Goal: Transaction & Acquisition: Purchase product/service

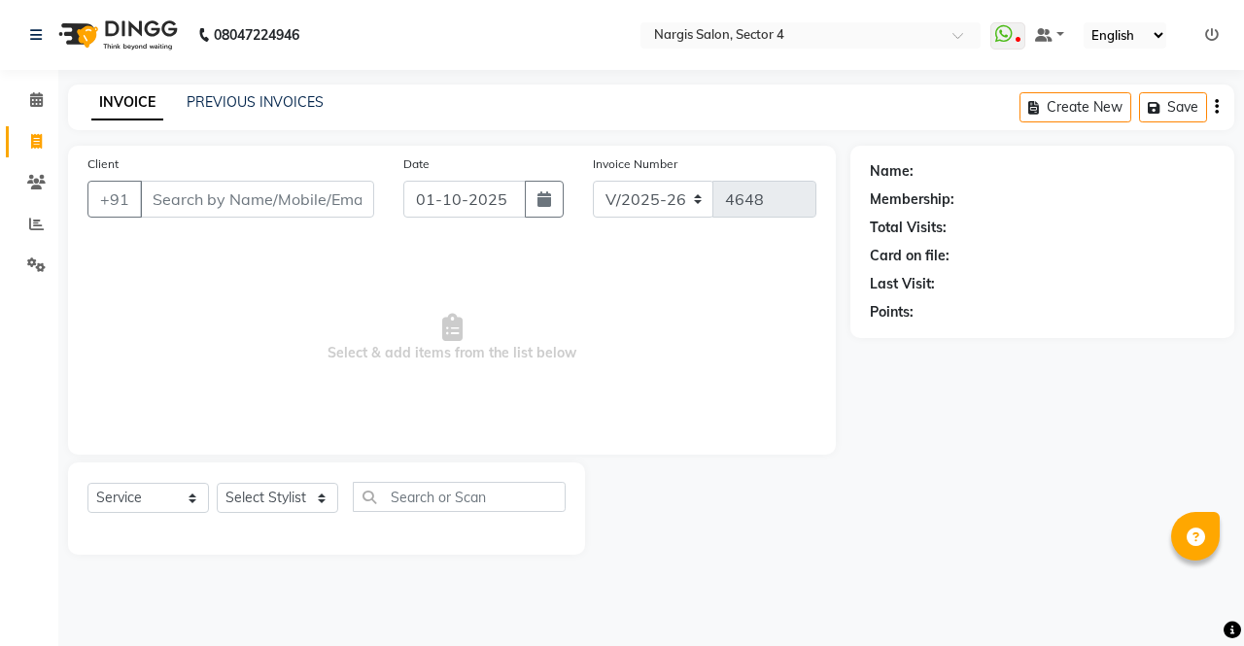
select select "4130"
select select "service"
click at [305, 492] on select "Select Stylist ajeet Aman anu armaan ashu Front Desk muskaan rakhi saima shivam…" at bounding box center [278, 498] width 122 height 30
select select "60383"
click at [217, 483] on select "Select Stylist [PERSON_NAME] [PERSON_NAME] [PERSON_NAME] Front Desk muskaan rak…" at bounding box center [278, 498] width 122 height 30
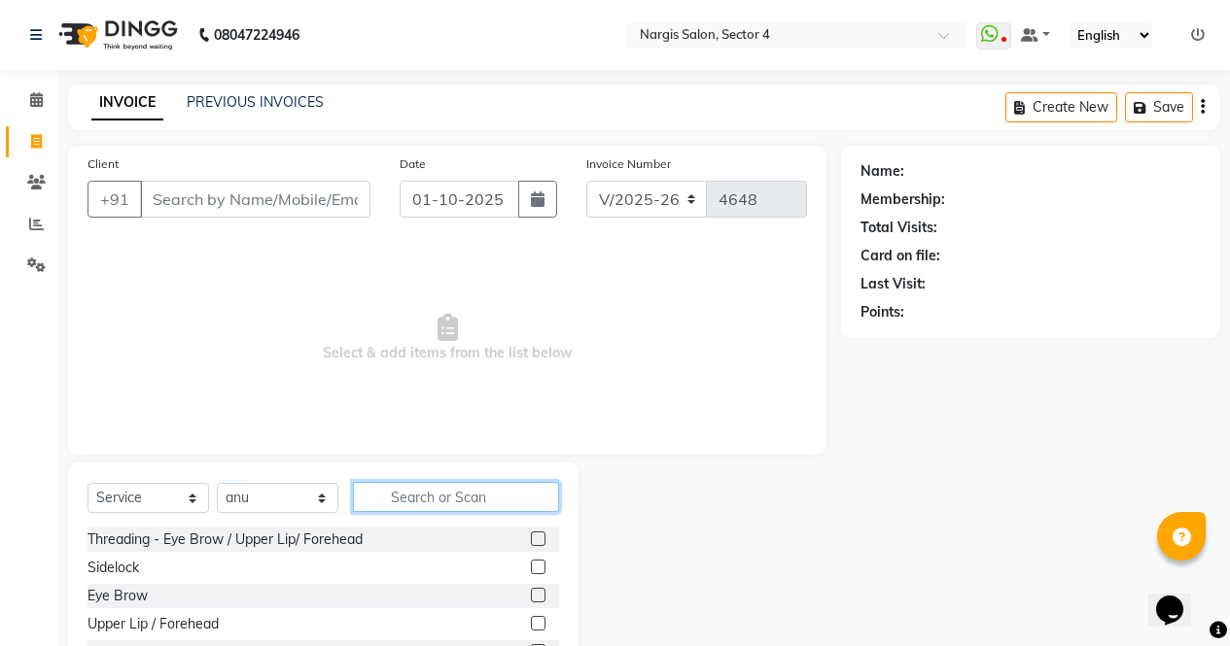
click at [438, 496] on input "text" at bounding box center [456, 497] width 206 height 30
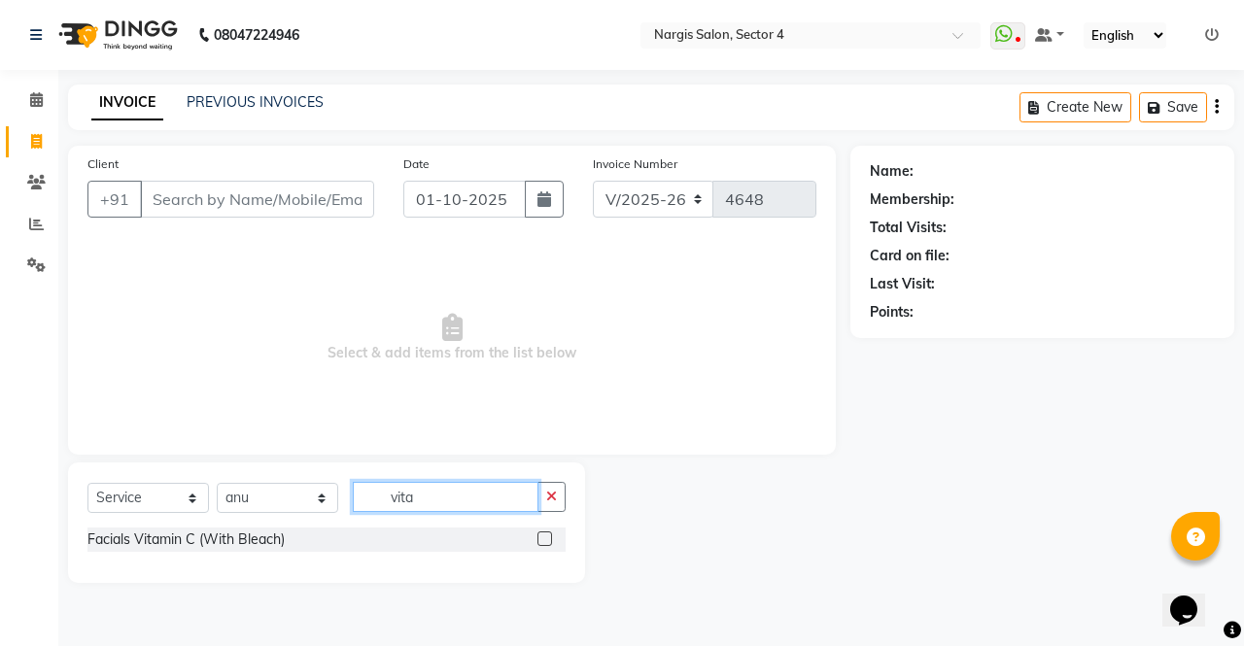
type input "vita"
click at [545, 538] on label at bounding box center [545, 539] width 15 height 15
click at [545, 538] on input "checkbox" at bounding box center [544, 540] width 13 height 13
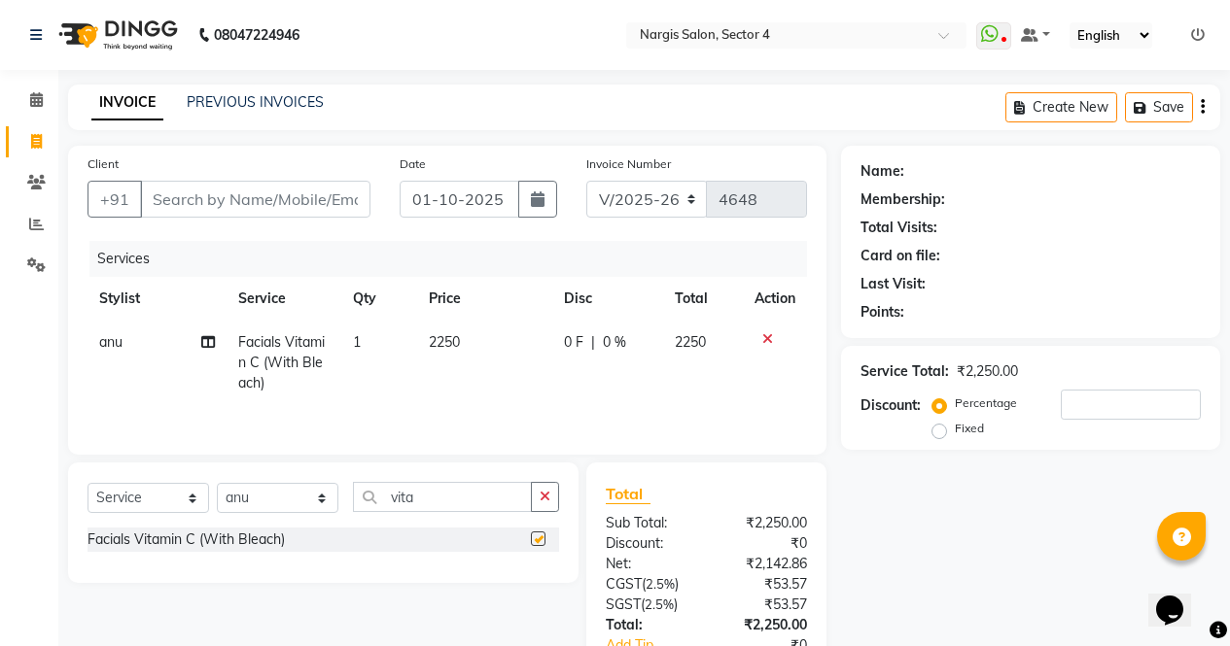
checkbox input "false"
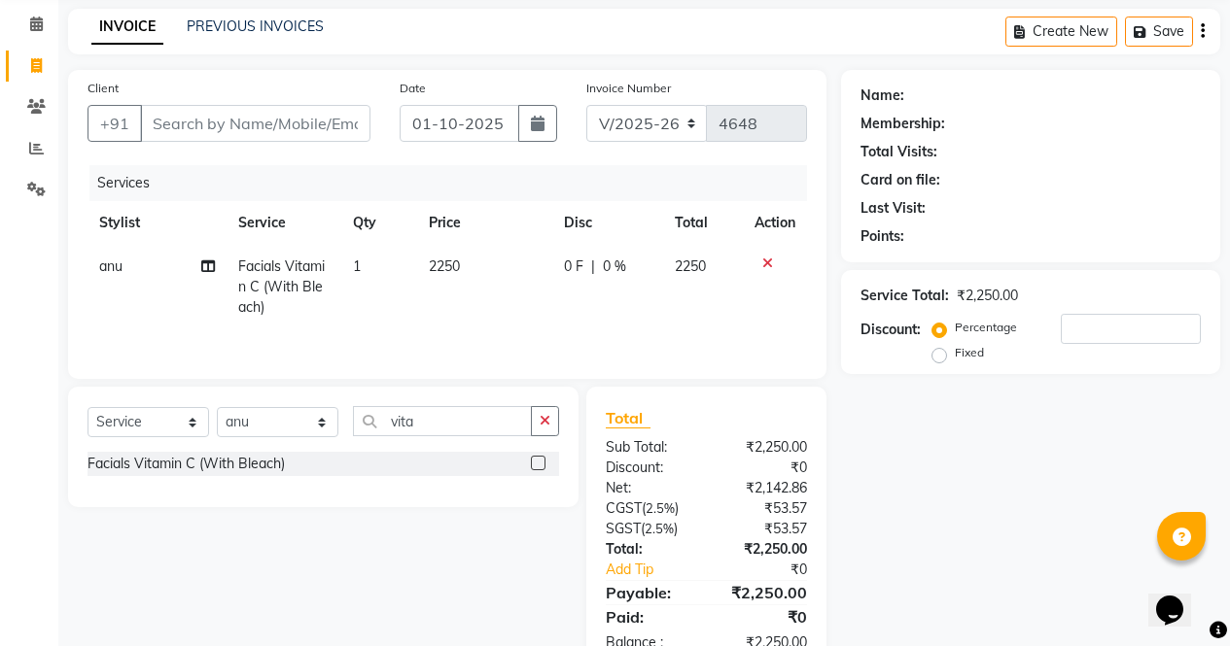
scroll to position [131, 0]
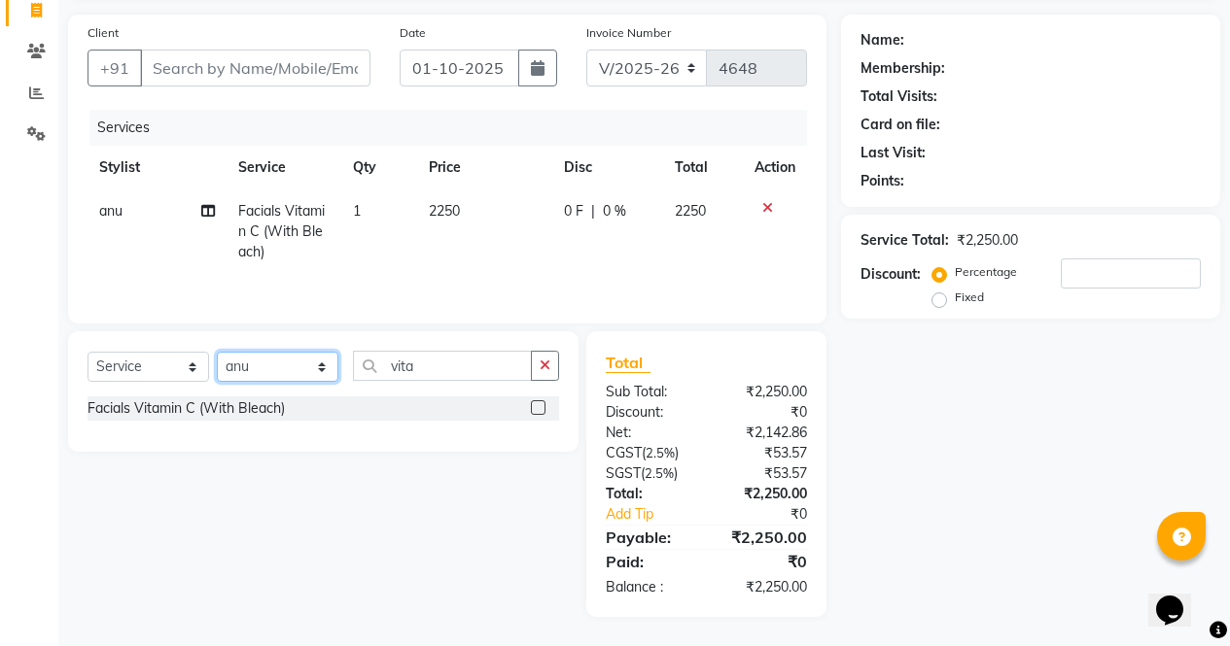
click at [321, 362] on select "Select Stylist [PERSON_NAME] [PERSON_NAME] [PERSON_NAME] Front Desk muskaan rak…" at bounding box center [278, 367] width 122 height 30
select select "86619"
click at [217, 352] on select "Select Stylist [PERSON_NAME] [PERSON_NAME] [PERSON_NAME] Front Desk muskaan rak…" at bounding box center [278, 367] width 122 height 30
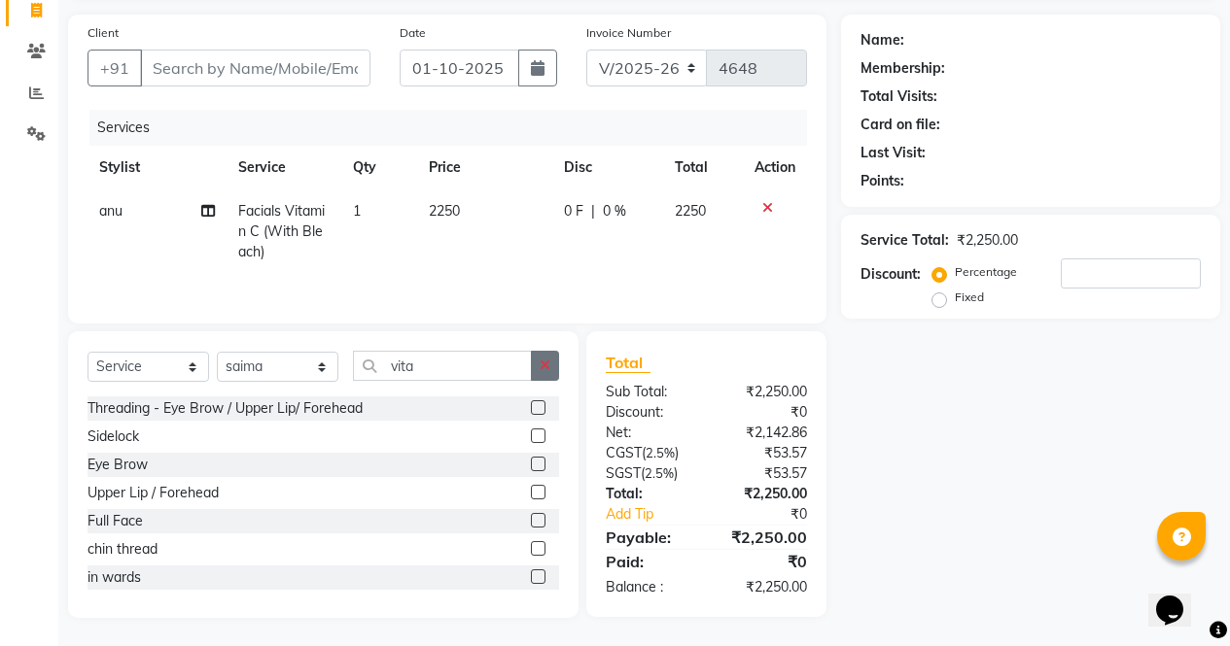
click at [535, 362] on button "button" at bounding box center [545, 366] width 28 height 30
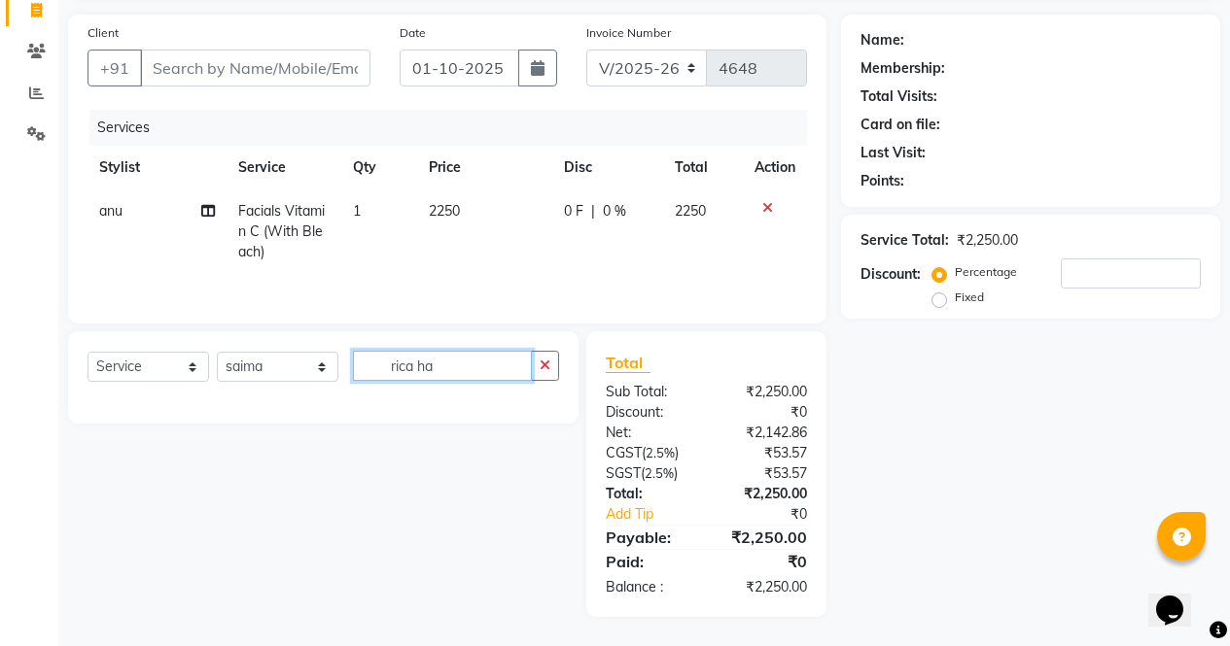
type input "rica ha"
click at [558, 368] on button "button" at bounding box center [545, 366] width 28 height 30
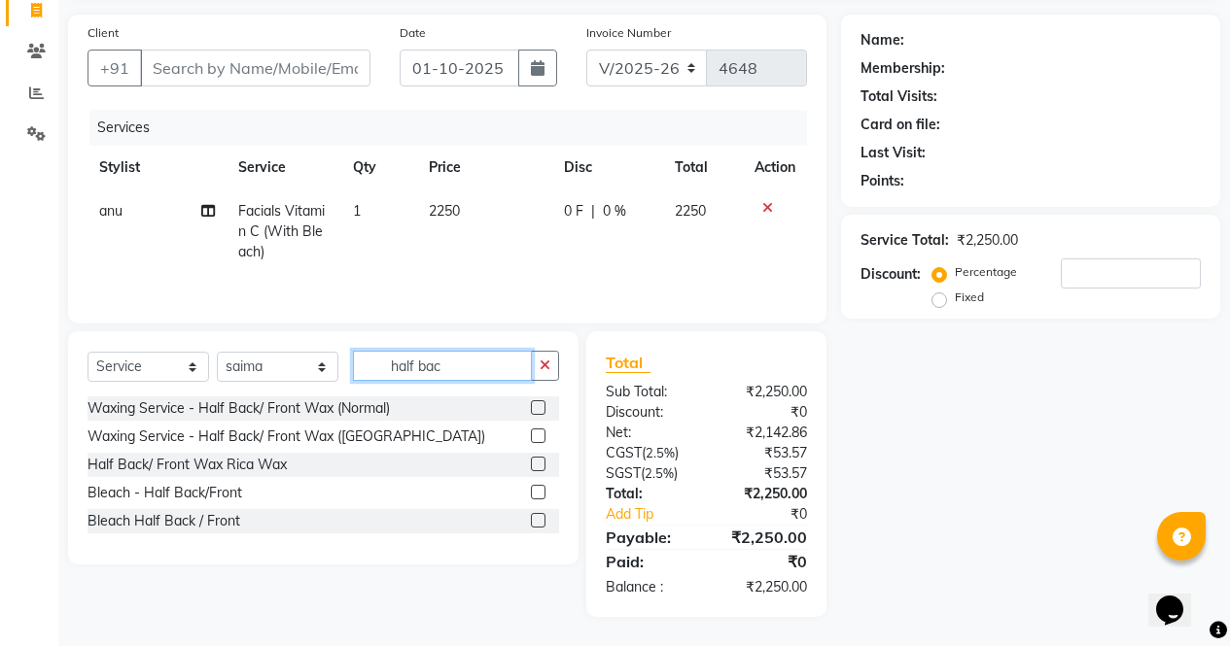
type input "half bac"
click at [538, 464] on label at bounding box center [538, 464] width 15 height 15
click at [538, 464] on input "checkbox" at bounding box center [537, 465] width 13 height 13
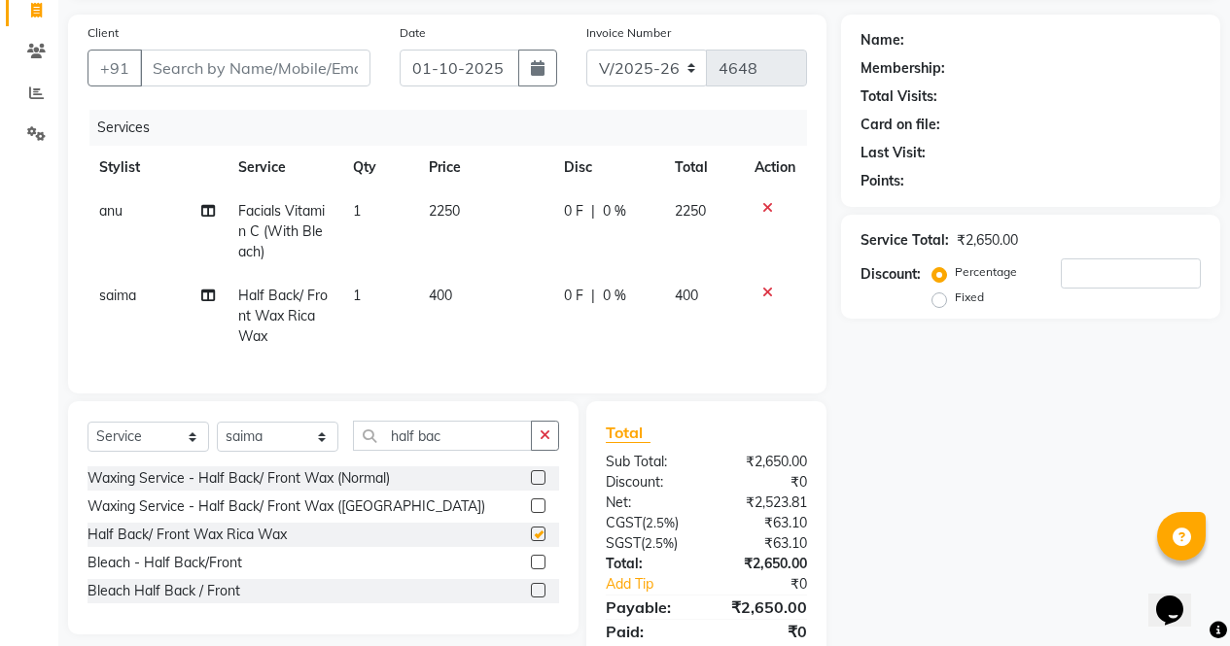
checkbox input "false"
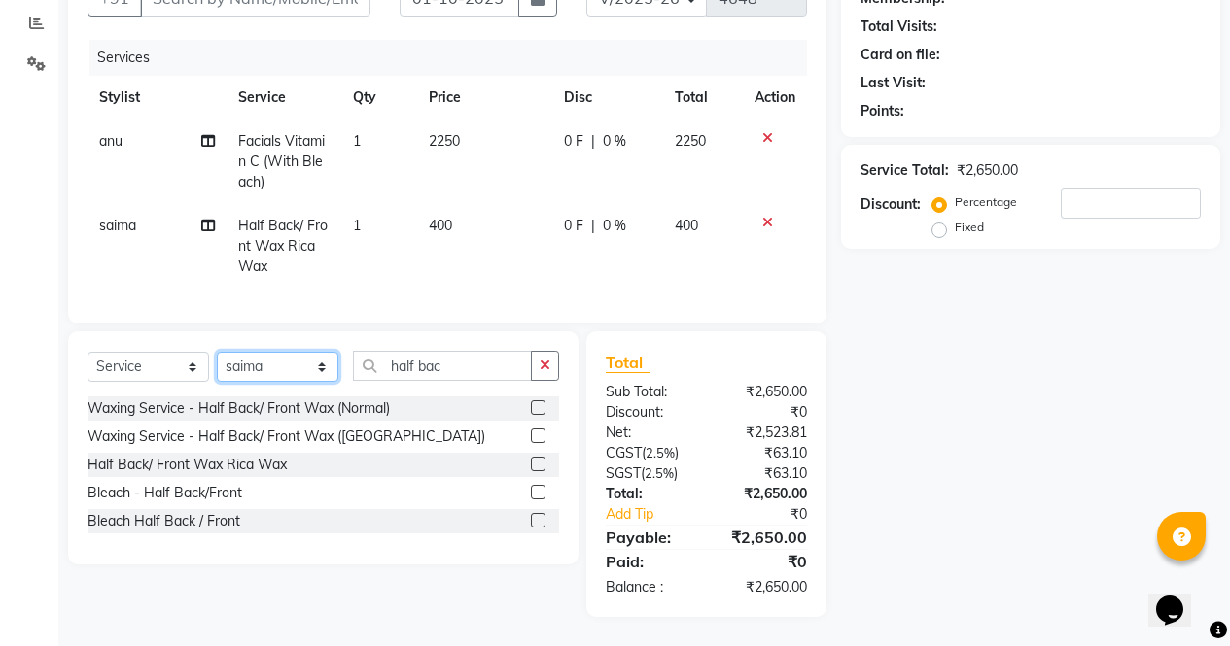
click at [333, 368] on select "Select Stylist [PERSON_NAME] [PERSON_NAME] [PERSON_NAME] Front Desk muskaan rak…" at bounding box center [278, 367] width 122 height 30
select select "29278"
click at [217, 352] on select "Select Stylist [PERSON_NAME] [PERSON_NAME] [PERSON_NAME] Front Desk muskaan rak…" at bounding box center [278, 367] width 122 height 30
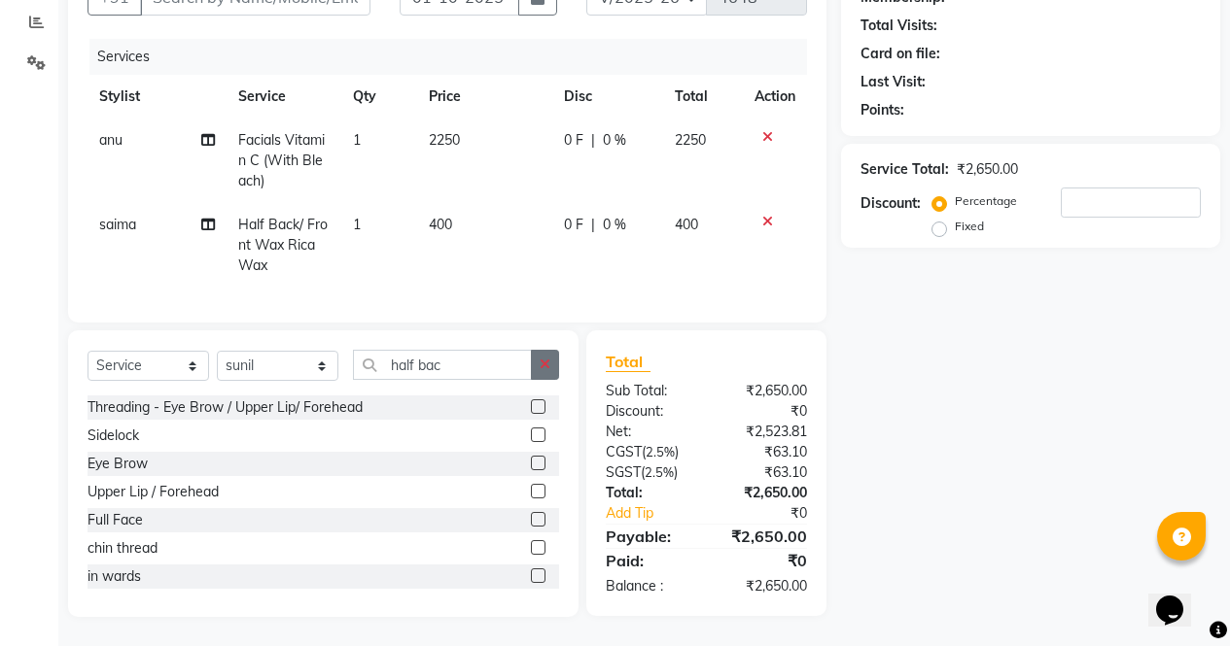
click at [542, 364] on icon "button" at bounding box center [544, 365] width 11 height 14
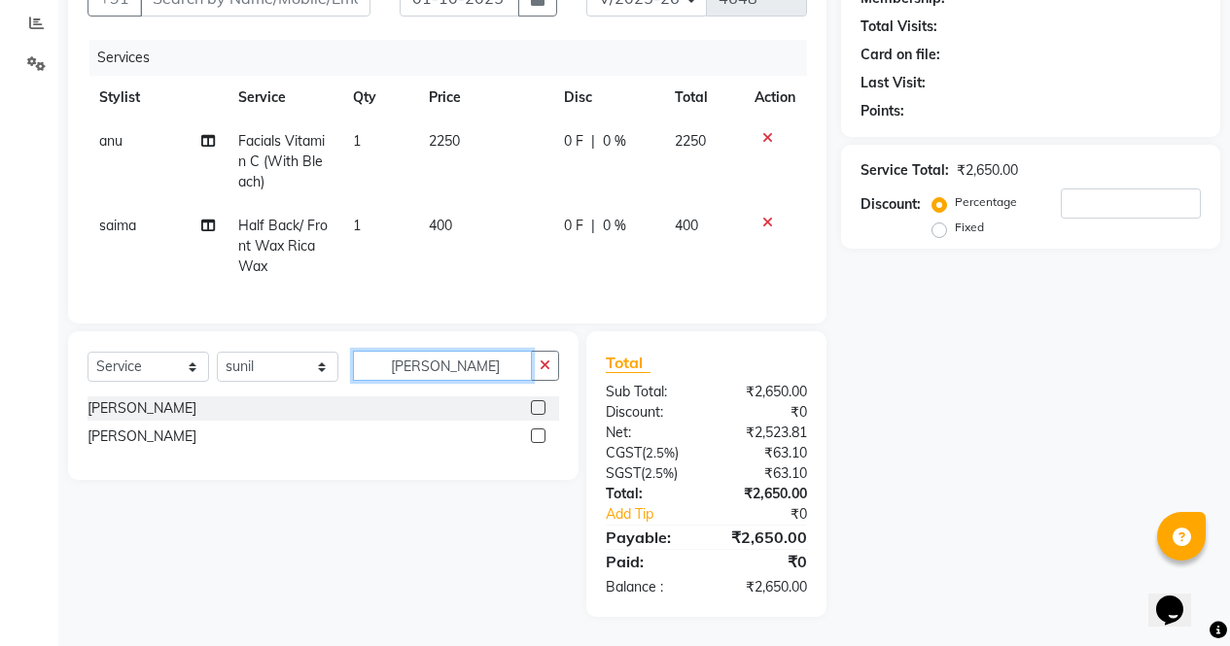
type input "sara"
click at [541, 437] on label at bounding box center [538, 436] width 15 height 15
click at [541, 437] on input "checkbox" at bounding box center [537, 437] width 13 height 13
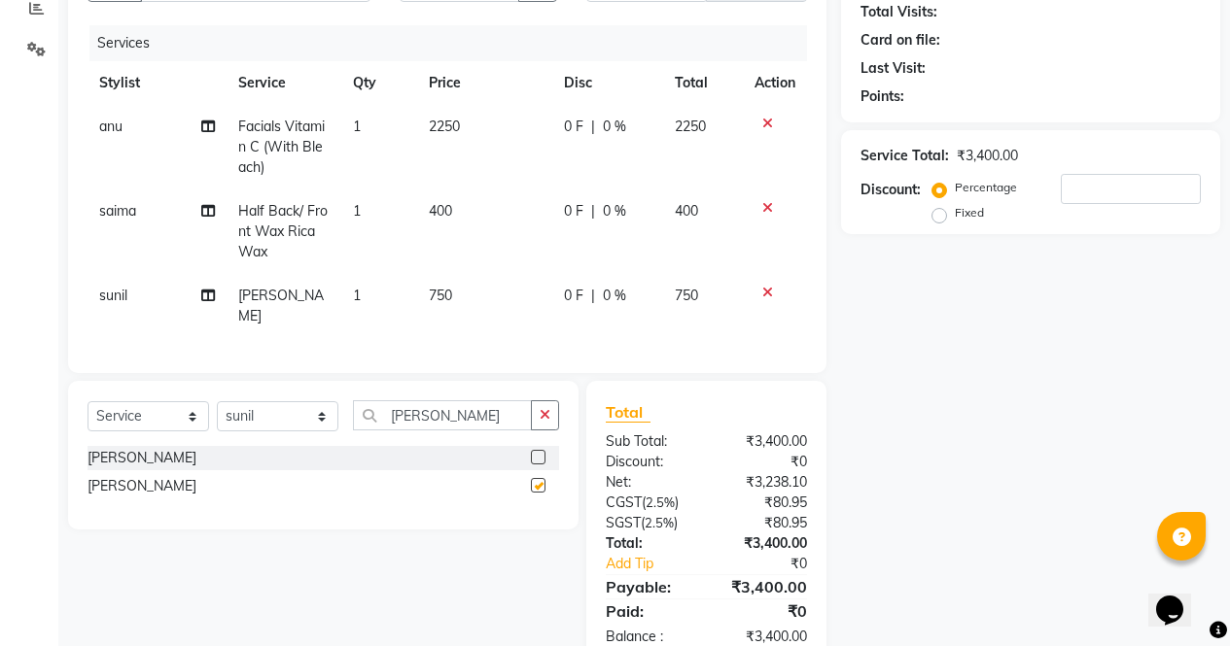
checkbox input "false"
click at [295, 402] on select "Select Stylist [PERSON_NAME] [PERSON_NAME] [PERSON_NAME] Front Desk muskaan rak…" at bounding box center [278, 416] width 122 height 30
select select "87409"
click at [217, 401] on select "Select Stylist [PERSON_NAME] [PERSON_NAME] [PERSON_NAME] Front Desk muskaan rak…" at bounding box center [278, 416] width 122 height 30
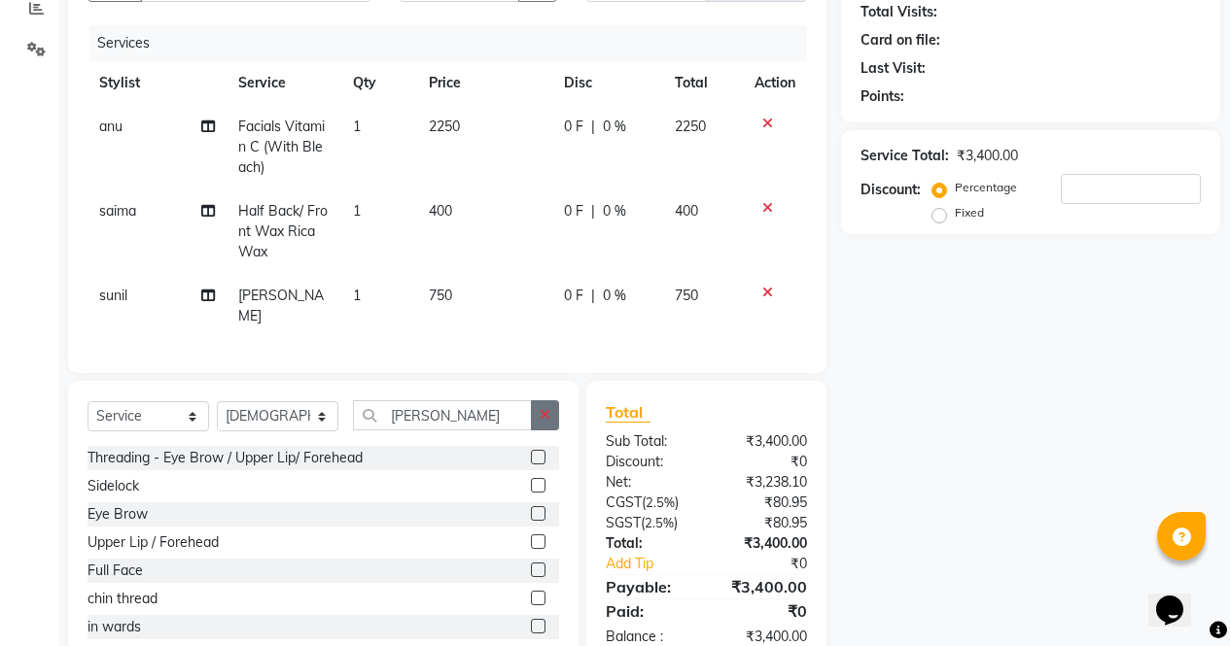
click at [553, 415] on button "button" at bounding box center [545, 415] width 28 height 30
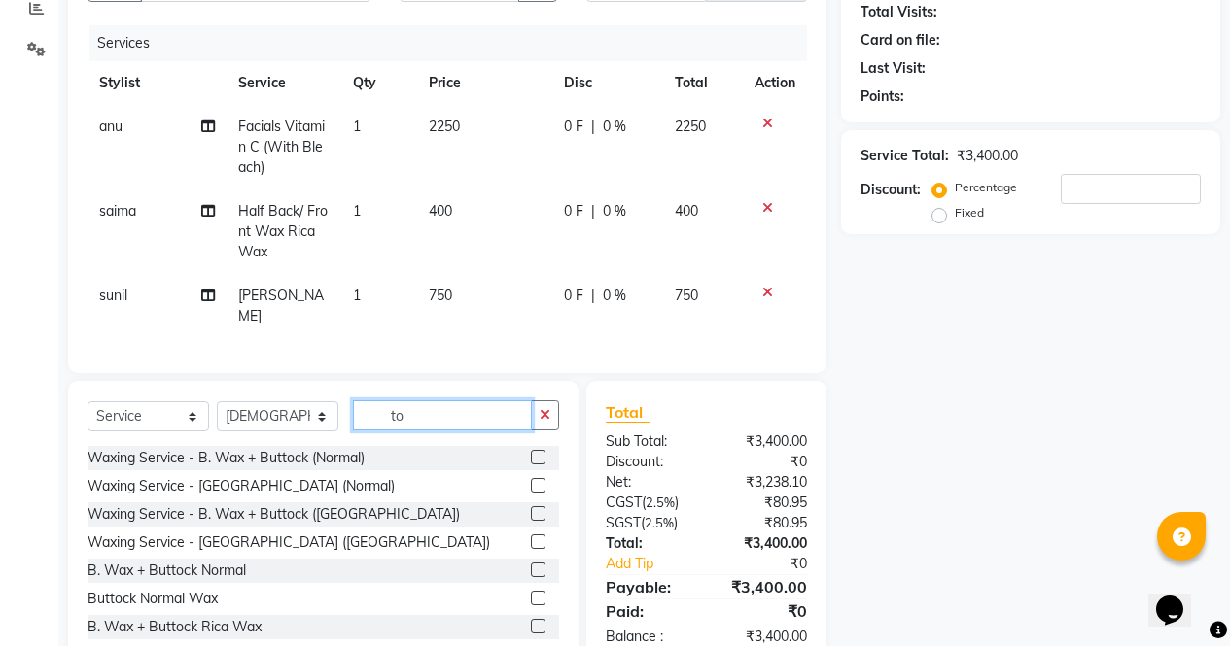
type input "t"
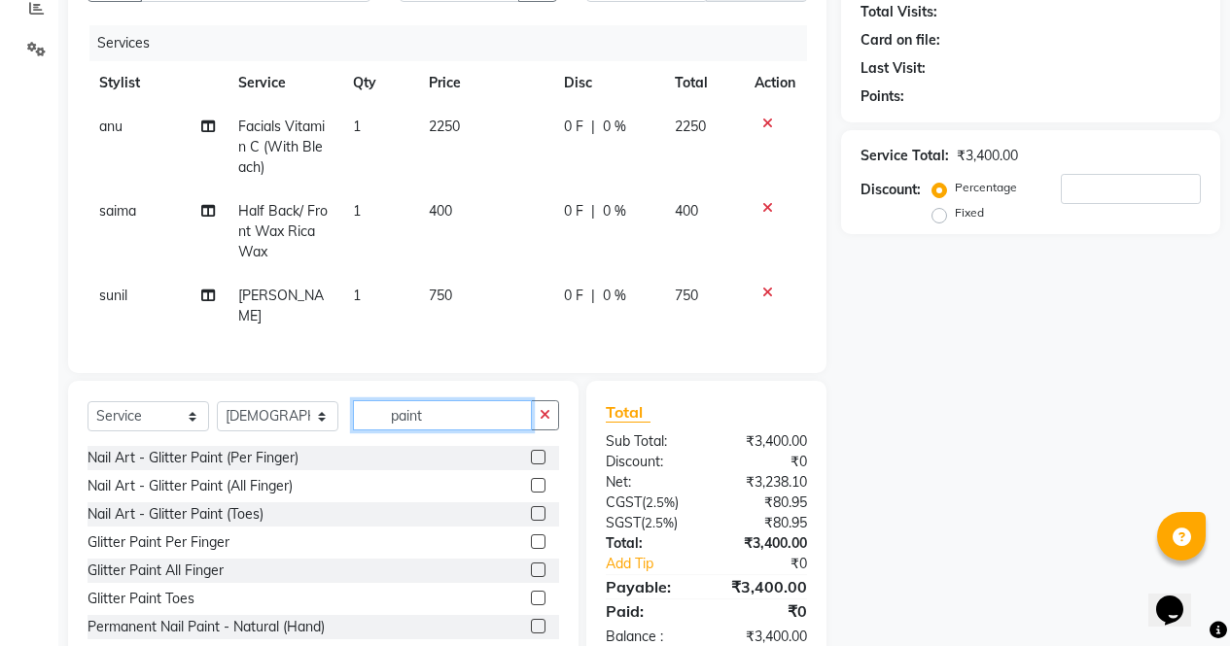
type input "paint"
click at [531, 621] on label at bounding box center [538, 626] width 15 height 15
click at [531, 621] on input "checkbox" at bounding box center [537, 627] width 13 height 13
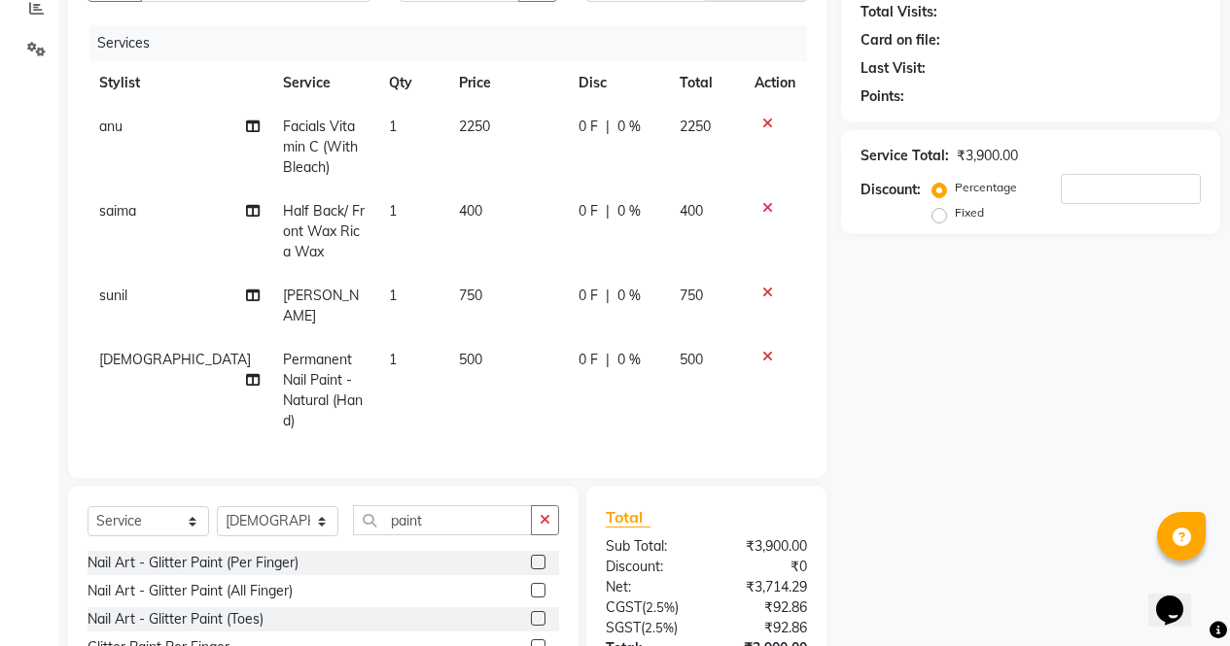
checkbox input "false"
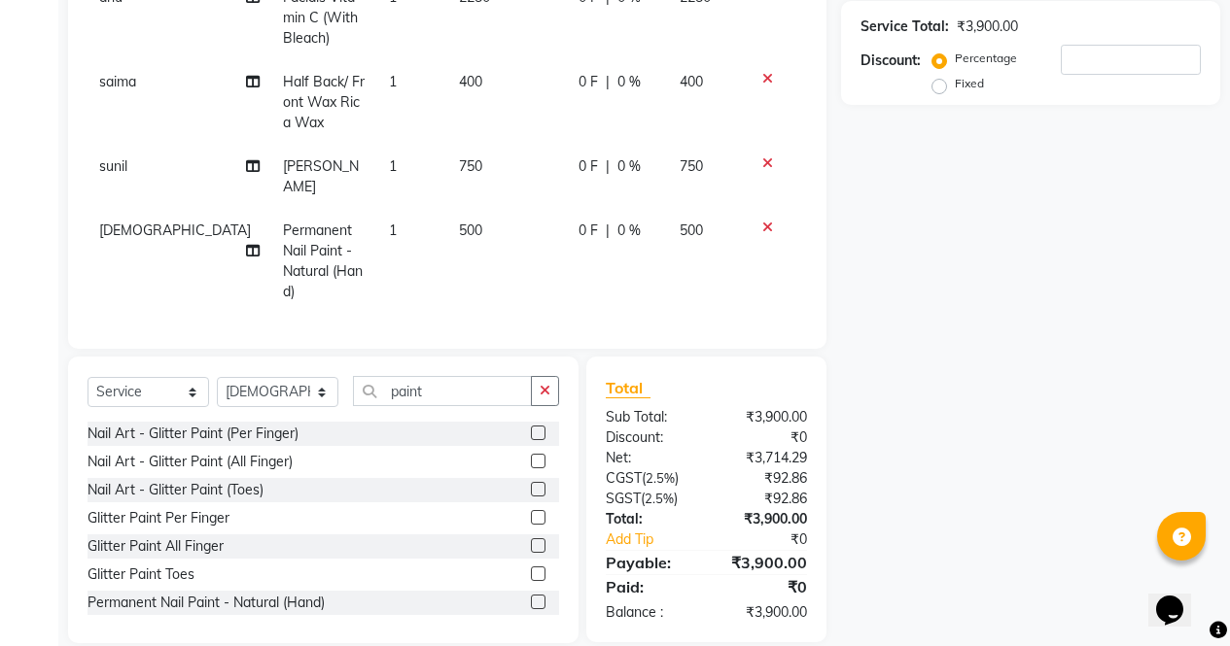
click at [765, 221] on icon at bounding box center [767, 228] width 11 height 14
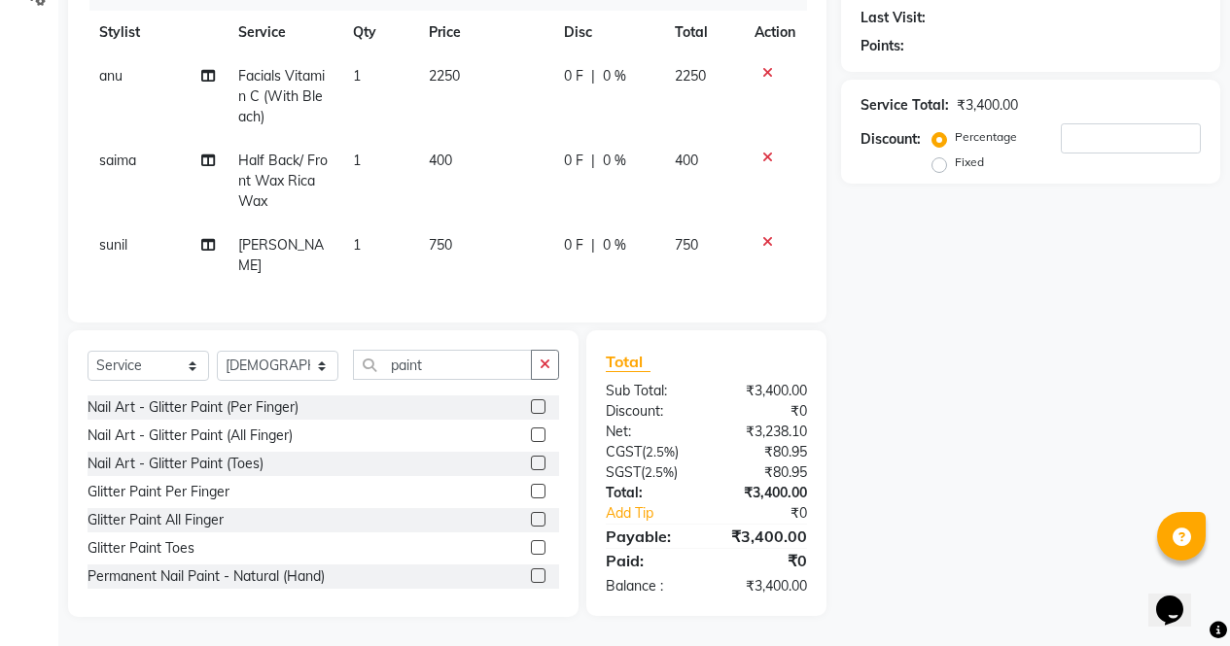
scroll to position [261, 0]
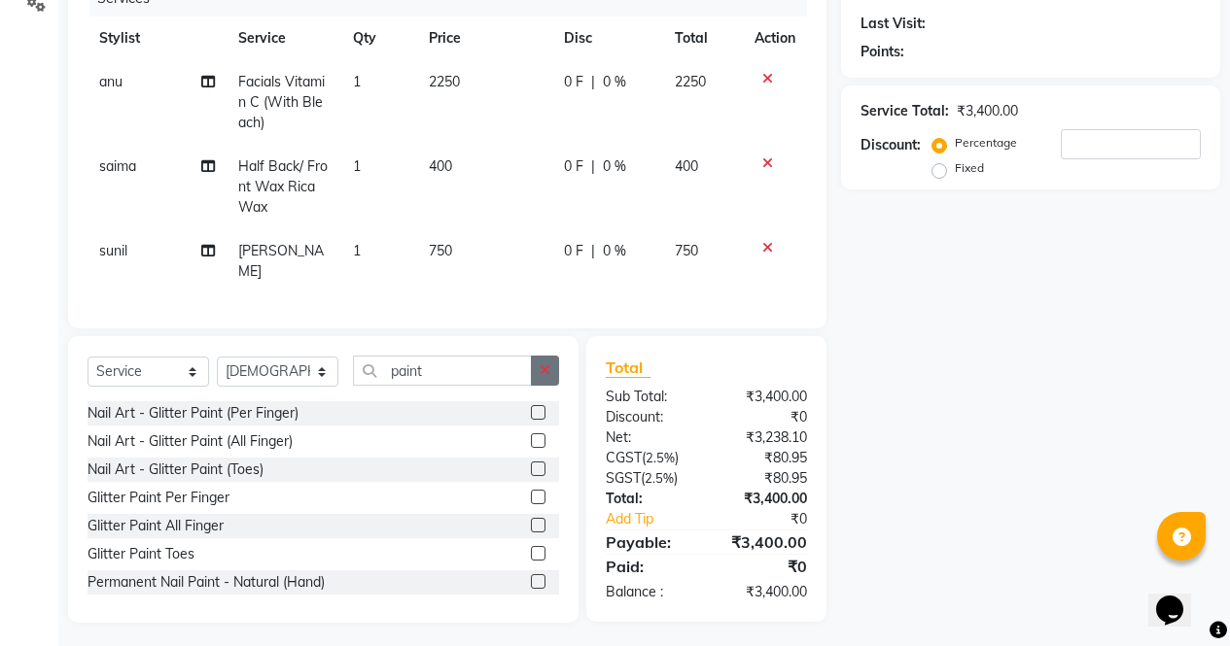
click at [544, 364] on icon "button" at bounding box center [544, 371] width 11 height 14
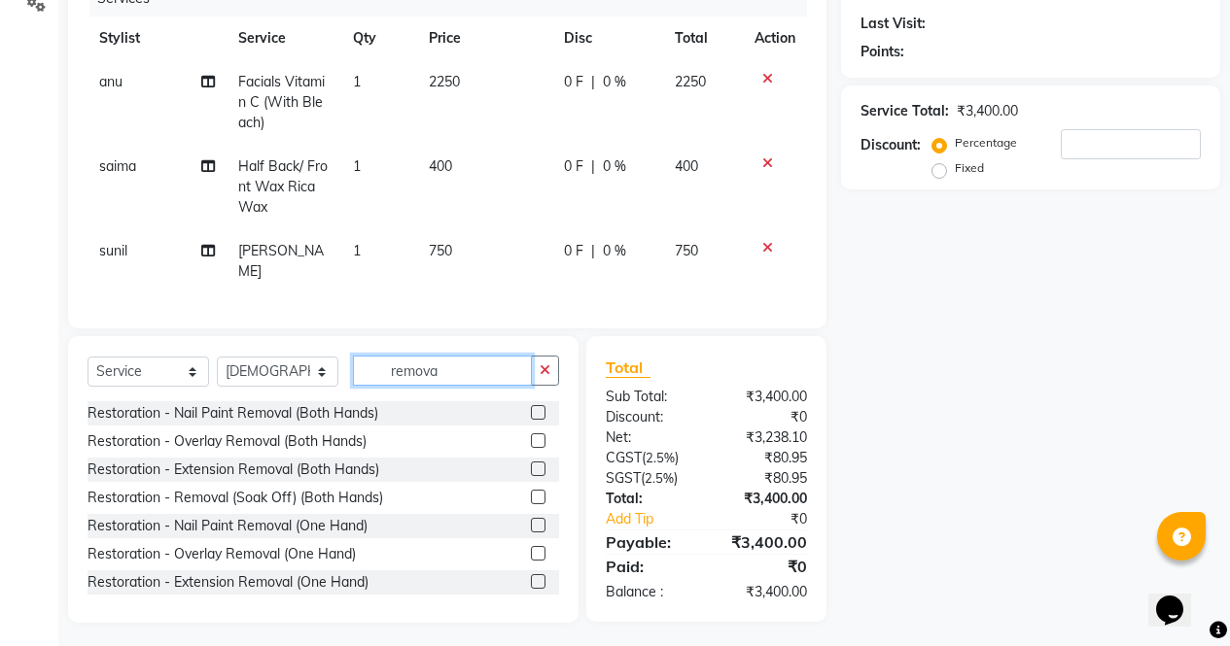
type input "remova"
click at [531, 407] on label at bounding box center [538, 412] width 15 height 15
click at [531, 407] on input "checkbox" at bounding box center [537, 413] width 13 height 13
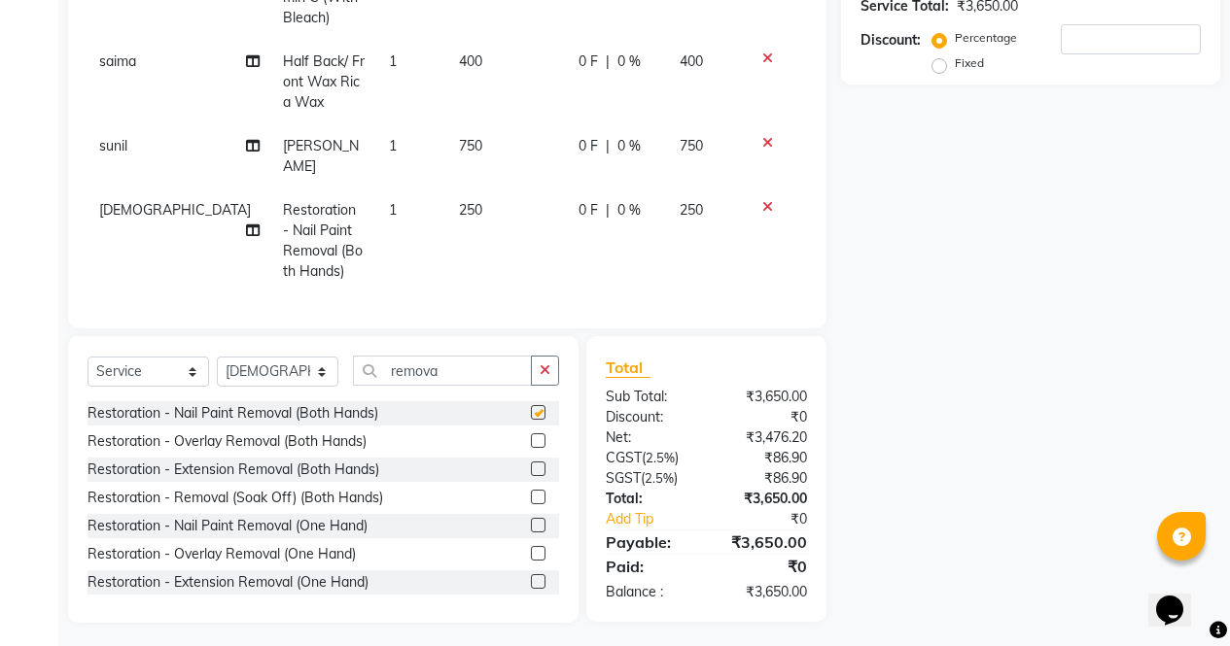
checkbox input "false"
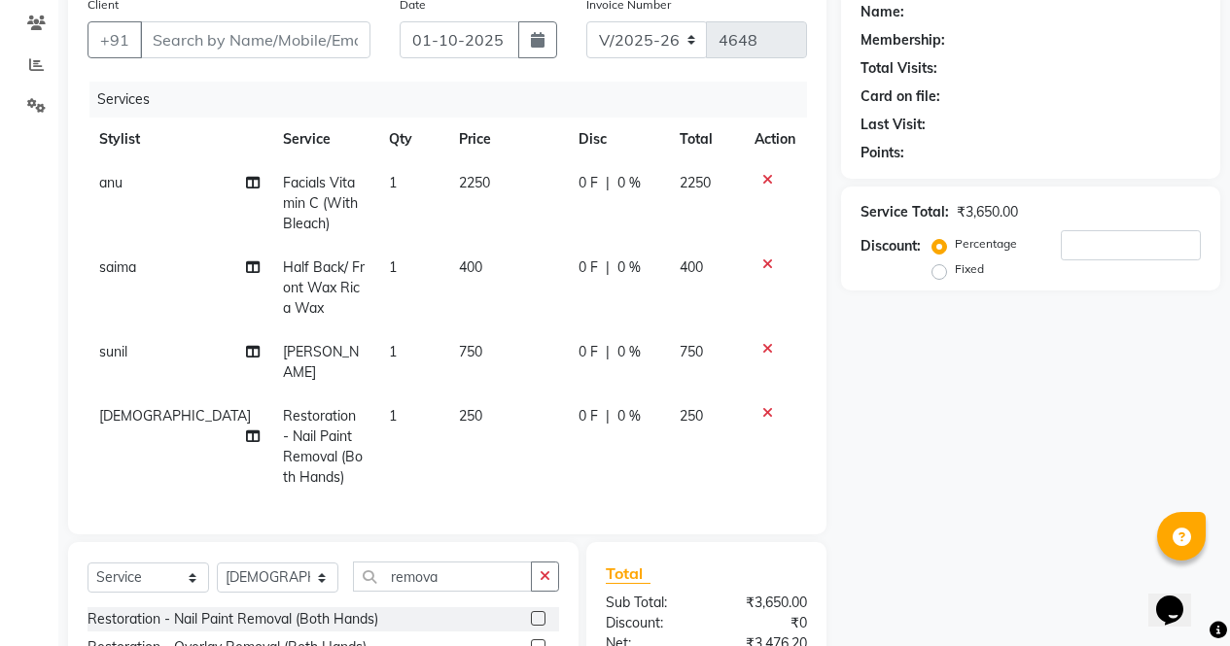
scroll to position [0, 15]
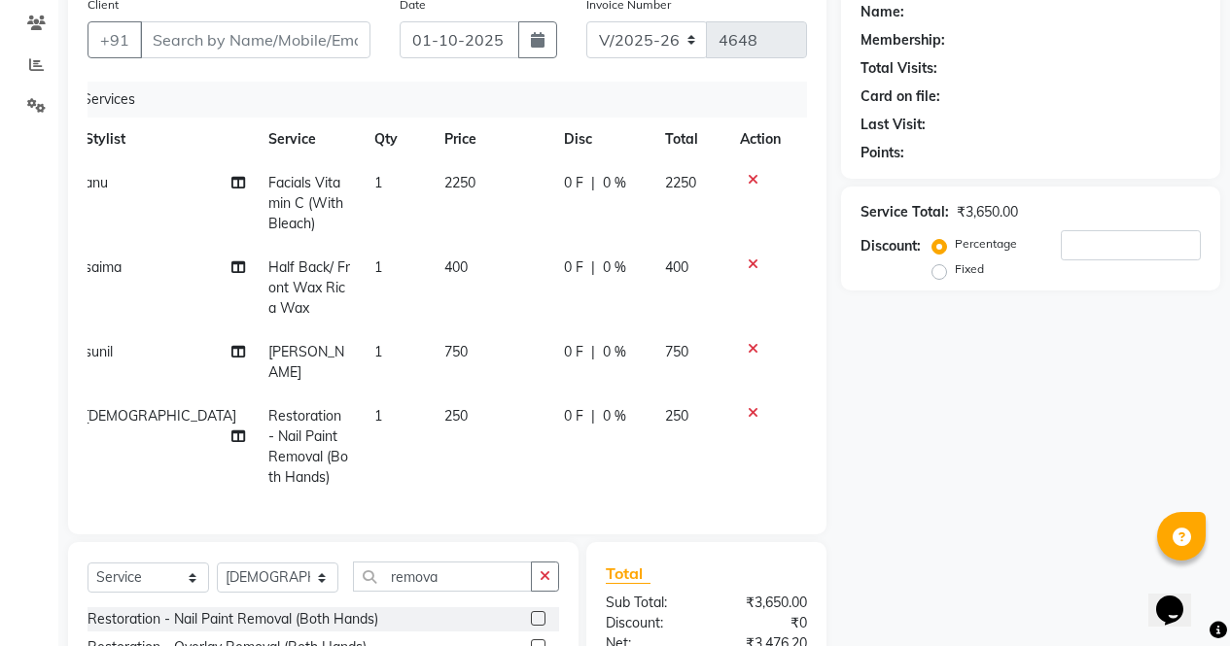
click at [750, 263] on icon at bounding box center [752, 265] width 11 height 14
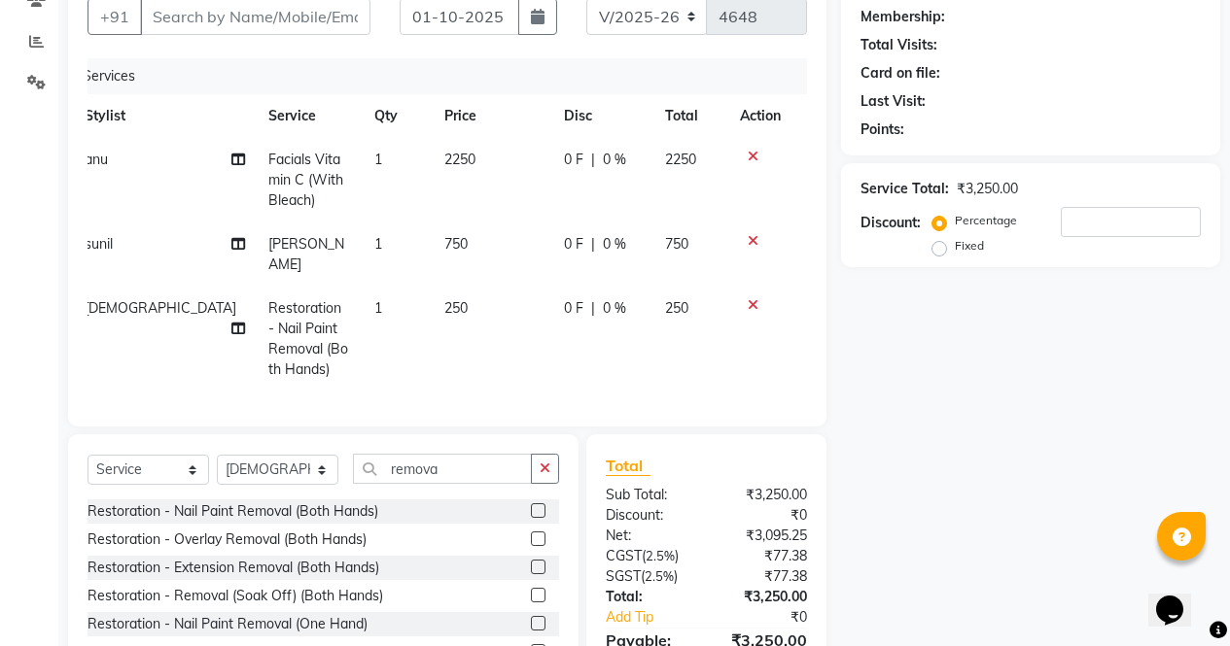
scroll to position [281, 0]
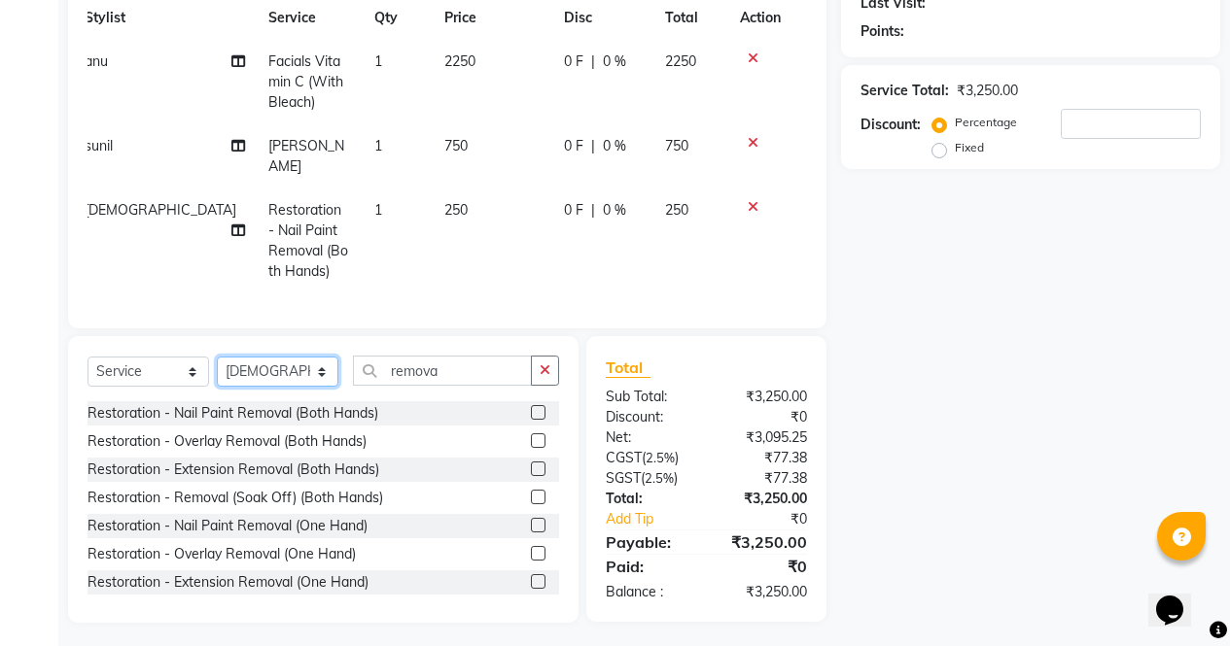
click at [312, 362] on select "Select Stylist ajeet Aman anu armaan ashu Front Desk muskaan rakhi saima shivam…" at bounding box center [278, 372] width 122 height 30
select select "86619"
click at [217, 357] on select "Select Stylist ajeet Aman anu armaan ashu Front Desk muskaan rakhi saima shivam…" at bounding box center [278, 372] width 122 height 30
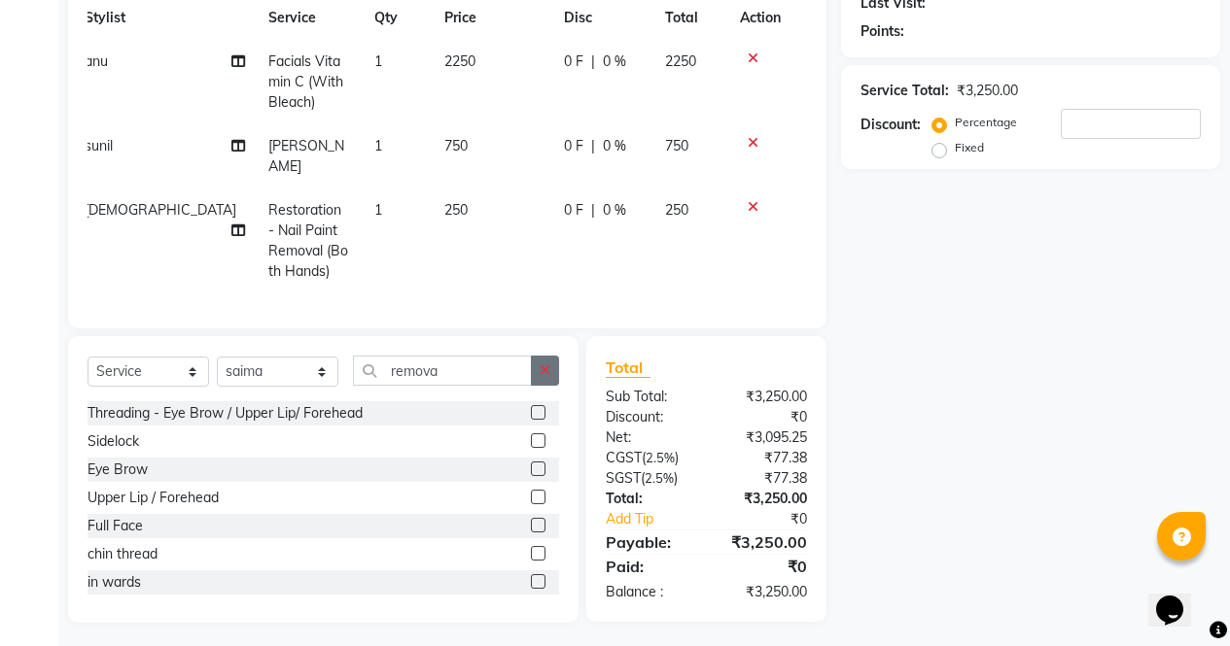
click at [541, 370] on icon "button" at bounding box center [544, 371] width 11 height 14
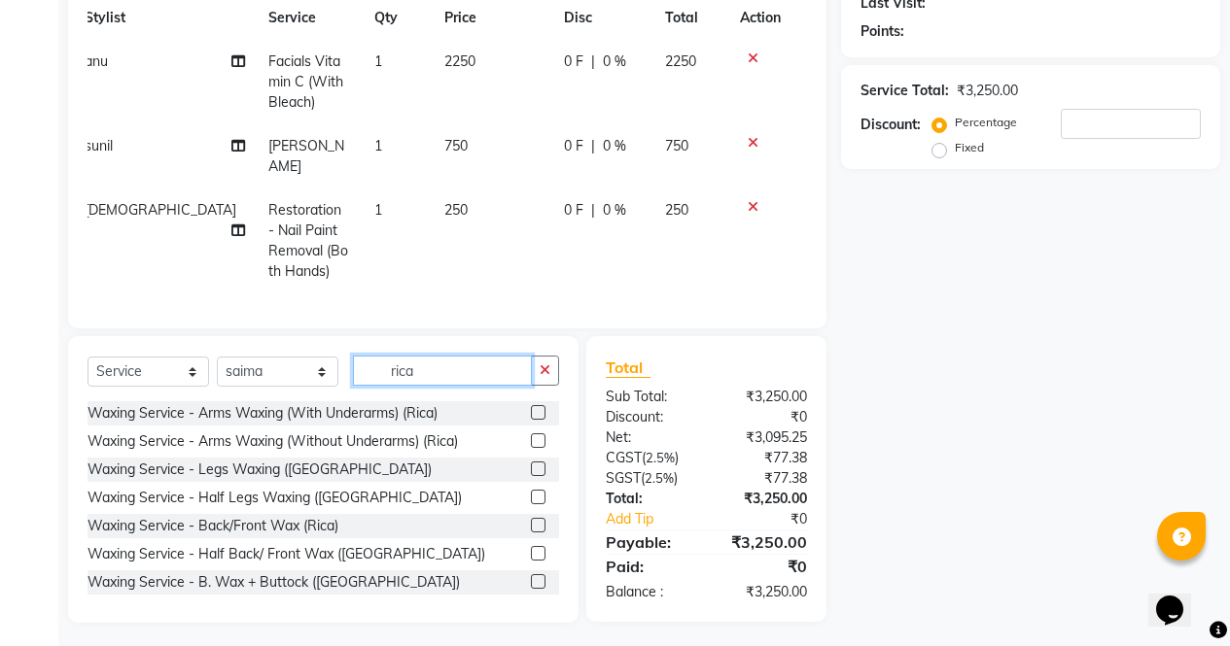
type input "rica"
click at [531, 518] on label at bounding box center [538, 525] width 15 height 15
click at [531, 520] on input "checkbox" at bounding box center [537, 526] width 13 height 13
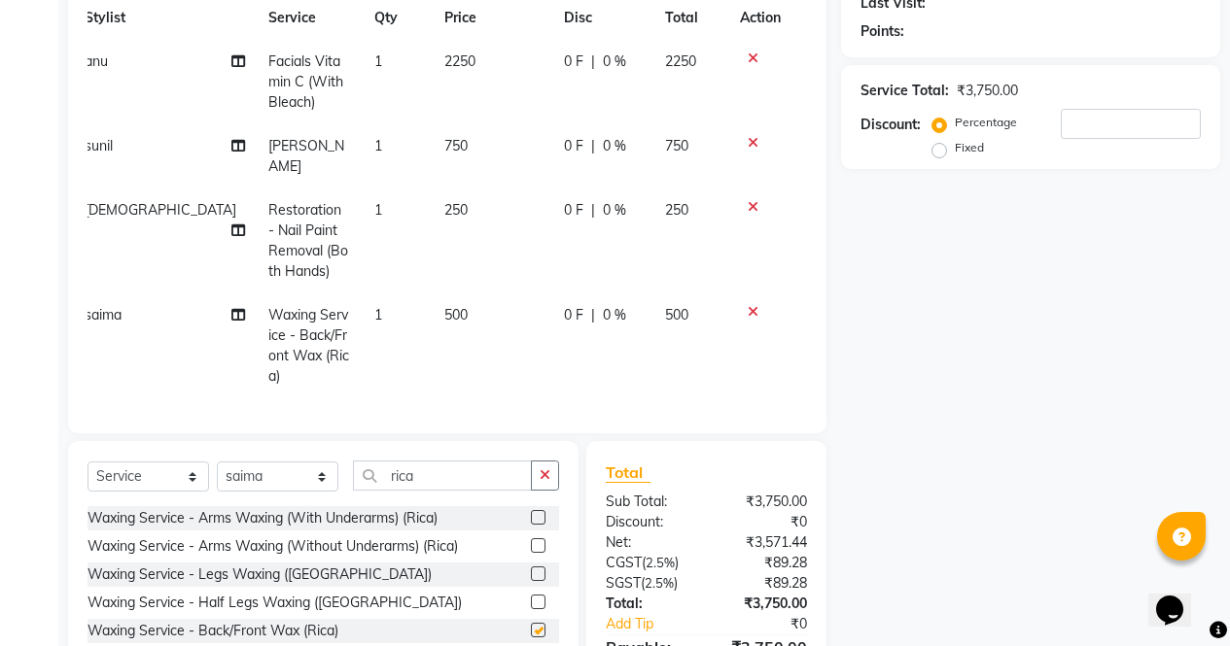
checkbox input "false"
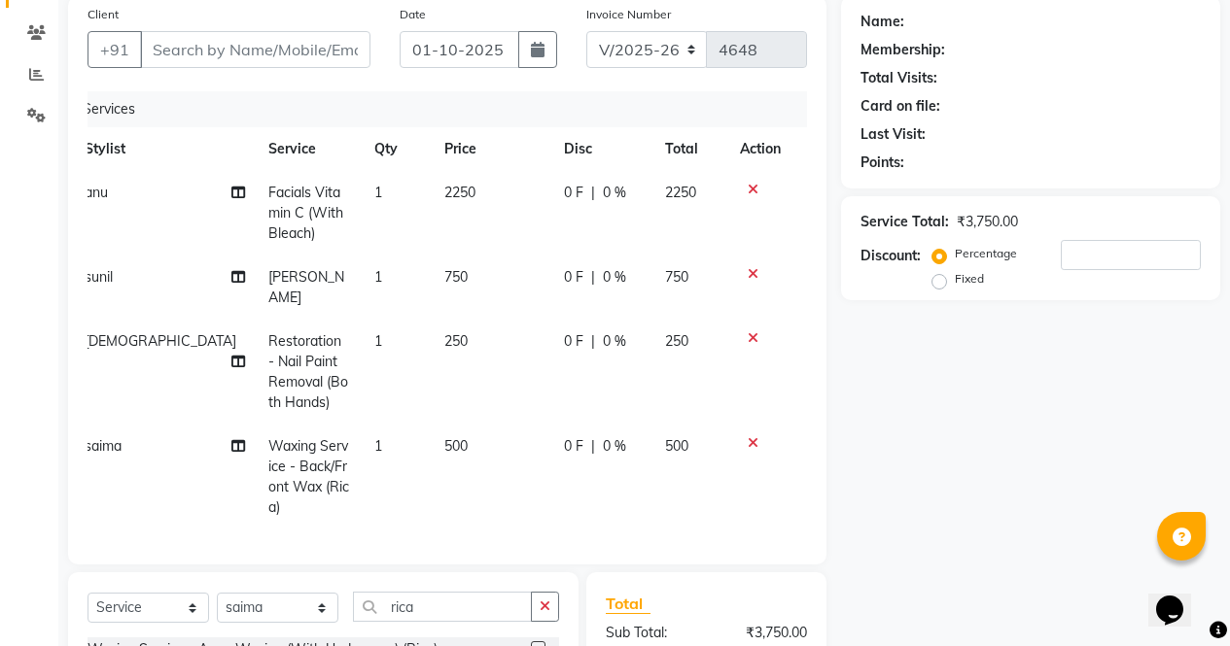
scroll to position [114, 0]
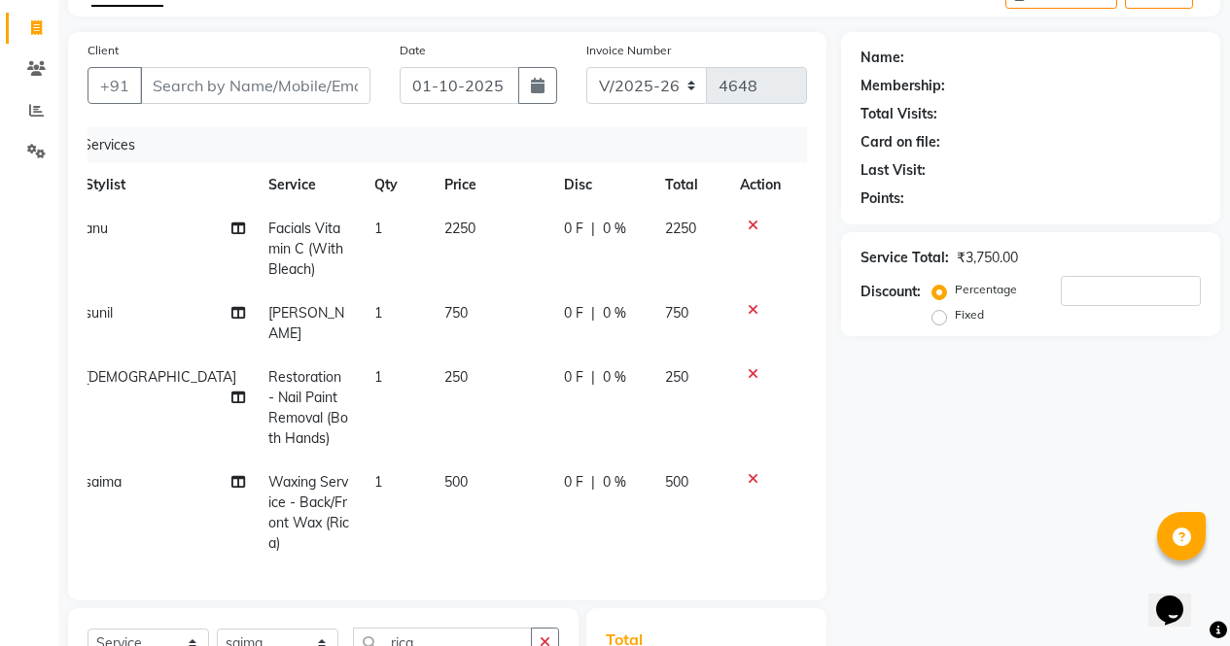
click at [752, 367] on icon at bounding box center [752, 374] width 11 height 14
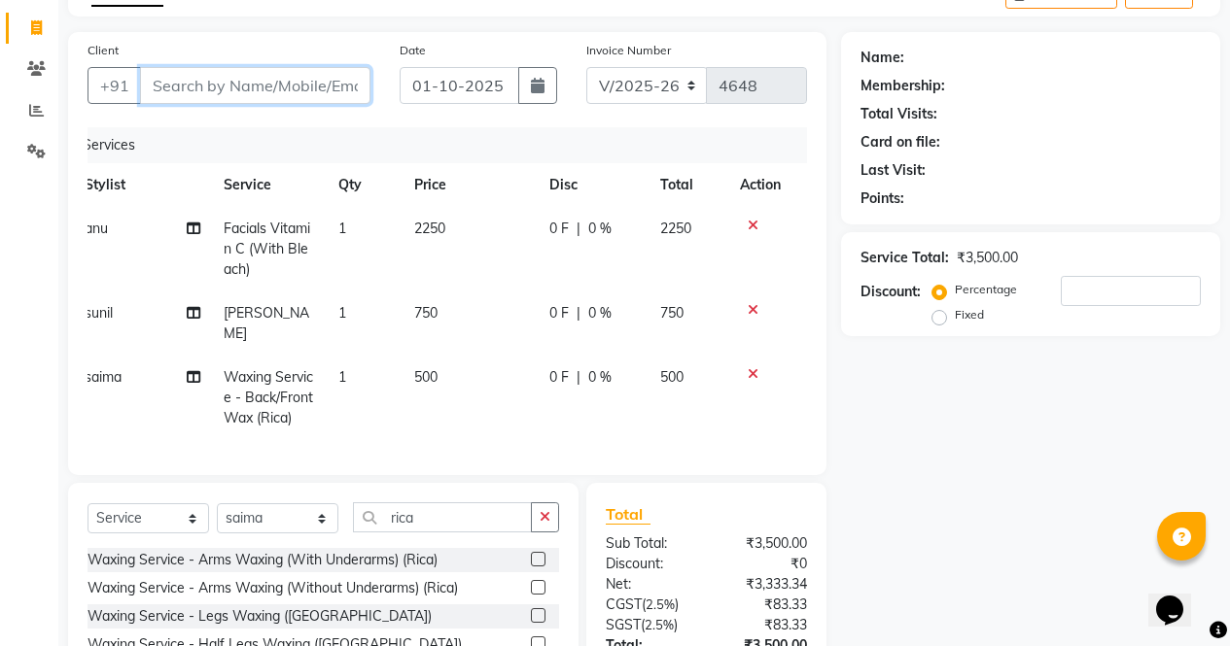
click at [301, 84] on input "Client" at bounding box center [255, 85] width 230 height 37
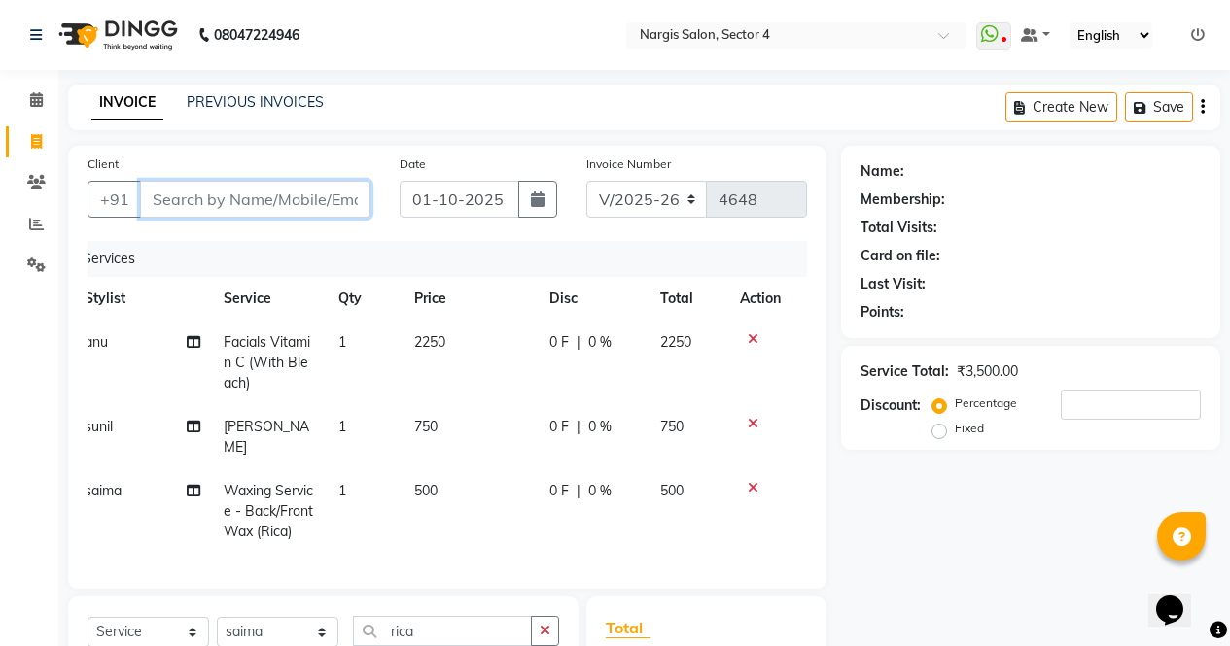
type input "9"
type input "0"
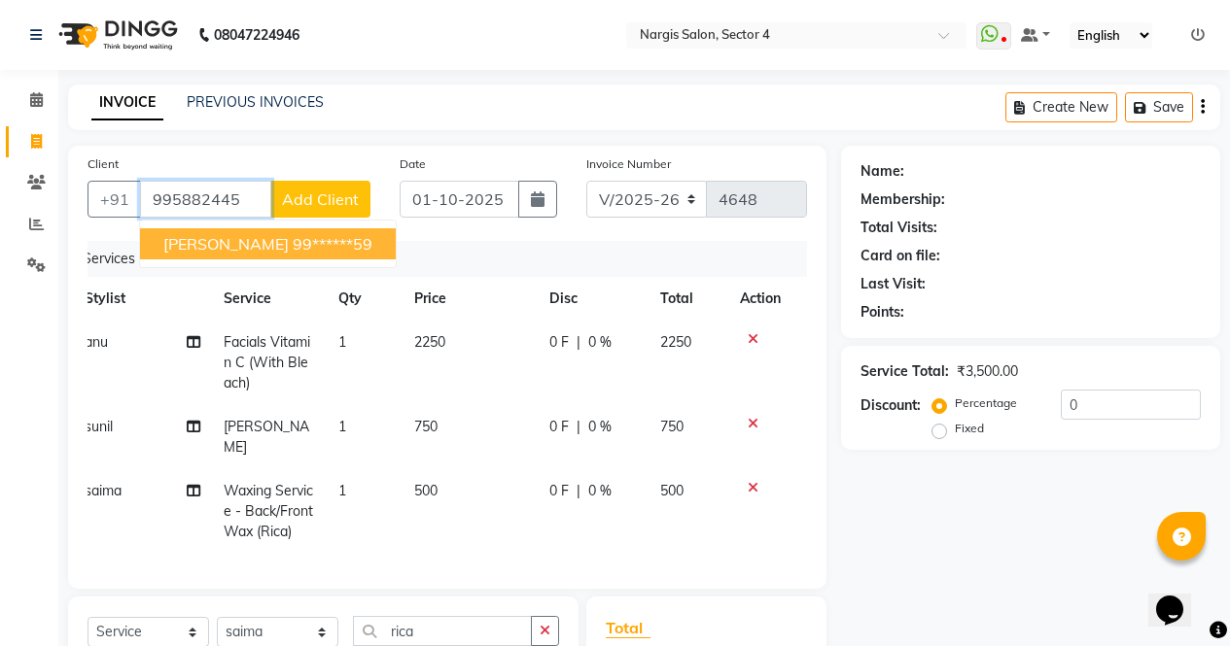
click at [293, 236] on ngb-highlight "99******59" at bounding box center [333, 243] width 80 height 19
type input "99******59"
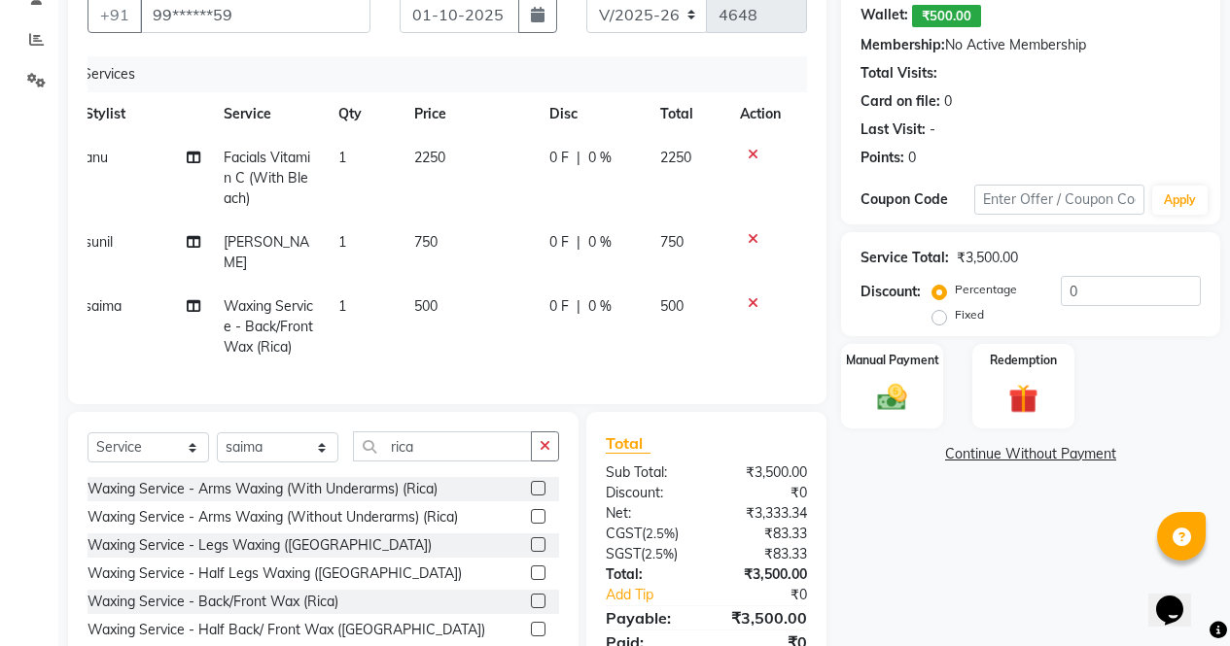
scroll to position [261, 0]
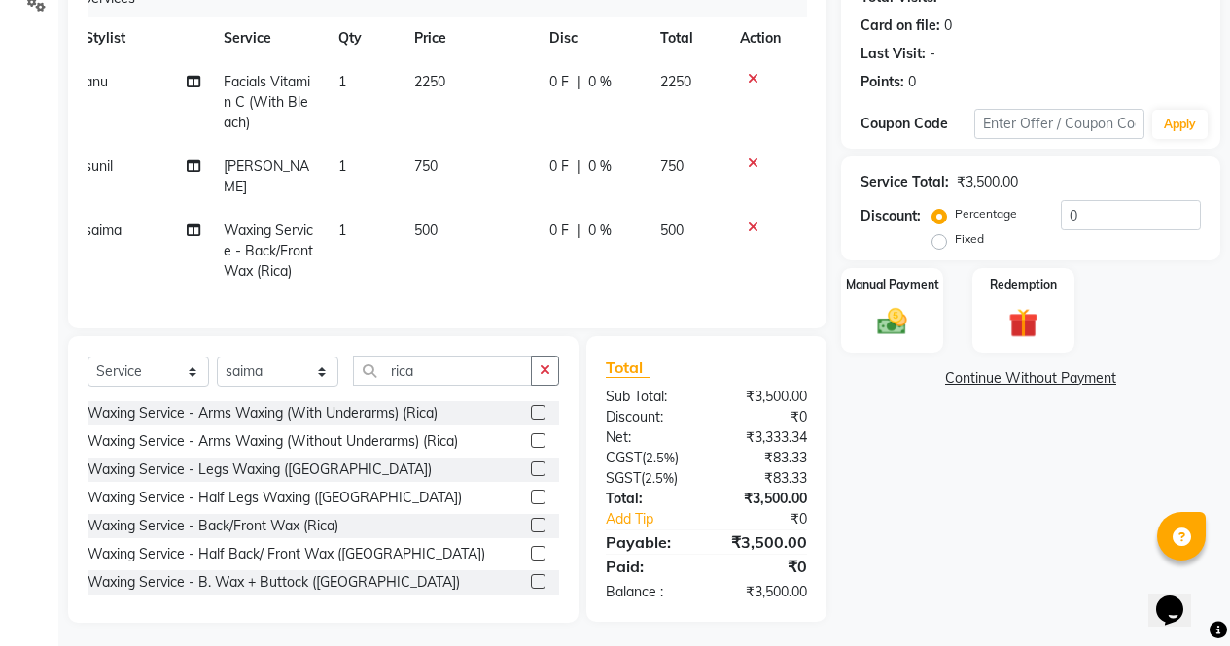
click at [752, 221] on icon at bounding box center [752, 228] width 11 height 14
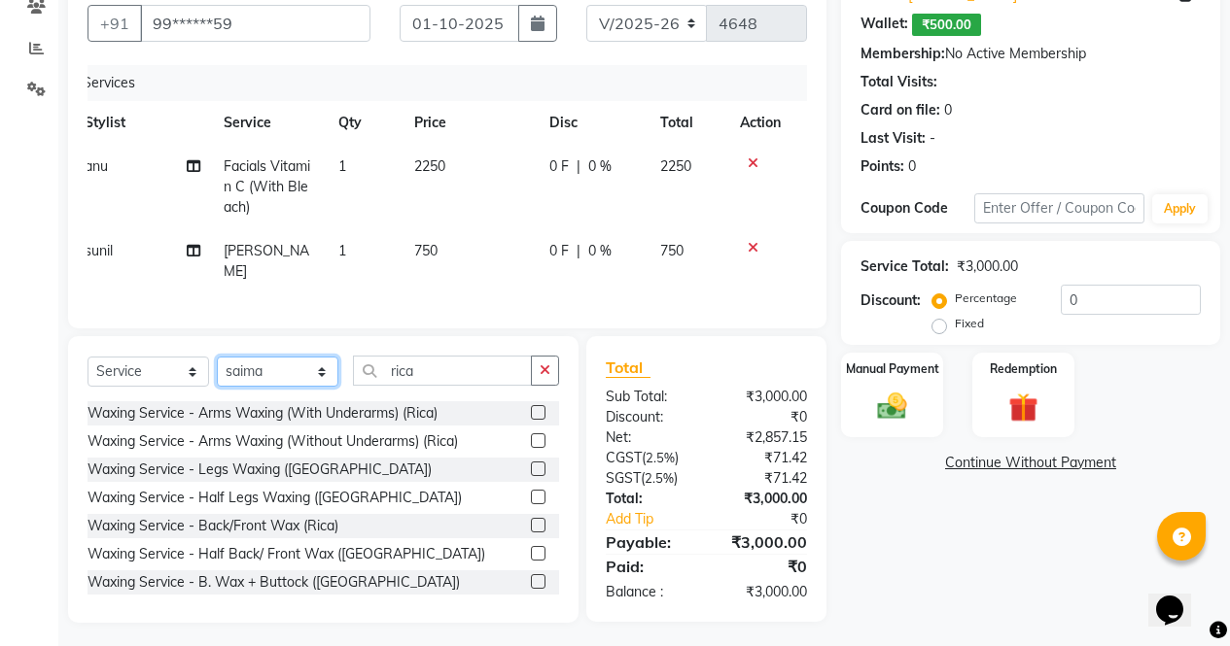
click at [298, 372] on select "Select Stylist ajeet Aman anu armaan ashu Front Desk muskaan rakhi saima shivam…" at bounding box center [278, 372] width 122 height 30
select select "87409"
click at [217, 357] on select "Select Stylist ajeet Aman anu armaan ashu Front Desk muskaan rakhi saima shivam…" at bounding box center [278, 372] width 122 height 30
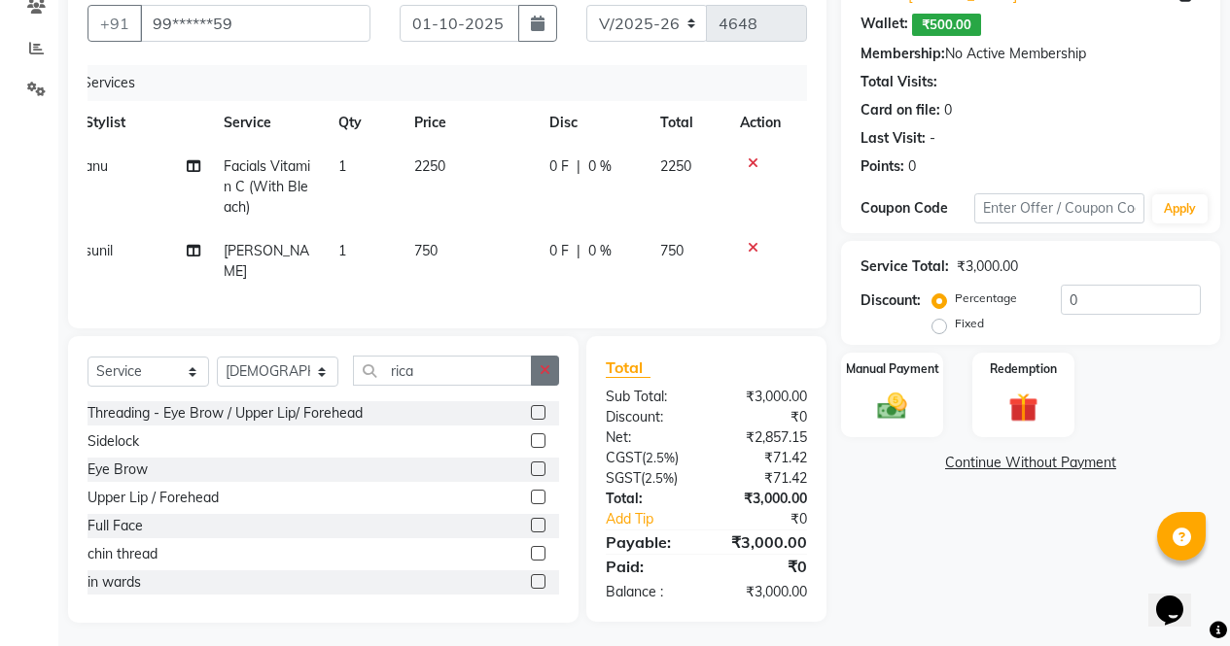
click at [541, 364] on icon "button" at bounding box center [544, 371] width 11 height 14
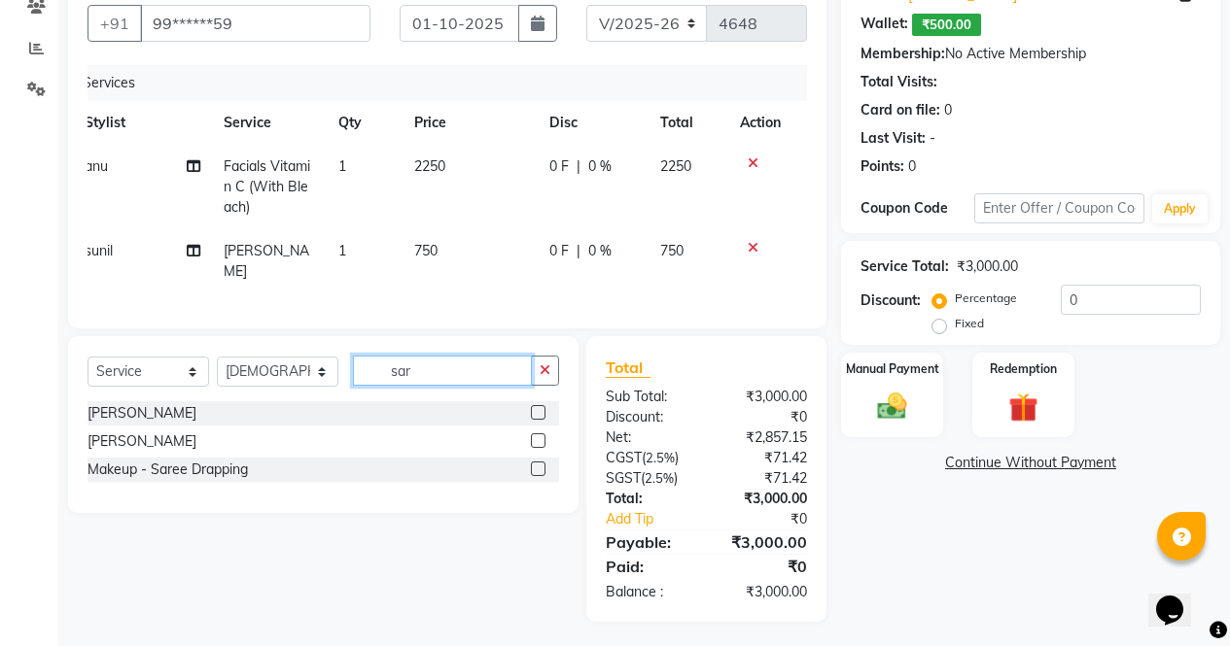
scroll to position [175, 0]
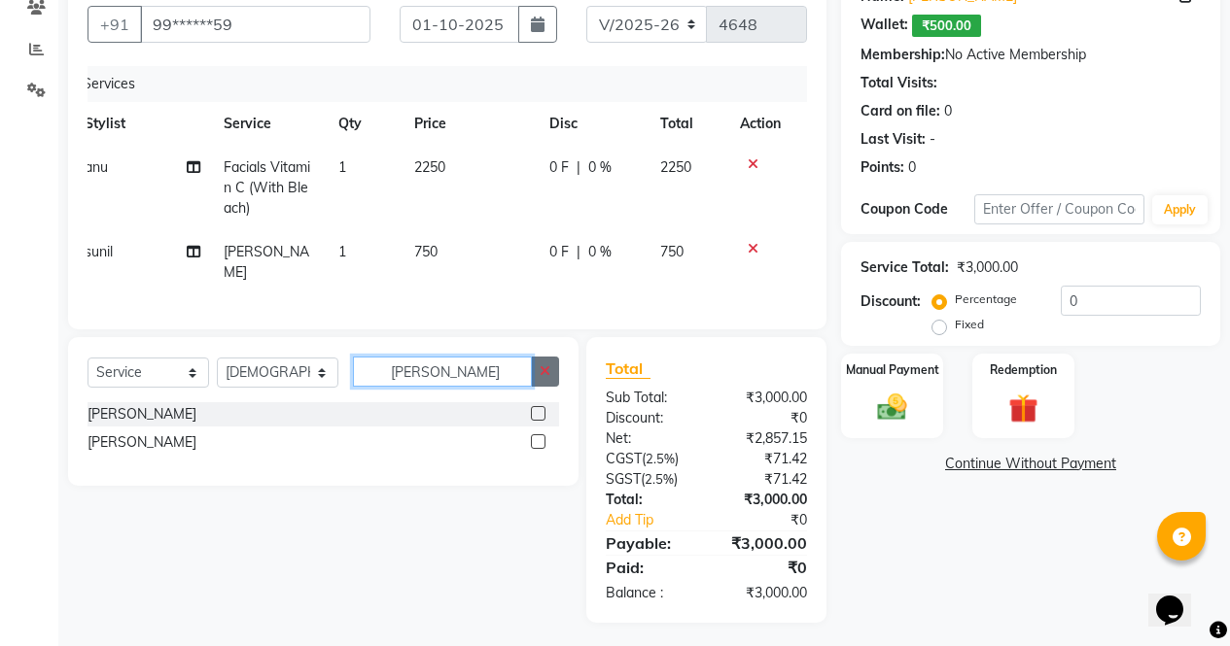
type input "sara"
click at [552, 362] on button "button" at bounding box center [545, 372] width 28 height 30
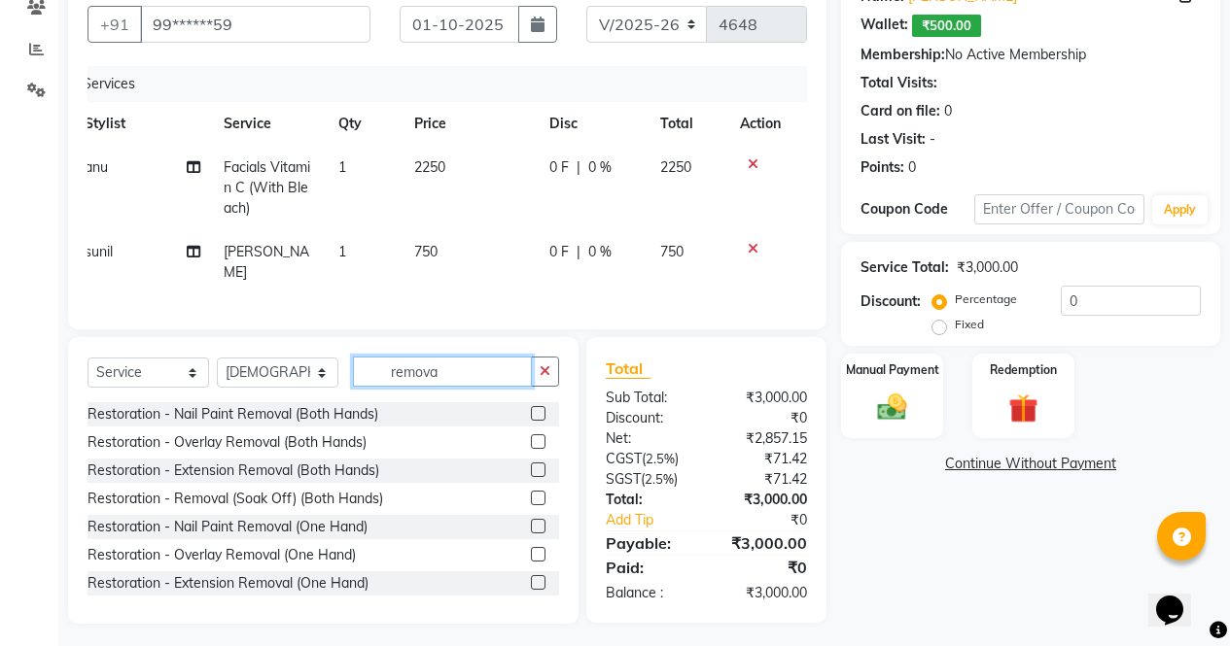
type input "remova"
click at [531, 406] on label at bounding box center [538, 413] width 15 height 15
click at [531, 408] on input "checkbox" at bounding box center [537, 414] width 13 height 13
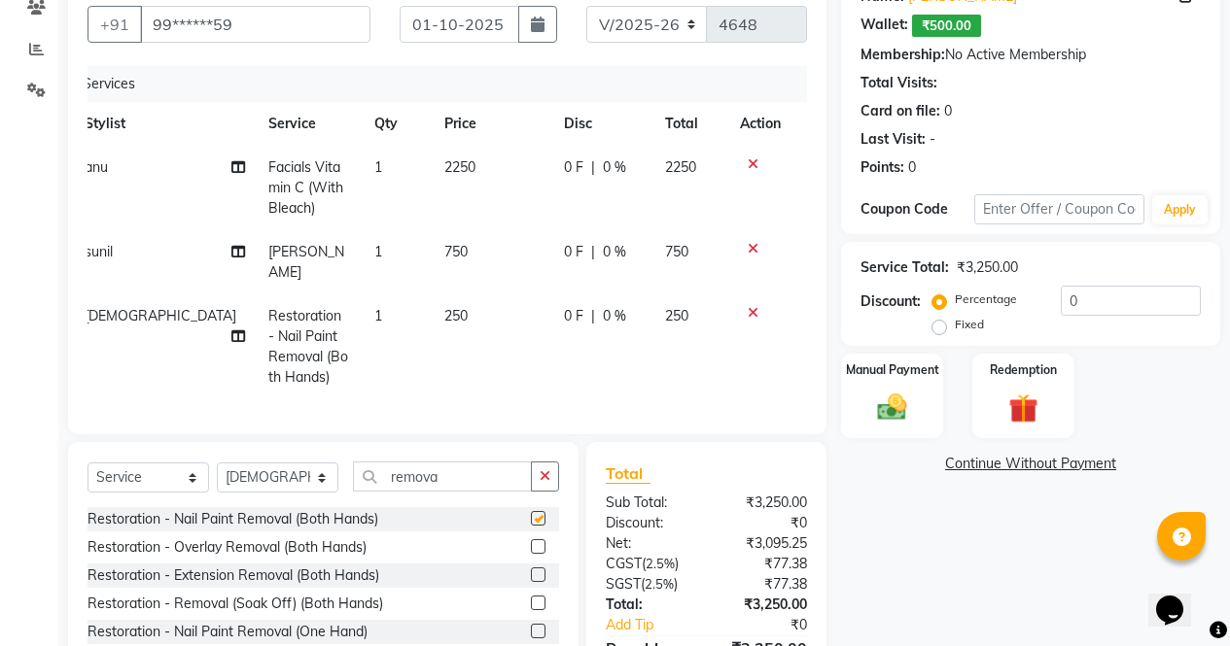
checkbox input "false"
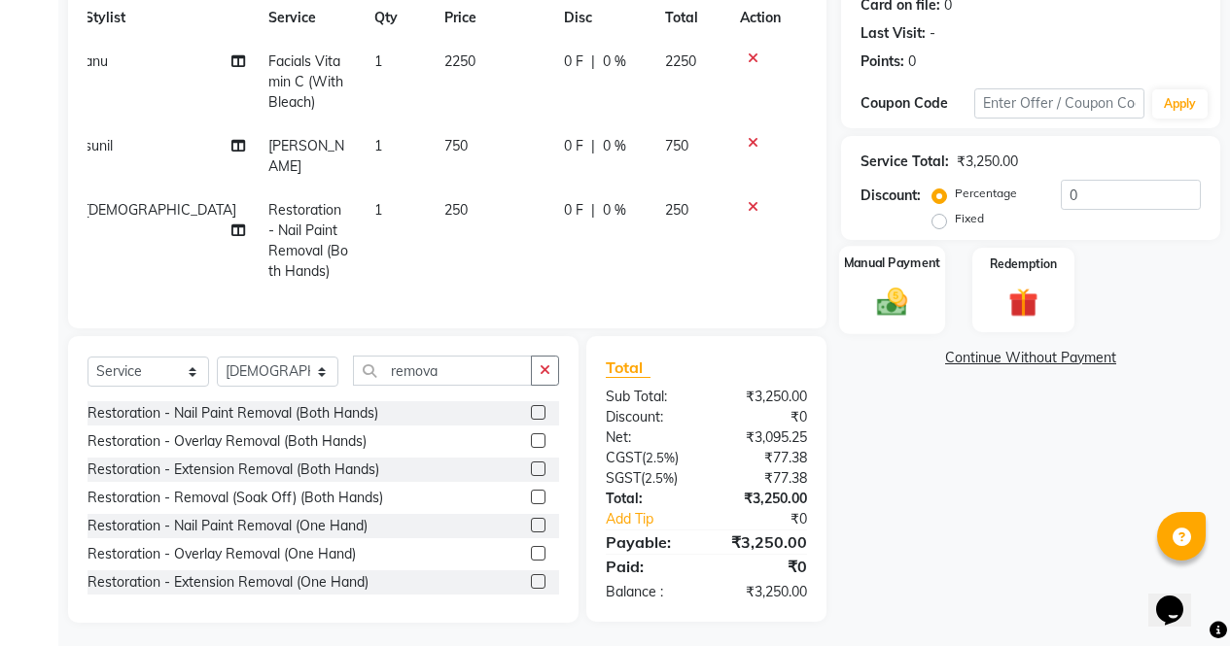
click at [870, 261] on label "Manual Payment" at bounding box center [892, 263] width 97 height 18
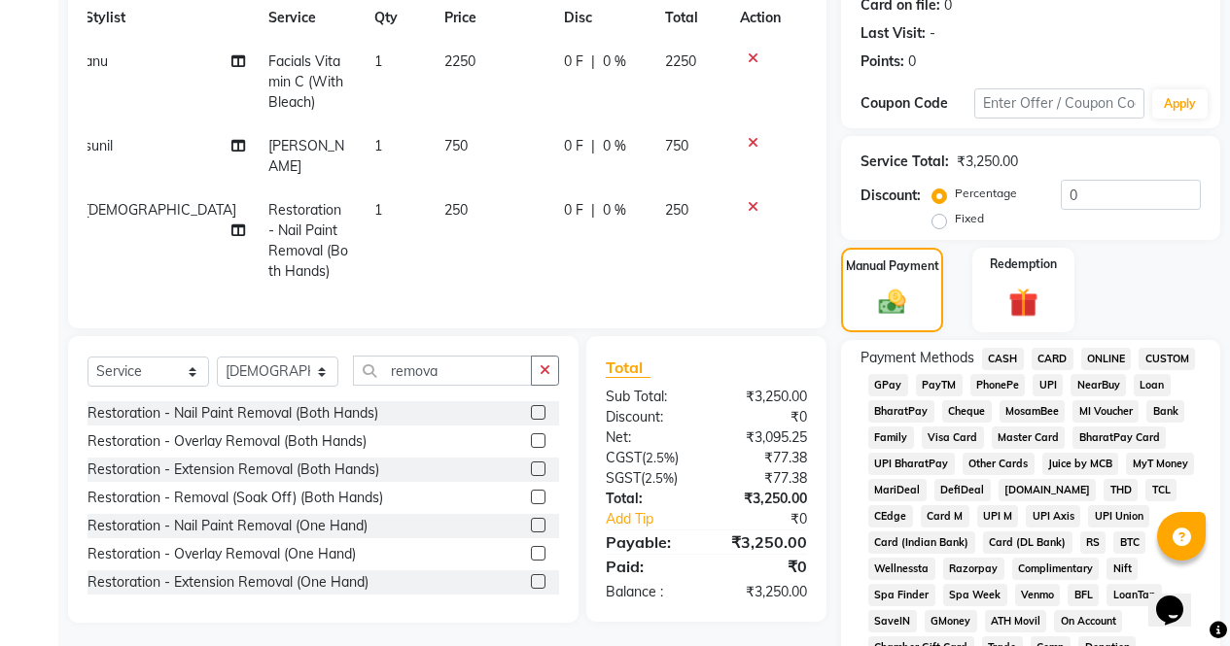
click at [1049, 356] on span "CARD" at bounding box center [1052, 359] width 42 height 22
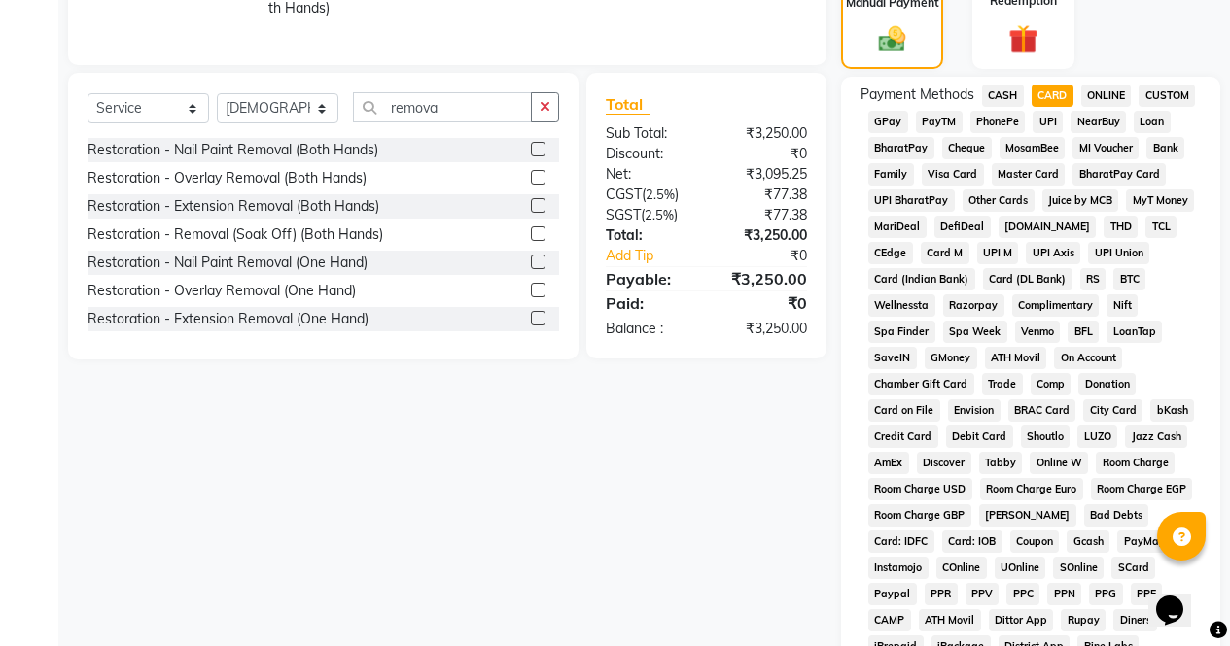
scroll to position [919, 0]
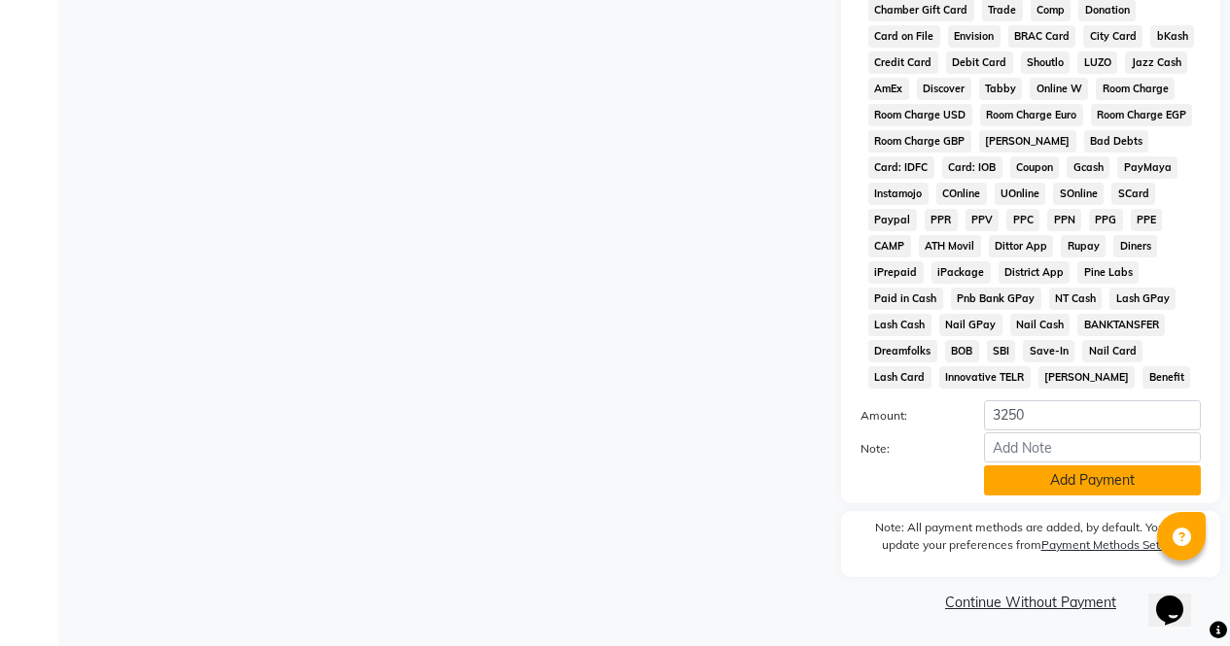
click at [1096, 487] on button "Add Payment" at bounding box center [1092, 481] width 217 height 30
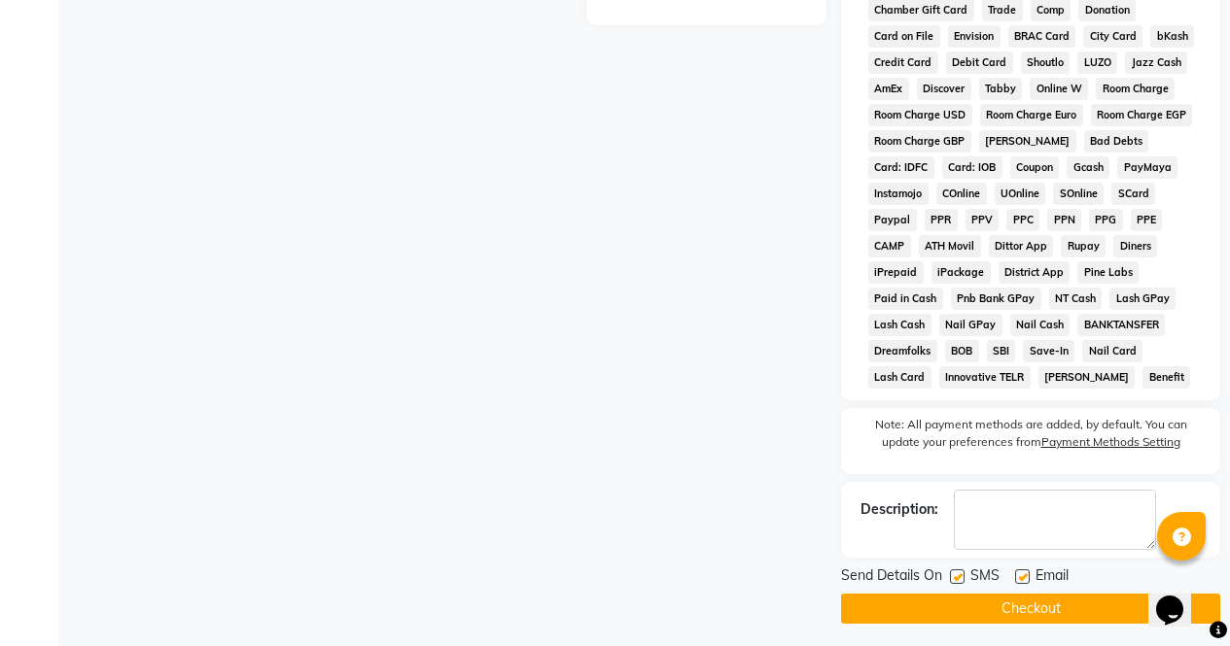
click at [1112, 608] on button "Checkout" at bounding box center [1030, 609] width 379 height 30
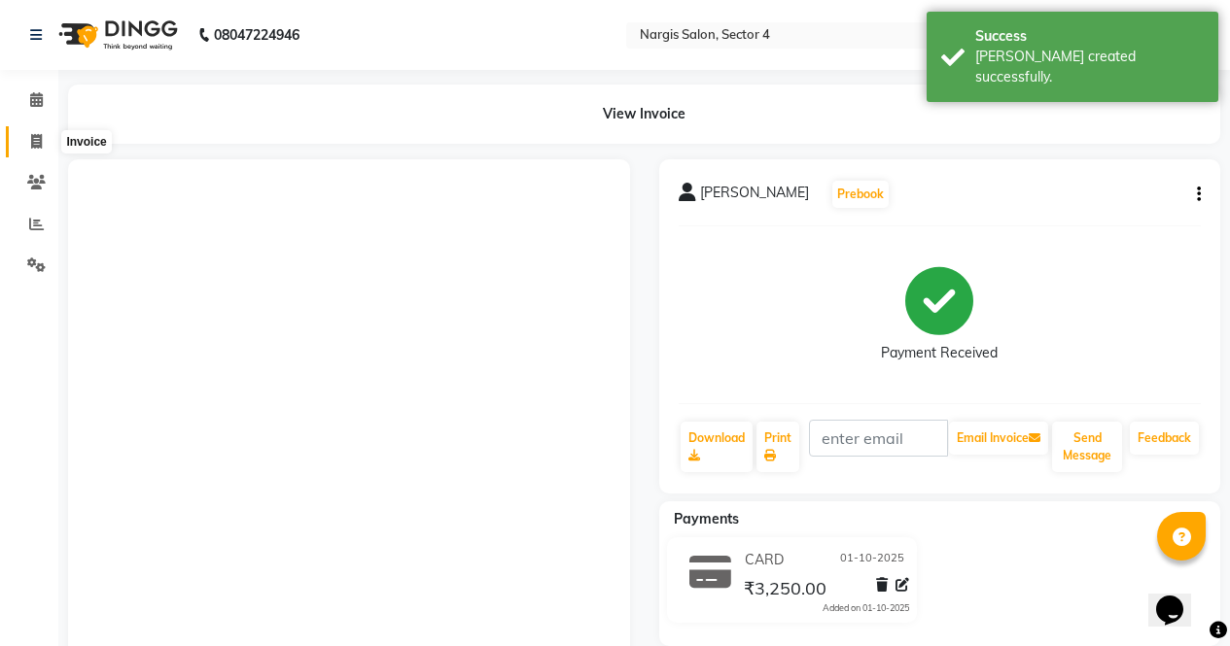
click at [40, 135] on icon at bounding box center [36, 141] width 11 height 15
select select "service"
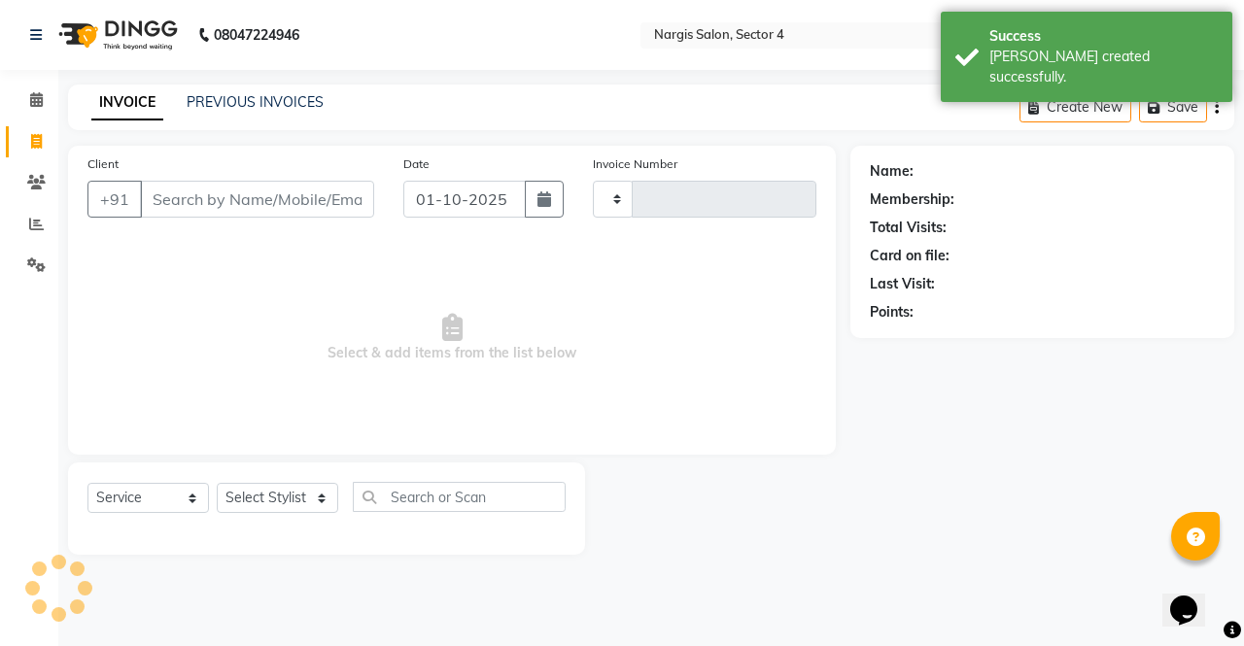
type input "4649"
select select "4130"
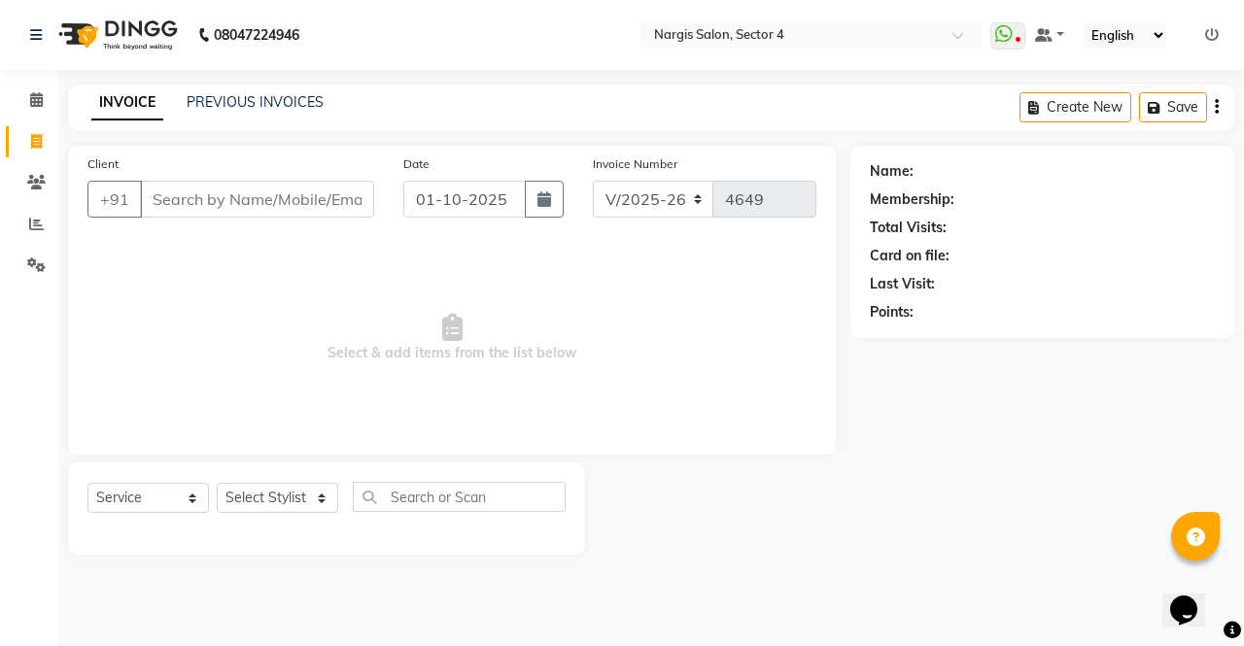
click at [956, 391] on div "Name: Membership: Total Visits: Card on file: Last Visit: Points:" at bounding box center [1050, 350] width 399 height 409
click at [210, 204] on input "Client" at bounding box center [257, 199] width 234 height 37
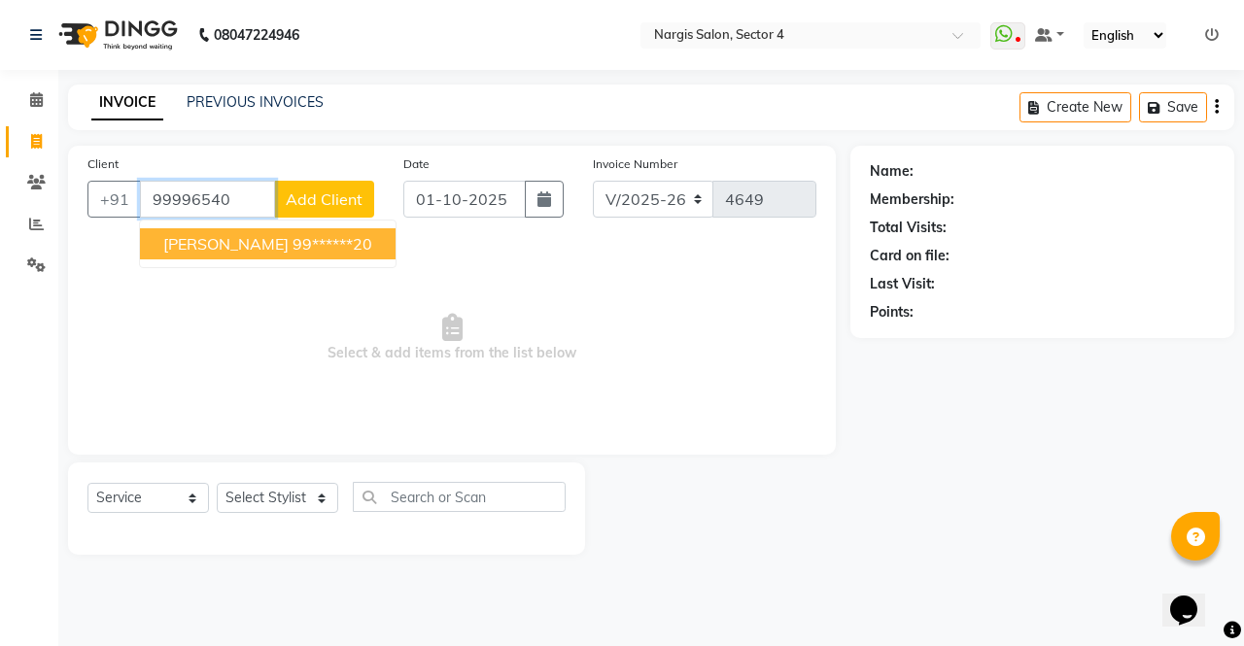
click at [174, 236] on span "MANISHA JAIN" at bounding box center [225, 243] width 125 height 19
type input "99******20"
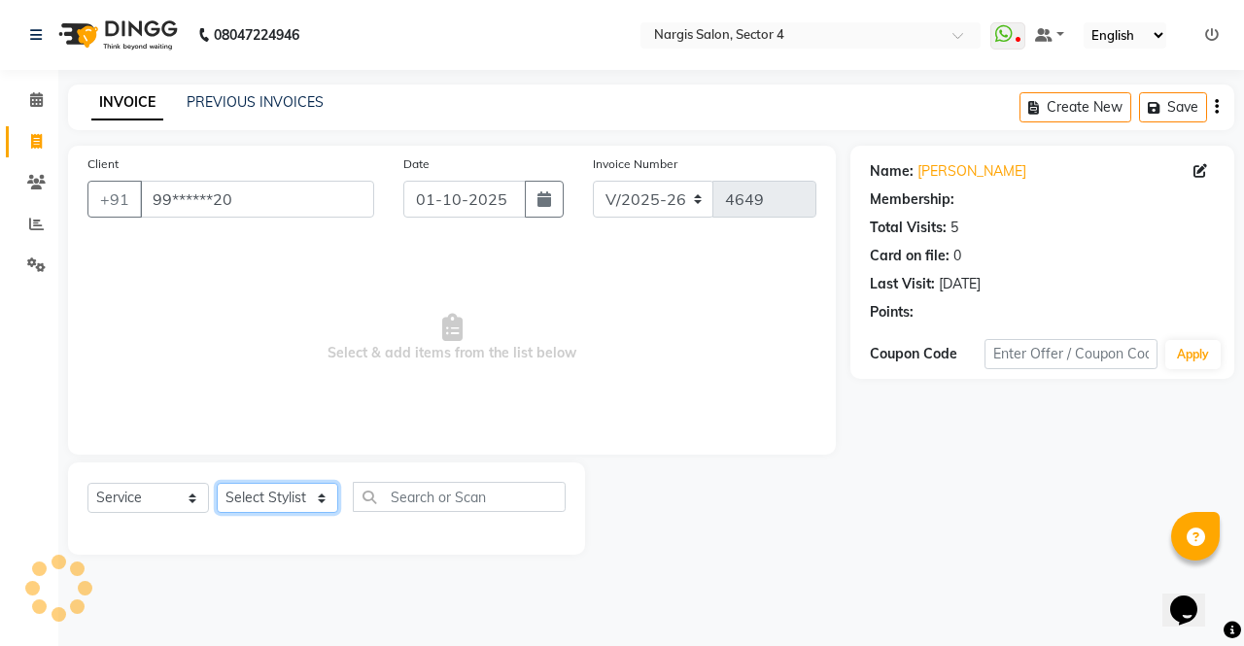
click at [248, 502] on select "Select Stylist ajeet Aman anu armaan ashu Front Desk muskaan rakhi saima shivam…" at bounding box center [278, 498] width 122 height 30
select select "62008"
click at [217, 483] on select "Select Stylist ajeet Aman anu armaan ashu Front Desk muskaan rakhi saima shivam…" at bounding box center [278, 498] width 122 height 30
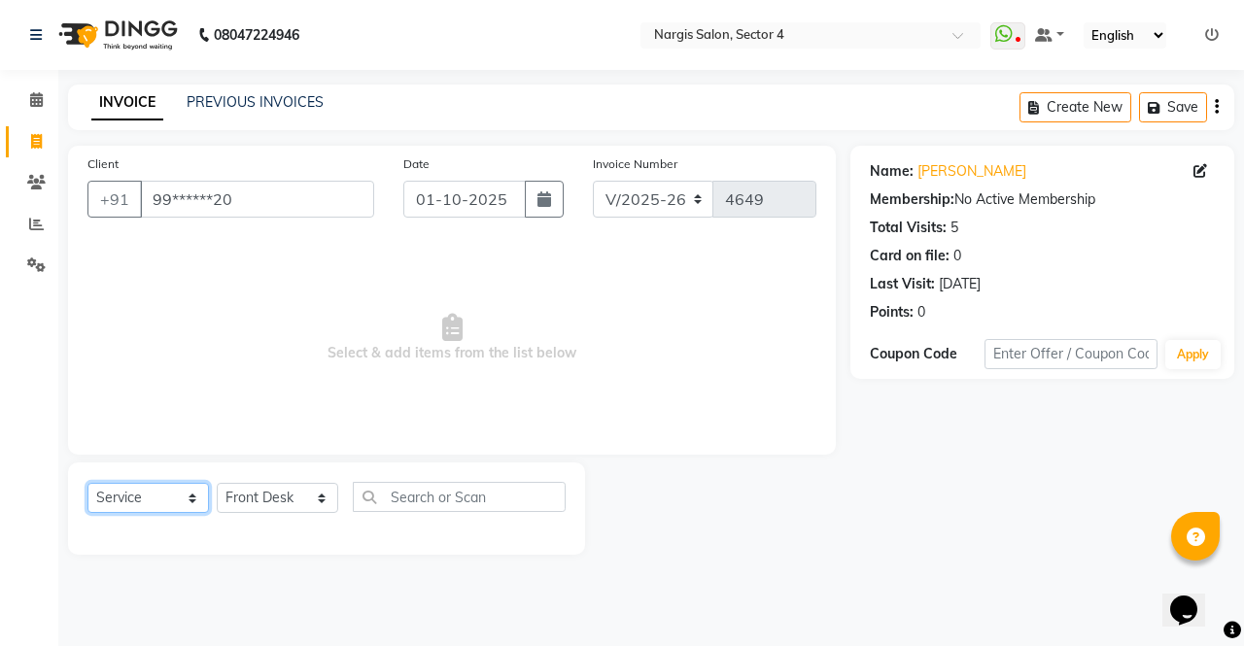
click at [127, 496] on select "Select Service Product Membership Package Voucher Prepaid Gift Card" at bounding box center [148, 498] width 122 height 30
click at [87, 483] on select "Select Service Product Membership Package Voucher Prepaid Gift Card" at bounding box center [148, 498] width 122 height 30
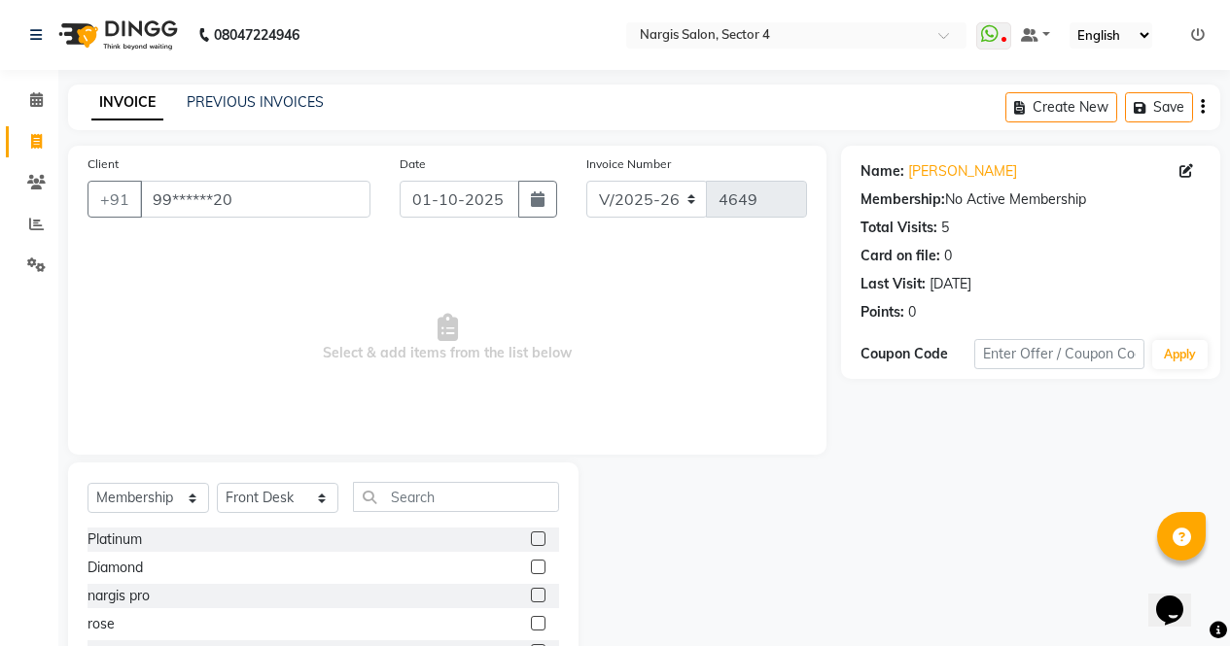
click at [539, 539] on label at bounding box center [538, 539] width 15 height 15
click at [539, 539] on input "checkbox" at bounding box center [537, 540] width 13 height 13
select select "select"
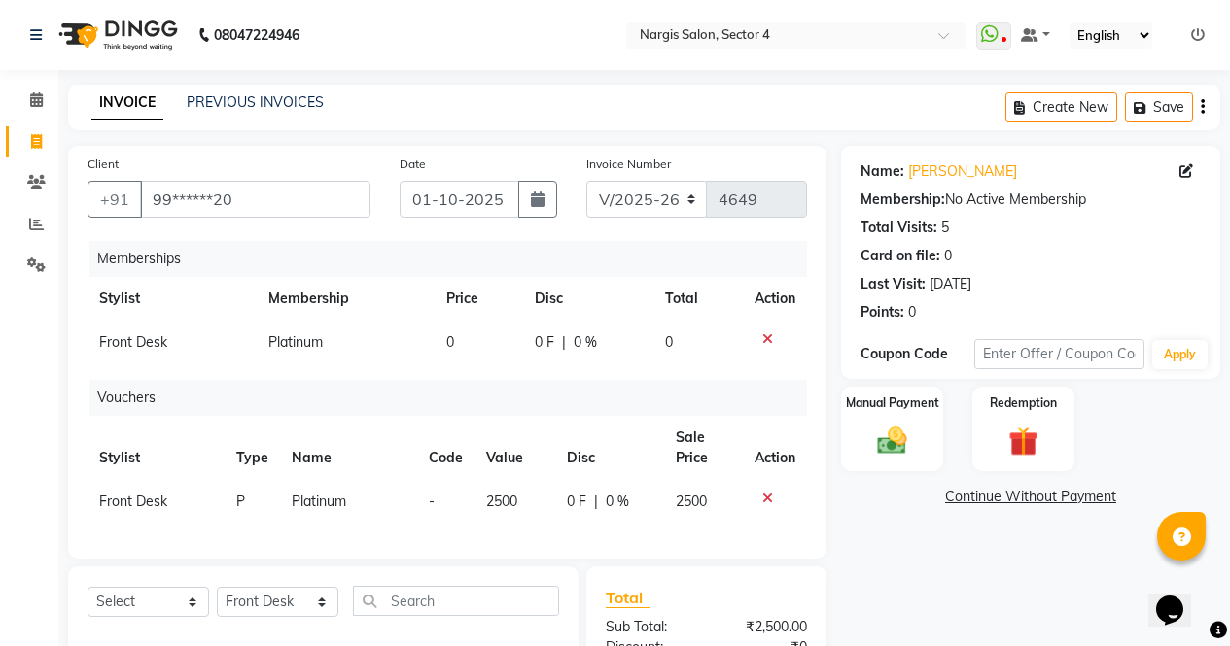
scroll to position [189, 0]
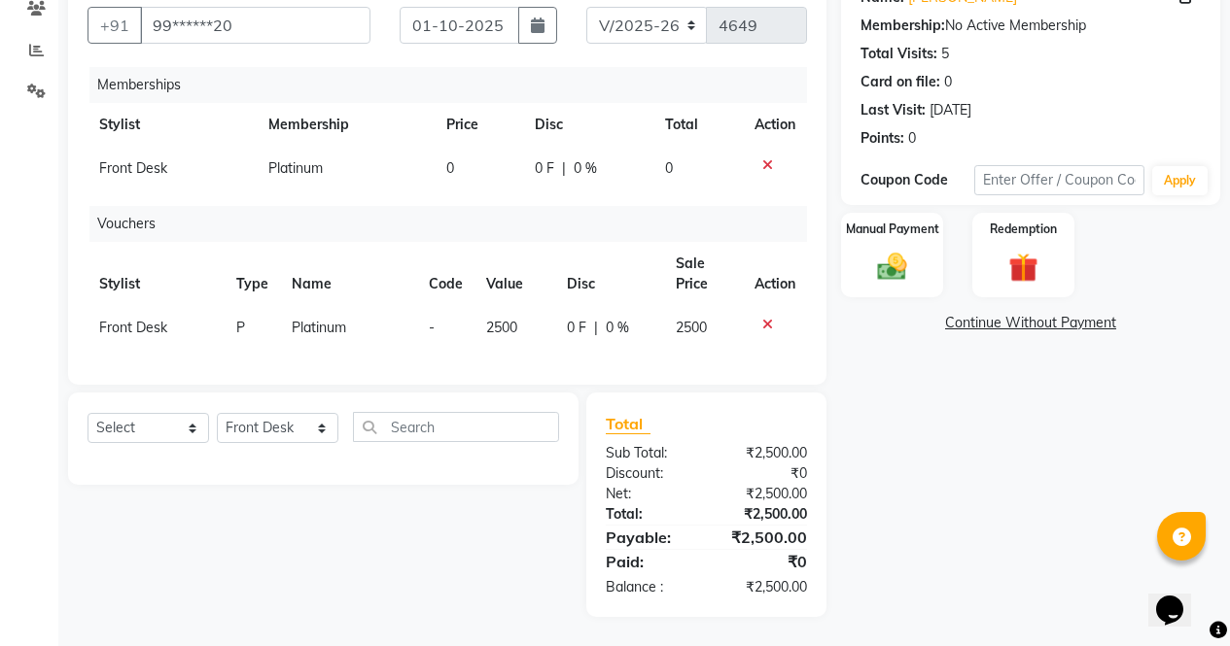
click at [908, 256] on img at bounding box center [892, 267] width 48 height 34
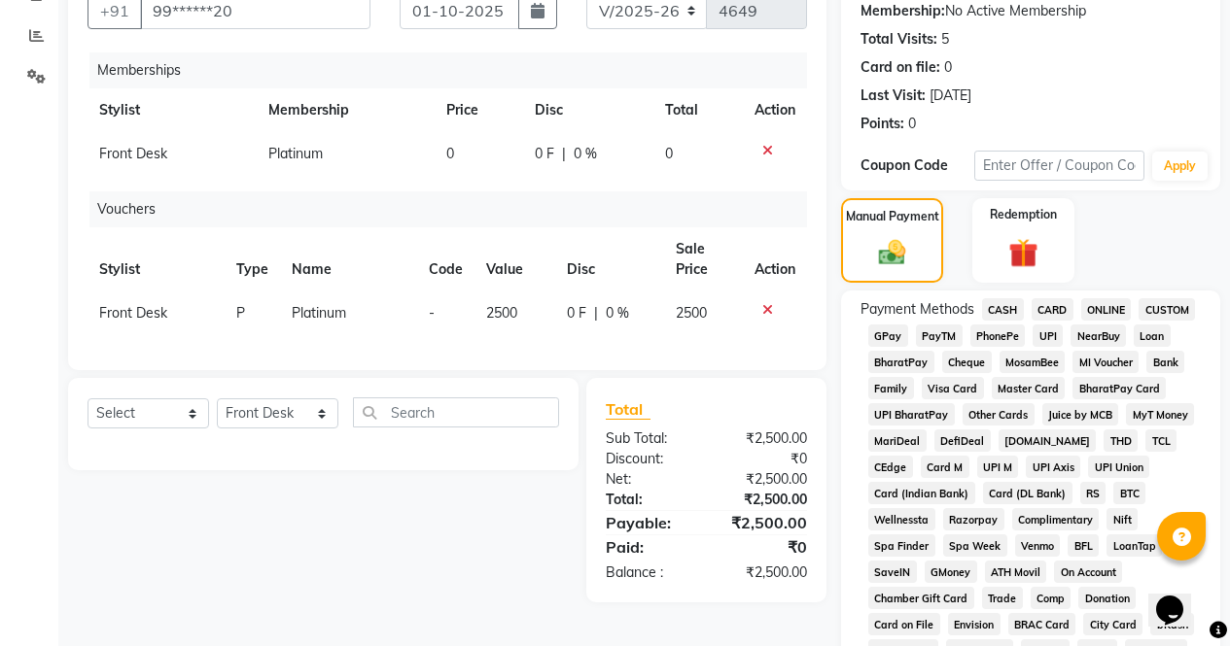
click at [996, 306] on span "CASH" at bounding box center [1003, 309] width 42 height 22
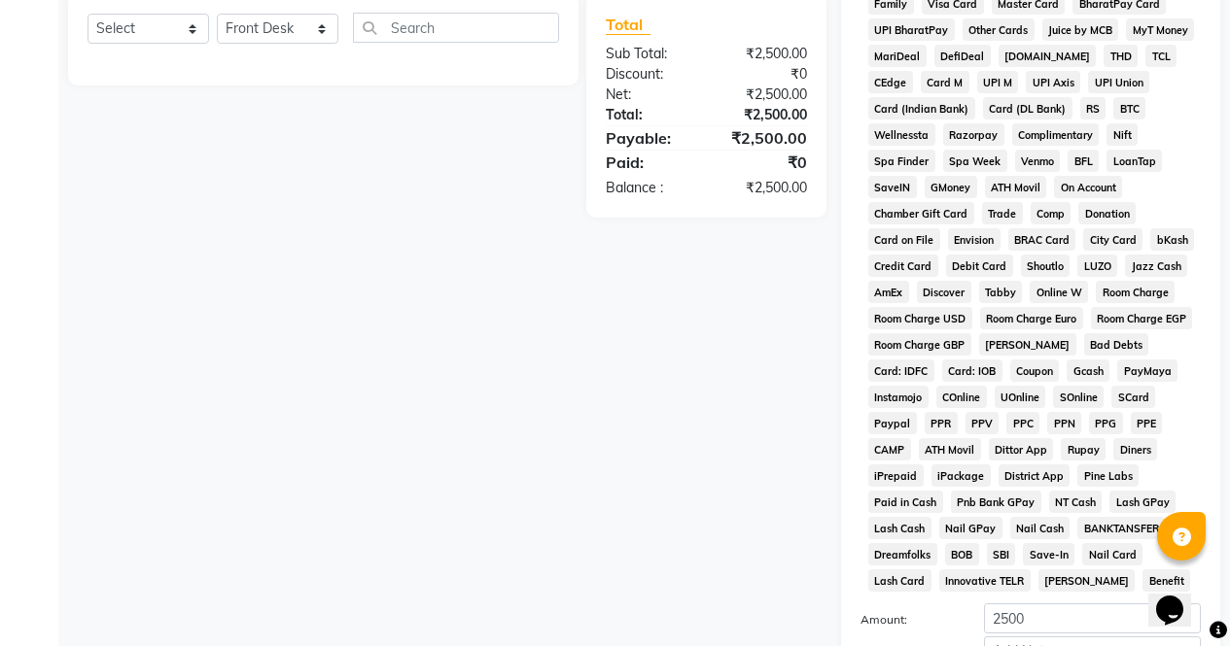
scroll to position [777, 0]
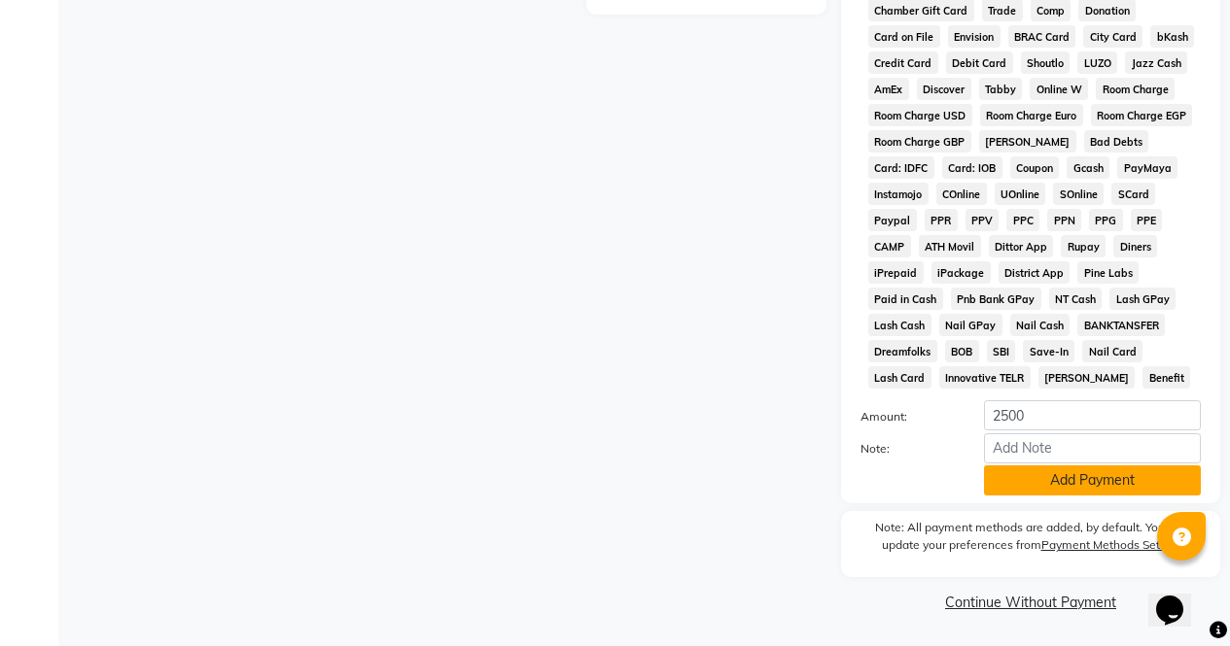
click at [1080, 477] on button "Add Payment" at bounding box center [1092, 481] width 217 height 30
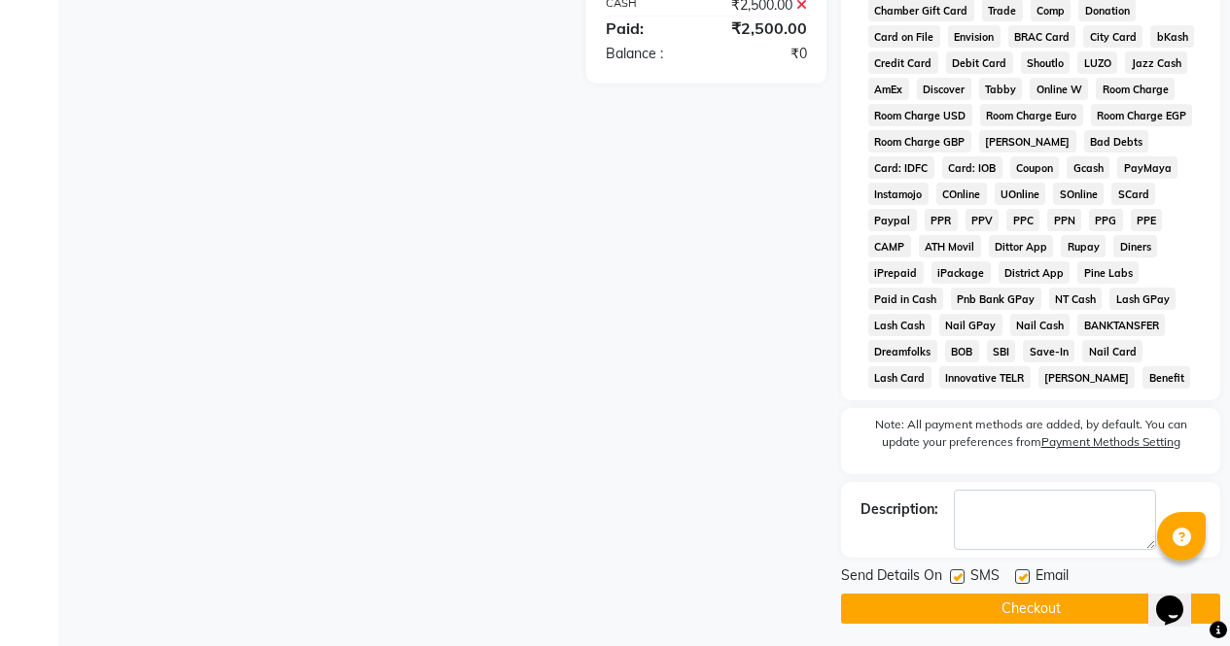
click at [1099, 615] on button "Checkout" at bounding box center [1030, 609] width 379 height 30
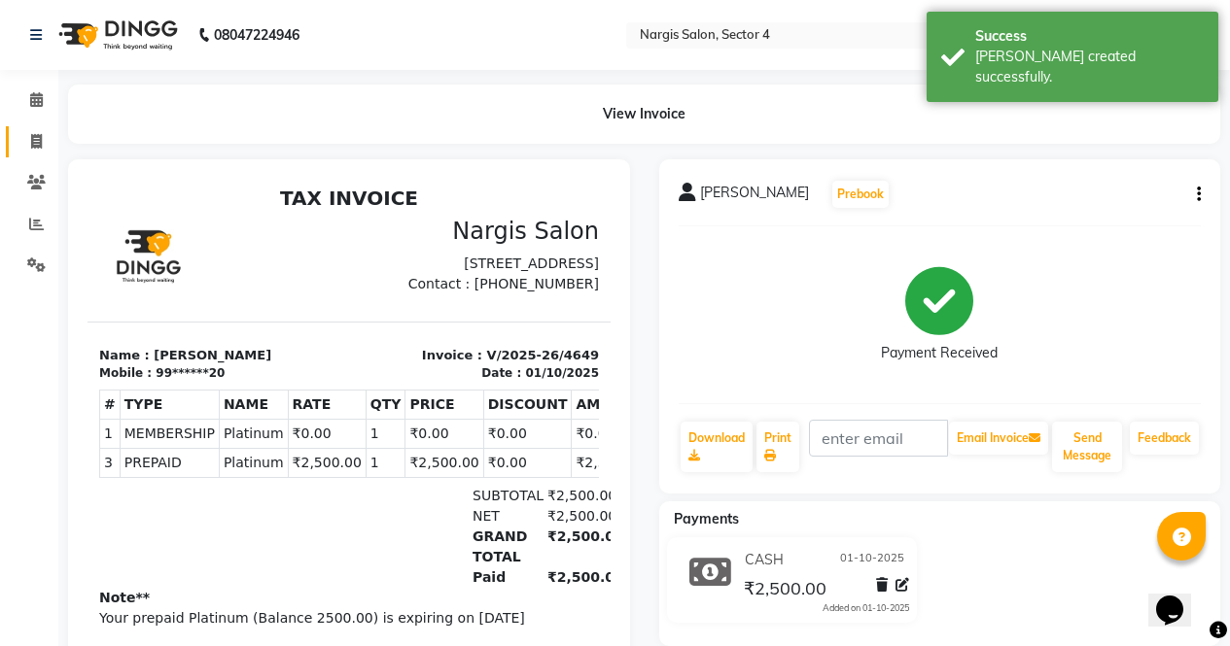
click at [26, 140] on span at bounding box center [36, 142] width 34 height 22
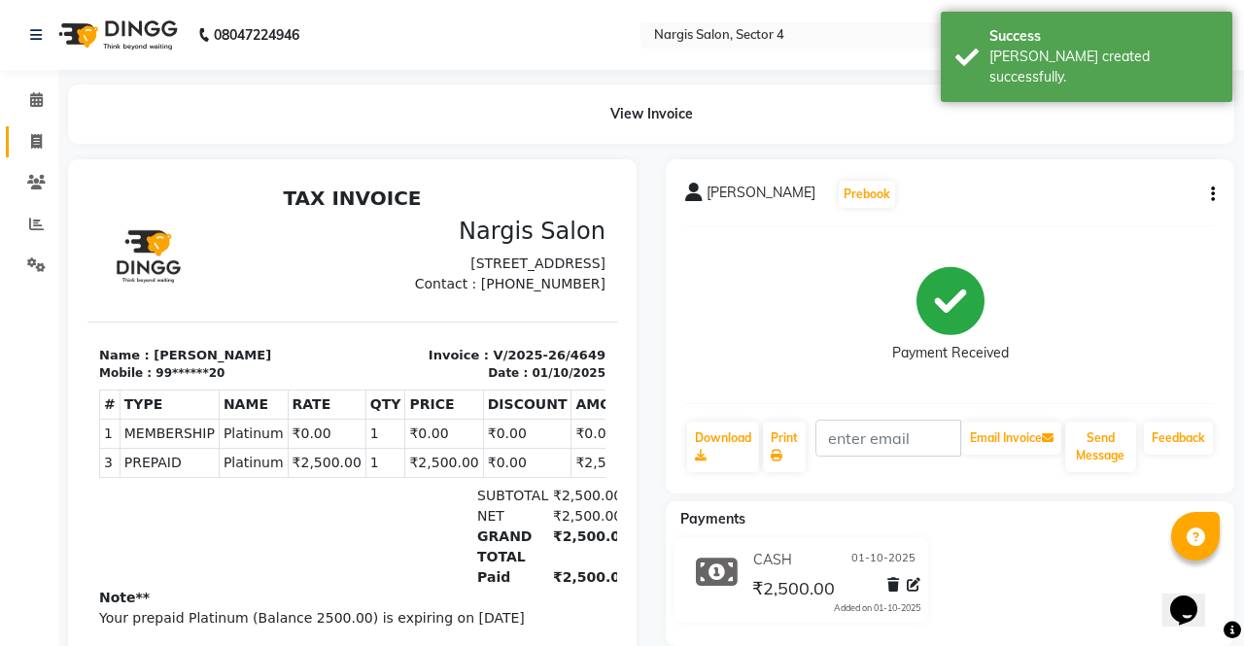
select select "service"
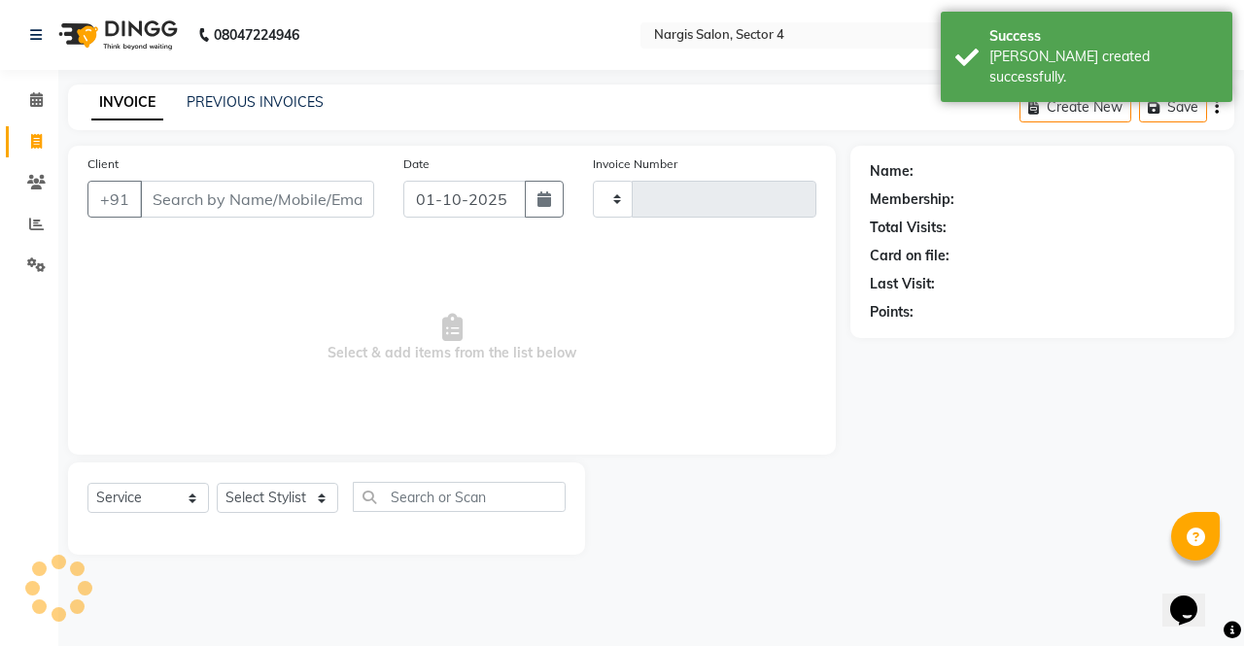
type input "4650"
select select "4130"
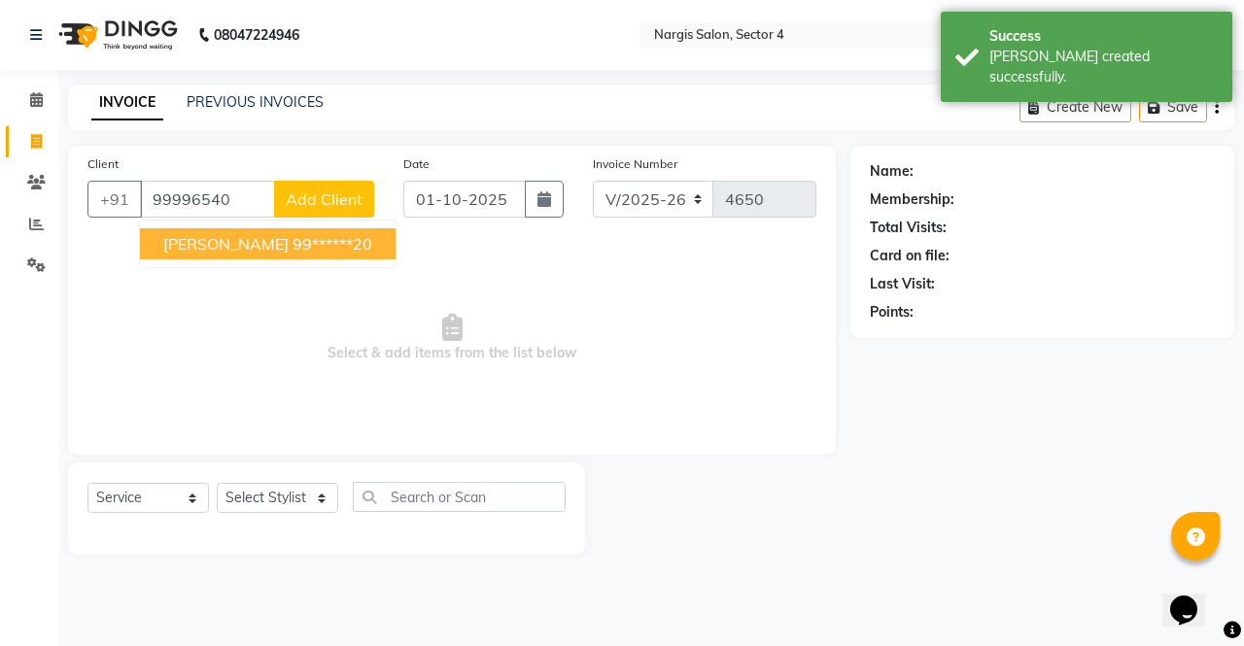
click at [172, 243] on span "MANISHA JAIN" at bounding box center [225, 243] width 125 height 19
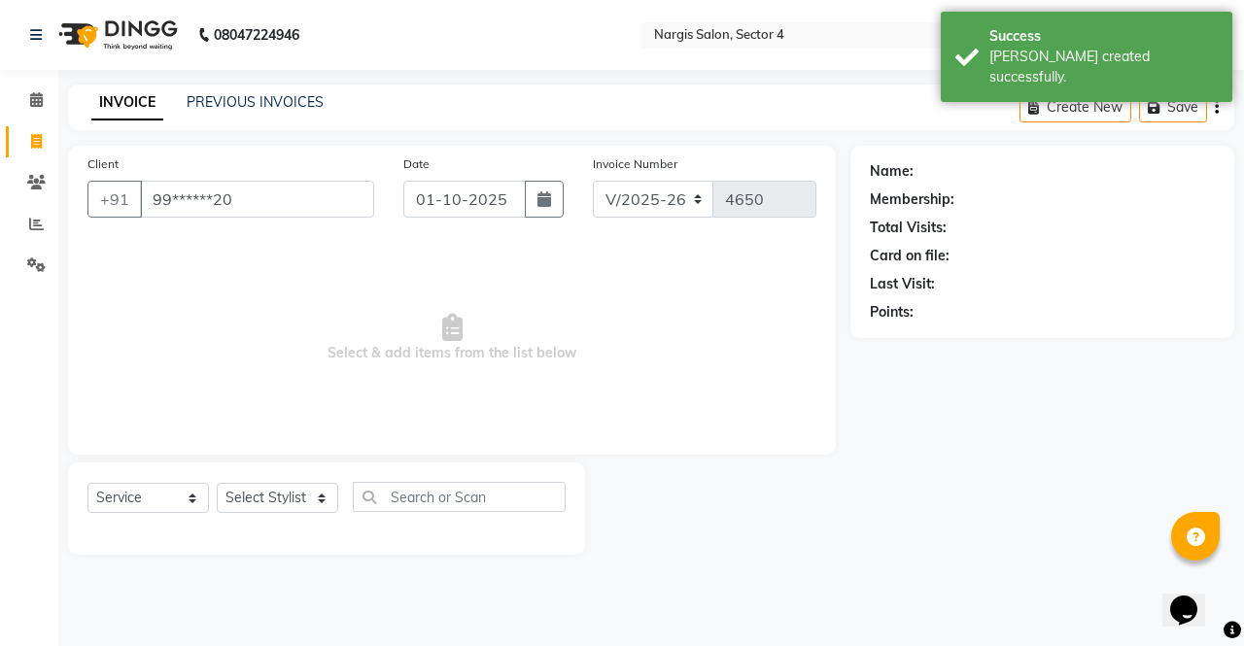
type input "99******20"
select select "1: Object"
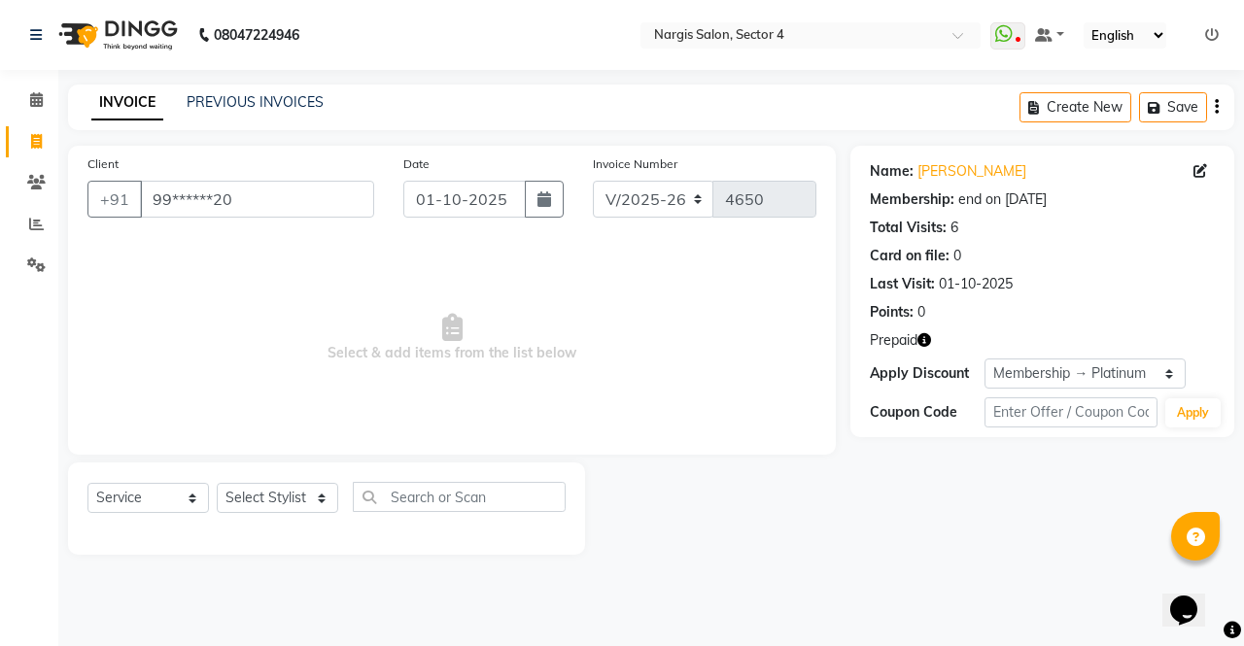
click at [931, 348] on button "button" at bounding box center [925, 340] width 14 height 20
click at [237, 500] on select "Select Stylist ajeet Aman anu armaan ashu Front Desk muskaan rakhi saima shivam…" at bounding box center [278, 498] width 122 height 30
select select "28132"
click at [217, 483] on select "Select Stylist ajeet Aman anu armaan ashu Front Desk muskaan rakhi saima shivam…" at bounding box center [278, 498] width 122 height 30
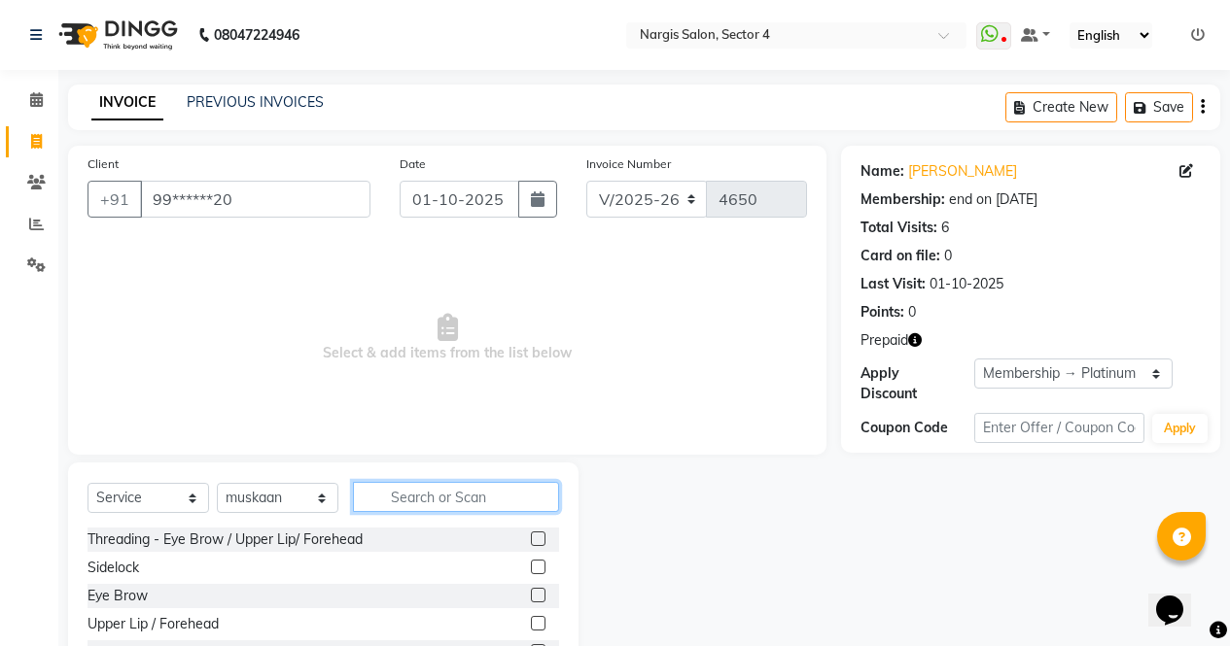
click at [424, 498] on input "text" at bounding box center [456, 497] width 206 height 30
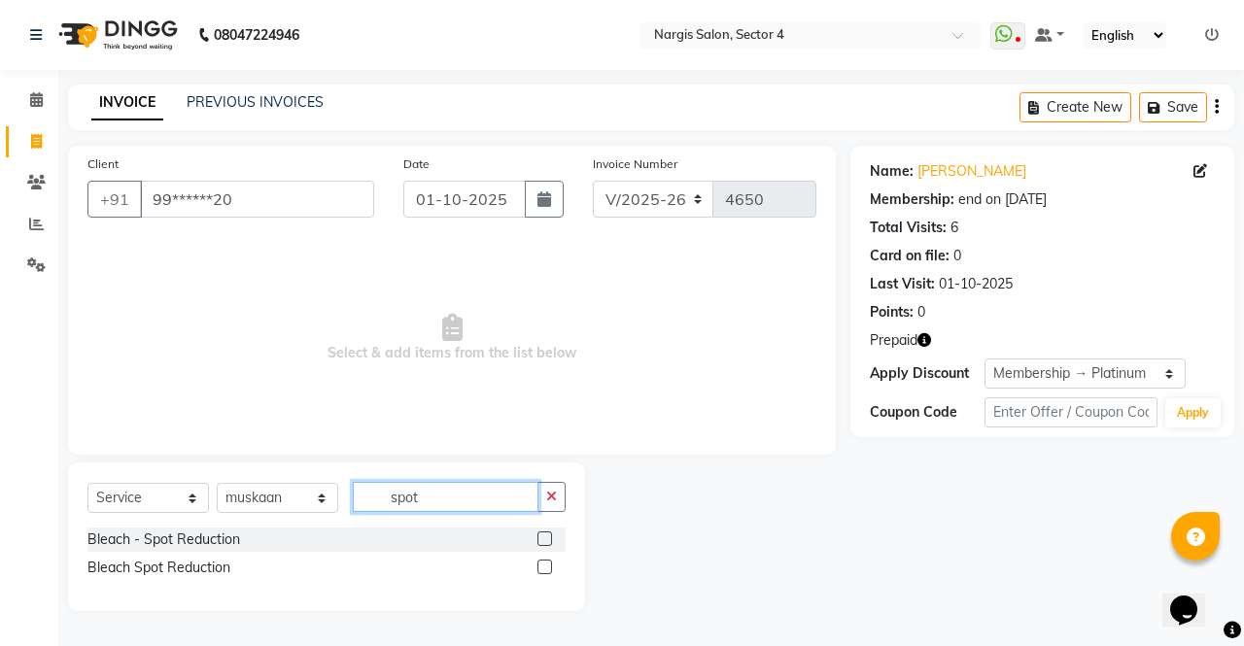
type input "spot"
click at [544, 571] on label at bounding box center [545, 567] width 15 height 15
click at [544, 571] on input "checkbox" at bounding box center [544, 568] width 13 height 13
checkbox input "true"
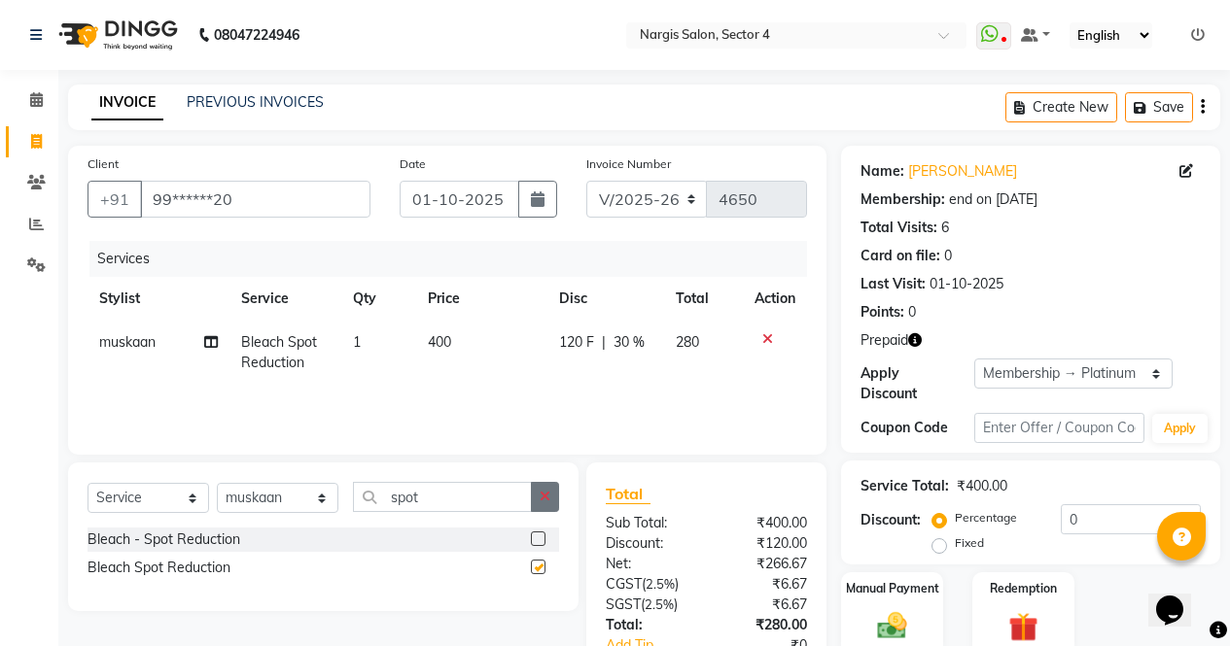
click at [556, 497] on button "button" at bounding box center [545, 497] width 28 height 30
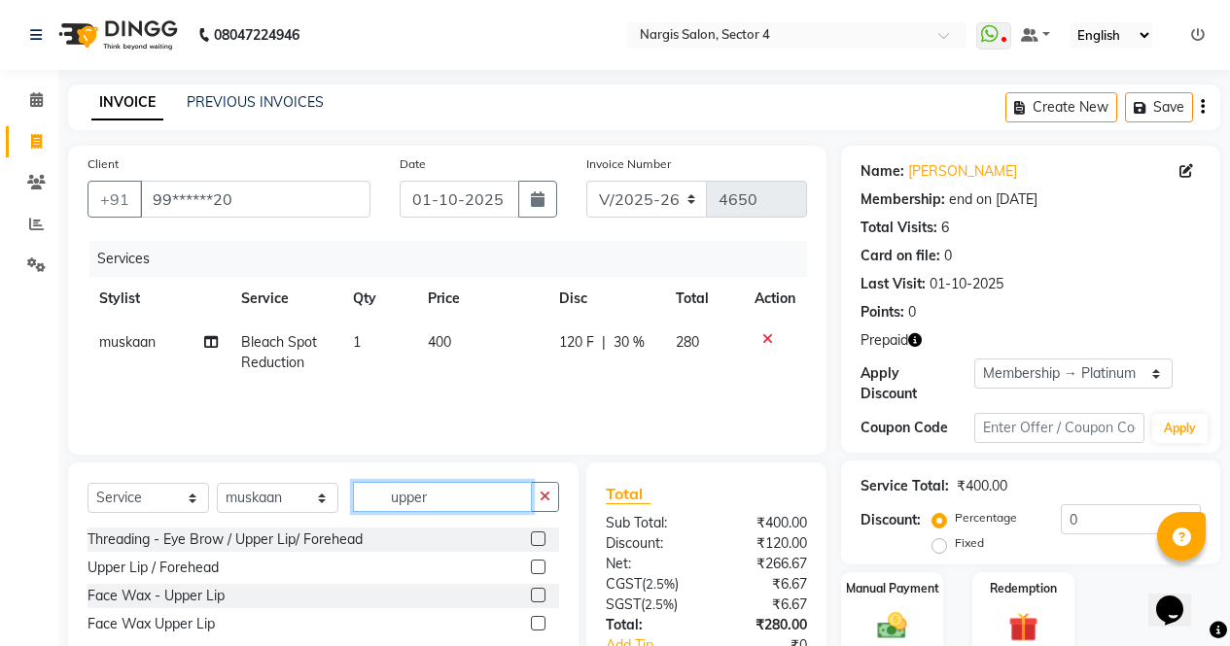
scroll to position [131, 0]
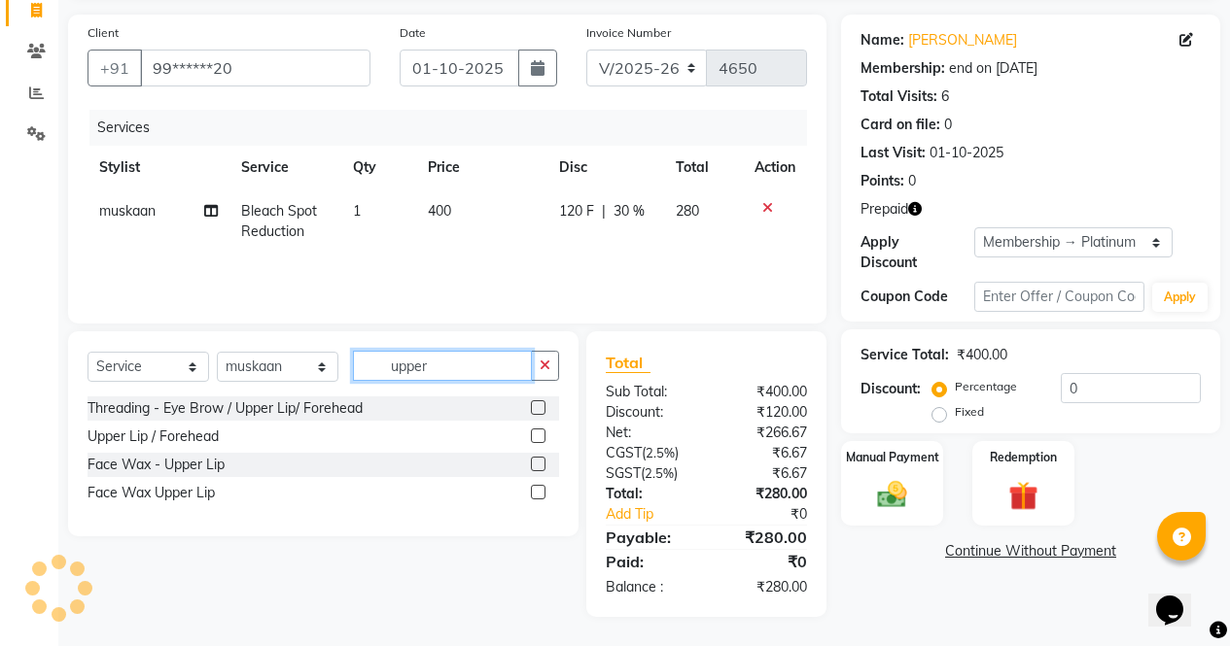
type input "upper"
click at [539, 493] on label at bounding box center [538, 492] width 15 height 15
click at [539, 493] on input "checkbox" at bounding box center [537, 493] width 13 height 13
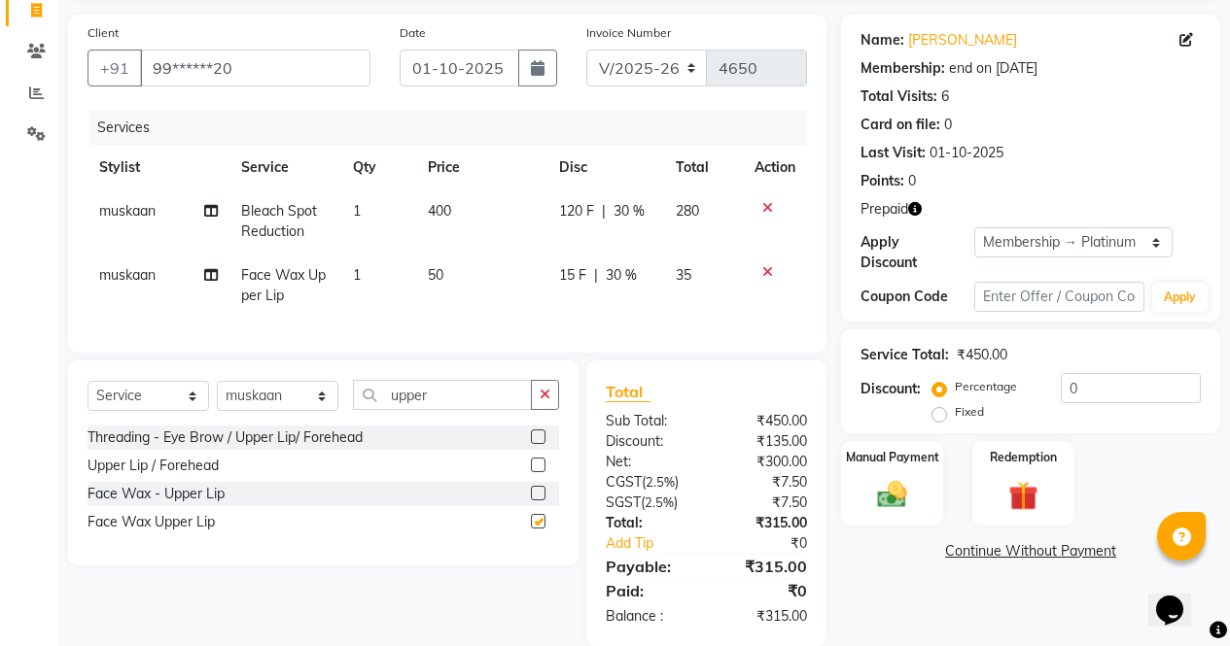
checkbox input "false"
click at [549, 401] on icon "button" at bounding box center [544, 395] width 11 height 14
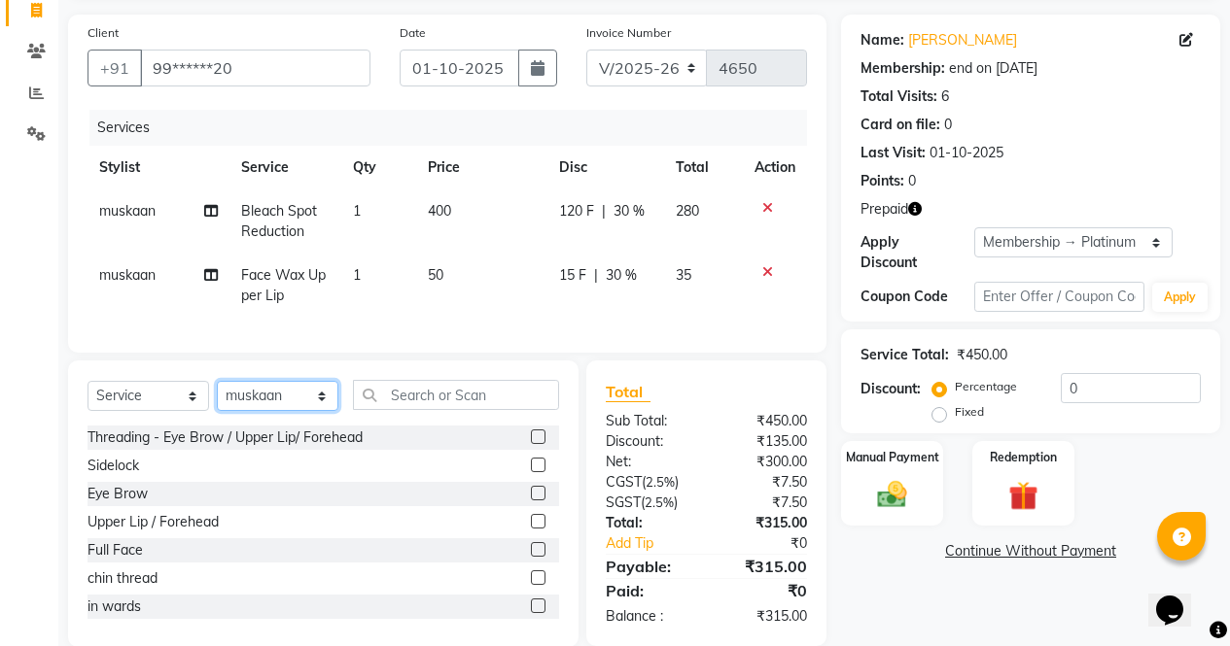
click at [334, 411] on select "Select Stylist ajeet Aman anu armaan ashu Front Desk muskaan rakhi saima shivam…" at bounding box center [278, 396] width 122 height 30
select select "86619"
click at [217, 396] on select "Select Stylist ajeet Aman anu armaan ashu Front Desk muskaan rakhi saima shivam…" at bounding box center [278, 396] width 122 height 30
click at [450, 402] on input "text" at bounding box center [456, 395] width 206 height 30
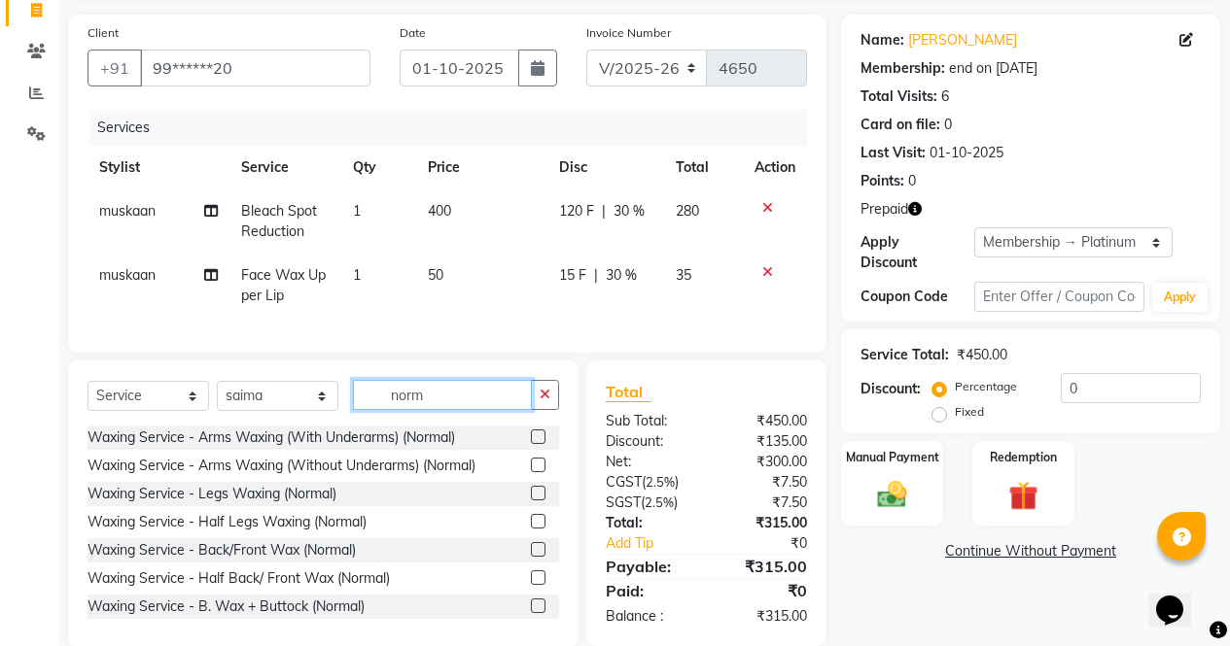
type input "norm"
click at [531, 529] on label at bounding box center [538, 521] width 15 height 15
click at [531, 529] on input "checkbox" at bounding box center [537, 522] width 13 height 13
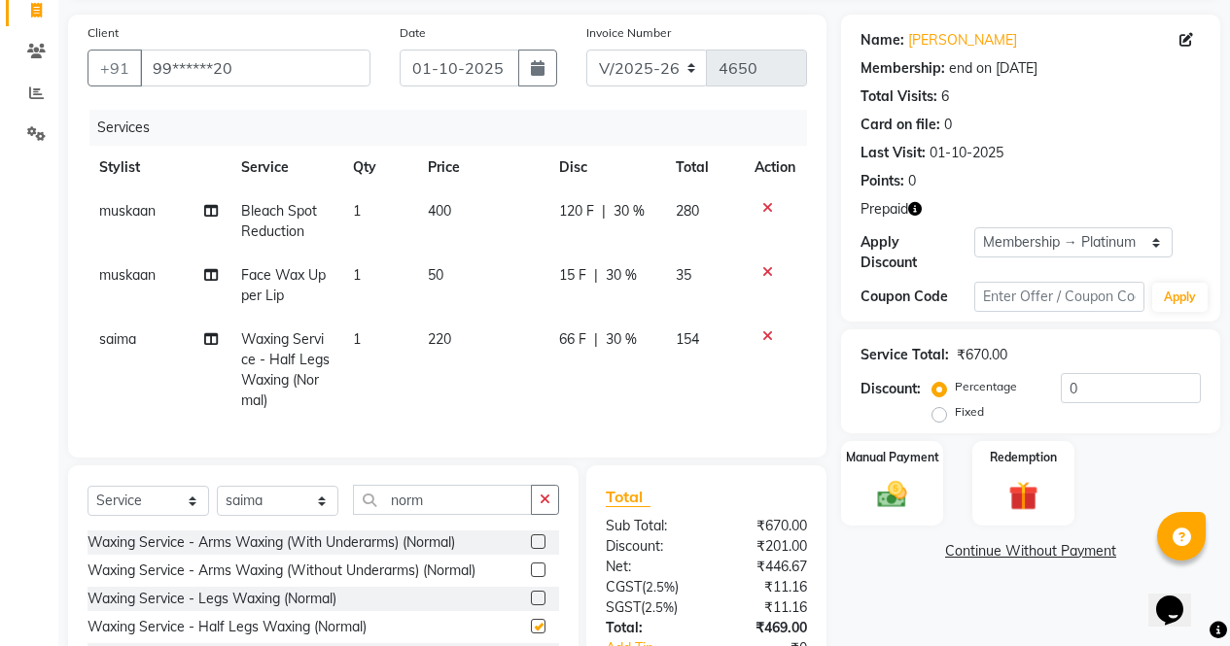
checkbox input "false"
click at [531, 549] on label at bounding box center [538, 542] width 15 height 15
click at [531, 549] on input "checkbox" at bounding box center [537, 543] width 13 height 13
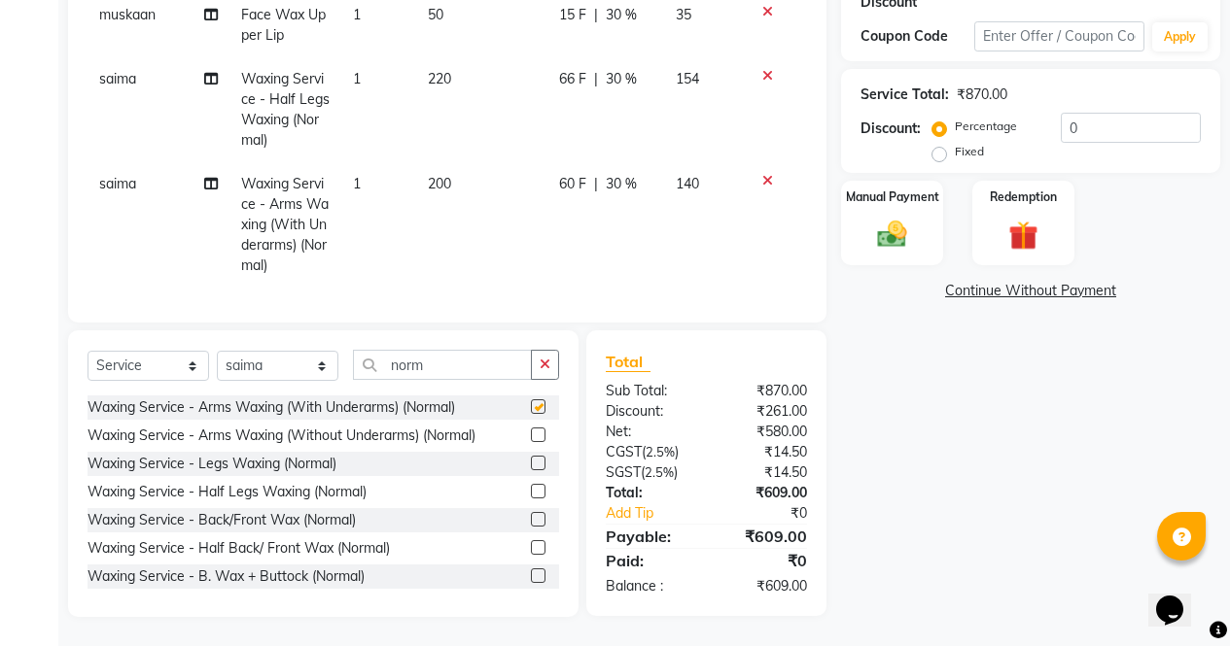
checkbox input "false"
click at [449, 175] on span "200" at bounding box center [439, 183] width 23 height 17
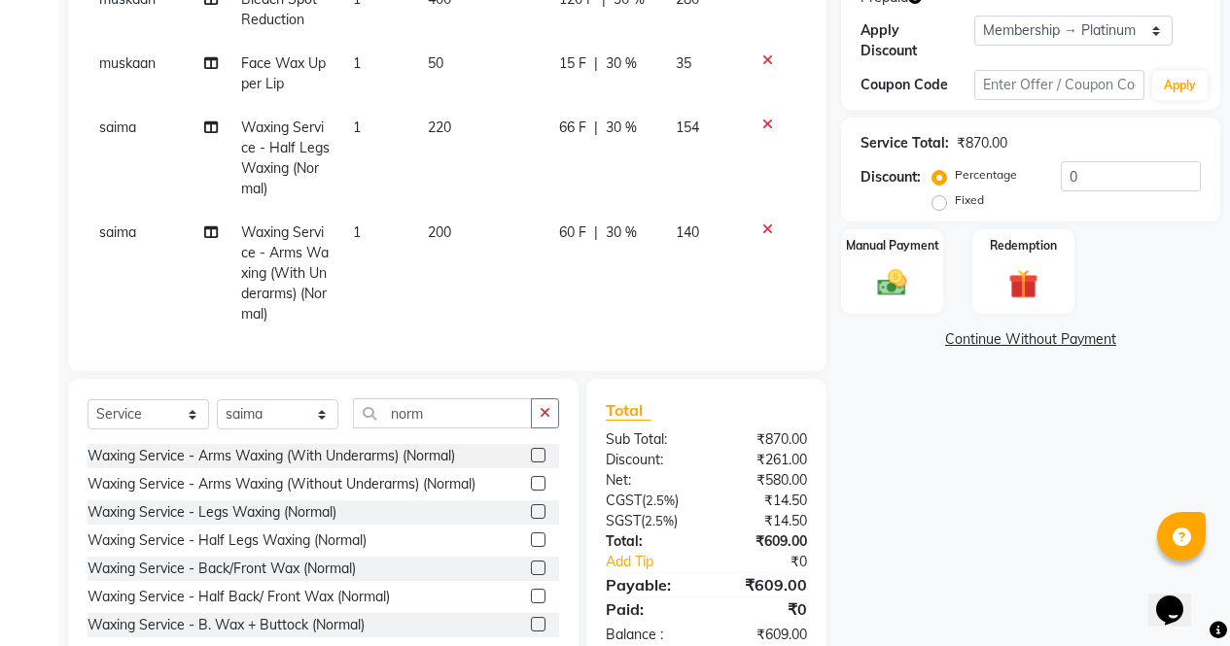
select select "86619"
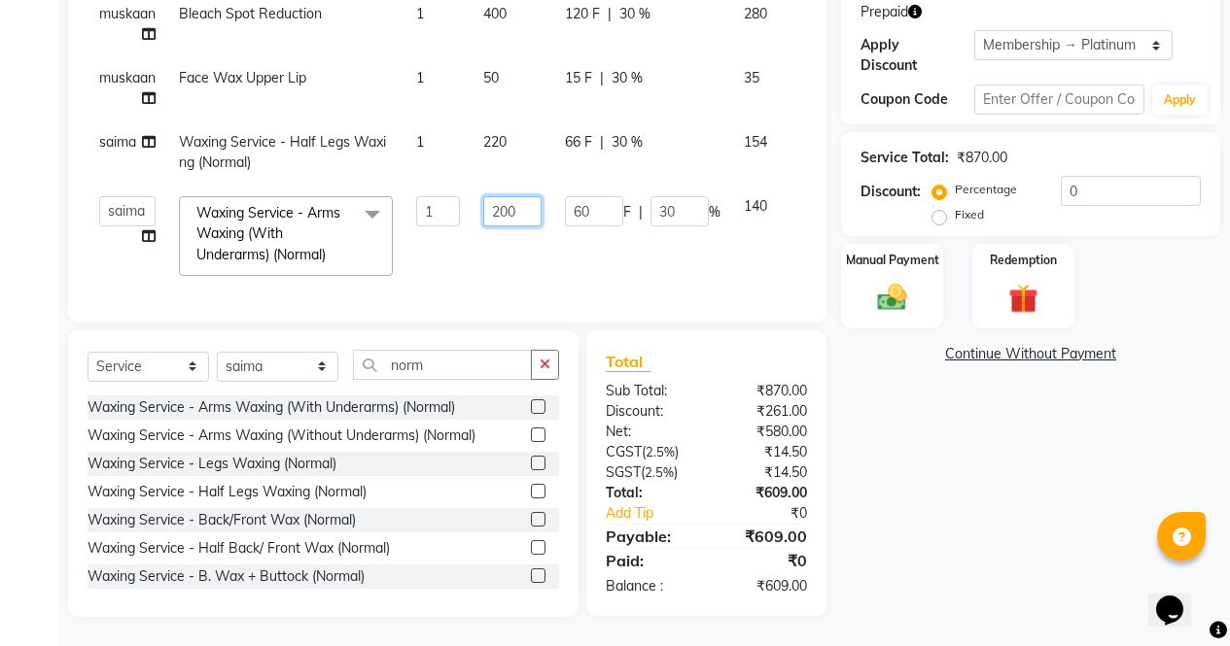
click at [503, 196] on input "200" at bounding box center [512, 211] width 58 height 30
click at [505, 196] on input "200" at bounding box center [512, 211] width 58 height 30
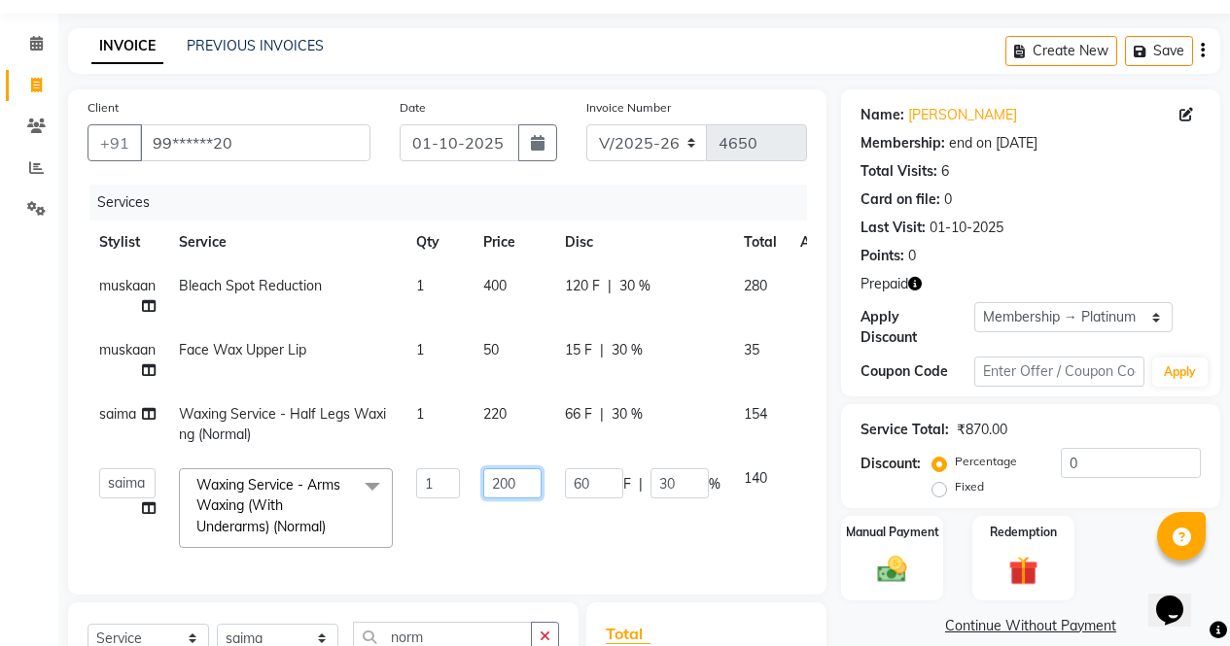
scroll to position [48, 0]
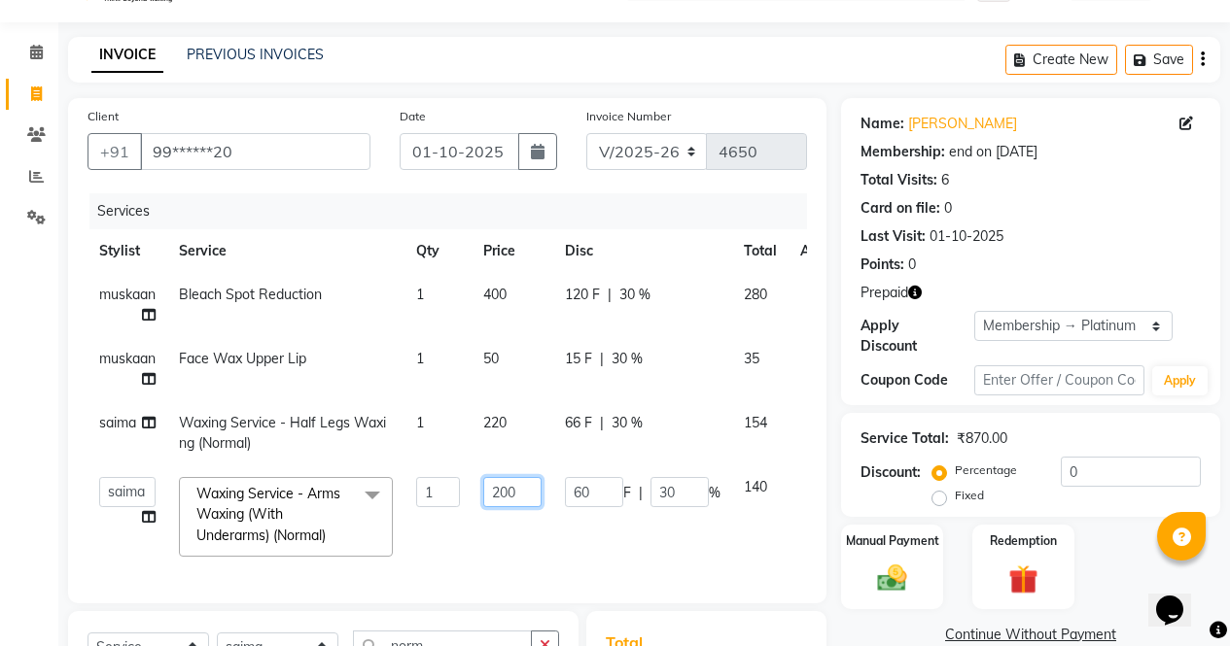
click at [533, 495] on input "200" at bounding box center [512, 492] width 58 height 30
type input "2"
type input "150"
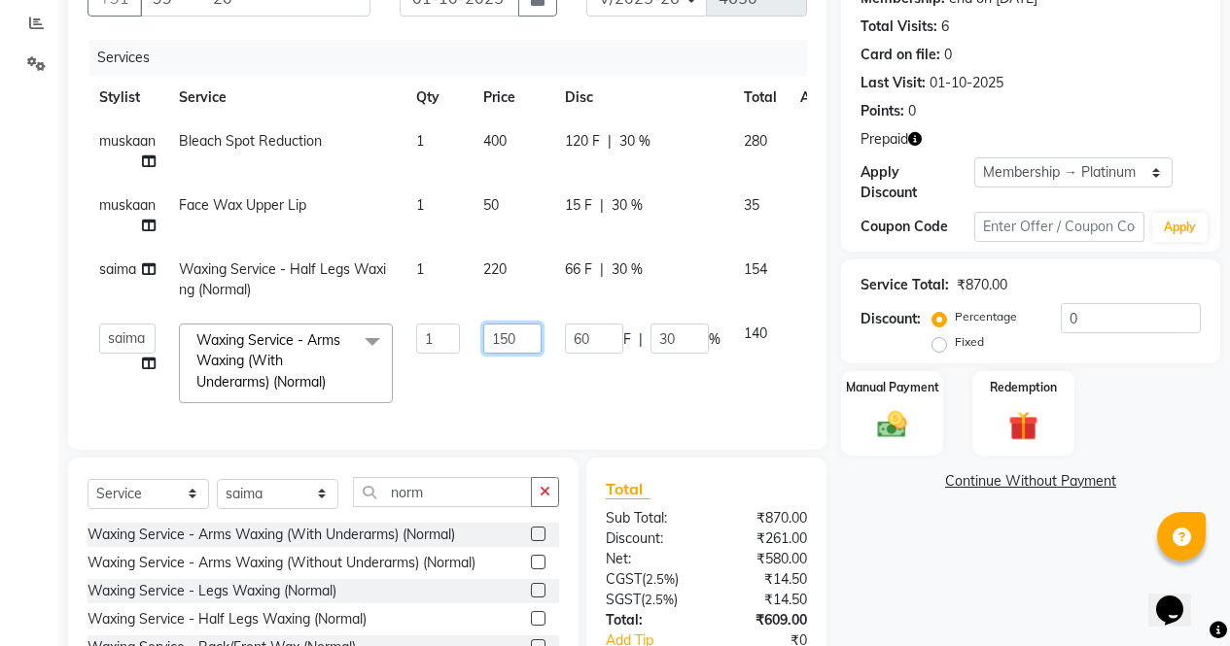
scroll to position [343, 0]
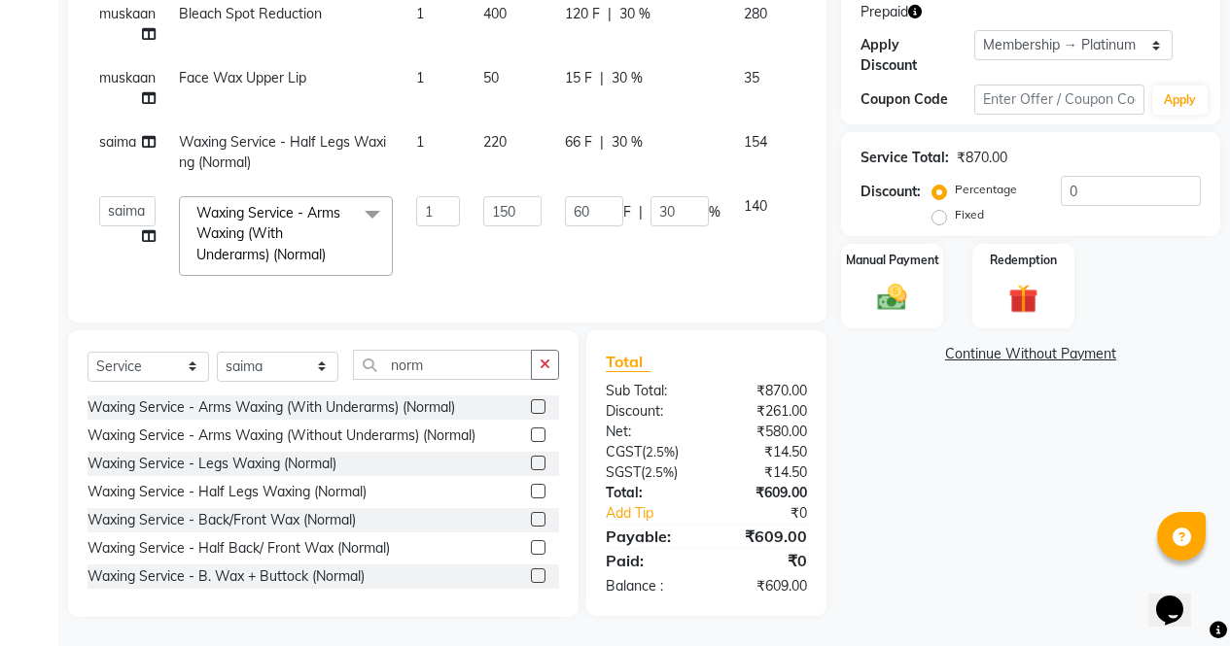
click at [895, 509] on div "Name: Manisha Jain Membership: end on 01-10-2026 Total Visits: 6 Card on file: …" at bounding box center [1038, 217] width 394 height 800
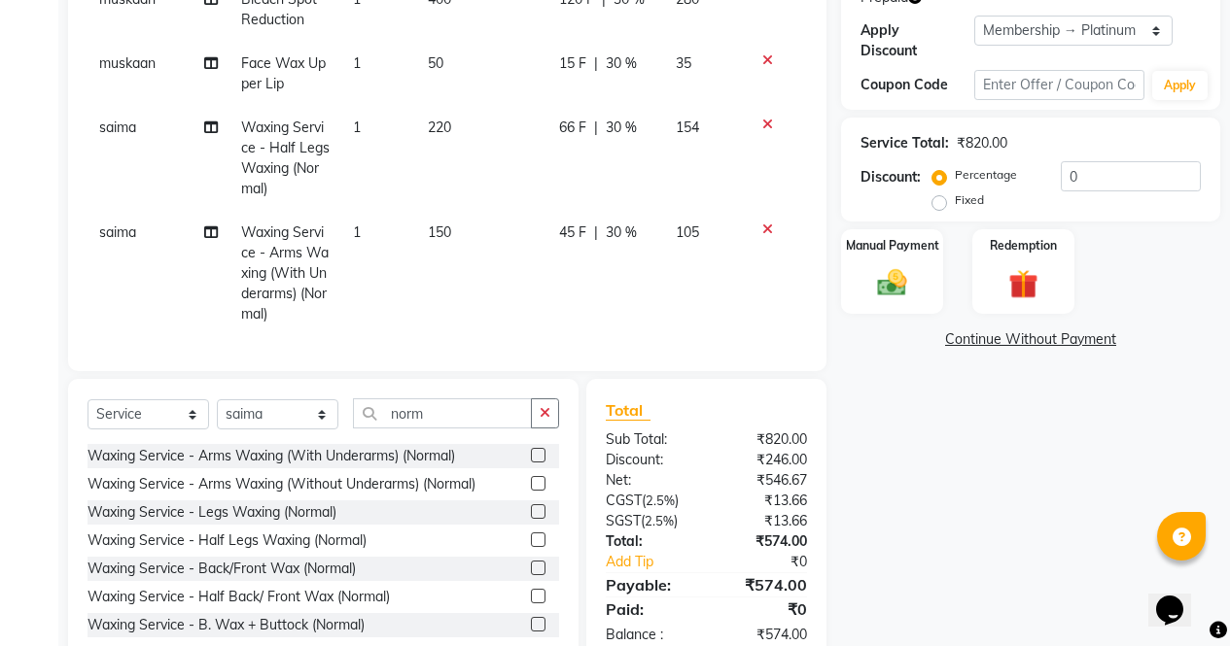
scroll to position [406, 0]
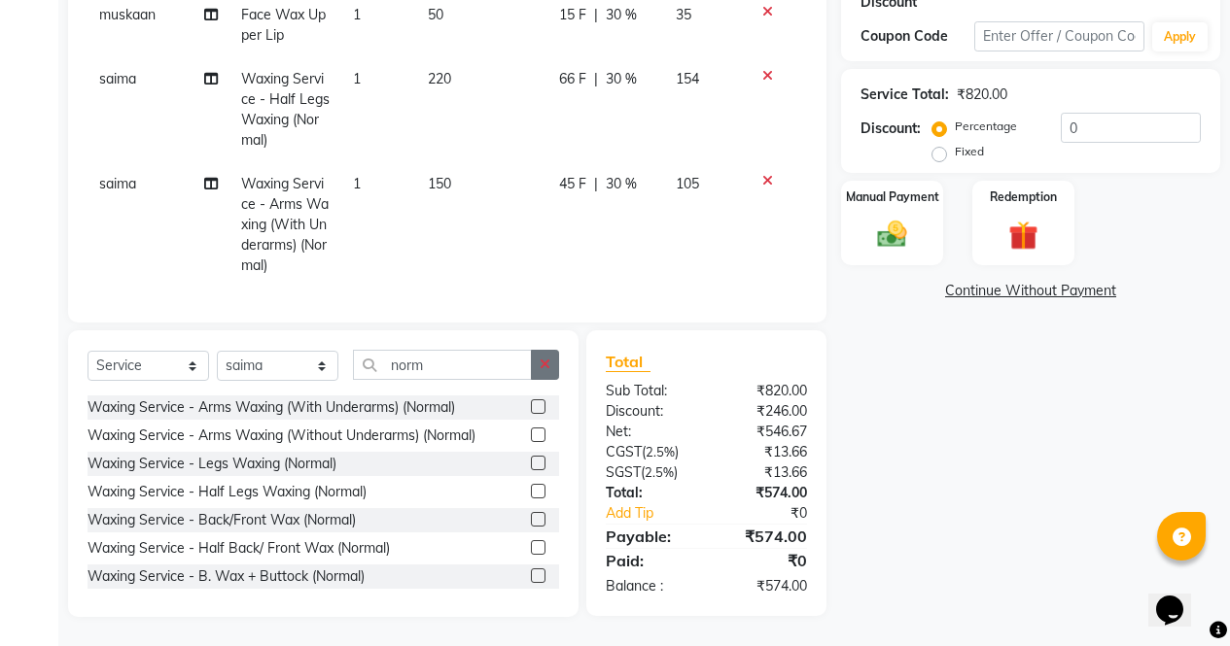
click at [545, 372] on button "button" at bounding box center [545, 365] width 28 height 30
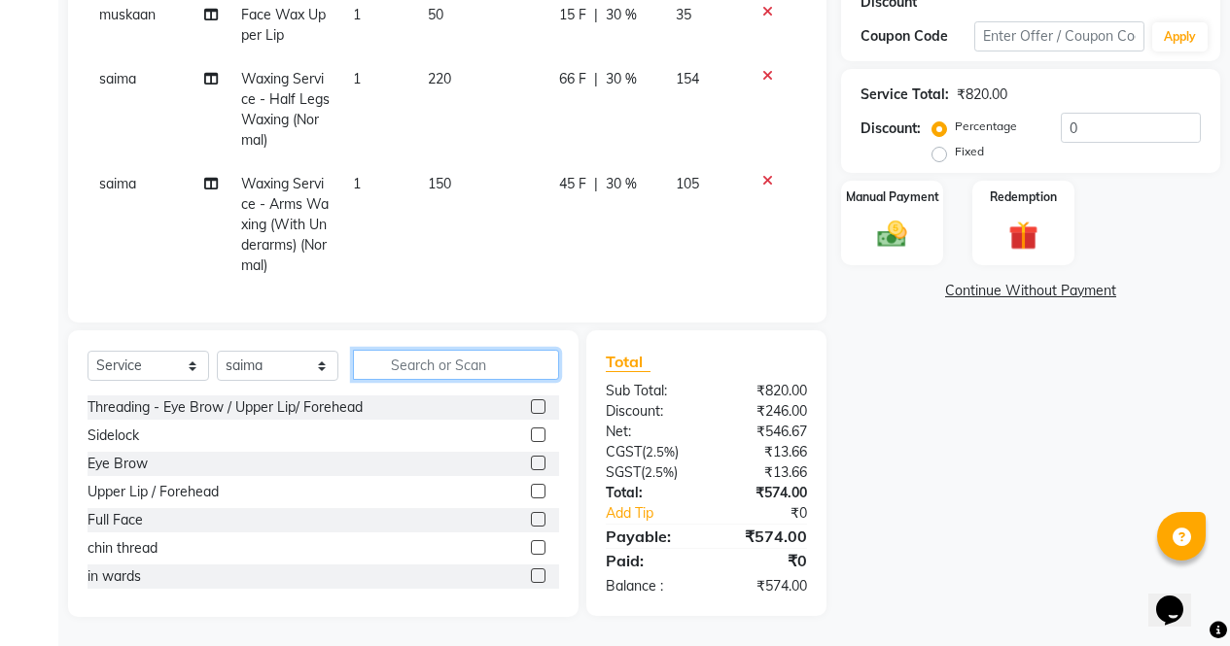
click at [504, 368] on input "text" at bounding box center [456, 365] width 206 height 30
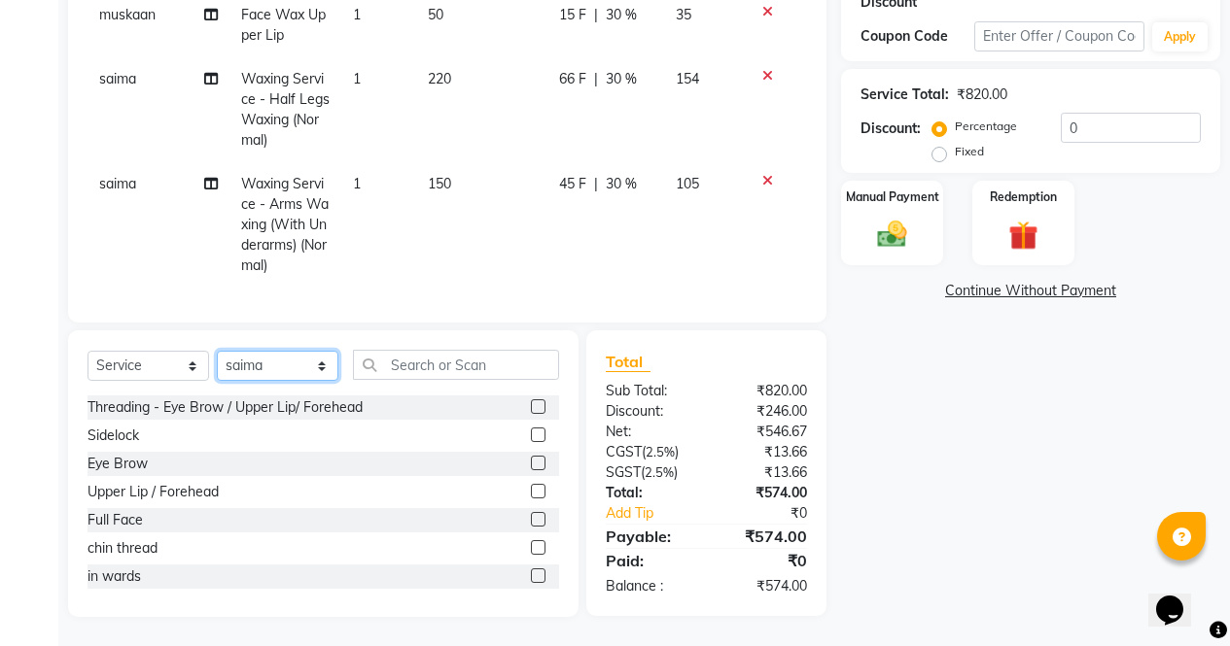
click at [314, 371] on select "Select Stylist ajeet Aman anu armaan ashu Front Desk muskaan rakhi saima shivam…" at bounding box center [278, 366] width 122 height 30
select select "29276"
click at [217, 351] on select "Select Stylist ajeet Aman anu armaan ashu Front Desk muskaan rakhi saima shivam…" at bounding box center [278, 366] width 122 height 30
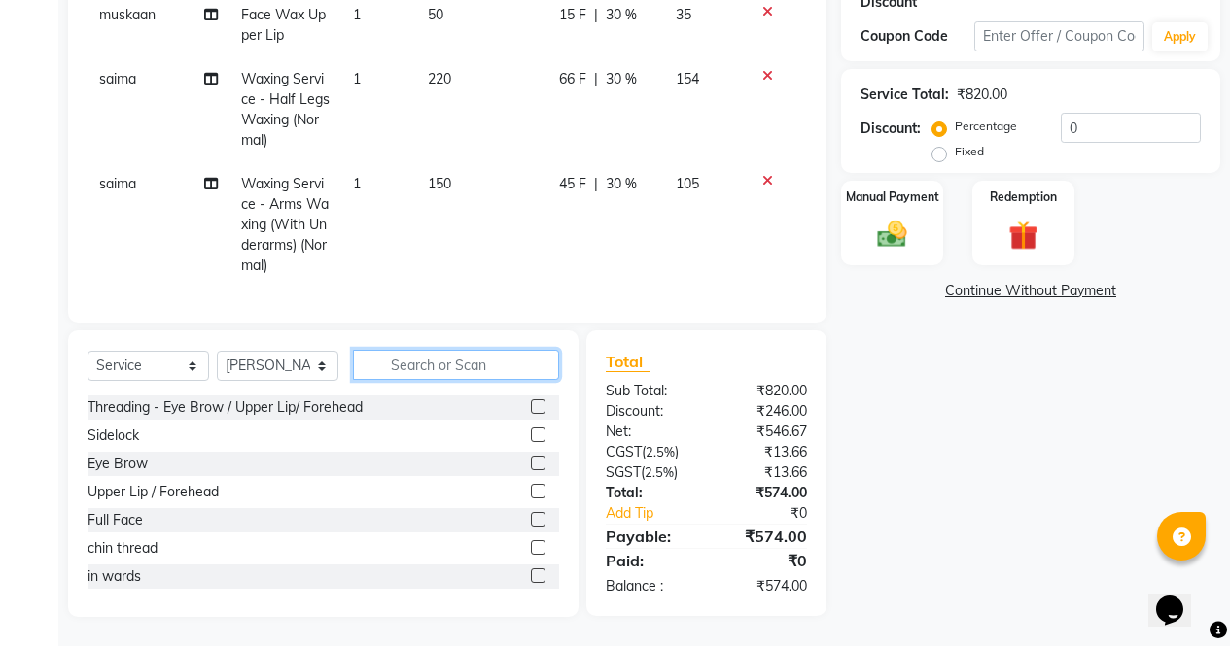
click at [481, 365] on input "text" at bounding box center [456, 365] width 206 height 30
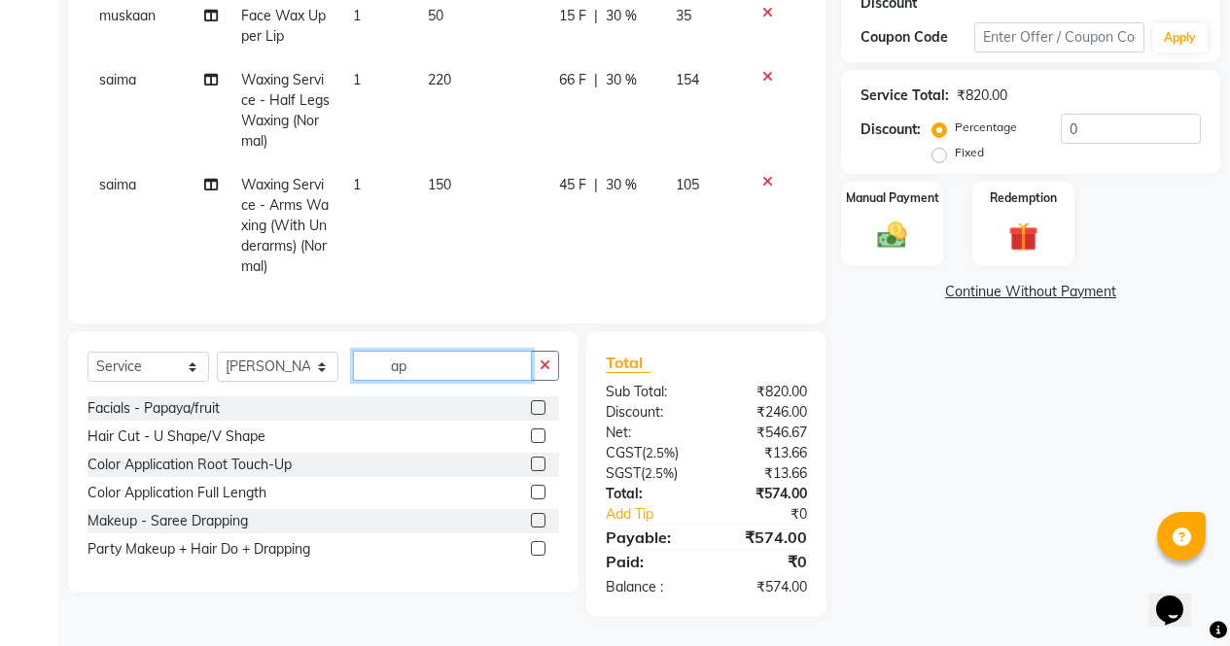
scroll to position [405, 0]
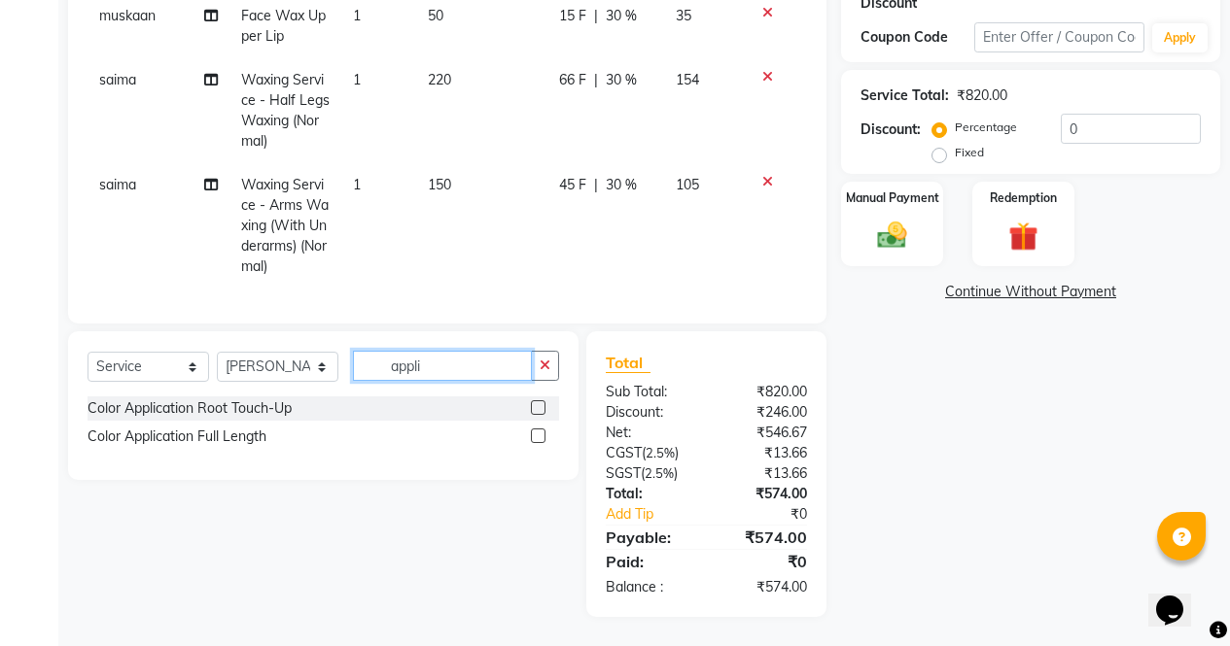
type input "appli"
click at [555, 410] on div at bounding box center [545, 409] width 28 height 24
click at [539, 408] on label at bounding box center [538, 407] width 15 height 15
click at [539, 408] on input "checkbox" at bounding box center [537, 408] width 13 height 13
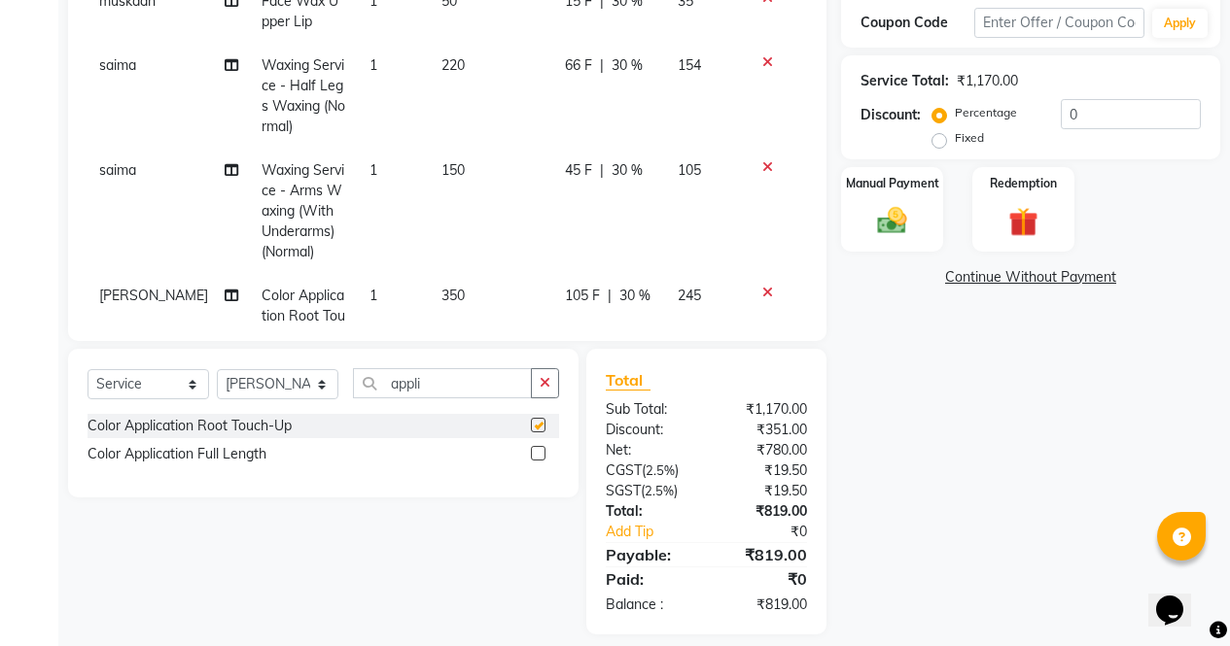
scroll to position [67, 0]
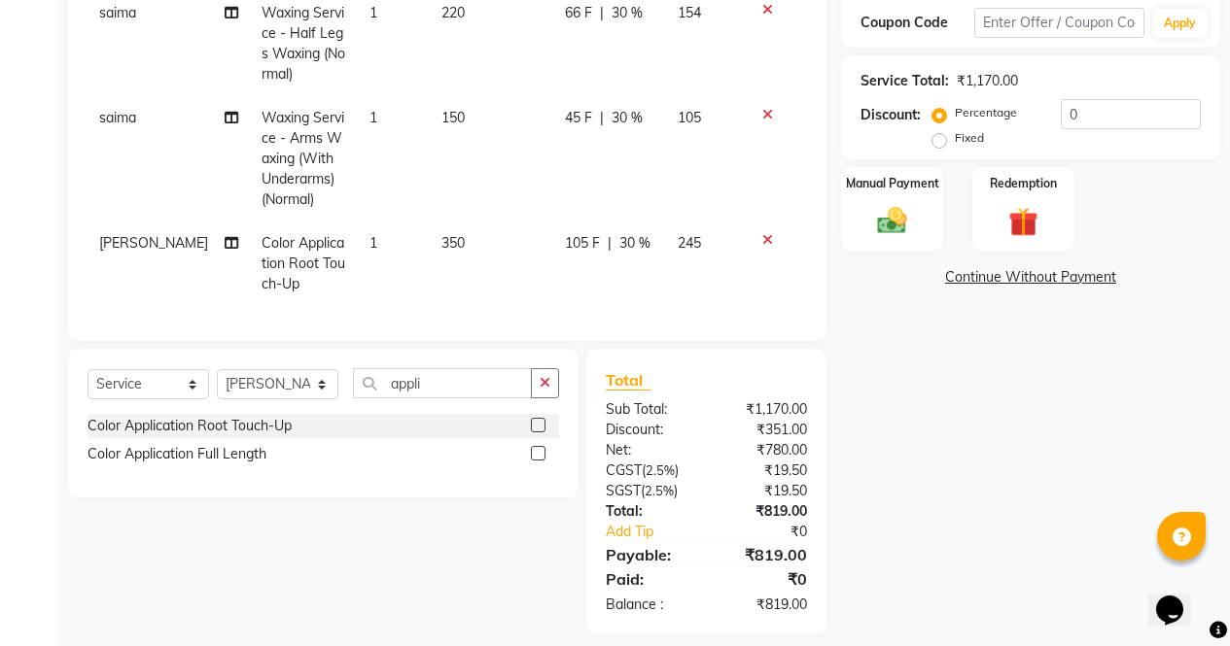
checkbox input "false"
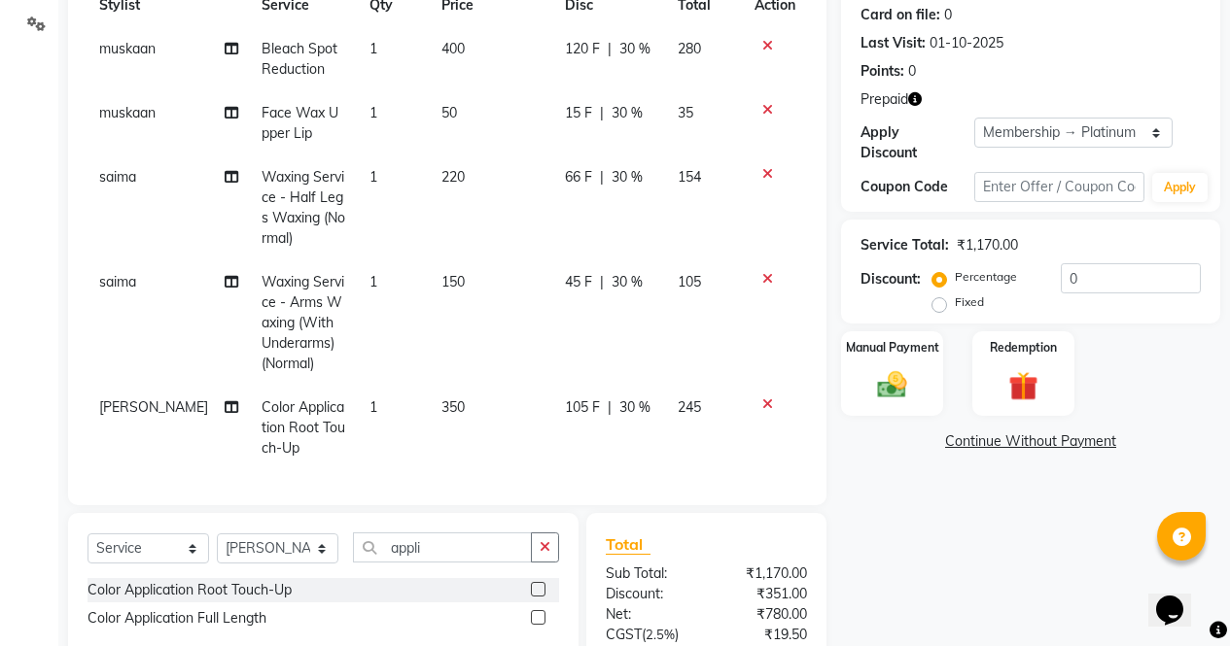
scroll to position [197, 0]
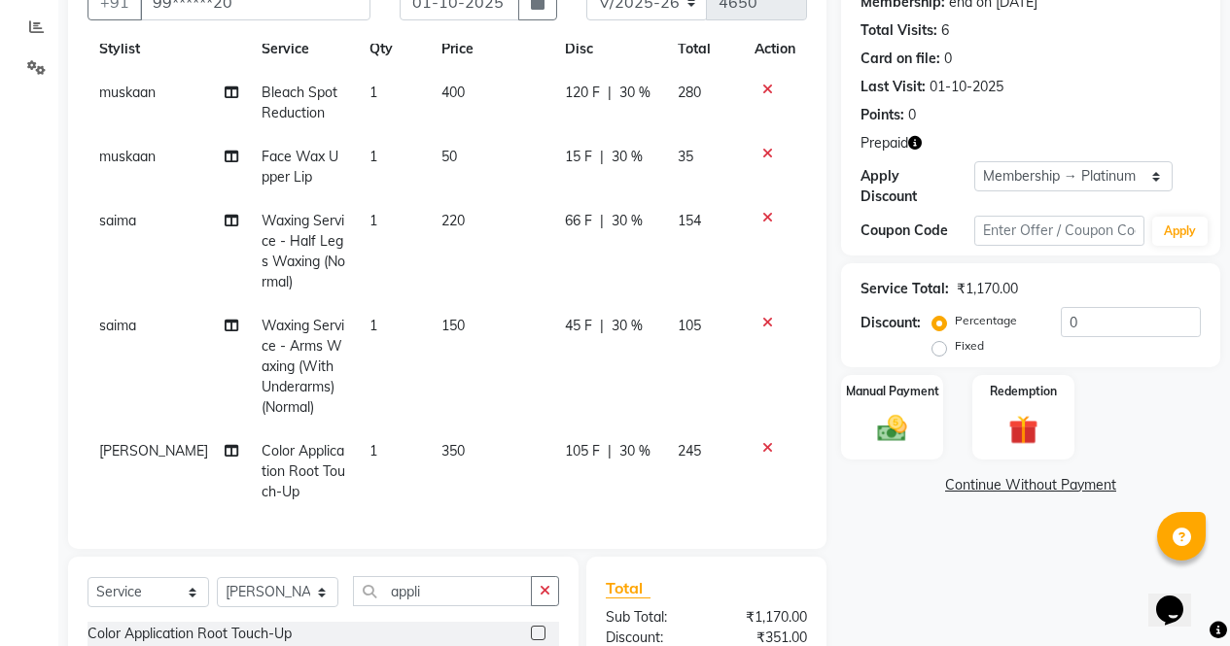
click at [919, 137] on icon "button" at bounding box center [915, 143] width 14 height 14
click at [1051, 534] on div "Name: Manisha Jain Membership: end on 01-10-2026 Total Visits: 6 Card on file: …" at bounding box center [1038, 395] width 394 height 894
click at [1038, 393] on div "Redemption" at bounding box center [1023, 417] width 106 height 88
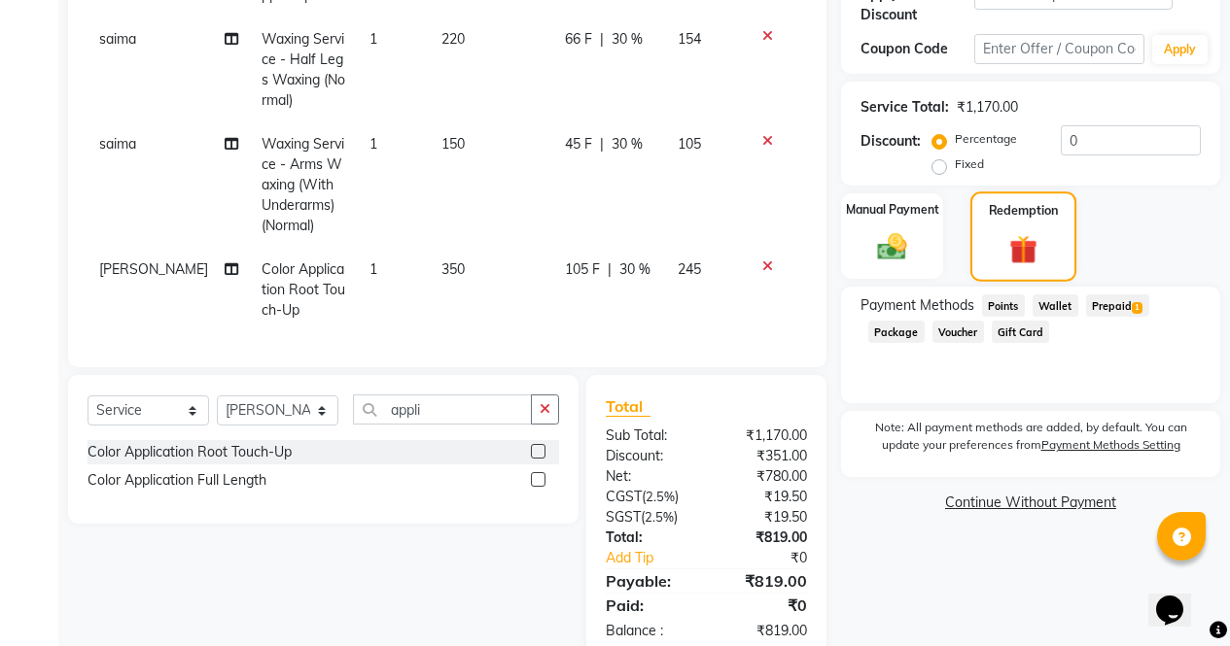
scroll to position [423, 0]
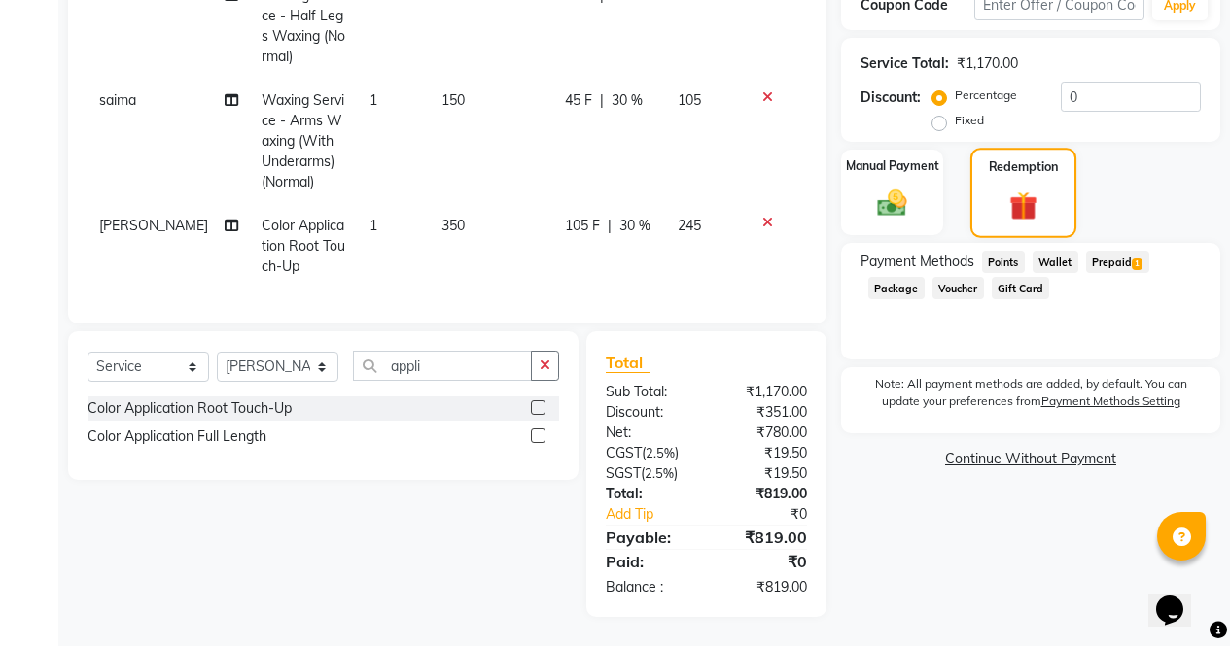
click at [1129, 252] on span "Prepaid 1" at bounding box center [1117, 262] width 63 height 22
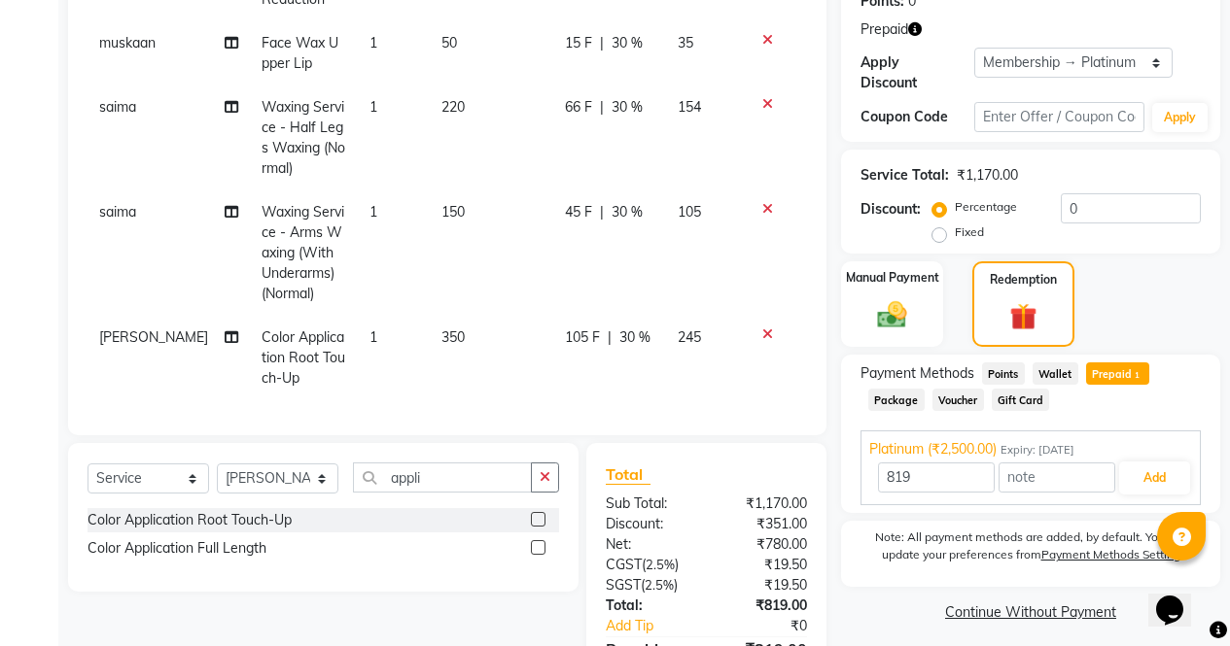
scroll to position [323, 0]
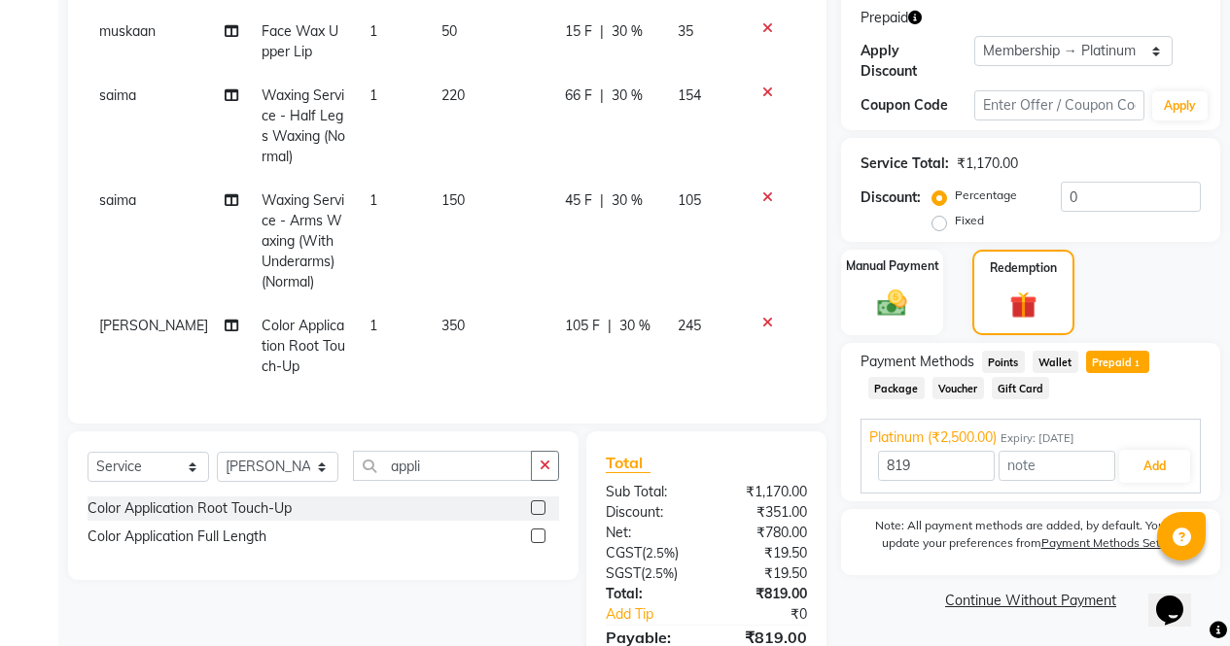
click at [955, 212] on label "Fixed" at bounding box center [969, 220] width 29 height 17
click at [942, 214] on input "Fixed" at bounding box center [943, 221] width 14 height 14
radio input "true"
type input "2500"
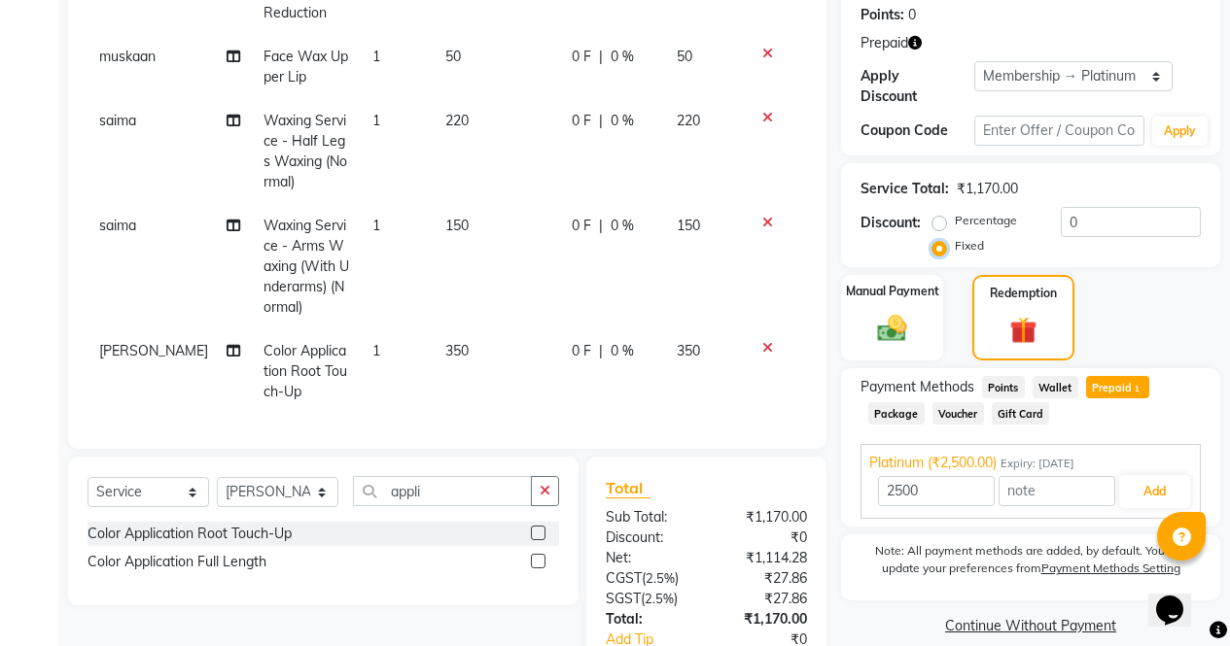
scroll to position [296, 0]
click at [955, 213] on label "Percentage" at bounding box center [986, 221] width 62 height 17
click at [942, 215] on input "Percentage" at bounding box center [943, 222] width 14 height 14
radio input "true"
click at [1111, 208] on input "0" at bounding box center [1130, 223] width 140 height 30
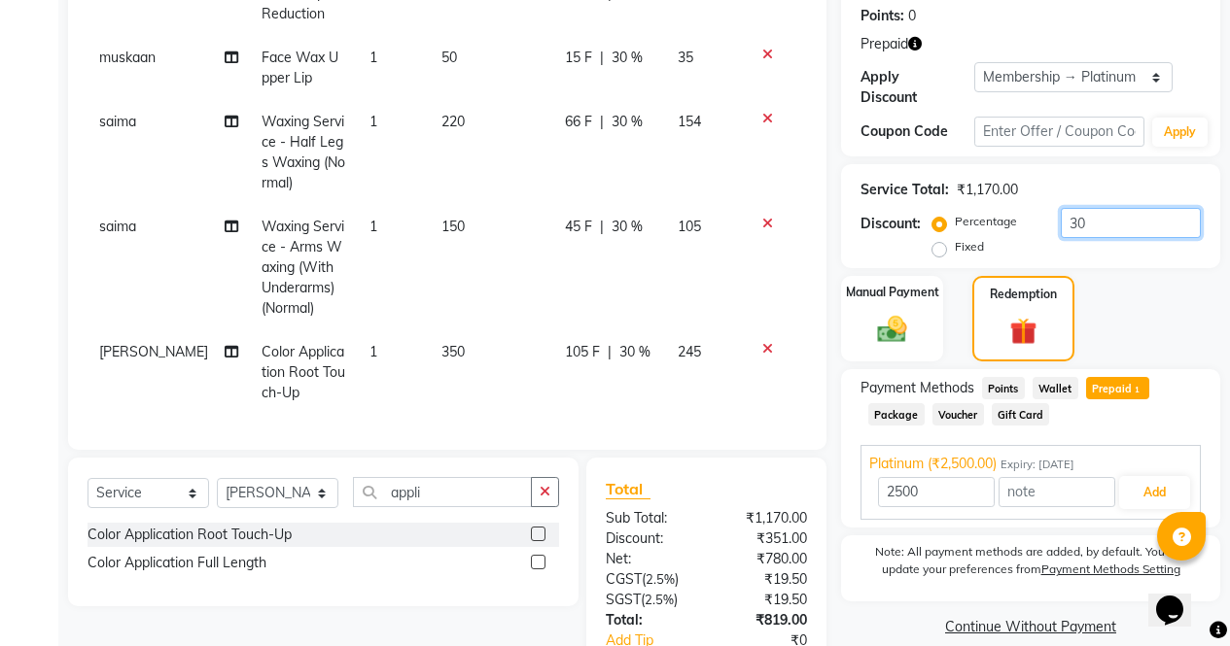
scroll to position [423, 0]
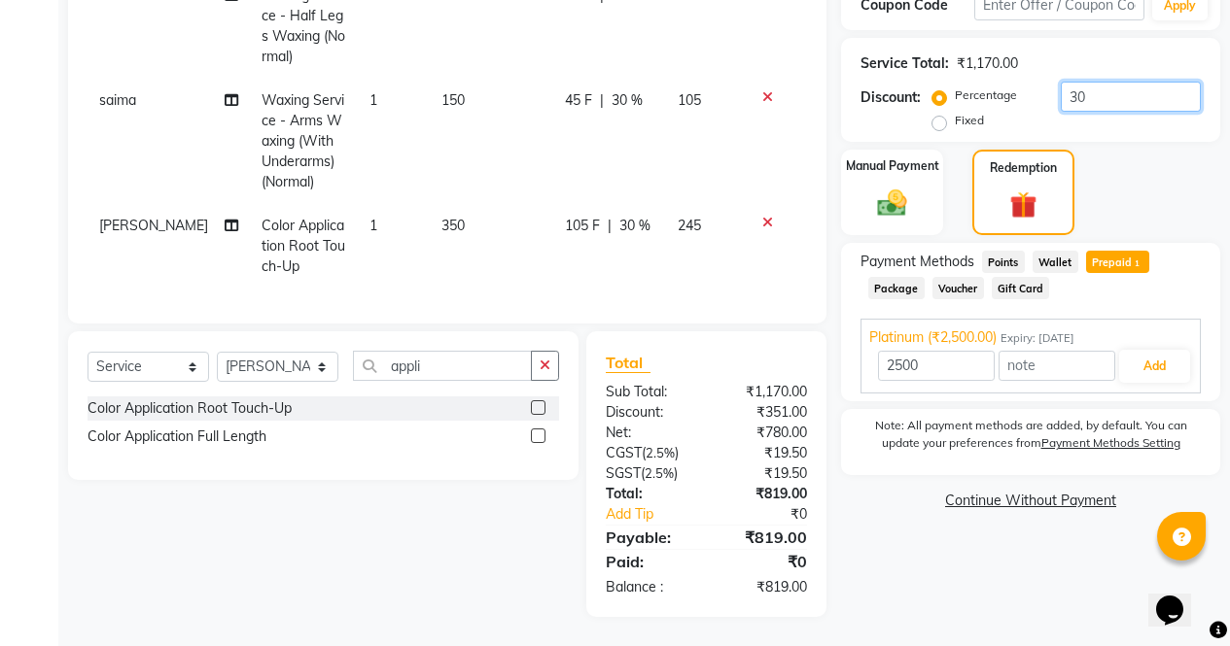
type input "30"
click at [941, 563] on div "Name: Manisha Jain Membership: end on 01-10-2026 Total Visits: 6 Card on file: …" at bounding box center [1038, 170] width 394 height 894
click at [1158, 356] on button "Add" at bounding box center [1154, 366] width 71 height 33
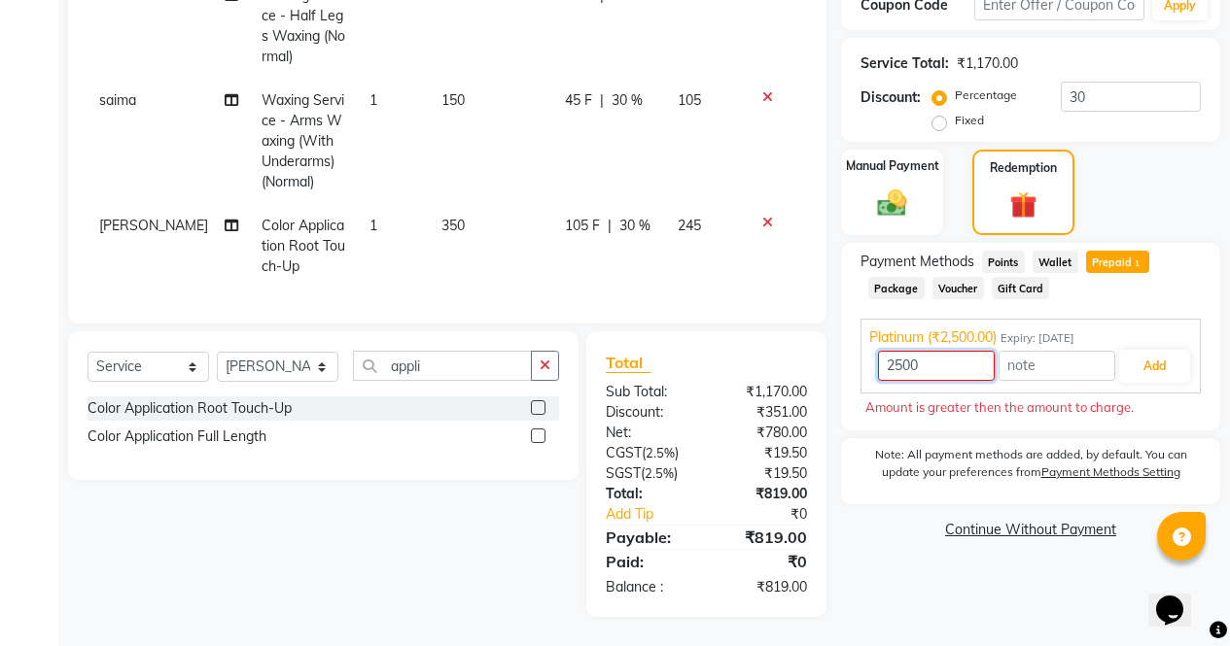
click at [962, 352] on input "2500" at bounding box center [936, 366] width 117 height 30
type input "2"
type input "819"
click at [1157, 355] on button "Add" at bounding box center [1154, 366] width 71 height 33
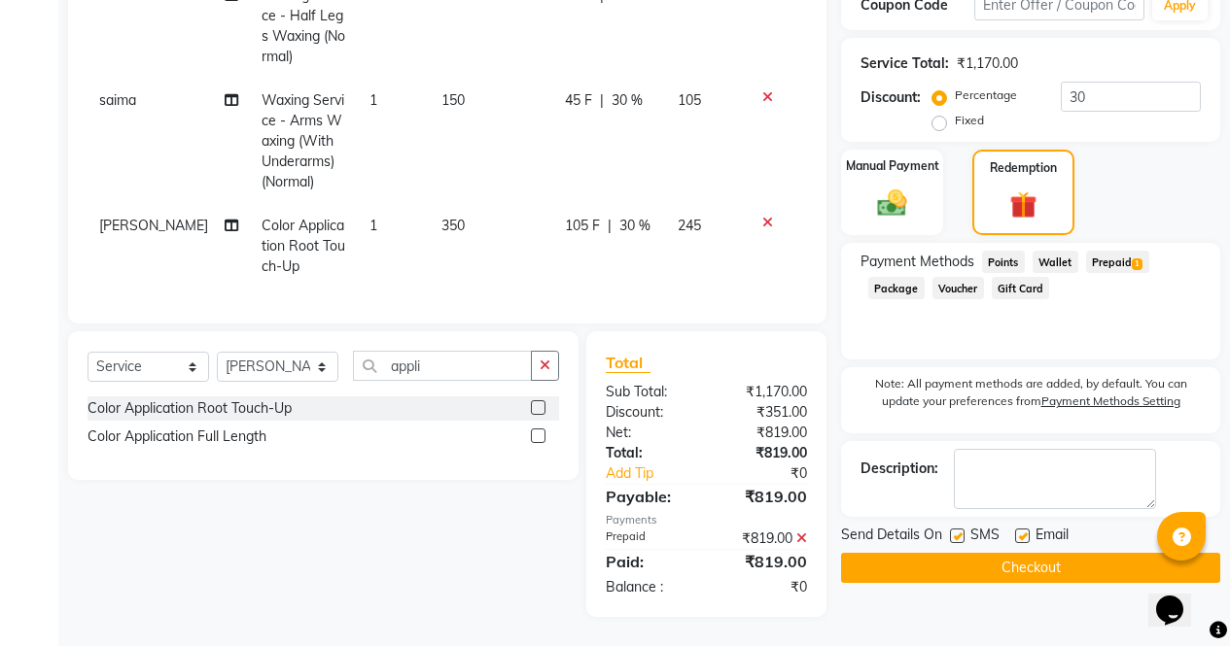
click at [1105, 556] on button "Checkout" at bounding box center [1030, 568] width 379 height 30
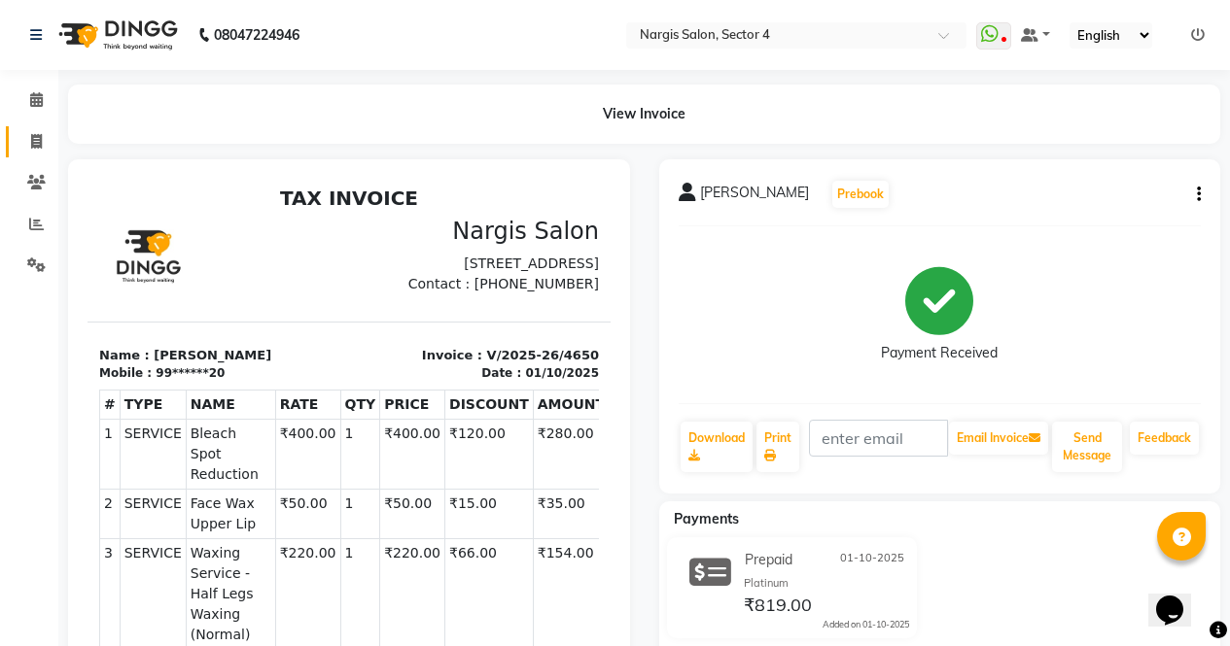
click at [43, 142] on span at bounding box center [36, 142] width 34 height 22
select select "service"
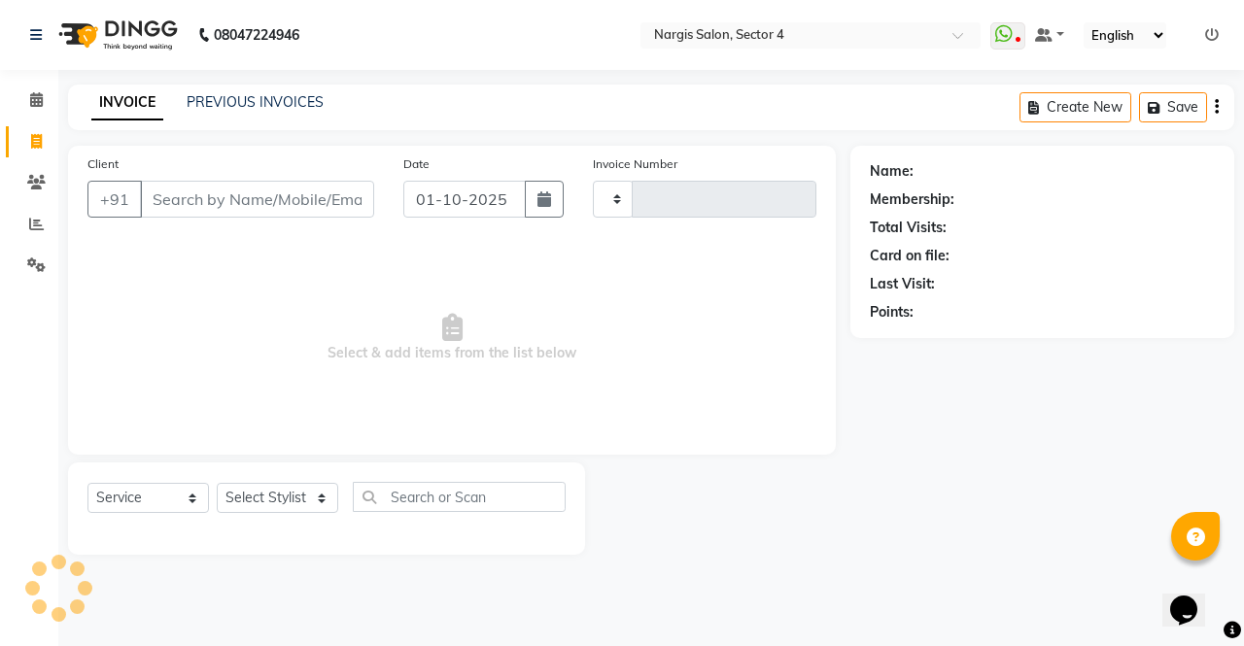
type input "4651"
select select "4130"
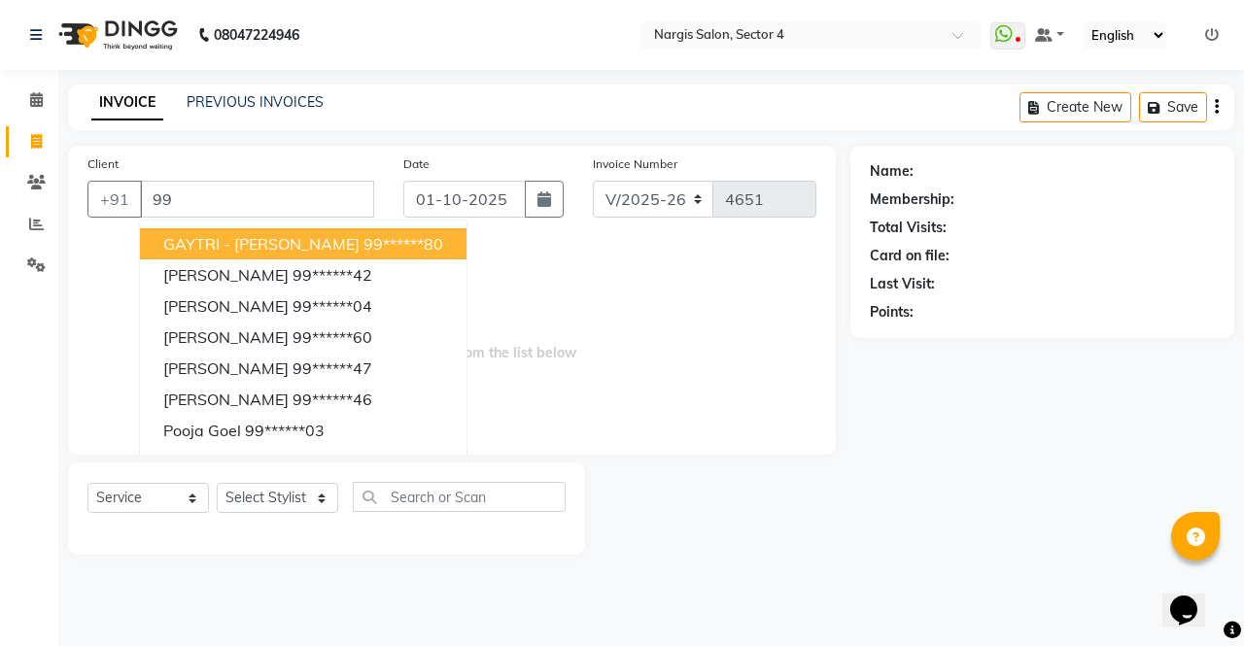
type input "9"
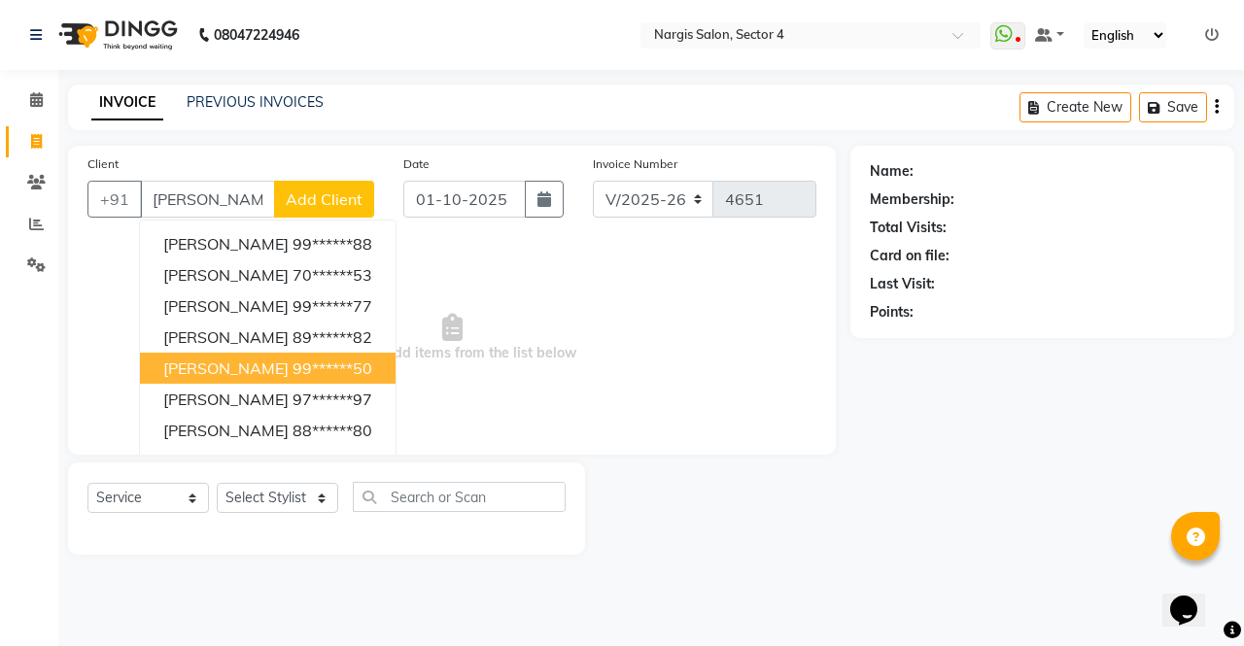
click at [293, 374] on ngb-highlight "99******50" at bounding box center [333, 368] width 80 height 19
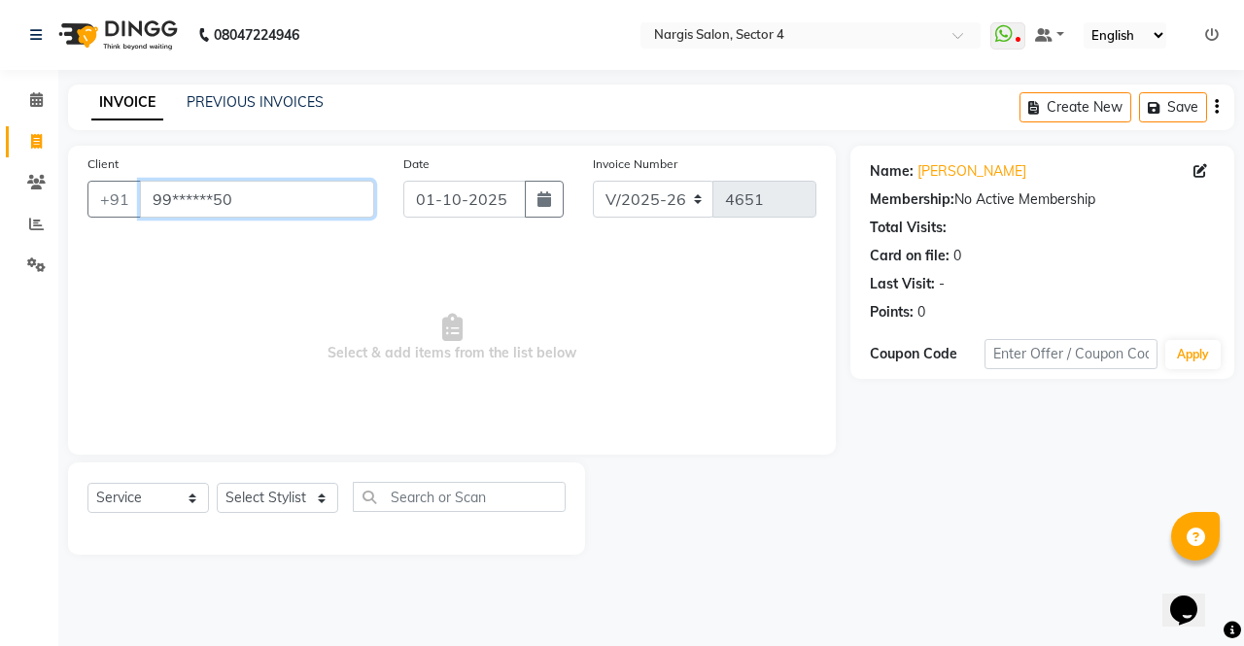
click at [261, 191] on input "99******50" at bounding box center [257, 199] width 234 height 37
type input "9"
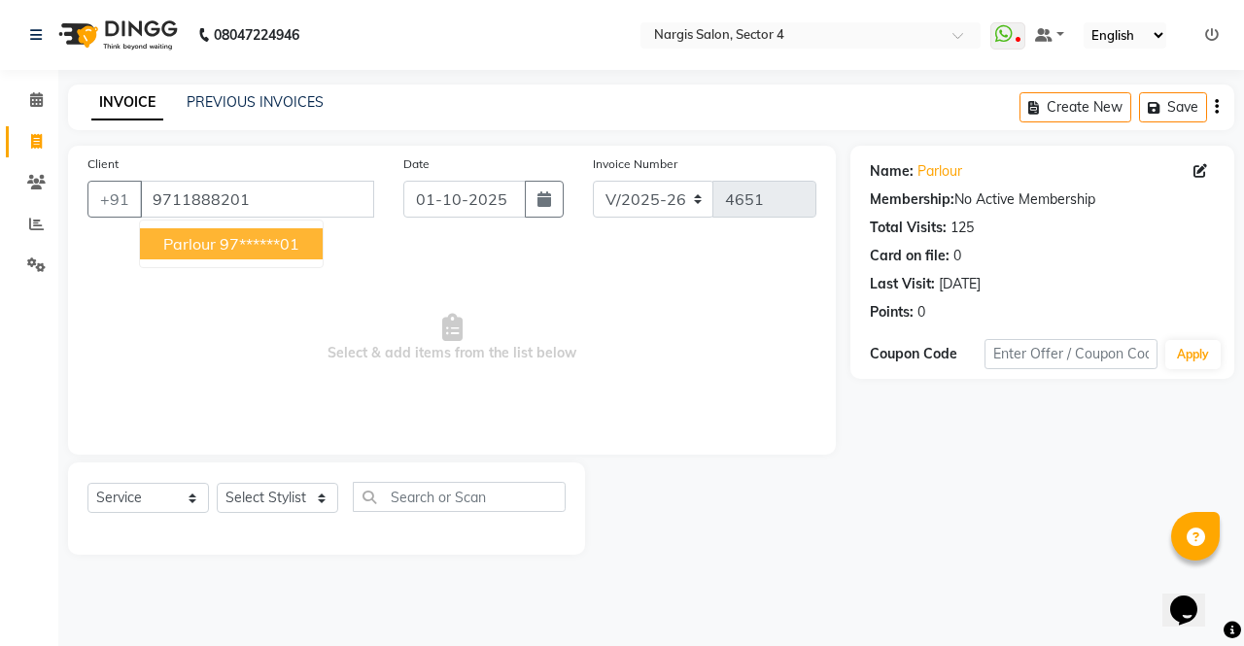
click at [255, 244] on ngb-highlight "97******01" at bounding box center [260, 243] width 80 height 19
type input "97******01"
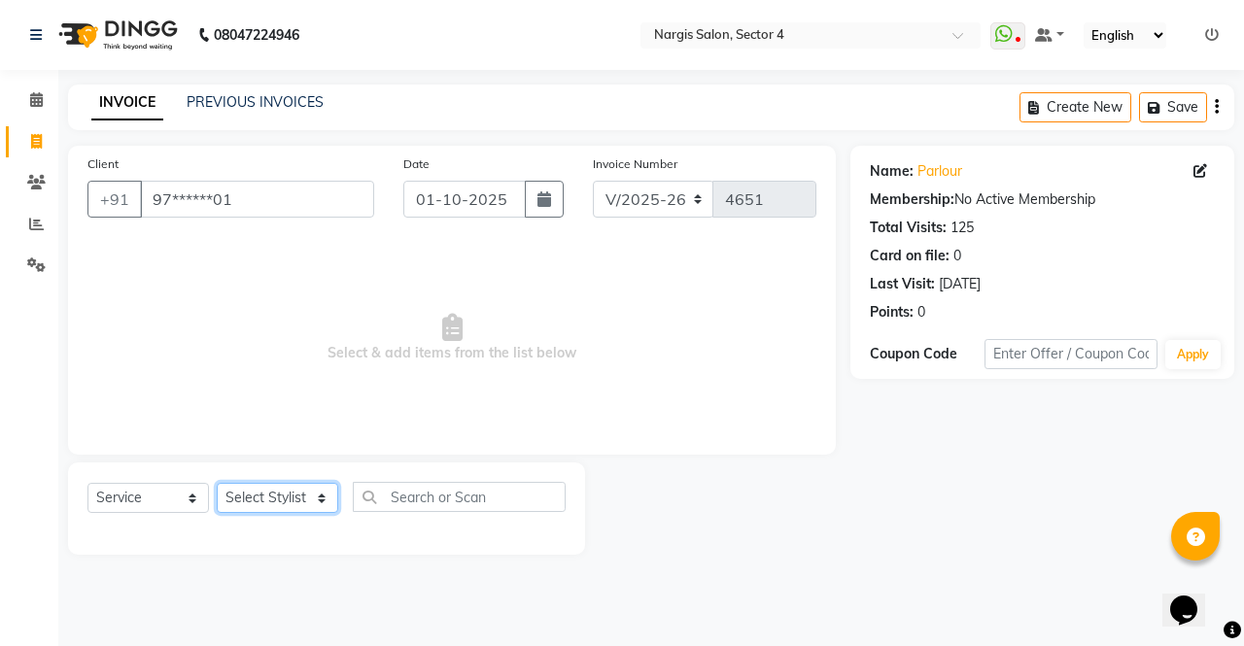
click at [306, 484] on select "Select Stylist ajeet Aman anu armaan ashu Front Desk muskaan rakhi saima shivam…" at bounding box center [278, 498] width 122 height 30
select select "28206"
click at [217, 483] on select "Select Stylist ajeet Aman anu armaan ashu Front Desk muskaan rakhi saima shivam…" at bounding box center [278, 498] width 122 height 30
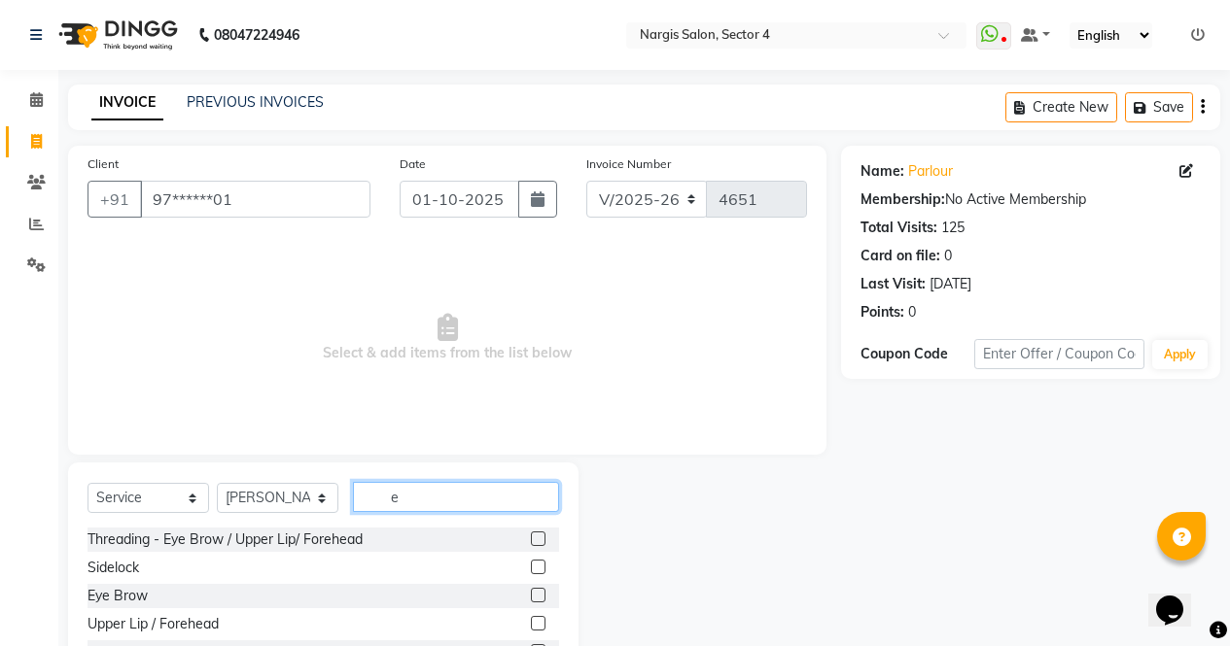
click at [491, 495] on input "e" at bounding box center [456, 497] width 206 height 30
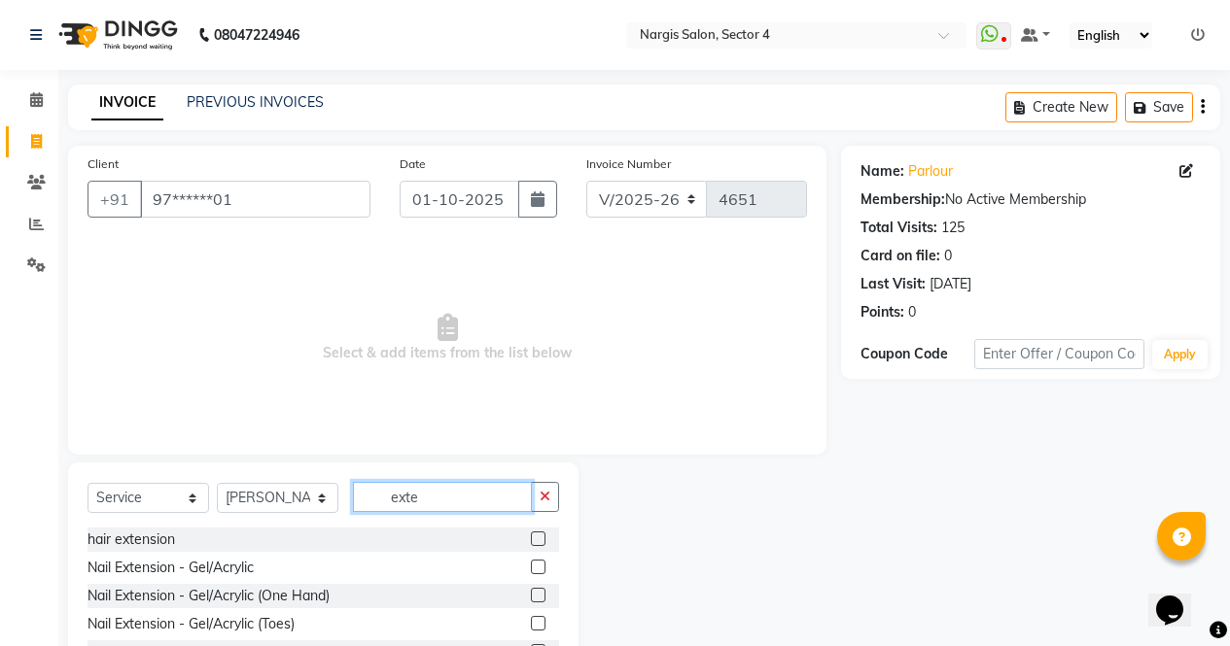
type input "exte"
click at [531, 566] on label at bounding box center [538, 567] width 15 height 15
click at [531, 566] on input "checkbox" at bounding box center [537, 568] width 13 height 13
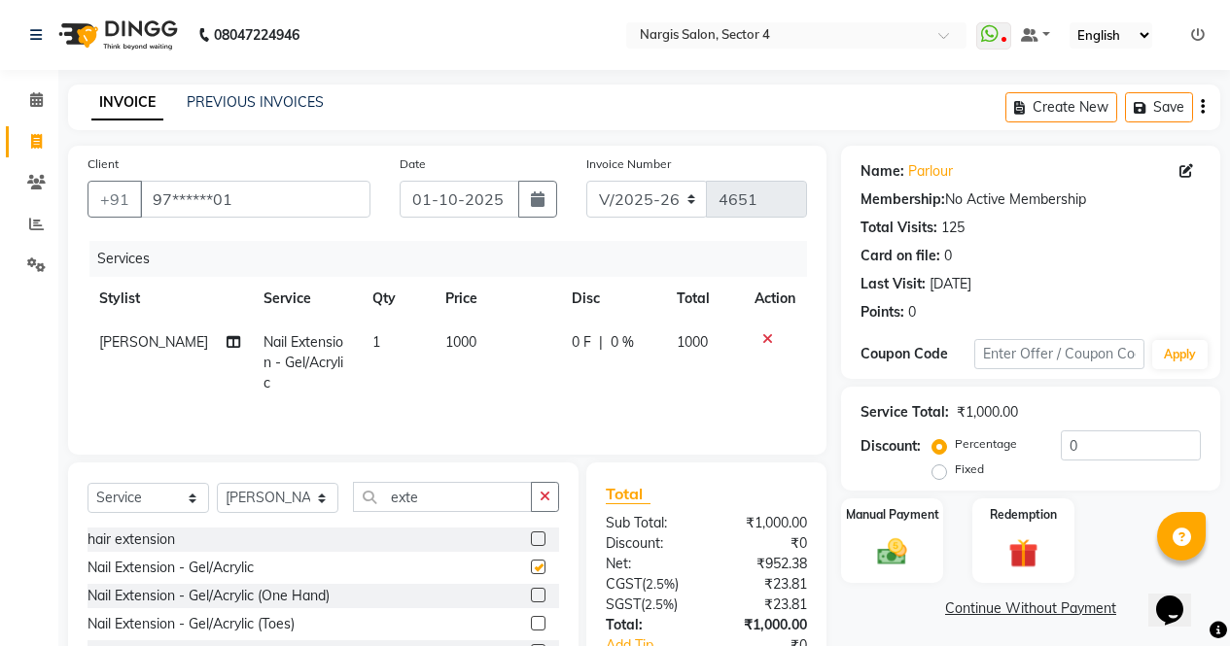
checkbox input "false"
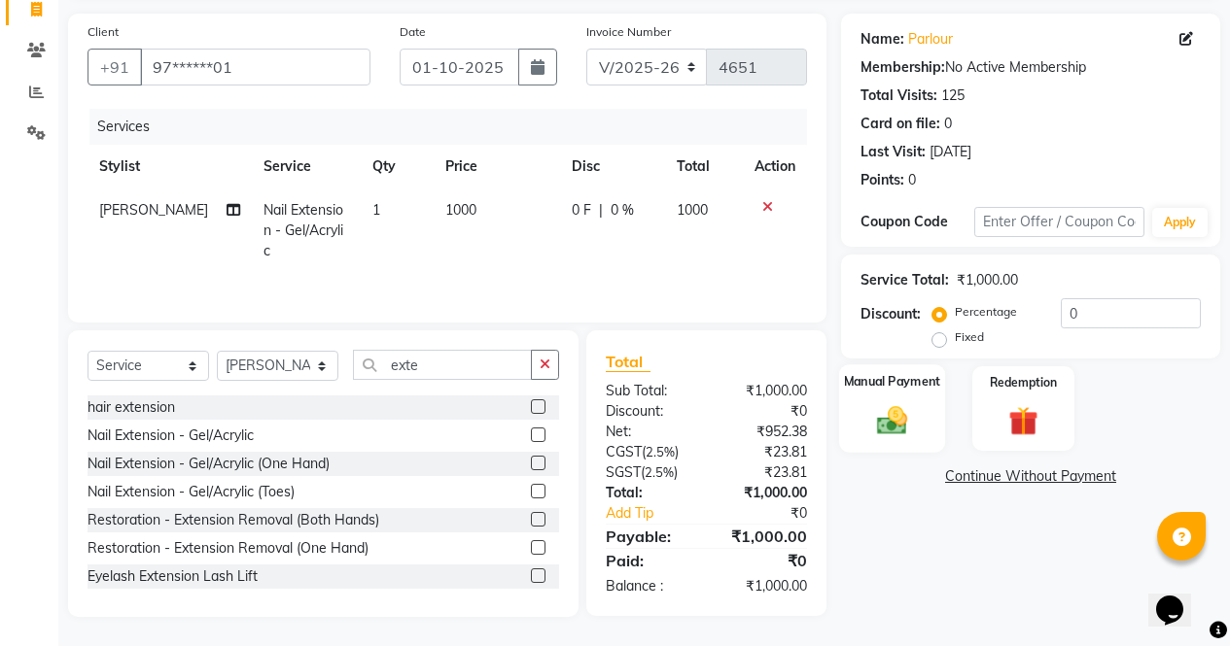
click at [901, 387] on label "Manual Payment" at bounding box center [892, 381] width 97 height 18
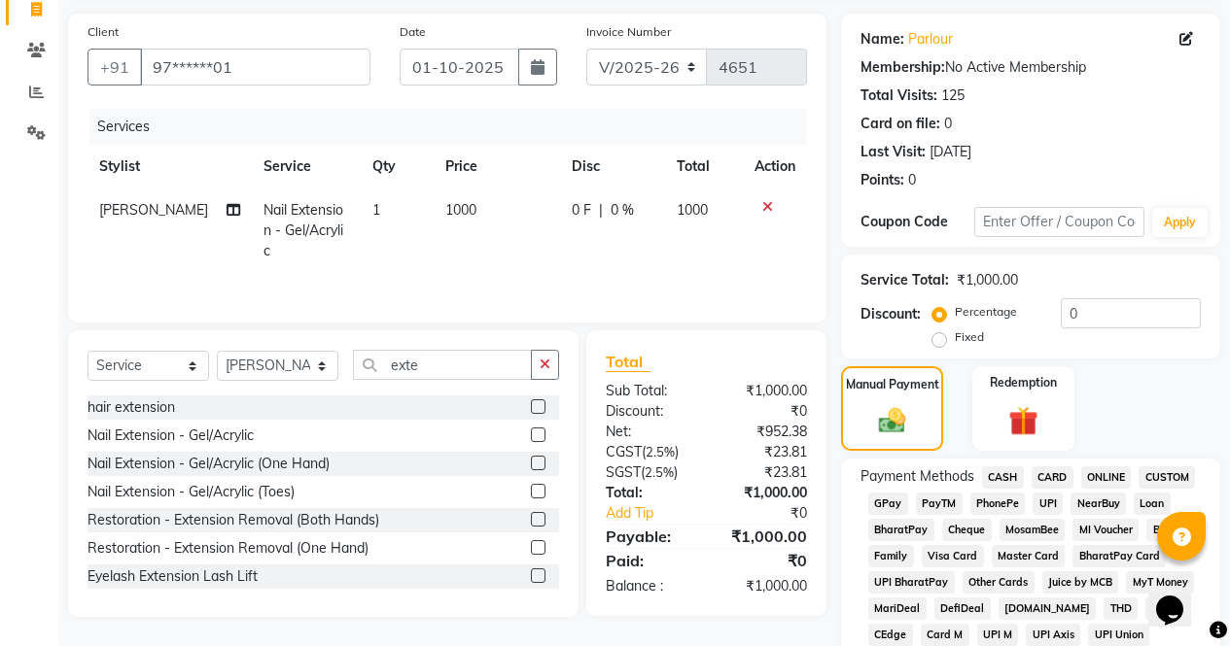
click at [1053, 477] on span "CARD" at bounding box center [1052, 478] width 42 height 22
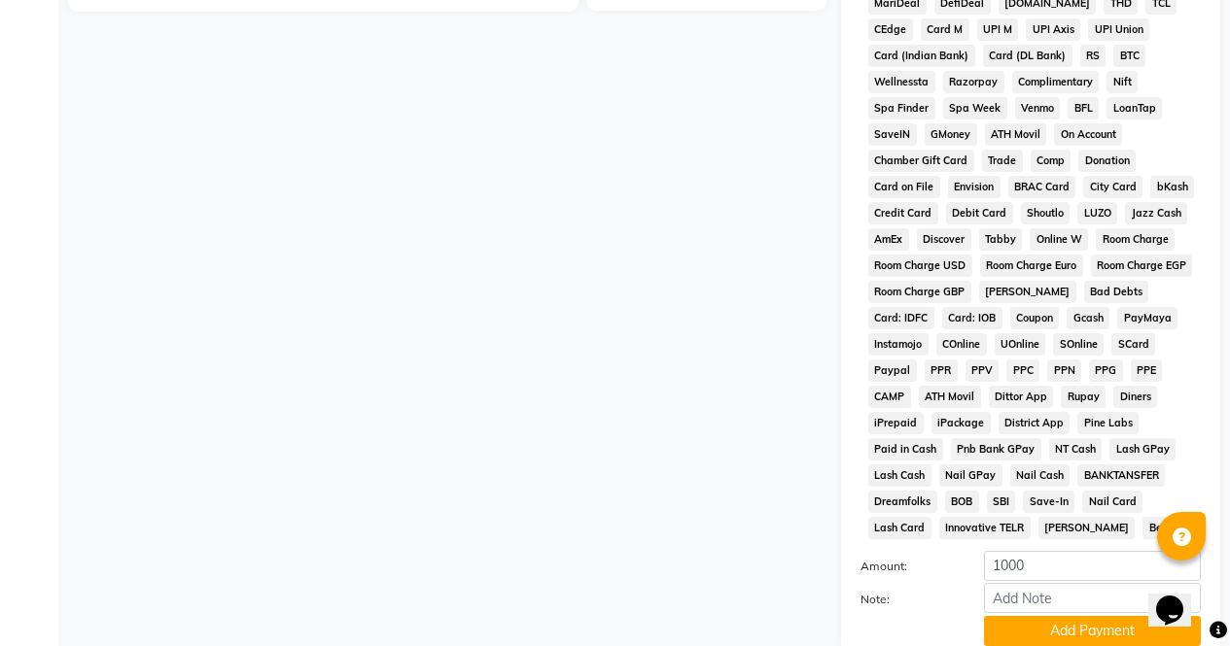
scroll to position [888, 0]
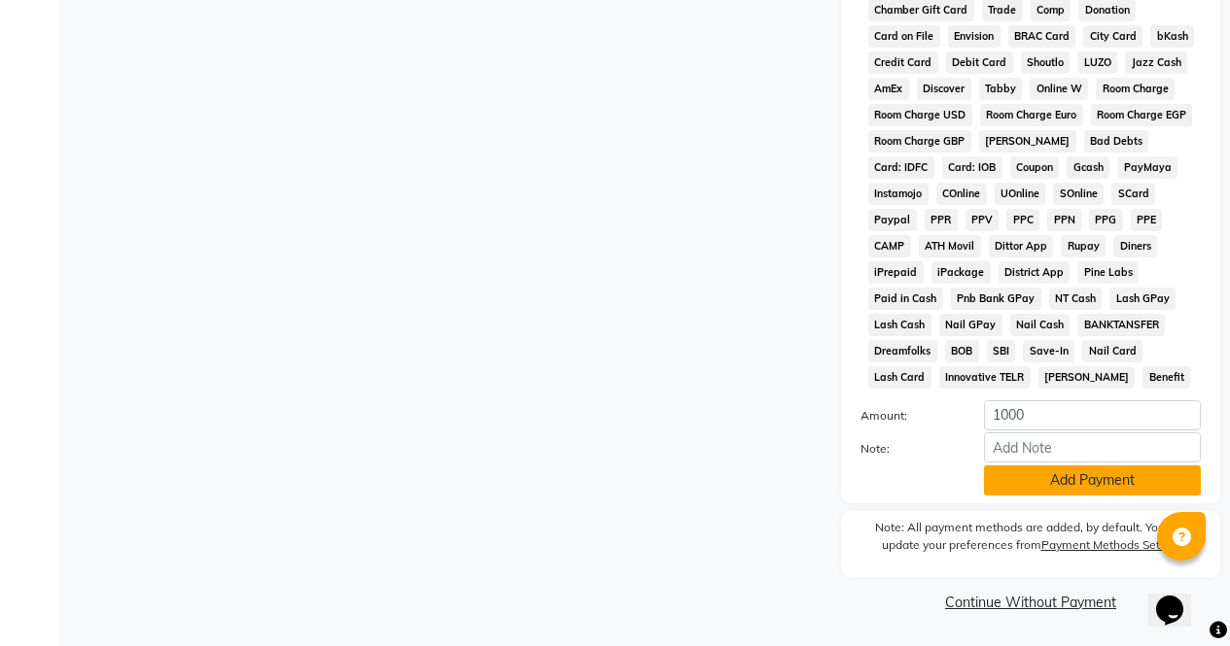
click at [1071, 482] on button "Add Payment" at bounding box center [1092, 481] width 217 height 30
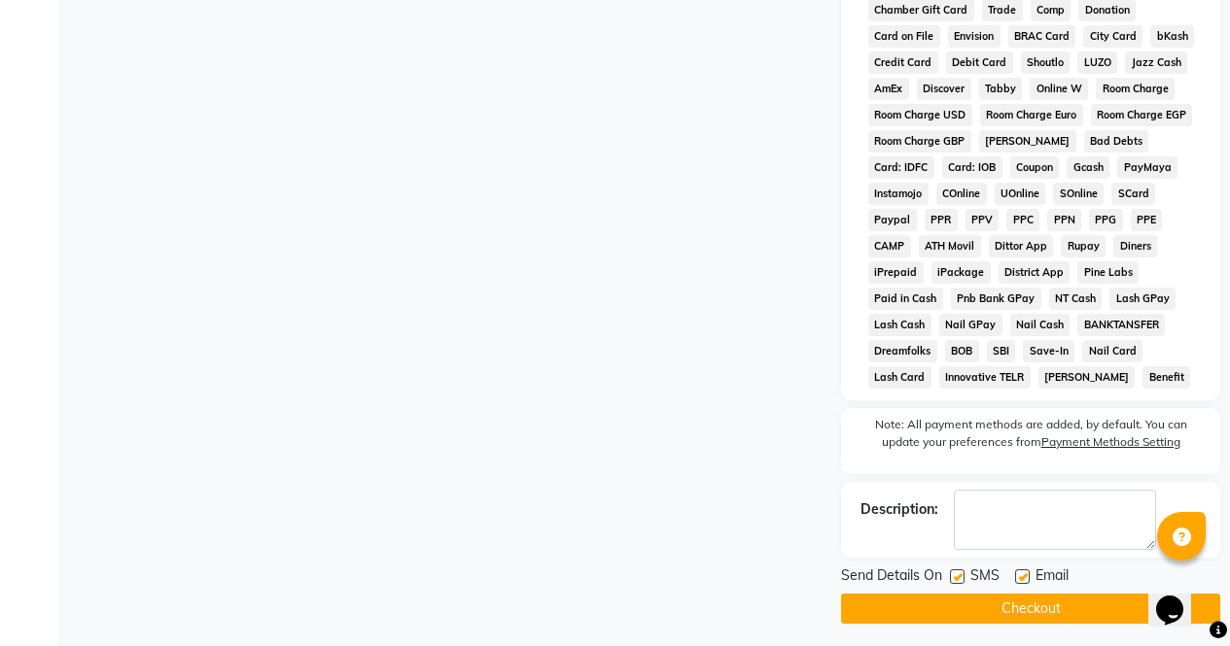
click at [958, 576] on label at bounding box center [957, 577] width 15 height 15
click at [958, 576] on input "checkbox" at bounding box center [956, 578] width 13 height 13
checkbox input "false"
click at [1023, 576] on label at bounding box center [1022, 577] width 15 height 15
click at [1023, 576] on input "checkbox" at bounding box center [1021, 578] width 13 height 13
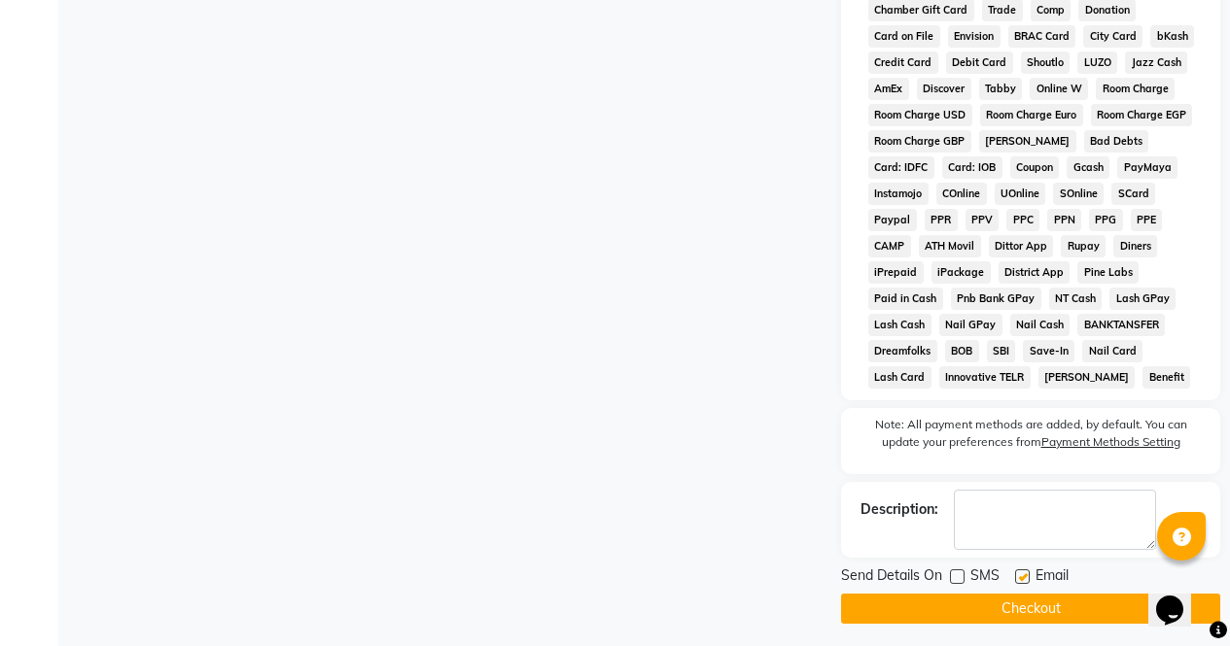
checkbox input "false"
click at [1054, 612] on button "Checkout" at bounding box center [1030, 609] width 379 height 30
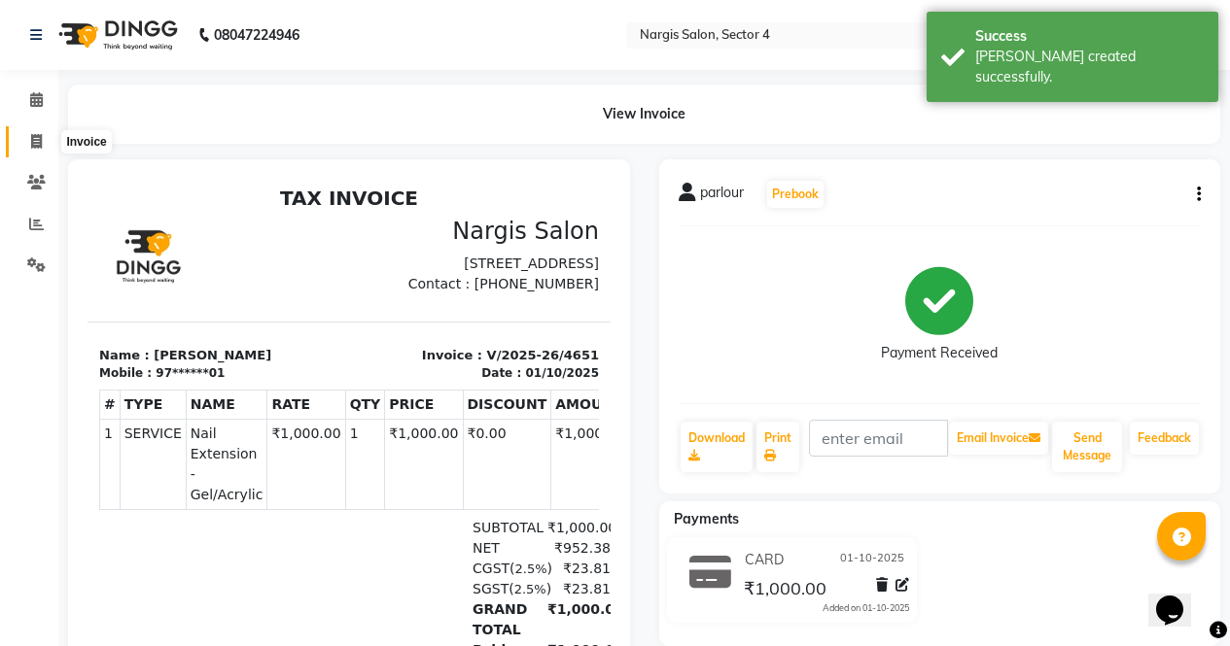
click at [36, 131] on span at bounding box center [36, 142] width 34 height 22
select select "service"
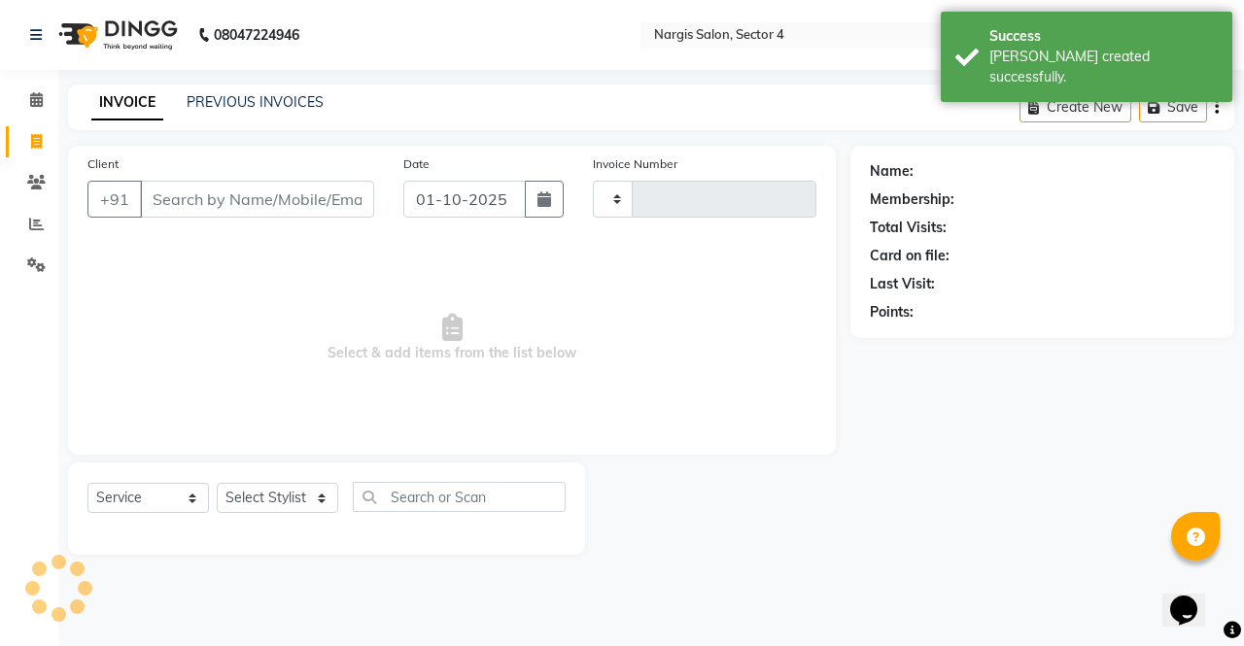
type input "4652"
select select "4130"
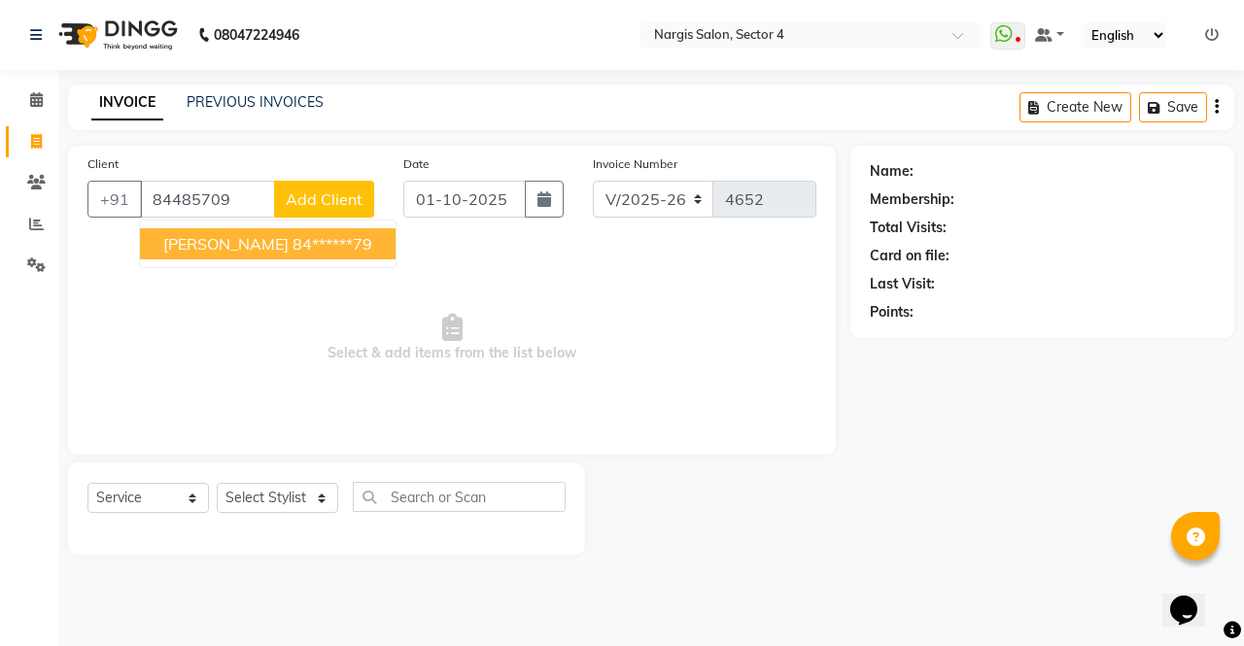
click at [293, 246] on ngb-highlight "84******79" at bounding box center [333, 243] width 80 height 19
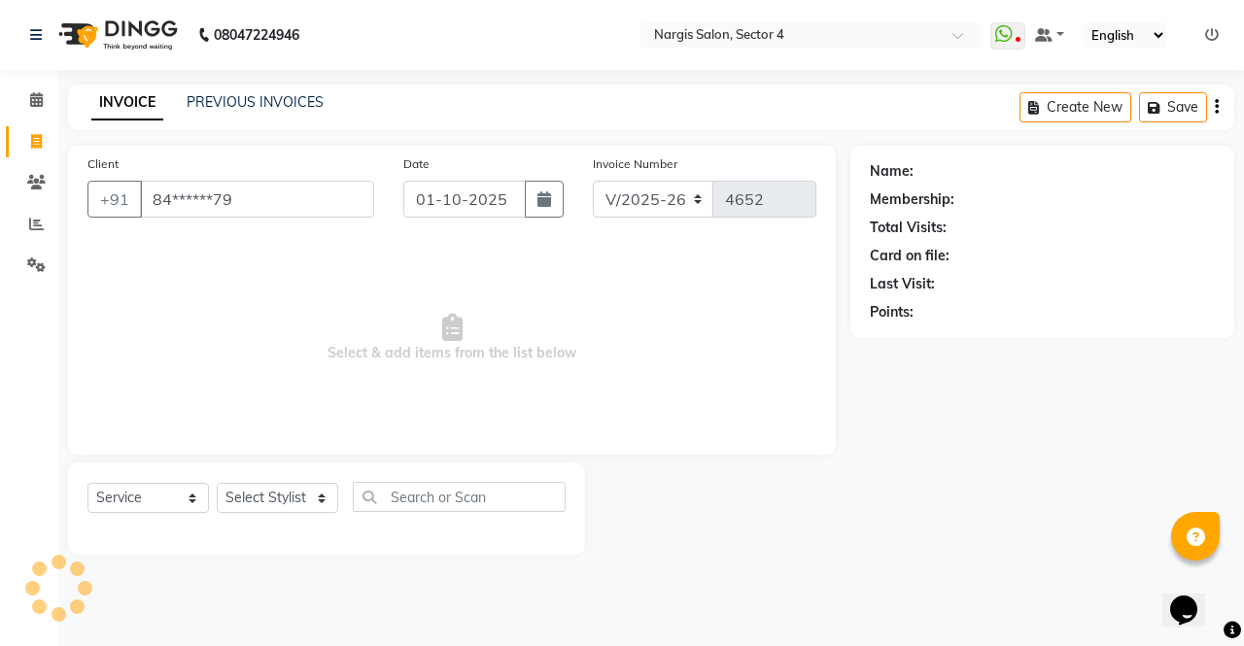
type input "84******79"
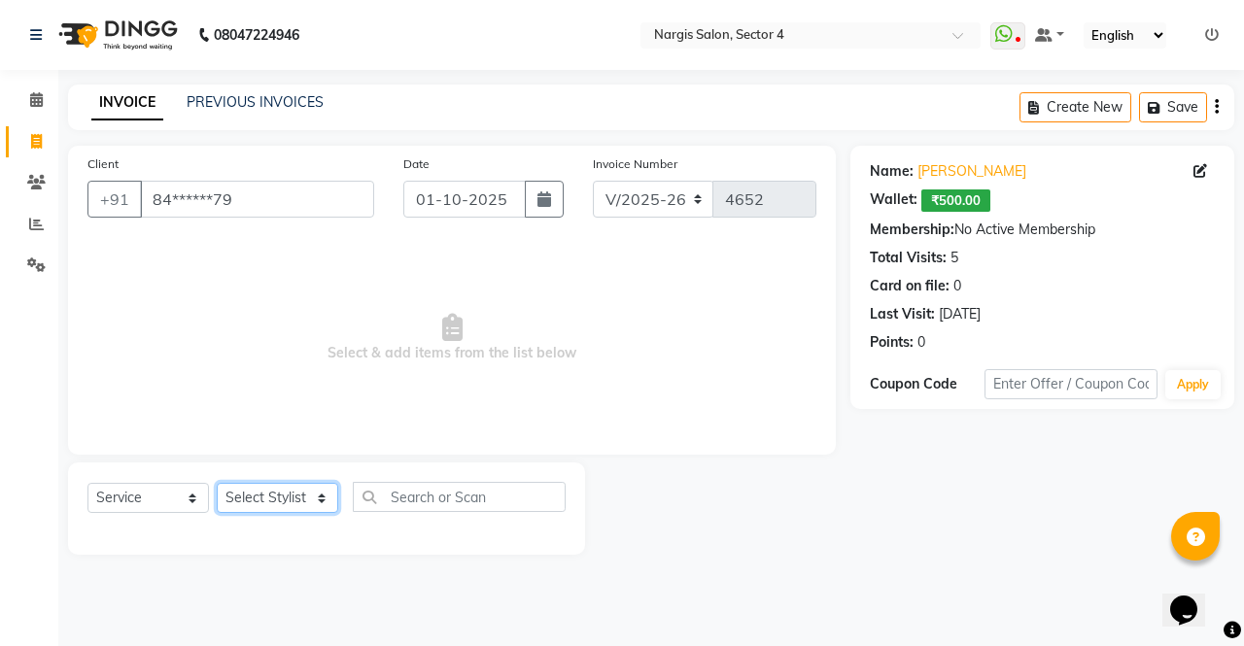
click at [322, 504] on select "Select Stylist ajeet Aman anu armaan ashu Front Desk muskaan rakhi saima shivam…" at bounding box center [278, 498] width 122 height 30
select select "60383"
click at [217, 483] on select "Select Stylist ajeet Aman anu armaan ashu Front Desk muskaan rakhi saima shivam…" at bounding box center [278, 498] width 122 height 30
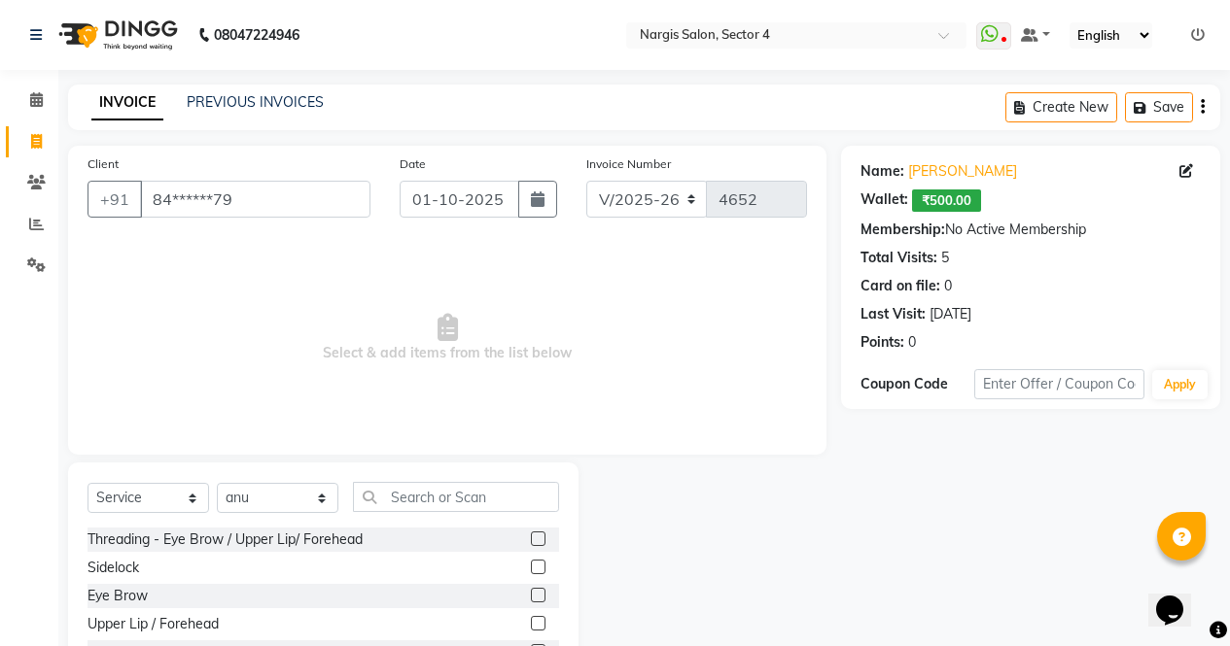
click at [531, 594] on label at bounding box center [538, 595] width 15 height 15
click at [531, 594] on input "checkbox" at bounding box center [537, 596] width 13 height 13
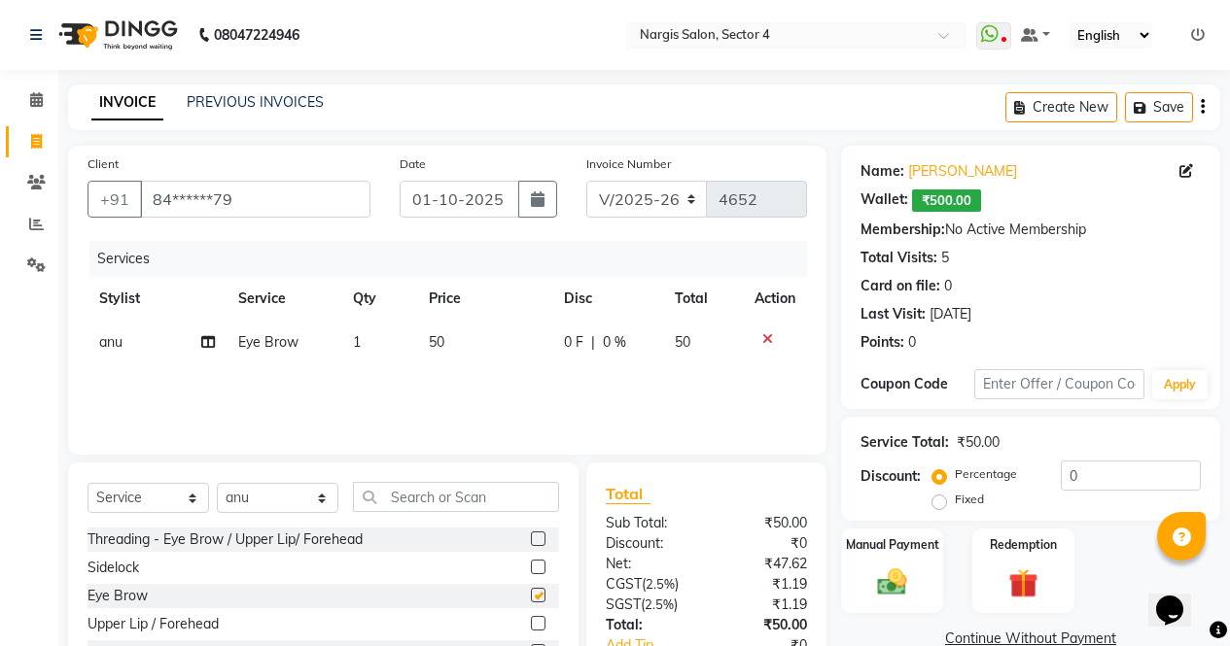
click at [531, 594] on label at bounding box center [538, 595] width 15 height 15
click at [531, 594] on input "checkbox" at bounding box center [537, 596] width 13 height 13
checkbox input "false"
click at [531, 541] on label at bounding box center [538, 539] width 15 height 15
click at [531, 541] on input "checkbox" at bounding box center [537, 540] width 13 height 13
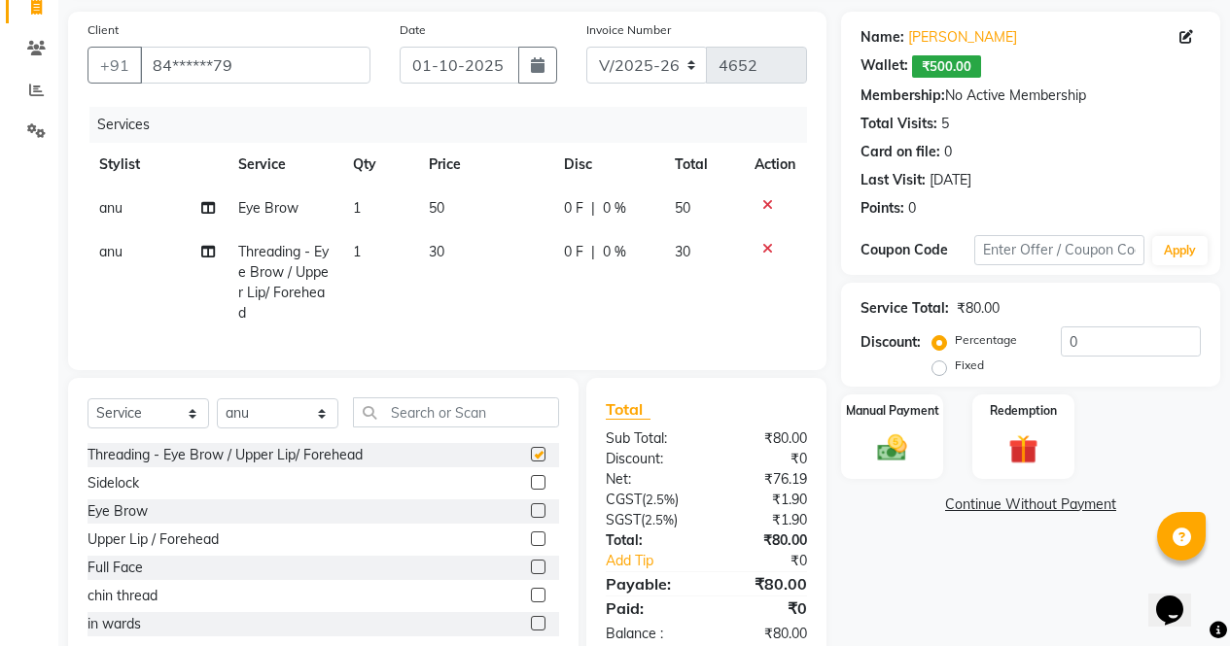
checkbox input "false"
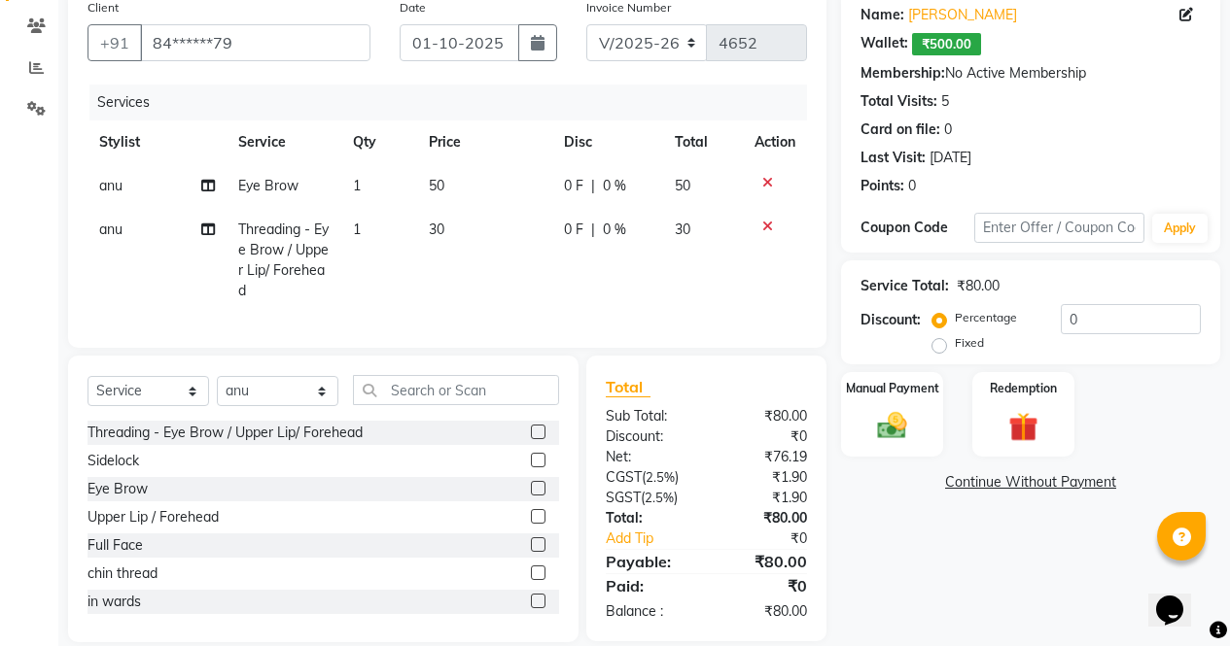
scroll to position [196, 0]
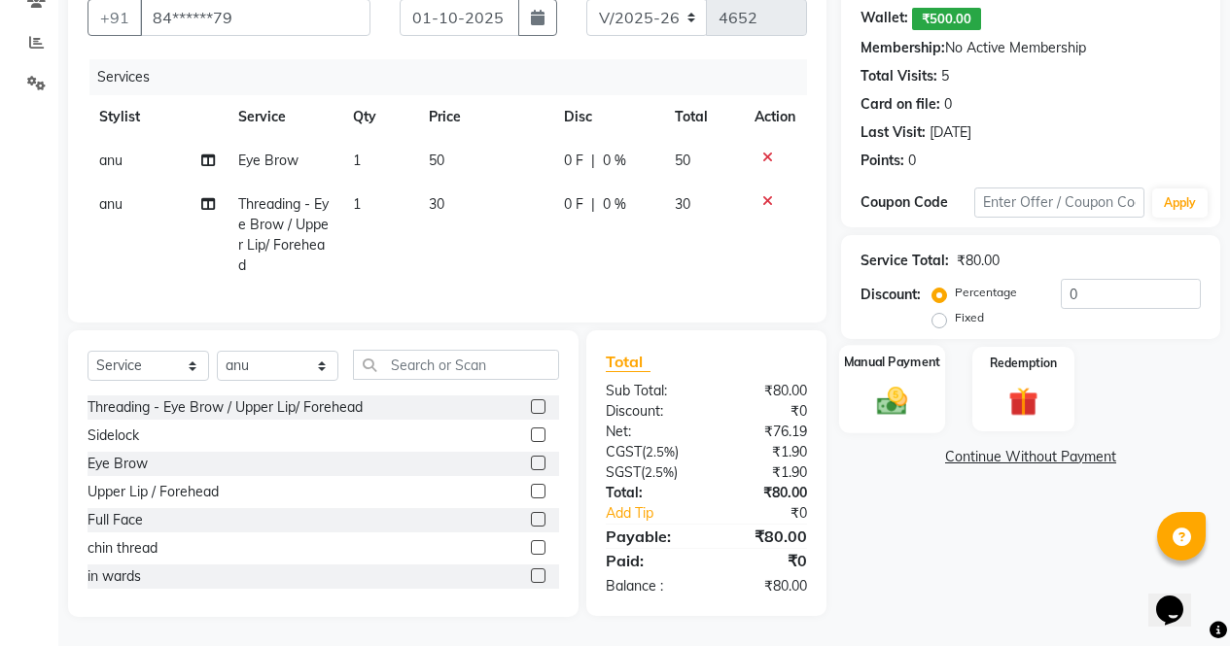
click at [913, 383] on img at bounding box center [892, 400] width 50 height 35
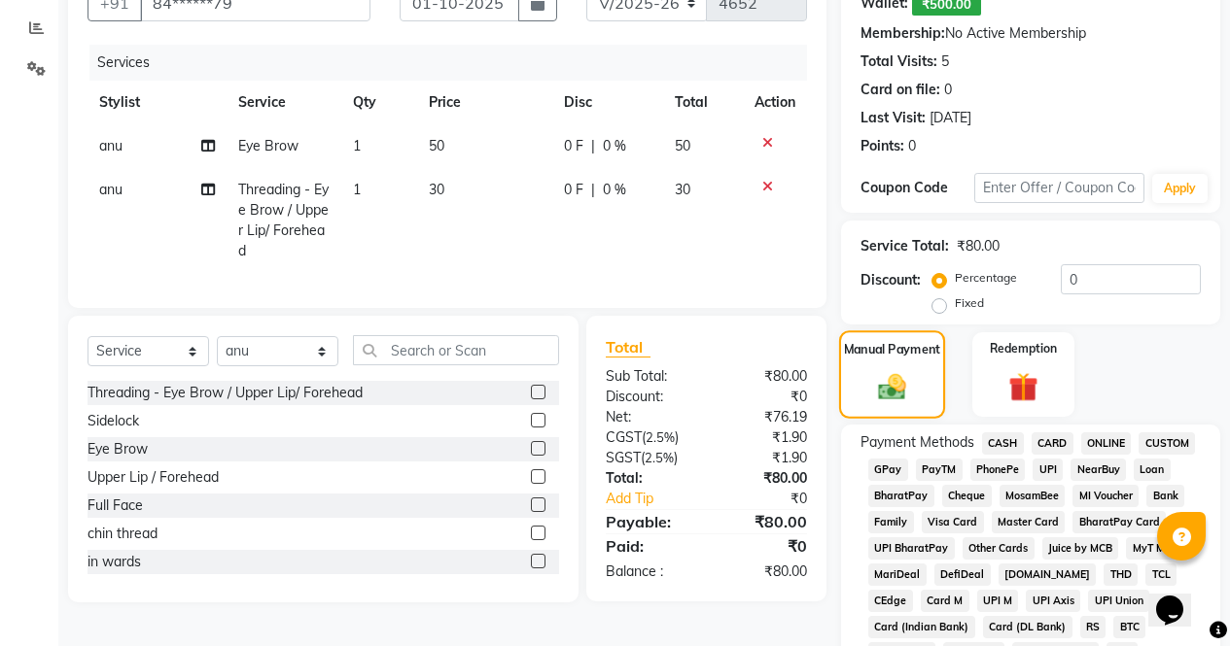
click at [912, 380] on img at bounding box center [892, 386] width 47 height 33
click at [1081, 444] on span "ONLINE" at bounding box center [1106, 444] width 51 height 22
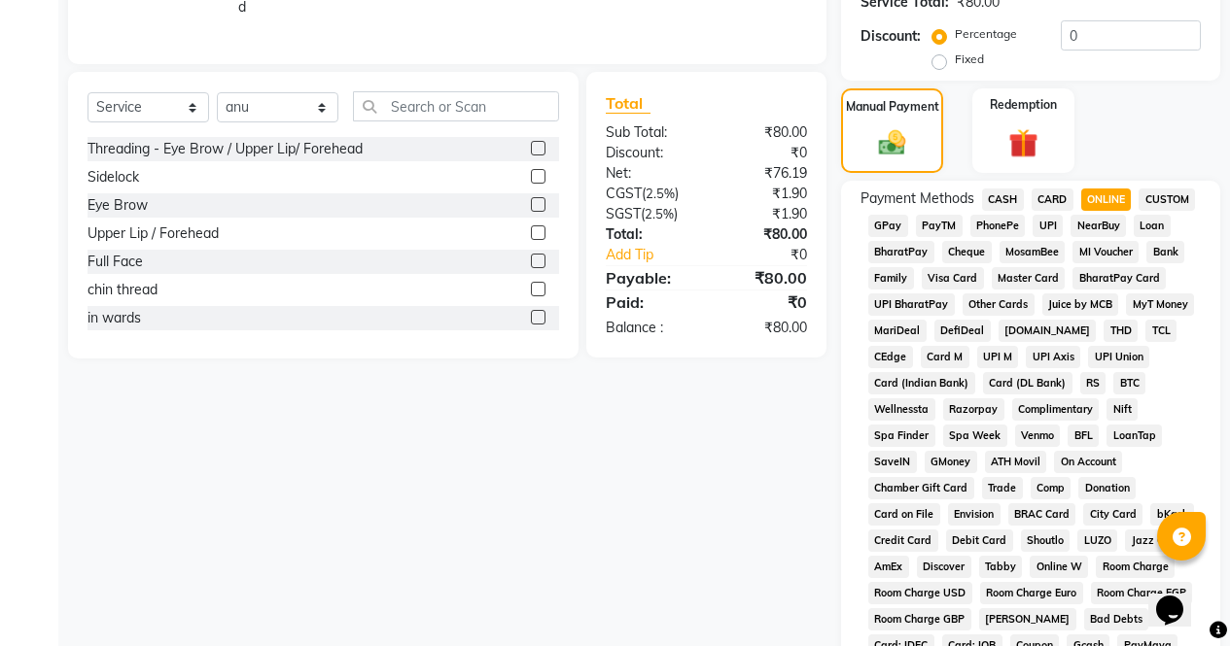
scroll to position [919, 0]
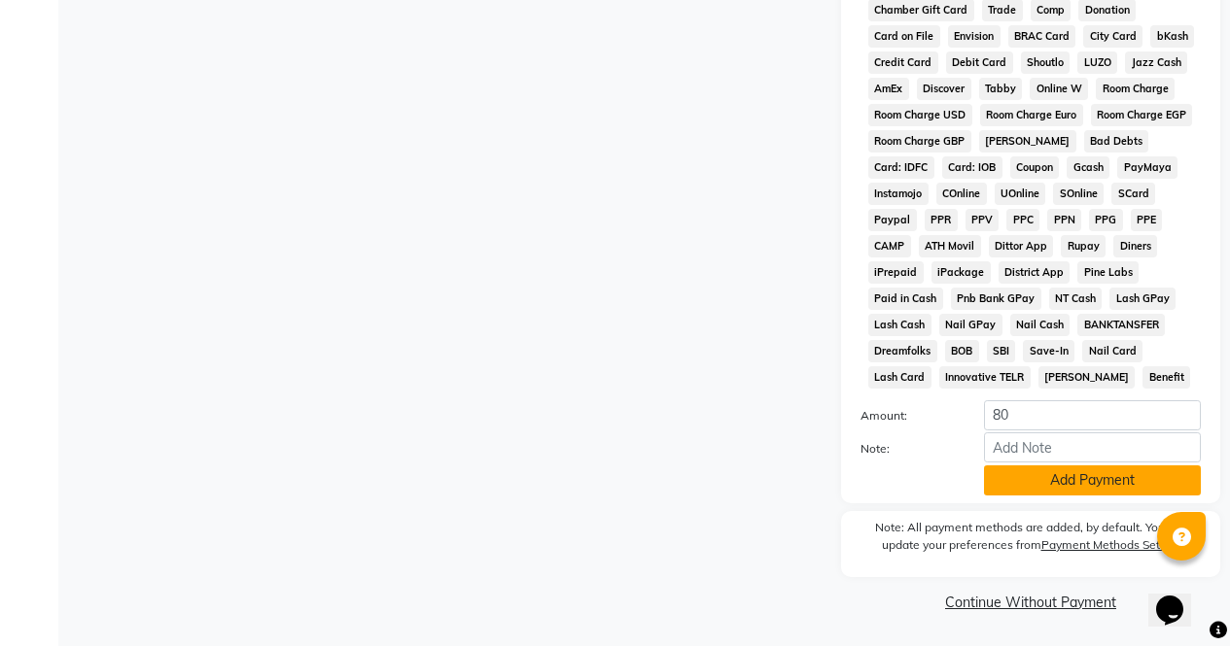
click at [1072, 492] on button "Add Payment" at bounding box center [1092, 481] width 217 height 30
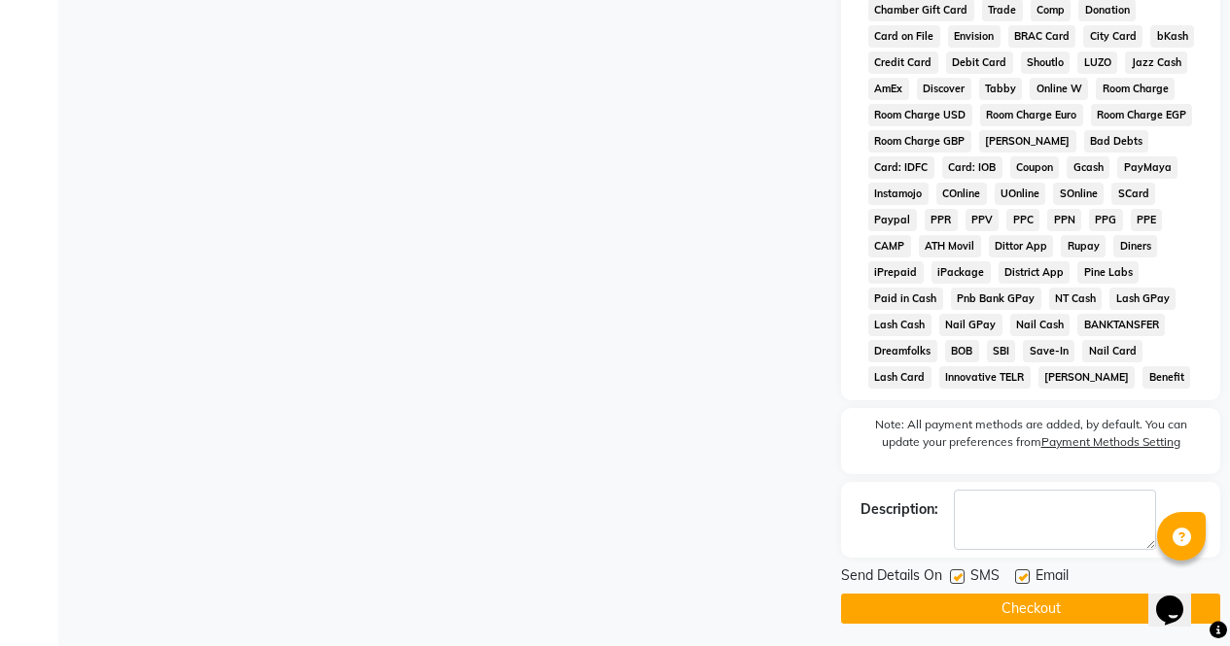
click at [1102, 595] on button "Checkout" at bounding box center [1030, 609] width 379 height 30
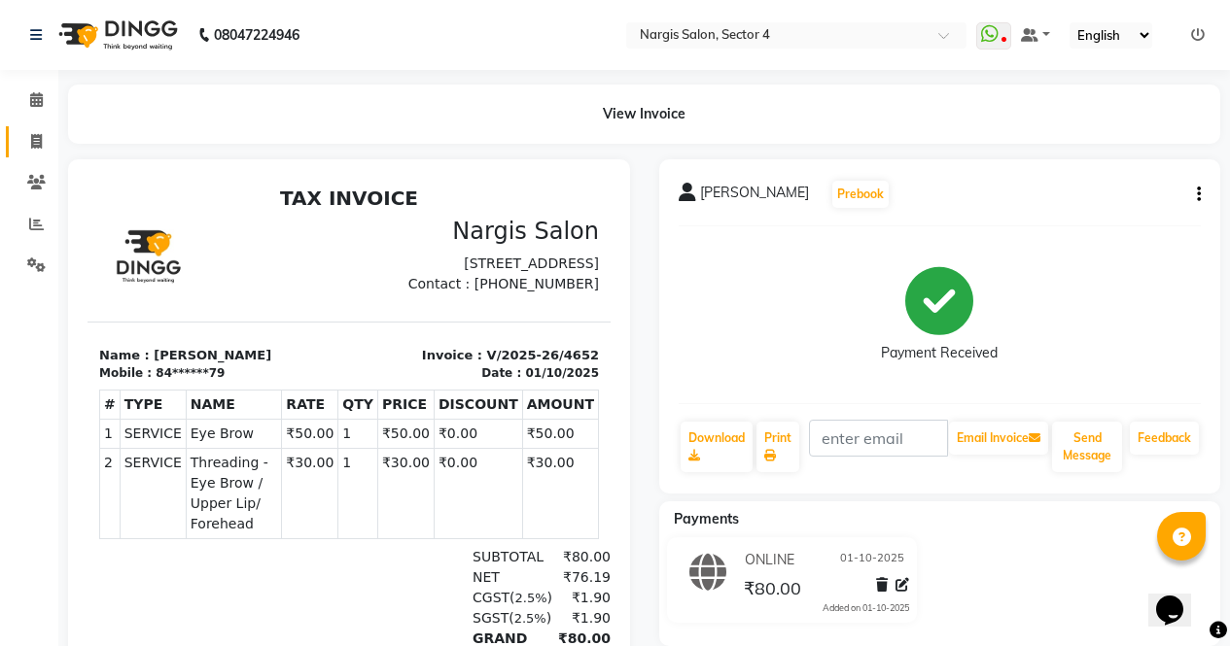
click at [44, 127] on link "Invoice" at bounding box center [29, 142] width 47 height 32
select select "service"
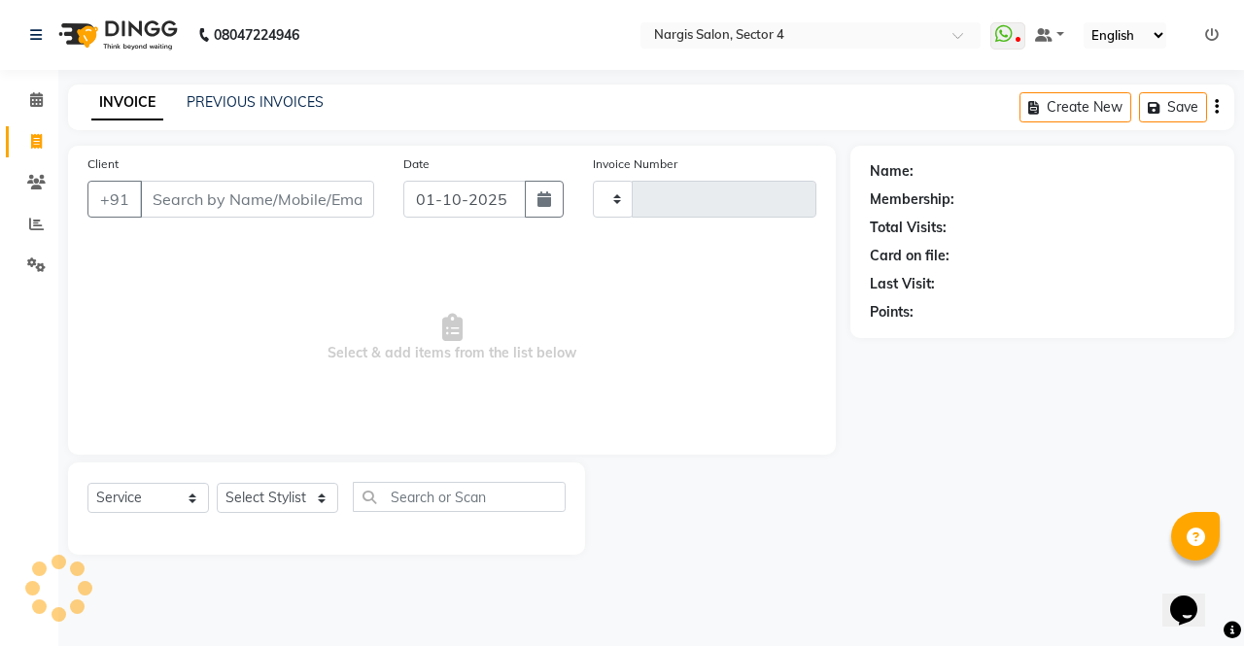
type input "4653"
select select "4130"
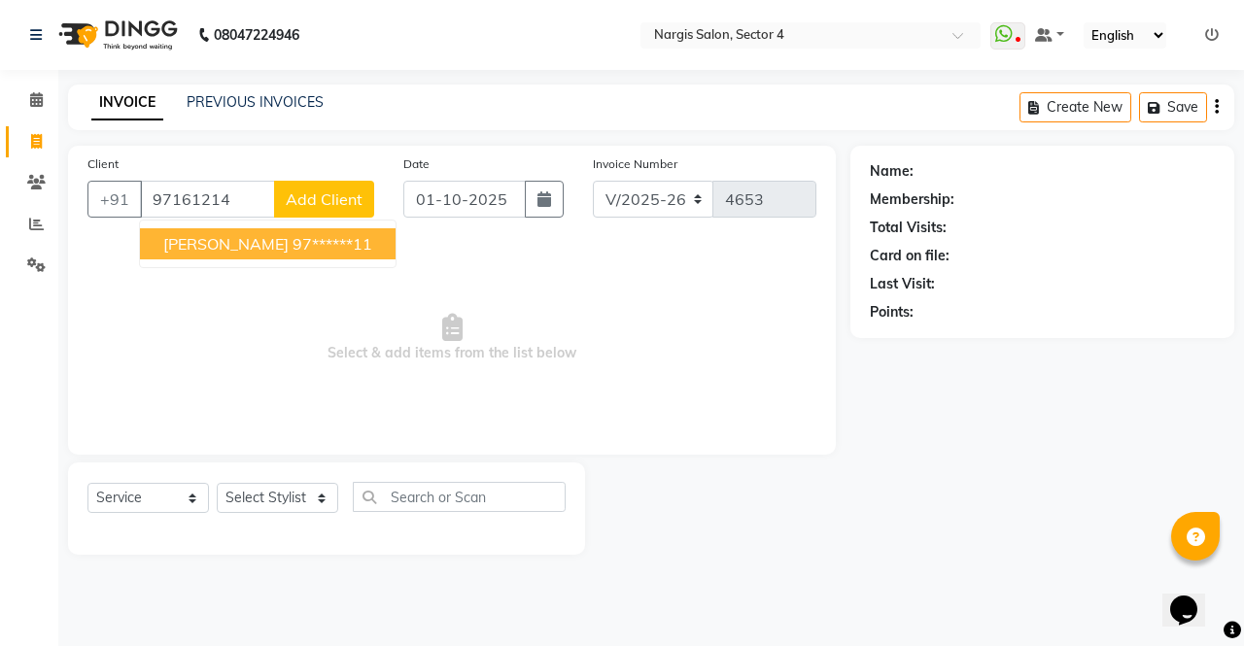
click at [293, 252] on ngb-highlight "97******11" at bounding box center [333, 243] width 80 height 19
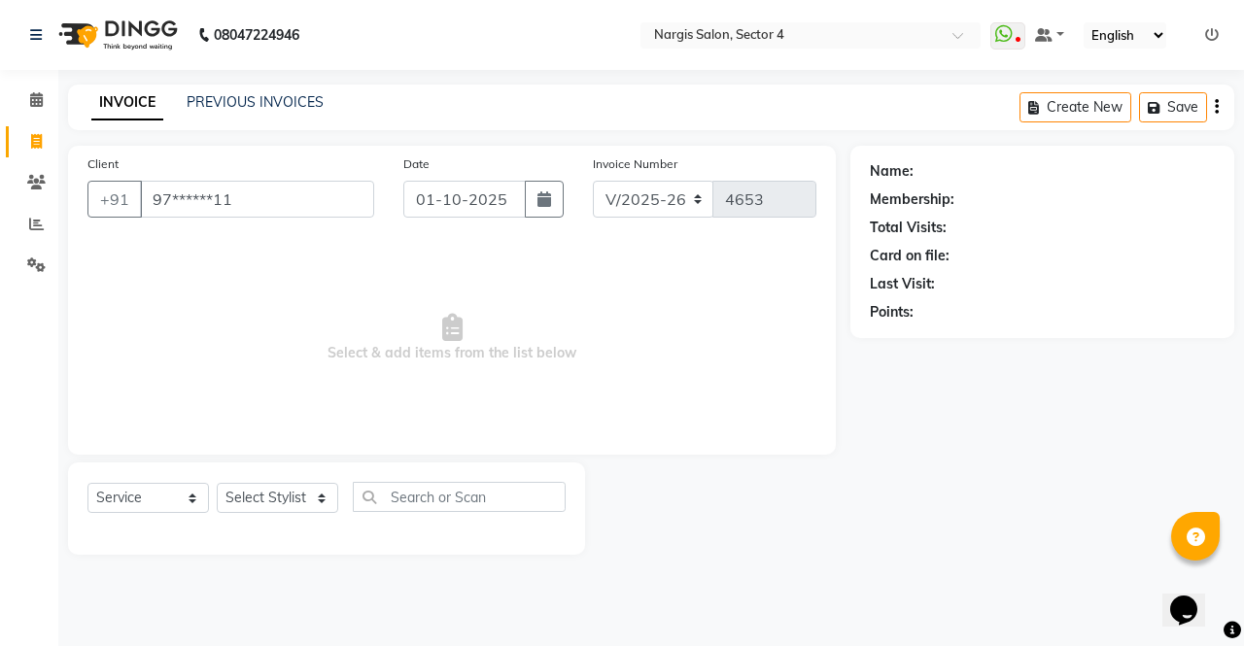
type input "97******11"
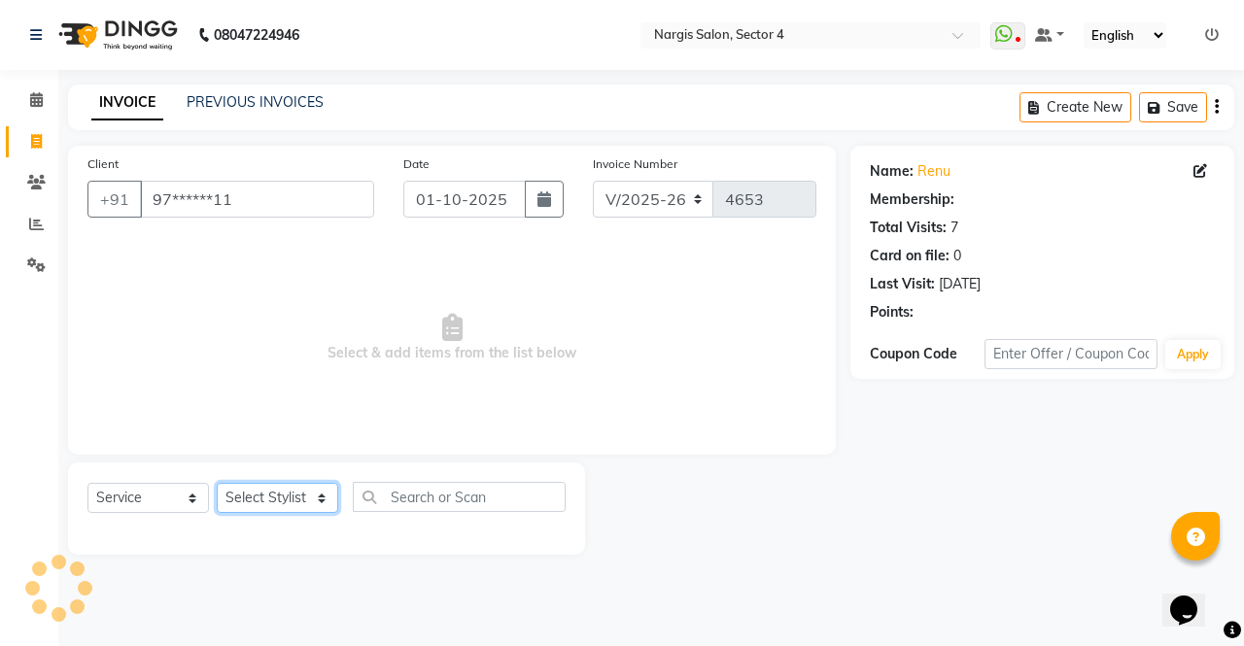
click at [309, 505] on select "Select Stylist ajeet Aman anu armaan ashu Front Desk muskaan rakhi saima shivam…" at bounding box center [278, 498] width 122 height 30
click at [338, 171] on div "Client +91 97******11" at bounding box center [231, 194] width 316 height 80
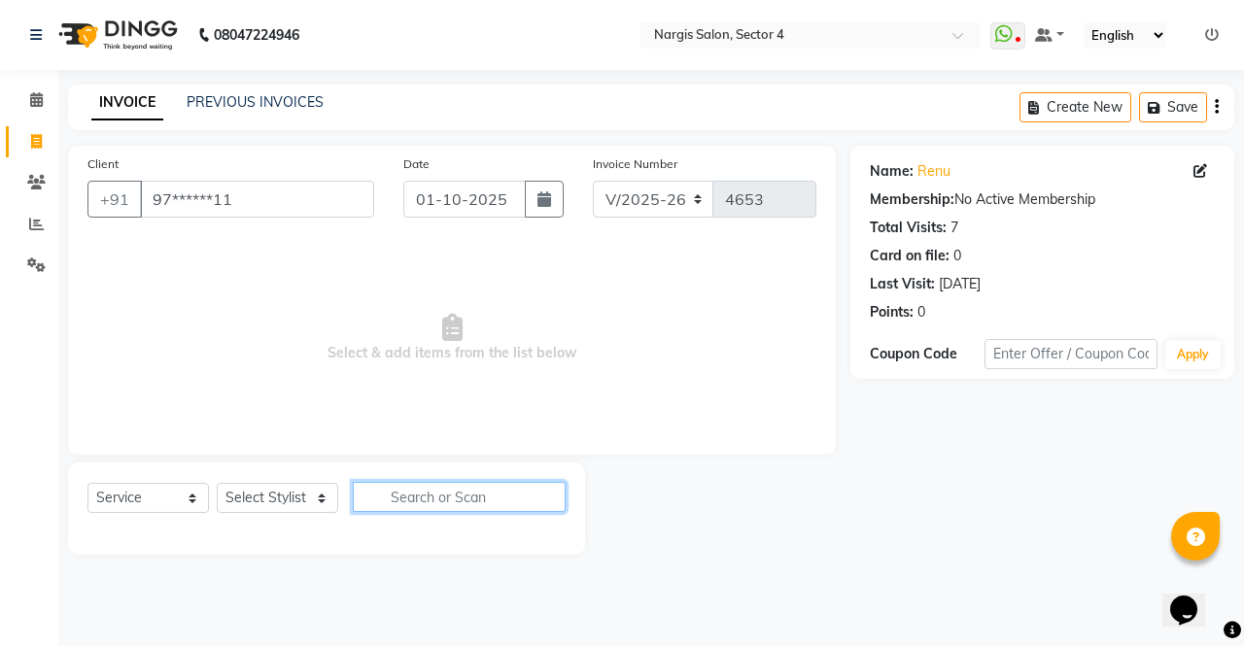
click at [426, 492] on input "text" at bounding box center [459, 497] width 213 height 30
click at [314, 509] on select "Select Stylist ajeet Aman anu armaan ashu Front Desk muskaan rakhi saima shivam…" at bounding box center [278, 498] width 122 height 30
select select "29276"
click at [217, 483] on select "Select Stylist ajeet Aman anu armaan ashu Front Desk muskaan rakhi saima shivam…" at bounding box center [278, 498] width 122 height 30
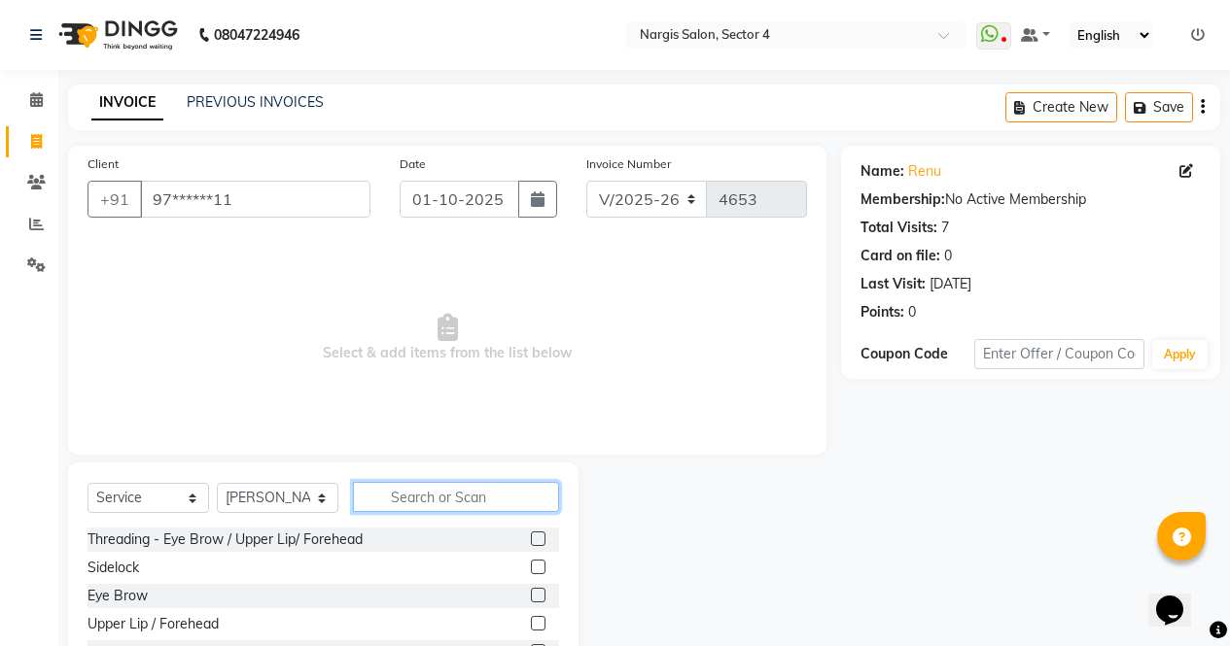
click at [433, 492] on input "text" at bounding box center [456, 497] width 206 height 30
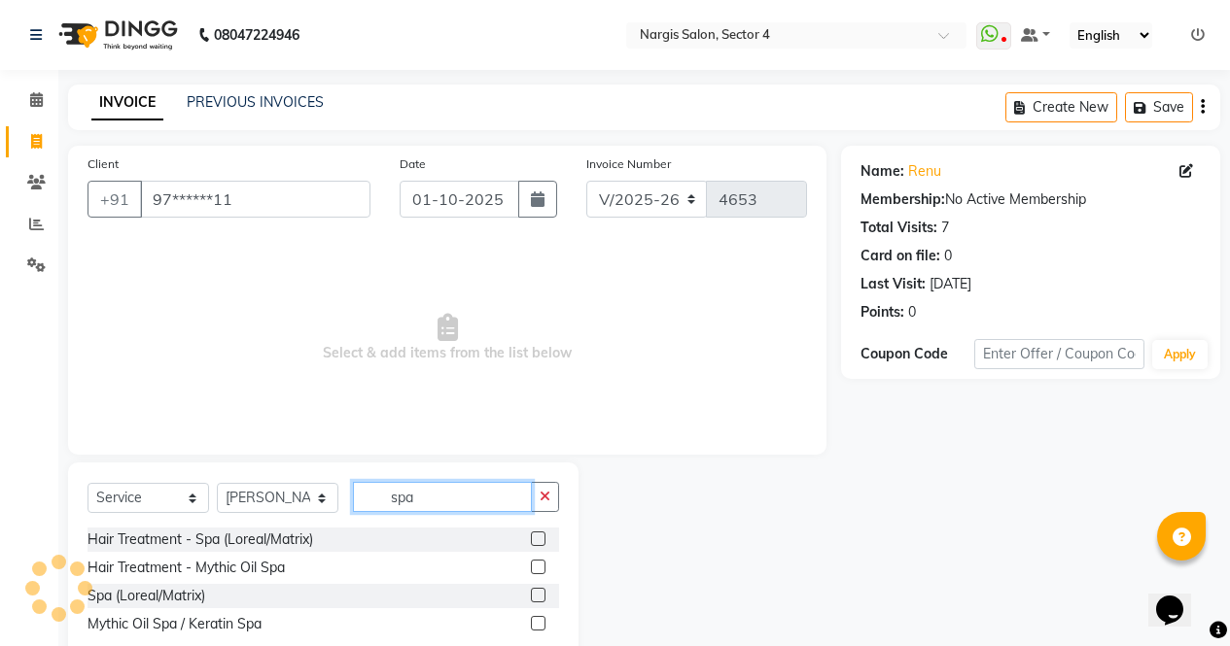
type input "spa"
click at [539, 537] on label at bounding box center [538, 539] width 15 height 15
click at [539, 537] on input "checkbox" at bounding box center [537, 540] width 13 height 13
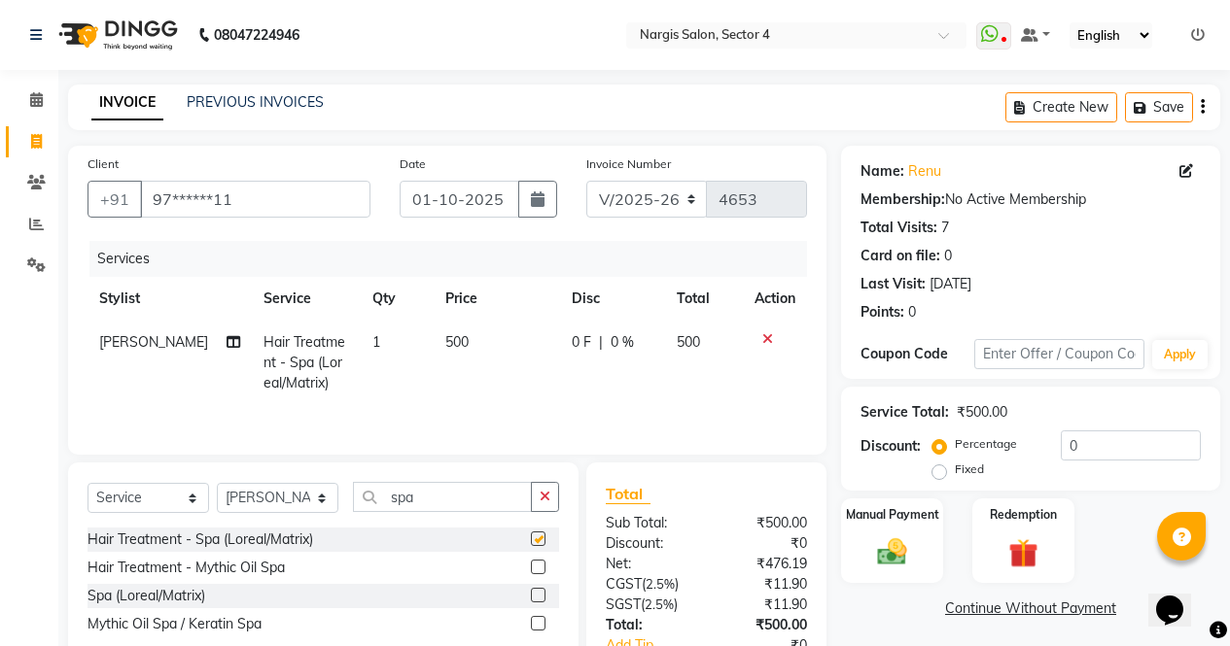
click at [448, 347] on span "500" at bounding box center [456, 341] width 23 height 17
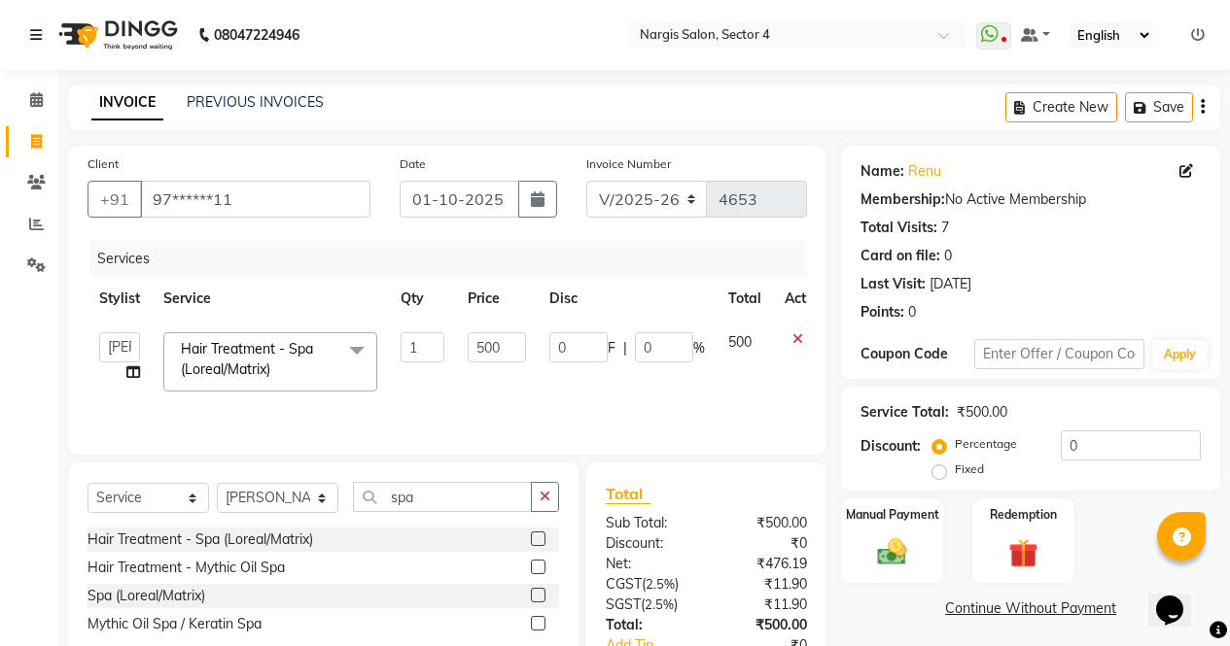
checkbox input "false"
click at [487, 342] on input "500" at bounding box center [497, 347] width 58 height 30
type input "1100"
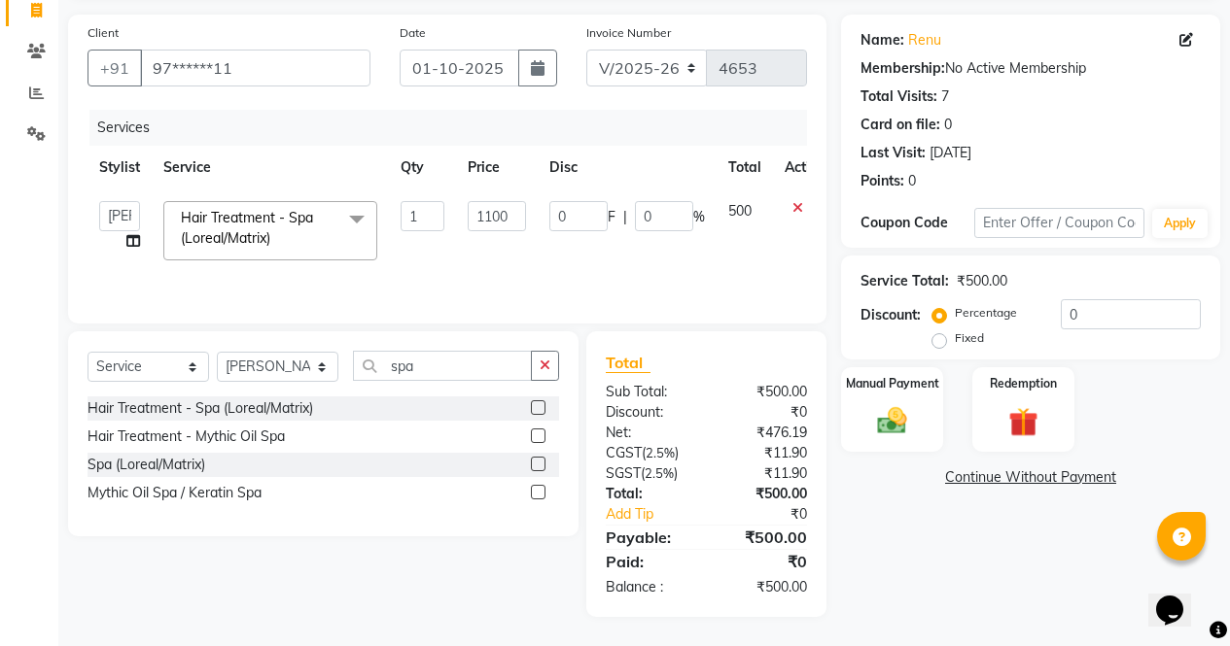
click at [926, 576] on div "Name: Renu Membership: No Active Membership Total Visits: 7 Card on file: 0 Las…" at bounding box center [1038, 316] width 394 height 603
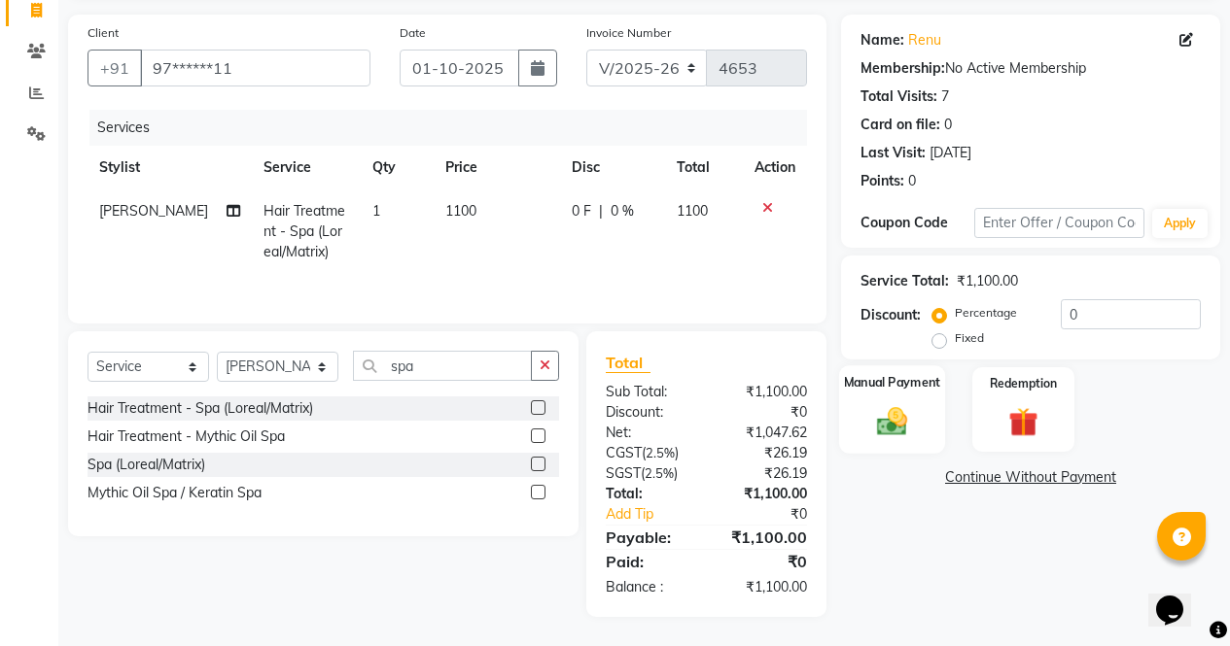
click at [908, 417] on img at bounding box center [892, 420] width 50 height 35
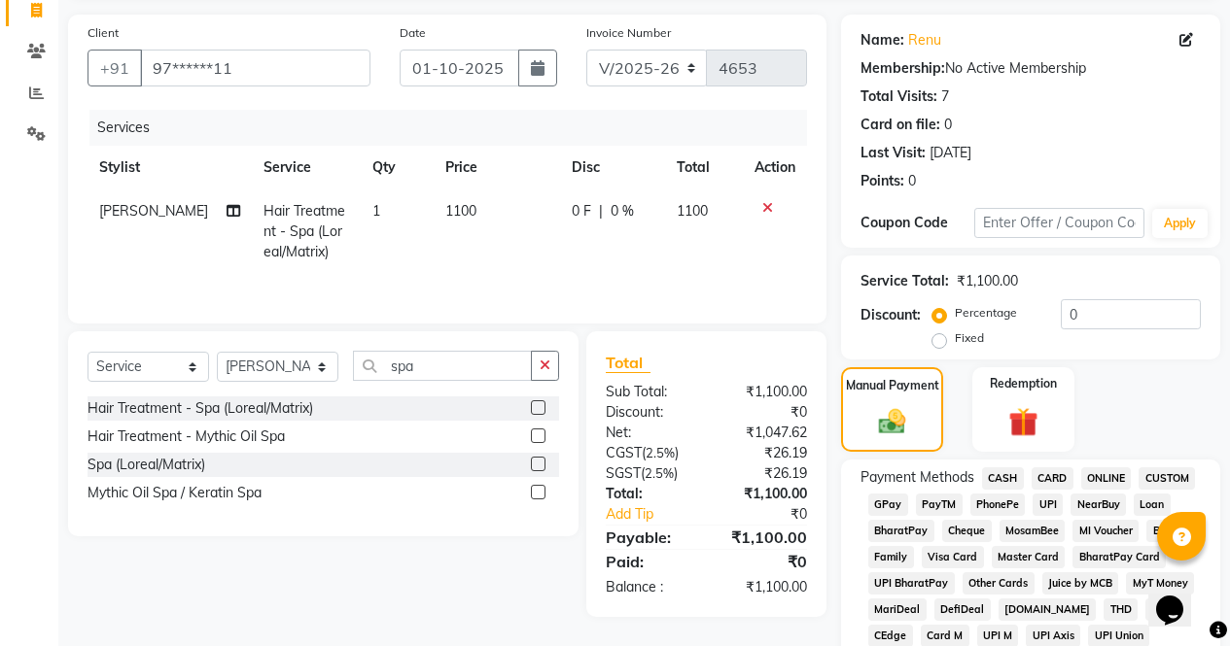
click at [462, 206] on td "1100" at bounding box center [497, 232] width 126 height 85
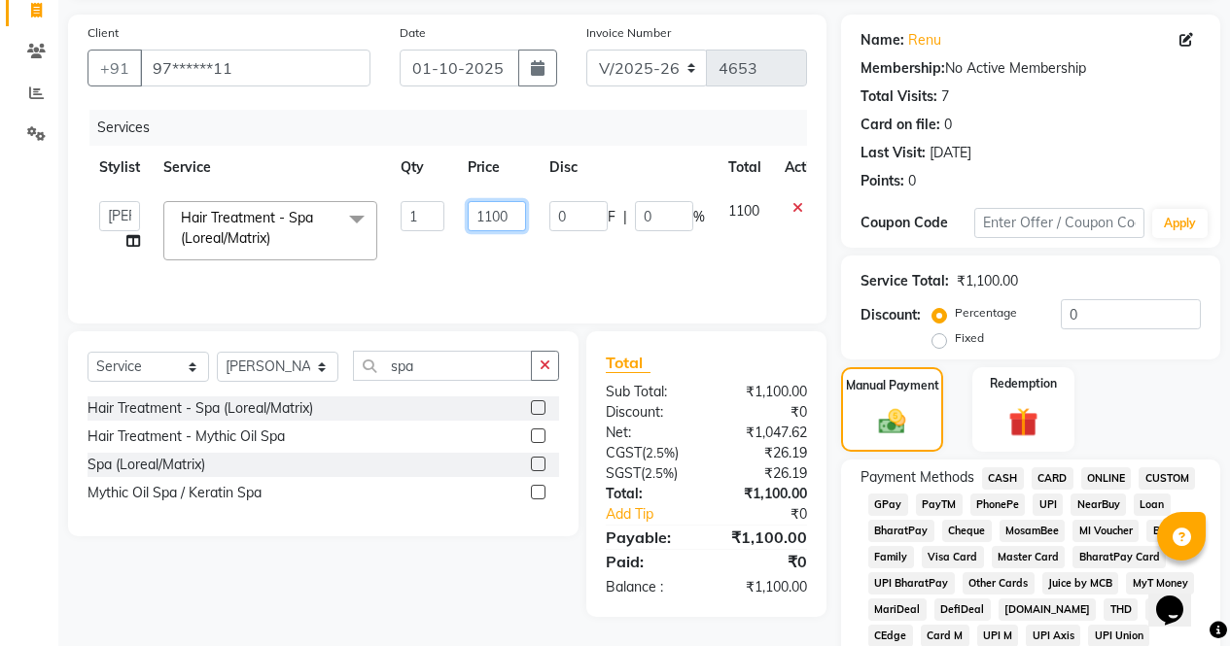
click at [509, 210] on input "1100" at bounding box center [497, 216] width 58 height 30
type input "1"
type input "1000"
click at [522, 588] on div "Select Service Product Membership Package Voucher Prepaid Gift Card Select Styl…" at bounding box center [315, 474] width 525 height 286
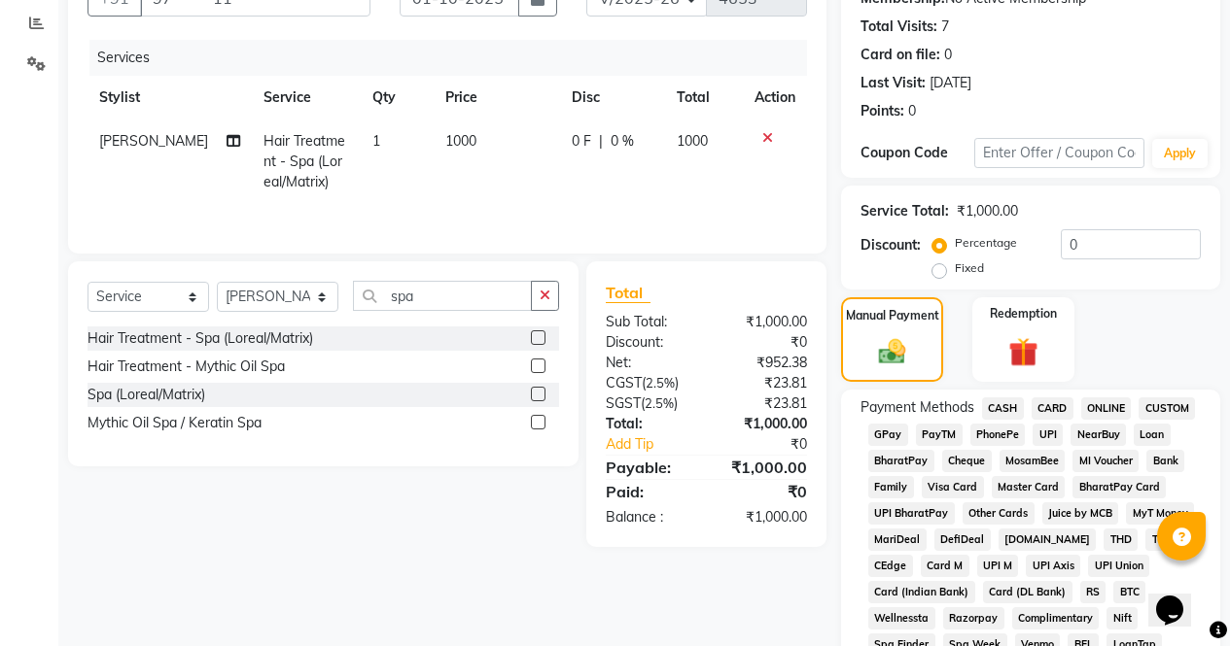
scroll to position [264, 0]
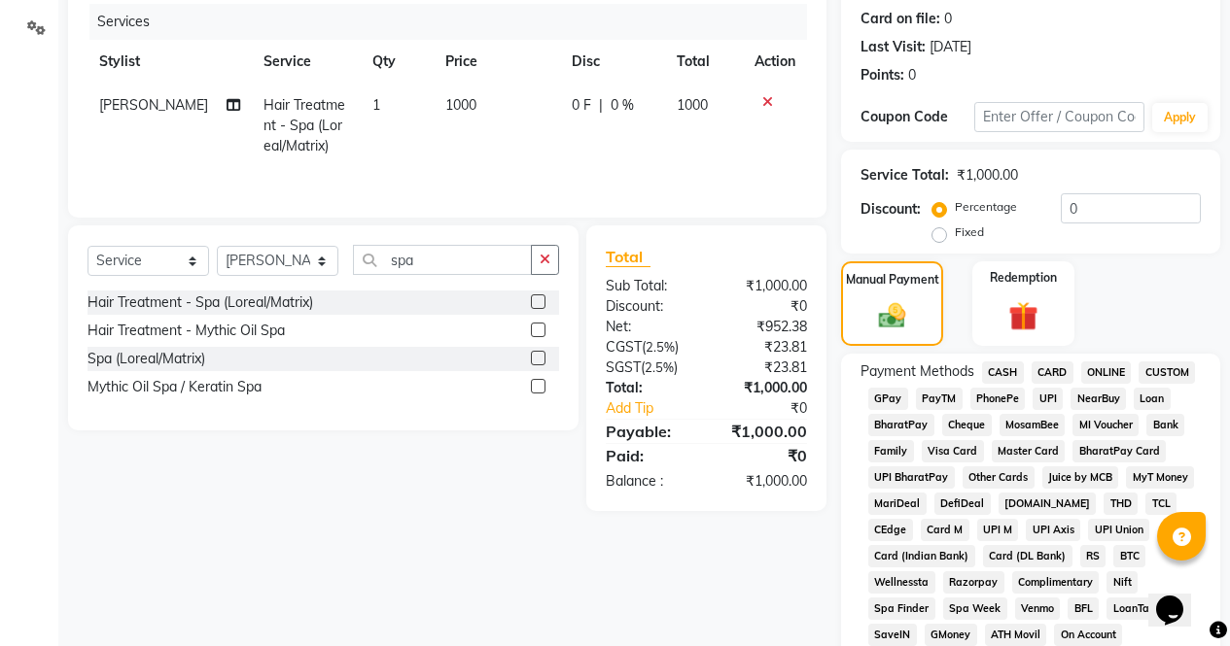
click at [1108, 368] on span "ONLINE" at bounding box center [1106, 373] width 51 height 22
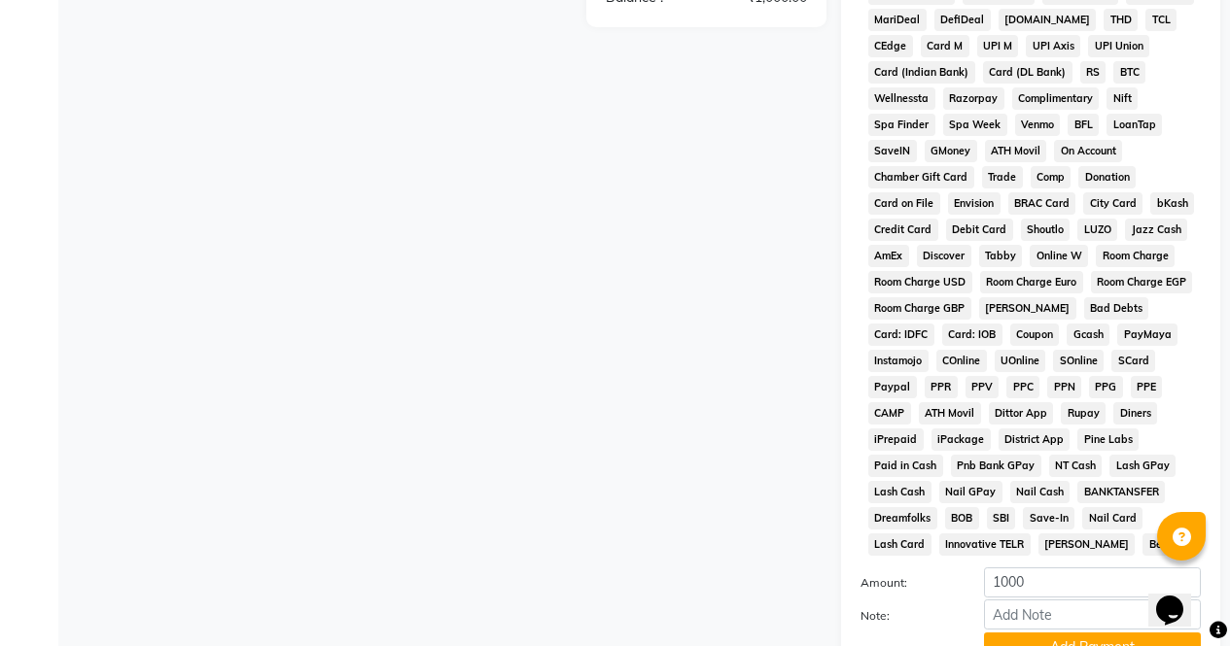
scroll to position [888, 0]
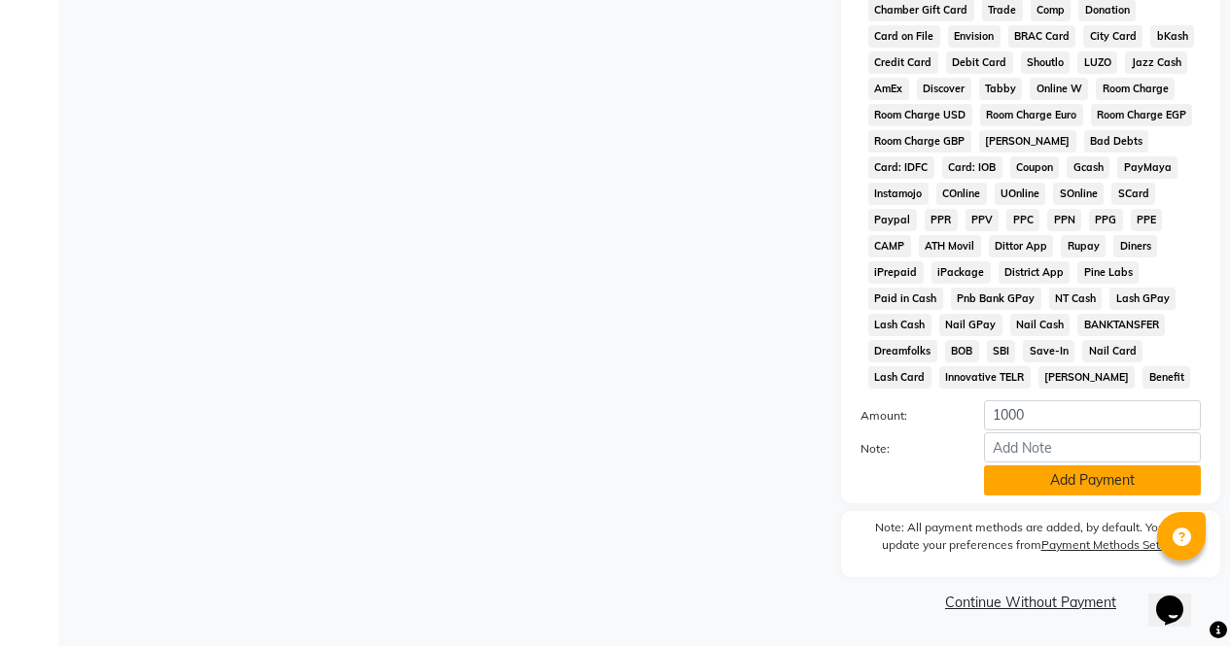
click at [1079, 491] on button "Add Payment" at bounding box center [1092, 481] width 217 height 30
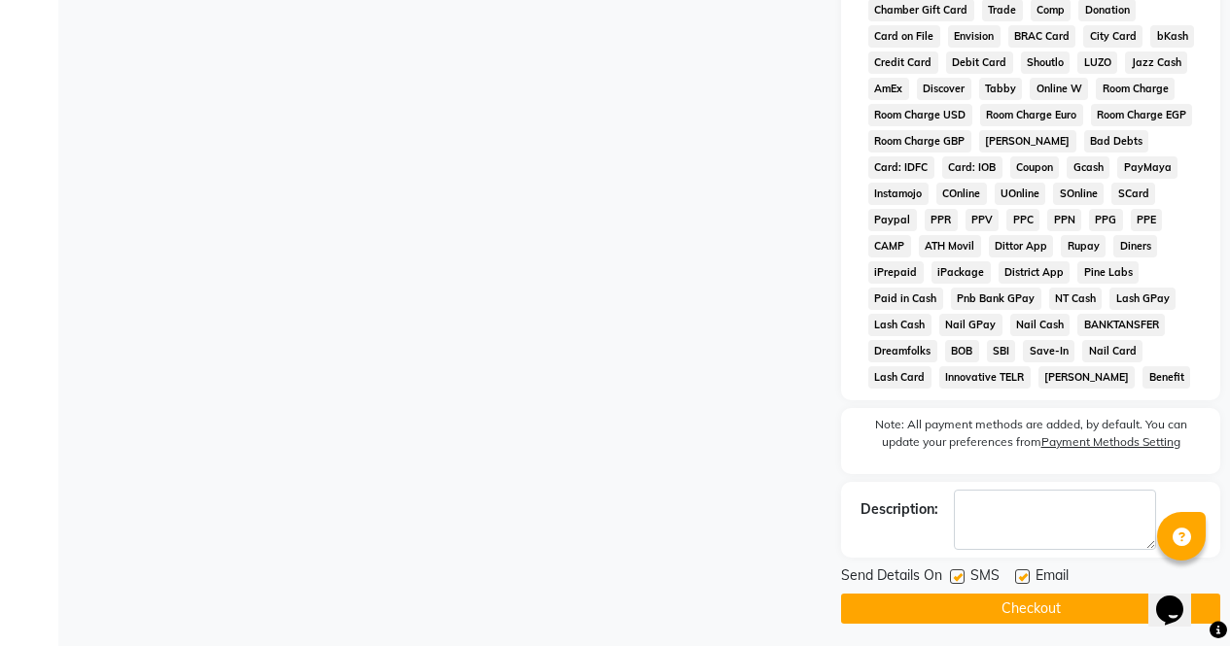
click at [1097, 607] on button "Checkout" at bounding box center [1030, 609] width 379 height 30
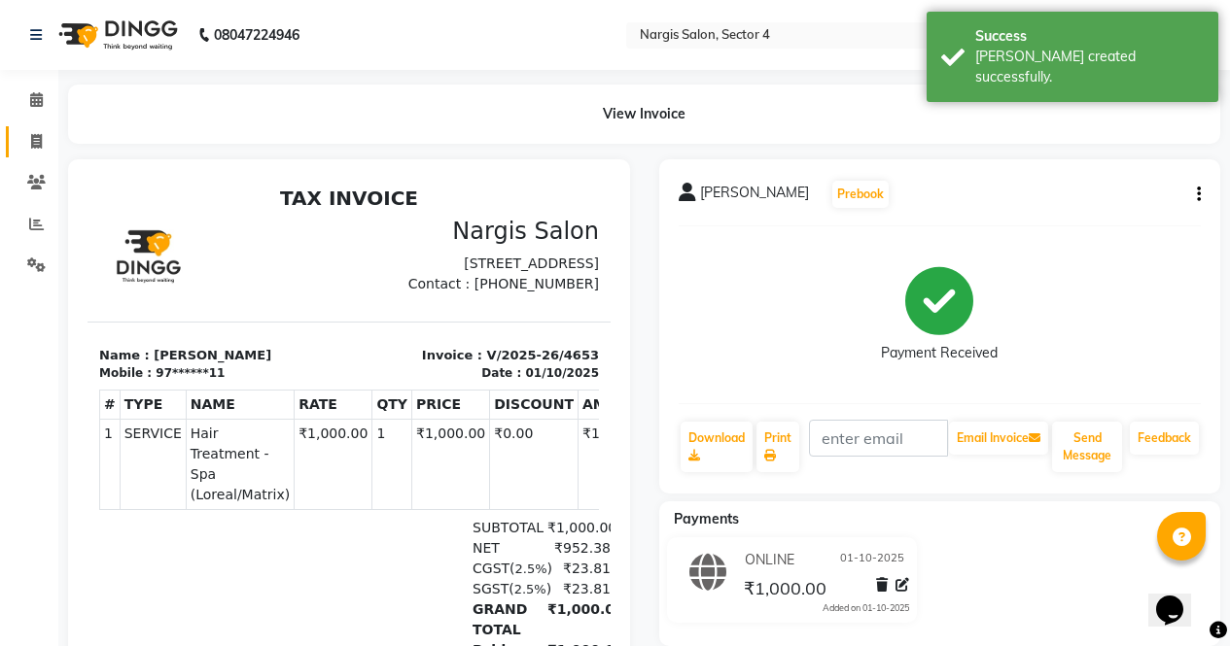
click at [48, 156] on link "Invoice" at bounding box center [29, 142] width 47 height 32
select select "service"
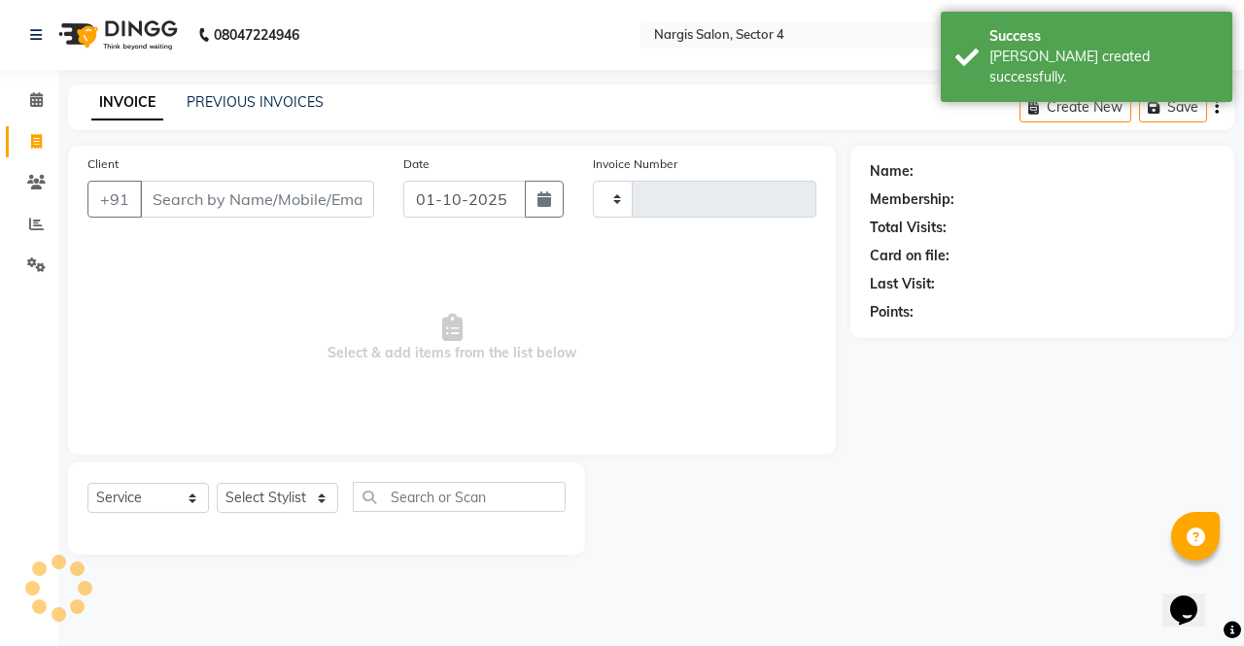
type input "4654"
select select "4130"
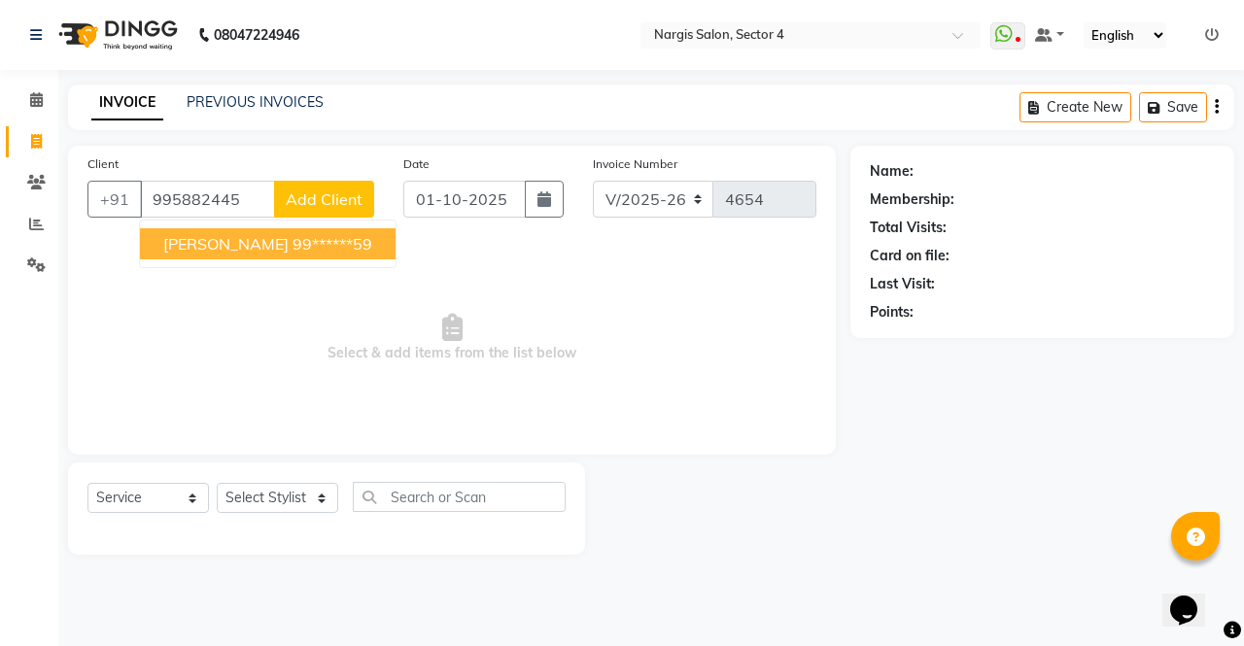
click at [169, 257] on button "SHRISHTI 99******59" at bounding box center [268, 243] width 256 height 31
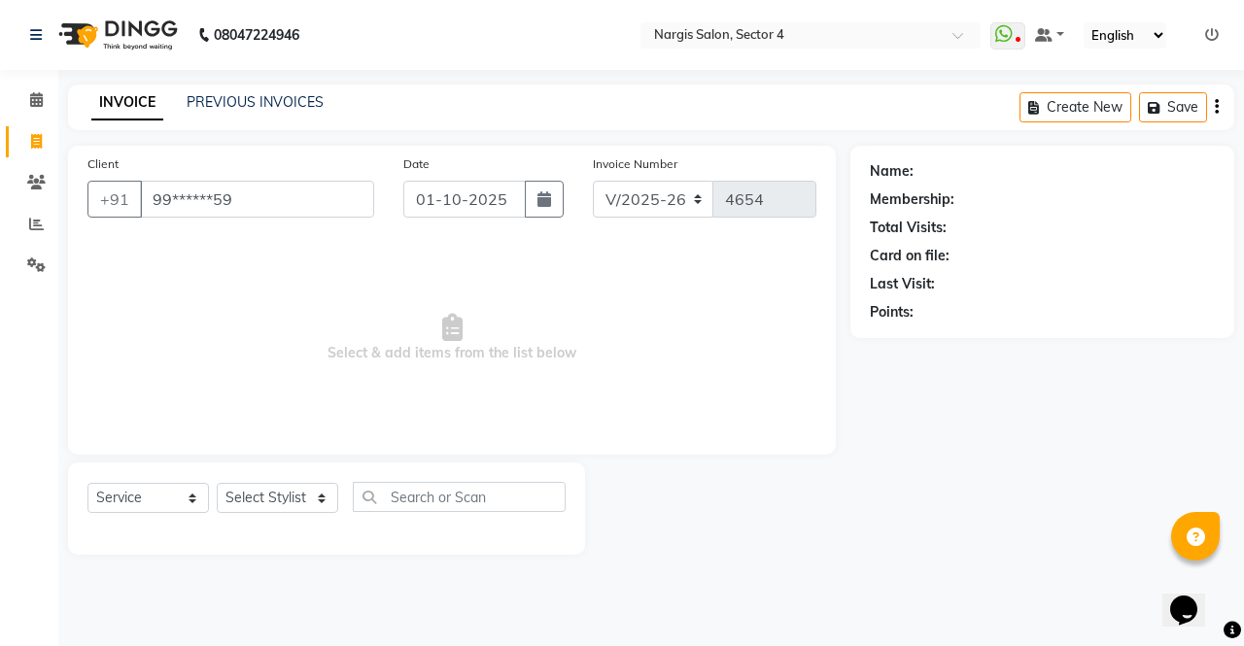
type input "99******59"
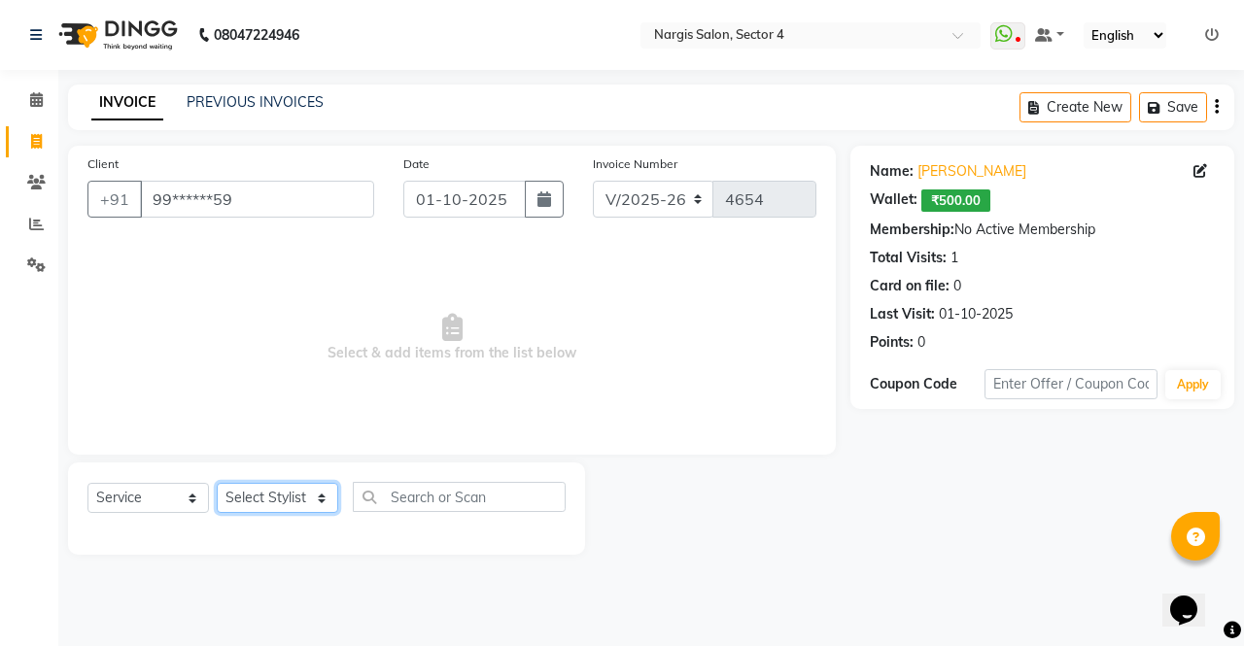
click at [261, 509] on select "Select Stylist ajeet Aman anu armaan ashu Front Desk muskaan rakhi saima shivam…" at bounding box center [278, 498] width 122 height 30
select select "86619"
click at [217, 483] on select "Select Stylist ajeet Aman anu armaan ashu Front Desk muskaan rakhi saima shivam…" at bounding box center [278, 498] width 122 height 30
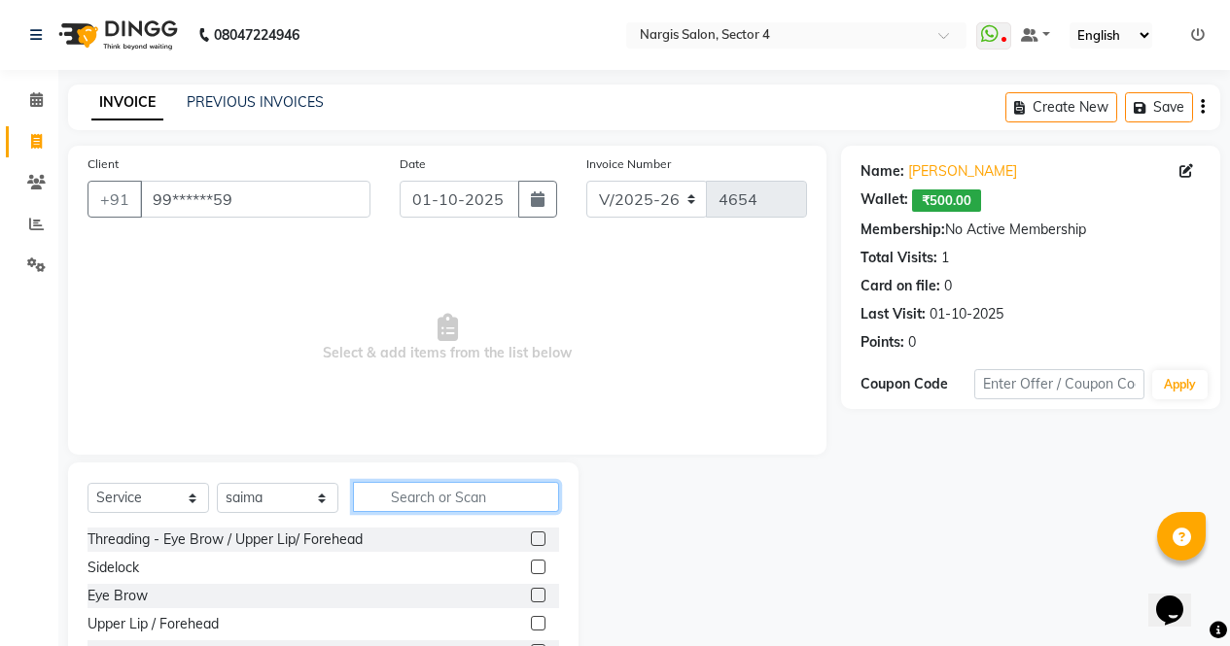
click at [475, 505] on input "text" at bounding box center [456, 497] width 206 height 30
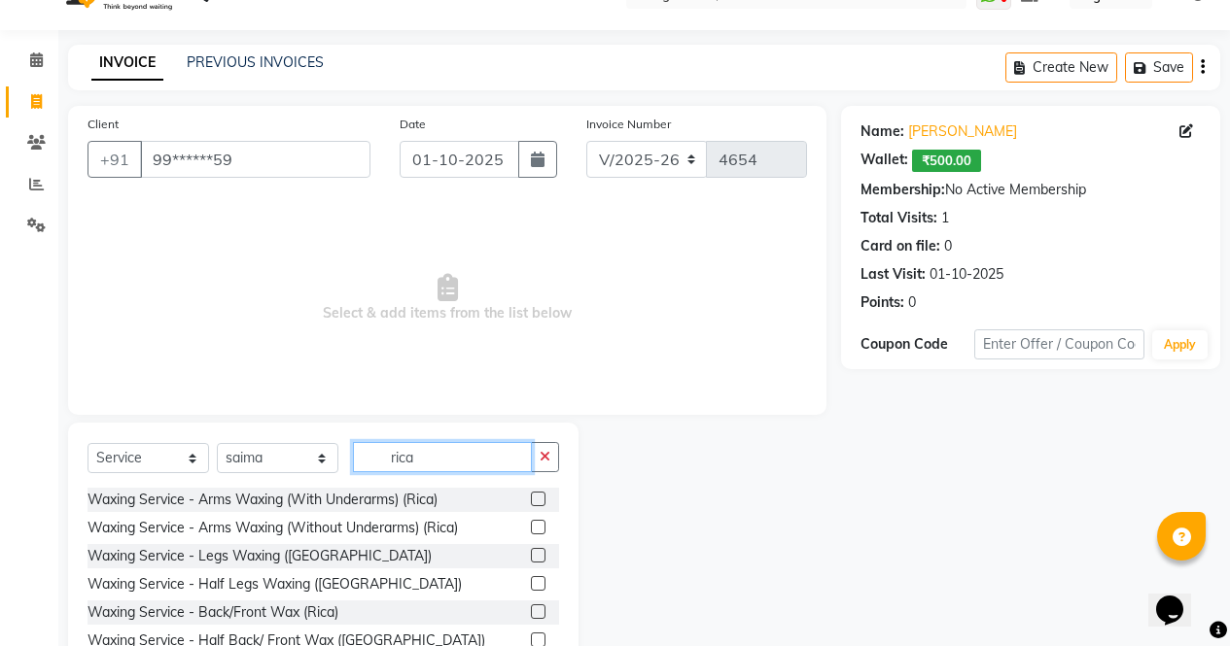
scroll to position [132, 0]
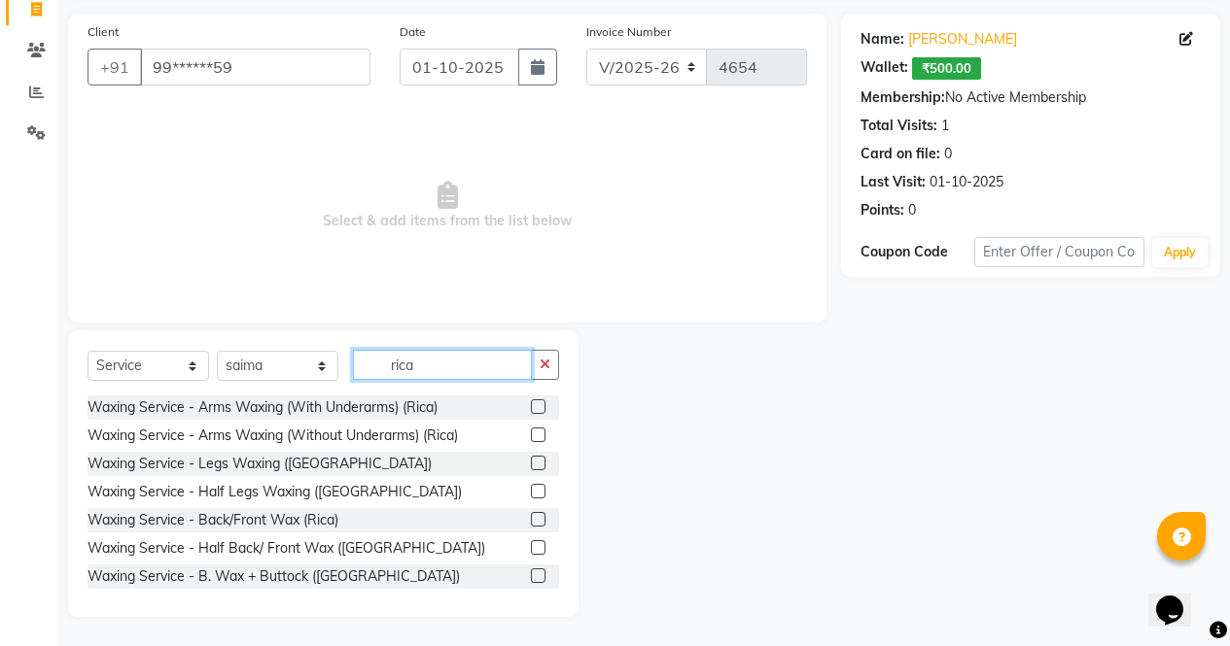
type input "rica"
click at [531, 520] on label at bounding box center [538, 519] width 15 height 15
click at [531, 520] on input "checkbox" at bounding box center [537, 520] width 13 height 13
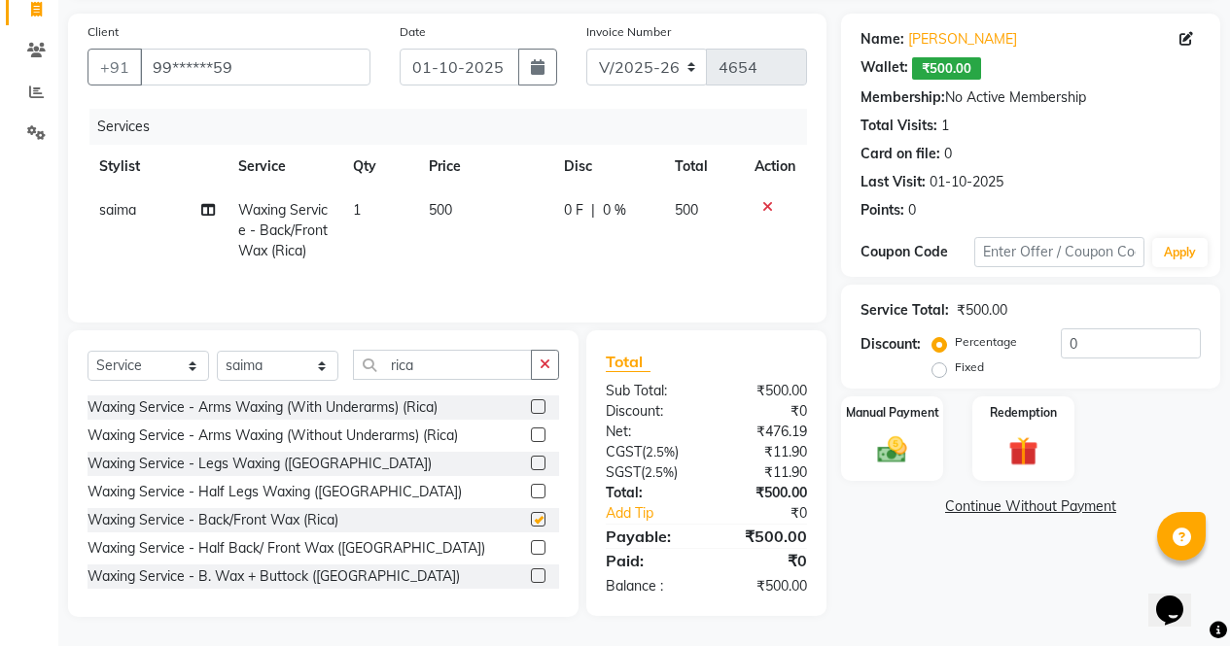
checkbox input "false"
click at [1026, 449] on img at bounding box center [1023, 452] width 48 height 36
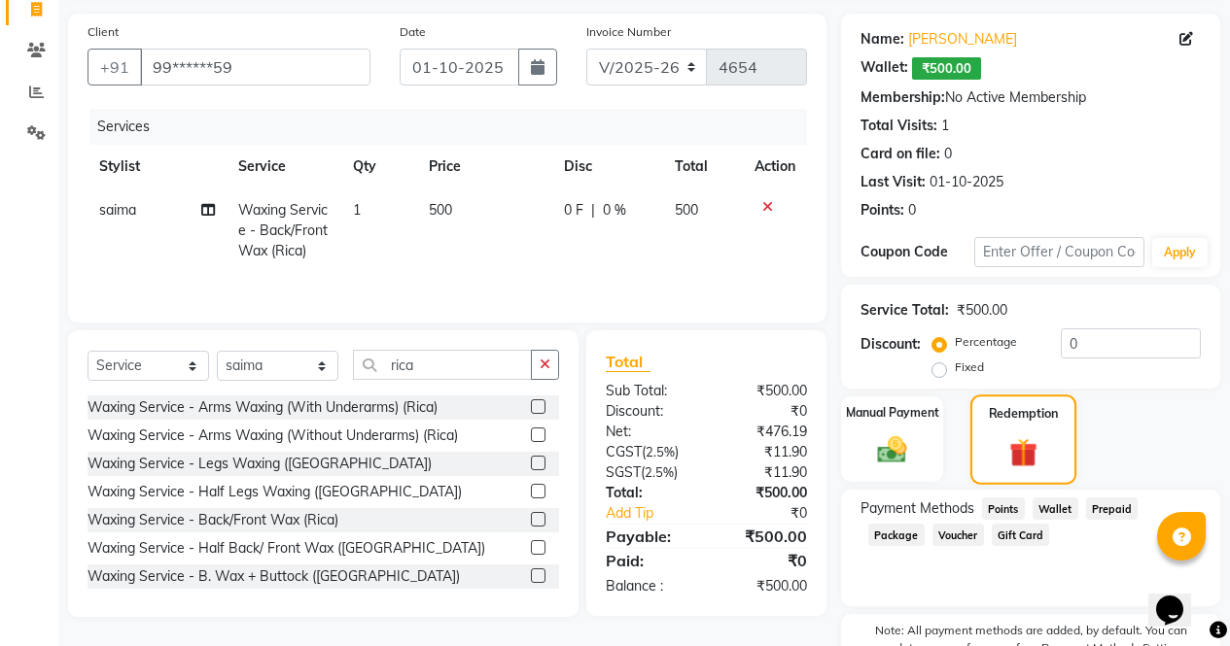
click at [1137, 486] on div "Name: Shrishti Wallet: ₹500.00 Membership: No Active Membership Total Visits: 1…" at bounding box center [1038, 367] width 394 height 707
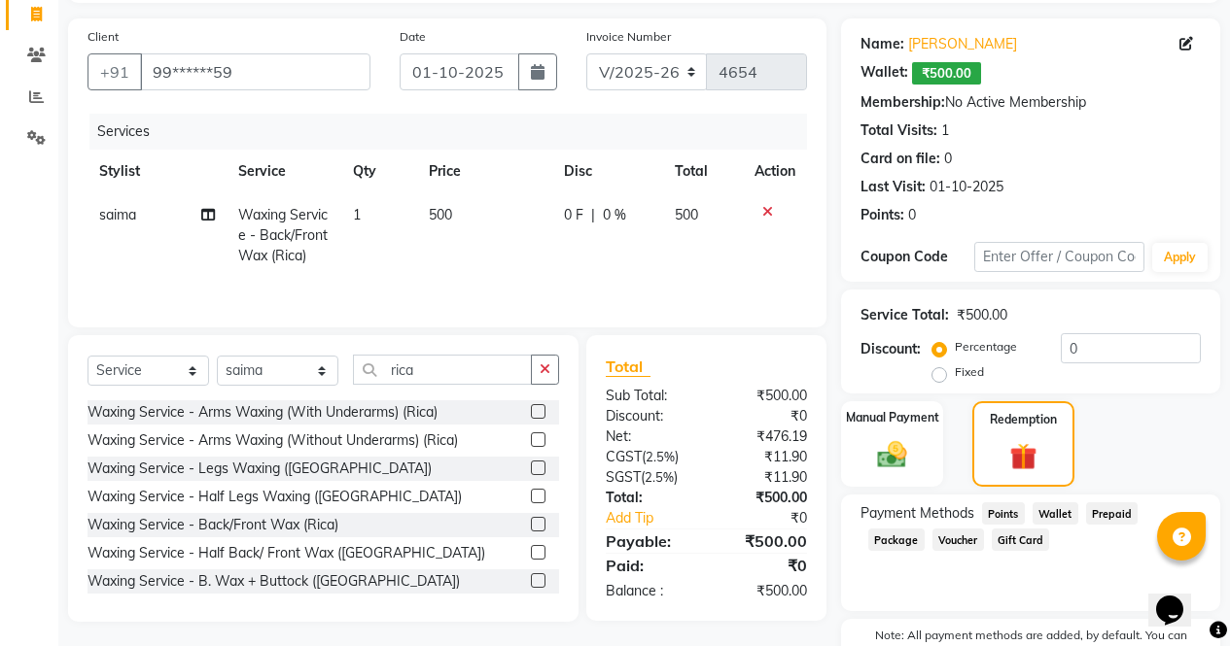
scroll to position [235, 0]
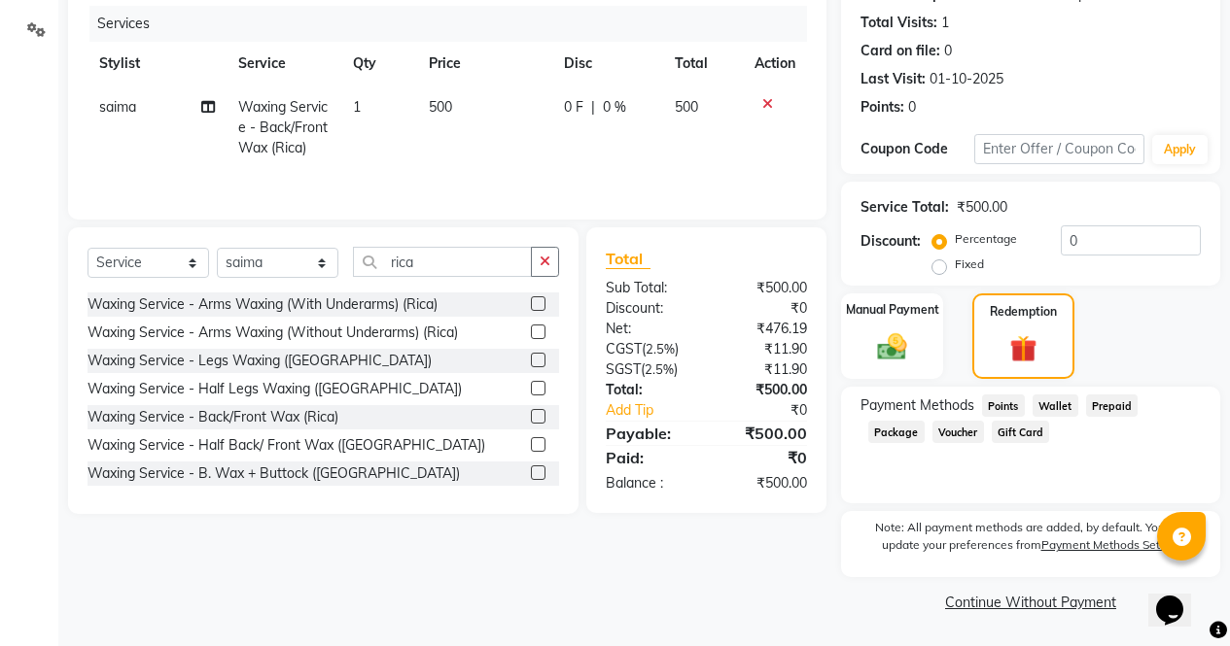
click at [1054, 403] on span "Wallet" at bounding box center [1055, 406] width 46 height 22
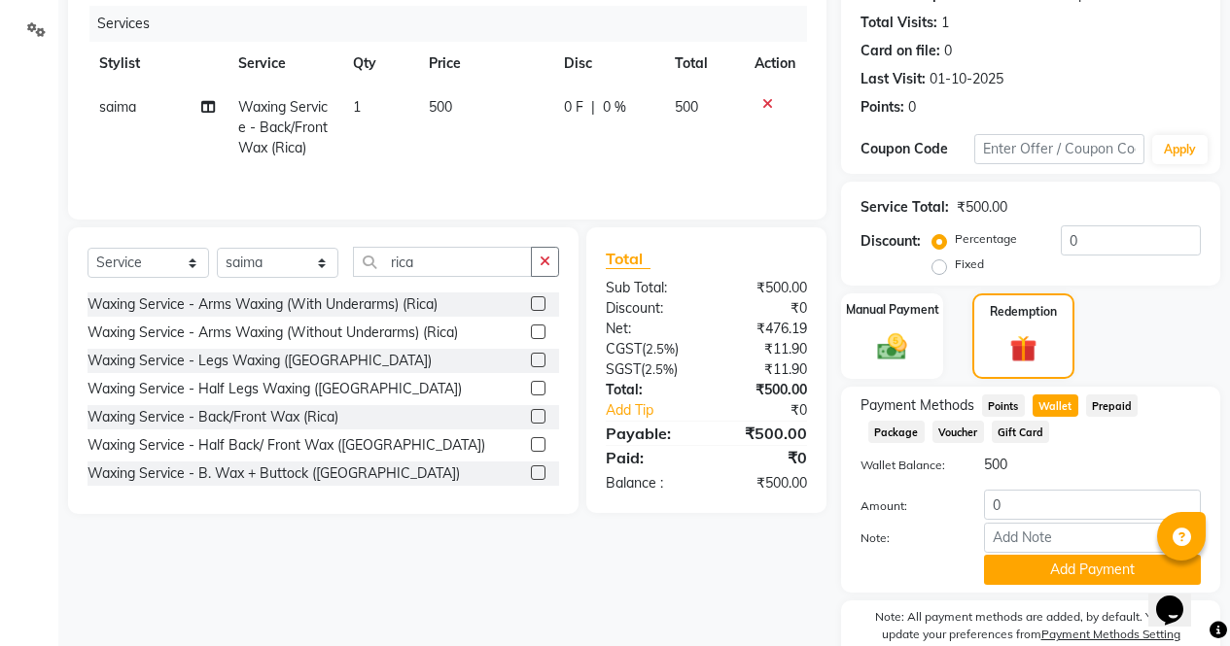
scroll to position [325, 0]
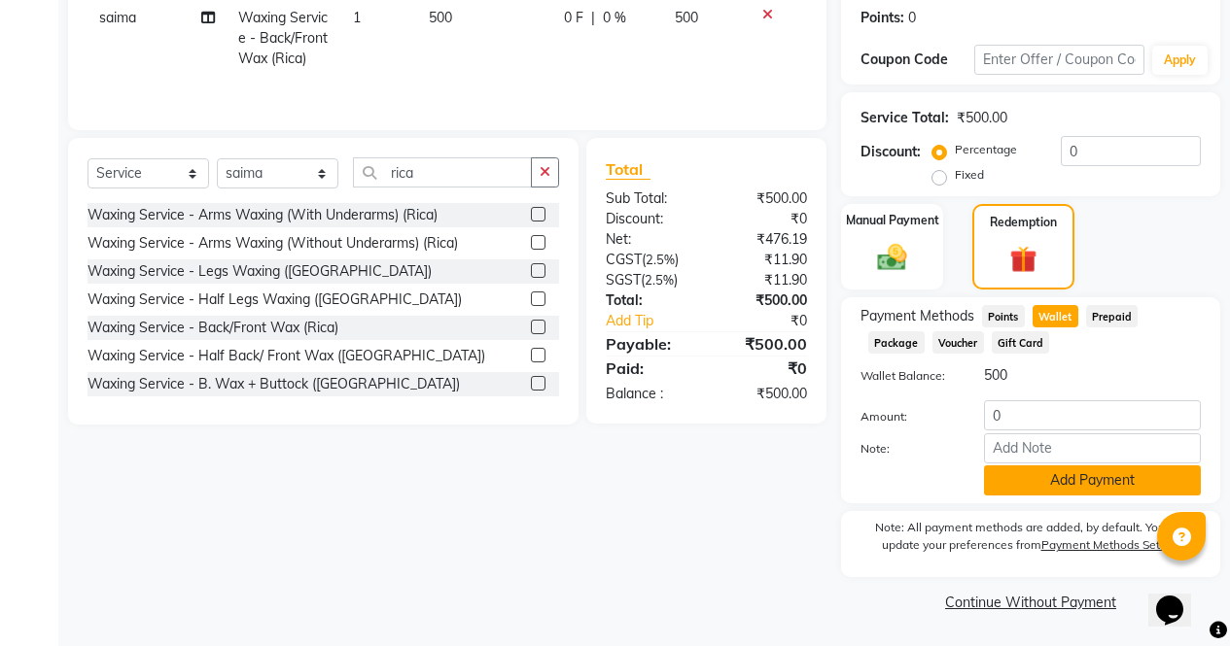
click at [1112, 495] on button "Add Payment" at bounding box center [1092, 481] width 217 height 30
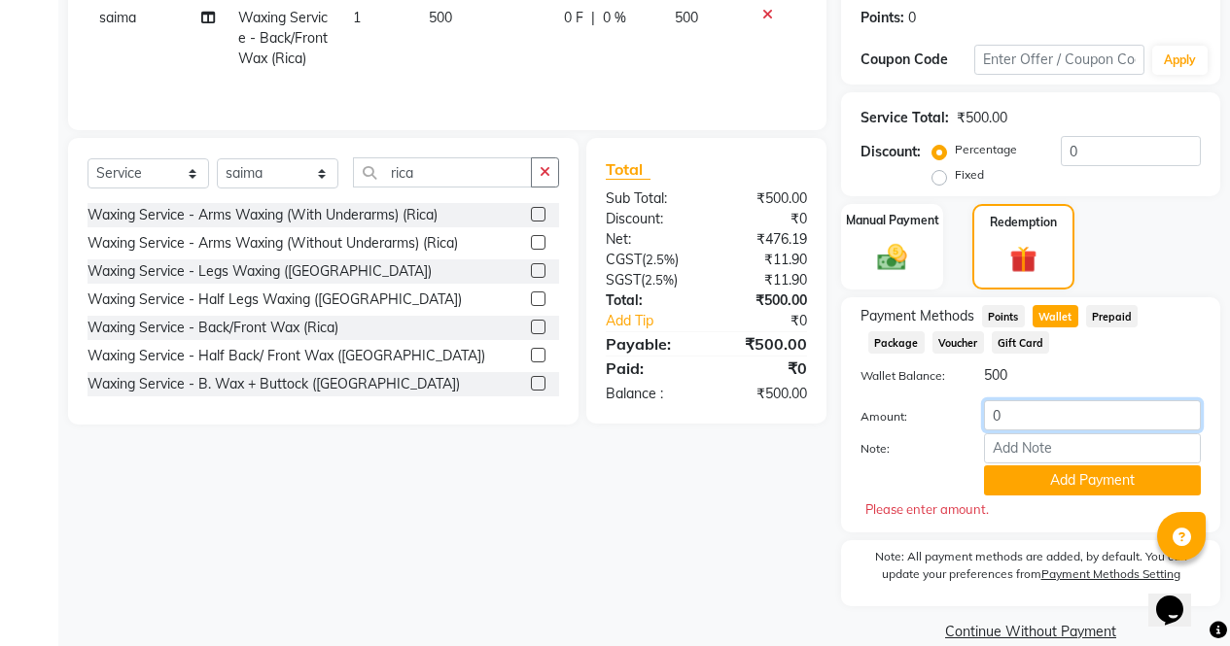
click at [1070, 419] on input "0" at bounding box center [1092, 415] width 217 height 30
type input "500"
click at [1157, 495] on button "Add Payment" at bounding box center [1092, 481] width 217 height 30
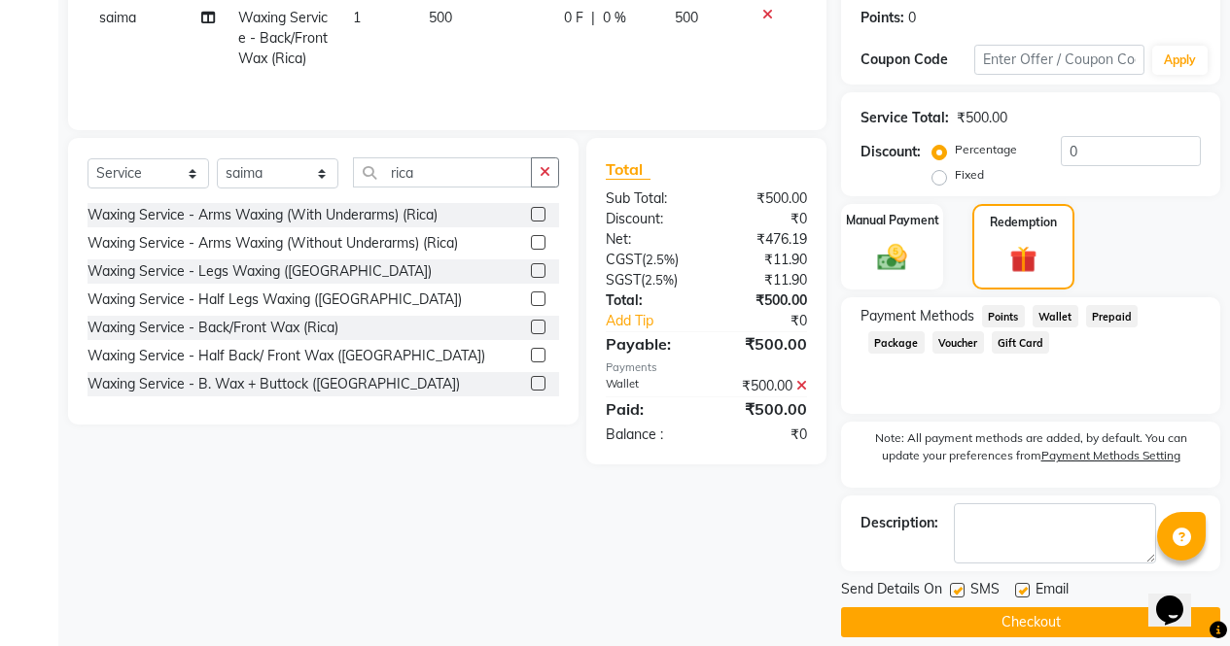
scroll to position [345, 0]
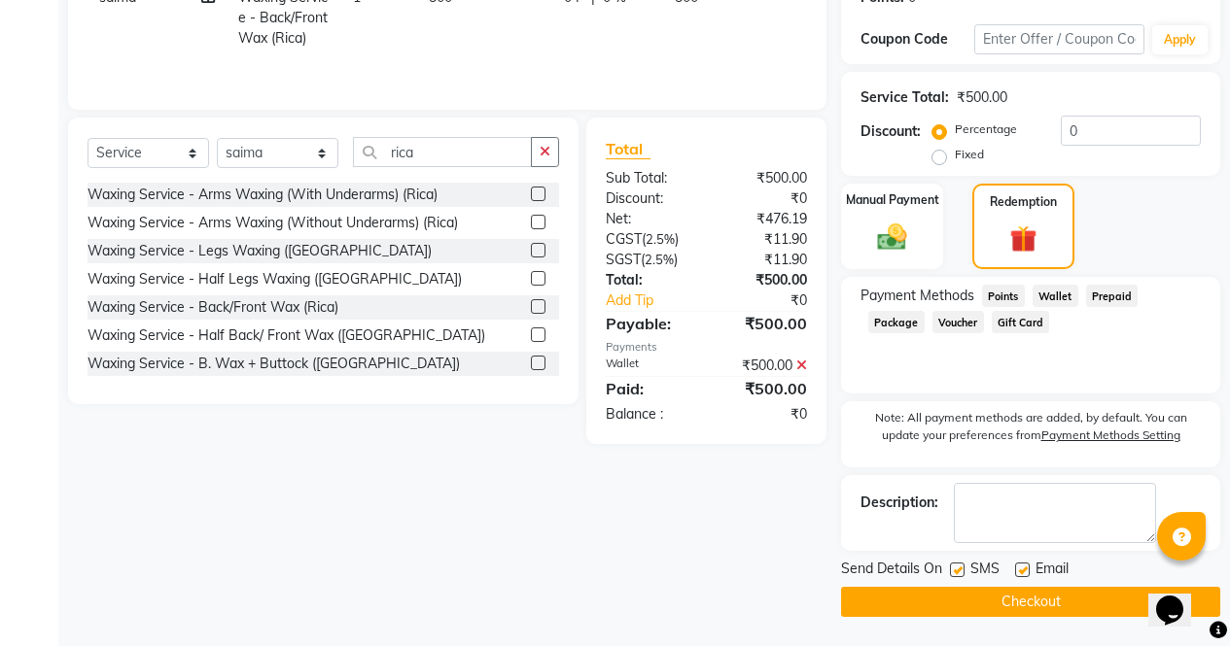
click at [1069, 594] on button "Checkout" at bounding box center [1030, 602] width 379 height 30
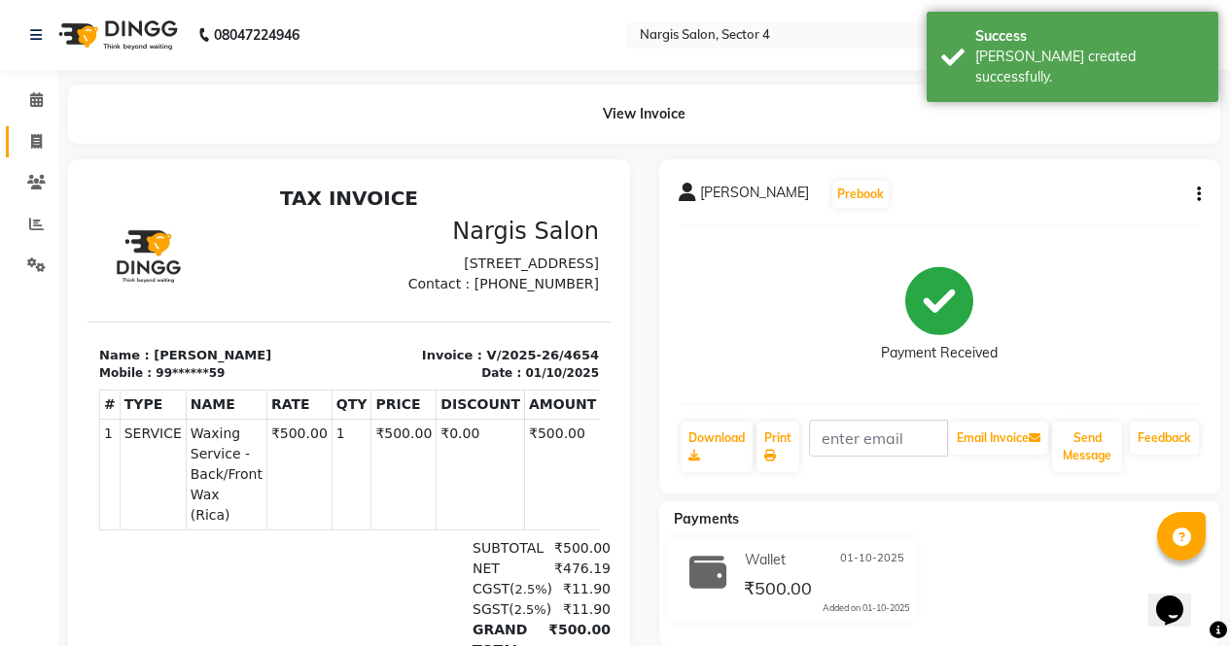
click at [22, 149] on span at bounding box center [36, 142] width 34 height 22
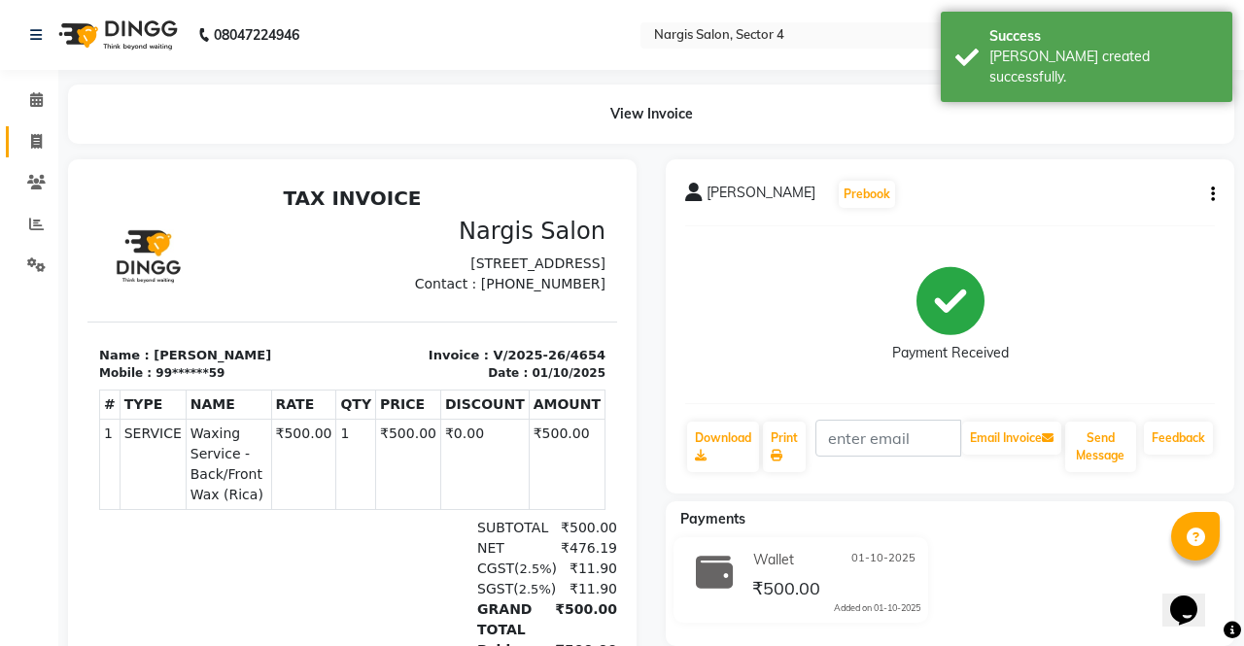
select select "service"
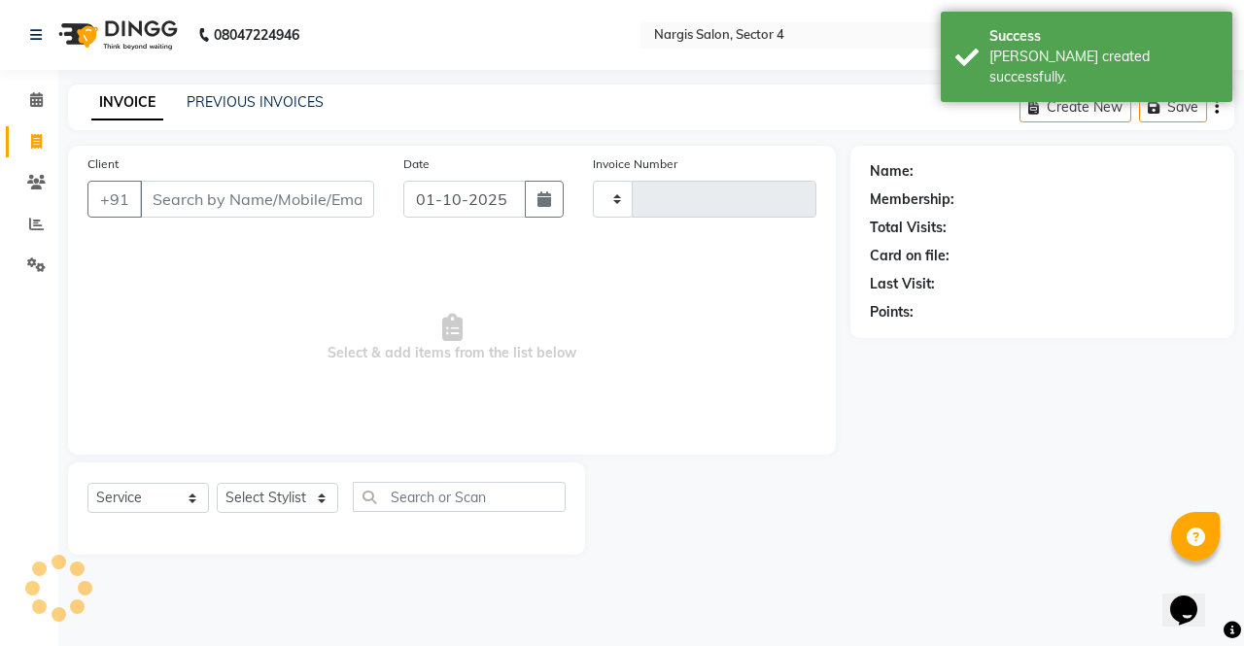
type input "4655"
select select "4130"
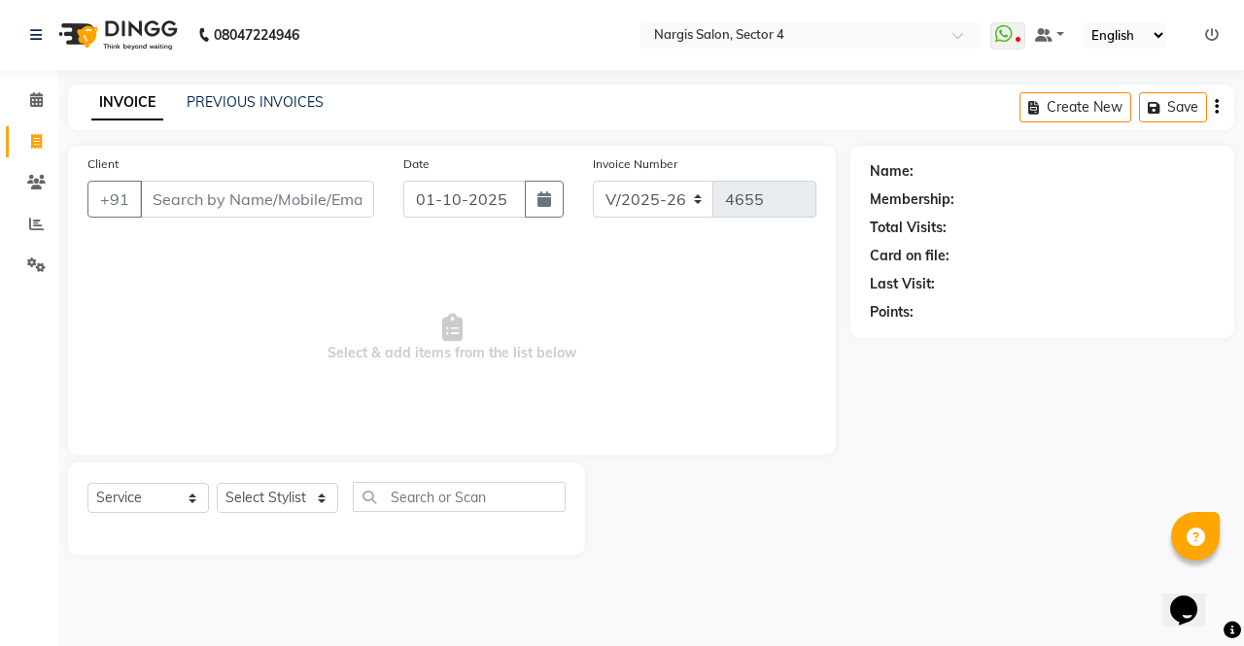
click at [237, 126] on div "INVOICE PREVIOUS INVOICES Create New Save" at bounding box center [651, 108] width 1166 height 46
click at [268, 99] on link "PREVIOUS INVOICES" at bounding box center [255, 101] width 137 height 17
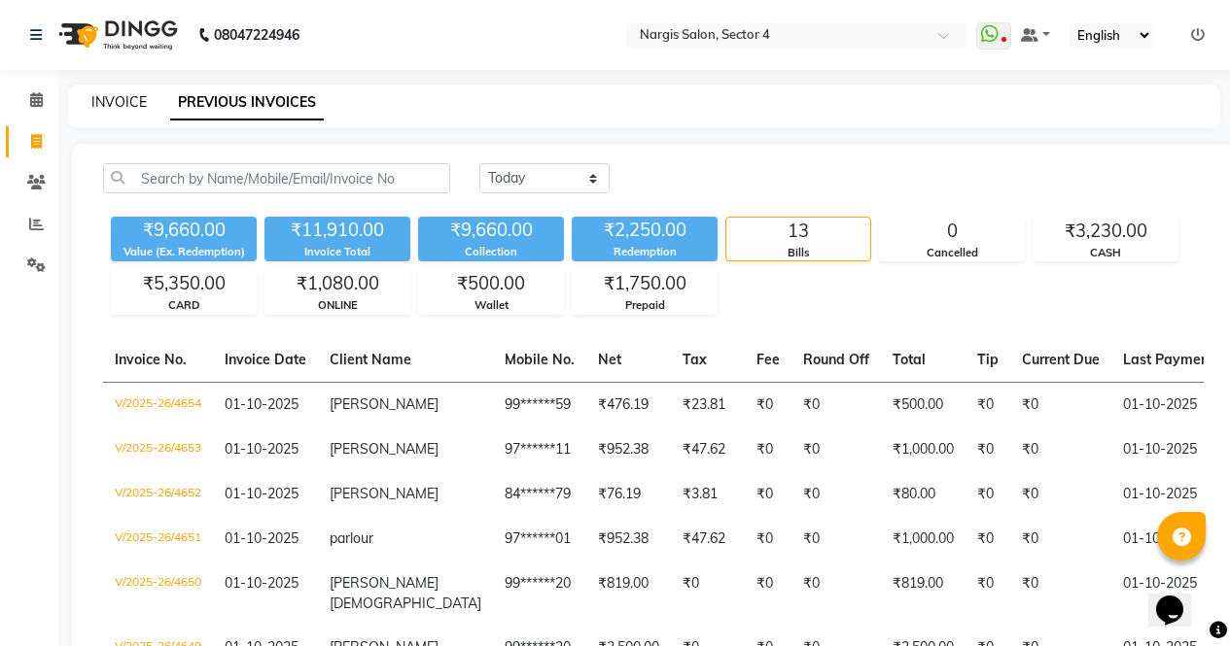
click at [143, 98] on link "INVOICE" at bounding box center [118, 101] width 55 height 17
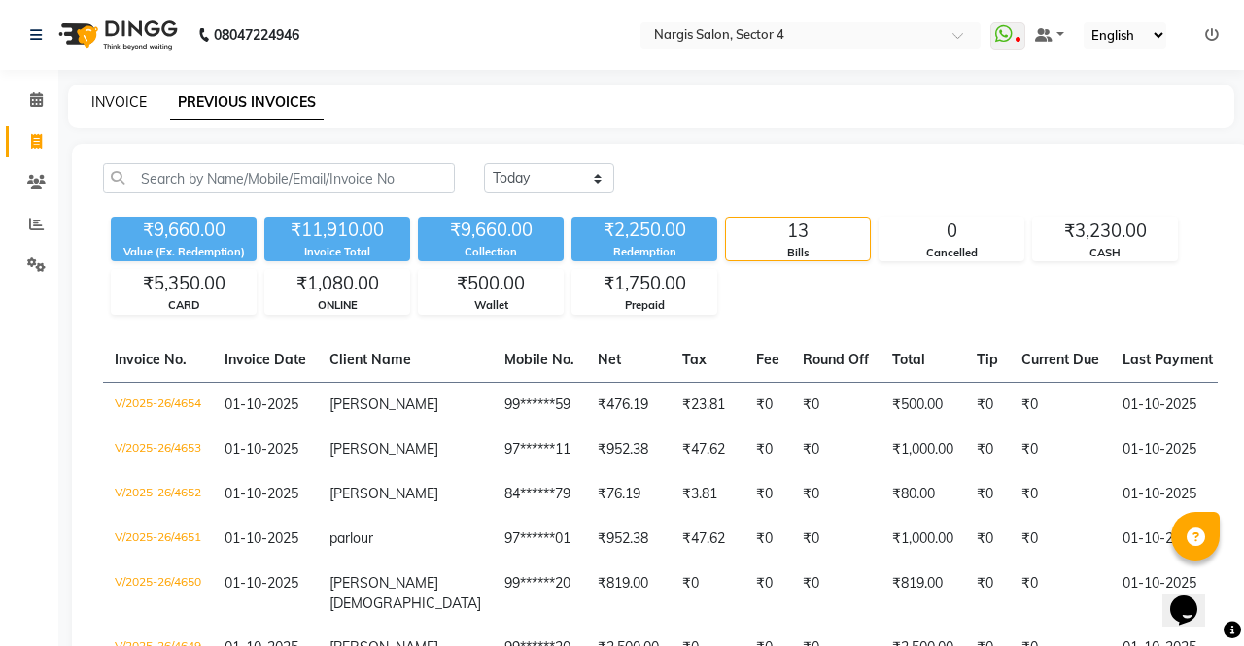
select select "4130"
select select "service"
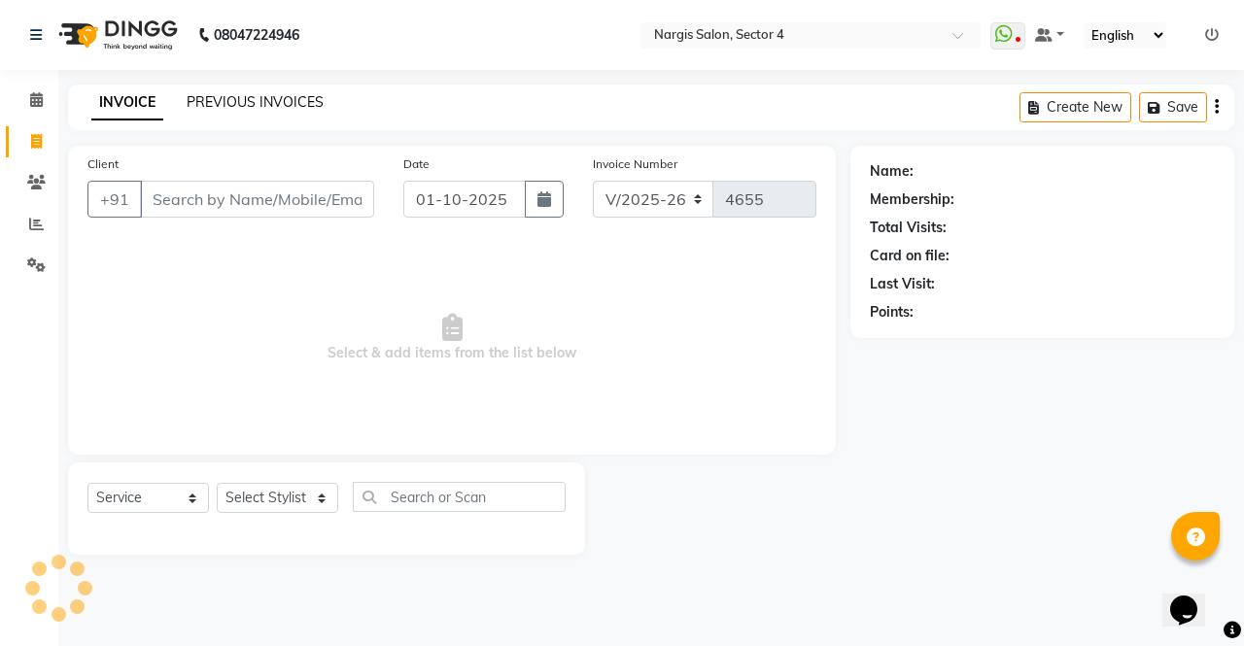
click at [251, 93] on link "PREVIOUS INVOICES" at bounding box center [255, 101] width 137 height 17
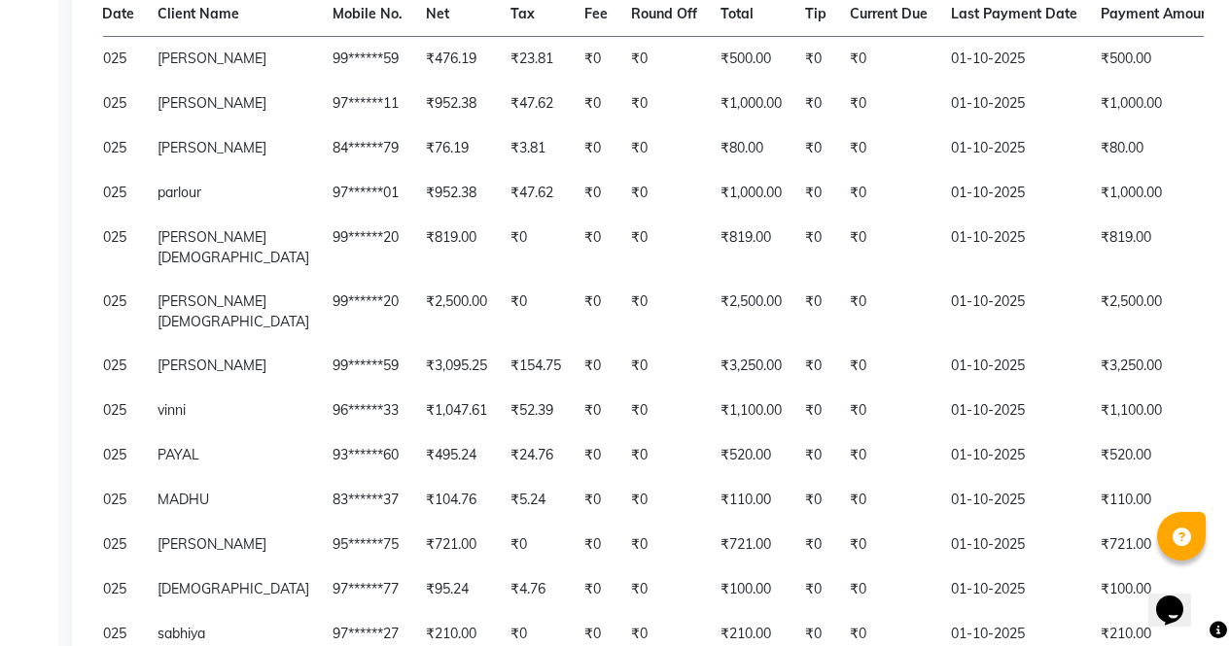
scroll to position [0, 487]
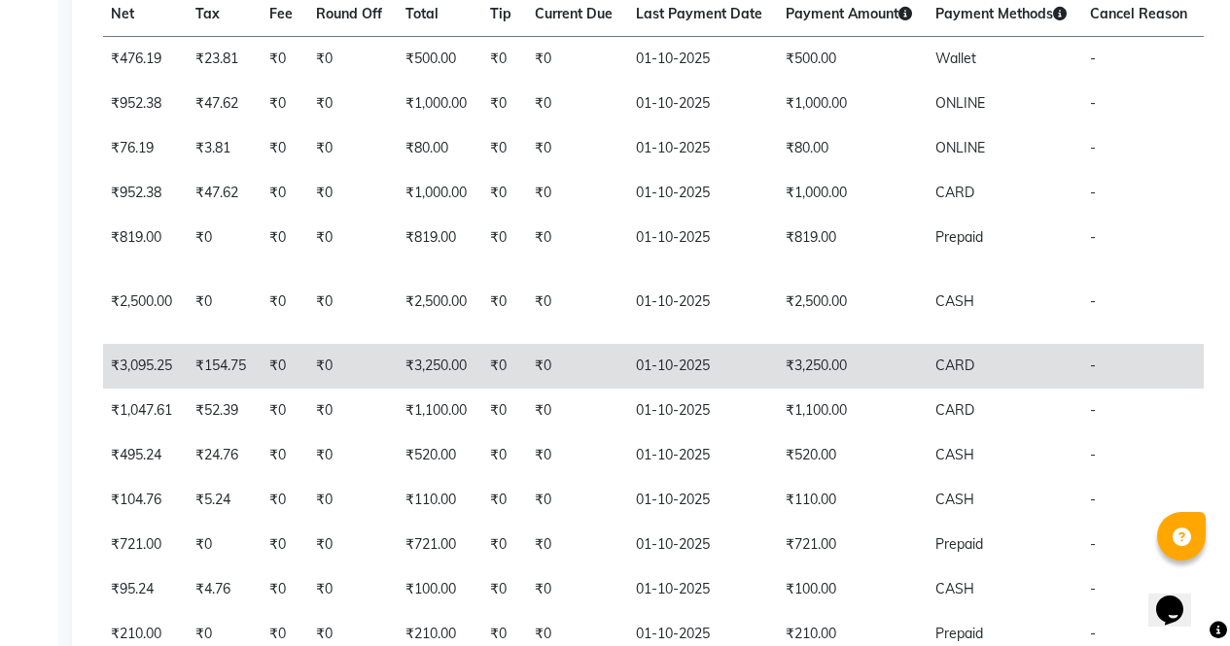
click at [686, 358] on td "01-10-2025" at bounding box center [699, 366] width 150 height 45
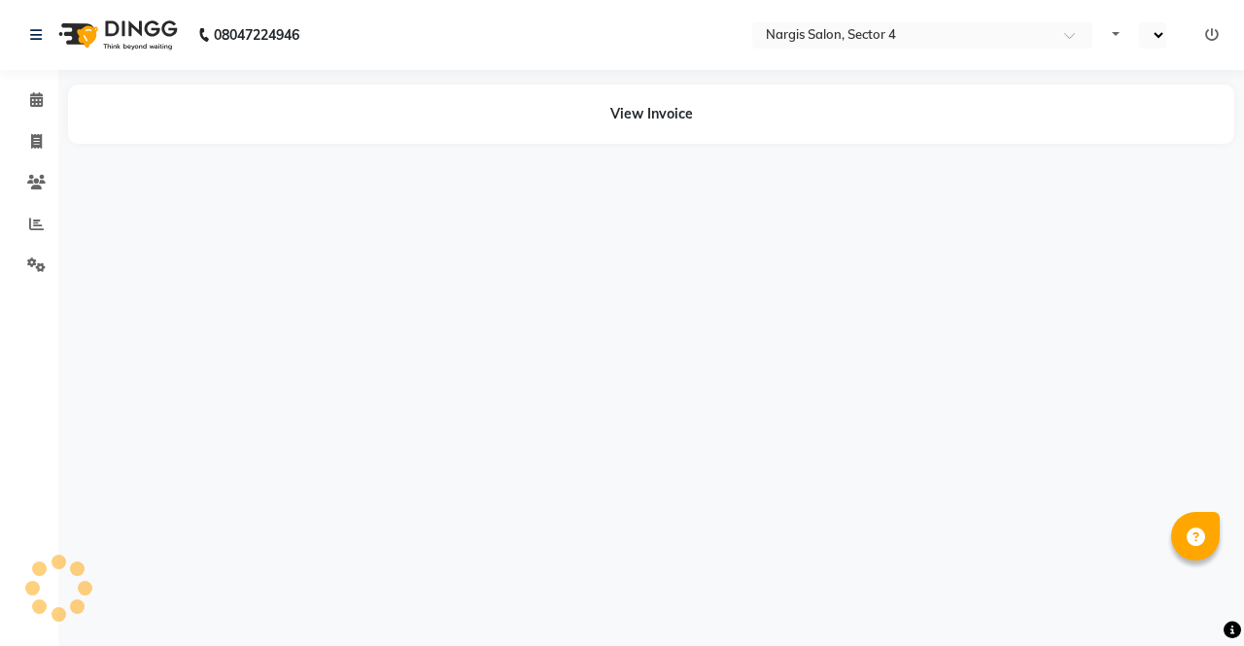
select select "en"
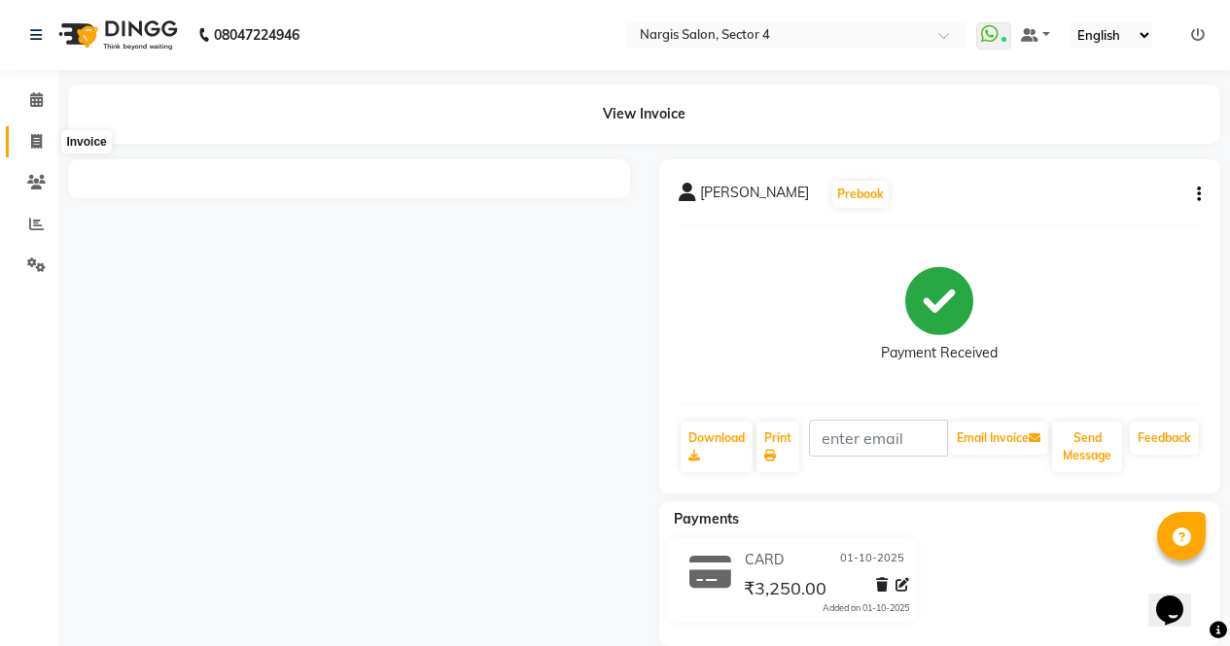
click at [31, 143] on icon at bounding box center [36, 141] width 11 height 15
select select "4130"
select select "service"
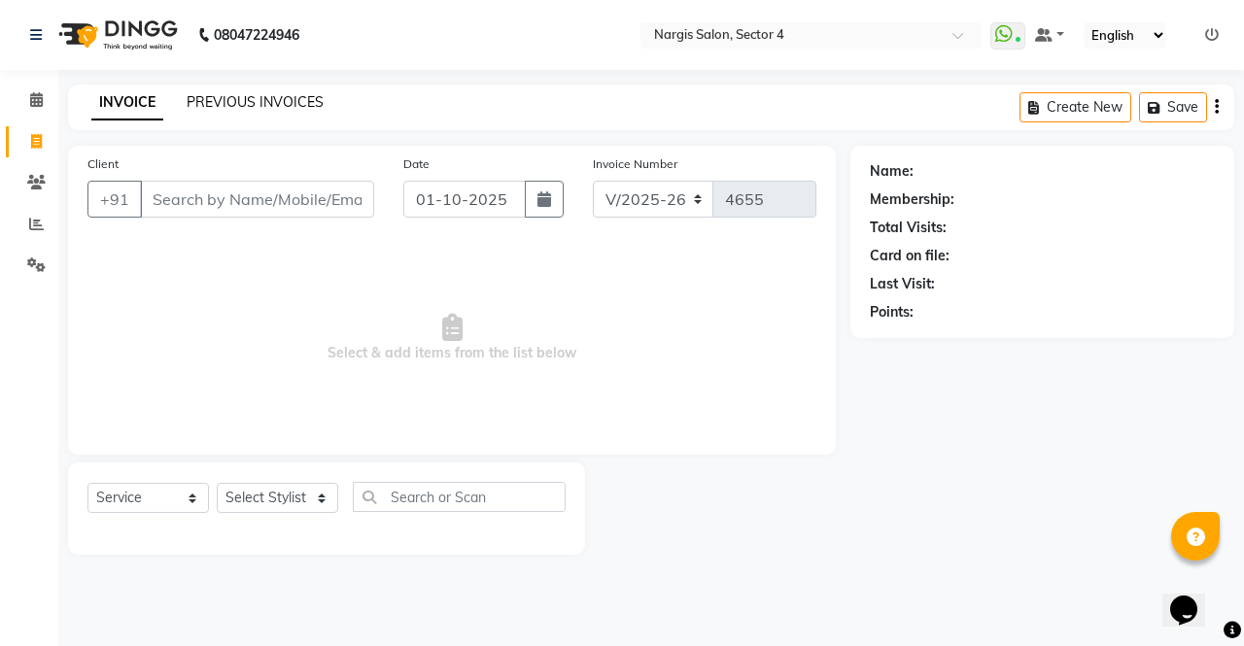
click at [288, 99] on link "PREVIOUS INVOICES" at bounding box center [255, 101] width 137 height 17
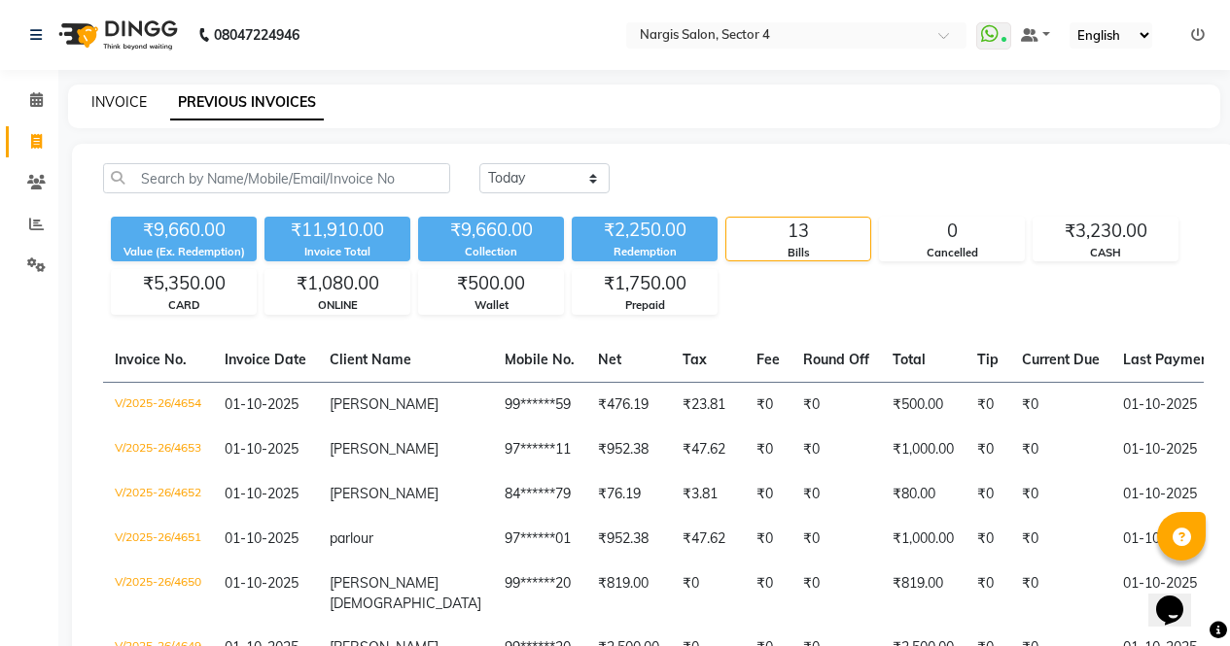
click at [141, 102] on link "INVOICE" at bounding box center [118, 101] width 55 height 17
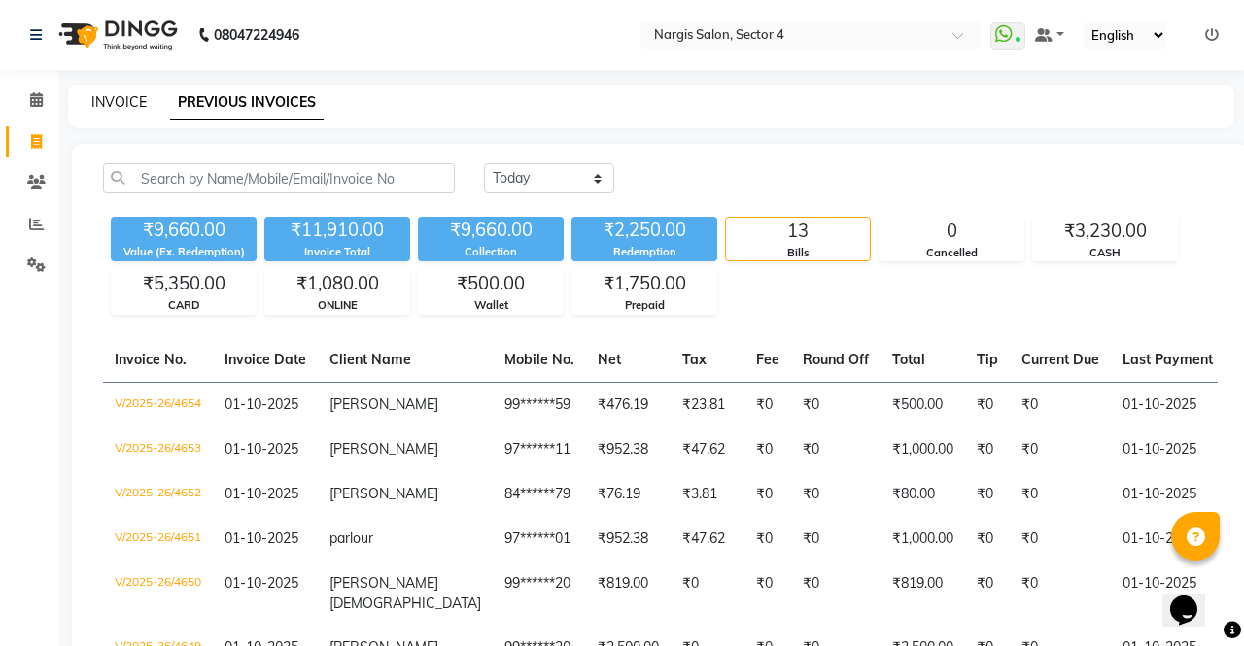
select select "service"
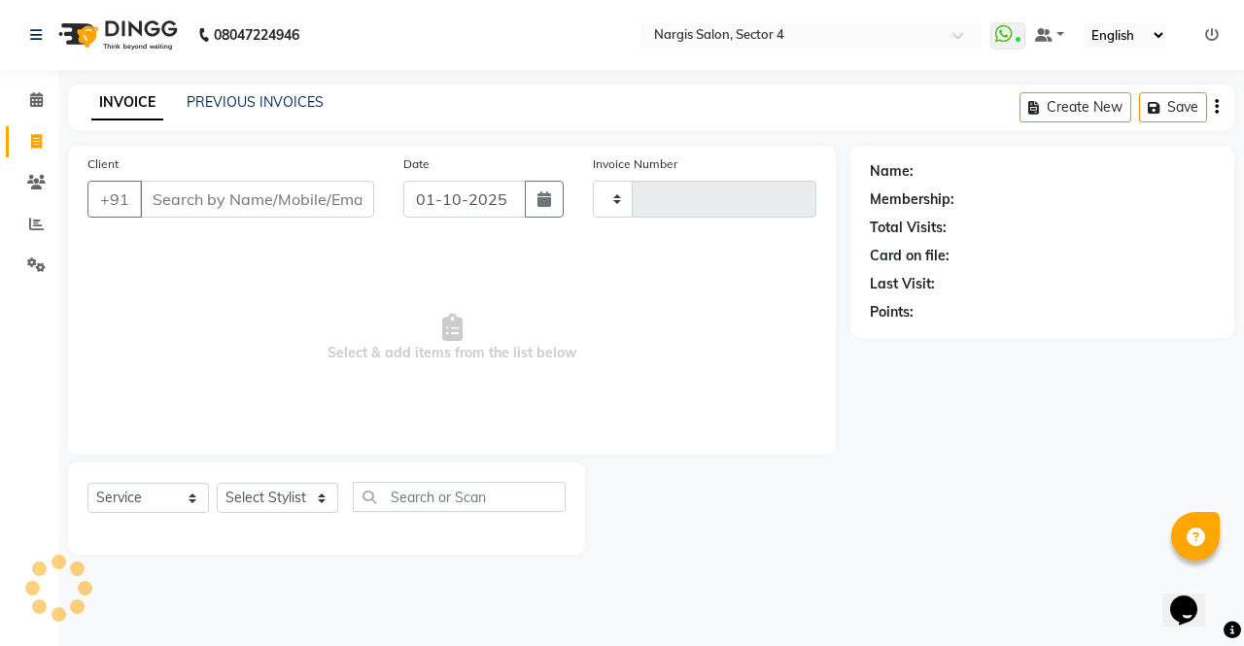
type input "4655"
select select "4130"
click at [288, 104] on link "PREVIOUS INVOICES" at bounding box center [255, 101] width 137 height 17
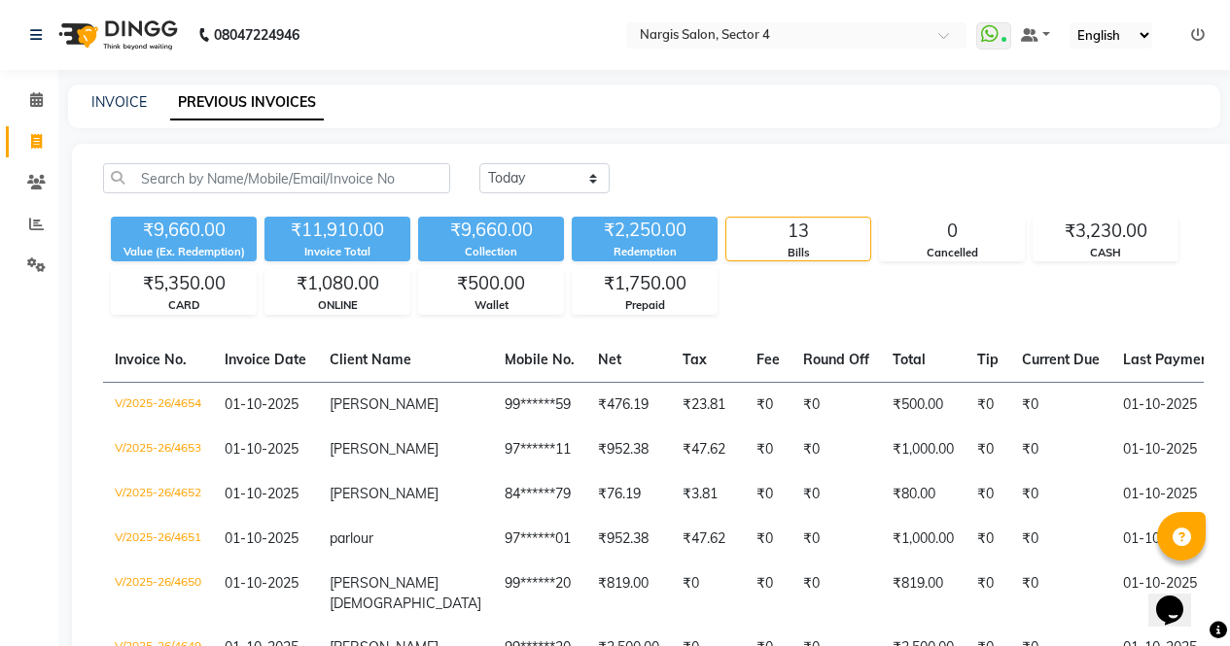
click at [132, 113] on div "INVOICE PREVIOUS INVOICES" at bounding box center [644, 107] width 1152 height 44
click at [131, 92] on div "INVOICE" at bounding box center [118, 102] width 55 height 20
click at [135, 99] on link "INVOICE" at bounding box center [118, 101] width 55 height 17
select select "service"
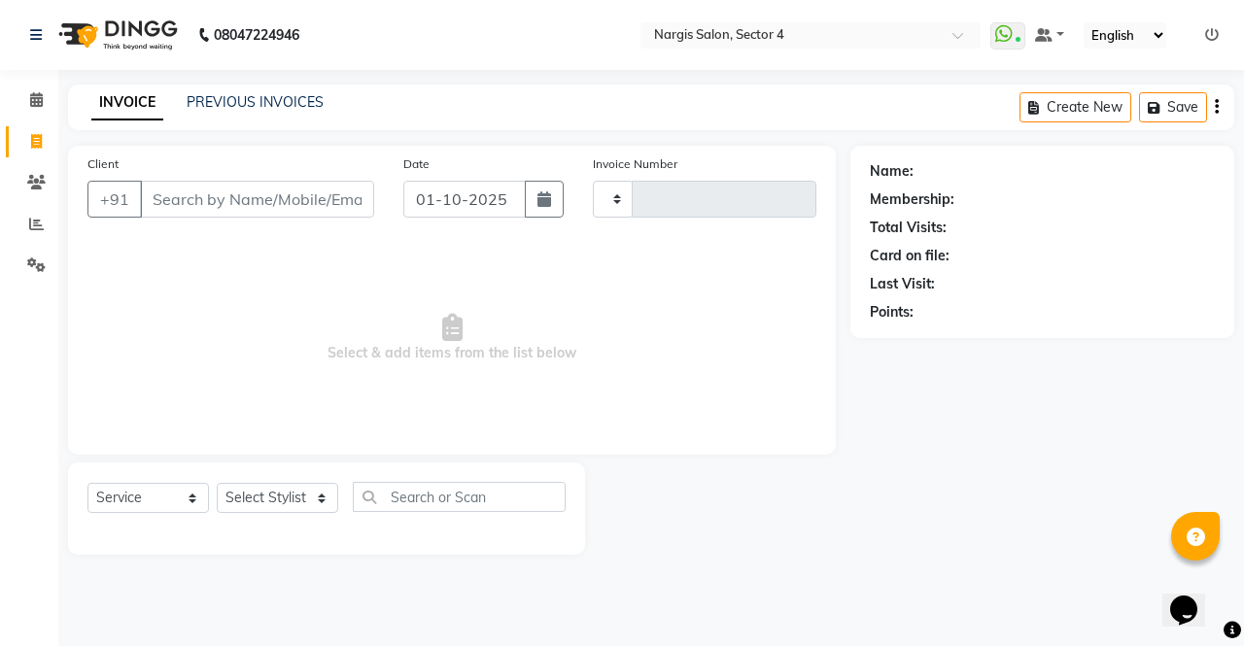
type input "4655"
select select "4130"
click at [255, 512] on select "Select Stylist ajeet Aman anu armaan ashu Front Desk muskaan rakhi saima shivam…" at bounding box center [278, 498] width 122 height 30
select select "60383"
click at [217, 483] on select "Select Stylist ajeet Aman anu armaan ashu Front Desk muskaan rakhi saima shivam…" at bounding box center [278, 498] width 122 height 30
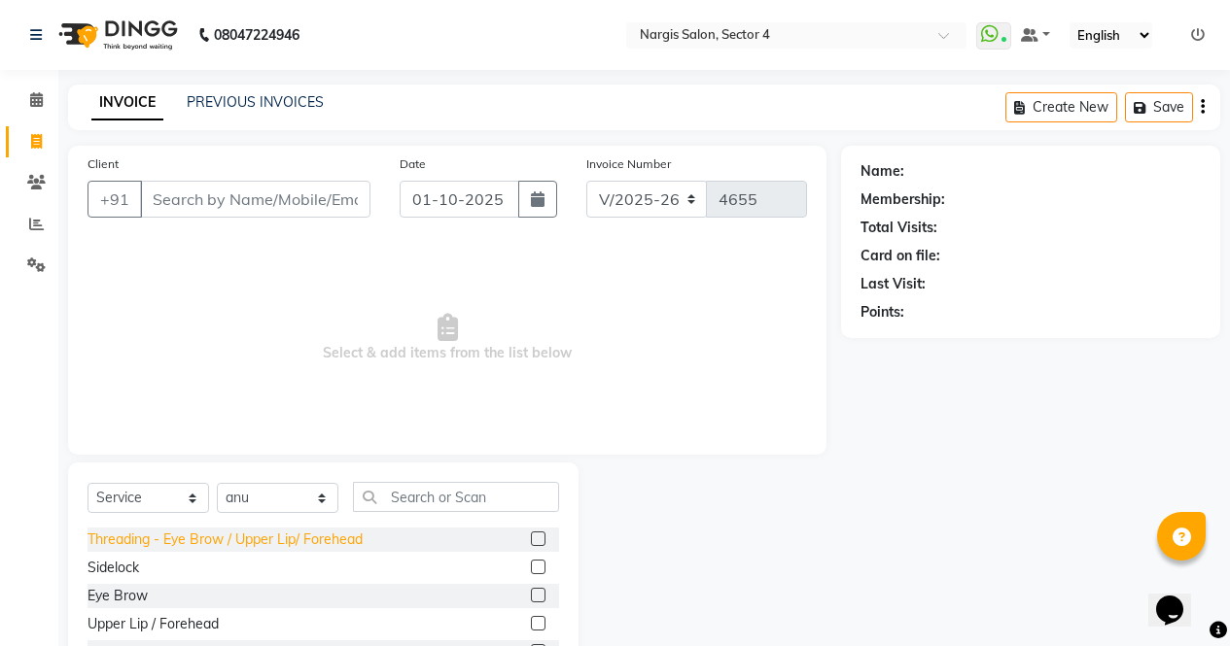
click at [113, 534] on div "Threading - Eye Brow / Upper Lip/ Forehead" at bounding box center [224, 540] width 275 height 20
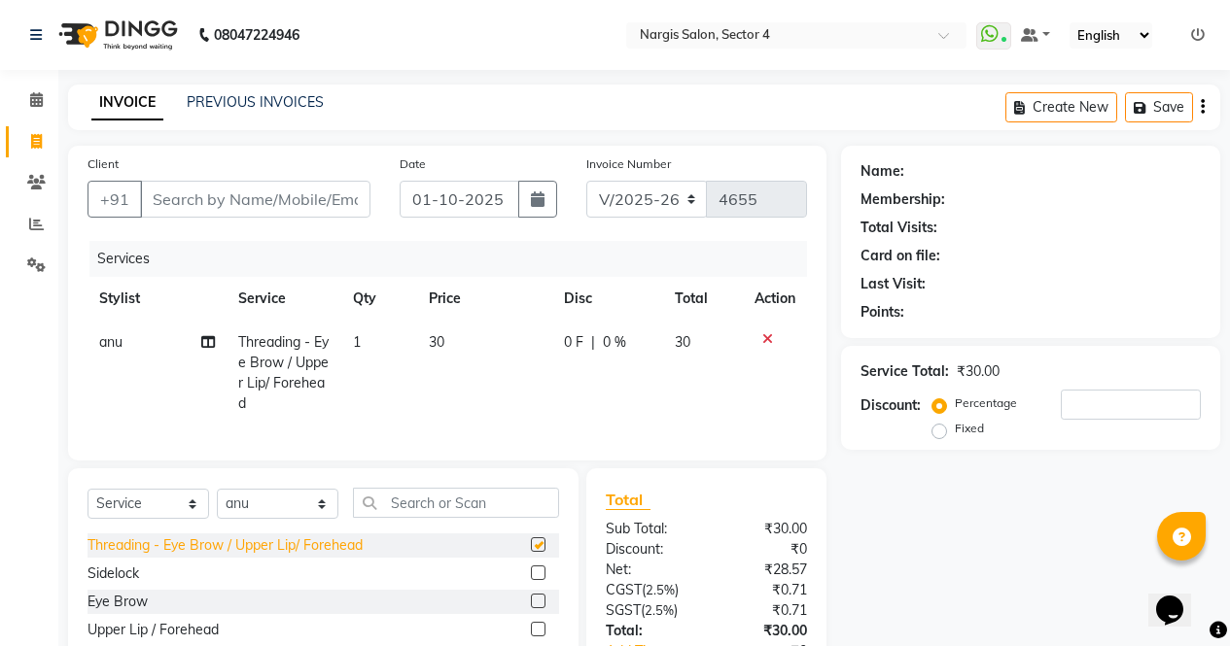
checkbox input "false"
click at [106, 610] on div "Eye Brow" at bounding box center [117, 602] width 60 height 20
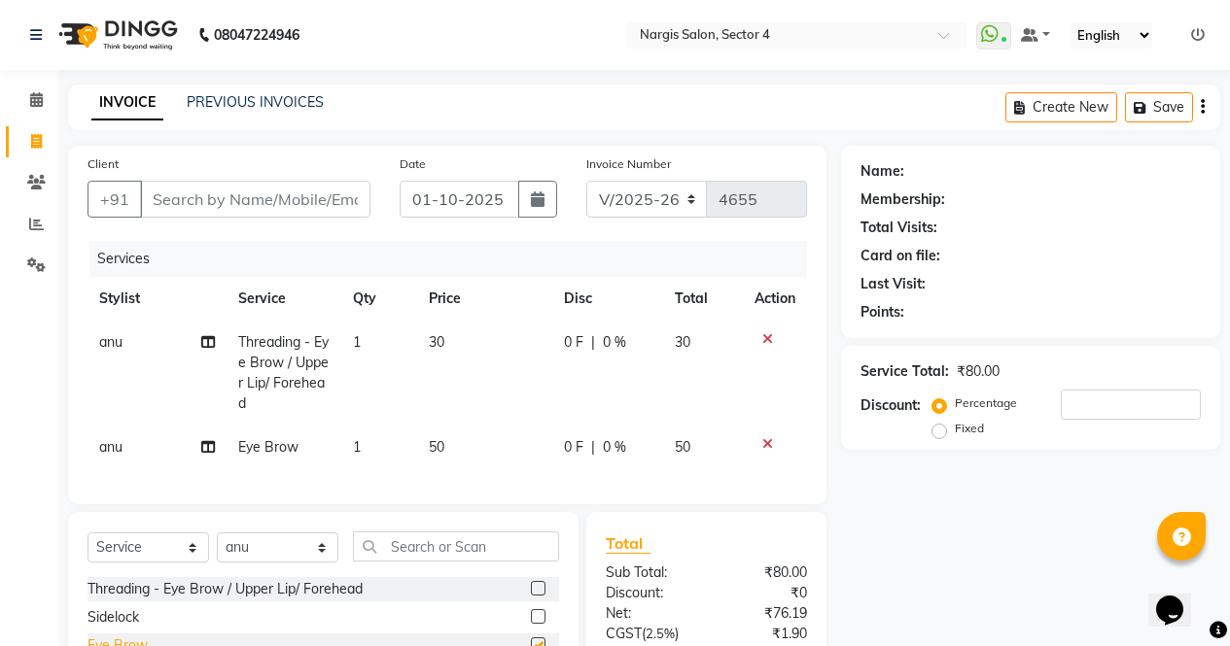
checkbox input "false"
click at [265, 191] on input "Client" at bounding box center [255, 199] width 230 height 37
type input "8"
type input "0"
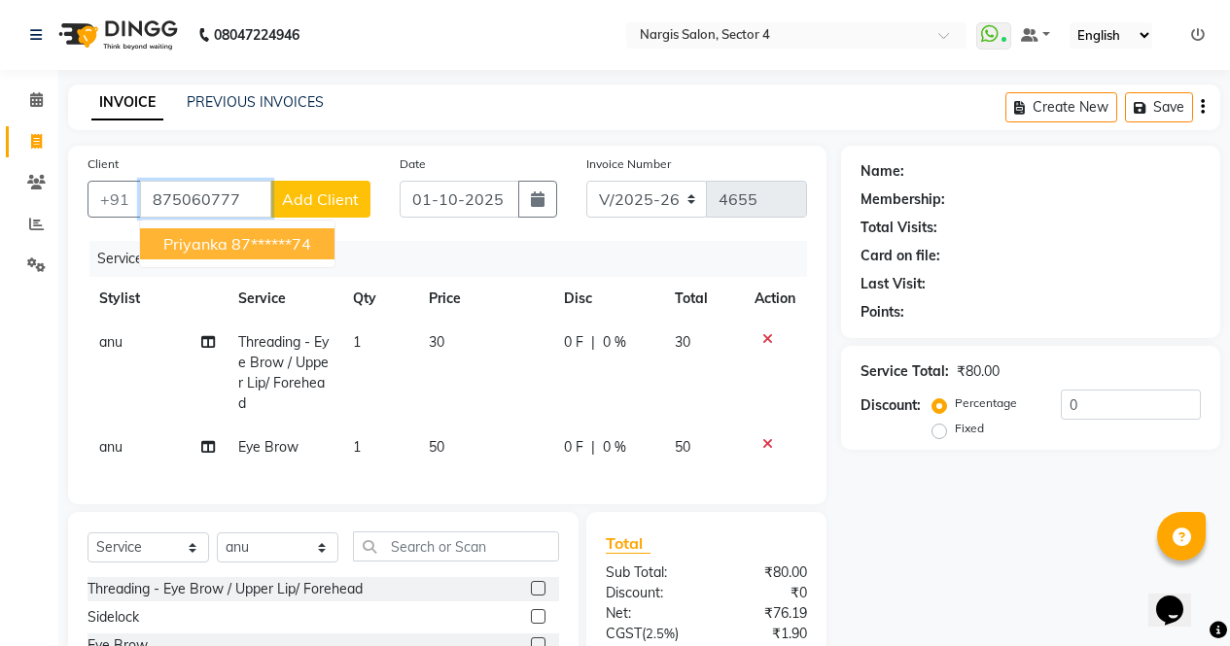
click at [200, 238] on span "priyanka" at bounding box center [195, 243] width 64 height 19
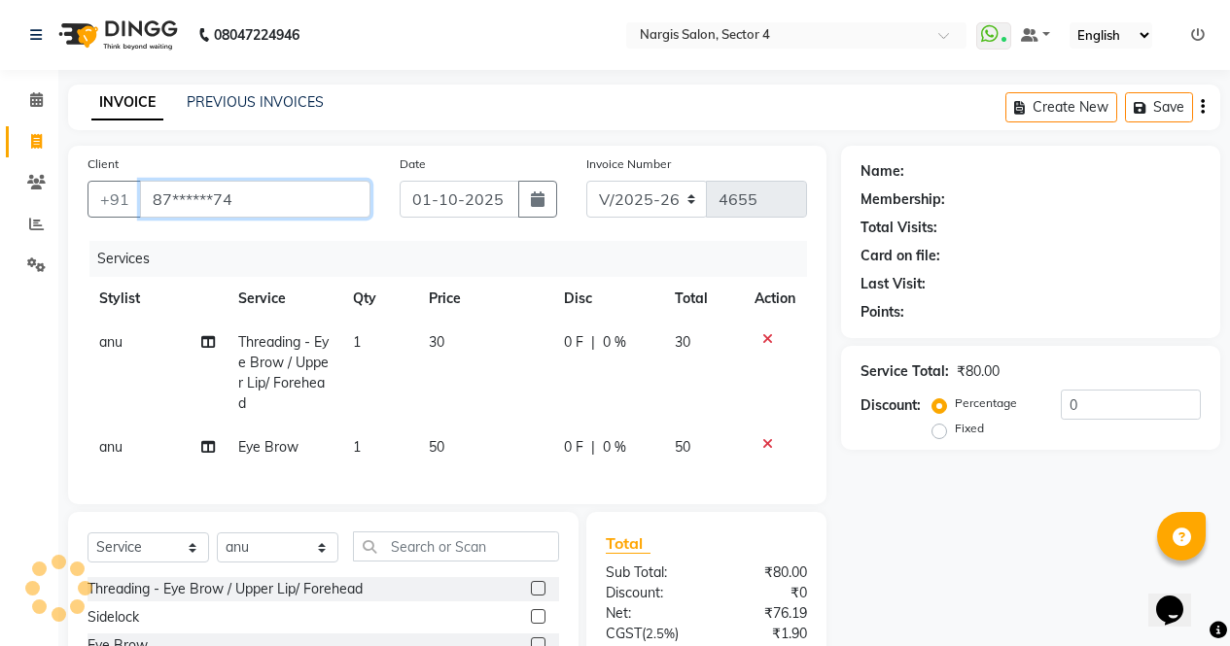
type input "87******74"
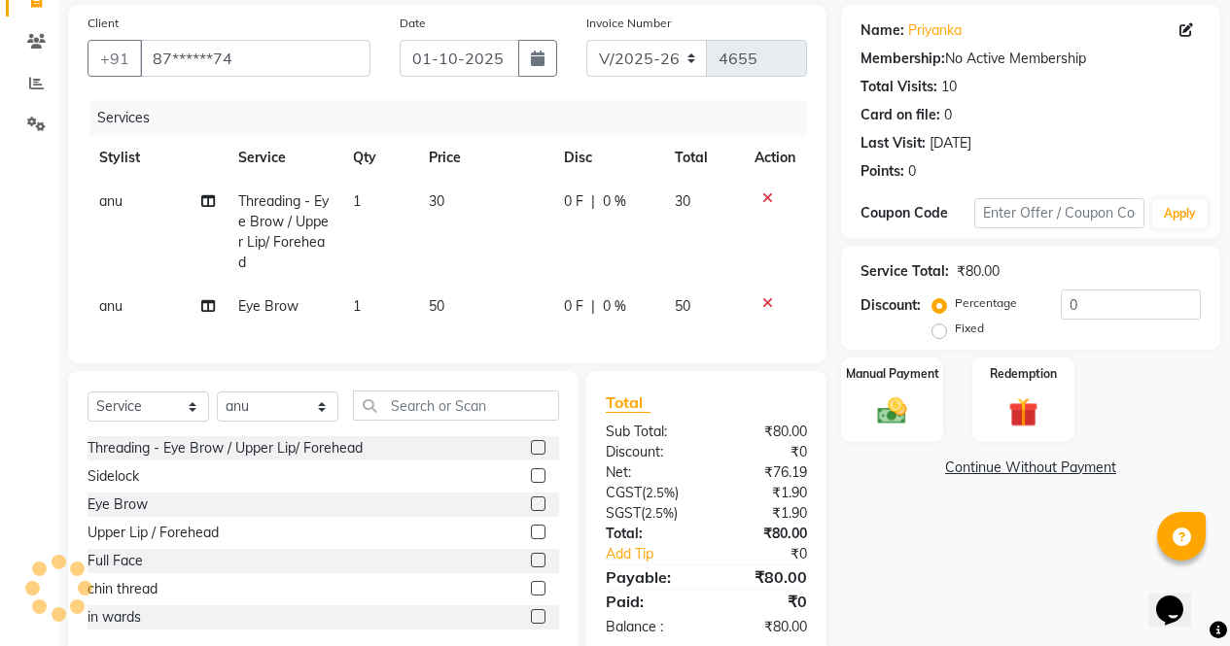
scroll to position [196, 0]
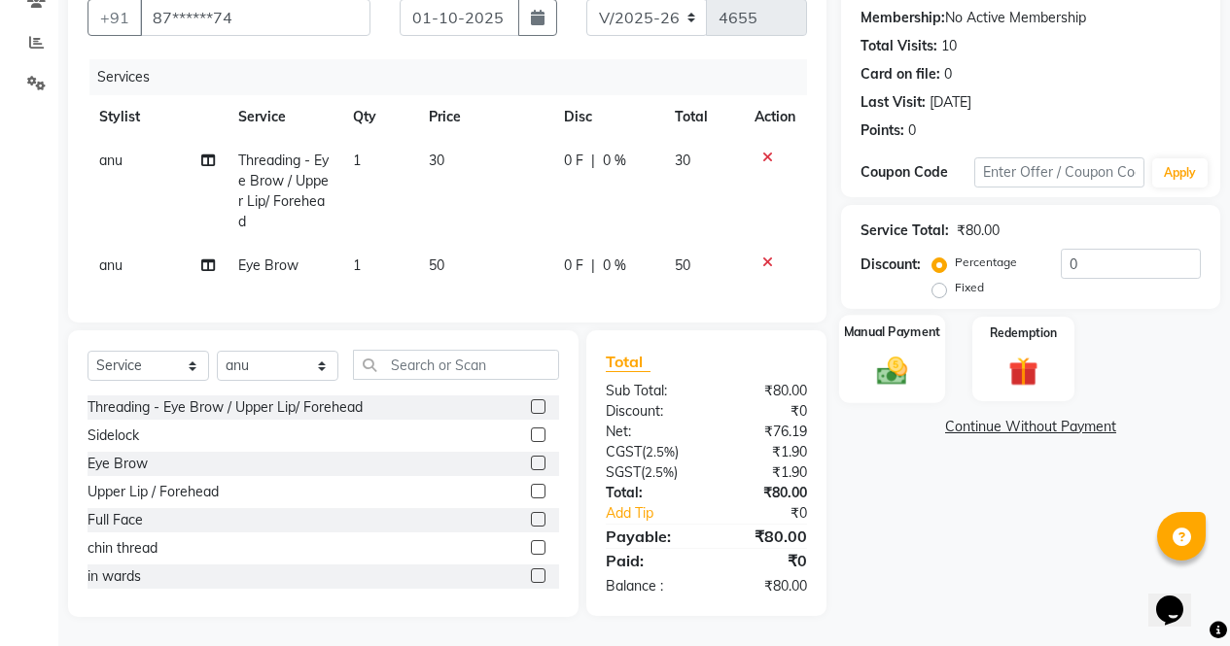
click at [906, 353] on img at bounding box center [892, 370] width 50 height 35
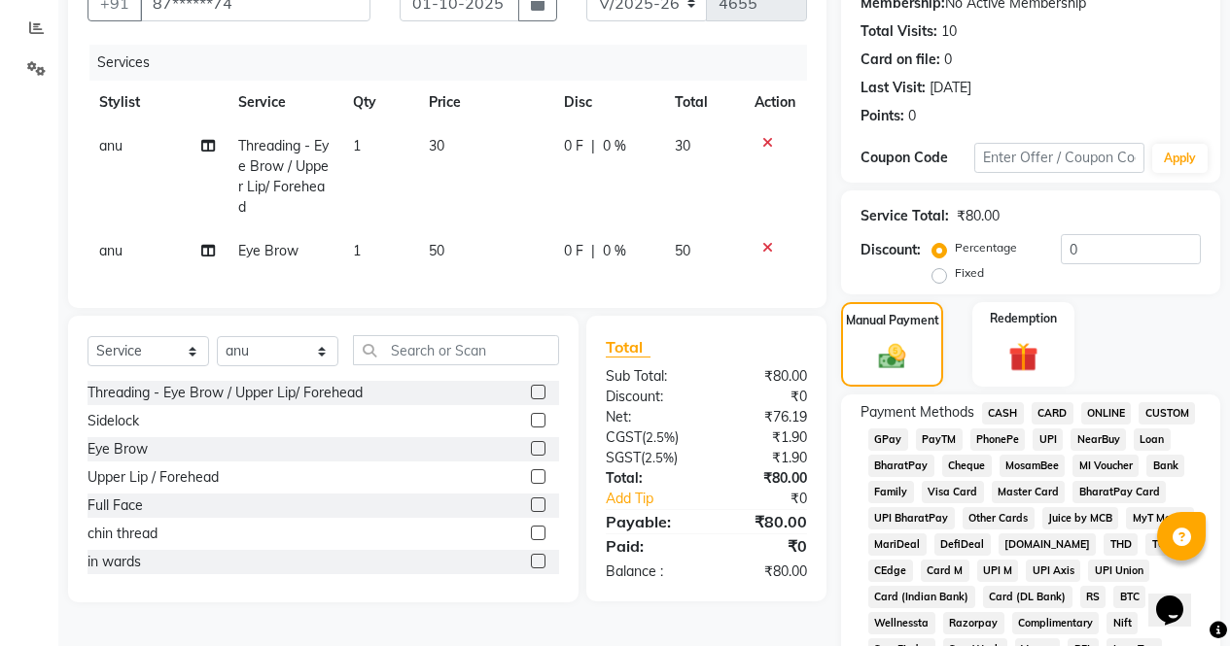
click at [997, 408] on span "CASH" at bounding box center [1003, 413] width 42 height 22
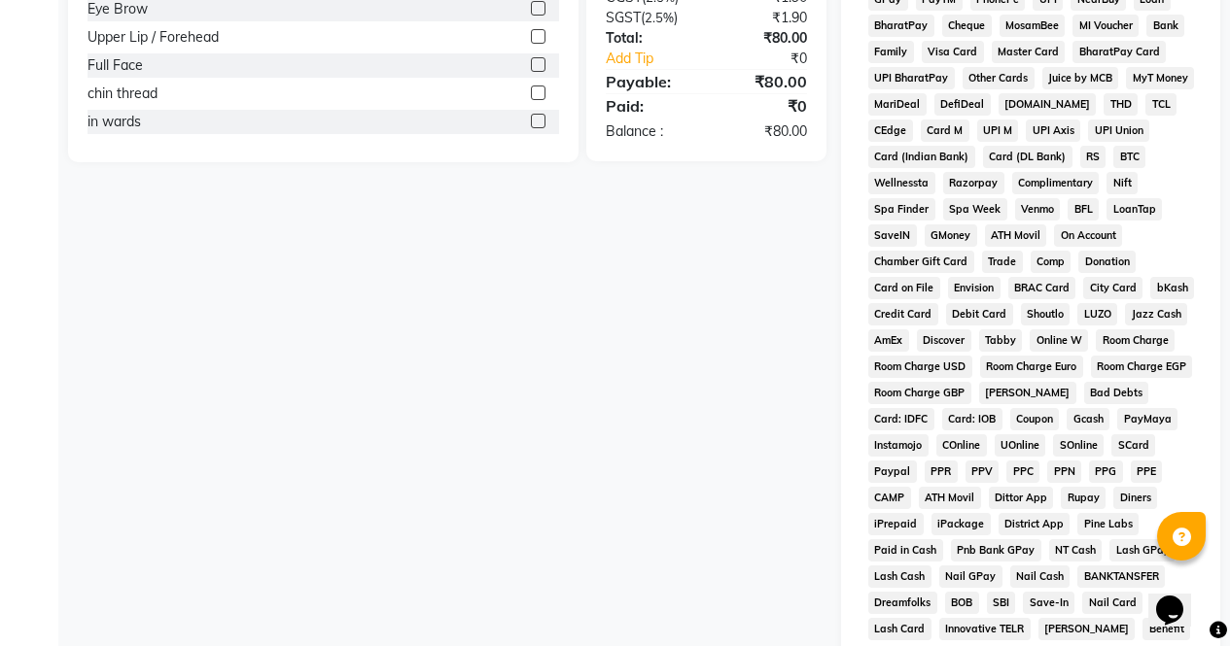
scroll to position [888, 0]
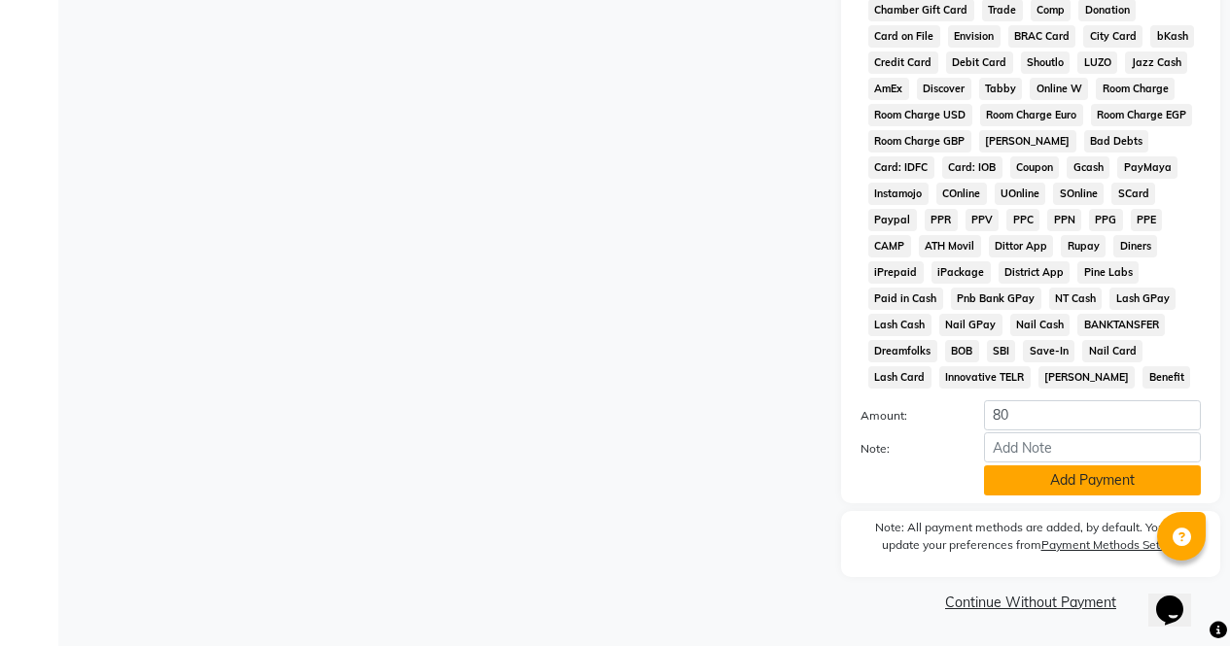
click at [1087, 484] on button "Add Payment" at bounding box center [1092, 481] width 217 height 30
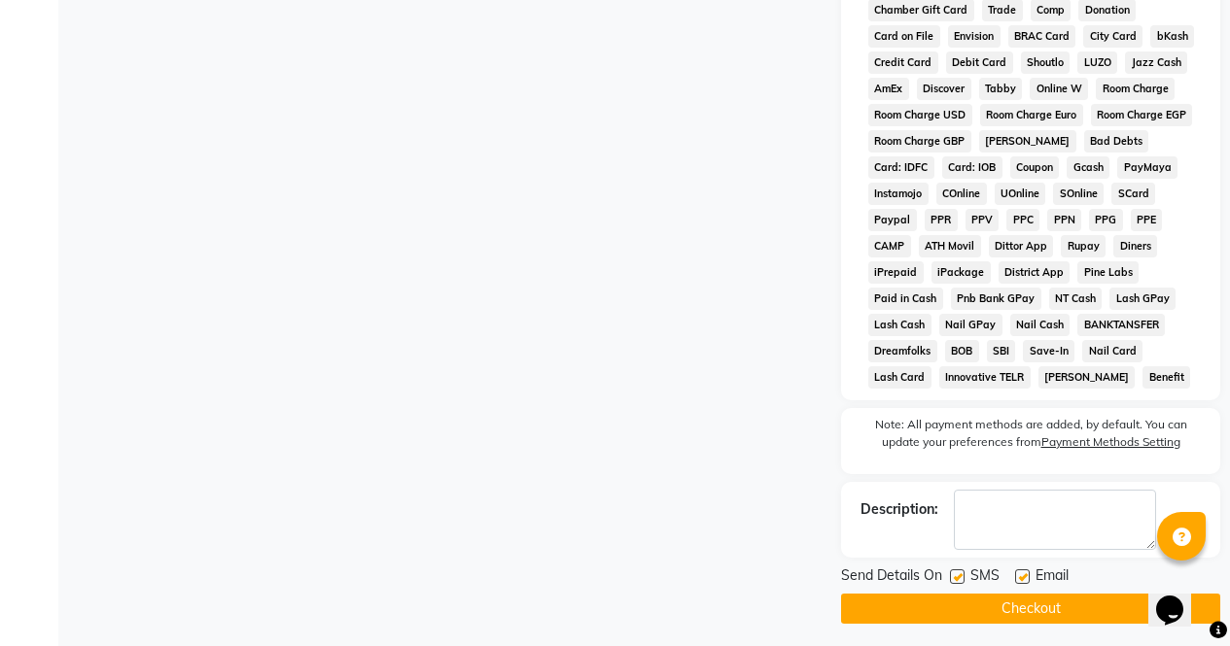
click at [1072, 616] on button "Checkout" at bounding box center [1030, 609] width 379 height 30
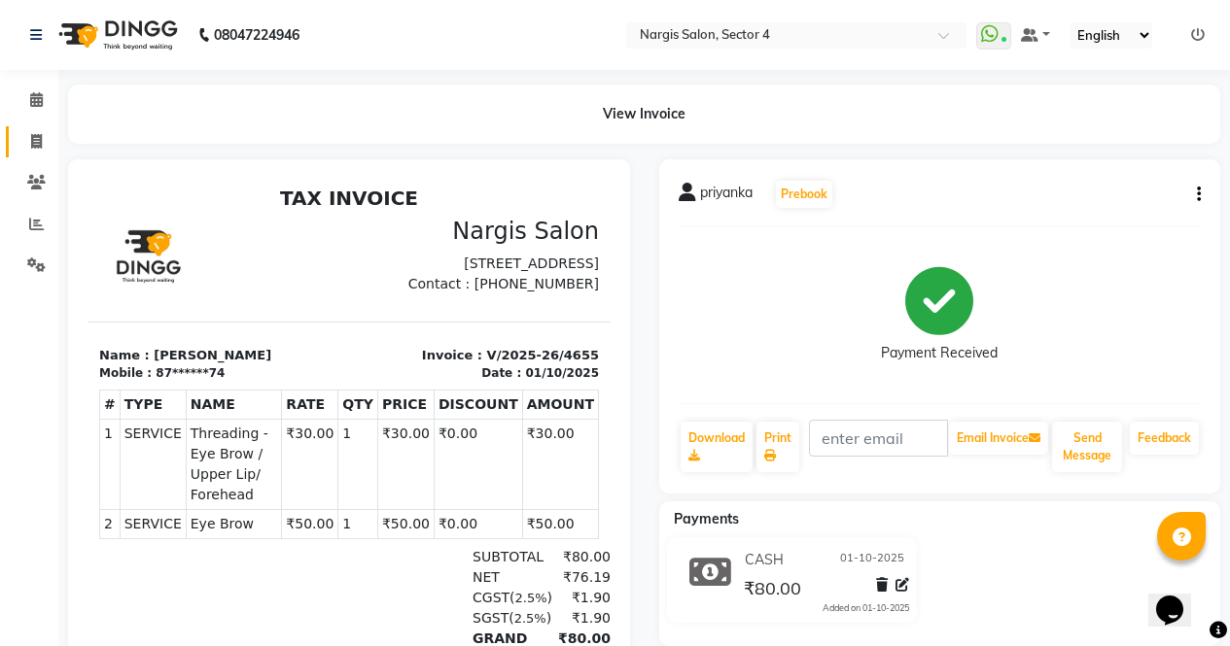
click at [28, 140] on span at bounding box center [36, 142] width 34 height 22
select select "service"
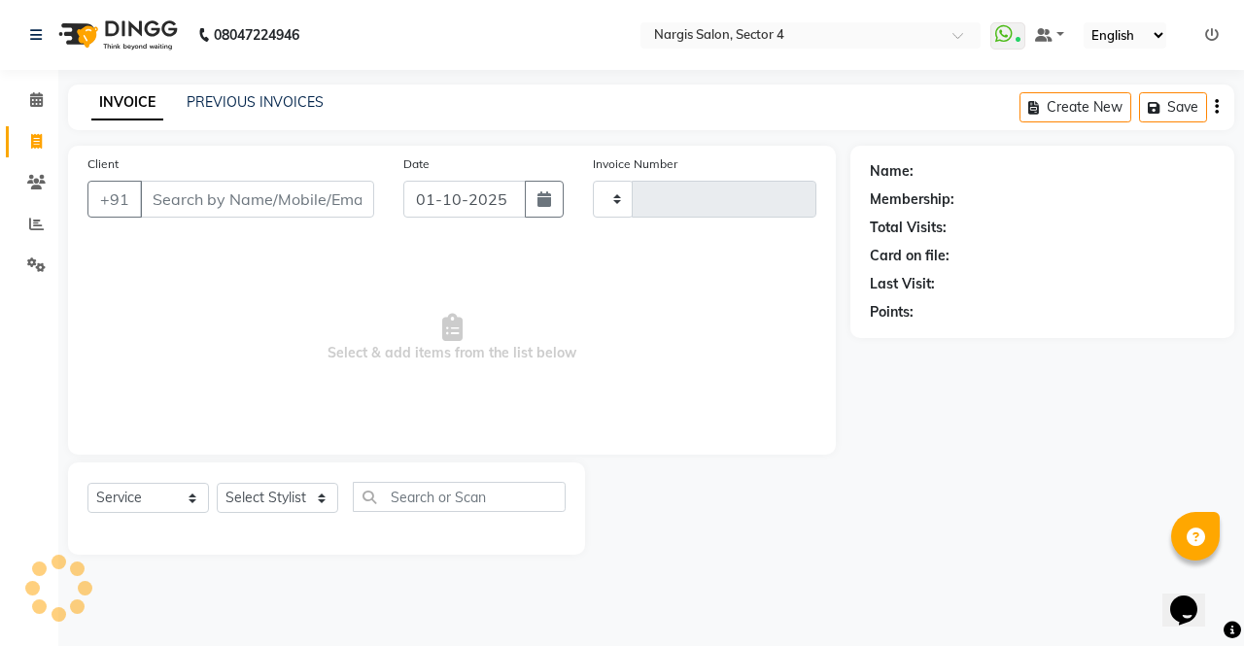
type input "4656"
select select "4130"
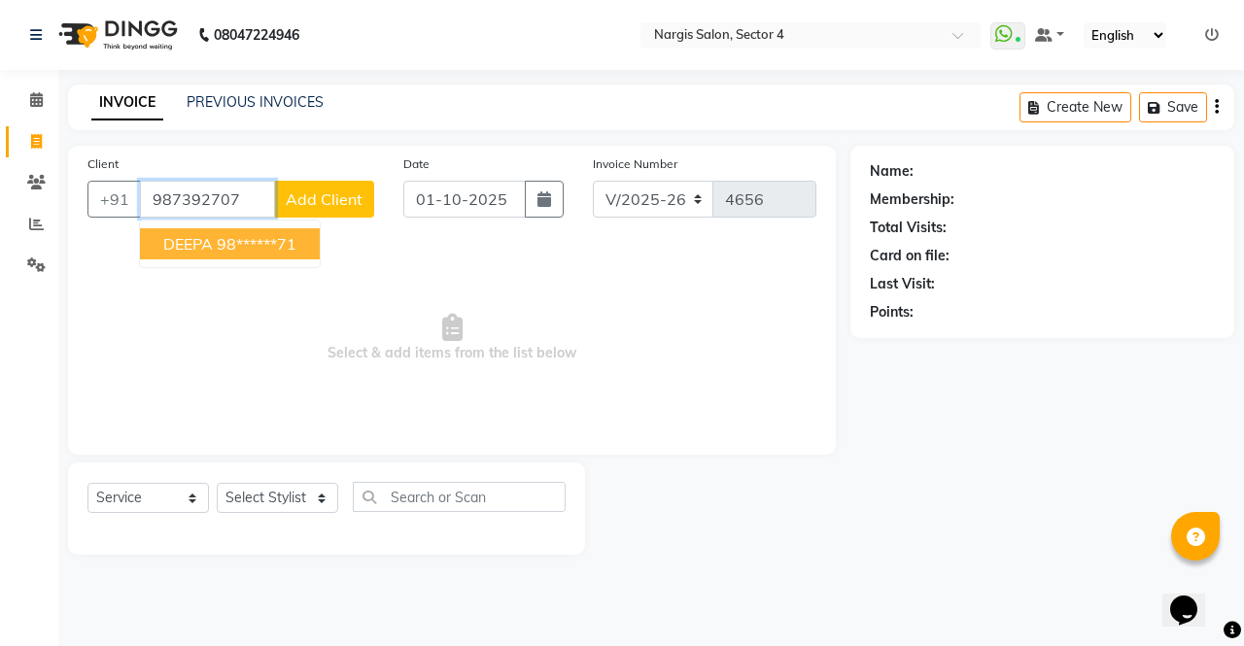
click at [262, 251] on ngb-highlight "98******71" at bounding box center [257, 243] width 80 height 19
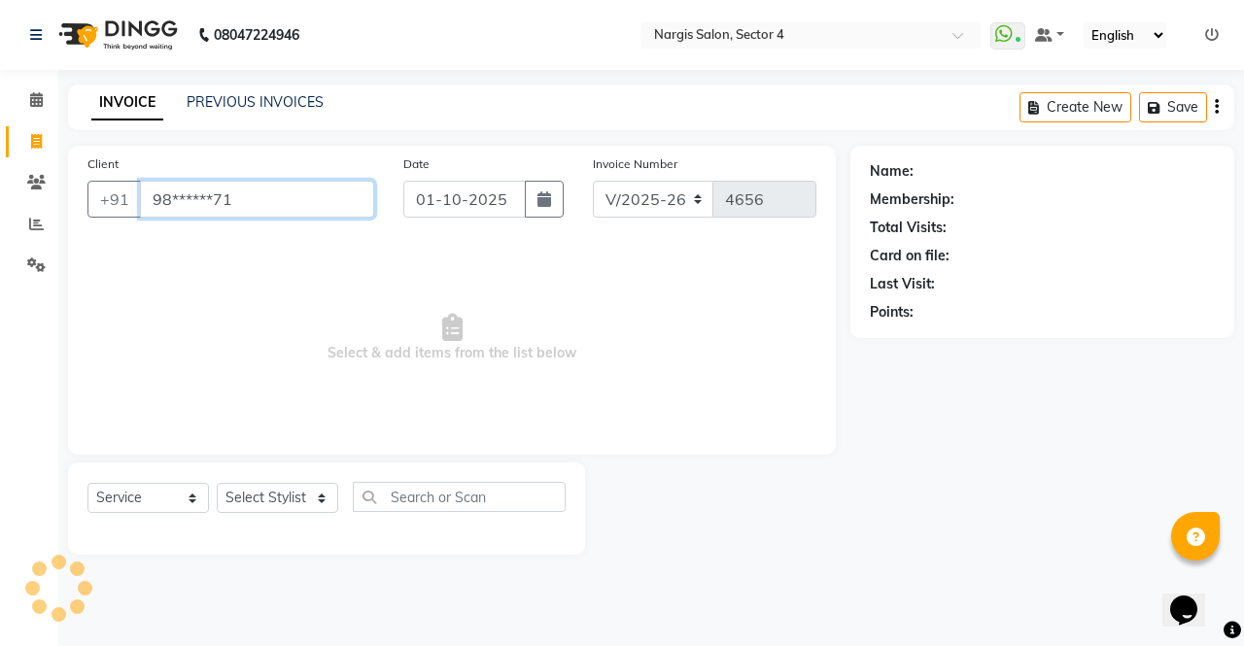
type input "98******71"
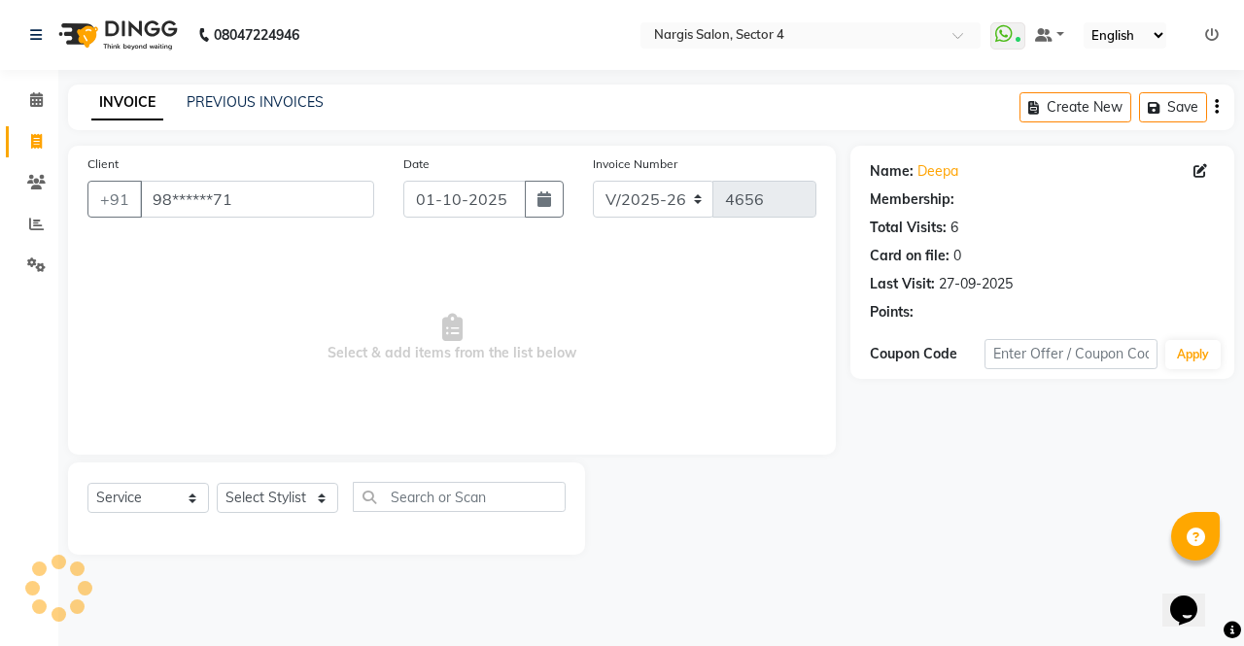
select select "1: Object"
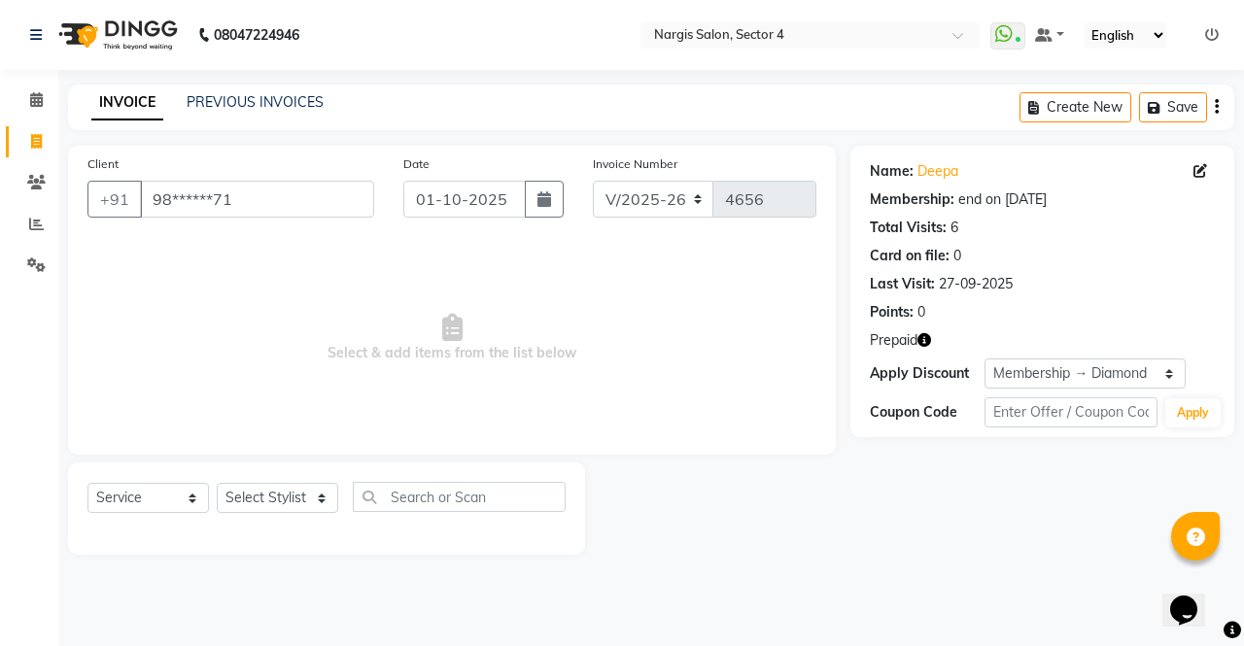
click at [920, 336] on icon "button" at bounding box center [925, 340] width 14 height 14
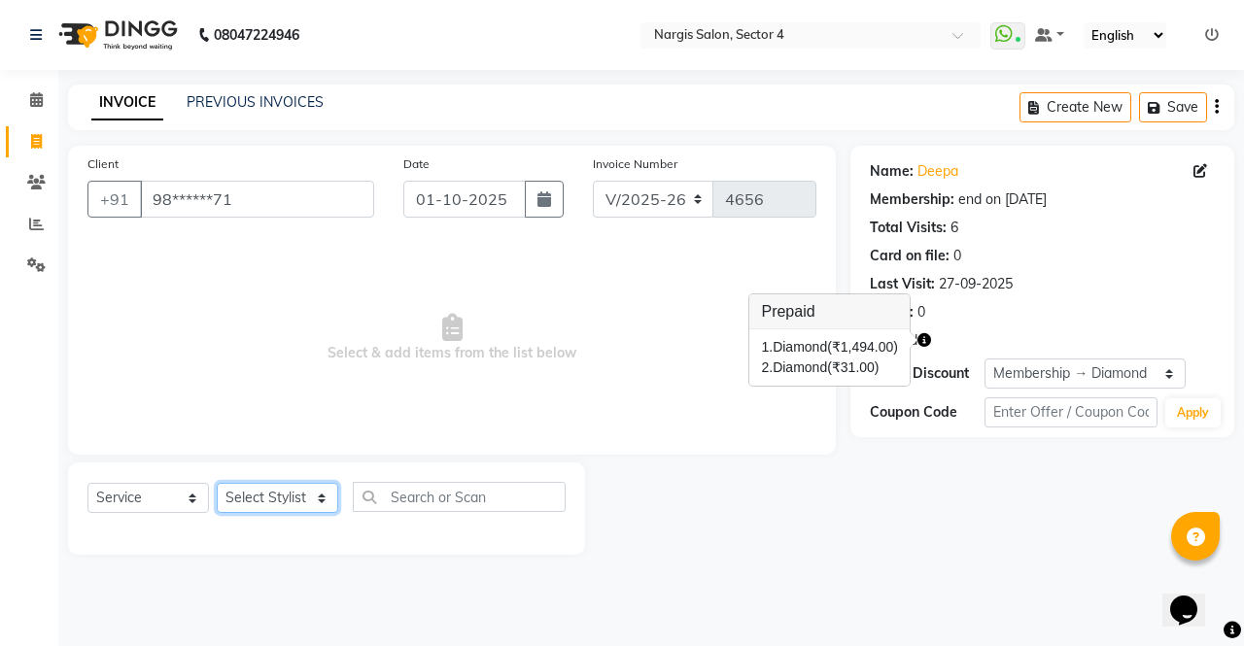
click at [304, 504] on select "Select Stylist [PERSON_NAME] [PERSON_NAME] [PERSON_NAME] Front Desk muskaan rak…" at bounding box center [278, 498] width 122 height 30
select select "62008"
click at [217, 483] on select "Select Stylist [PERSON_NAME] [PERSON_NAME] [PERSON_NAME] Front Desk muskaan rak…" at bounding box center [278, 498] width 122 height 30
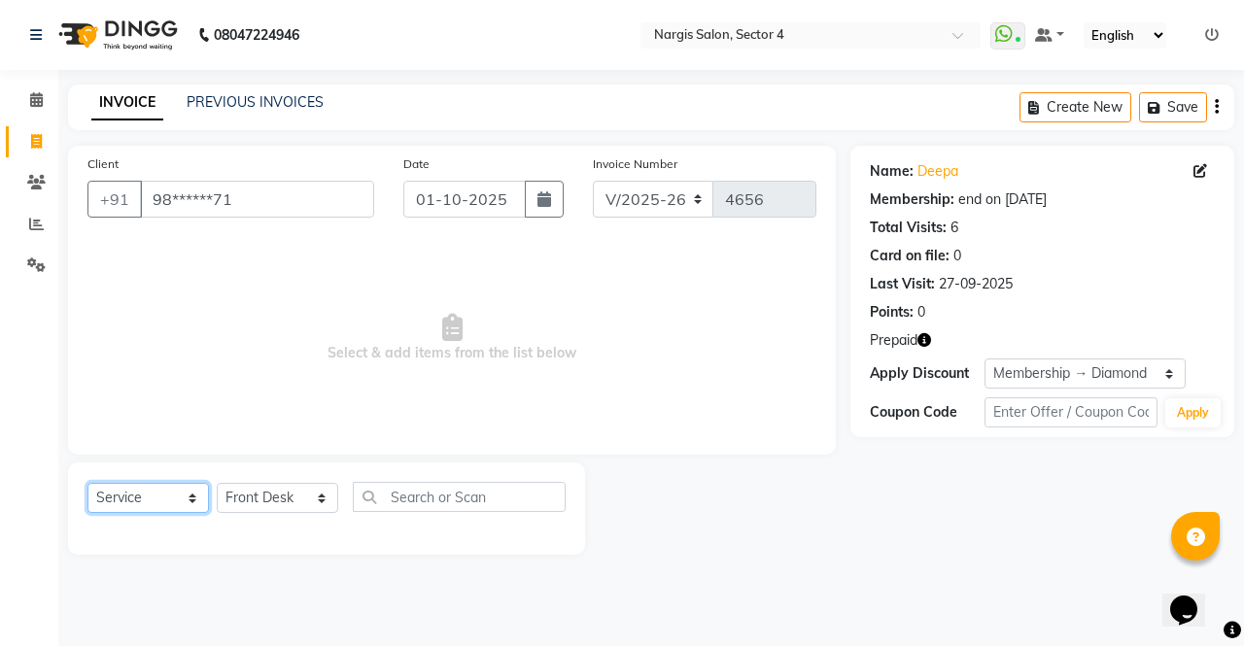
click at [158, 494] on select "Select Service Product Membership Package Voucher Prepaid Gift Card" at bounding box center [148, 498] width 122 height 30
click at [87, 483] on select "Select Service Product Membership Package Voucher Prepaid Gift Card" at bounding box center [148, 498] width 122 height 30
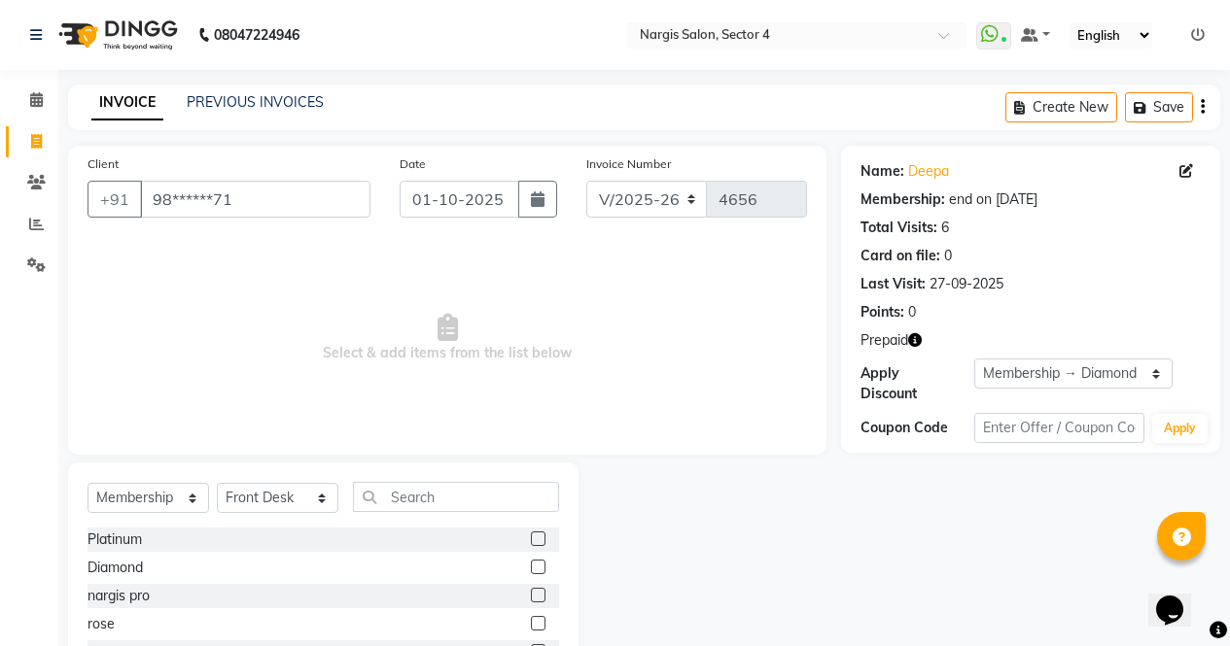
click at [539, 569] on label at bounding box center [538, 567] width 15 height 15
click at [539, 569] on input "checkbox" at bounding box center [537, 568] width 13 height 13
select select "select"
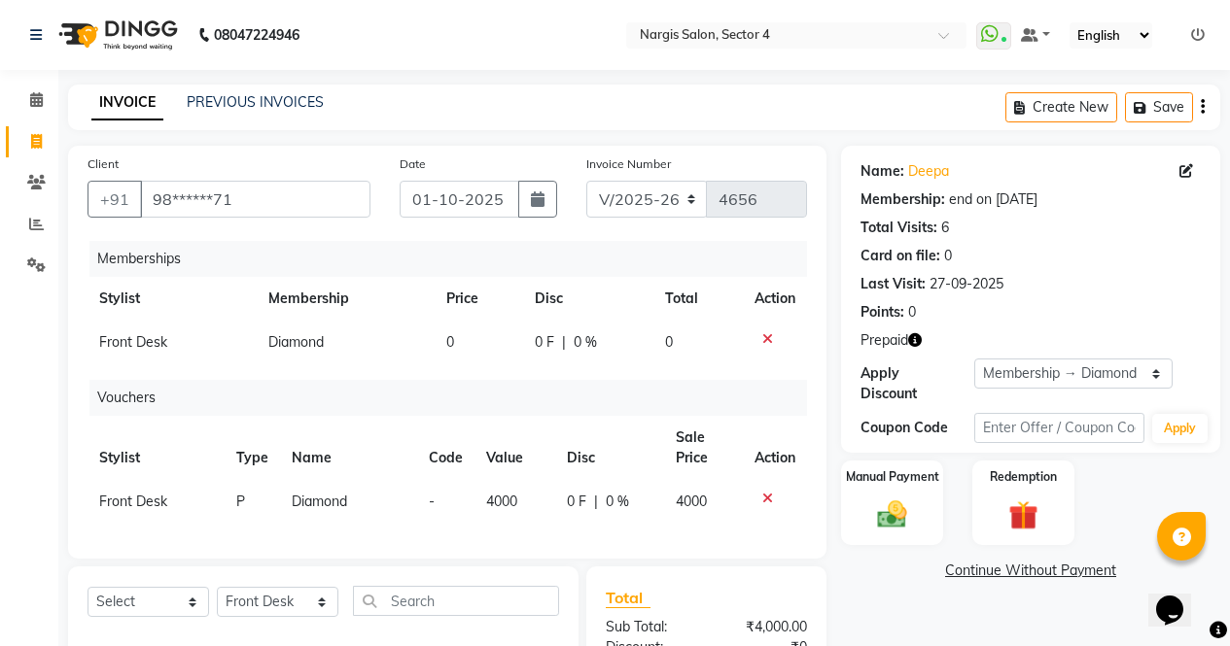
click at [906, 498] on img at bounding box center [892, 515] width 48 height 34
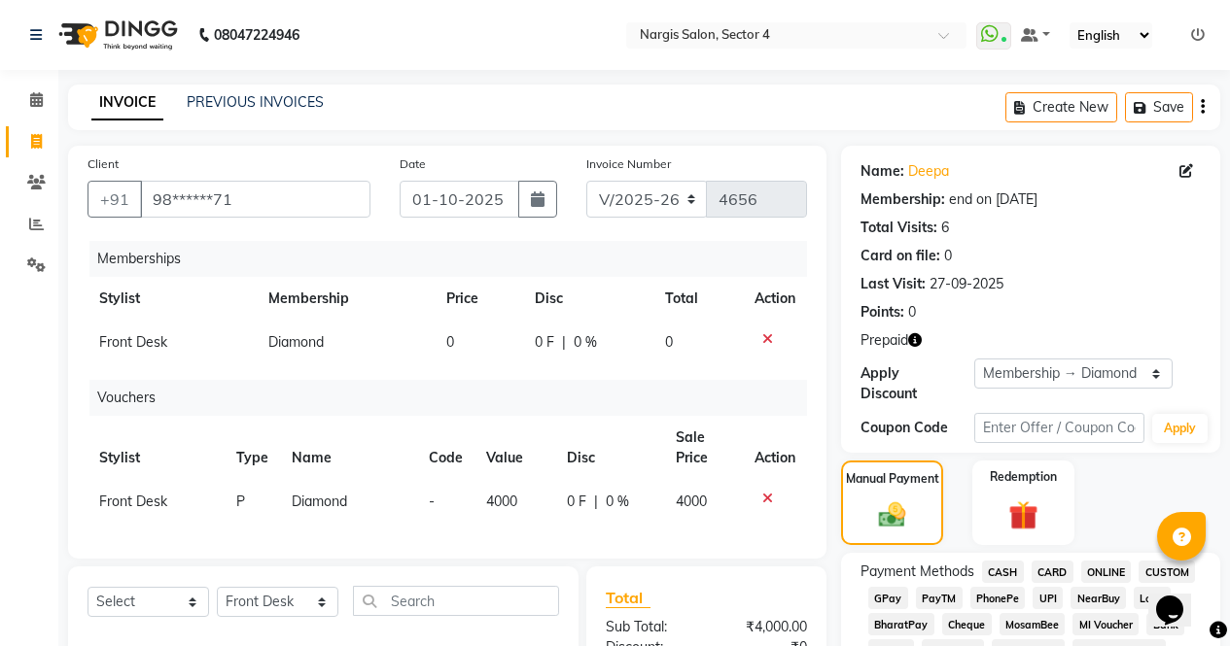
click at [1051, 587] on span "UPI" at bounding box center [1047, 598] width 30 height 22
click at [1052, 561] on span "CARD" at bounding box center [1052, 572] width 42 height 22
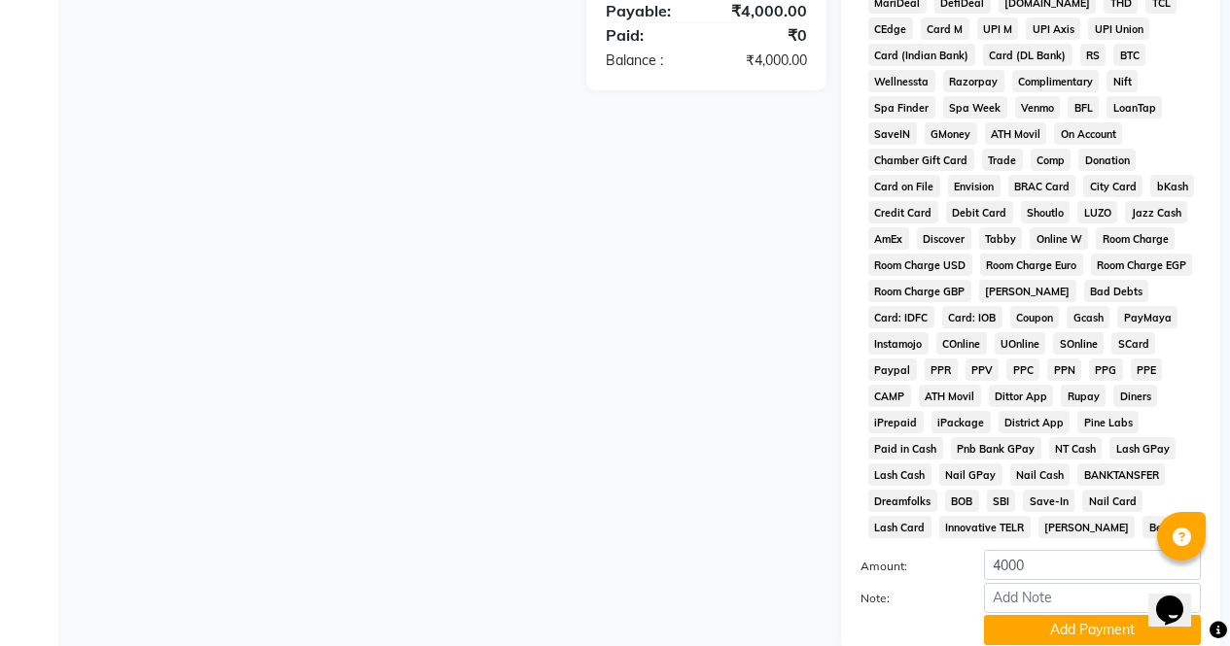
scroll to position [835, 0]
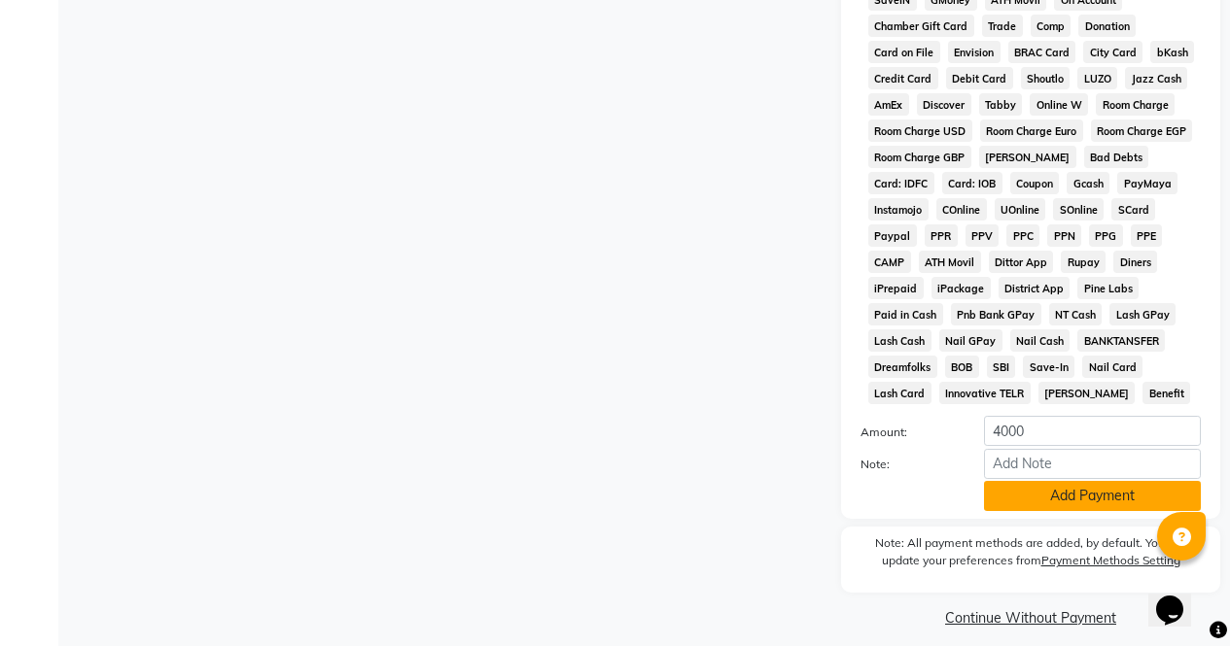
click at [1081, 495] on button "Add Payment" at bounding box center [1092, 496] width 217 height 30
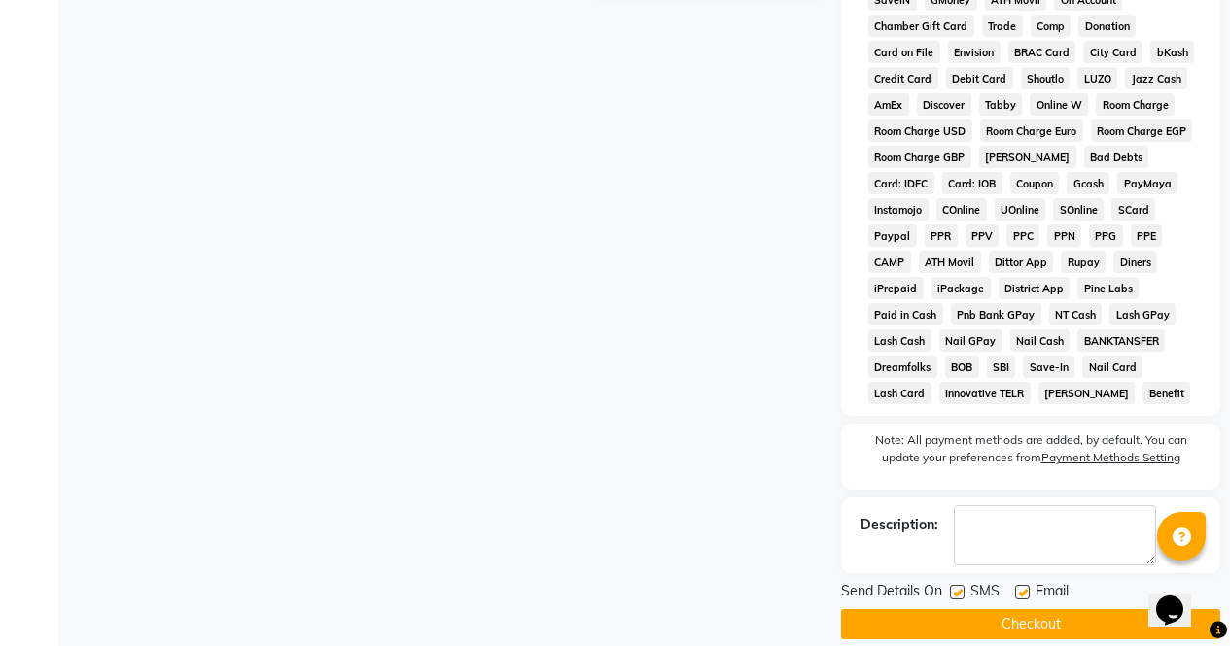
click at [1101, 619] on button "Checkout" at bounding box center [1030, 624] width 379 height 30
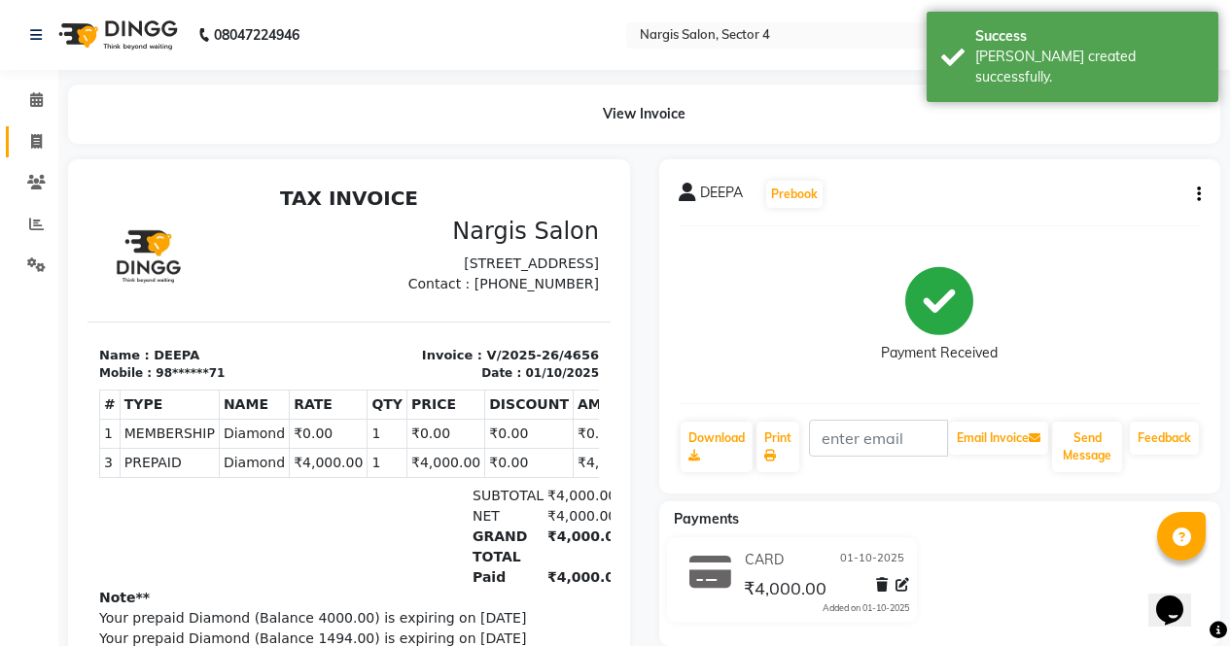
click at [24, 145] on span at bounding box center [36, 142] width 34 height 22
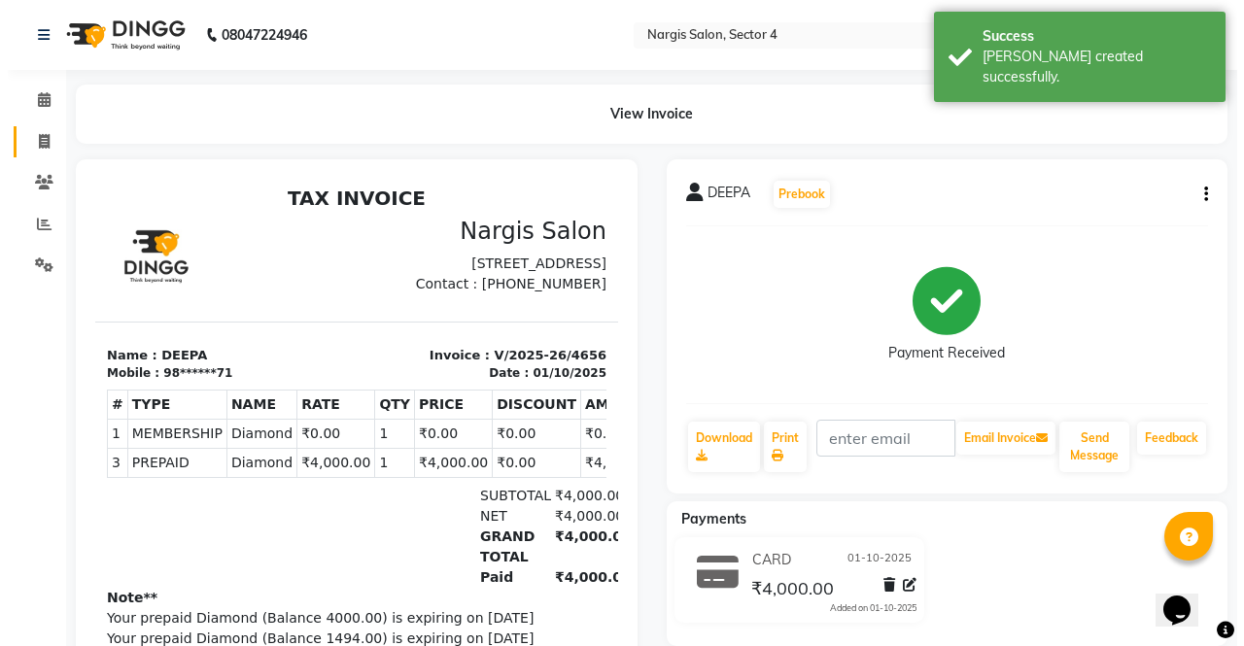
select select "service"
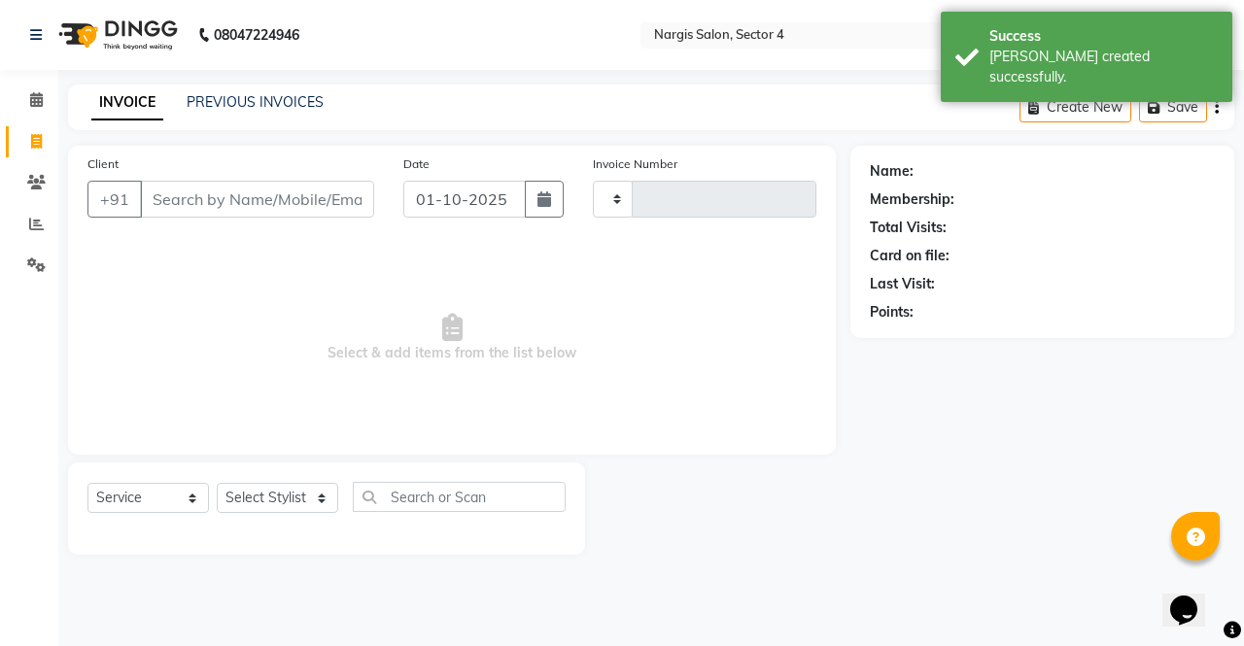
type input "4657"
select select "4130"
click at [292, 503] on select "Select Stylist" at bounding box center [278, 498] width 122 height 30
select select "86619"
click at [217, 483] on select "Select Stylist [PERSON_NAME] [PERSON_NAME] [PERSON_NAME] Front Desk muskaan rak…" at bounding box center [278, 498] width 122 height 30
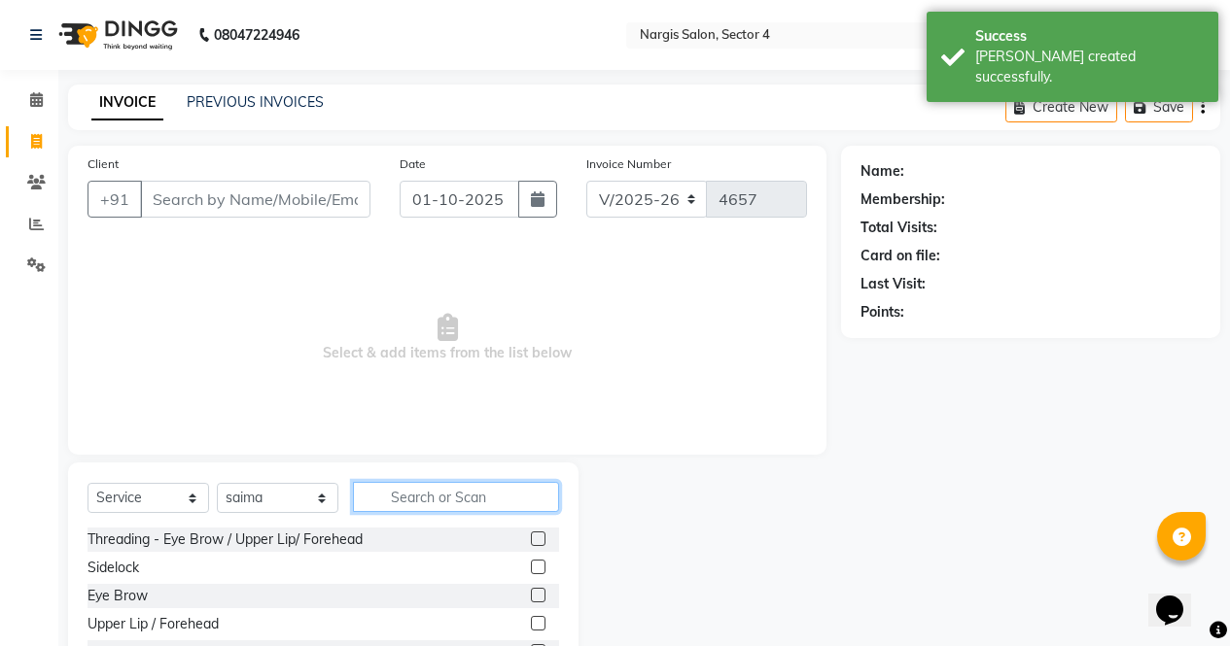
click at [533, 504] on input "text" at bounding box center [456, 497] width 206 height 30
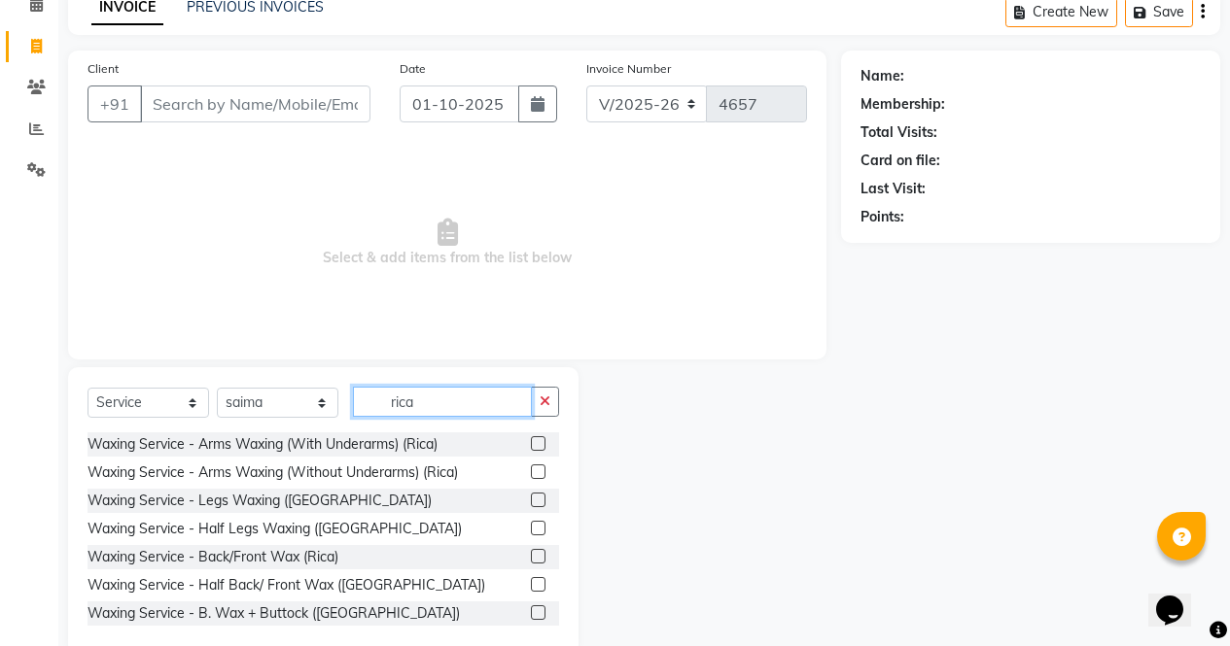
scroll to position [122, 0]
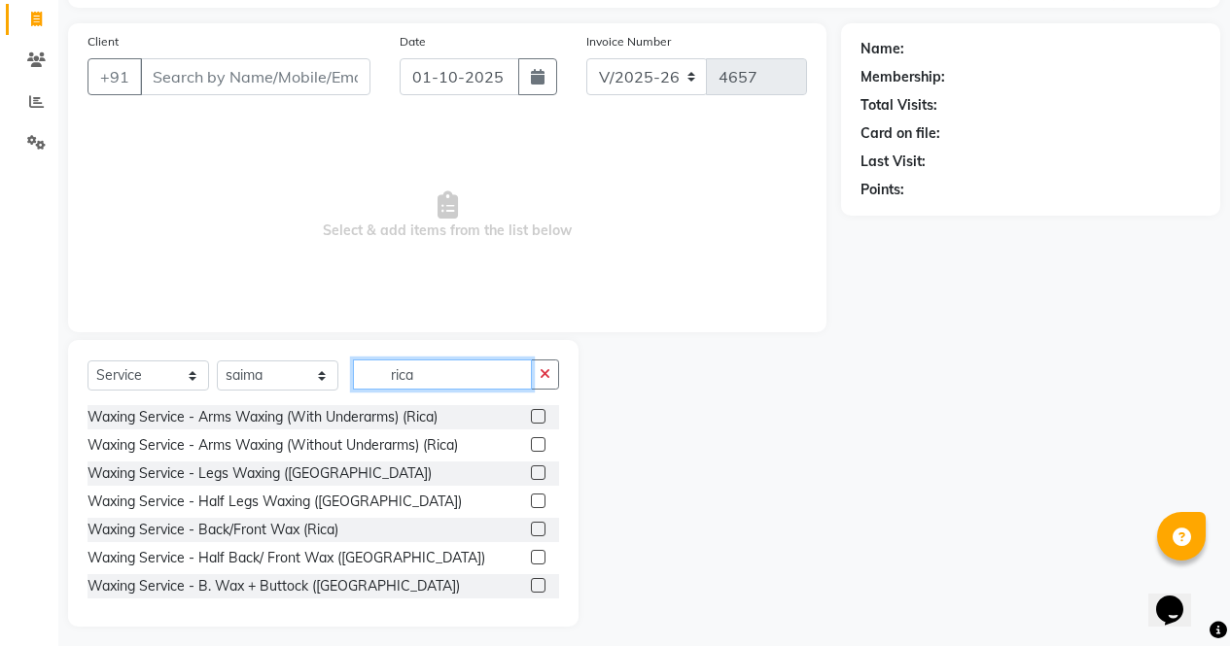
type input "rica"
click at [540, 415] on div at bounding box center [545, 417] width 28 height 24
click at [545, 375] on icon "button" at bounding box center [544, 374] width 11 height 14
type input "rica"
click at [531, 417] on label at bounding box center [538, 416] width 15 height 15
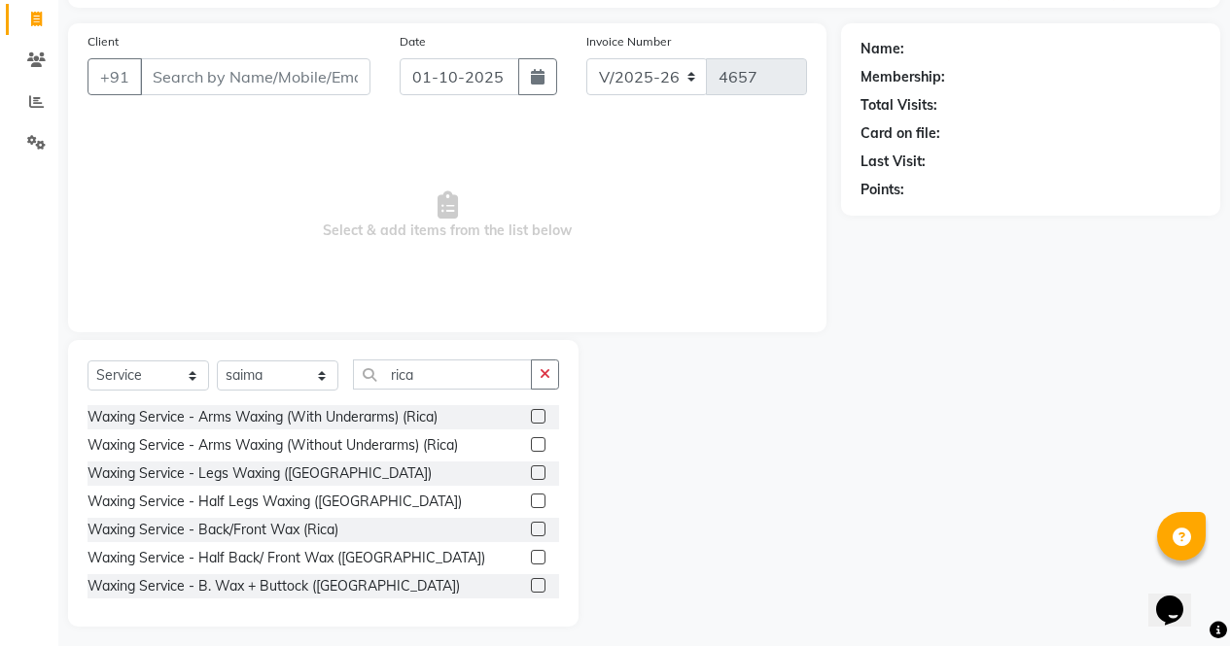
click at [531, 417] on input "checkbox" at bounding box center [537, 417] width 13 height 13
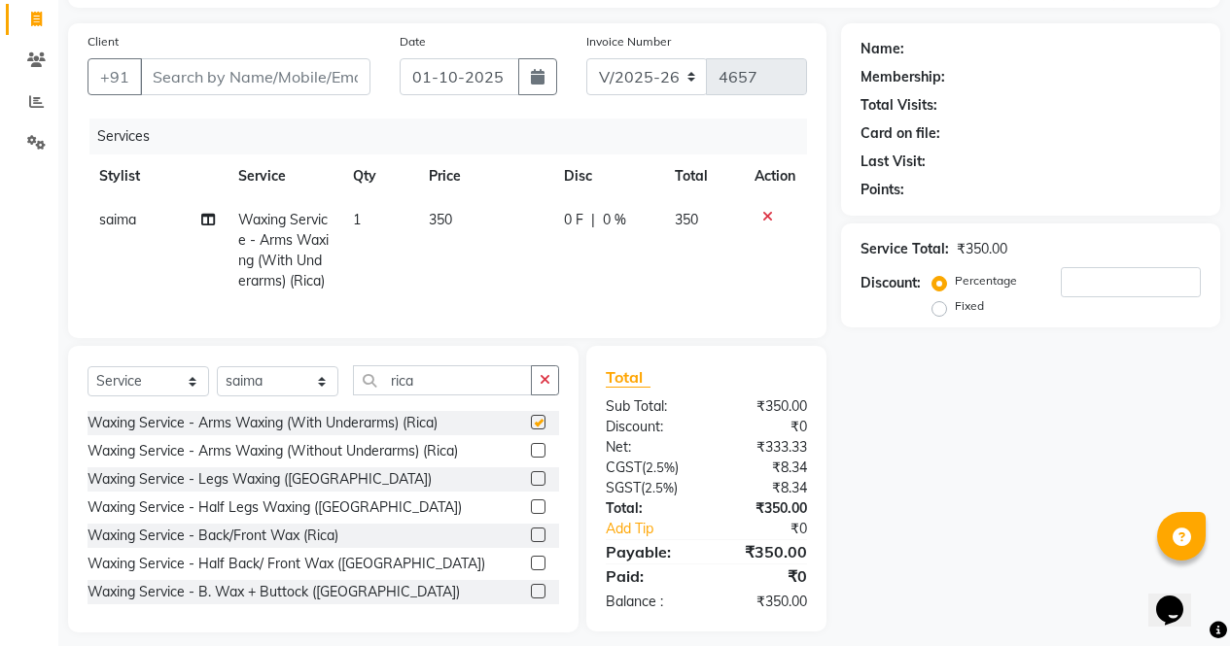
scroll to position [173, 0]
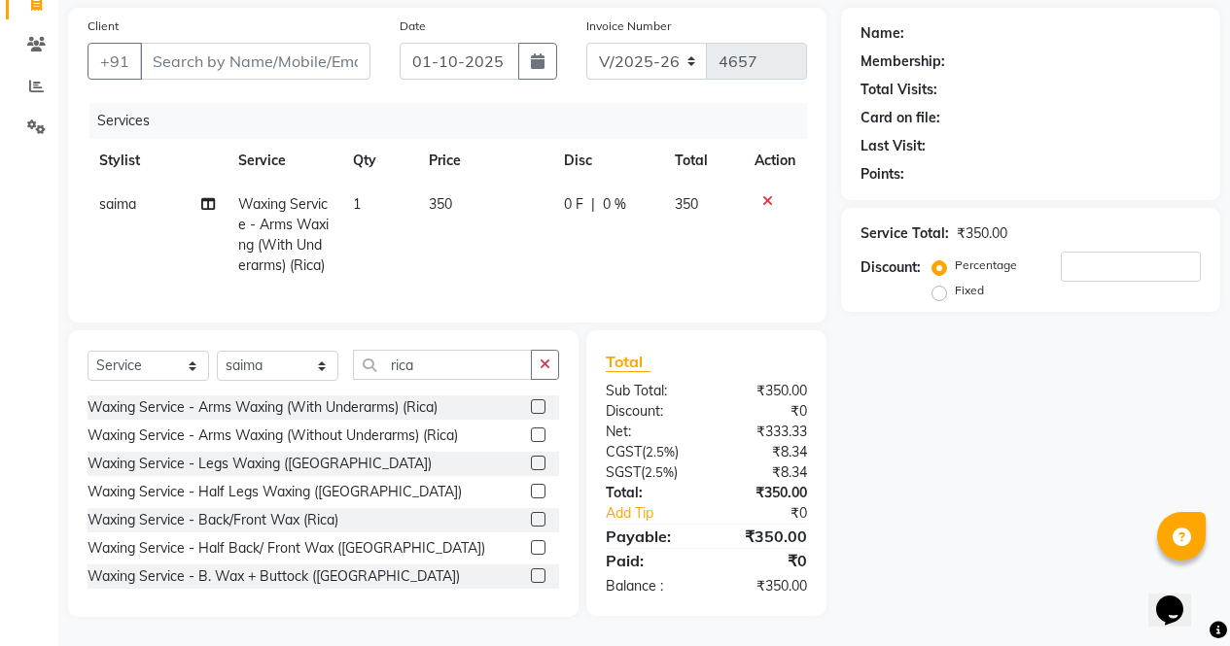
checkbox input "false"
click at [550, 370] on button "button" at bounding box center [545, 365] width 28 height 30
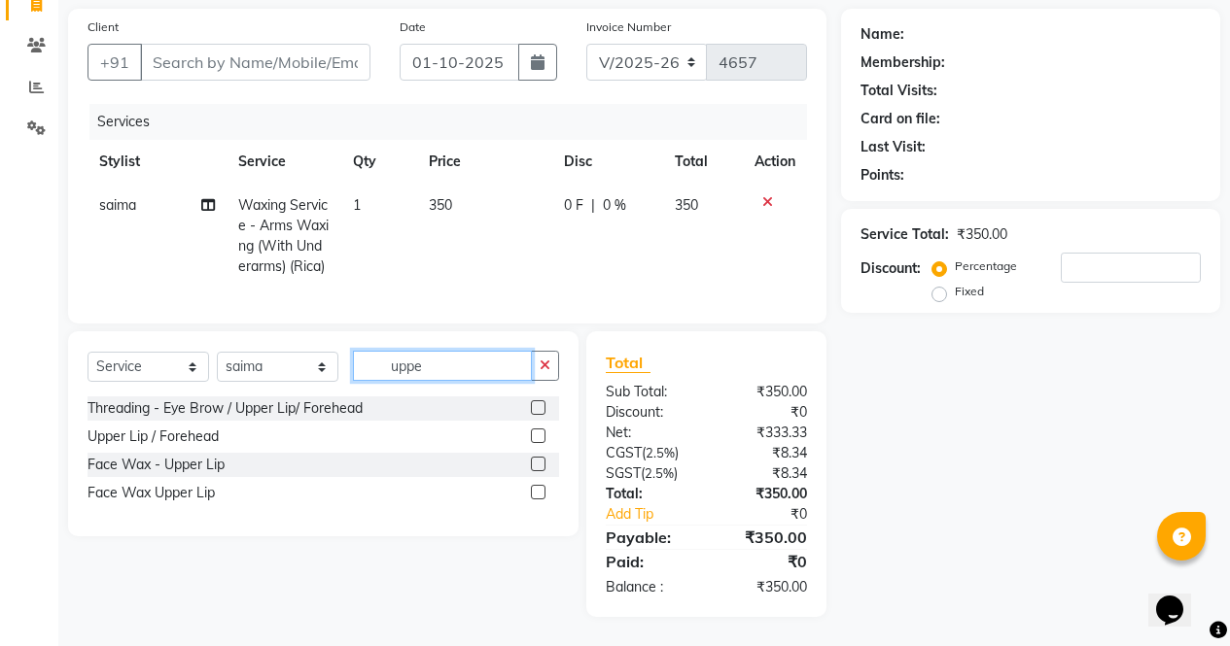
scroll to position [172, 0]
type input "upper"
click at [539, 493] on label at bounding box center [538, 492] width 15 height 15
click at [539, 493] on input "checkbox" at bounding box center [537, 493] width 13 height 13
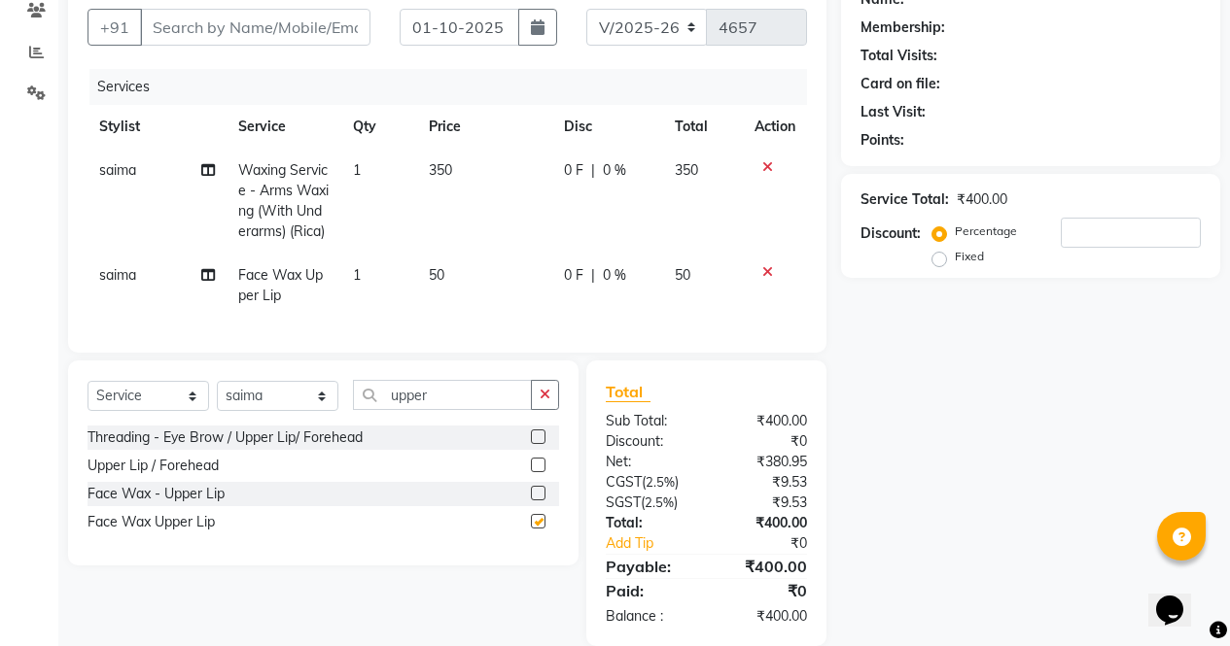
checkbox input "false"
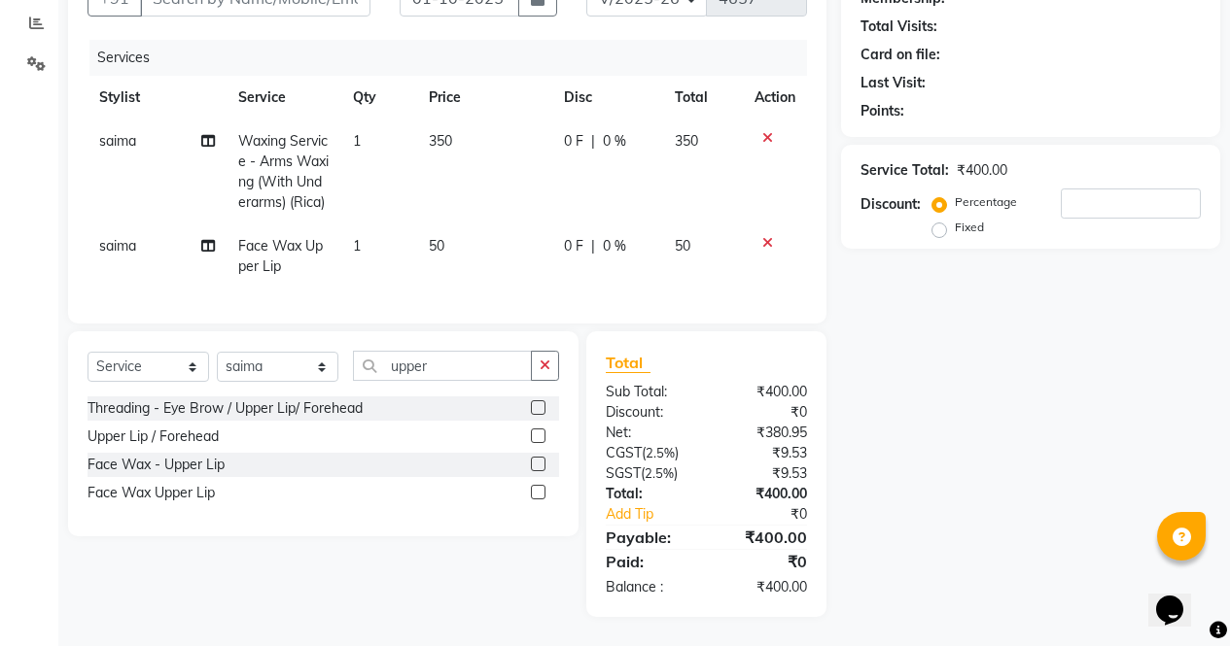
scroll to position [236, 0]
click at [254, 362] on select "Select Stylist [PERSON_NAME] [PERSON_NAME] [PERSON_NAME] Front Desk muskaan rak…" at bounding box center [278, 367] width 122 height 30
select select "60384"
click at [217, 352] on select "Select Stylist [PERSON_NAME] [PERSON_NAME] [PERSON_NAME] Front Desk muskaan rak…" at bounding box center [278, 367] width 122 height 30
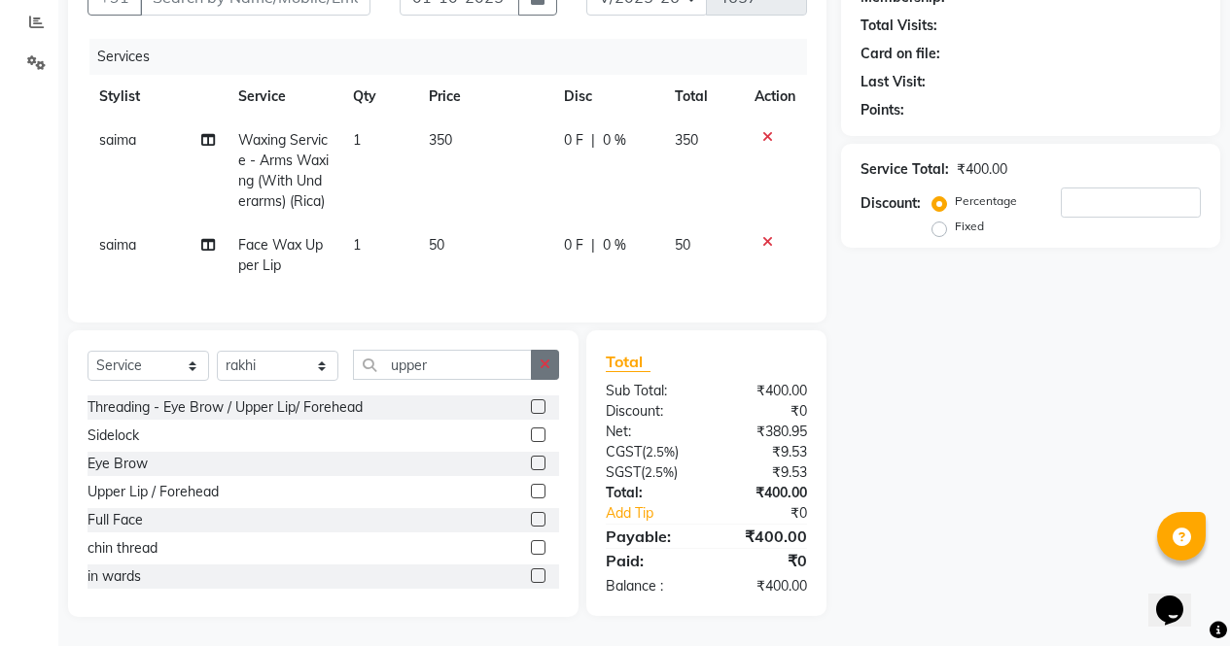
click at [543, 365] on icon "button" at bounding box center [544, 365] width 11 height 14
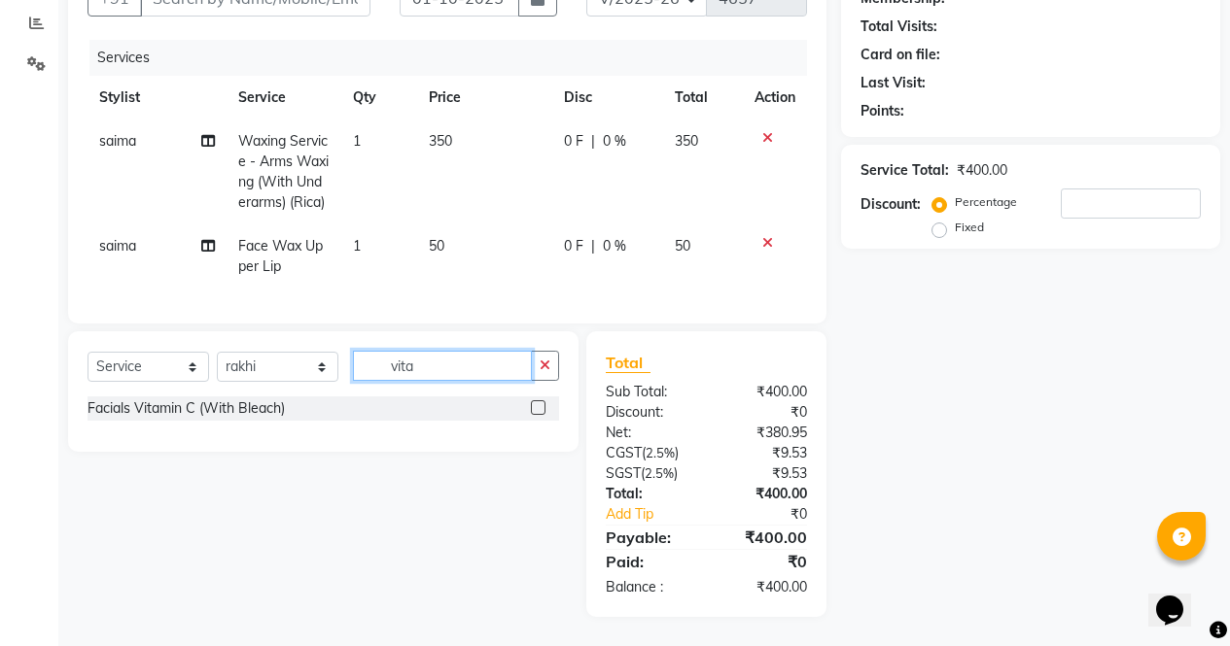
type input "vita"
click at [539, 408] on label at bounding box center [538, 407] width 15 height 15
click at [539, 408] on input "checkbox" at bounding box center [537, 408] width 13 height 13
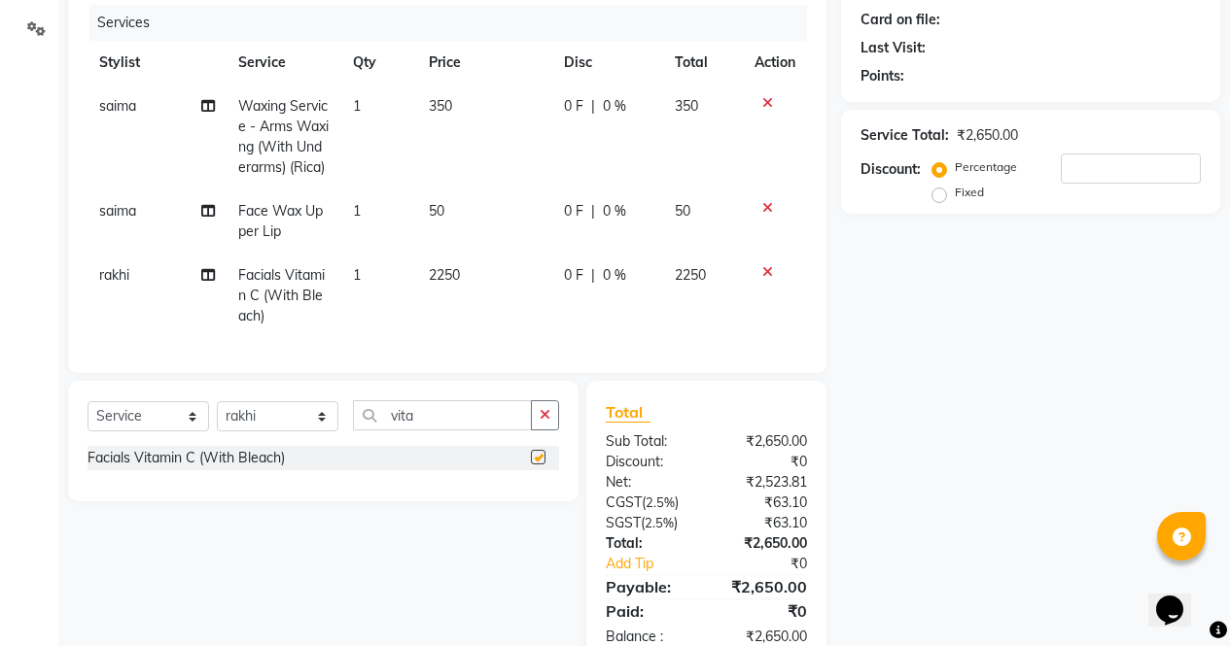
scroll to position [321, 0]
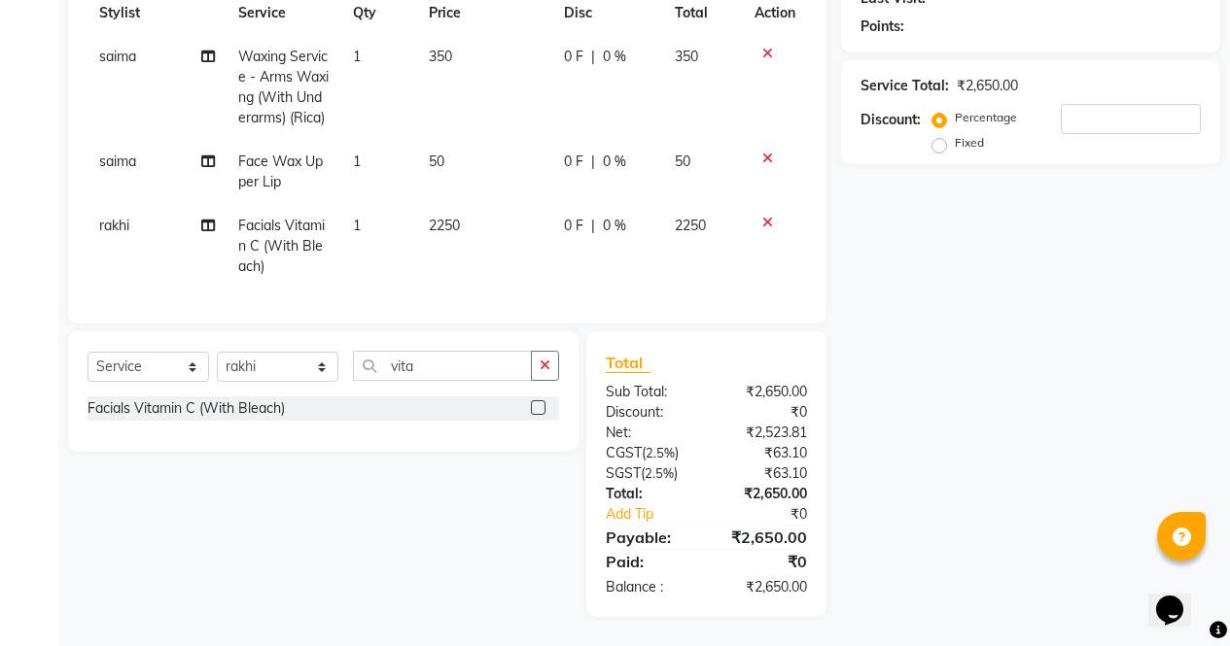
checkbox input "false"
click at [550, 376] on button "button" at bounding box center [545, 366] width 28 height 30
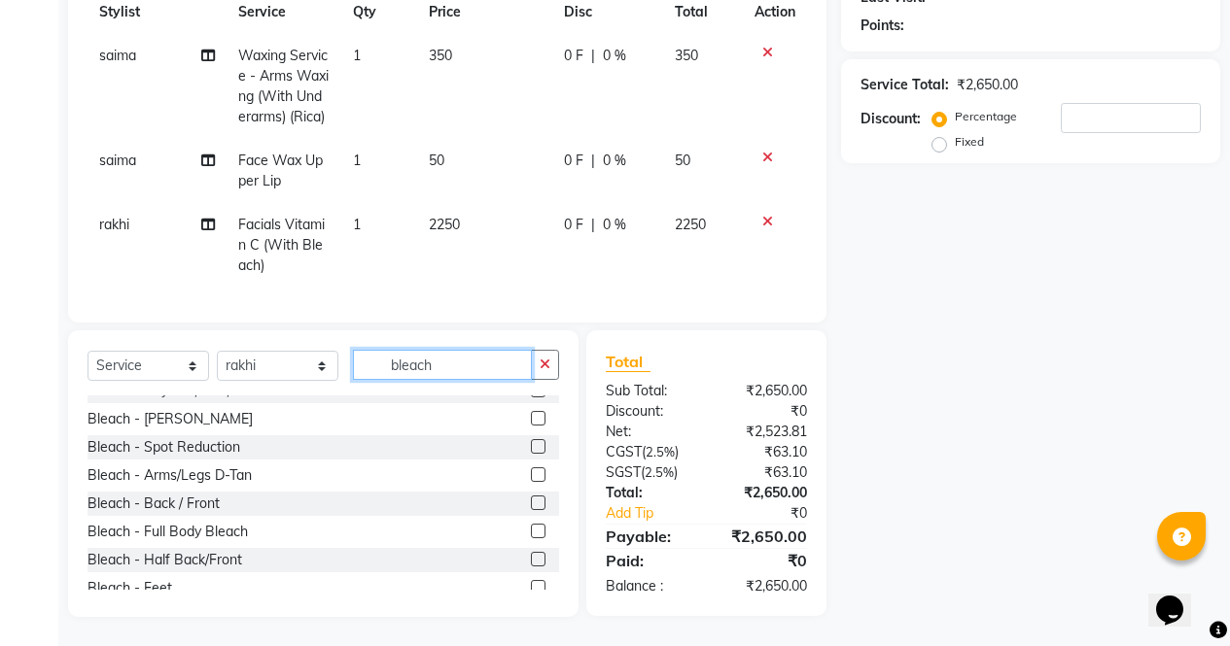
scroll to position [0, 0]
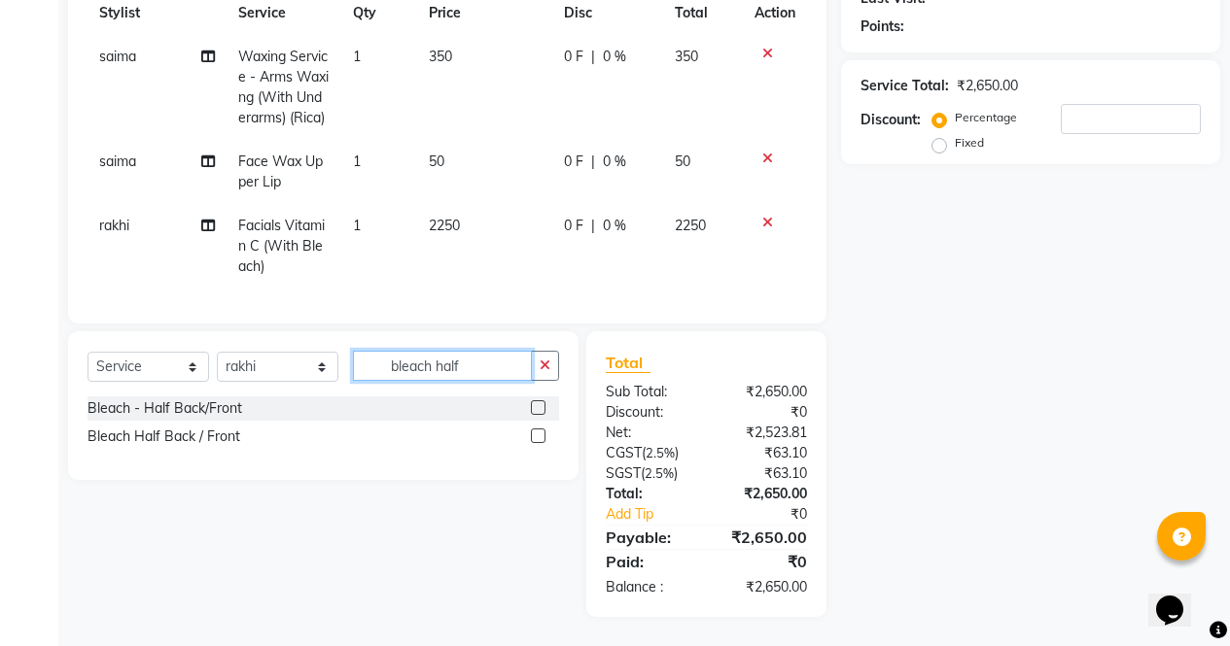
type input "bleach half"
click at [539, 436] on label at bounding box center [538, 436] width 15 height 15
click at [539, 436] on input "checkbox" at bounding box center [537, 437] width 13 height 13
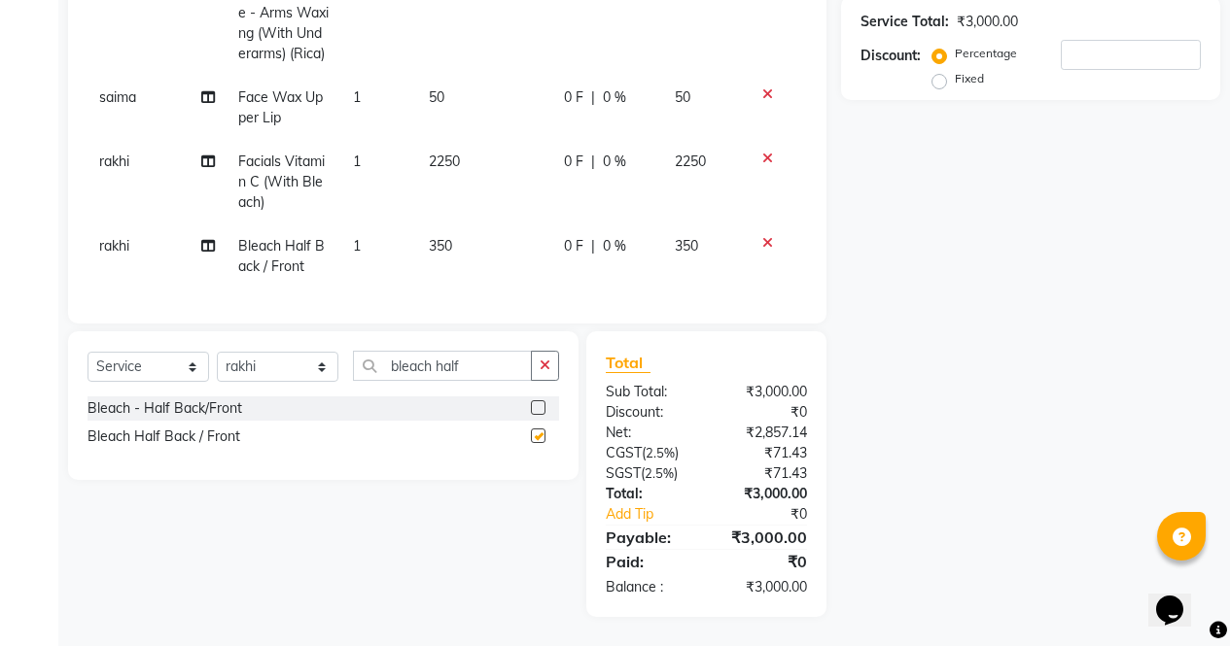
checkbox input "false"
click at [367, 236] on td "1" at bounding box center [379, 257] width 76 height 64
select select "60384"
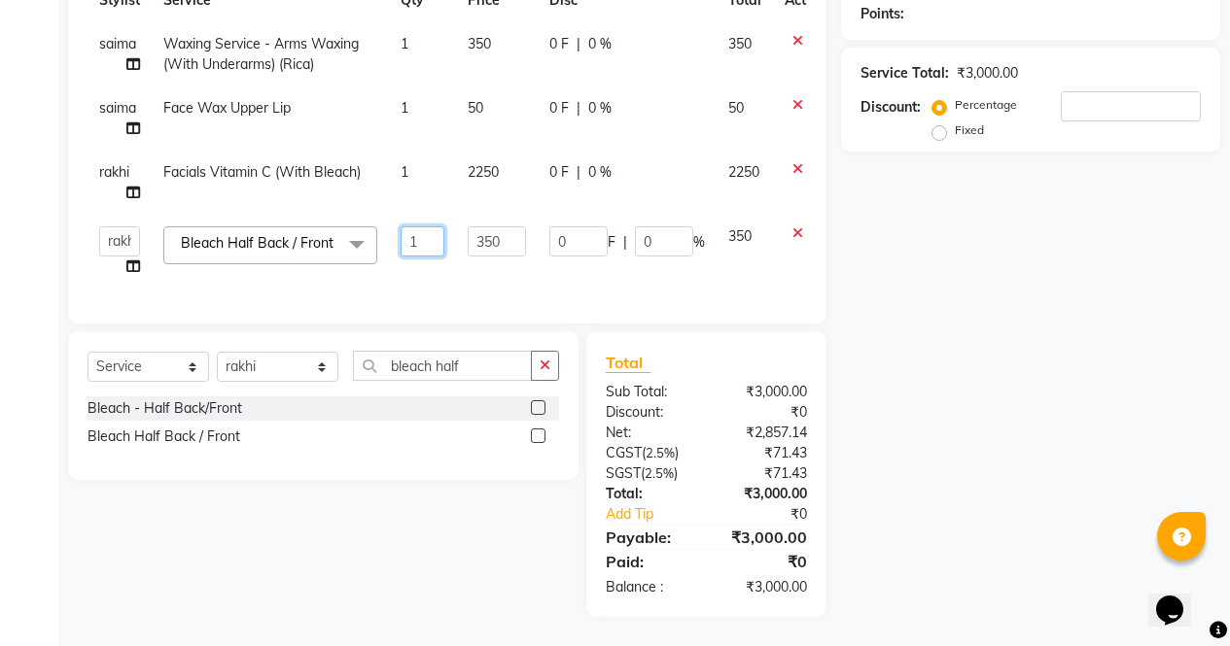
click at [423, 226] on input "1" at bounding box center [422, 241] width 44 height 30
type input "2"
click at [970, 428] on div "Name: Membership: Total Visits: Card on file: Last Visit: Points: Service Total…" at bounding box center [1038, 232] width 394 height 770
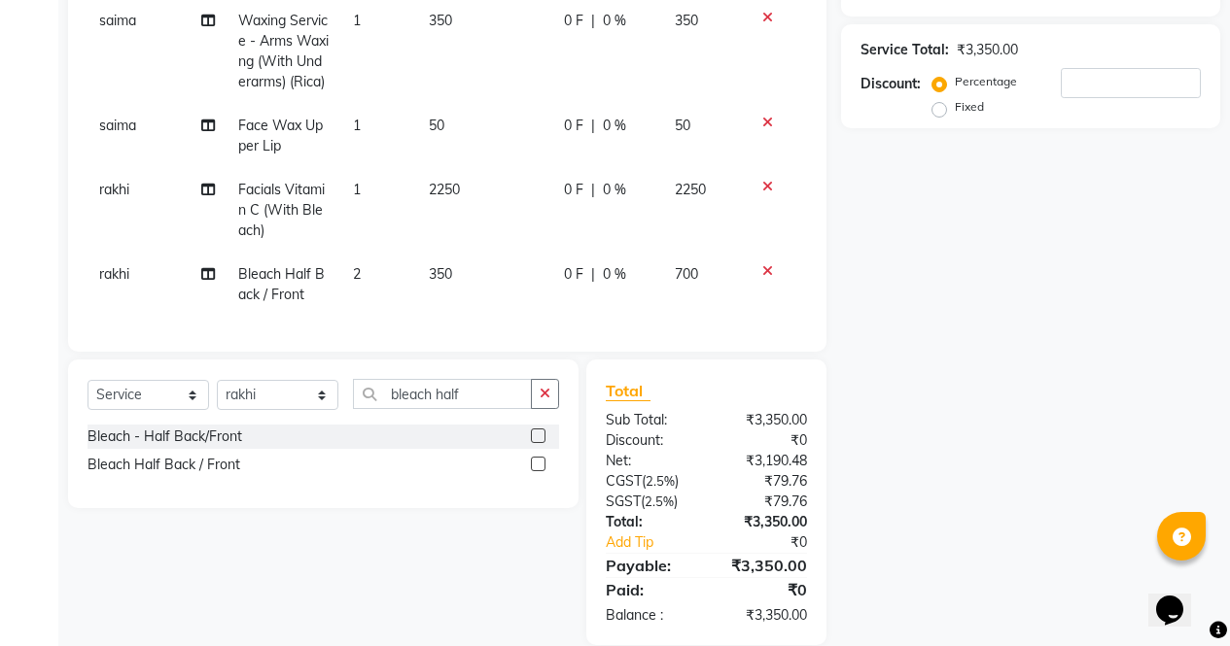
scroll to position [385, 0]
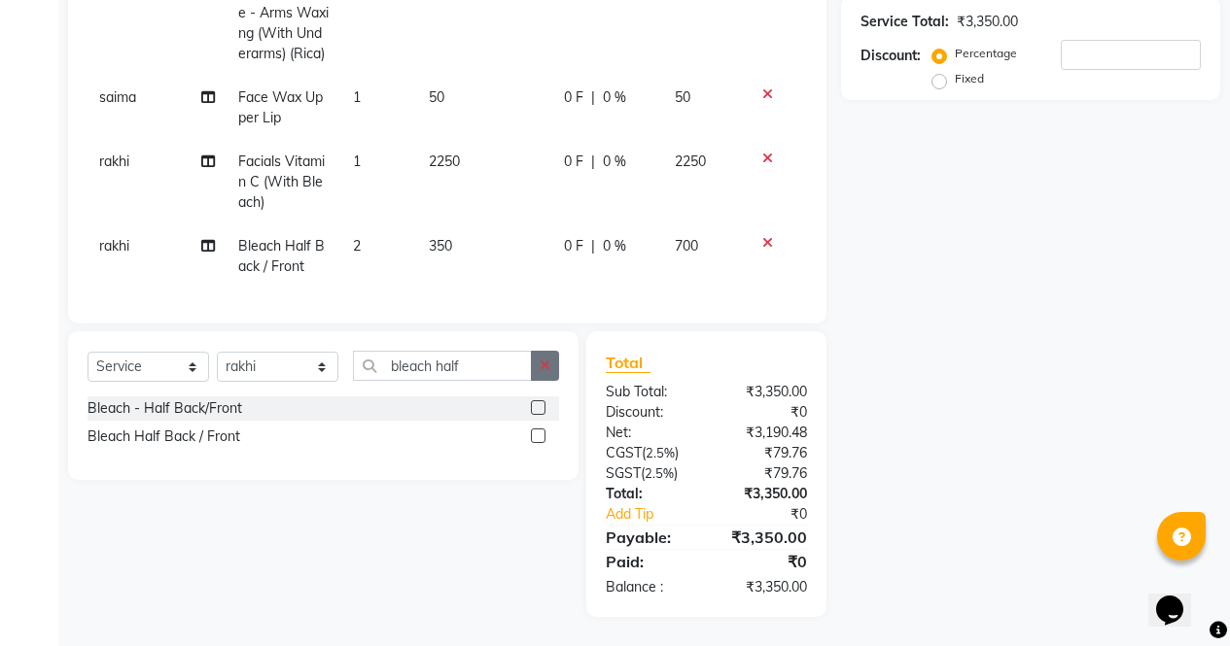
click at [537, 373] on button "button" at bounding box center [545, 366] width 28 height 30
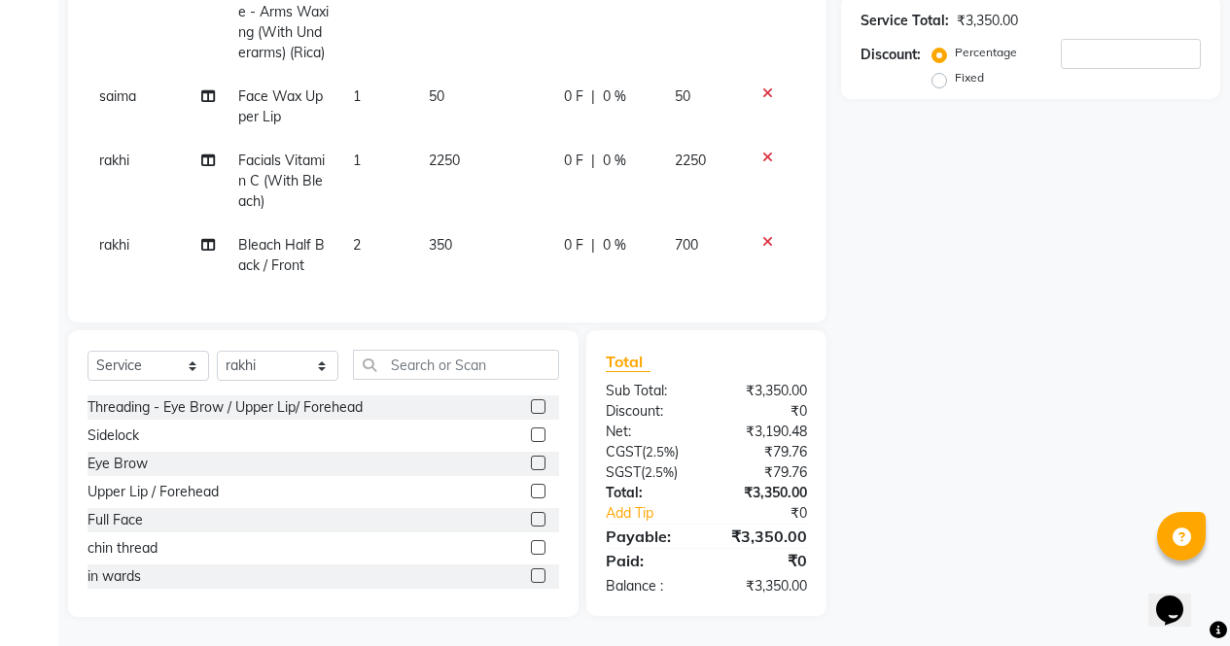
click at [531, 465] on label at bounding box center [538, 463] width 15 height 15
click at [531, 465] on input "checkbox" at bounding box center [537, 464] width 13 height 13
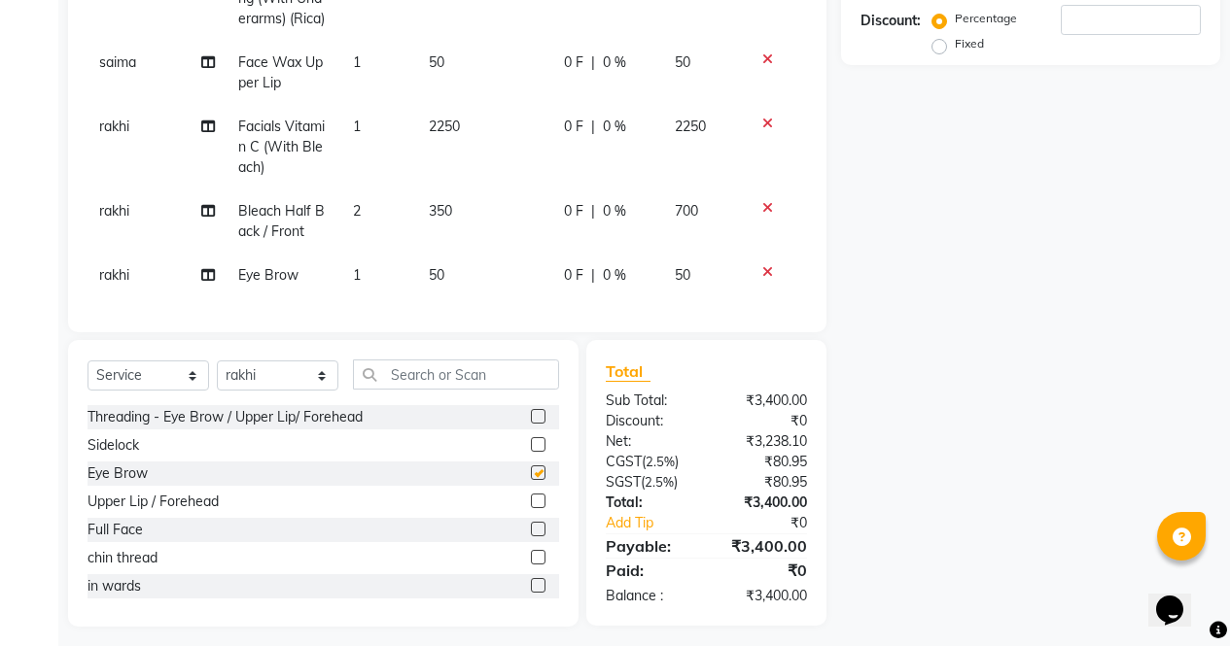
scroll to position [6, 0]
checkbox input "false"
click at [493, 390] on input "text" at bounding box center [456, 375] width 206 height 30
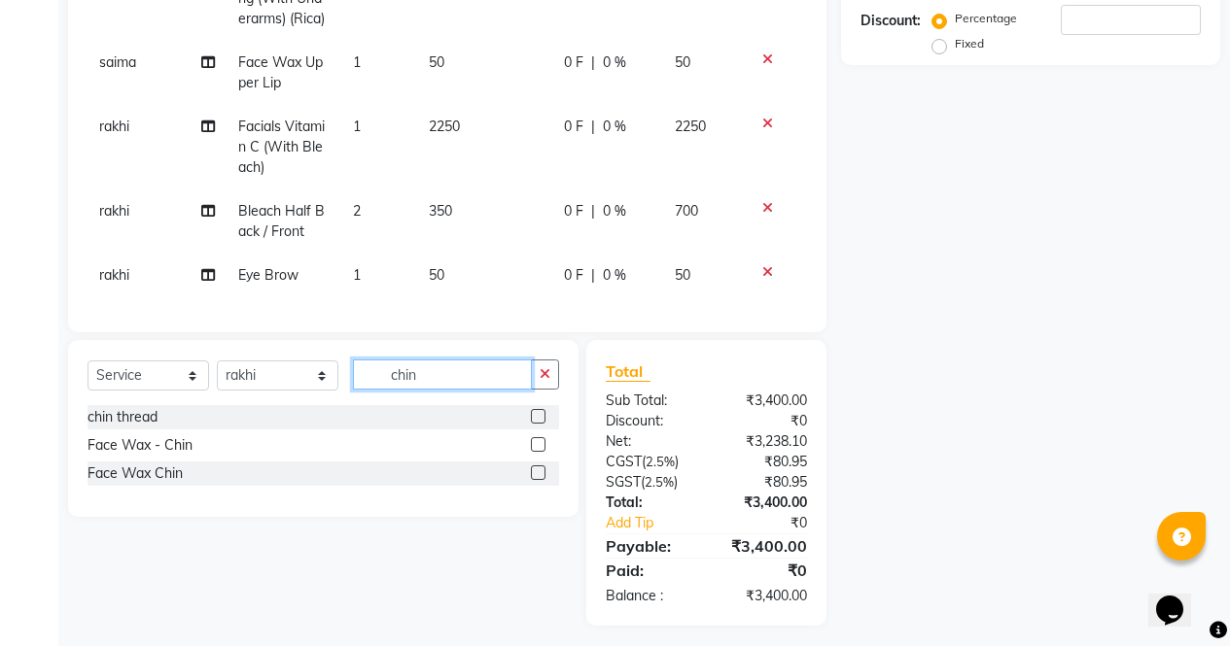
type input "chin"
click at [539, 480] on label at bounding box center [538, 473] width 15 height 15
click at [539, 480] on input "checkbox" at bounding box center [537, 474] width 13 height 13
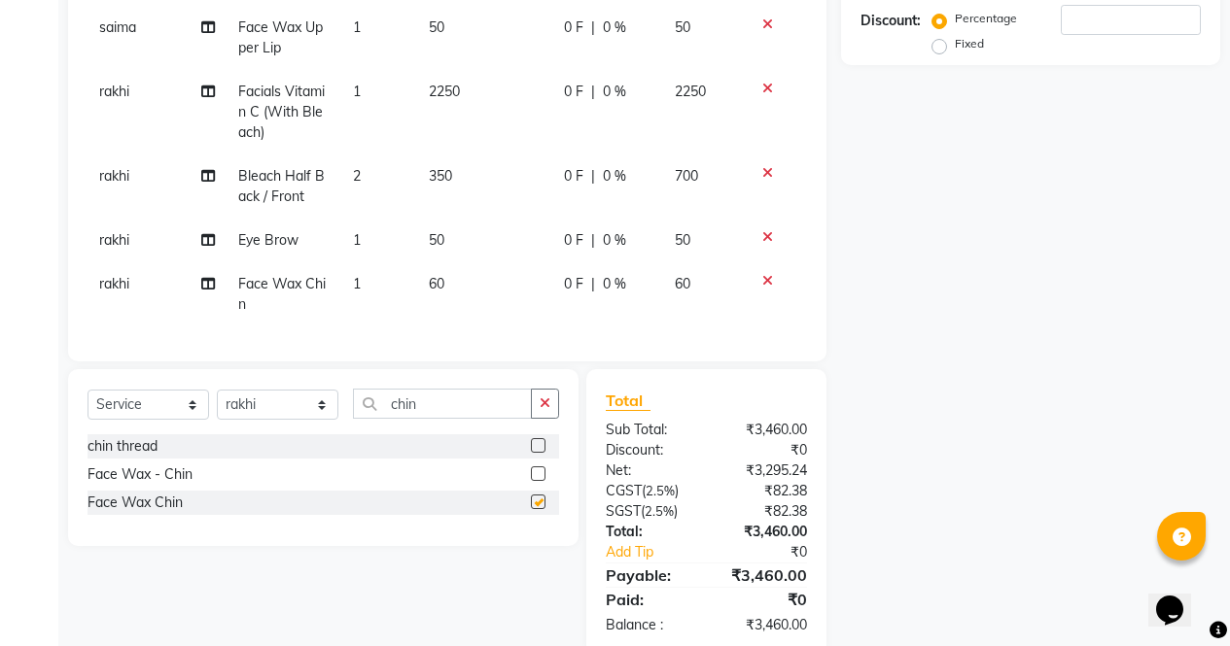
checkbox input "false"
click at [438, 262] on td "60" at bounding box center [484, 294] width 135 height 64
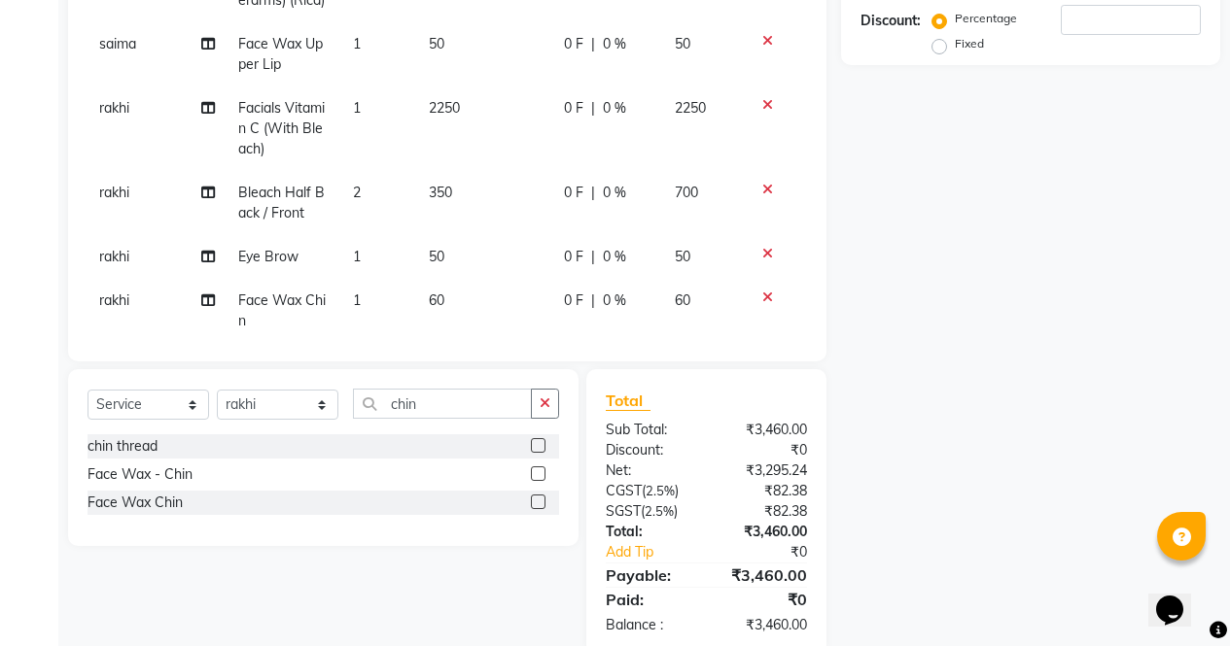
select select "60384"
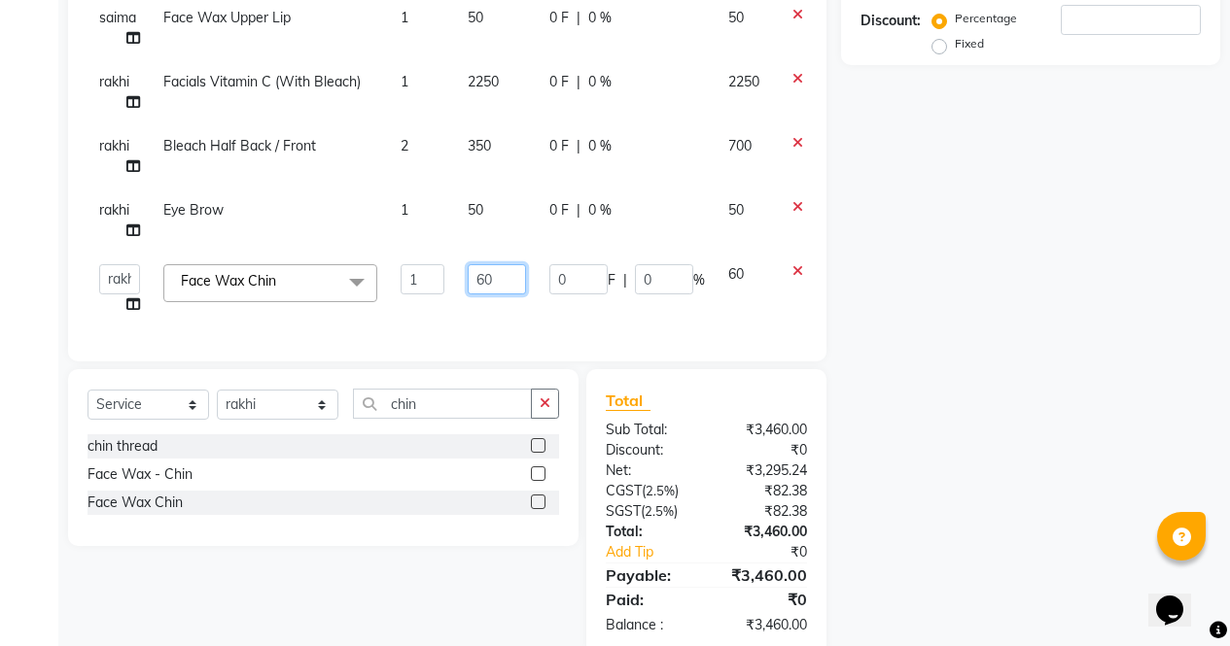
click at [498, 264] on input "60" at bounding box center [497, 279] width 58 height 30
type input "6"
type input "100"
click at [993, 412] on div "Name: Membership: Total Visits: Card on file: Last Visit: Points: Service Total…" at bounding box center [1038, 208] width 394 height 894
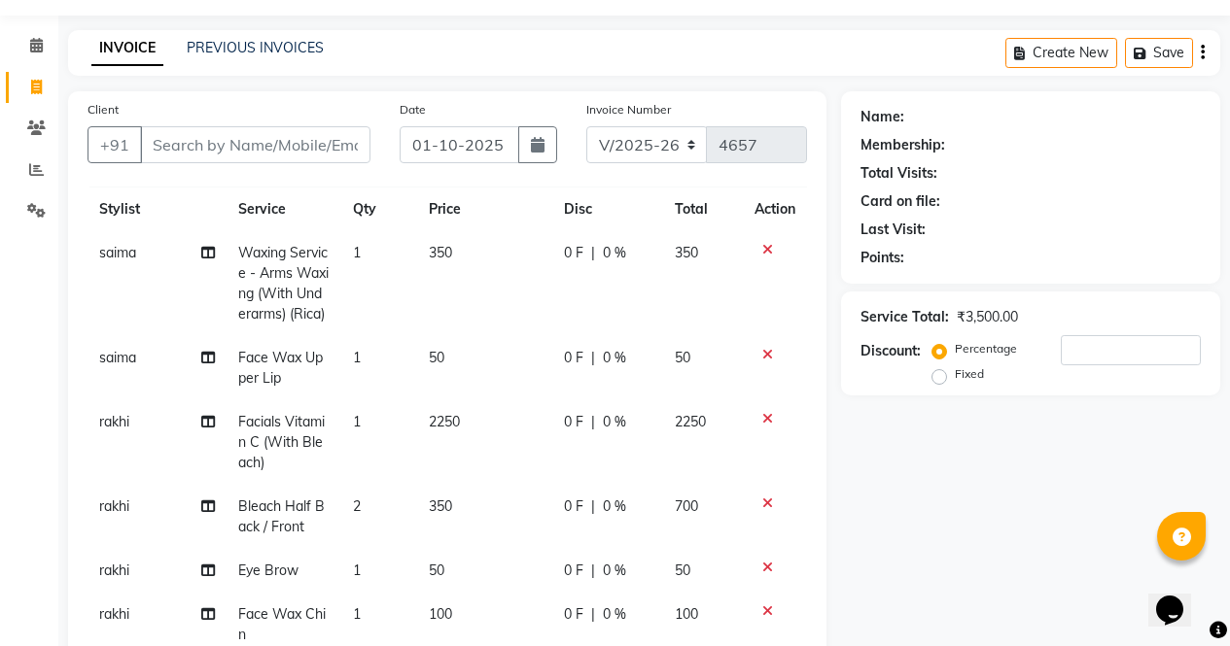
scroll to position [70, 0]
click at [101, 570] on td "rakhi" at bounding box center [156, 571] width 139 height 44
select select "60384"
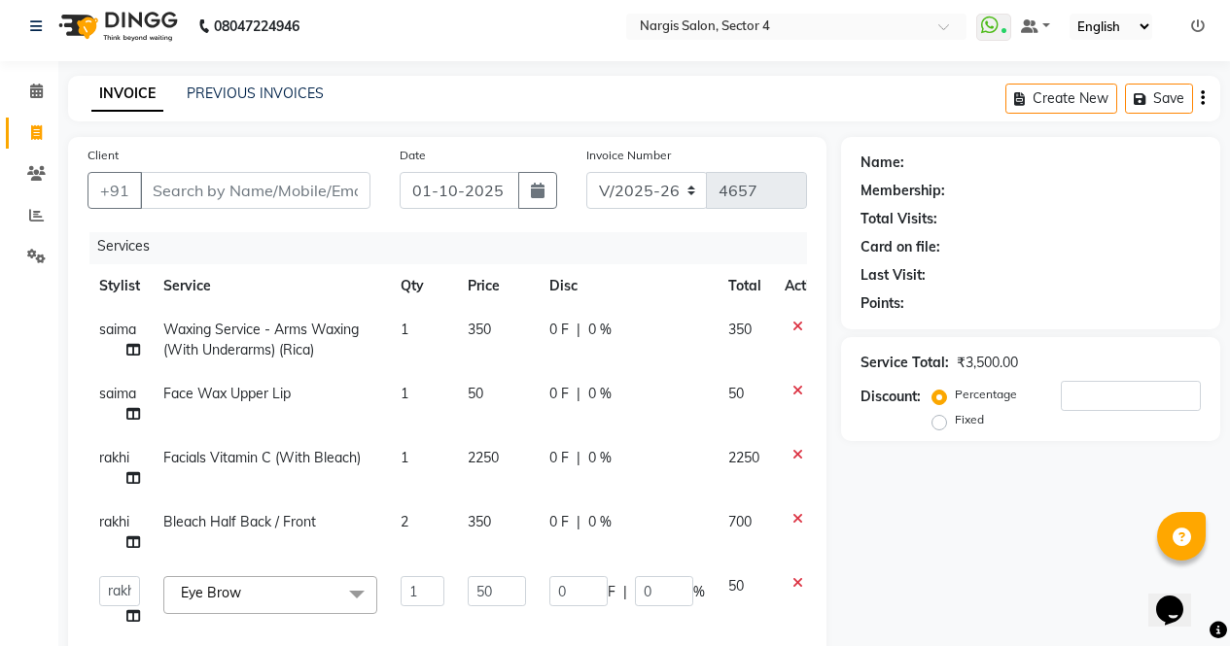
scroll to position [0, 0]
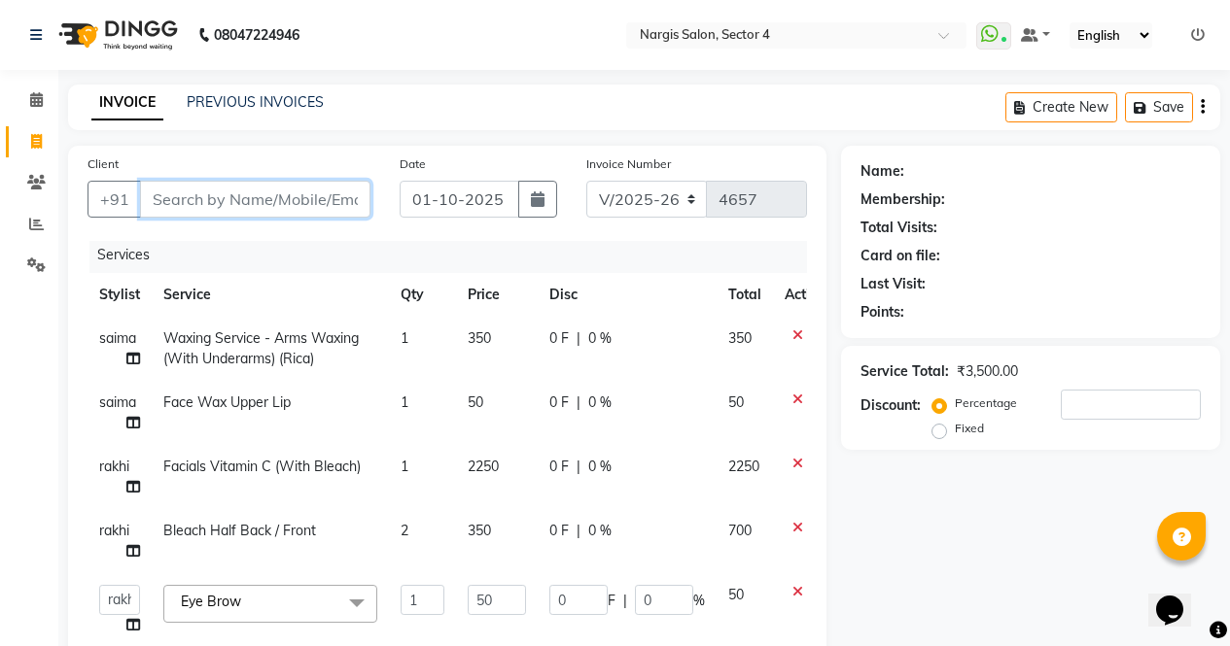
click at [191, 196] on input "Client" at bounding box center [255, 199] width 230 height 37
type input "9"
type input "0"
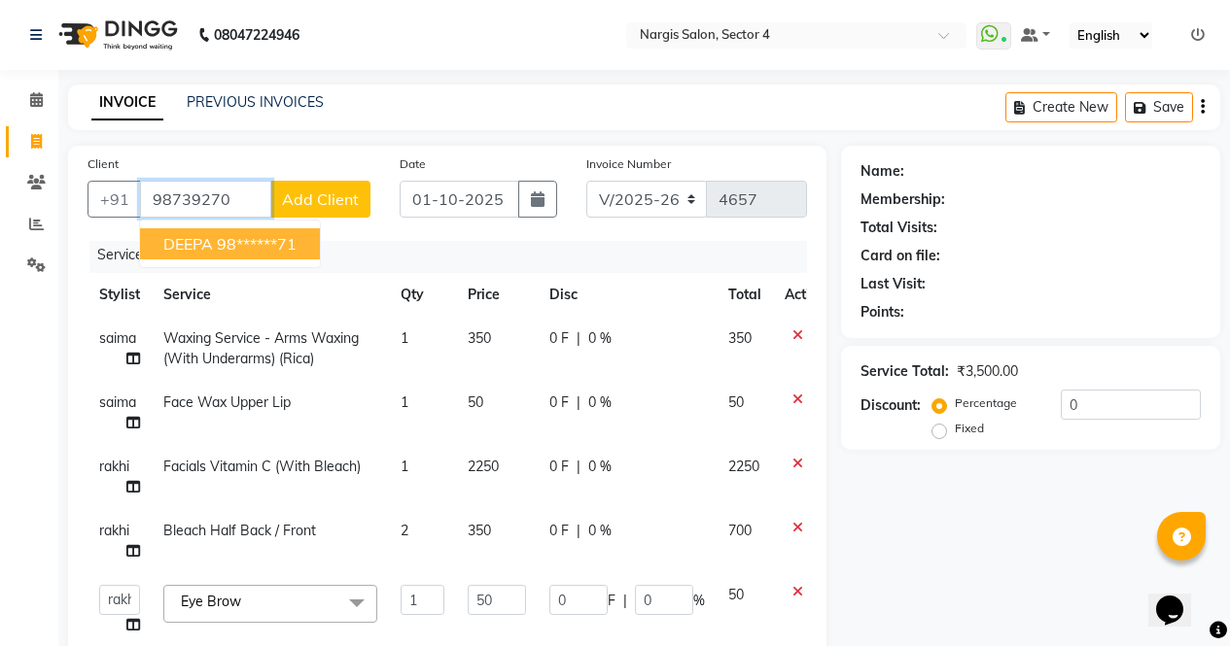
click at [195, 246] on span "DEEPA" at bounding box center [188, 243] width 50 height 19
type input "98******71"
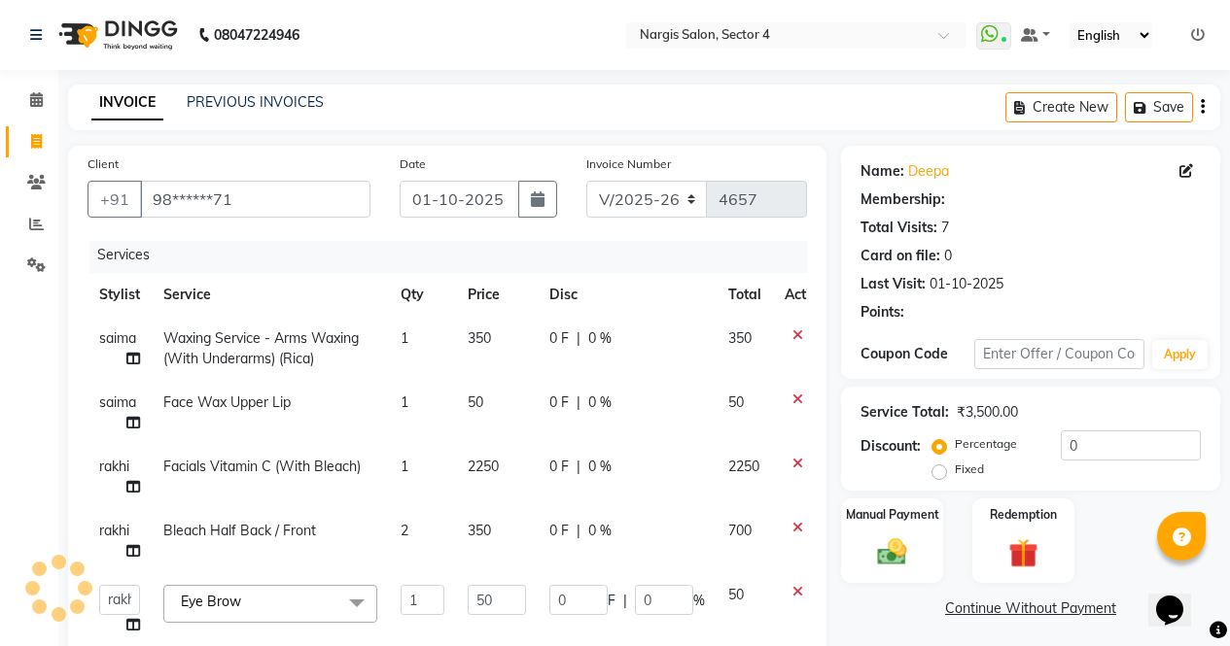
type input "15"
type input "30"
select select "1: Object"
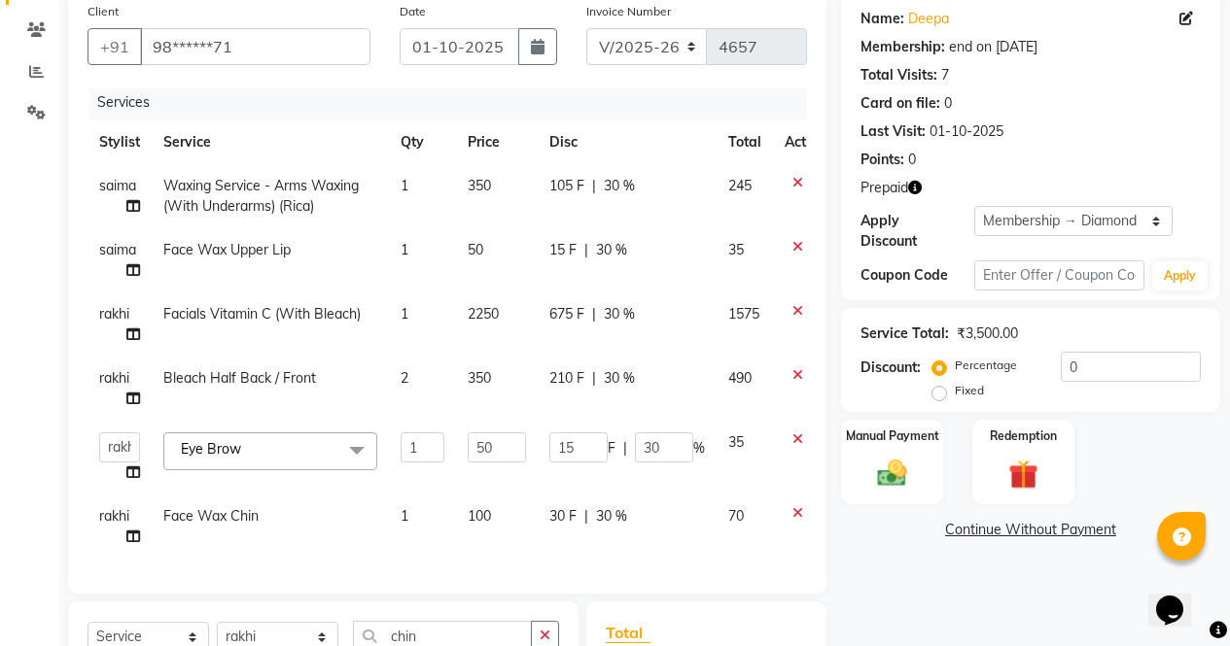
scroll to position [140, 0]
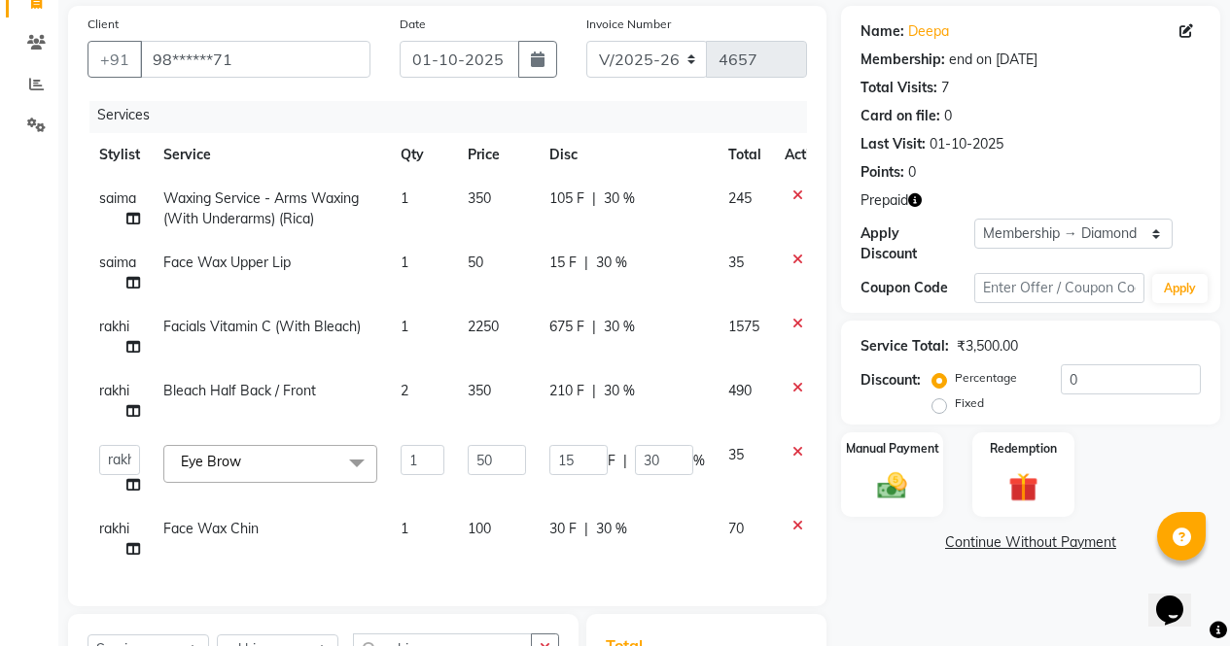
click at [916, 193] on icon "button" at bounding box center [915, 200] width 14 height 14
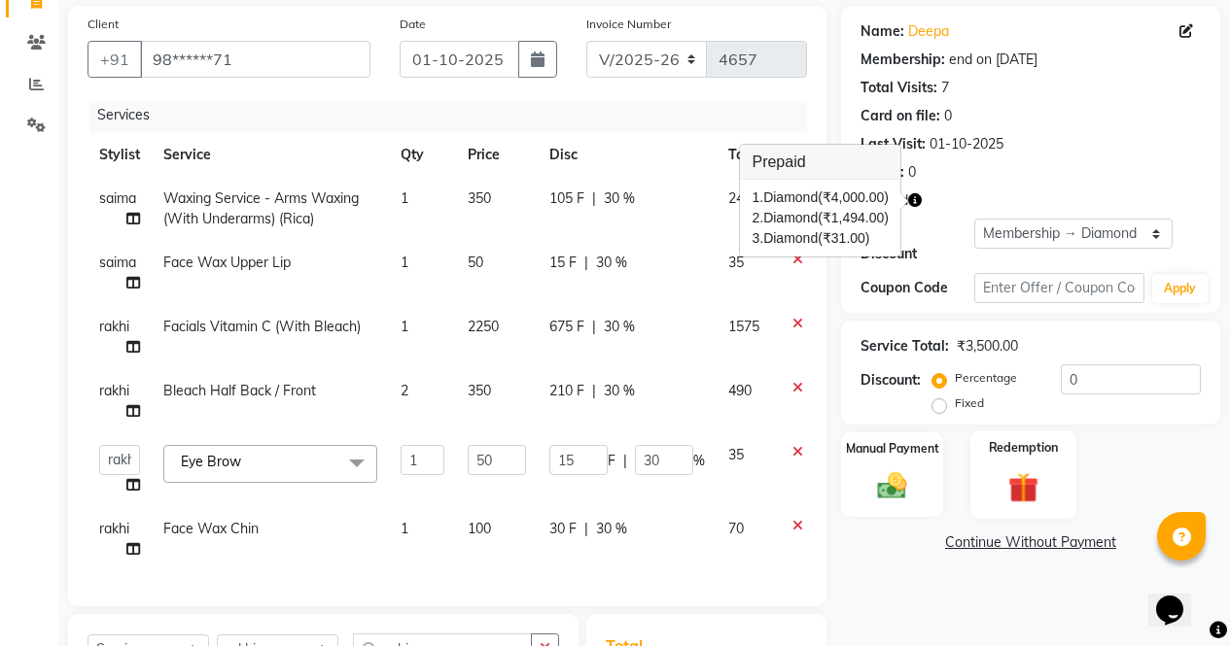
click at [1053, 469] on div "Redemption" at bounding box center [1023, 475] width 106 height 88
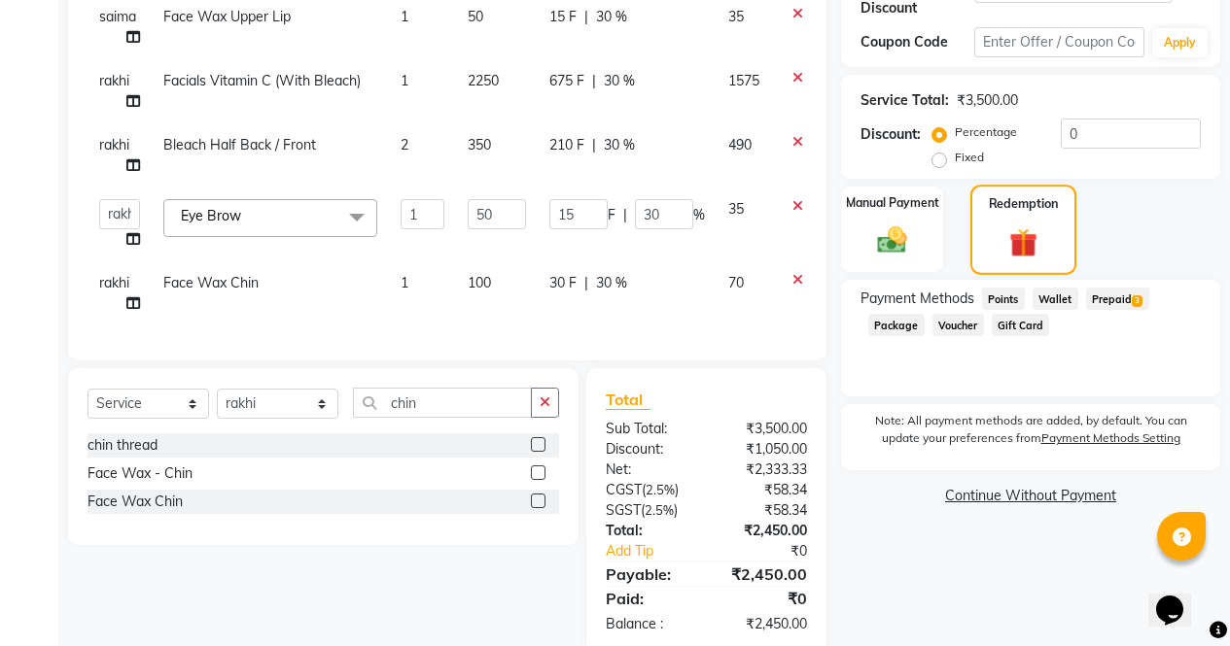
scroll to position [423, 0]
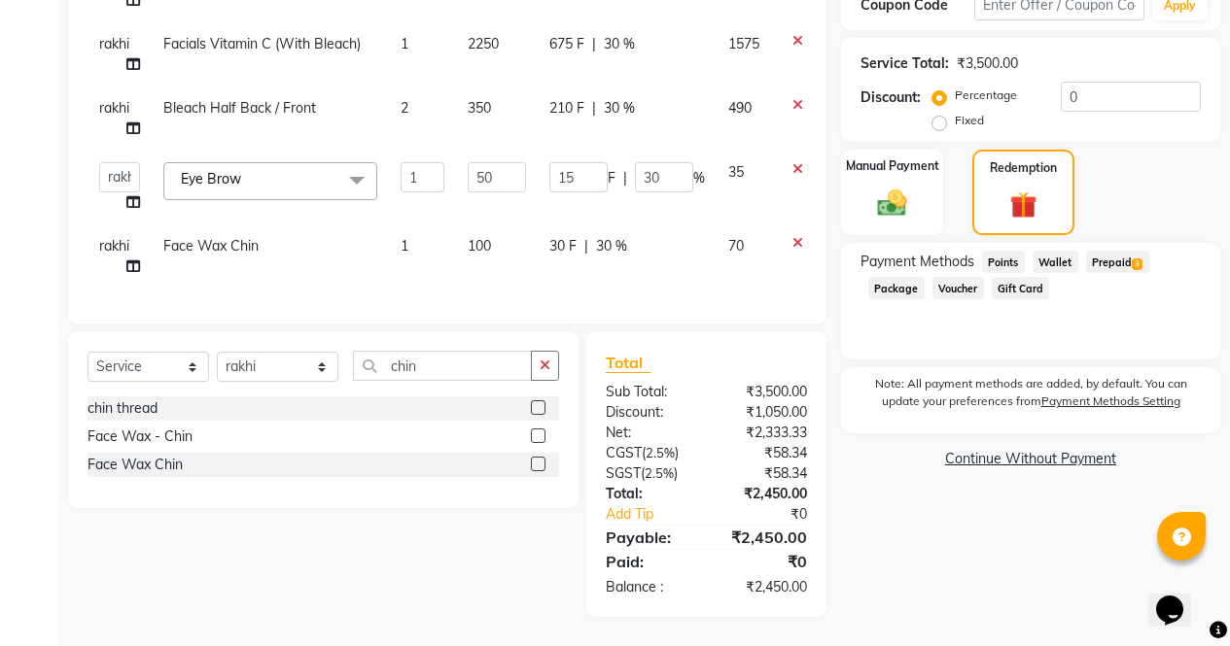
click at [1136, 259] on span "3" at bounding box center [1136, 265] width 11 height 12
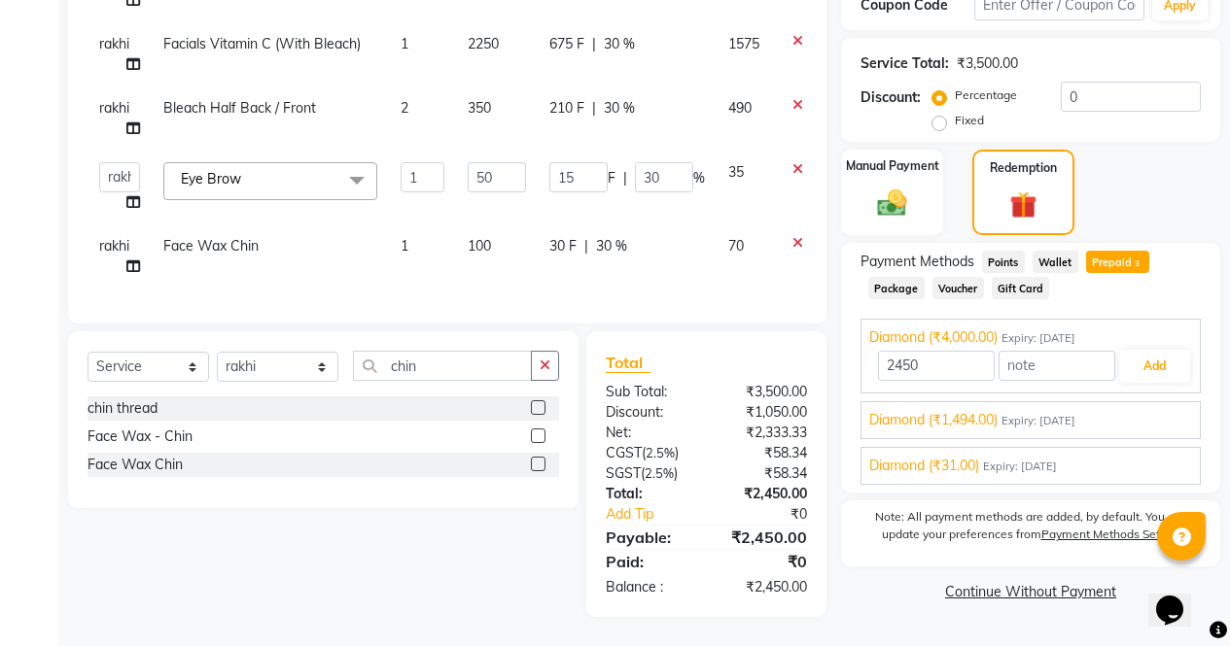
click at [1149, 410] on div "Diamond (₹1,494.00) Expiry: 26-09-2026" at bounding box center [1030, 420] width 323 height 20
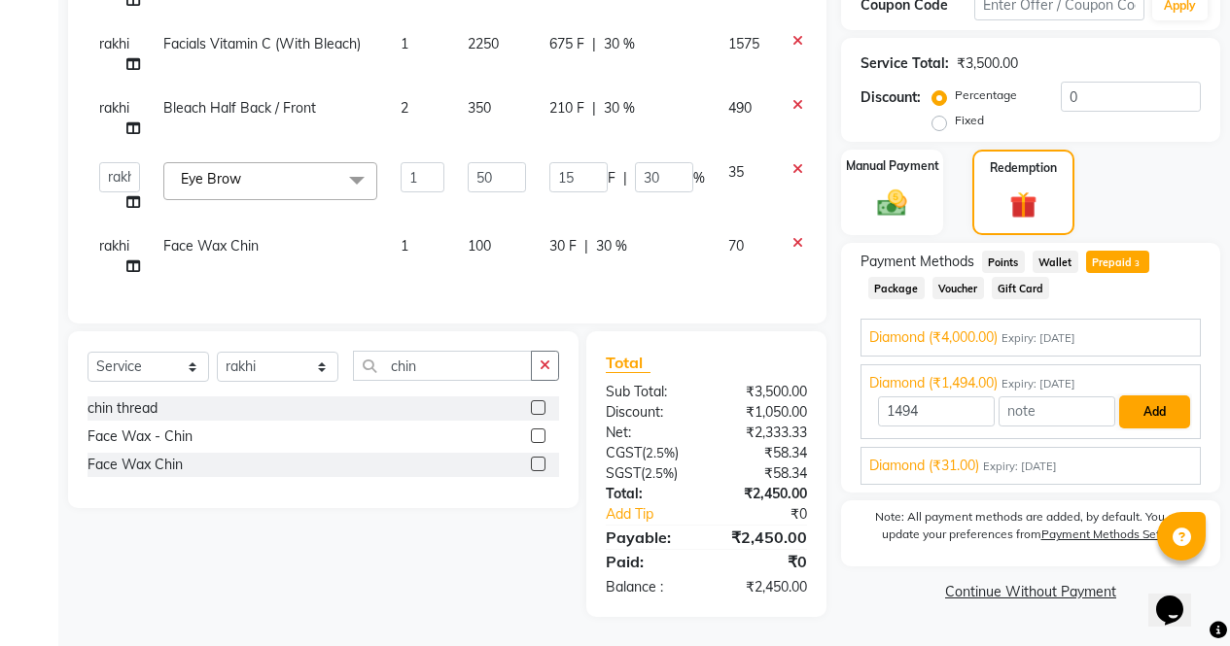
click at [1151, 396] on button "Add" at bounding box center [1154, 412] width 71 height 33
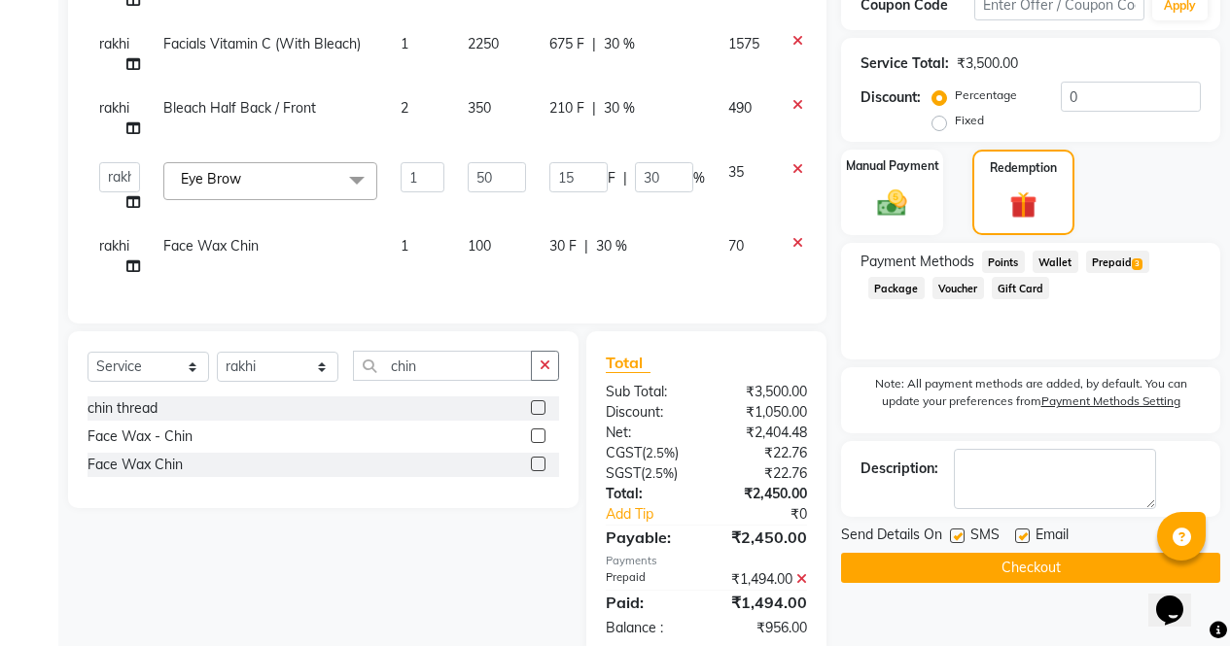
click at [1137, 259] on span "3" at bounding box center [1136, 265] width 11 height 12
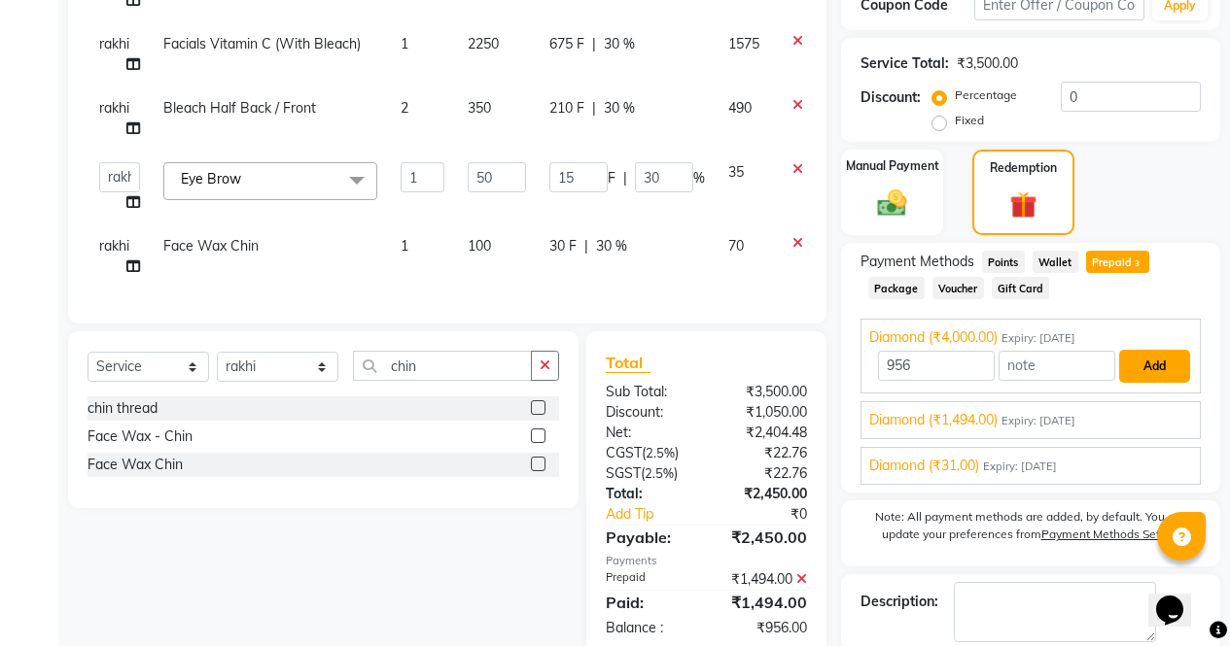
click at [1167, 350] on button "Add" at bounding box center [1154, 366] width 71 height 33
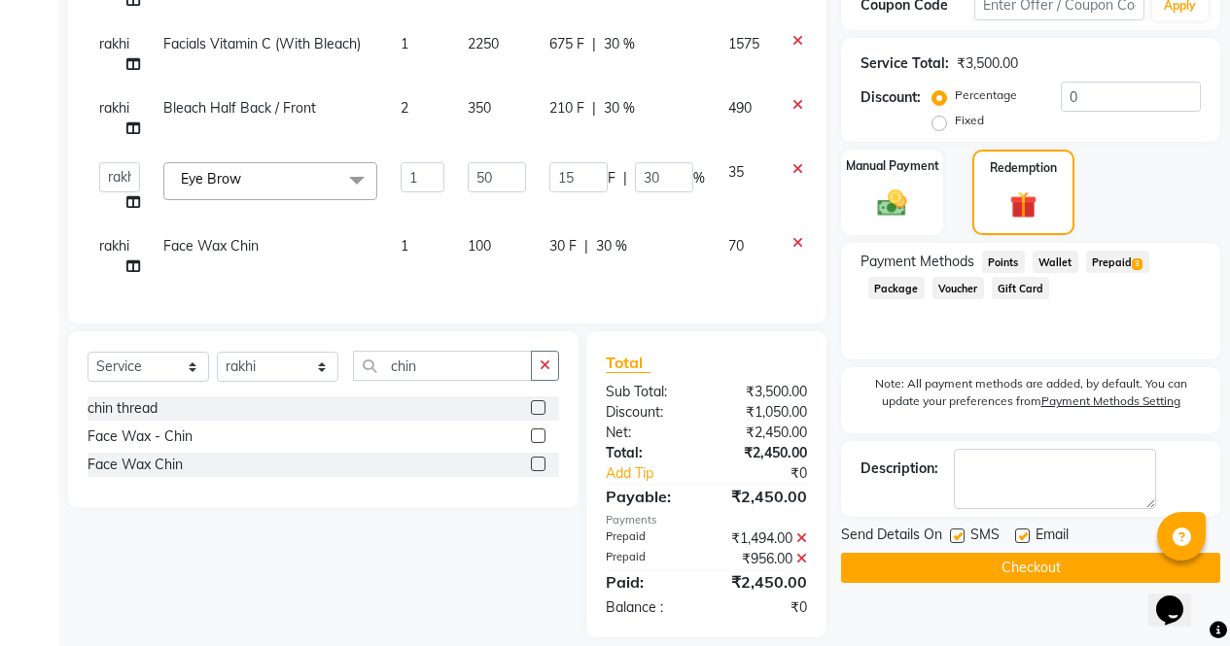
click at [1125, 565] on button "Checkout" at bounding box center [1030, 568] width 379 height 30
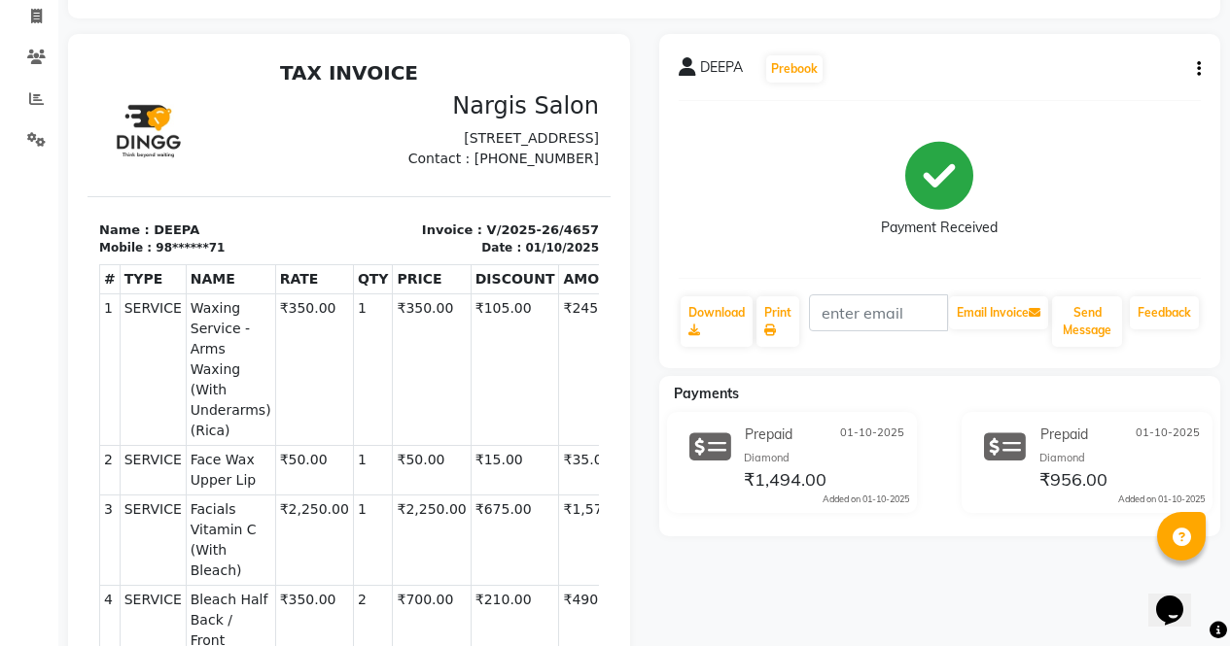
scroll to position [82, 0]
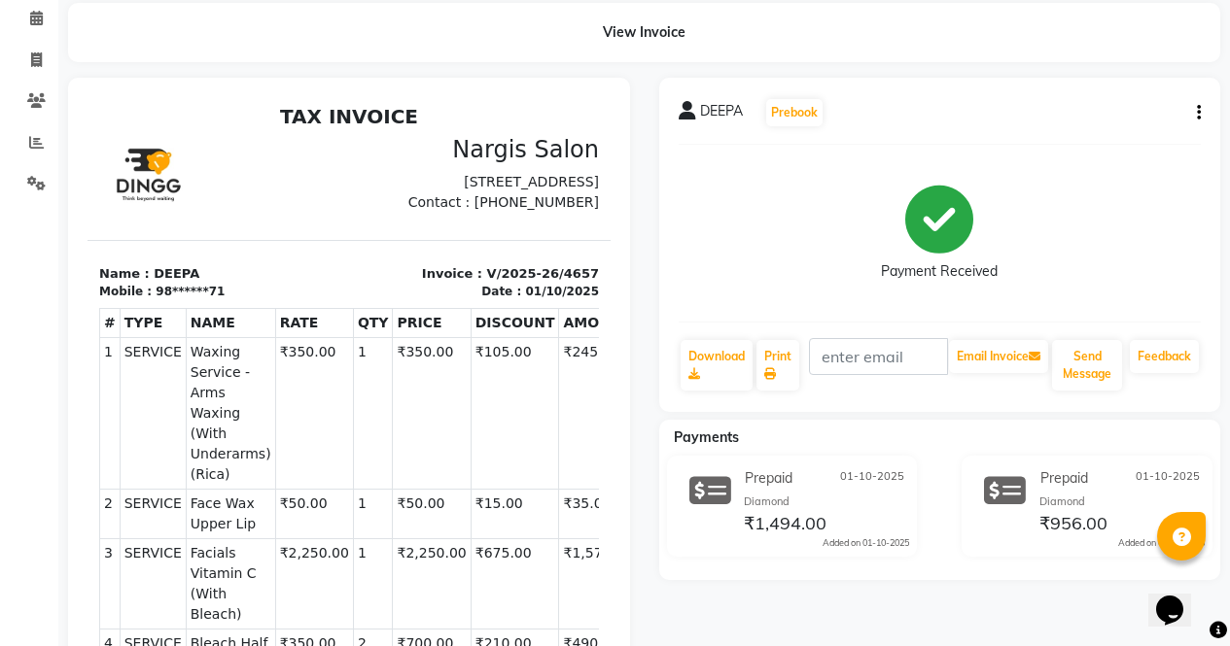
click at [1198, 113] on icon "button" at bounding box center [1199, 113] width 4 height 1
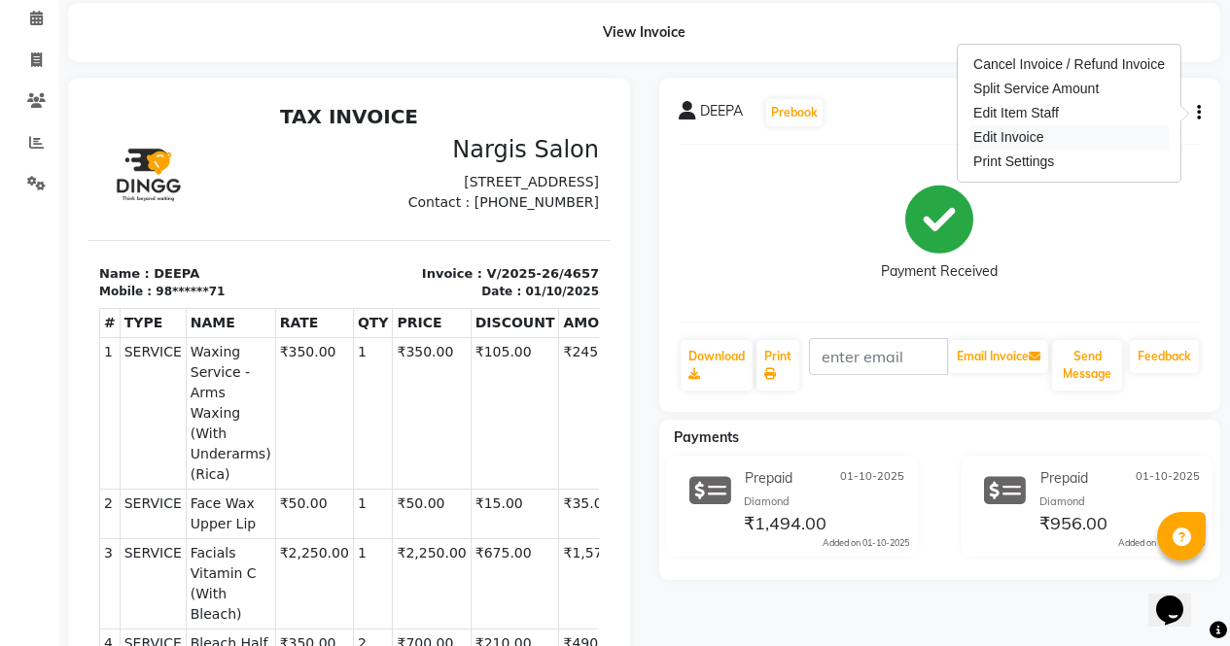
click at [1076, 126] on div "Edit Invoice" at bounding box center [1068, 137] width 199 height 24
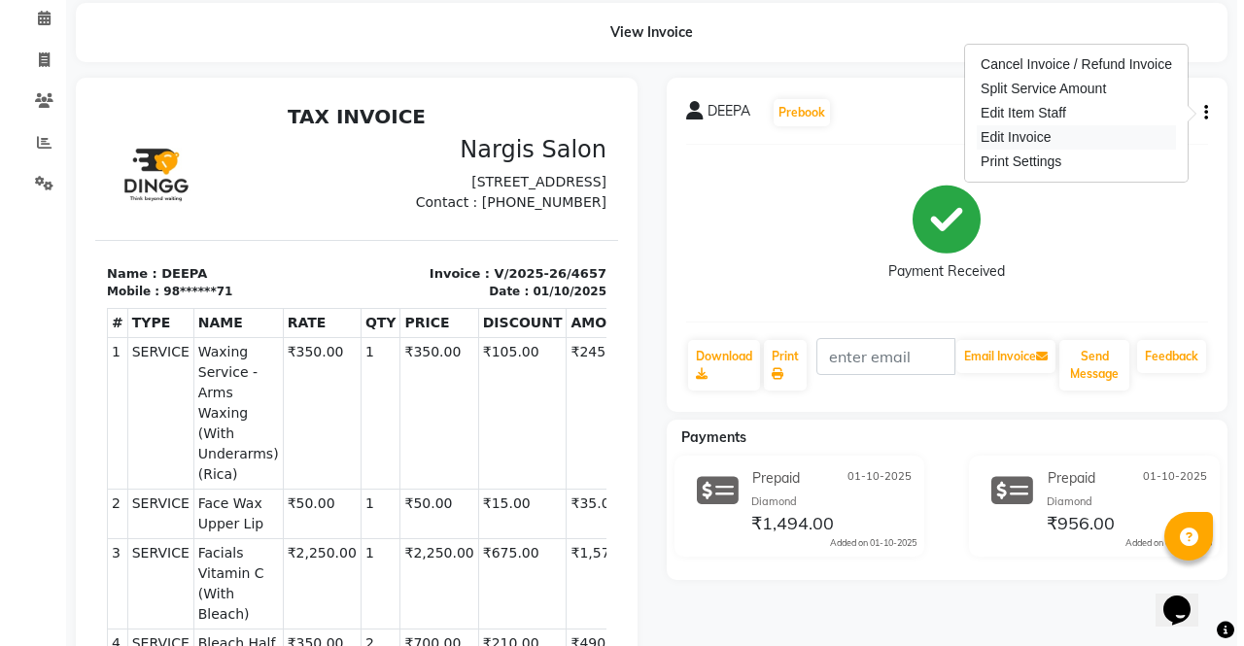
select select "service"
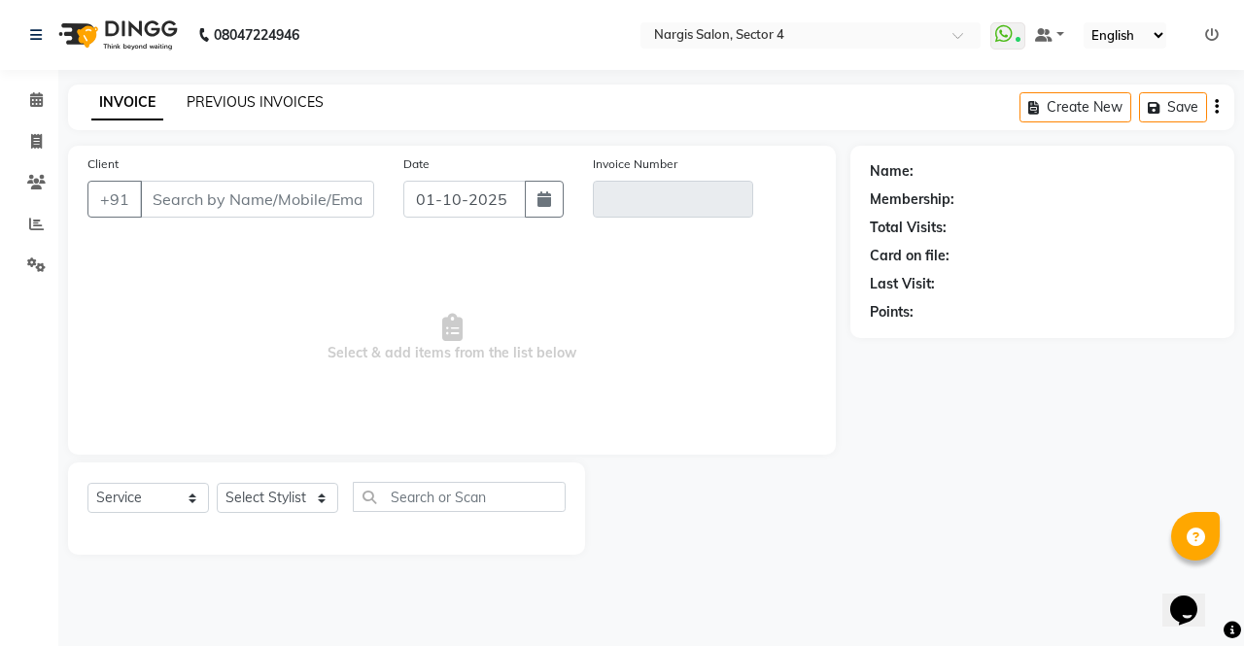
click at [234, 106] on link "PREVIOUS INVOICES" at bounding box center [255, 101] width 137 height 17
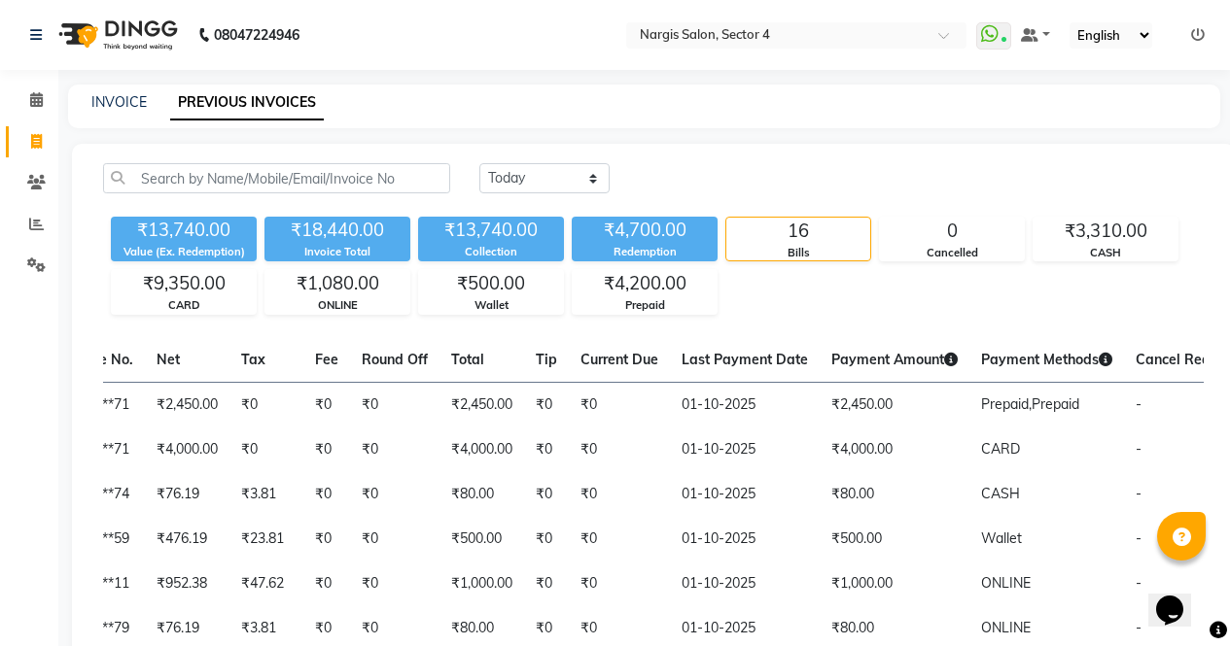
scroll to position [0, 487]
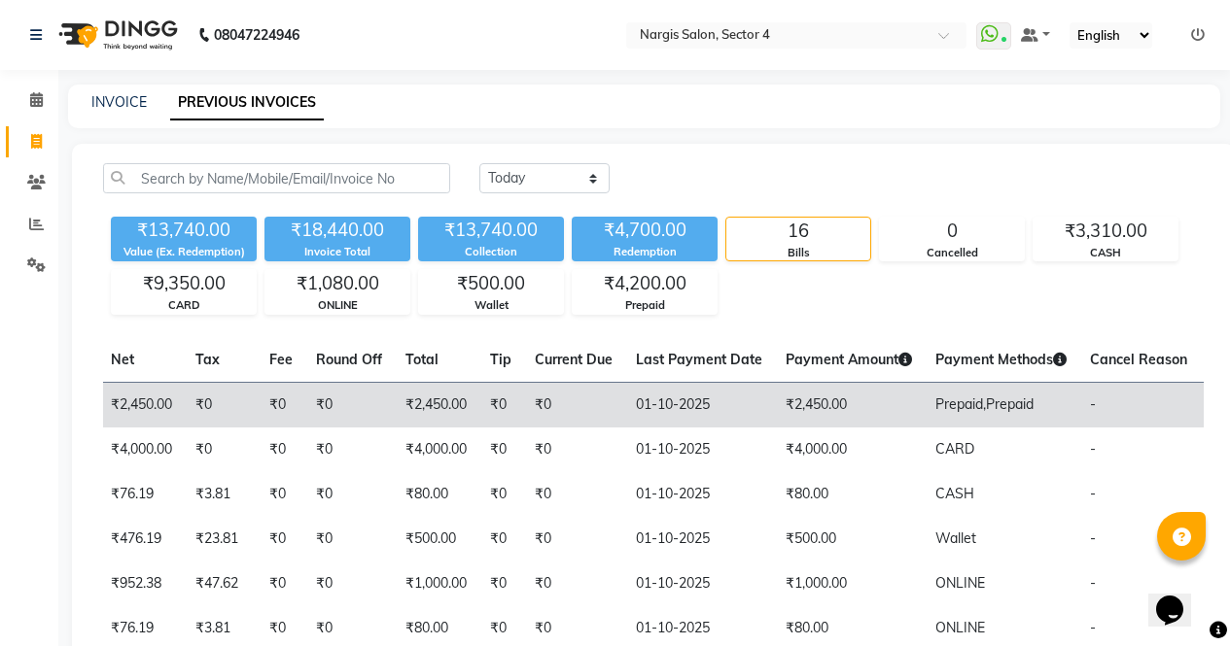
click at [935, 401] on span "Prepaid," at bounding box center [960, 404] width 51 height 17
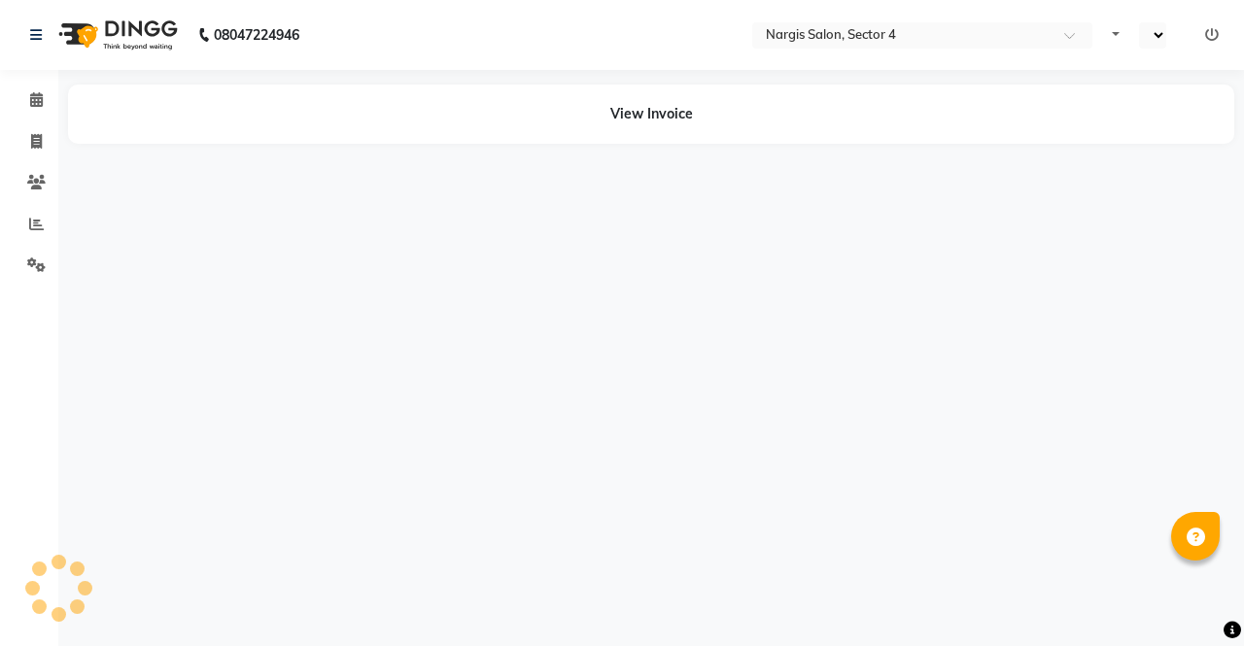
select select "en"
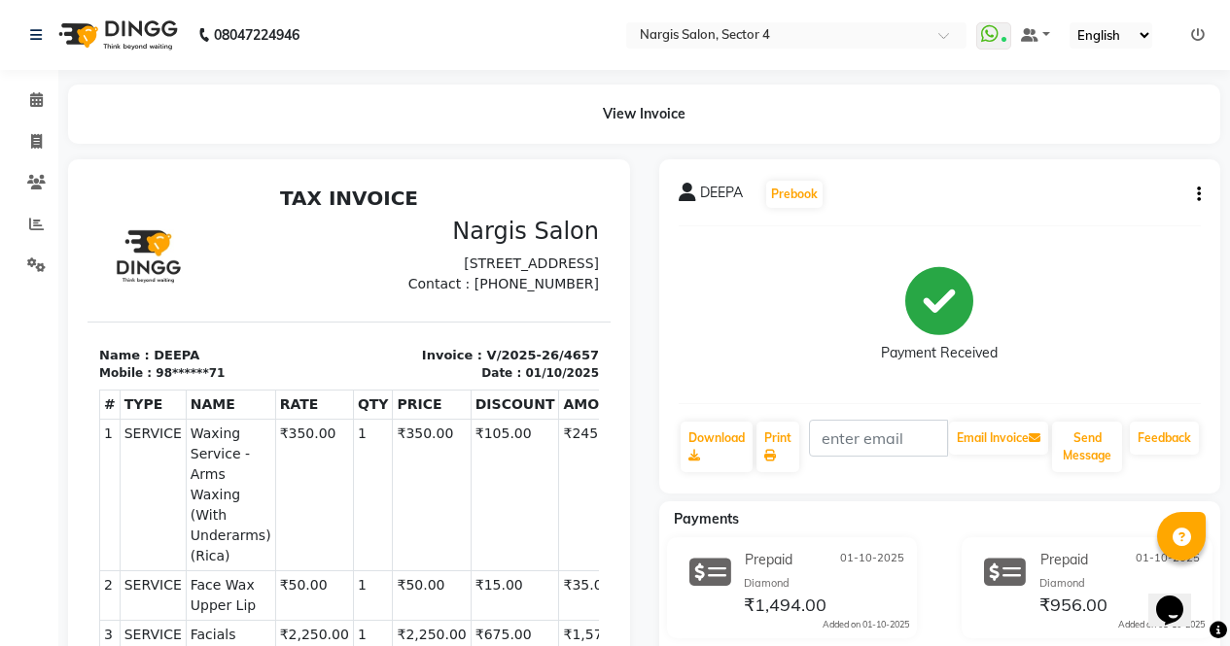
click at [1198, 194] on icon "button" at bounding box center [1199, 194] width 4 height 1
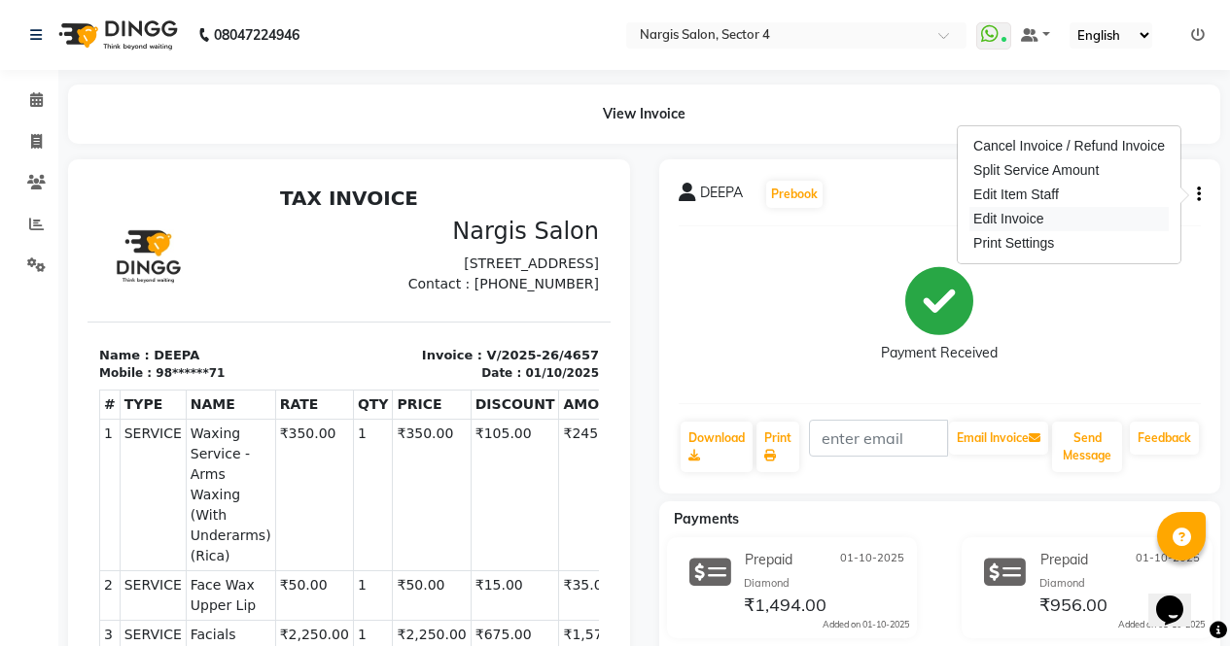
click at [1066, 220] on div "Edit Invoice" at bounding box center [1068, 219] width 199 height 24
select select "service"
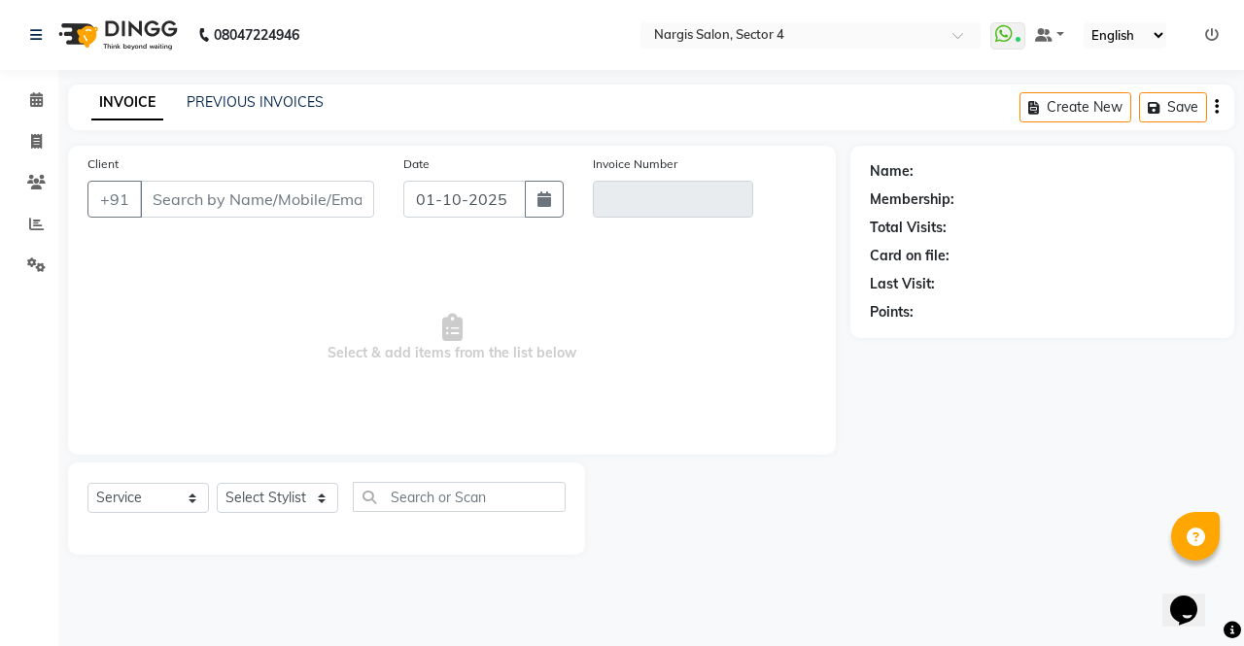
type input "98******71"
type input "V/2025-26/4657"
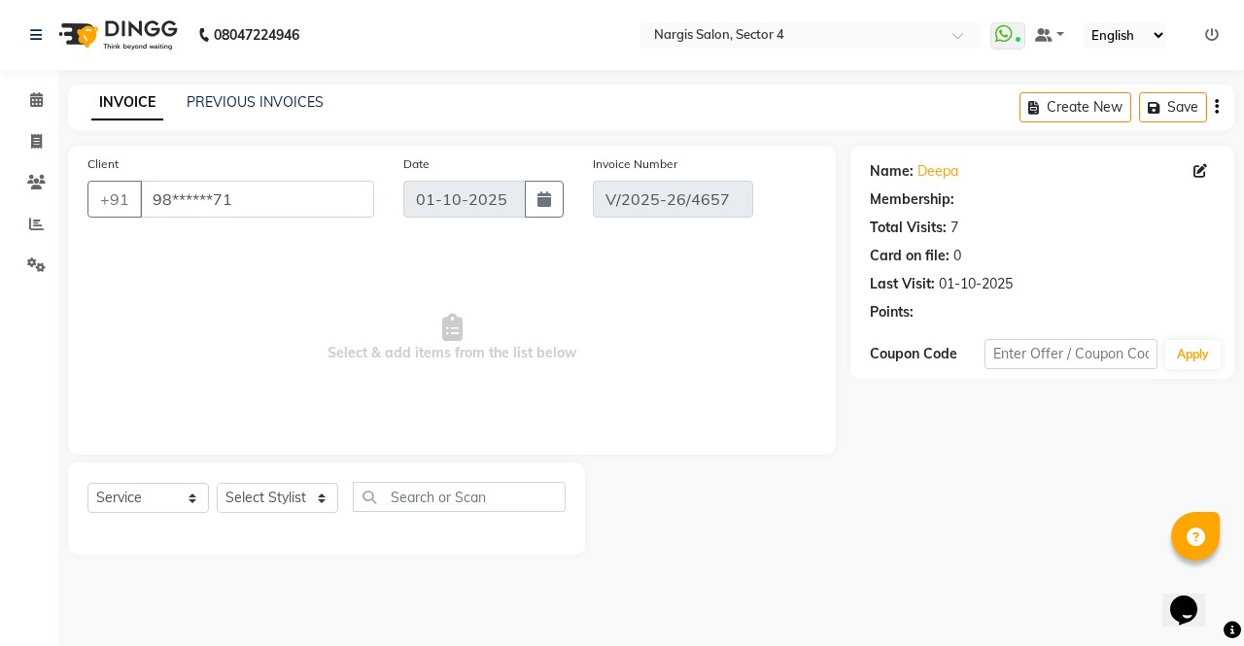
select select "1: Object"
select select "select"
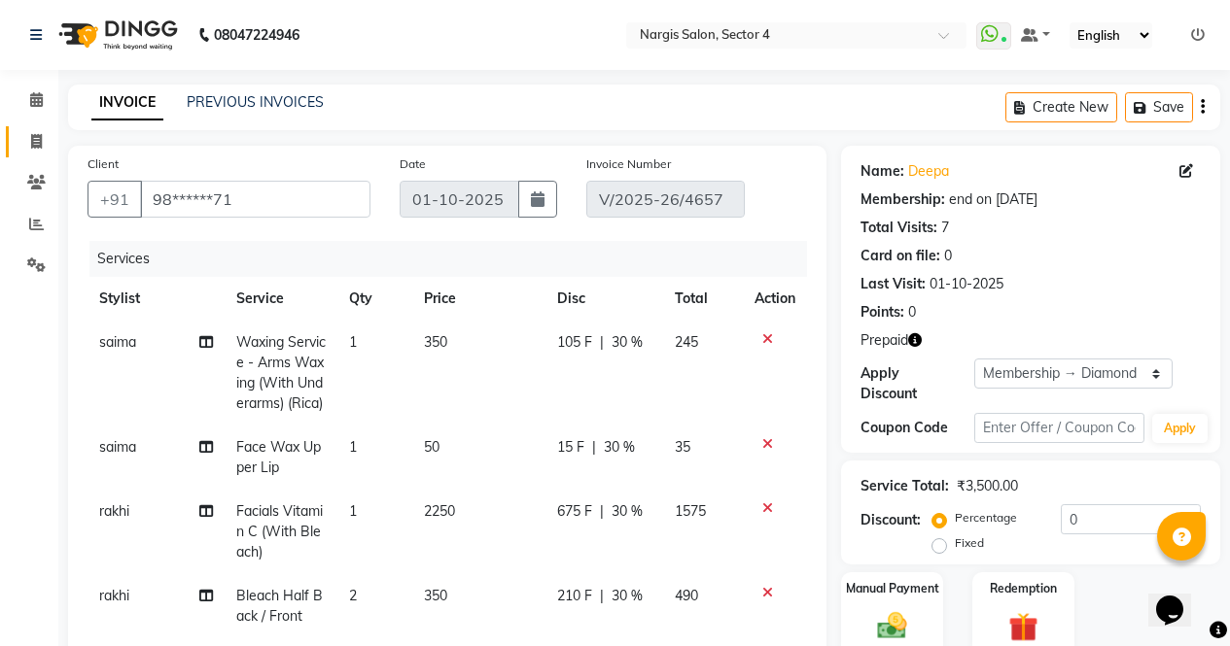
click at [43, 144] on span at bounding box center [36, 142] width 34 height 22
select select "service"
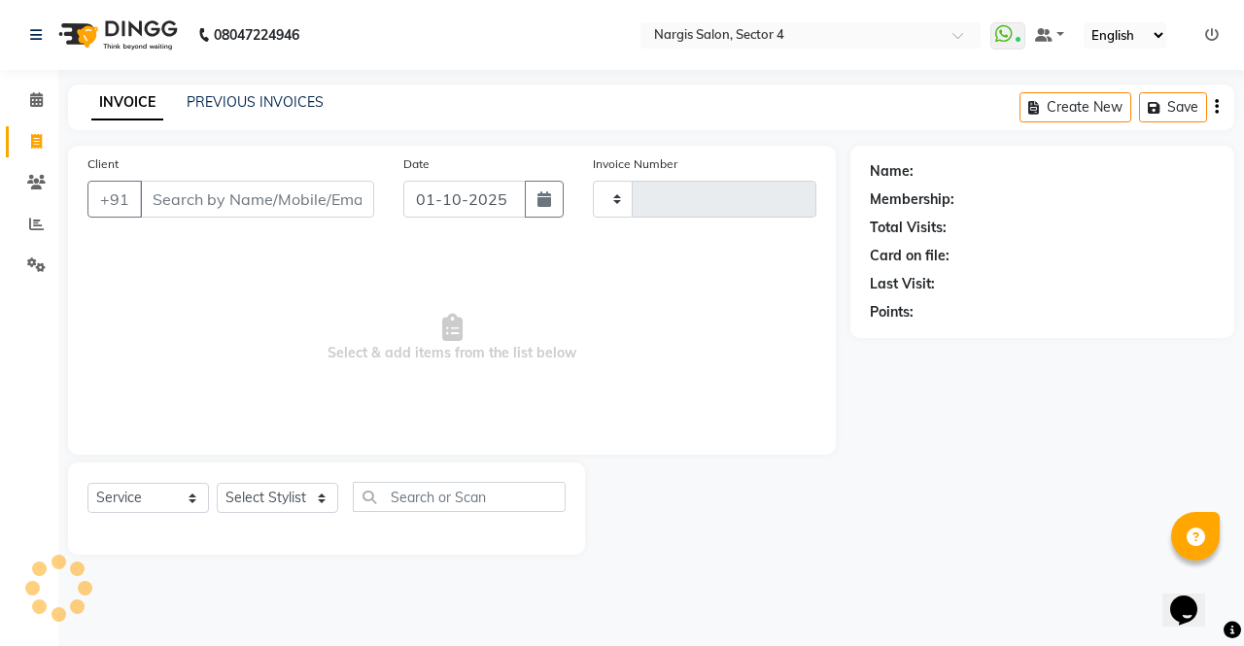
type input "4658"
select select "4130"
click at [284, 106] on link "PREVIOUS INVOICES" at bounding box center [255, 101] width 137 height 17
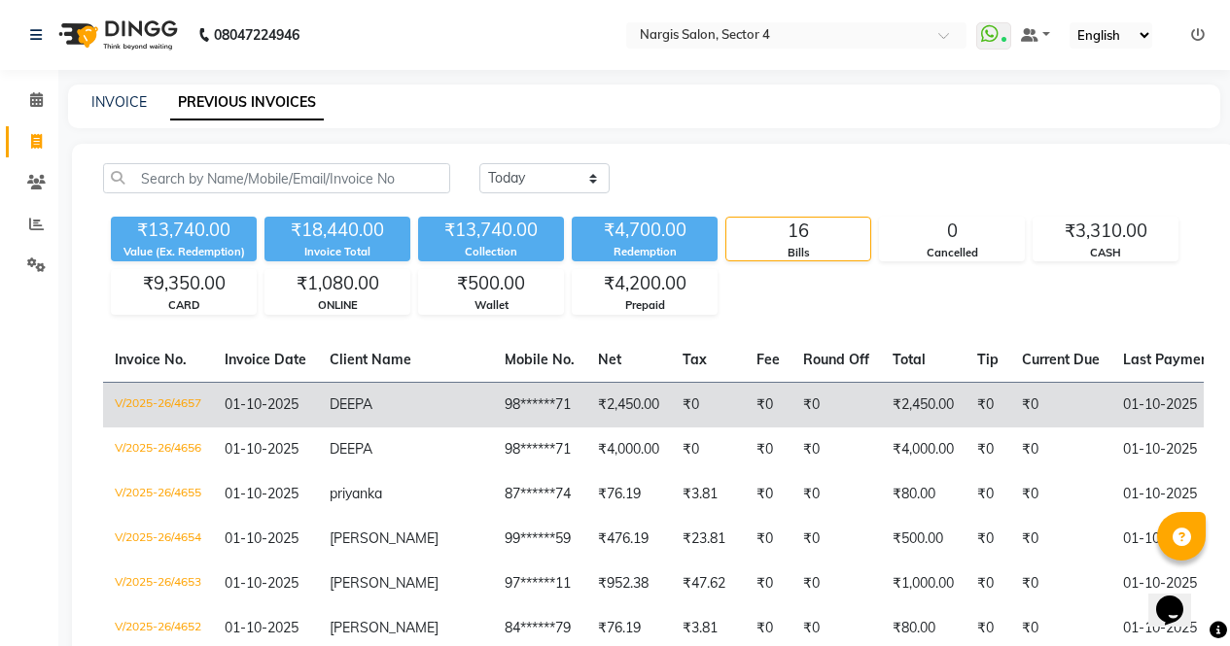
click at [1010, 403] on td "₹0" at bounding box center [1060, 405] width 101 height 46
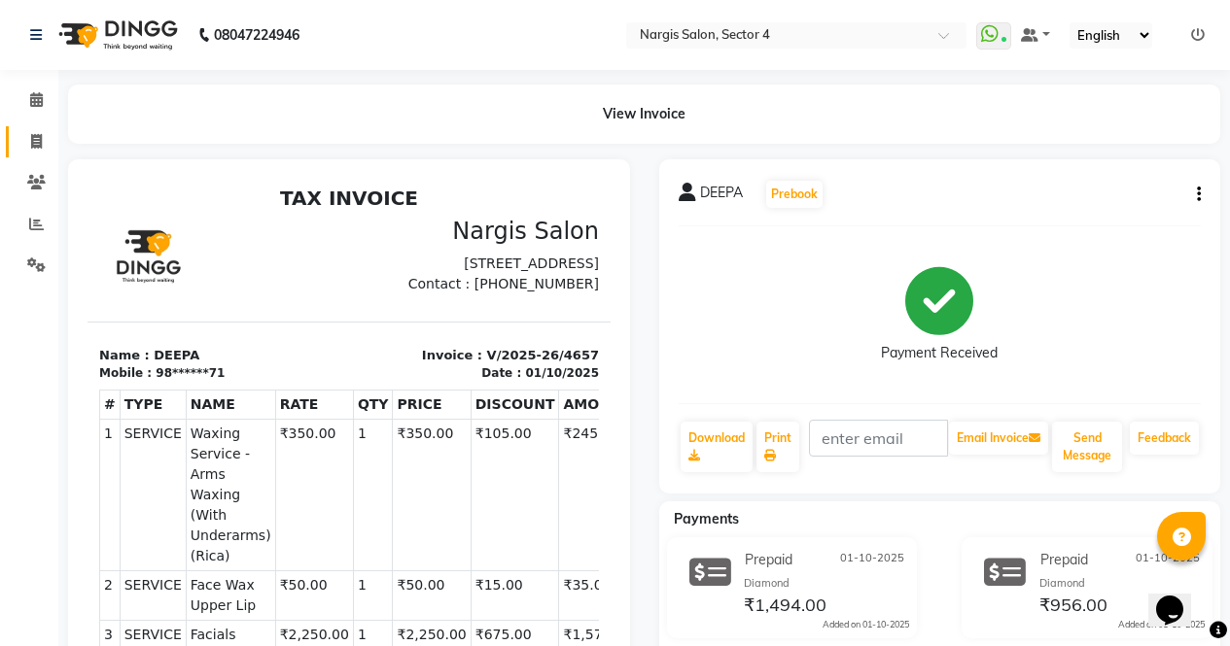
click at [23, 145] on span at bounding box center [36, 142] width 34 height 22
select select "service"
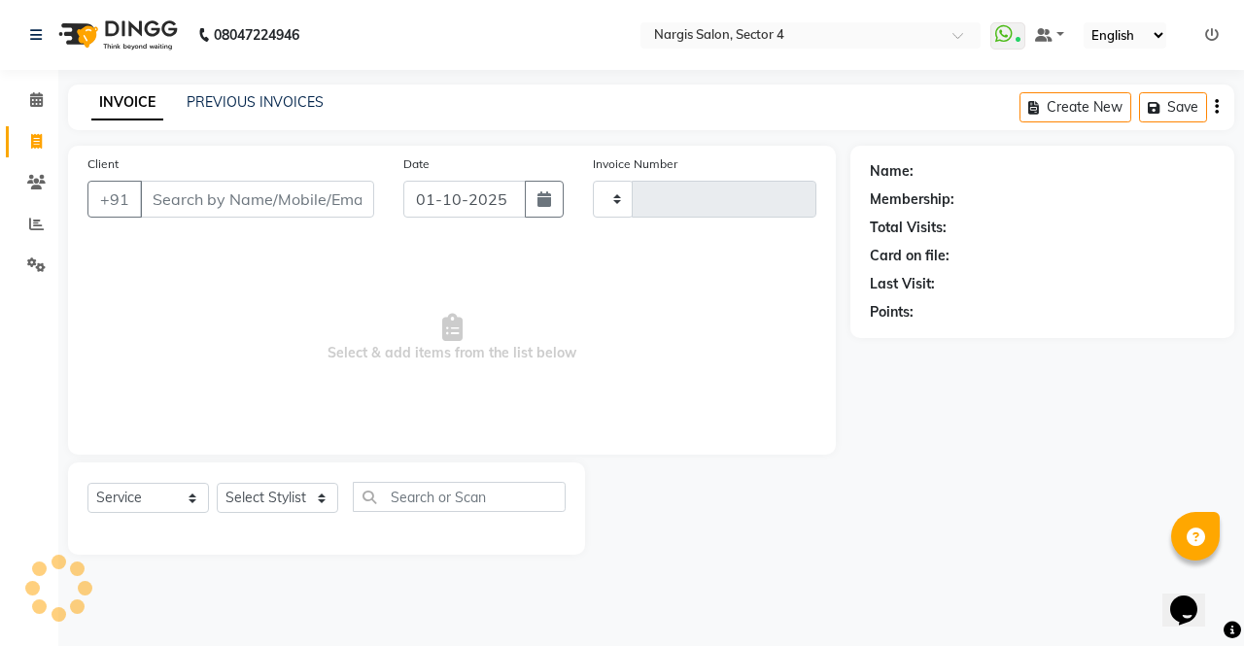
type input "4658"
select select "4130"
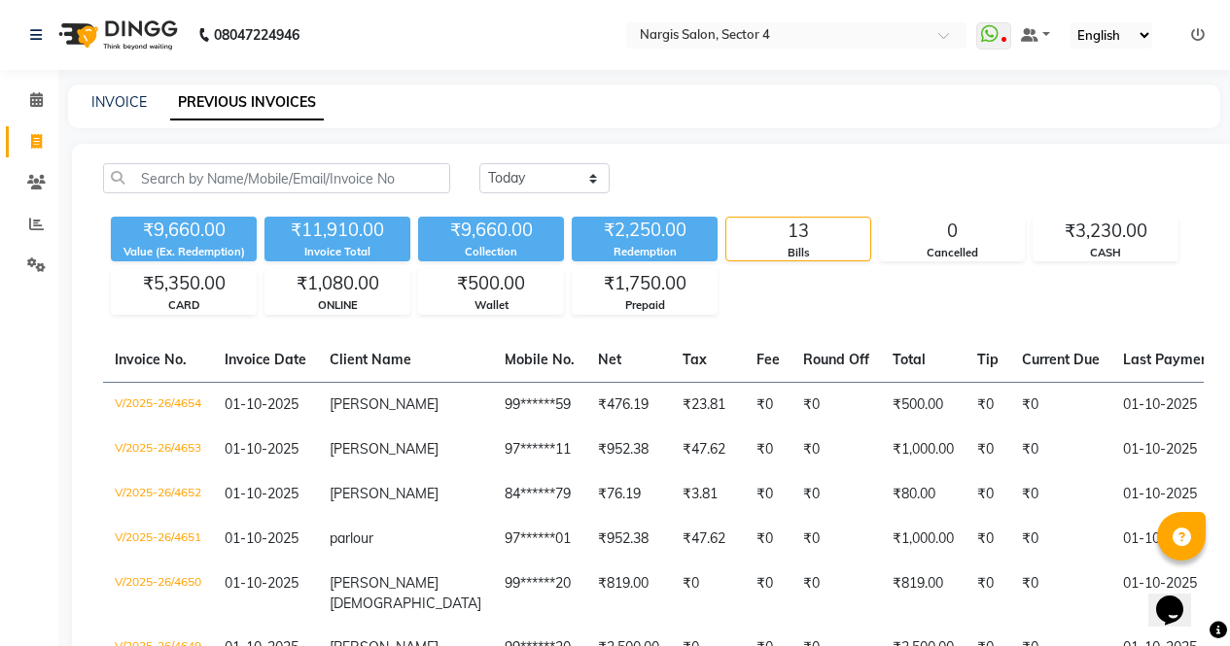
scroll to position [0, 487]
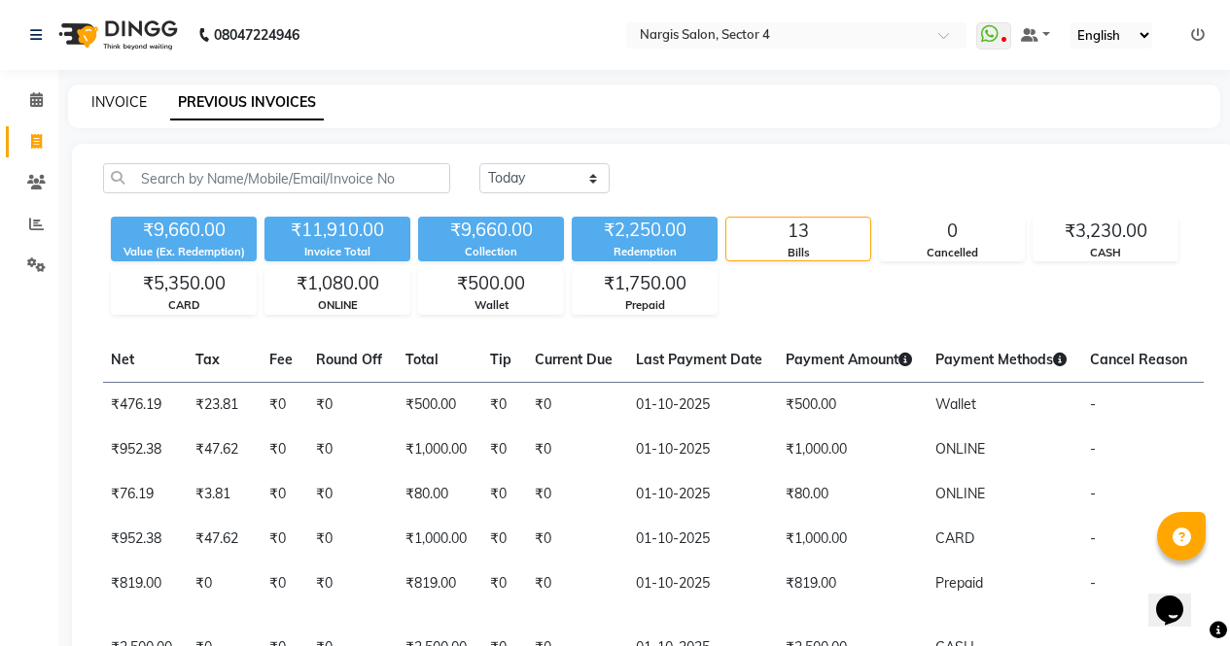
click at [117, 110] on link "INVOICE" at bounding box center [118, 101] width 55 height 17
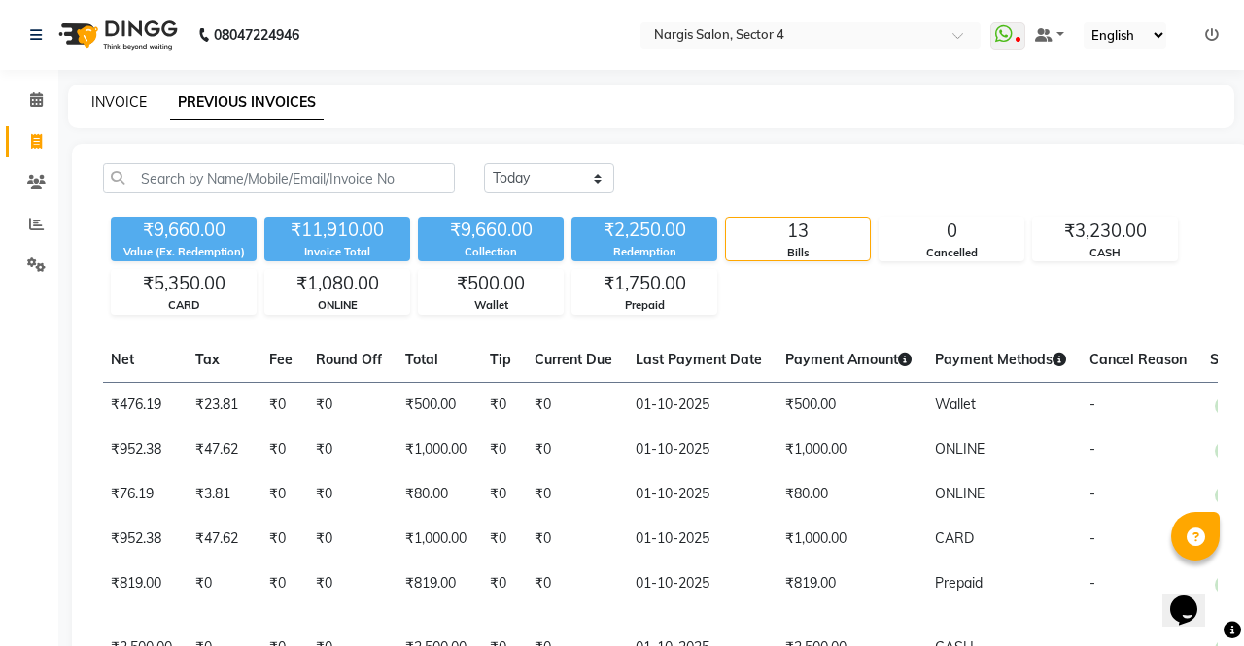
select select "4130"
select select "service"
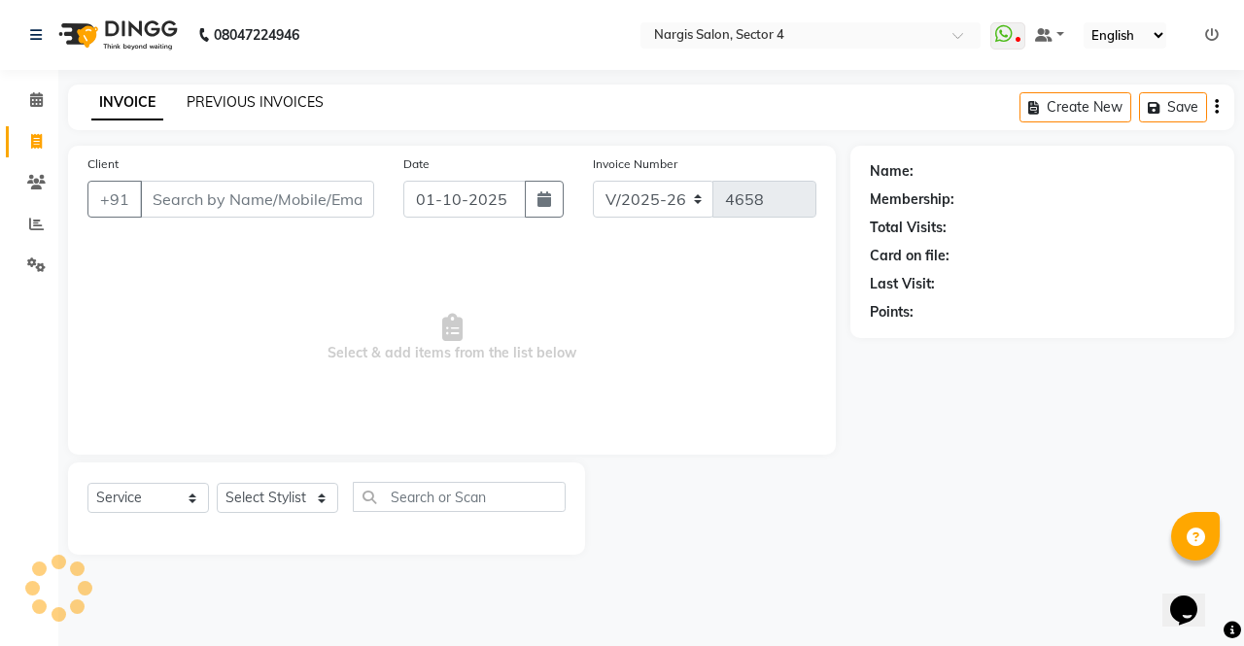
click at [251, 107] on link "PREVIOUS INVOICES" at bounding box center [255, 101] width 137 height 17
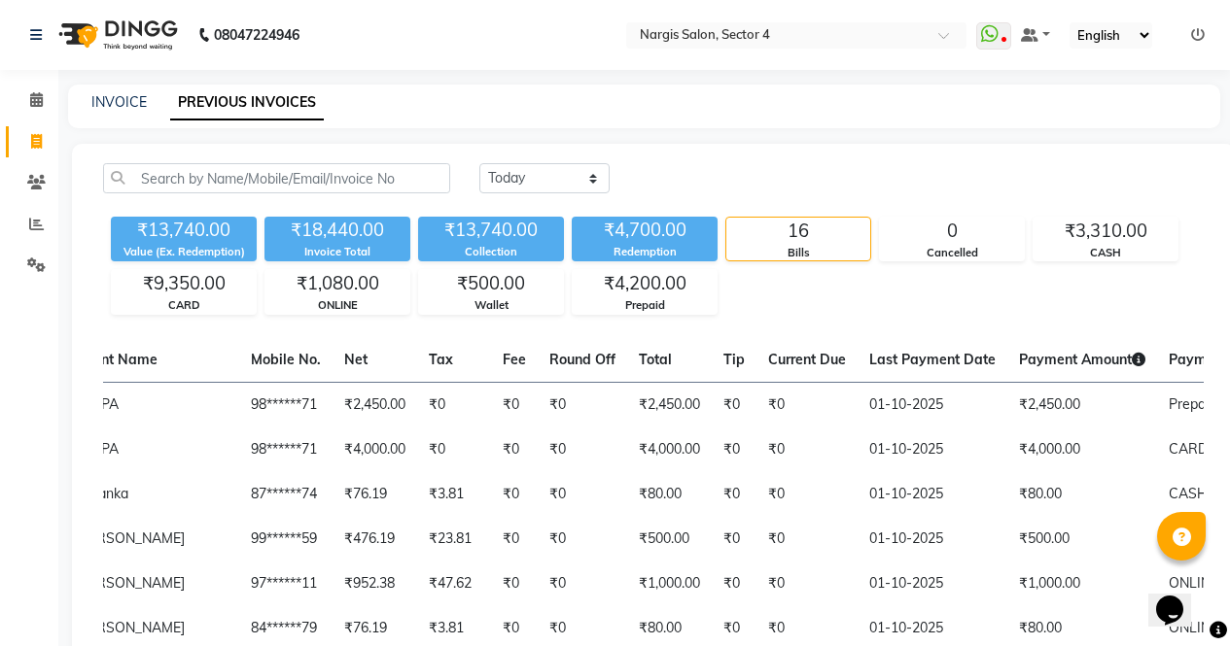
scroll to position [0, 487]
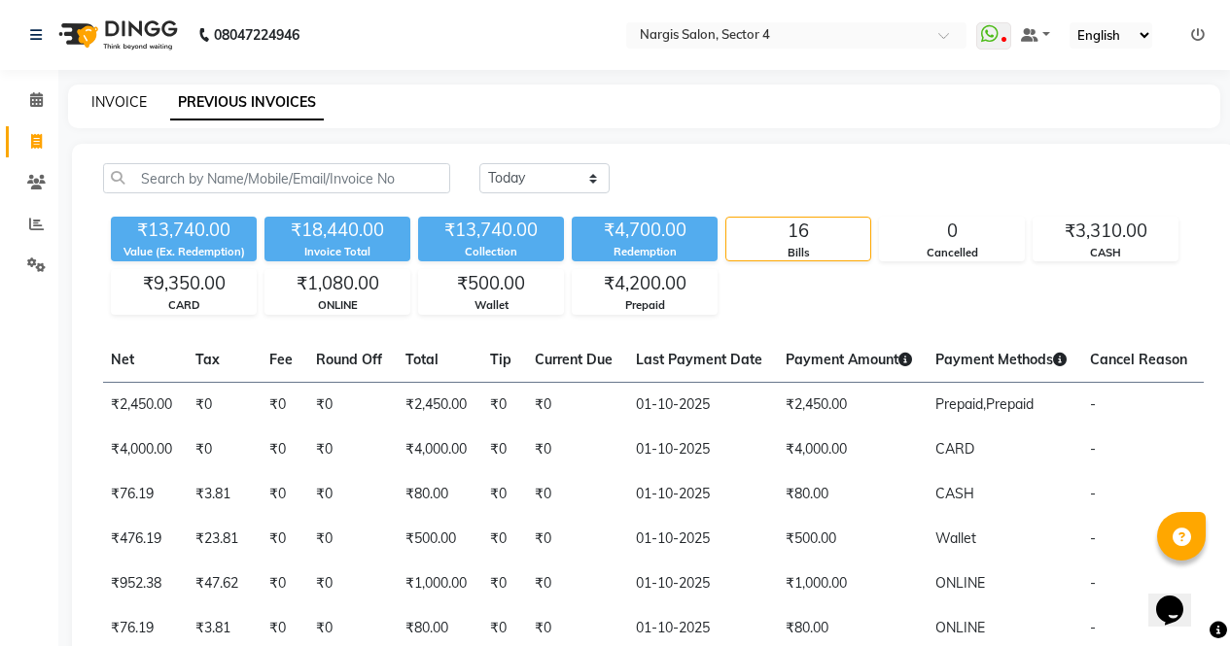
click at [123, 97] on link "INVOICE" at bounding box center [118, 101] width 55 height 17
select select "service"
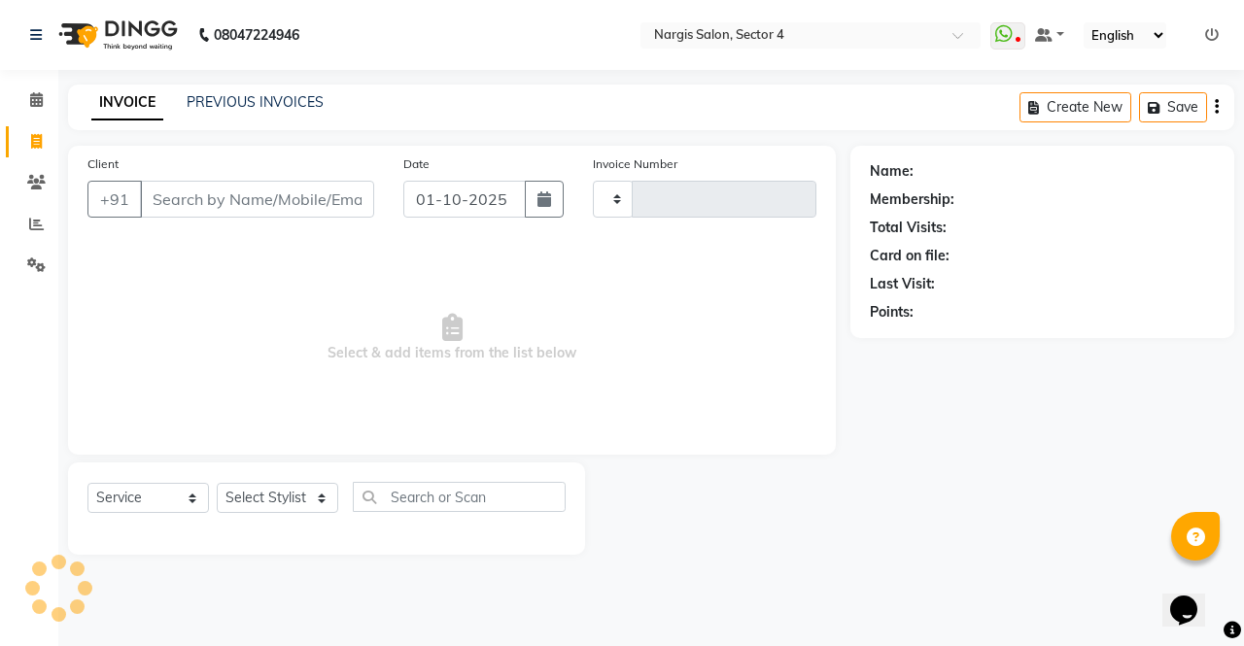
type input "4658"
select select "4130"
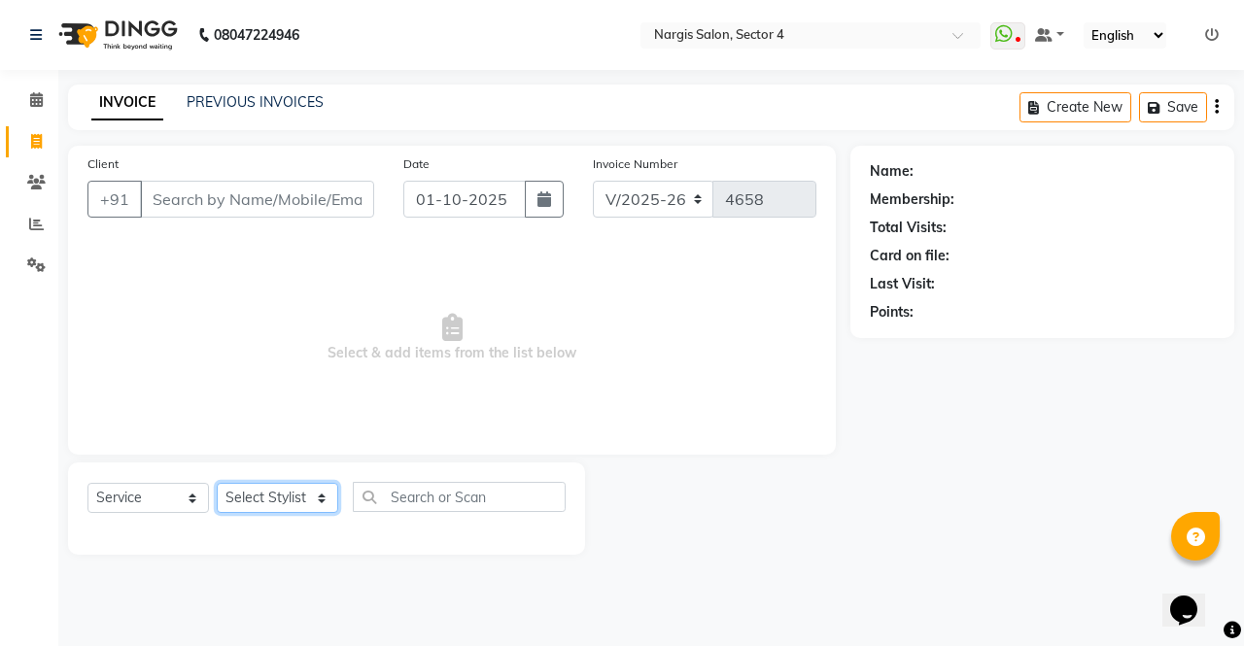
click at [337, 498] on select "Select Stylist [PERSON_NAME] [PERSON_NAME] [PERSON_NAME] Front Desk muskaan rak…" at bounding box center [278, 498] width 122 height 30
select select "86619"
click at [217, 483] on select "Select Stylist [PERSON_NAME] [PERSON_NAME] [PERSON_NAME] Front Desk muskaan rak…" at bounding box center [278, 498] width 122 height 30
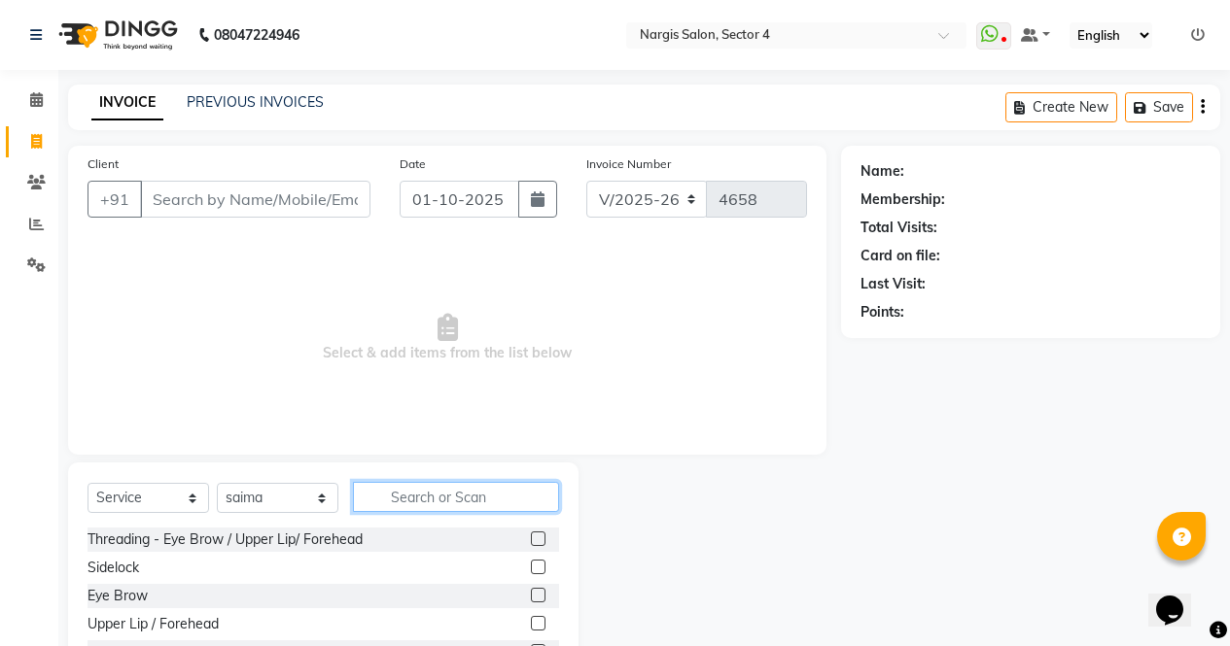
click at [463, 499] on input "text" at bounding box center [456, 497] width 206 height 30
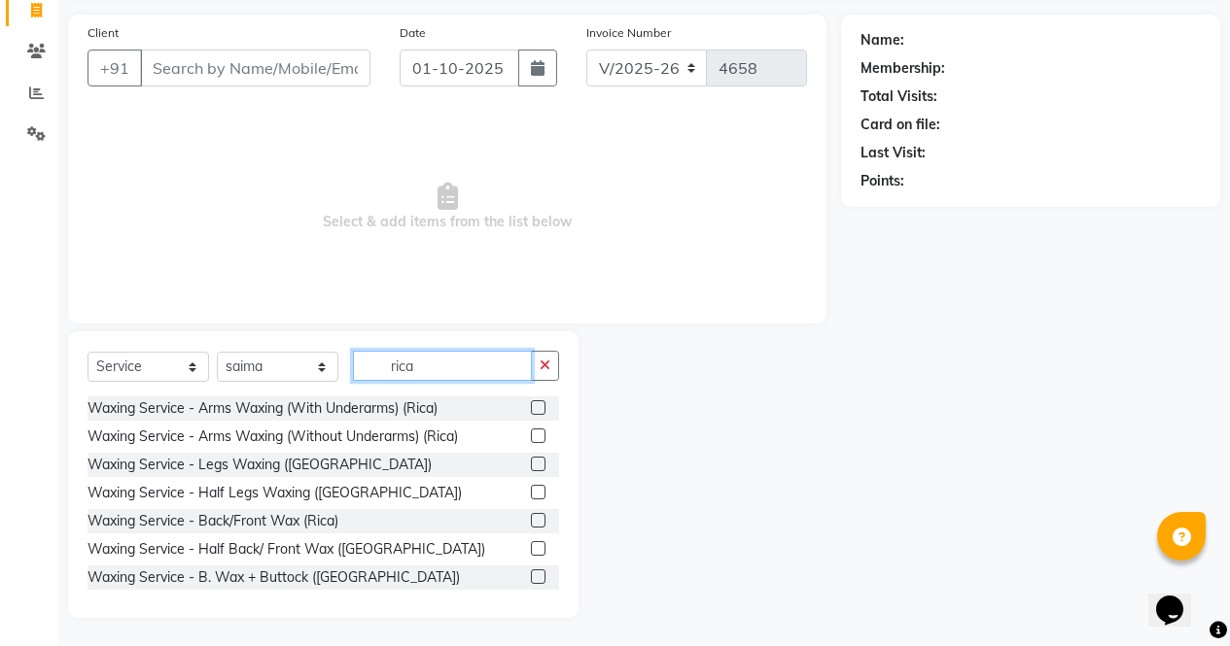
scroll to position [132, 0]
type input "rica"
click at [531, 464] on label at bounding box center [538, 463] width 15 height 15
click at [531, 464] on input "checkbox" at bounding box center [537, 464] width 13 height 13
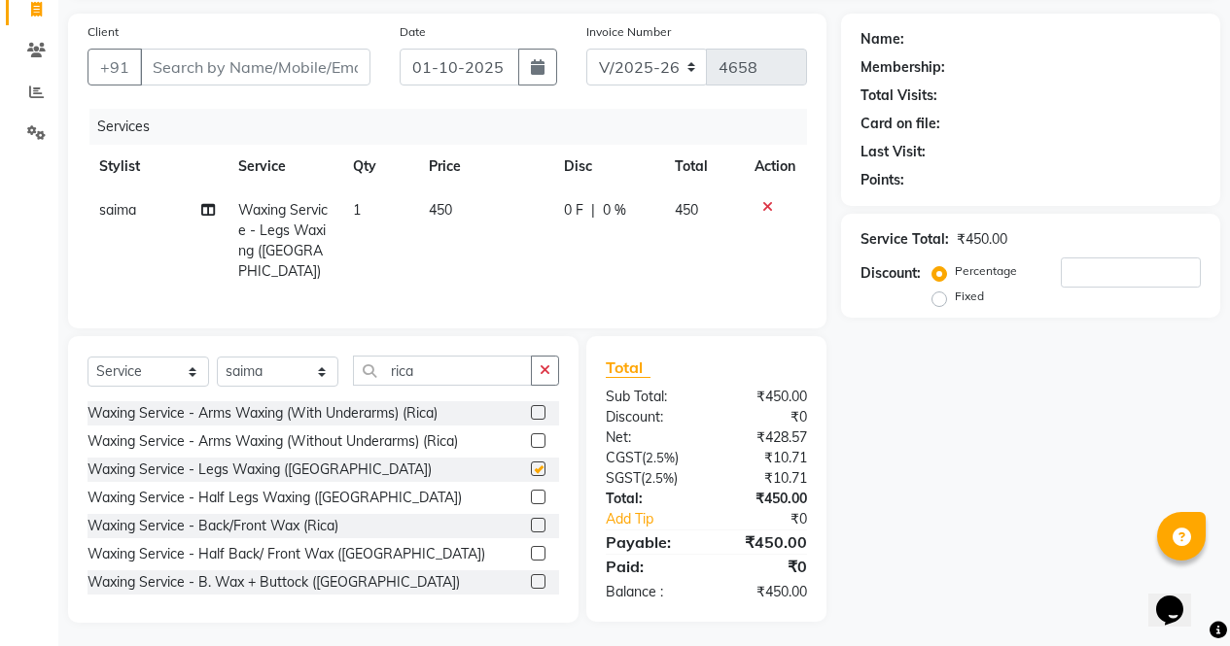
checkbox input "false"
click at [531, 434] on label at bounding box center [538, 441] width 15 height 15
click at [531, 435] on input "checkbox" at bounding box center [537, 441] width 13 height 13
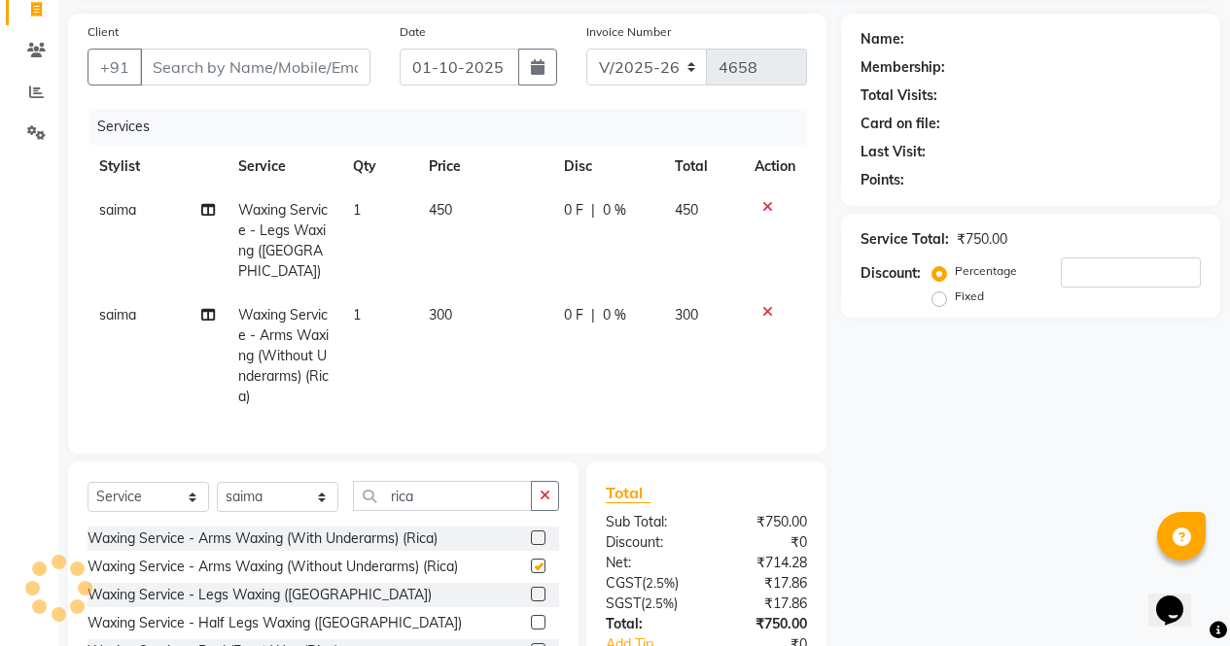
checkbox input "false"
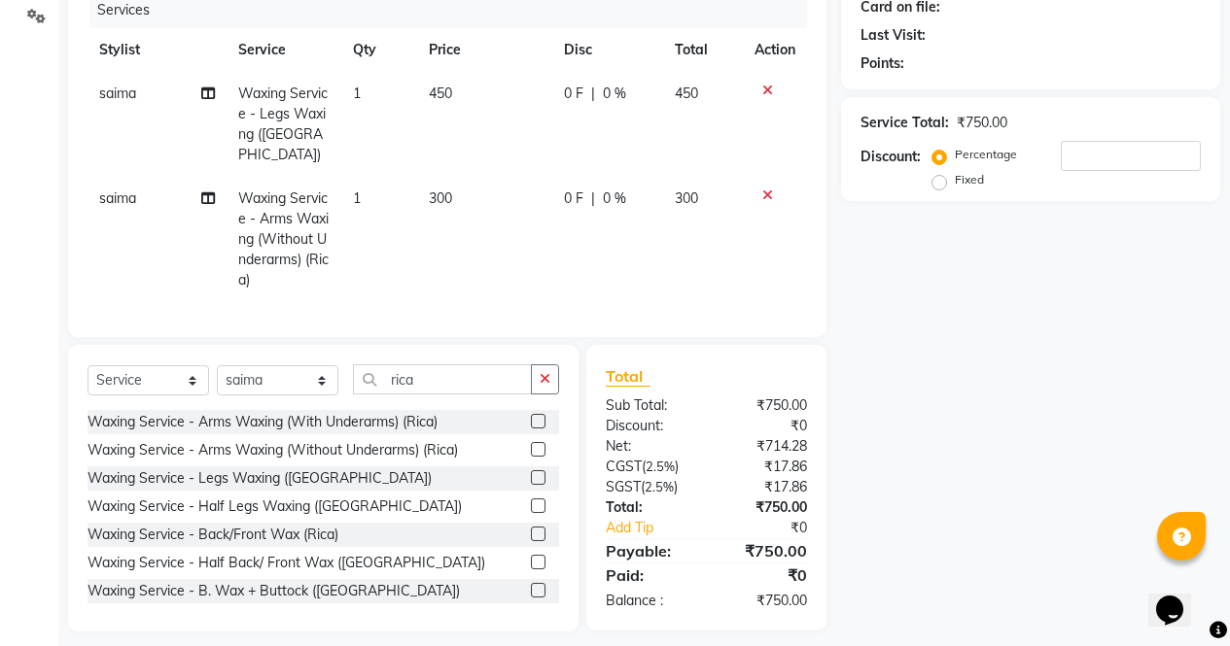
scroll to position [258, 0]
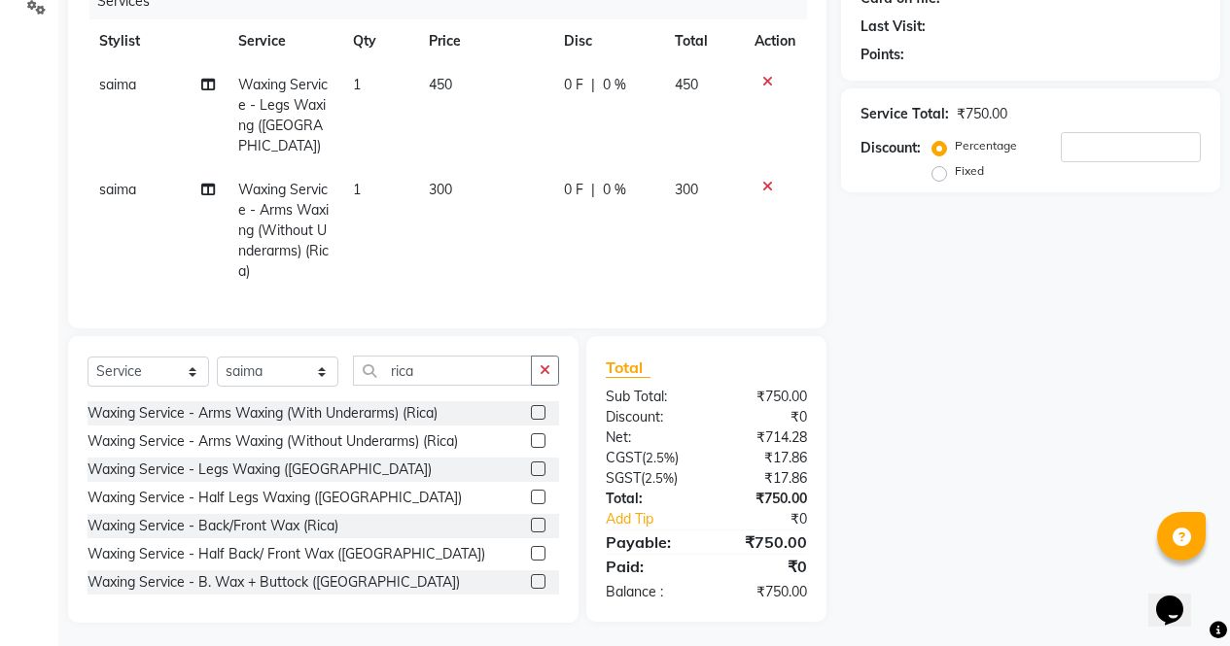
click at [531, 407] on label at bounding box center [538, 412] width 15 height 15
click at [531, 407] on input "checkbox" at bounding box center [537, 413] width 13 height 13
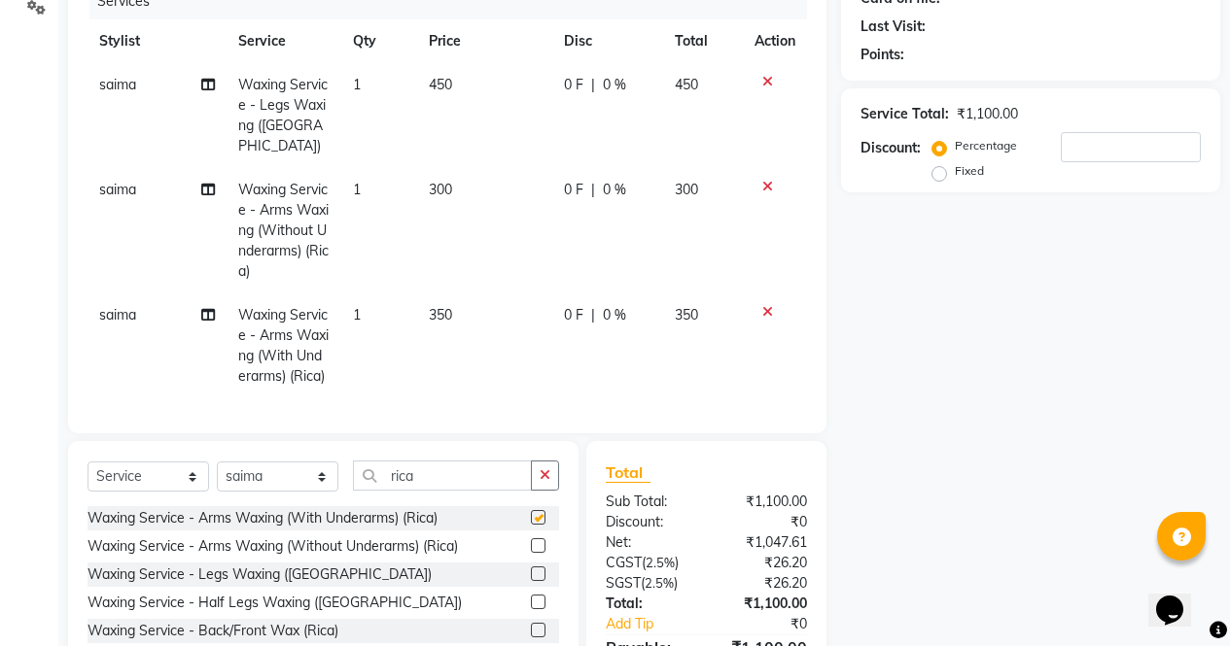
checkbox input "false"
click at [768, 180] on icon at bounding box center [767, 187] width 11 height 14
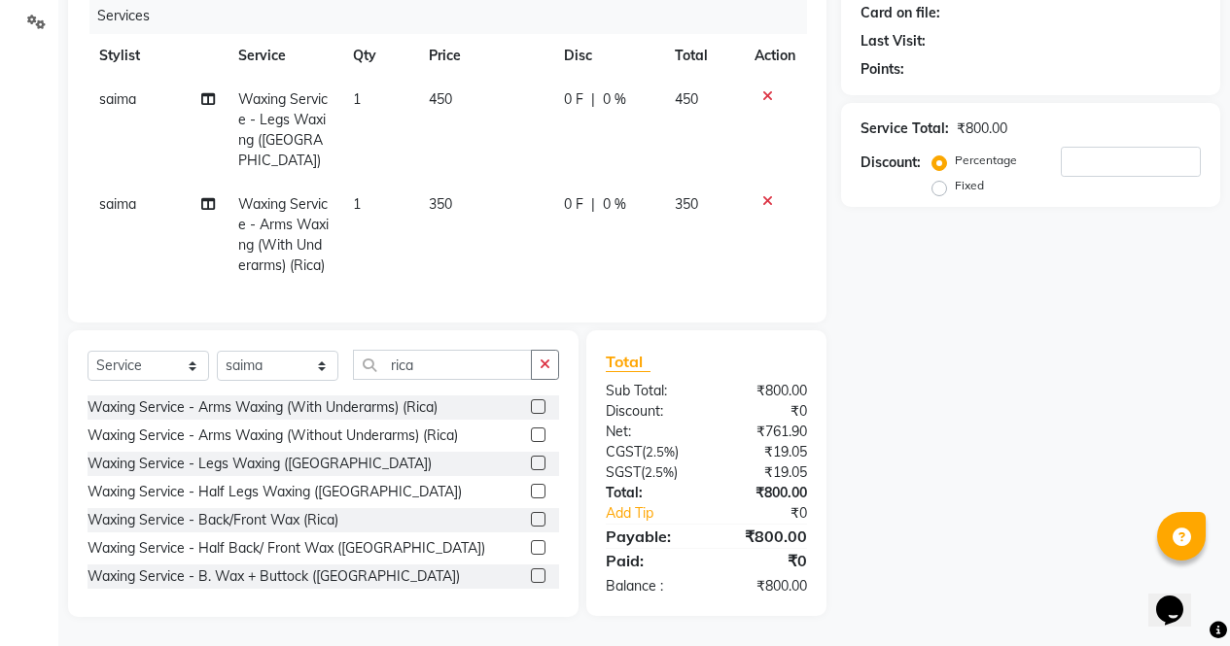
scroll to position [0, 15]
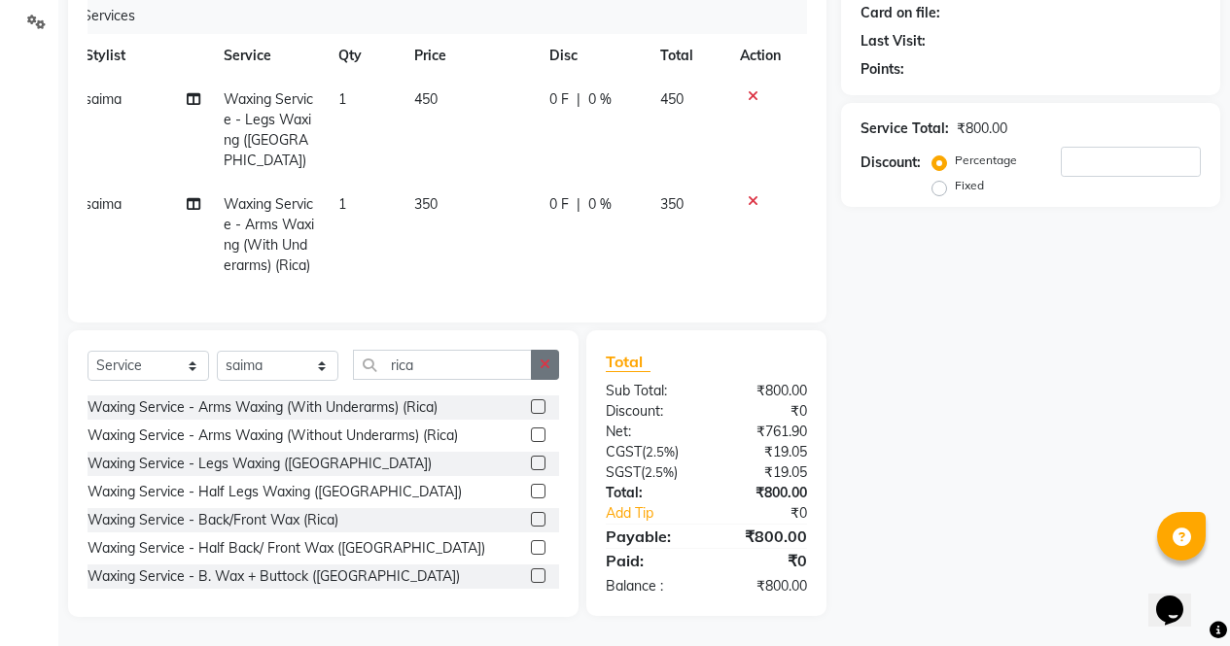
click at [545, 376] on button "button" at bounding box center [545, 365] width 28 height 30
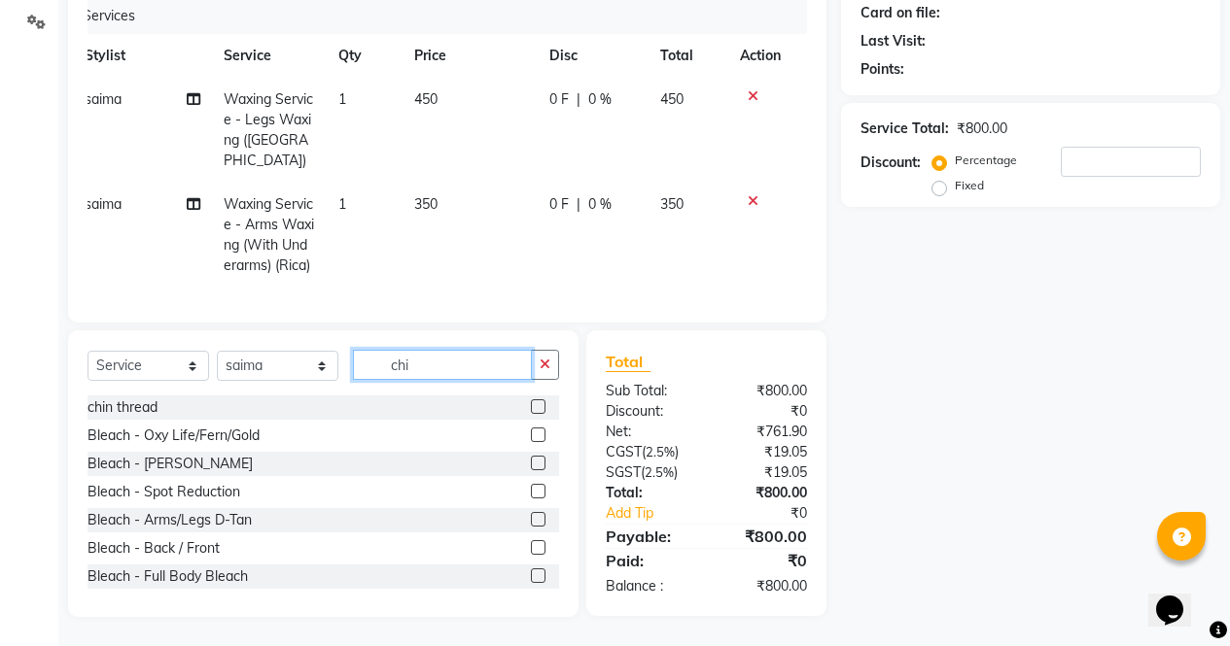
scroll to position [257, 0]
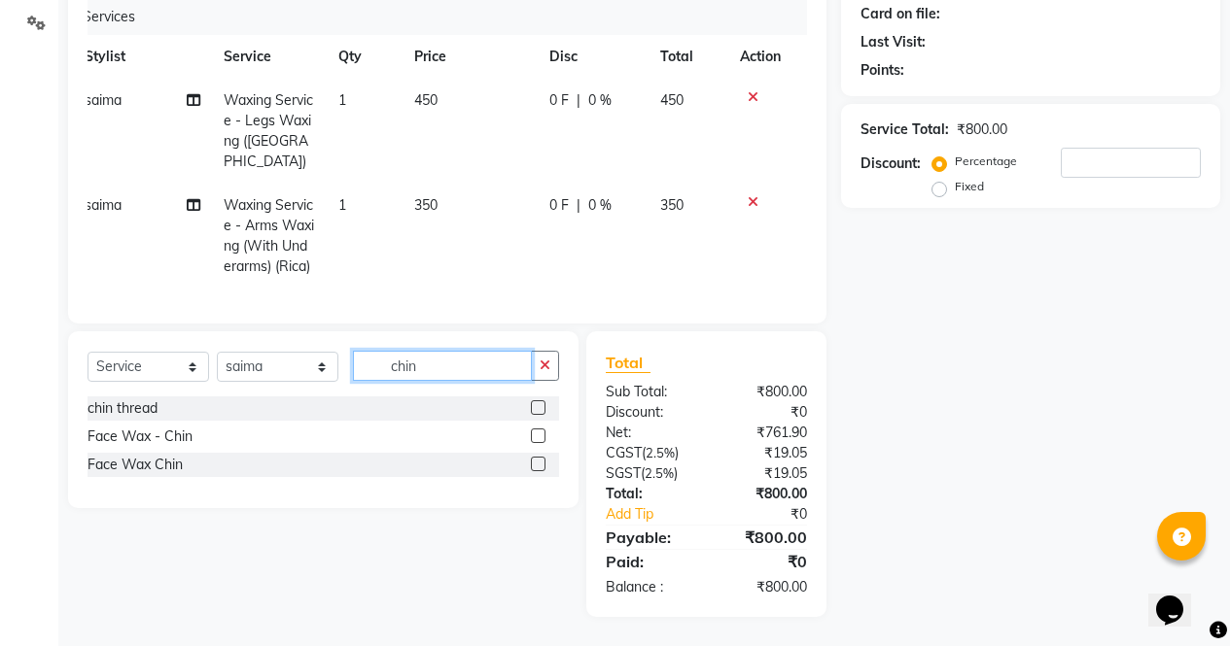
type input "chin"
click at [539, 465] on label at bounding box center [538, 464] width 15 height 15
click at [539, 465] on input "checkbox" at bounding box center [537, 465] width 13 height 13
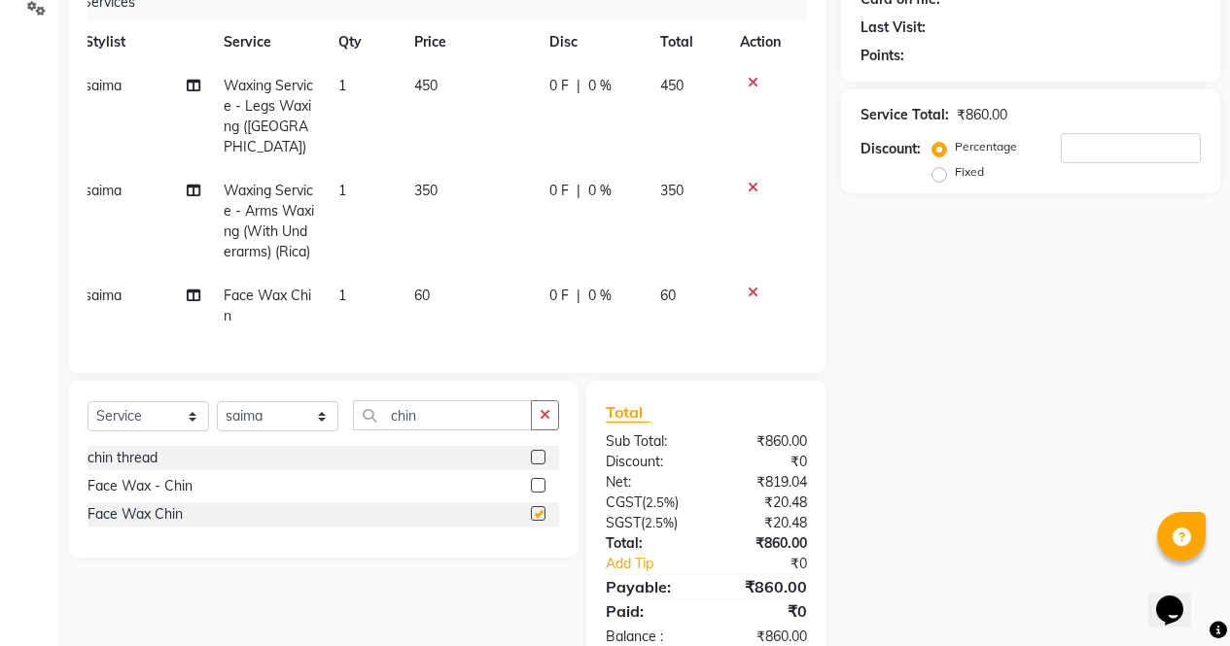
scroll to position [321, 0]
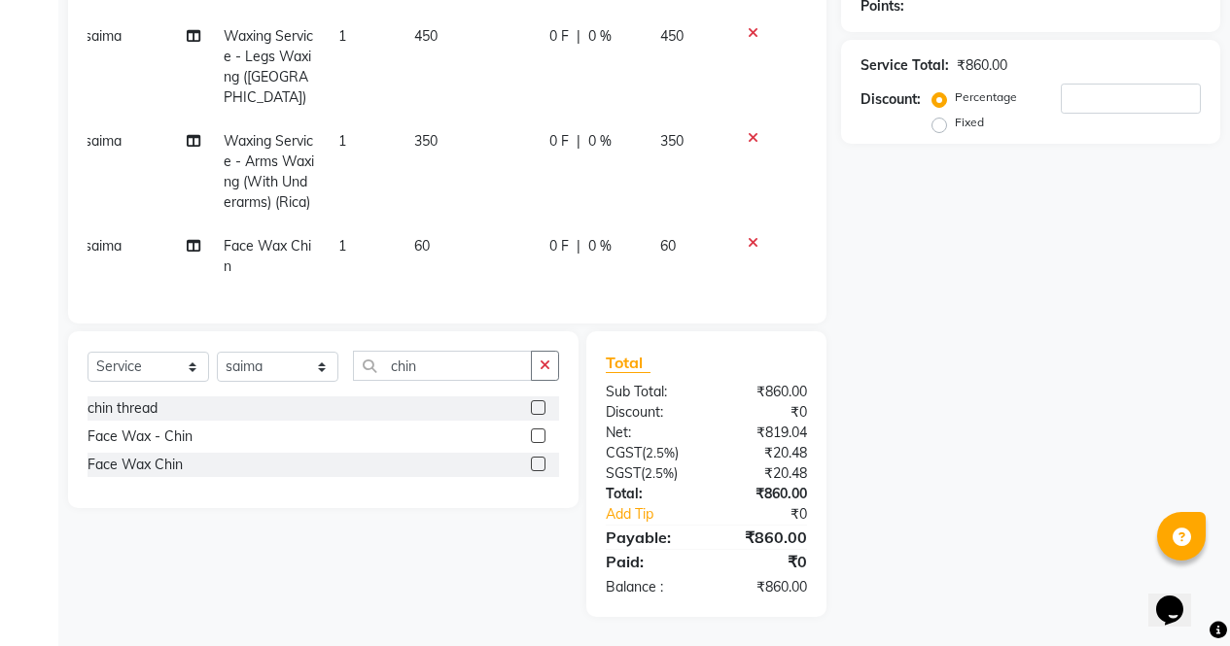
checkbox input "false"
click at [552, 361] on button "button" at bounding box center [545, 366] width 28 height 30
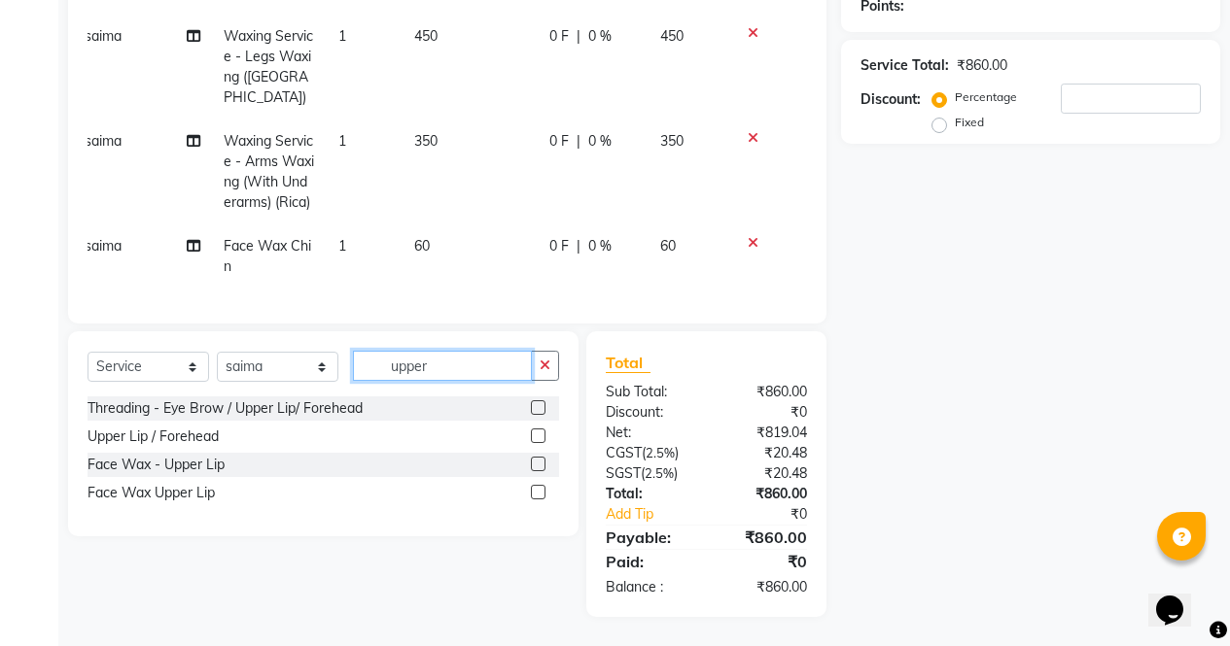
type input "upper"
click at [539, 493] on label at bounding box center [538, 492] width 15 height 15
click at [539, 493] on input "checkbox" at bounding box center [537, 493] width 13 height 13
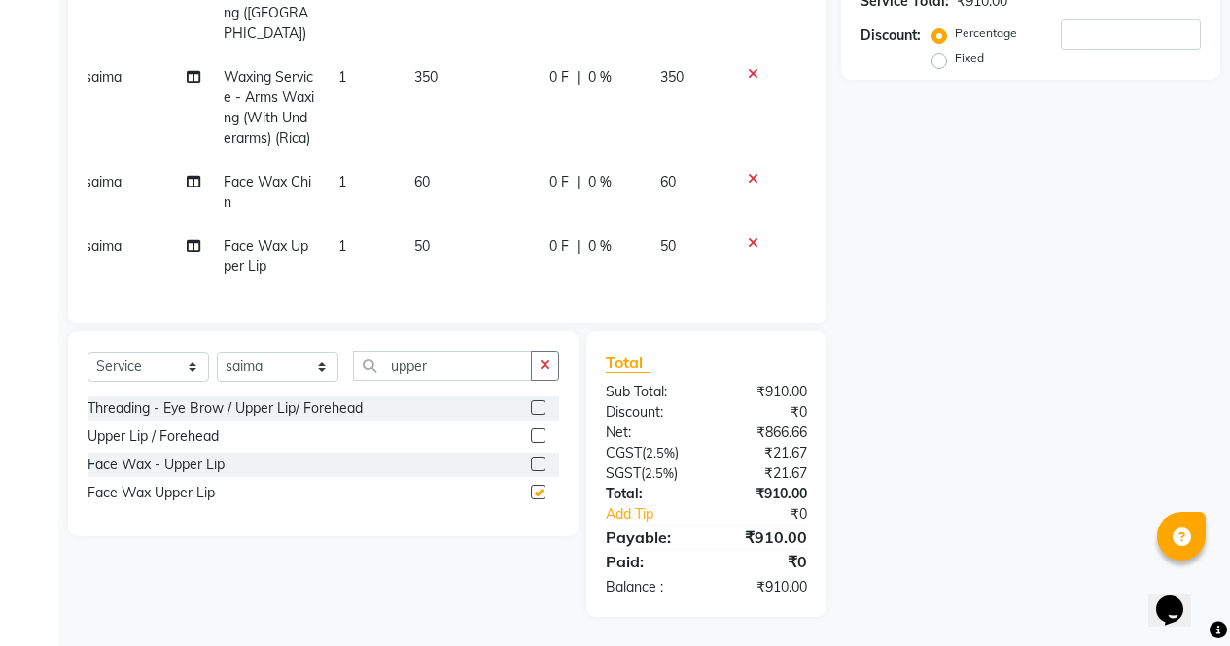
checkbox input "false"
click at [430, 160] on td "60" at bounding box center [469, 192] width 135 height 64
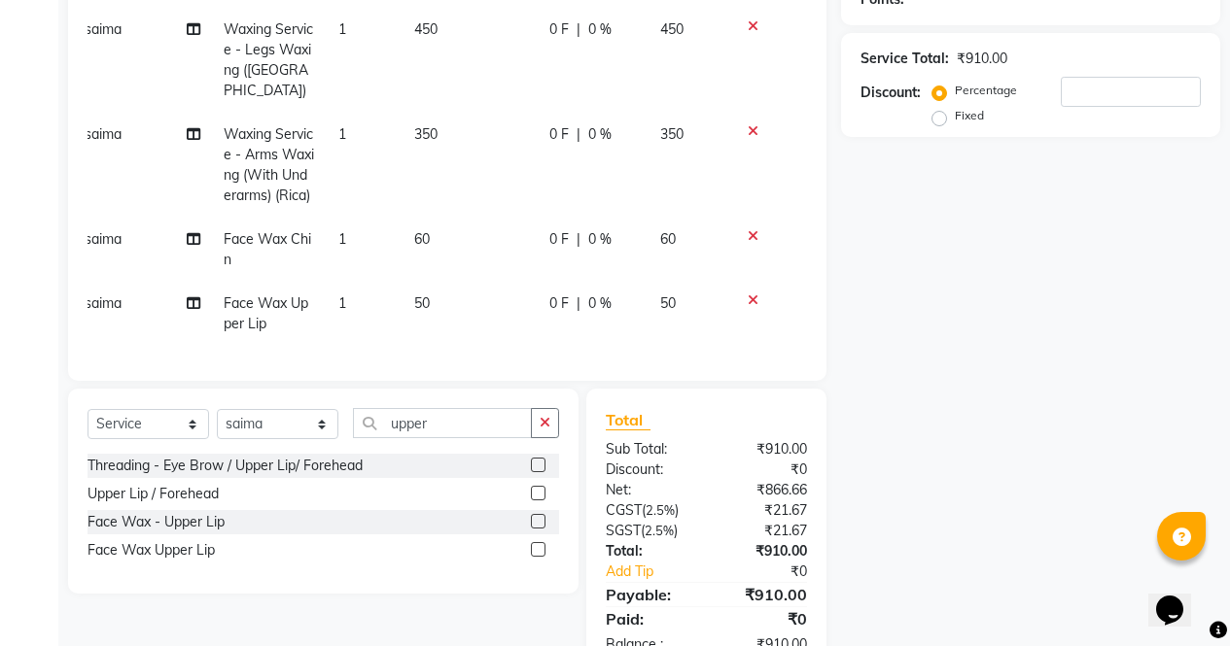
select select "86619"
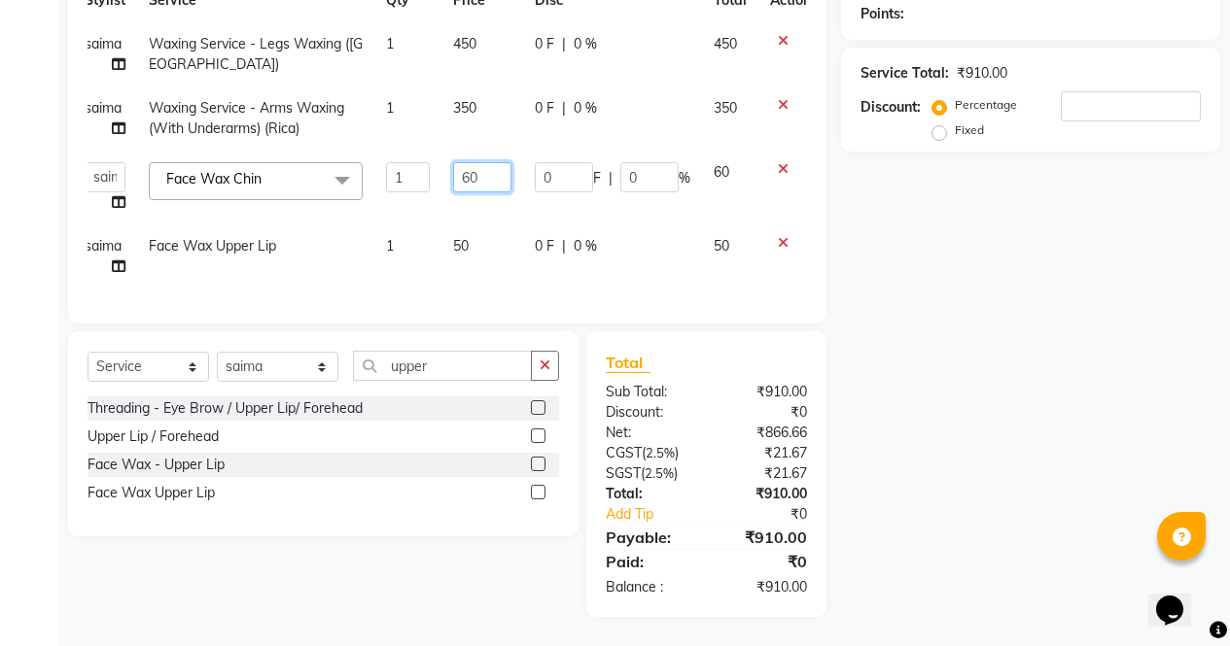
click at [489, 162] on input "60" at bounding box center [482, 177] width 58 height 30
type input "6"
type input "80"
click at [990, 433] on div "Name: Membership: Total Visits: Card on file: Last Visit: Points: Service Total…" at bounding box center [1038, 232] width 394 height 770
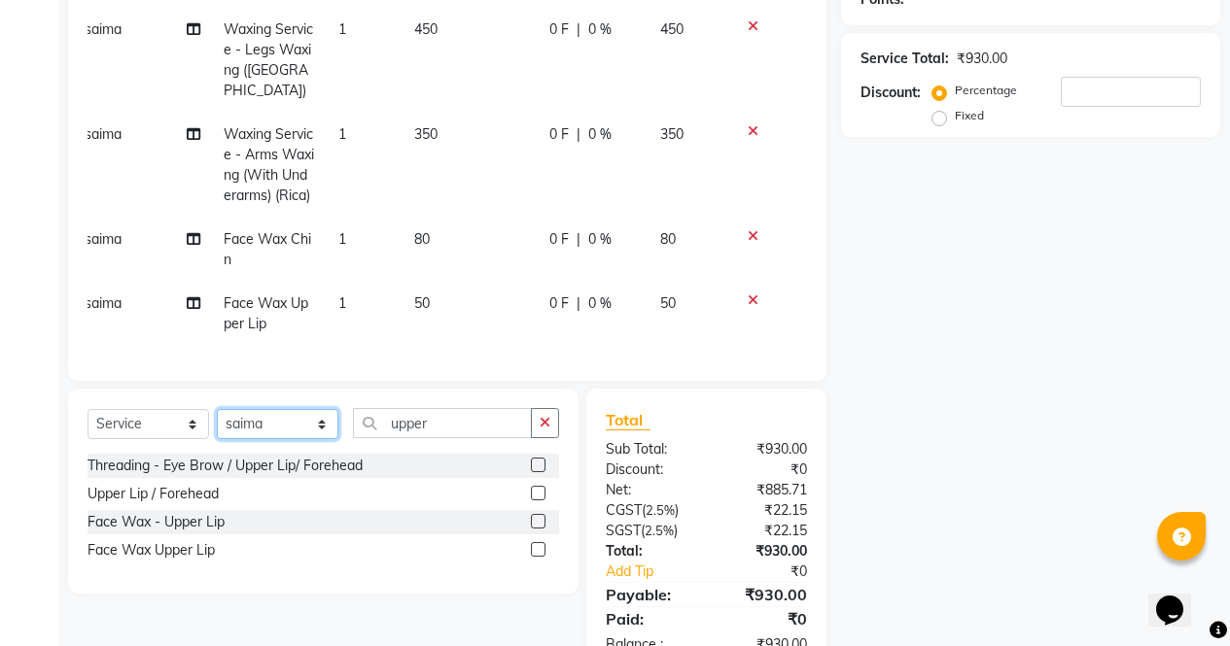
click at [318, 435] on select "Select Stylist [PERSON_NAME] [PERSON_NAME] [PERSON_NAME] Front Desk muskaan rak…" at bounding box center [278, 424] width 122 height 30
select select "29278"
click at [217, 424] on select "Select Stylist [PERSON_NAME] [PERSON_NAME] [PERSON_NAME] Front Desk muskaan rak…" at bounding box center [278, 424] width 122 height 30
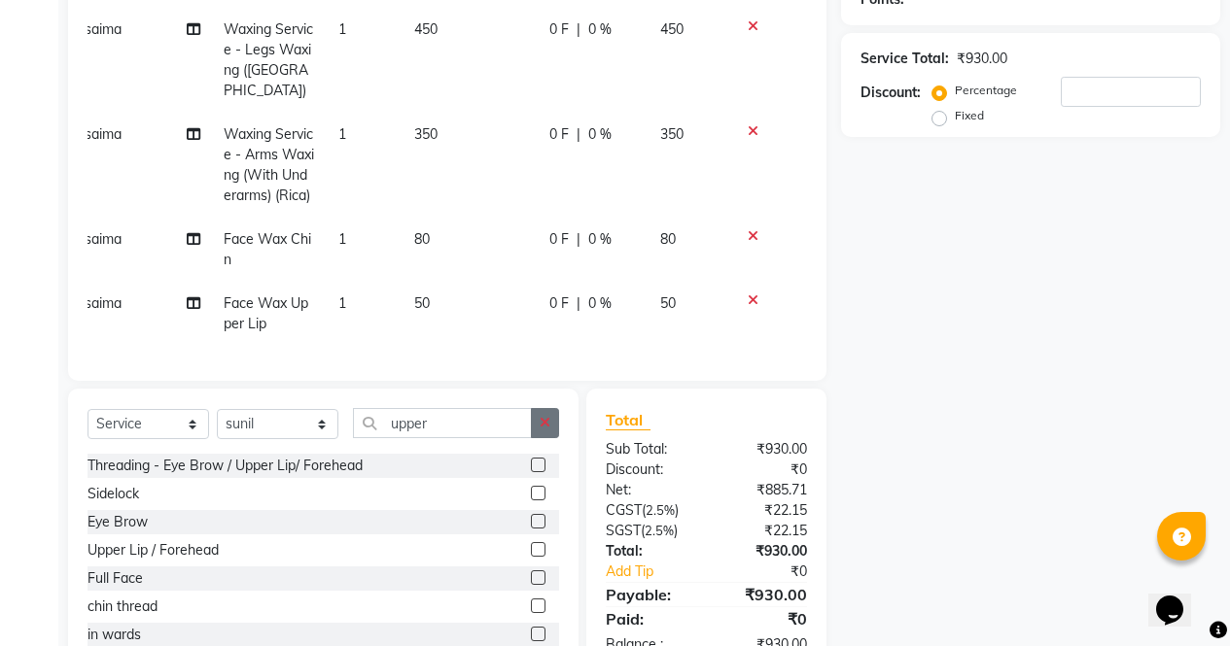
click at [555, 433] on button "button" at bounding box center [545, 423] width 28 height 30
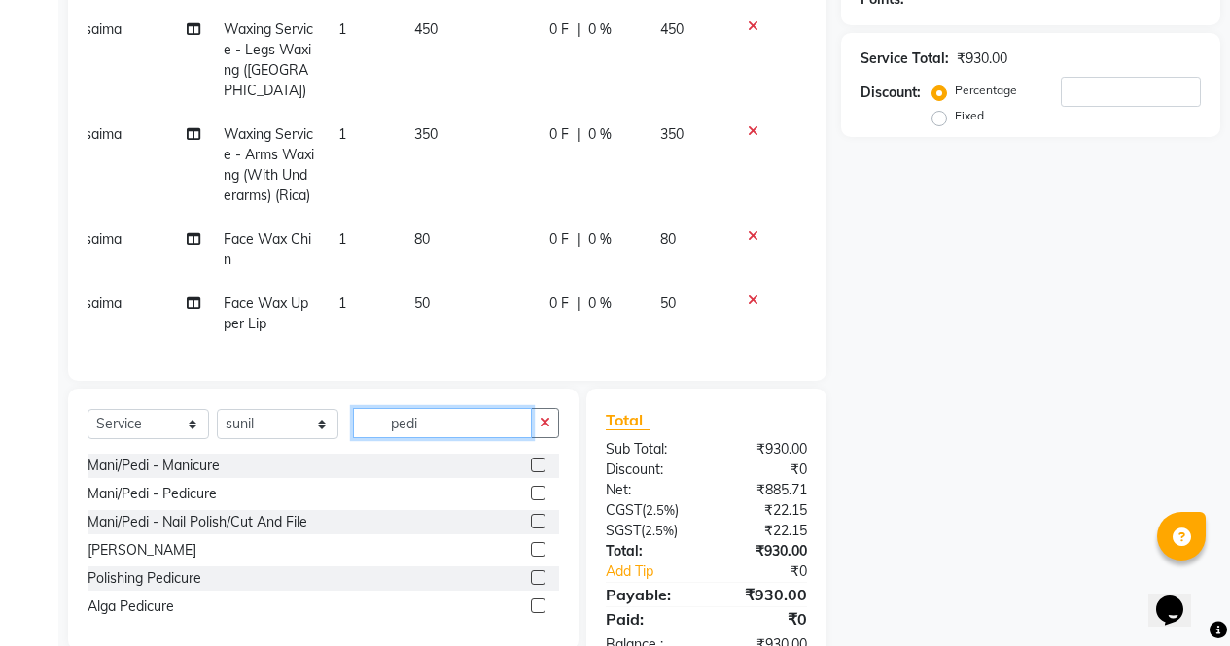
type input "pedi"
click at [539, 501] on label at bounding box center [538, 493] width 15 height 15
click at [539, 501] on input "checkbox" at bounding box center [537, 494] width 13 height 13
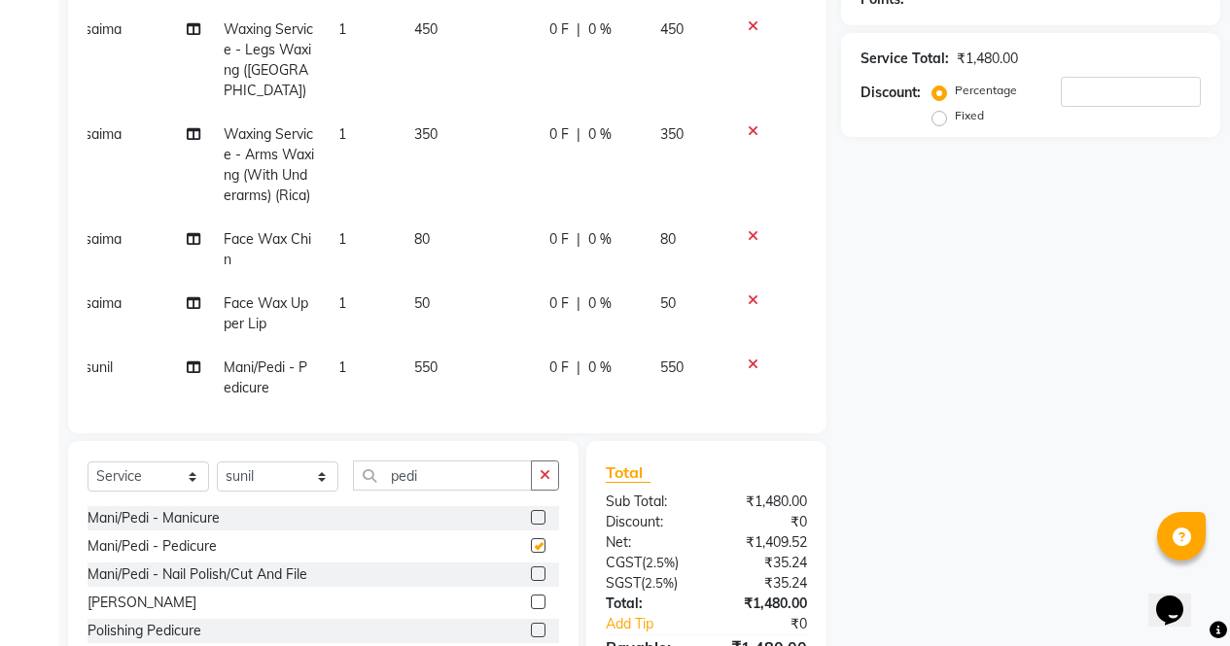
scroll to position [26, 15]
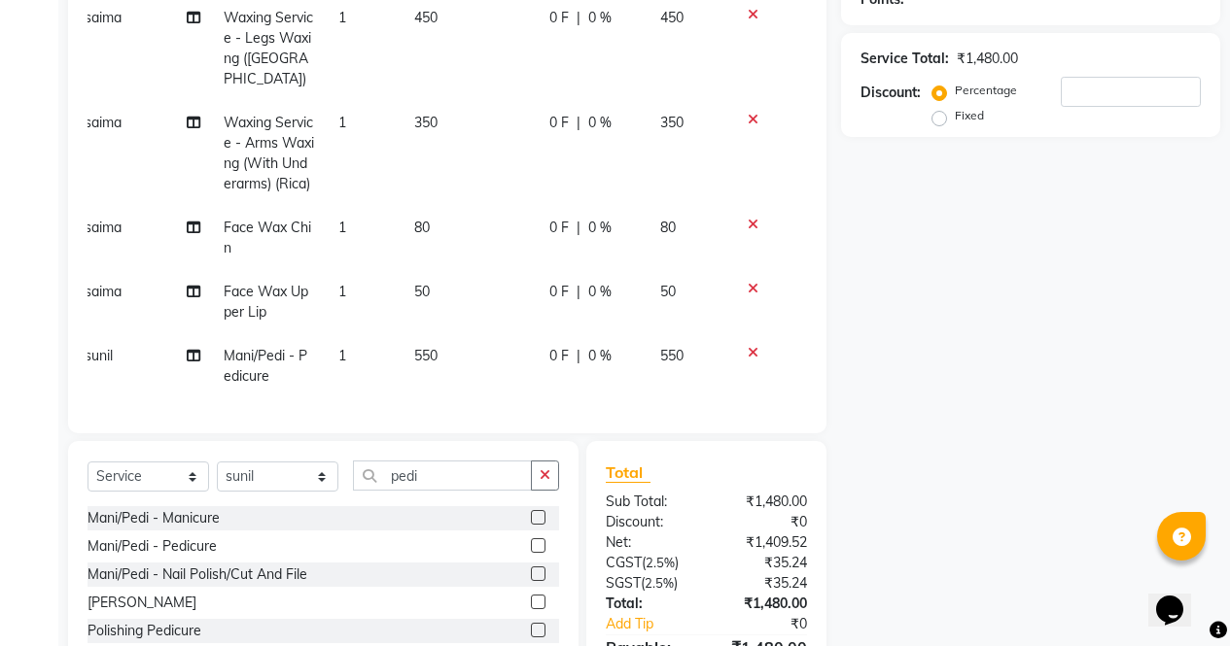
checkbox input "false"
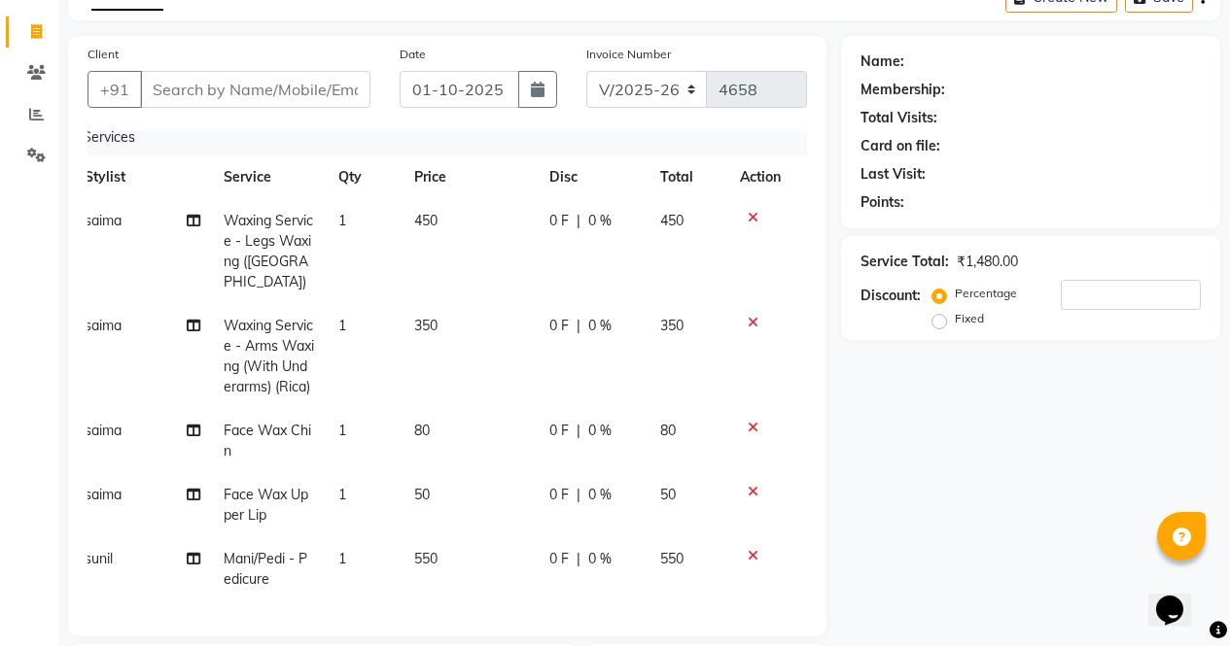
scroll to position [0, 0]
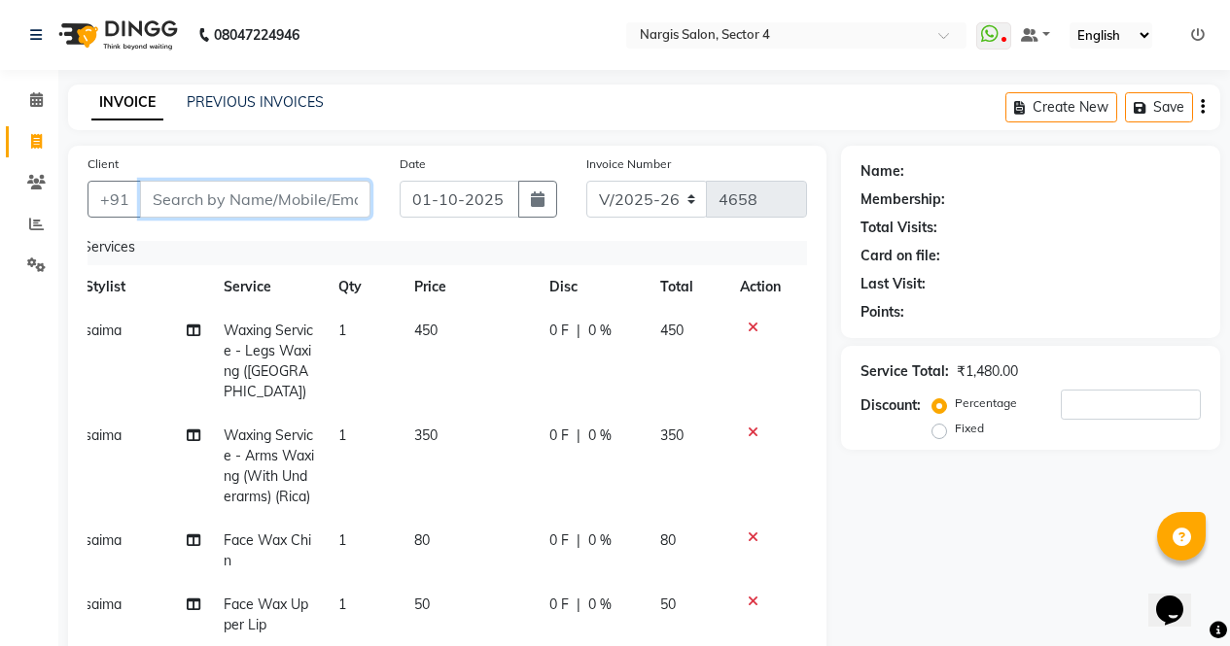
click at [194, 184] on input "Client" at bounding box center [255, 199] width 230 height 37
type input "9"
type input "0"
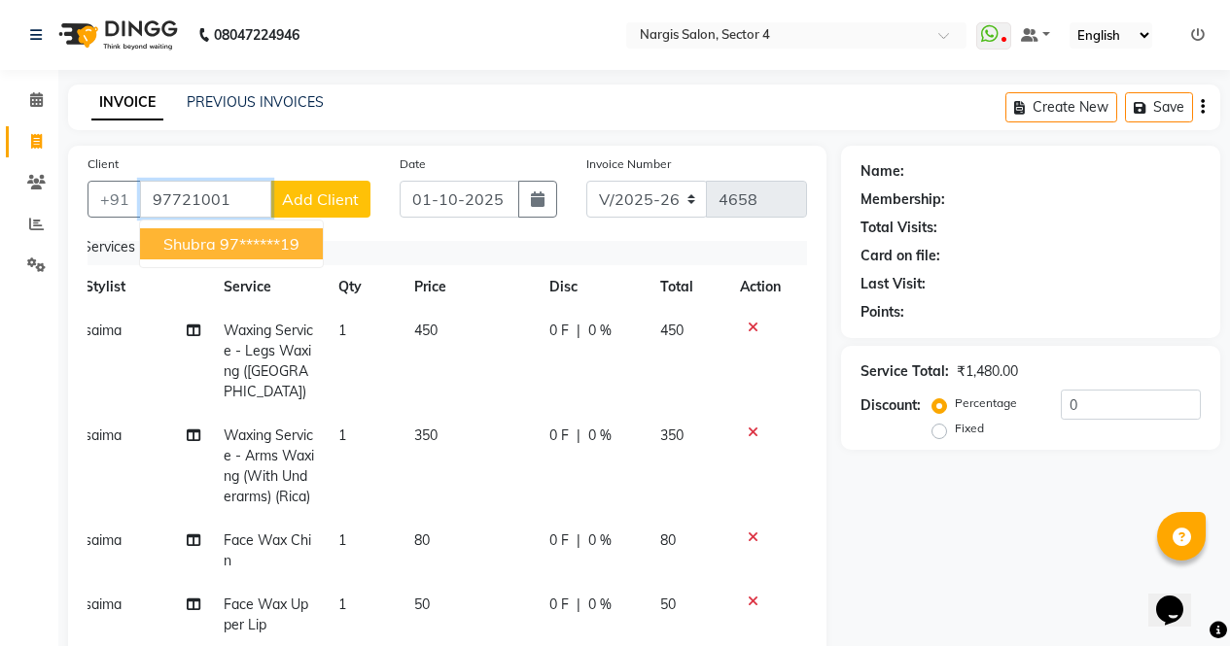
click at [165, 247] on span "shubra" at bounding box center [189, 243] width 52 height 19
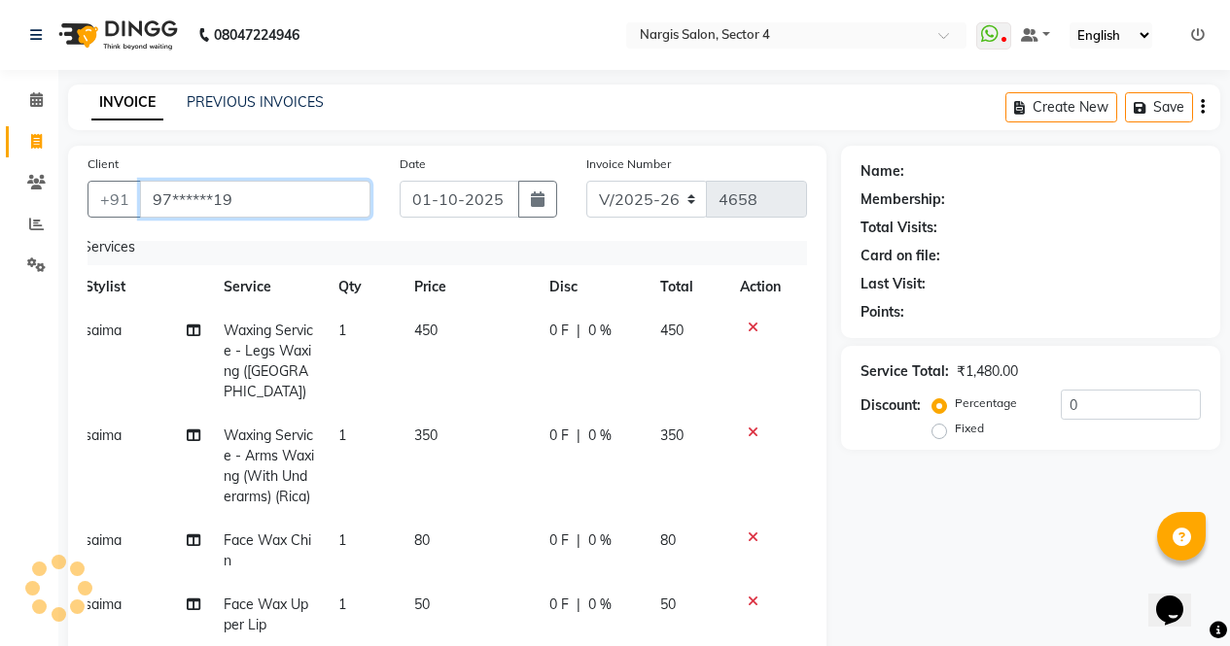
type input "97******19"
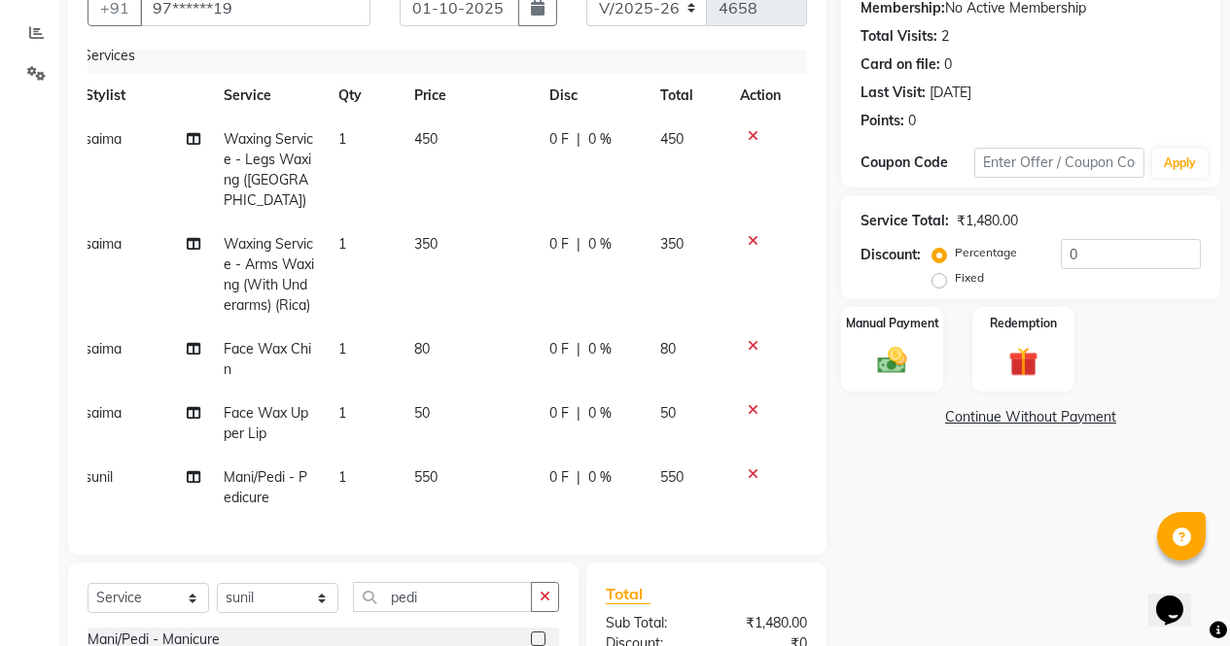
scroll to position [179, 0]
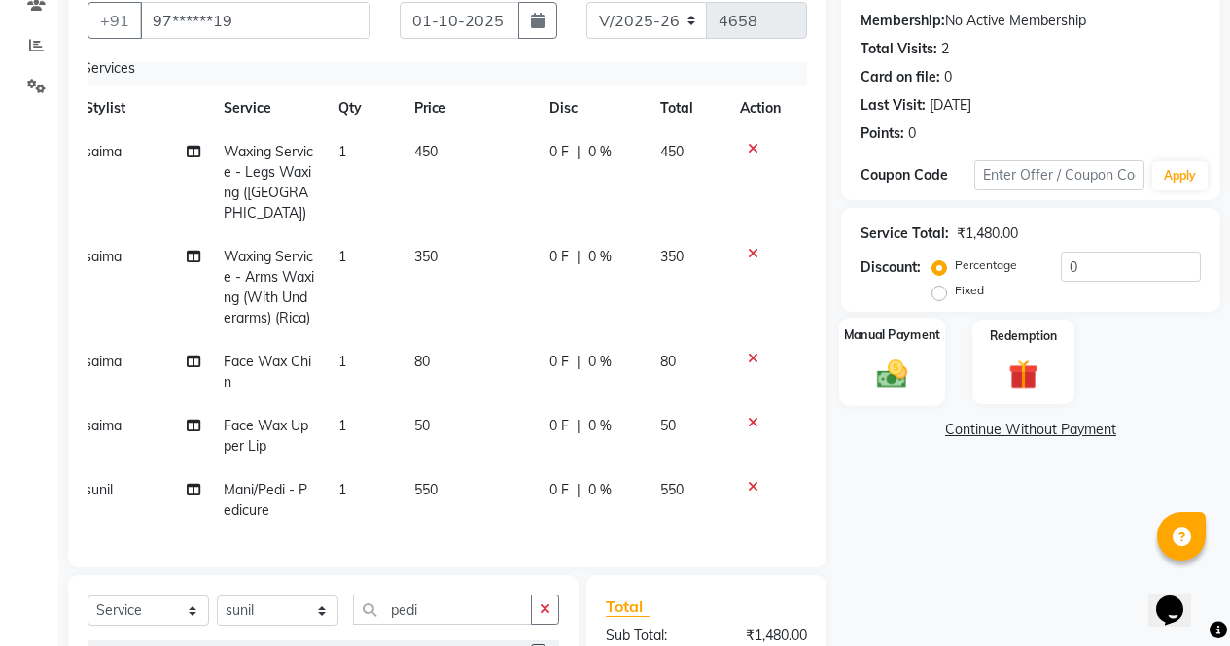
click at [922, 372] on div "Manual Payment" at bounding box center [892, 362] width 106 height 88
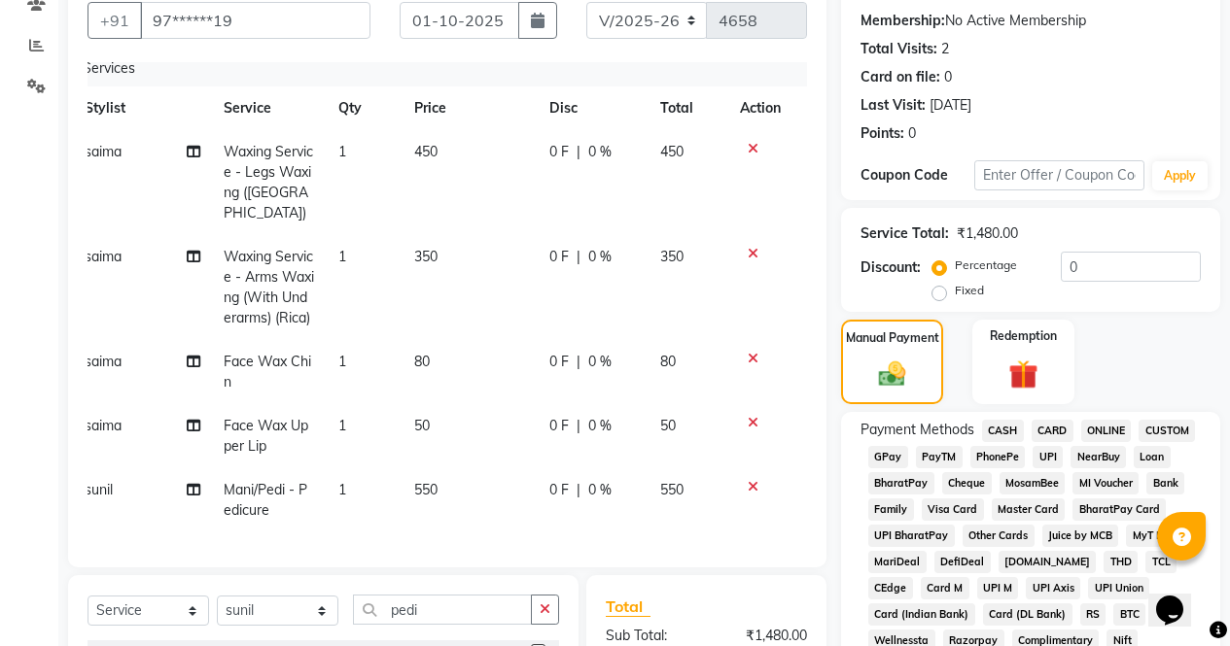
click at [1113, 449] on span "NearBuy" at bounding box center [1097, 457] width 55 height 22
click at [1114, 424] on span "ONLINE" at bounding box center [1106, 431] width 51 height 22
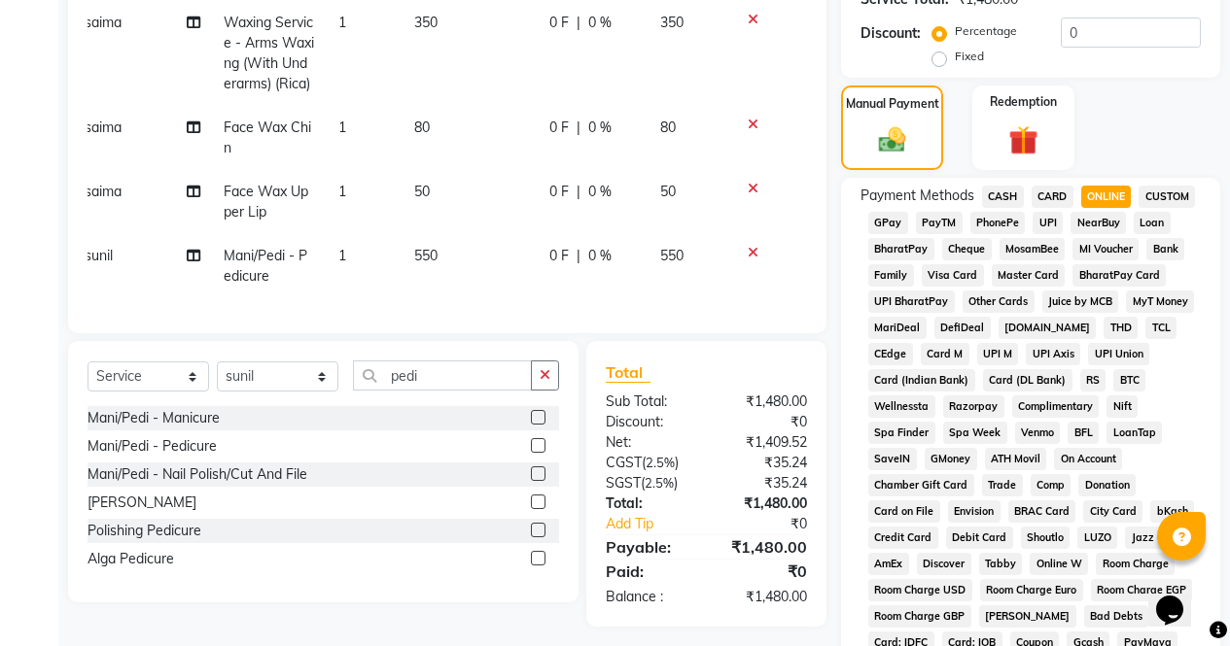
scroll to position [888, 0]
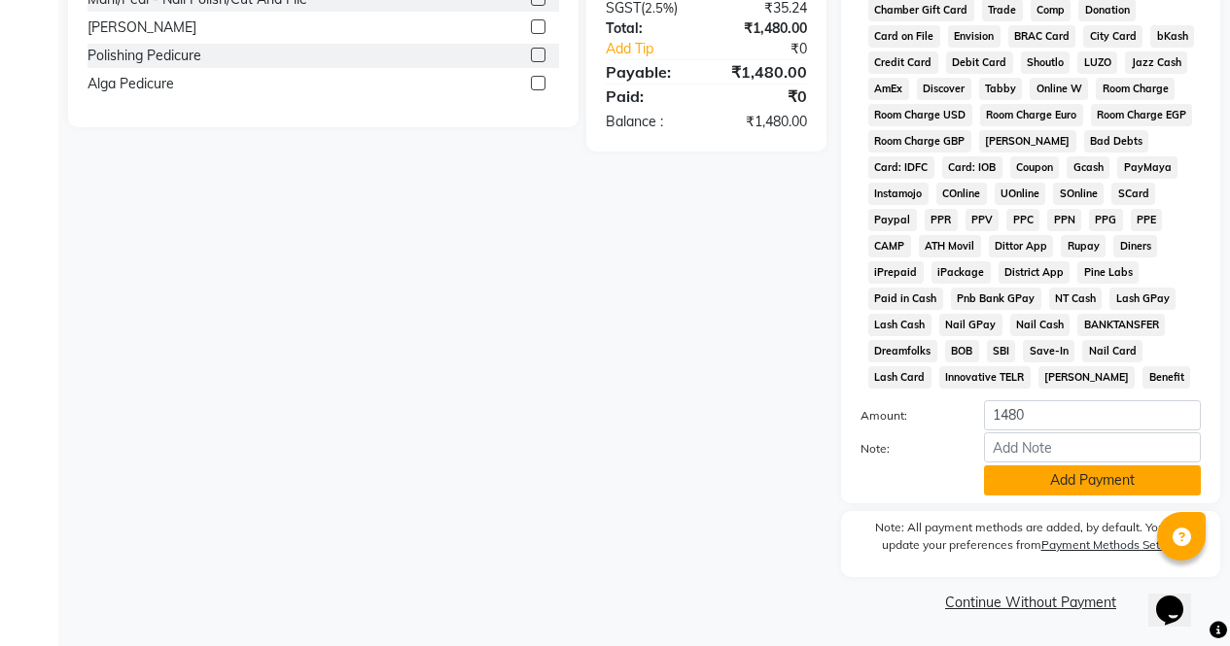
click at [1092, 489] on button "Add Payment" at bounding box center [1092, 481] width 217 height 30
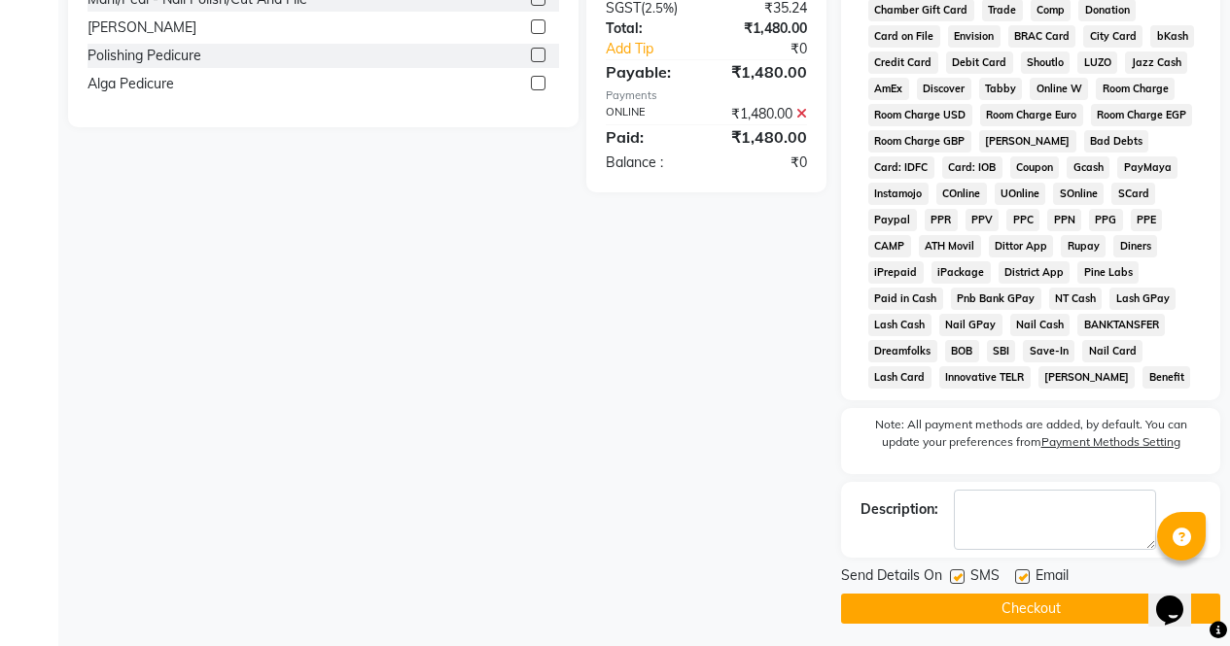
click at [1106, 620] on button "Checkout" at bounding box center [1030, 609] width 379 height 30
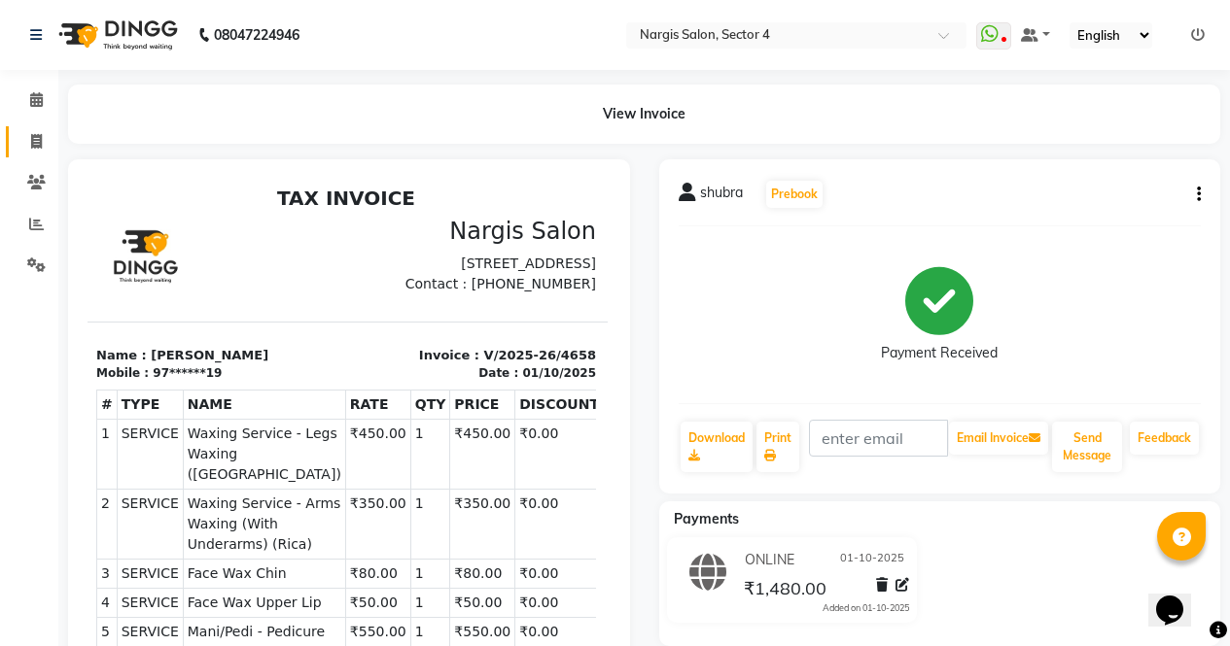
click at [31, 147] on icon at bounding box center [36, 141] width 11 height 15
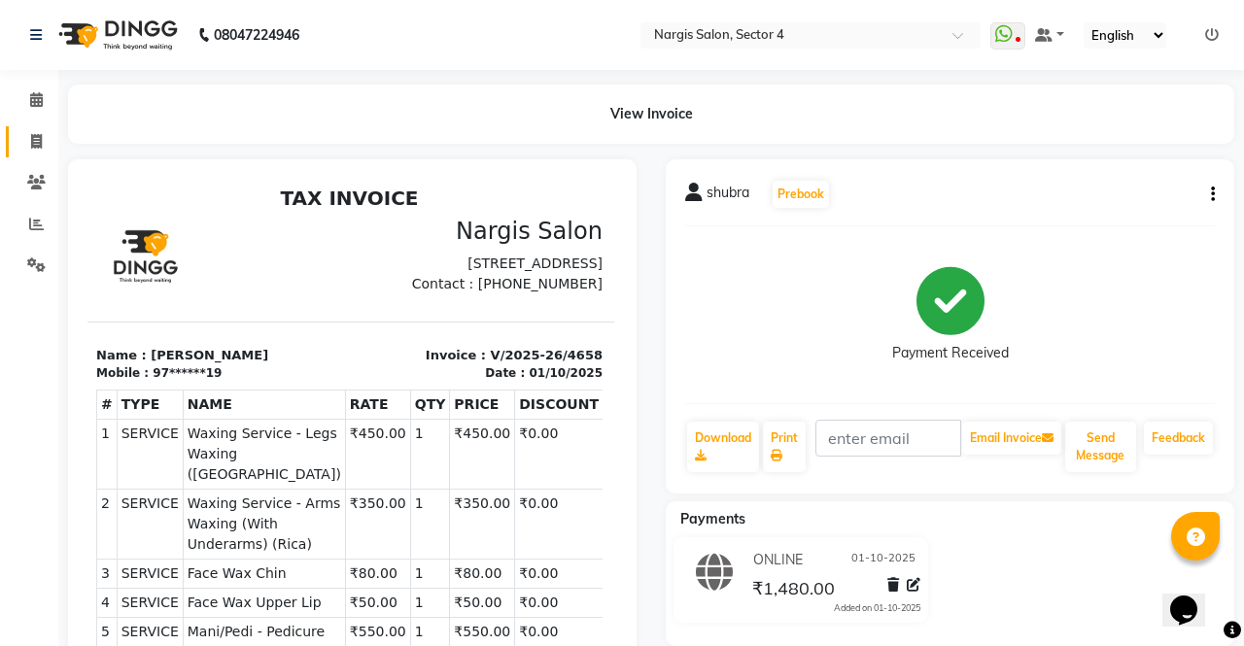
select select "service"
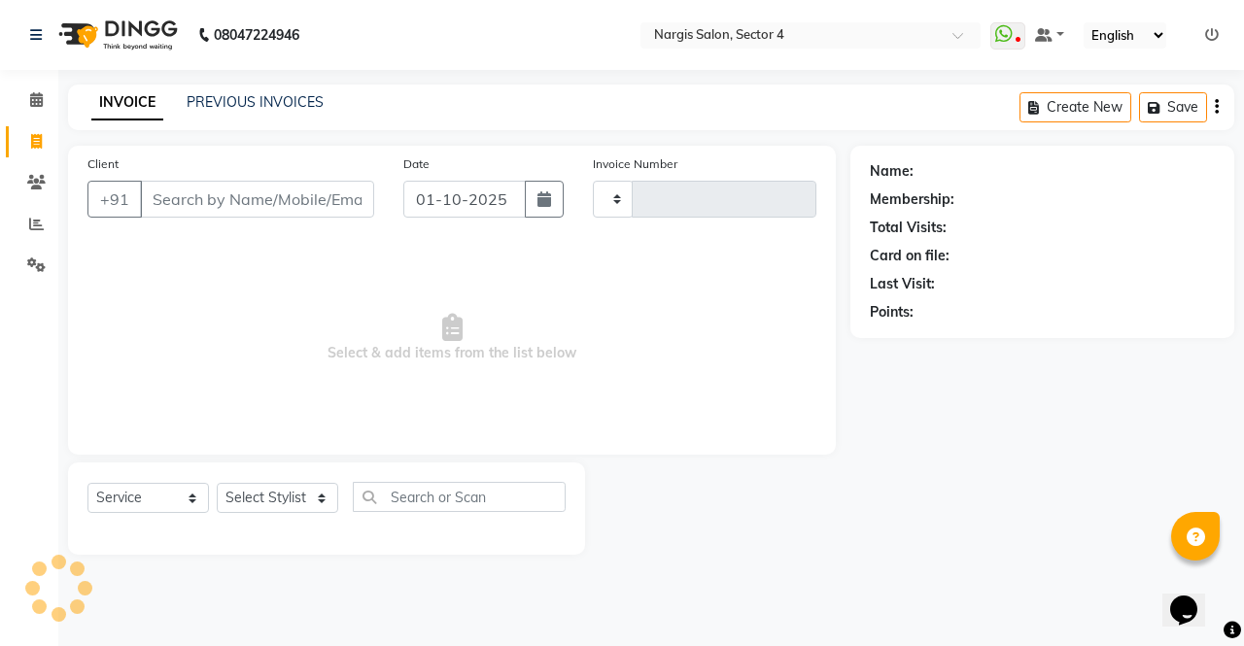
type input "4659"
select select "4130"
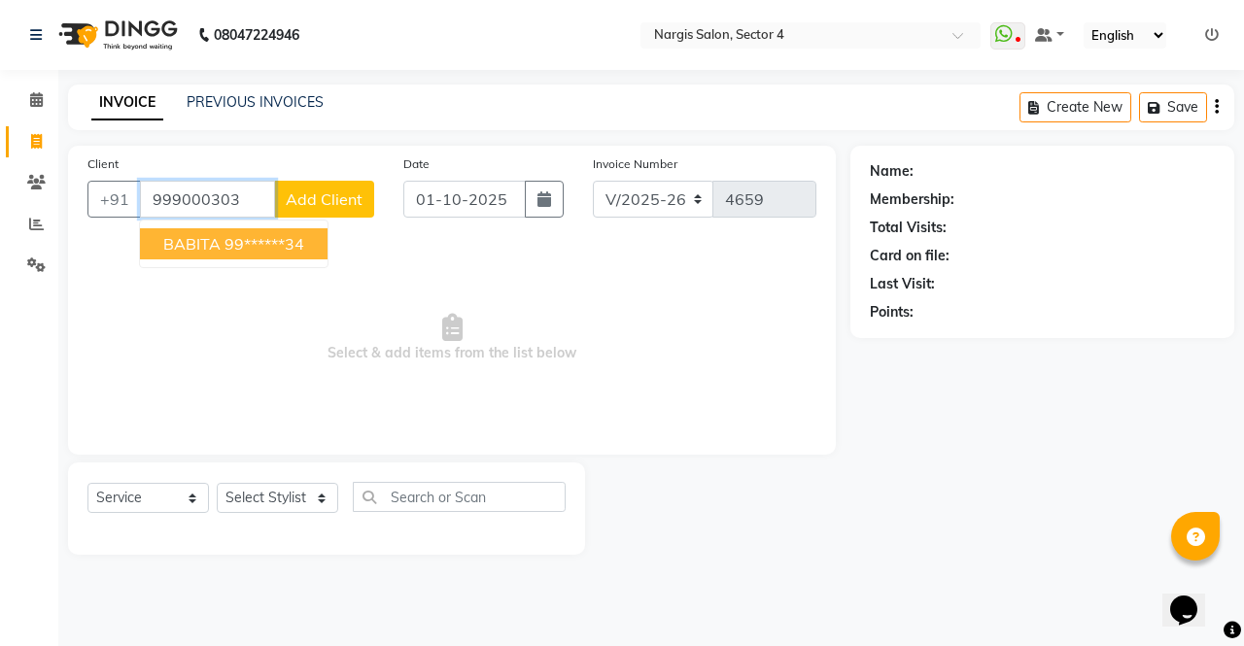
click at [185, 248] on span "BABITA" at bounding box center [191, 243] width 57 height 19
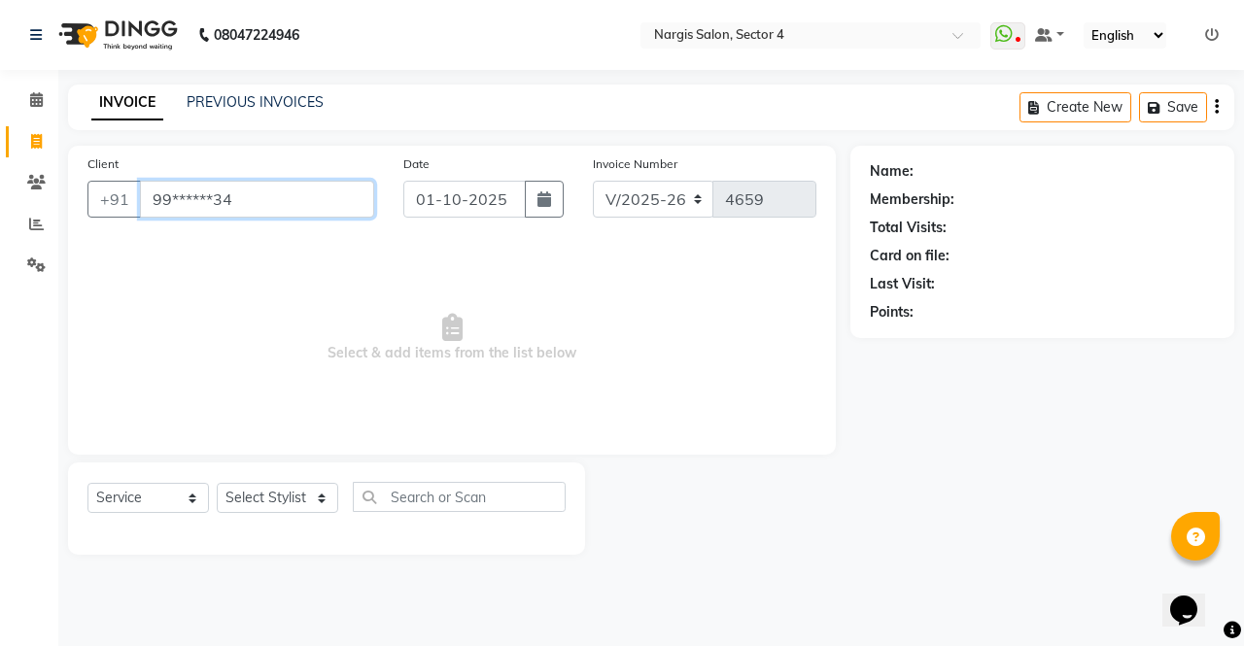
type input "99******34"
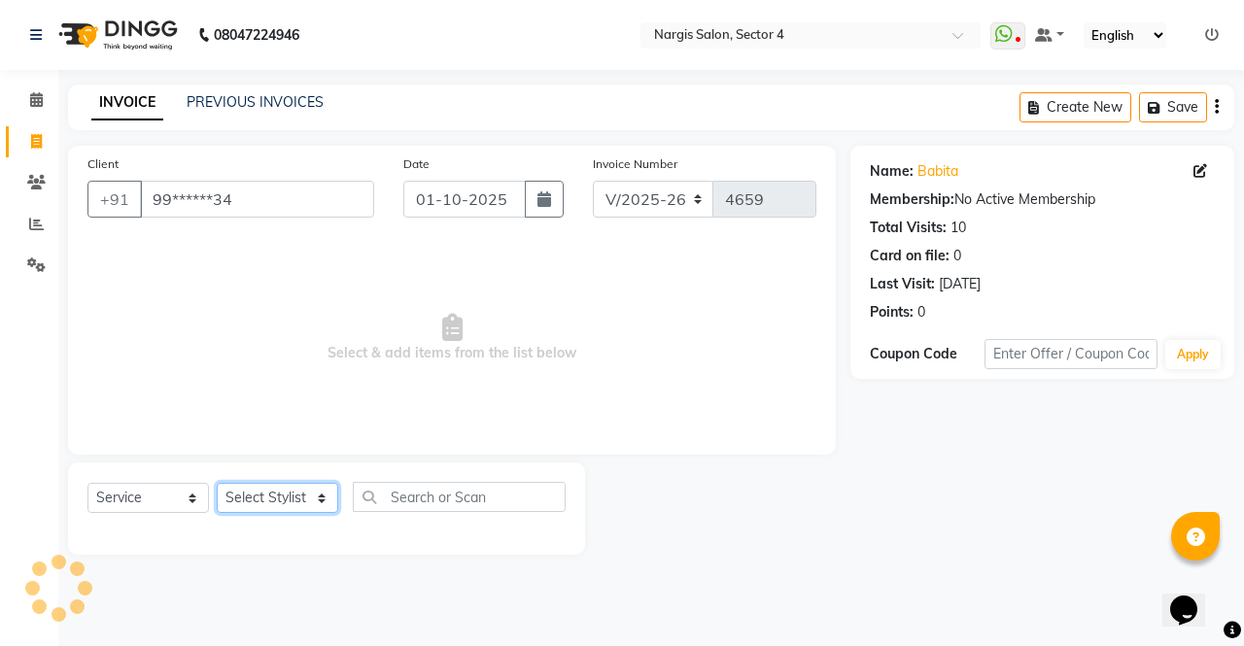
click at [293, 499] on select "Select Stylist [PERSON_NAME] [PERSON_NAME] [PERSON_NAME] Front Desk muskaan rak…" at bounding box center [278, 498] width 122 height 30
select select "28132"
click at [217, 483] on select "Select Stylist [PERSON_NAME] [PERSON_NAME] [PERSON_NAME] Front Desk muskaan rak…" at bounding box center [278, 498] width 122 height 30
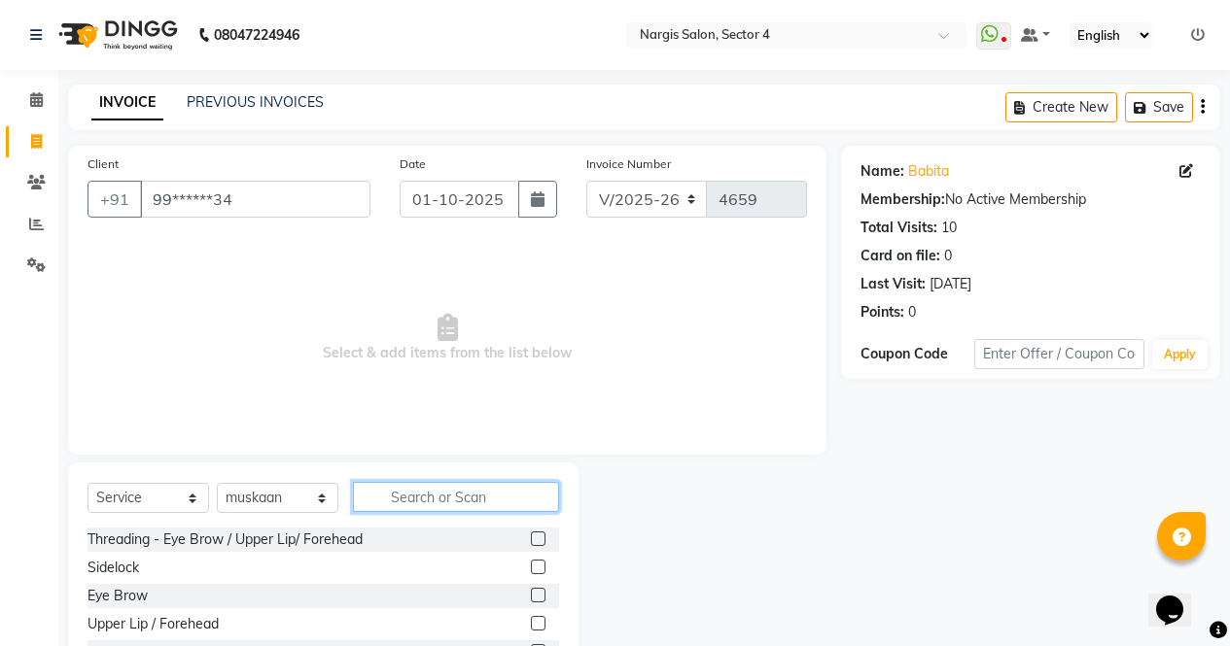
click at [530, 490] on input "text" at bounding box center [456, 497] width 206 height 30
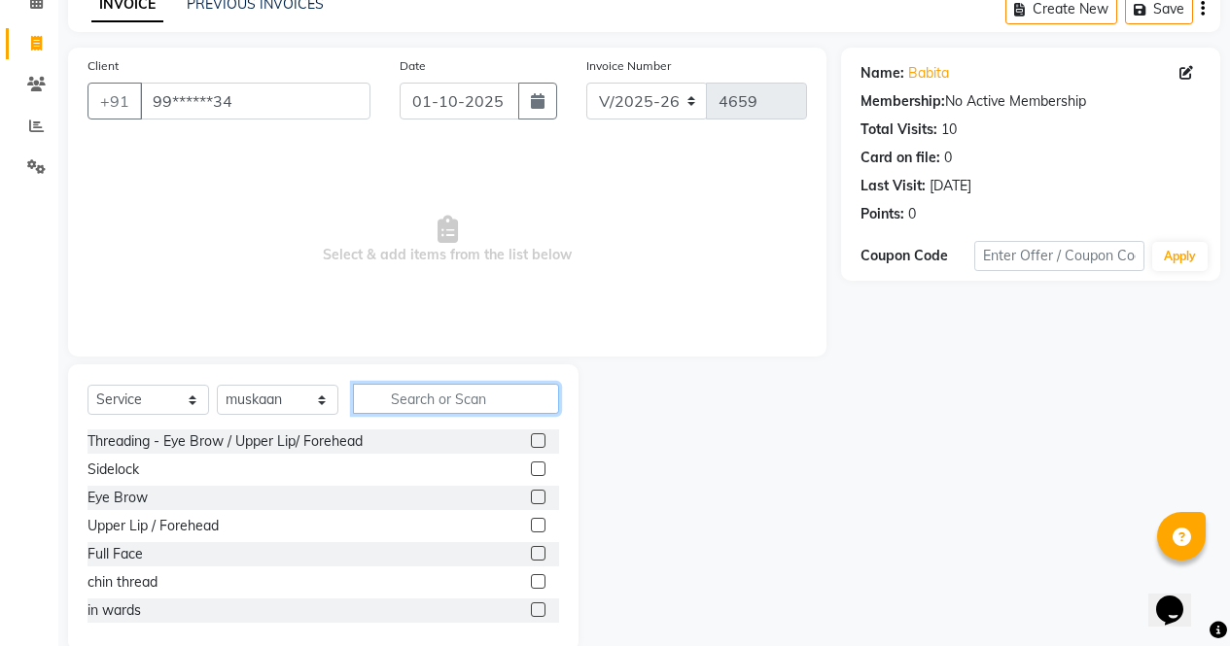
scroll to position [132, 0]
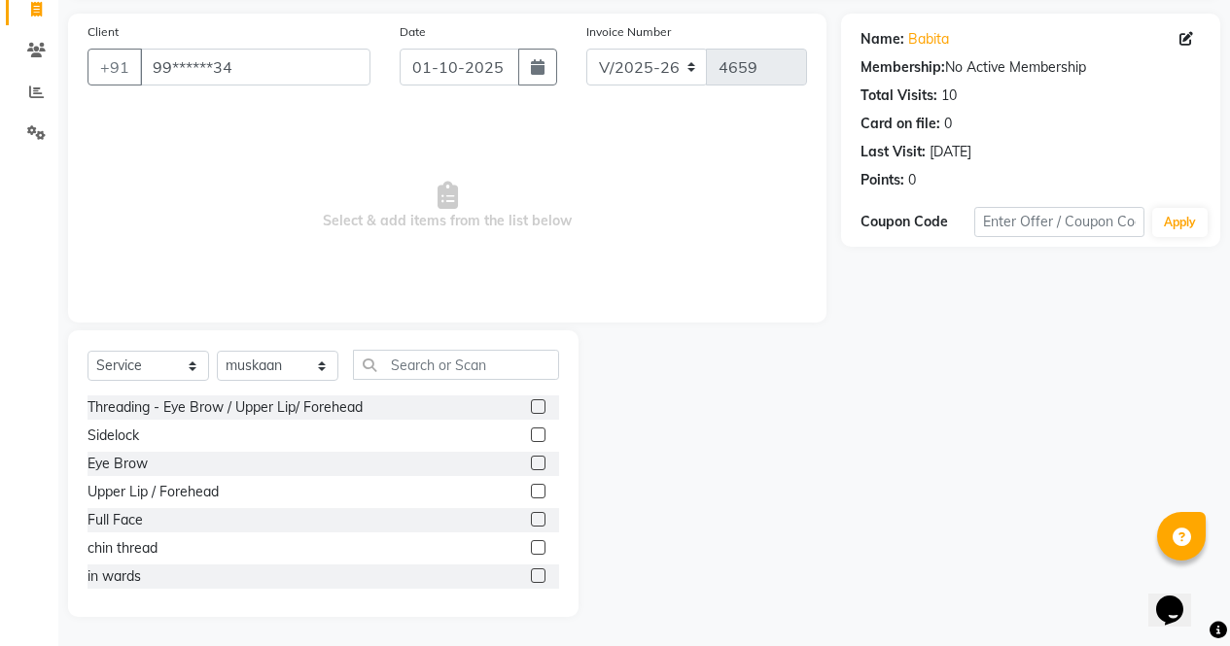
click at [531, 458] on label at bounding box center [538, 463] width 15 height 15
click at [531, 458] on input "checkbox" at bounding box center [537, 464] width 13 height 13
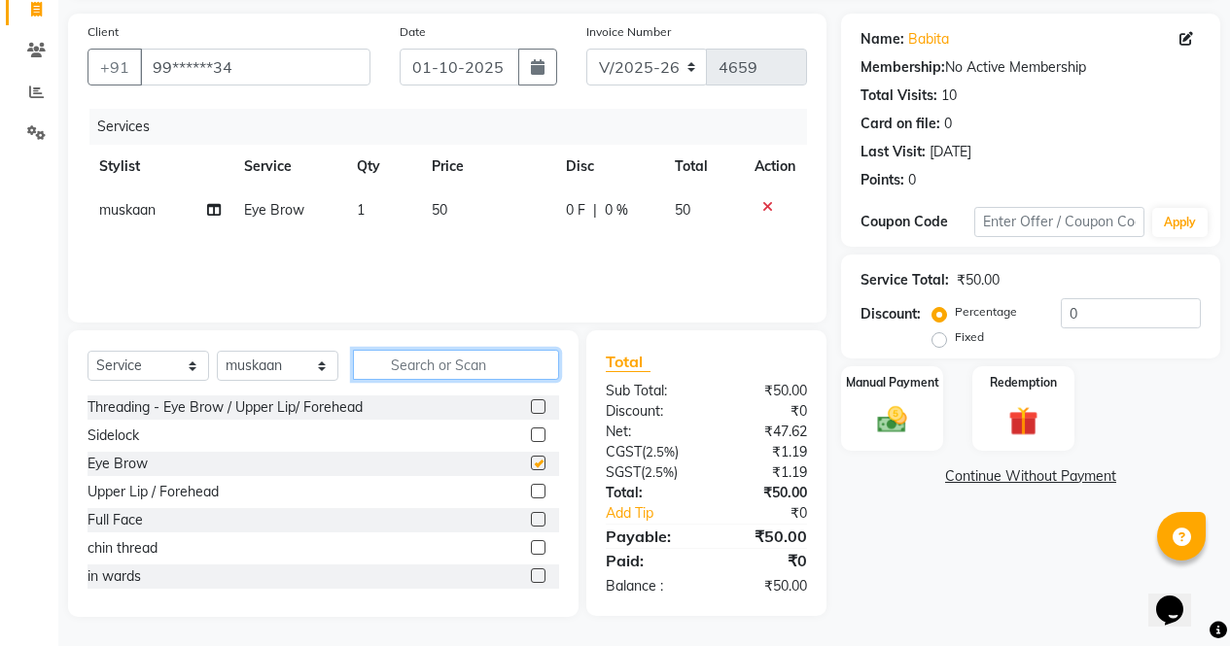
click at [522, 367] on input "text" at bounding box center [456, 365] width 206 height 30
checkbox input "false"
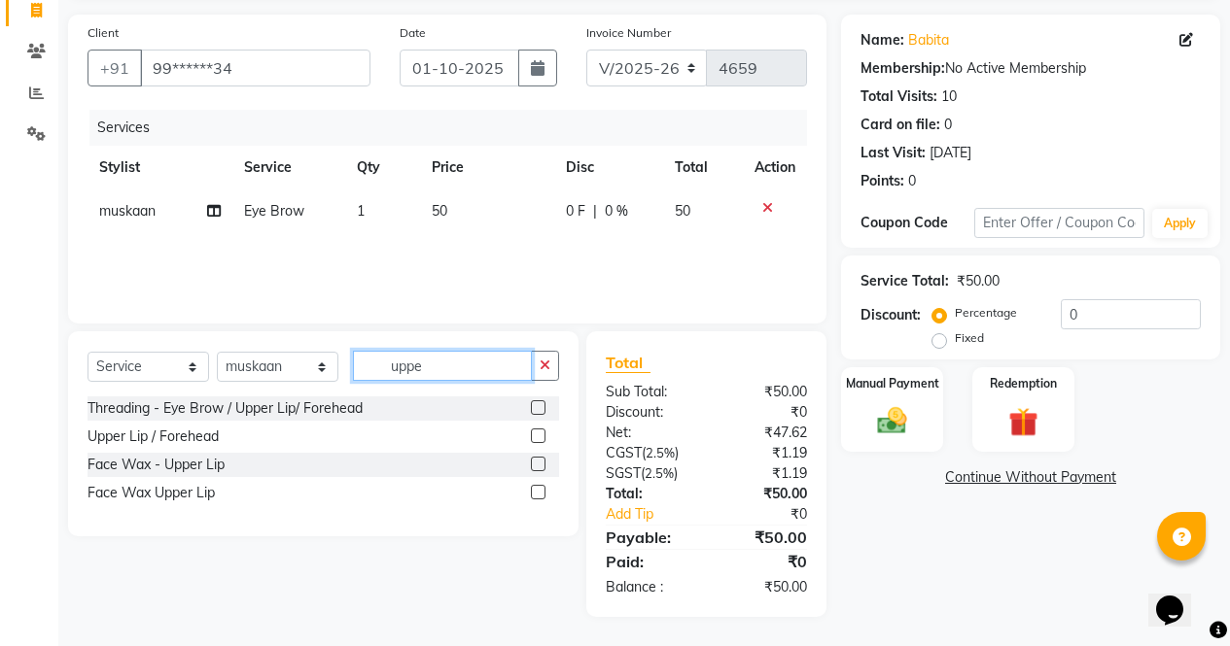
type input "uppe"
click at [539, 493] on label at bounding box center [538, 492] width 15 height 15
click at [539, 493] on input "checkbox" at bounding box center [537, 493] width 13 height 13
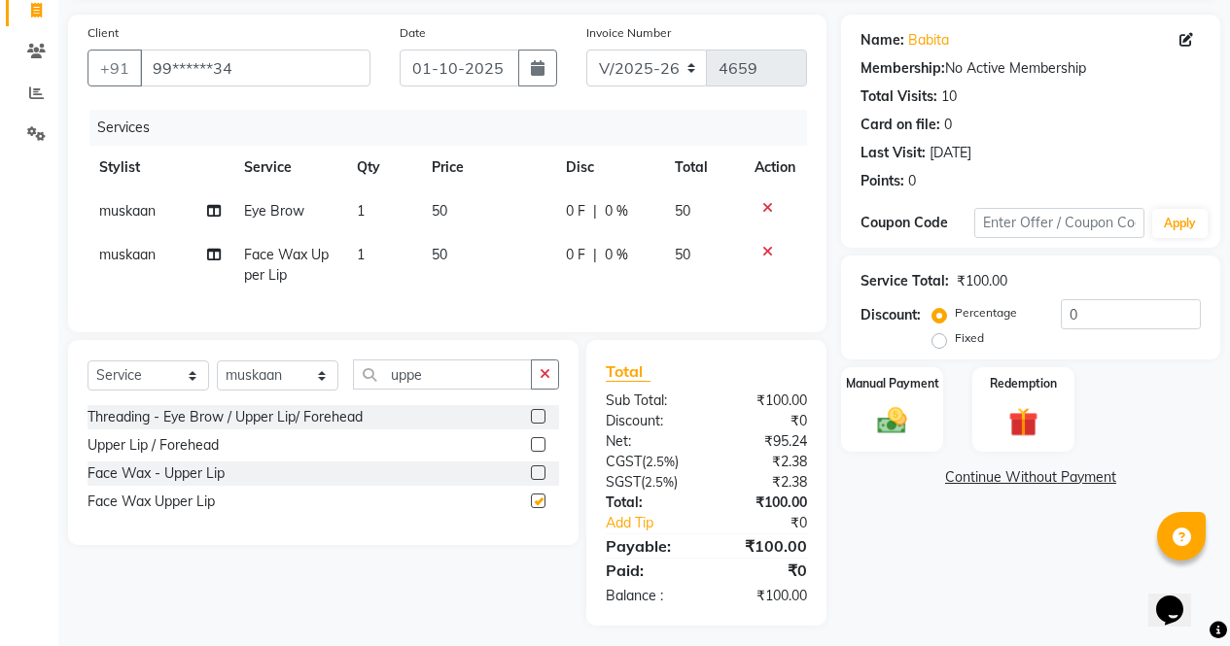
scroll to position [155, 0]
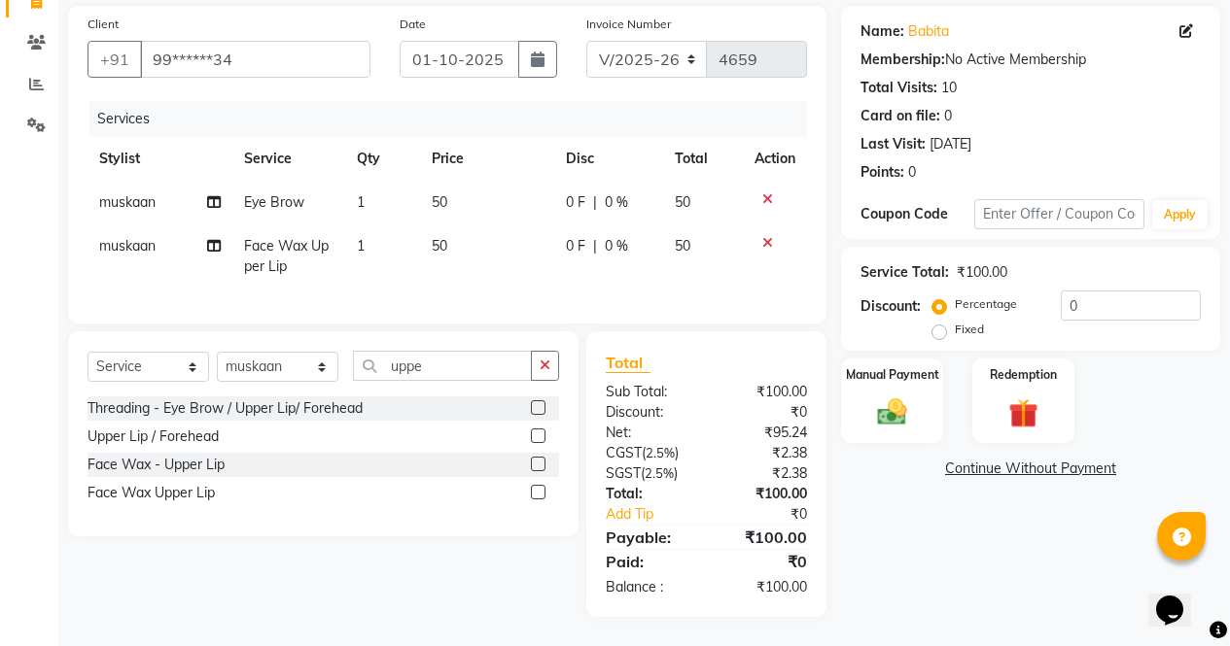
checkbox input "false"
click at [900, 369] on div "Manual Payment" at bounding box center [892, 401] width 106 height 88
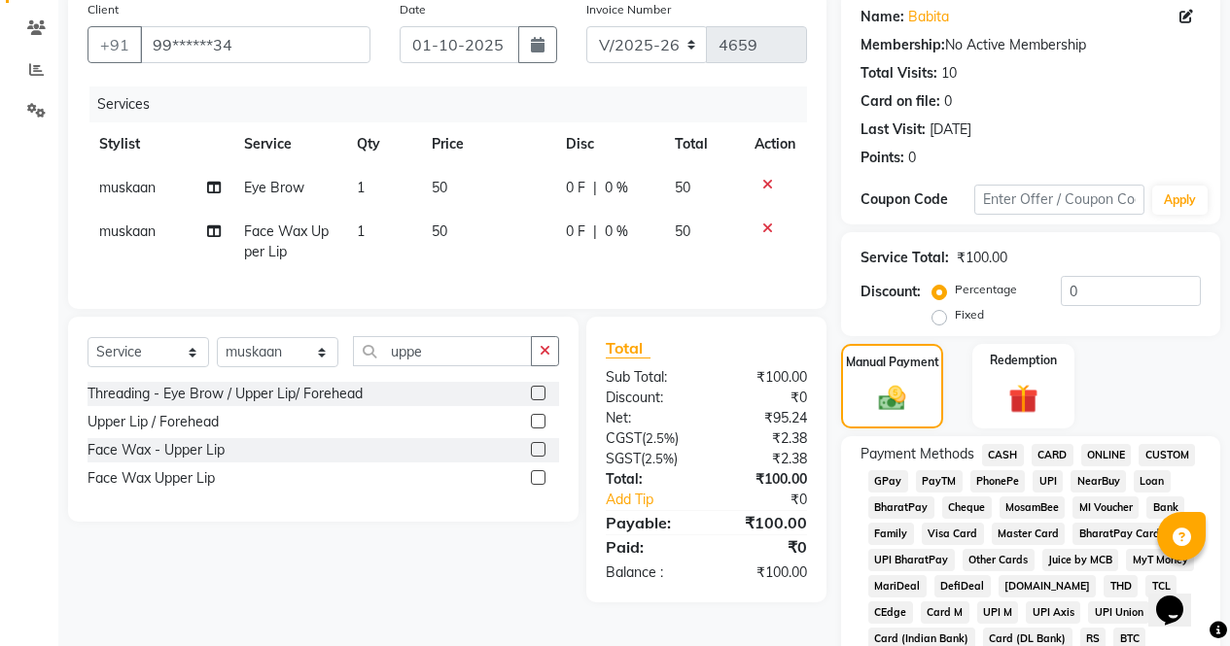
click at [1009, 449] on span "CASH" at bounding box center [1003, 455] width 42 height 22
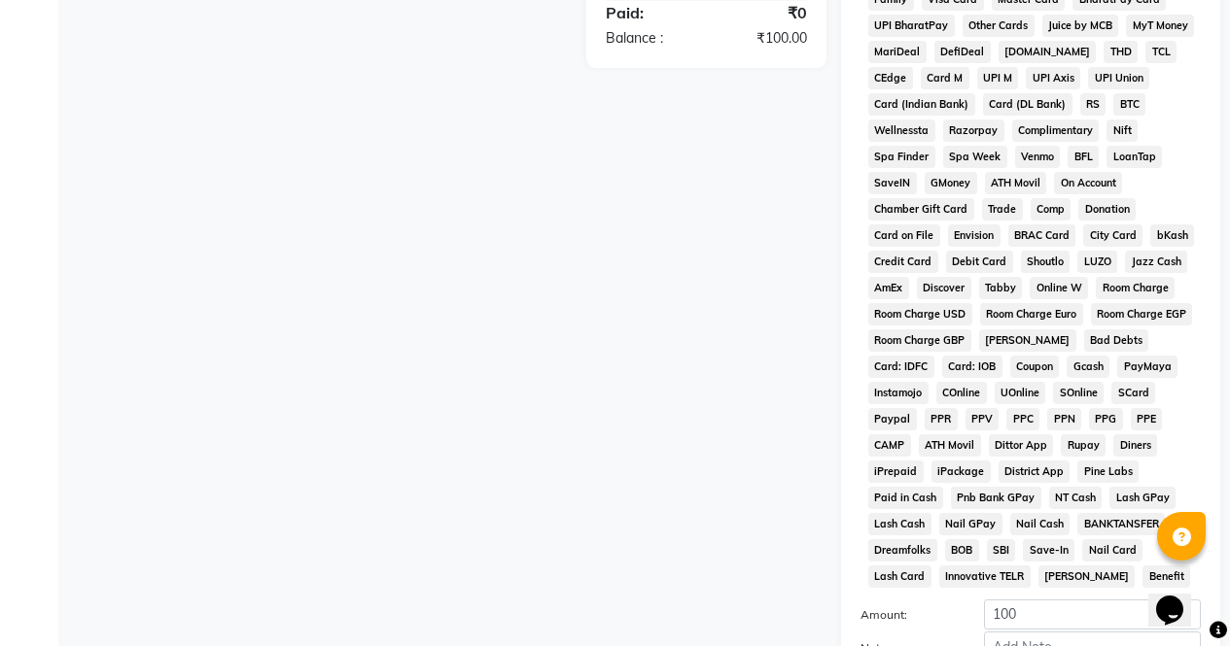
scroll to position [888, 0]
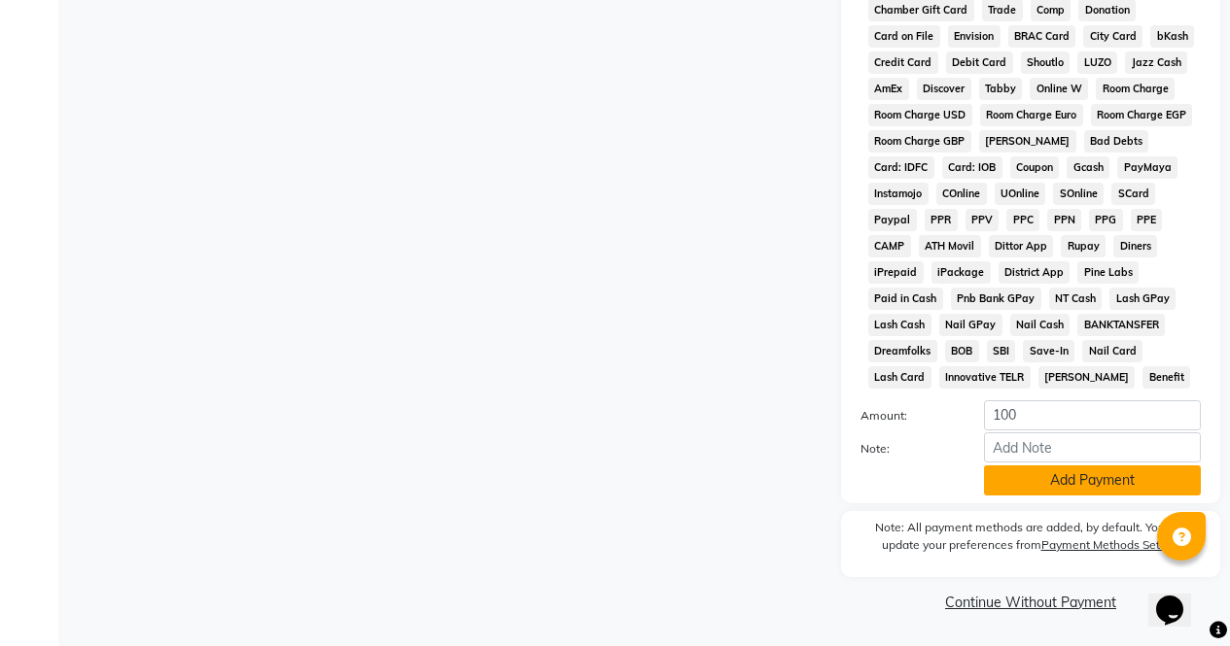
click at [1088, 490] on button "Add Payment" at bounding box center [1092, 481] width 217 height 30
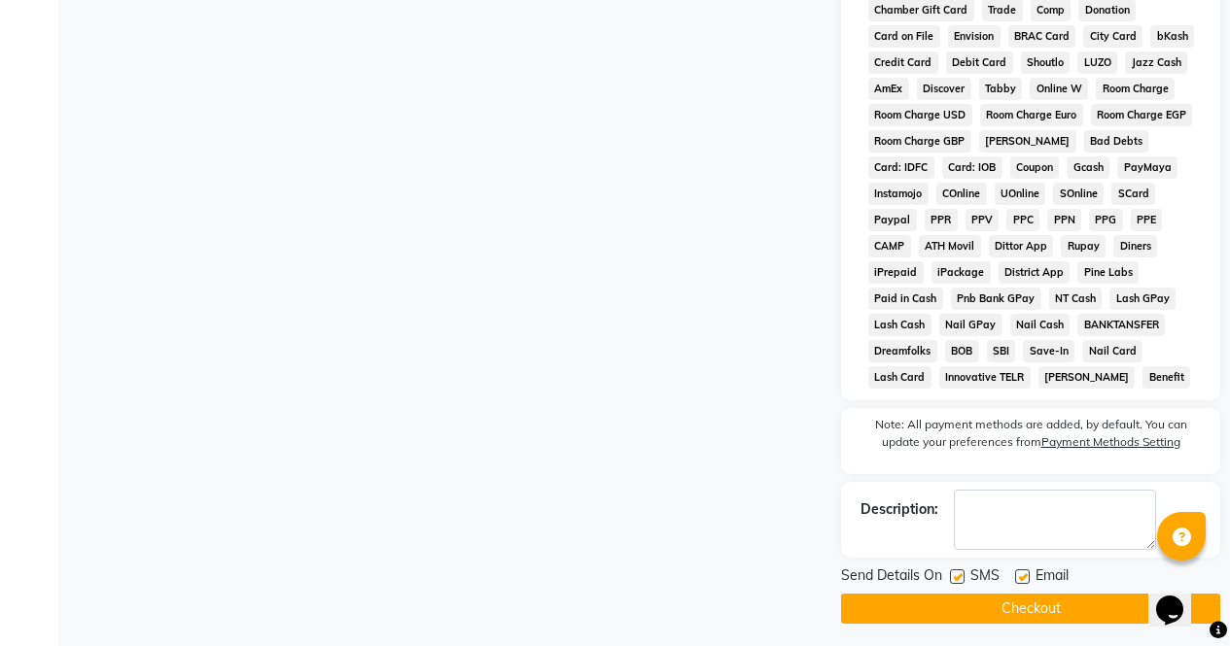
click at [1098, 609] on button "Checkout" at bounding box center [1030, 609] width 379 height 30
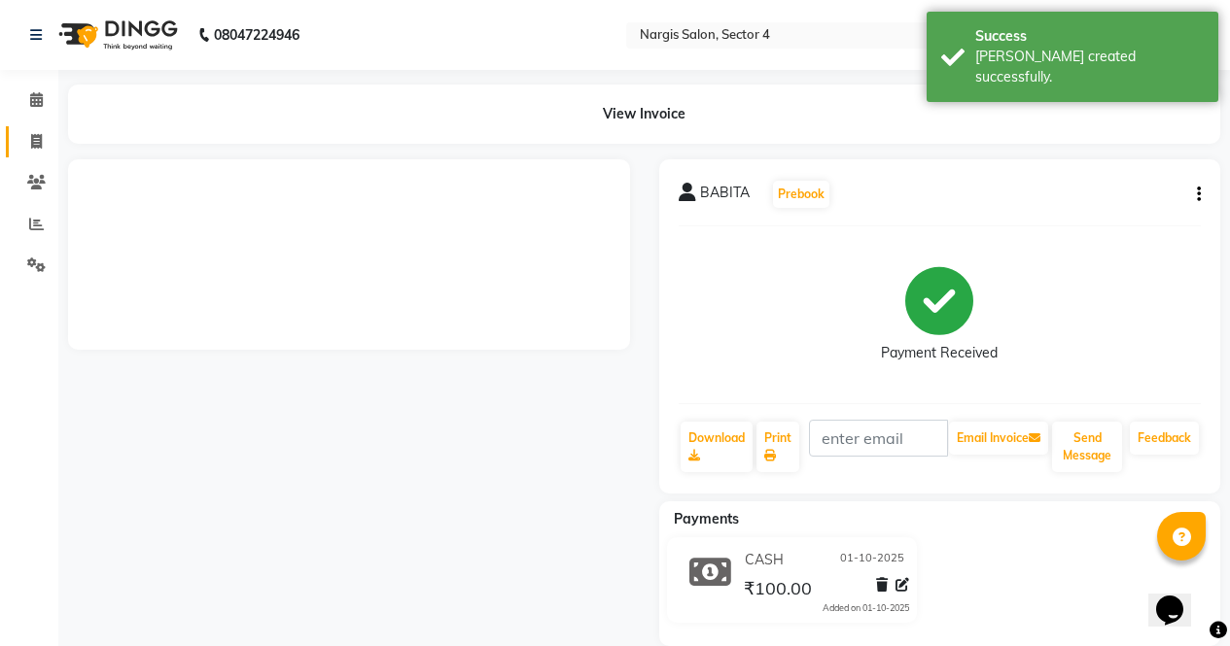
click at [35, 139] on icon at bounding box center [36, 141] width 11 height 15
select select "service"
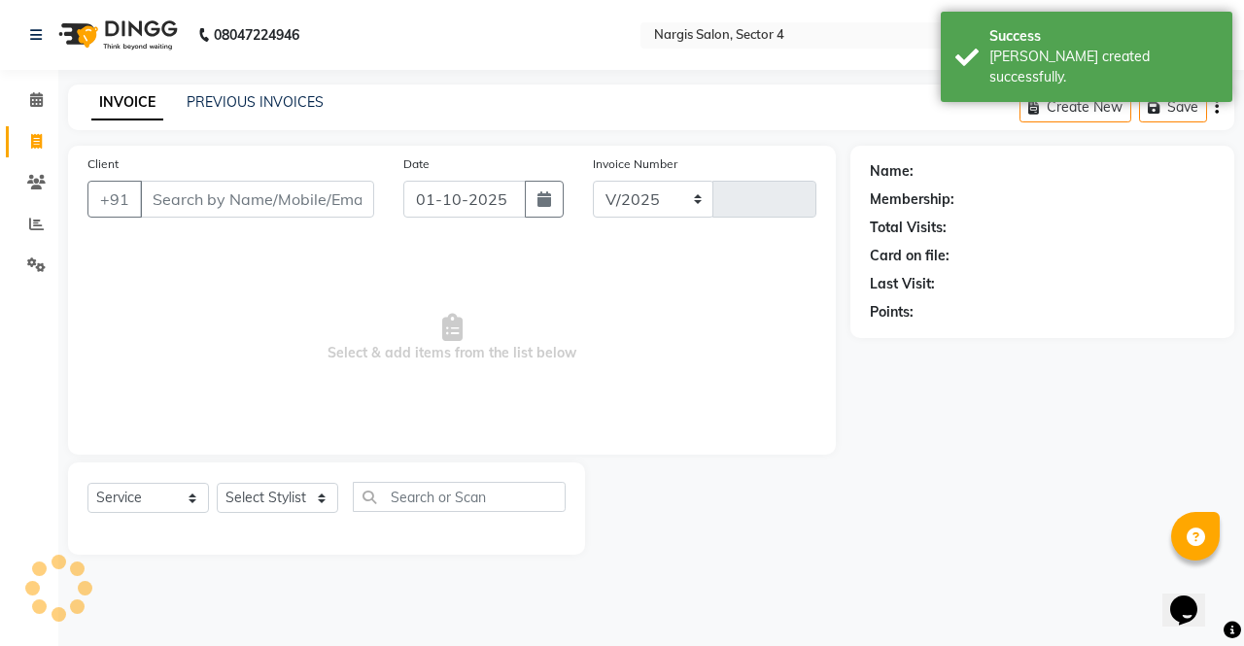
select select "4130"
type input "4660"
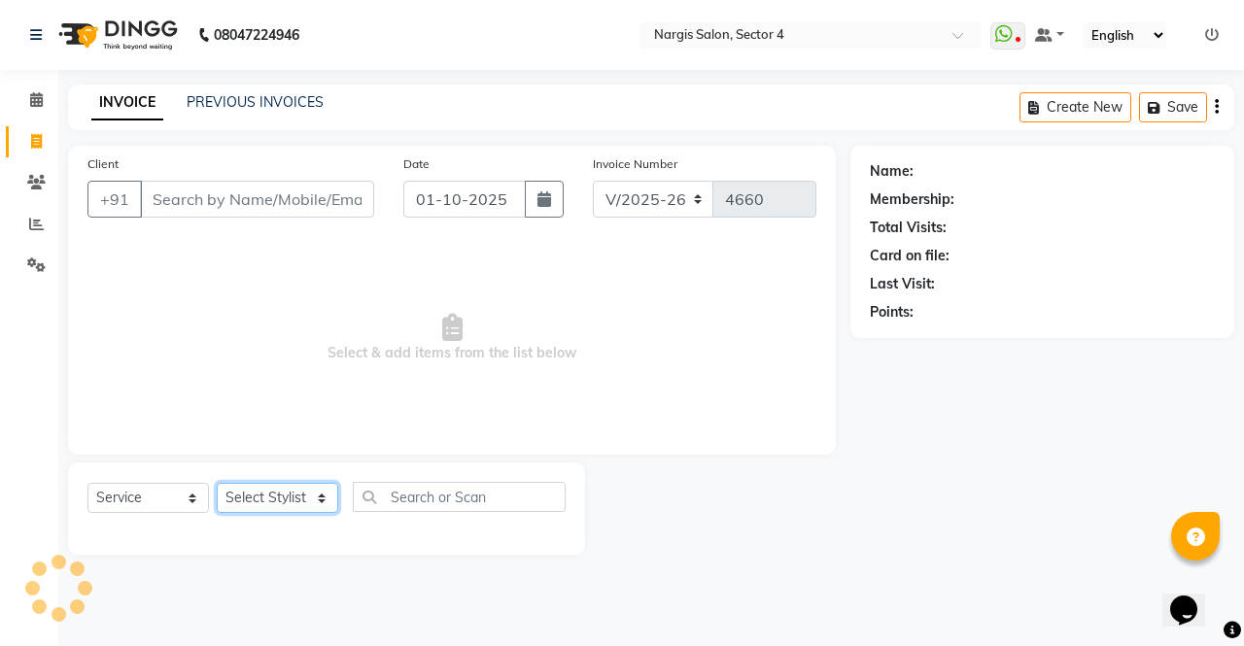
click at [316, 500] on select "Select Stylist ajeet Aman anu armaan ashu Front Desk muskaan rakhi saima shivam…" at bounding box center [278, 498] width 122 height 30
select select "60383"
click at [217, 483] on select "Select Stylist ajeet Aman anu armaan ashu Front Desk muskaan rakhi saima shivam…" at bounding box center [278, 498] width 122 height 30
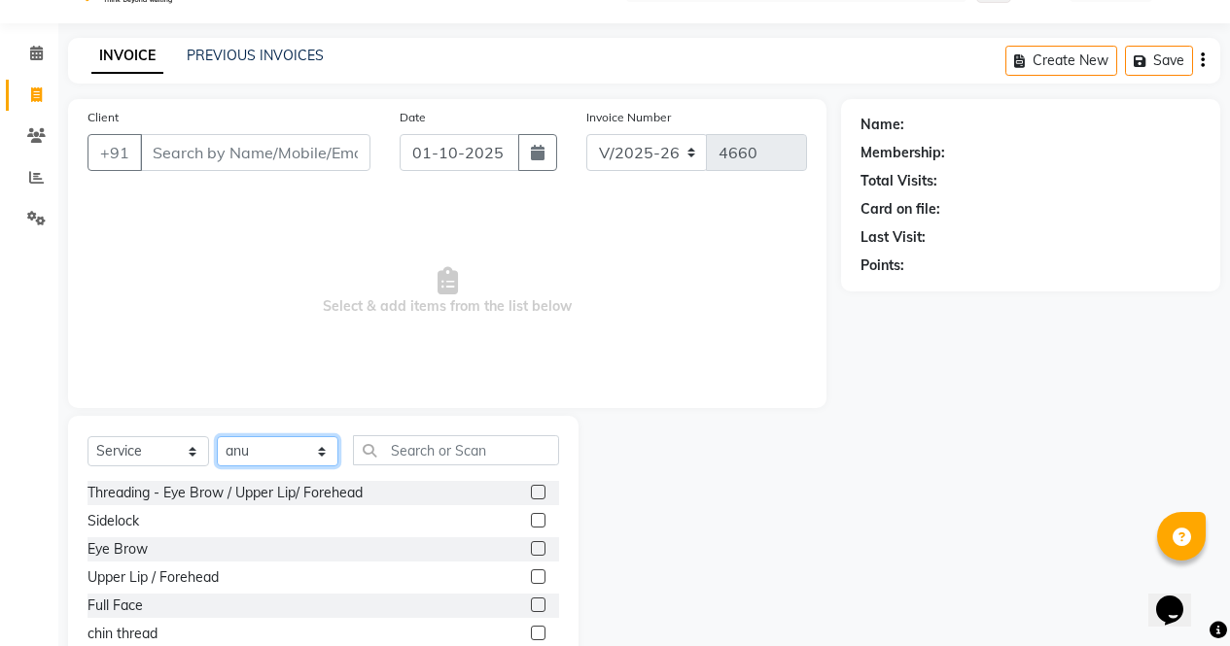
scroll to position [75, 0]
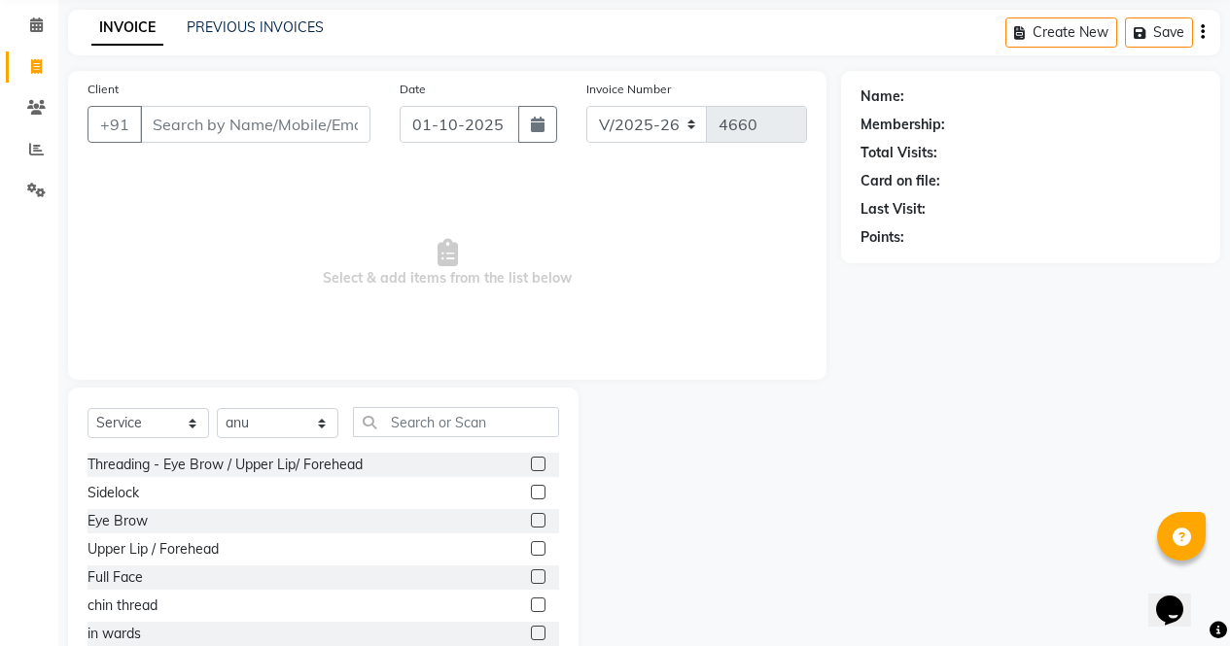
click at [531, 521] on label at bounding box center [538, 520] width 15 height 15
click at [531, 521] on input "checkbox" at bounding box center [537, 521] width 13 height 13
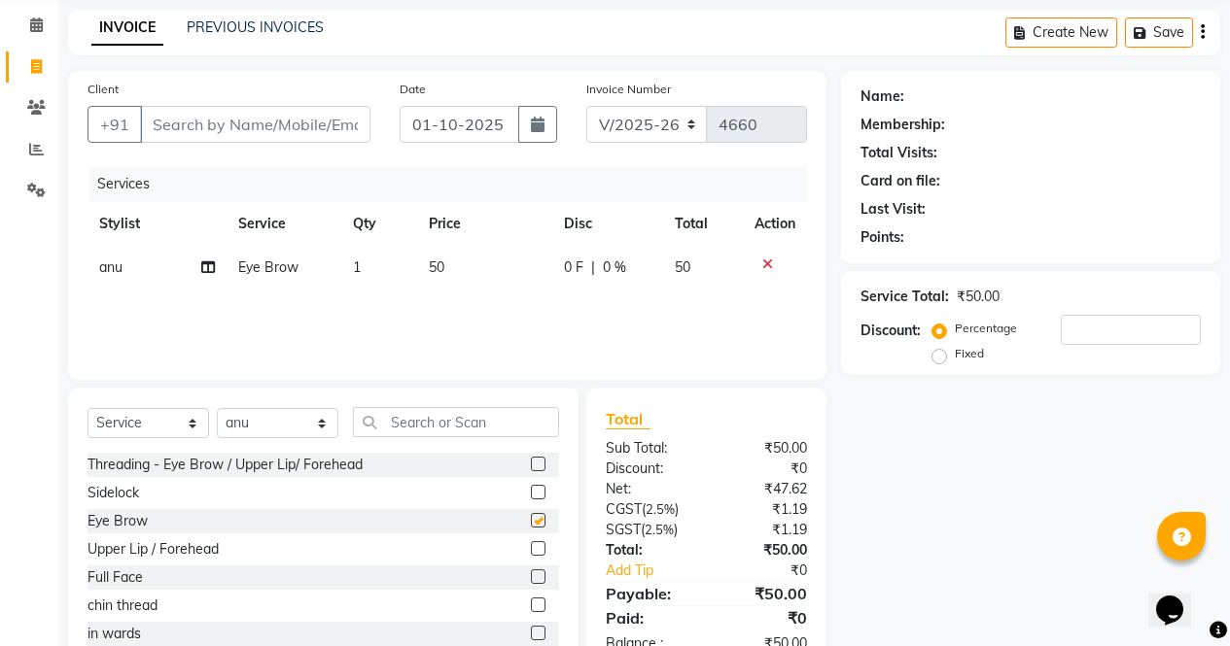
scroll to position [132, 0]
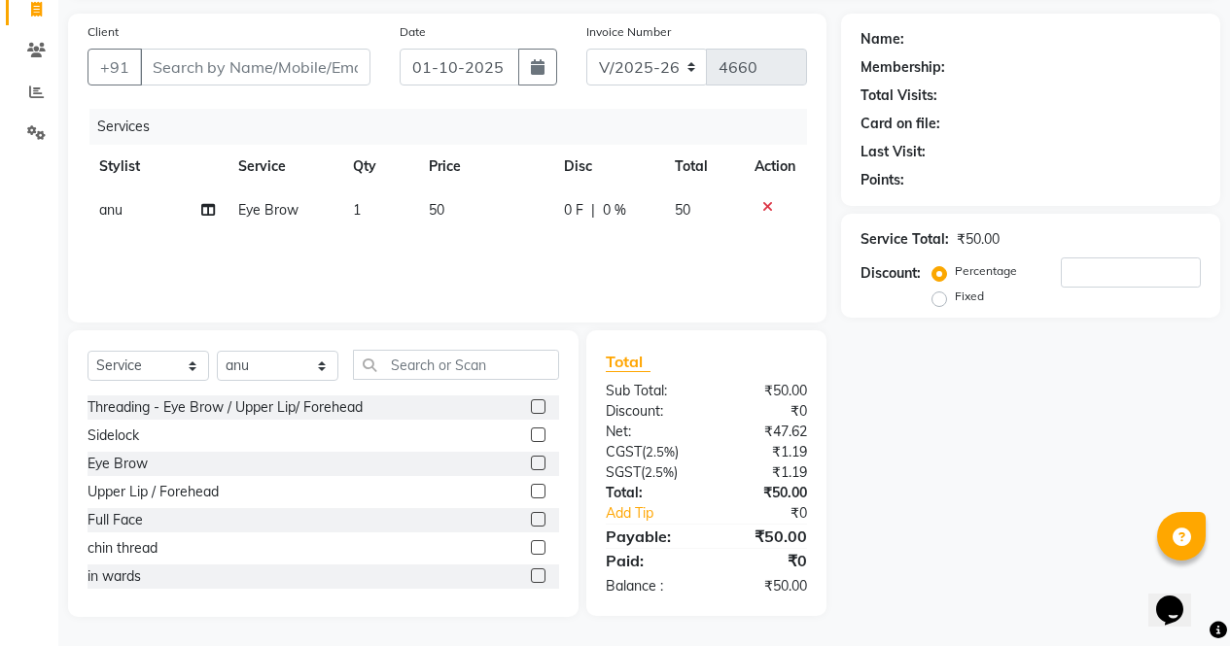
checkbox input "false"
click at [523, 369] on input "text" at bounding box center [456, 365] width 206 height 30
click at [245, 365] on select "Select Stylist ajeet Aman anu armaan ashu Front Desk muskaan rakhi saima shivam…" at bounding box center [278, 366] width 122 height 30
select select "86619"
click at [217, 351] on select "Select Stylist ajeet Aman anu armaan ashu Front Desk muskaan rakhi saima shivam…" at bounding box center [278, 366] width 122 height 30
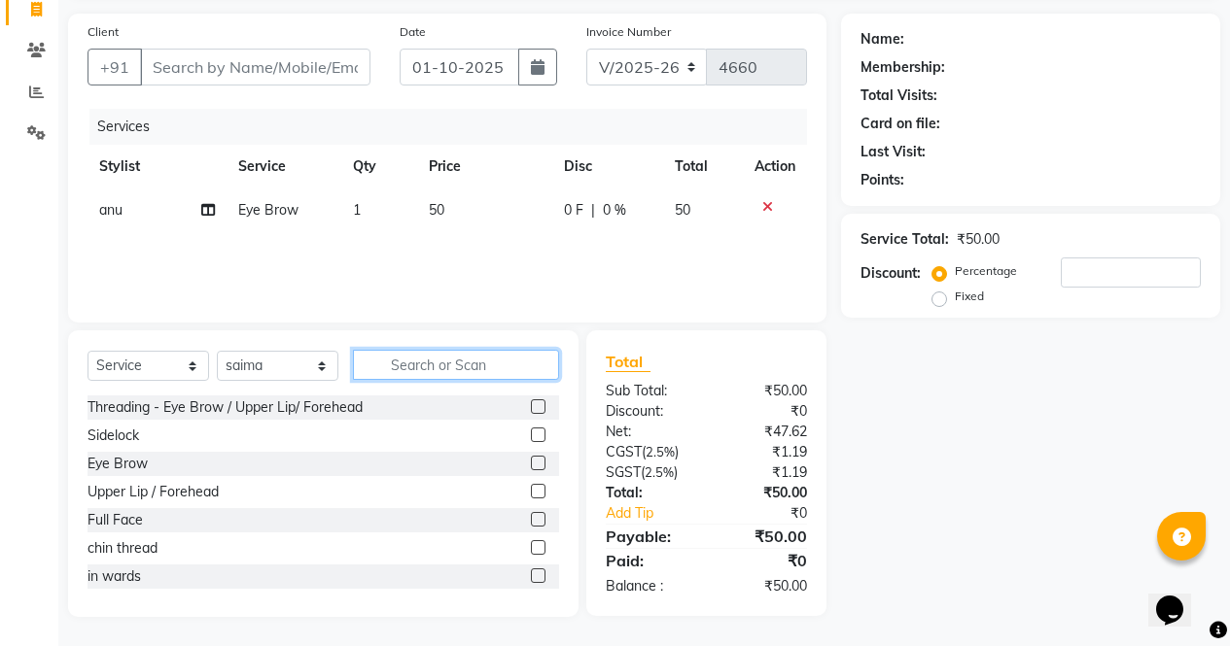
click at [513, 369] on input "text" at bounding box center [456, 365] width 206 height 30
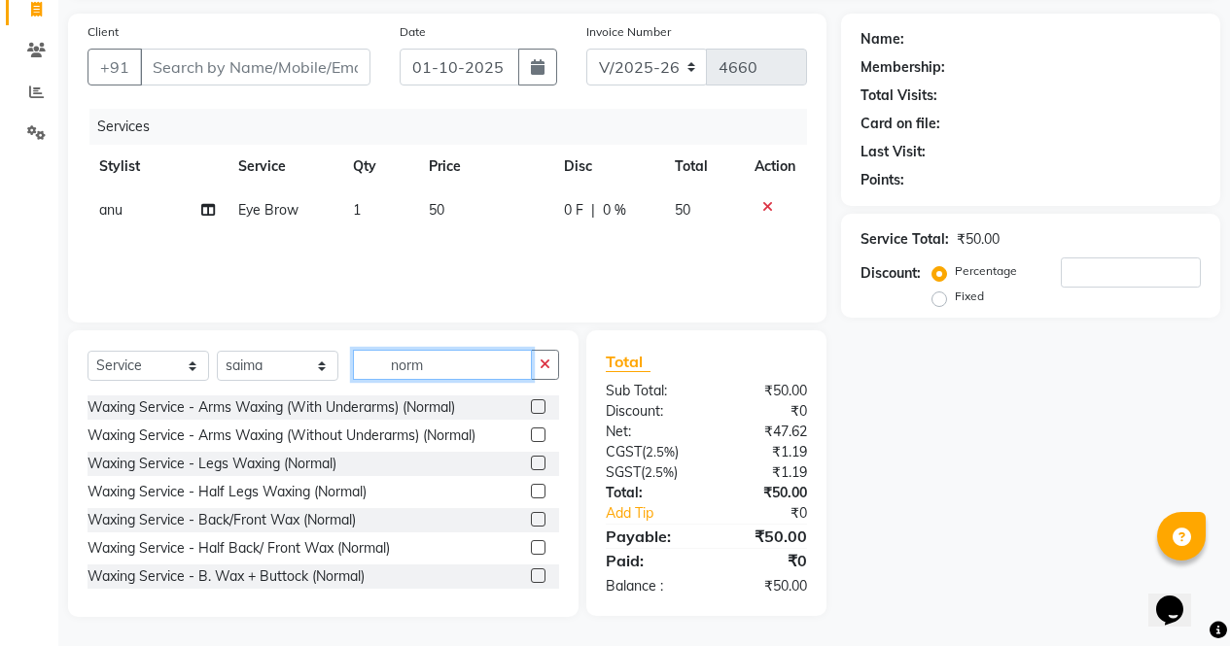
type input "norm"
click at [531, 407] on label at bounding box center [538, 407] width 15 height 15
click at [531, 407] on input "checkbox" at bounding box center [537, 407] width 13 height 13
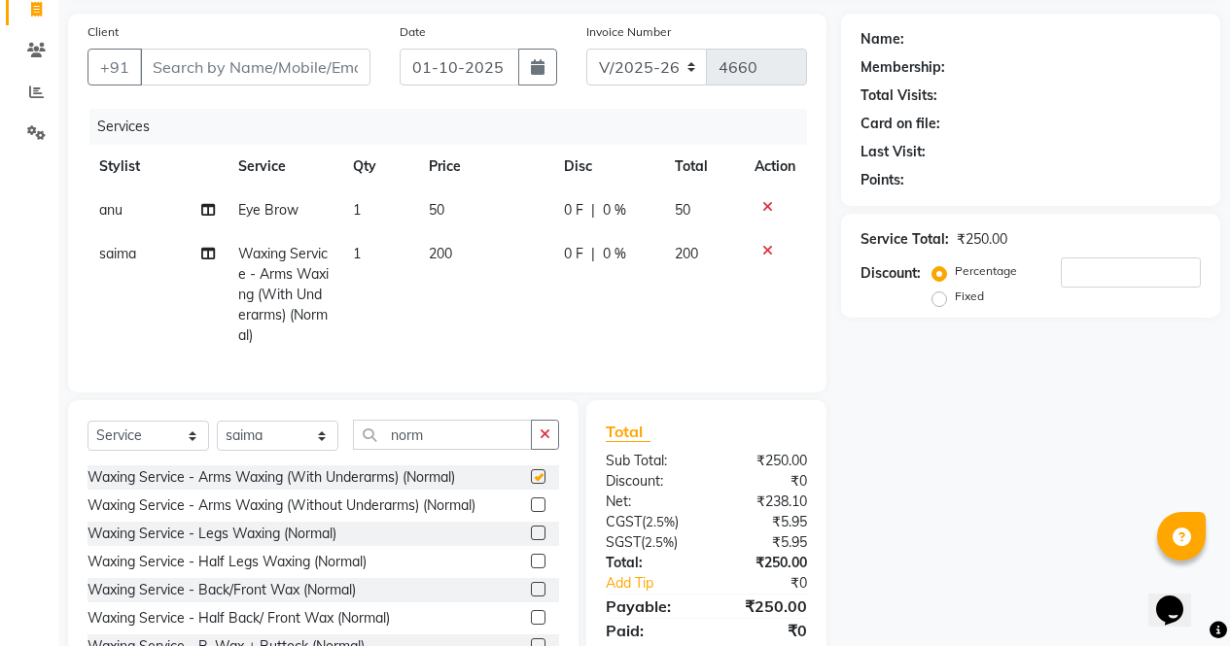
checkbox input "false"
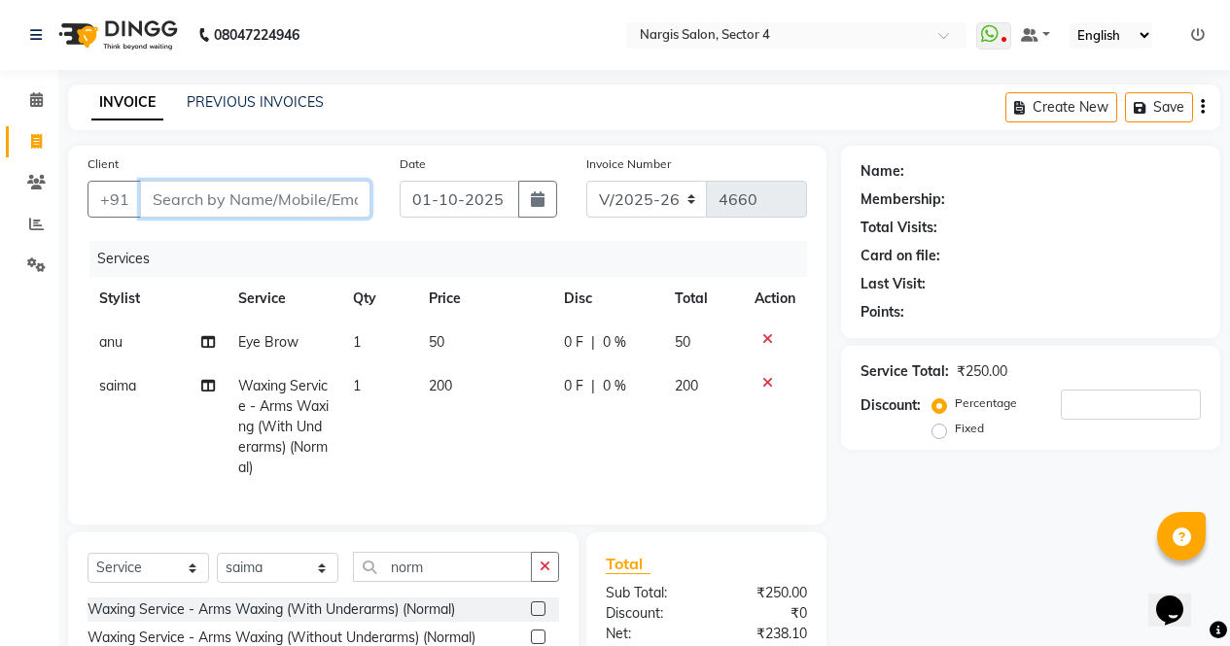
click at [176, 197] on input "Client" at bounding box center [255, 199] width 230 height 37
type input "9"
type input "0"
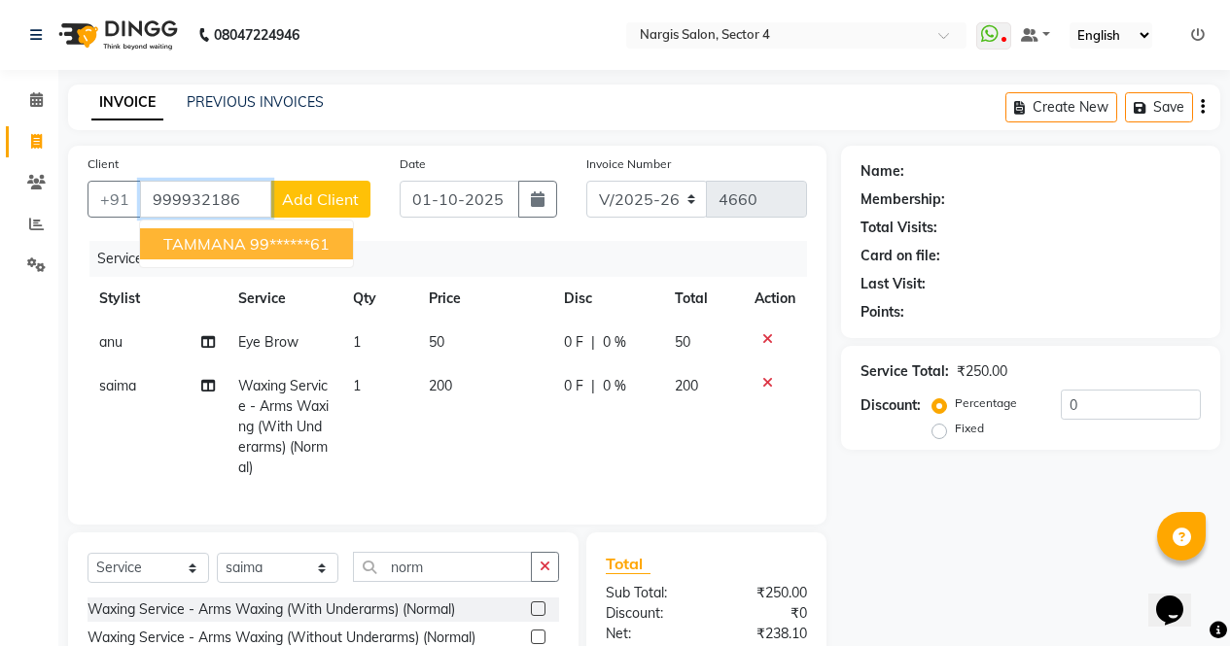
click at [176, 240] on span "TAMMANA" at bounding box center [204, 243] width 83 height 19
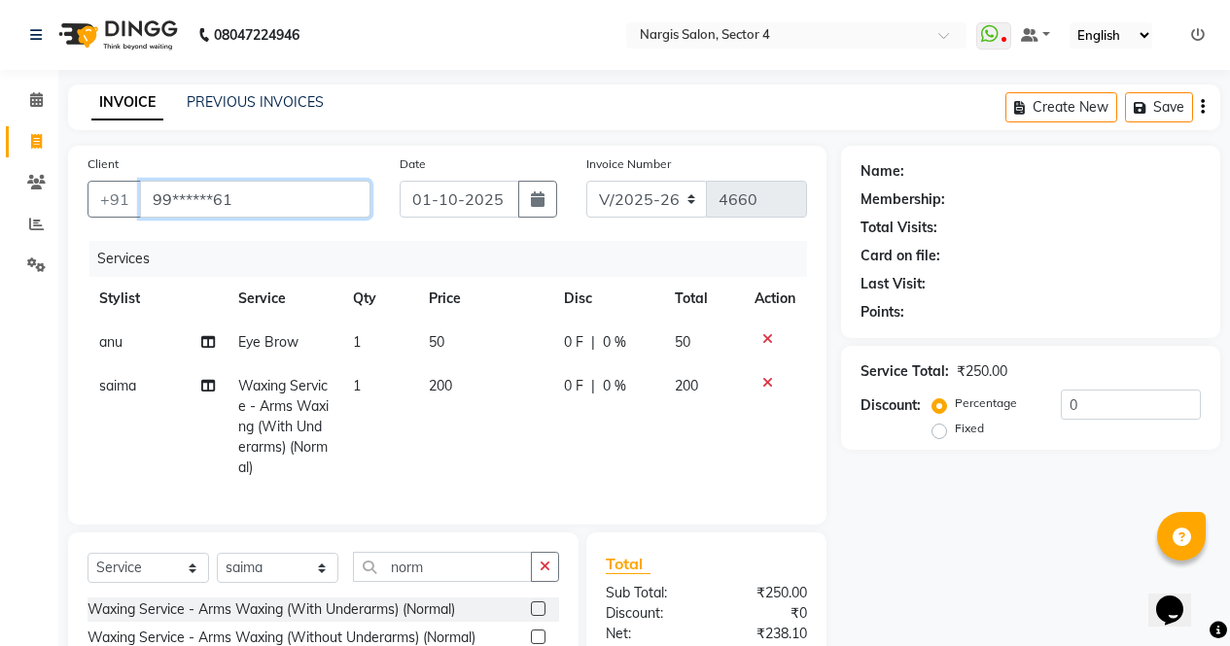
type input "99******61"
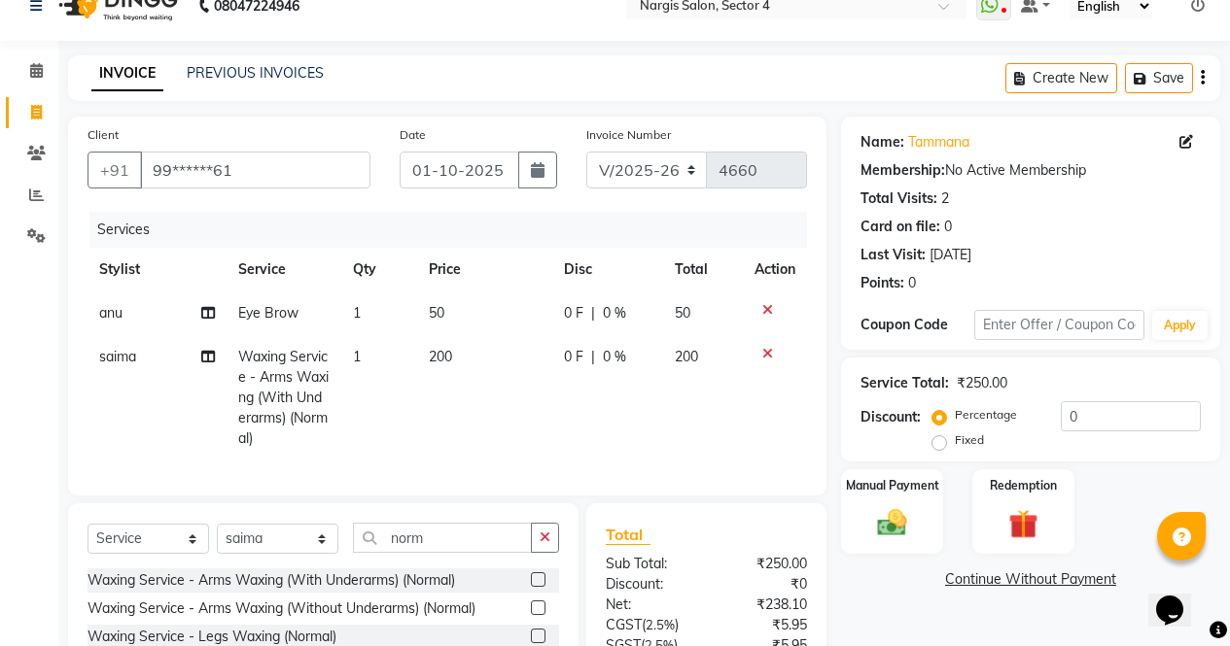
scroll to position [217, 0]
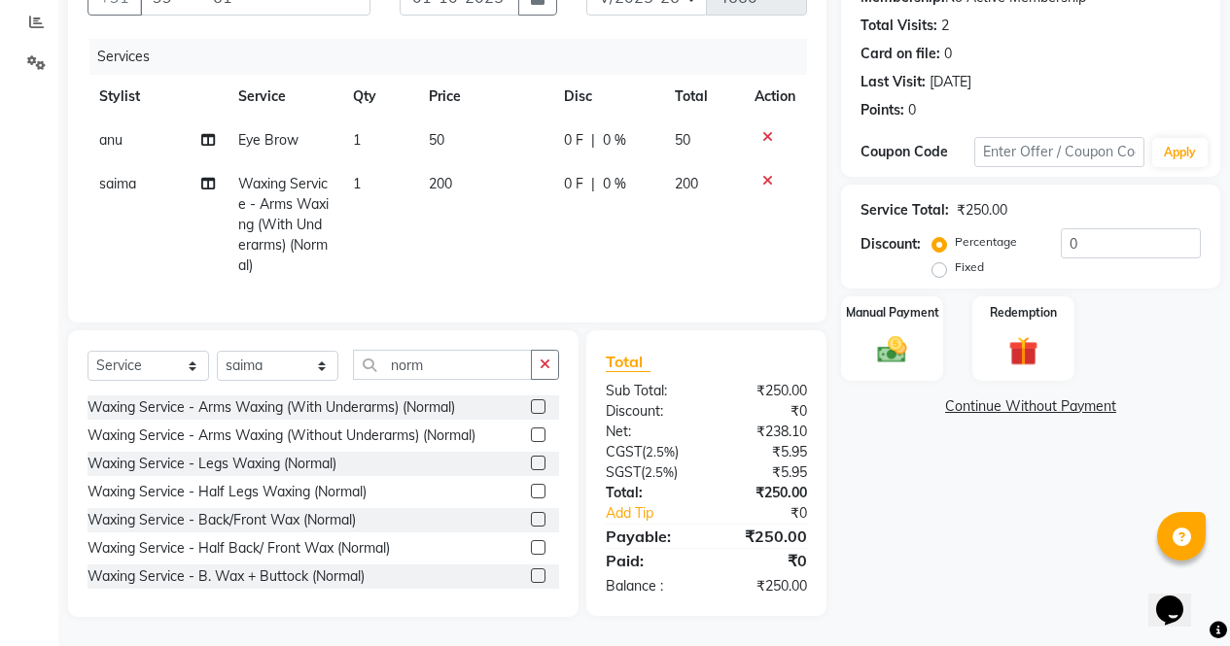
click at [907, 333] on img at bounding box center [892, 350] width 48 height 34
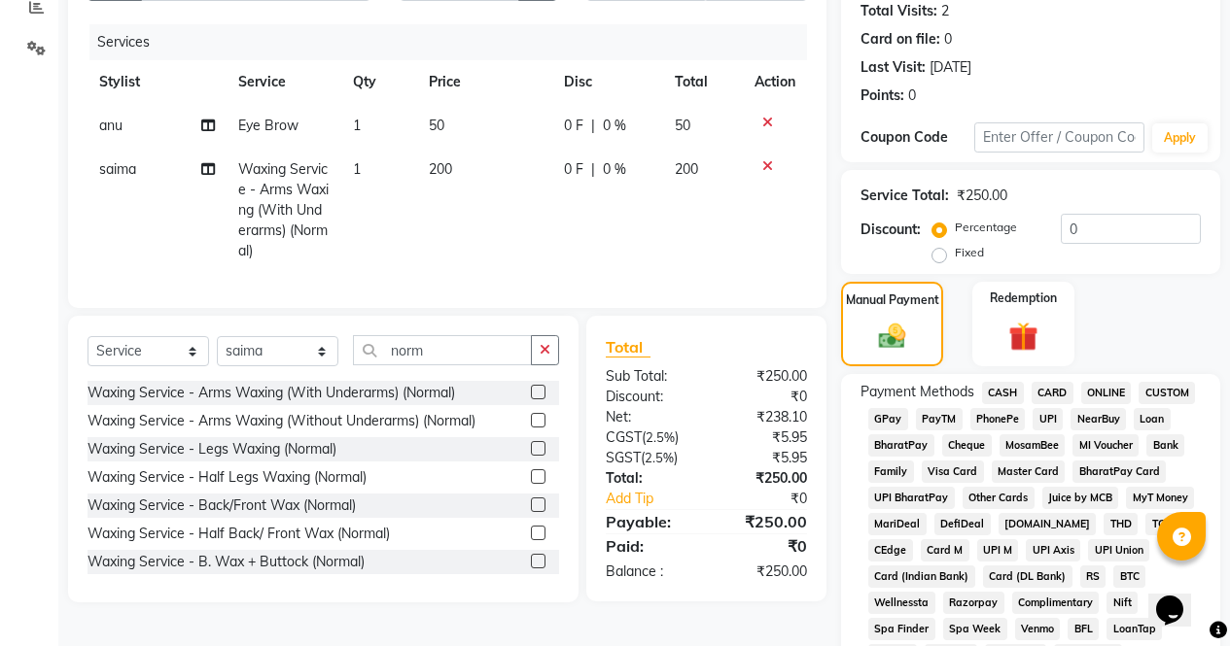
click at [1105, 394] on span "ONLINE" at bounding box center [1106, 393] width 51 height 22
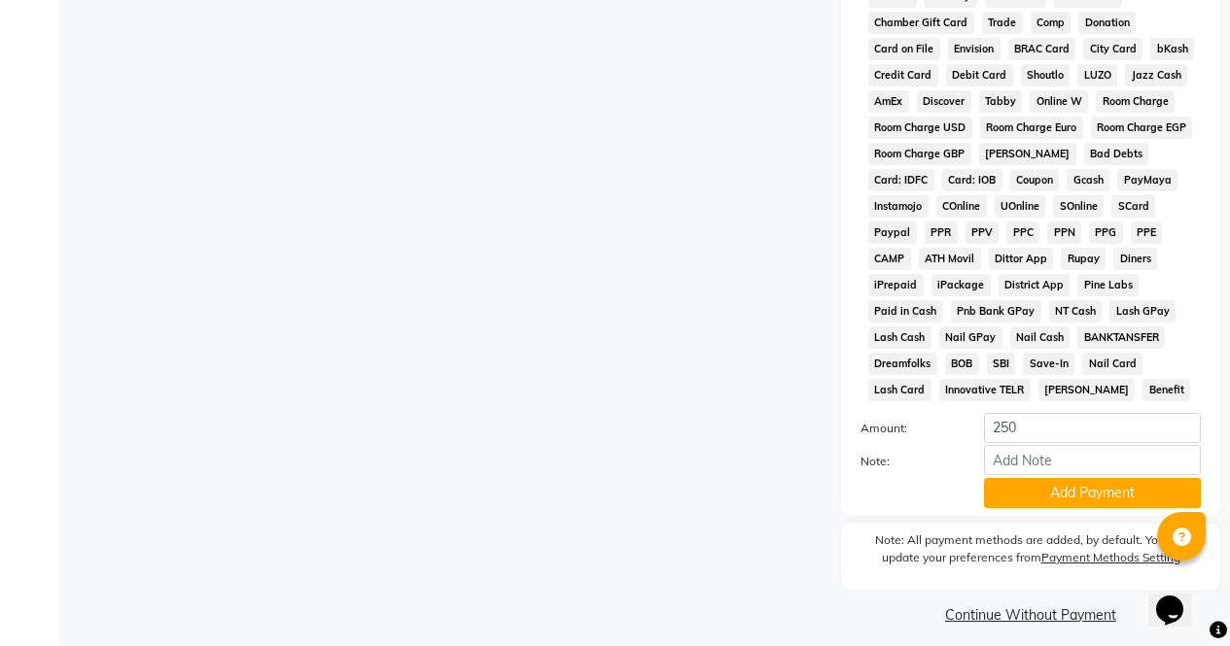
scroll to position [888, 0]
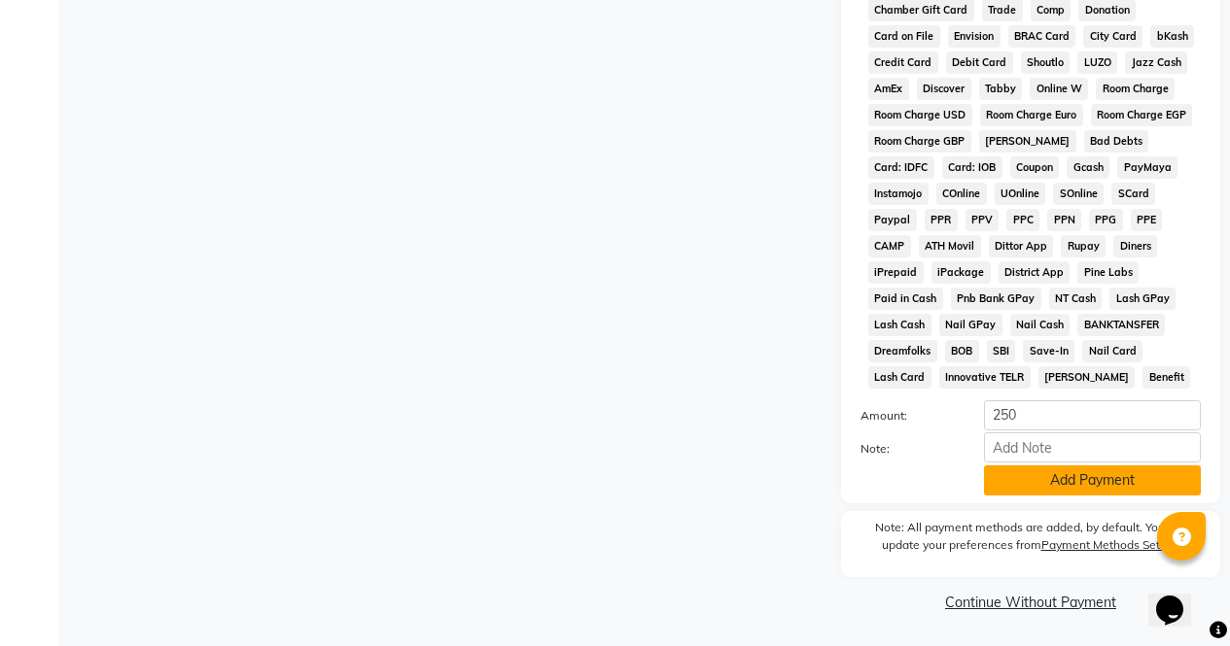
click at [1074, 486] on button "Add Payment" at bounding box center [1092, 481] width 217 height 30
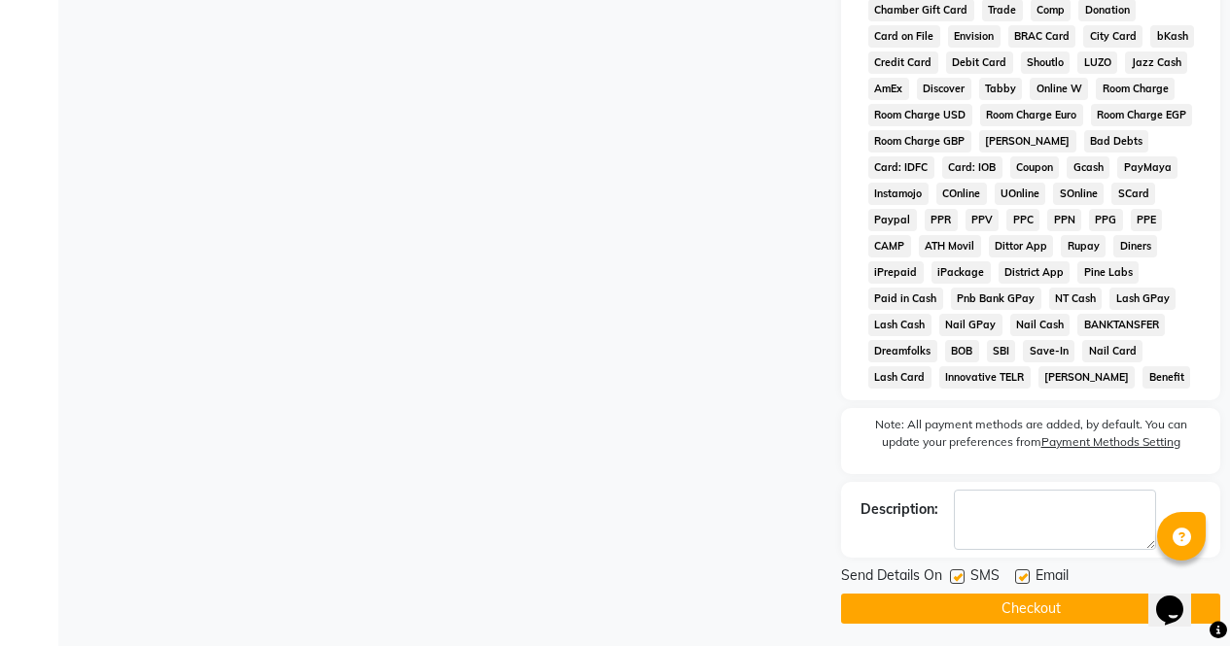
click at [1091, 621] on button "Checkout" at bounding box center [1030, 609] width 379 height 30
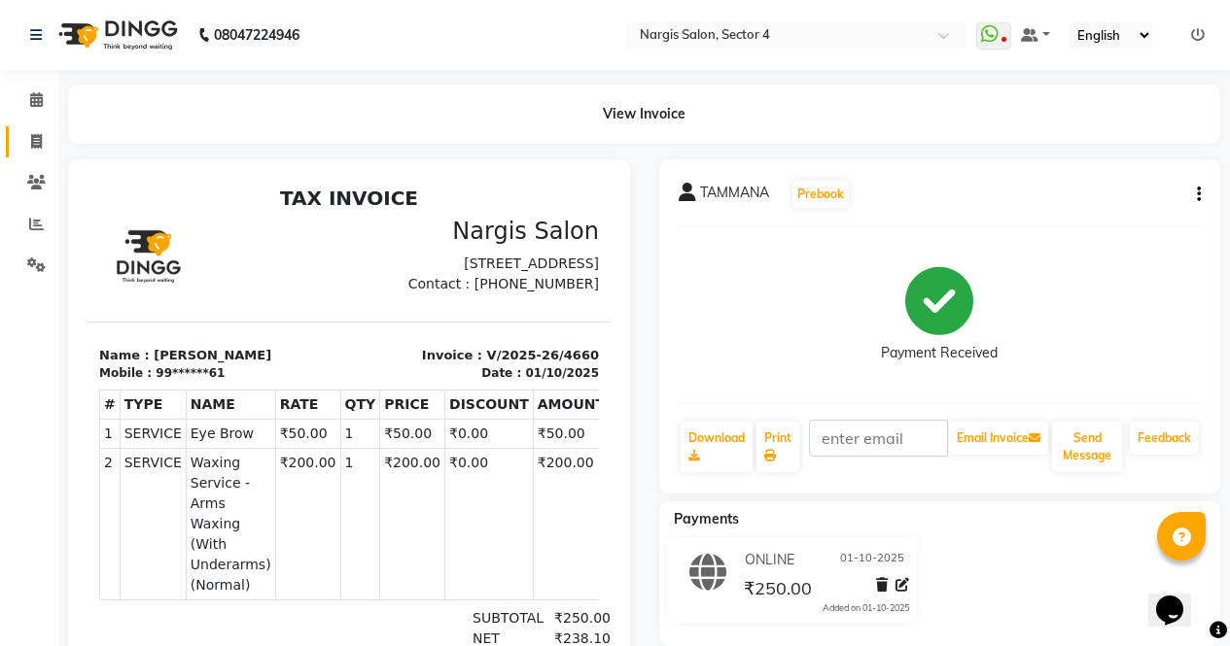
click at [28, 152] on span at bounding box center [36, 142] width 34 height 22
select select "service"
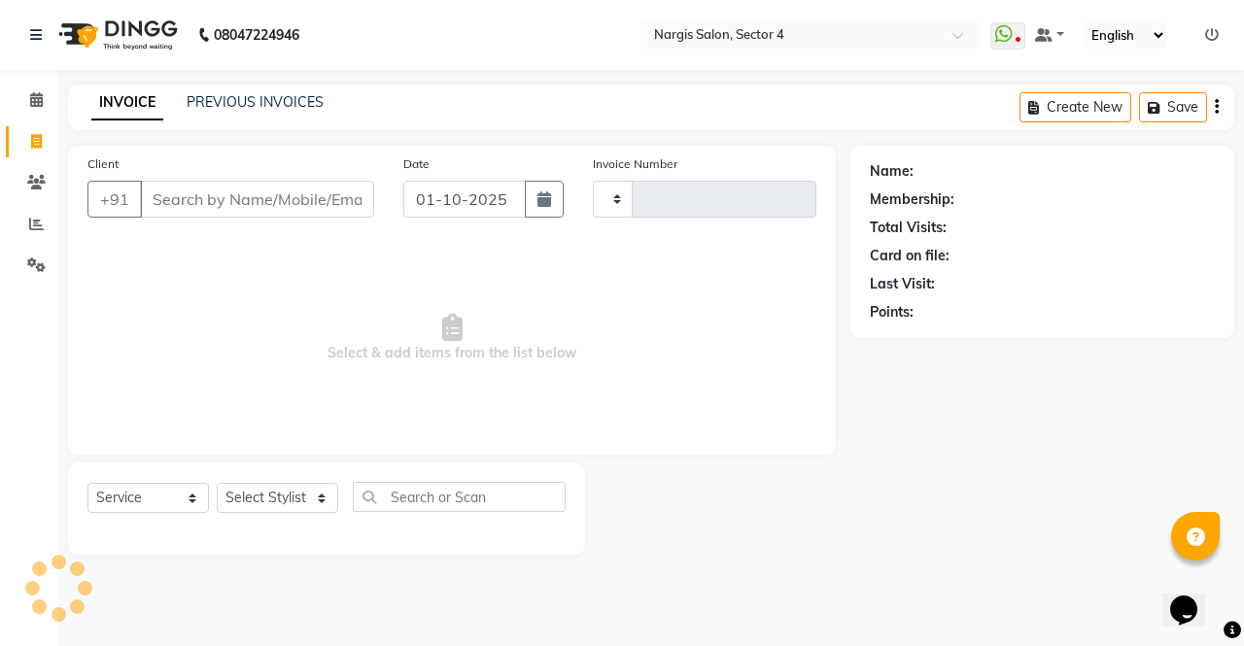
type input "4661"
select select "4130"
type input "78******78"
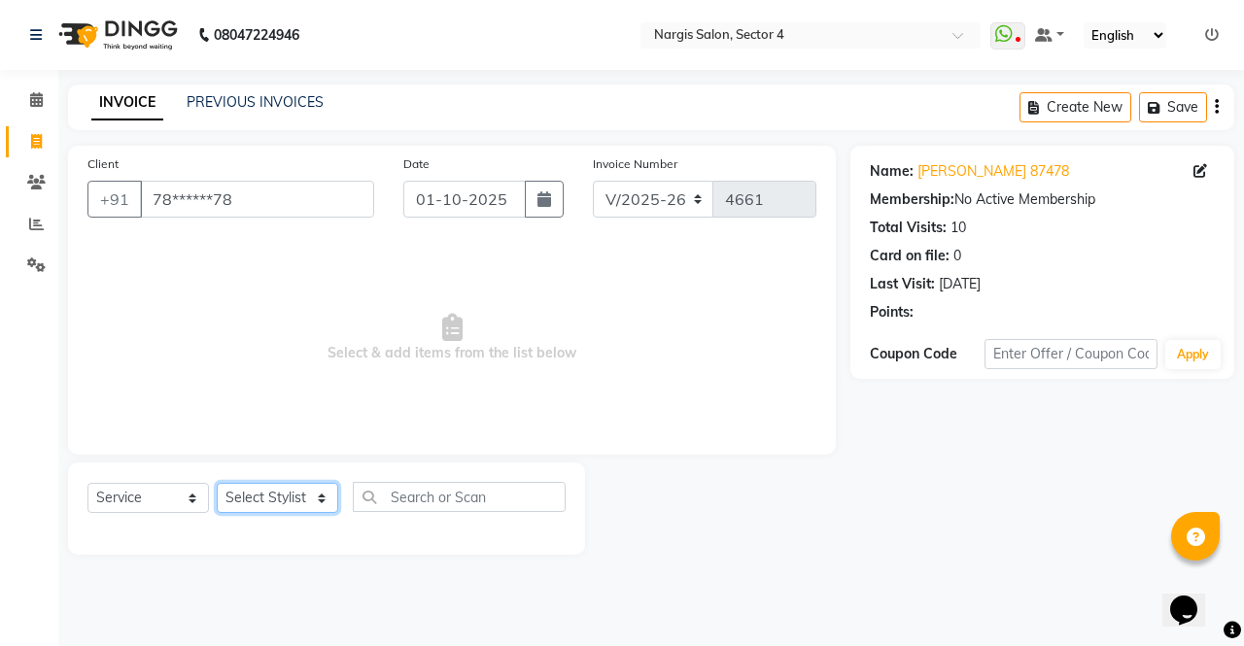
click at [255, 486] on select "Select Stylist ajeet Aman anu armaan ashu Front Desk muskaan rakhi saima shivam…" at bounding box center [278, 498] width 122 height 30
select select "29276"
click at [217, 483] on select "Select Stylist ajeet Aman anu armaan ashu Front Desk muskaan rakhi saima shivam…" at bounding box center [278, 498] width 122 height 30
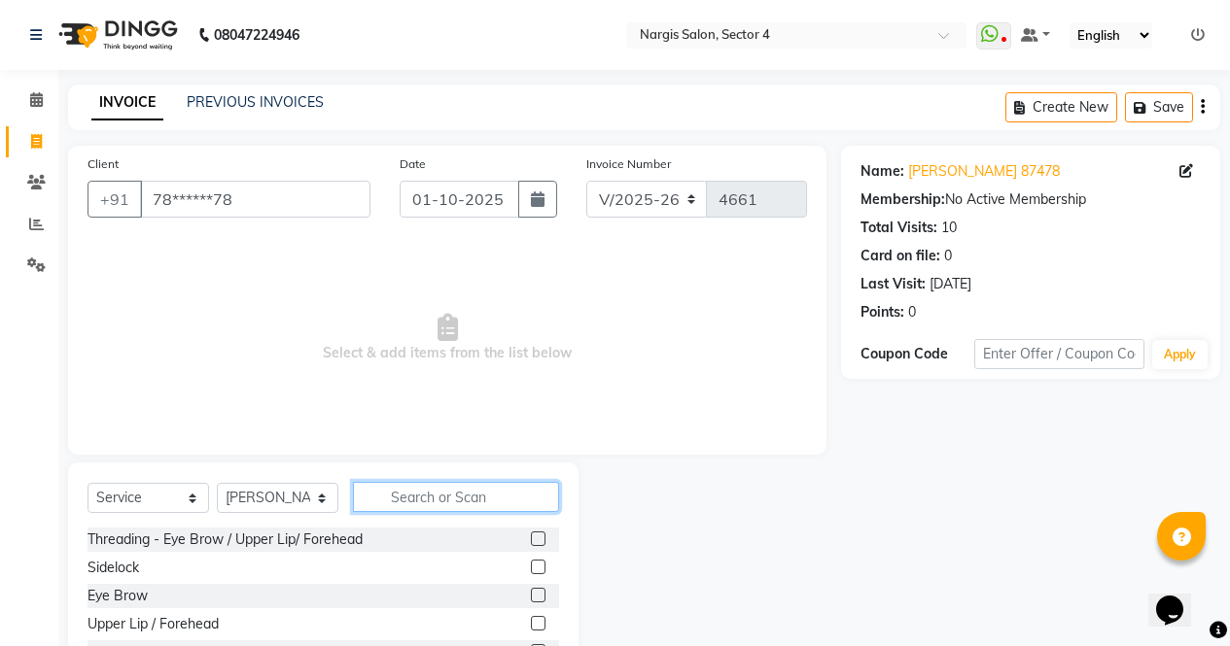
click at [538, 496] on input "text" at bounding box center [456, 497] width 206 height 30
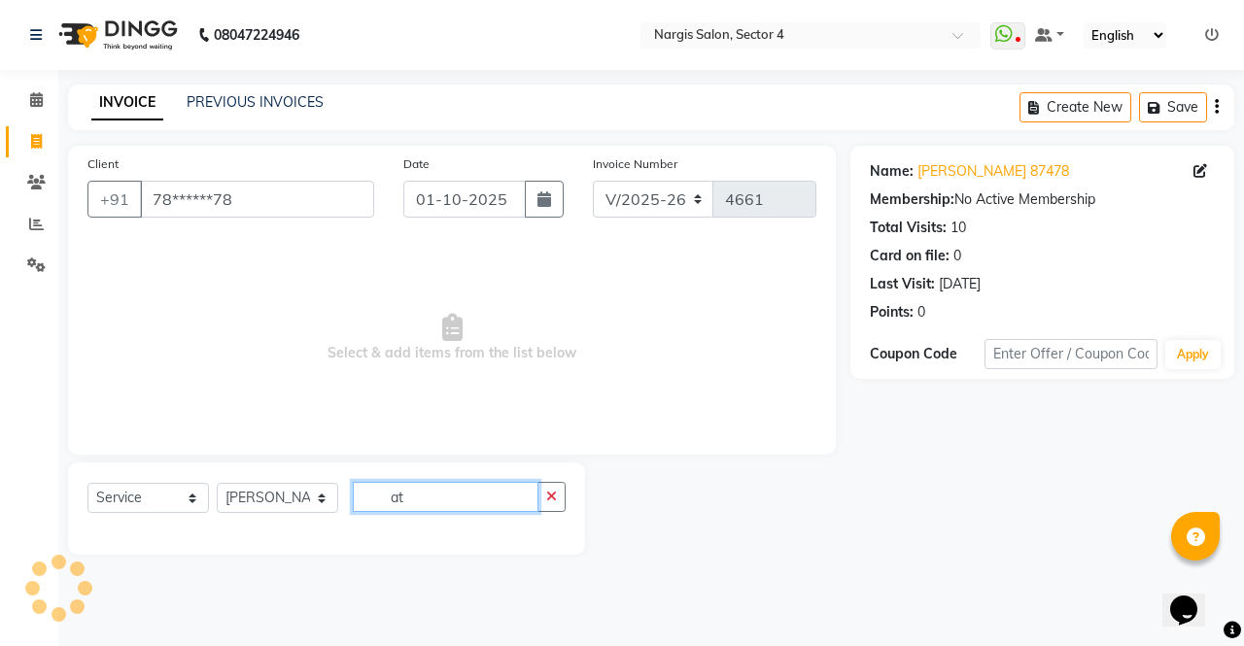
type input "a"
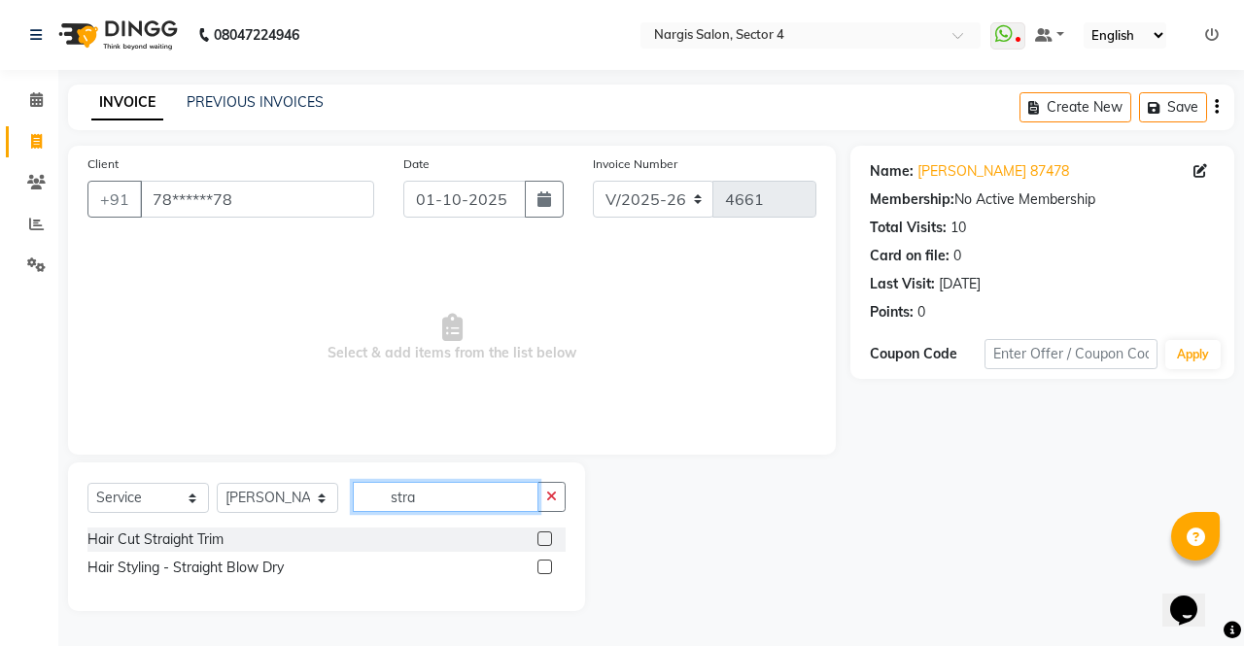
type input "stra"
click at [545, 568] on label at bounding box center [545, 567] width 15 height 15
click at [545, 568] on input "checkbox" at bounding box center [544, 568] width 13 height 13
checkbox input "true"
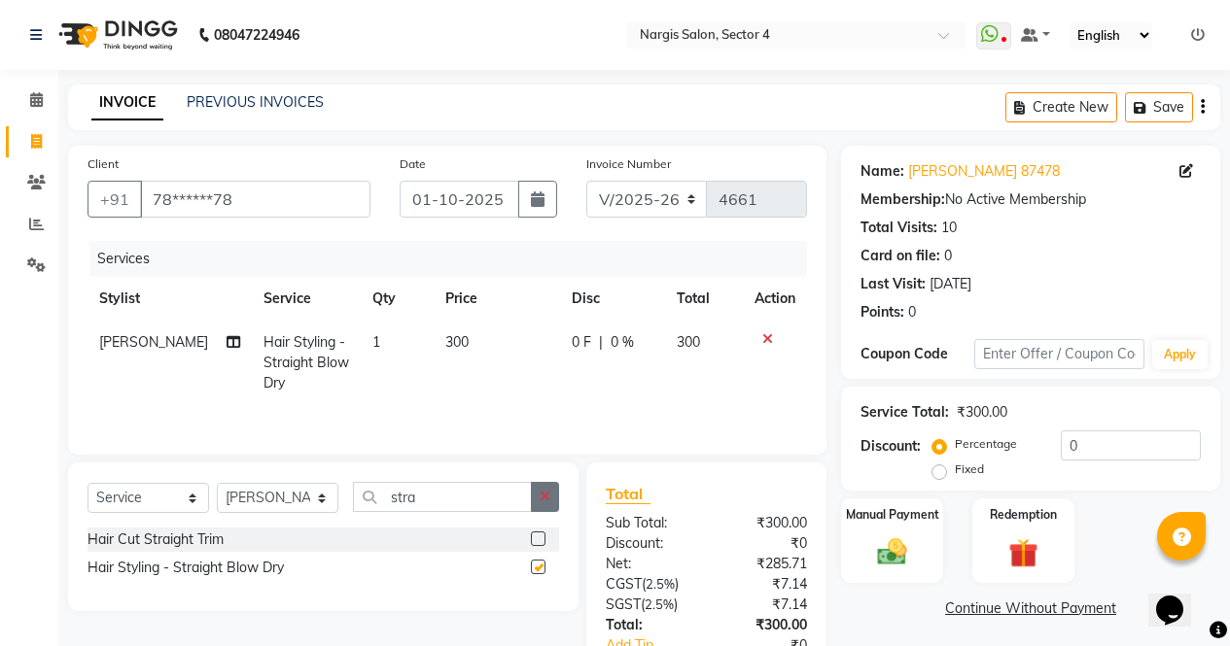
click at [550, 509] on button "button" at bounding box center [545, 497] width 28 height 30
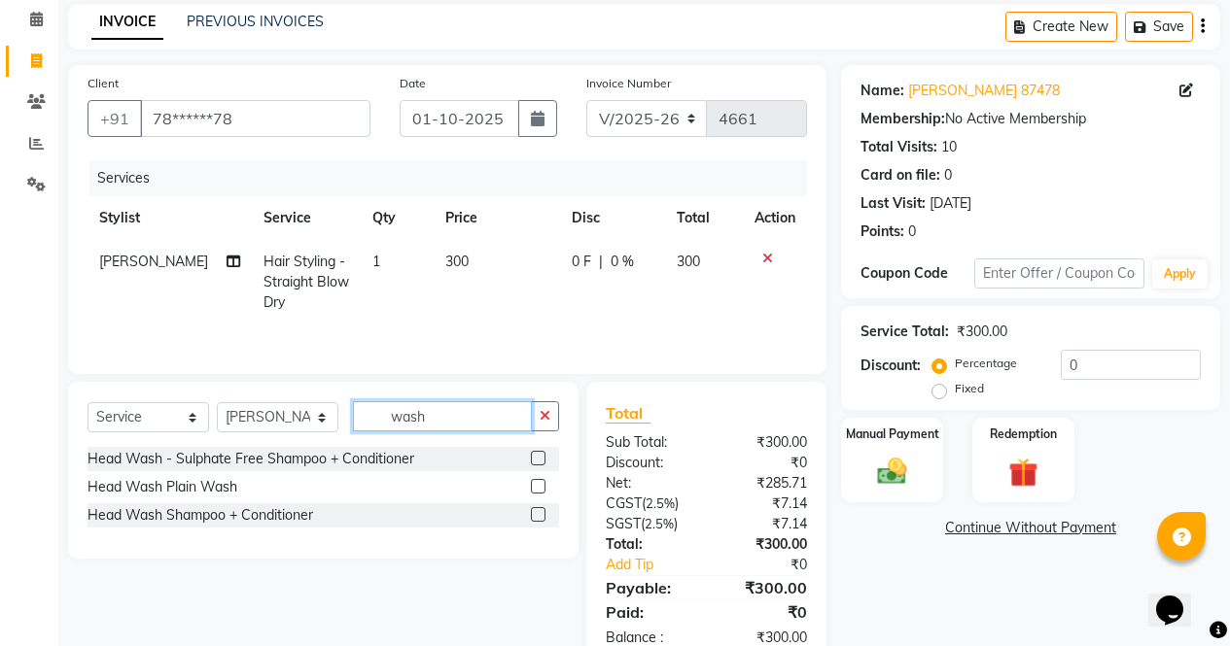
scroll to position [131, 0]
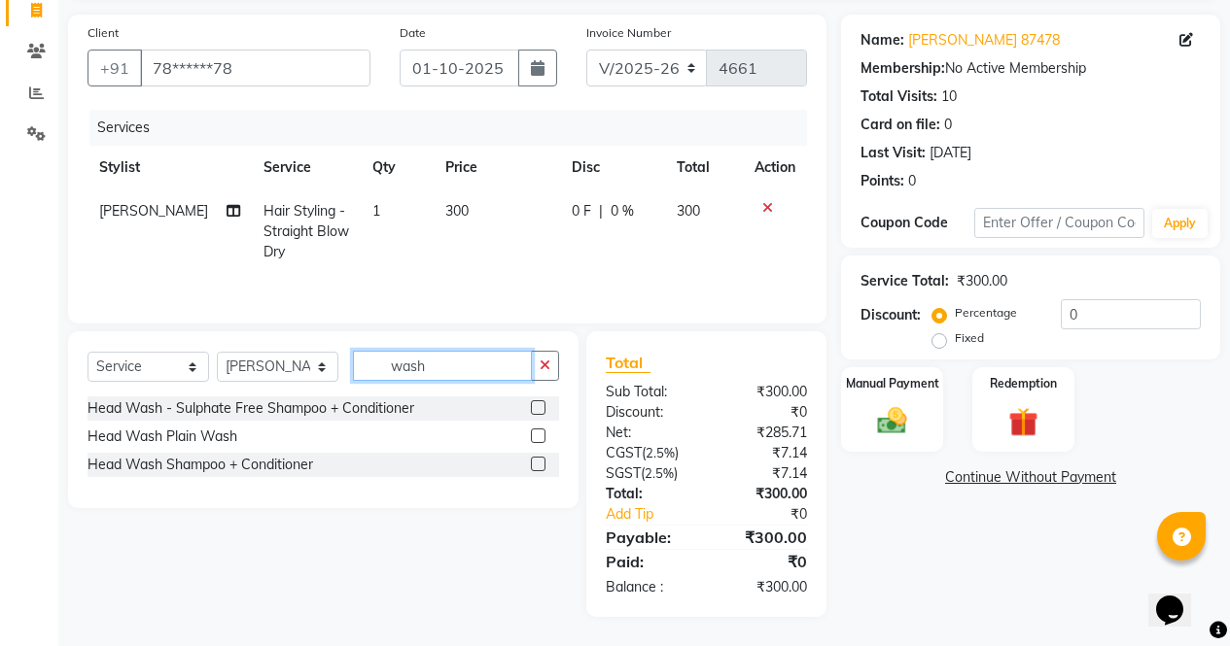
type input "wash"
click at [539, 470] on label at bounding box center [538, 464] width 15 height 15
click at [539, 470] on input "checkbox" at bounding box center [537, 465] width 13 height 13
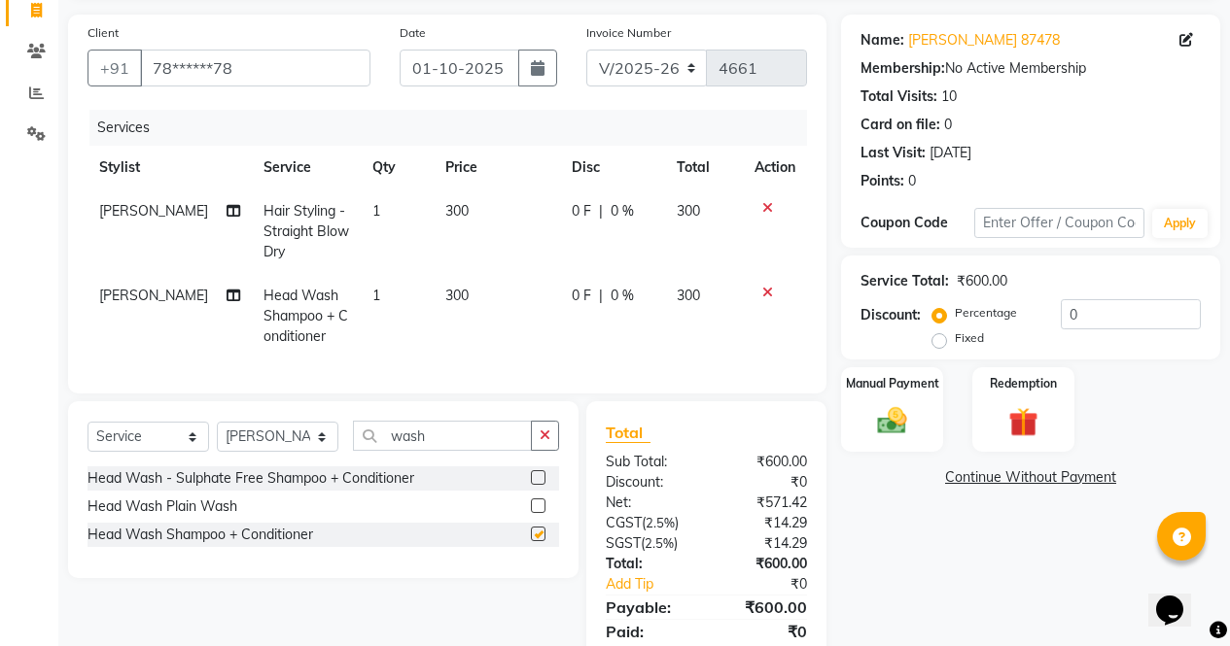
checkbox input "false"
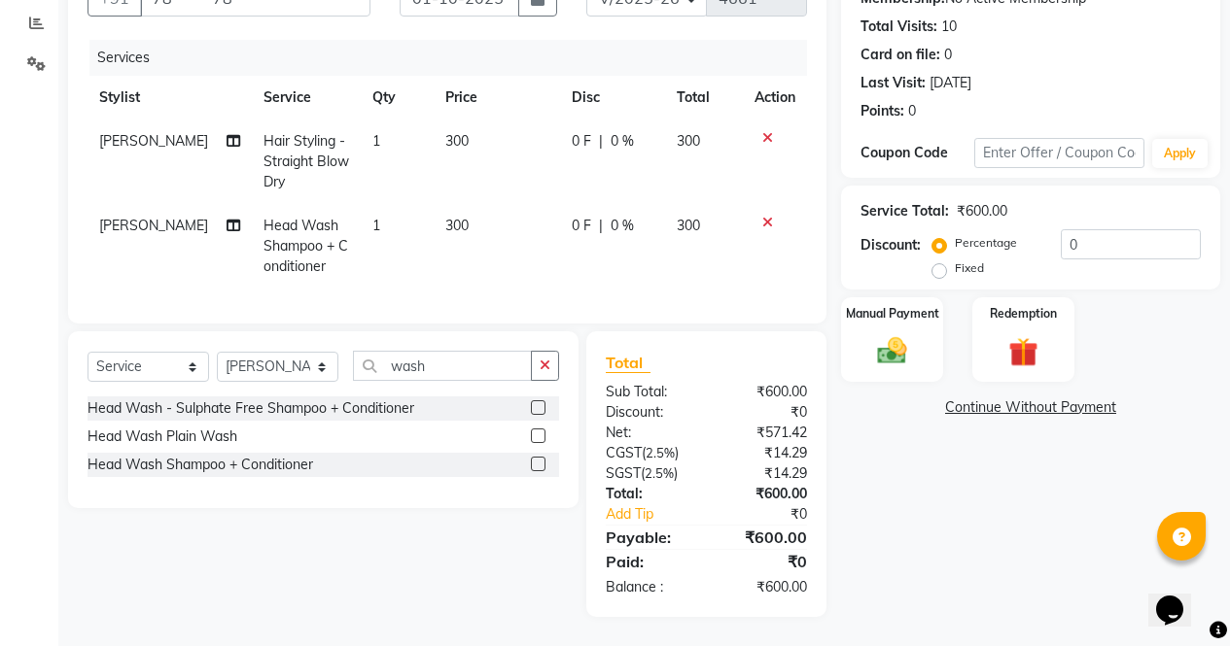
scroll to position [216, 0]
click at [914, 351] on img at bounding box center [892, 351] width 48 height 34
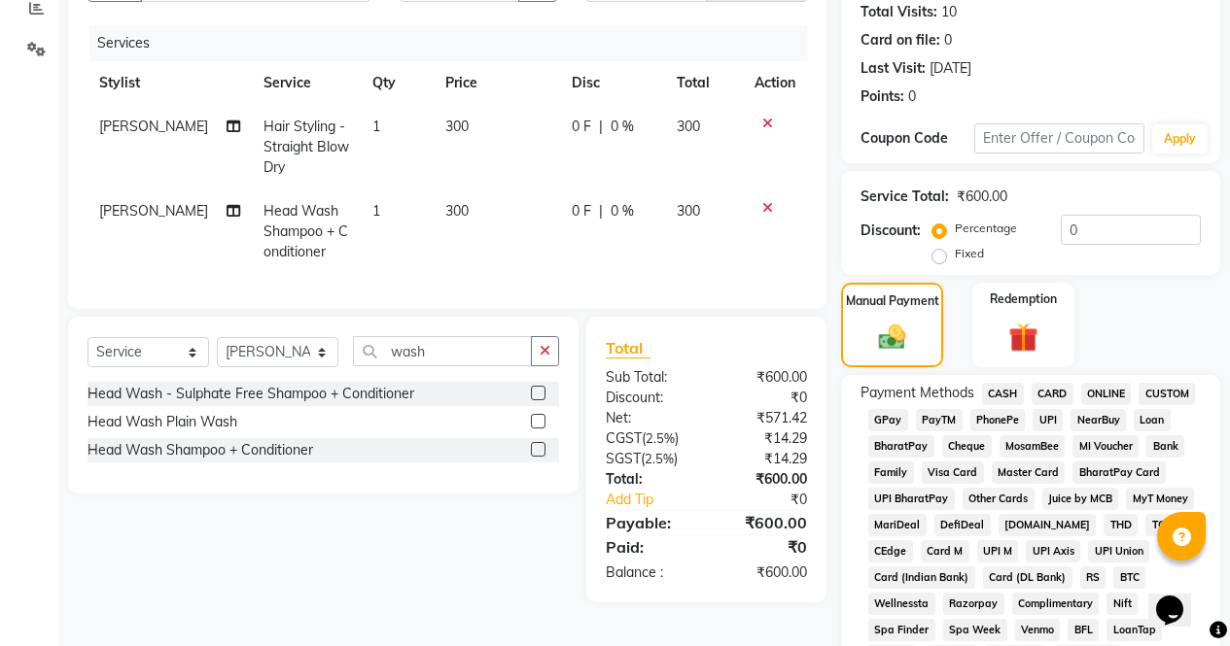
click at [994, 412] on span "PhonePe" at bounding box center [997, 420] width 55 height 22
click at [1008, 387] on span "CASH" at bounding box center [1003, 394] width 42 height 22
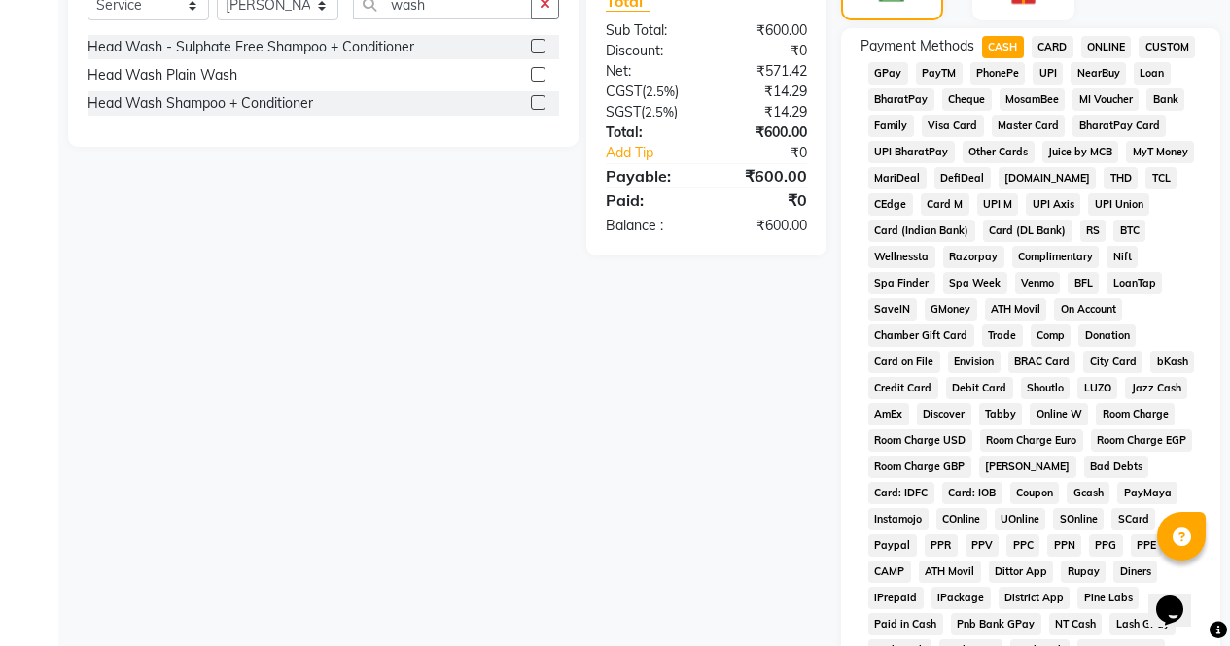
scroll to position [888, 0]
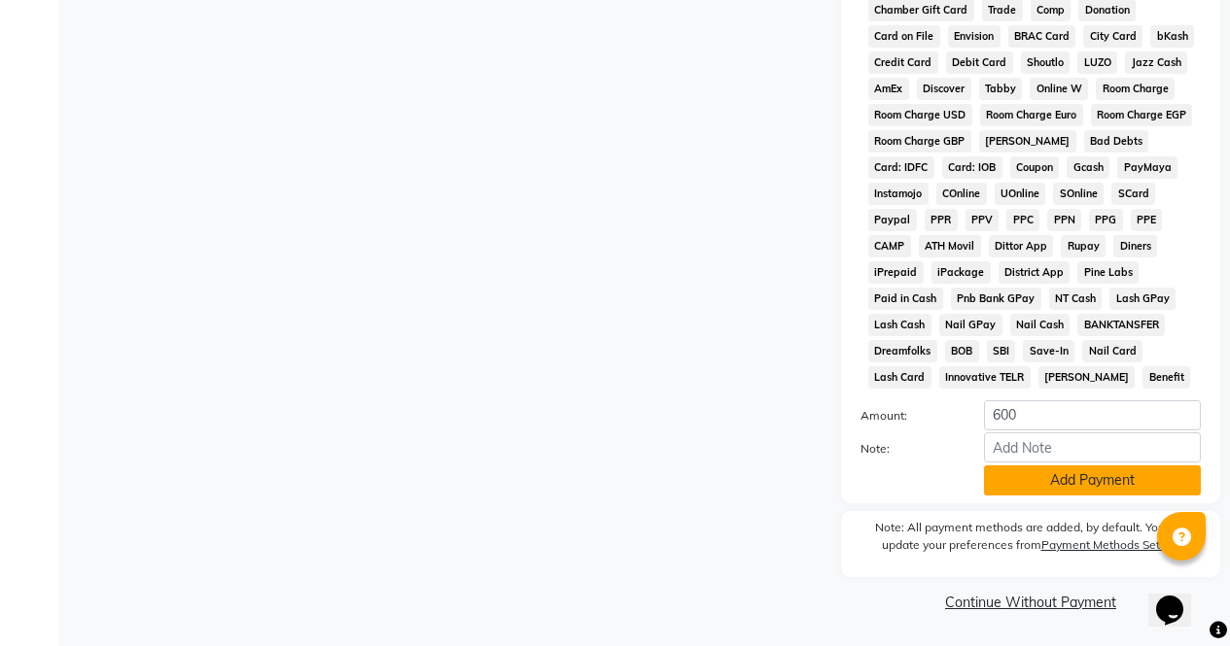
click at [1065, 485] on button "Add Payment" at bounding box center [1092, 481] width 217 height 30
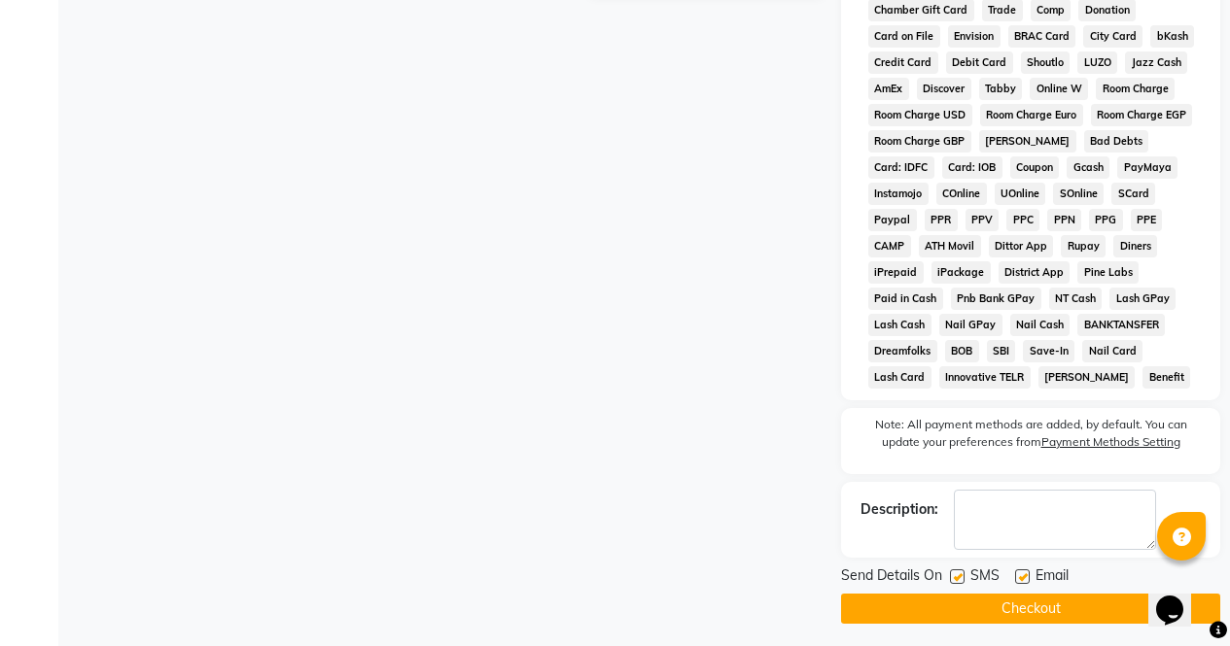
click at [1098, 609] on button "Checkout" at bounding box center [1030, 609] width 379 height 30
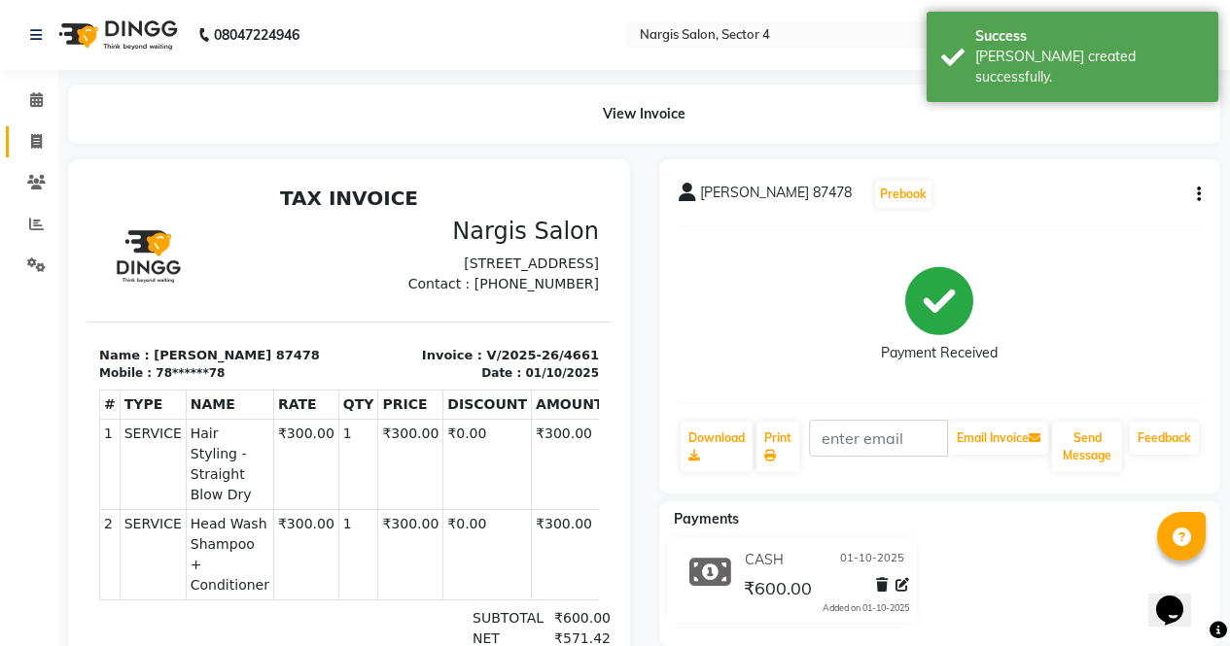
click at [23, 134] on span at bounding box center [36, 142] width 34 height 22
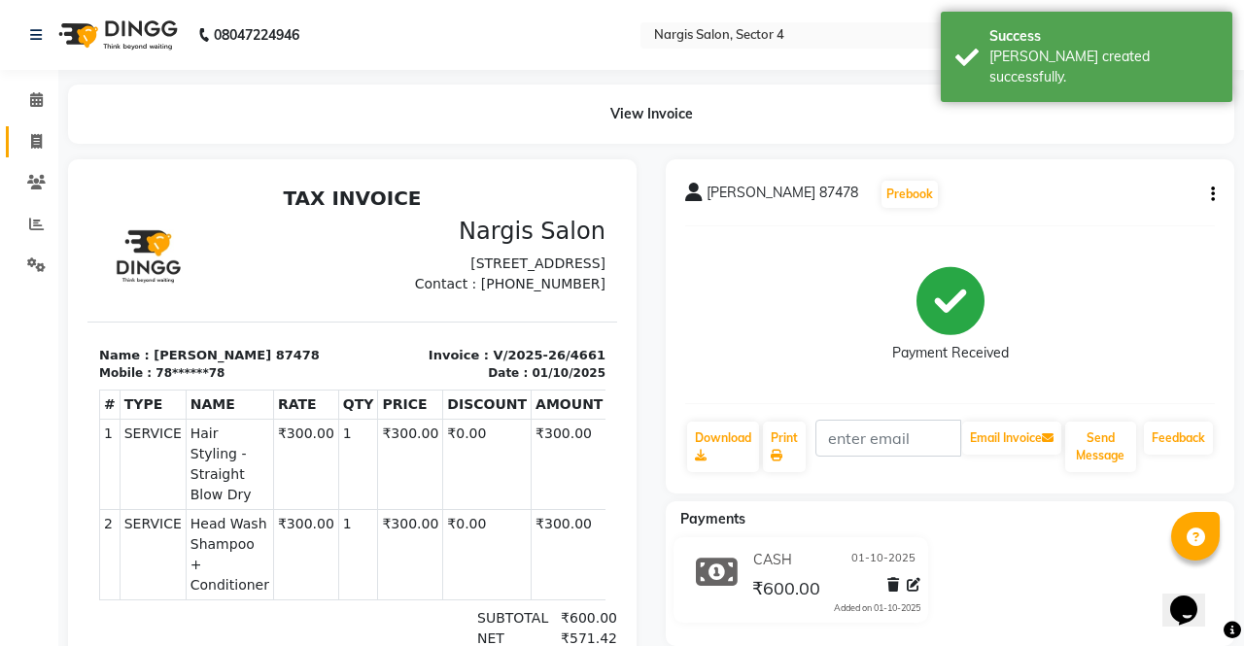
select select "4130"
select select "service"
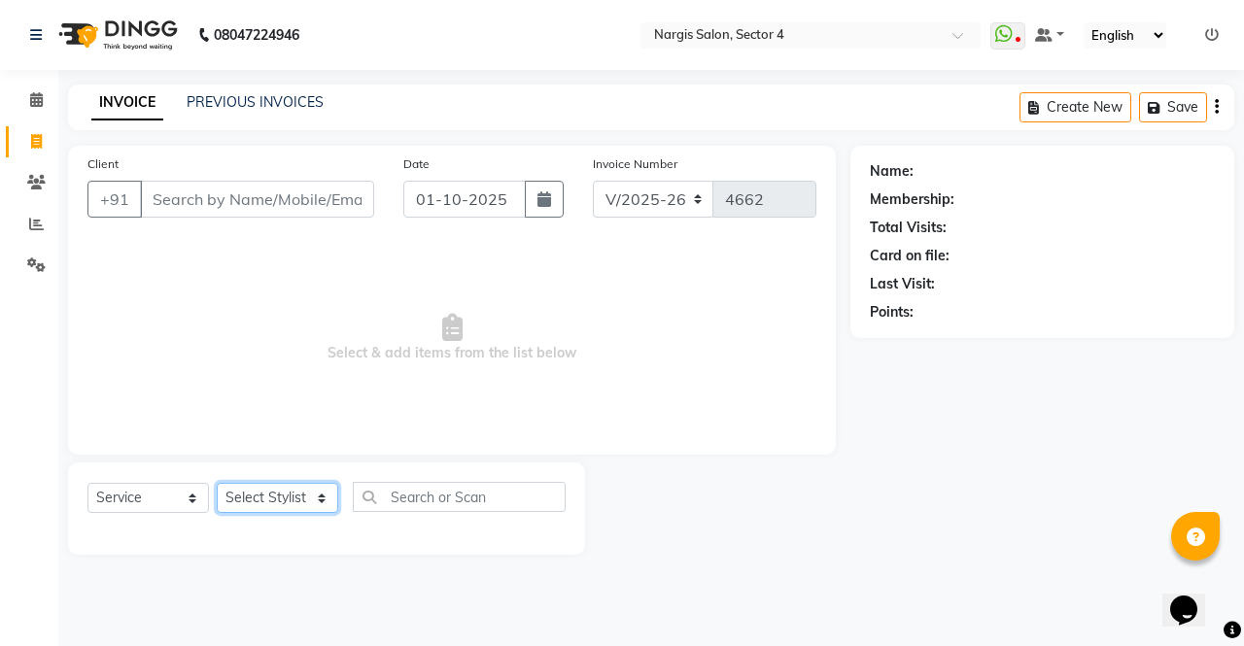
click at [317, 496] on select "Select Stylist ajeet Aman anu armaan ashu Front Desk muskaan rakhi saima shivam…" at bounding box center [278, 498] width 122 height 30
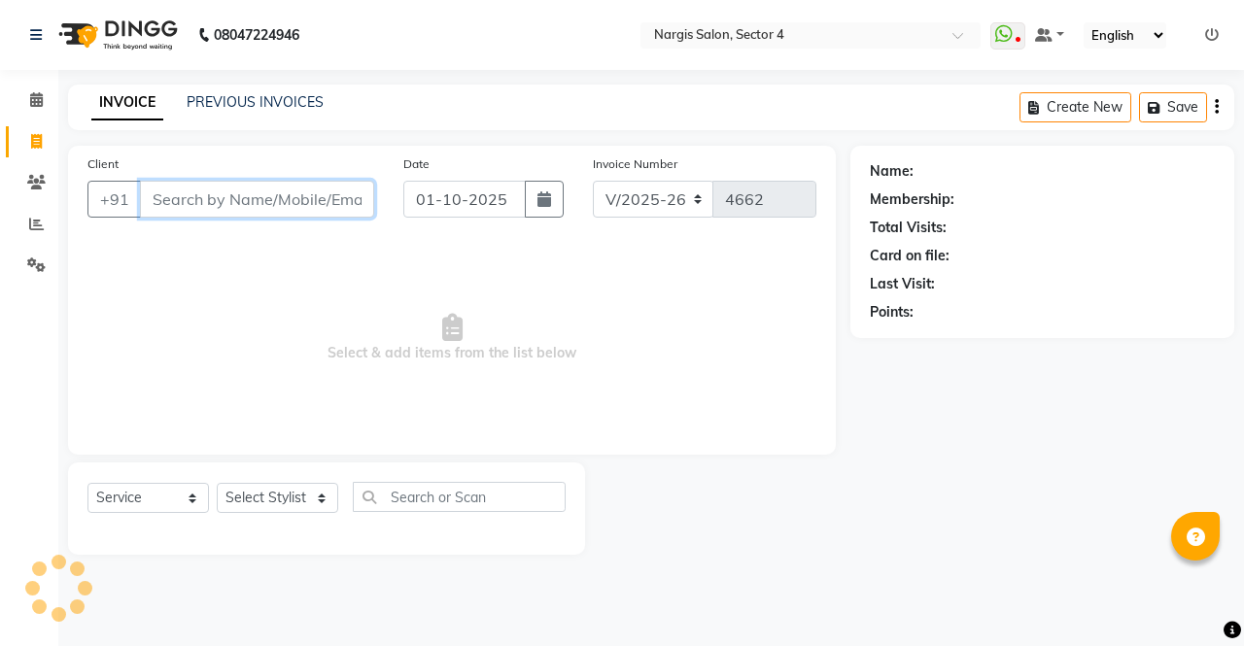
click at [170, 201] on input "Client" at bounding box center [257, 199] width 234 height 37
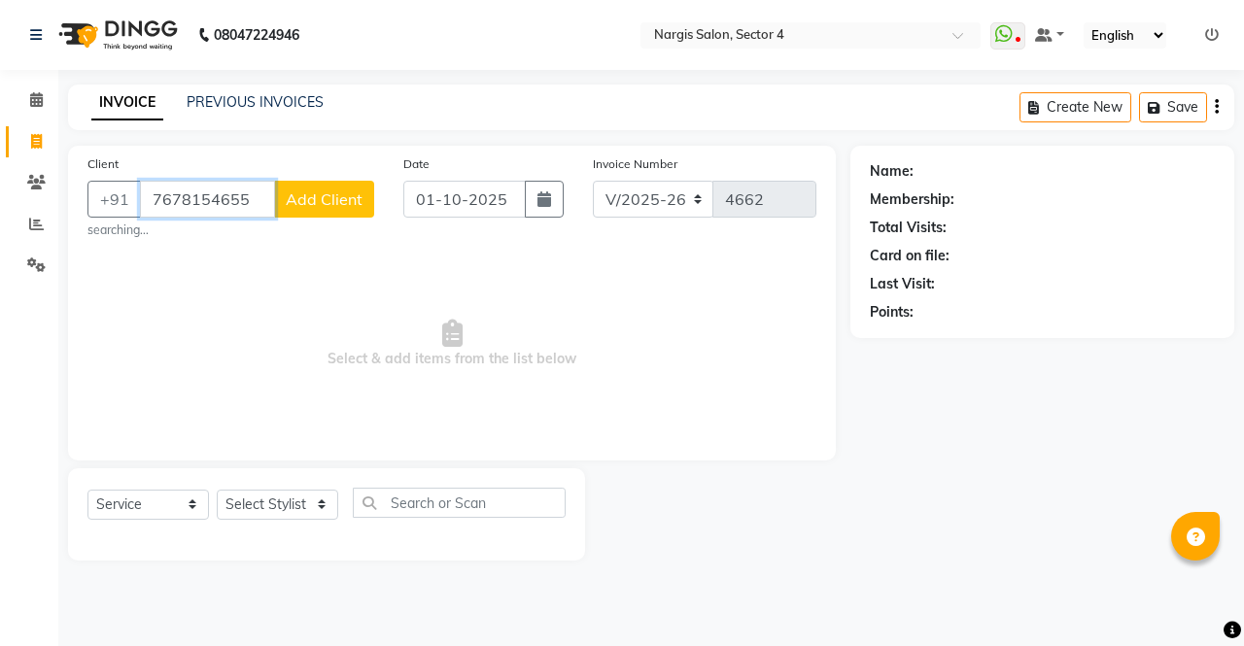
type input "7678154655"
click at [321, 183] on button "Add Client" at bounding box center [324, 199] width 100 height 37
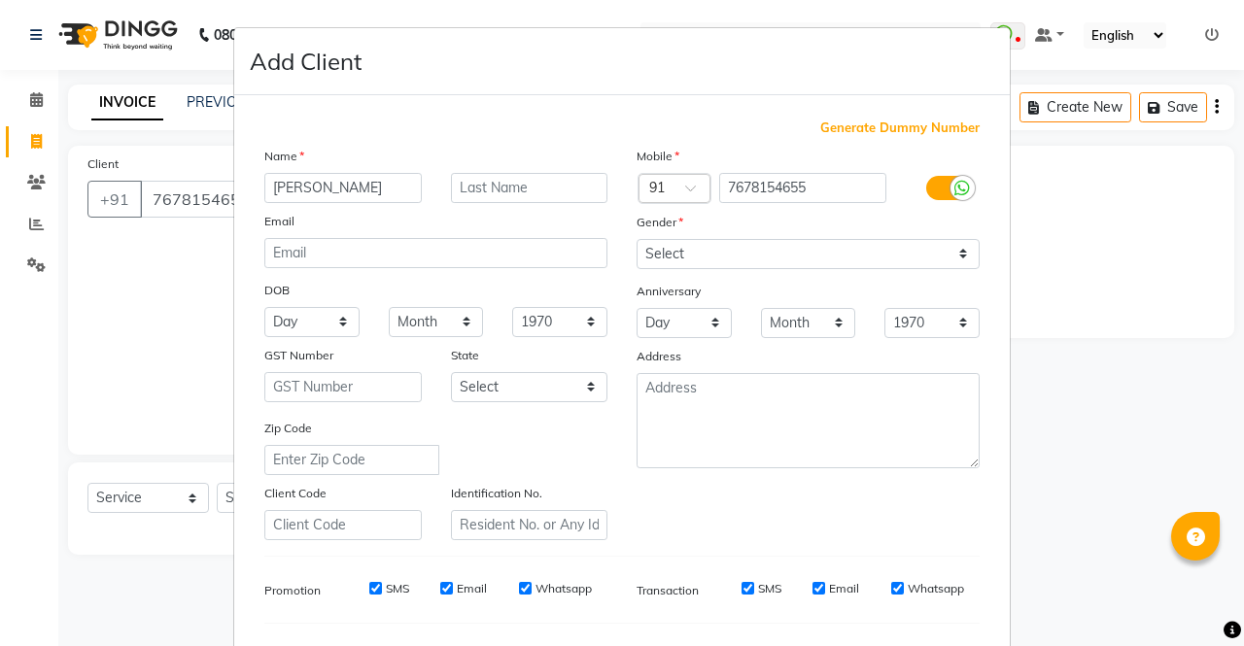
type input "bhavna"
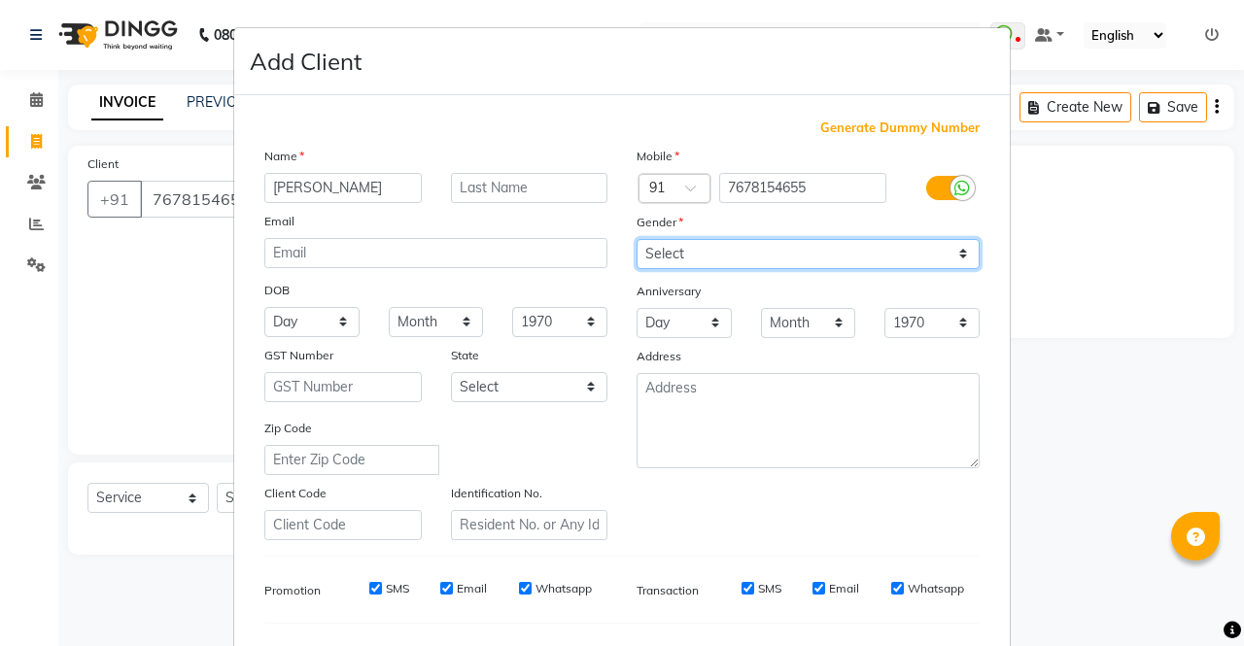
click at [796, 253] on select "Select Male Female Other Prefer Not To Say" at bounding box center [808, 254] width 343 height 30
select select "female"
click at [637, 239] on select "Select Male Female Other Prefer Not To Say" at bounding box center [808, 254] width 343 height 30
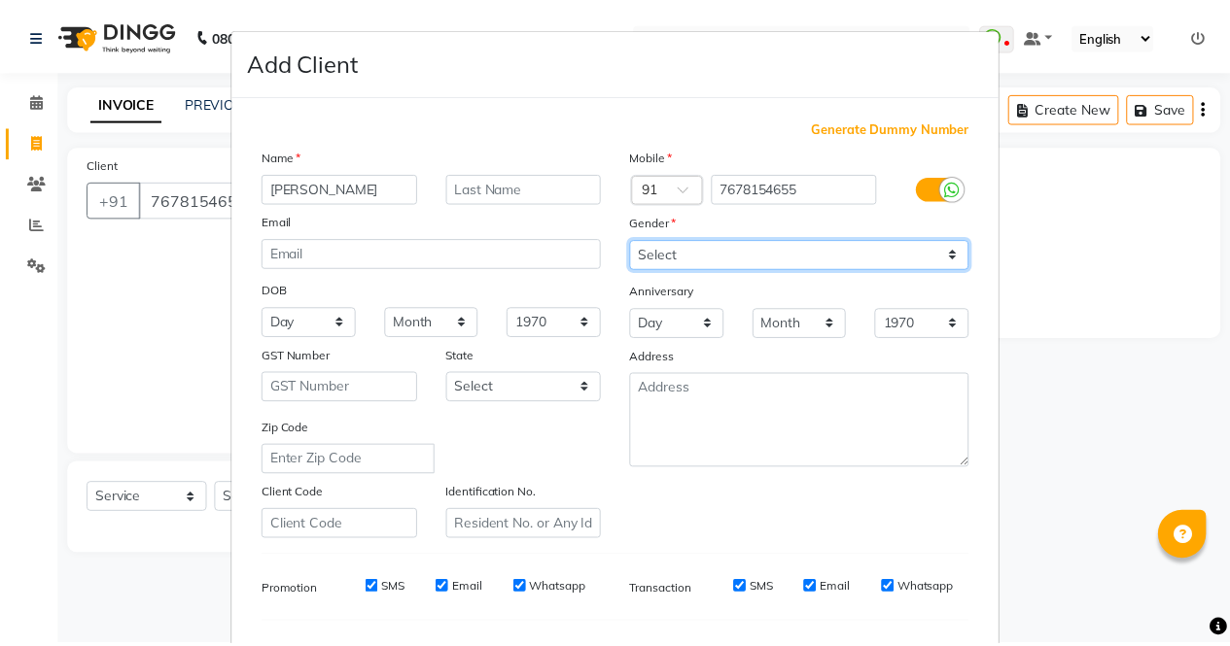
scroll to position [251, 0]
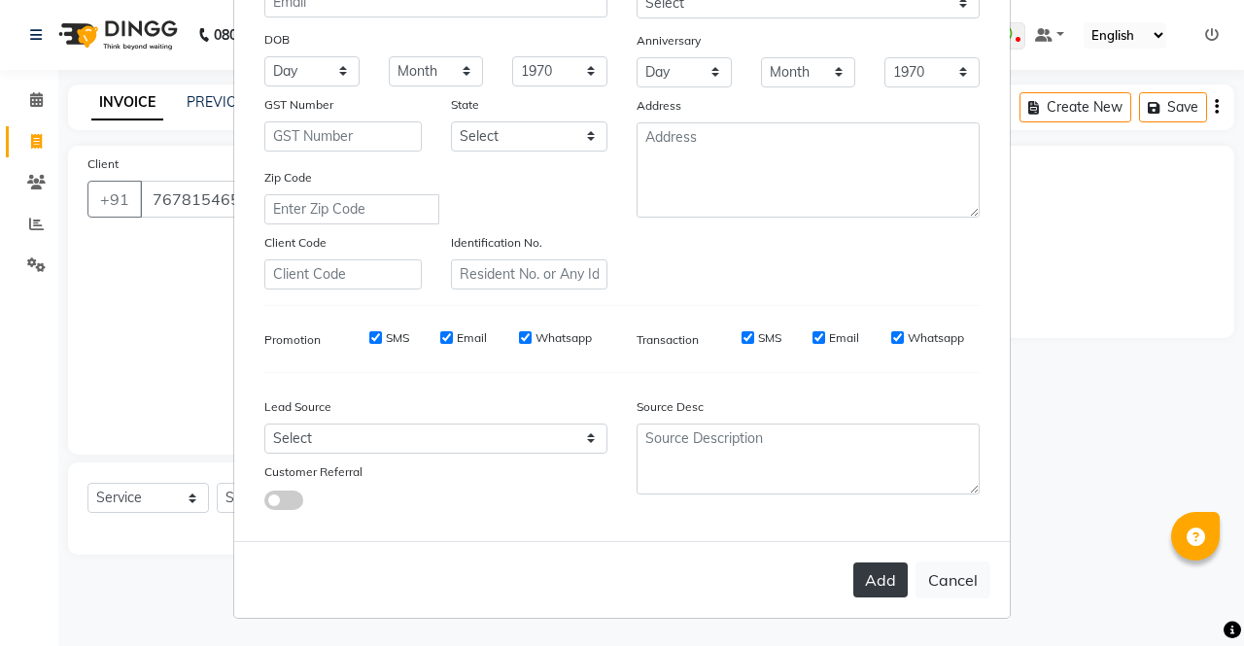
click at [878, 576] on button "Add" at bounding box center [880, 580] width 54 height 35
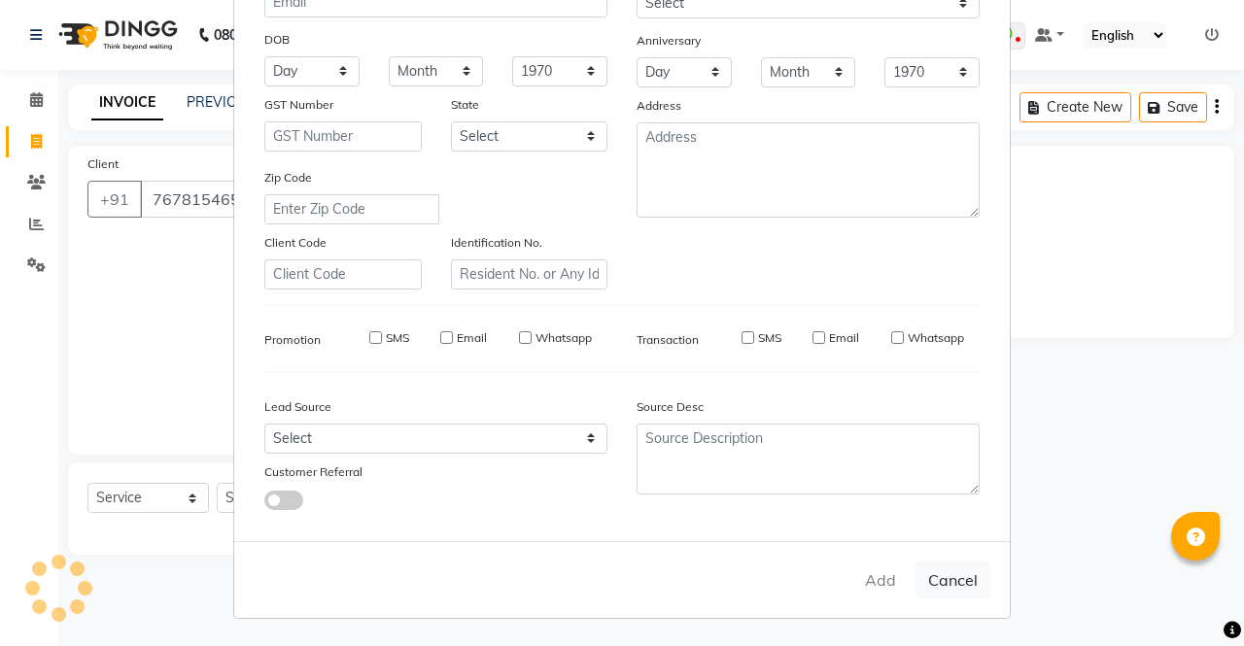
type input "76******55"
select select
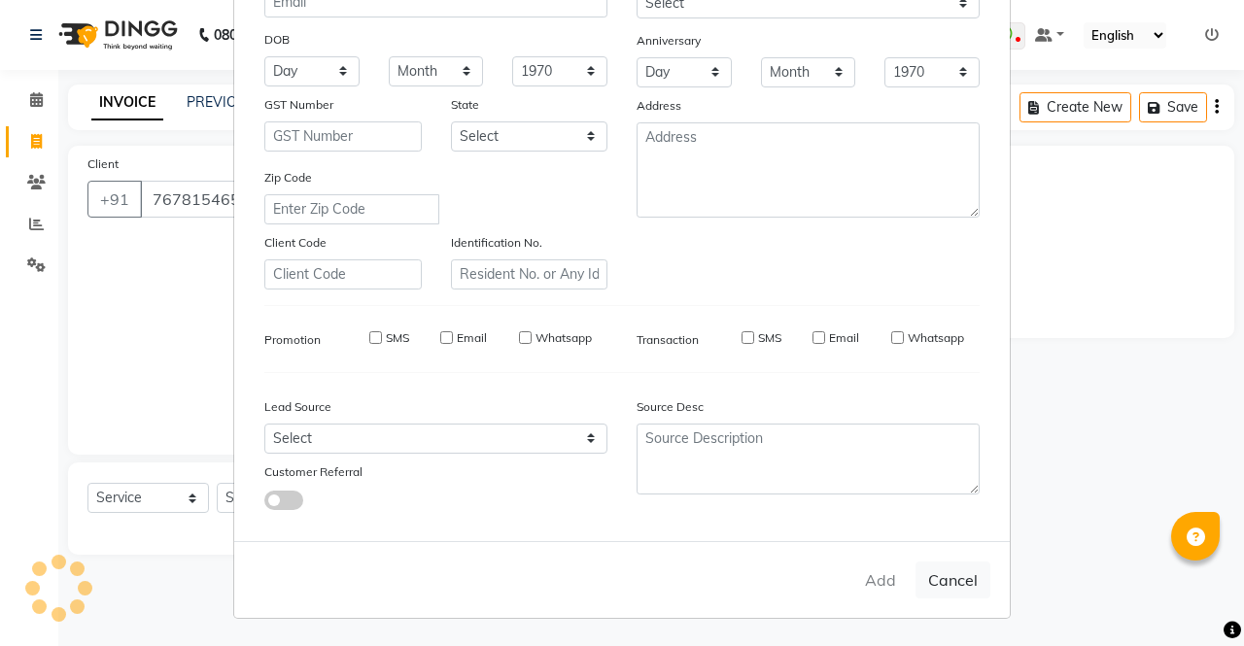
select select
checkbox input "false"
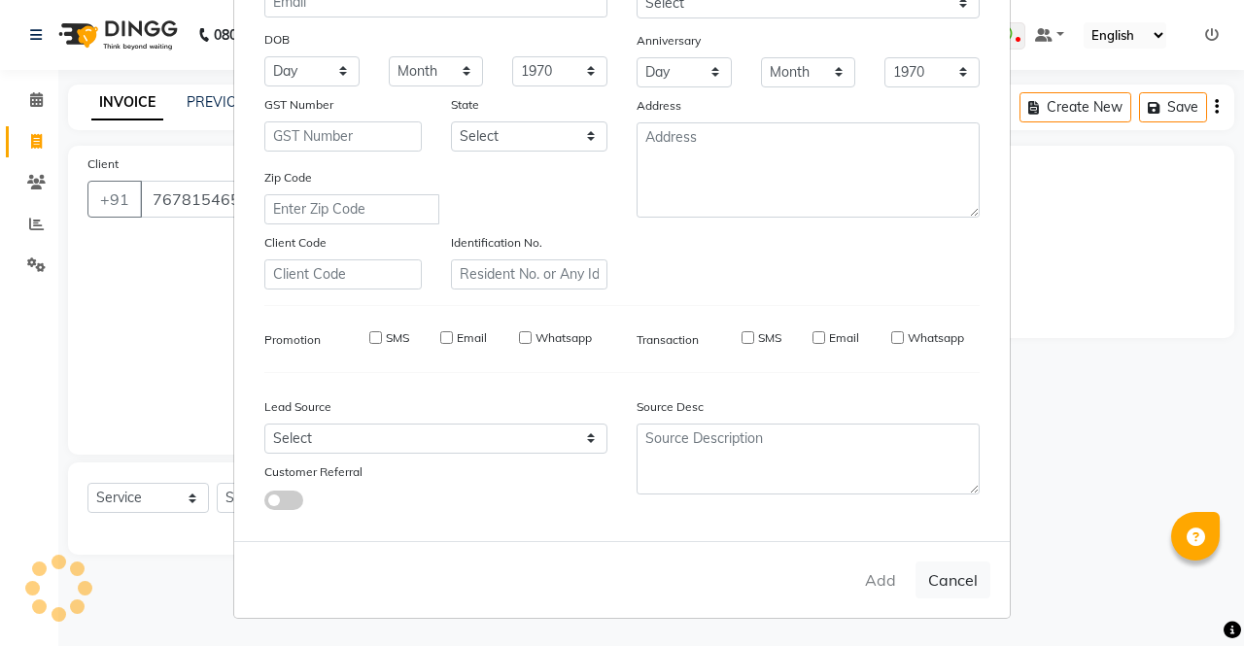
checkbox input "false"
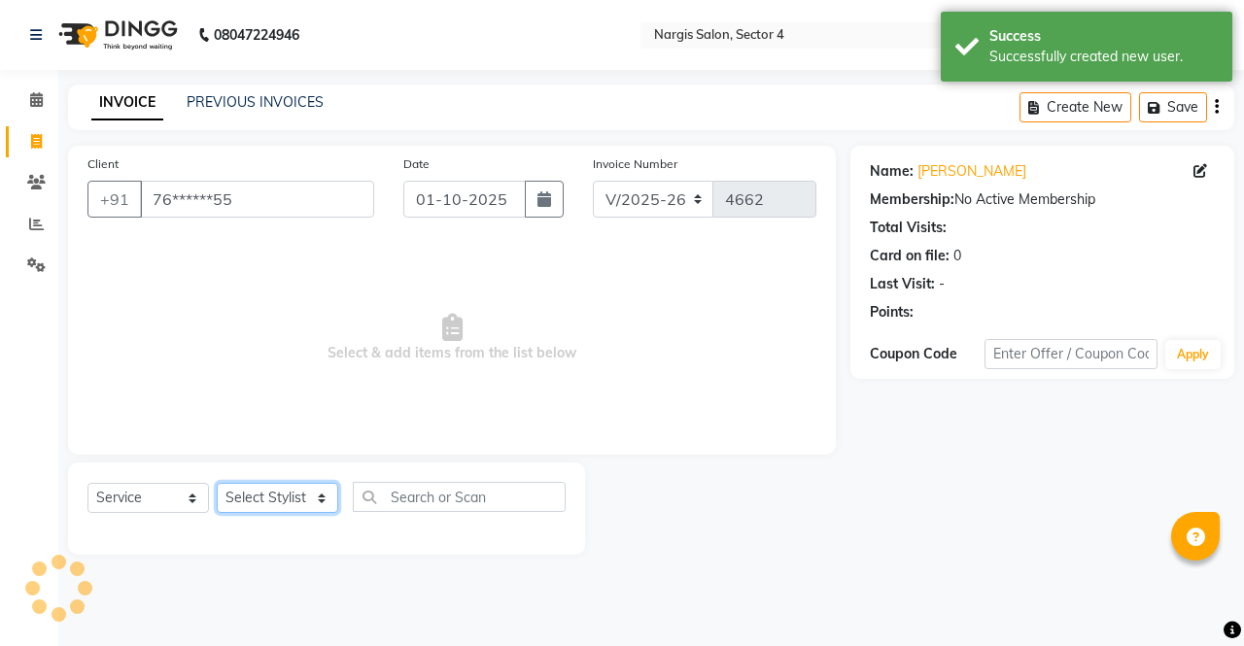
click at [267, 500] on select "Select Stylist ajeet Aman anu armaan ashu Front Desk muskaan rakhi saima shivam…" at bounding box center [278, 498] width 122 height 30
select select "87409"
click at [217, 483] on select "Select Stylist ajeet Aman anu armaan ashu Front Desk muskaan rakhi saima shivam…" at bounding box center [278, 498] width 122 height 30
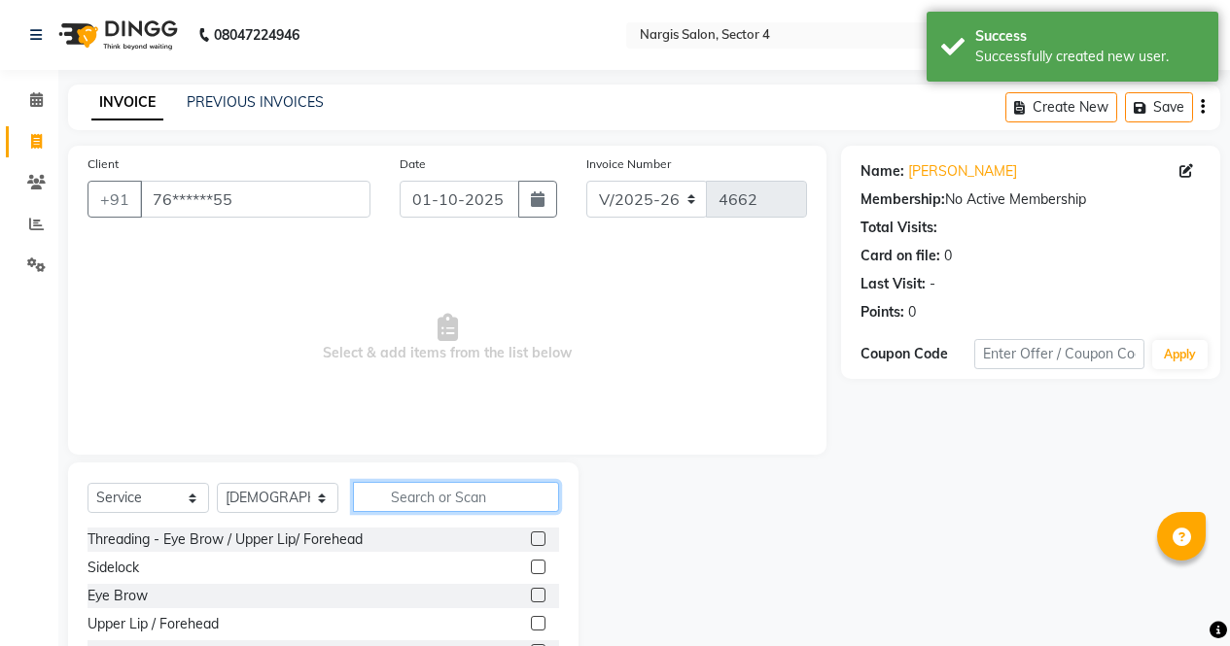
click at [473, 492] on input "text" at bounding box center [456, 497] width 206 height 30
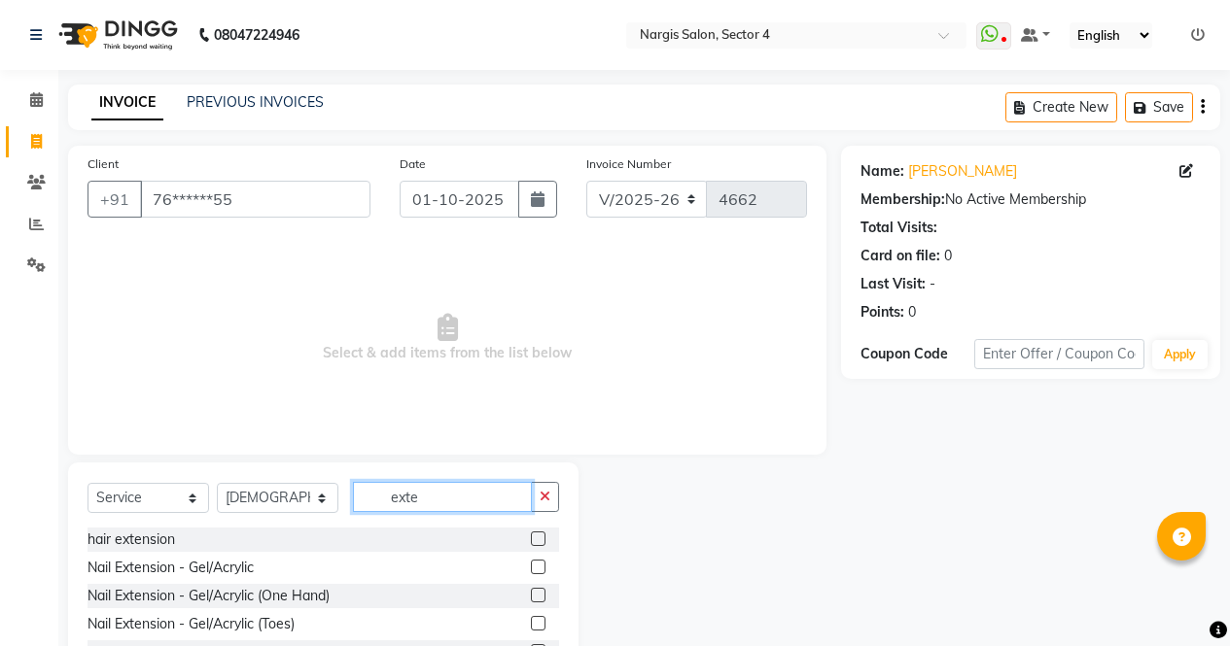
type input "exte"
click at [531, 570] on label at bounding box center [538, 567] width 15 height 15
click at [531, 570] on input "checkbox" at bounding box center [537, 568] width 13 height 13
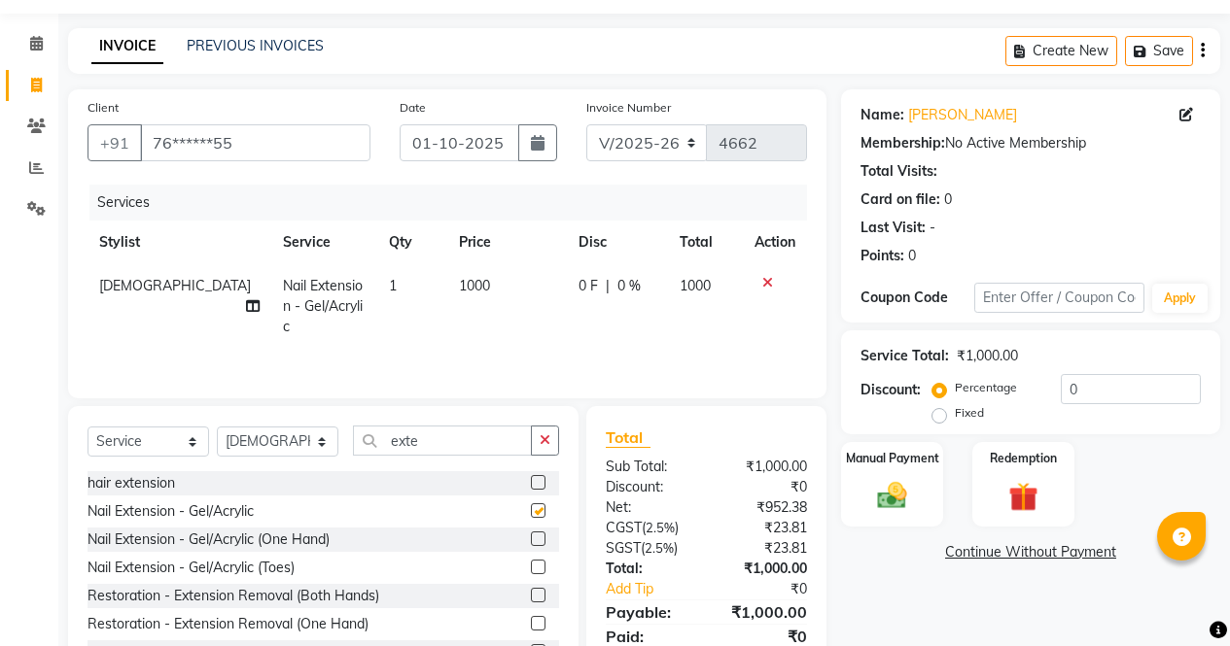
scroll to position [132, 0]
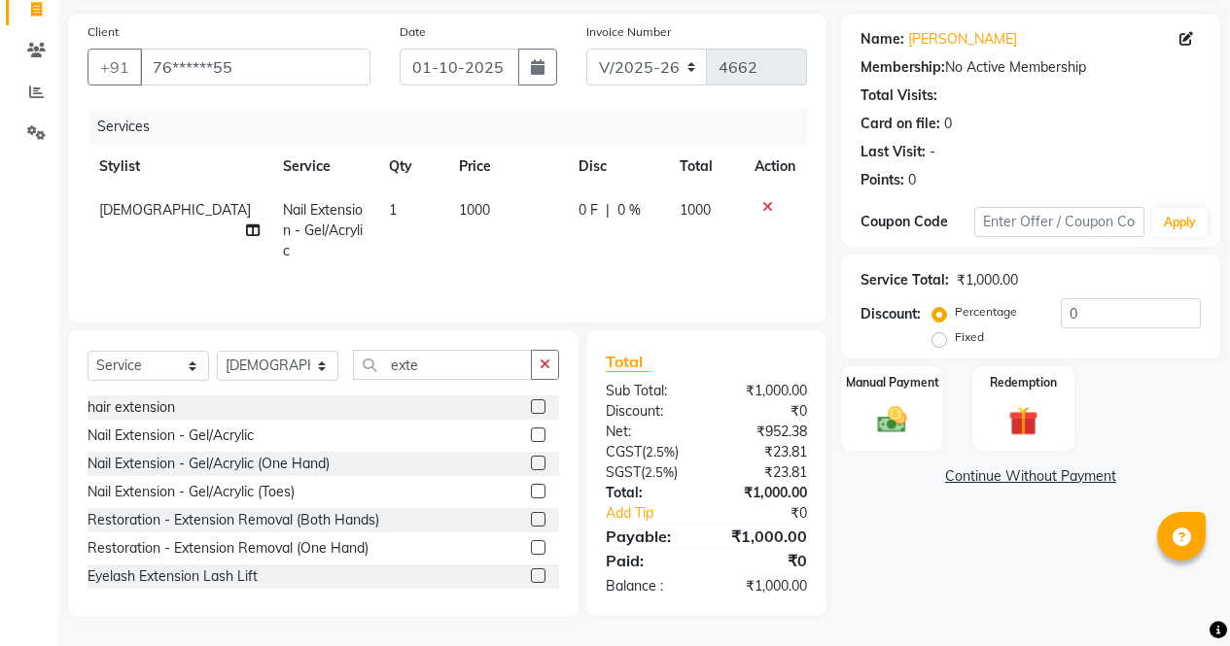
checkbox input "false"
click at [551, 365] on button "button" at bounding box center [545, 365] width 28 height 30
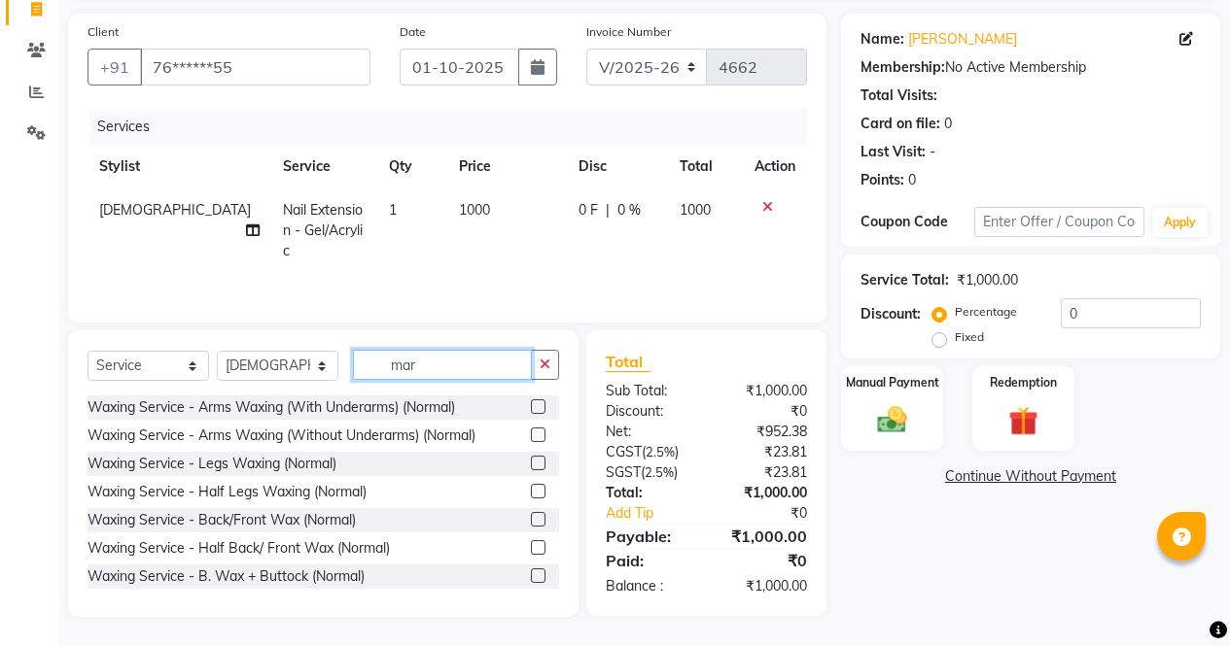
scroll to position [131, 0]
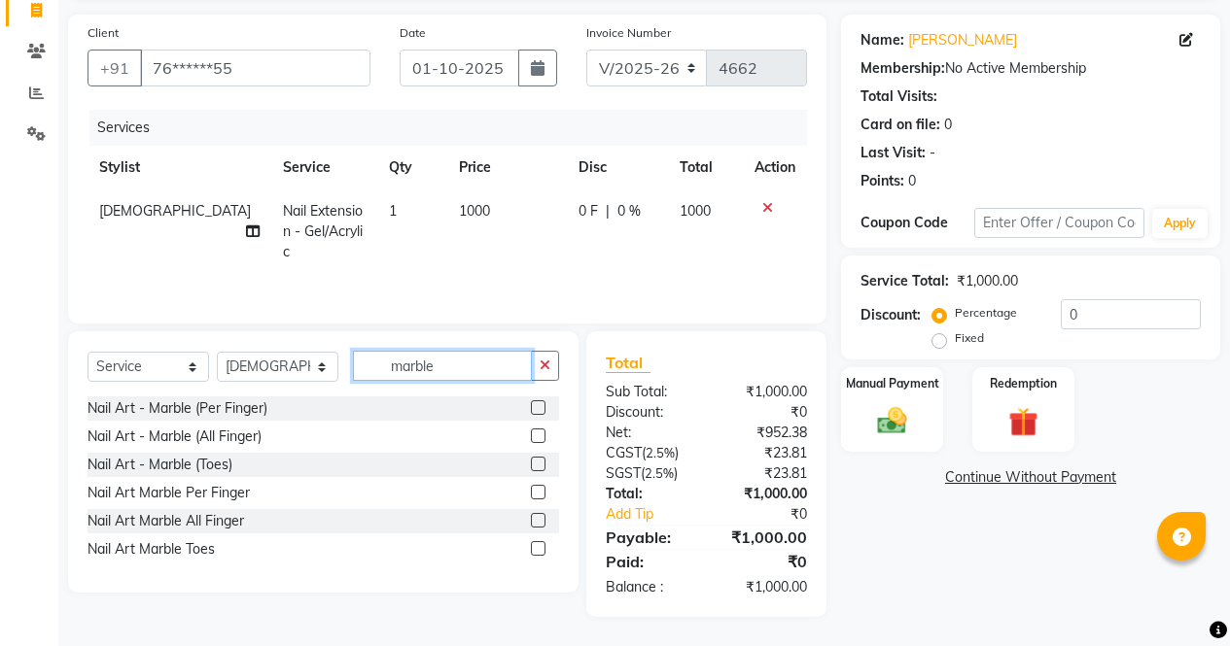
type input "marble"
click at [539, 521] on label at bounding box center [538, 520] width 15 height 15
click at [539, 521] on input "checkbox" at bounding box center [537, 521] width 13 height 13
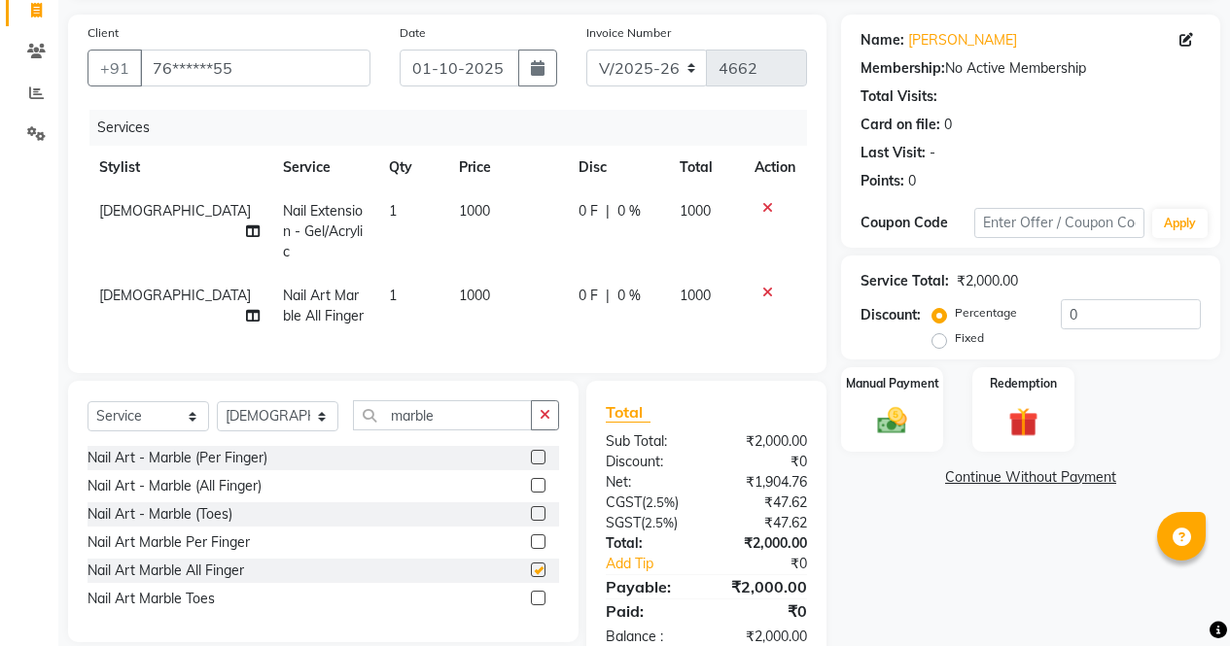
checkbox input "false"
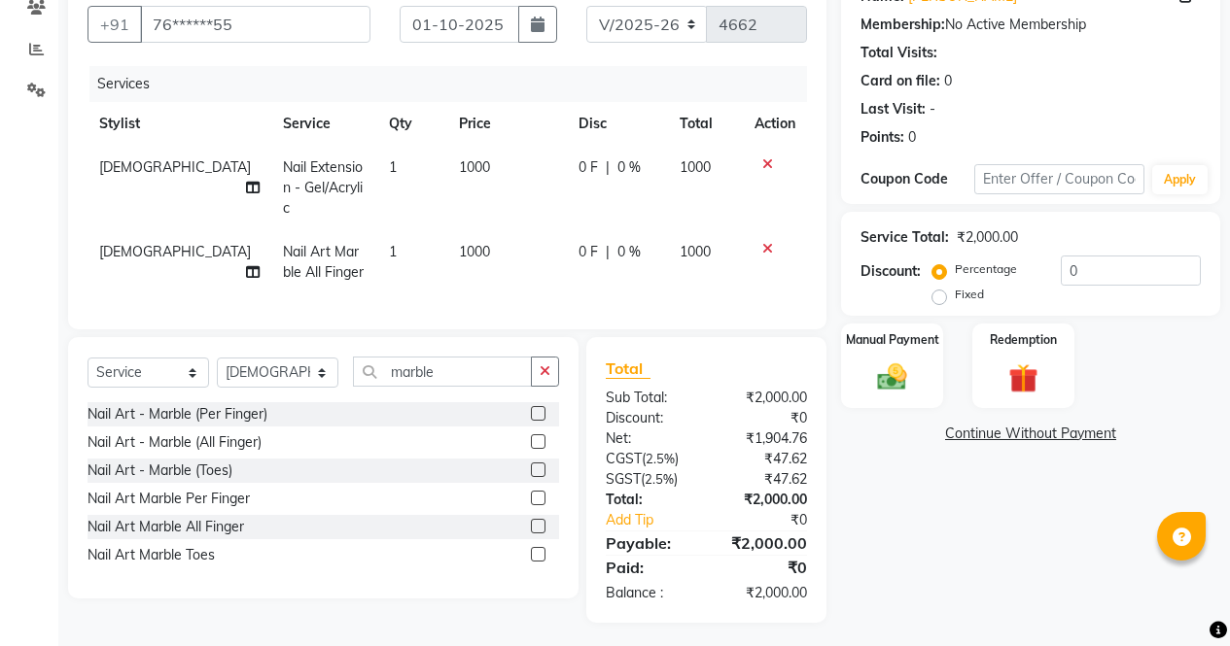
click at [617, 242] on span "0 %" at bounding box center [628, 252] width 23 height 20
select select "87409"
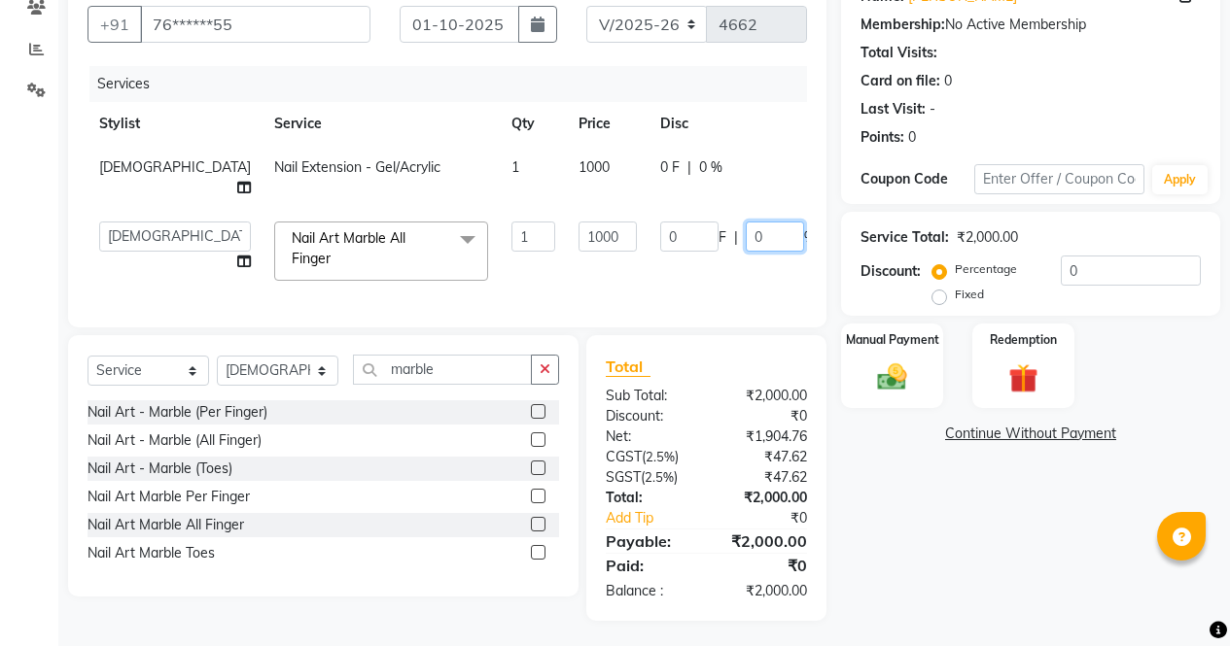
click at [746, 238] on input "0" at bounding box center [775, 237] width 58 height 30
type input "50"
click at [972, 561] on div "Name: Bhavna Membership: No Active Membership Total Visits: Card on file: 0 Las…" at bounding box center [1038, 296] width 394 height 650
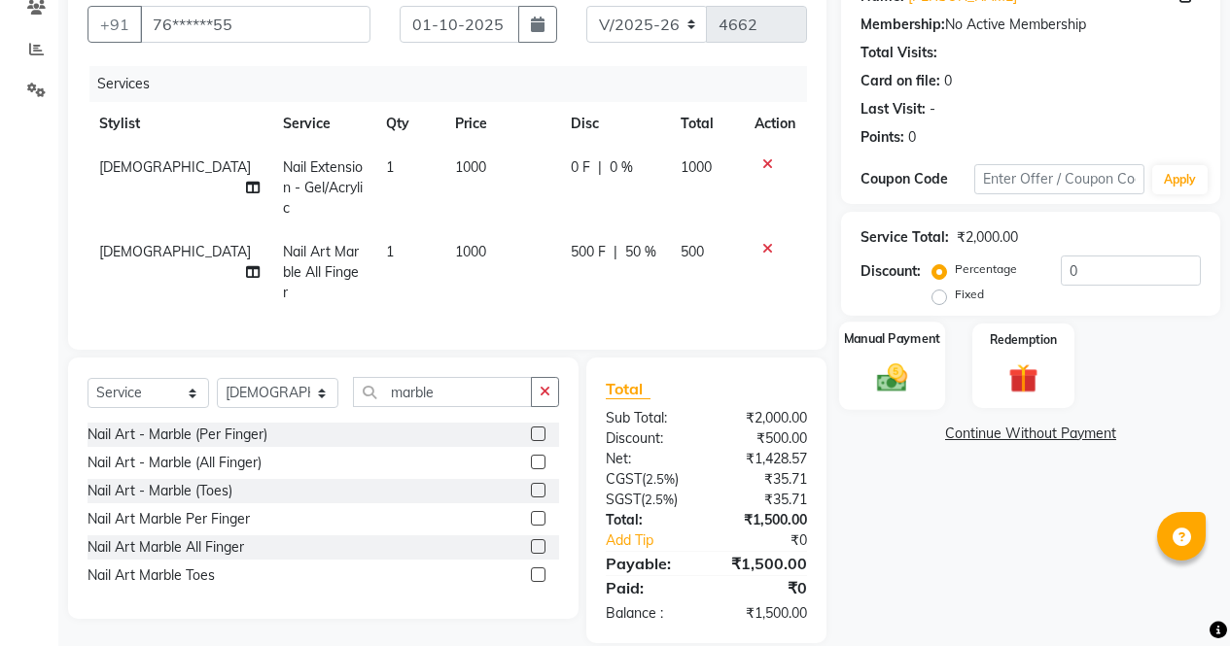
click at [898, 389] on img at bounding box center [892, 377] width 50 height 35
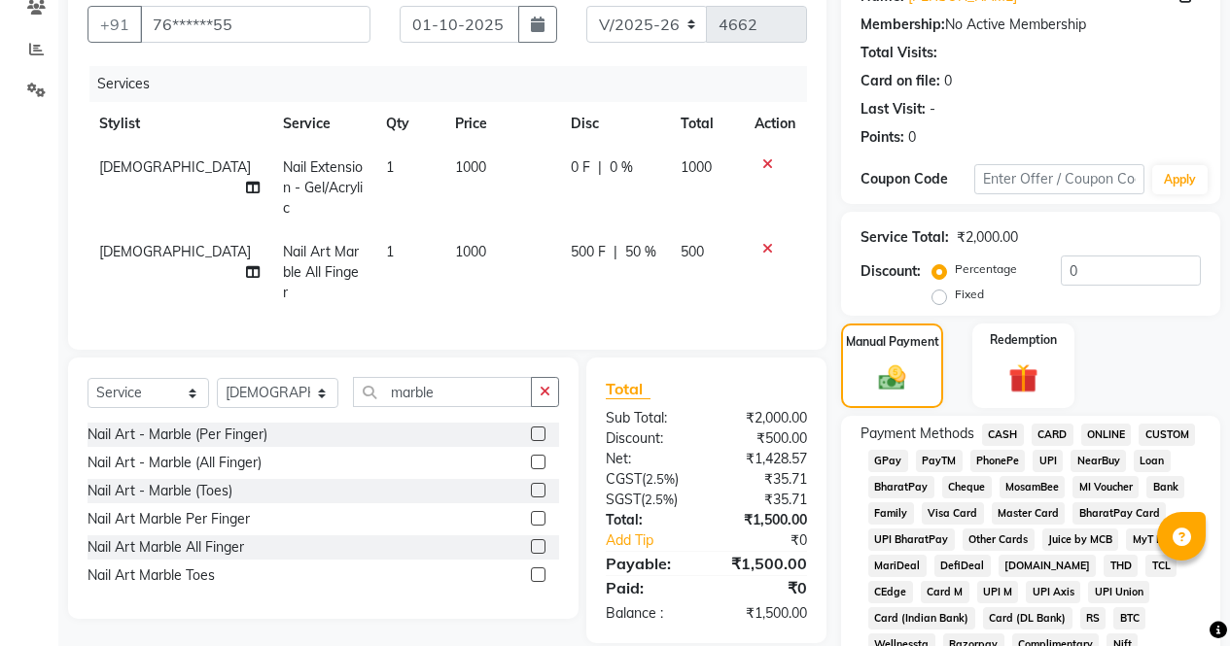
click at [1086, 433] on span "ONLINE" at bounding box center [1106, 435] width 51 height 22
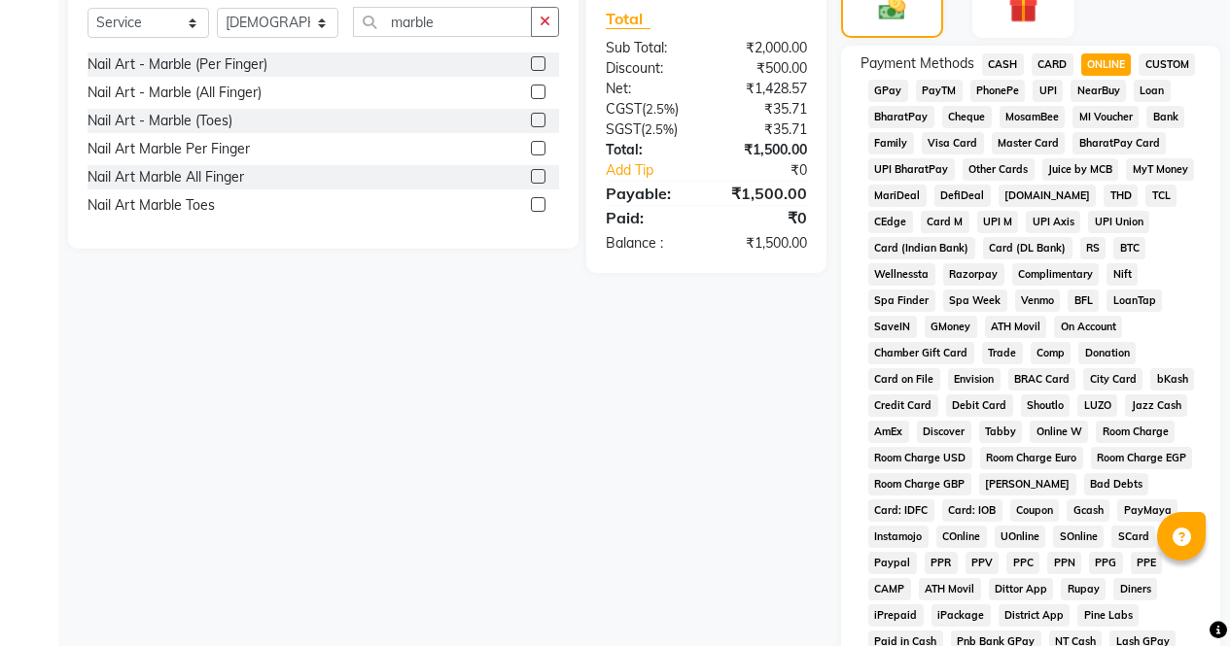
scroll to position [888, 0]
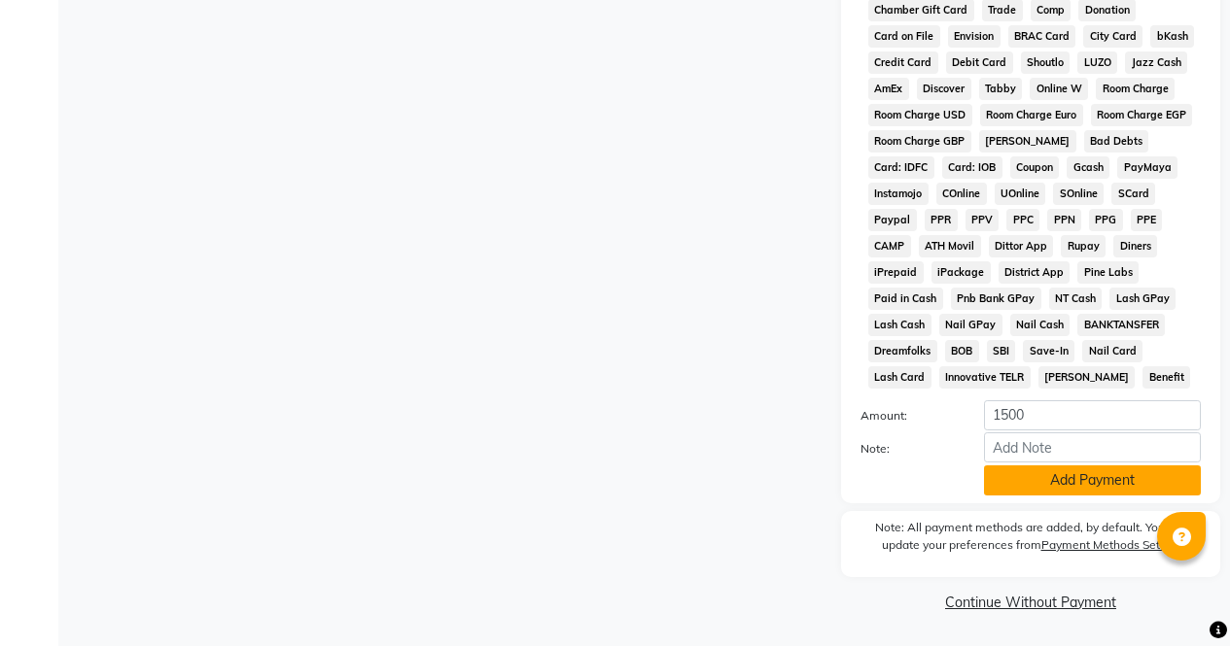
click at [1082, 489] on button "Add Payment" at bounding box center [1092, 481] width 217 height 30
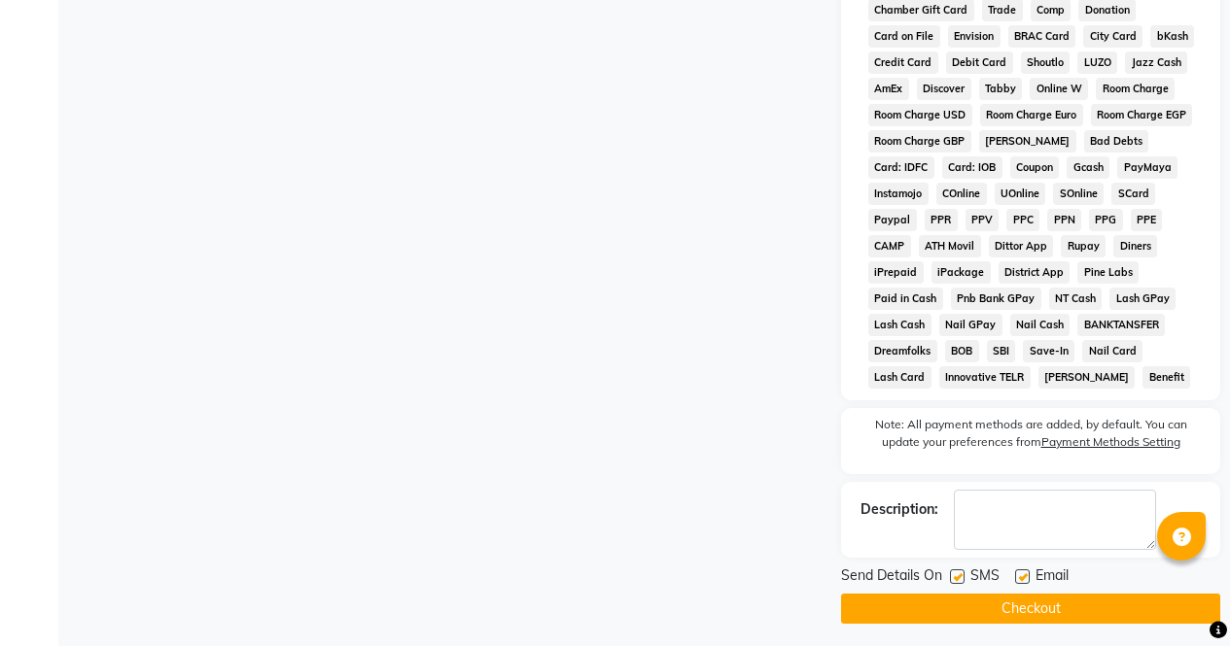
click at [1087, 615] on button "Checkout" at bounding box center [1030, 609] width 379 height 30
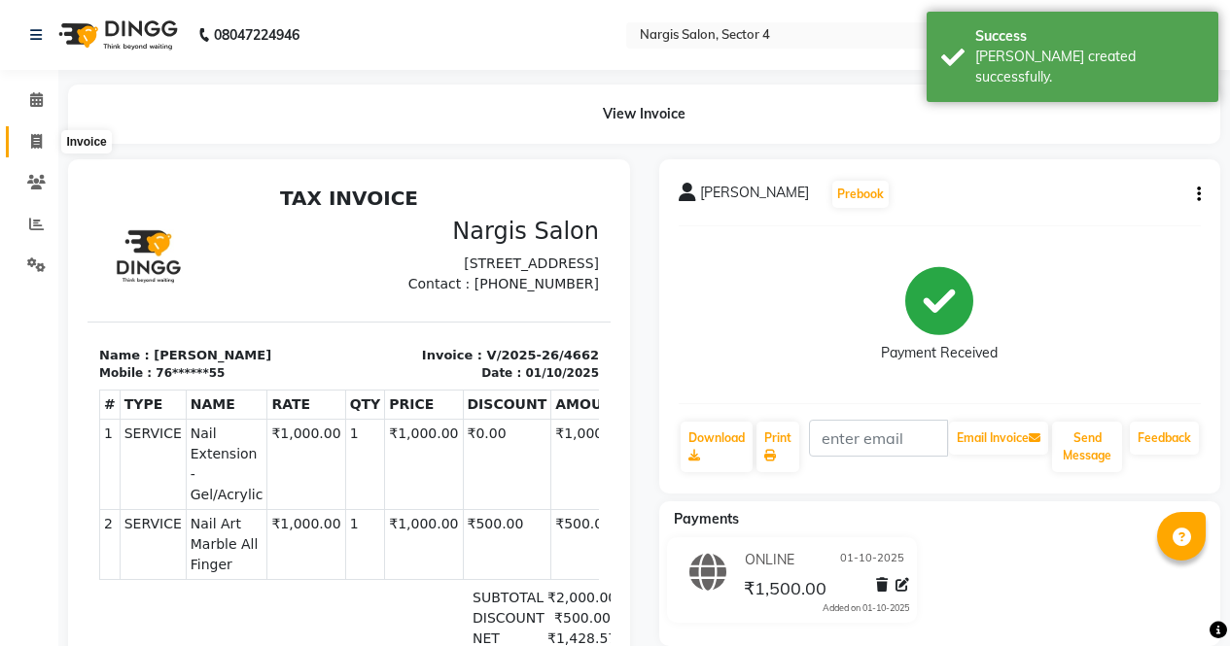
click at [35, 141] on icon at bounding box center [36, 141] width 11 height 15
select select "service"
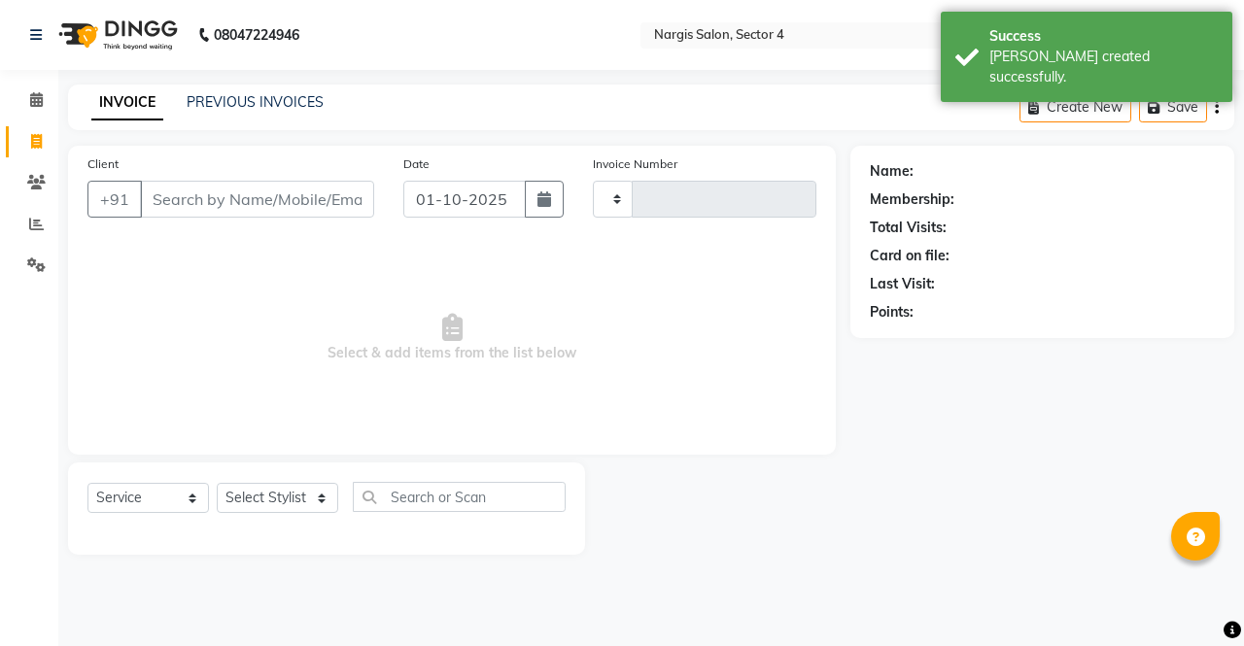
type input "4663"
select select "4130"
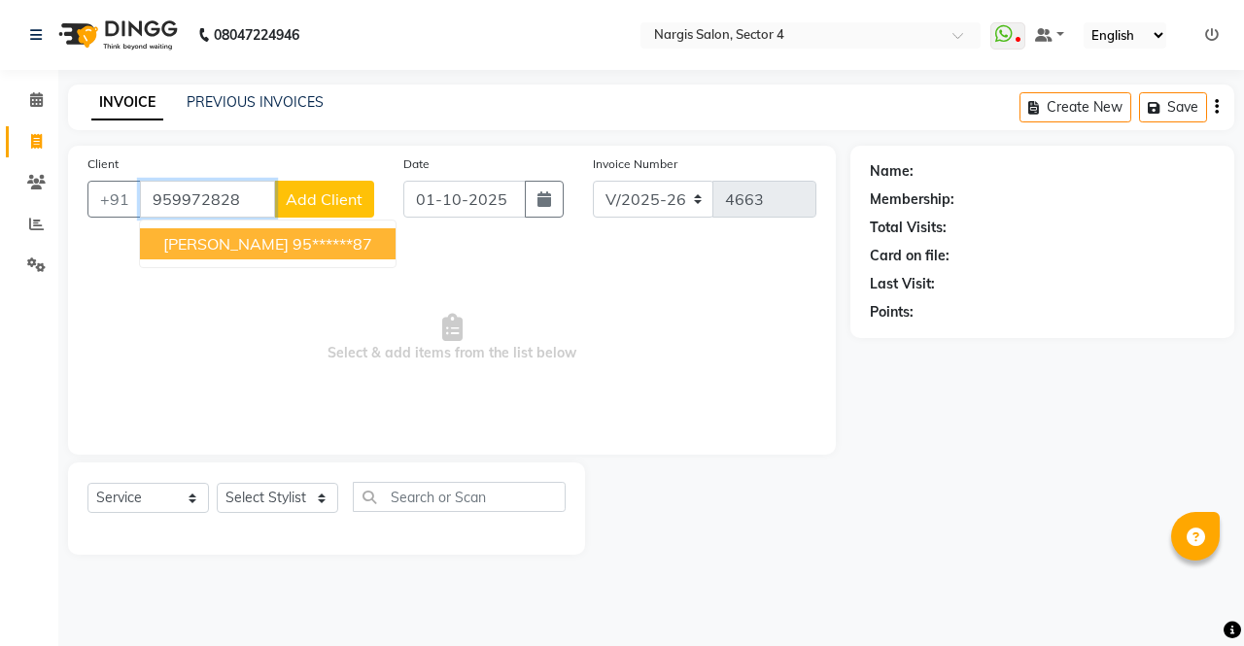
click at [180, 248] on span "JIMMY NAGAR" at bounding box center [225, 243] width 125 height 19
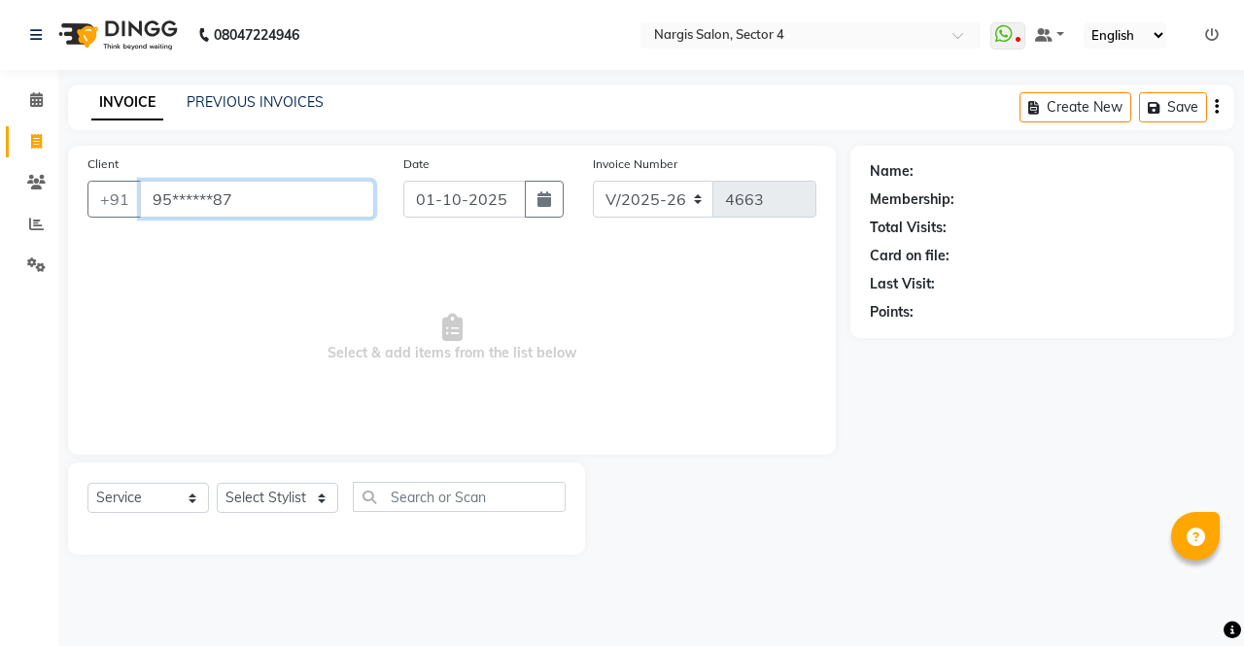
type input "95******87"
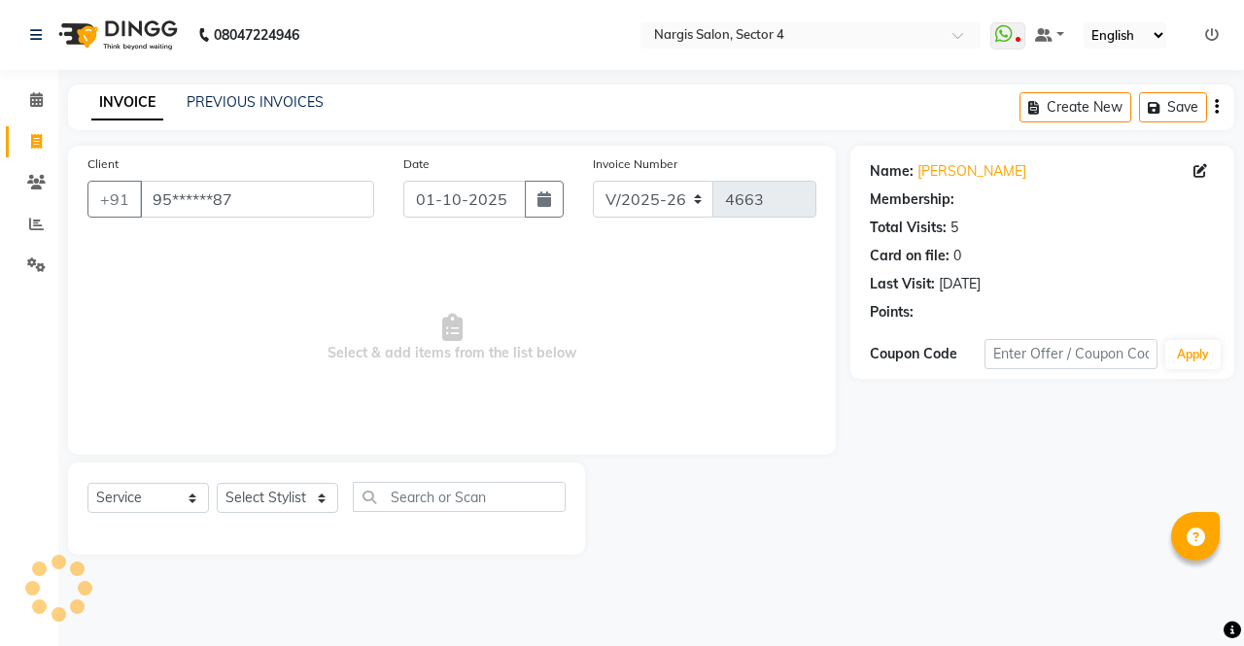
select select "1: Object"
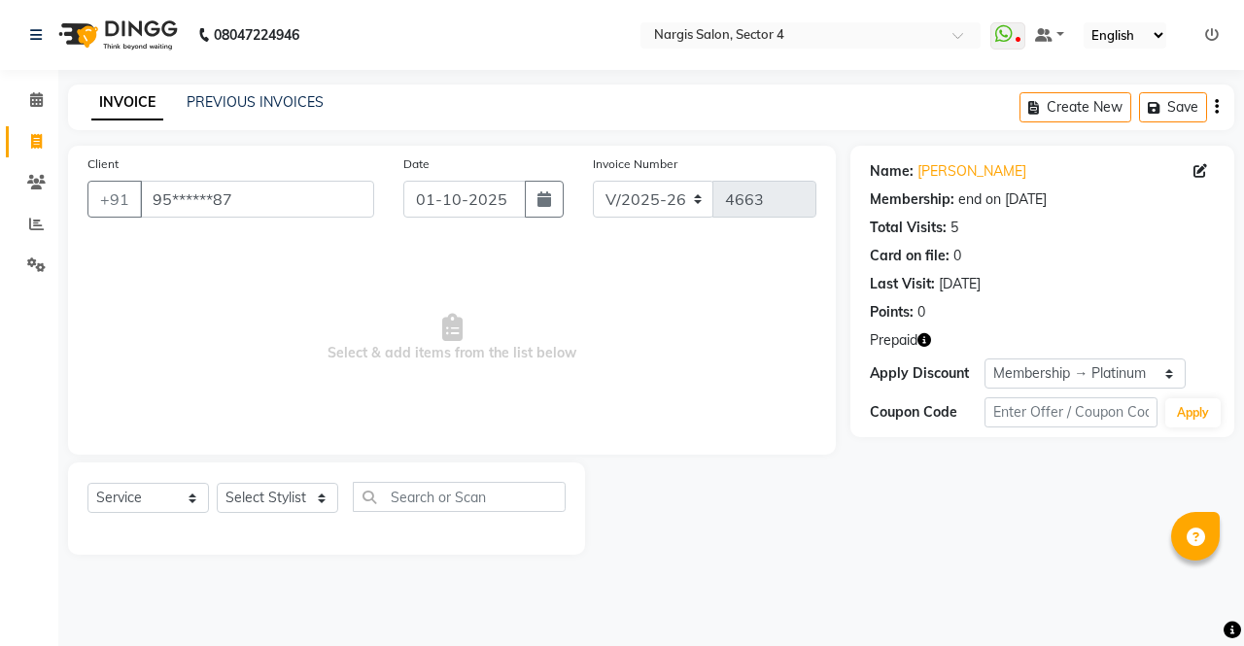
click at [929, 339] on icon "button" at bounding box center [925, 340] width 14 height 14
click at [256, 484] on select "Select Stylist ajeet Aman anu armaan ashu Front Desk muskaan rakhi saima shivam…" at bounding box center [278, 498] width 122 height 30
select select "29278"
click at [217, 483] on select "Select Stylist ajeet Aman anu armaan ashu Front Desk muskaan rakhi saima shivam…" at bounding box center [278, 498] width 122 height 30
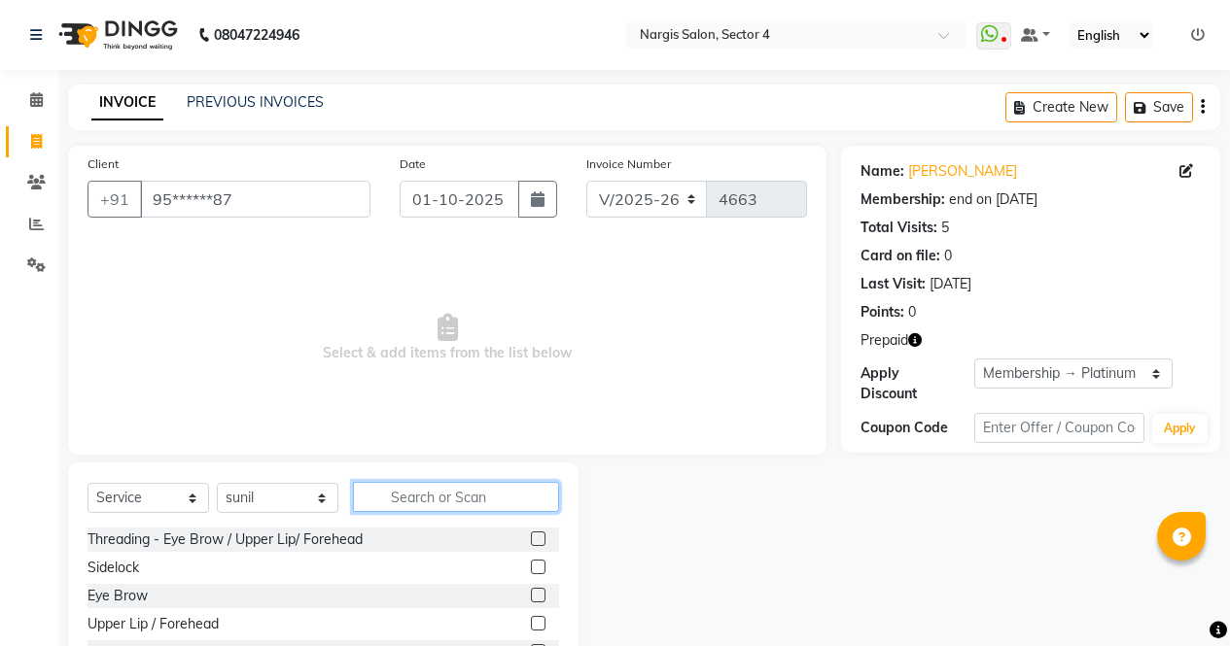
click at [490, 488] on input "text" at bounding box center [456, 497] width 206 height 30
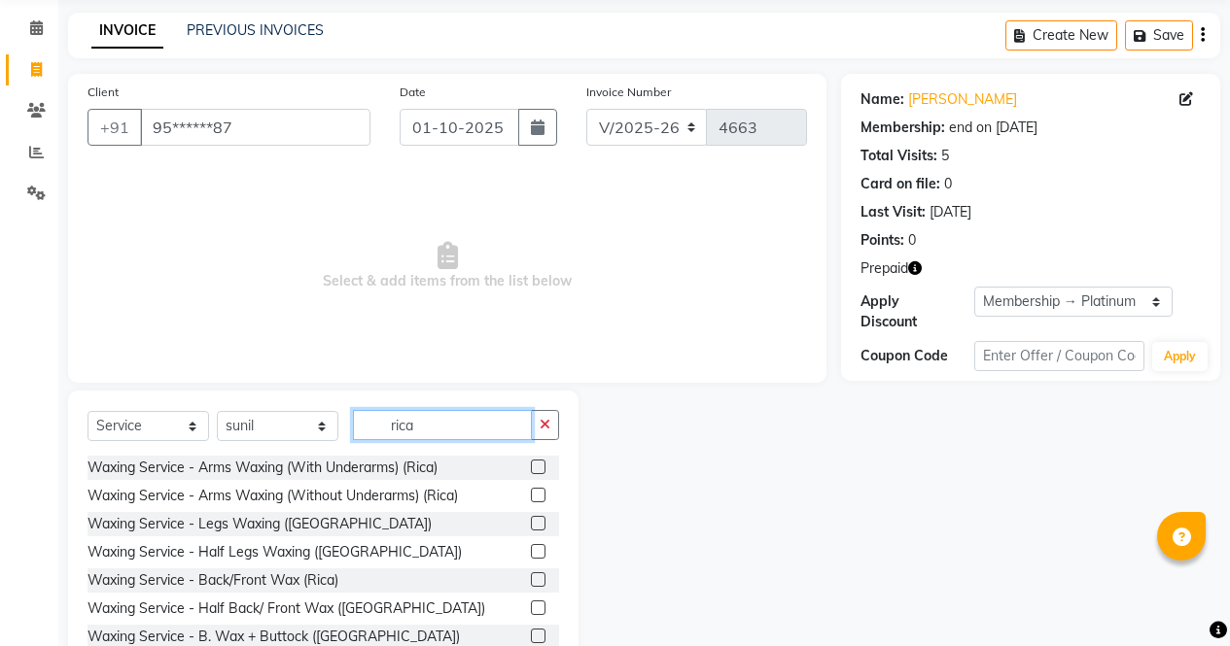
scroll to position [132, 0]
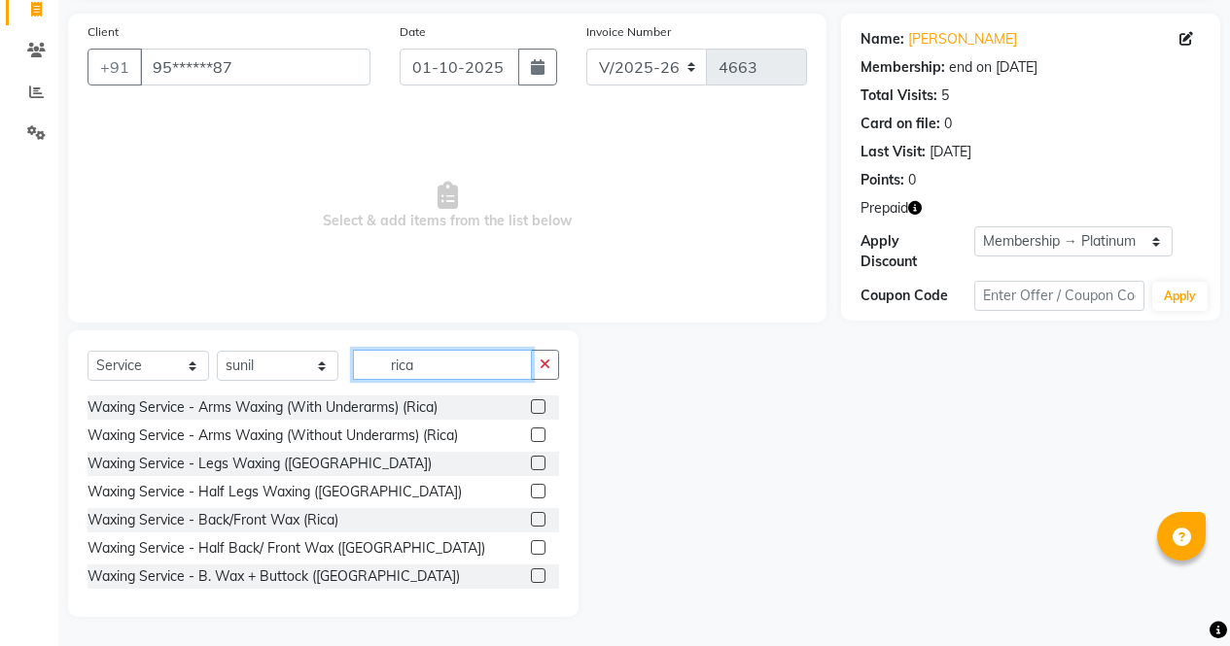
type input "rica"
click at [531, 492] on label at bounding box center [538, 491] width 15 height 15
click at [531, 492] on input "checkbox" at bounding box center [537, 492] width 13 height 13
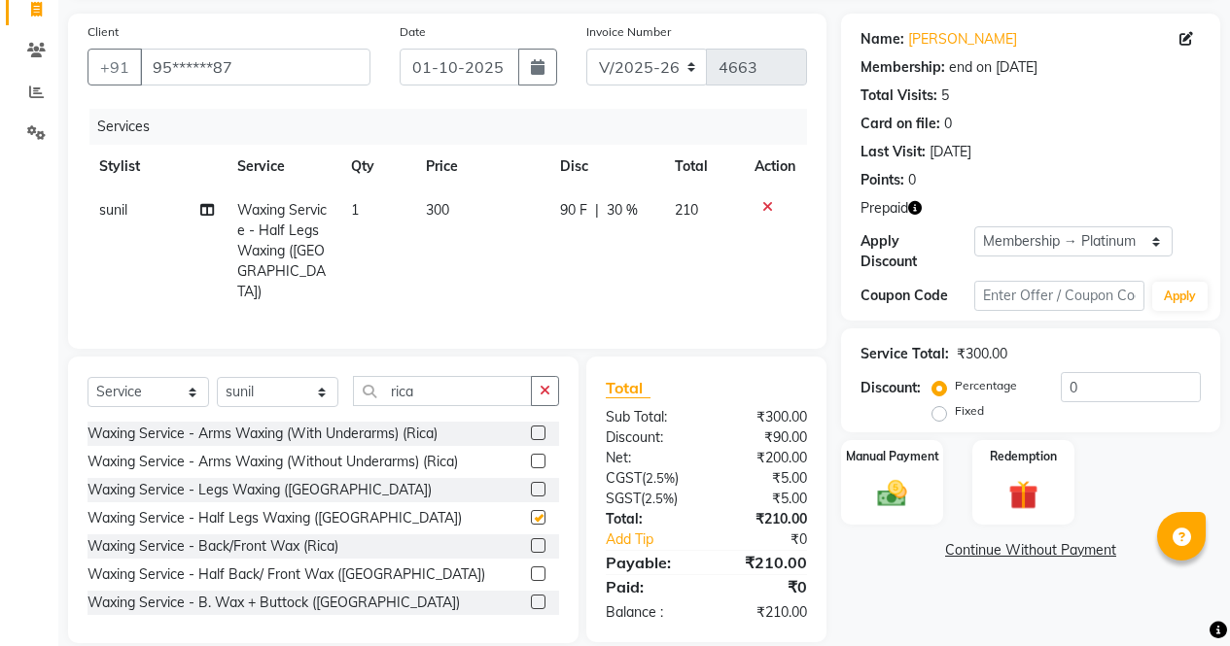
checkbox input "false"
click at [531, 426] on label at bounding box center [538, 433] width 15 height 15
click at [531, 428] on input "checkbox" at bounding box center [537, 434] width 13 height 13
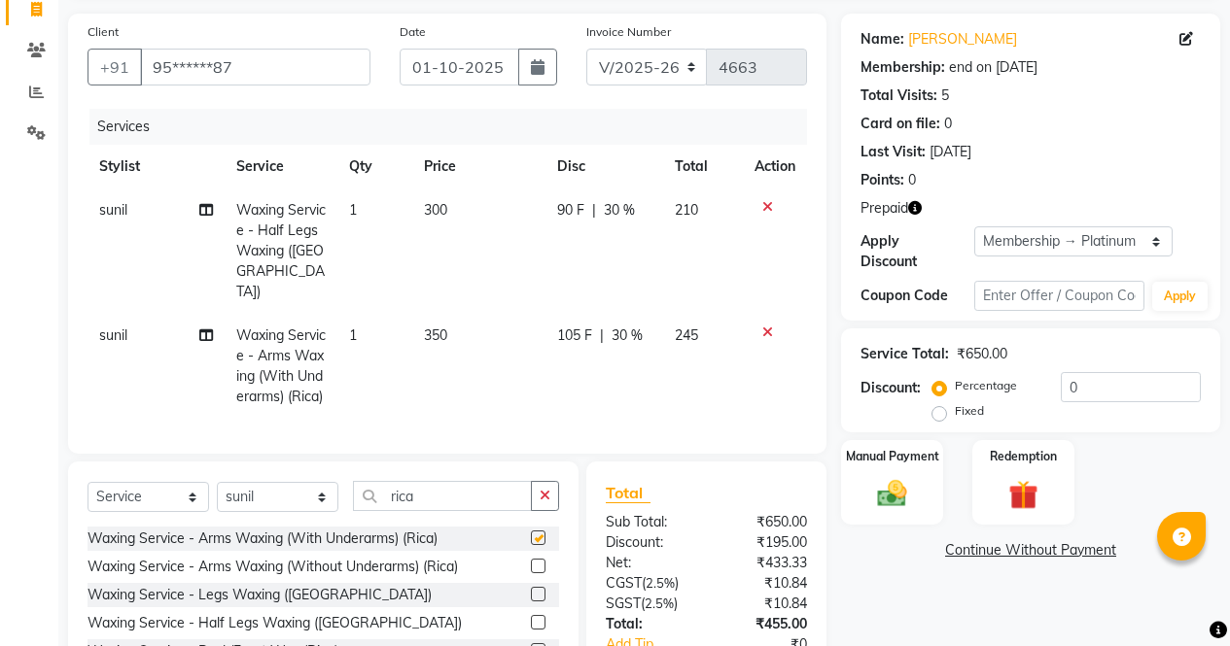
scroll to position [258, 0]
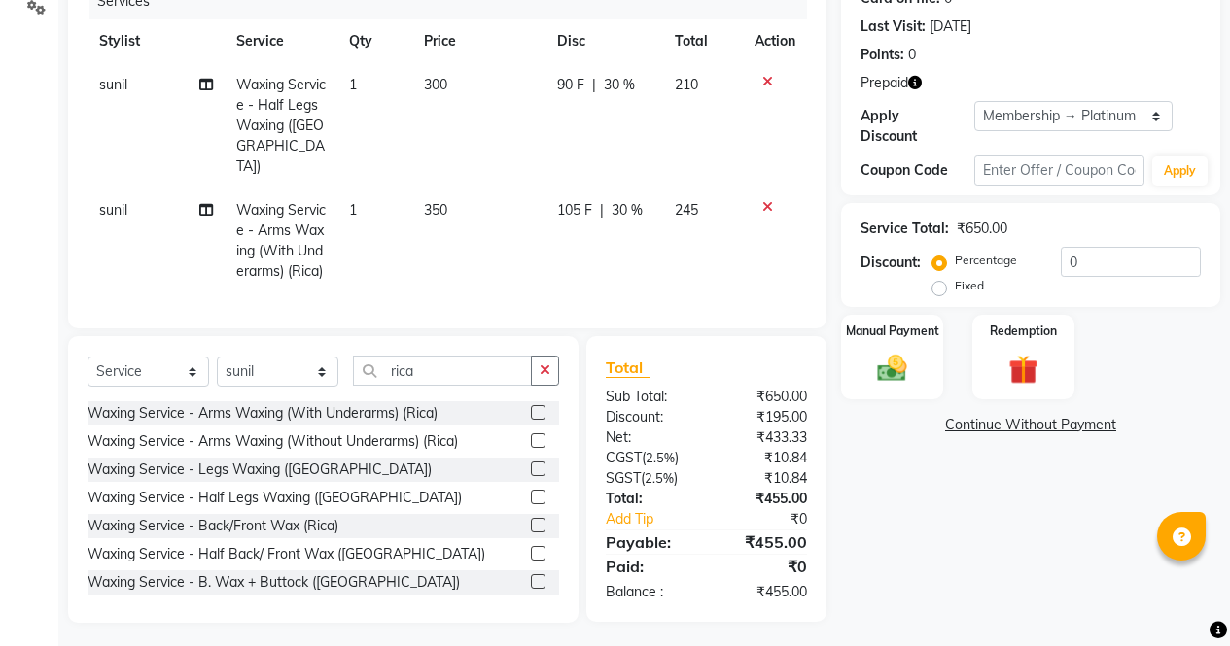
checkbox input "false"
click at [549, 365] on icon "button" at bounding box center [544, 371] width 11 height 14
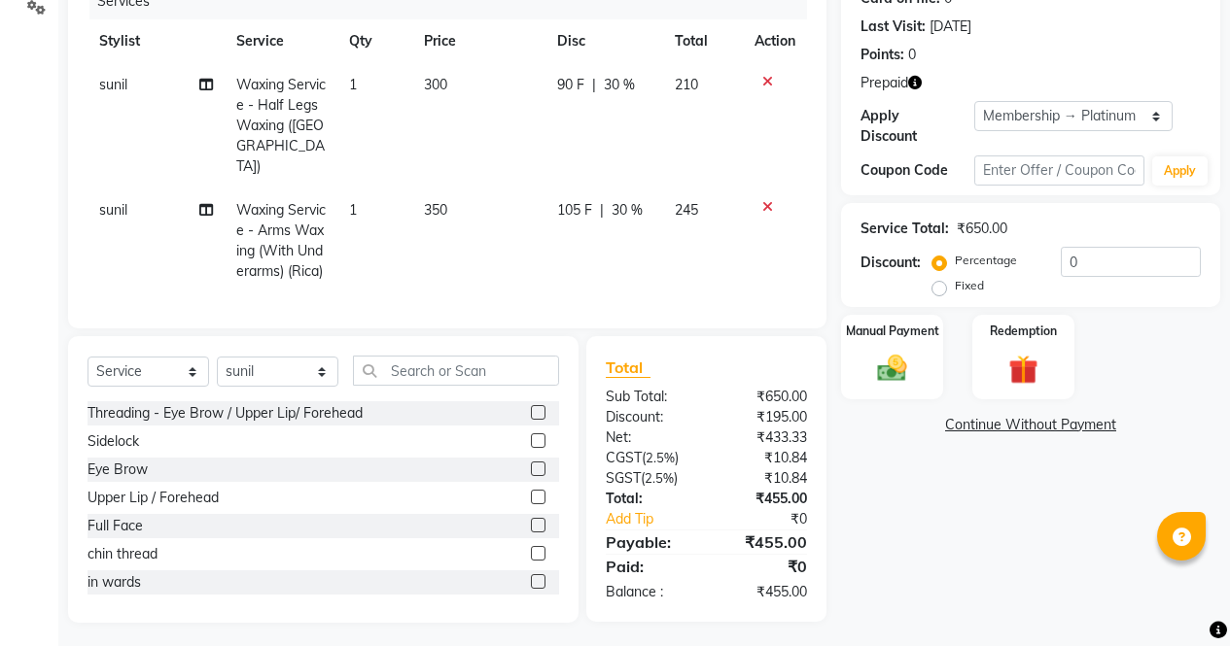
click at [531, 464] on label at bounding box center [538, 469] width 15 height 15
click at [531, 464] on input "checkbox" at bounding box center [537, 470] width 13 height 13
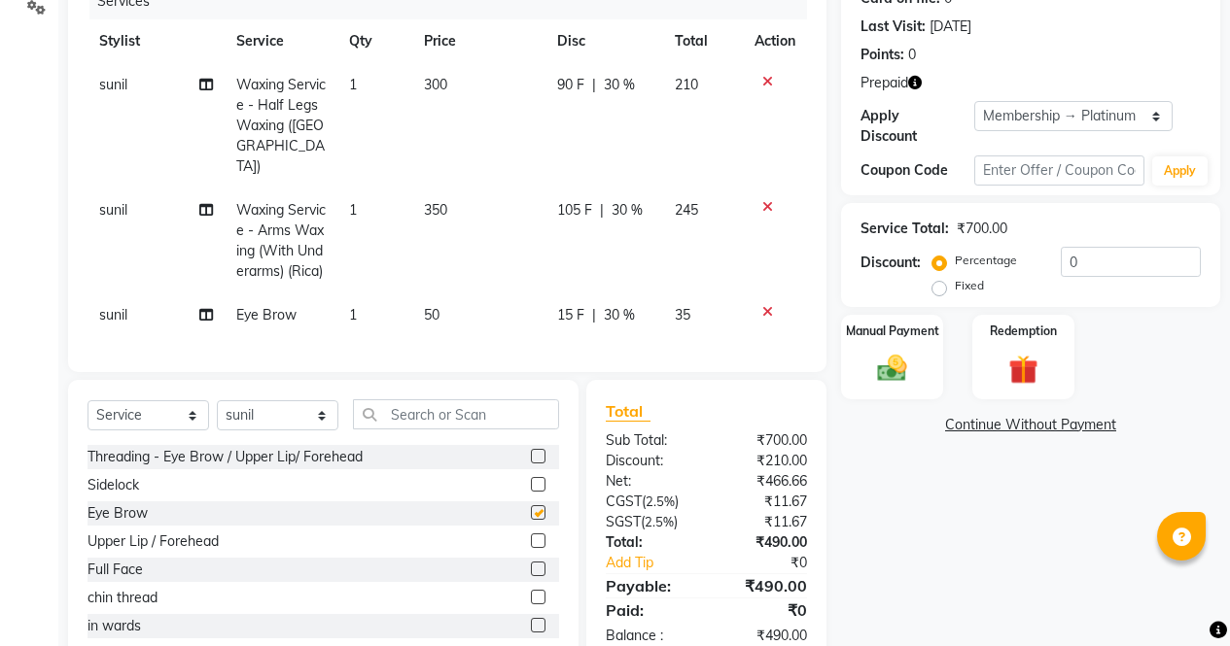
checkbox input "false"
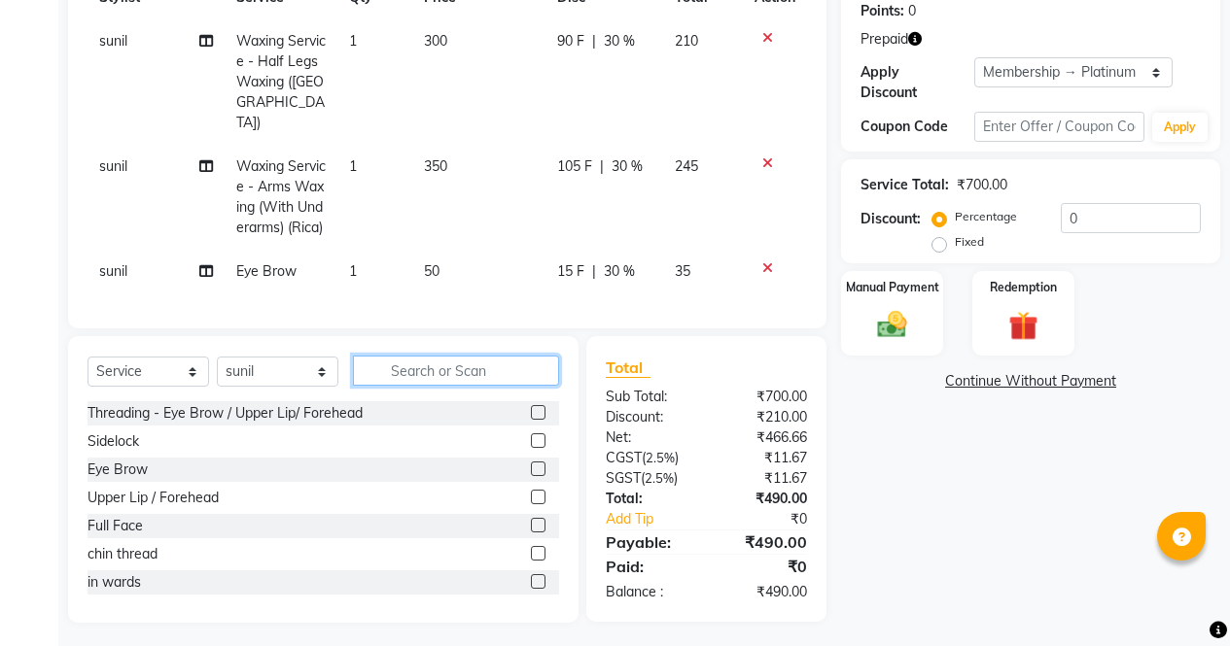
click at [502, 359] on input "text" at bounding box center [456, 371] width 206 height 30
click at [531, 407] on label at bounding box center [538, 412] width 15 height 15
click at [531, 407] on input "checkbox" at bounding box center [537, 413] width 13 height 13
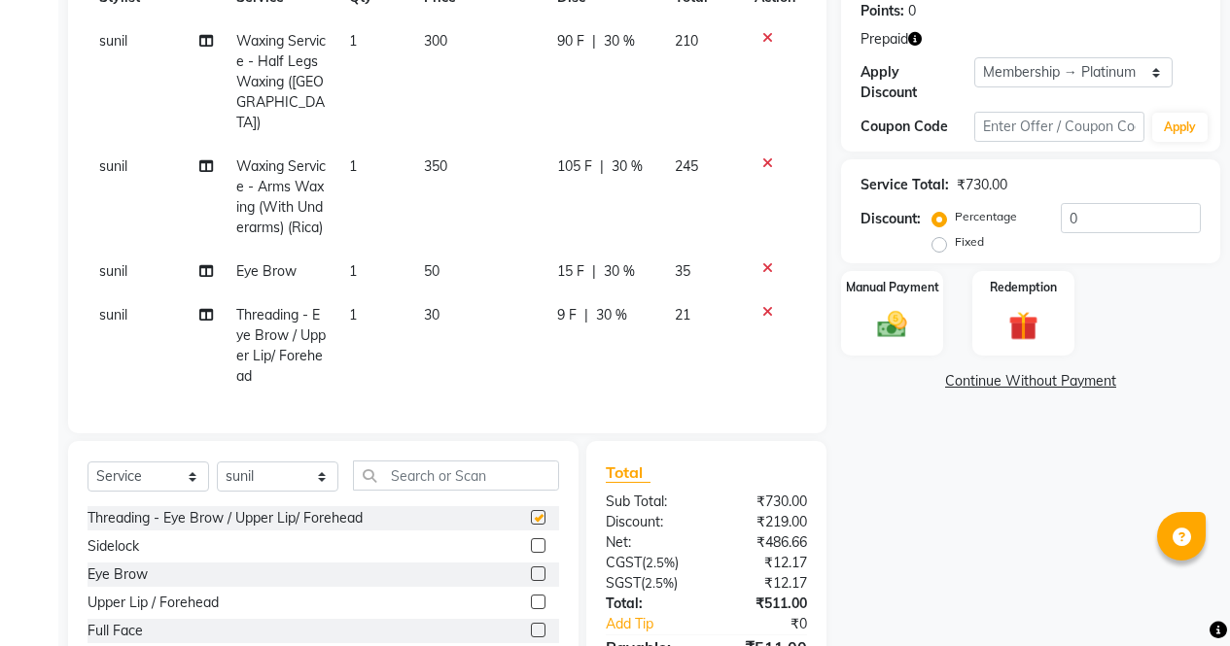
scroll to position [406, 0]
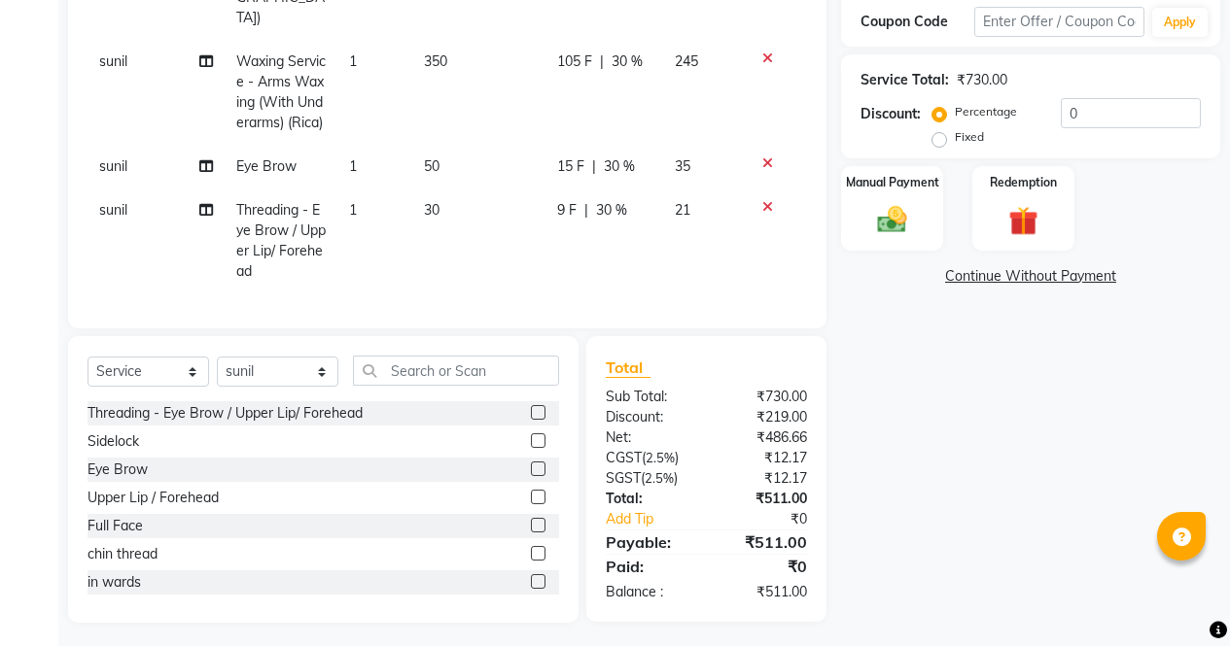
checkbox input "false"
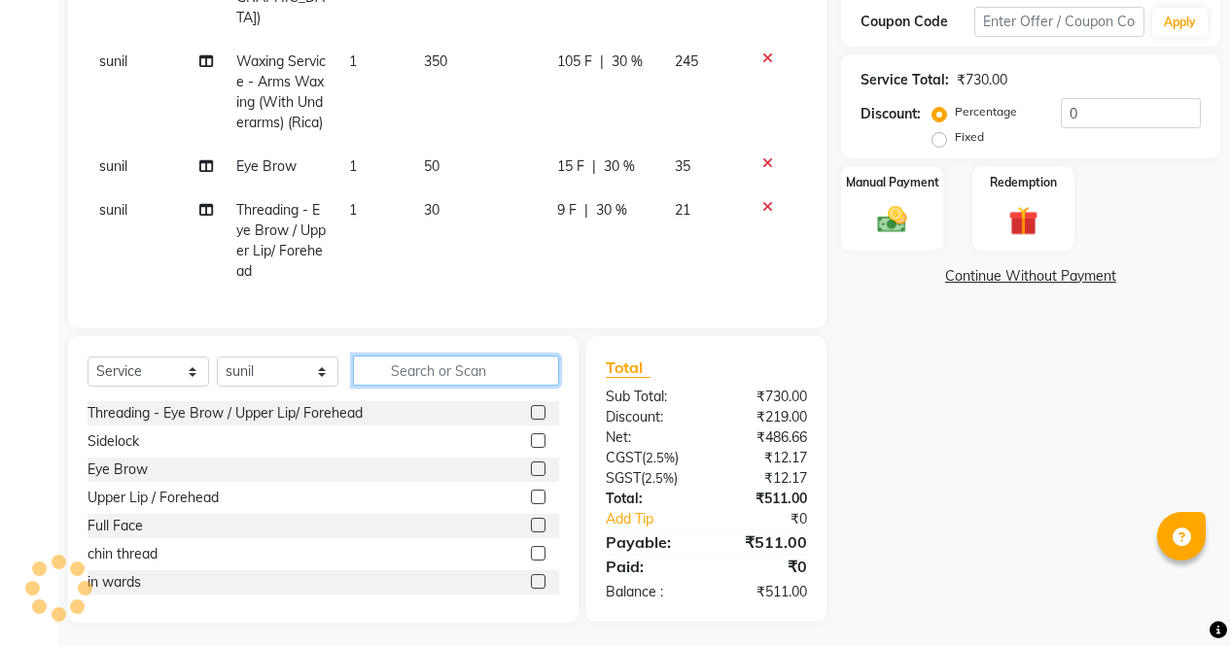
click at [507, 366] on input "text" at bounding box center [456, 371] width 206 height 30
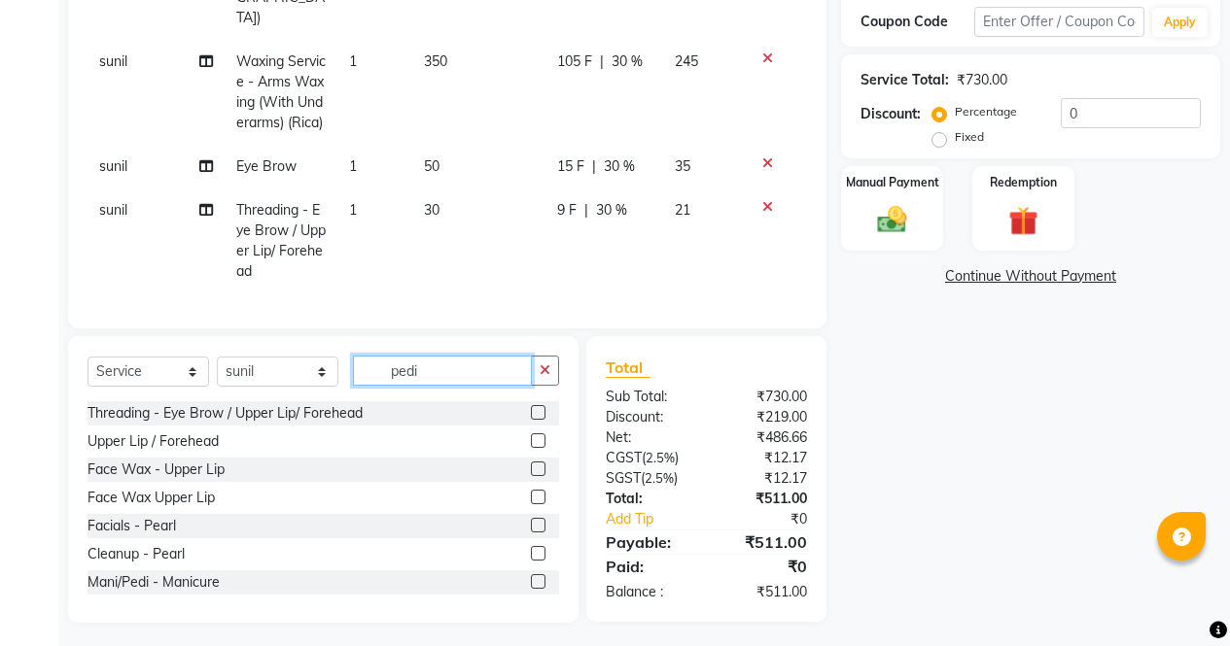
scroll to position [405, 0]
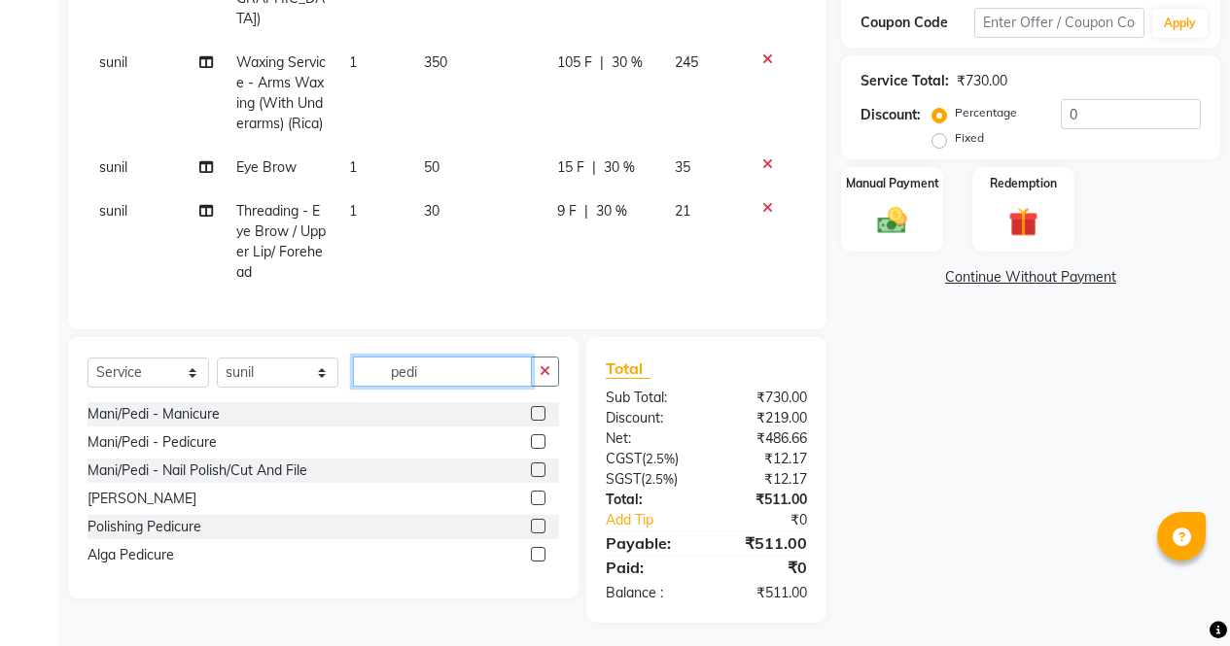
type input "pedi"
click at [539, 436] on label at bounding box center [538, 441] width 15 height 15
click at [539, 436] on input "checkbox" at bounding box center [537, 442] width 13 height 13
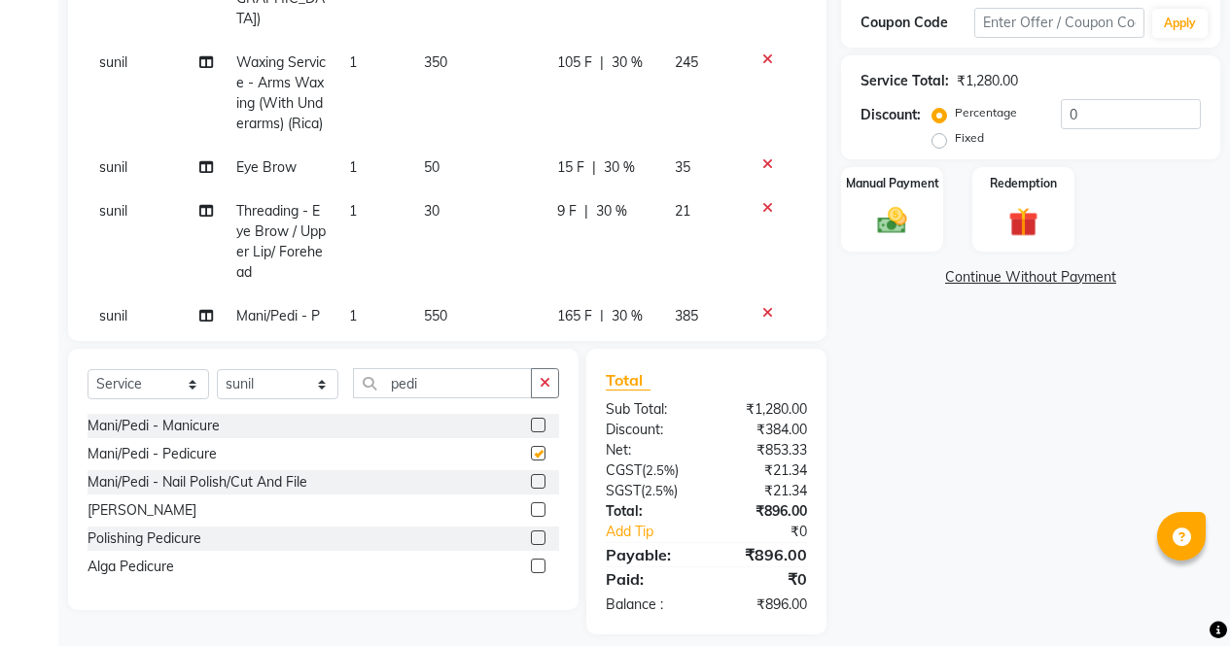
checkbox input "false"
click at [542, 424] on label at bounding box center [538, 425] width 15 height 15
click at [542, 424] on input "checkbox" at bounding box center [537, 426] width 13 height 13
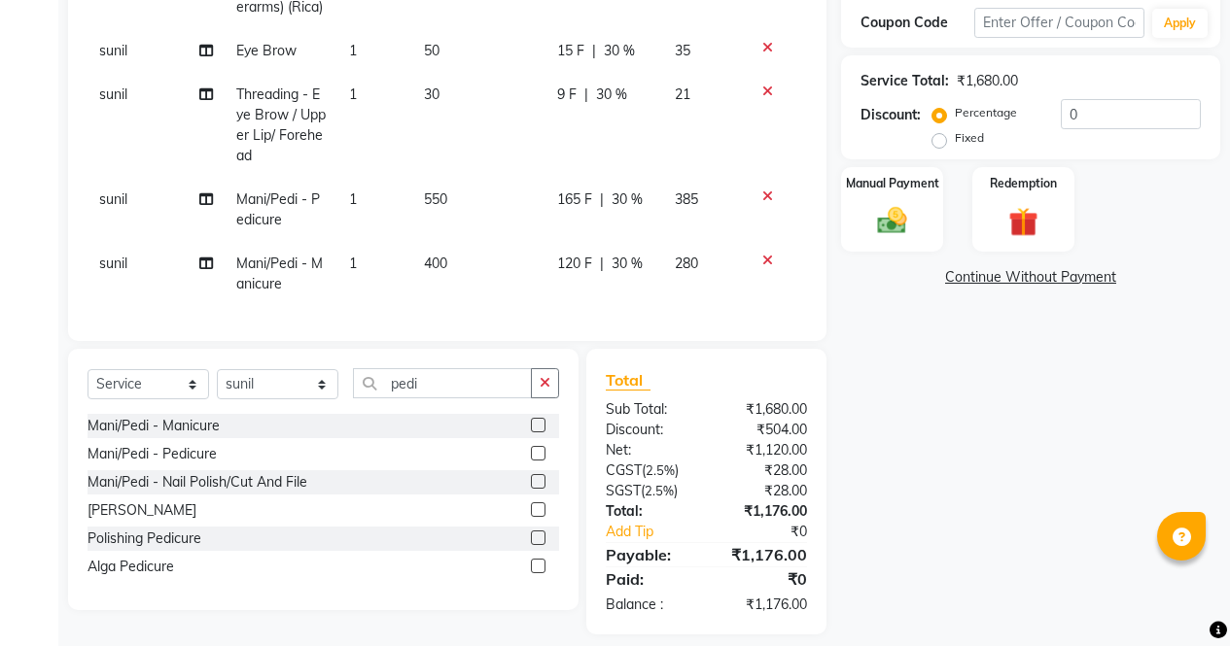
checkbox input "false"
click at [762, 190] on icon at bounding box center [767, 197] width 11 height 14
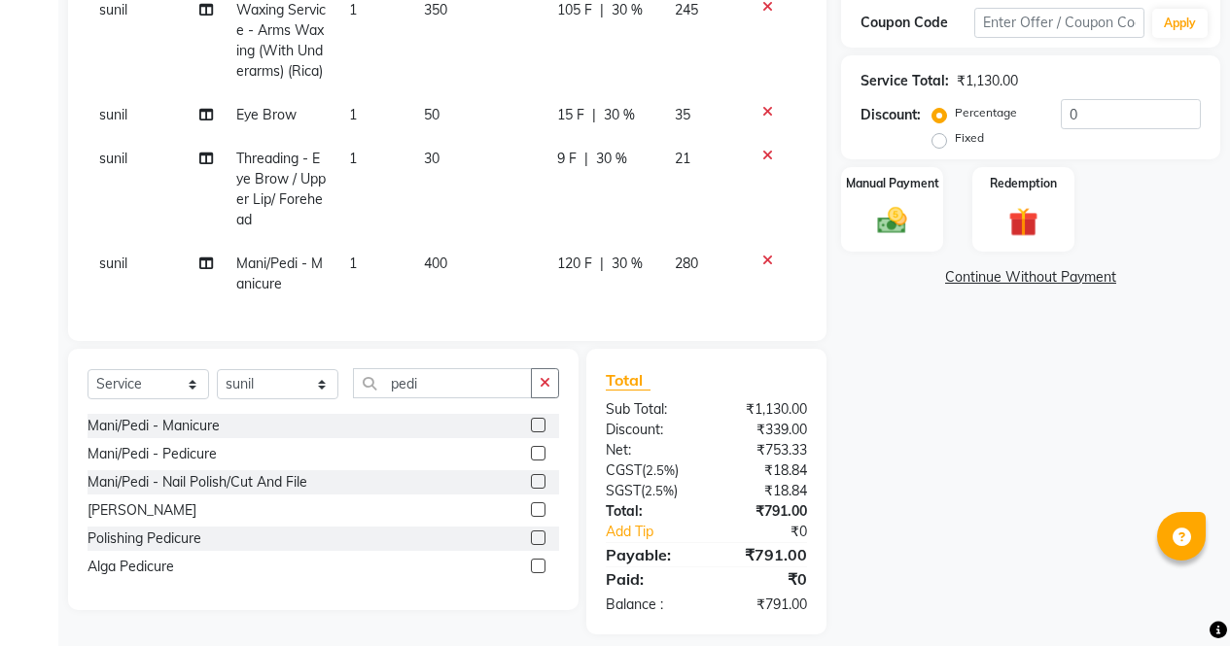
click at [762, 254] on icon at bounding box center [767, 261] width 11 height 14
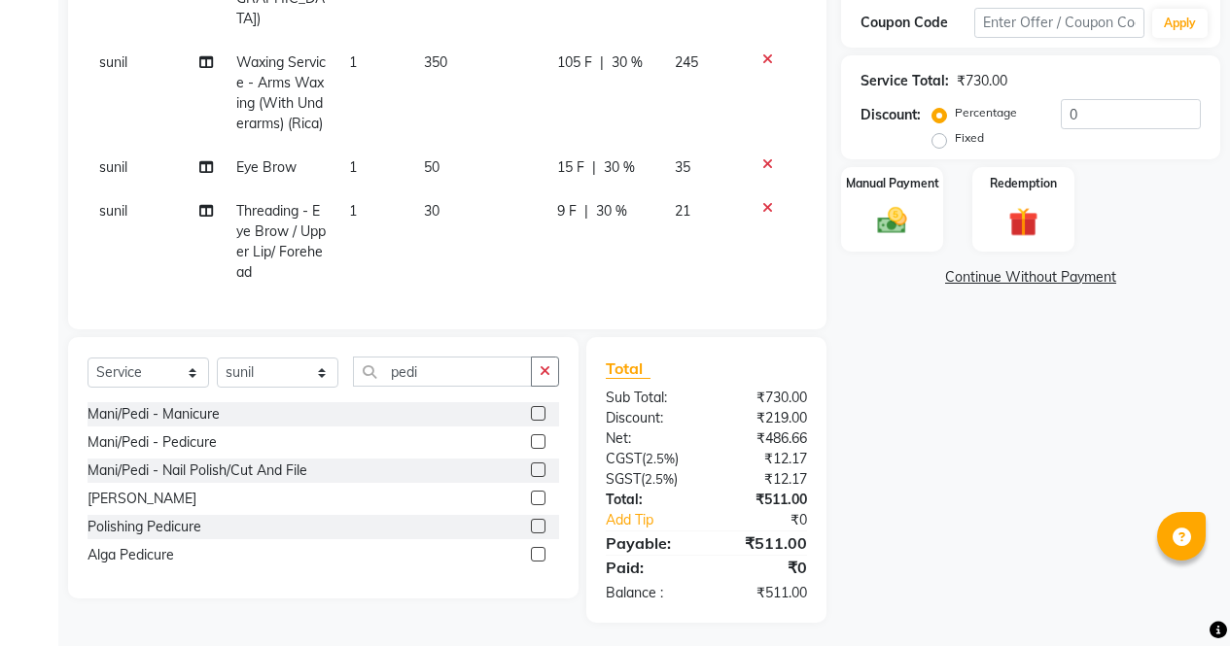
scroll to position [0, 0]
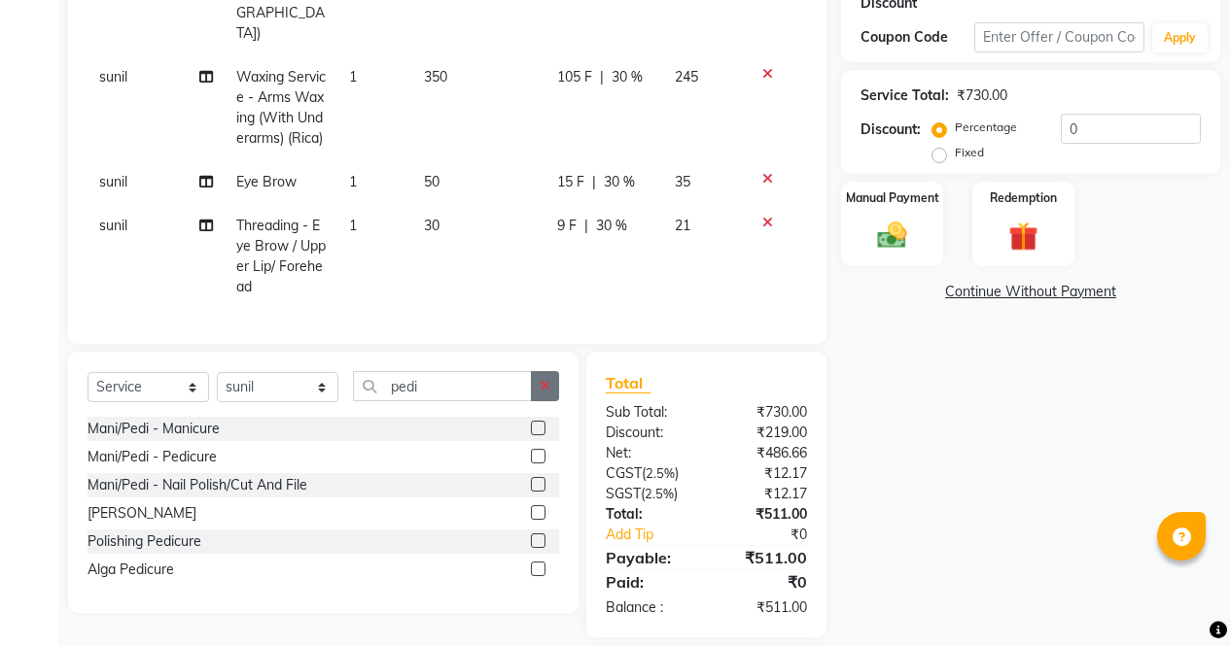
click at [554, 371] on button "button" at bounding box center [545, 386] width 28 height 30
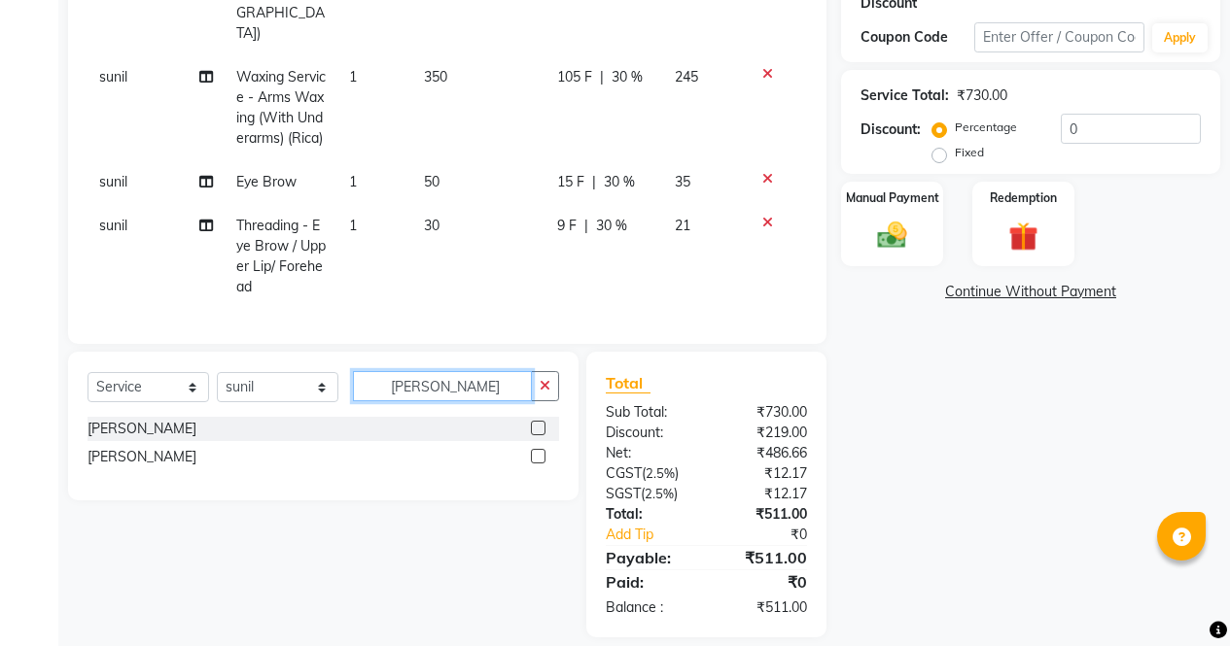
type input "sara"
click at [539, 449] on label at bounding box center [538, 456] width 15 height 15
click at [539, 451] on input "checkbox" at bounding box center [537, 457] width 13 height 13
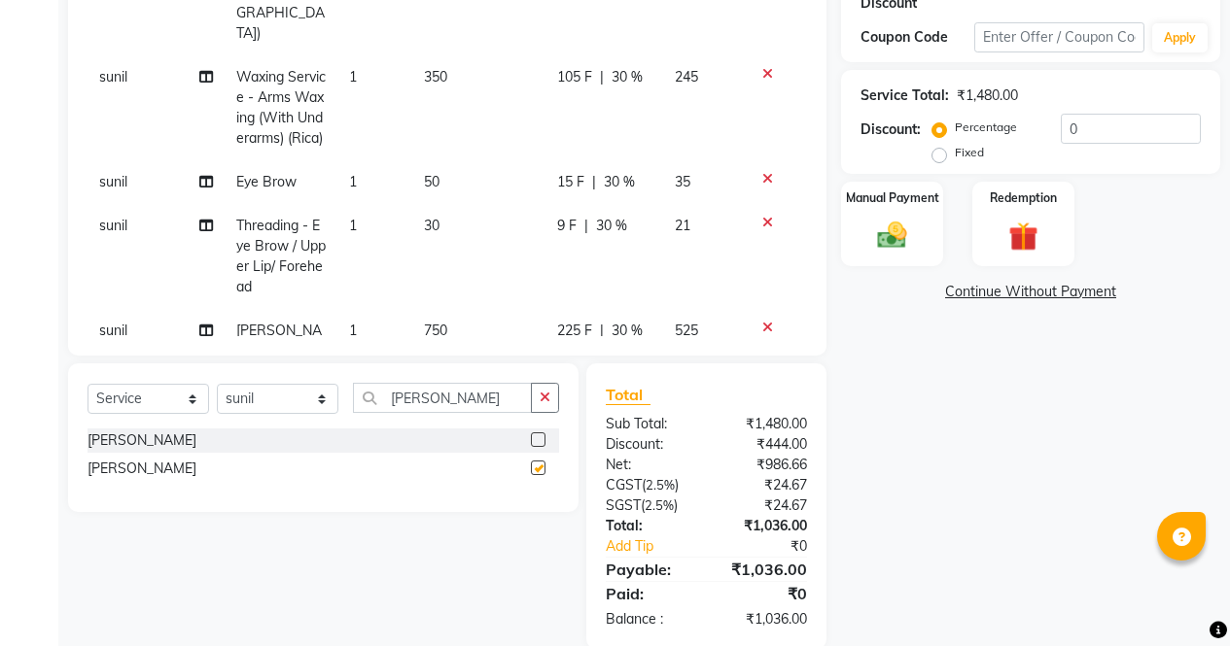
checkbox input "false"
click at [539, 440] on label at bounding box center [538, 440] width 15 height 15
click at [539, 440] on input "checkbox" at bounding box center [537, 440] width 13 height 13
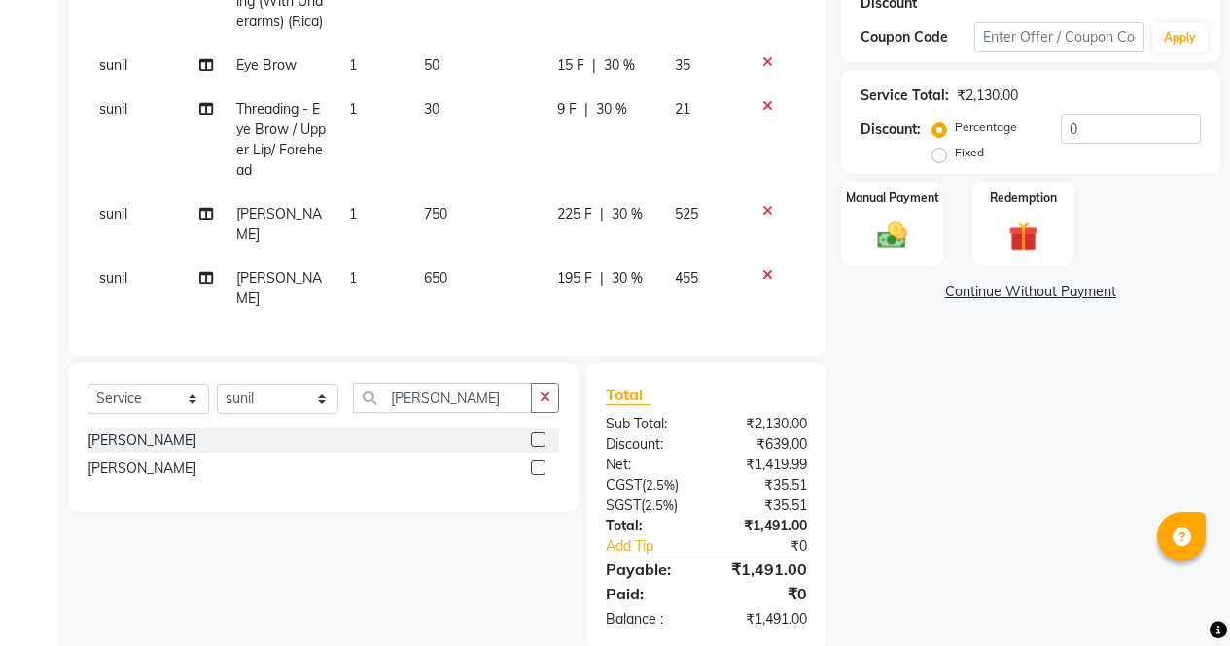
checkbox input "false"
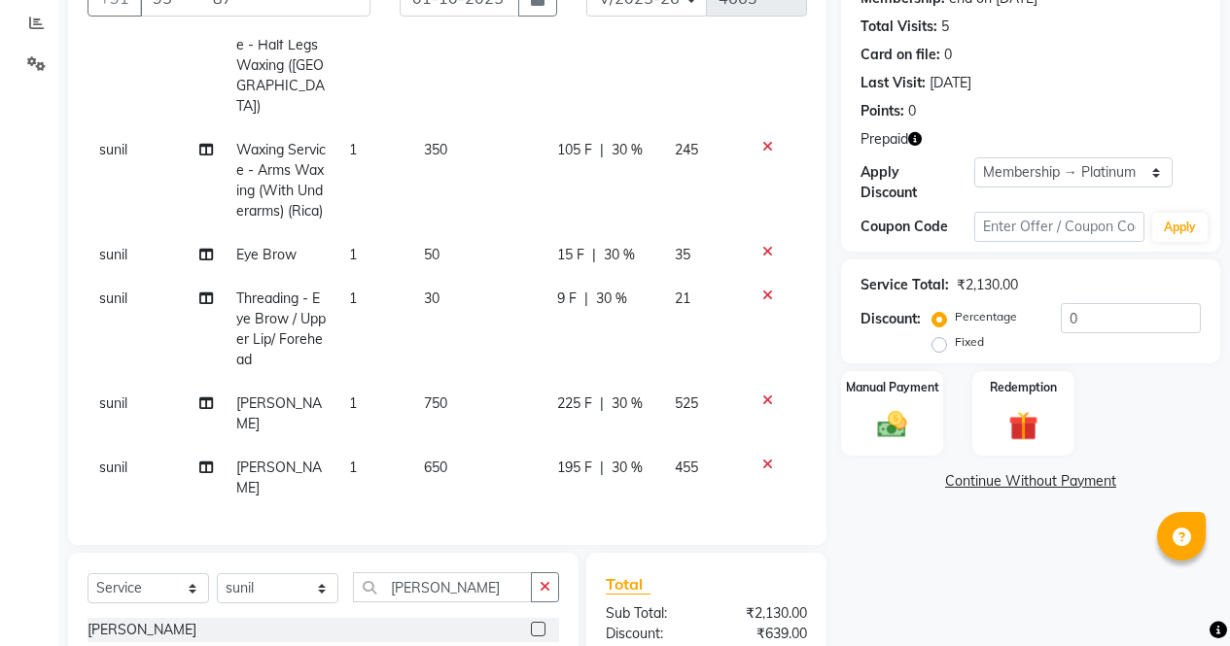
scroll to position [198, 0]
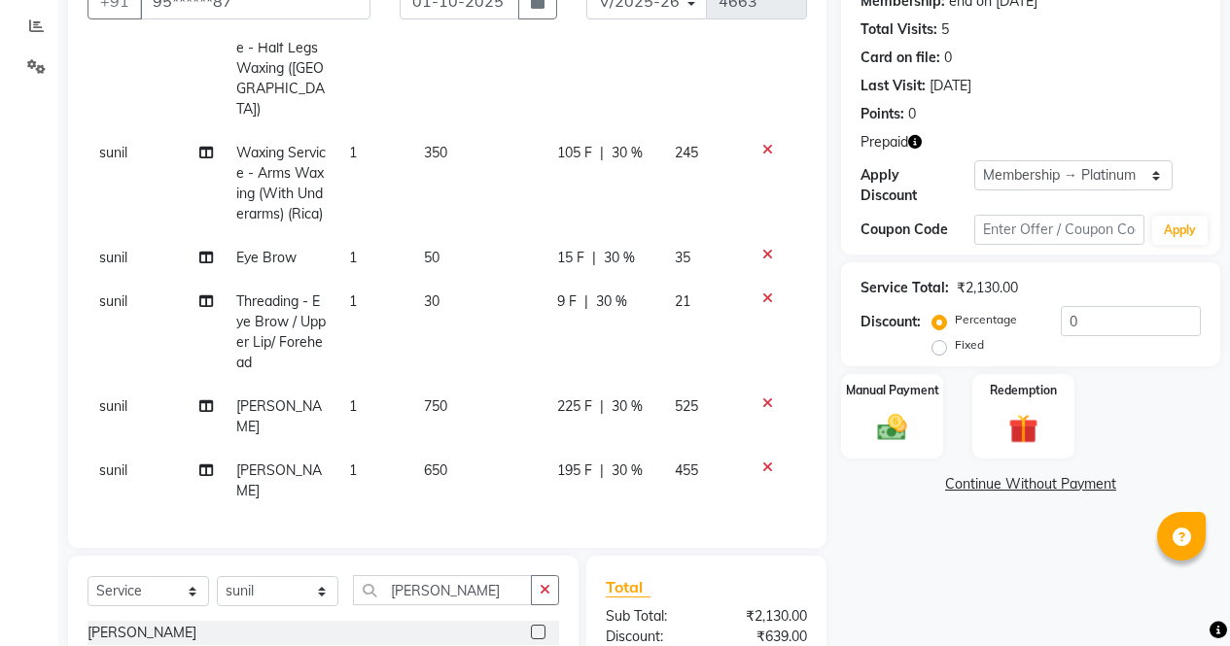
click at [920, 147] on icon "button" at bounding box center [915, 142] width 14 height 14
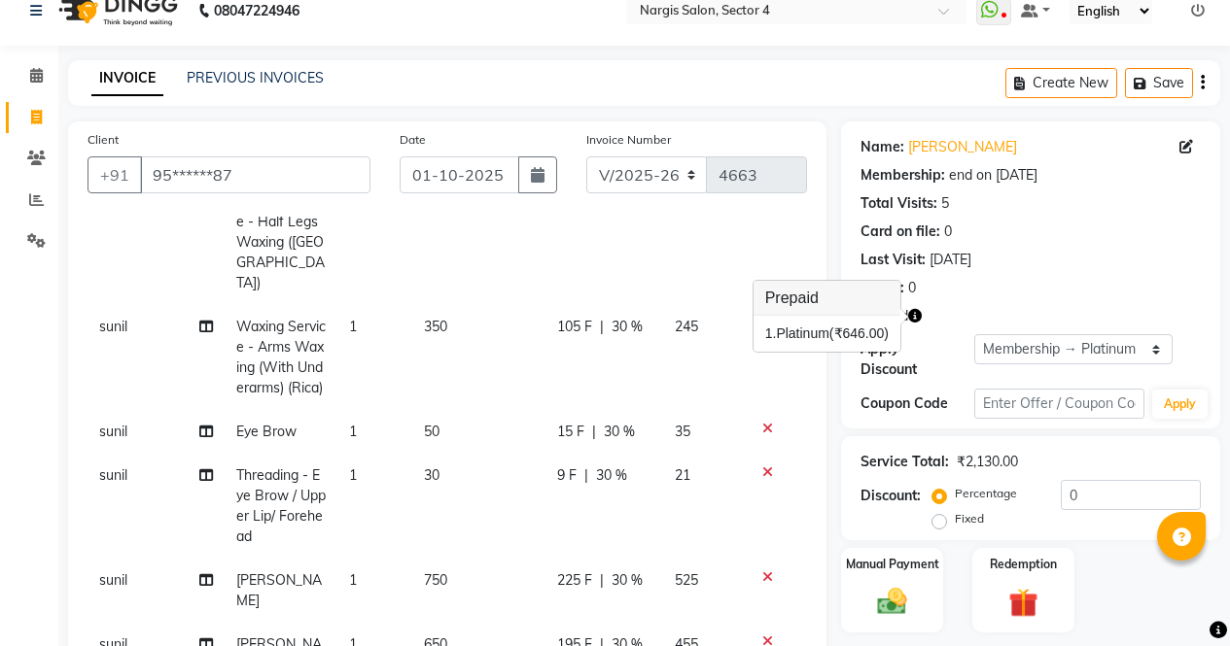
scroll to position [0, 0]
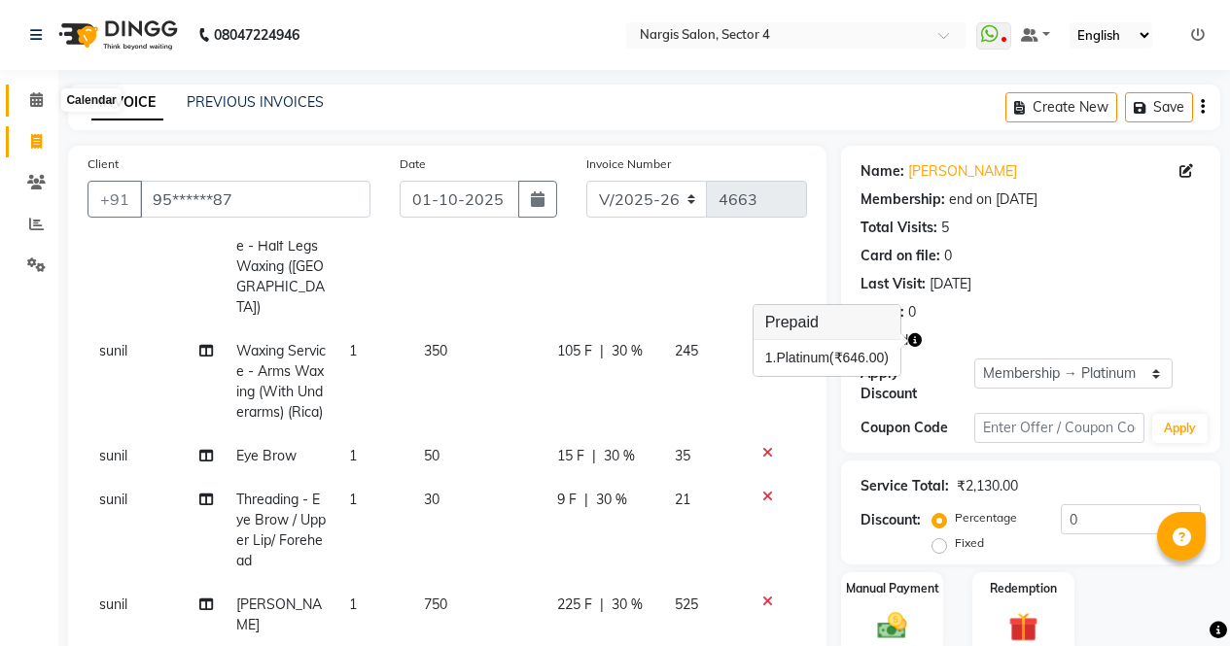
click at [37, 90] on span at bounding box center [36, 100] width 34 height 22
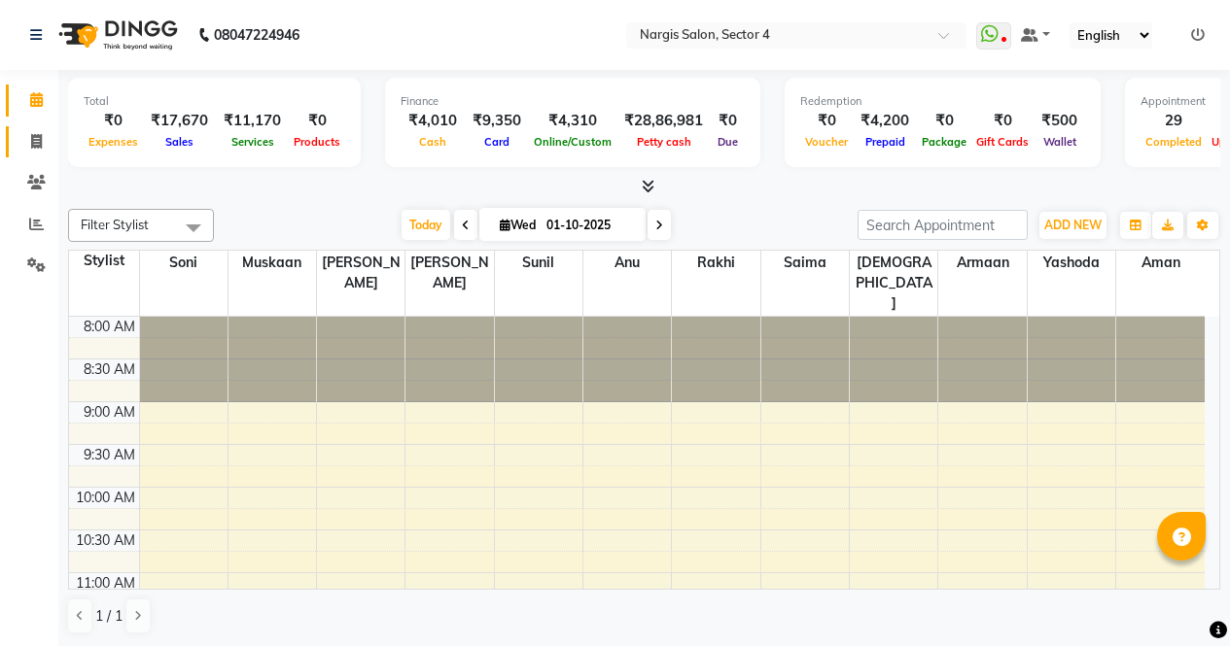
click at [31, 153] on link "Invoice" at bounding box center [29, 142] width 47 height 32
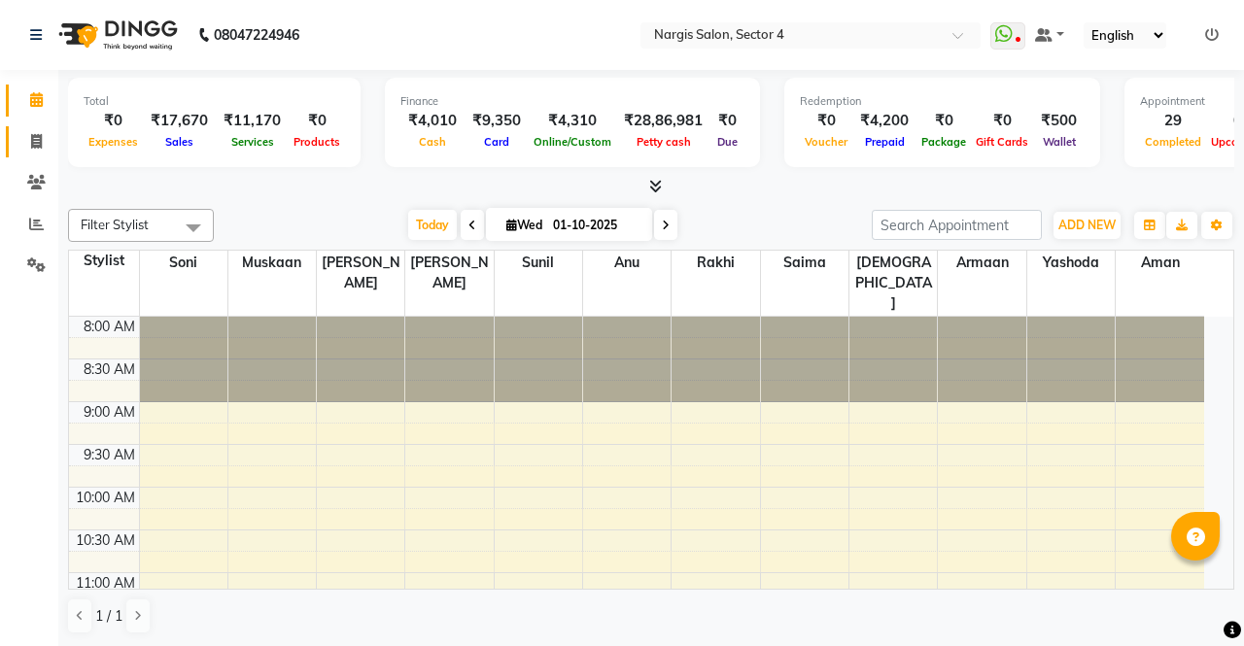
select select "service"
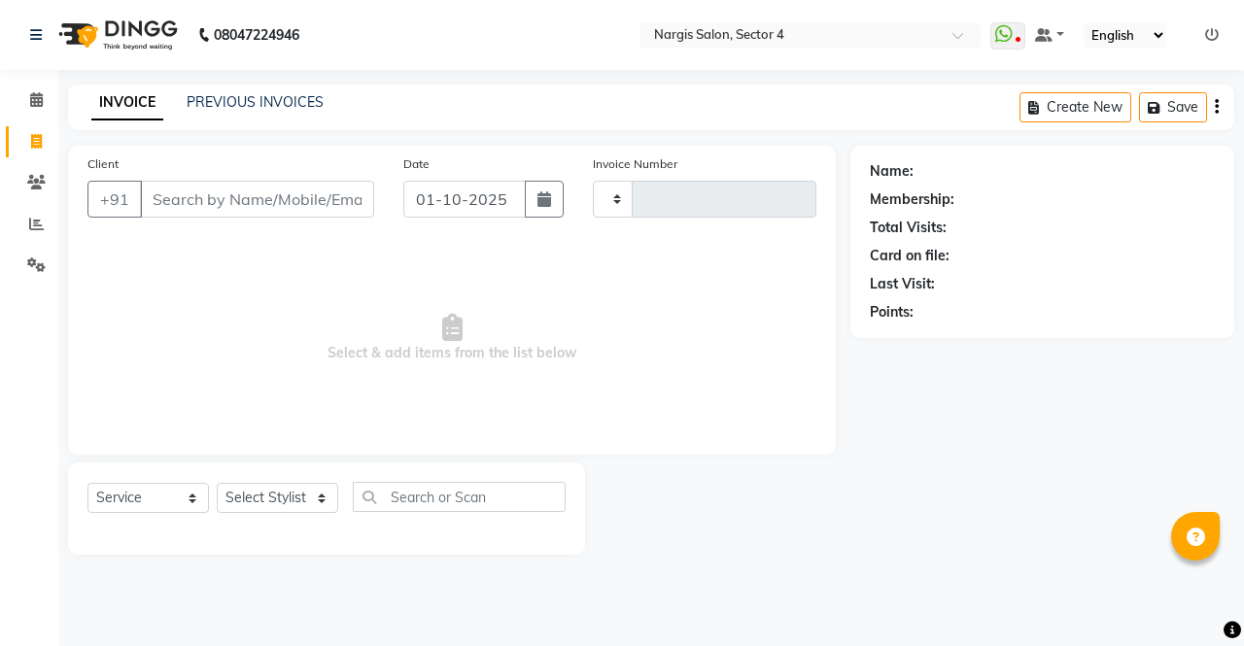
type input "4663"
select select "4130"
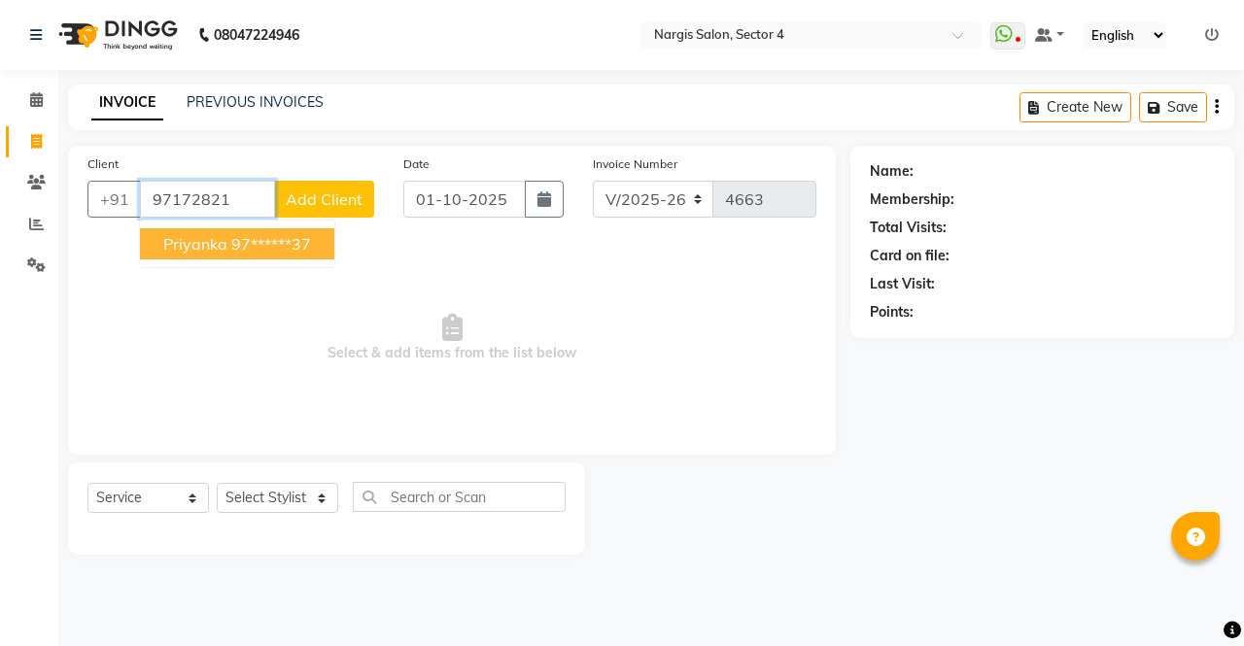
click at [307, 239] on ngb-highlight "97******37" at bounding box center [271, 243] width 80 height 19
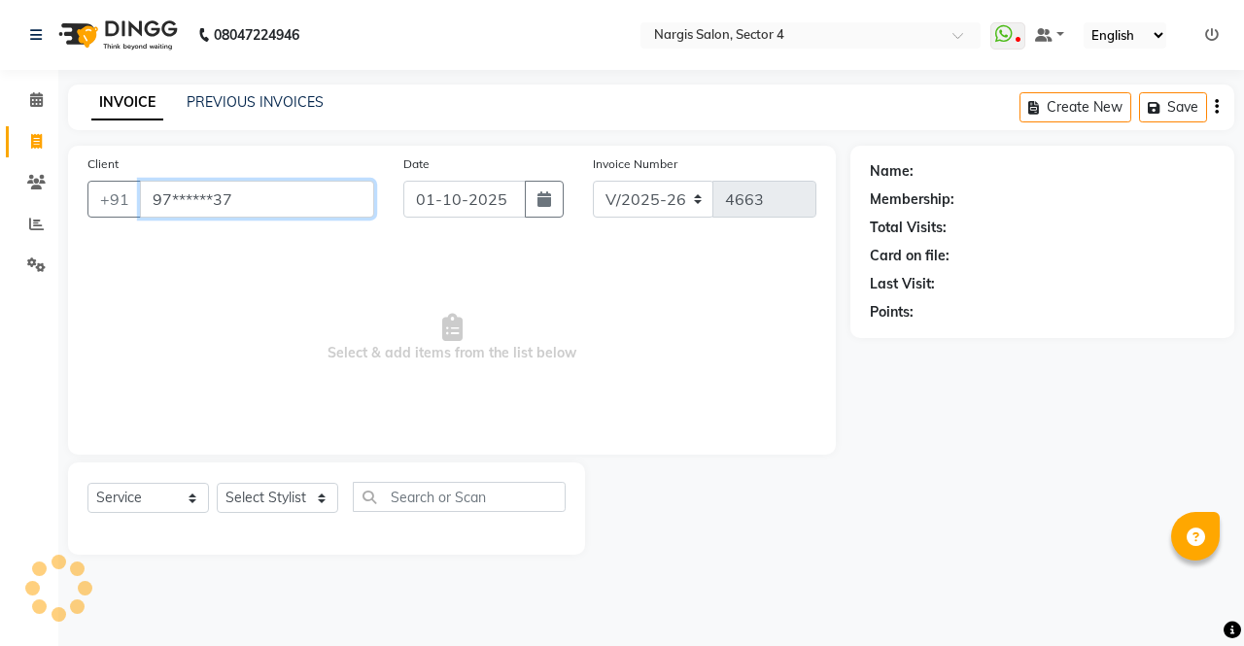
type input "97******37"
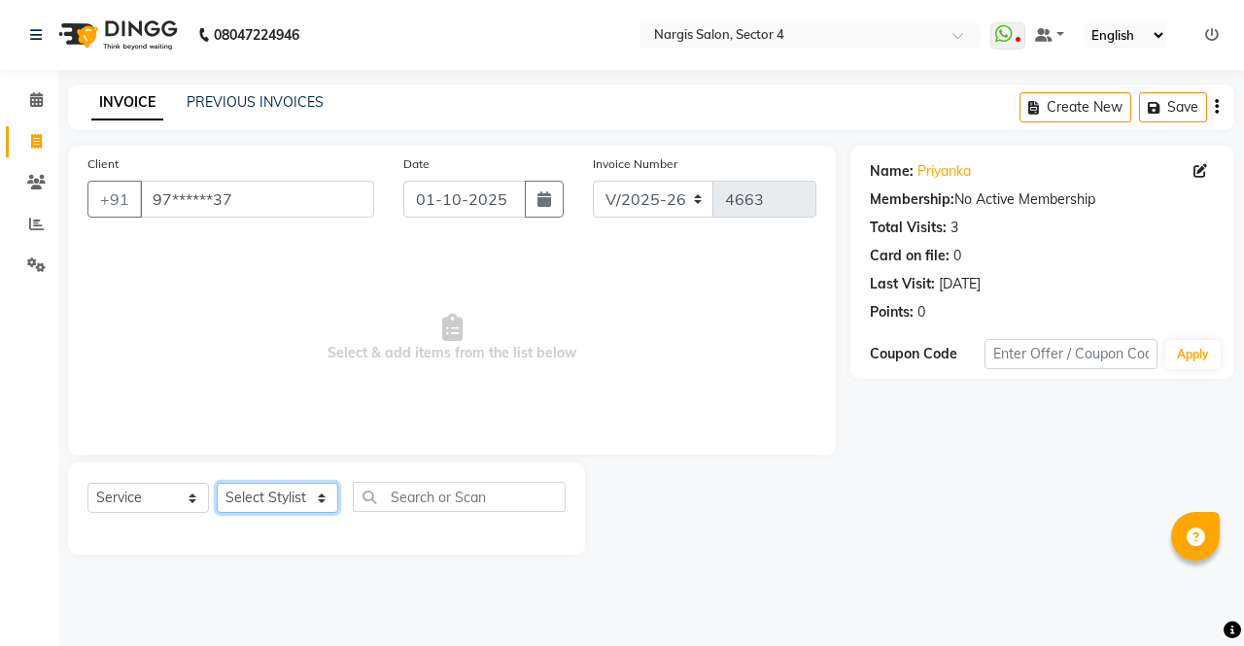
click at [269, 506] on select "Select Stylist ajeet Aman anu armaan ashu Front Desk muskaan rakhi saima shivam…" at bounding box center [278, 498] width 122 height 30
select select "28206"
click at [217, 483] on select "Select Stylist ajeet Aman anu armaan ashu Front Desk muskaan rakhi saima shivam…" at bounding box center [278, 498] width 122 height 30
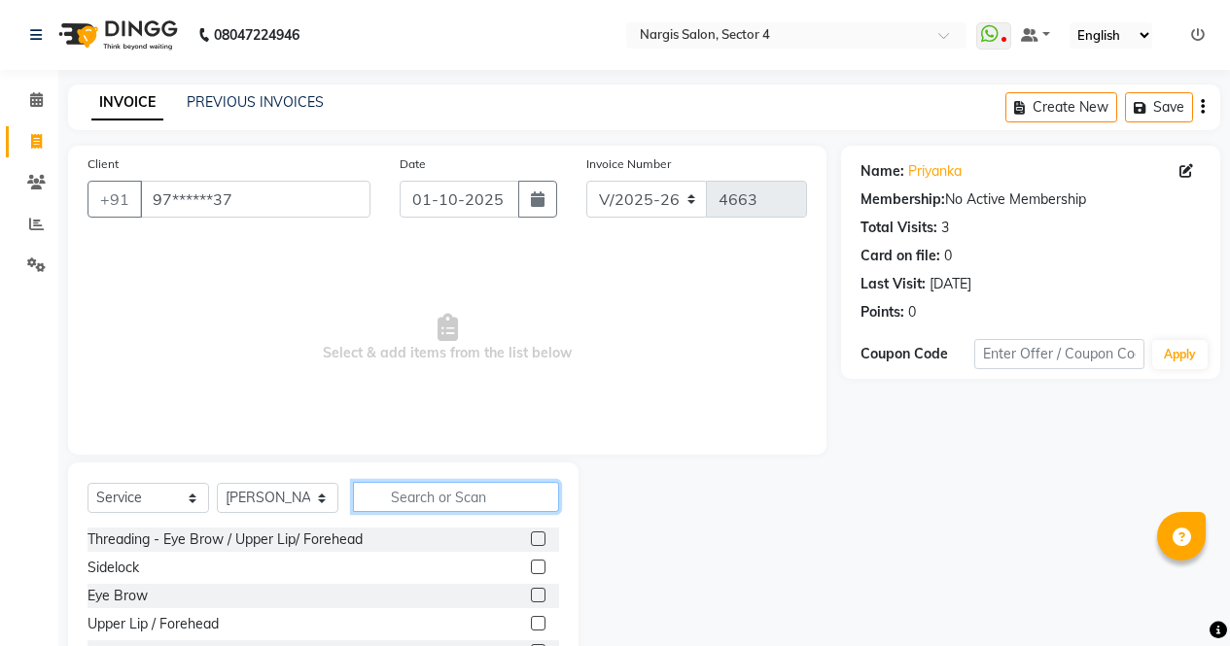
click at [487, 507] on input "text" at bounding box center [456, 497] width 206 height 30
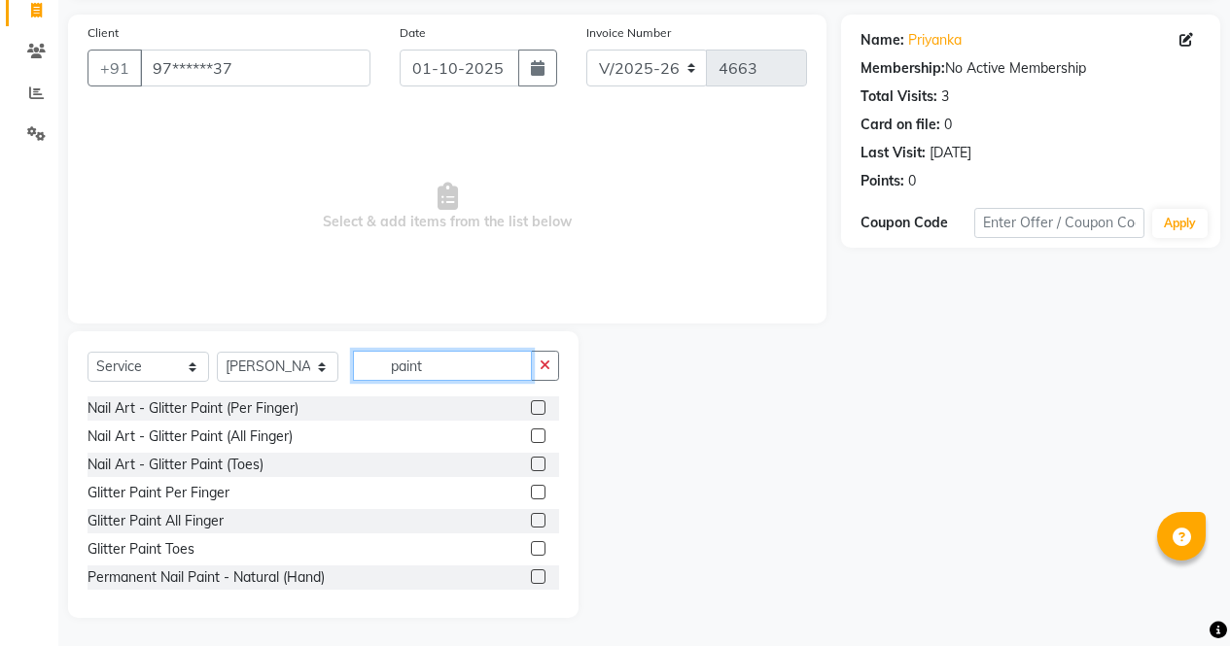
scroll to position [132, 0]
type input "paint"
click at [531, 575] on label at bounding box center [538, 576] width 15 height 15
click at [531, 575] on input "checkbox" at bounding box center [537, 577] width 13 height 13
checkbox input "true"
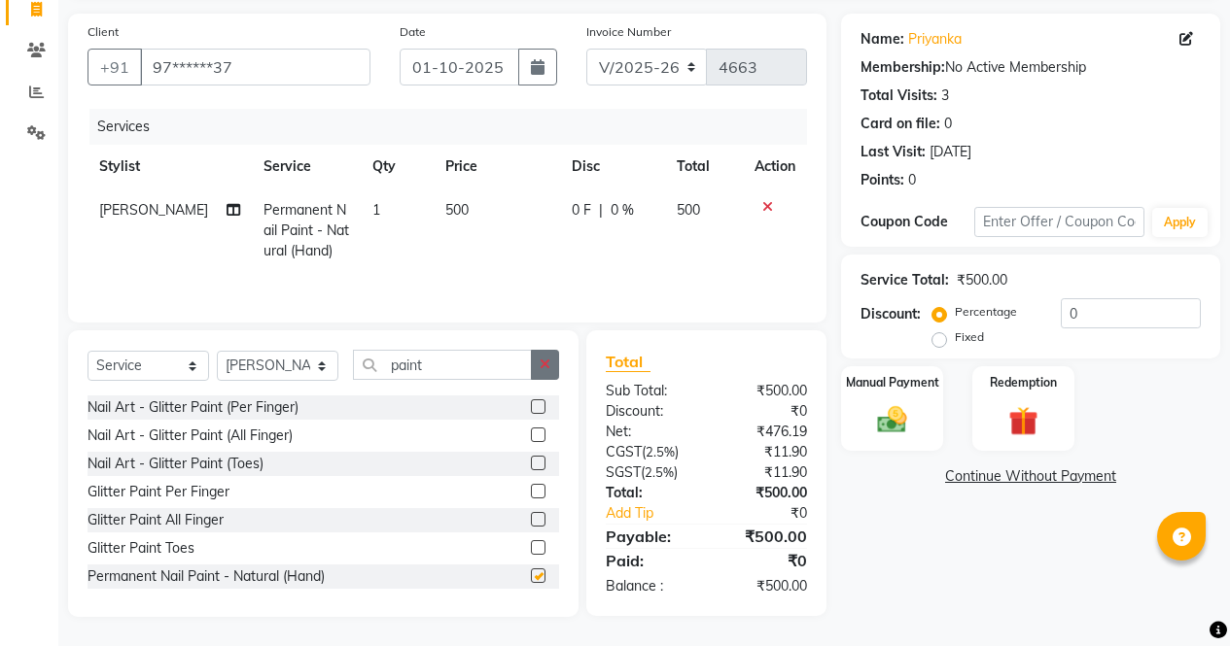
click at [547, 365] on icon "button" at bounding box center [544, 365] width 11 height 14
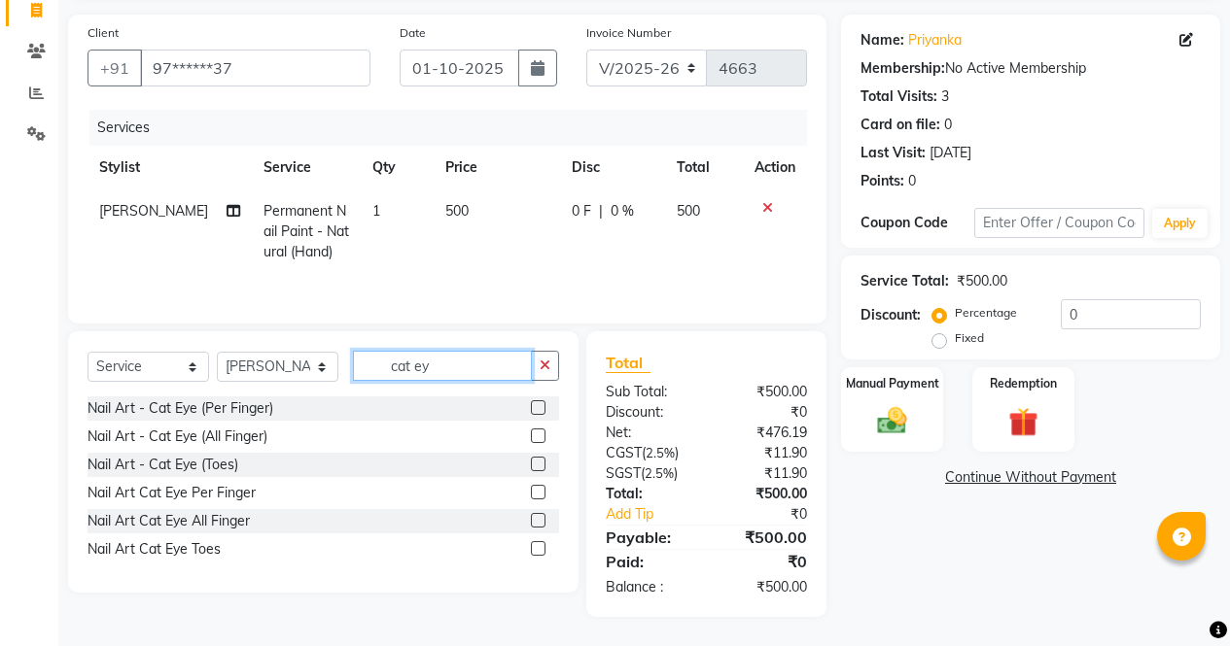
scroll to position [131, 0]
type input "cat eye"
click at [539, 436] on label at bounding box center [538, 436] width 15 height 15
click at [539, 436] on input "checkbox" at bounding box center [537, 437] width 13 height 13
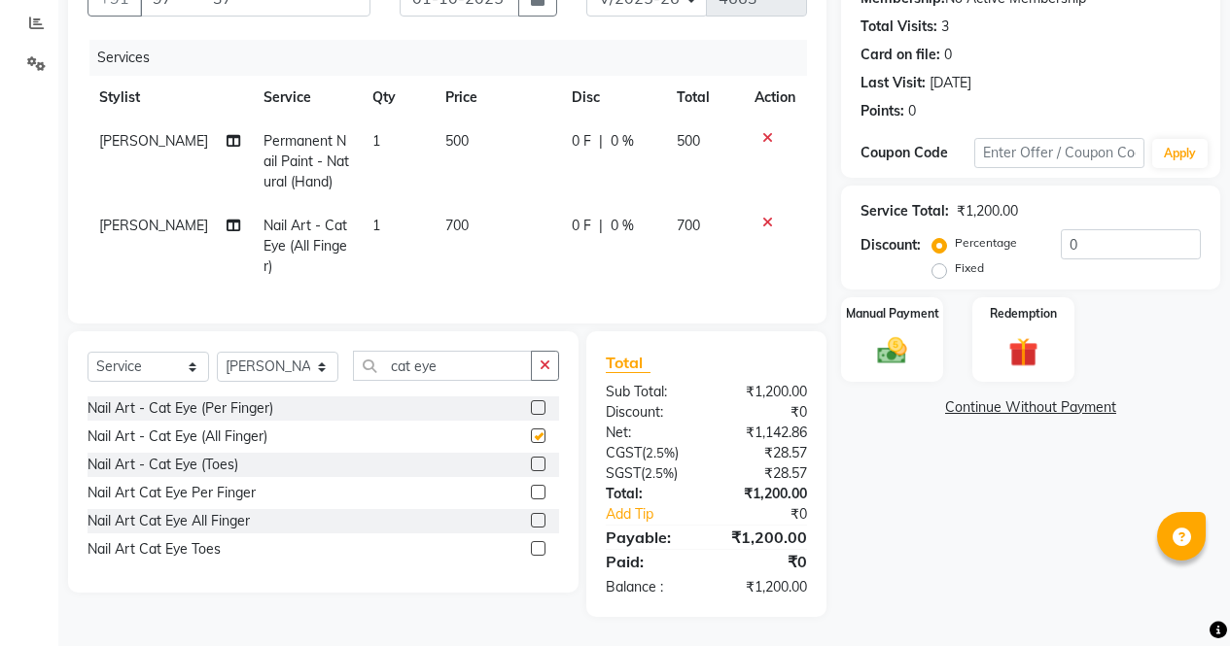
checkbox input "false"
click at [614, 218] on span "0 %" at bounding box center [621, 226] width 23 height 20
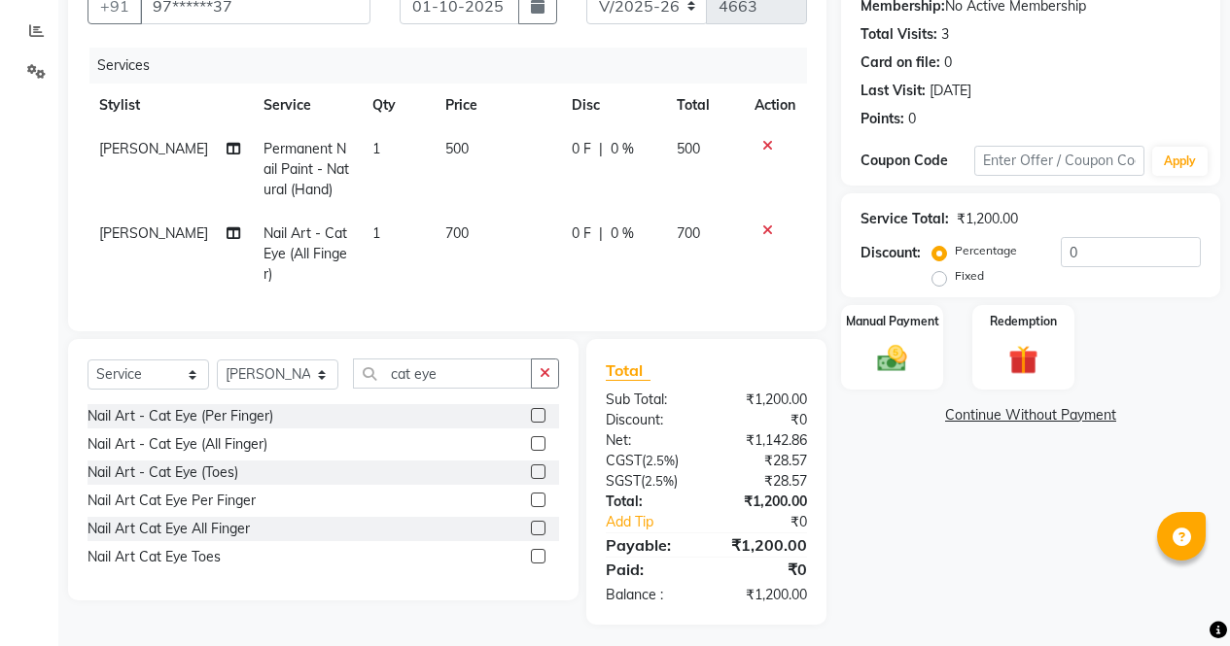
select select "28206"
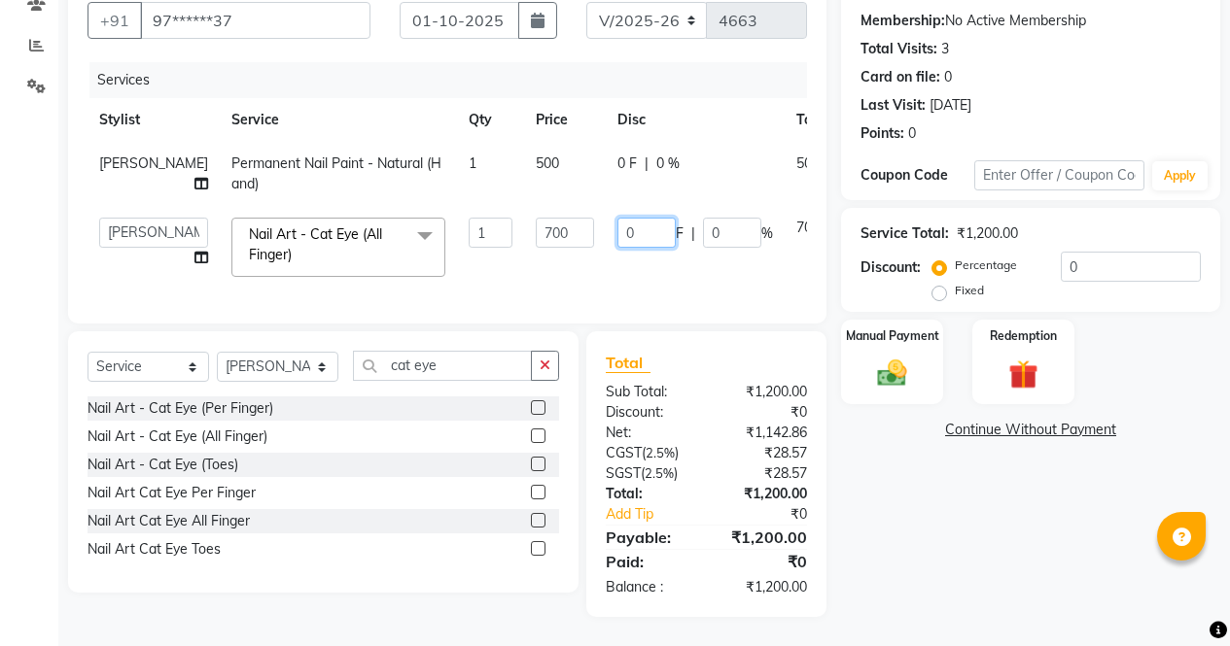
click at [617, 218] on input "0" at bounding box center [646, 233] width 58 height 30
click at [936, 551] on div "Name: Priyanka Membership: No Active Membership Total Visits: 3 Card on file: 0…" at bounding box center [1038, 292] width 394 height 650
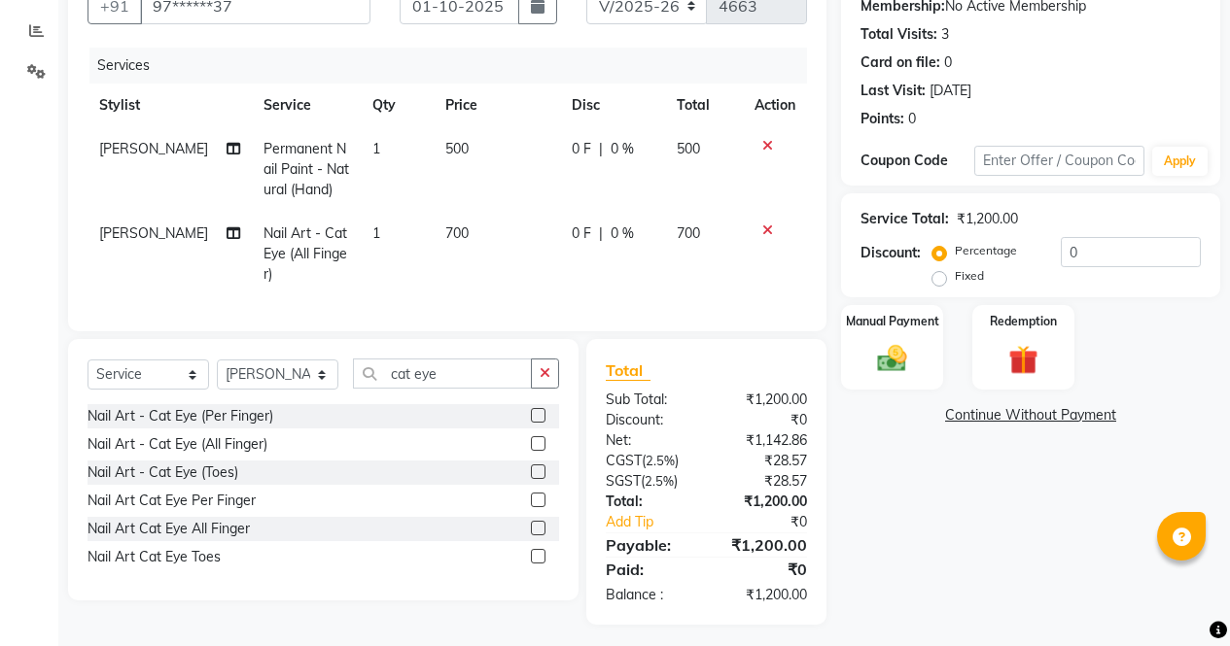
click at [620, 235] on span "0 %" at bounding box center [621, 234] width 23 height 20
select select "28206"
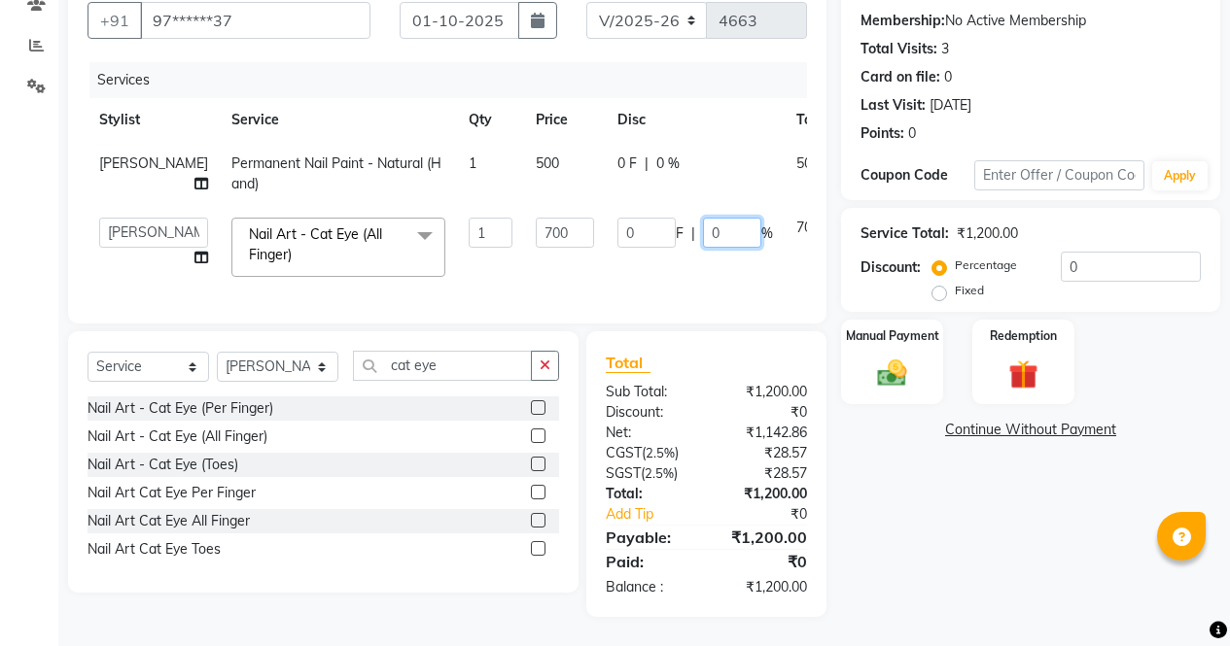
click at [703, 222] on input "0" at bounding box center [732, 233] width 58 height 30
type input "50"
click at [1010, 549] on div "Name: Priyanka Membership: No Active Membership Total Visits: 3 Card on file: 0…" at bounding box center [1038, 292] width 394 height 650
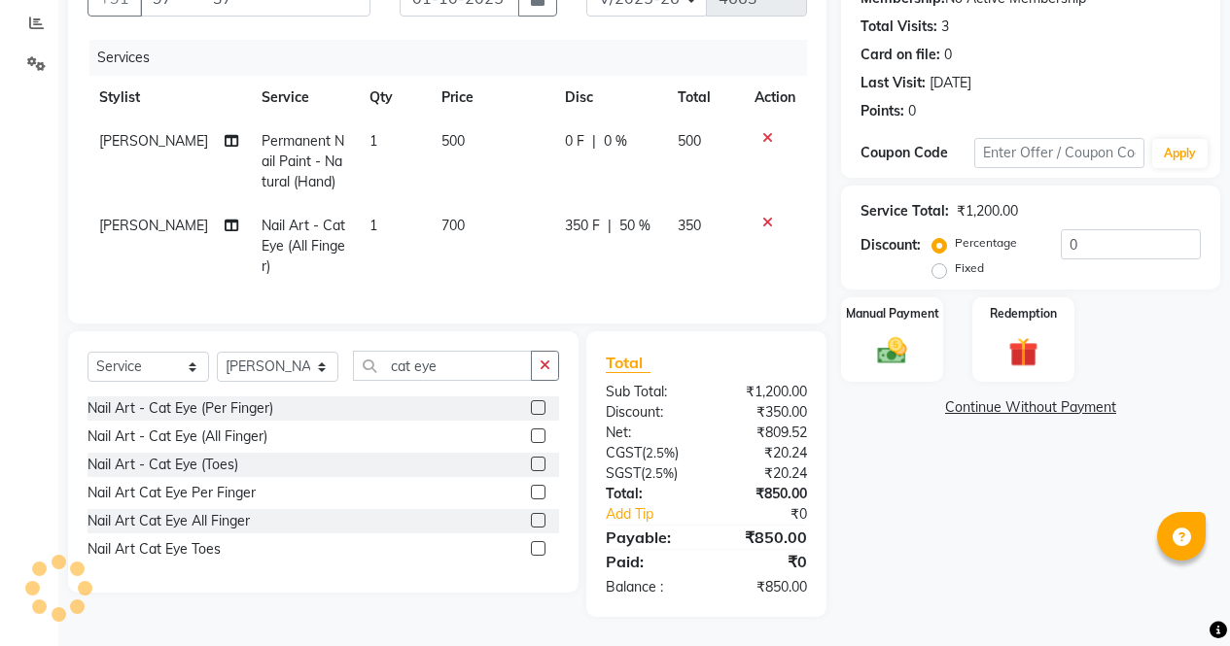
click at [623, 217] on span "50 %" at bounding box center [634, 226] width 31 height 20
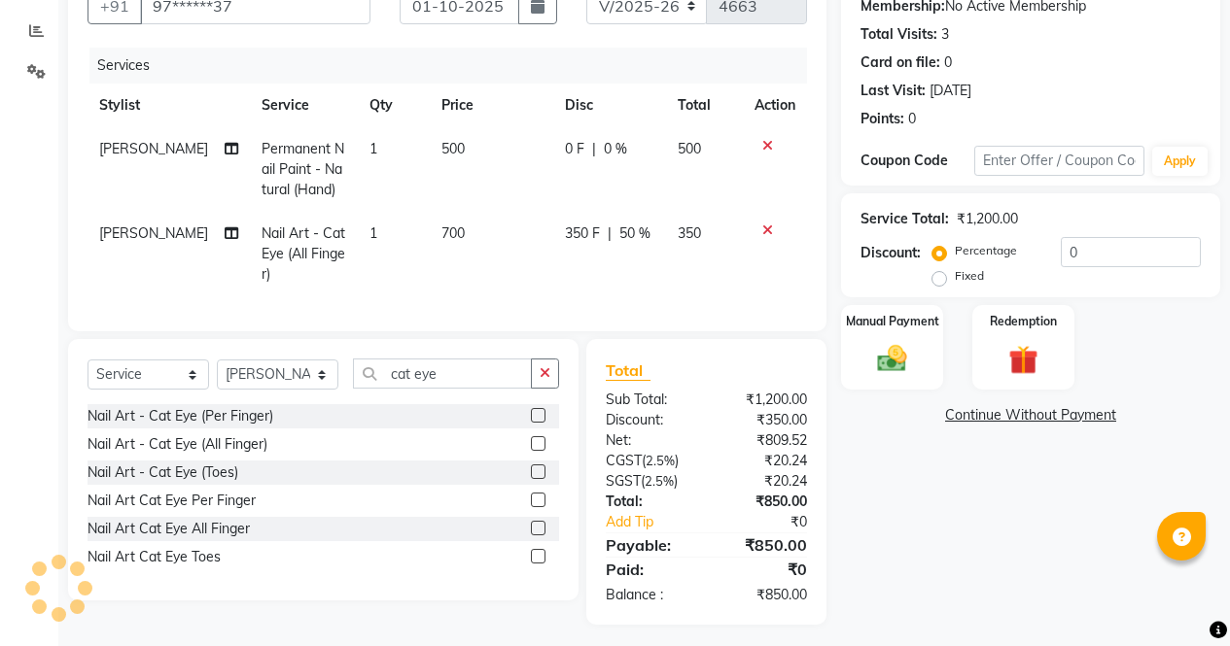
select select "28206"
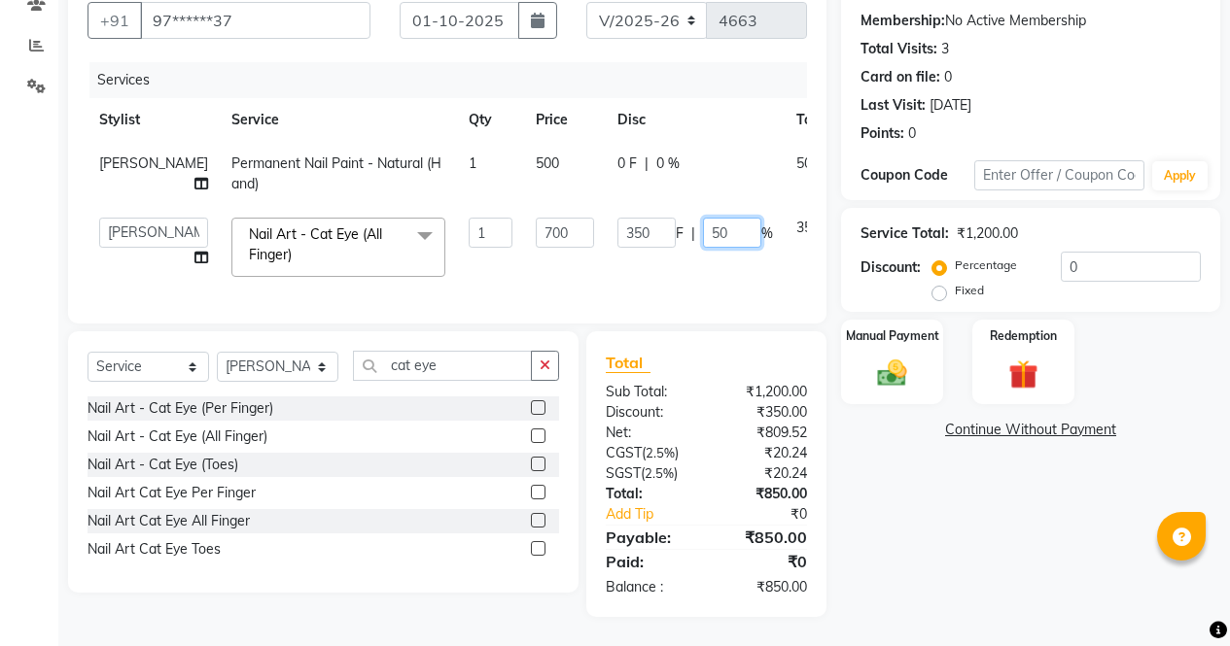
click at [703, 218] on input "50" at bounding box center [732, 233] width 58 height 30
type input "5"
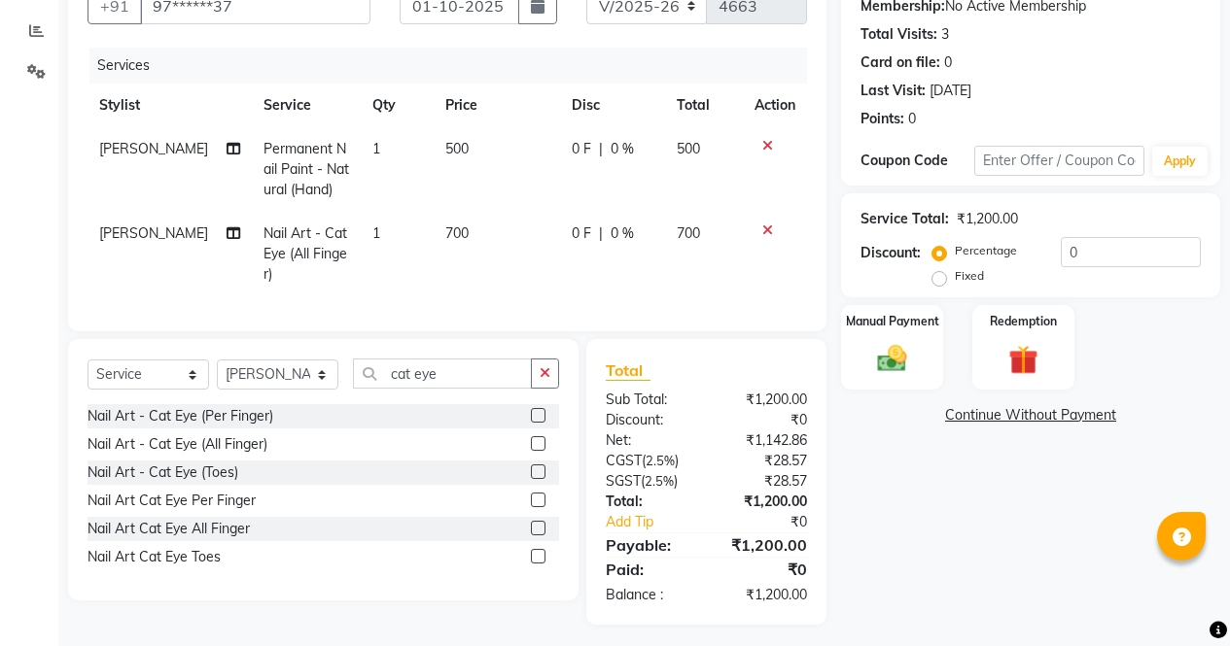
click at [561, 225] on td "0 F | 0 %" at bounding box center [612, 254] width 105 height 85
select select "28206"
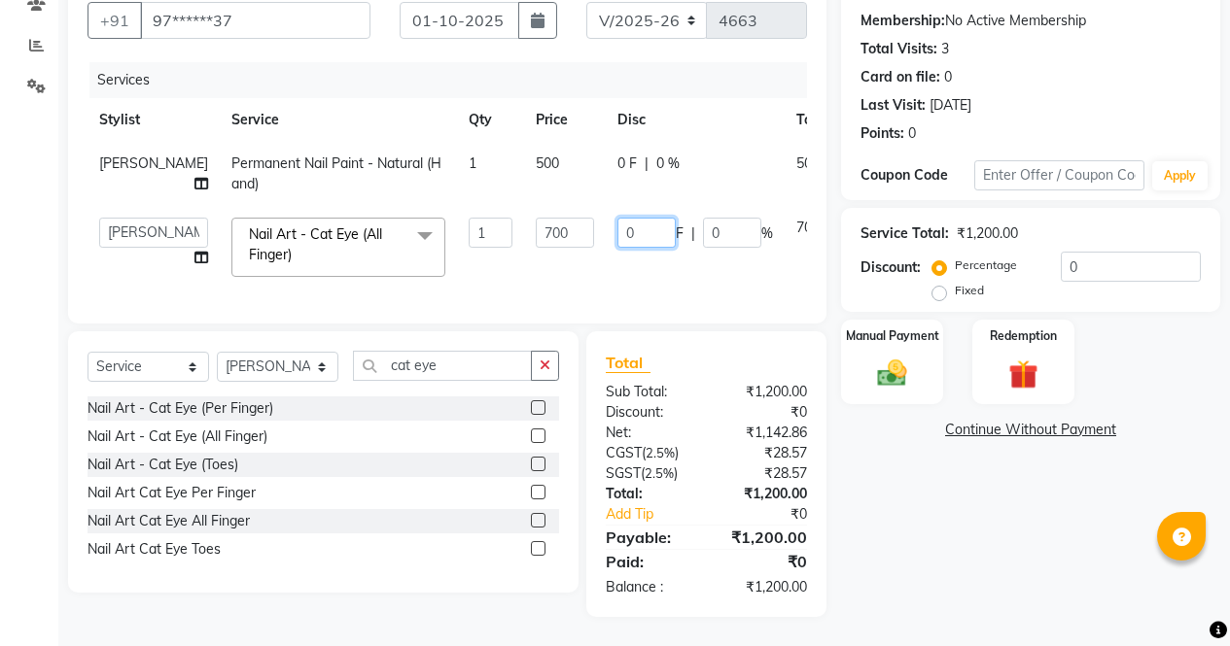
click at [617, 218] on input "0" at bounding box center [646, 233] width 58 height 30
type input "450"
click at [1001, 537] on div "Name: Priyanka Membership: No Active Membership Total Visits: 3 Card on file: 0…" at bounding box center [1038, 292] width 394 height 650
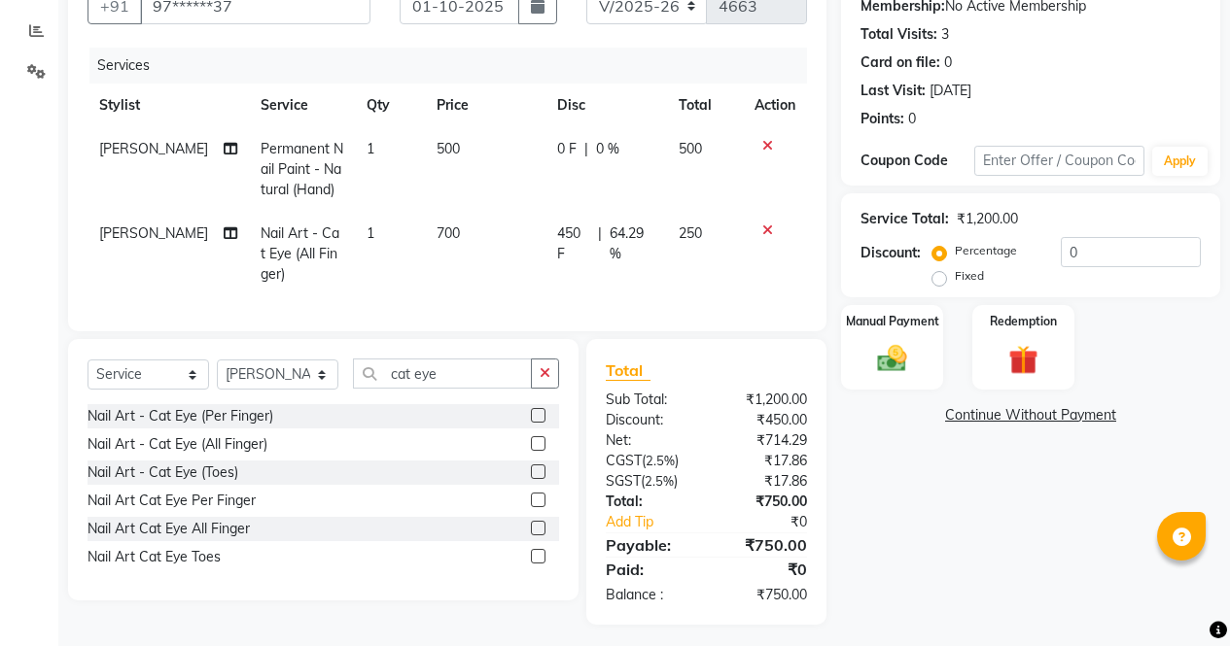
click at [566, 226] on span "450 F" at bounding box center [573, 244] width 33 height 41
select select "28206"
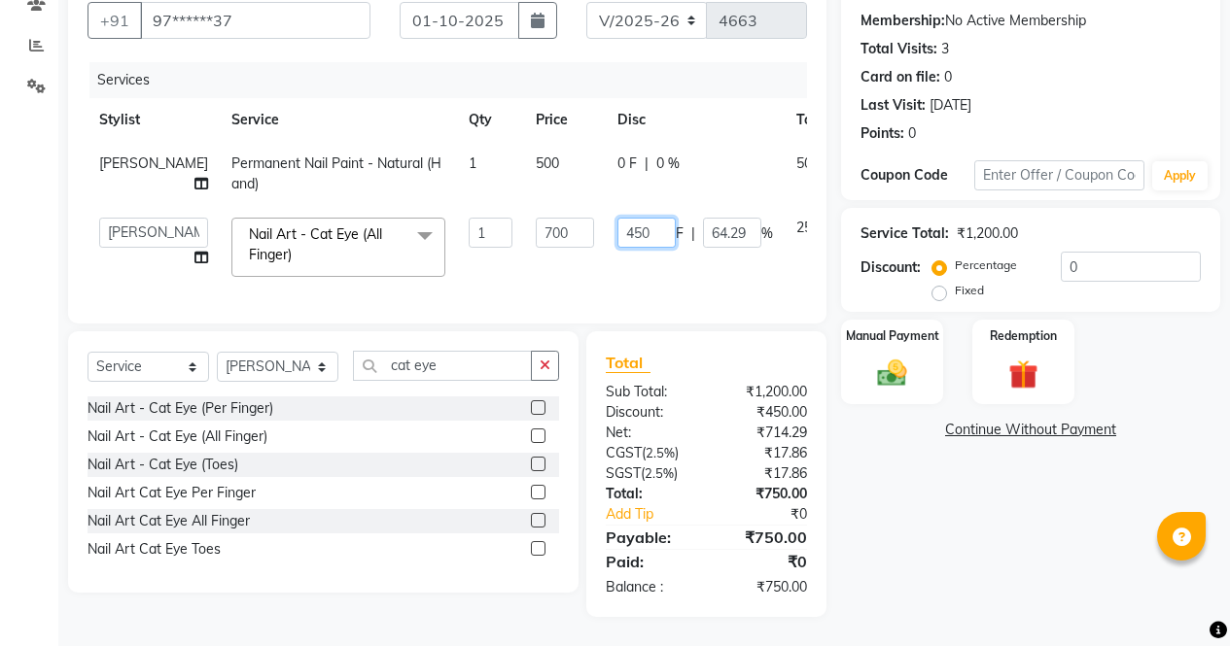
click at [617, 222] on input "450" at bounding box center [646, 233] width 58 height 30
type input "350"
click at [1022, 539] on div "Name: Priyanka Membership: No Active Membership Total Visits: 3 Card on file: 0…" at bounding box center [1038, 292] width 394 height 650
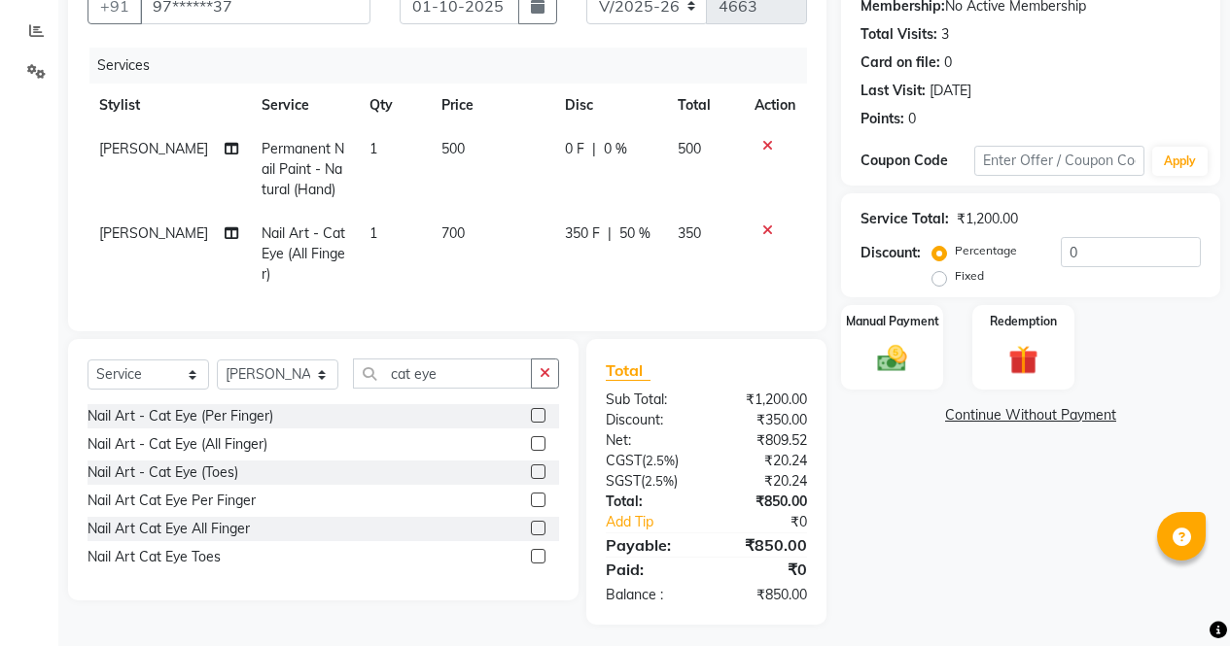
click at [565, 233] on span "350 F" at bounding box center [582, 234] width 35 height 20
select select "28206"
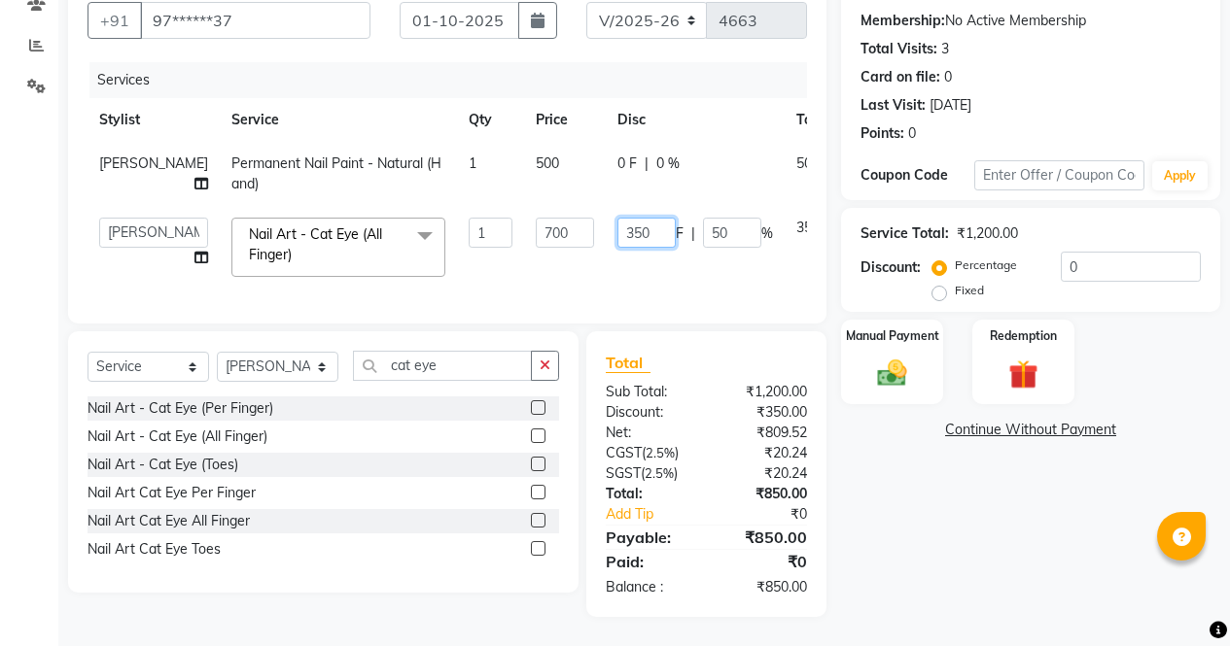
click at [617, 221] on input "350" at bounding box center [646, 233] width 58 height 30
click at [617, 218] on input "350" at bounding box center [646, 233] width 58 height 30
type input "300"
click at [964, 546] on div "Name: Priyanka Membership: No Active Membership Total Visits: 3 Card on file: 0…" at bounding box center [1038, 292] width 394 height 650
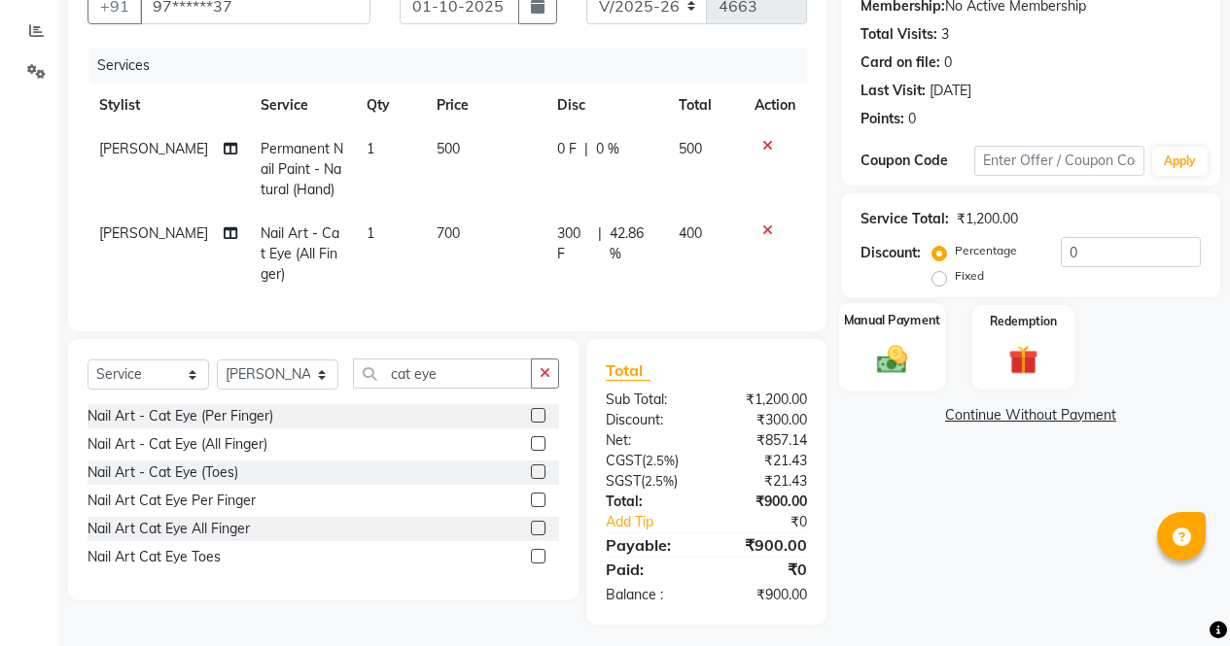
click at [914, 380] on div "Manual Payment" at bounding box center [892, 347] width 106 height 88
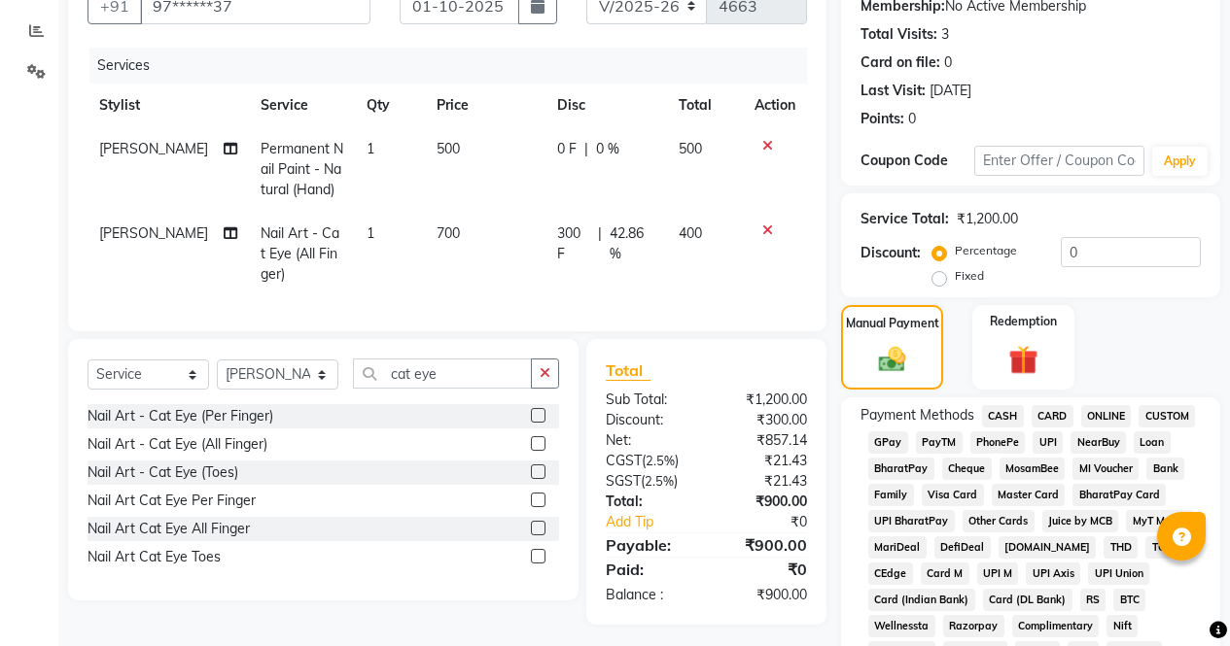
click at [1007, 414] on span "CASH" at bounding box center [1003, 416] width 42 height 22
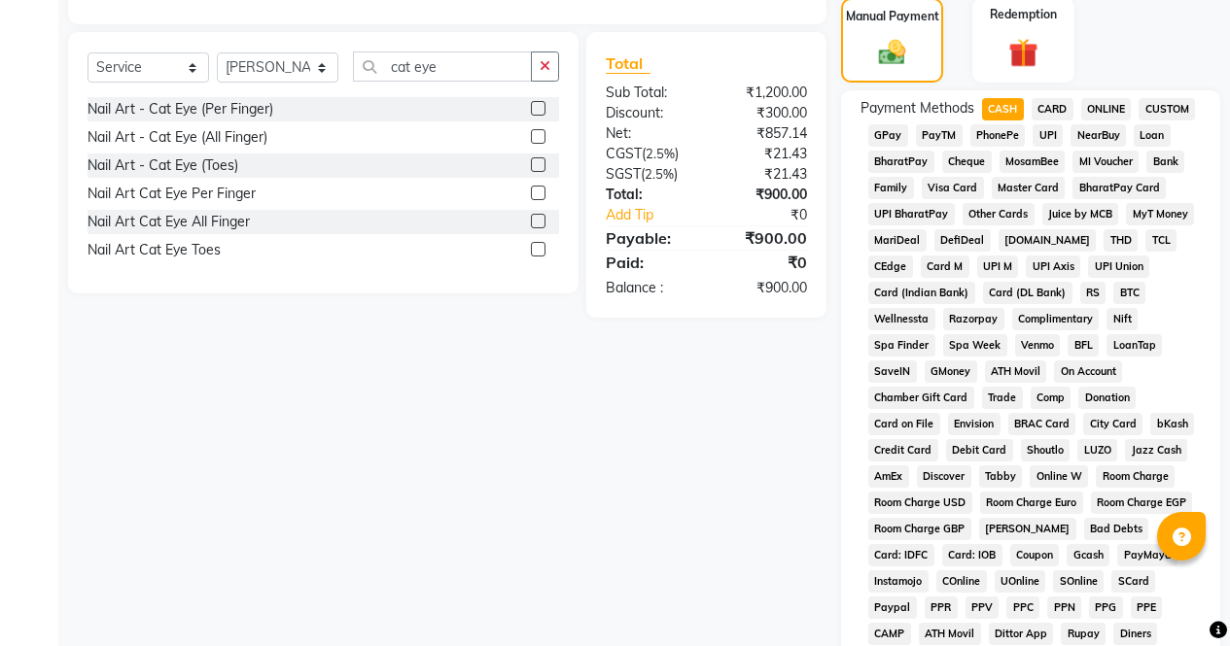
scroll to position [888, 0]
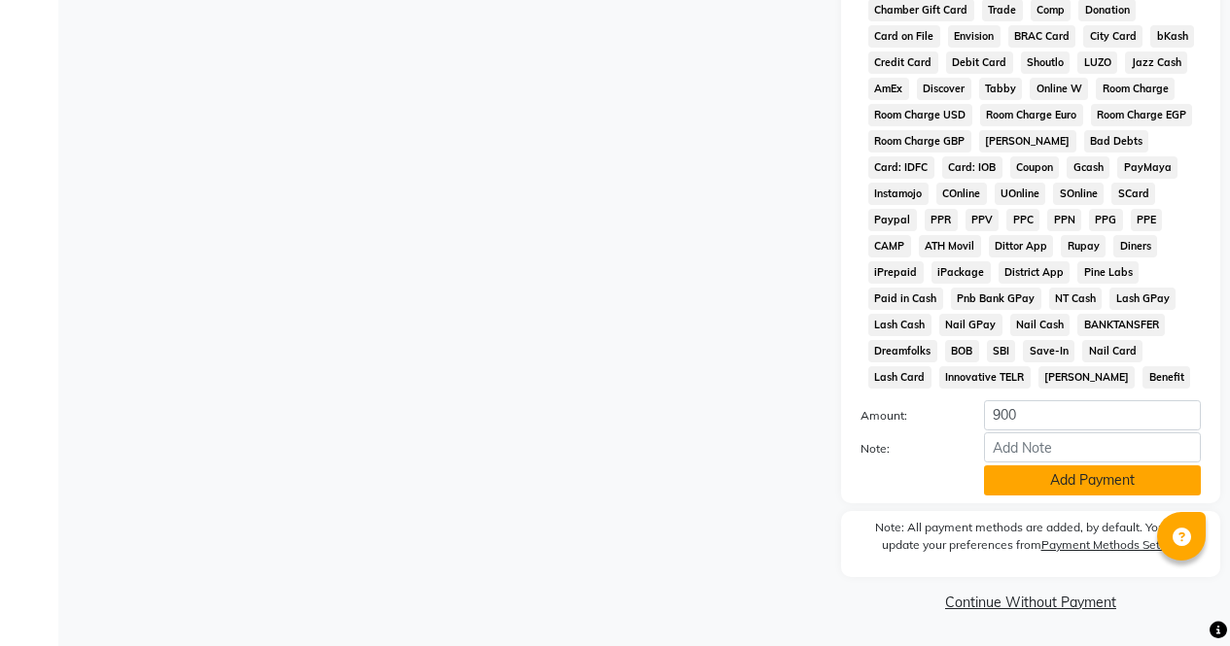
click at [1083, 495] on button "Add Payment" at bounding box center [1092, 481] width 217 height 30
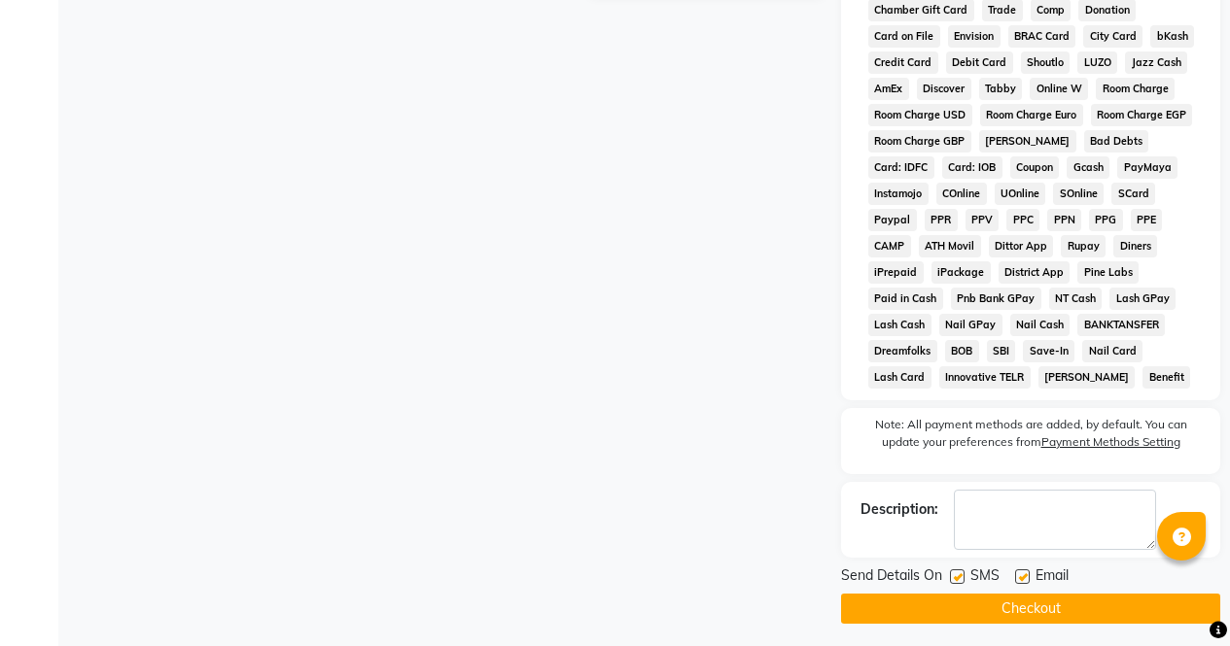
click at [1094, 605] on button "Checkout" at bounding box center [1030, 609] width 379 height 30
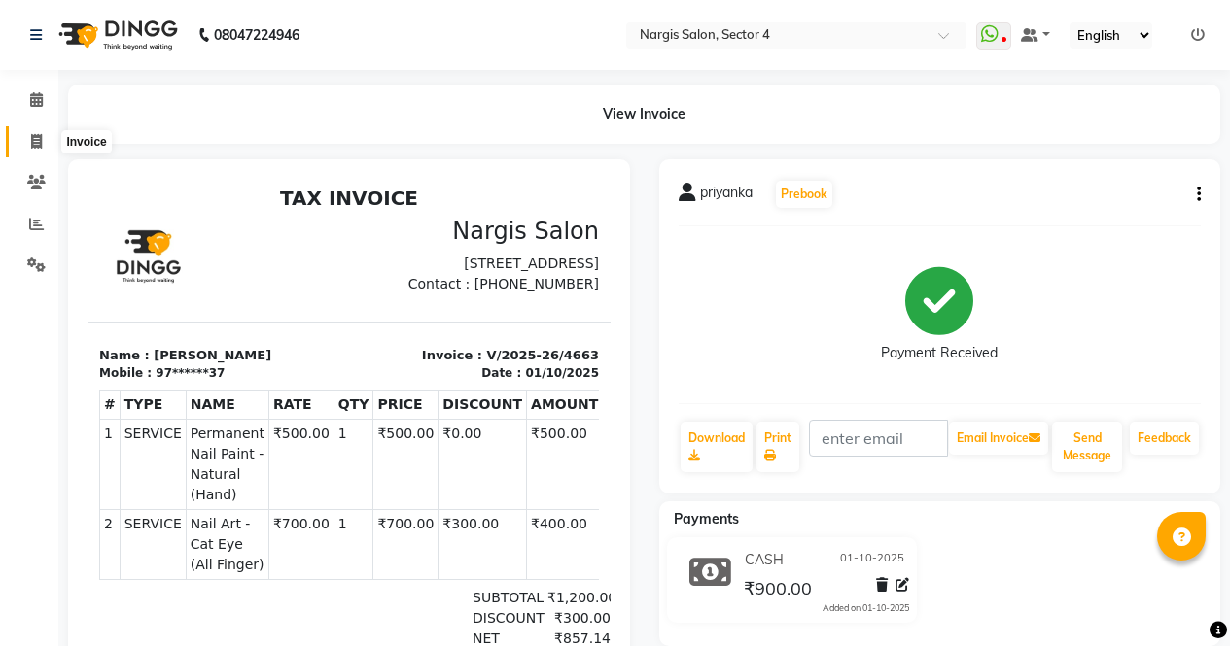
click at [35, 138] on icon at bounding box center [36, 141] width 11 height 15
select select "service"
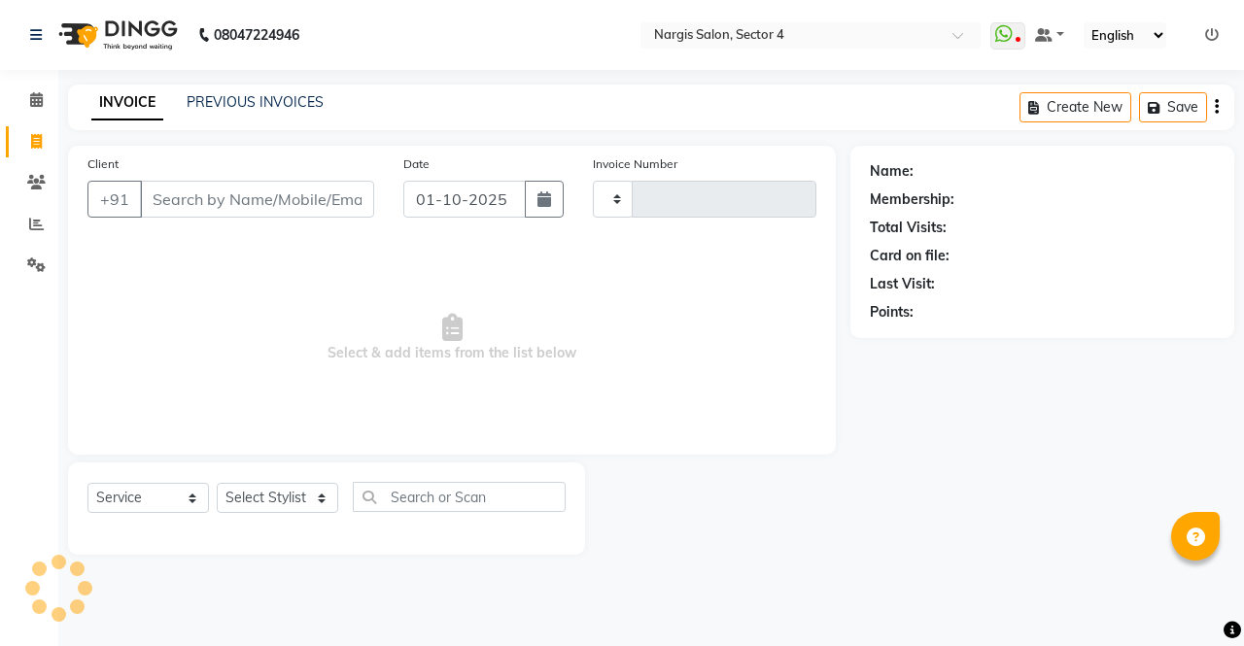
type input "4664"
select select "4130"
click at [298, 99] on link "PREVIOUS INVOICES" at bounding box center [255, 101] width 137 height 17
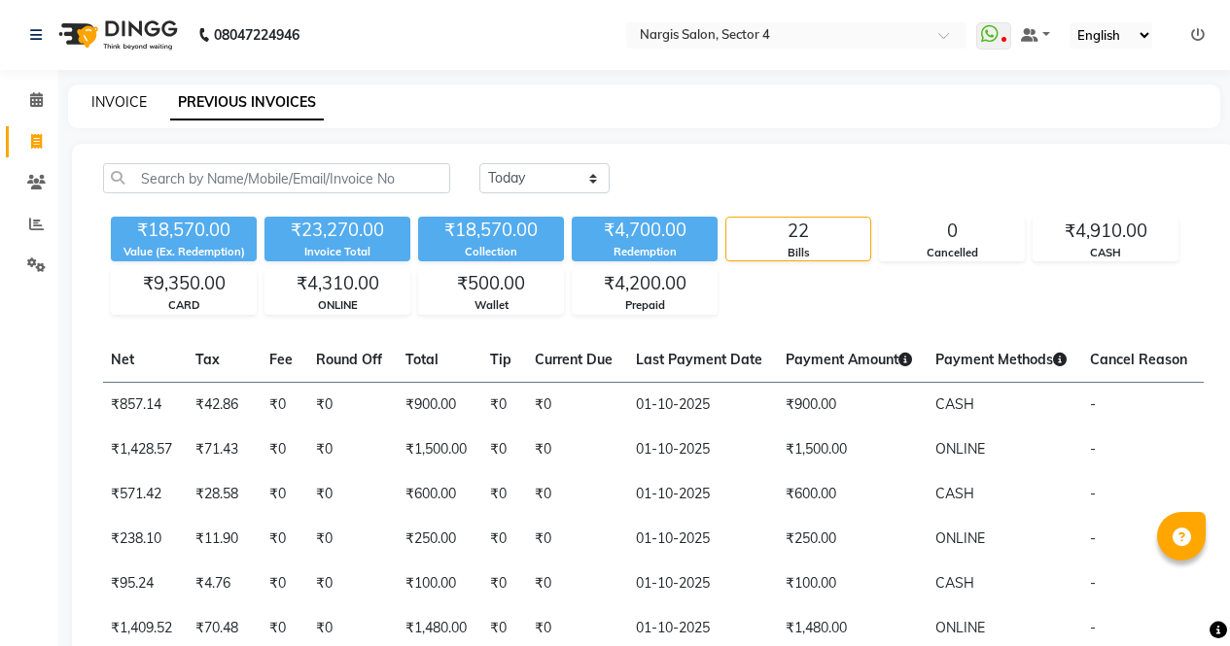
click at [122, 109] on link "INVOICE" at bounding box center [118, 101] width 55 height 17
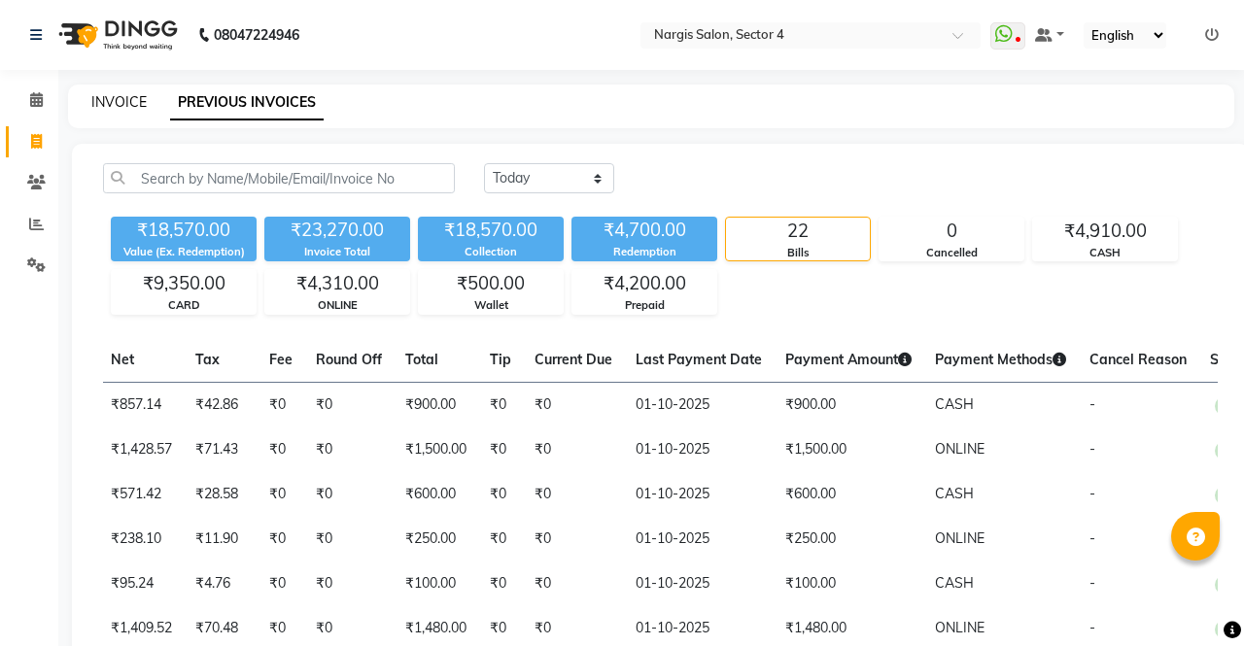
select select "service"
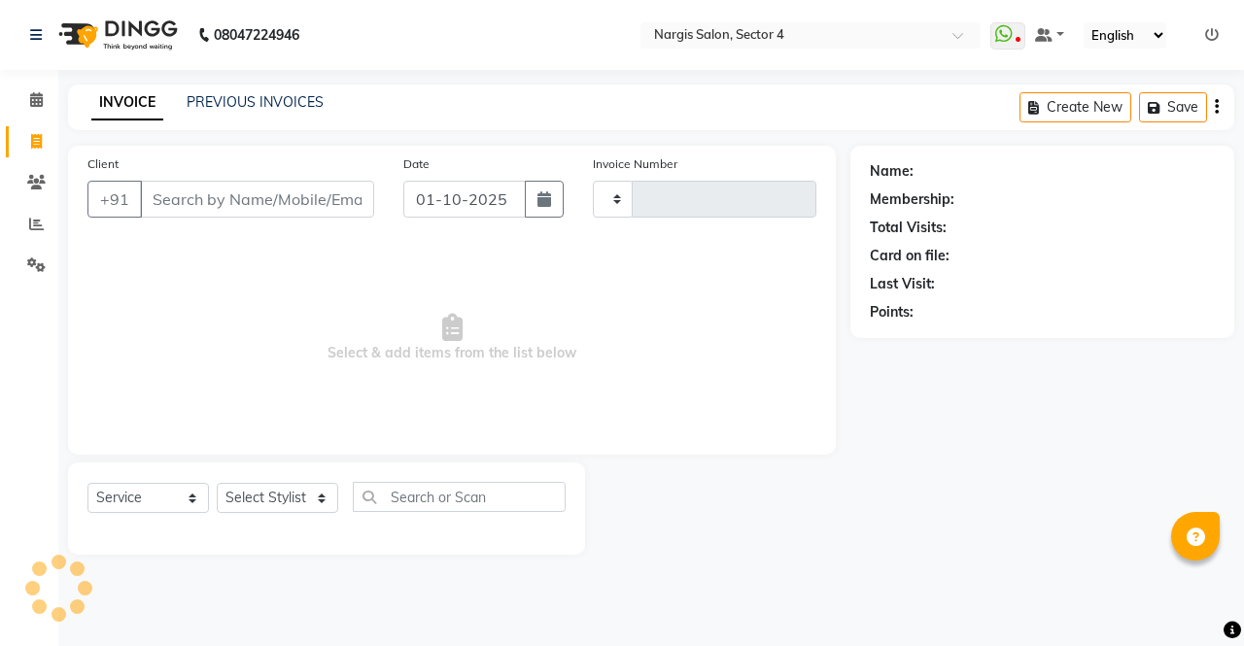
type input "4664"
select select "4130"
click at [38, 101] on icon at bounding box center [36, 99] width 13 height 15
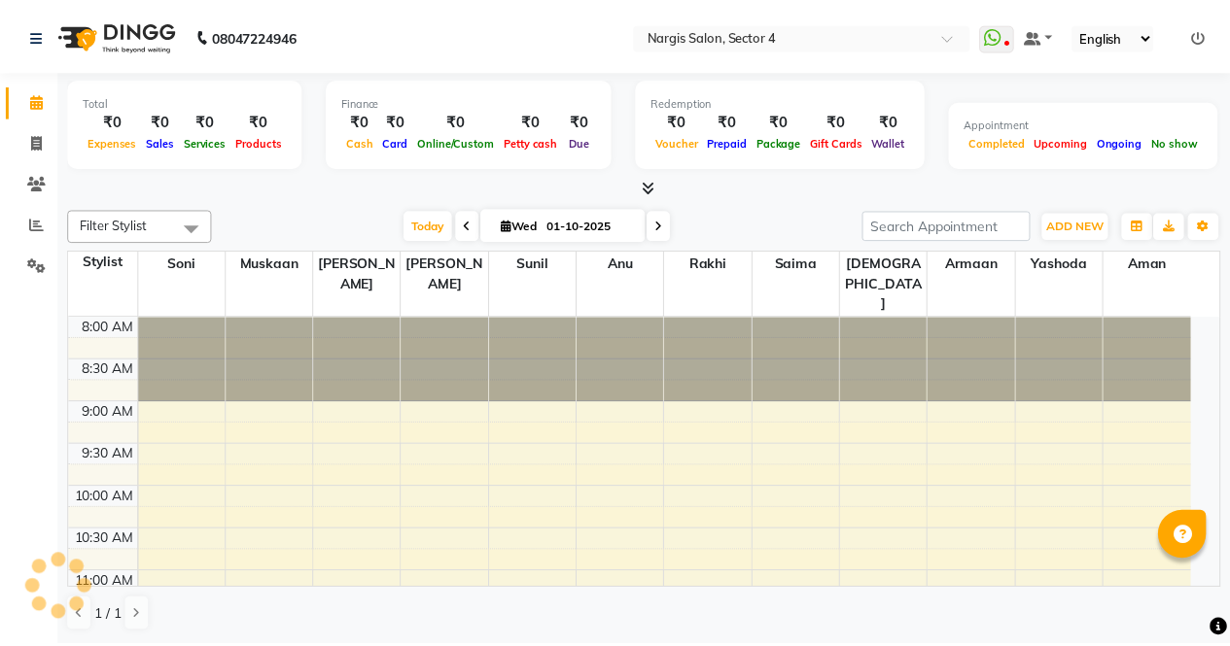
scroll to position [761, 0]
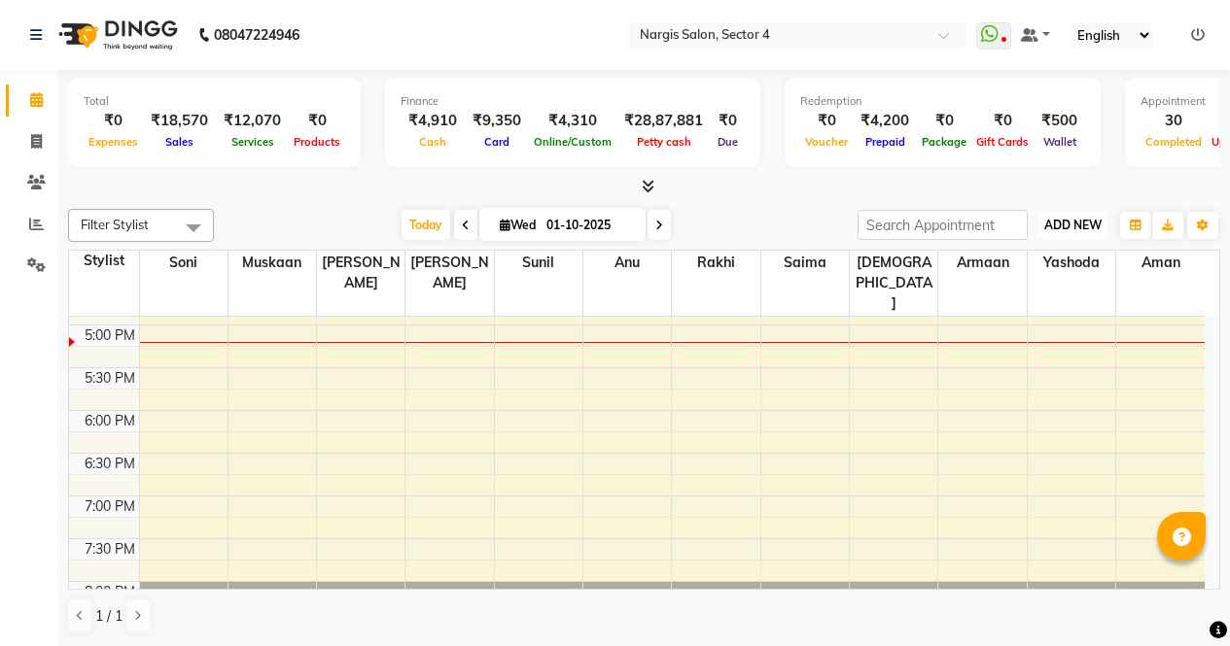
click at [1078, 230] on span "ADD NEW" at bounding box center [1072, 225] width 57 height 15
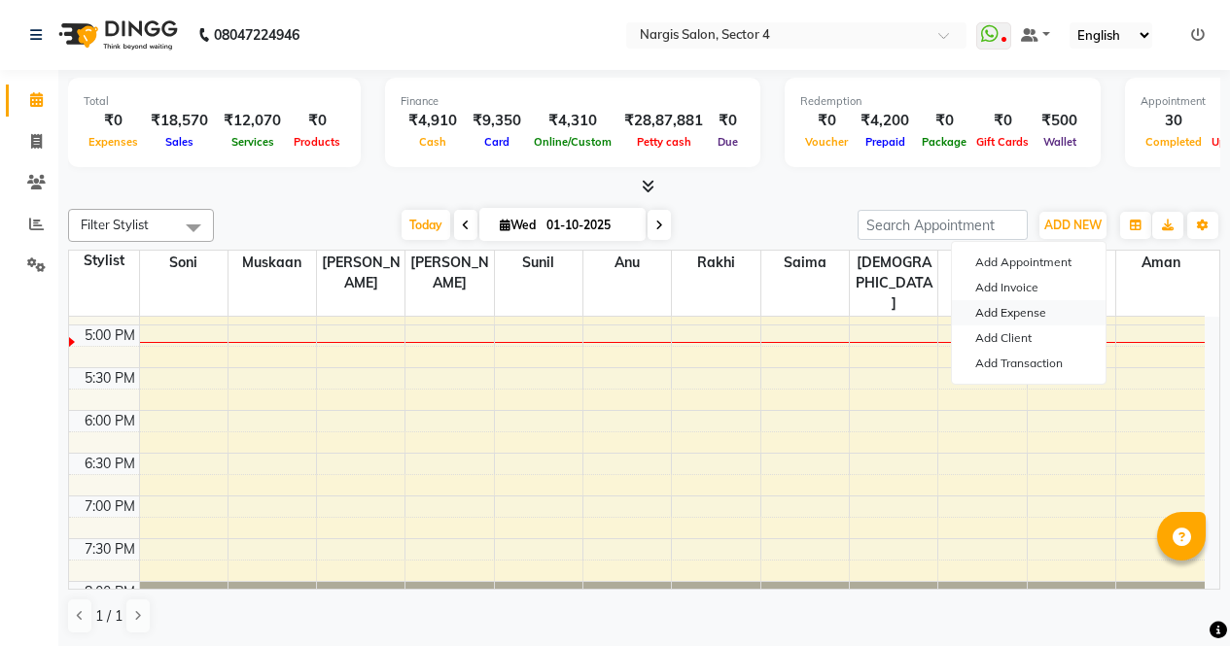
click at [1032, 311] on link "Add Expense" at bounding box center [1029, 312] width 154 height 25
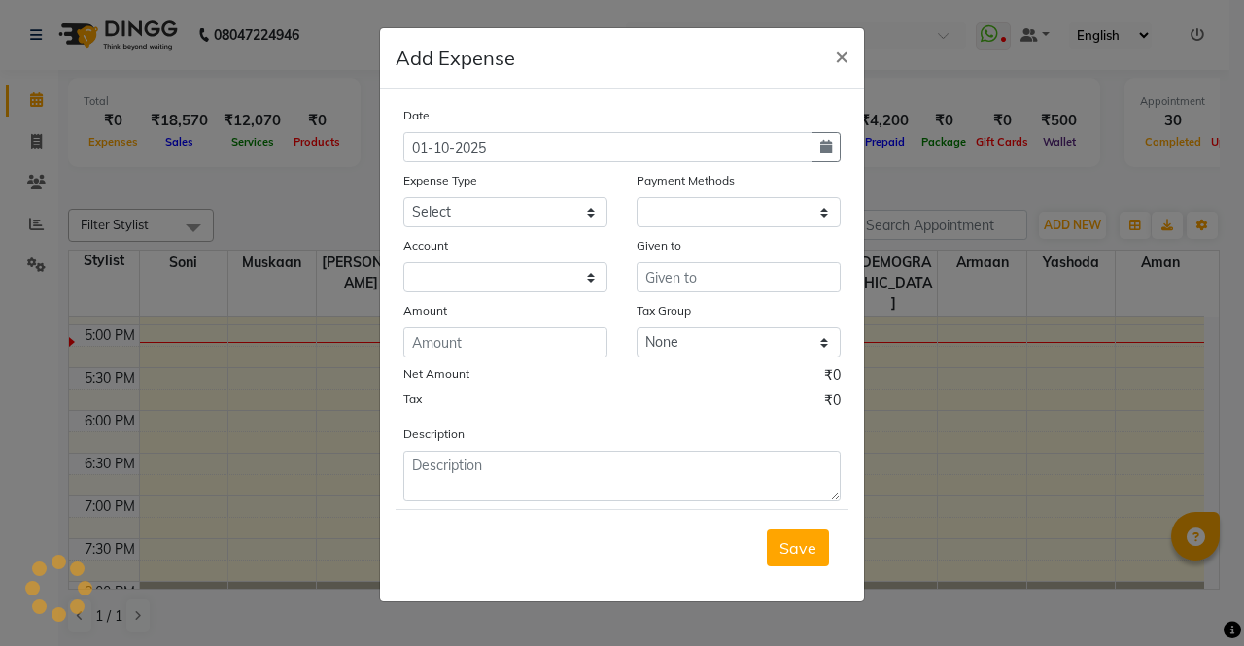
select select "1"
select select "2938"
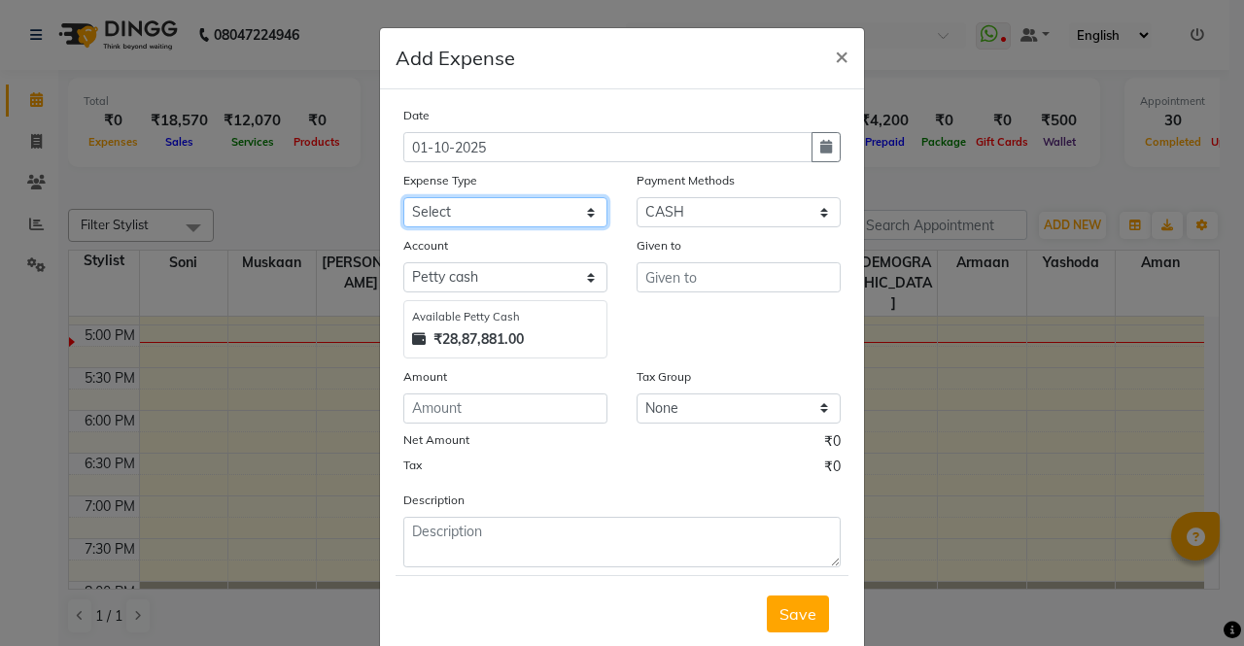
click at [579, 214] on select "Select Advance Salary Bank charges Car maintenance Cash transfer to bank Cash t…" at bounding box center [505, 212] width 204 height 30
select select "18464"
click at [403, 197] on select "Select Advance Salary Bank charges Car maintenance Cash transfer to bank Cash t…" at bounding box center [505, 212] width 204 height 30
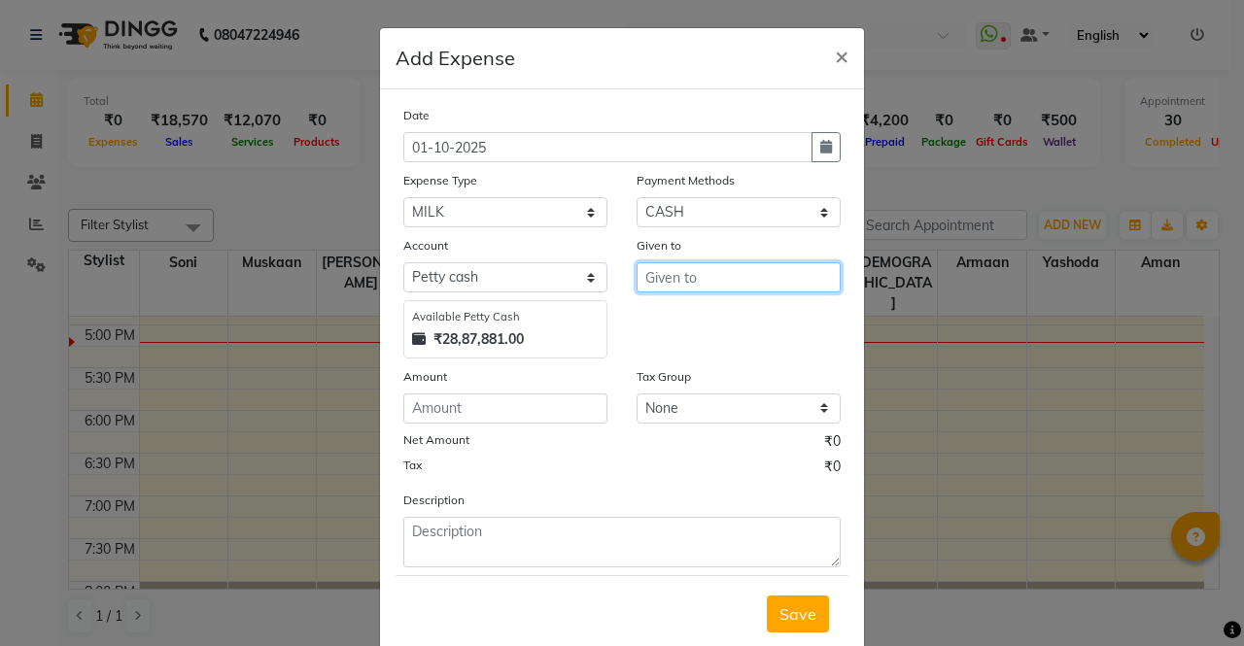
click at [697, 286] on input "text" at bounding box center [739, 277] width 204 height 30
type input "aayush"
click at [550, 361] on div "Date 01-10-2025 Expense Type Select Advance Salary Bank charges Car maintenance…" at bounding box center [621, 336] width 437 height 463
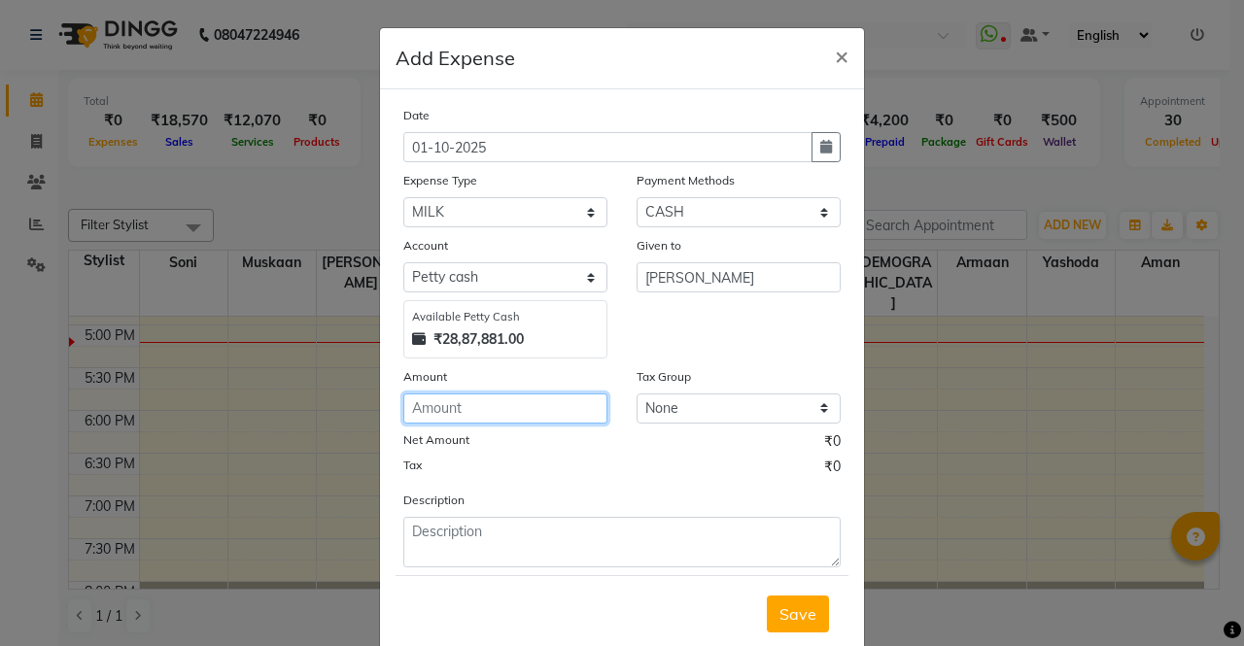
click at [564, 403] on input "number" at bounding box center [505, 409] width 204 height 30
type input "40"
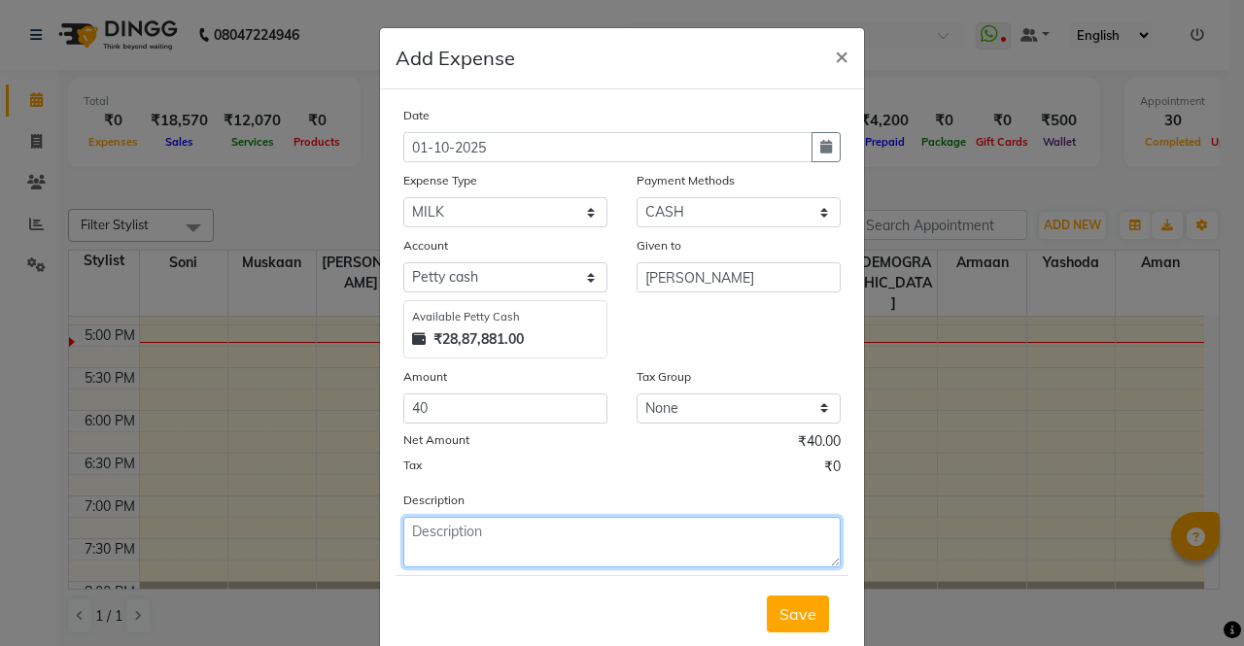
click at [642, 540] on textarea at bounding box center [621, 542] width 437 height 51
type textarea "milk"
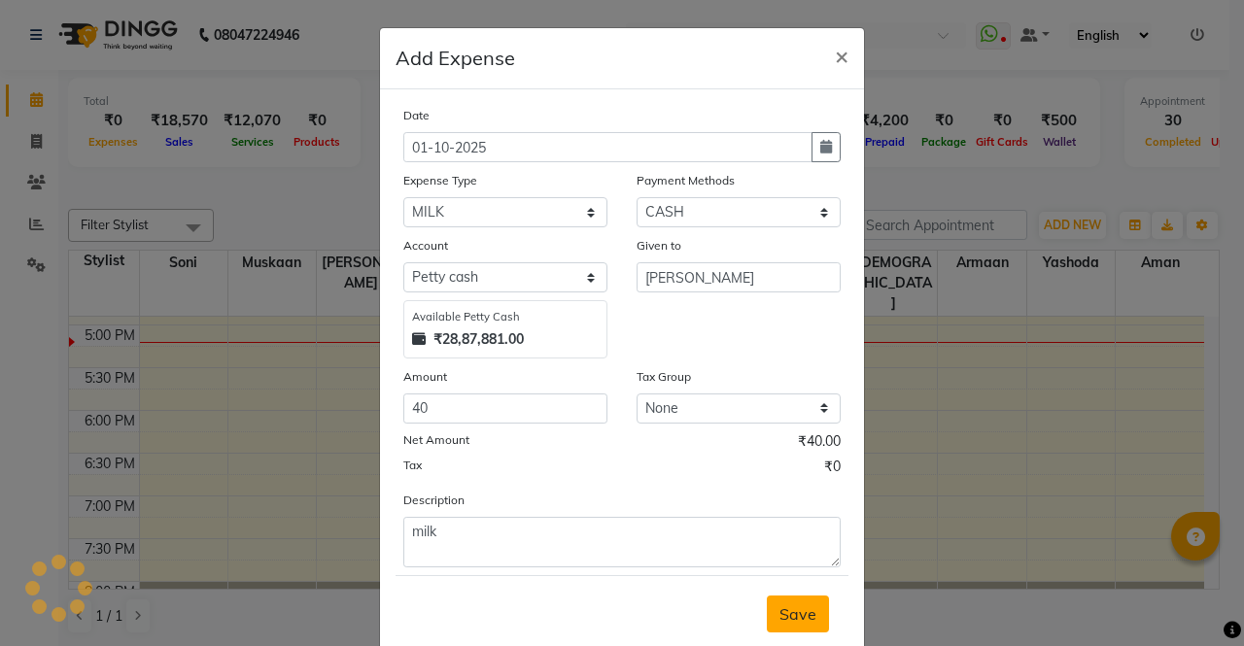
click at [816, 596] on button "Save" at bounding box center [798, 614] width 62 height 37
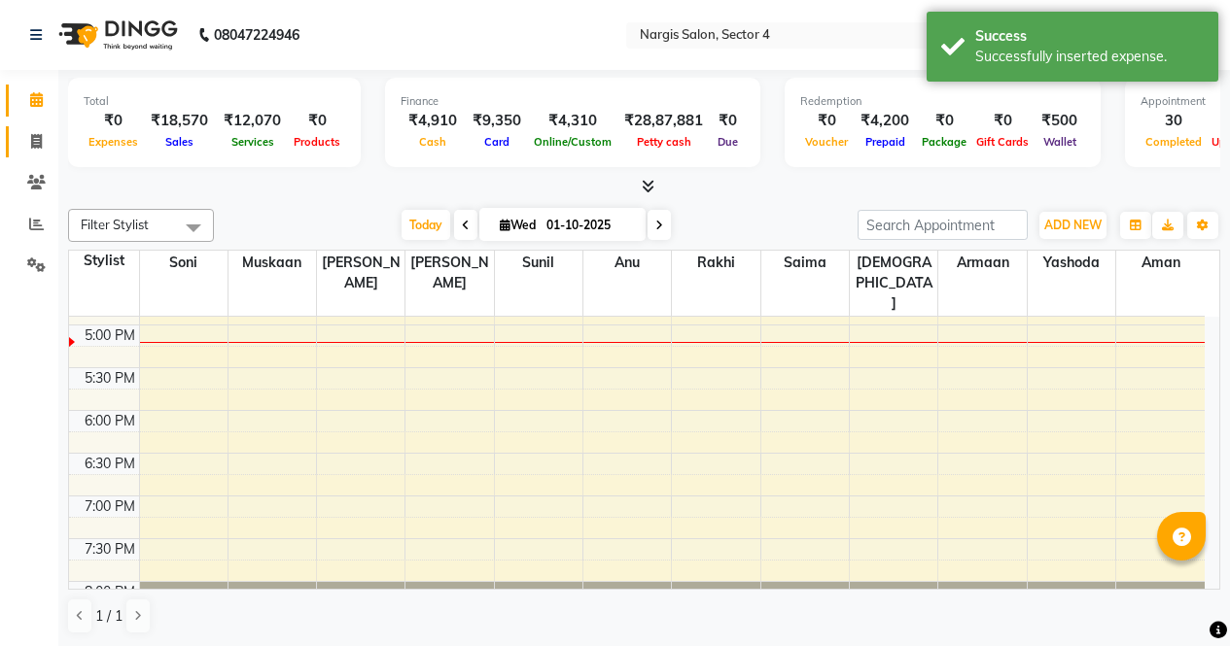
click at [32, 145] on icon at bounding box center [36, 141] width 11 height 15
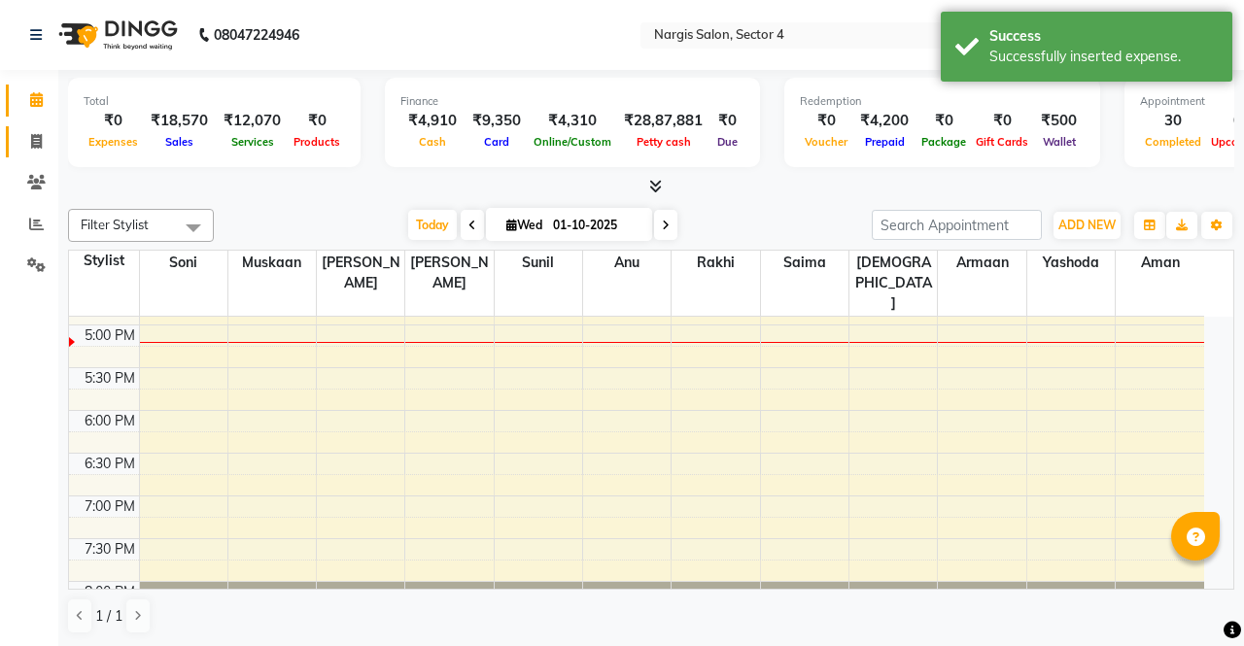
select select "service"
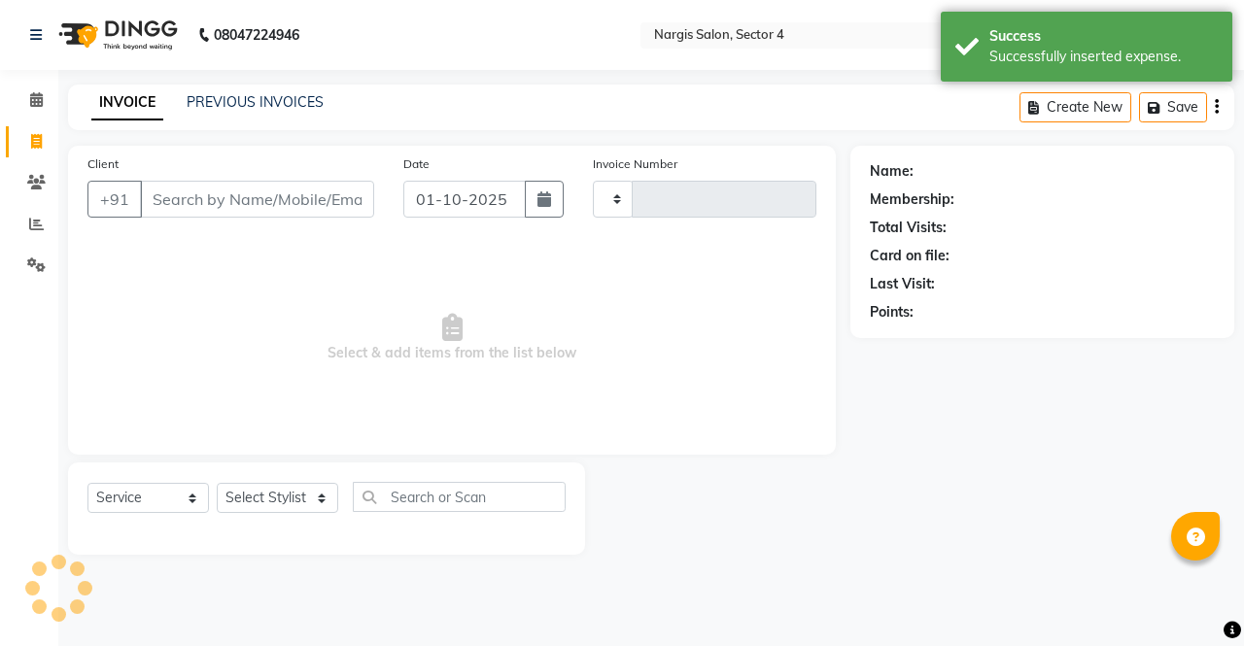
type input "4664"
select select "4130"
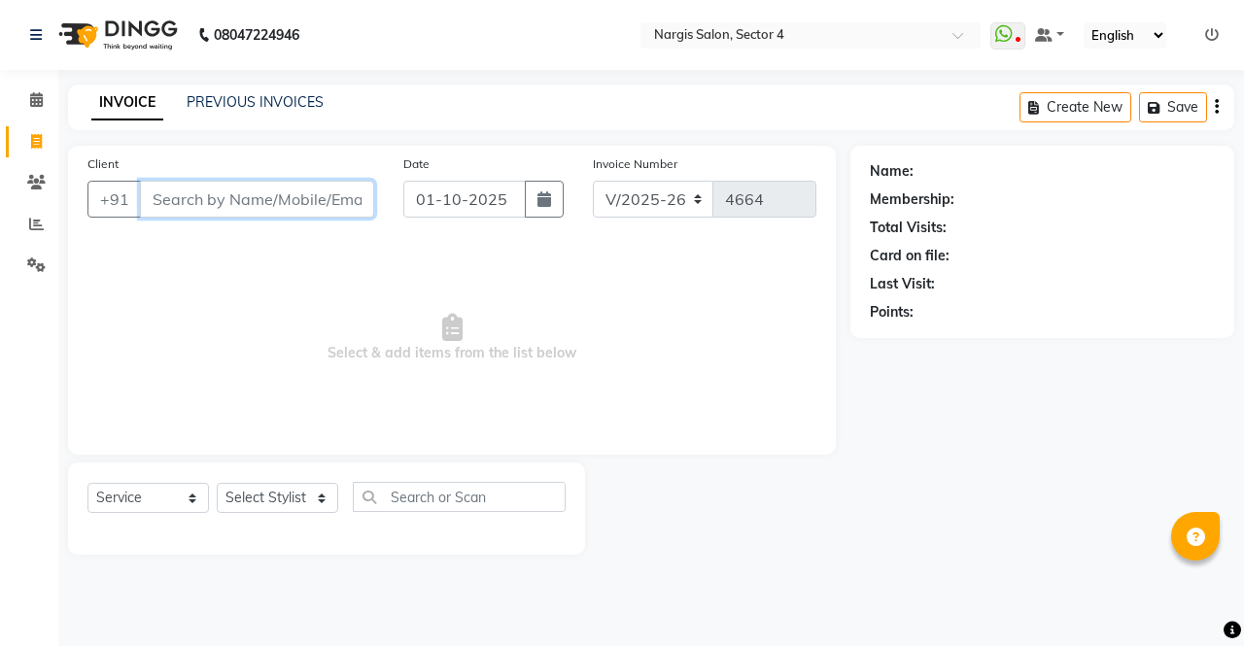
click at [304, 183] on input "Client" at bounding box center [257, 199] width 234 height 37
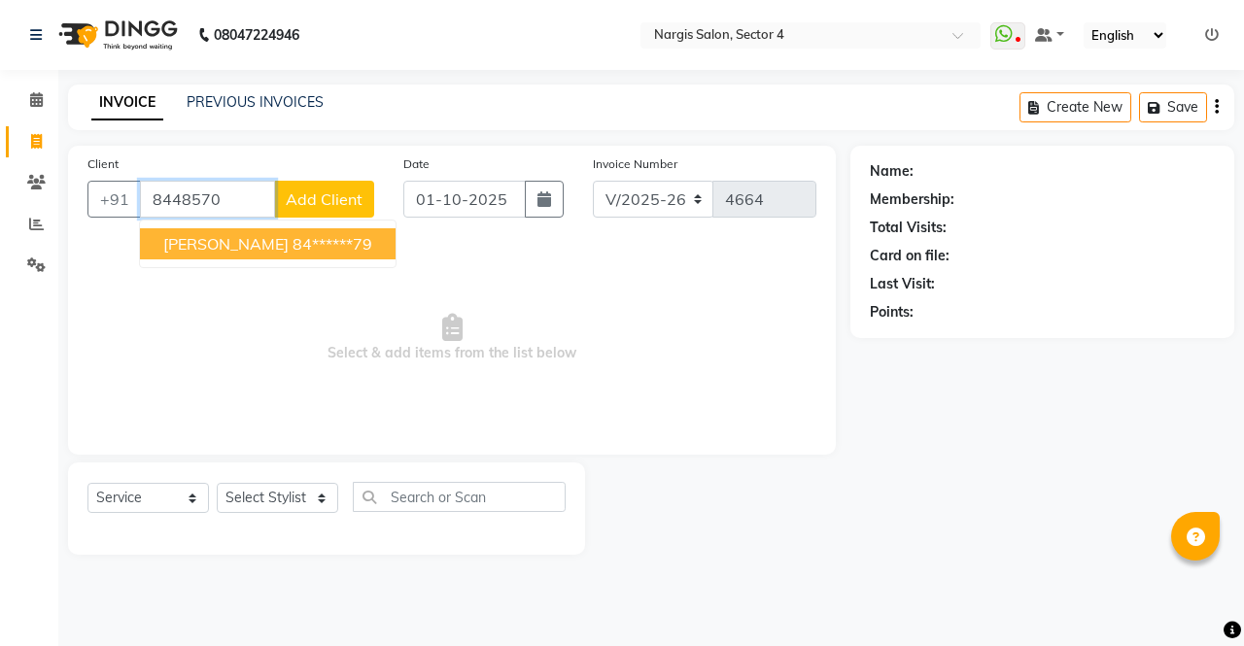
click at [293, 236] on ngb-highlight "84******79" at bounding box center [333, 243] width 80 height 19
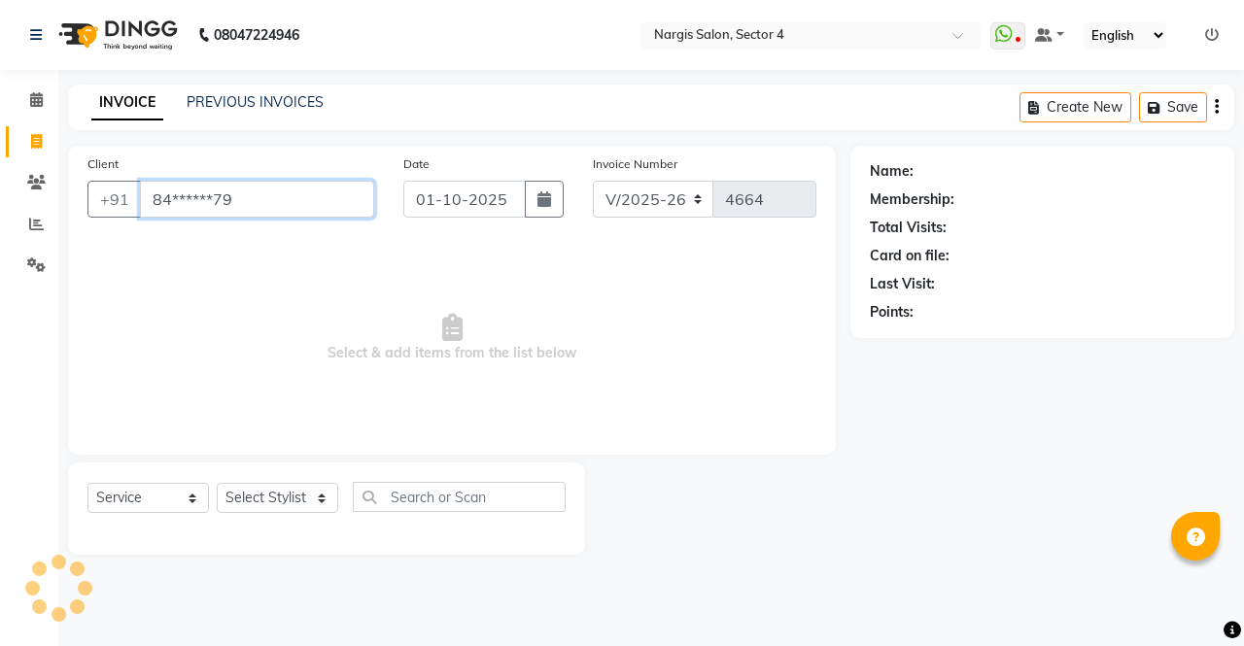
type input "84******79"
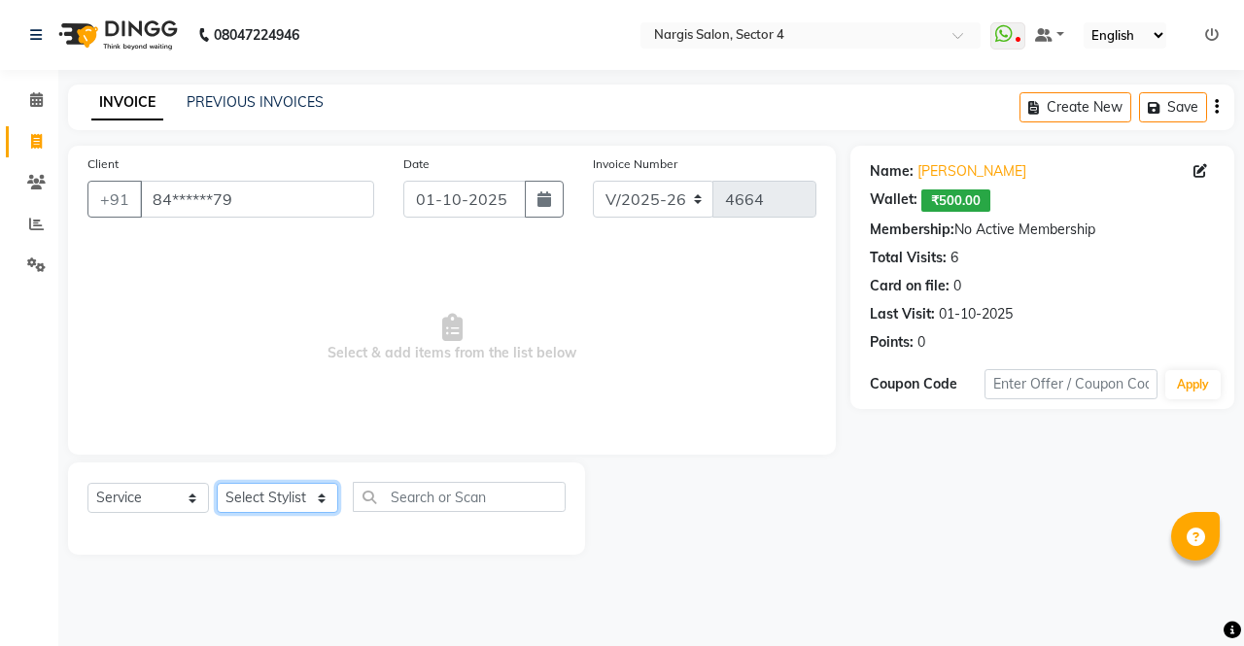
click at [284, 510] on select "Select Stylist ajeet Aman anu armaan ashu Front Desk muskaan rakhi saima shivam…" at bounding box center [278, 498] width 122 height 30
select select "29276"
click at [217, 483] on select "Select Stylist ajeet Aman anu armaan ashu Front Desk muskaan rakhi saima shivam…" at bounding box center [278, 498] width 122 height 30
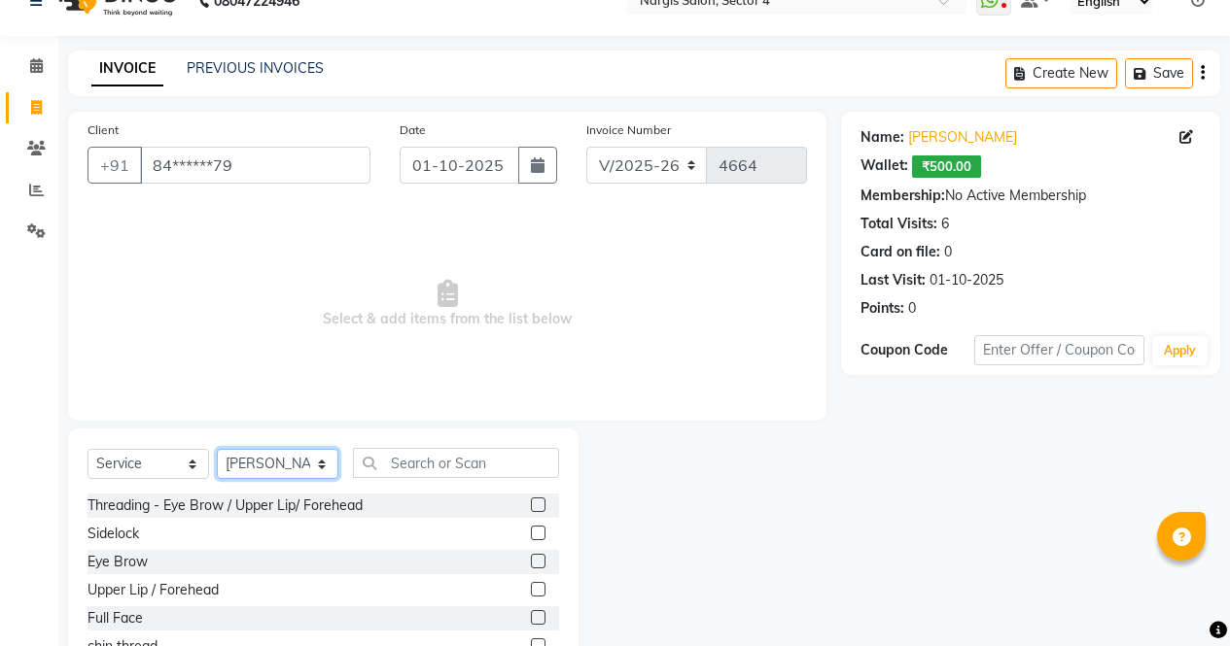
scroll to position [132, 0]
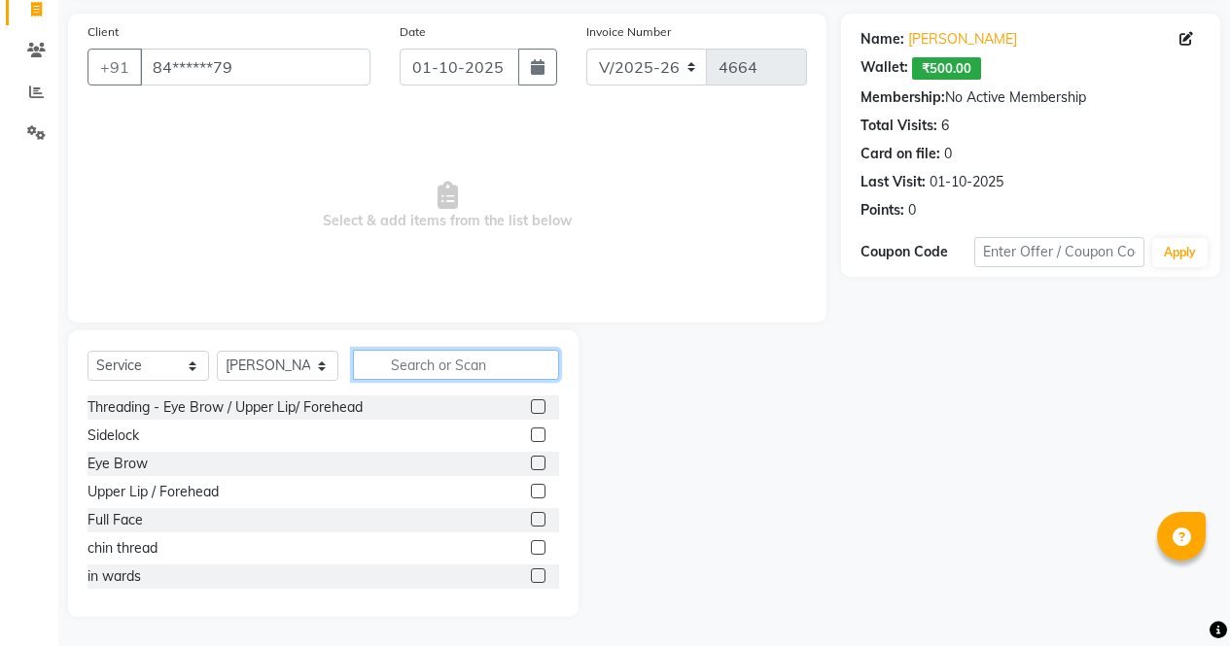
click at [458, 363] on input "text" at bounding box center [456, 365] width 206 height 30
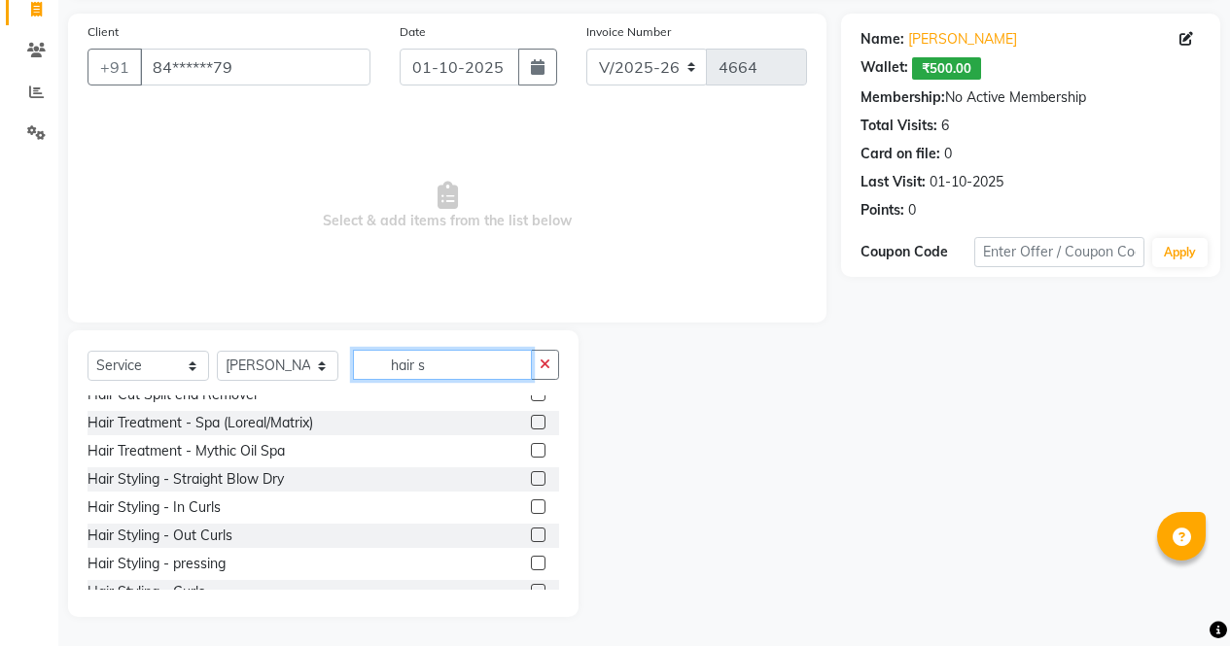
scroll to position [285, 0]
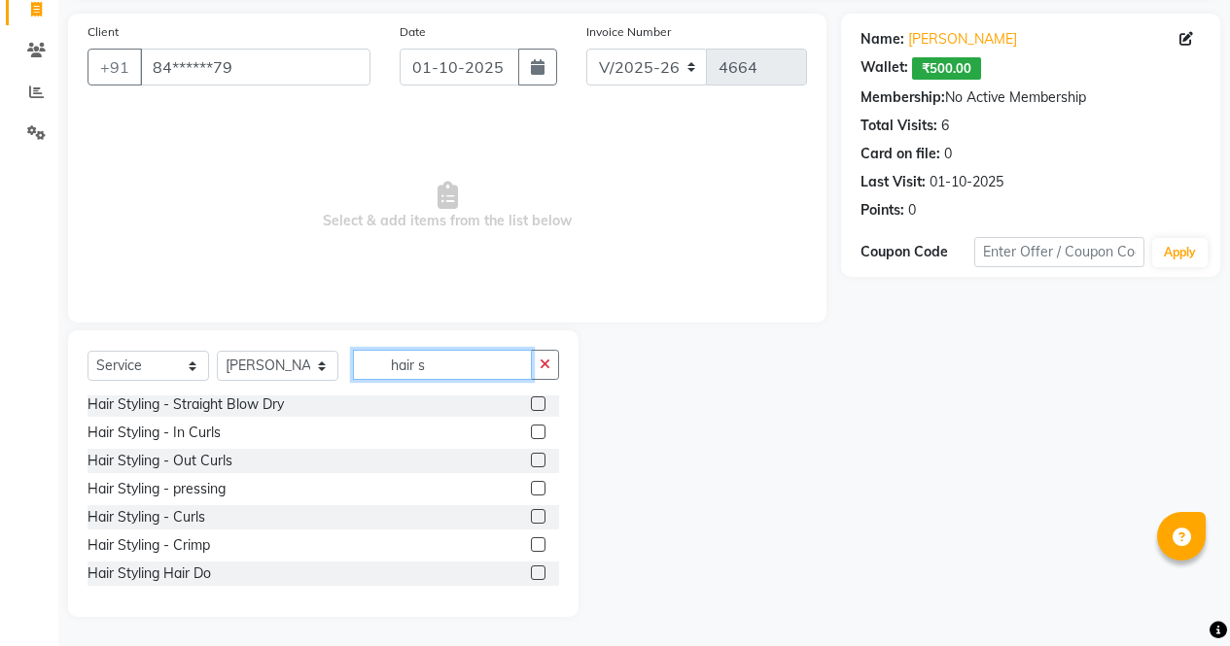
type input "hair s"
click at [531, 577] on label at bounding box center [538, 573] width 15 height 15
click at [531, 577] on input "checkbox" at bounding box center [537, 574] width 13 height 13
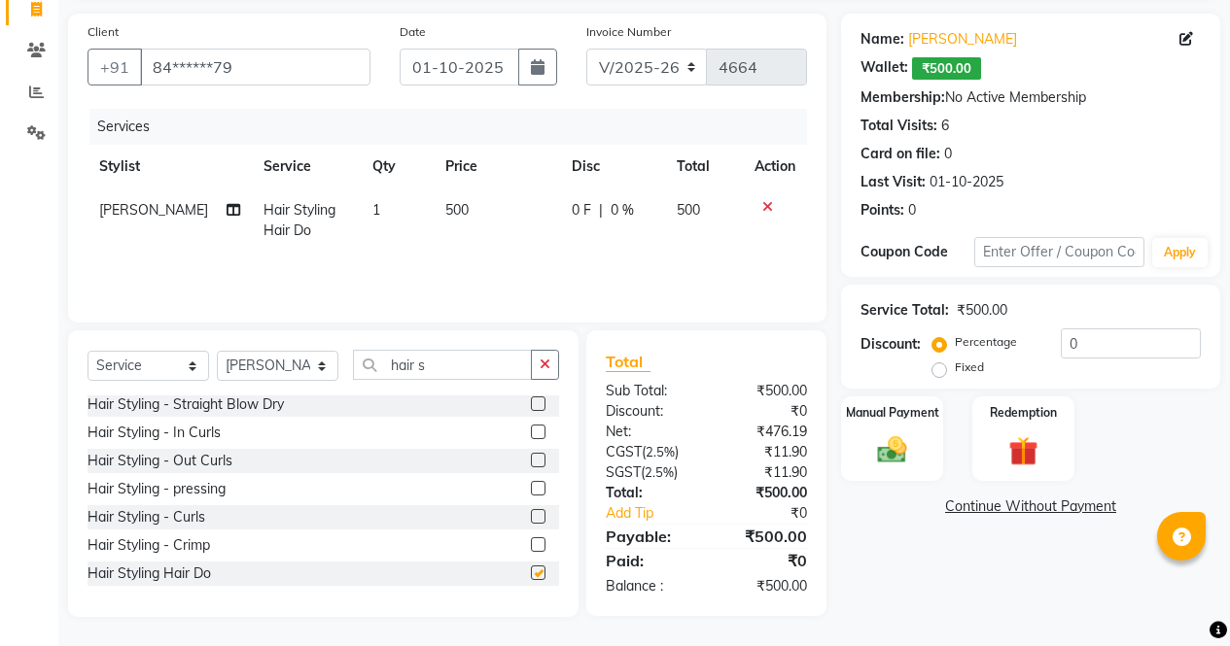
checkbox input "false"
click at [496, 192] on td "500" at bounding box center [497, 221] width 126 height 64
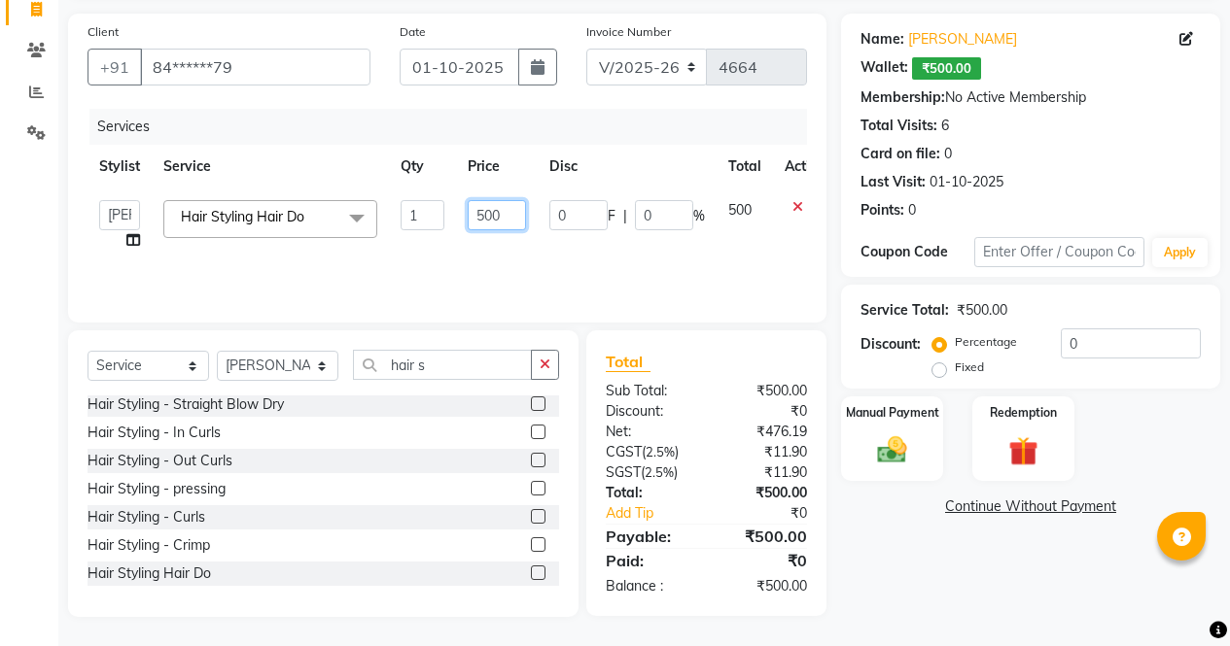
click at [507, 224] on input "500" at bounding box center [497, 215] width 58 height 30
type input "5"
type input "700"
click at [905, 545] on div "Name: Aashu Wallet: ₹500.00 Membership: No Active Membership Total Visits: 6 Ca…" at bounding box center [1038, 316] width 394 height 604
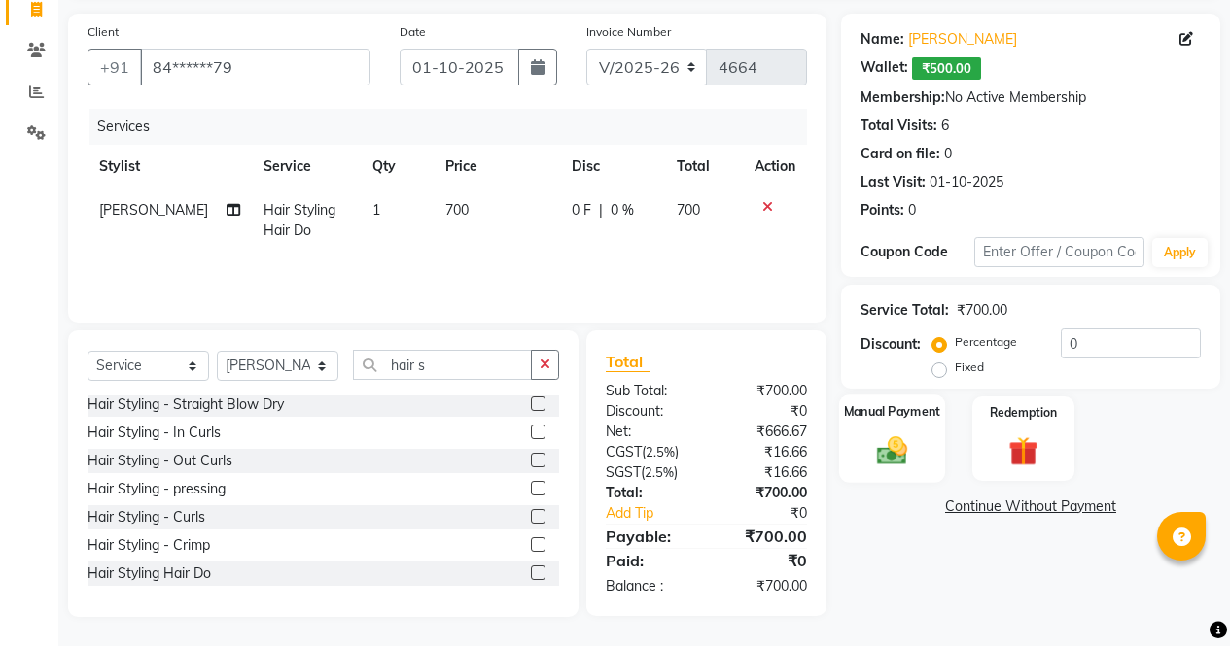
click at [903, 438] on img at bounding box center [892, 450] width 50 height 35
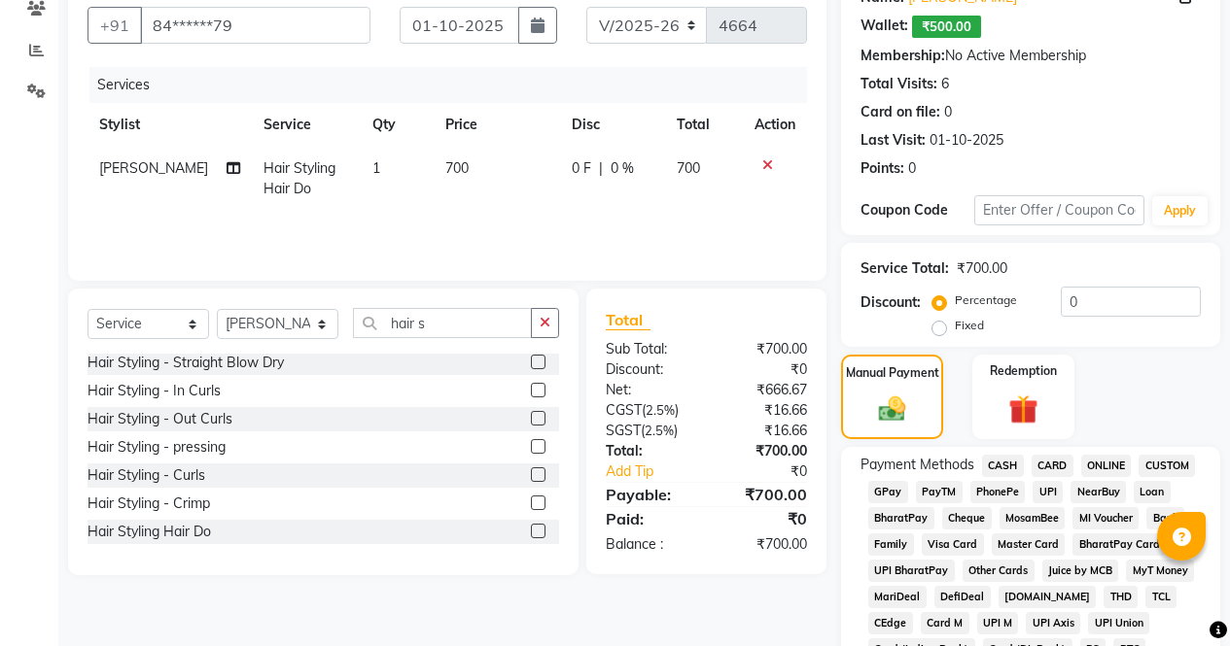
click at [1003, 471] on span "CASH" at bounding box center [1003, 466] width 42 height 22
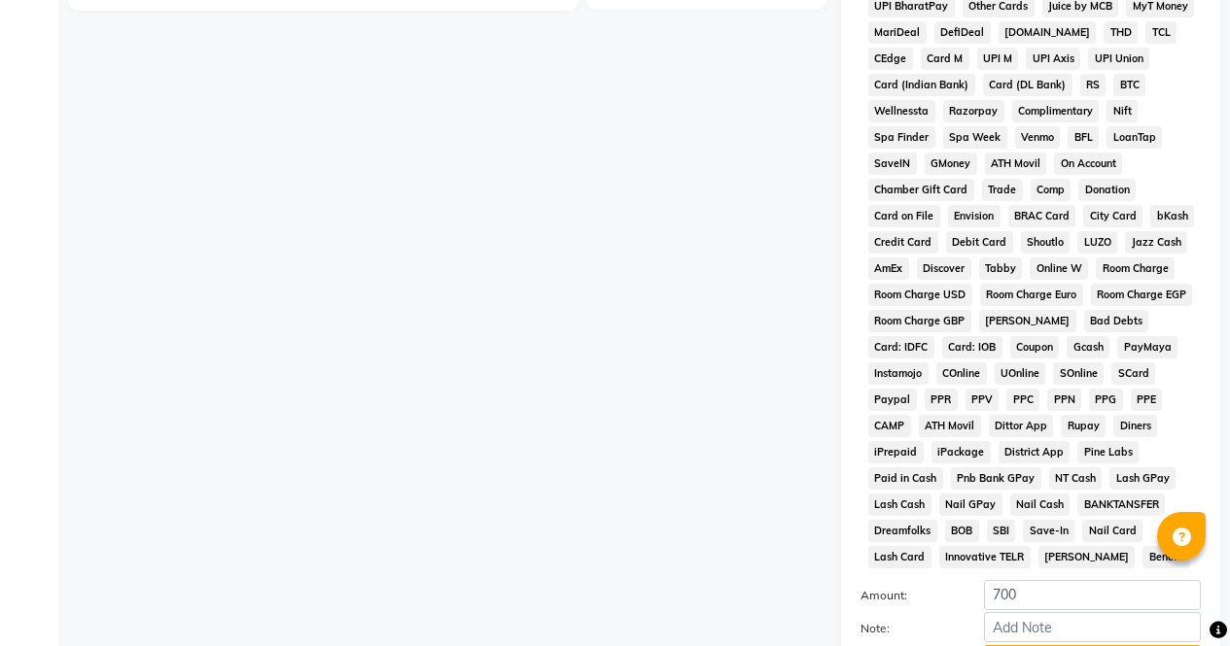
scroll to position [919, 0]
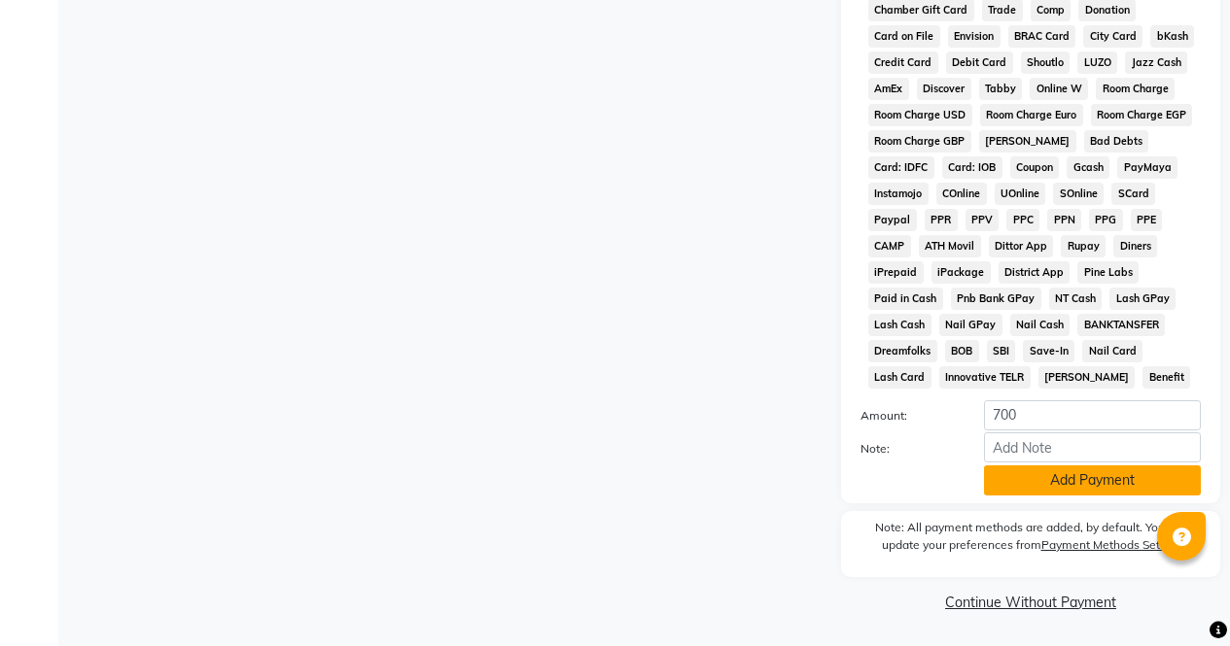
click at [1124, 492] on button "Add Payment" at bounding box center [1092, 481] width 217 height 30
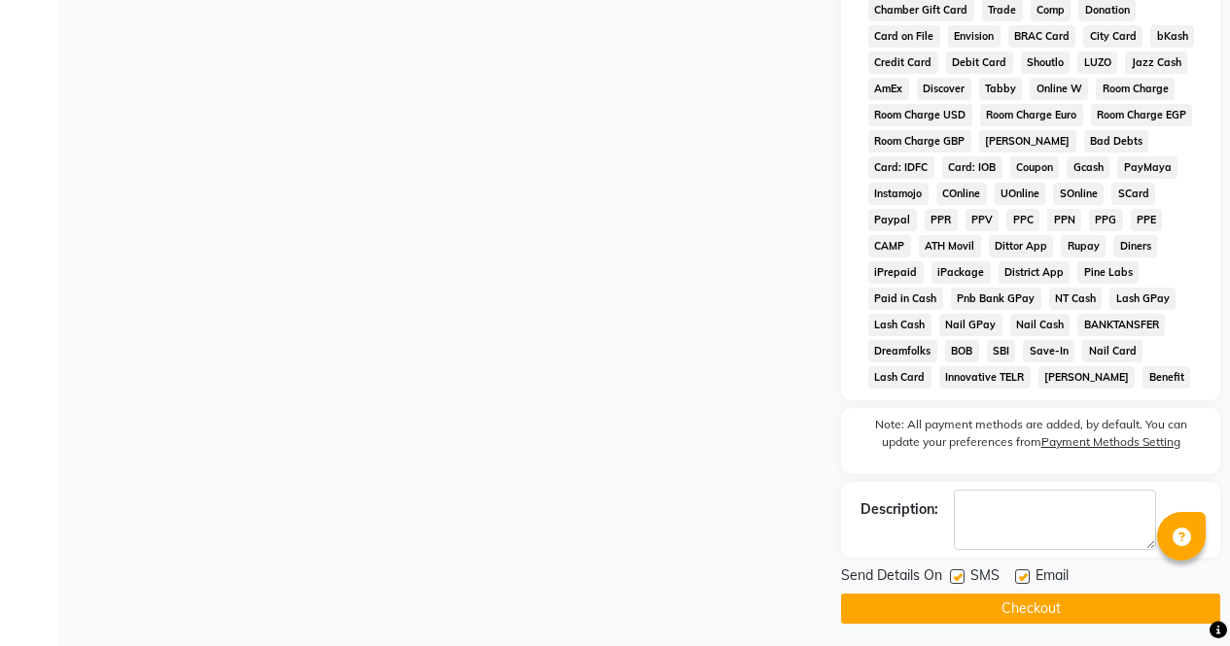
click at [1084, 623] on button "Checkout" at bounding box center [1030, 609] width 379 height 30
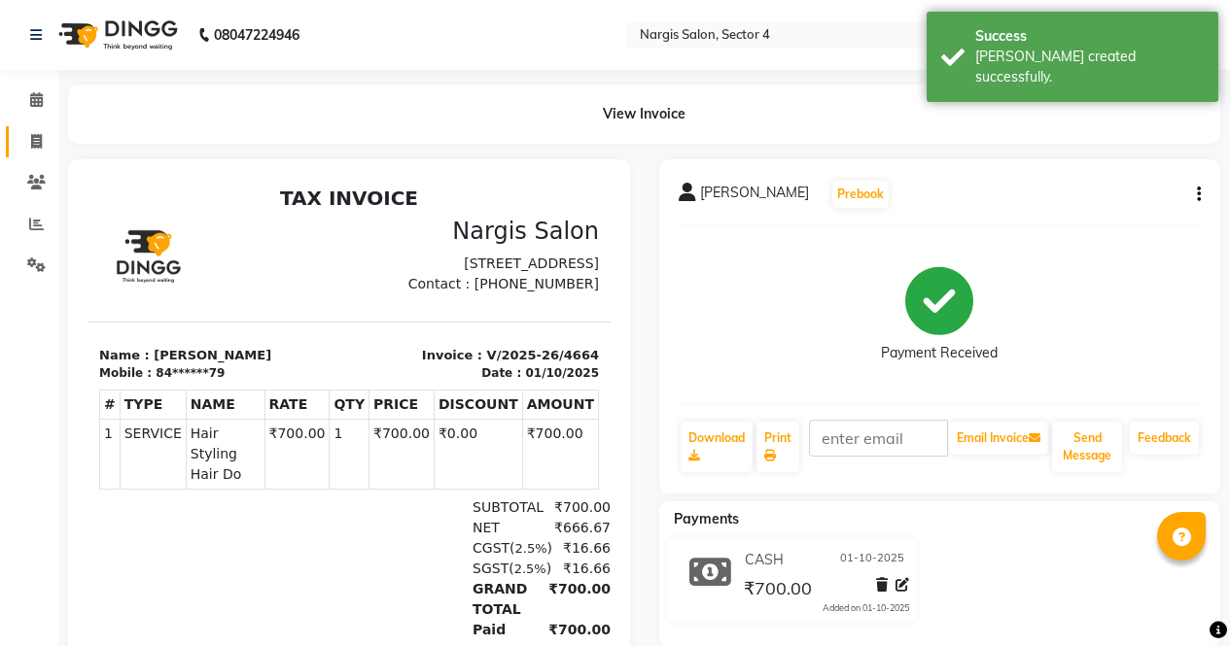
click at [44, 141] on span at bounding box center [36, 142] width 34 height 22
select select "service"
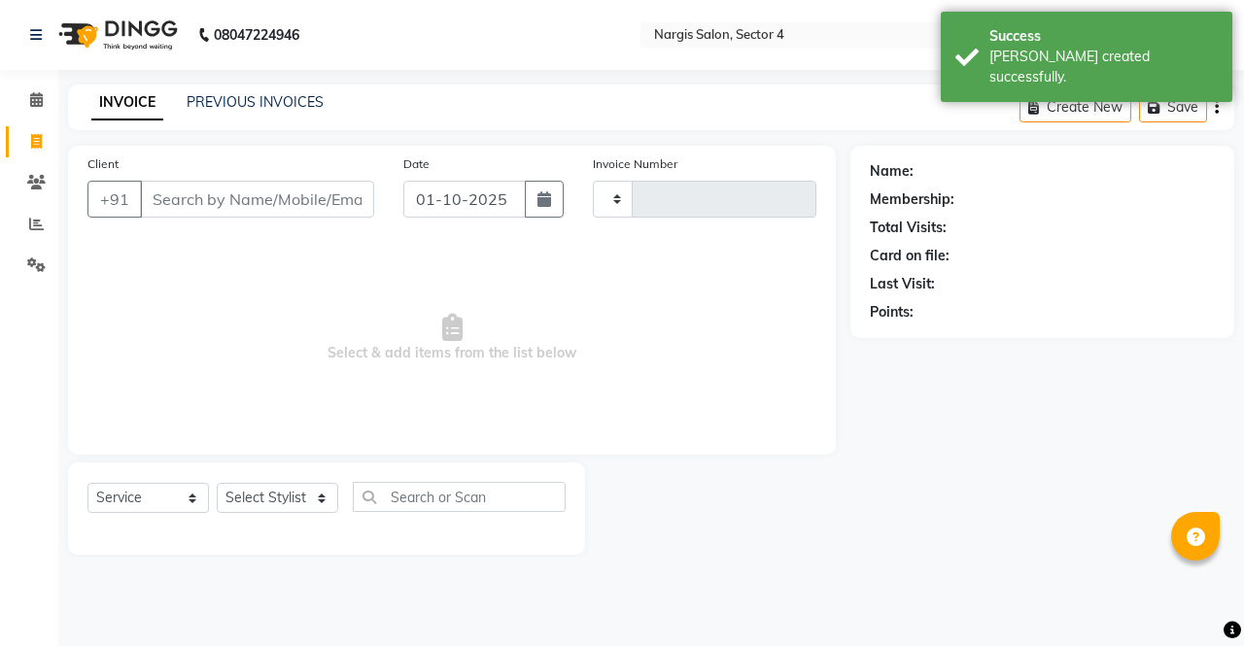
type input "4665"
select select "4130"
click at [269, 191] on input "Client" at bounding box center [257, 199] width 234 height 37
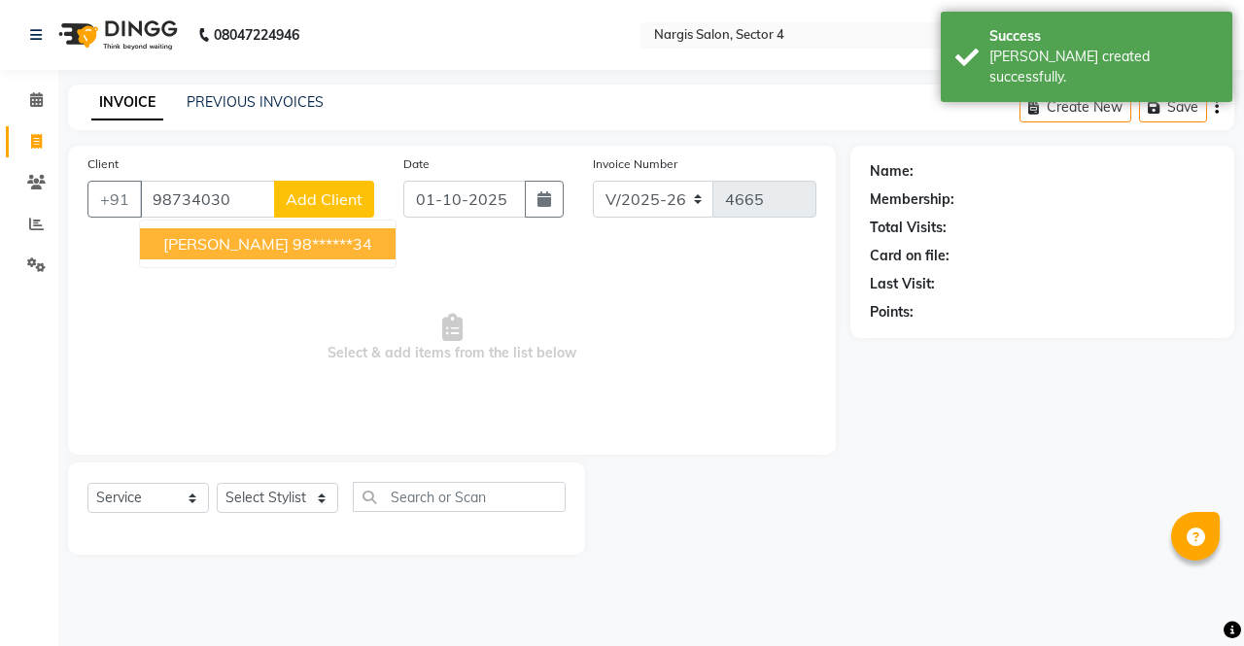
click at [293, 243] on ngb-highlight "98******34" at bounding box center [333, 243] width 80 height 19
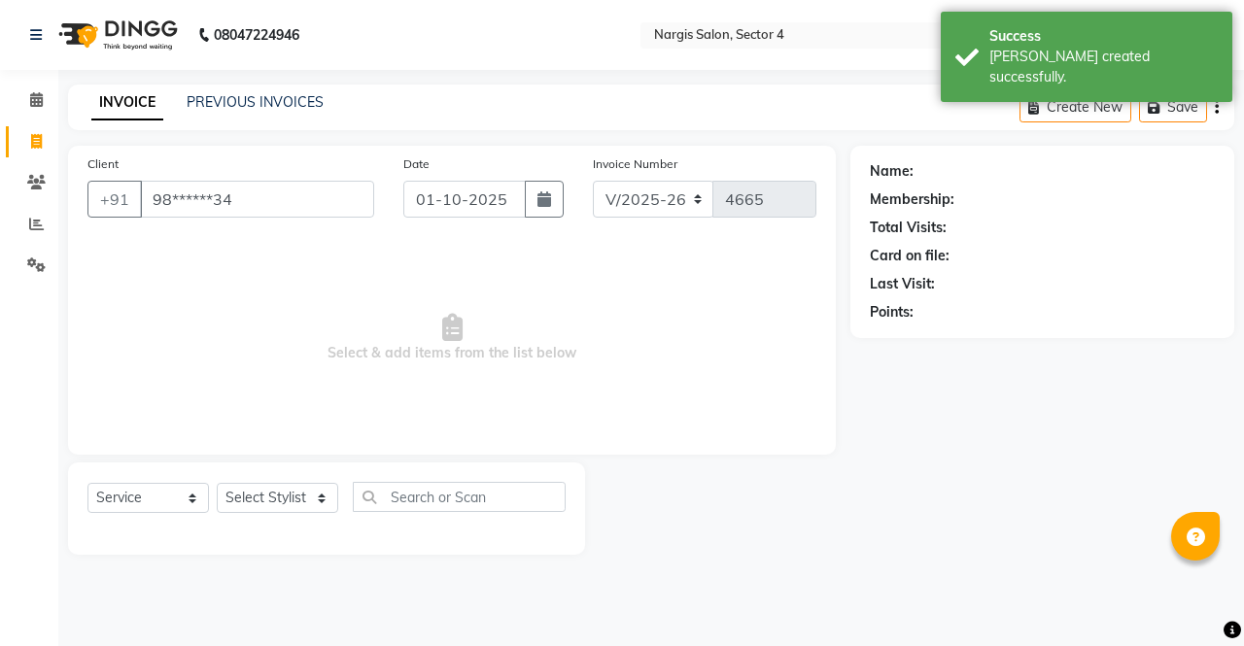
type input "98******34"
select select "1: Object"
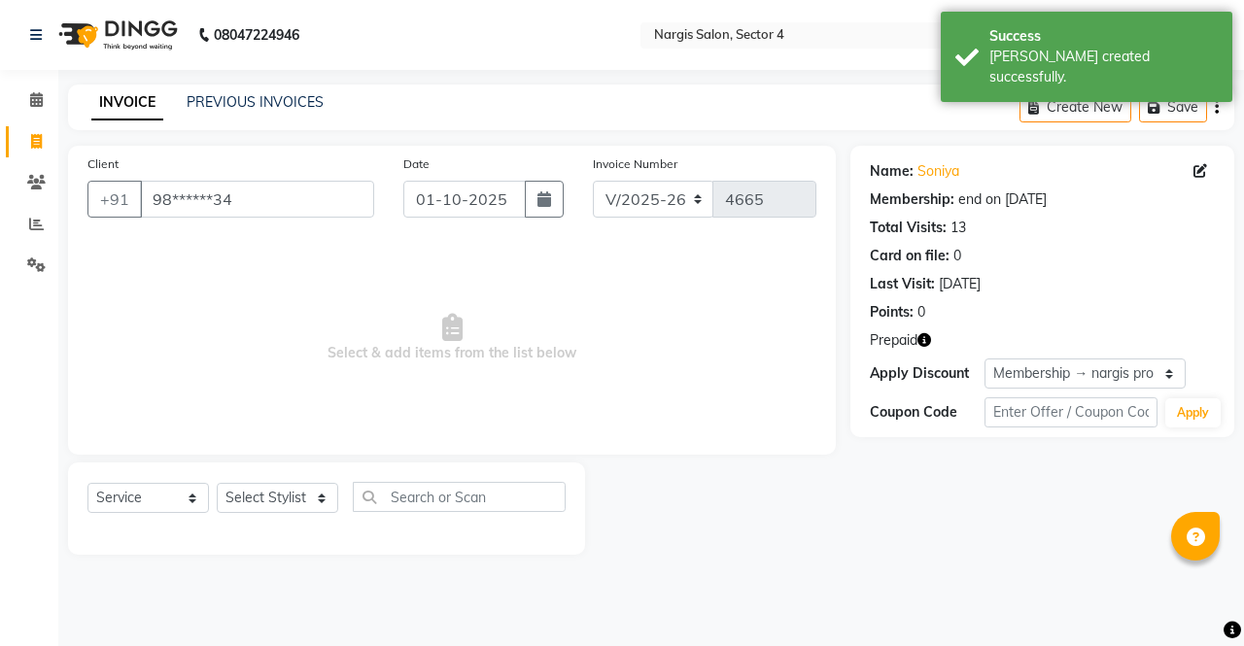
click at [922, 339] on icon "button" at bounding box center [925, 340] width 14 height 14
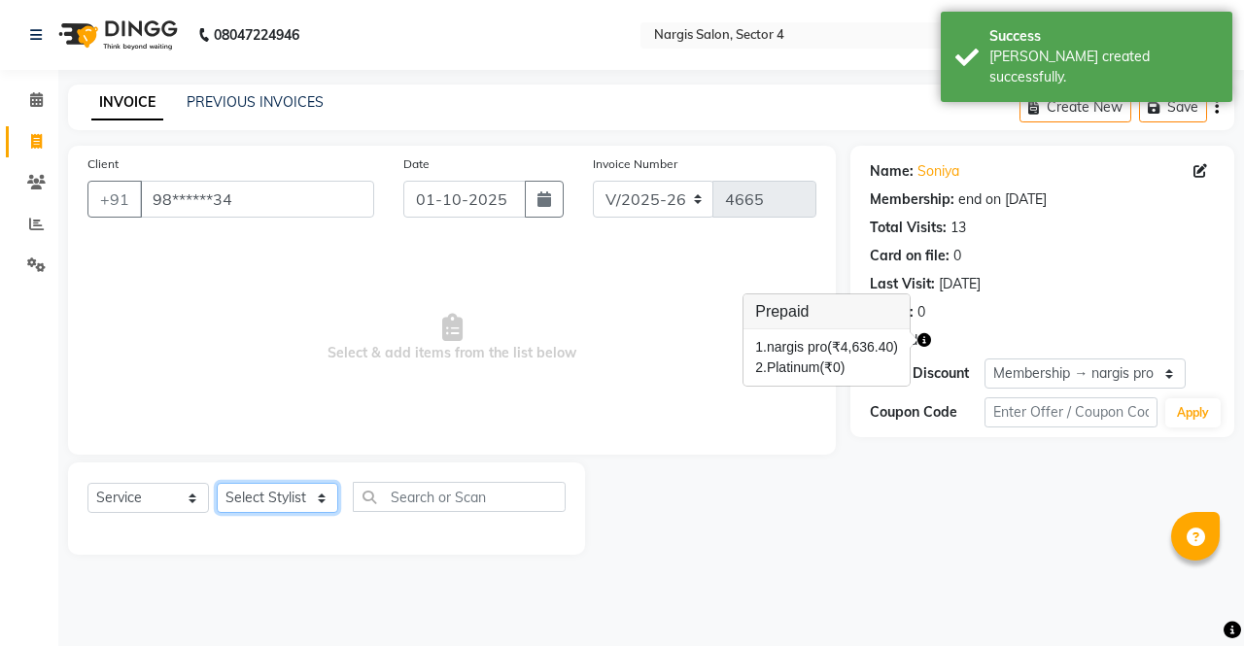
click at [313, 506] on select "Select Stylist ajeet Aman anu armaan ashu Front Desk muskaan rakhi saima shivam…" at bounding box center [278, 498] width 122 height 30
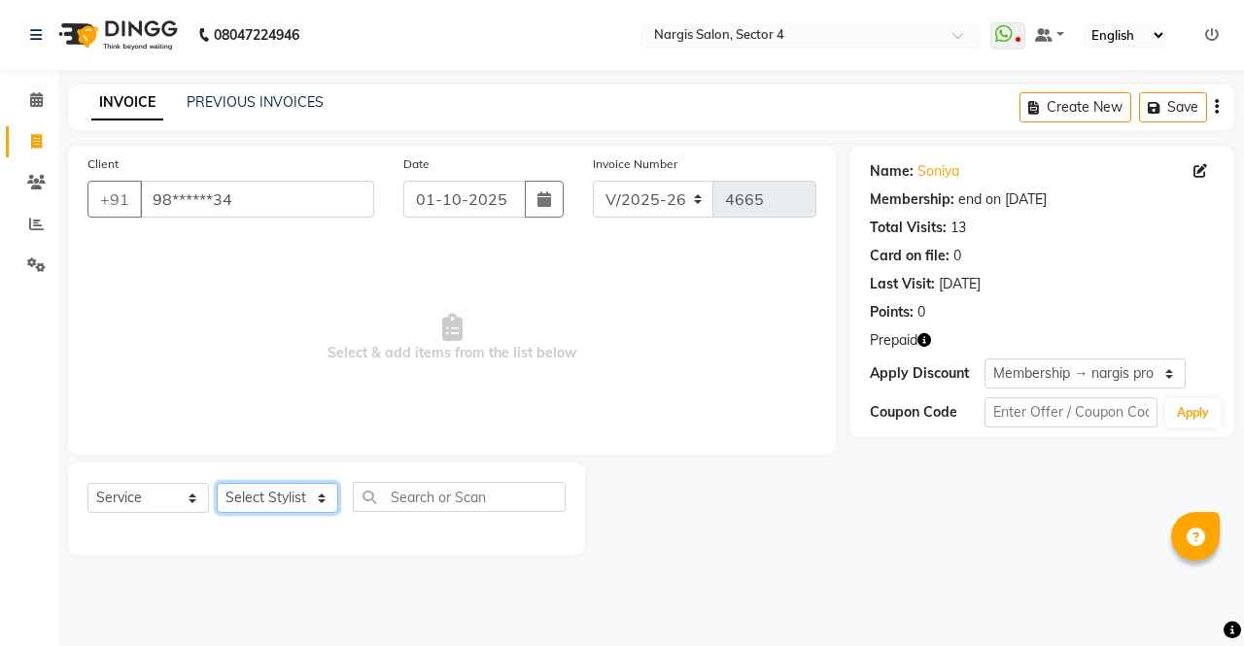
select select "60384"
click at [217, 483] on select "Select Stylist ajeet Aman anu armaan ashu Front Desk muskaan rakhi saima shivam…" at bounding box center [278, 498] width 122 height 30
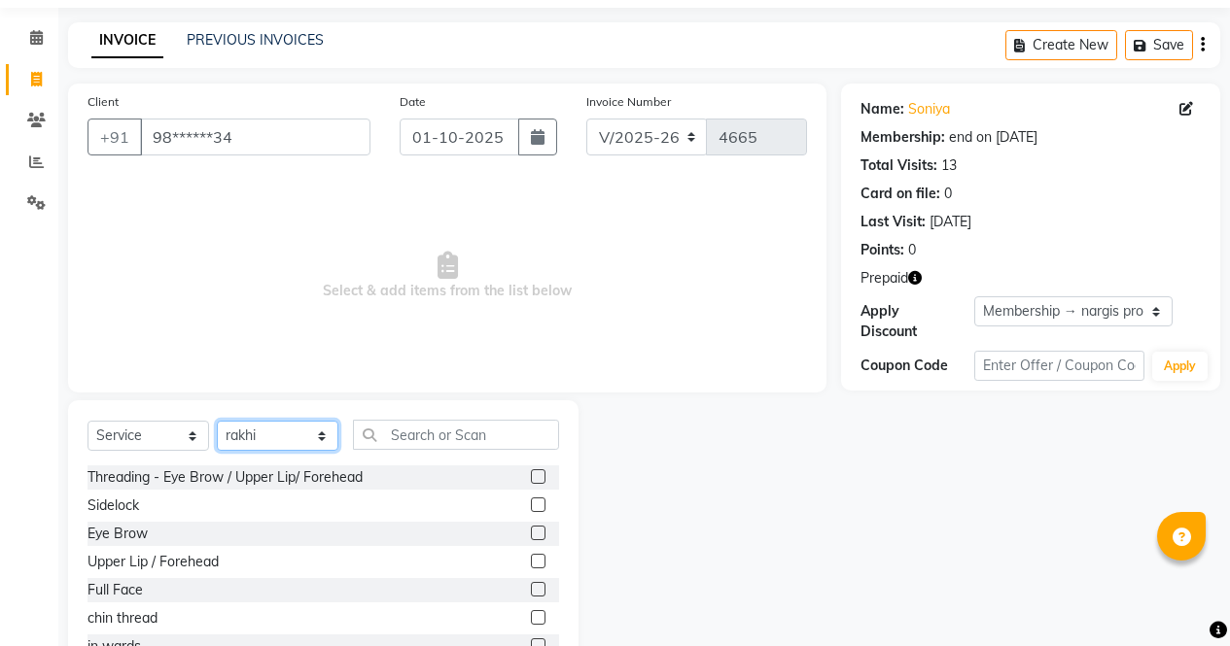
scroll to position [132, 0]
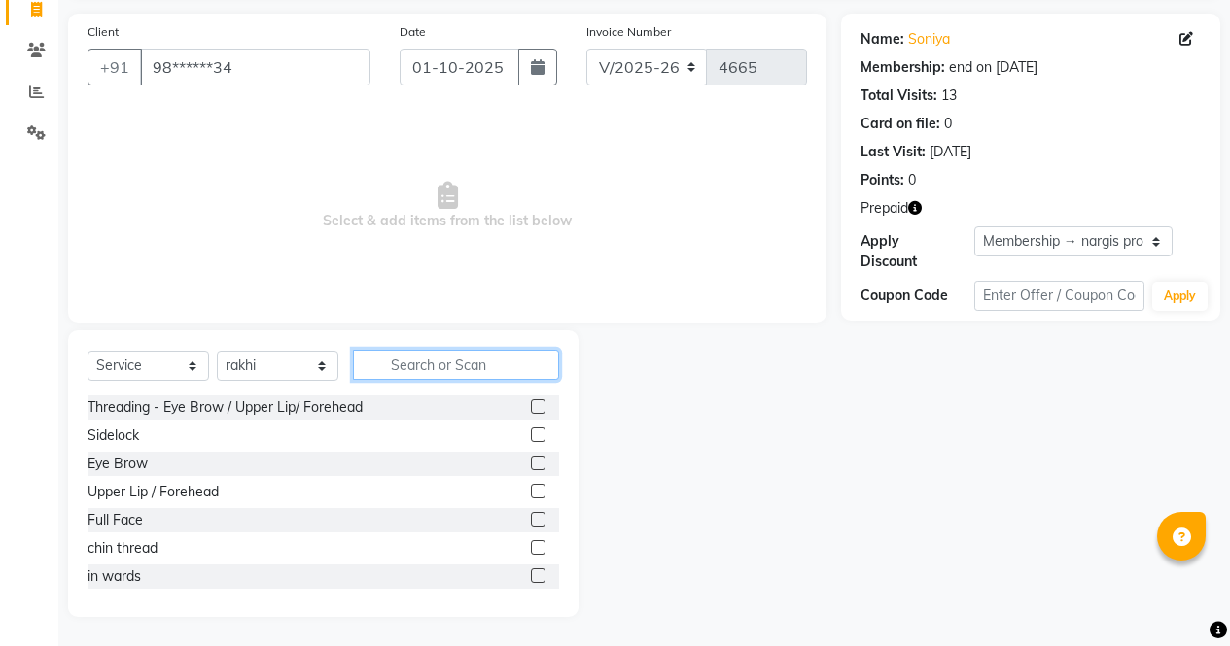
click at [471, 360] on input "text" at bounding box center [456, 365] width 206 height 30
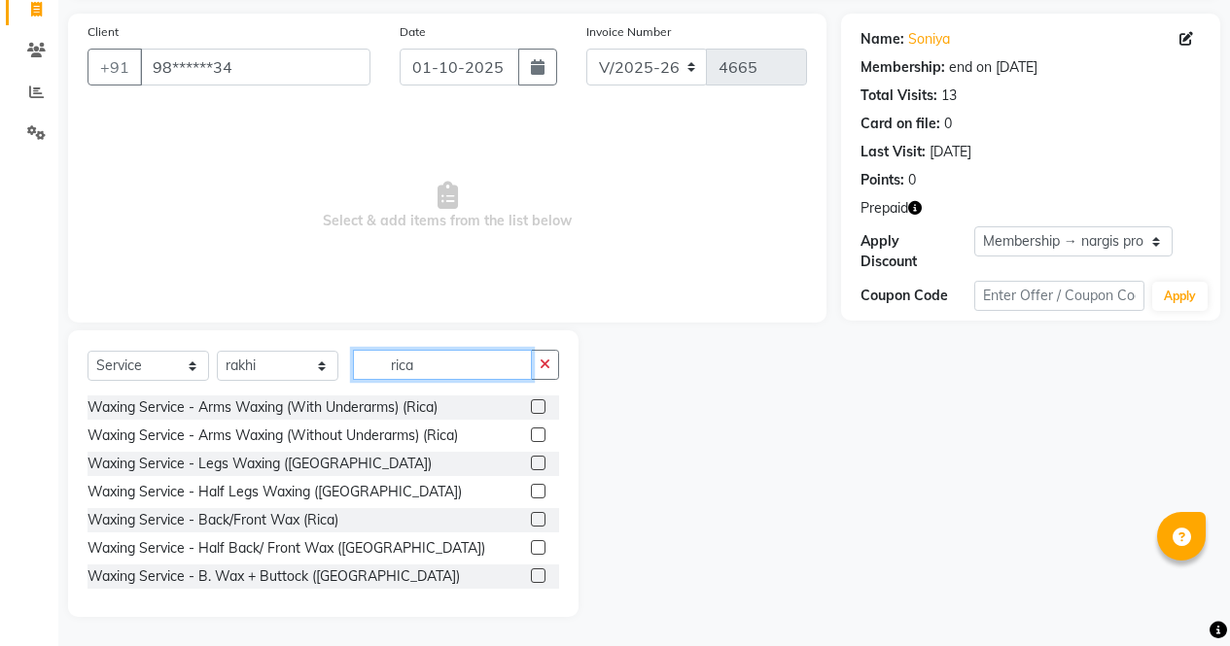
type input "rica"
click at [531, 403] on label at bounding box center [538, 407] width 15 height 15
click at [531, 403] on input "checkbox" at bounding box center [537, 407] width 13 height 13
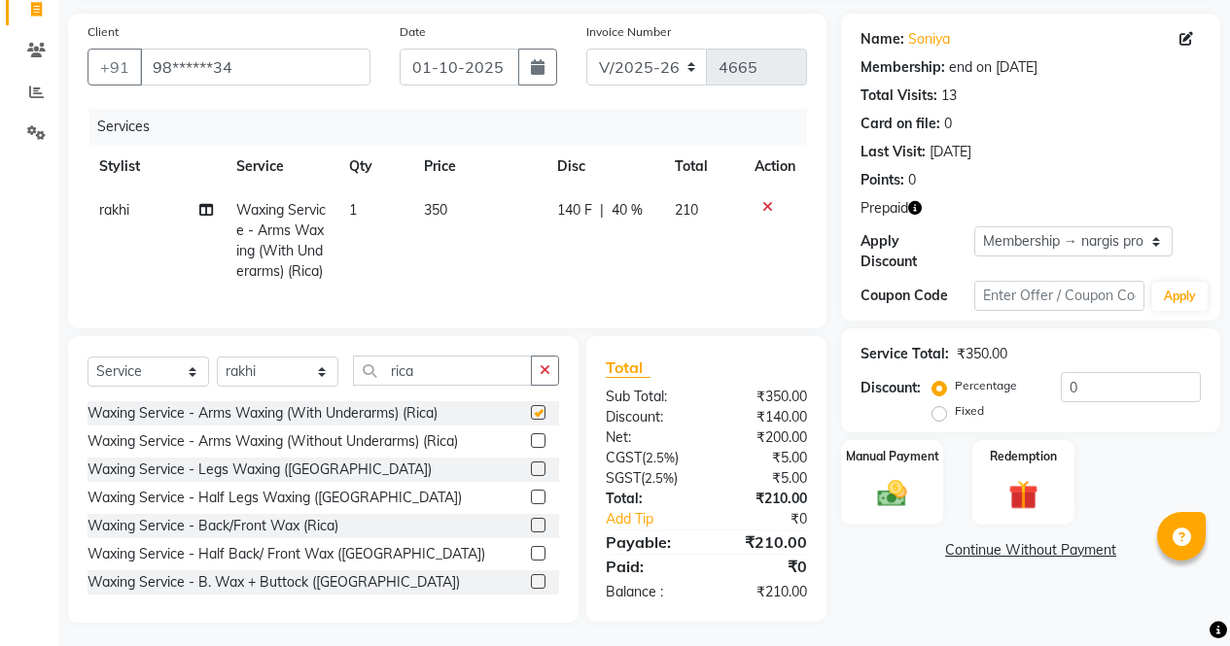
scroll to position [173, 0]
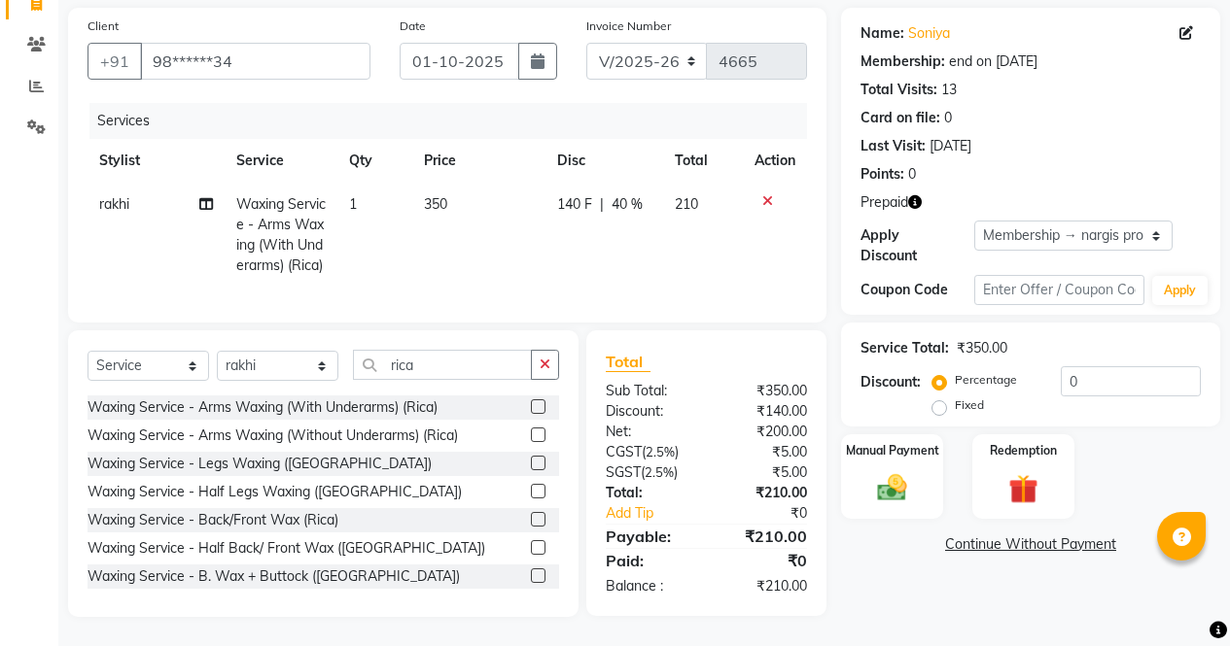
checkbox input "false"
click at [531, 466] on label at bounding box center [538, 463] width 15 height 15
click at [531, 466] on input "checkbox" at bounding box center [537, 464] width 13 height 13
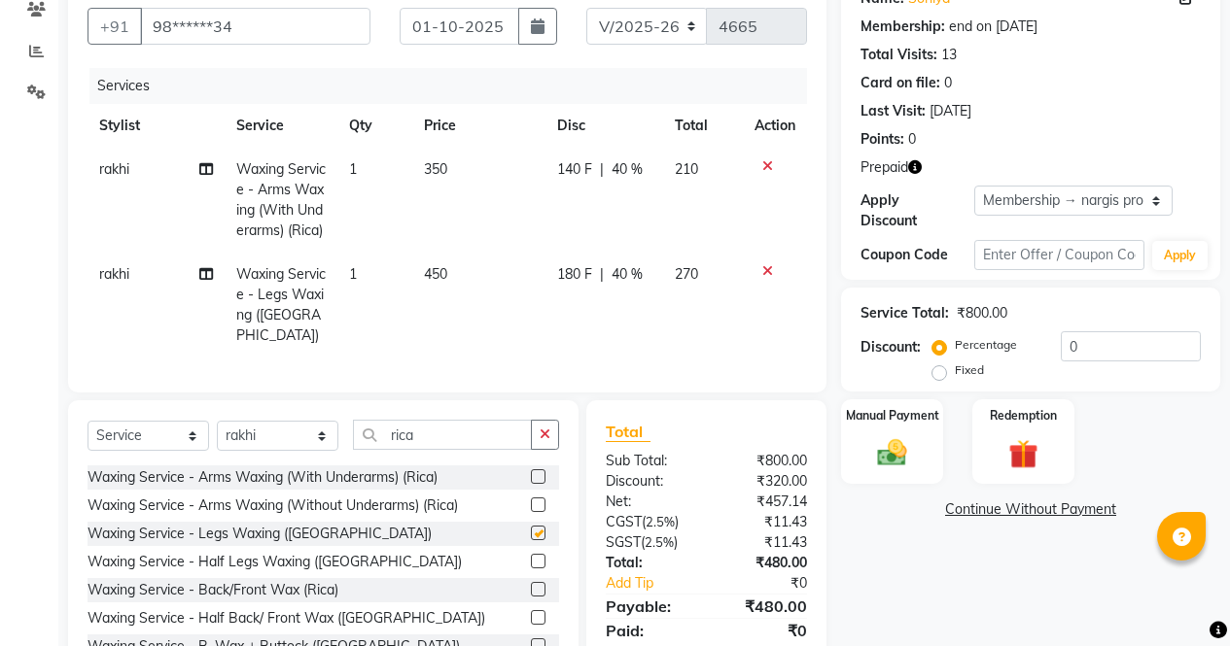
checkbox input "false"
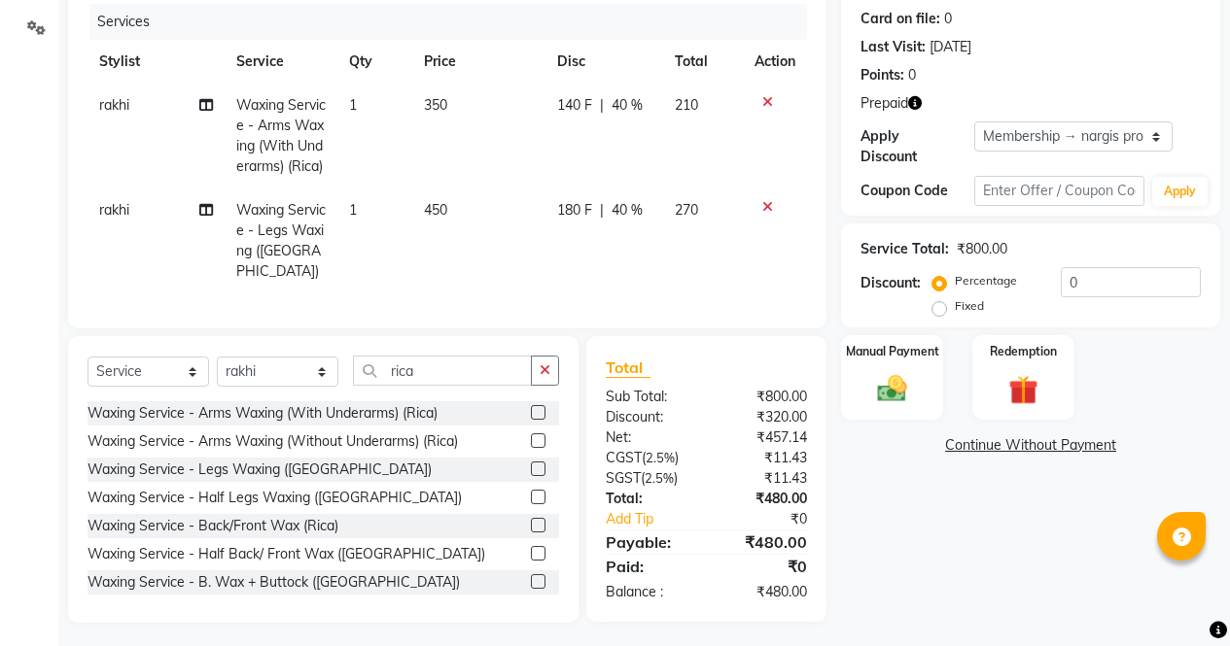
scroll to position [258, 0]
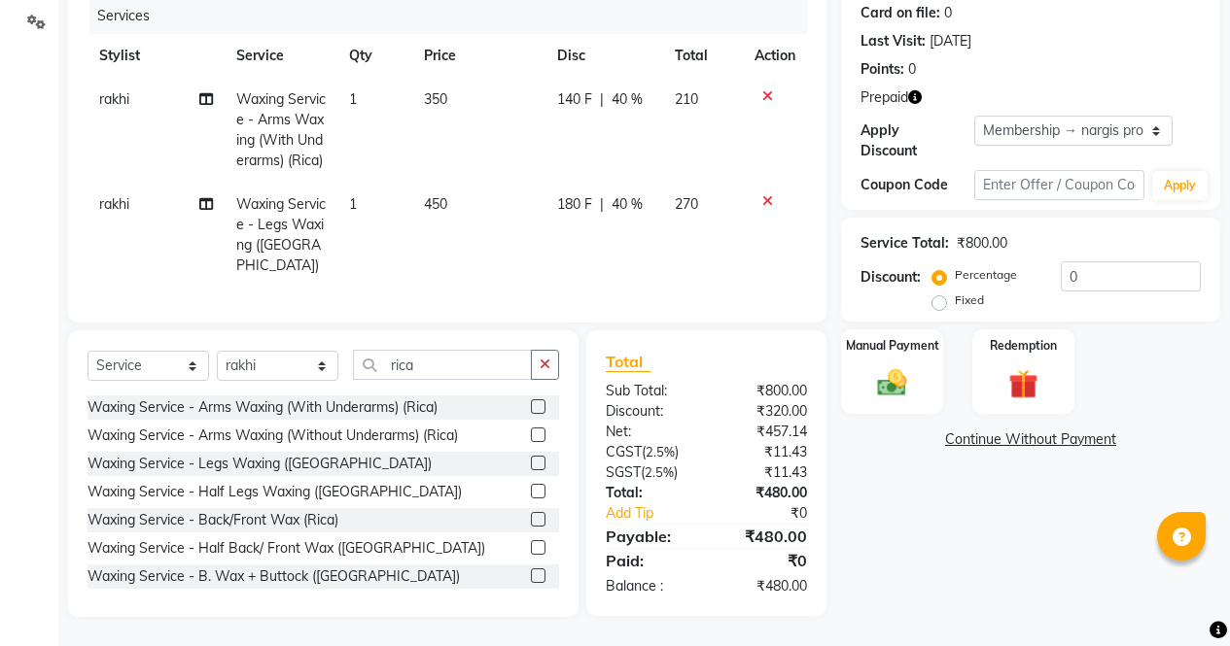
click at [1019, 366] on img at bounding box center [1023, 384] width 48 height 36
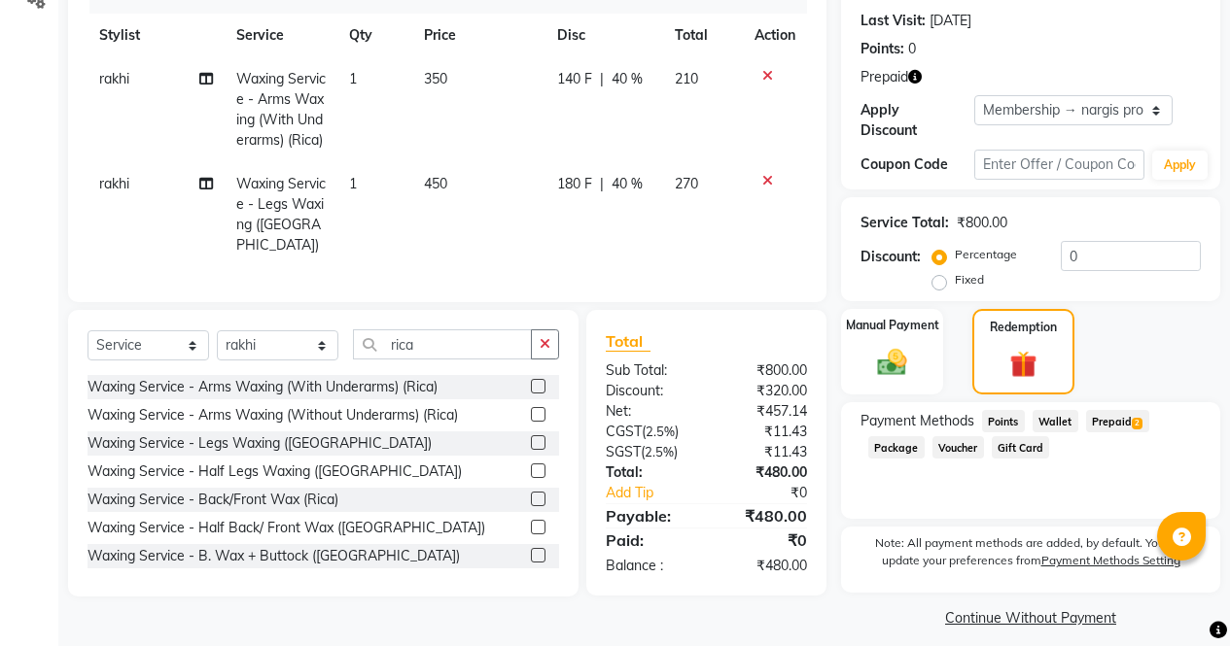
click at [1120, 410] on span "Prepaid 2" at bounding box center [1117, 421] width 63 height 22
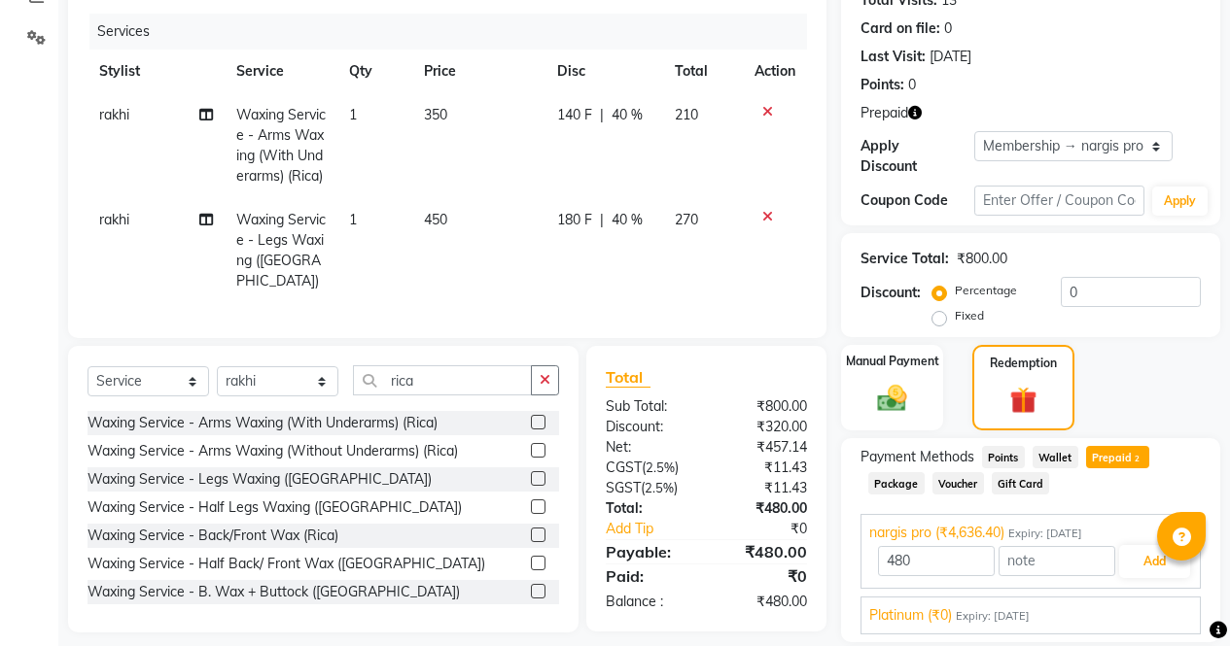
scroll to position [351, 0]
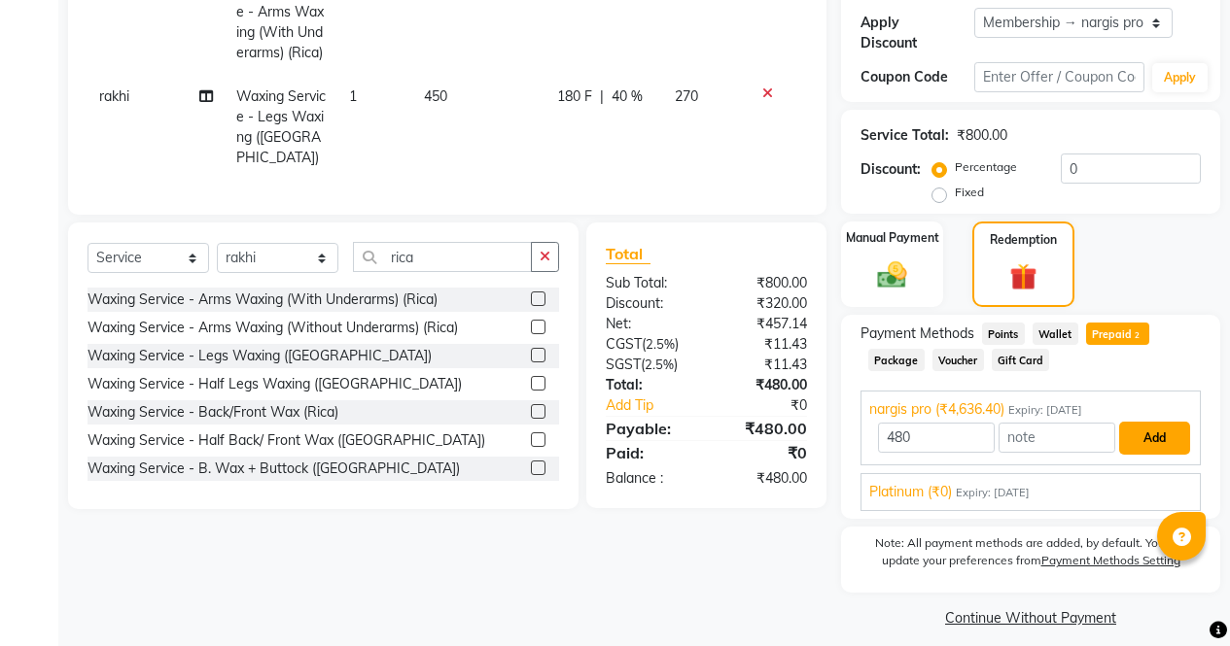
click at [1176, 431] on button "Add" at bounding box center [1154, 438] width 71 height 33
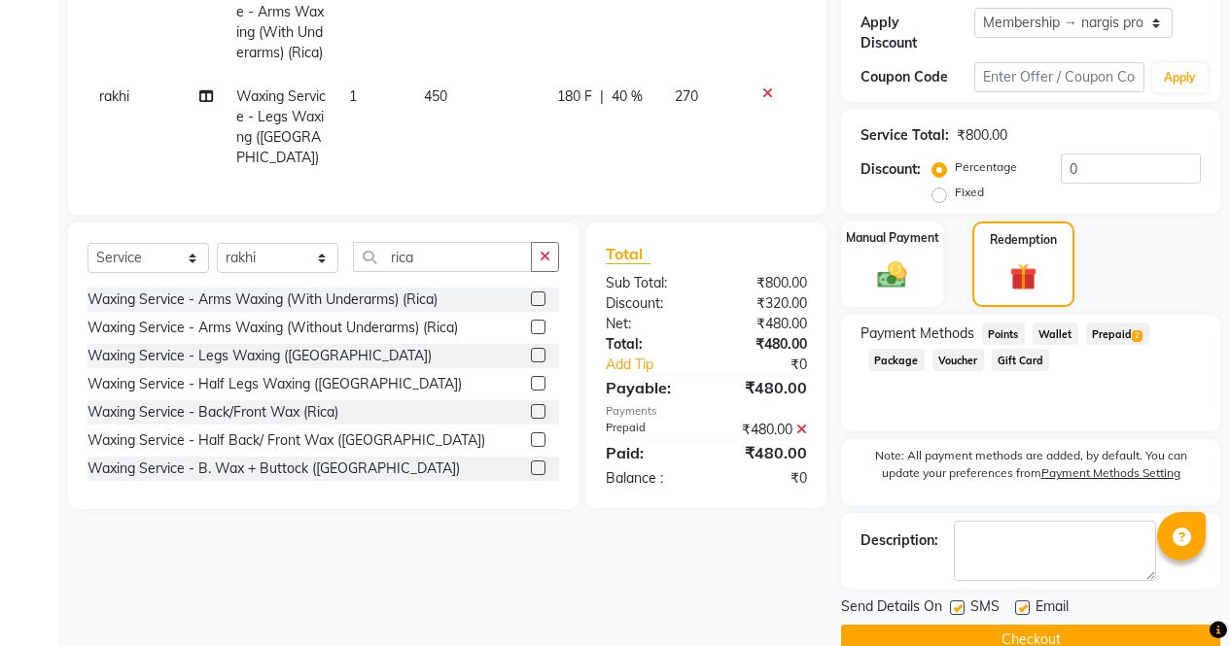
click at [1082, 627] on button "Checkout" at bounding box center [1030, 640] width 379 height 30
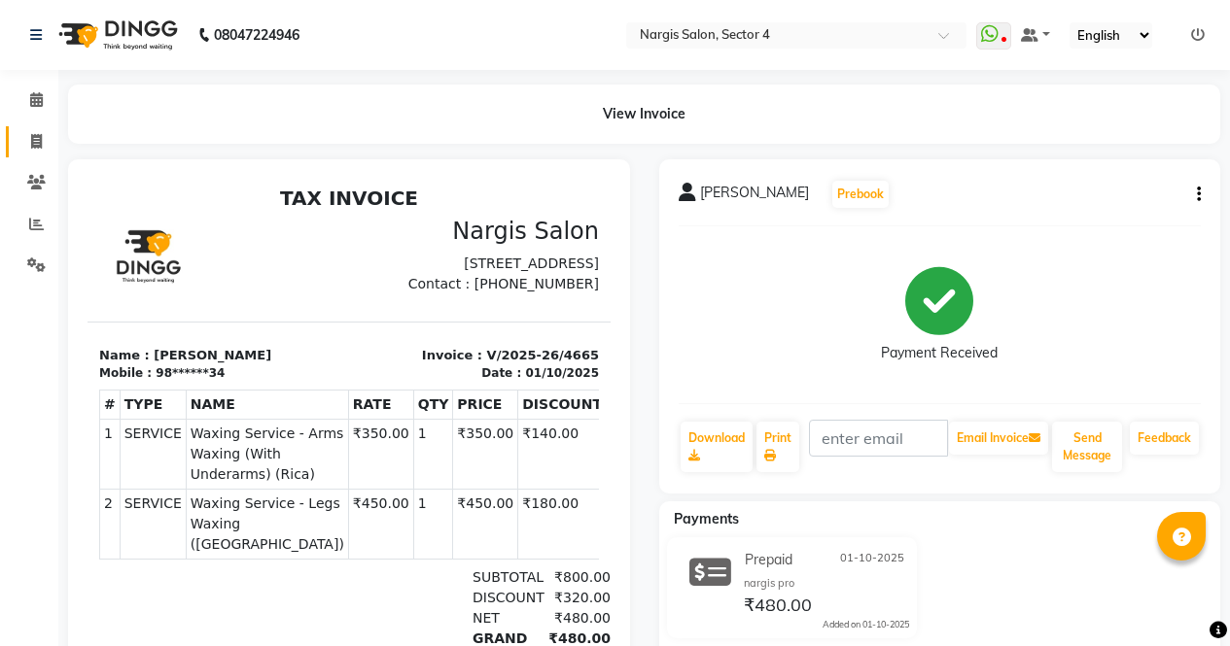
click at [41, 142] on icon at bounding box center [36, 141] width 11 height 15
select select "service"
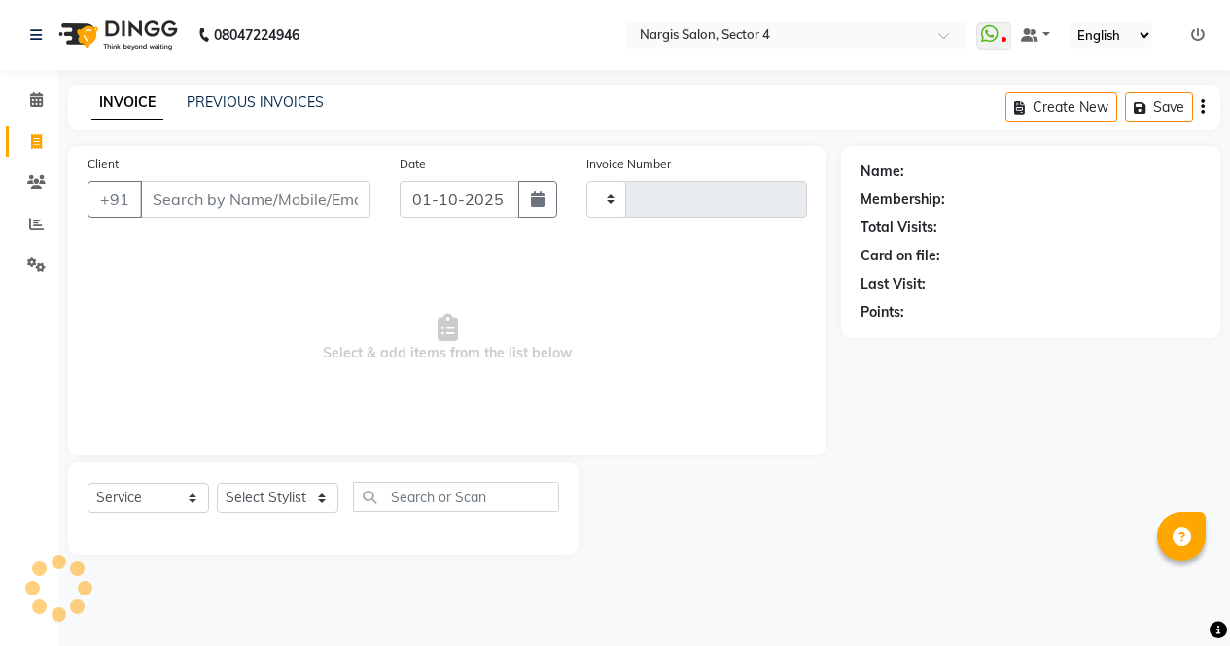
type input "4666"
select select "4130"
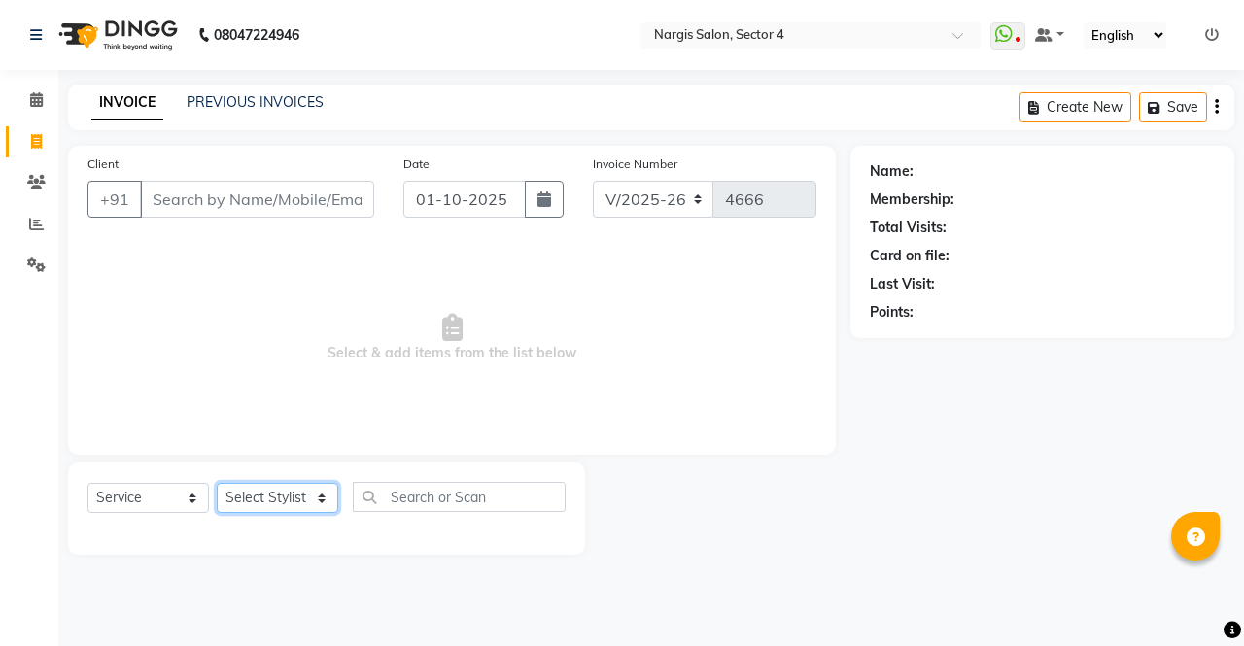
click at [273, 504] on select "Select Stylist ajeet Aman anu armaan ashu Front Desk muskaan rakhi saima shivam…" at bounding box center [278, 498] width 122 height 30
select select "60384"
click at [217, 483] on select "Select Stylist ajeet Aman anu armaan ashu Front Desk muskaan rakhi saima shivam…" at bounding box center [278, 498] width 122 height 30
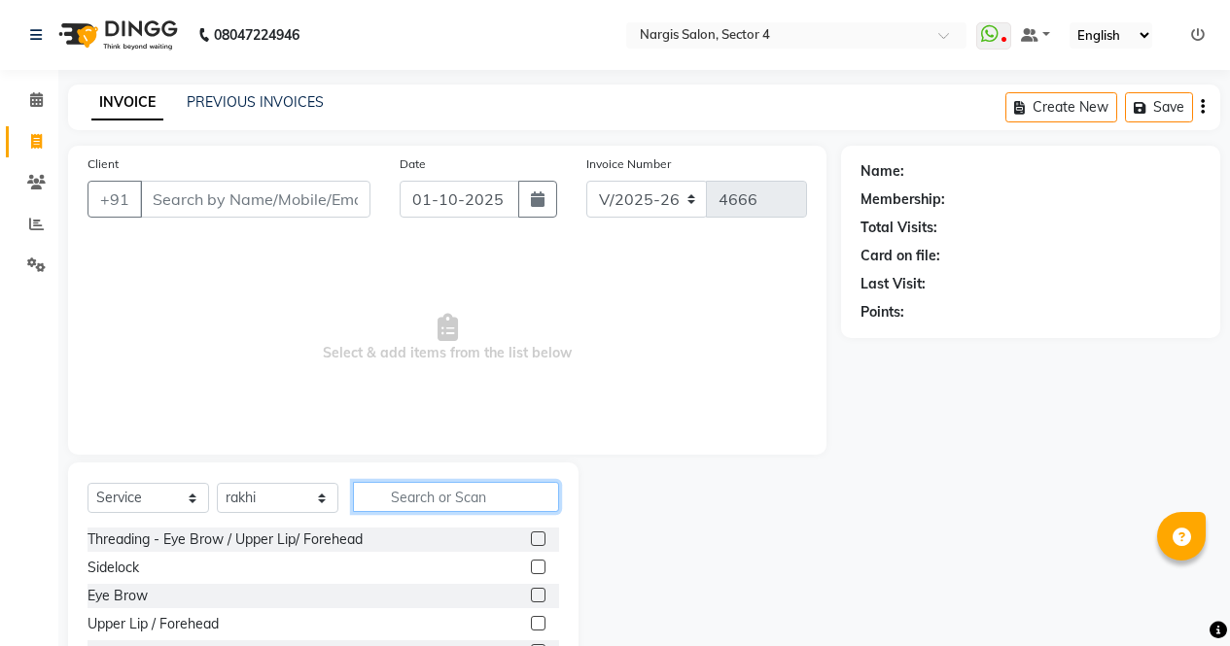
click at [468, 490] on input "text" at bounding box center [456, 497] width 206 height 30
click at [531, 600] on label at bounding box center [538, 595] width 15 height 15
click at [531, 600] on input "checkbox" at bounding box center [537, 596] width 13 height 13
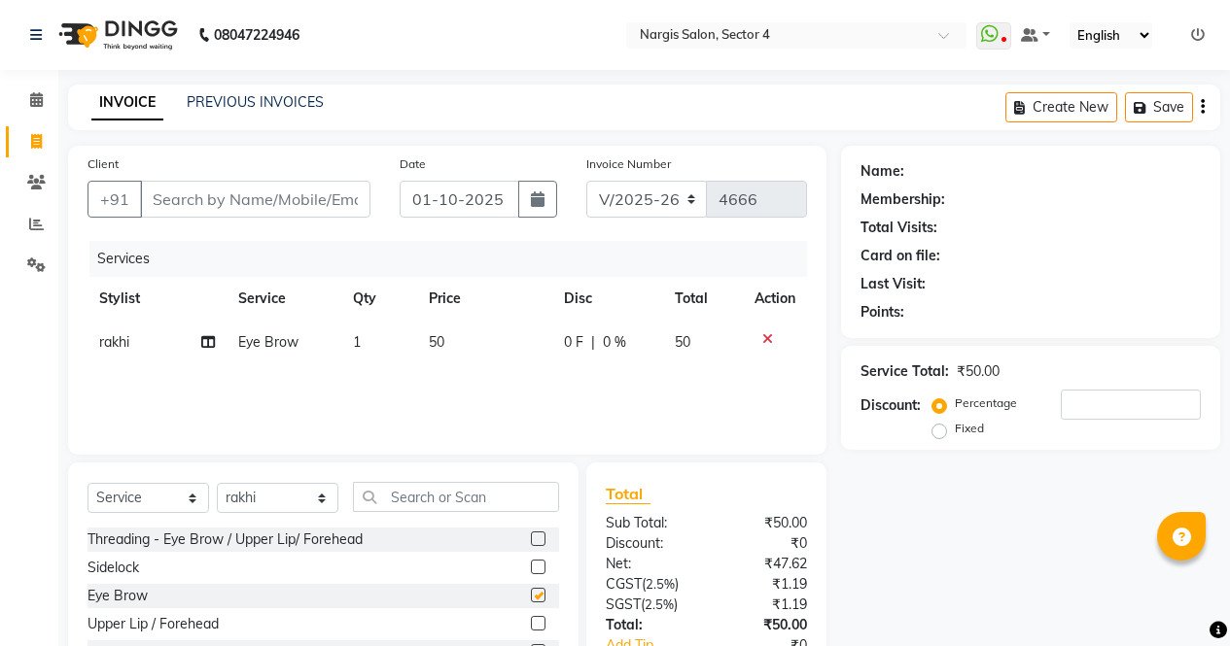
checkbox input "false"
click at [246, 211] on input "Client" at bounding box center [255, 199] width 230 height 37
type input "`"
click at [287, 162] on div "Client +91" at bounding box center [229, 194] width 312 height 80
click at [323, 191] on input "Client" at bounding box center [255, 199] width 230 height 37
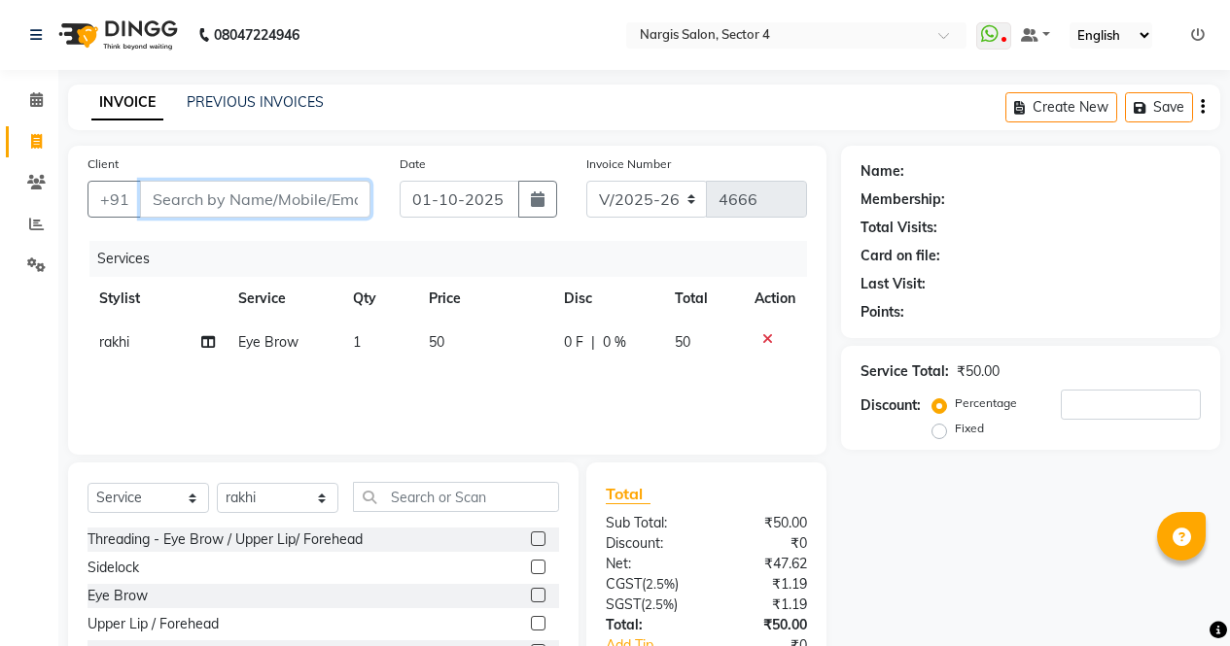
type input "0"
click at [303, 195] on input "0" at bounding box center [255, 199] width 230 height 37
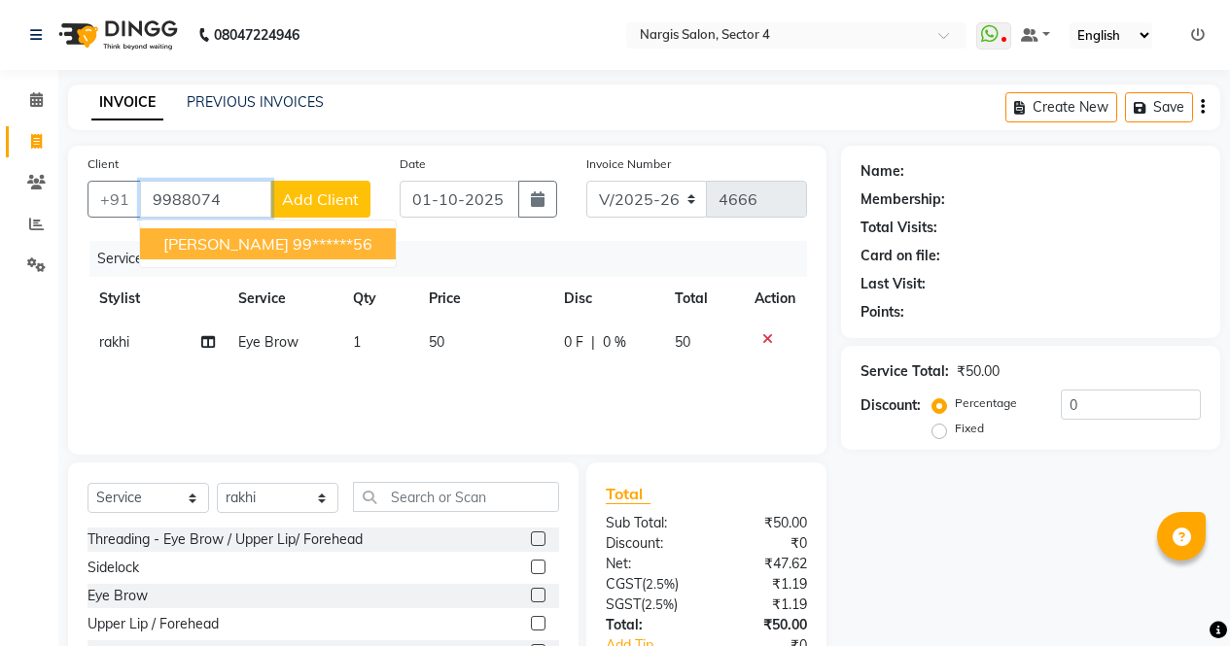
click at [293, 248] on ngb-highlight "99******56" at bounding box center [333, 243] width 80 height 19
type input "99******56"
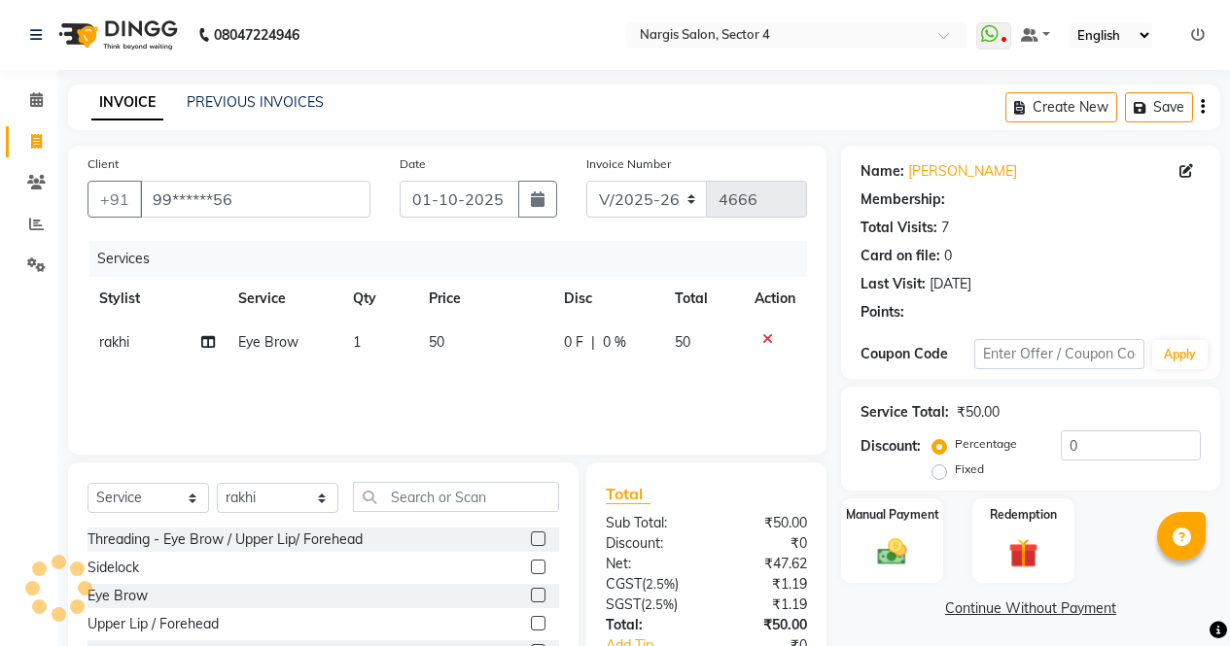
select select "1: Object"
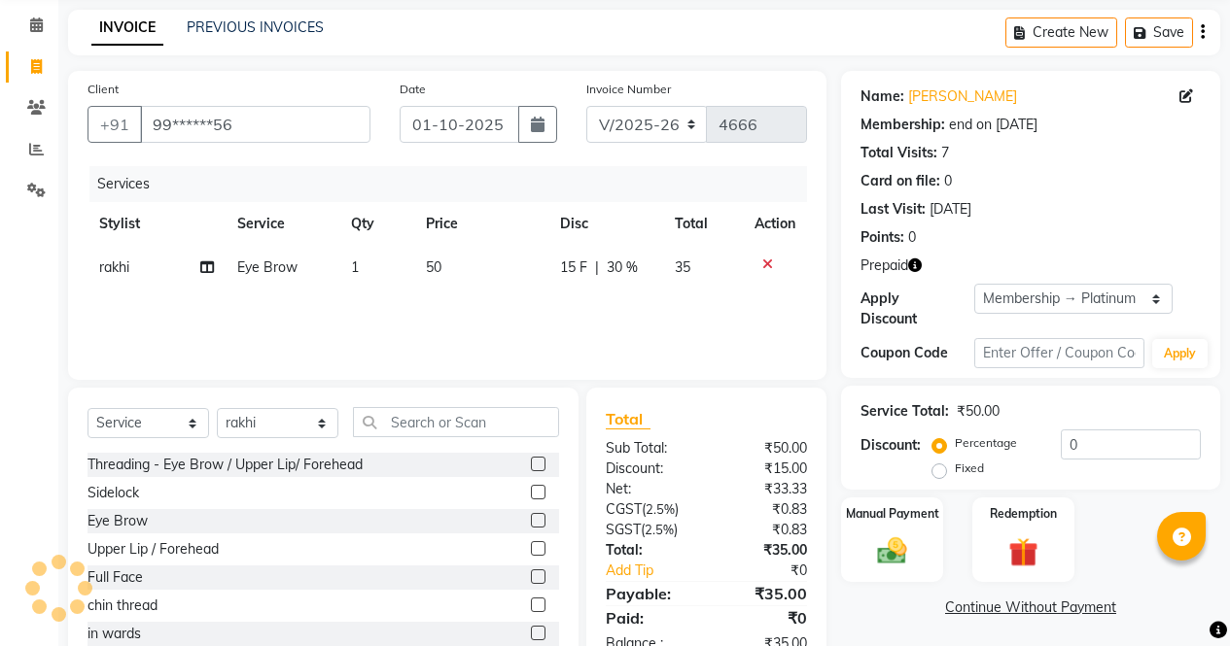
scroll to position [132, 0]
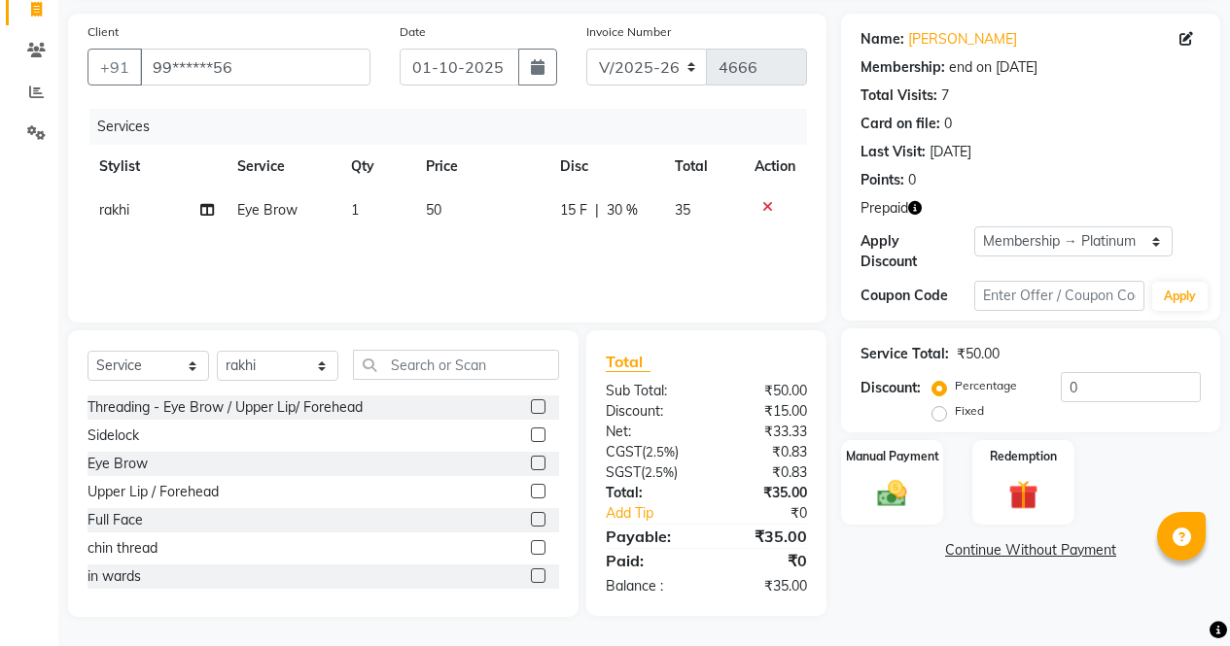
click at [916, 216] on button "button" at bounding box center [915, 208] width 14 height 20
click at [1028, 476] on img at bounding box center [1023, 495] width 50 height 38
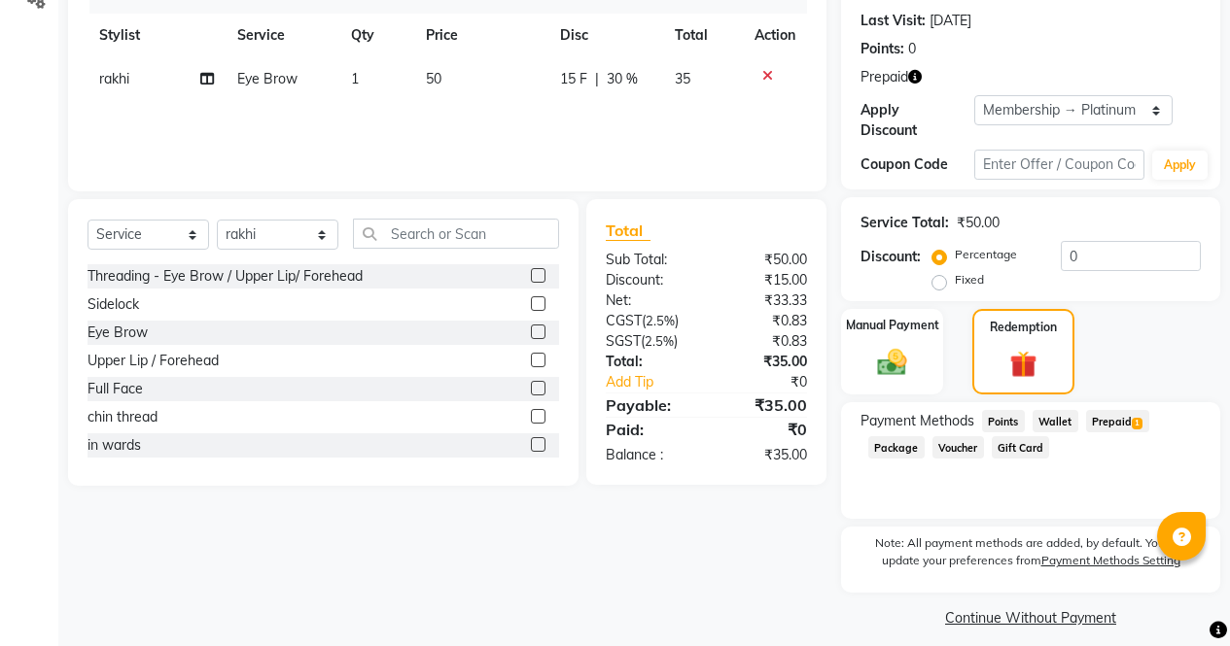
click at [1128, 410] on span "Prepaid 1" at bounding box center [1117, 421] width 63 height 22
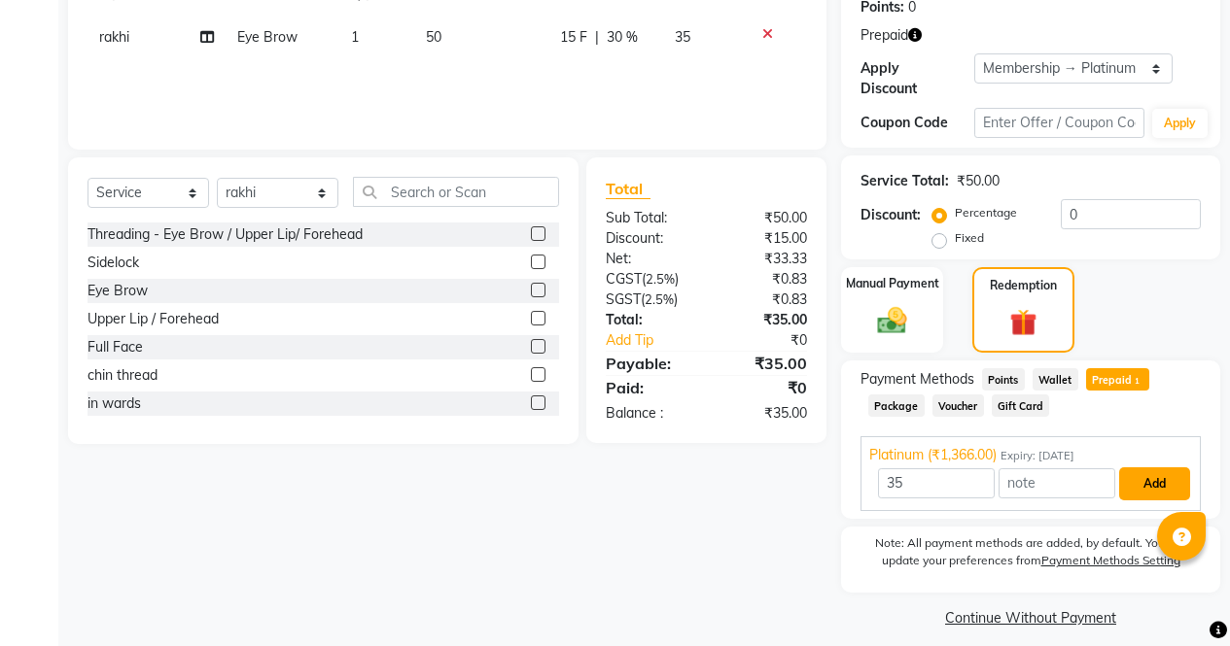
click at [1158, 475] on button "Add" at bounding box center [1154, 484] width 71 height 33
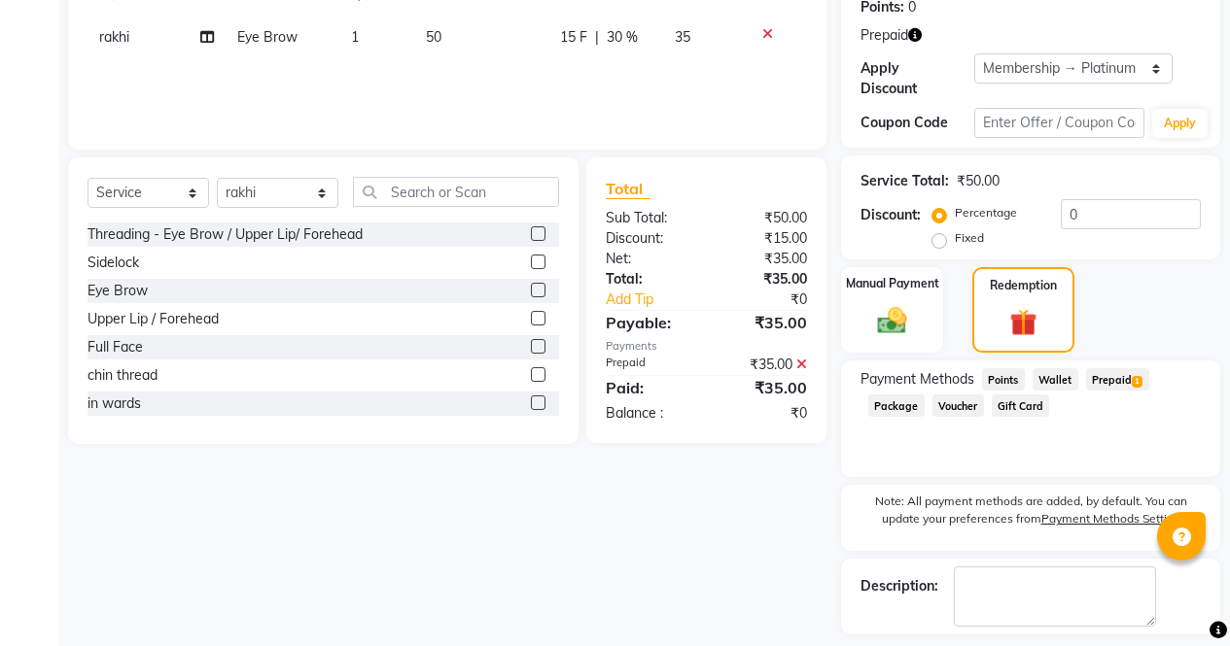
scroll to position [373, 0]
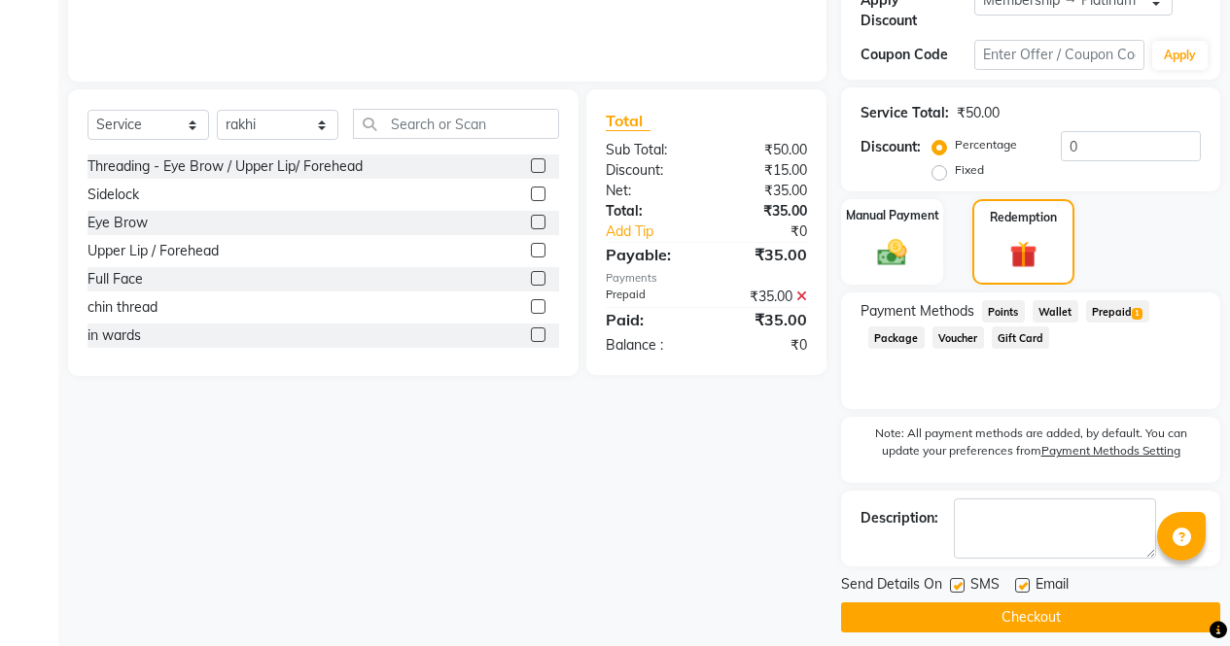
click at [1114, 603] on button "Checkout" at bounding box center [1030, 618] width 379 height 30
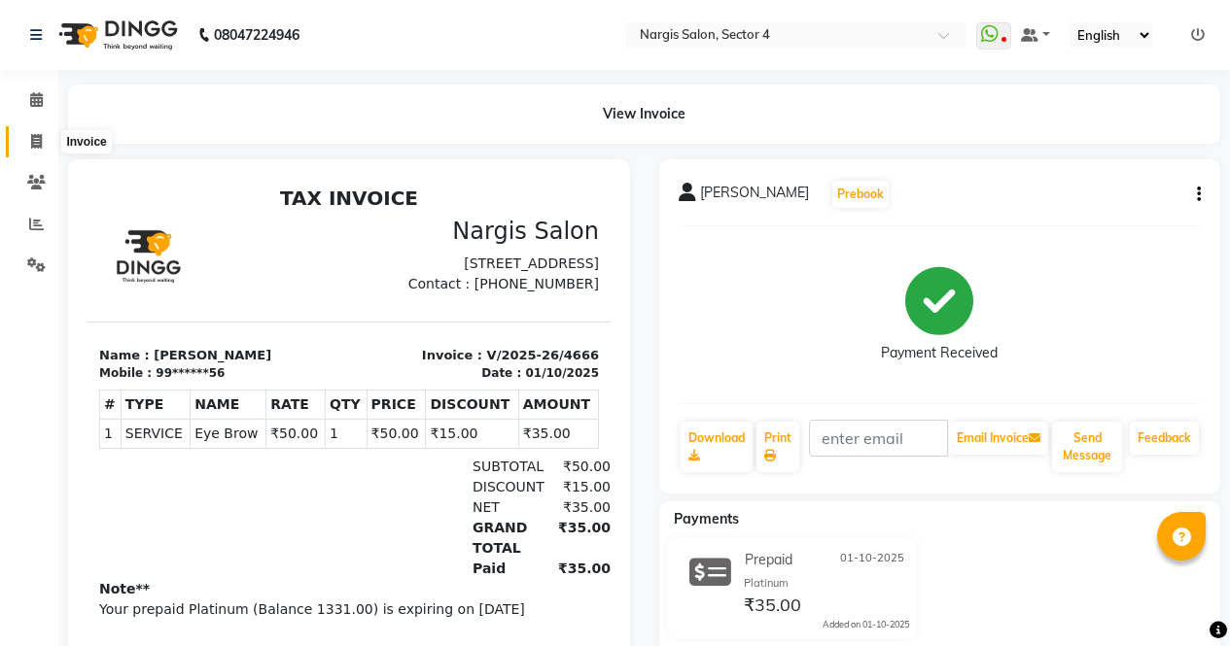
click at [39, 140] on icon at bounding box center [36, 141] width 11 height 15
select select "service"
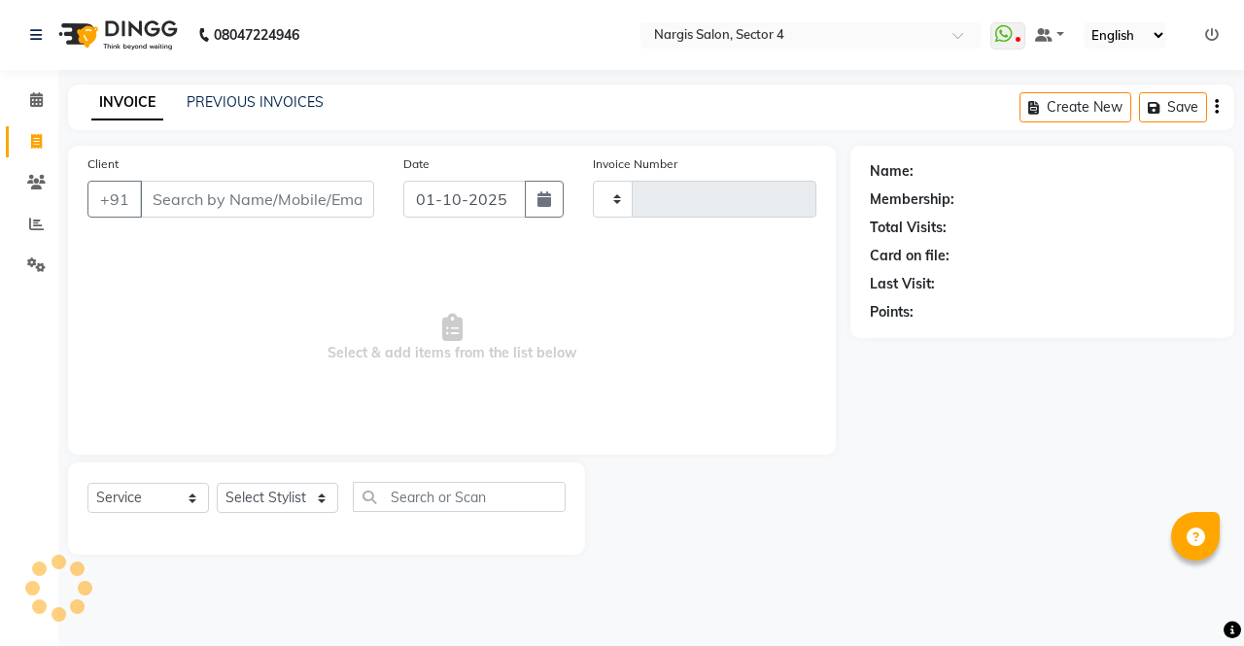
type input "4667"
select select "4130"
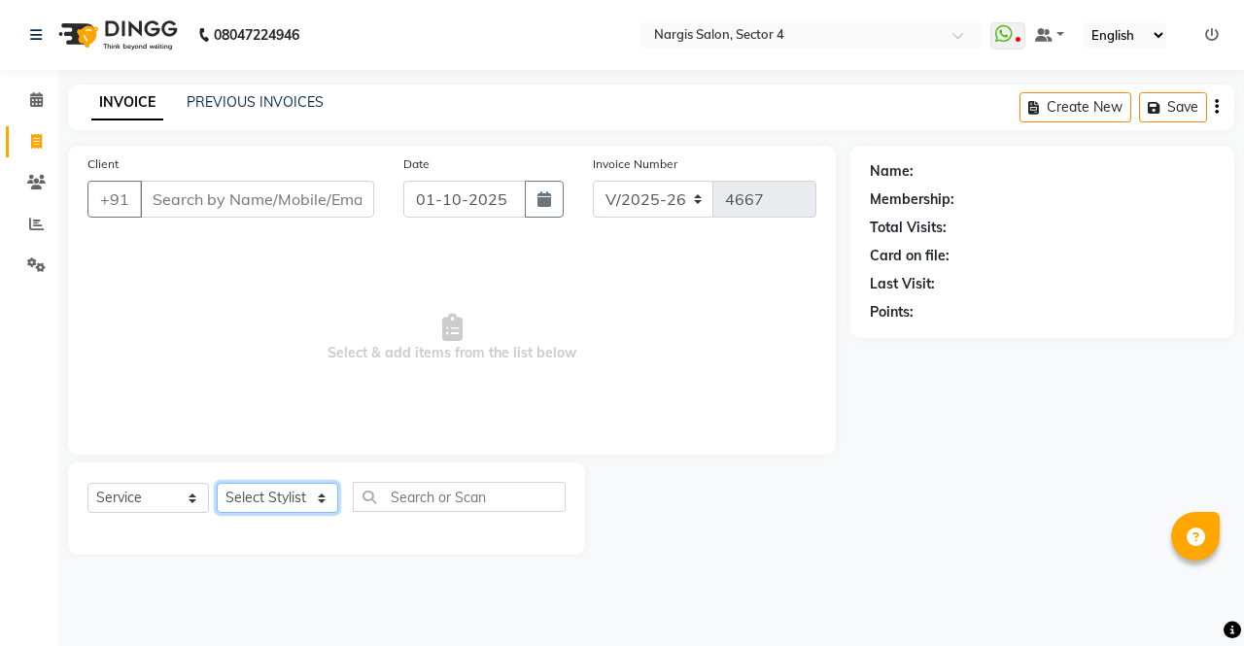
click at [288, 499] on select "Select Stylist ajeet Aman anu armaan ashu Front Desk muskaan rakhi saima shivam…" at bounding box center [278, 498] width 122 height 30
select select "60383"
click at [217, 483] on select "Select Stylist ajeet Aman anu armaan ashu Front Desk muskaan rakhi saima shivam…" at bounding box center [278, 498] width 122 height 30
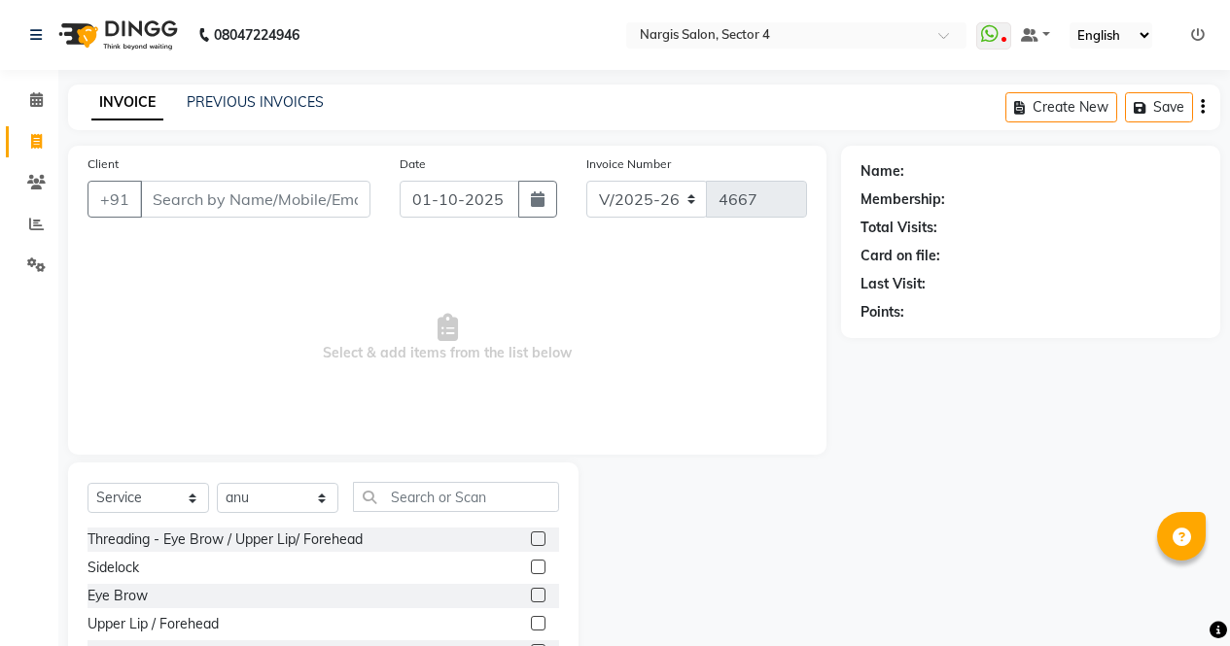
click at [531, 539] on label at bounding box center [538, 539] width 15 height 15
click at [531, 539] on input "checkbox" at bounding box center [537, 540] width 13 height 13
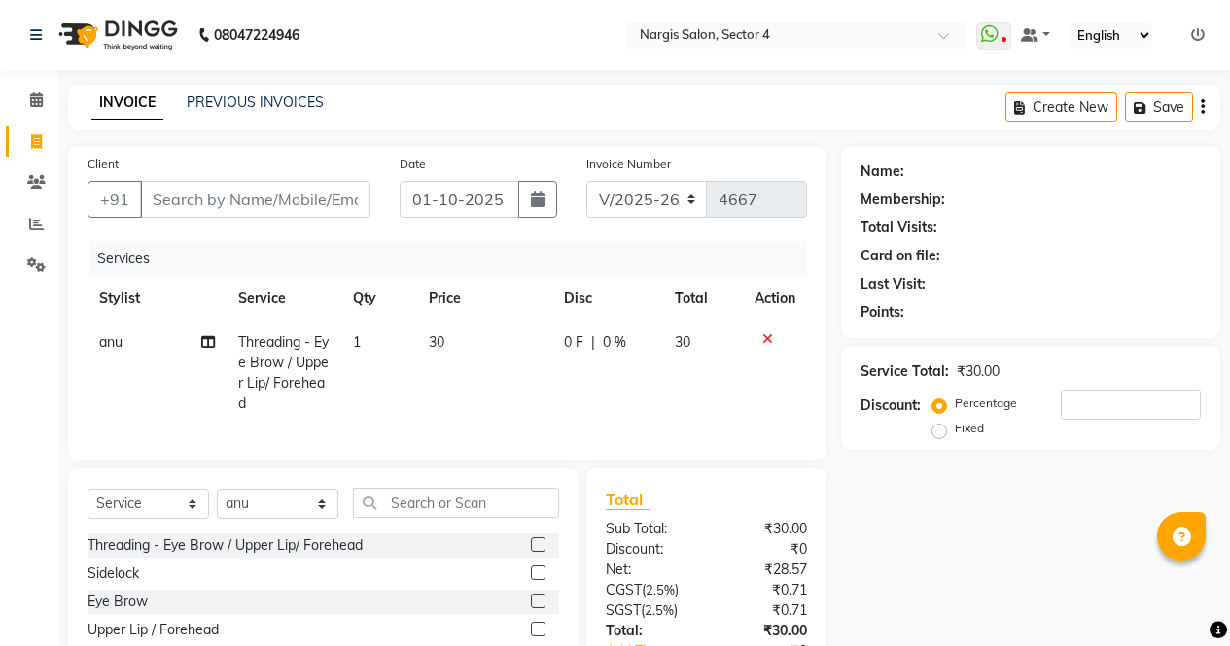
click at [541, 558] on div at bounding box center [545, 546] width 28 height 24
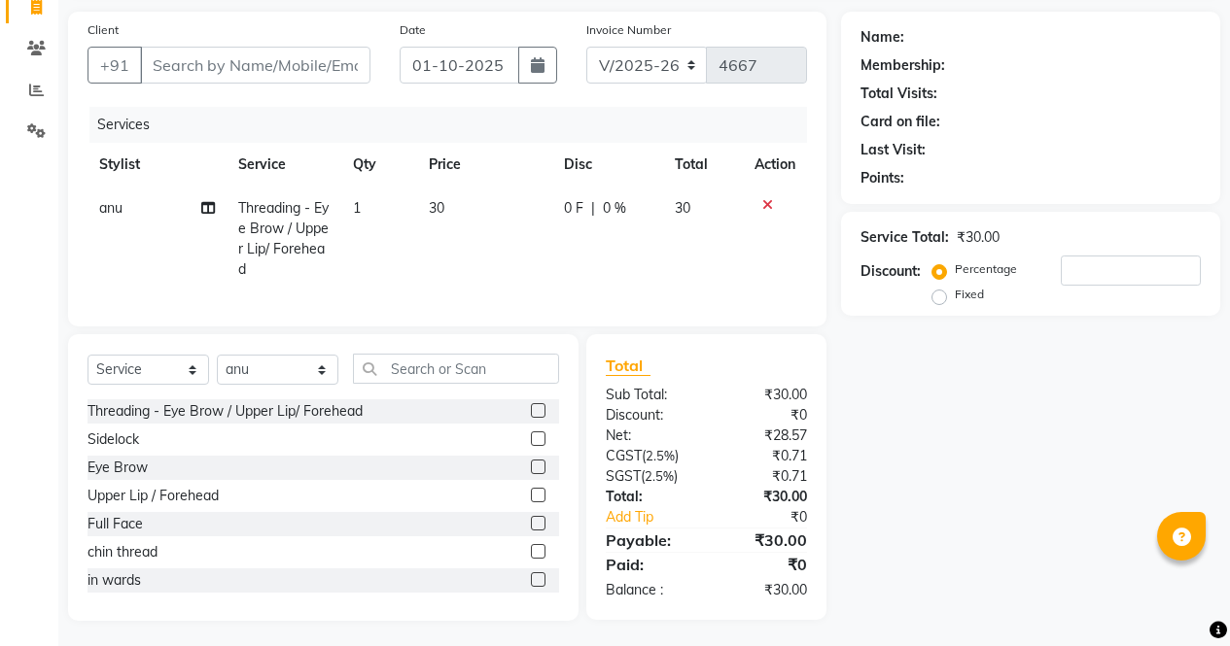
scroll to position [153, 0]
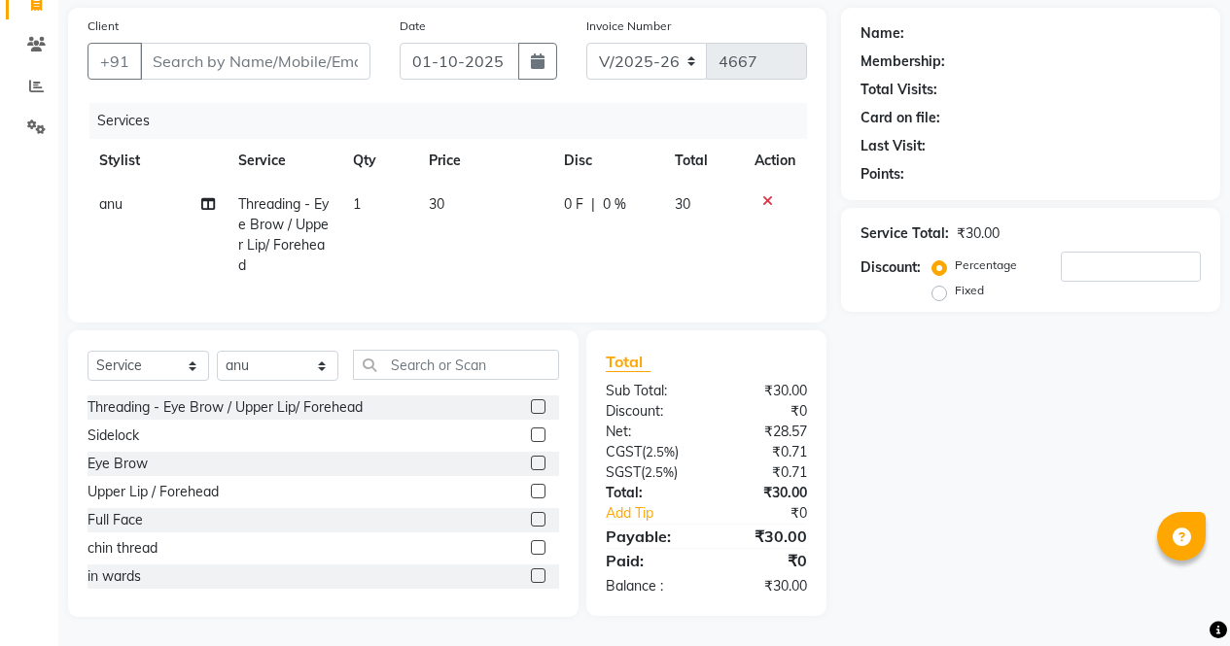
click at [531, 407] on label at bounding box center [538, 407] width 15 height 15
click at [531, 407] on input "checkbox" at bounding box center [537, 407] width 13 height 13
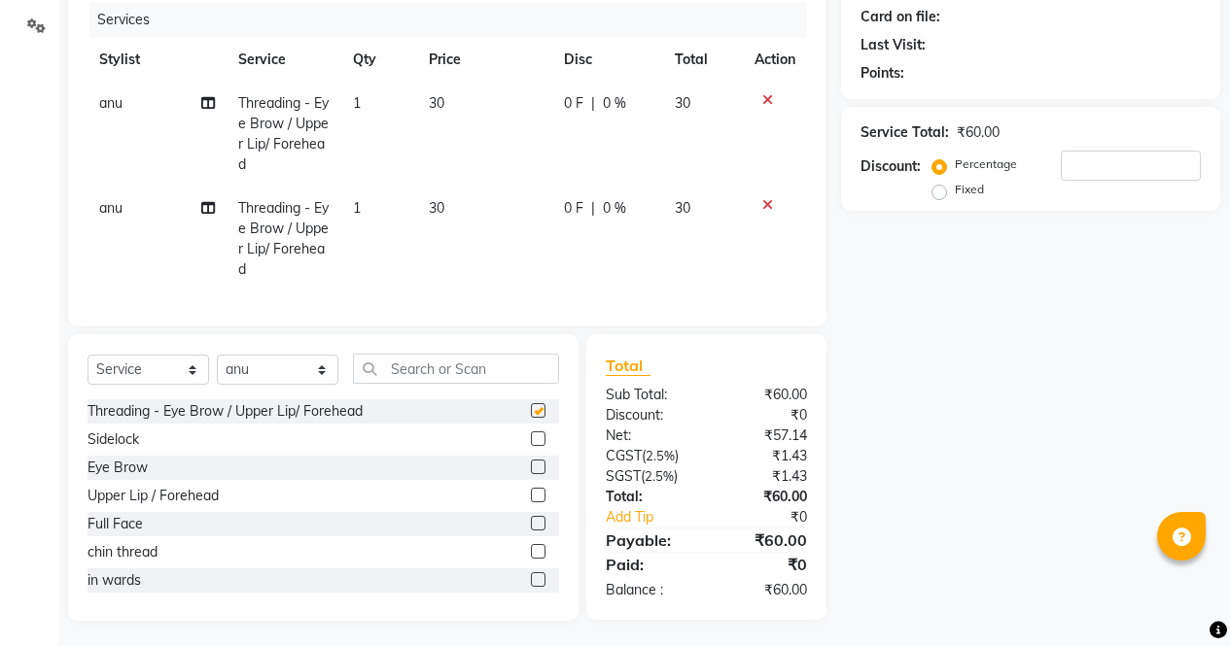
checkbox input "false"
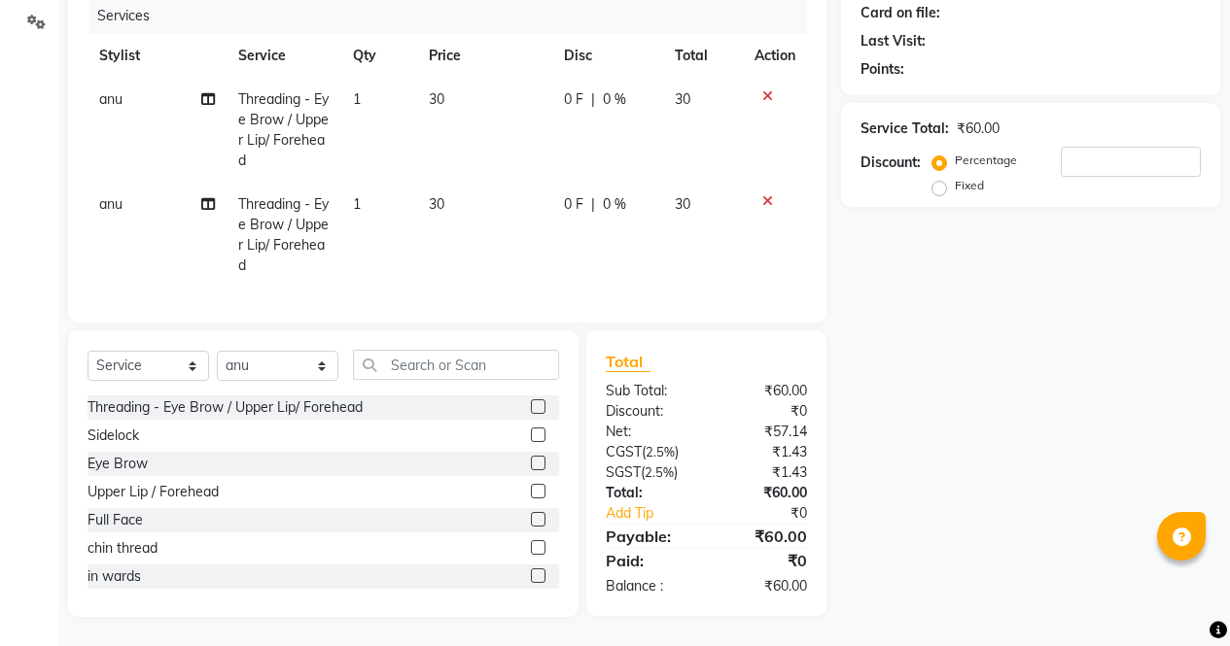
click at [531, 464] on label at bounding box center [538, 463] width 15 height 15
click at [531, 464] on input "checkbox" at bounding box center [537, 464] width 13 height 13
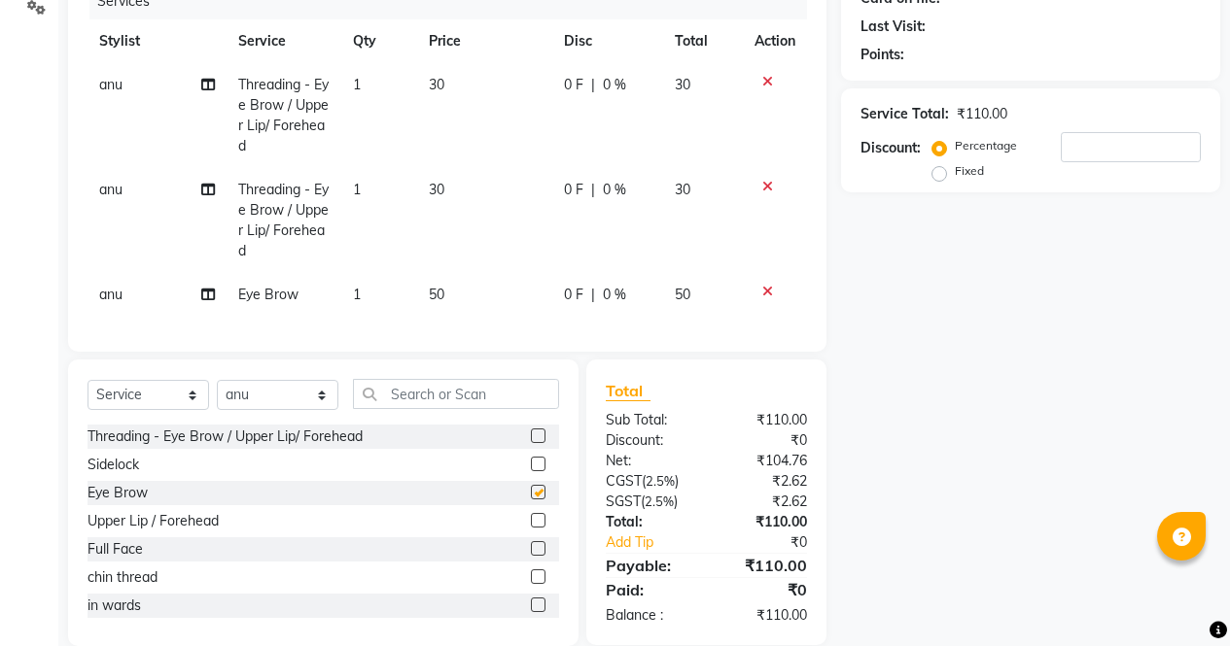
checkbox input "false"
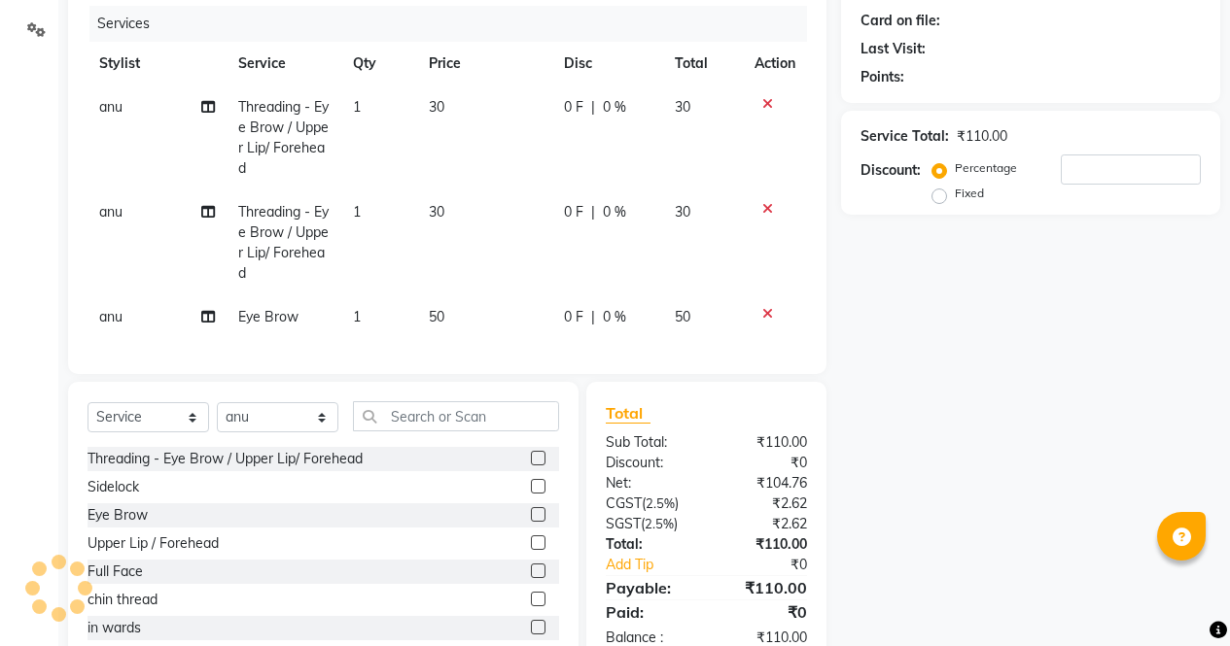
scroll to position [0, 0]
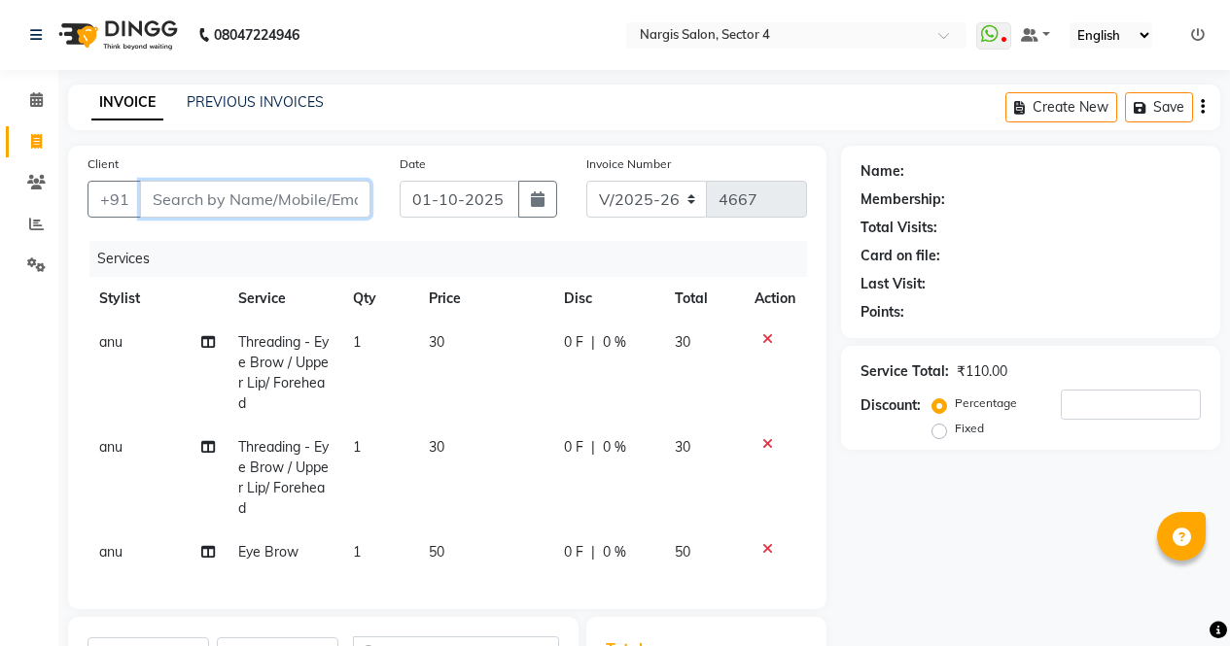
click at [313, 191] on input "Client" at bounding box center [255, 199] width 230 height 37
type input "9"
type input "0"
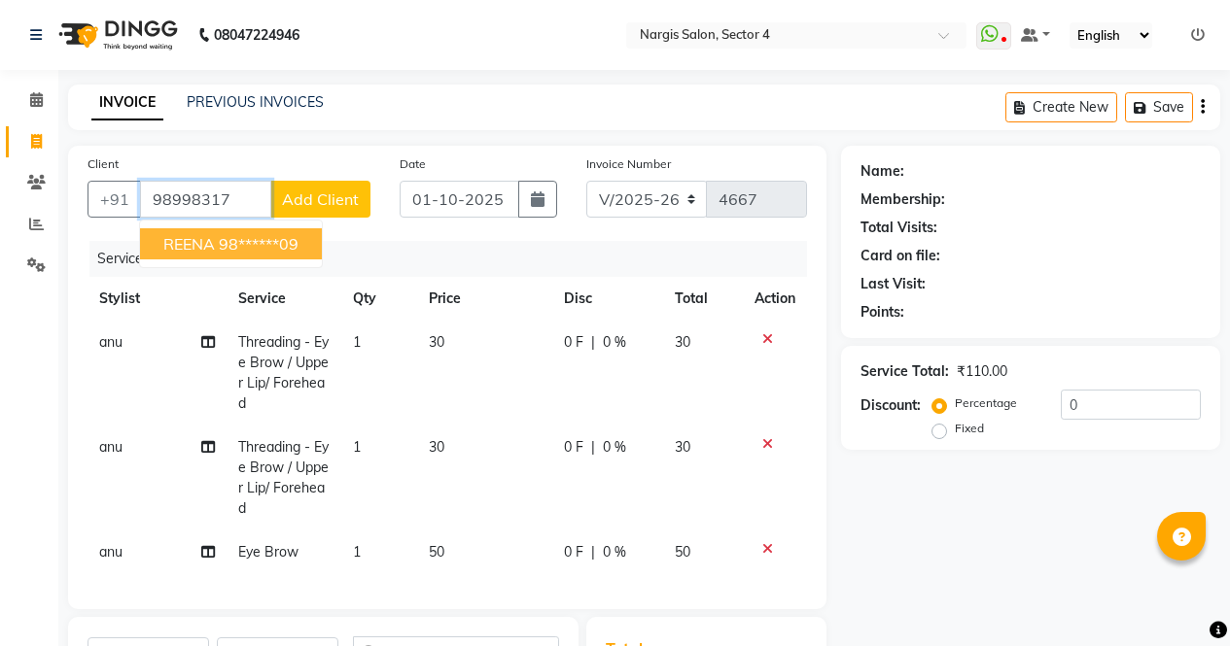
click at [308, 248] on button "REENA 98******09" at bounding box center [231, 243] width 182 height 31
type input "98******09"
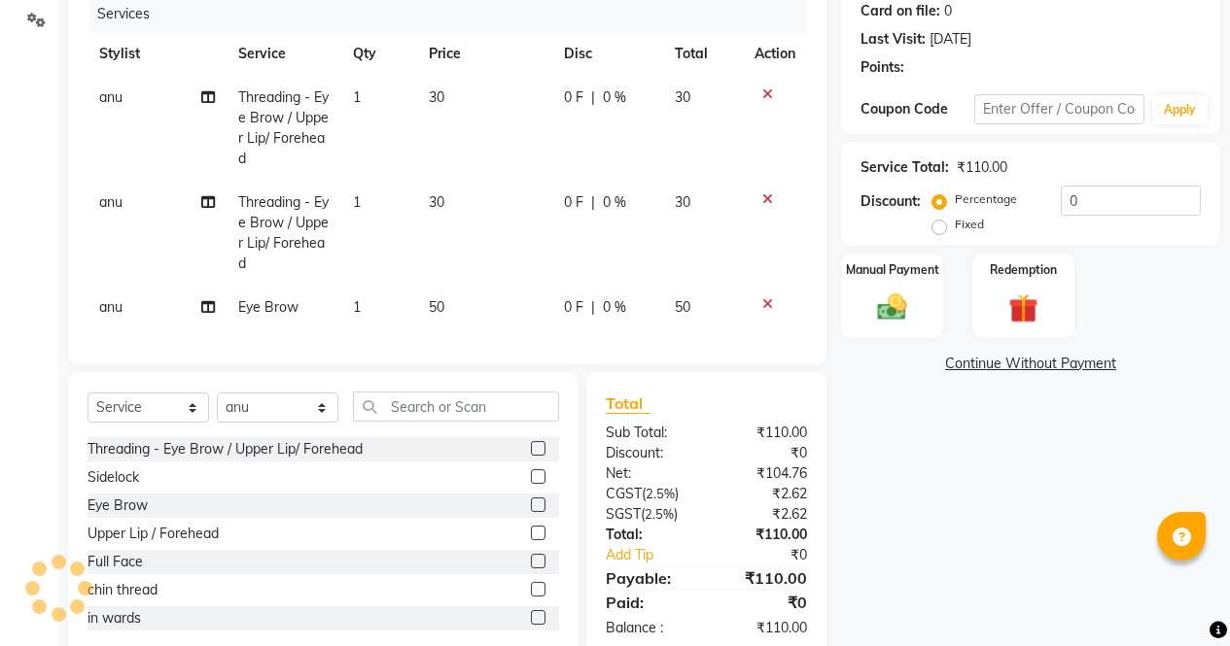
select select "1: Object"
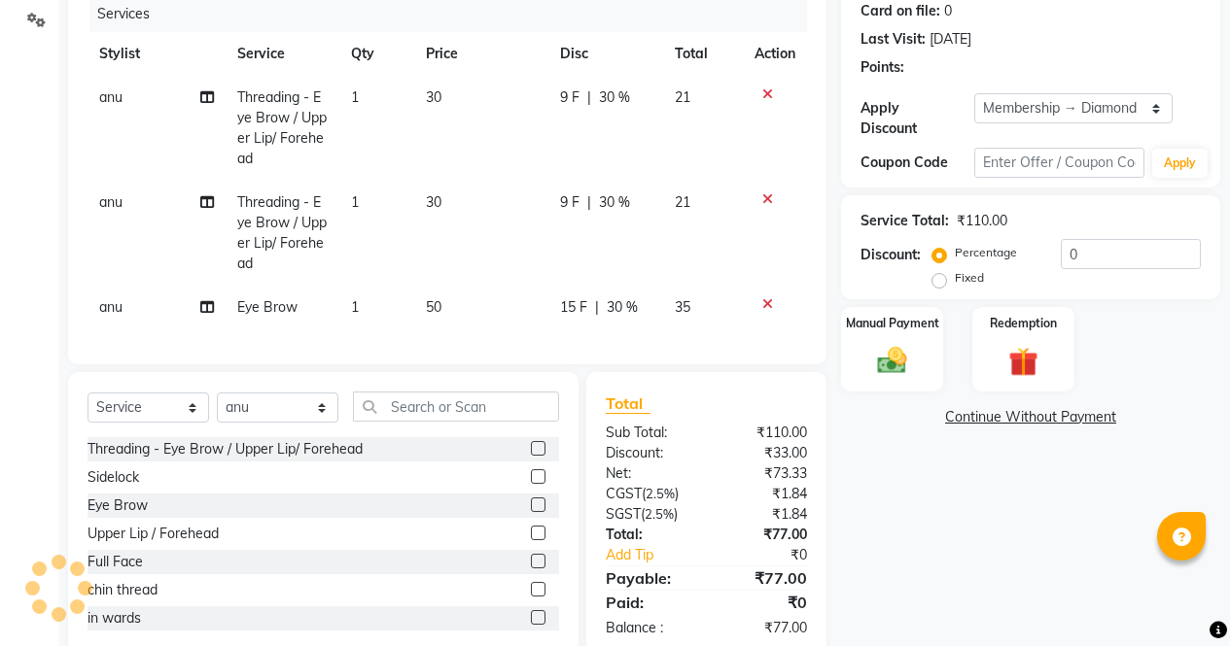
scroll to position [301, 0]
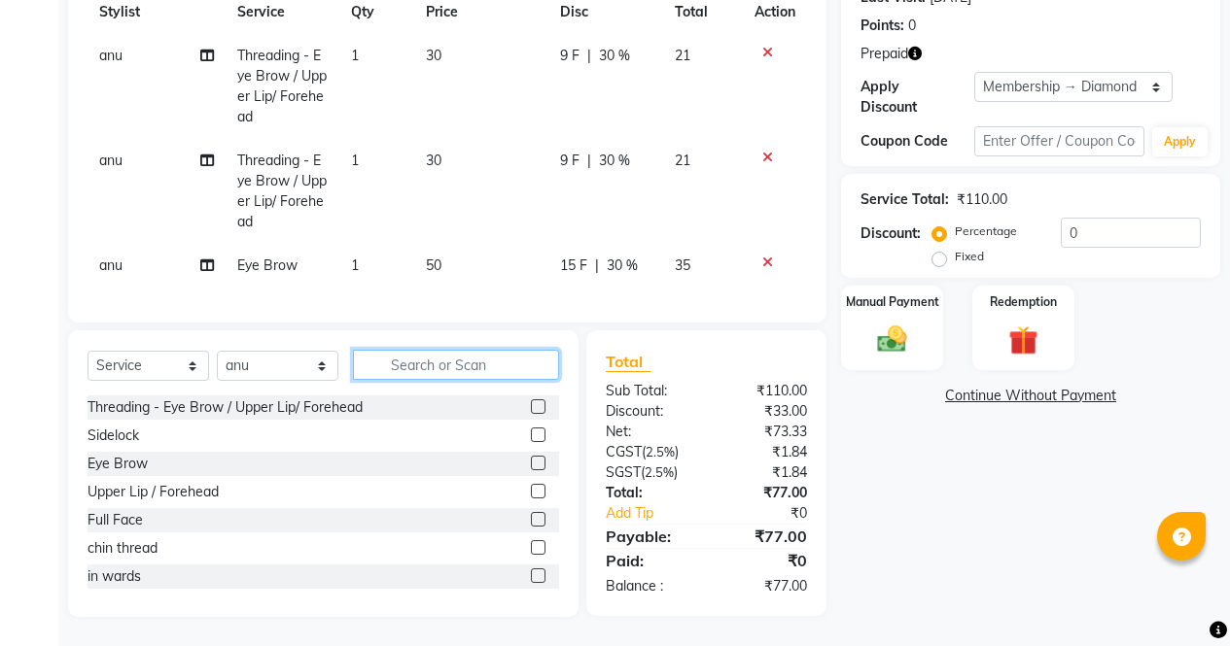
click at [520, 361] on input "text" at bounding box center [456, 365] width 206 height 30
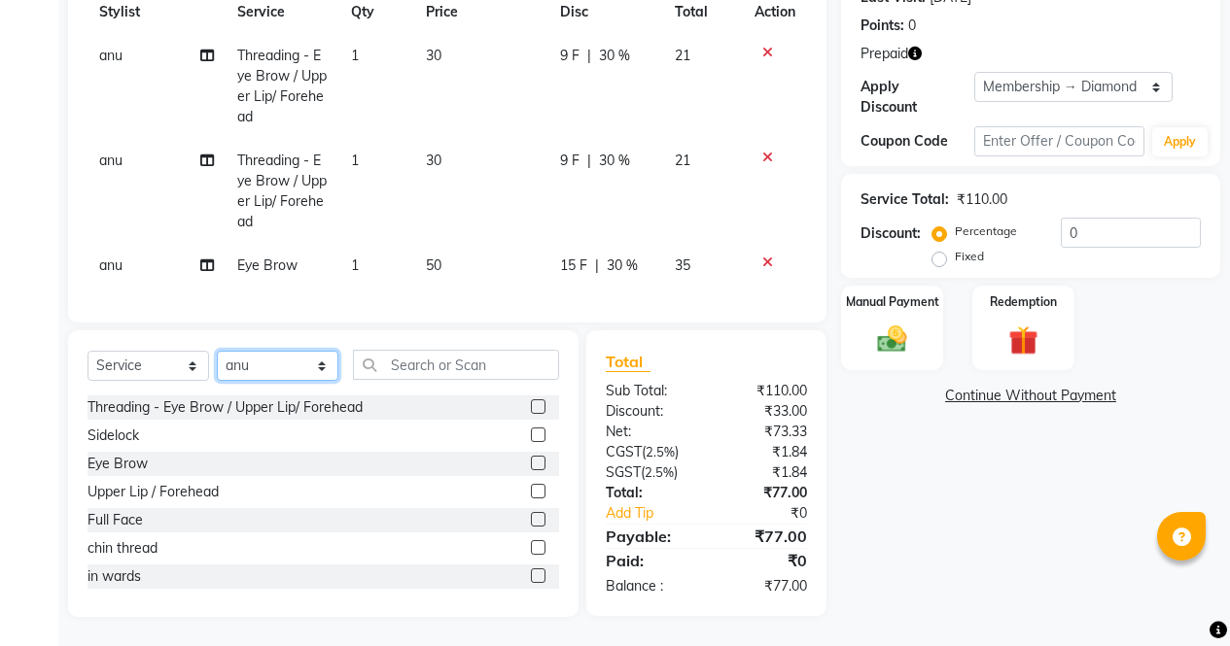
click at [320, 365] on select "Select Stylist ajeet Aman anu armaan ashu Front Desk muskaan rakhi saima shivam…" at bounding box center [278, 366] width 122 height 30
select select "28132"
click at [217, 351] on select "Select Stylist ajeet Aman anu armaan ashu Front Desk muskaan rakhi saima shivam…" at bounding box center [278, 366] width 122 height 30
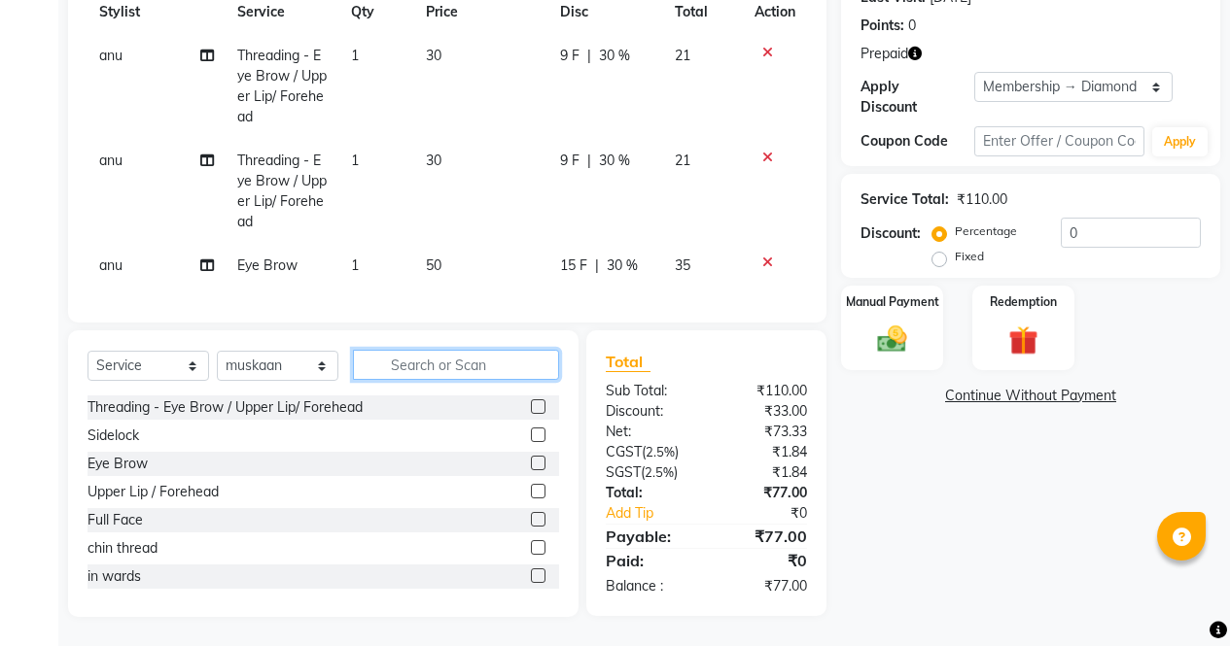
click at [408, 360] on input "text" at bounding box center [456, 365] width 206 height 30
type input "y"
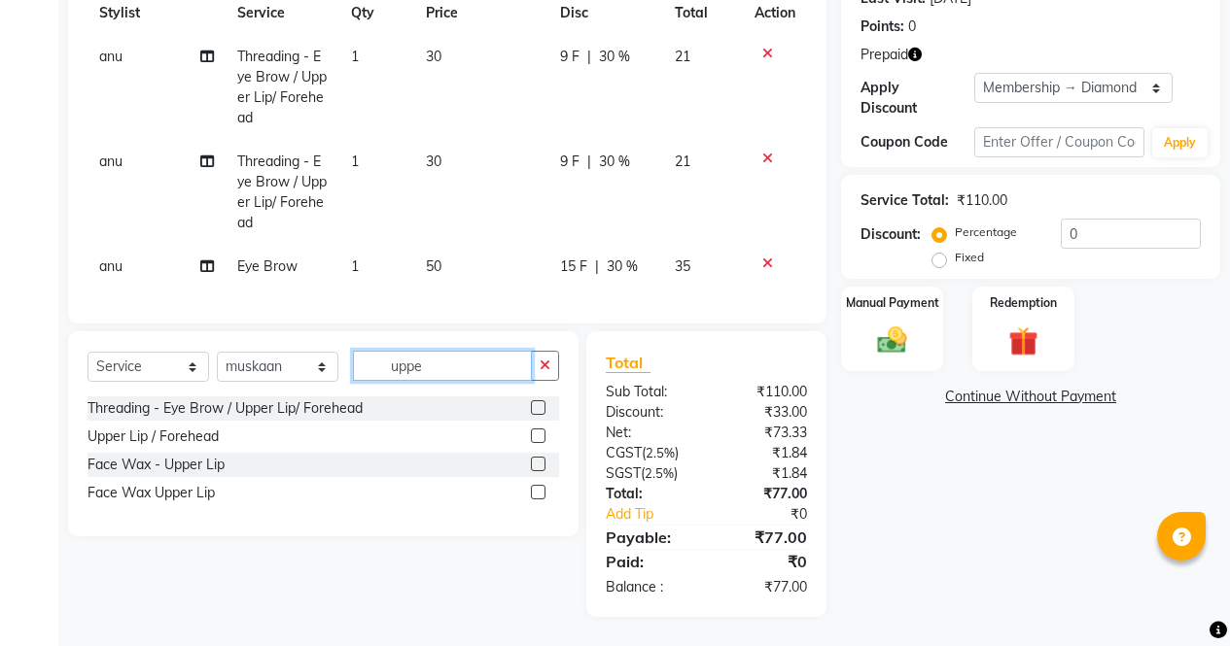
type input "uppe"
click at [539, 493] on label at bounding box center [538, 492] width 15 height 15
click at [539, 493] on input "checkbox" at bounding box center [537, 493] width 13 height 13
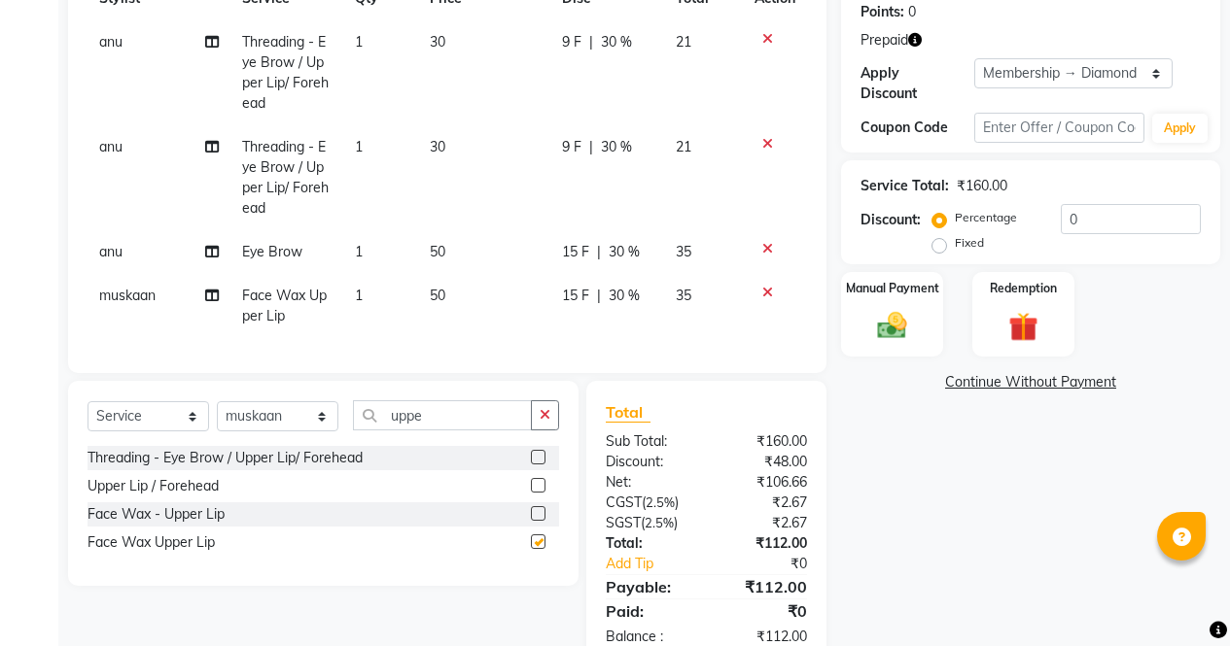
scroll to position [365, 0]
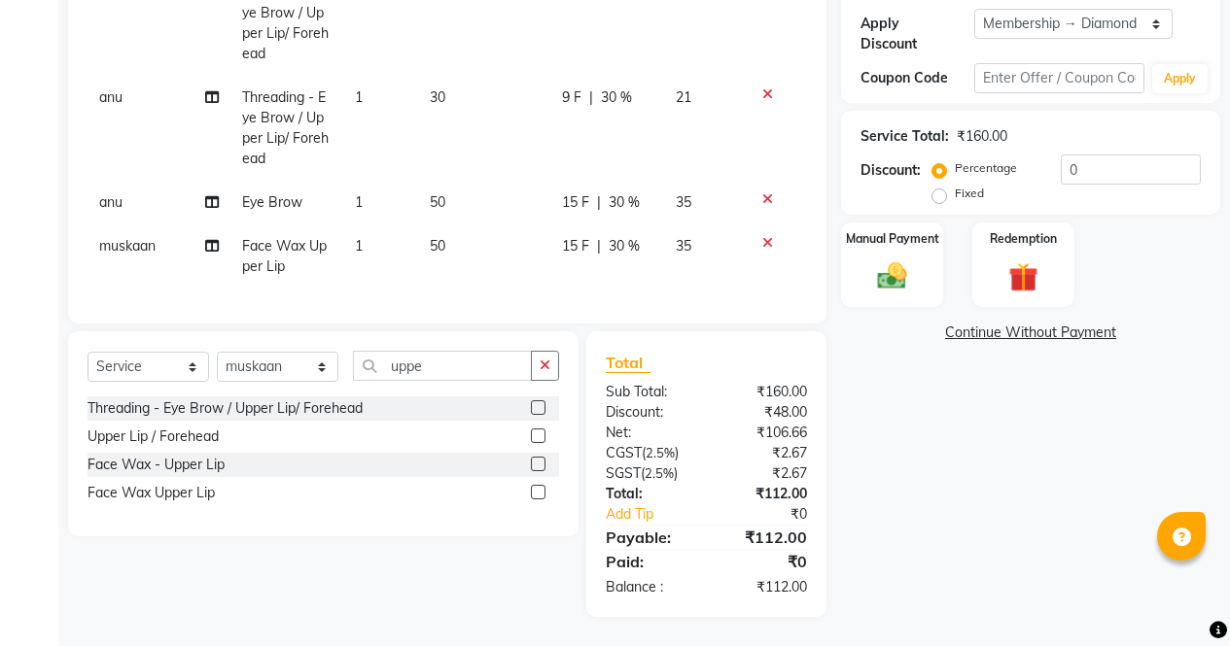
checkbox input "false"
click at [548, 379] on button "button" at bounding box center [545, 366] width 28 height 30
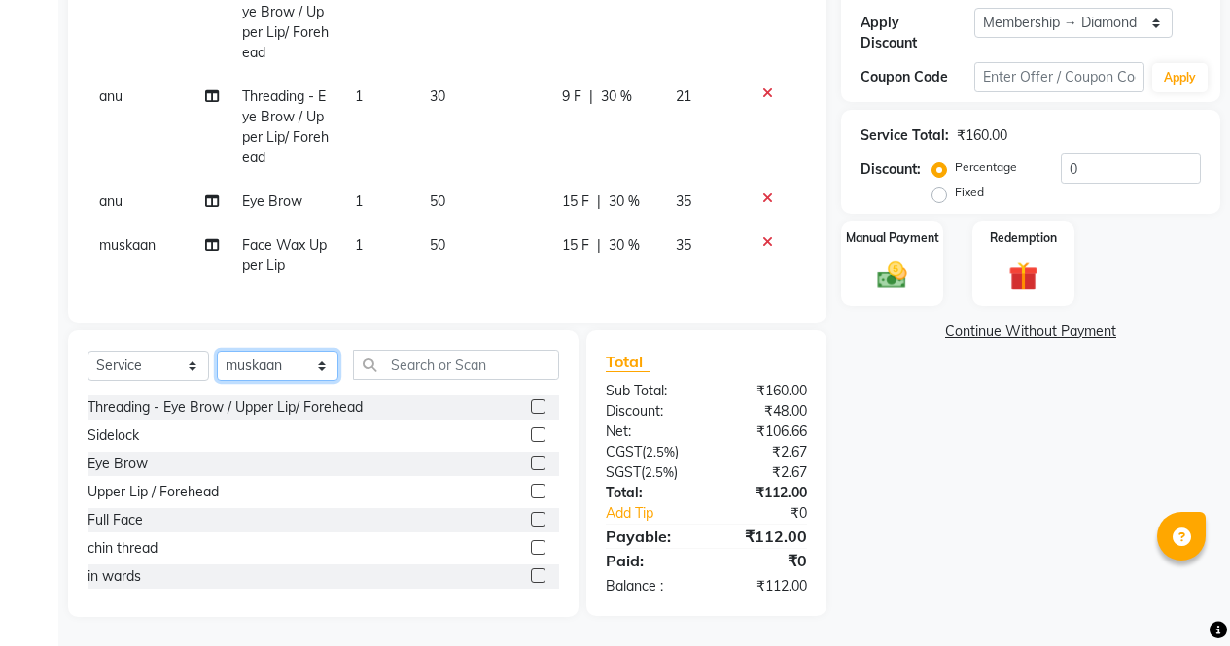
click at [335, 359] on select "Select Stylist ajeet Aman anu armaan ashu Front Desk muskaan rakhi saima shivam…" at bounding box center [278, 366] width 122 height 30
click at [303, 363] on select "Select Stylist ajeet Aman anu armaan ashu Front Desk muskaan rakhi saima shivam…" at bounding box center [278, 366] width 122 height 30
click at [304, 365] on select "Select Stylist ajeet Aman anu armaan ashu Front Desk muskaan rakhi saima shivam…" at bounding box center [278, 366] width 122 height 30
select select "86619"
click at [217, 352] on select "Select Stylist ajeet Aman anu armaan ashu Front Desk muskaan rakhi saima shivam…" at bounding box center [278, 366] width 122 height 30
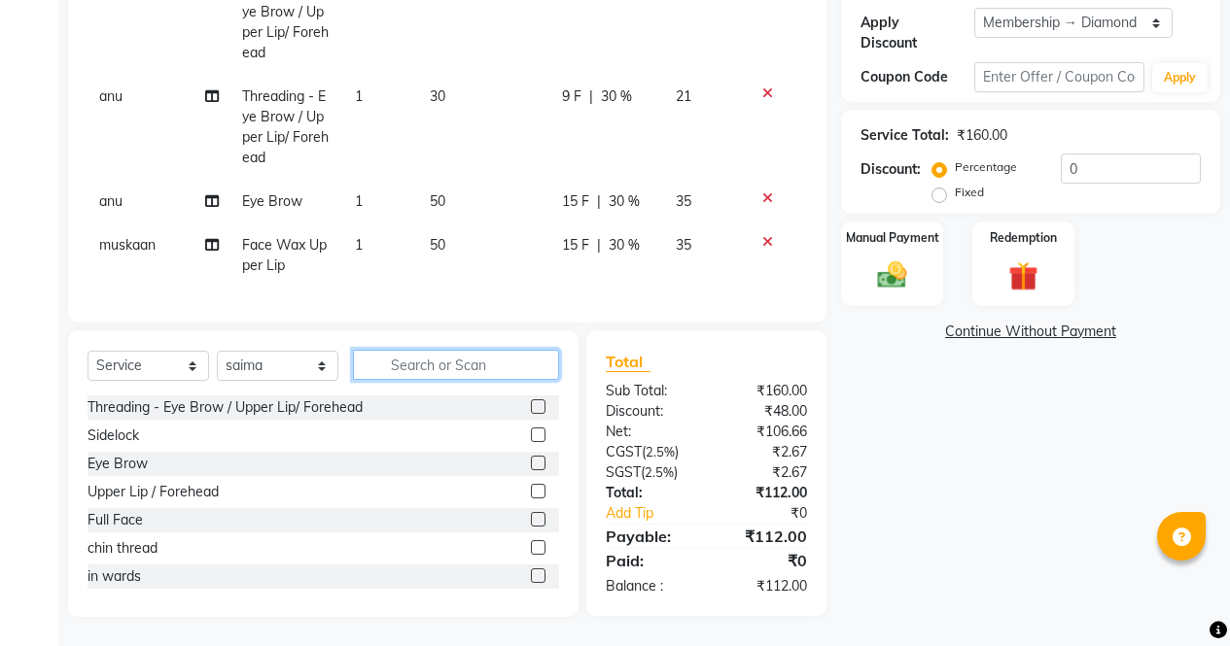
click at [482, 367] on input "text" at bounding box center [456, 365] width 206 height 30
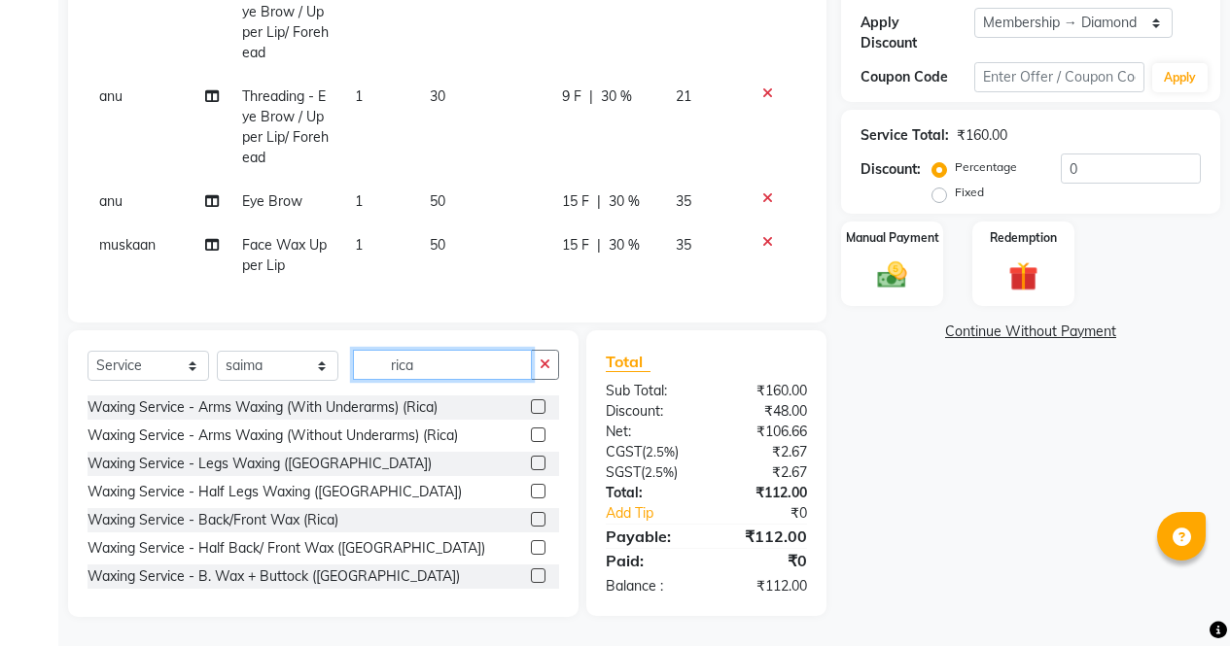
type input "rica"
click at [531, 408] on label at bounding box center [538, 407] width 15 height 15
click at [531, 408] on input "checkbox" at bounding box center [537, 407] width 13 height 13
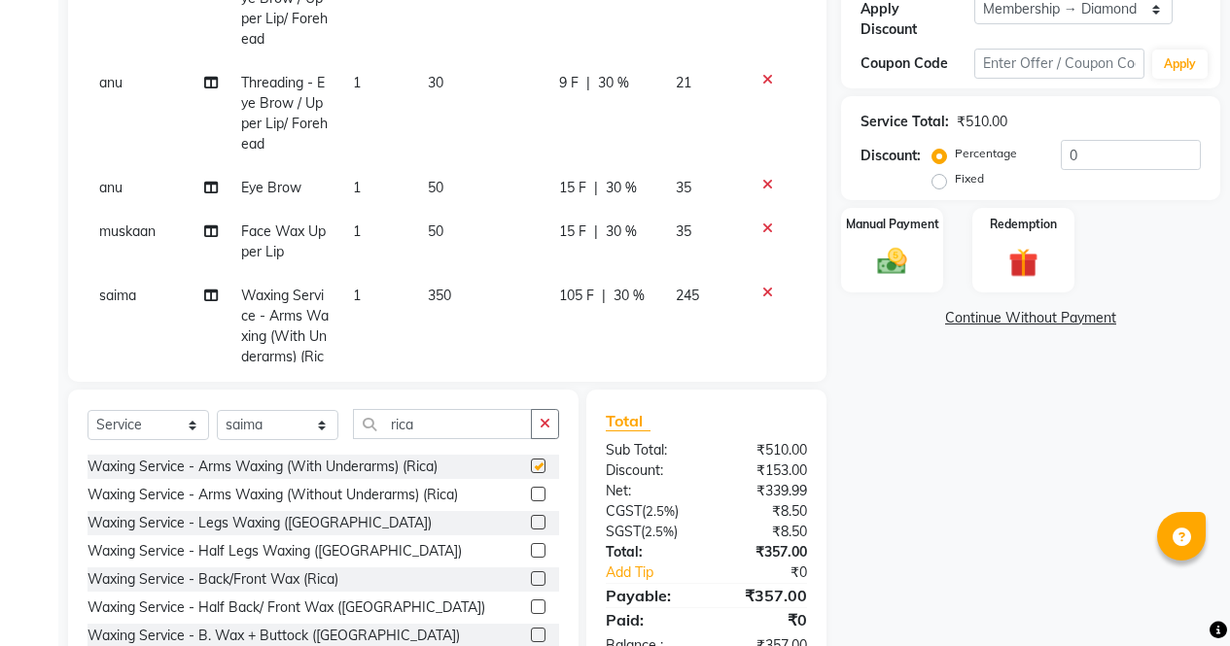
scroll to position [67, 0]
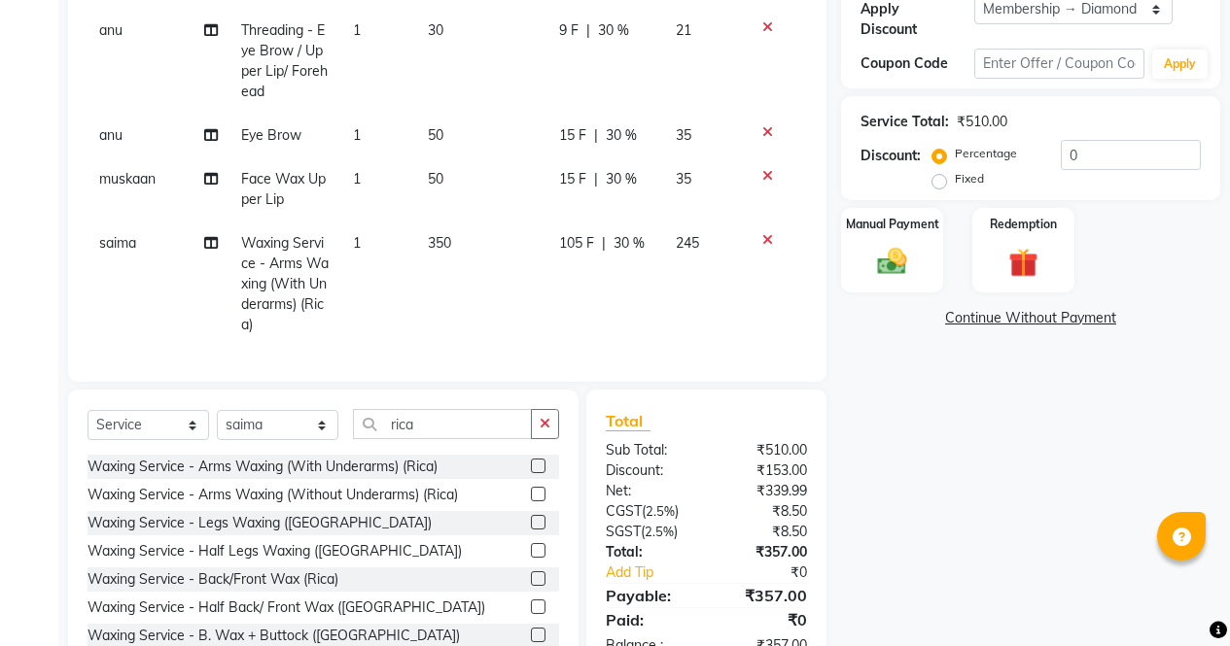
checkbox input "false"
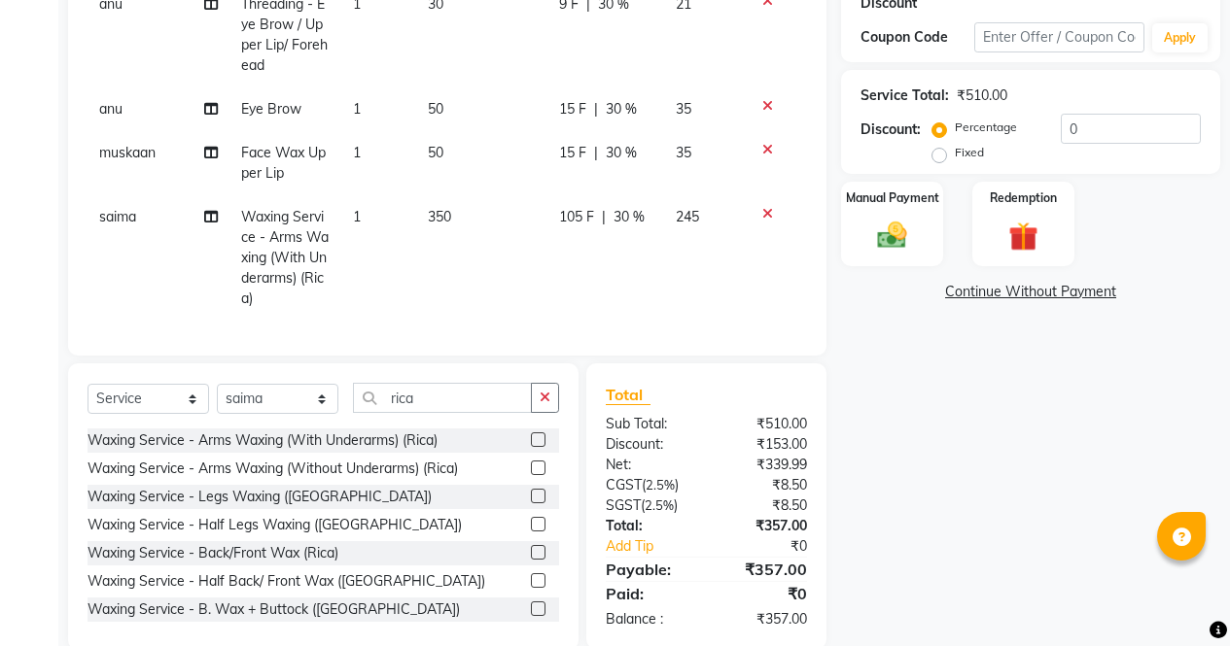
scroll to position [404, 0]
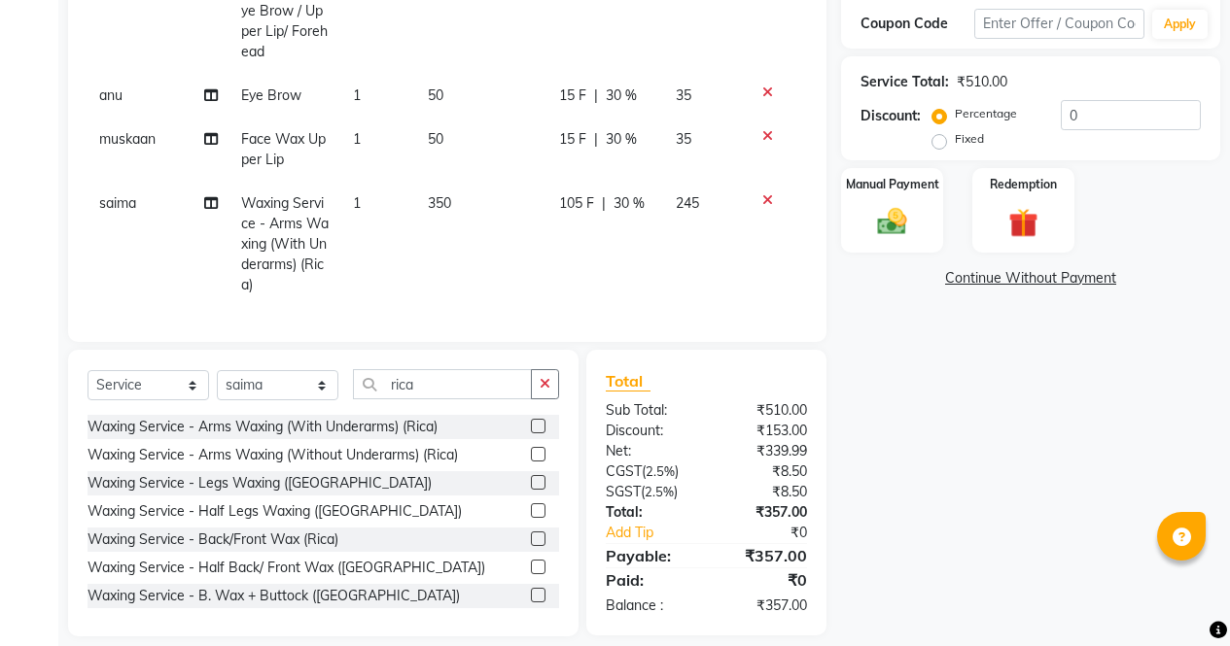
click at [1035, 216] on img at bounding box center [1023, 223] width 48 height 36
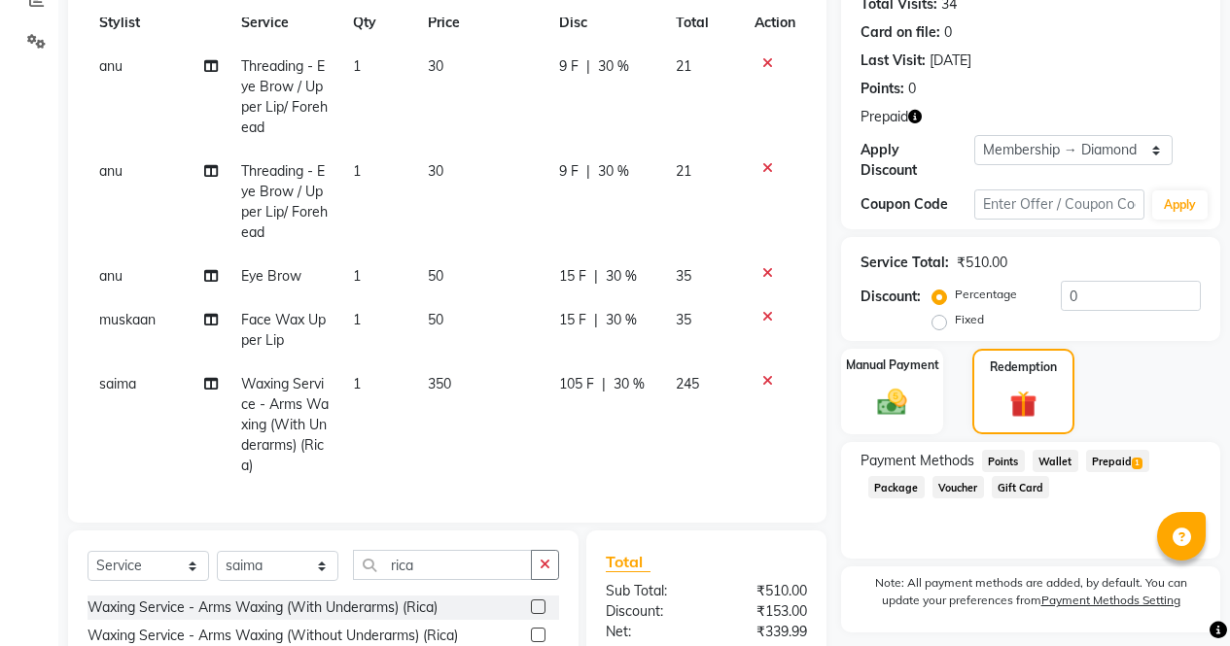
click at [916, 113] on icon "button" at bounding box center [915, 117] width 14 height 14
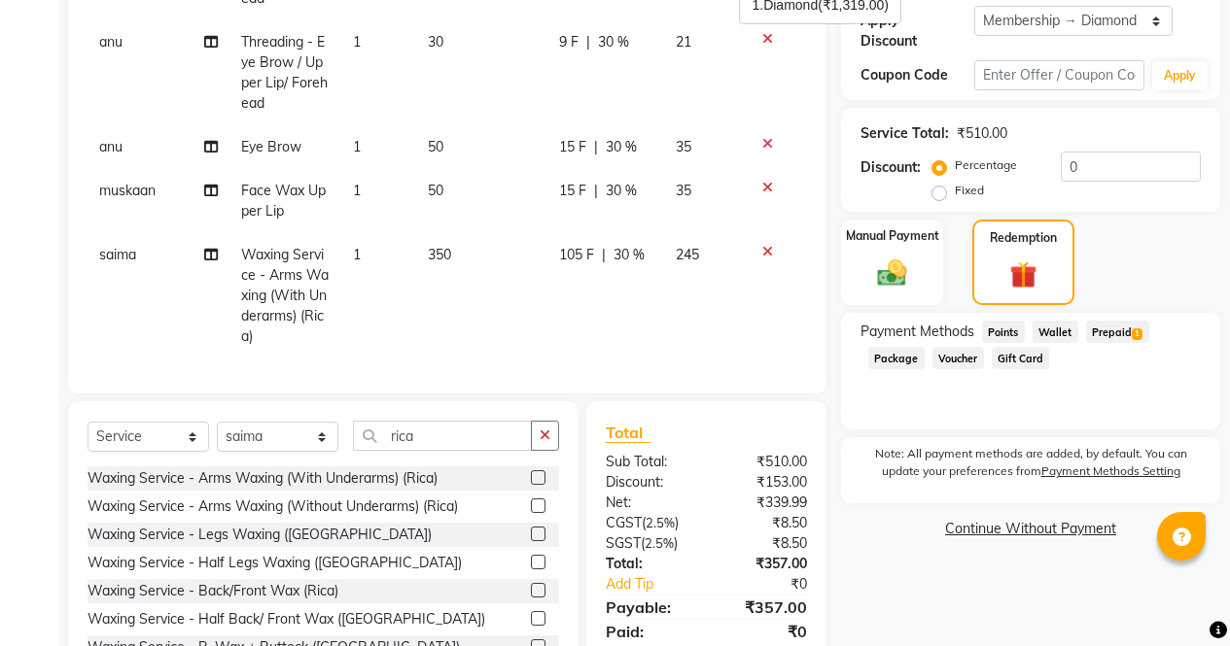
scroll to position [424, 0]
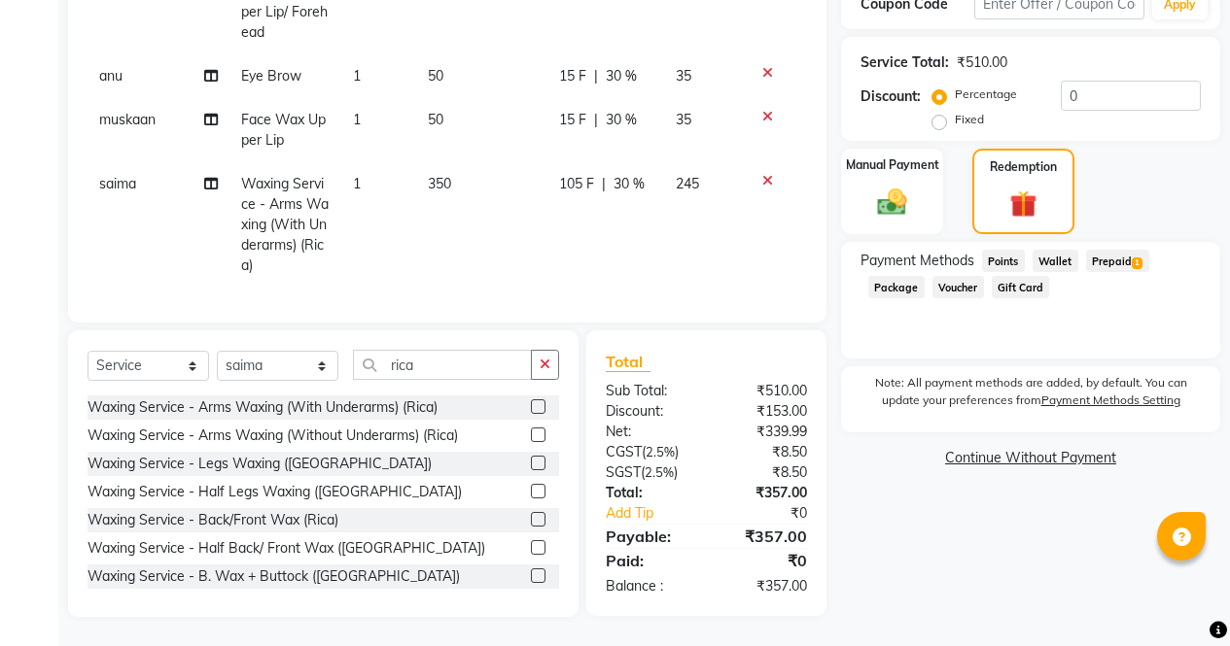
click at [1136, 258] on span "1" at bounding box center [1136, 264] width 11 height 12
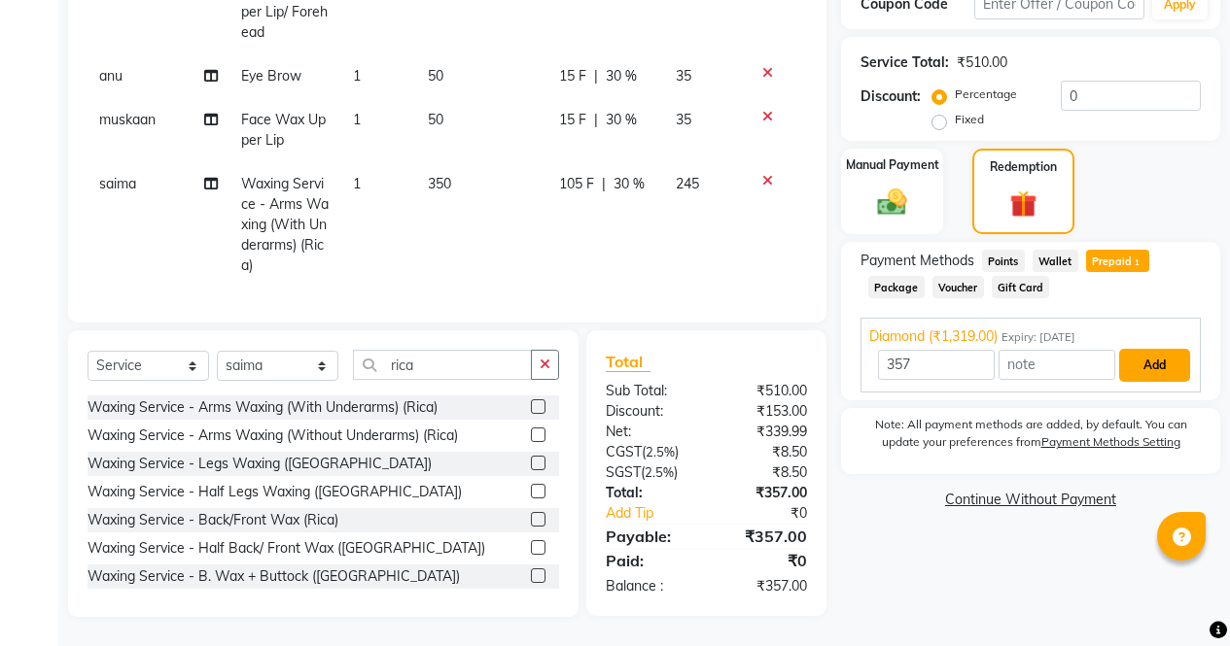
click at [1145, 357] on button "Add" at bounding box center [1154, 365] width 71 height 33
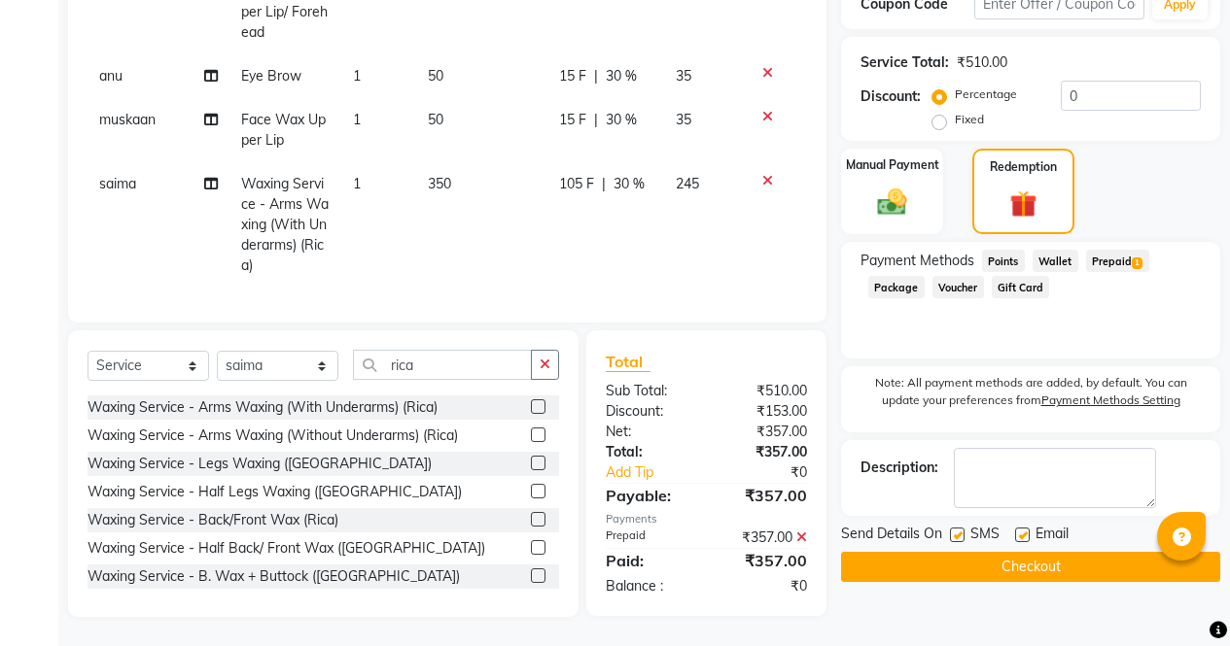
click at [1112, 552] on button "Checkout" at bounding box center [1030, 567] width 379 height 30
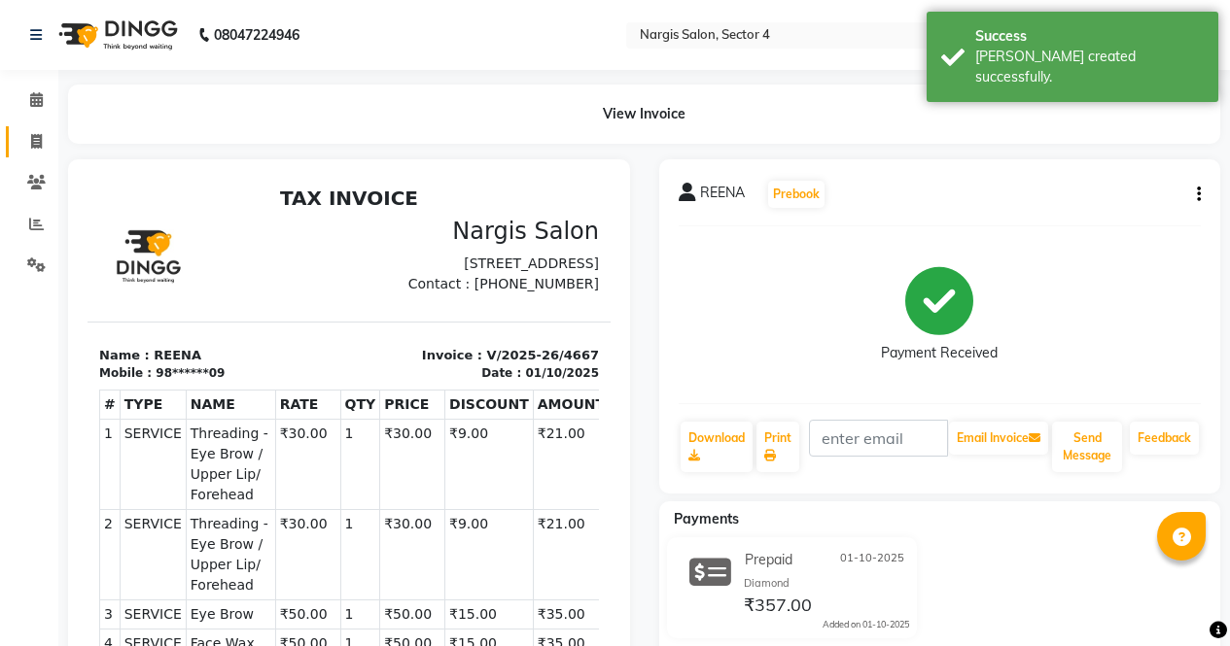
click at [46, 143] on span at bounding box center [36, 142] width 34 height 22
select select "service"
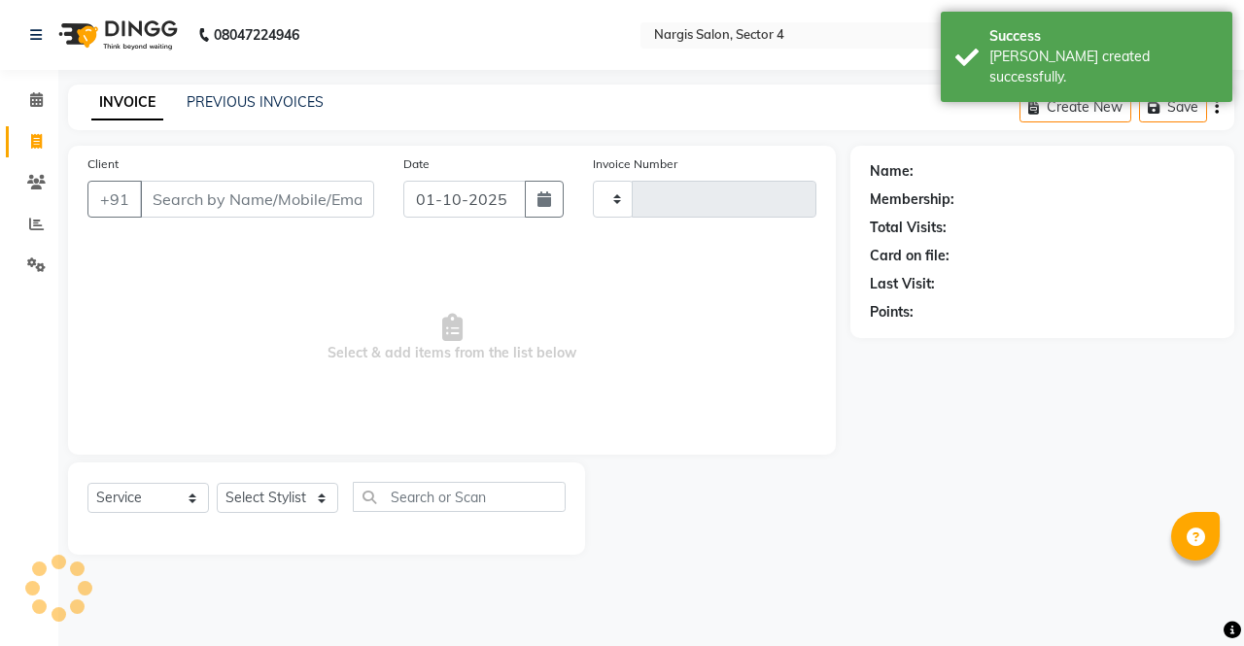
type input "4668"
select select "4130"
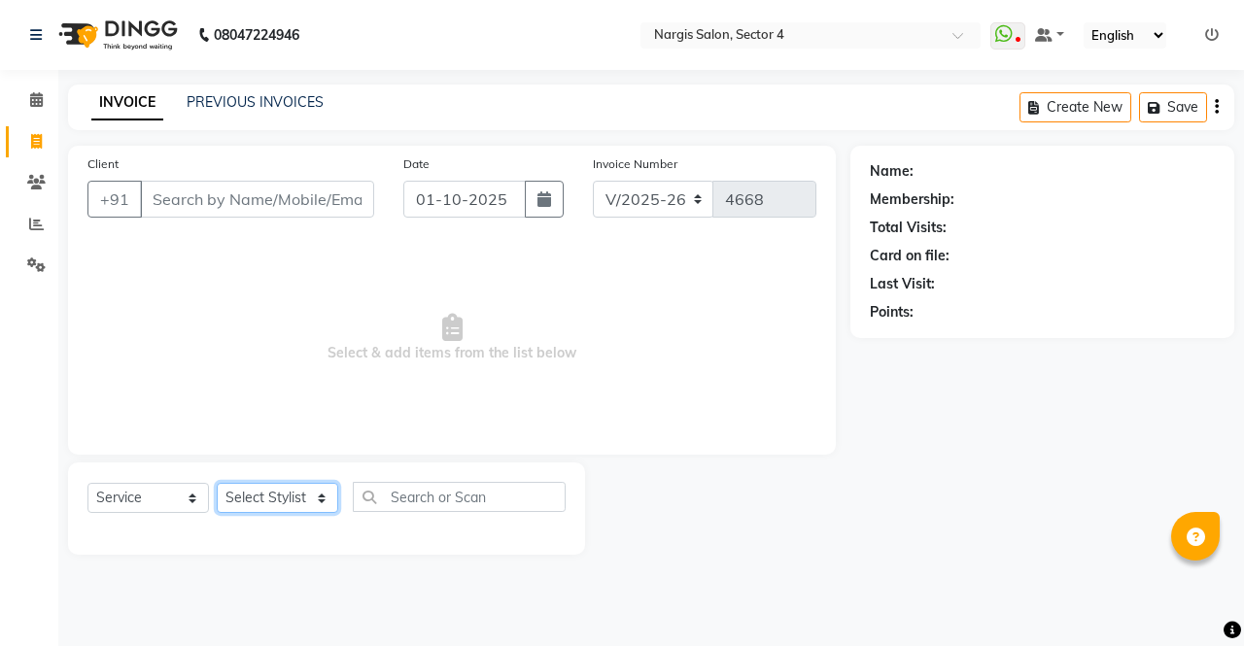
click at [292, 498] on select "Select Stylist ajeet Aman anu armaan ashu Front Desk muskaan rakhi saima shivam…" at bounding box center [278, 498] width 122 height 30
select select "86619"
click at [217, 483] on select "Select Stylist ajeet Aman anu armaan ashu Front Desk muskaan rakhi saima shivam…" at bounding box center [278, 498] width 122 height 30
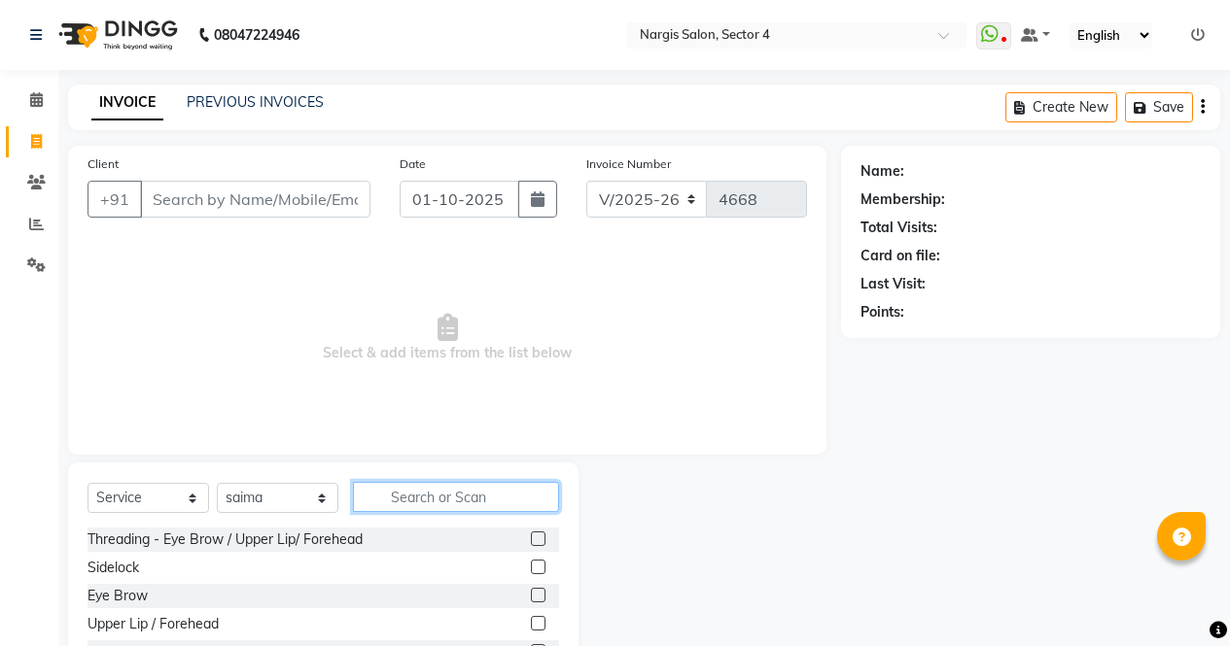
click at [426, 496] on input "text" at bounding box center [456, 497] width 206 height 30
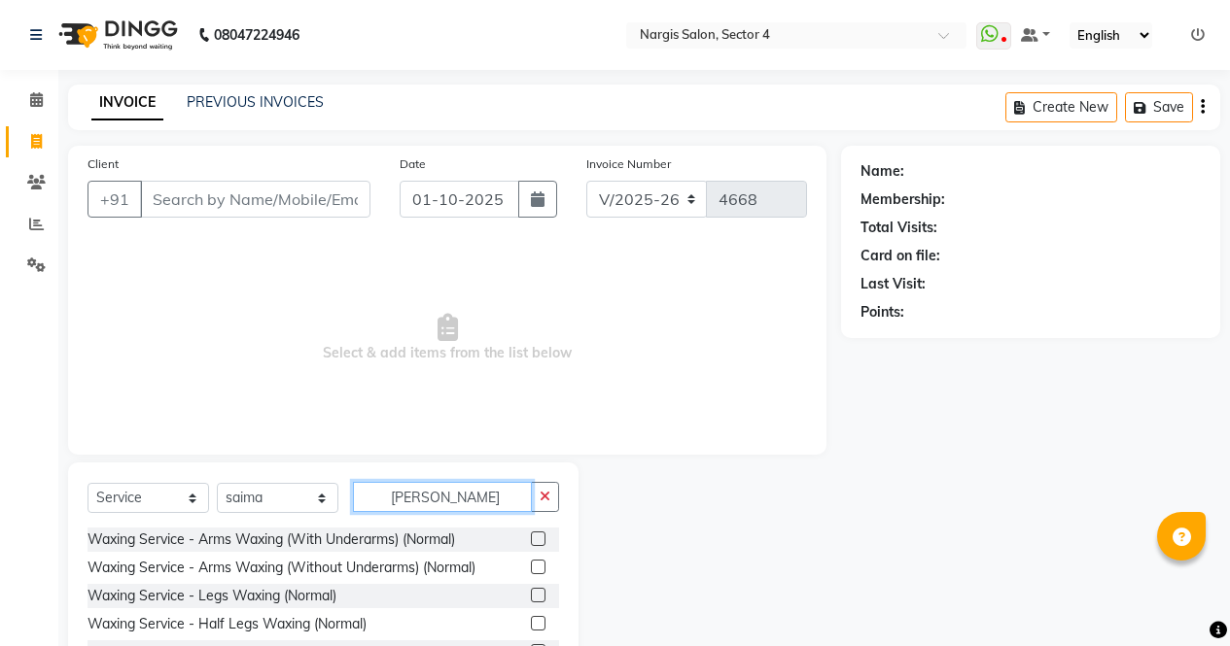
type input "norma"
click at [531, 541] on label at bounding box center [538, 539] width 15 height 15
click at [531, 541] on input "checkbox" at bounding box center [537, 540] width 13 height 13
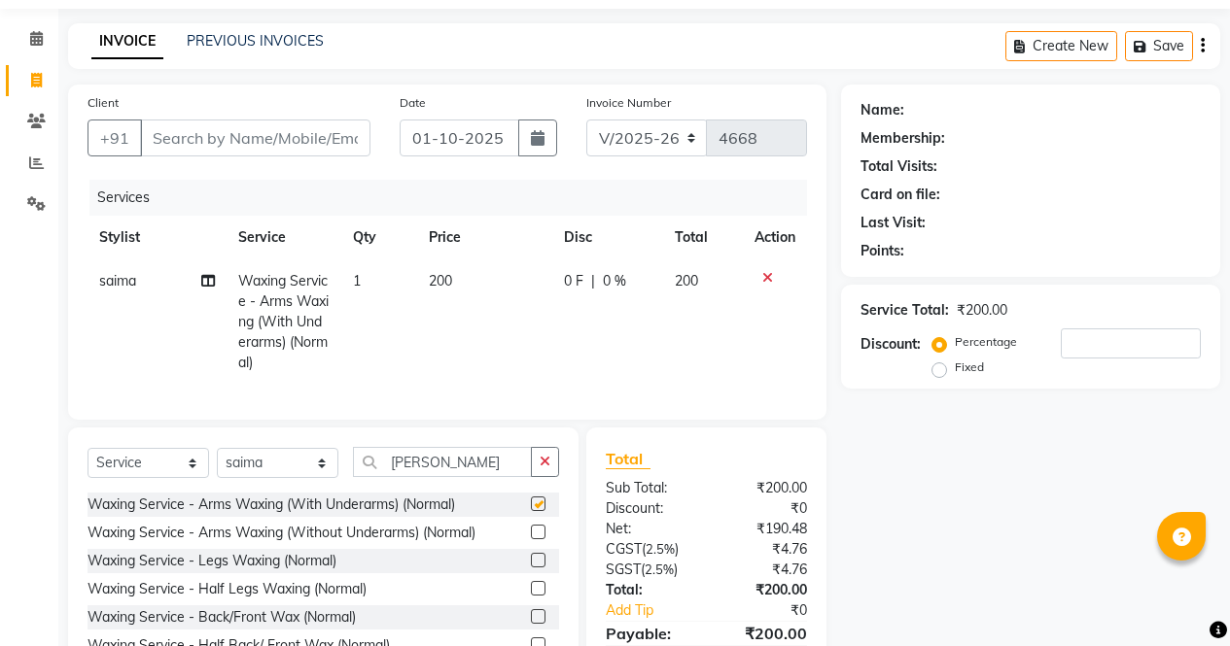
scroll to position [173, 0]
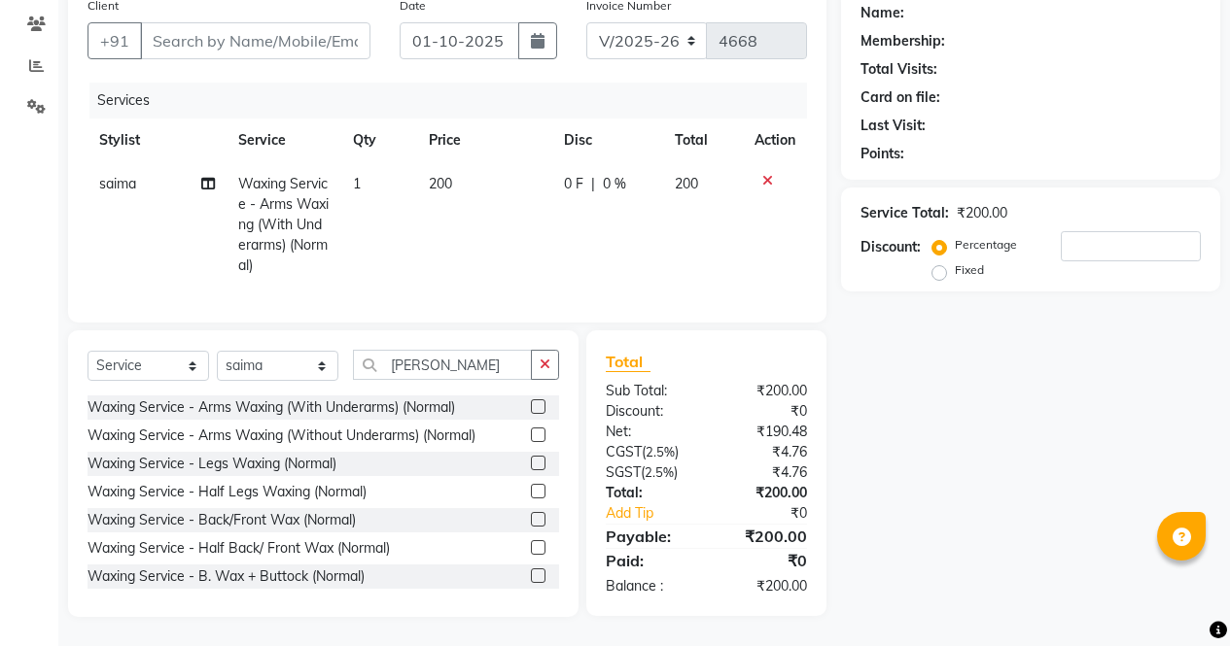
checkbox input "false"
click at [538, 367] on button "button" at bounding box center [545, 365] width 28 height 30
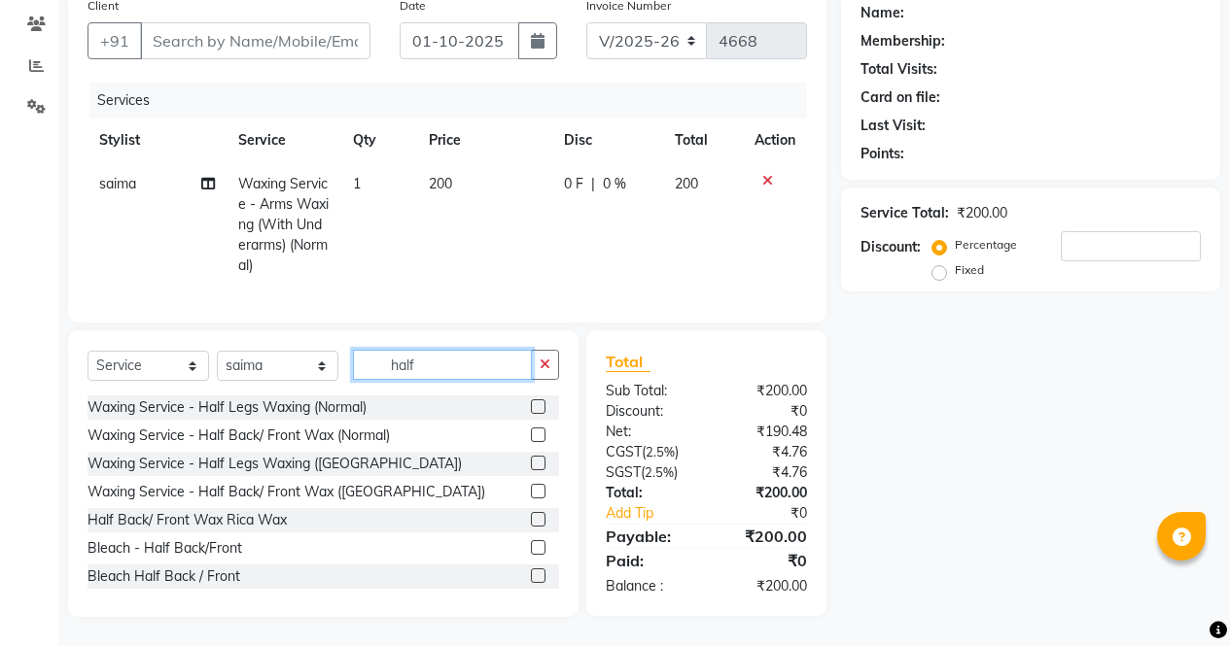
type input "half"
click at [531, 407] on label at bounding box center [538, 407] width 15 height 15
click at [531, 407] on input "checkbox" at bounding box center [537, 407] width 13 height 13
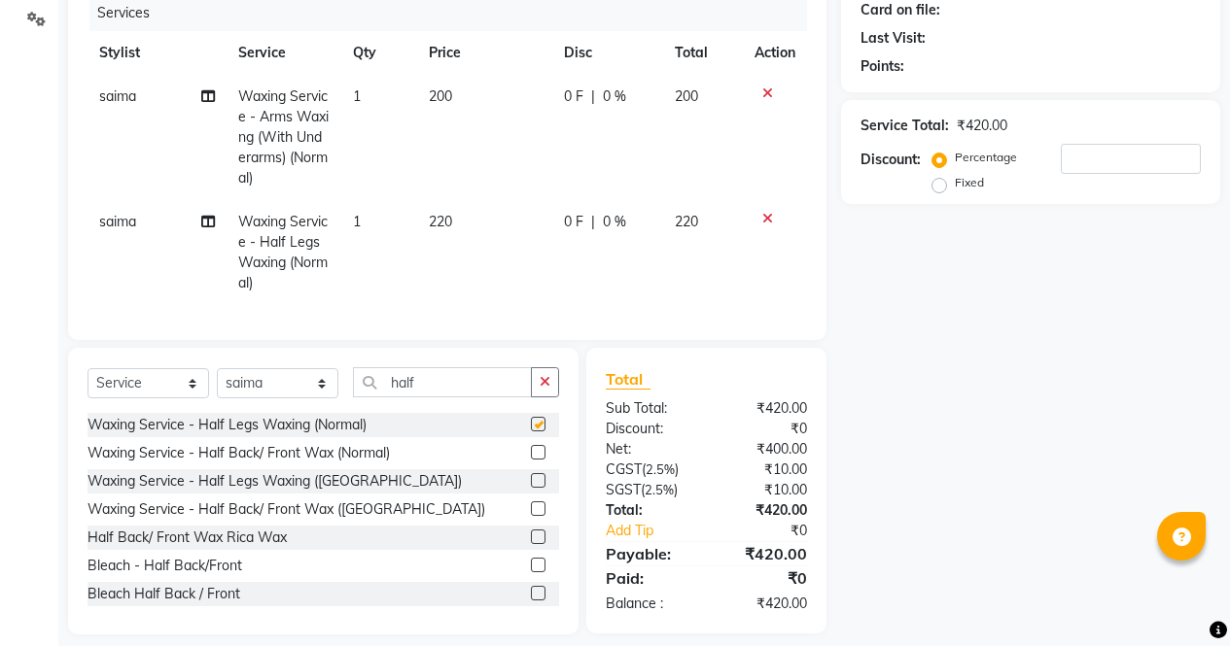
checkbox input "false"
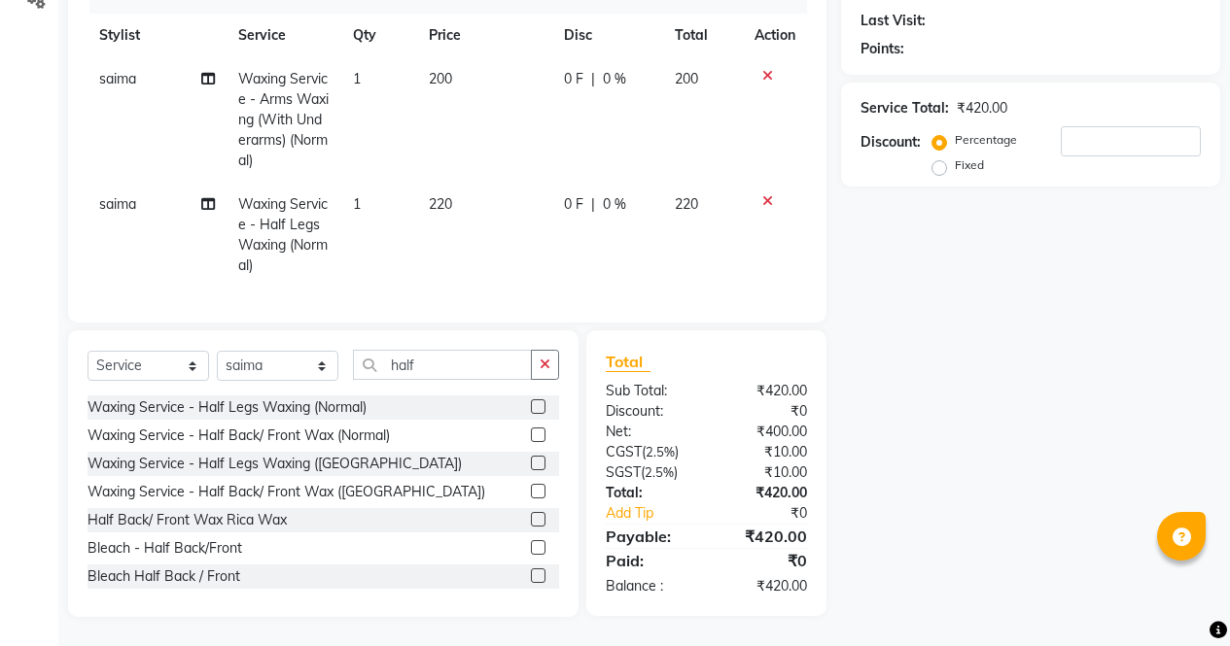
click at [782, 194] on div at bounding box center [774, 201] width 41 height 14
click at [743, 59] on td at bounding box center [775, 119] width 64 height 125
click at [769, 194] on icon at bounding box center [767, 201] width 11 height 14
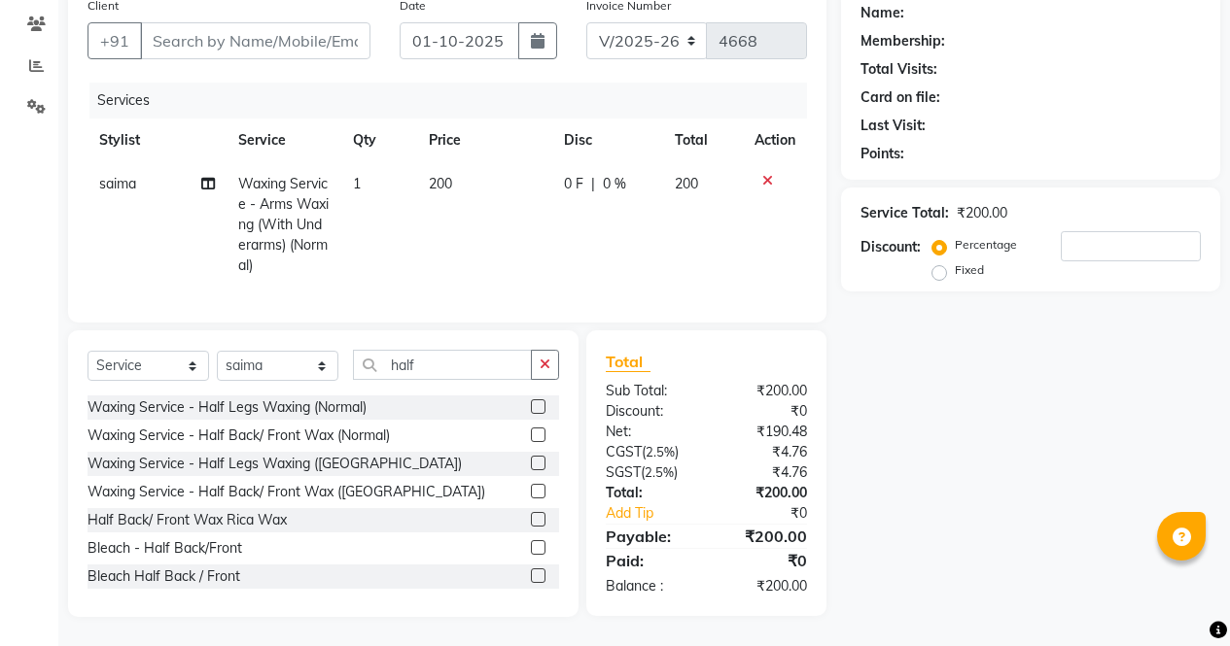
click at [764, 174] on icon at bounding box center [767, 181] width 11 height 14
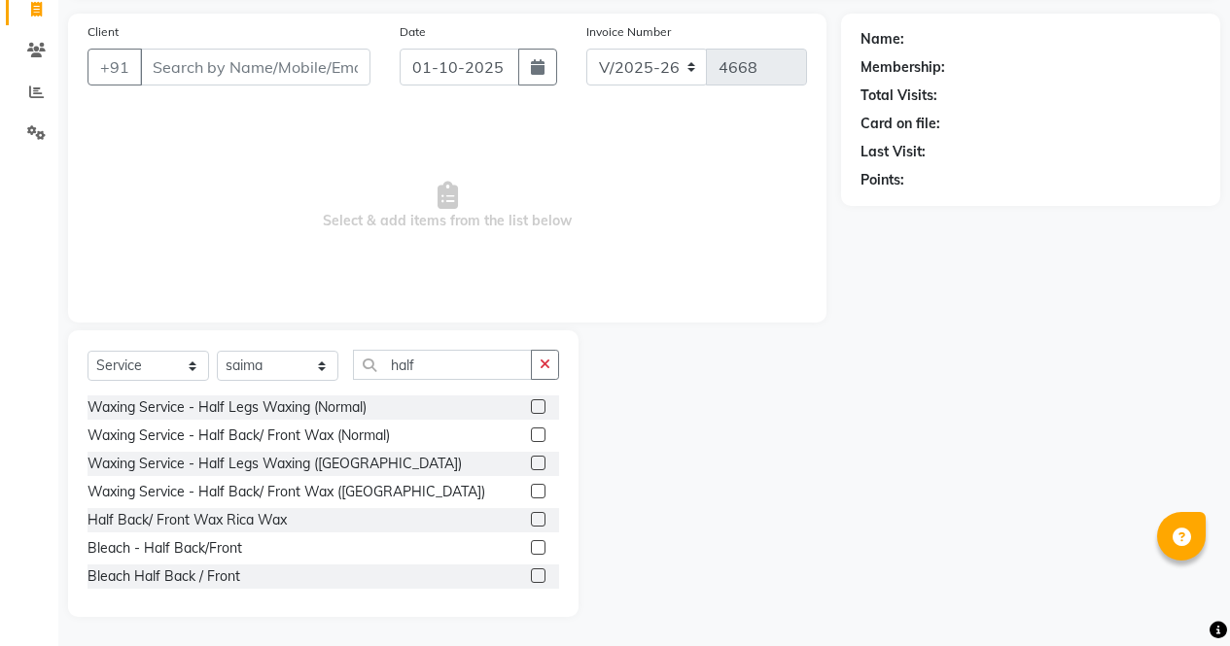
scroll to position [0, 0]
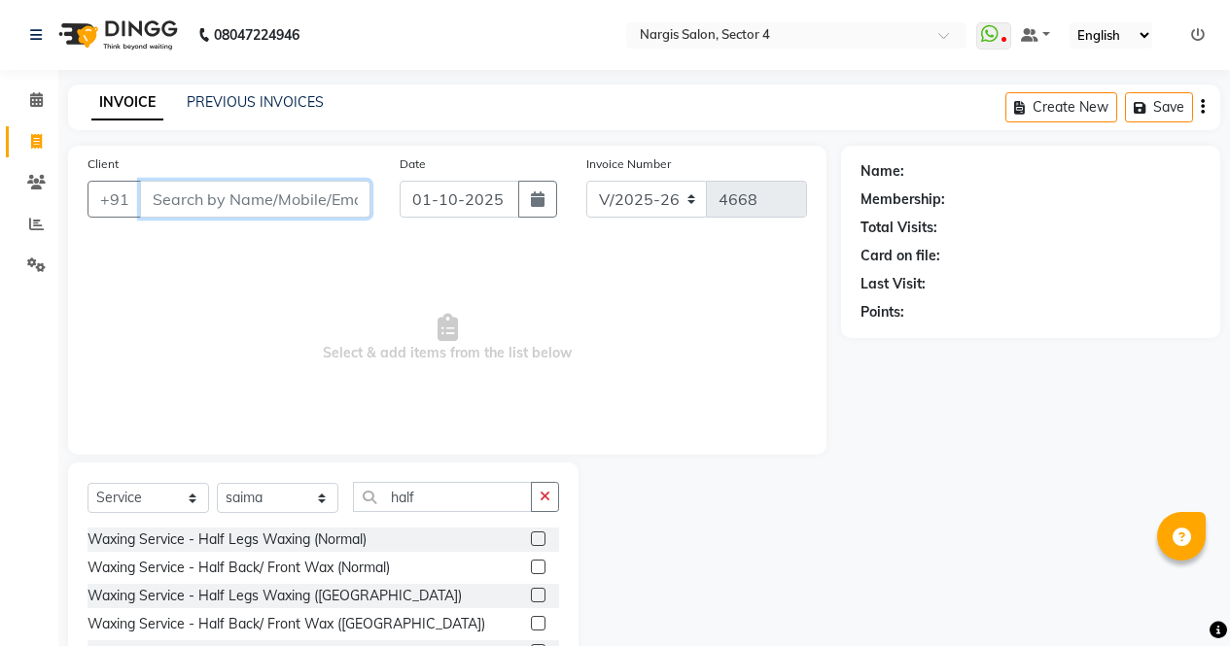
click at [328, 203] on input "Client" at bounding box center [255, 199] width 230 height 37
type input "96******02"
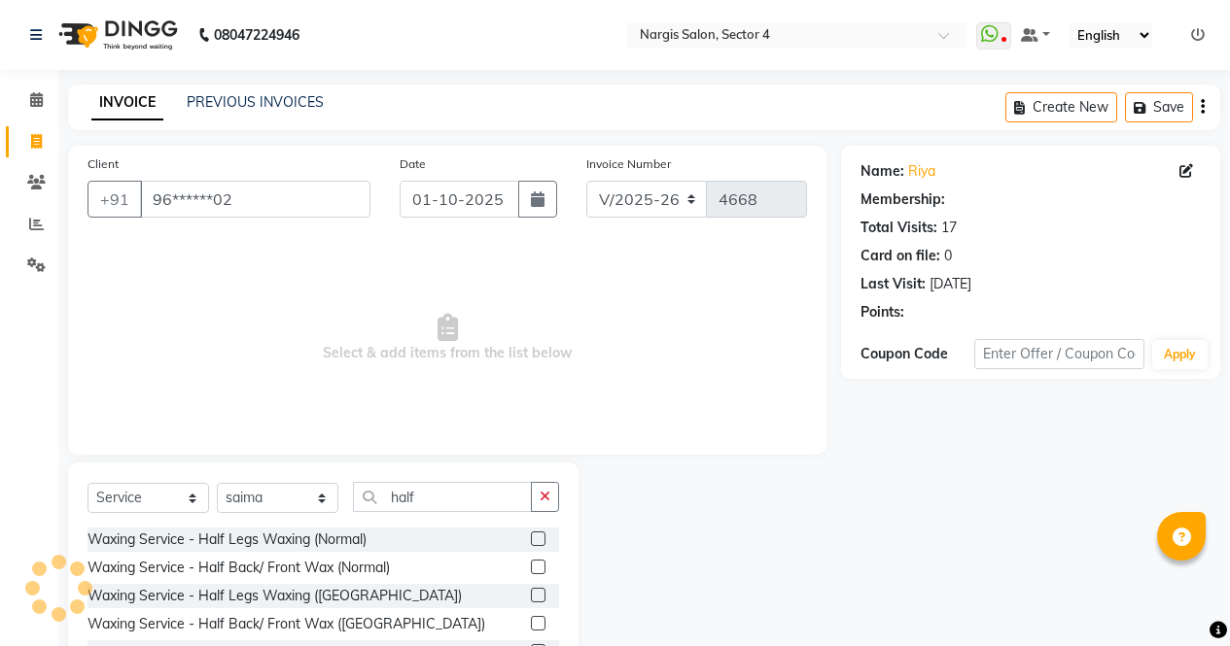
select select "1: Object"
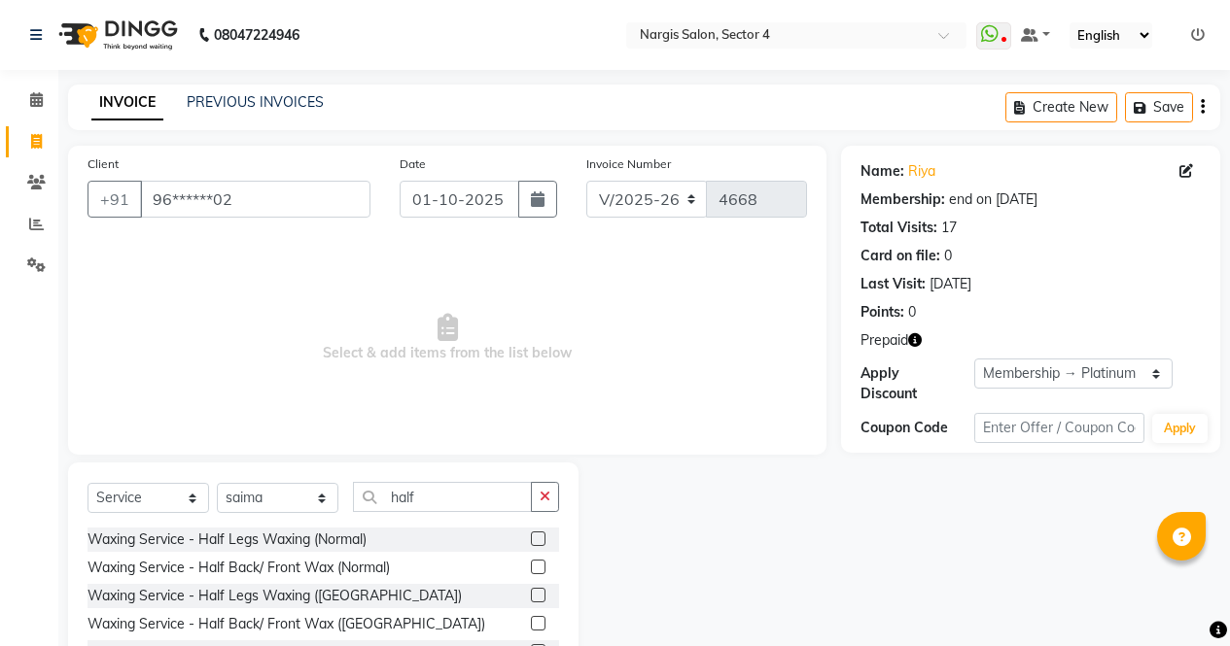
click at [921, 339] on icon "button" at bounding box center [915, 340] width 14 height 14
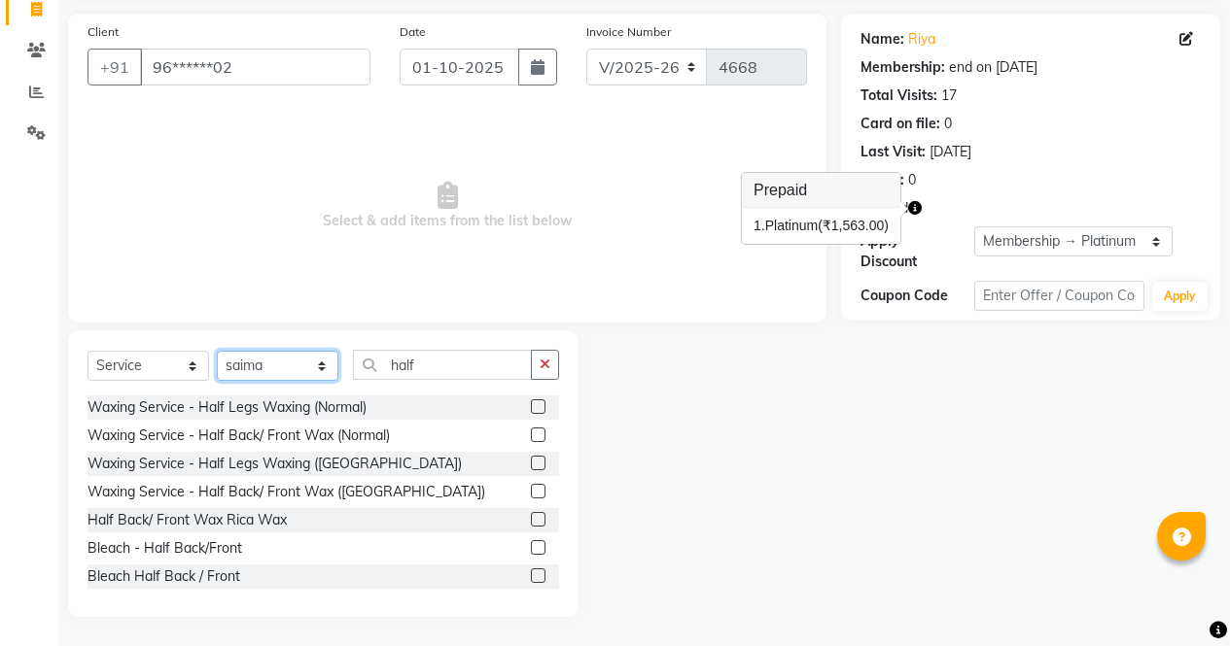
click at [331, 363] on select "Select Stylist ajeet Aman anu armaan ashu Front Desk muskaan rakhi saima shivam…" at bounding box center [278, 366] width 122 height 30
click at [316, 368] on select "Select Stylist ajeet Aman anu armaan ashu Front Desk muskaan rakhi saima shivam…" at bounding box center [278, 366] width 122 height 30
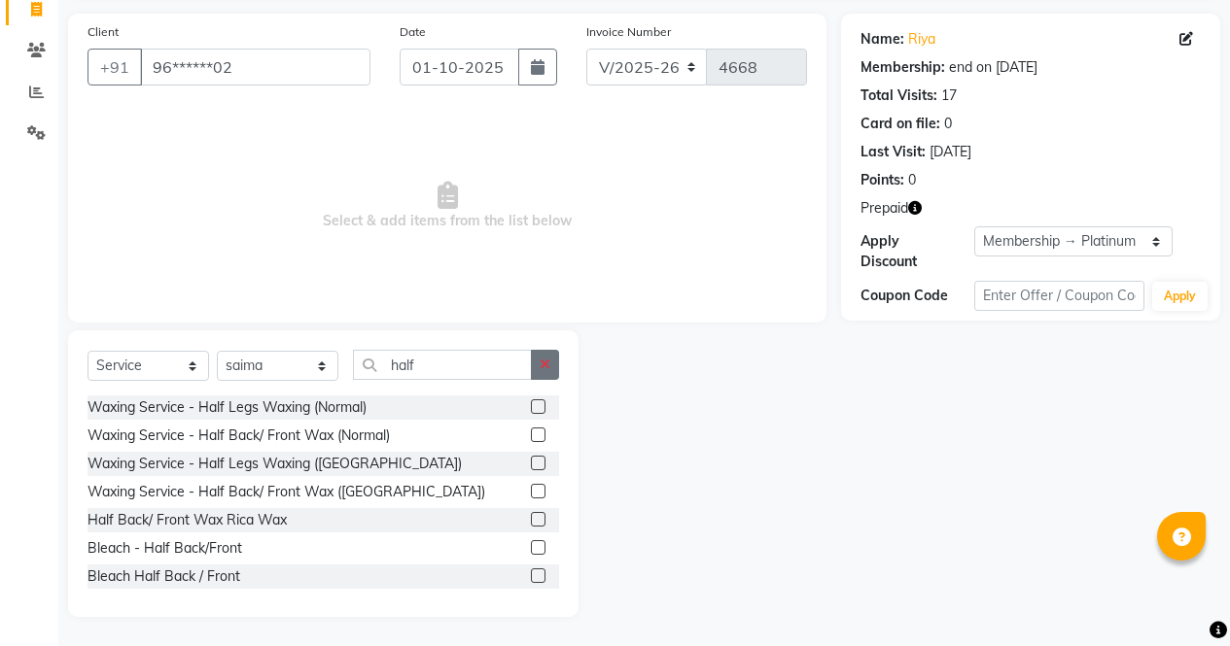
click at [544, 364] on icon "button" at bounding box center [544, 365] width 11 height 14
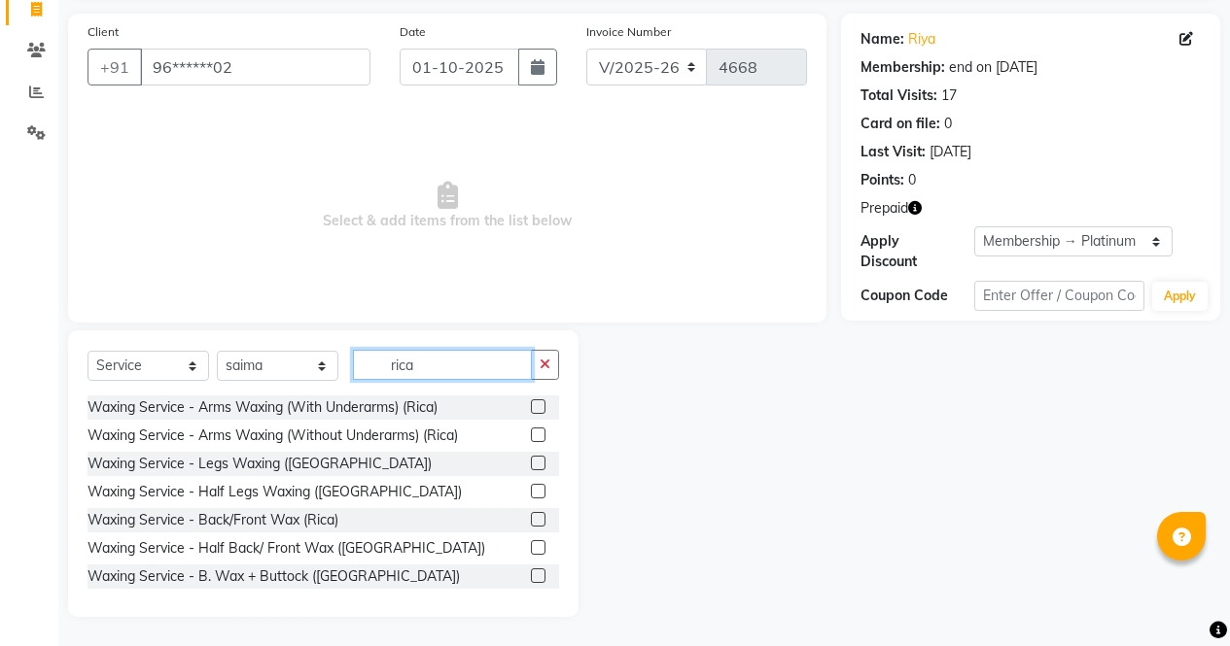
type input "rica"
click at [531, 407] on label at bounding box center [538, 407] width 15 height 15
click at [531, 407] on input "checkbox" at bounding box center [537, 407] width 13 height 13
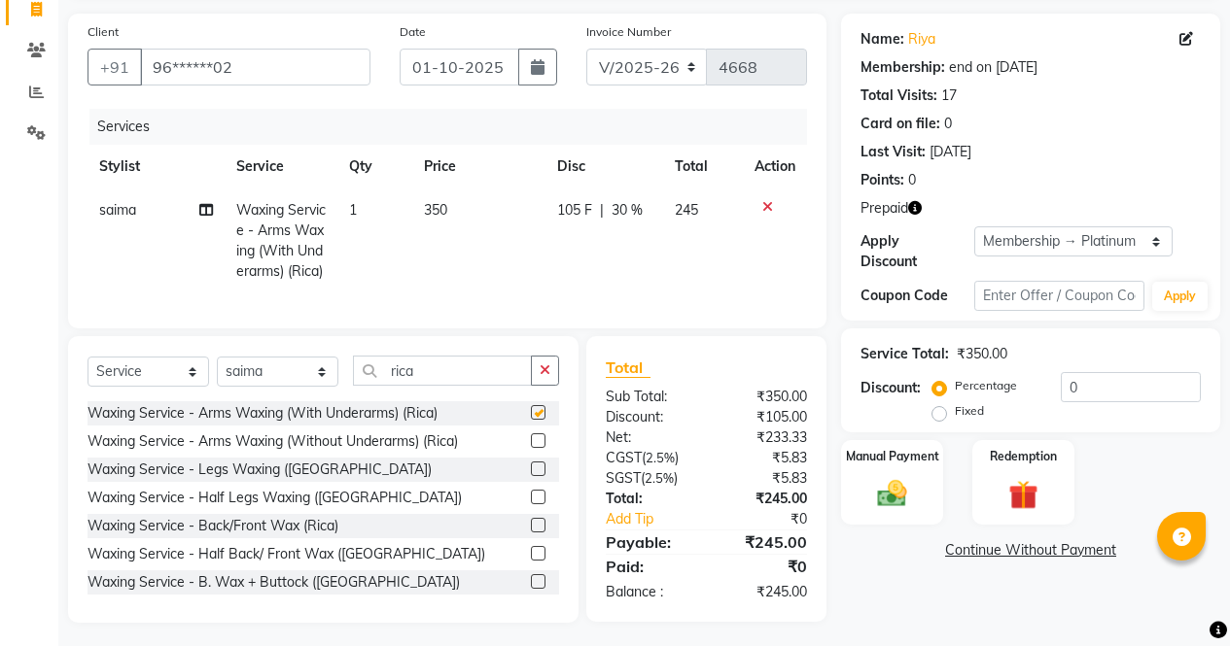
scroll to position [173, 0]
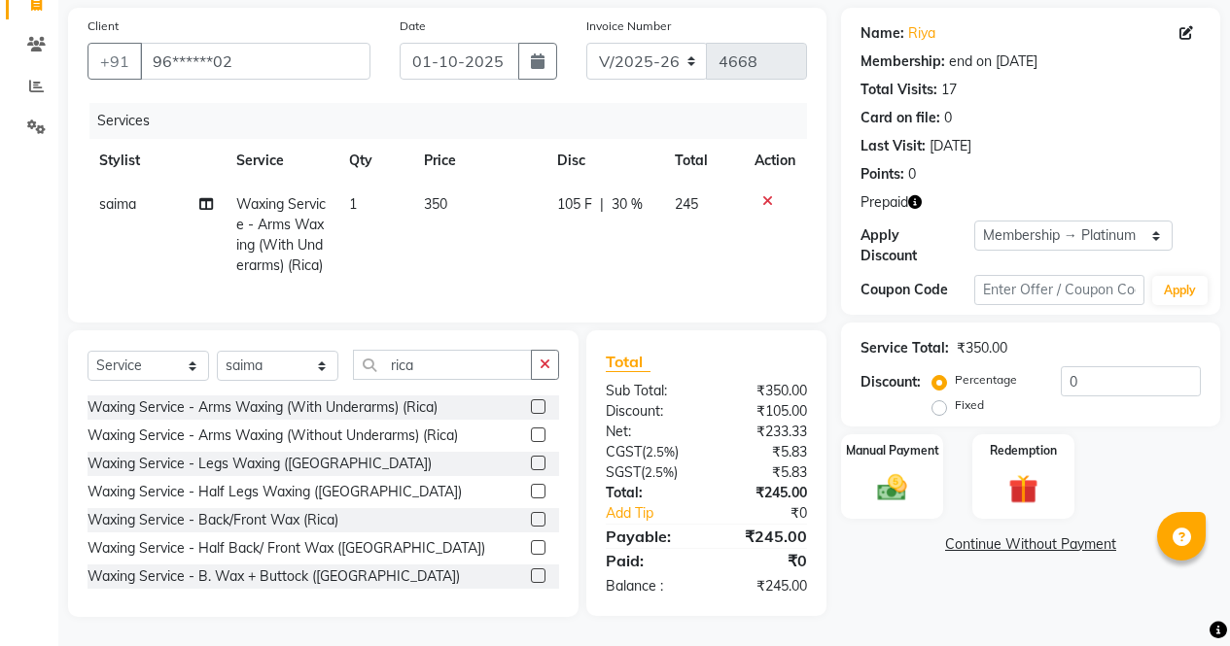
checkbox input "false"
click at [296, 369] on select "Select Stylist ajeet Aman anu armaan ashu Front Desk muskaan rakhi saima shivam…" at bounding box center [278, 366] width 122 height 30
click at [217, 351] on select "Select Stylist ajeet Aman anu armaan ashu Front Desk muskaan rakhi saima shivam…" at bounding box center [278, 366] width 122 height 30
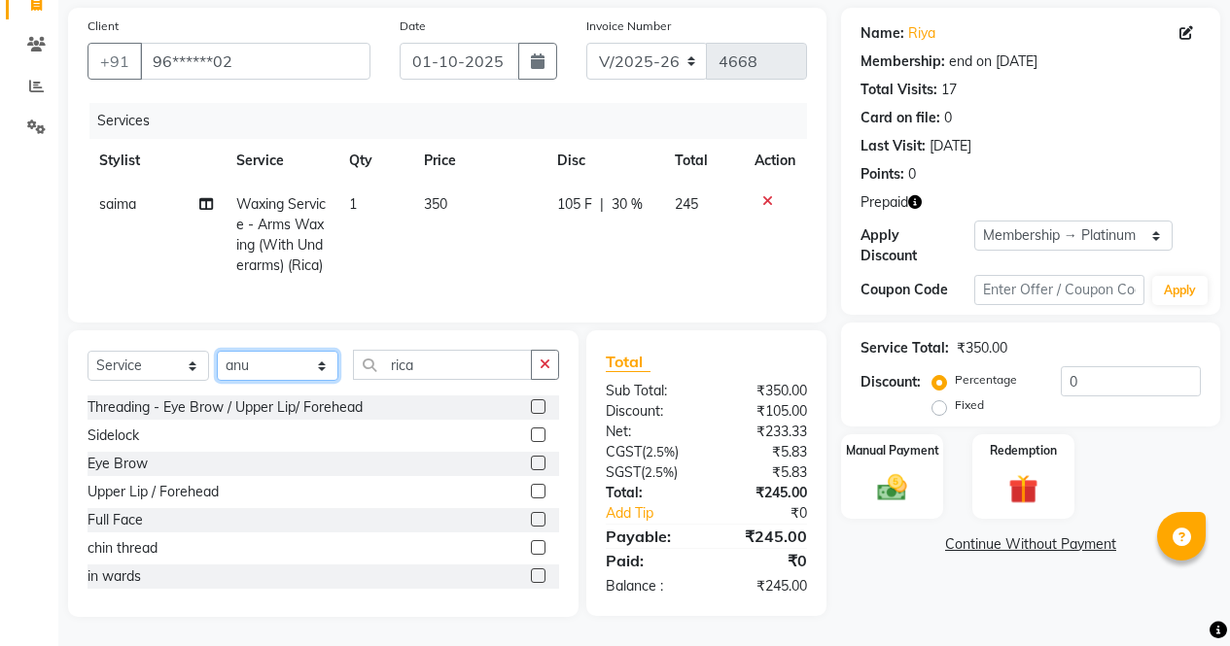
click at [321, 359] on select "Select Stylist ajeet Aman anu armaan ashu Front Desk muskaan rakhi saima shivam…" at bounding box center [278, 366] width 122 height 30
select select "60384"
click at [217, 351] on select "Select Stylist ajeet Aman anu armaan ashu Front Desk muskaan rakhi saima shivam…" at bounding box center [278, 366] width 122 height 30
click at [531, 464] on label at bounding box center [538, 463] width 15 height 15
click at [531, 464] on input "checkbox" at bounding box center [537, 464] width 13 height 13
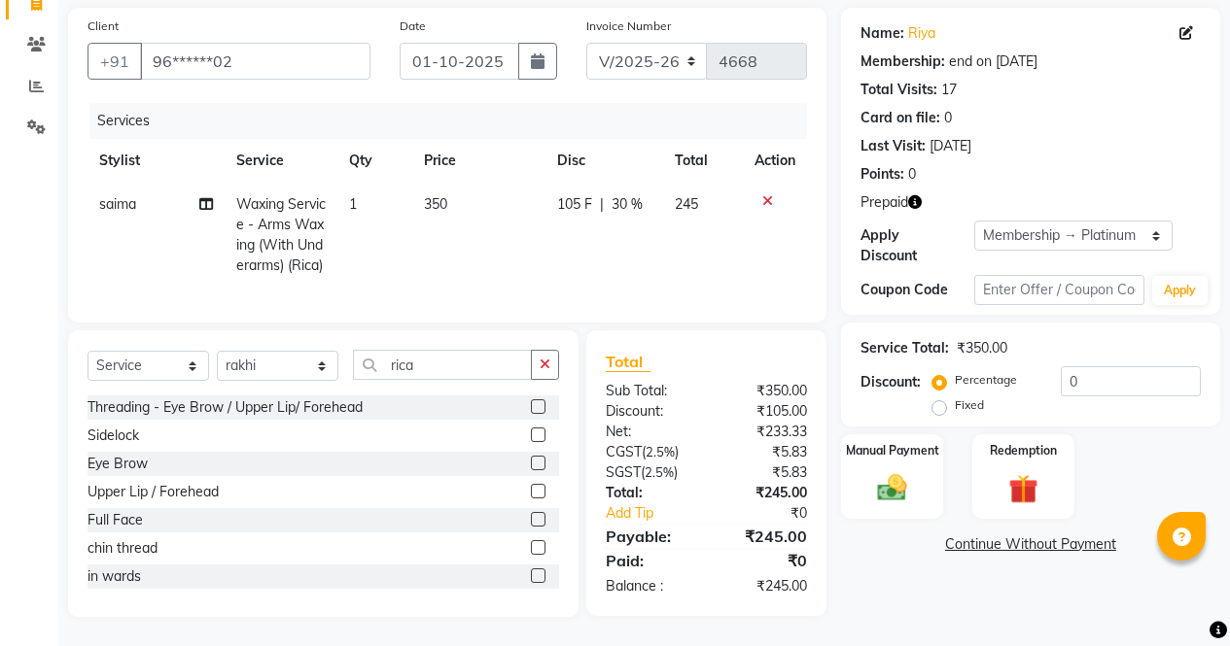
checkbox input "true"
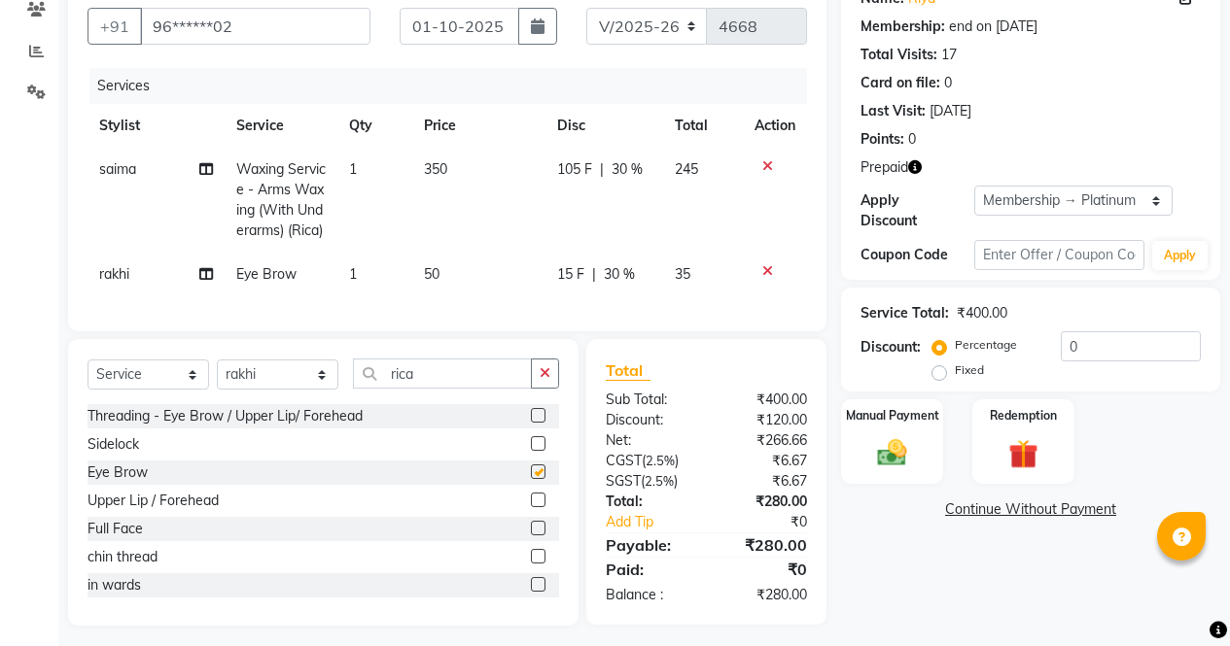
click at [531, 423] on label at bounding box center [538, 415] width 15 height 15
click at [531, 423] on input "checkbox" at bounding box center [537, 416] width 13 height 13
checkbox input "true"
checkbox input "false"
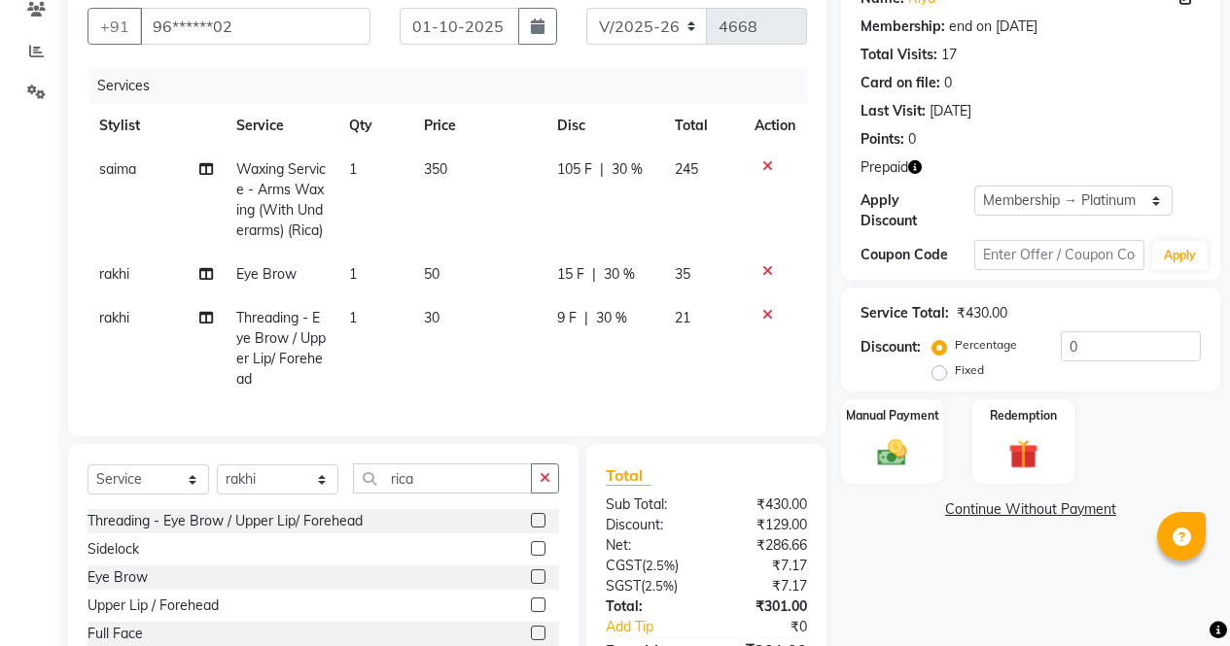
click at [531, 528] on label at bounding box center [538, 520] width 15 height 15
click at [531, 528] on input "checkbox" at bounding box center [537, 521] width 13 height 13
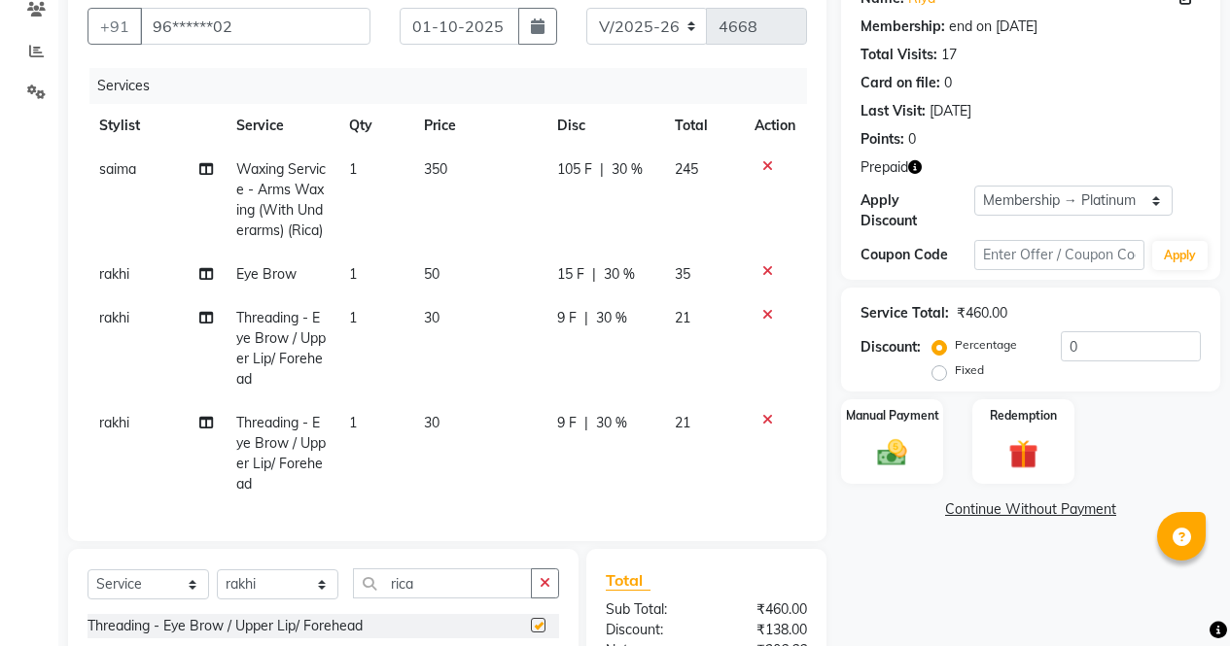
scroll to position [3, 0]
checkbox input "false"
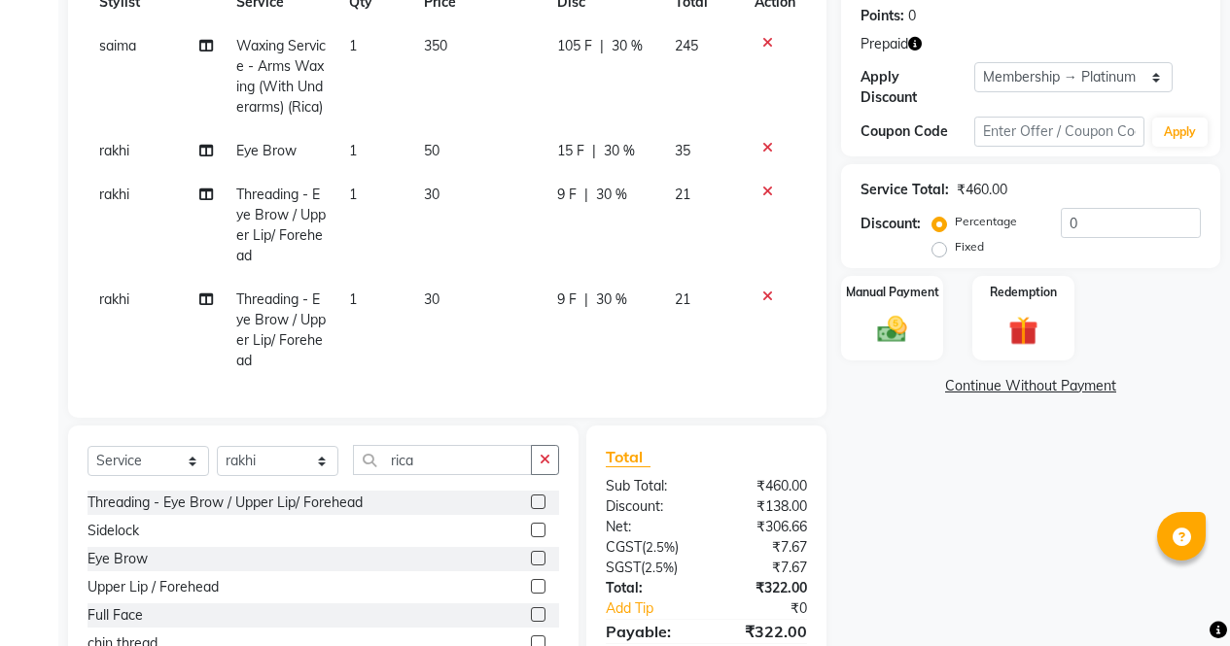
scroll to position [209, 0]
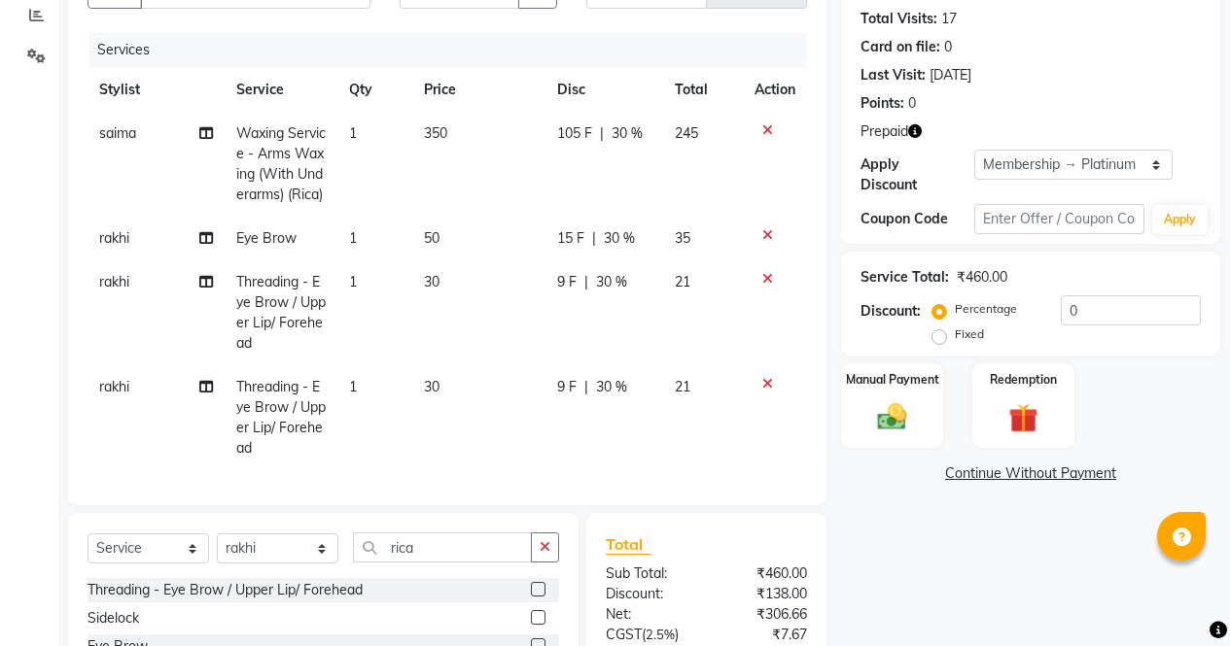
click at [919, 133] on icon "button" at bounding box center [915, 131] width 14 height 14
click at [1045, 404] on img at bounding box center [1023, 419] width 50 height 38
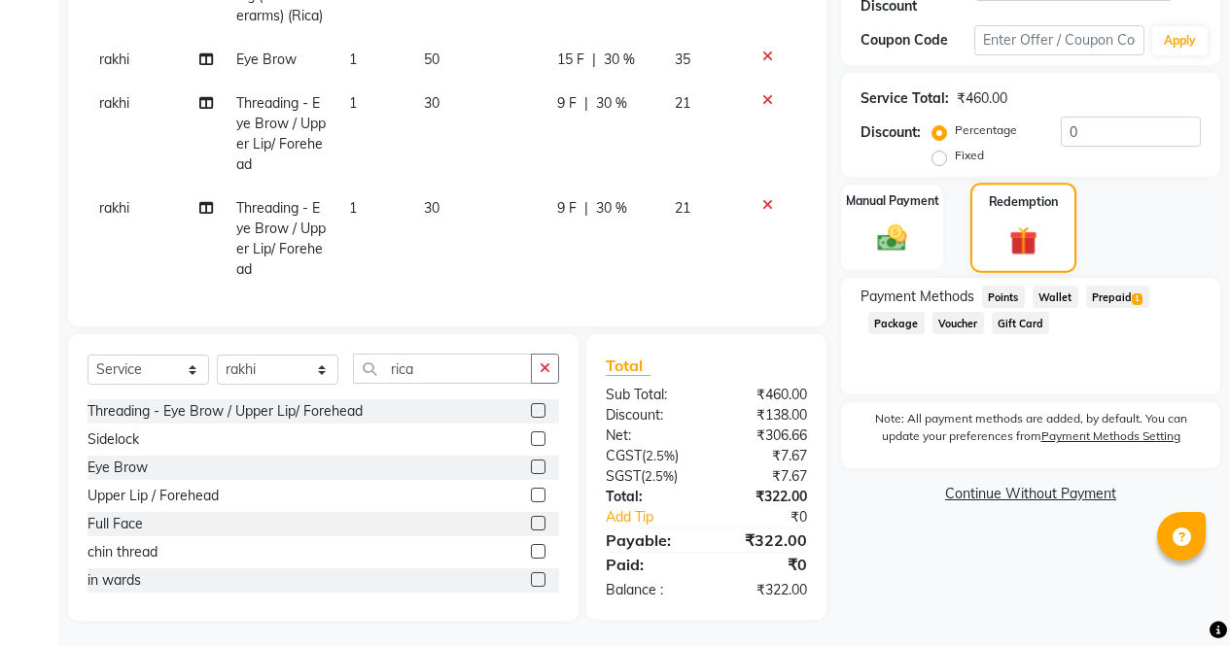
scroll to position [424, 0]
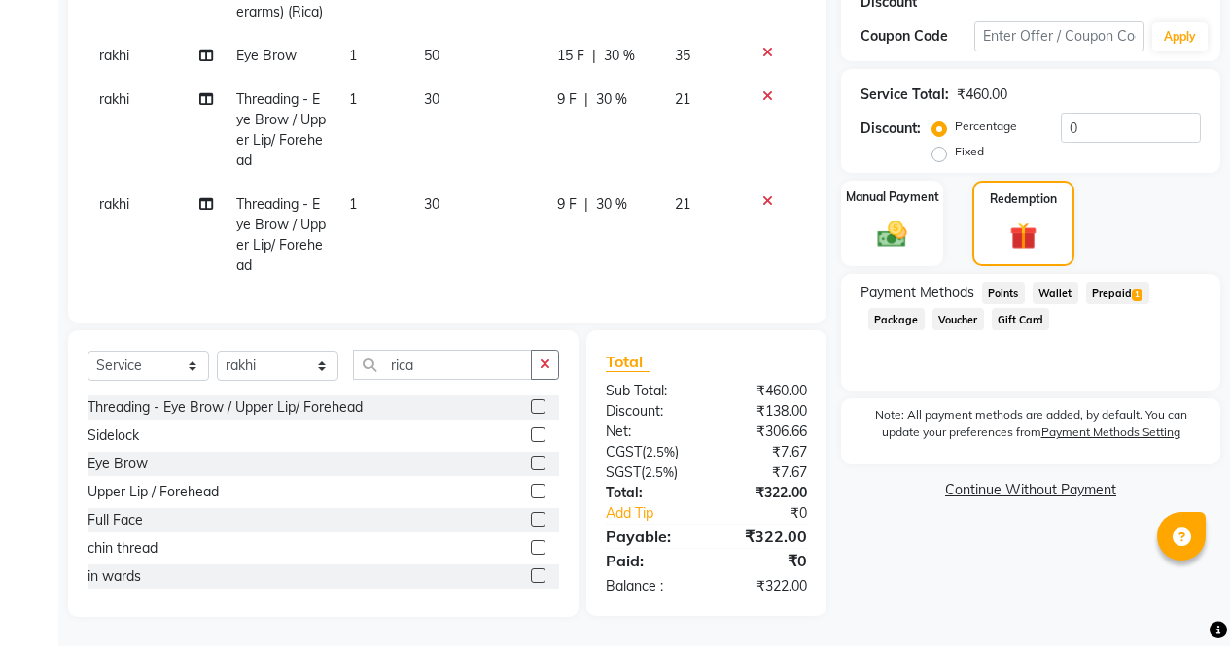
click at [1139, 282] on span "Prepaid 1" at bounding box center [1117, 293] width 63 height 22
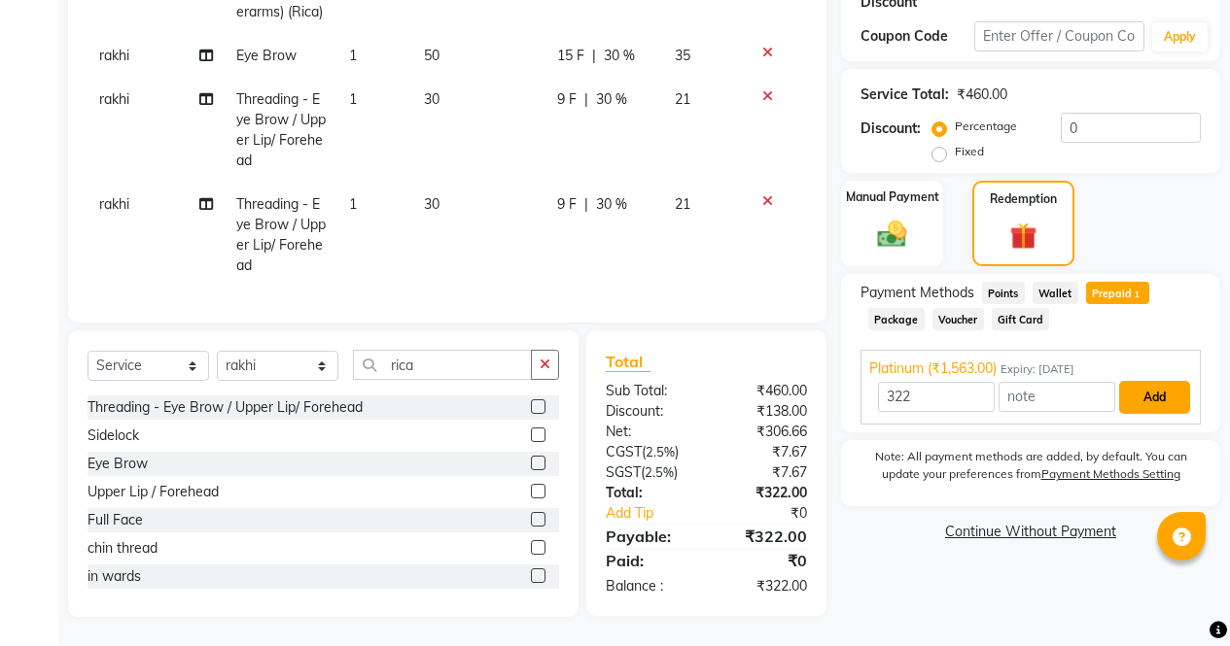
click at [1148, 381] on button "Add" at bounding box center [1154, 397] width 71 height 33
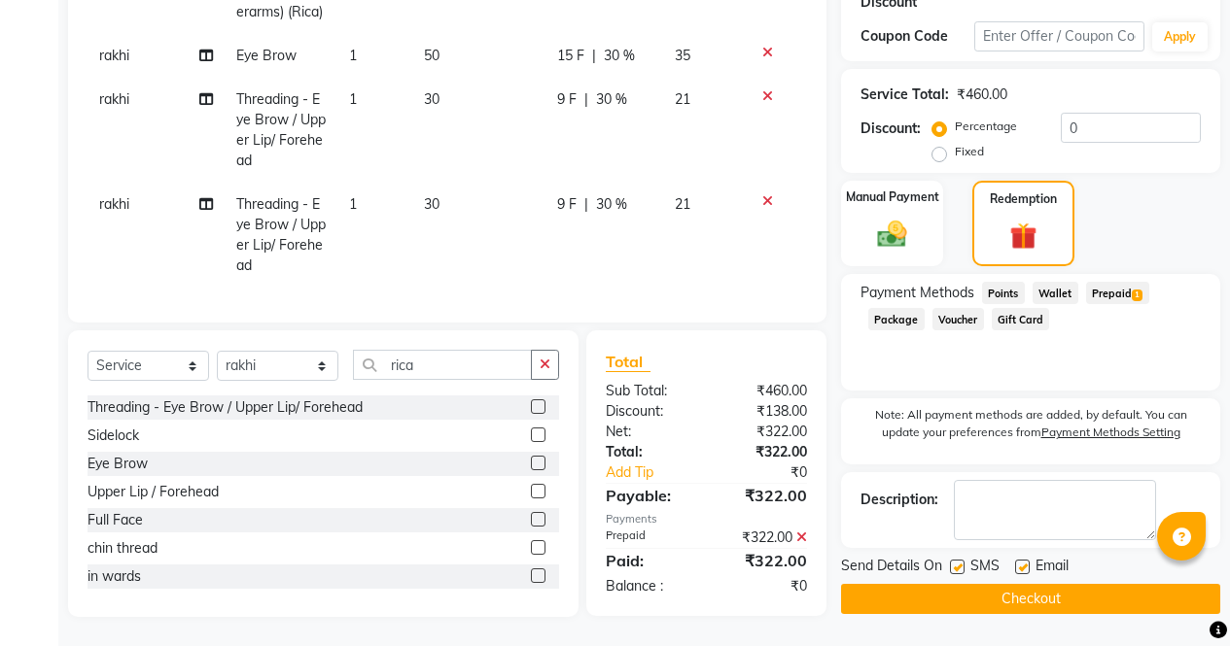
click at [1120, 584] on button "Checkout" at bounding box center [1030, 599] width 379 height 30
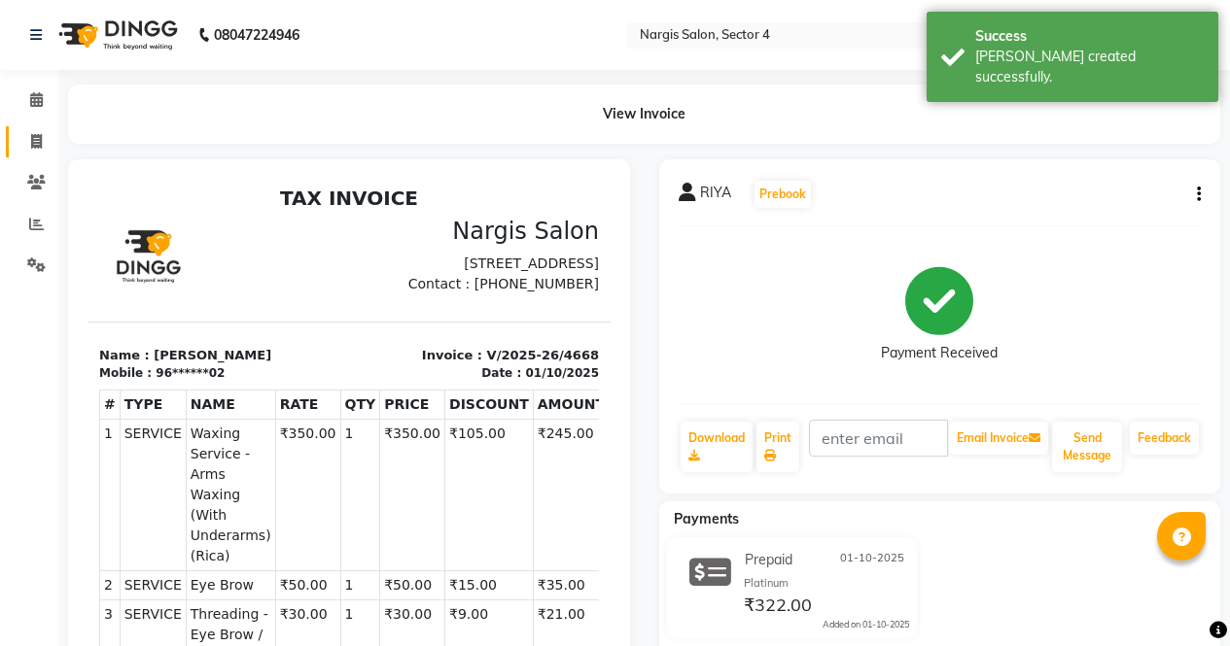
click at [41, 138] on icon at bounding box center [36, 141] width 11 height 15
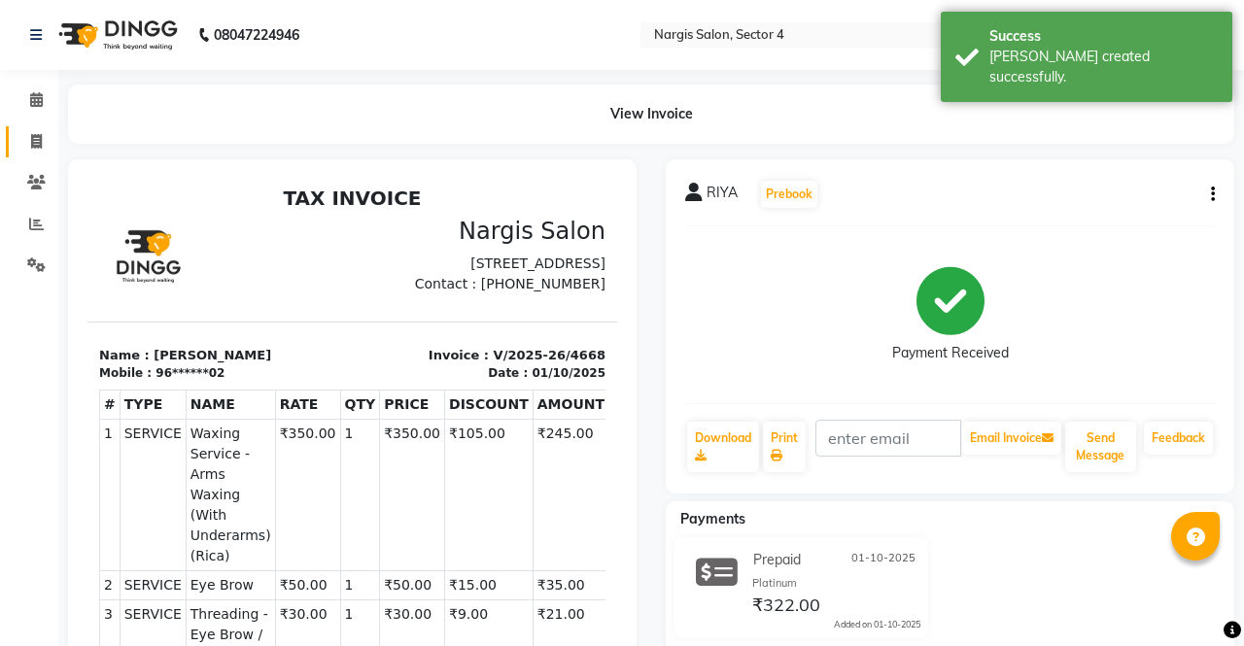
select select "service"
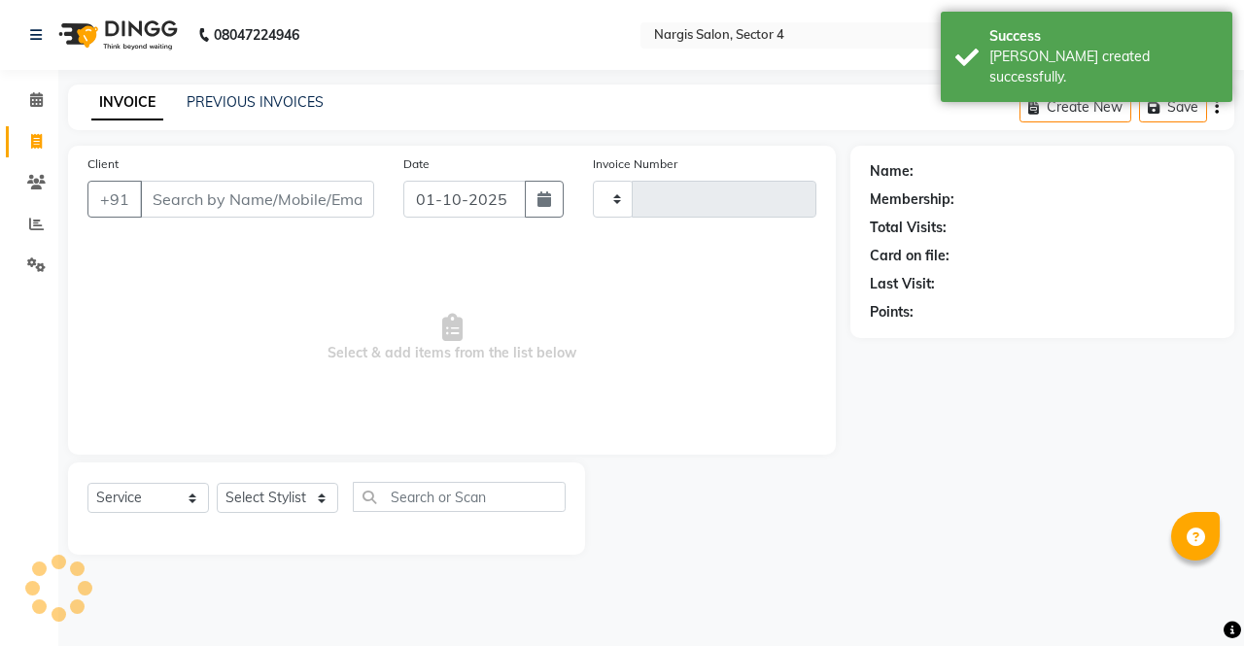
type input "4669"
select select "4130"
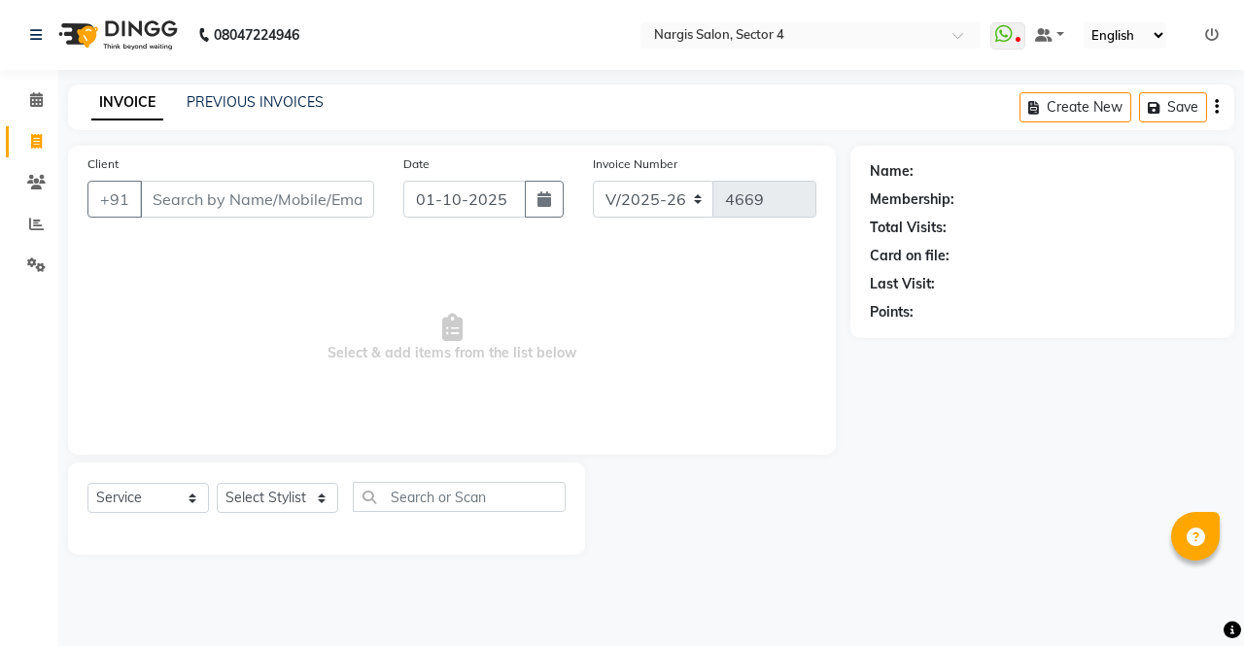
click at [731, 487] on div at bounding box center [717, 509] width 265 height 92
click at [280, 191] on input "Client" at bounding box center [257, 199] width 234 height 37
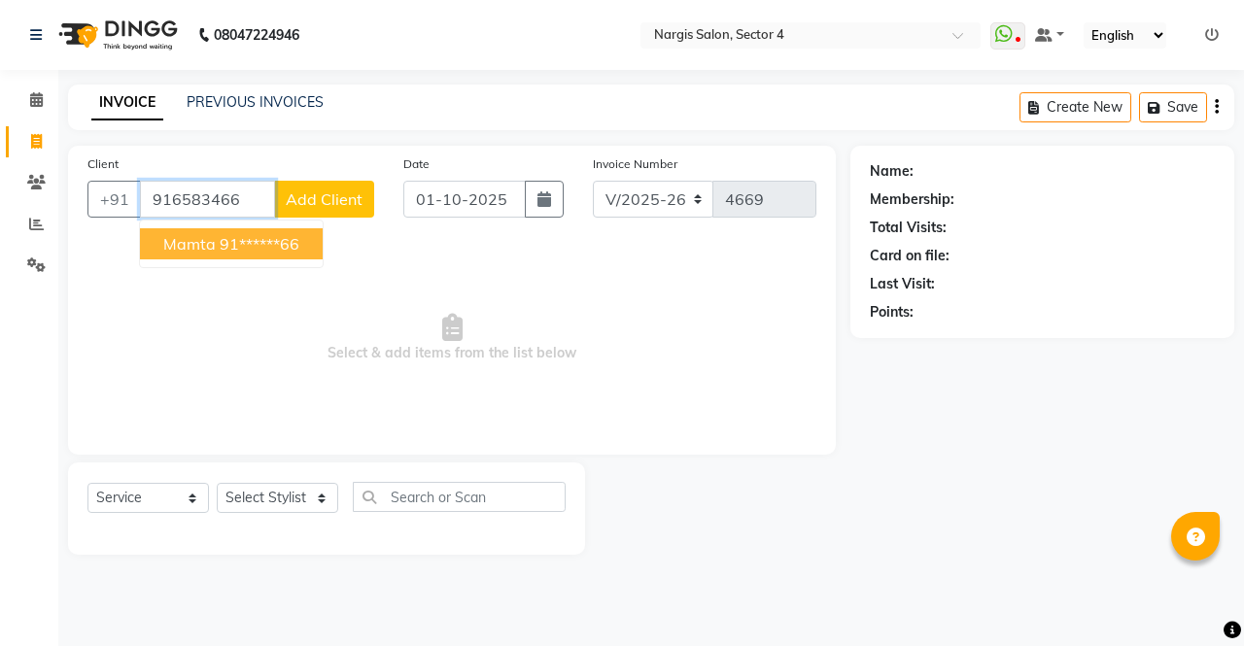
click at [283, 238] on ngb-highlight "91******66" at bounding box center [260, 243] width 80 height 19
type input "91******66"
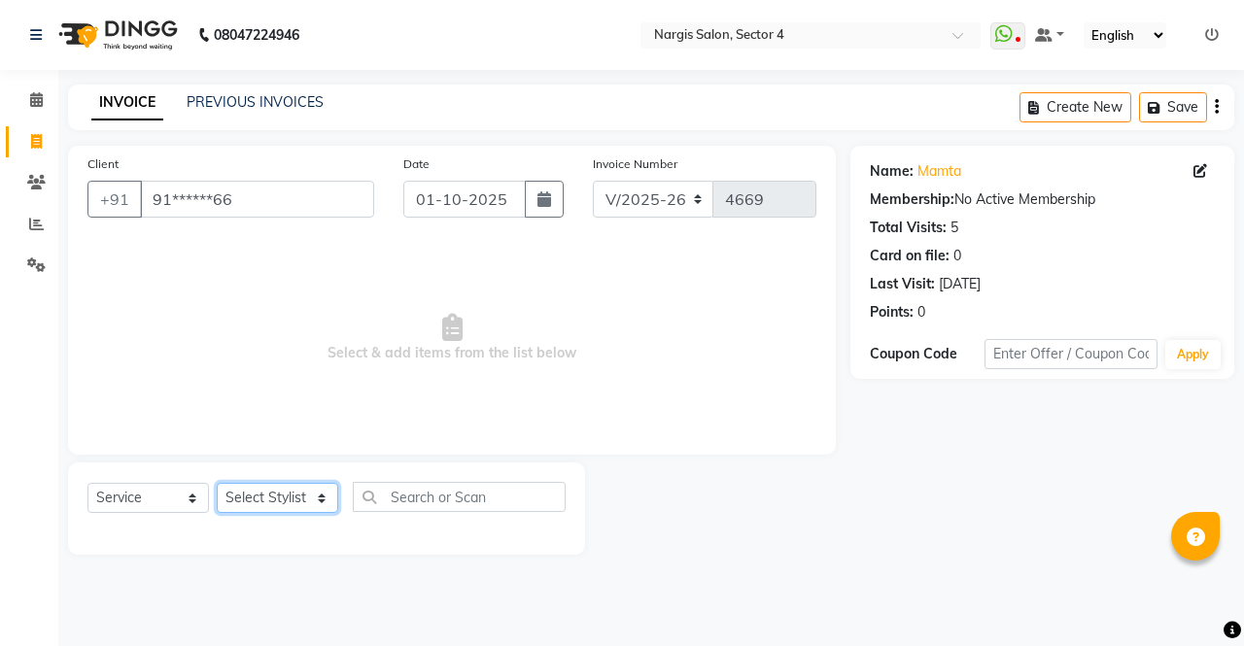
click at [311, 505] on select "Select Stylist ajeet Aman anu armaan ashu Front Desk muskaan rakhi saima shivam…" at bounding box center [278, 498] width 122 height 30
select select "28132"
click at [217, 483] on select "Select Stylist ajeet Aman anu armaan ashu Front Desk muskaan rakhi saima shivam…" at bounding box center [278, 498] width 122 height 30
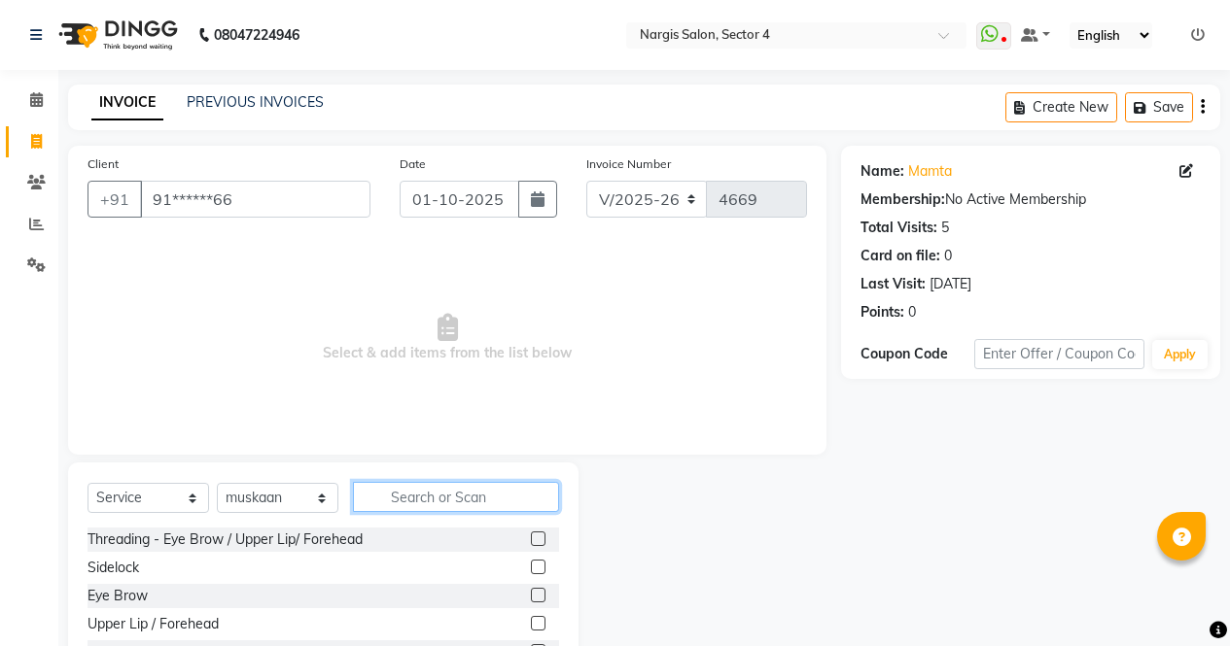
click at [465, 505] on input "text" at bounding box center [456, 497] width 206 height 30
click at [531, 596] on label at bounding box center [538, 595] width 15 height 15
click at [531, 596] on input "checkbox" at bounding box center [537, 596] width 13 height 13
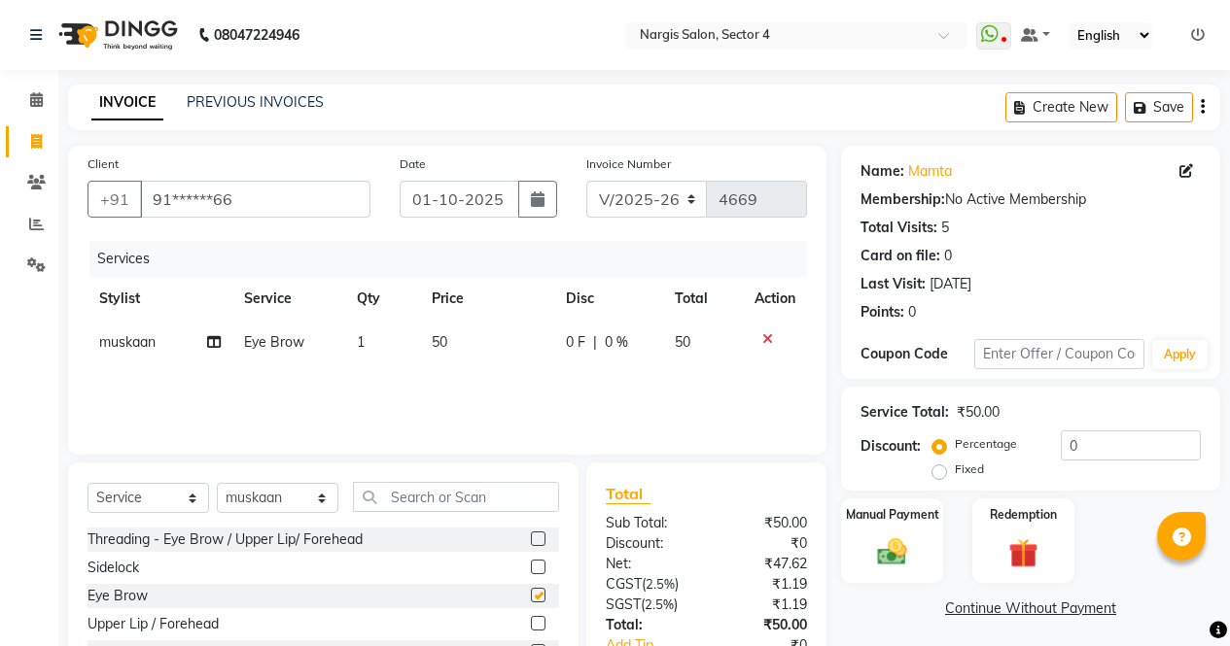
scroll to position [132, 0]
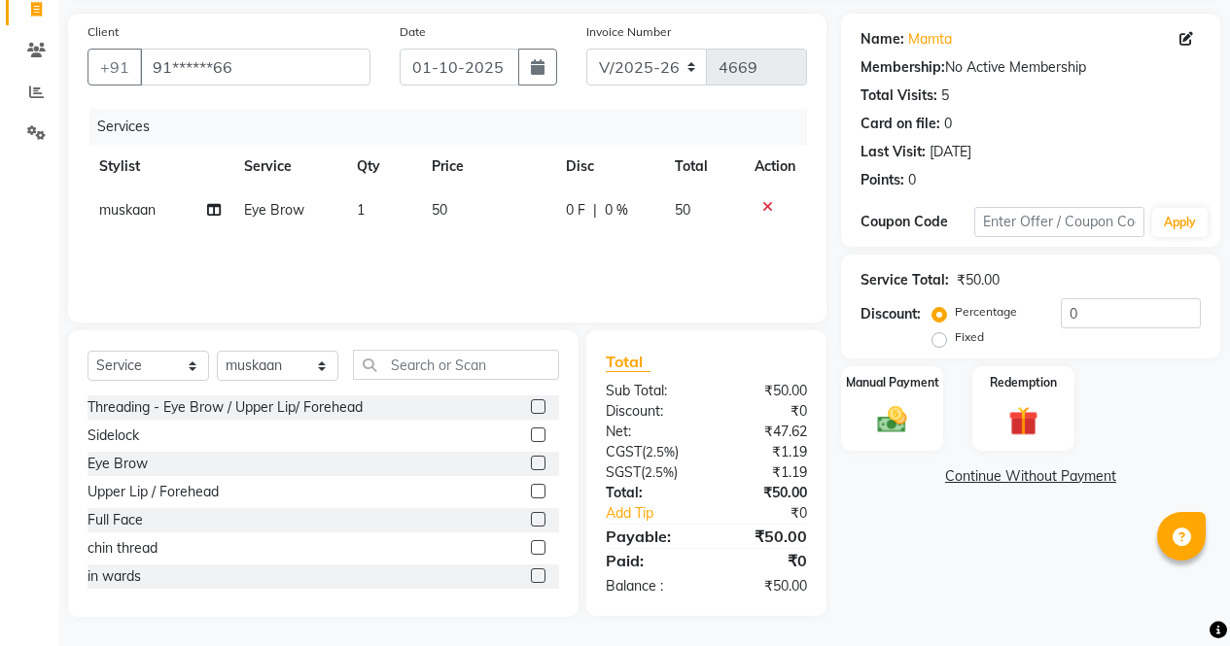
checkbox input "false"
click at [877, 435] on img at bounding box center [892, 419] width 50 height 35
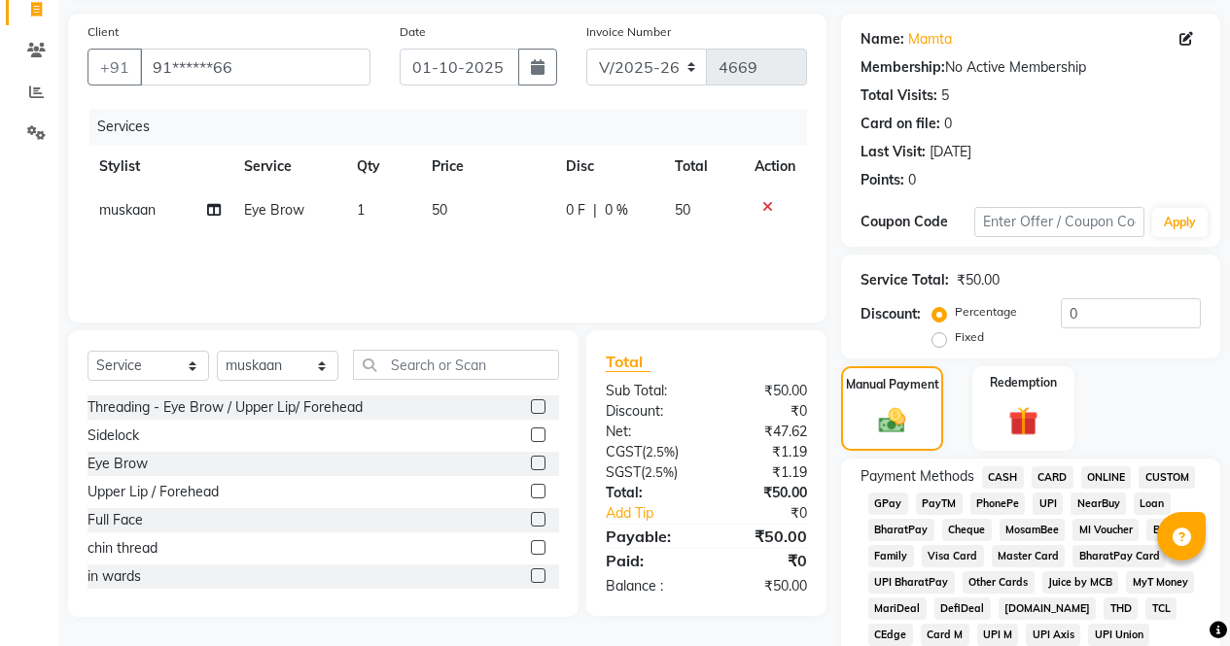
click at [1008, 477] on span "CASH" at bounding box center [1003, 478] width 42 height 22
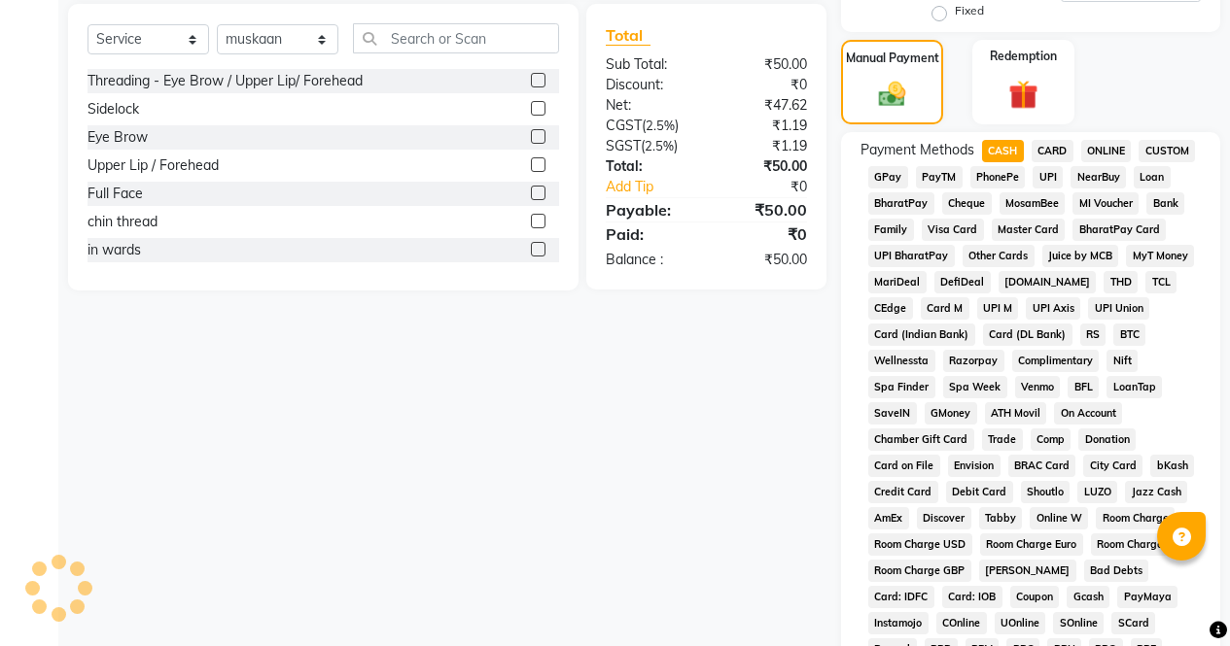
scroll to position [888, 0]
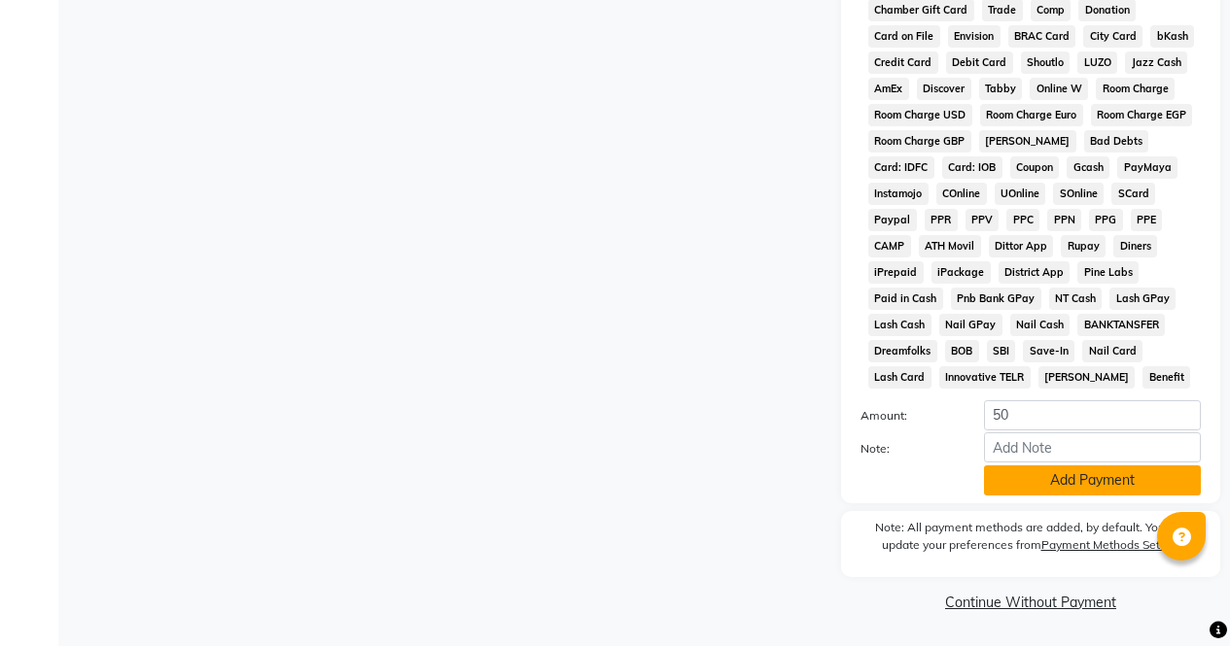
click at [1076, 492] on button "Add Payment" at bounding box center [1092, 481] width 217 height 30
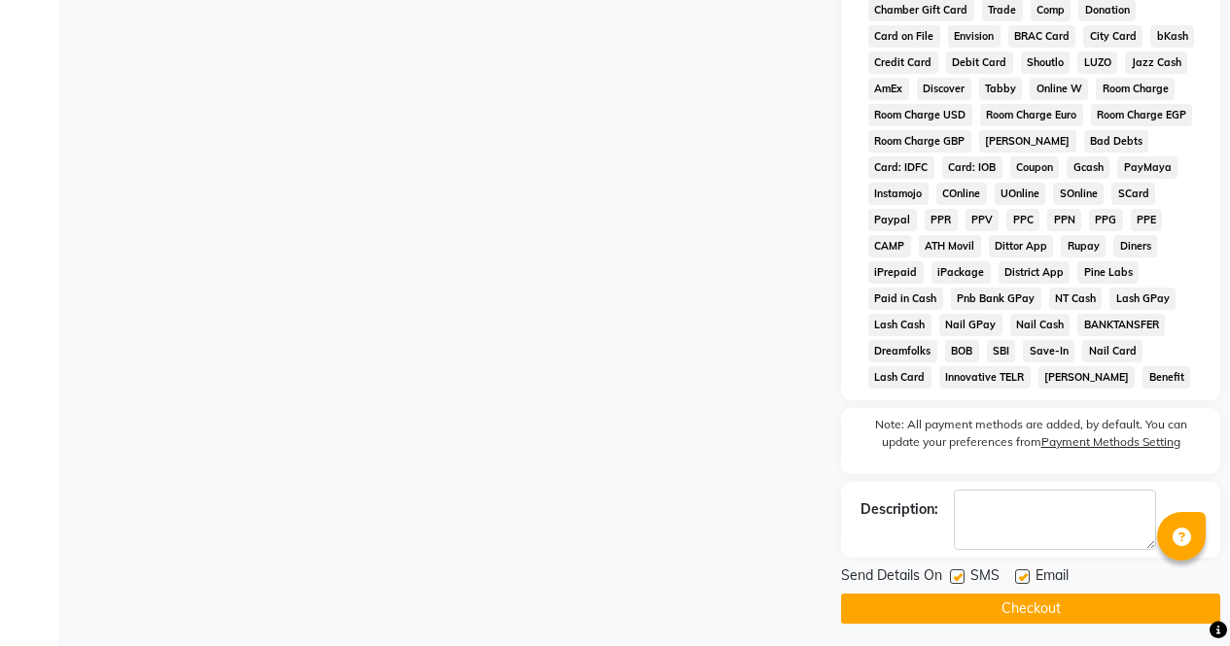
click at [1072, 597] on button "Checkout" at bounding box center [1030, 609] width 379 height 30
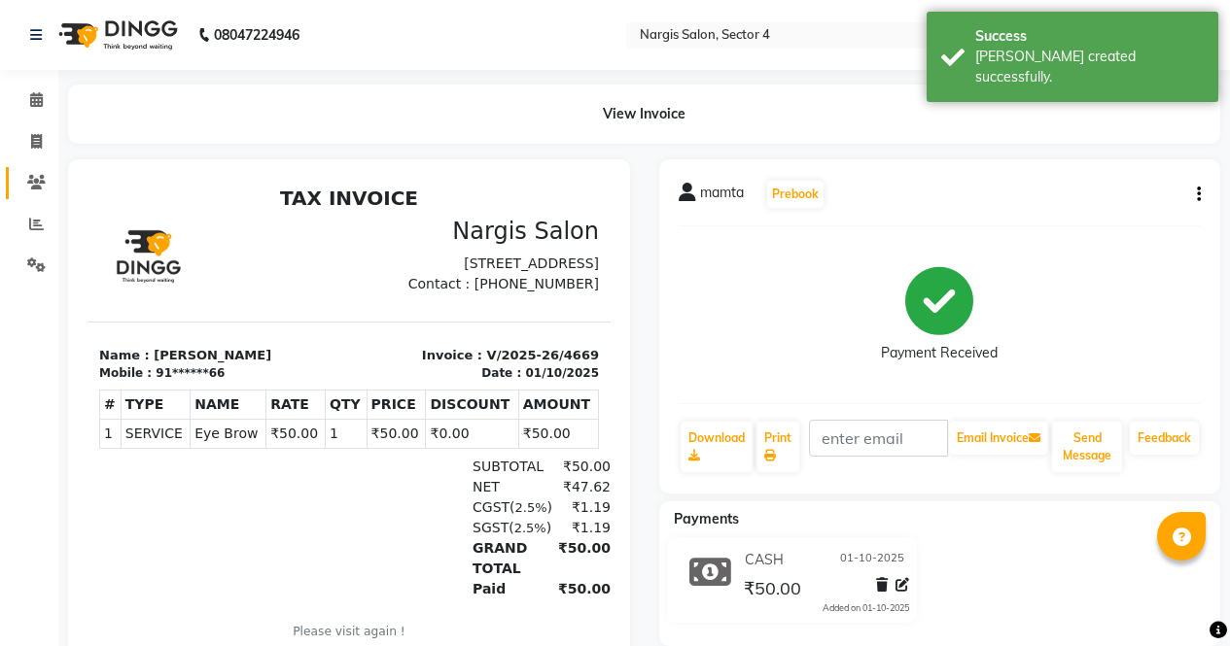
click at [38, 171] on link "Clients" at bounding box center [29, 183] width 47 height 32
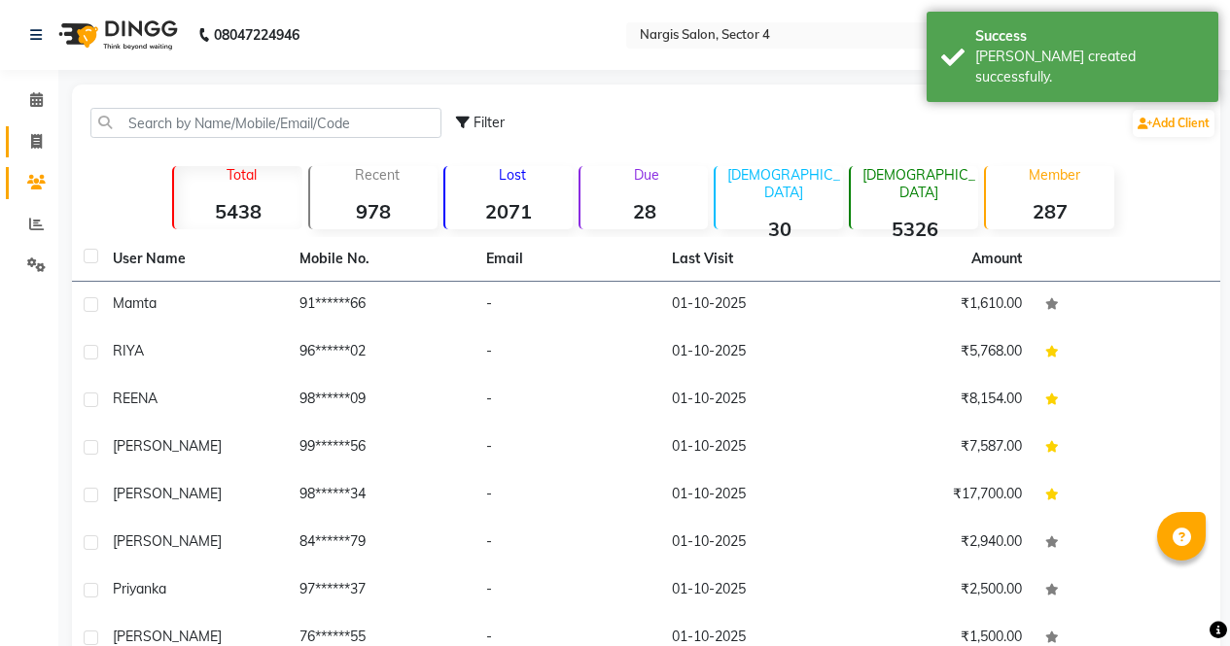
click at [44, 145] on span at bounding box center [36, 142] width 34 height 22
select select "service"
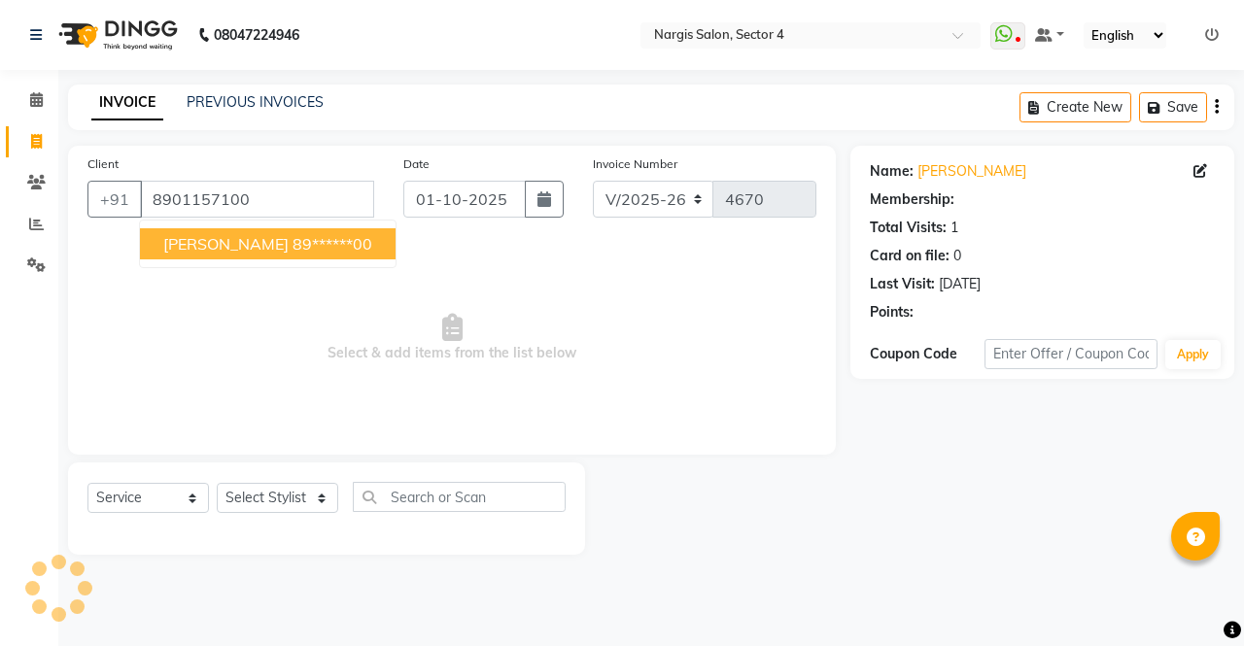
click at [194, 258] on button "Monika 89******00" at bounding box center [268, 243] width 256 height 31
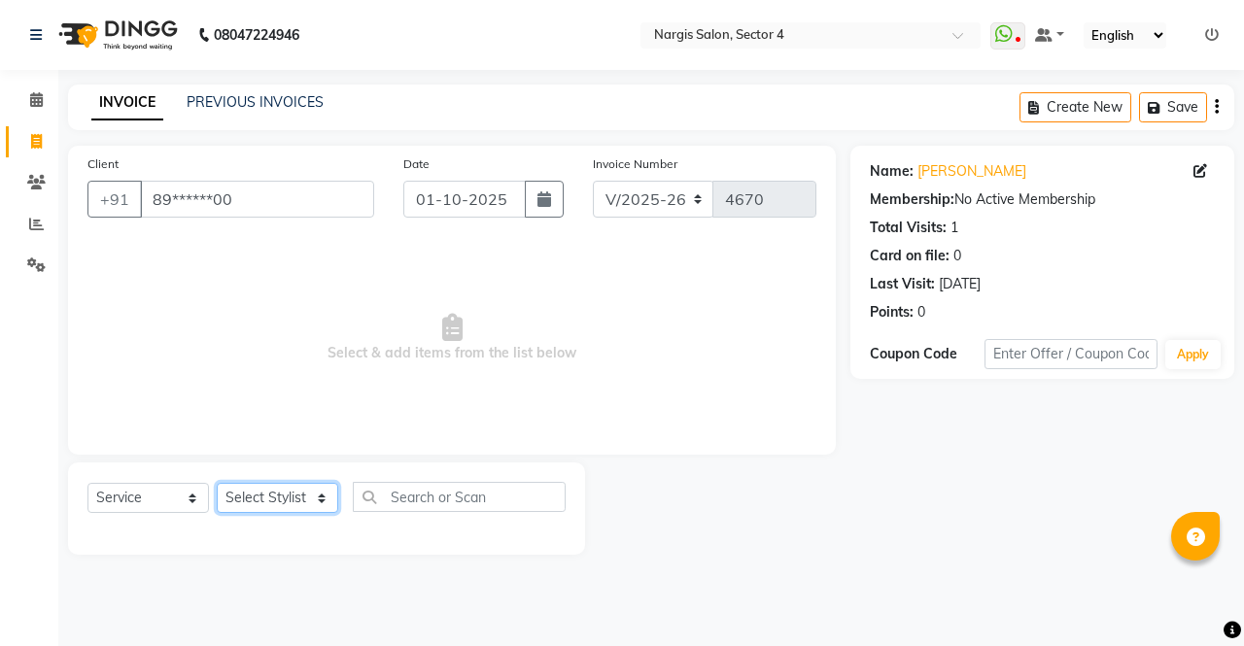
click at [245, 501] on select "Select Stylist ajeet Aman anu armaan ashu Front Desk muskaan rakhi saima shivam…" at bounding box center [278, 498] width 122 height 30
click at [217, 483] on select "Select Stylist ajeet Aman anu armaan ashu Front Desk muskaan rakhi saima shivam…" at bounding box center [278, 498] width 122 height 30
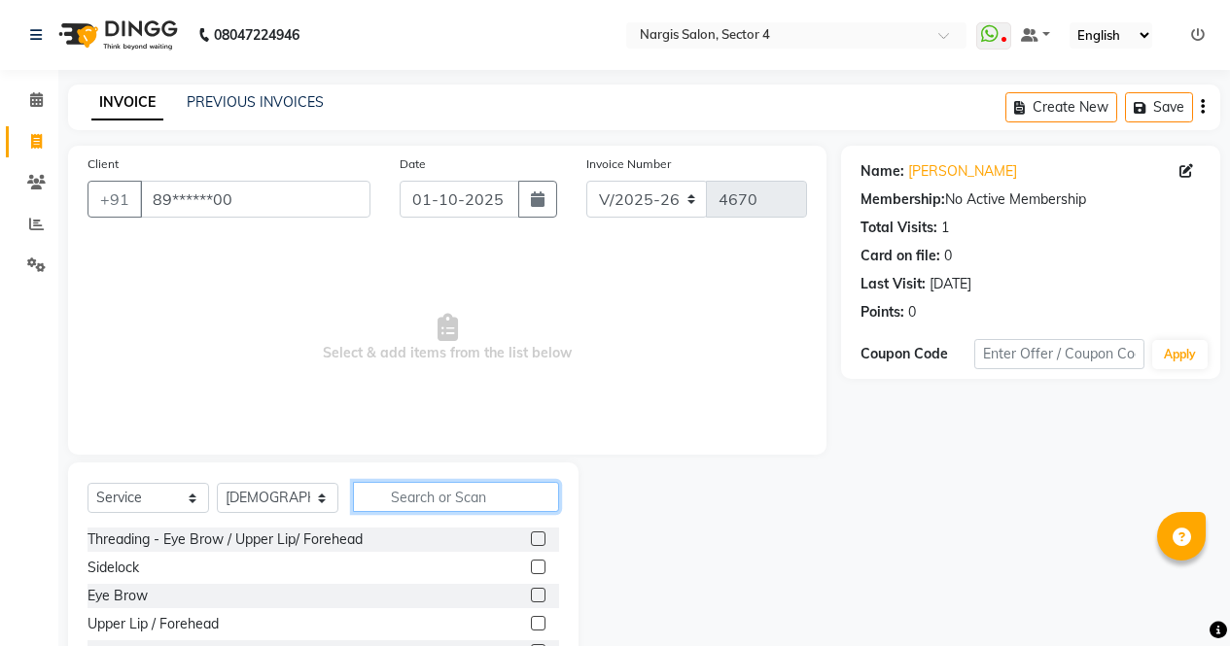
click at [513, 502] on input "text" at bounding box center [456, 497] width 206 height 30
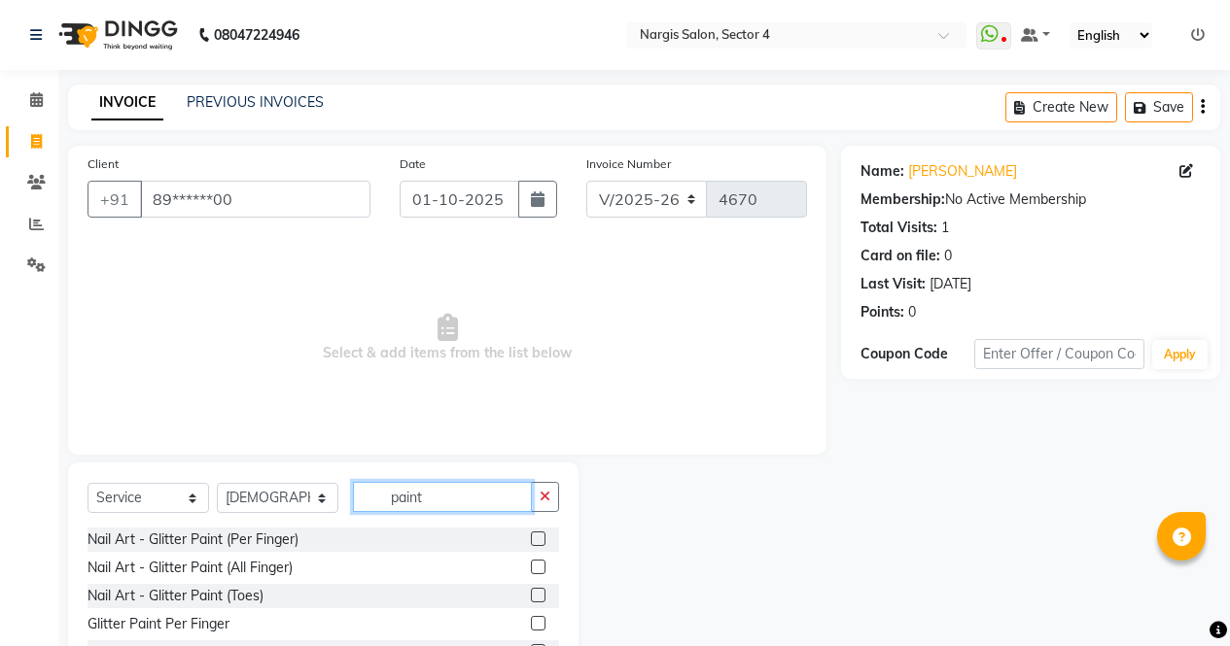
scroll to position [132, 0]
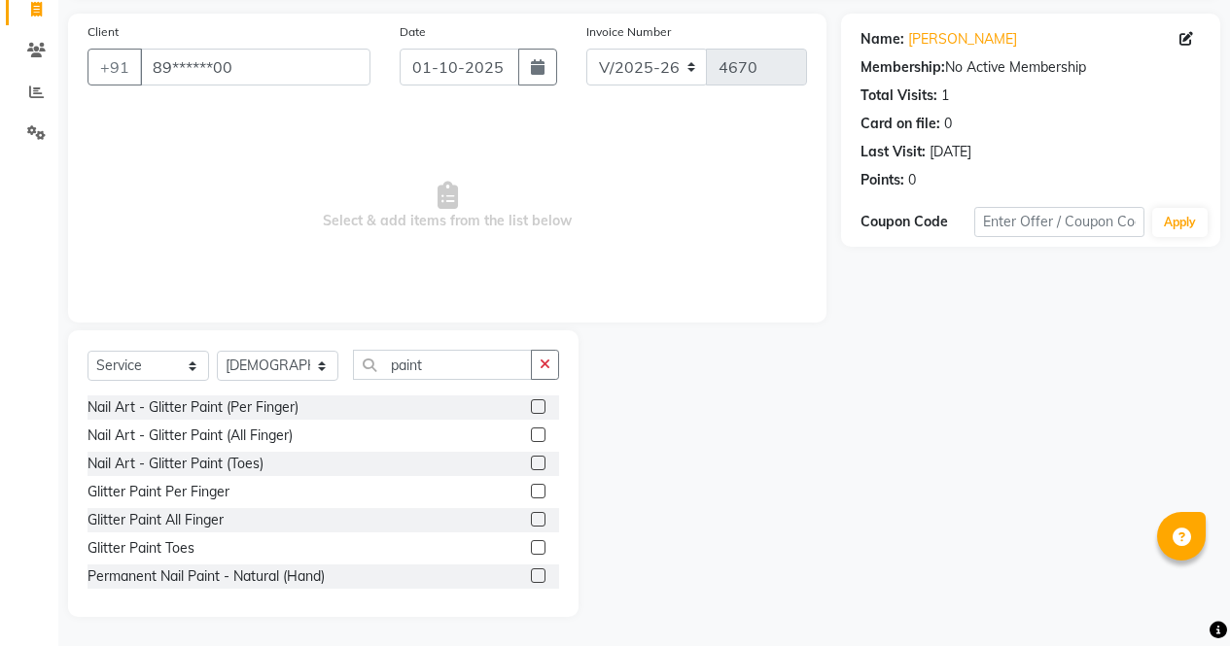
click at [531, 576] on label at bounding box center [538, 576] width 15 height 15
click at [531, 576] on input "checkbox" at bounding box center [537, 577] width 13 height 13
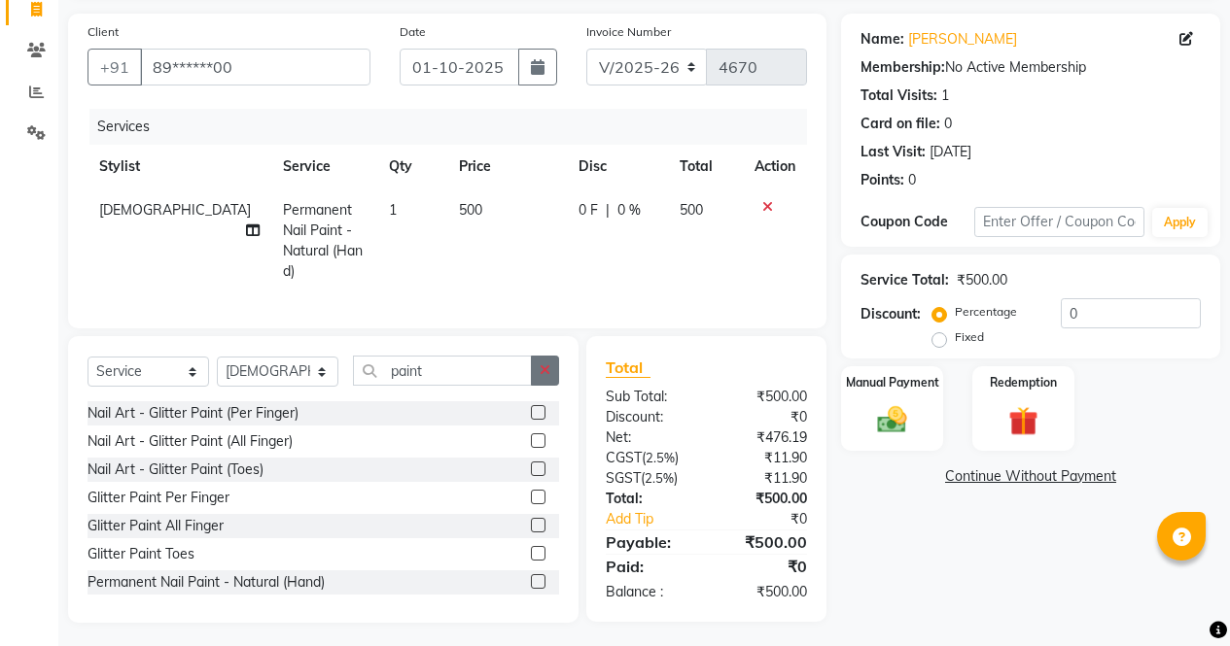
click at [543, 367] on icon "button" at bounding box center [544, 371] width 11 height 14
click at [531, 576] on label at bounding box center [538, 581] width 15 height 15
click at [531, 576] on input "checkbox" at bounding box center [537, 582] width 13 height 13
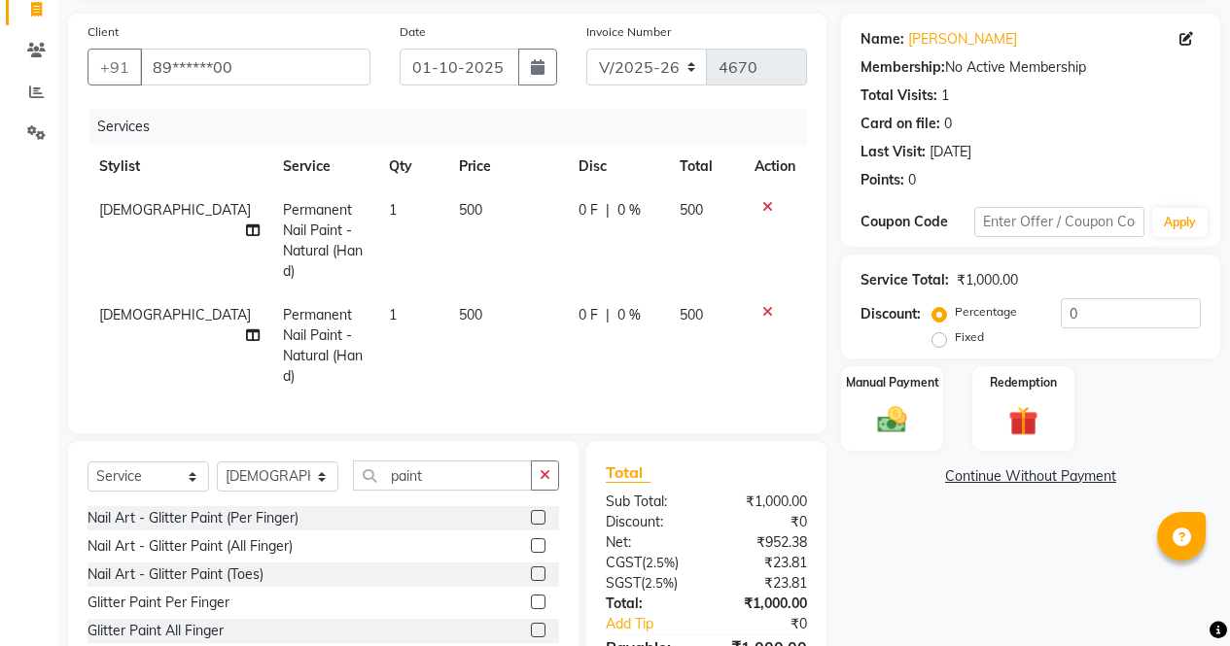
scroll to position [217, 0]
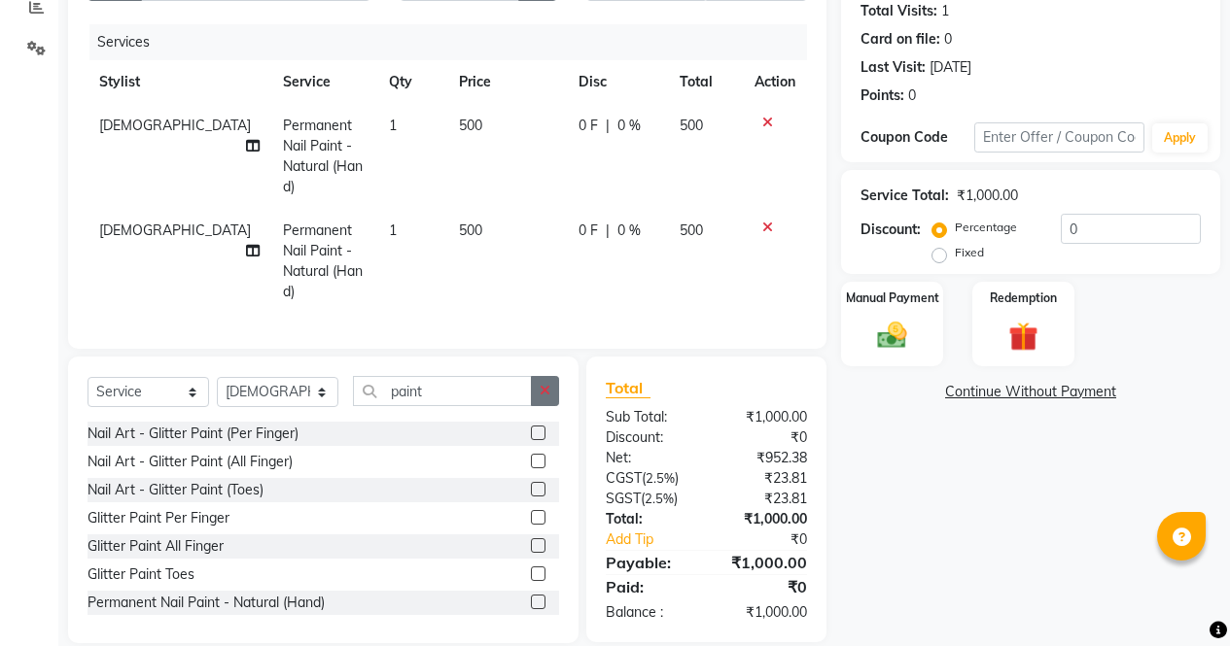
click at [547, 384] on icon "button" at bounding box center [544, 391] width 11 height 14
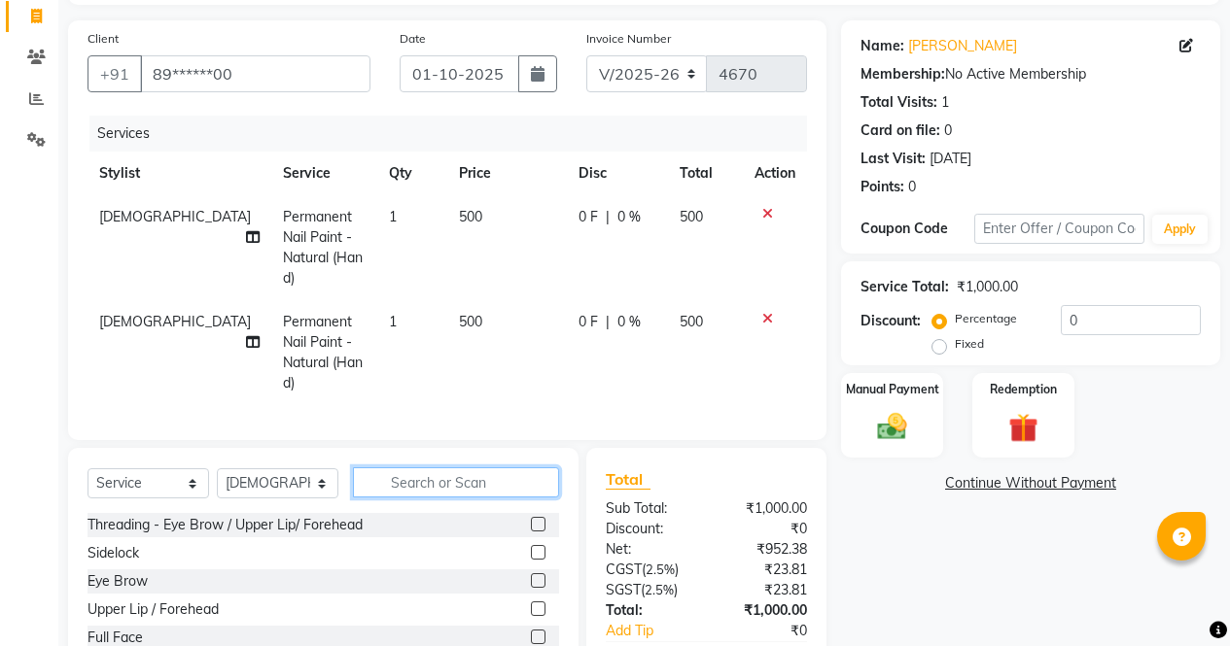
scroll to position [185, 0]
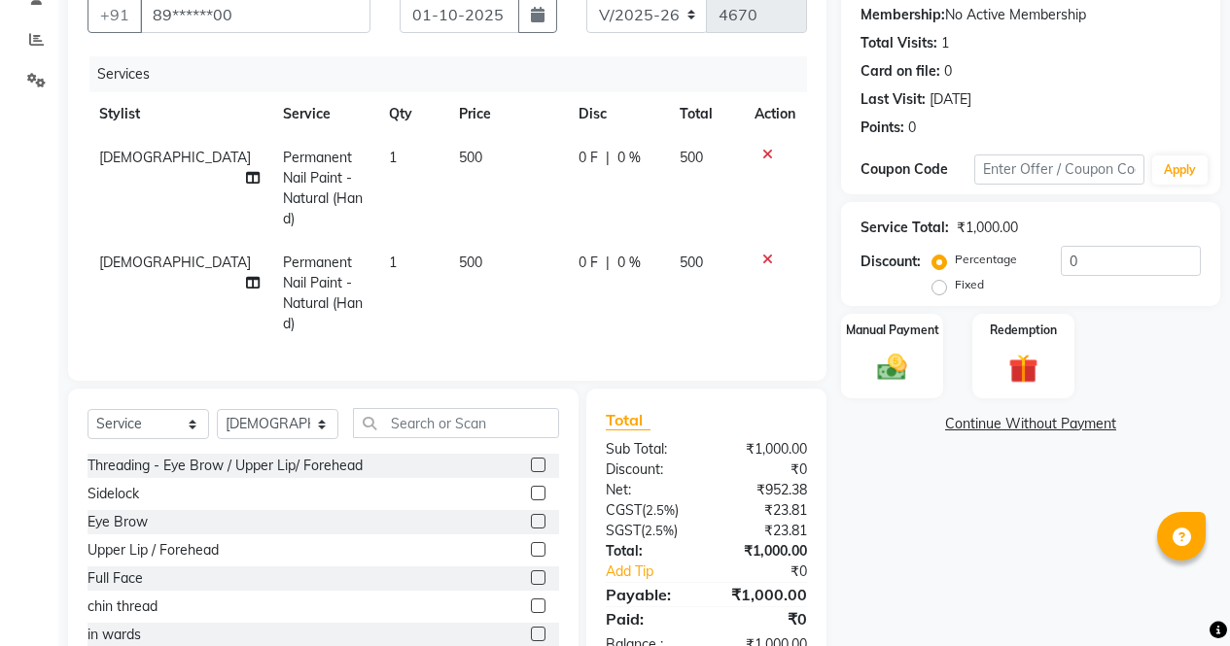
click at [766, 253] on icon at bounding box center [767, 260] width 11 height 14
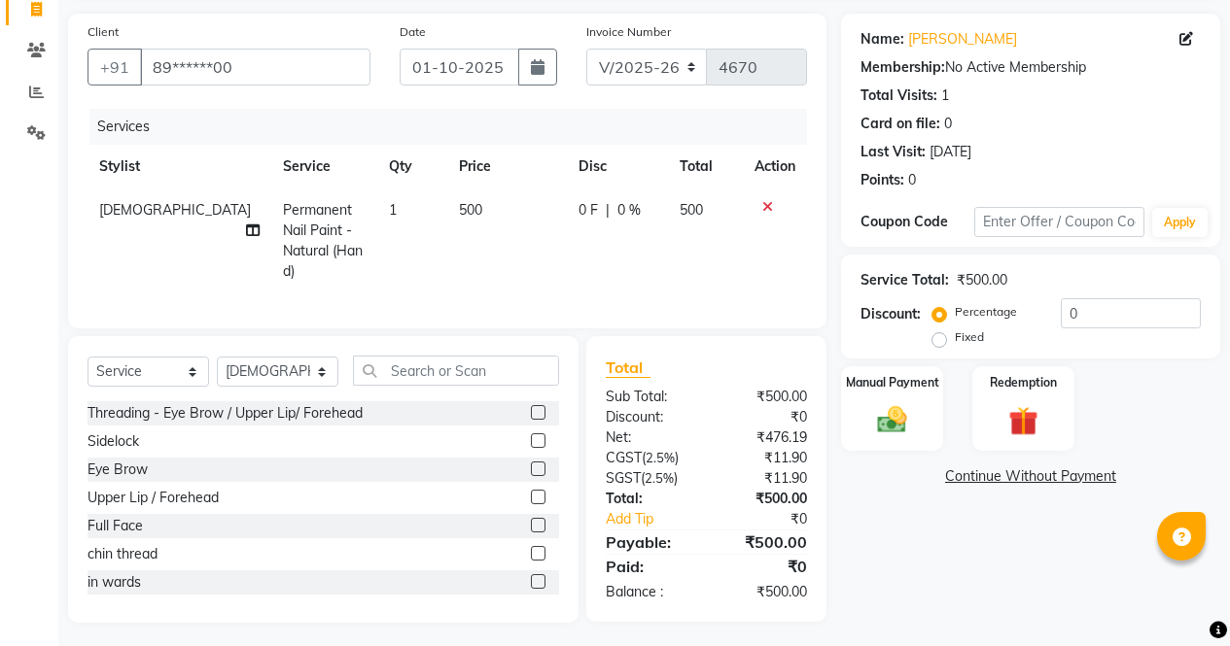
click at [377, 218] on td "1" at bounding box center [412, 241] width 70 height 105
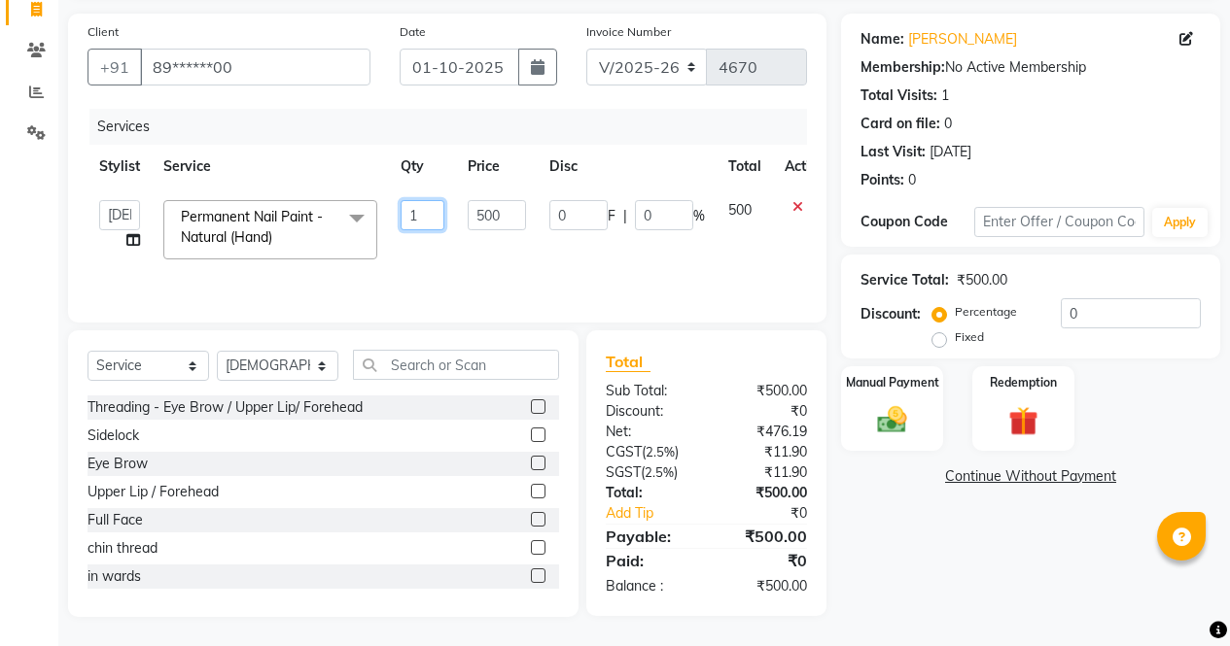
click at [427, 211] on input "1" at bounding box center [422, 215] width 44 height 30
click at [920, 551] on div "Name: Monika Membership: No Active Membership Total Visits: 1 Card on file: 0 L…" at bounding box center [1038, 316] width 394 height 604
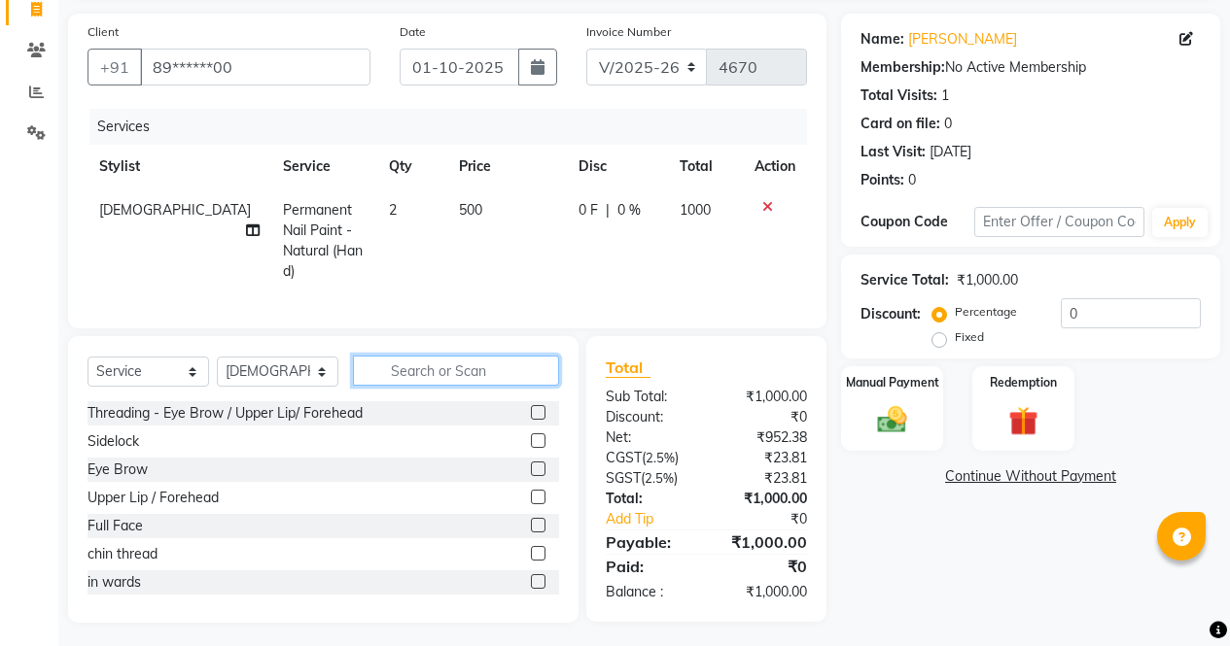
click at [509, 370] on input "text" at bounding box center [456, 371] width 206 height 30
click at [578, 201] on span "0 F" at bounding box center [587, 210] width 19 height 20
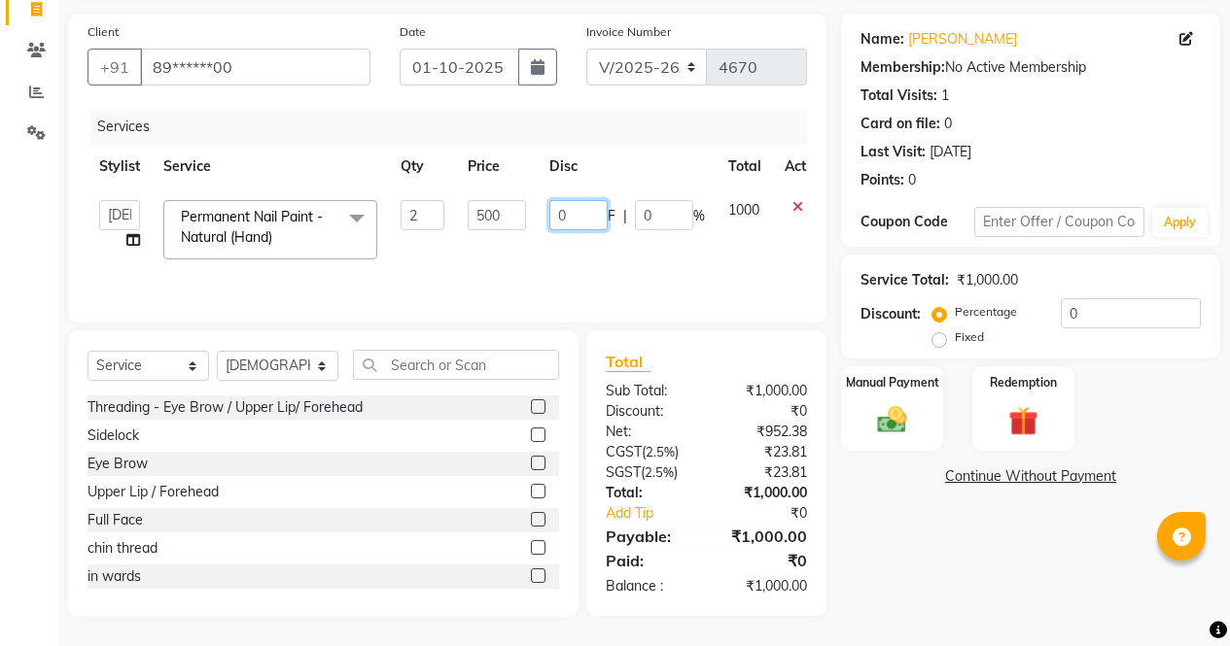
click at [586, 216] on input "0" at bounding box center [578, 215] width 58 height 30
click at [993, 542] on div "Name: Monika Membership: No Active Membership Total Visits: 1 Card on file: 0 L…" at bounding box center [1038, 316] width 394 height 604
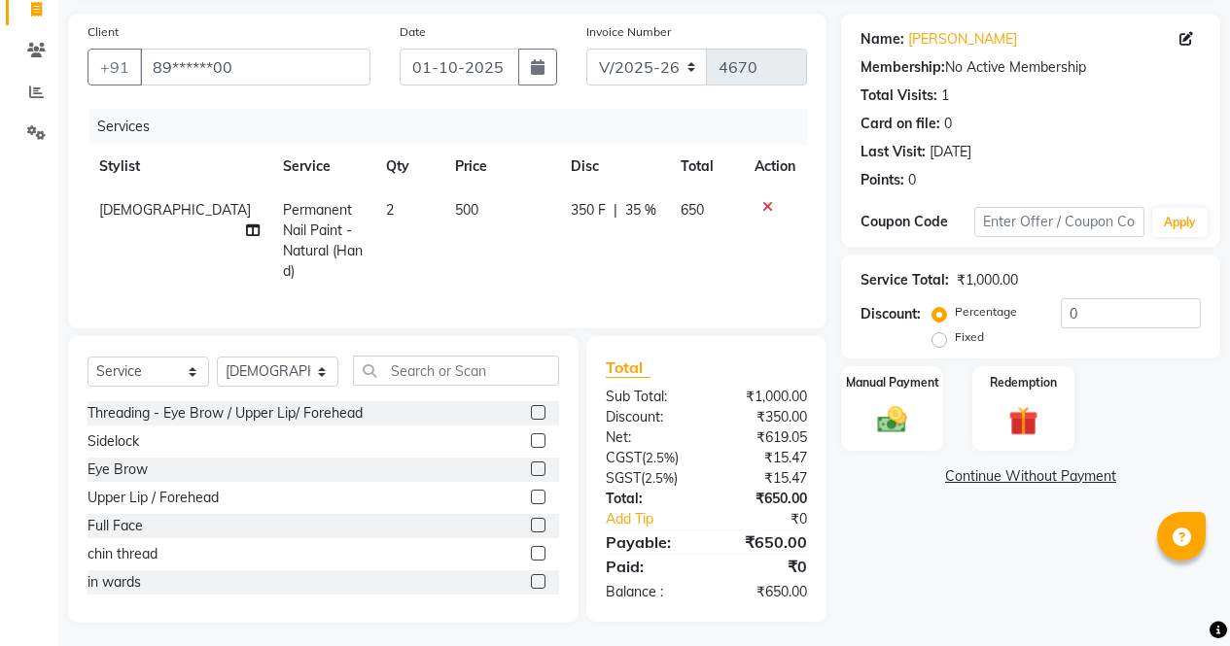
click at [571, 214] on span "350 F" at bounding box center [588, 210] width 35 height 20
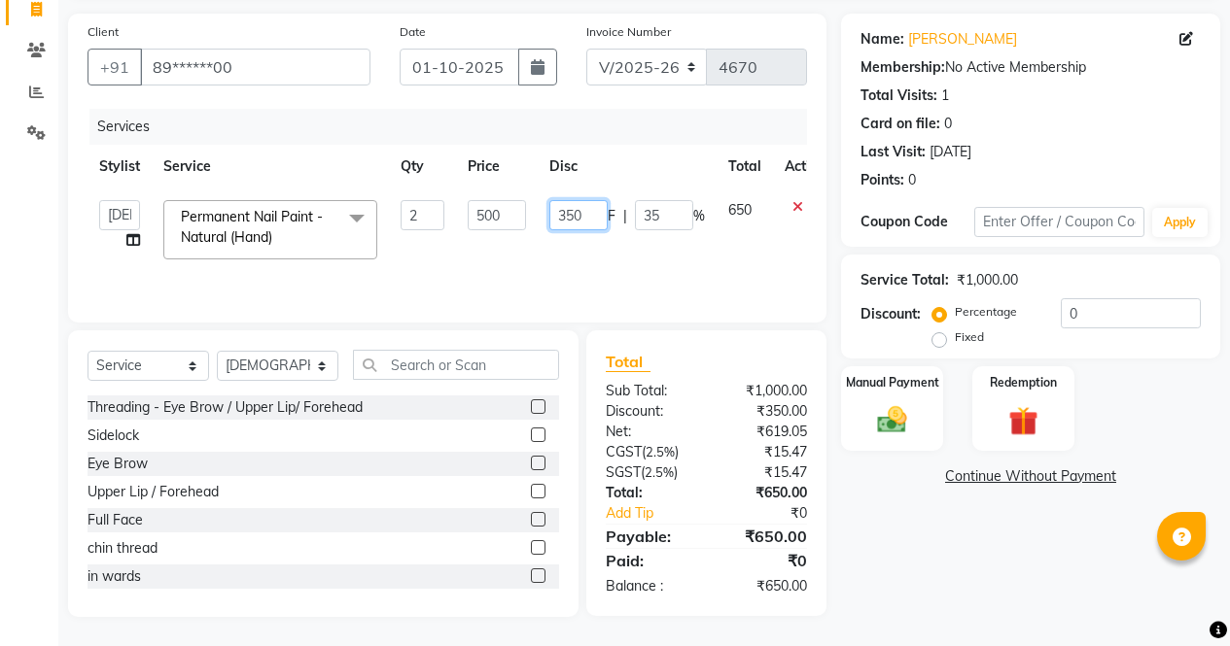
click at [563, 214] on input "350" at bounding box center [578, 215] width 58 height 30
click at [995, 584] on div "Name: Monika Membership: No Active Membership Total Visits: 1 Card on file: 0 L…" at bounding box center [1038, 316] width 394 height 604
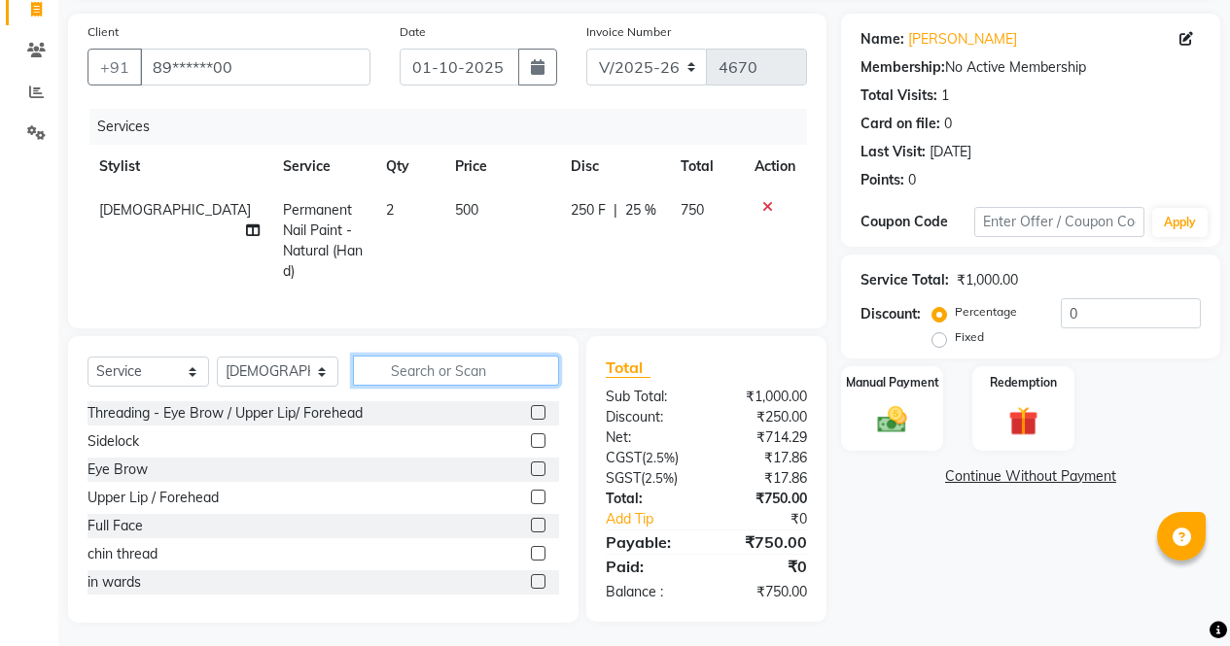
click at [490, 361] on input "text" at bounding box center [456, 371] width 206 height 30
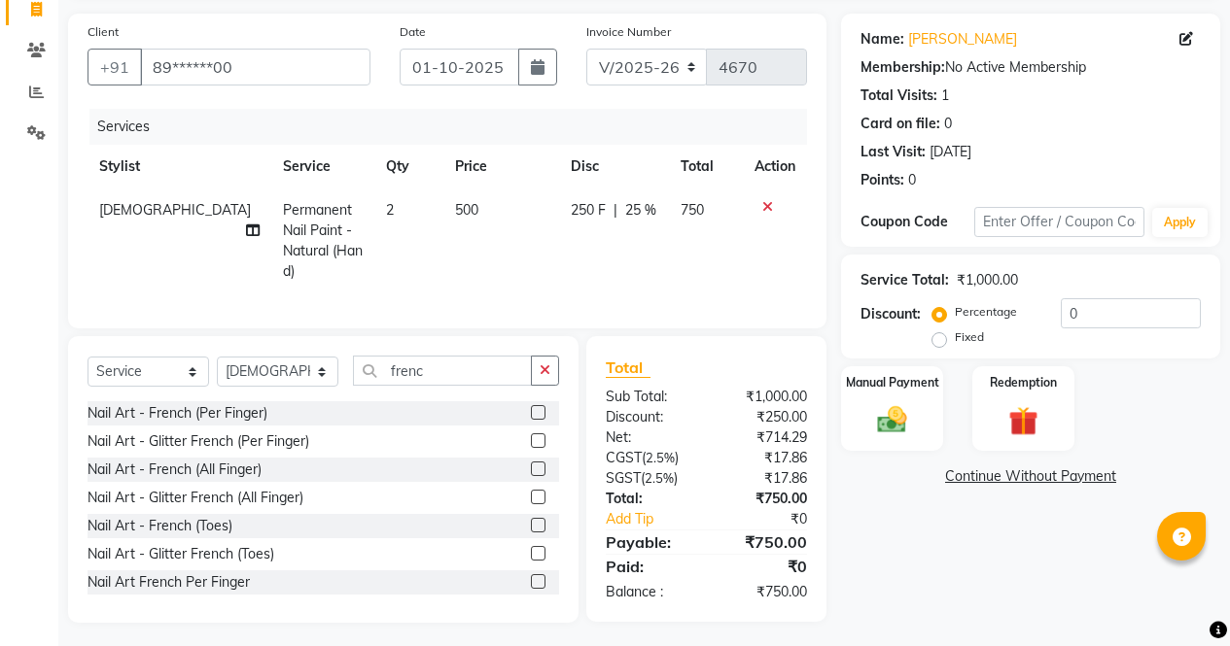
click at [531, 464] on label at bounding box center [538, 469] width 15 height 15
click at [531, 464] on input "checkbox" at bounding box center [537, 470] width 13 height 13
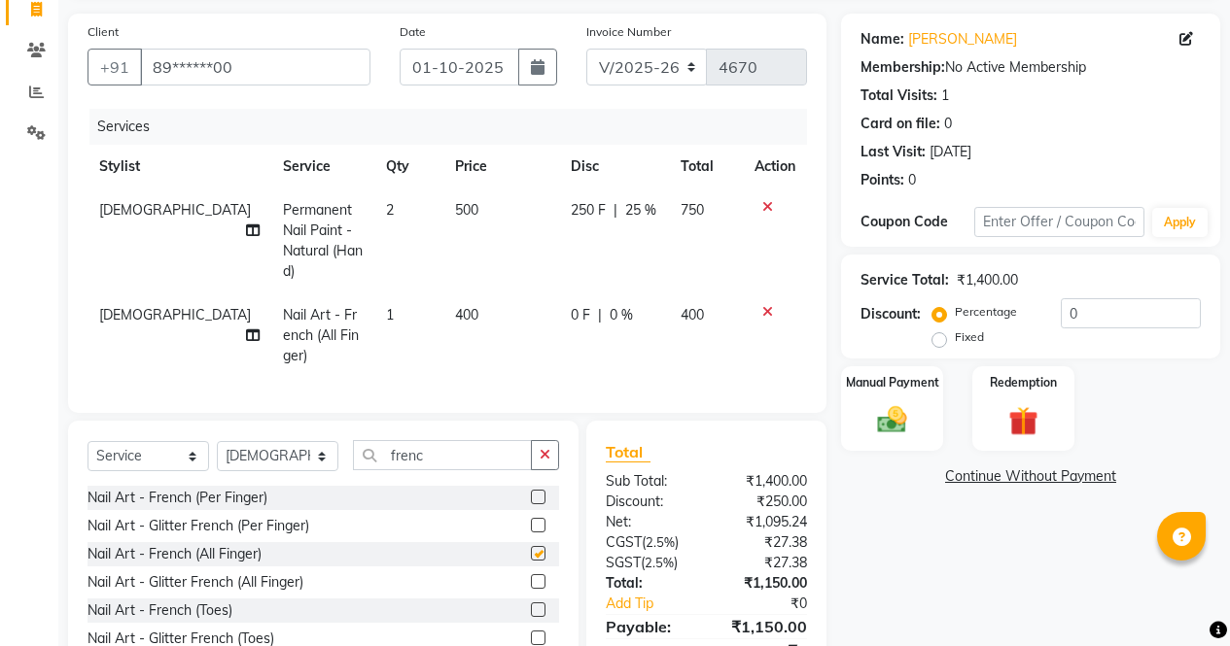
scroll to position [217, 0]
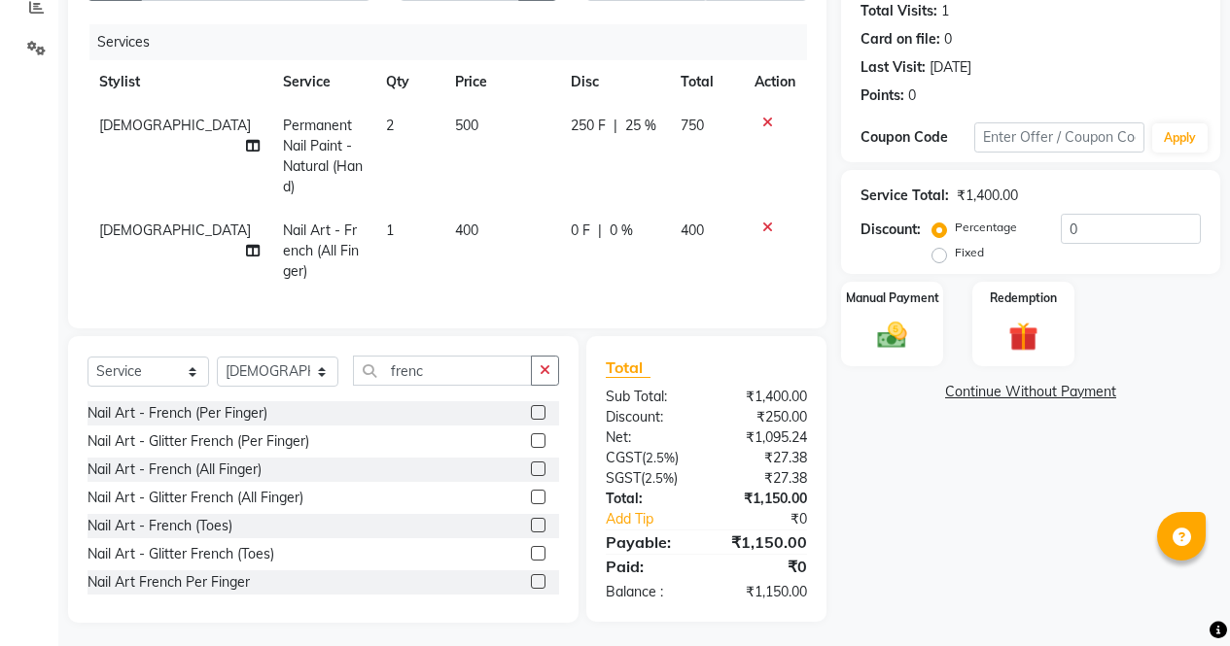
click at [455, 222] on span "400" at bounding box center [466, 230] width 23 height 17
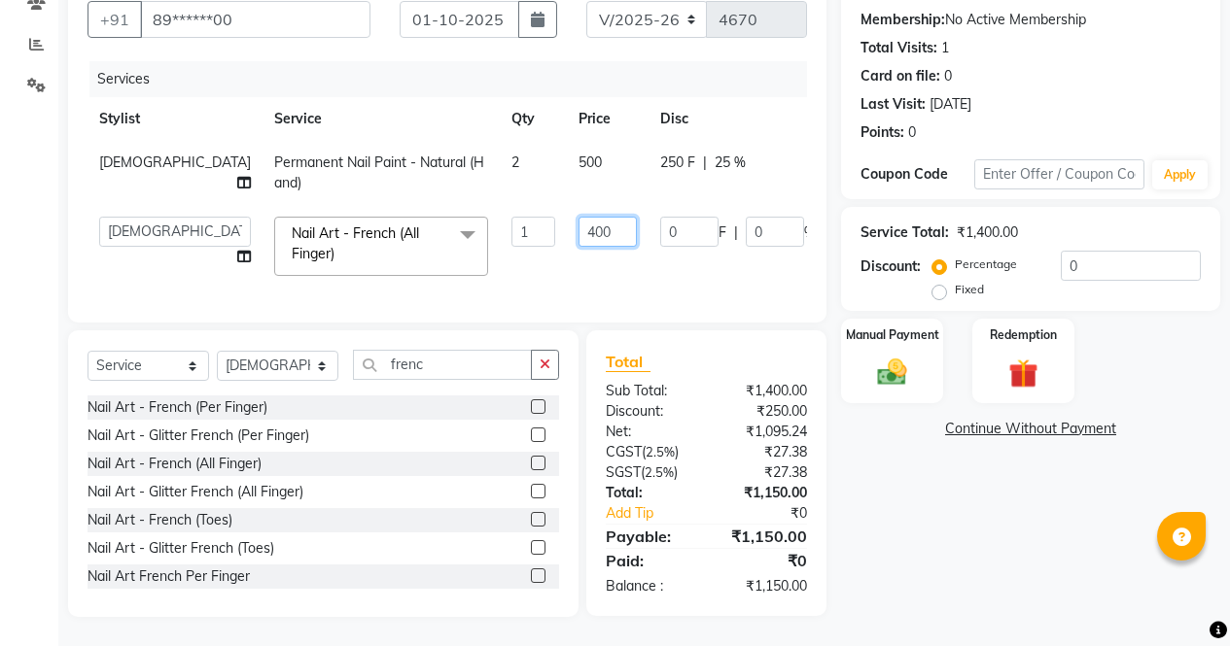
click at [578, 217] on input "400" at bounding box center [607, 232] width 58 height 30
click at [578, 224] on input "00" at bounding box center [607, 232] width 58 height 30
click at [1001, 508] on div "Name: Monika Membership: No Active Membership Total Visits: 1 Card on file: 0 L…" at bounding box center [1038, 291] width 394 height 651
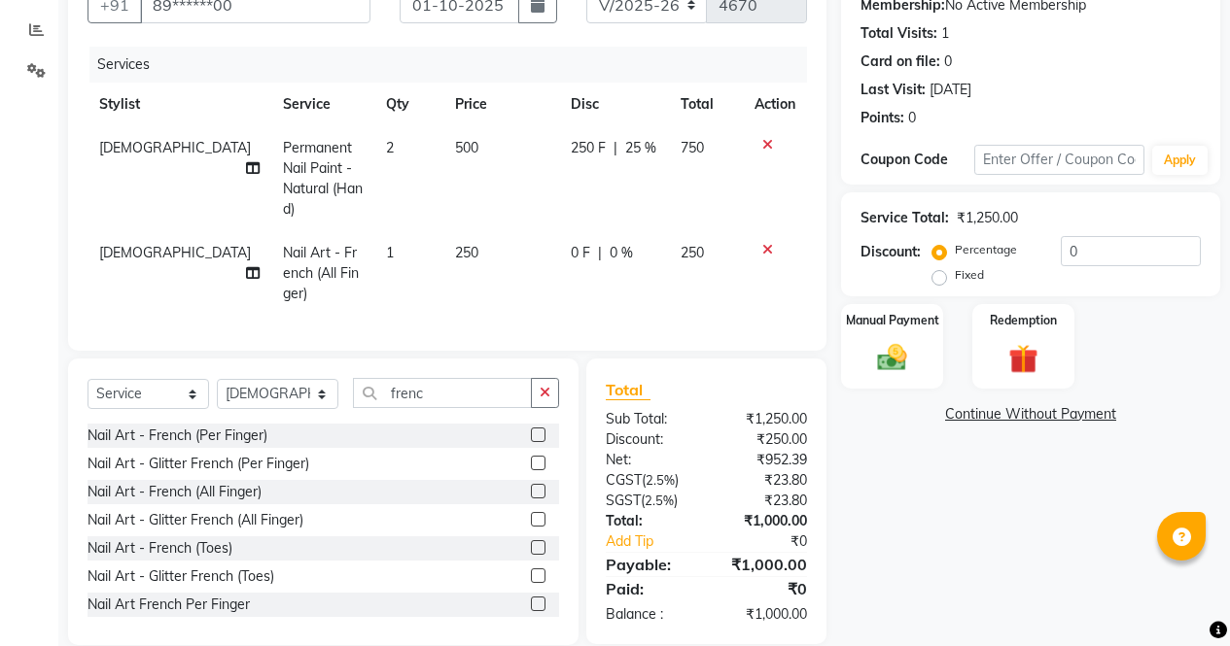
scroll to position [217, 0]
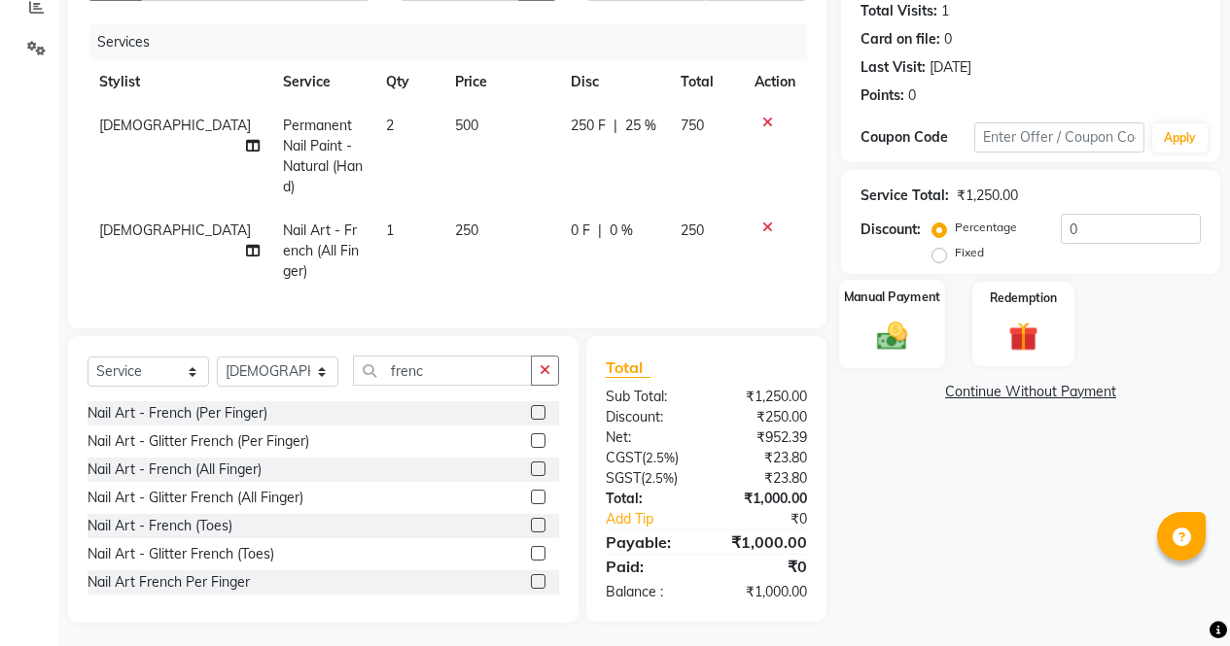
click at [901, 349] on img at bounding box center [892, 335] width 50 height 35
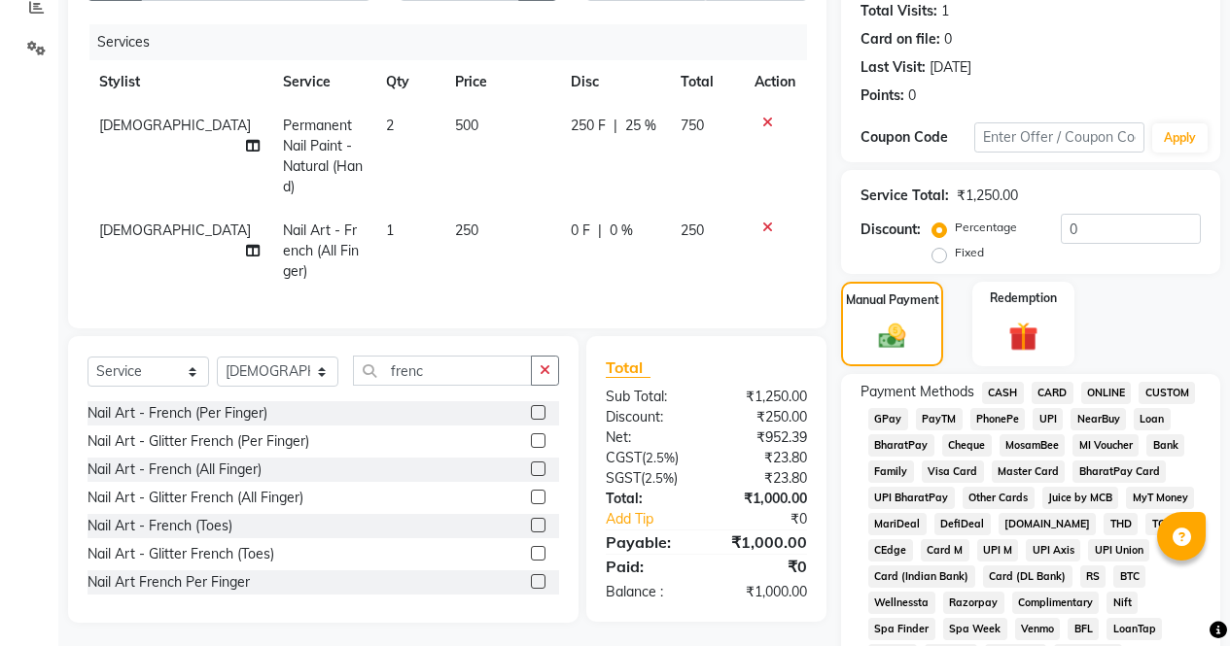
click at [996, 388] on span "CASH" at bounding box center [1003, 393] width 42 height 22
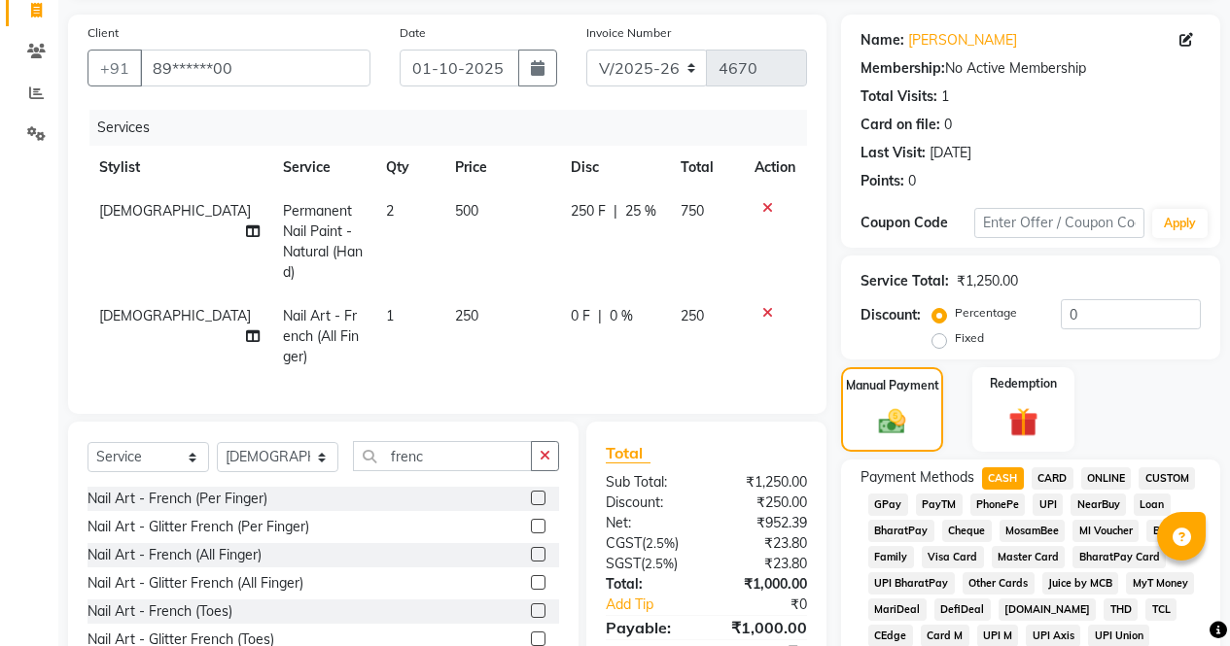
scroll to position [0, 0]
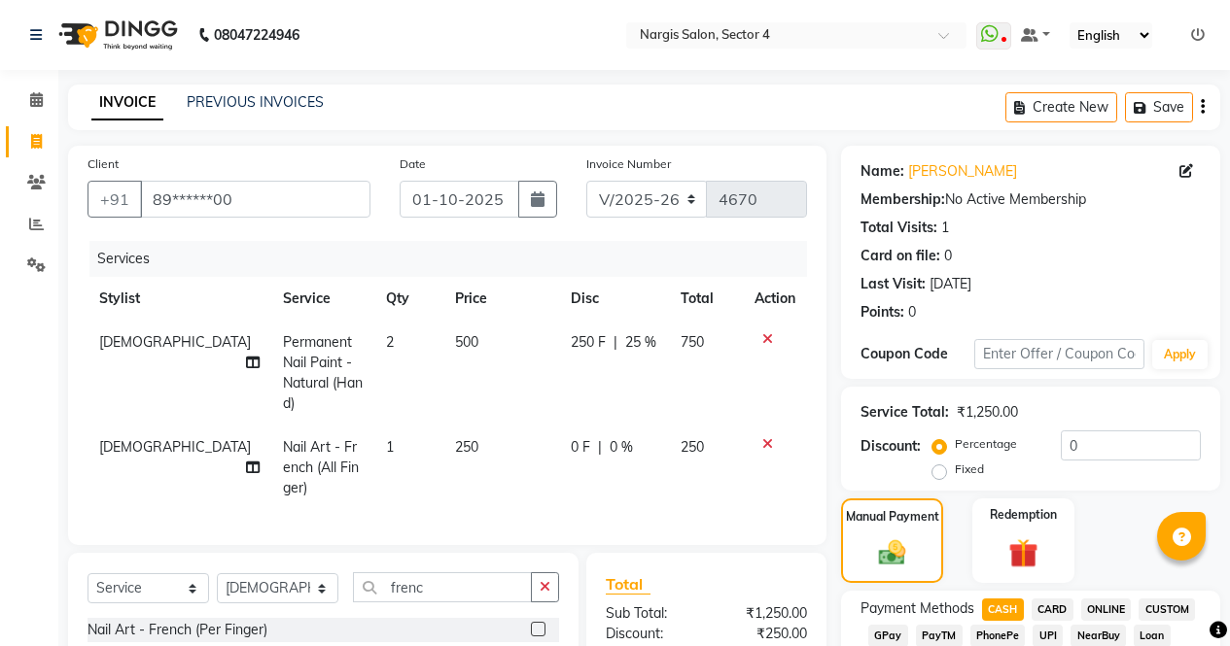
click at [1109, 611] on span "ONLINE" at bounding box center [1106, 610] width 51 height 22
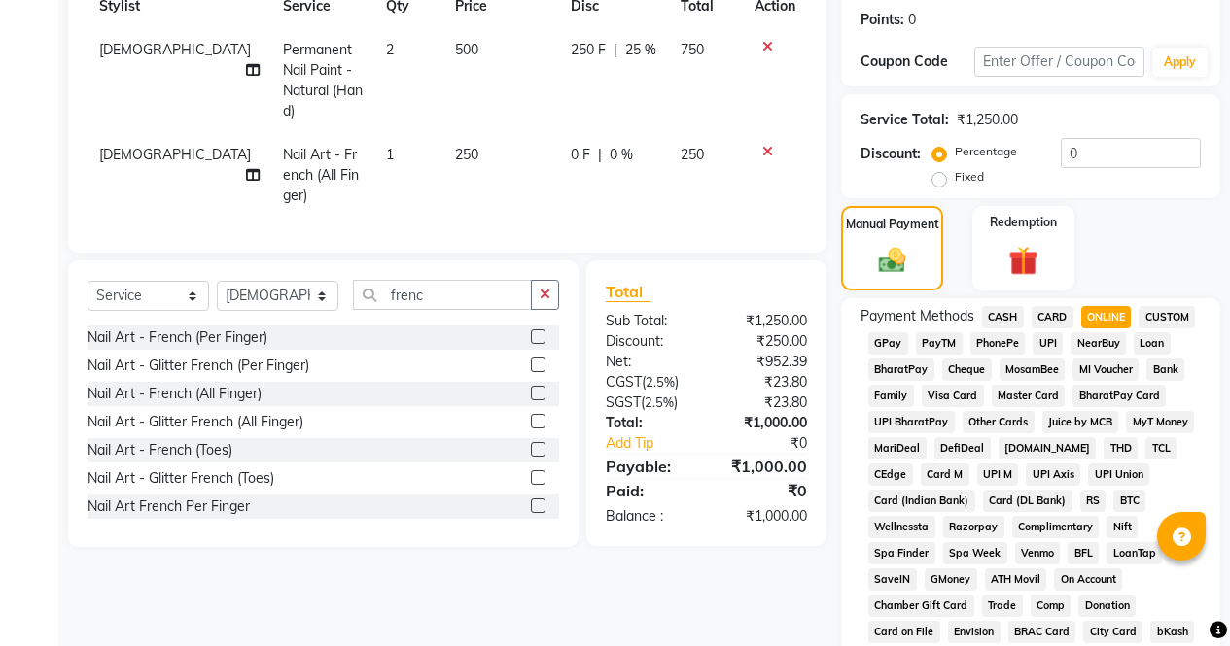
scroll to position [888, 0]
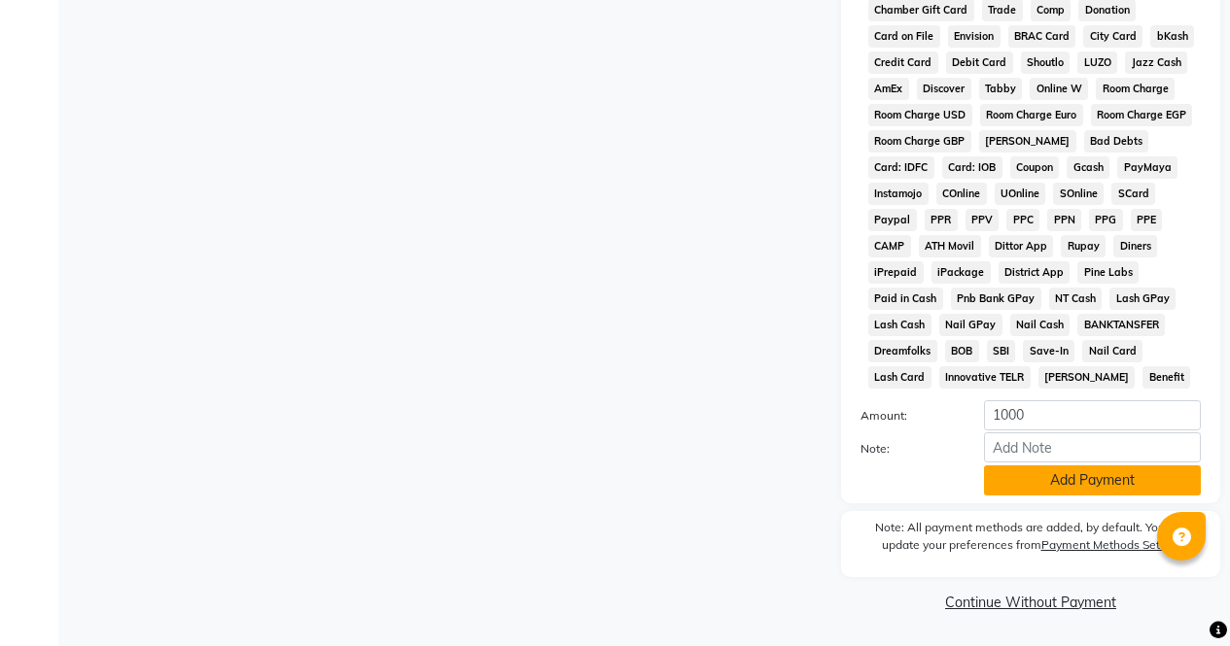
click at [1110, 490] on button "Add Payment" at bounding box center [1092, 481] width 217 height 30
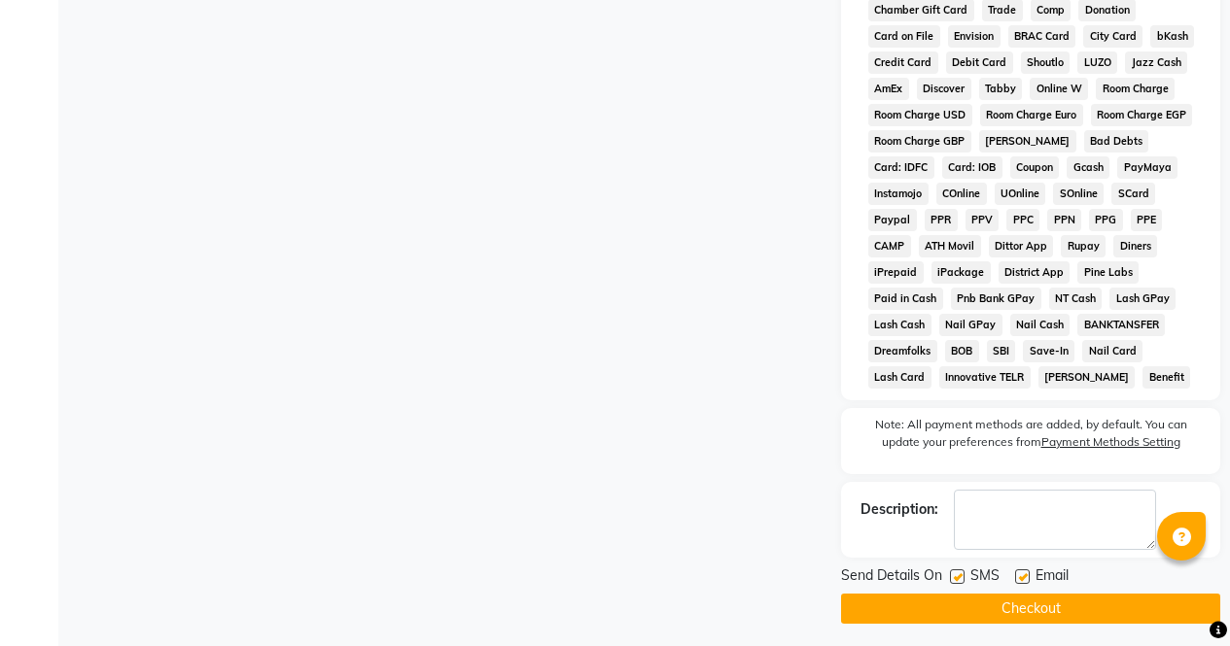
click at [1107, 613] on button "Checkout" at bounding box center [1030, 609] width 379 height 30
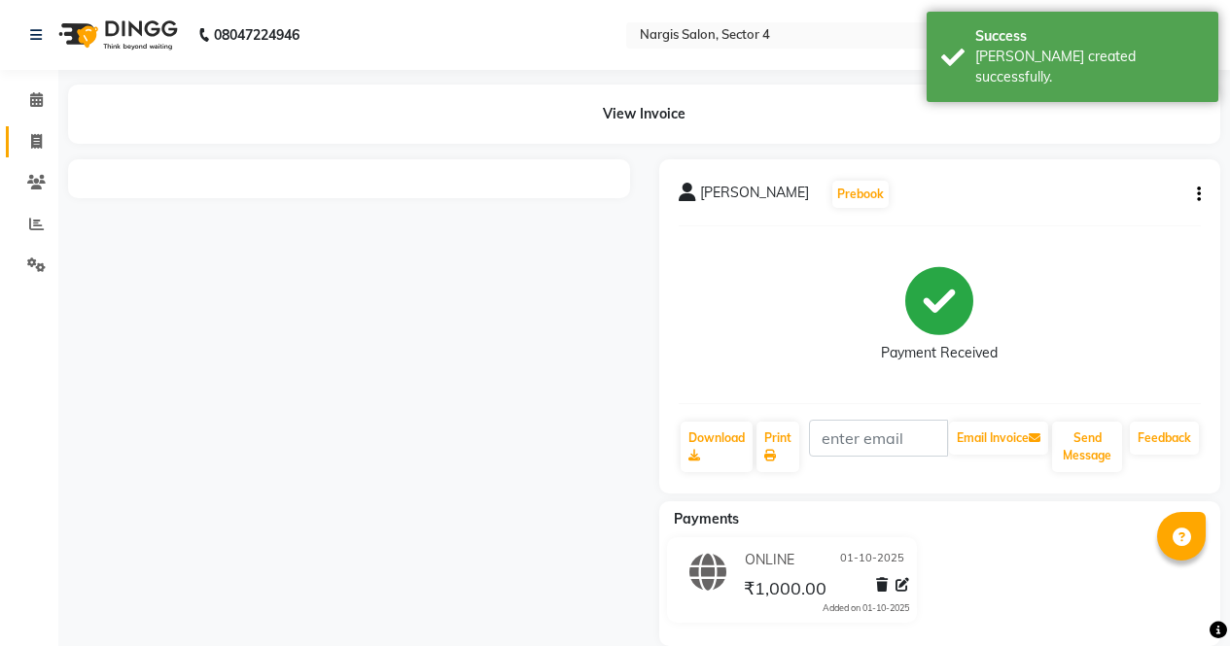
click at [35, 152] on span at bounding box center [36, 142] width 34 height 22
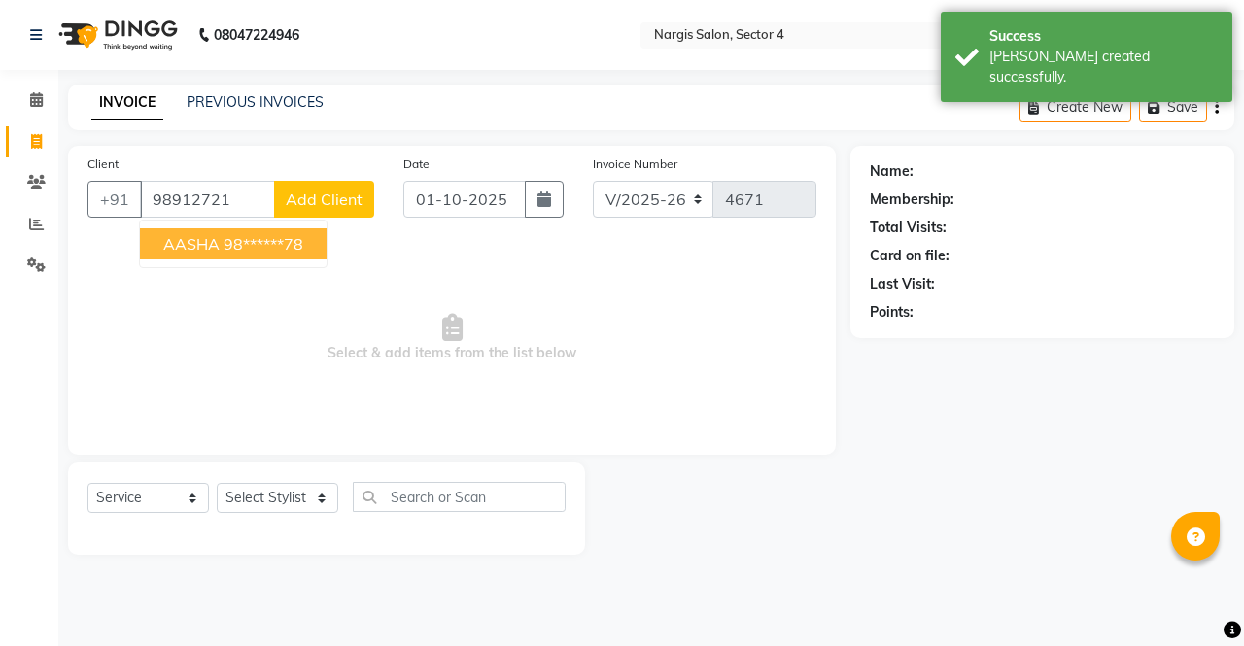
click at [292, 248] on ngb-highlight "98******78" at bounding box center [264, 243] width 80 height 19
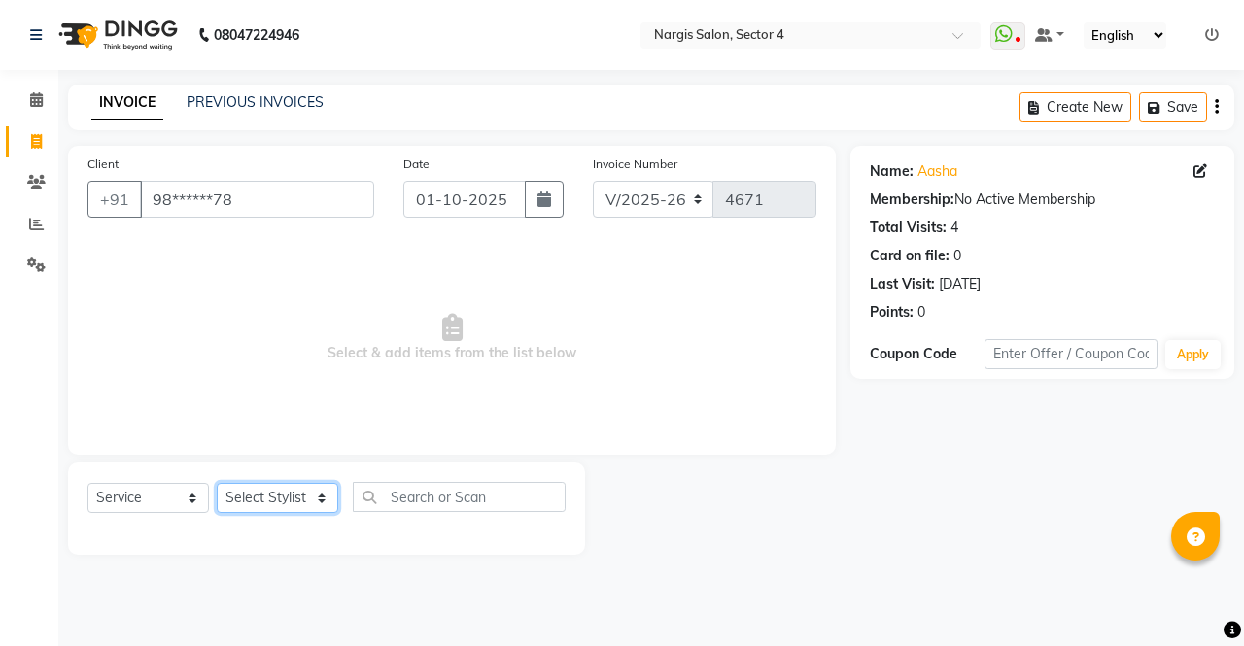
click at [279, 508] on select "Select Stylist ajeet Aman anu armaan ashu Front Desk muskaan rakhi saima shivam…" at bounding box center [278, 498] width 122 height 30
click at [217, 483] on select "Select Stylist ajeet Aman anu armaan ashu Front Desk muskaan rakhi saima shivam…" at bounding box center [278, 498] width 122 height 30
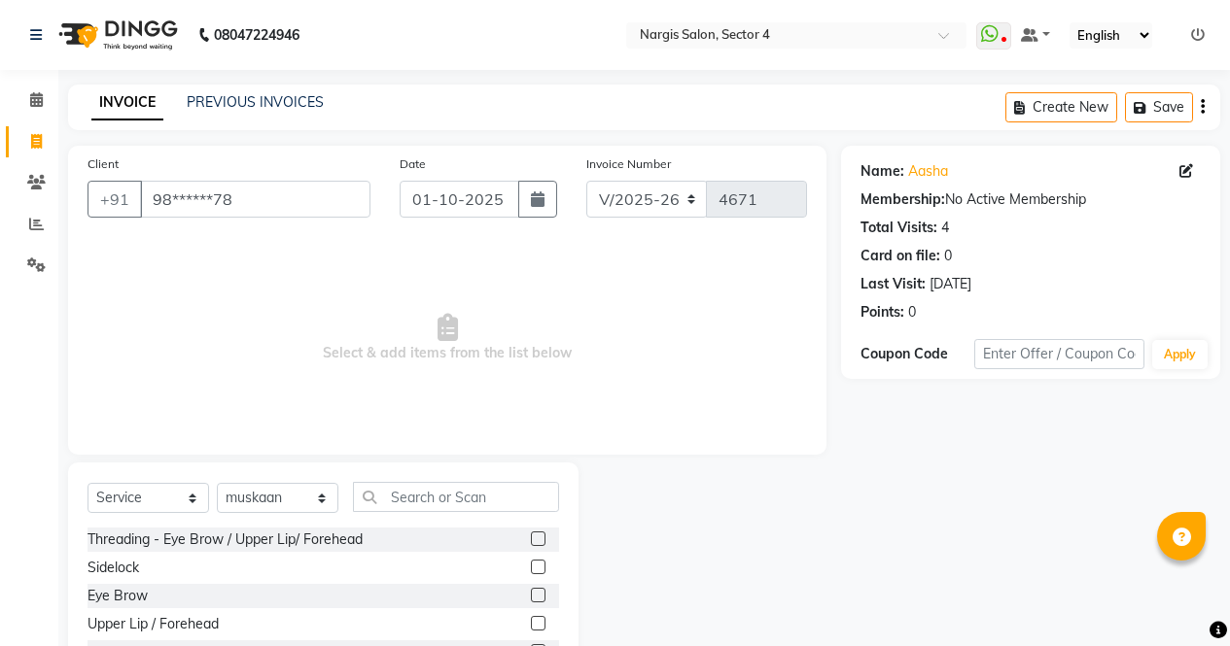
click at [531, 596] on label at bounding box center [538, 595] width 15 height 15
click at [531, 596] on input "checkbox" at bounding box center [537, 596] width 13 height 13
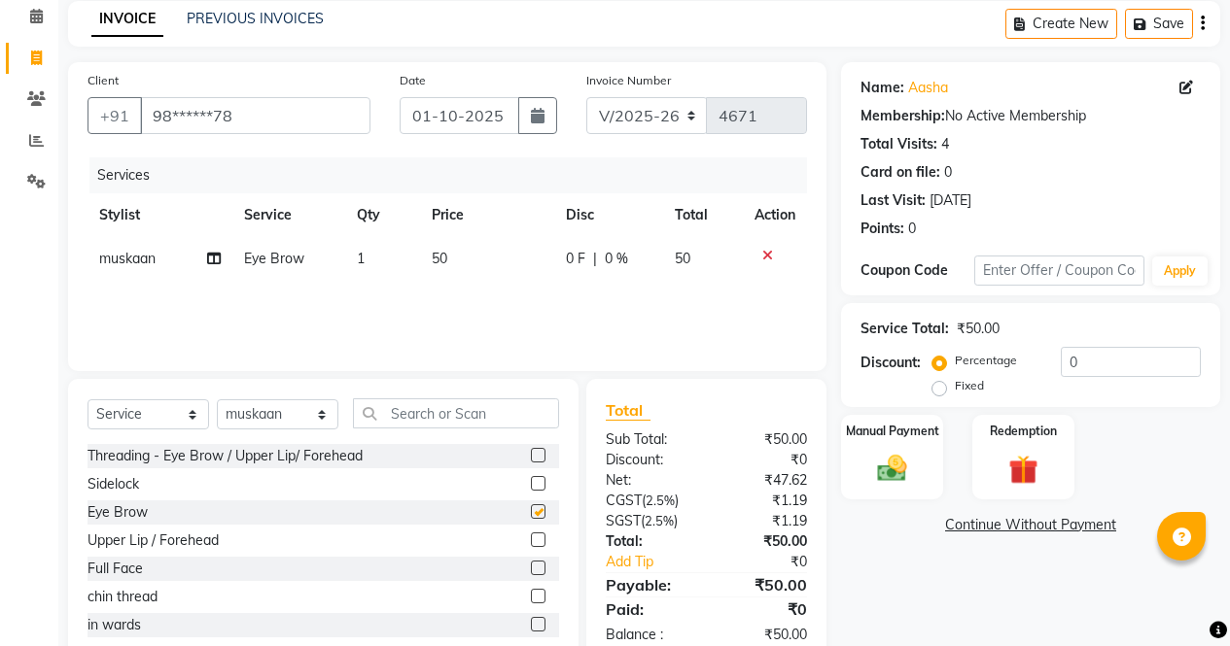
scroll to position [132, 0]
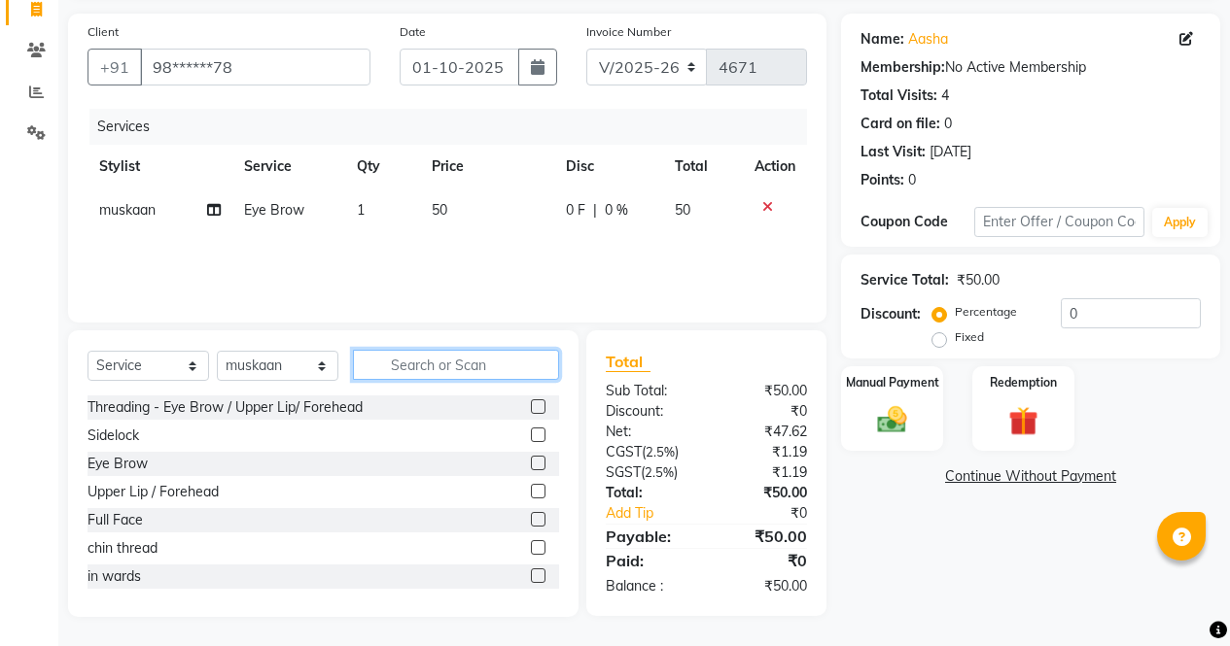
click at [520, 364] on input "text" at bounding box center [456, 365] width 206 height 30
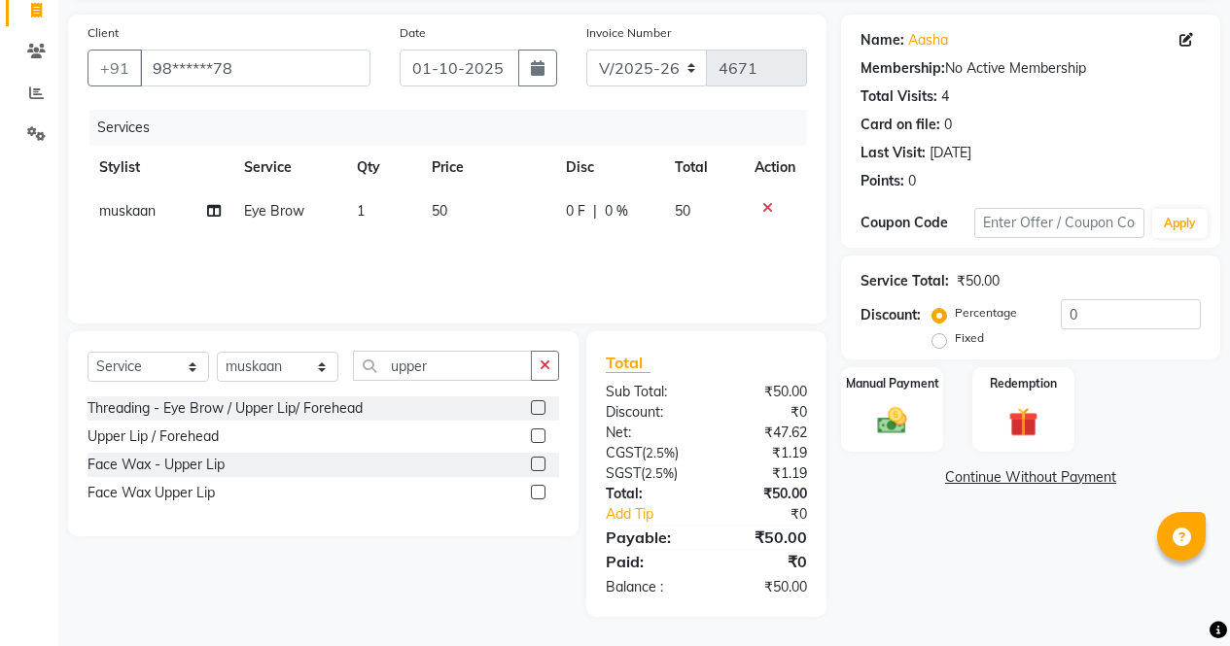
click at [539, 494] on label at bounding box center [538, 492] width 15 height 15
click at [539, 494] on input "checkbox" at bounding box center [537, 493] width 13 height 13
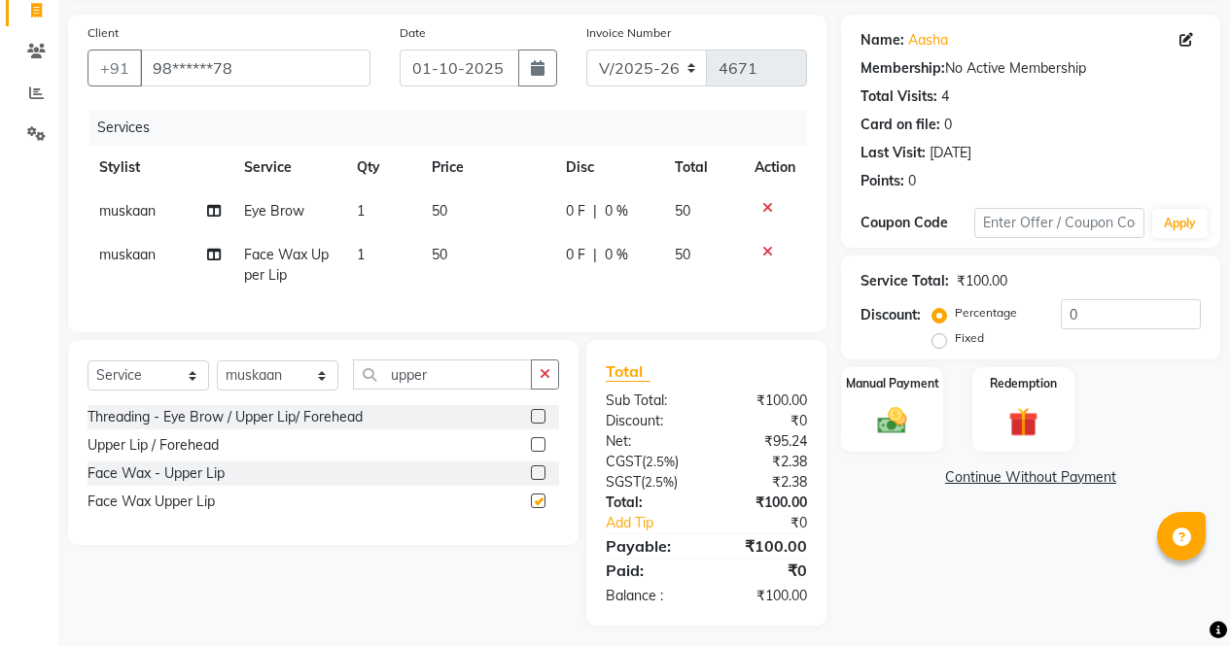
scroll to position [155, 0]
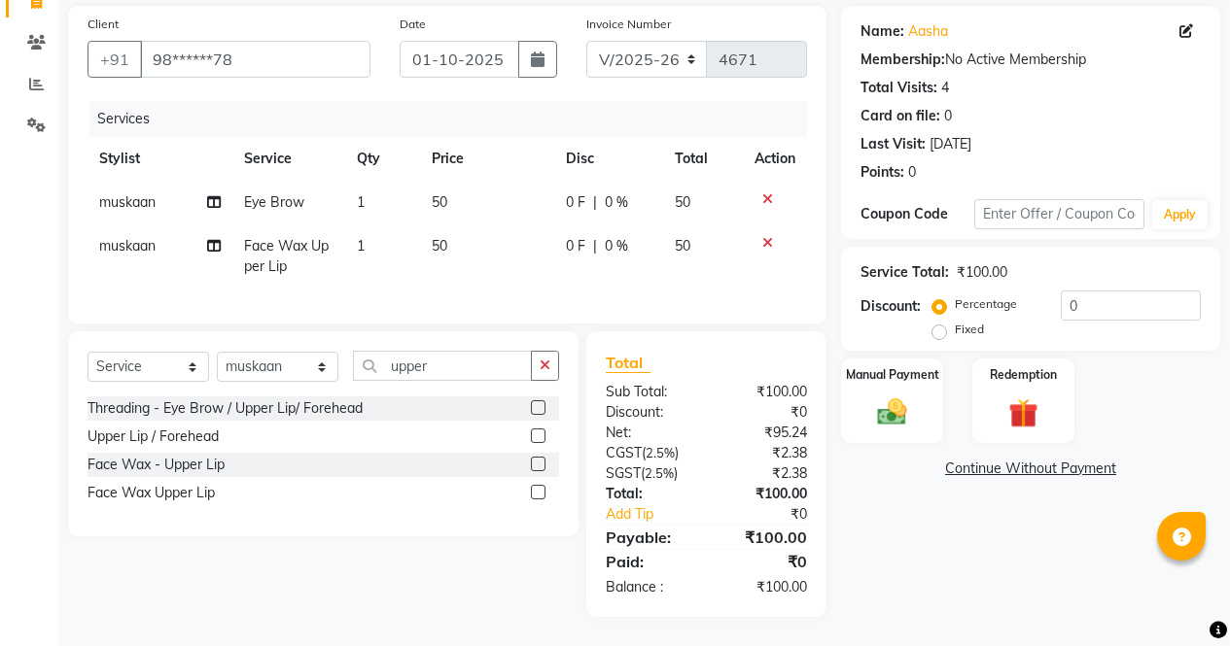
click at [907, 368] on label "Manual Payment" at bounding box center [892, 374] width 93 height 17
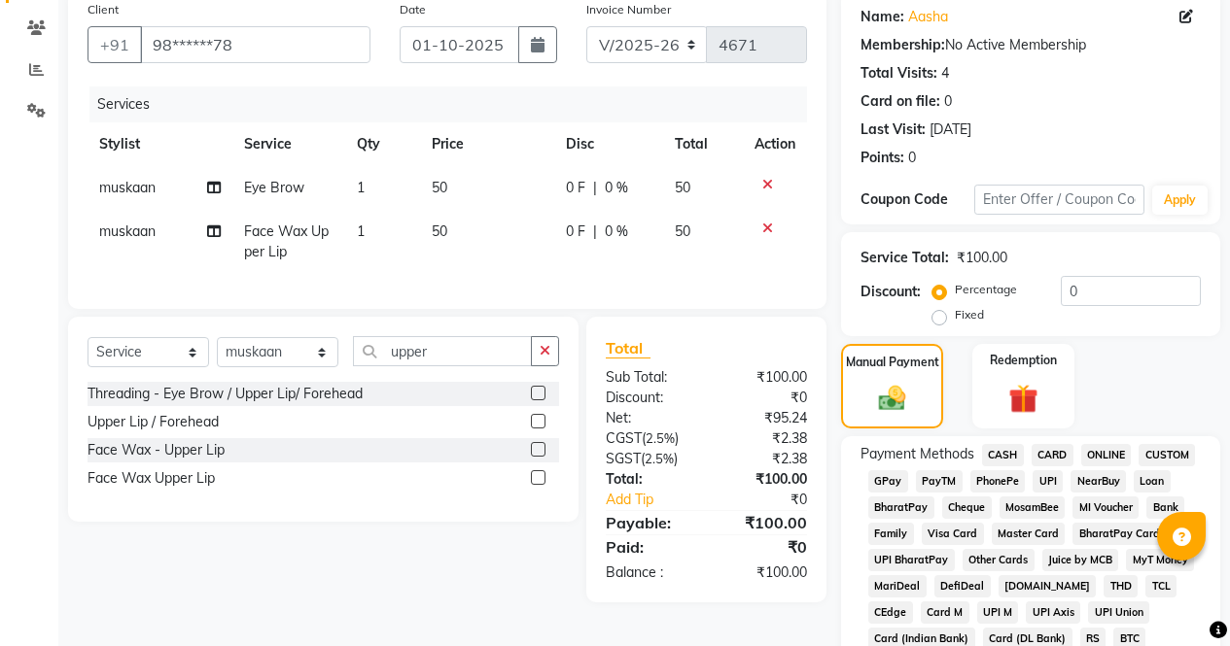
click at [995, 452] on span "CASH" at bounding box center [1003, 455] width 42 height 22
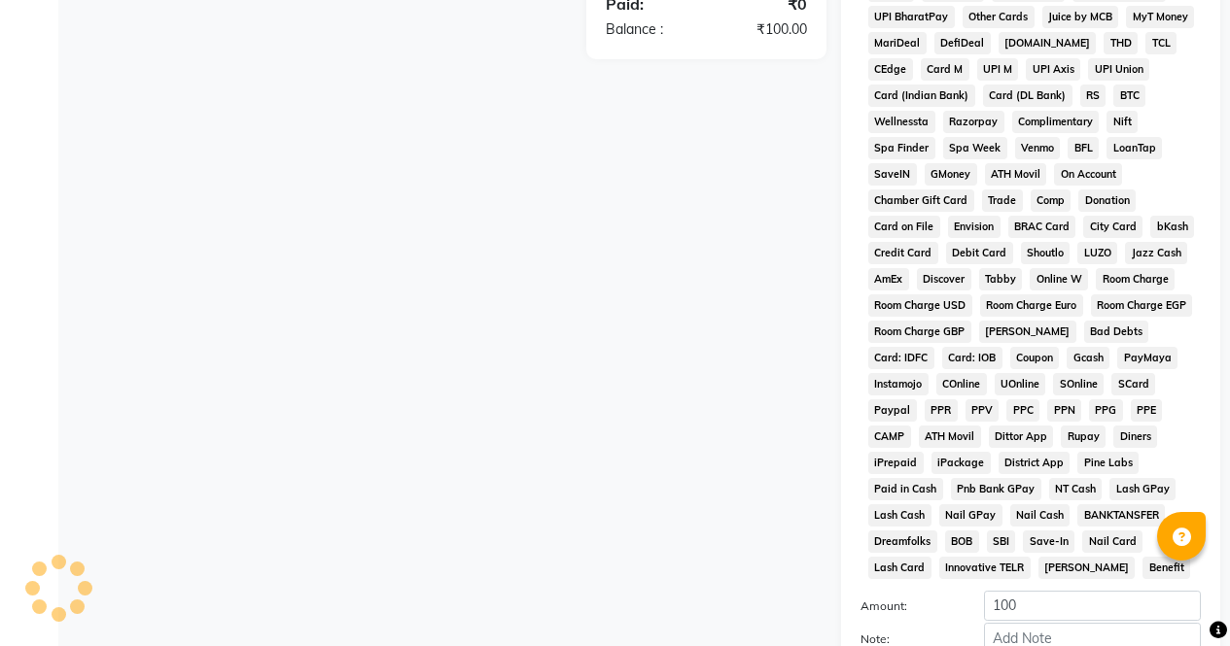
scroll to position [888, 0]
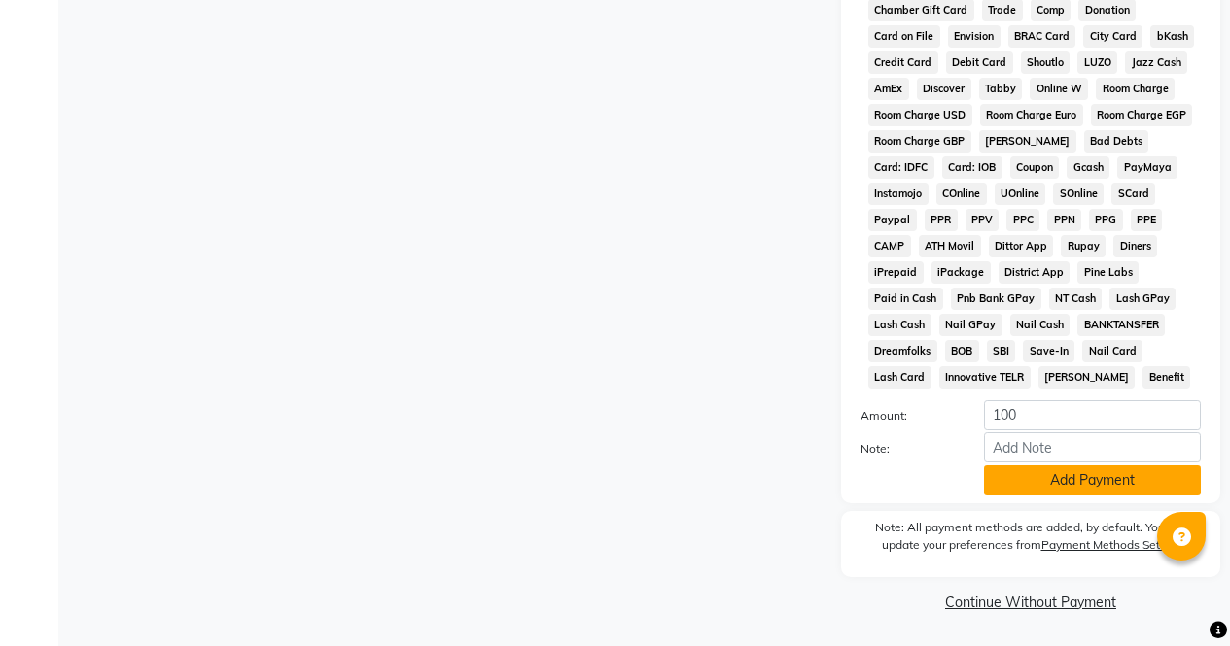
click at [1062, 480] on button "Add Payment" at bounding box center [1092, 481] width 217 height 30
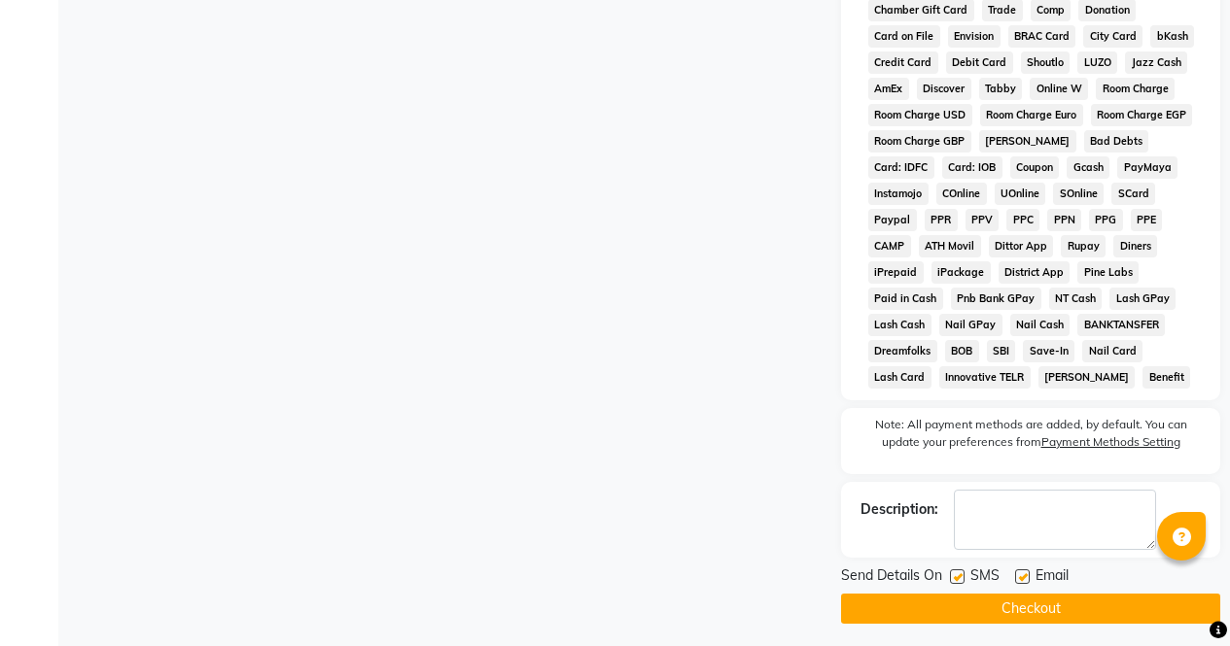
click at [1084, 611] on button "Checkout" at bounding box center [1030, 609] width 379 height 30
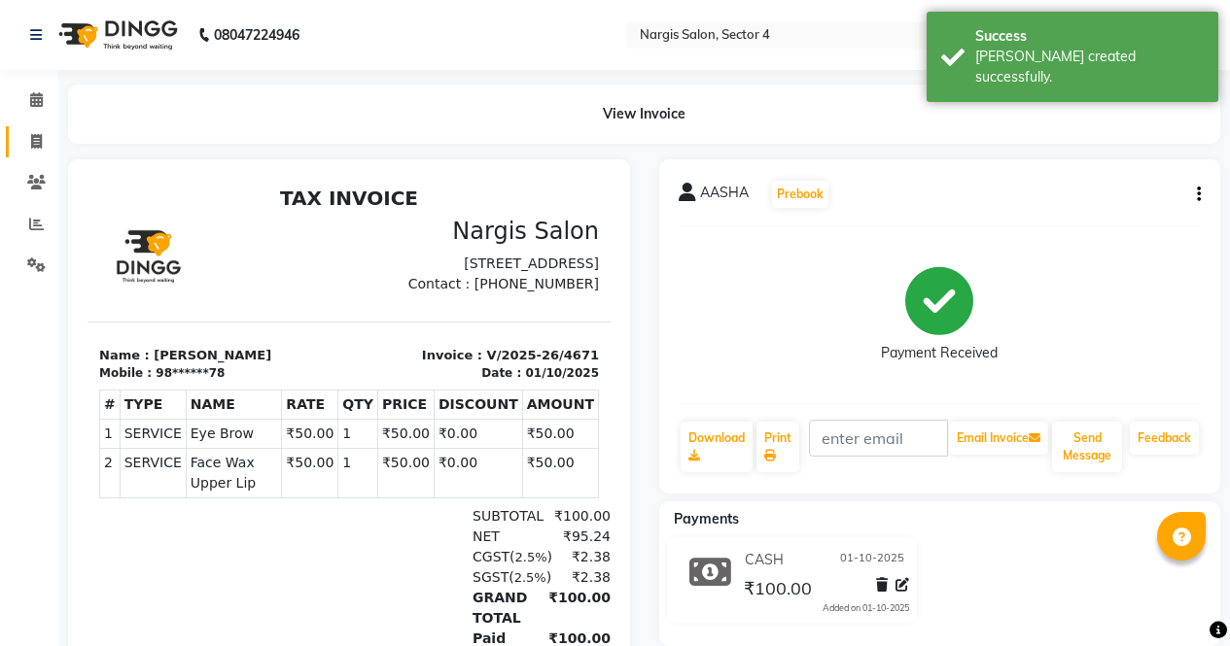
click at [31, 141] on icon at bounding box center [36, 141] width 11 height 15
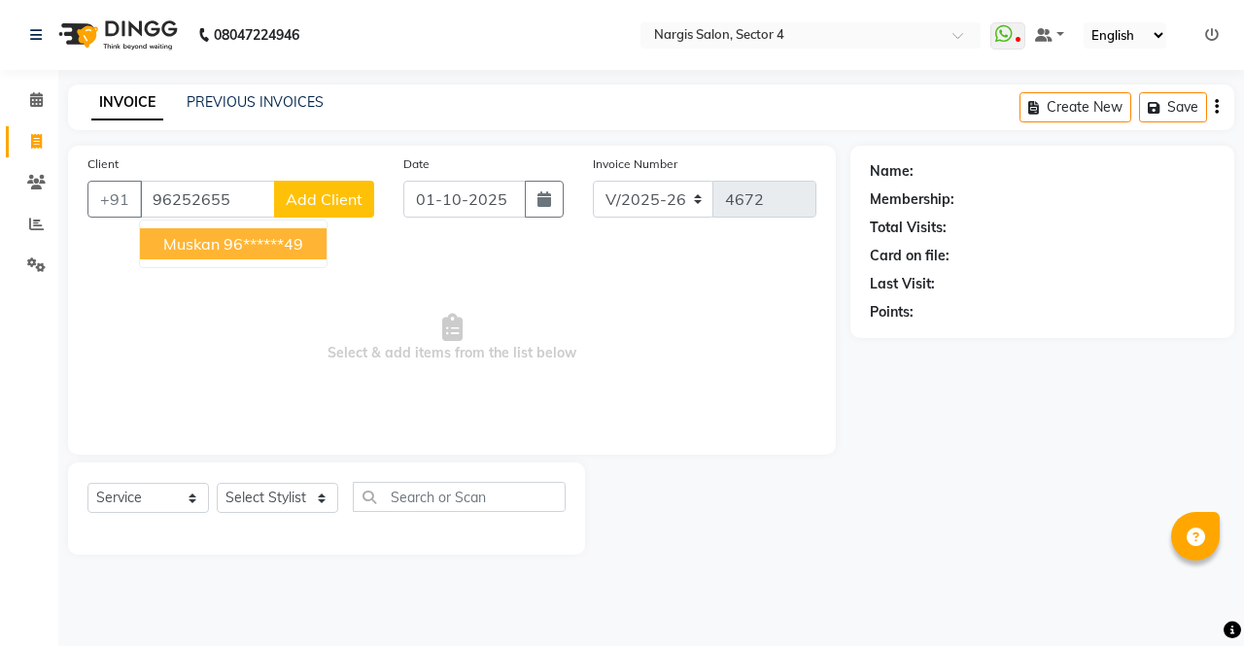
click at [285, 248] on ngb-highlight "96******49" at bounding box center [264, 243] width 80 height 19
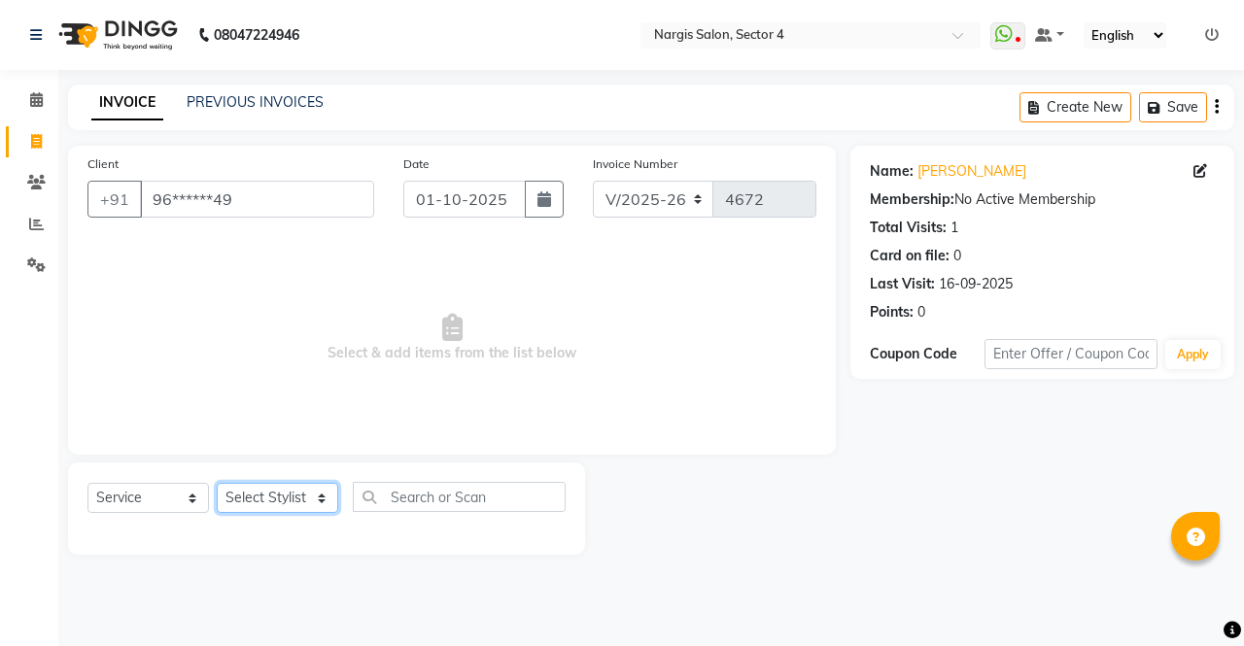
click at [313, 495] on select "Select Stylist ajeet Aman anu armaan ashu Front Desk muskaan rakhi saima shivam…" at bounding box center [278, 498] width 122 height 30
click at [217, 483] on select "Select Stylist ajeet Aman anu armaan ashu Front Desk muskaan rakhi saima shivam…" at bounding box center [278, 498] width 122 height 30
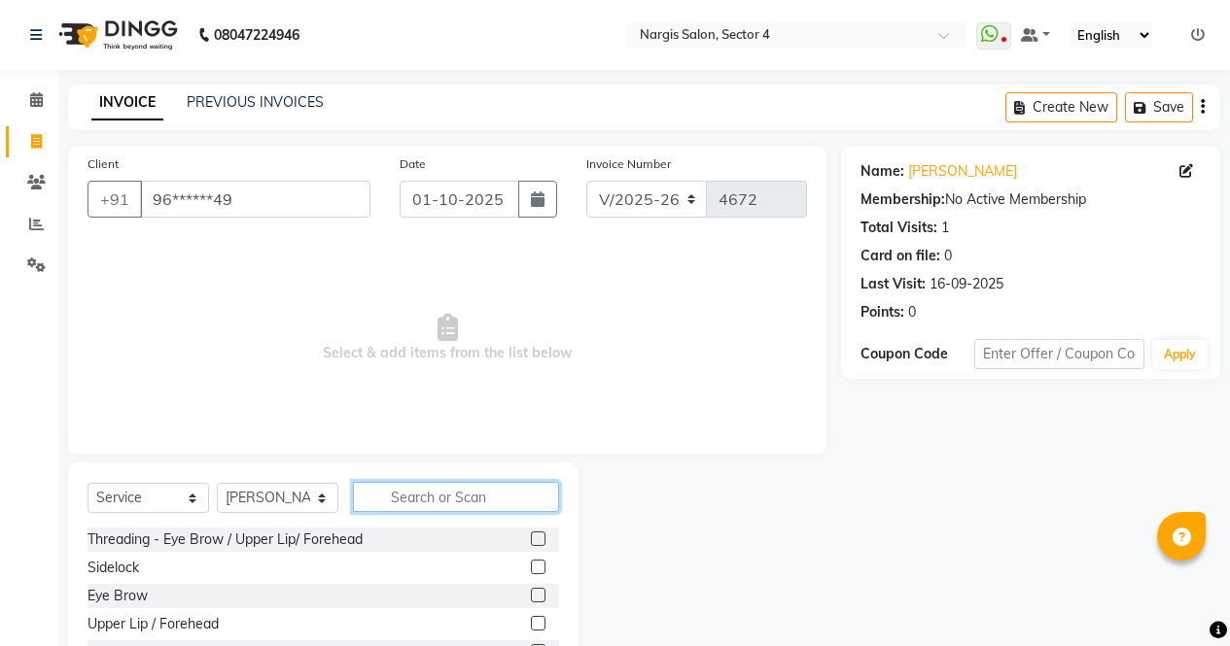
click at [444, 504] on input "text" at bounding box center [456, 497] width 206 height 30
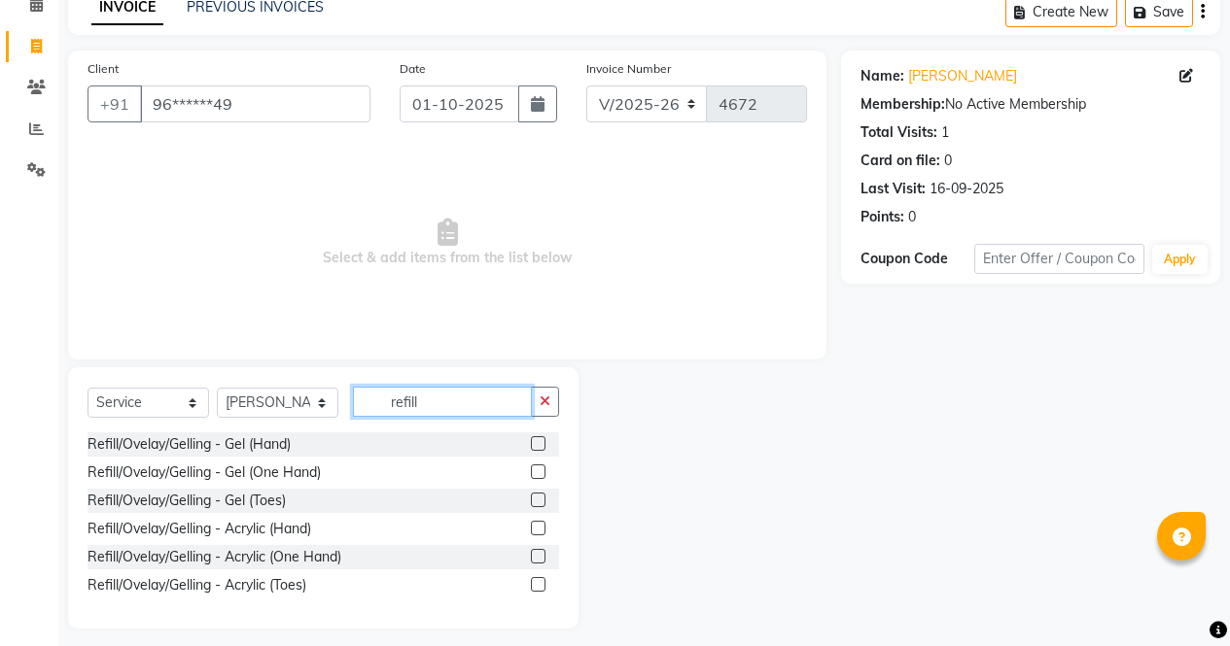
scroll to position [107, 0]
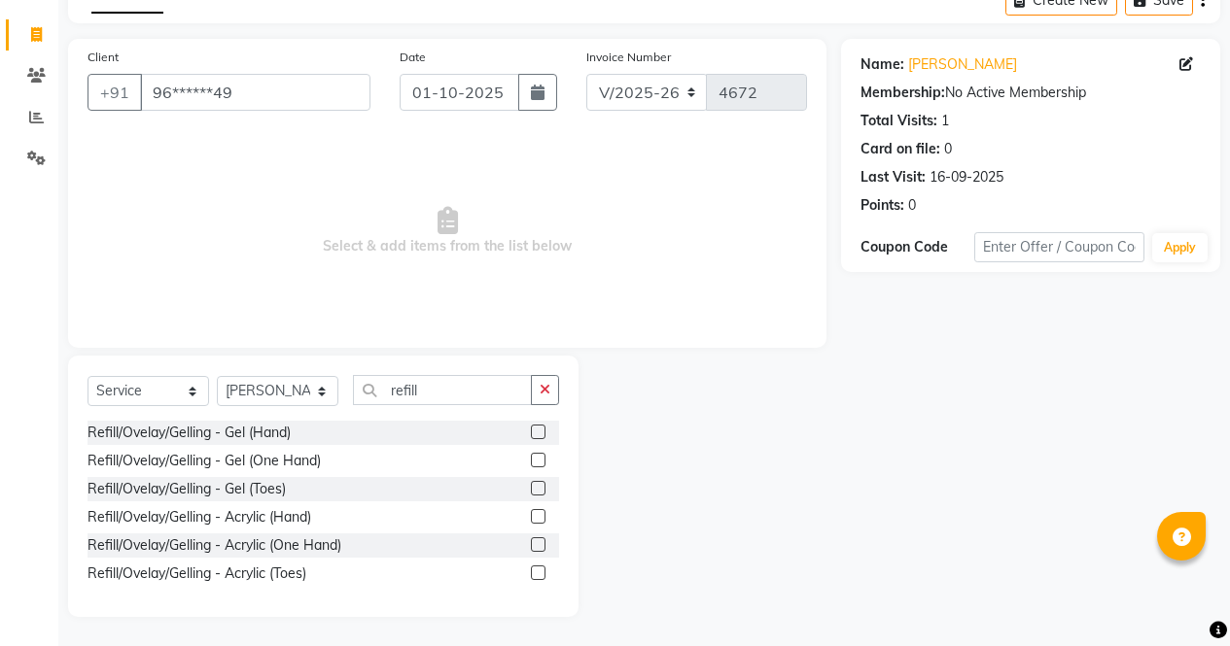
click at [539, 433] on label at bounding box center [538, 432] width 15 height 15
click at [539, 433] on input "checkbox" at bounding box center [537, 433] width 13 height 13
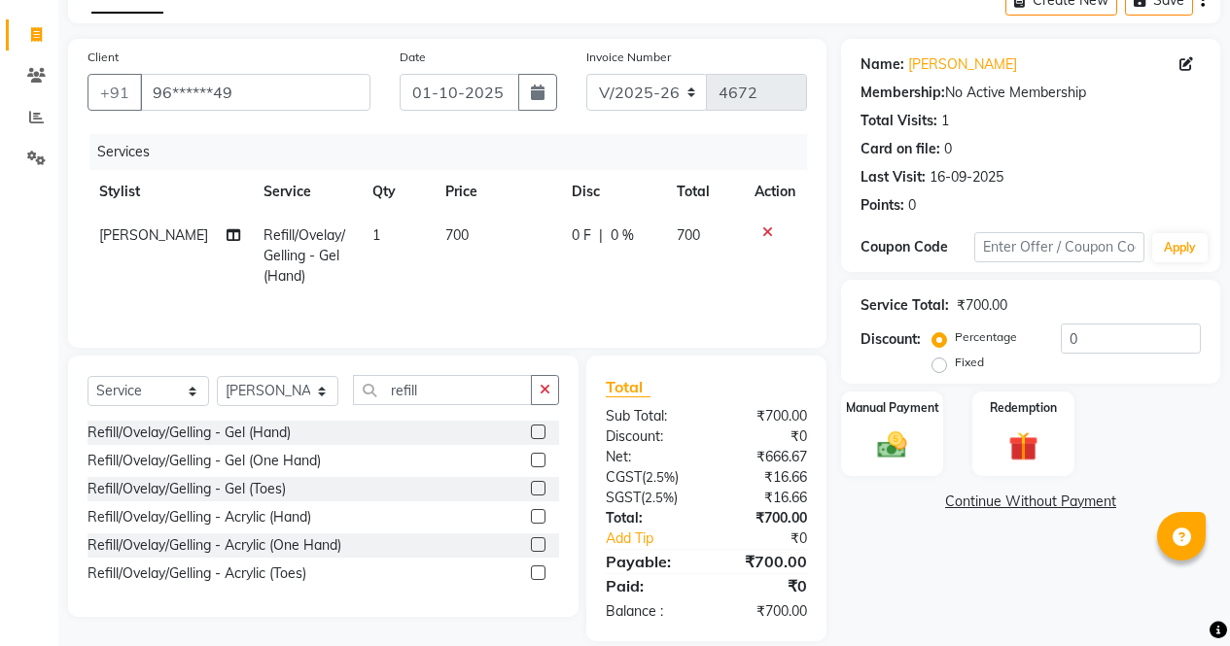
click at [539, 517] on label at bounding box center [538, 516] width 15 height 15
click at [539, 517] on input "checkbox" at bounding box center [537, 517] width 13 height 13
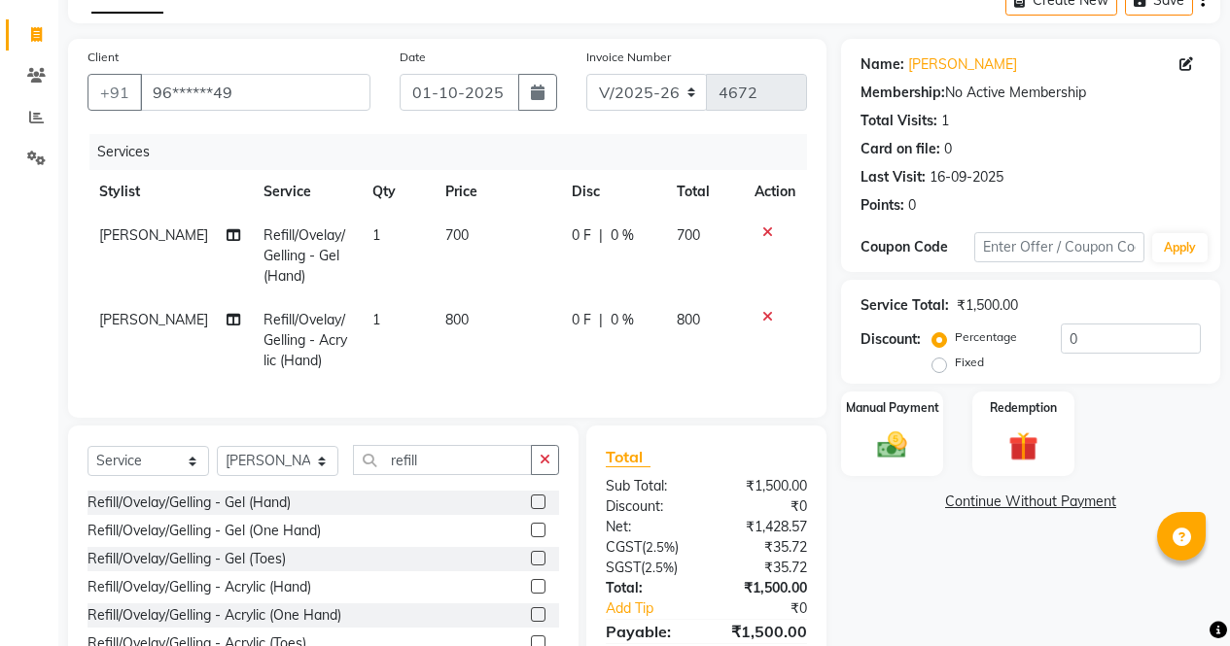
click at [767, 234] on icon at bounding box center [767, 233] width 11 height 14
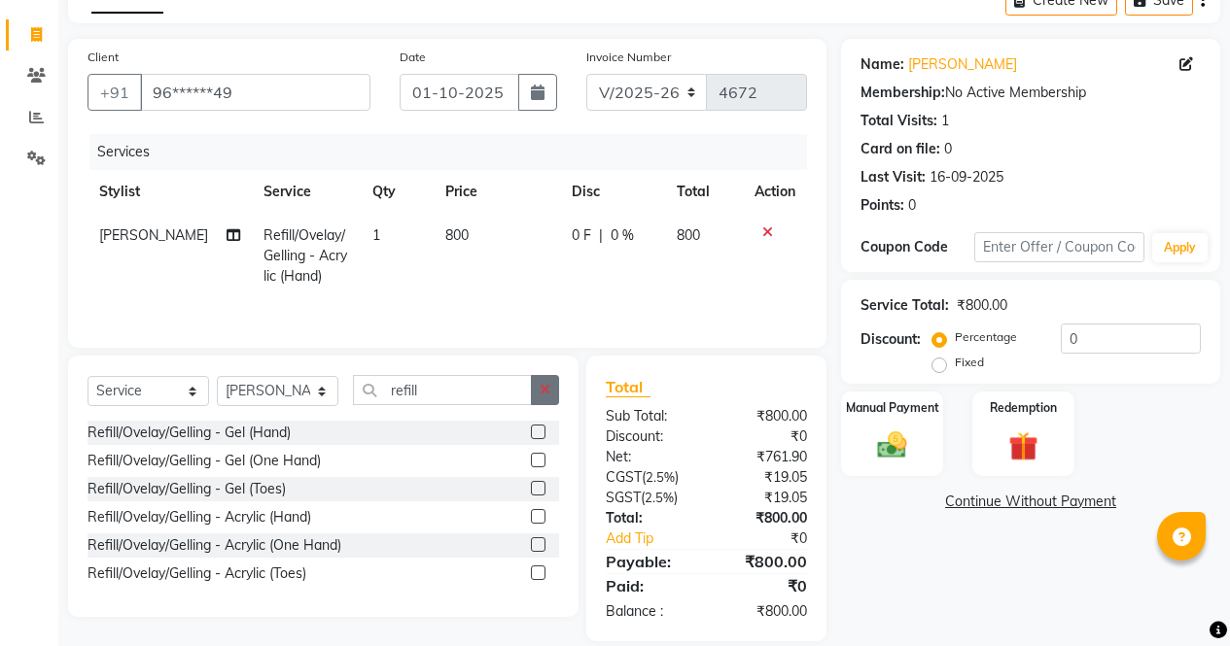
click at [547, 396] on icon "button" at bounding box center [544, 390] width 11 height 14
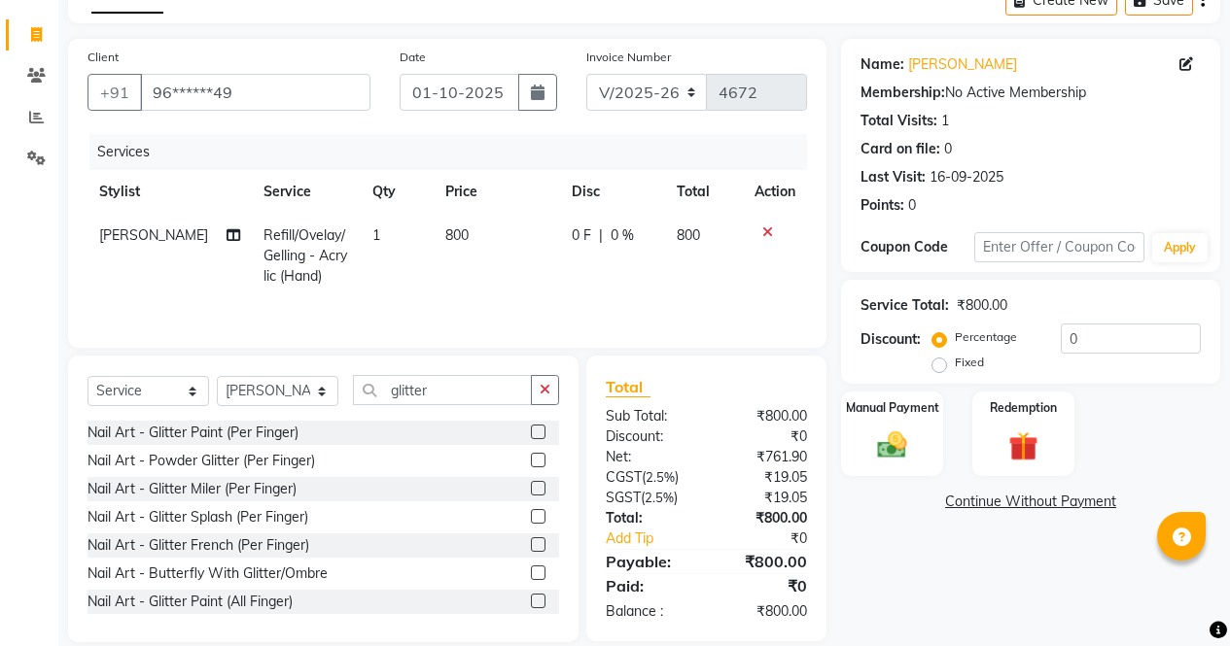
click at [531, 602] on label at bounding box center [538, 601] width 15 height 15
click at [531, 602] on input "checkbox" at bounding box center [537, 602] width 13 height 13
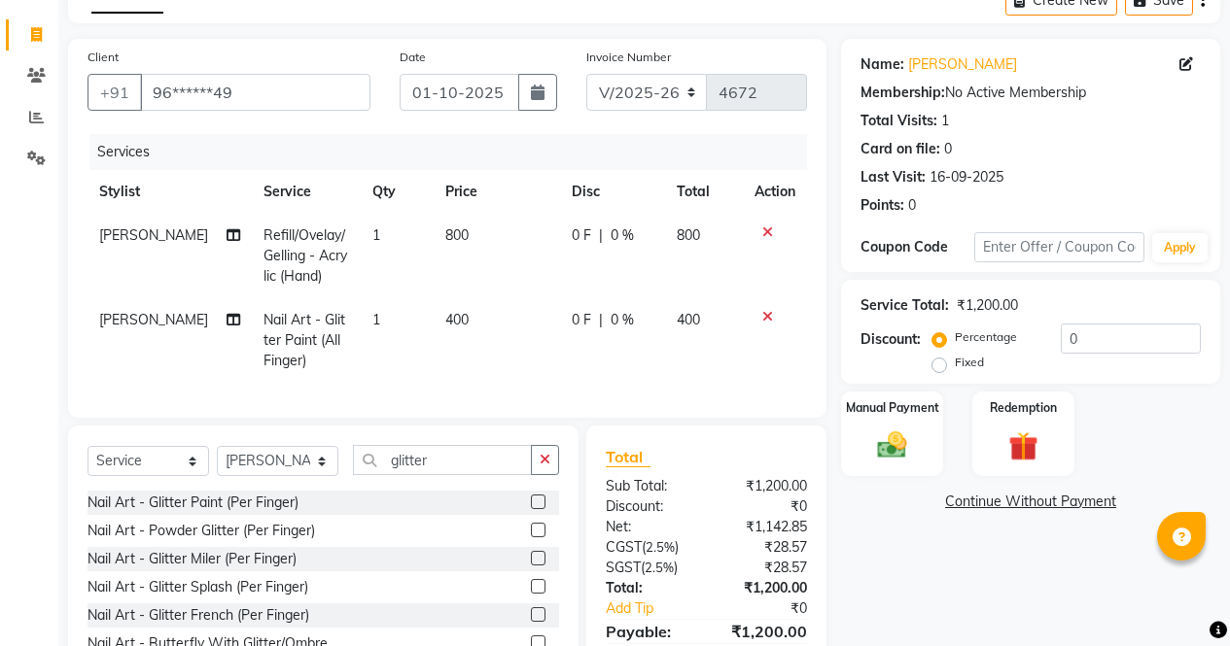
click at [434, 308] on td "400" at bounding box center [497, 340] width 126 height 85
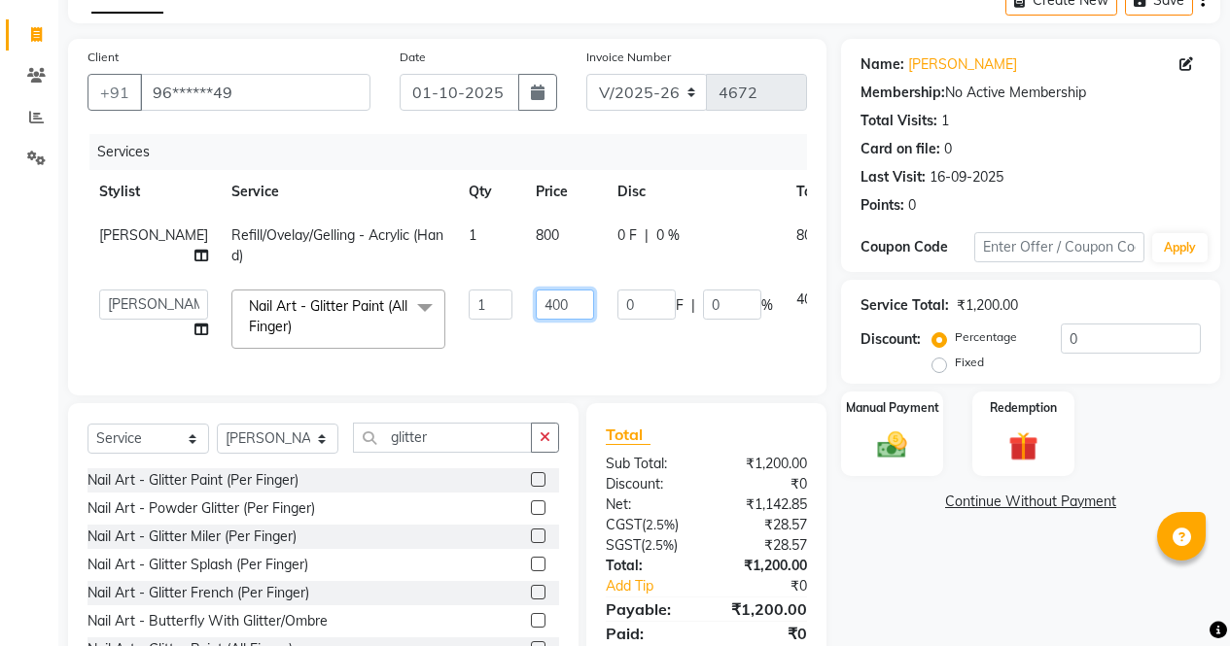
click at [536, 296] on input "400" at bounding box center [565, 305] width 58 height 30
click at [925, 576] on div "Name: Muskan Membership: No Active Membership Total Visits: 1 Card on file: 0 L…" at bounding box center [1038, 364] width 394 height 651
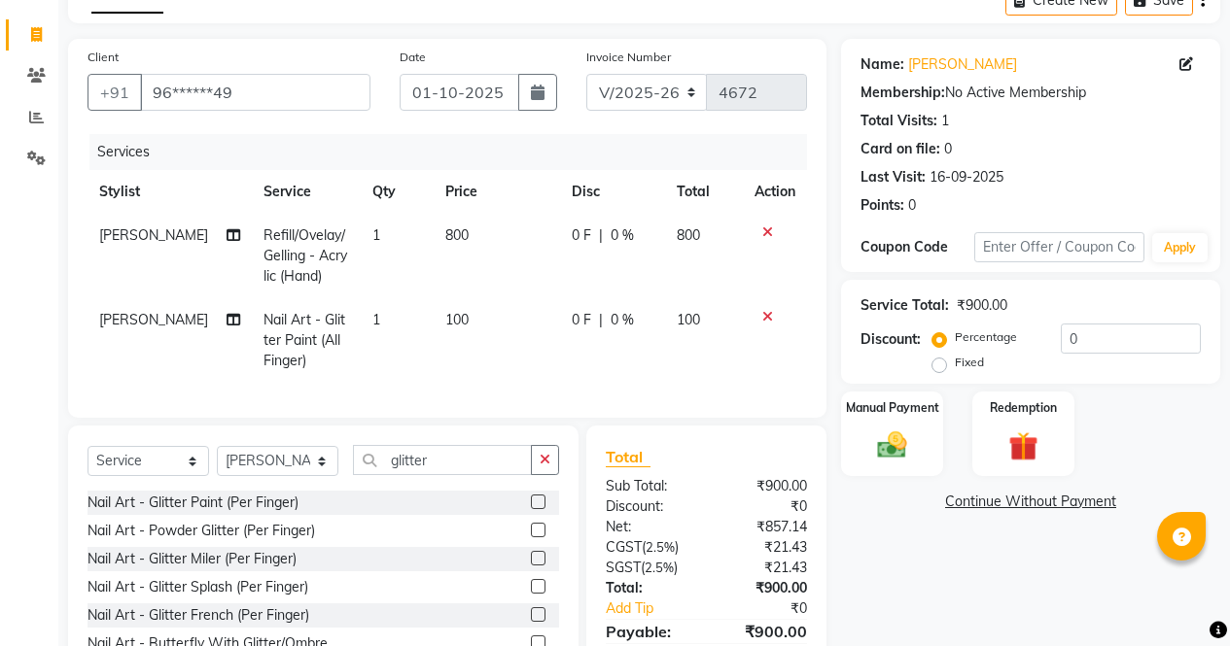
scroll to position [217, 0]
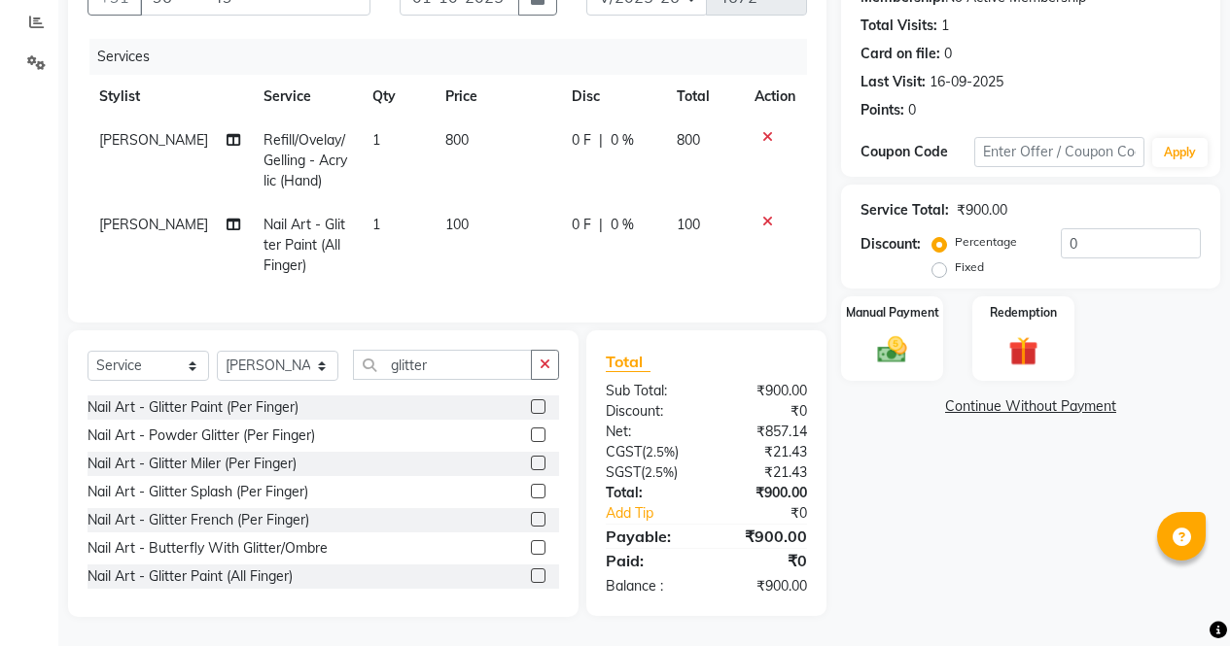
click at [898, 345] on img at bounding box center [892, 350] width 48 height 34
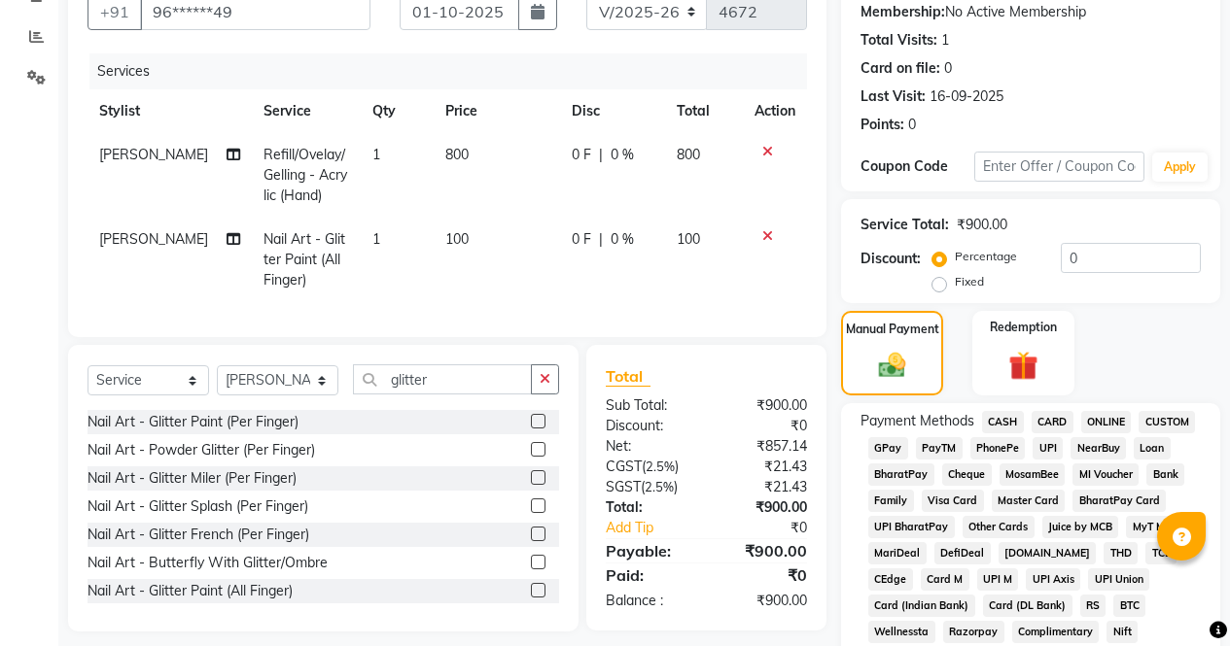
click at [1107, 418] on span "ONLINE" at bounding box center [1106, 422] width 51 height 22
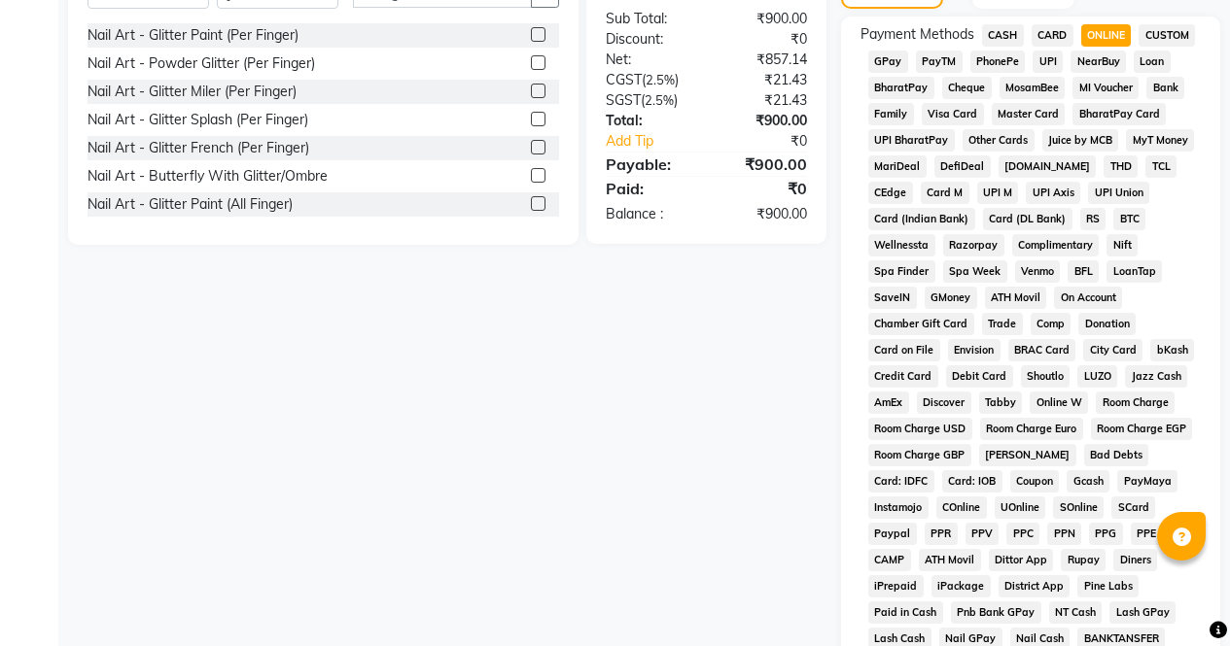
scroll to position [888, 0]
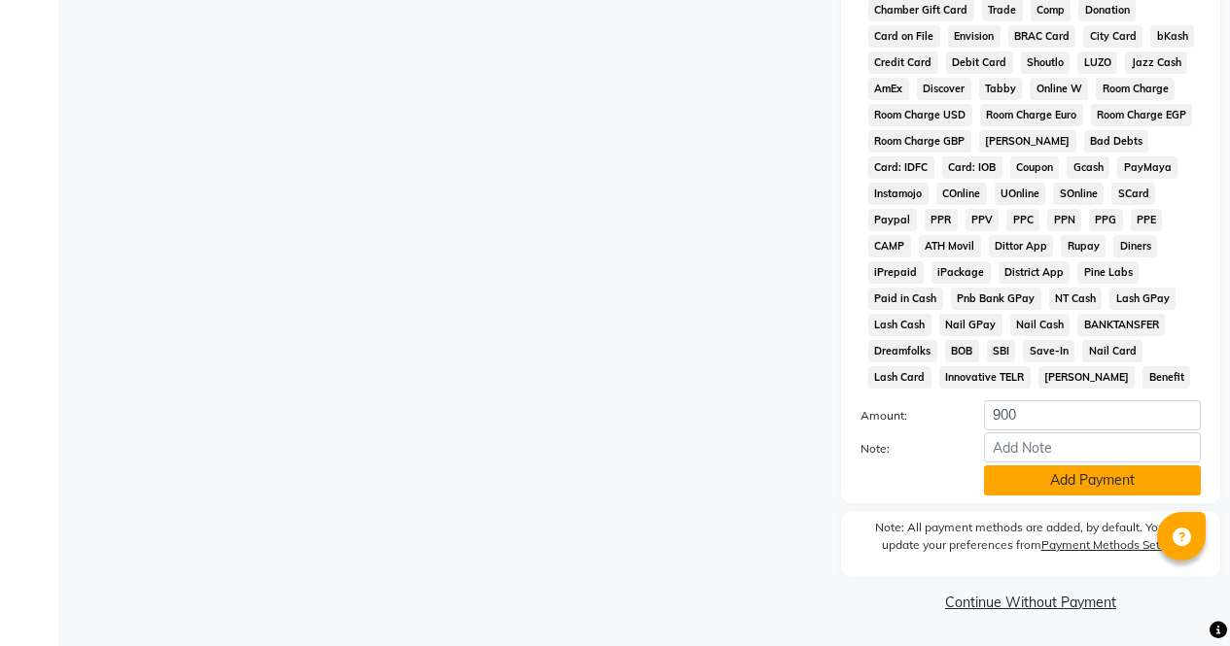
click at [1093, 482] on button "Add Payment" at bounding box center [1092, 481] width 217 height 30
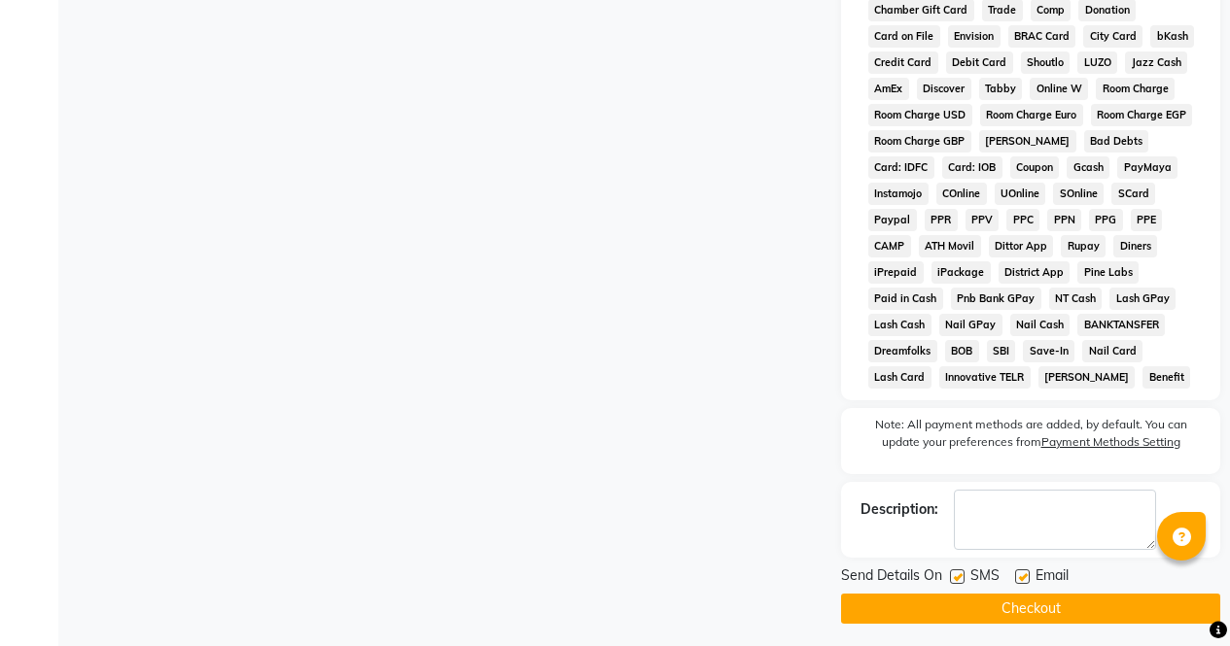
click at [1127, 601] on button "Checkout" at bounding box center [1030, 609] width 379 height 30
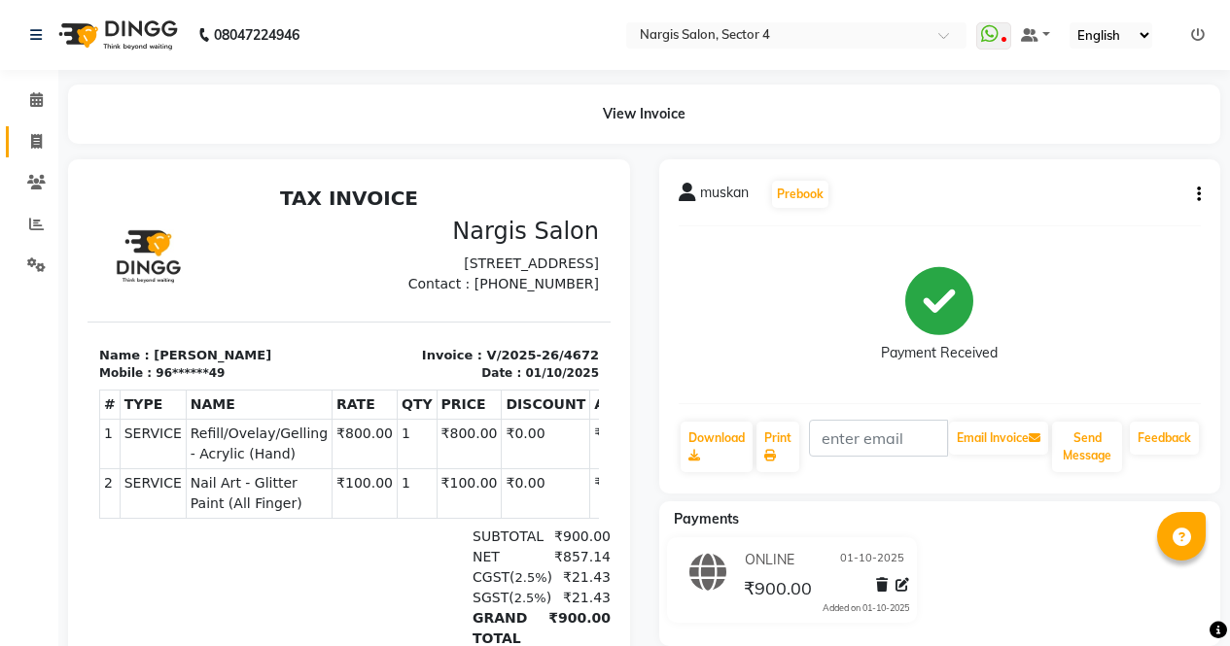
click at [34, 142] on icon at bounding box center [36, 141] width 11 height 15
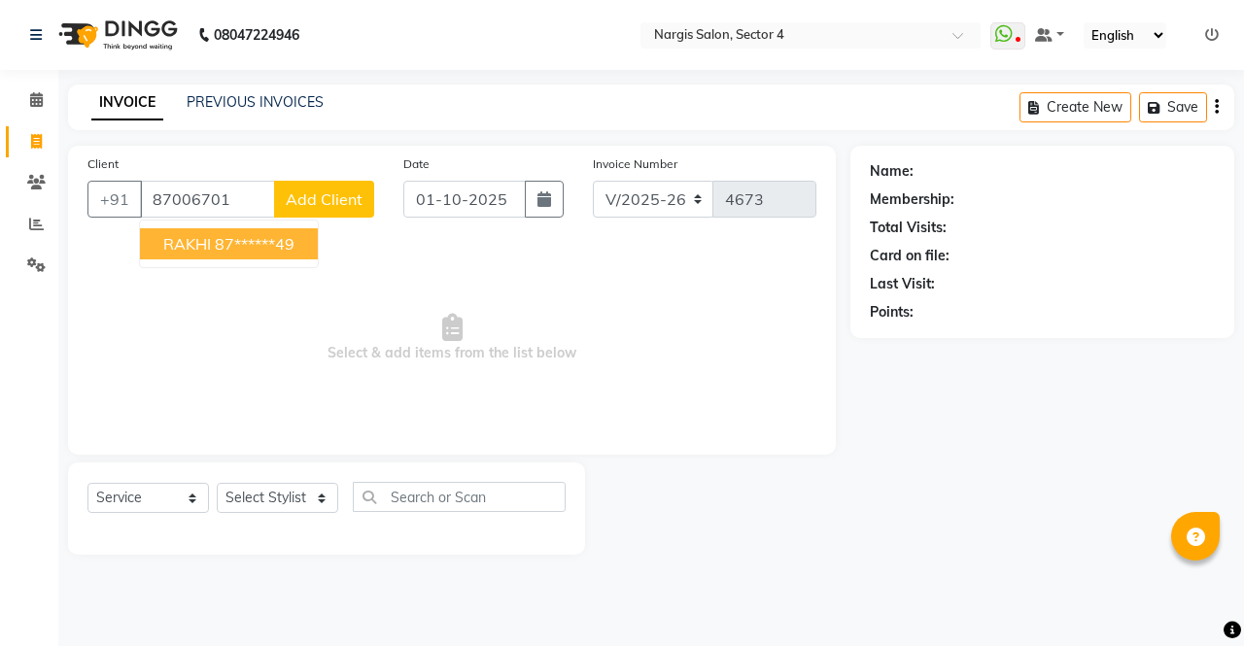
click at [261, 254] on button "RAKHI 87******49" at bounding box center [229, 243] width 178 height 31
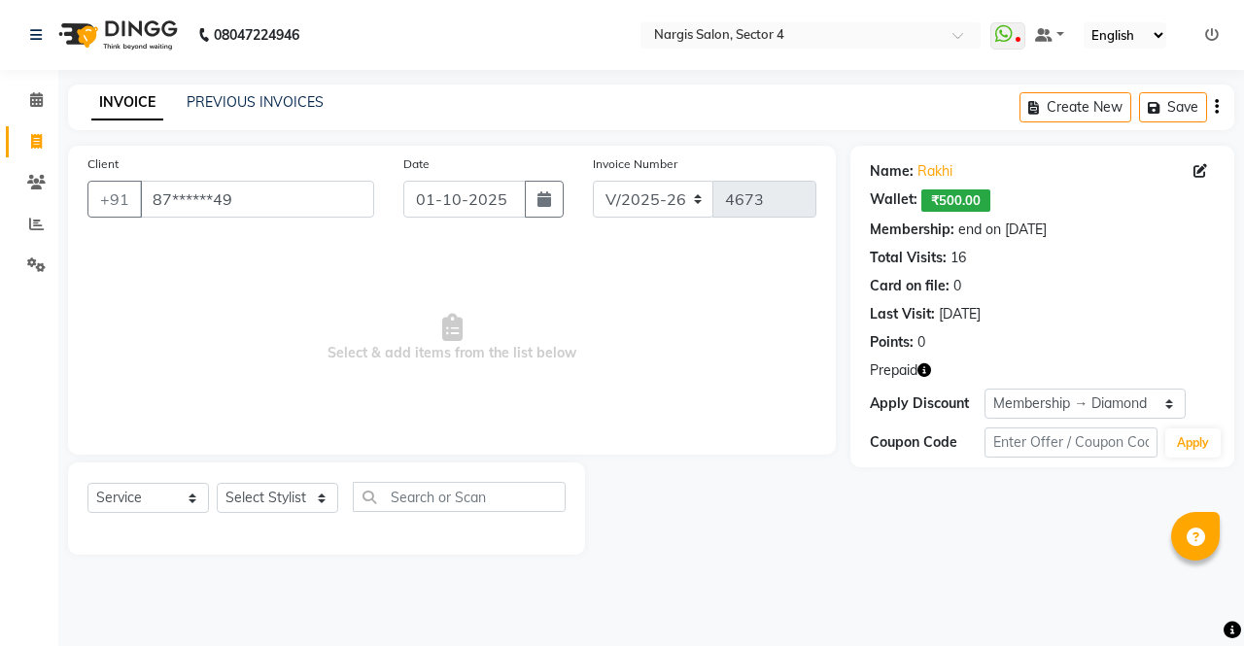
click at [919, 373] on icon "button" at bounding box center [925, 371] width 14 height 14
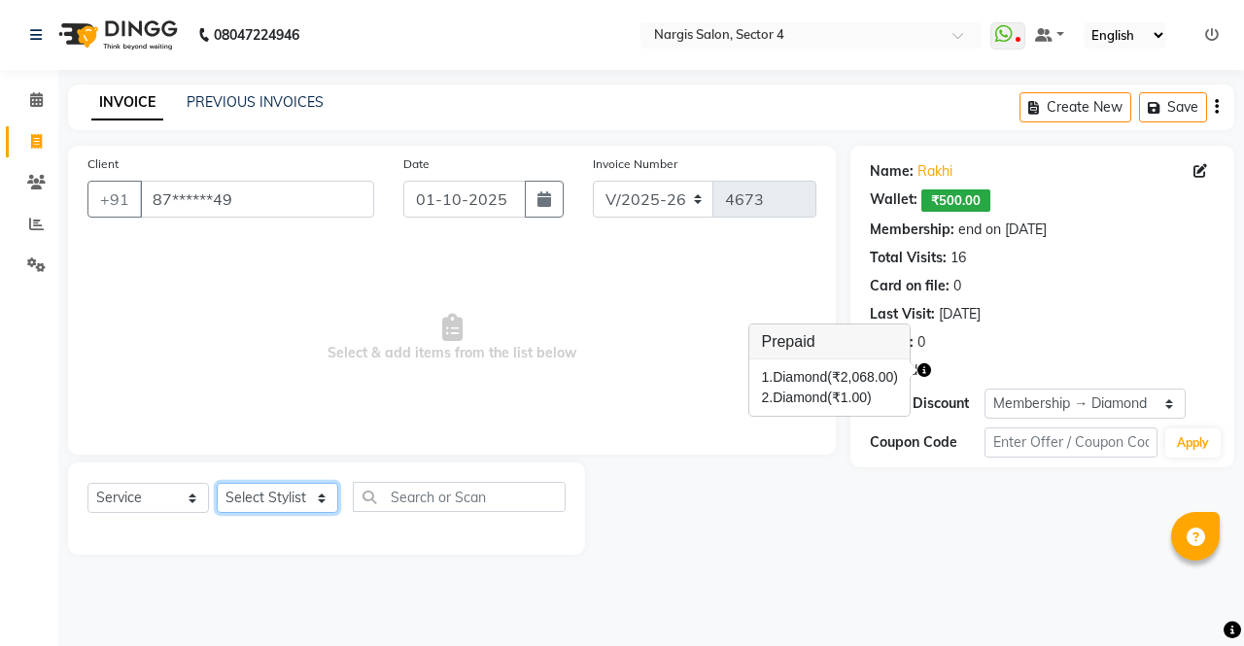
click at [260, 509] on select "Select Stylist ajeet Aman anu armaan ashu Front Desk muskaan rakhi saima shivam…" at bounding box center [278, 498] width 122 height 30
click at [217, 483] on select "Select Stylist ajeet Aman anu armaan ashu Front Desk muskaan rakhi saima shivam…" at bounding box center [278, 498] width 122 height 30
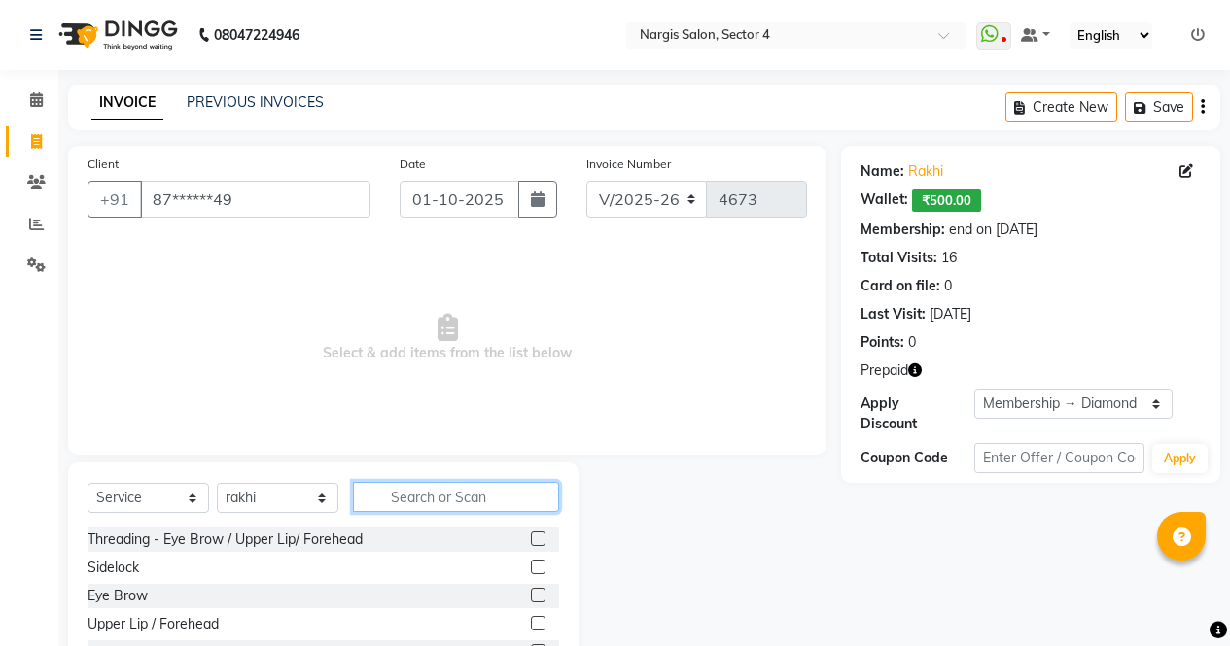
click at [400, 504] on input "text" at bounding box center [456, 497] width 206 height 30
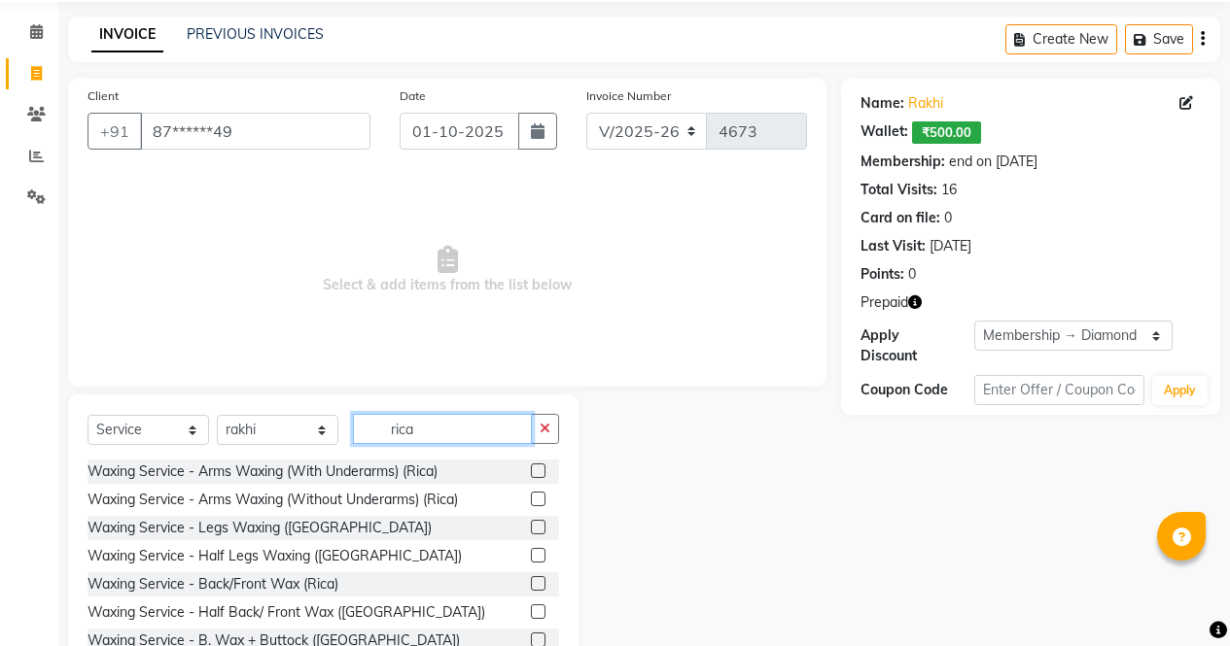
scroll to position [132, 0]
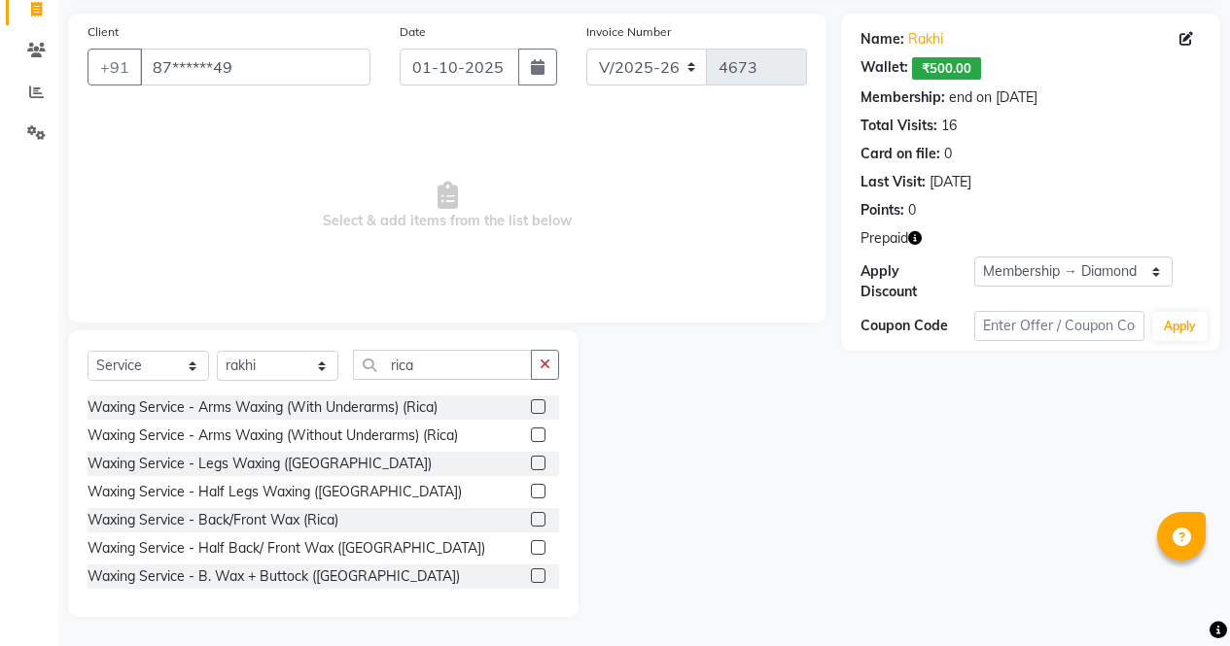
click at [531, 407] on label at bounding box center [538, 407] width 15 height 15
click at [531, 407] on input "checkbox" at bounding box center [537, 407] width 13 height 13
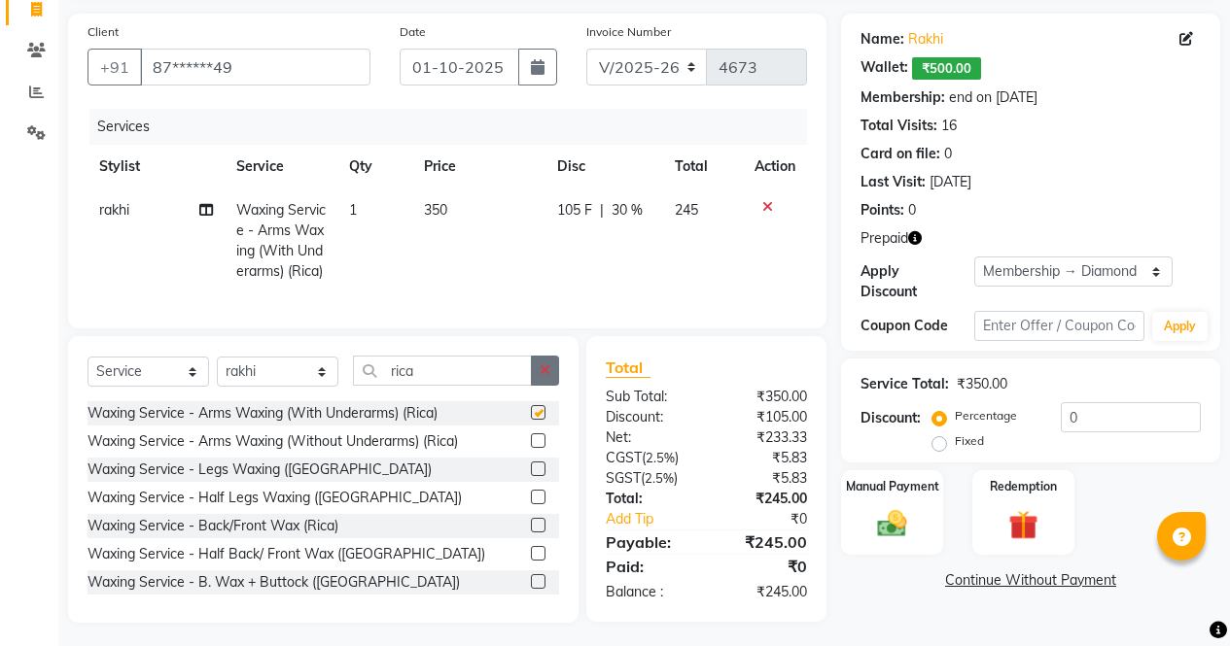
click at [548, 377] on icon "button" at bounding box center [544, 371] width 11 height 14
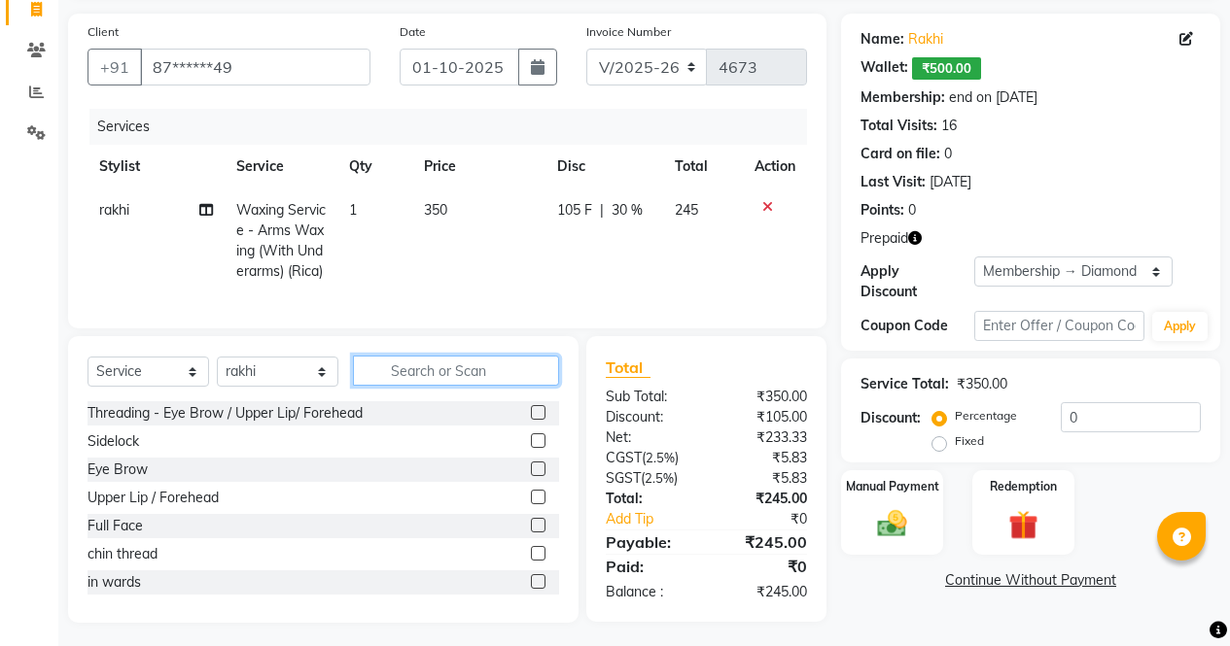
scroll to position [173, 0]
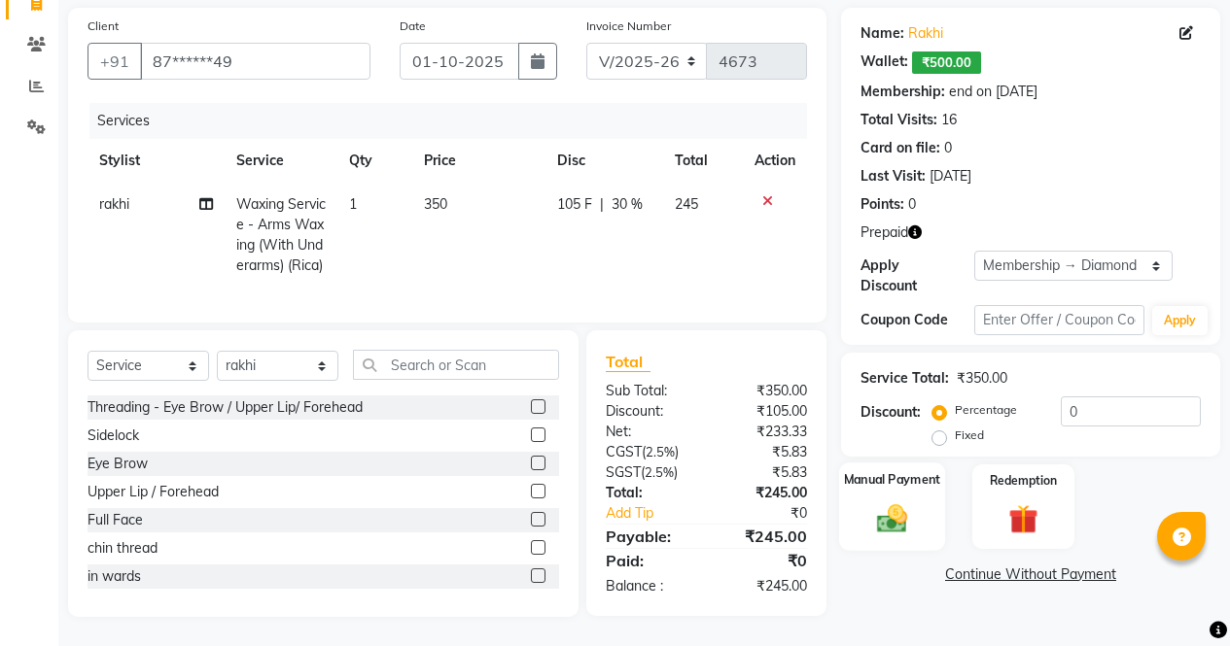
click at [910, 463] on div "Manual Payment" at bounding box center [892, 507] width 106 height 88
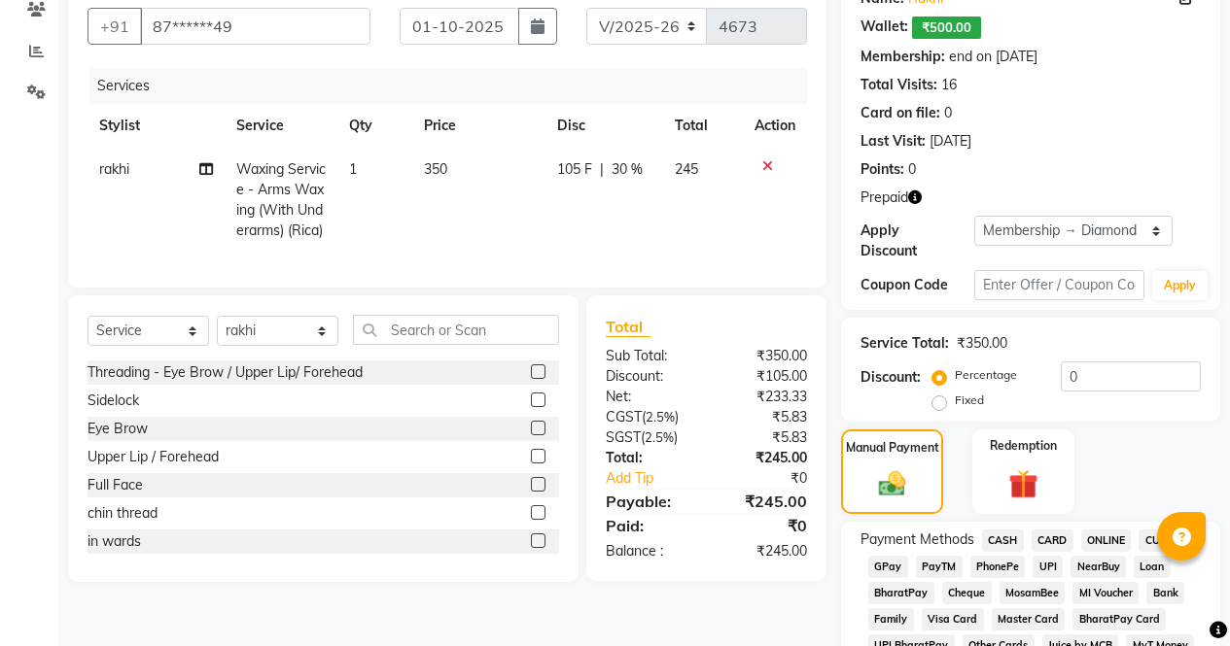
click at [916, 193] on icon "button" at bounding box center [915, 198] width 14 height 14
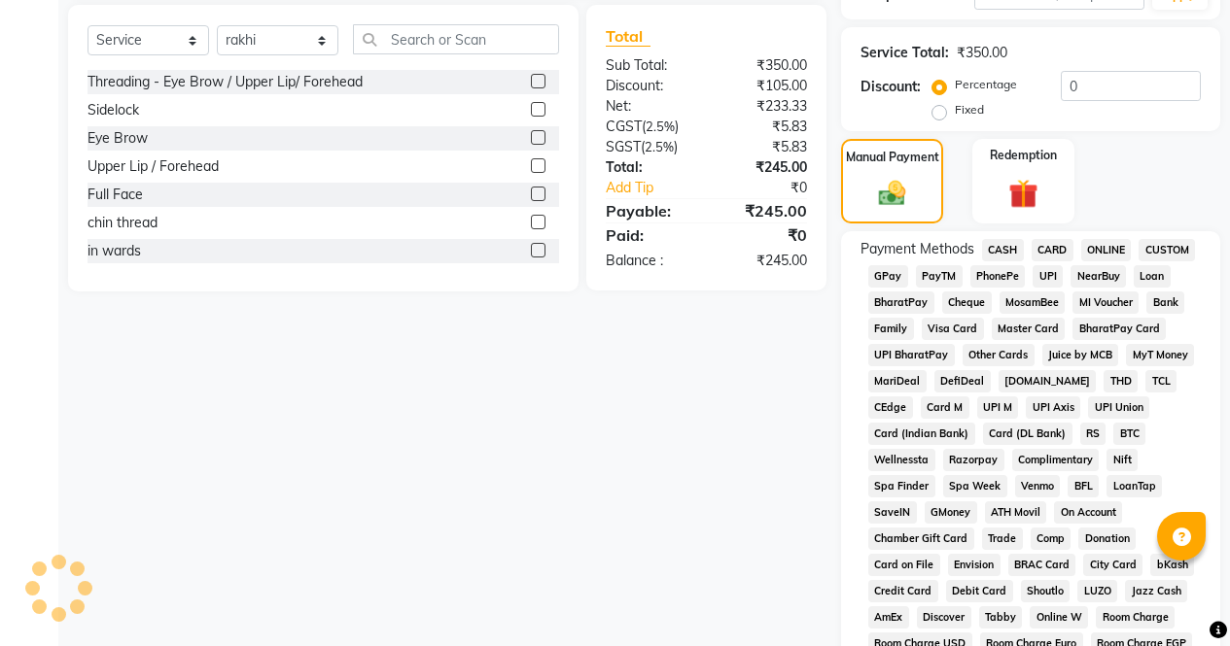
click at [1040, 176] on img at bounding box center [1023, 194] width 48 height 36
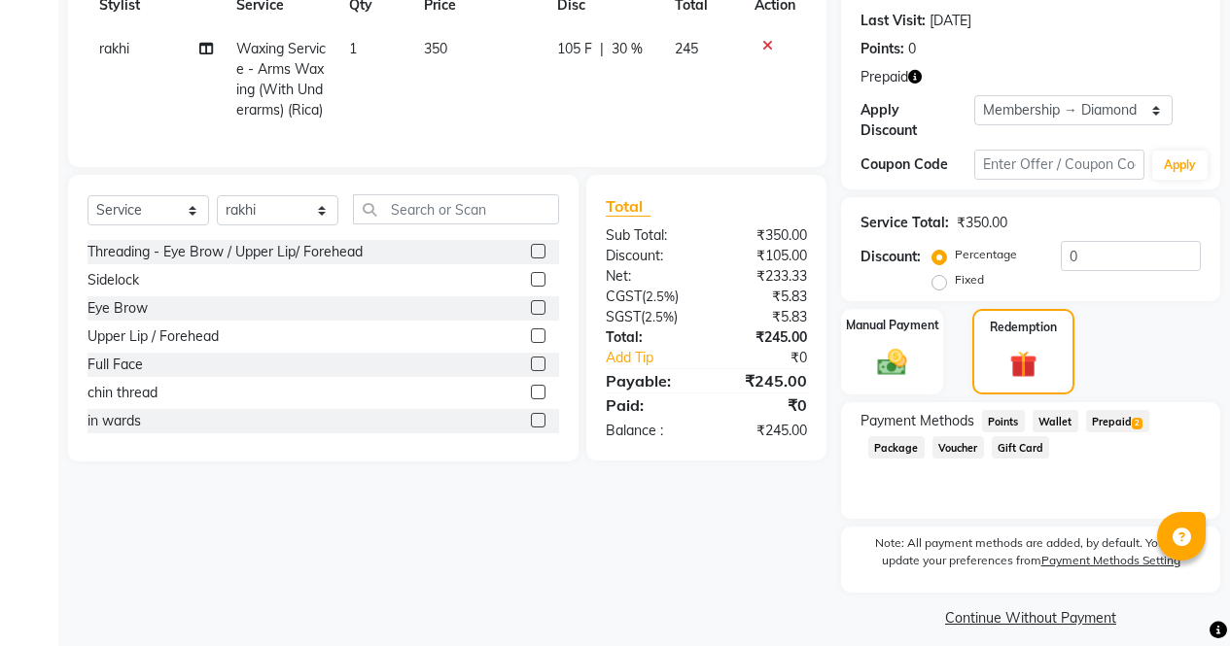
click at [1139, 415] on span "Prepaid 2" at bounding box center [1117, 421] width 63 height 22
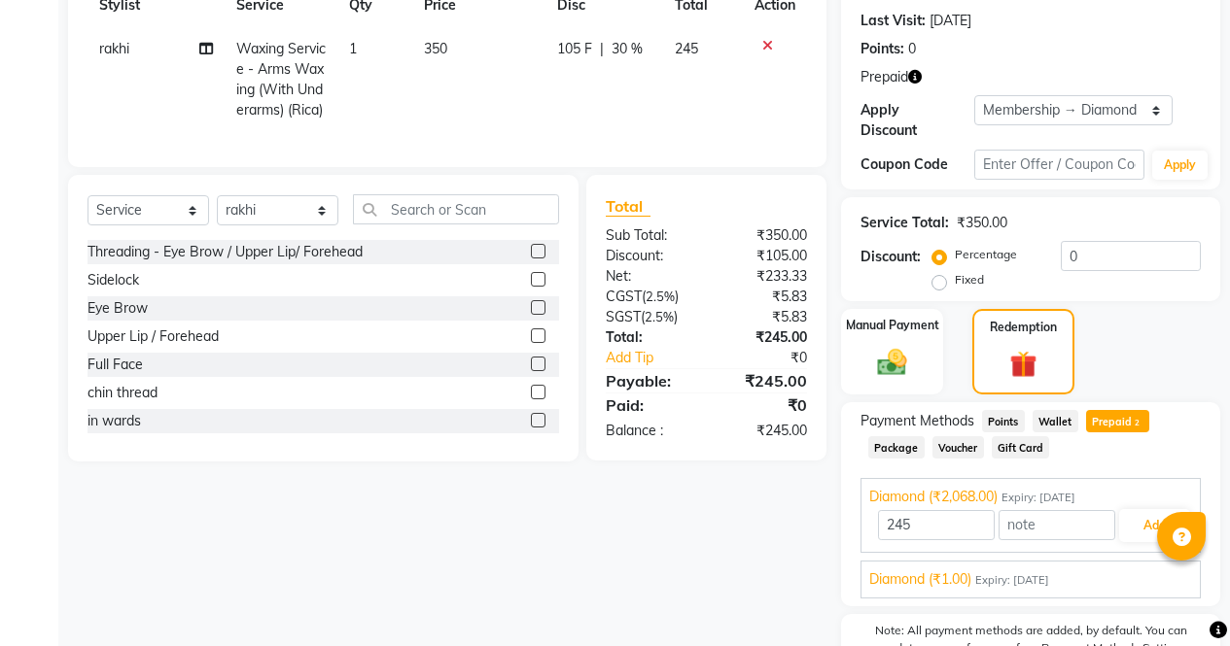
scroll to position [381, 0]
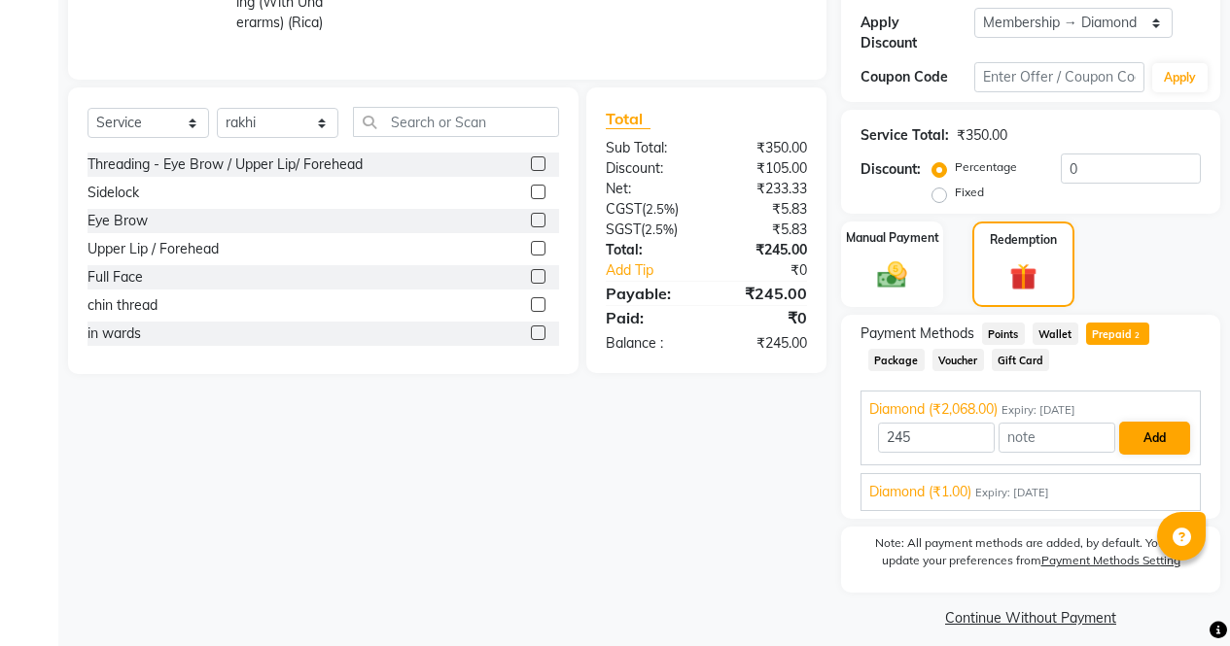
click at [1161, 427] on button "Add" at bounding box center [1154, 438] width 71 height 33
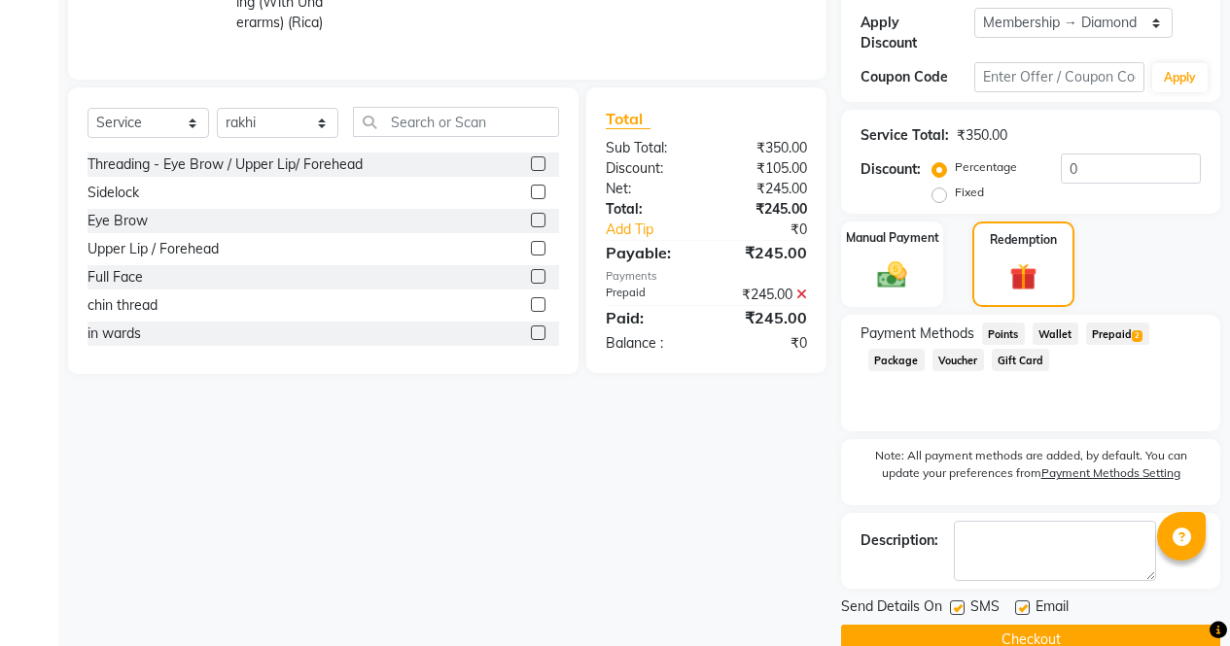
scroll to position [403, 0]
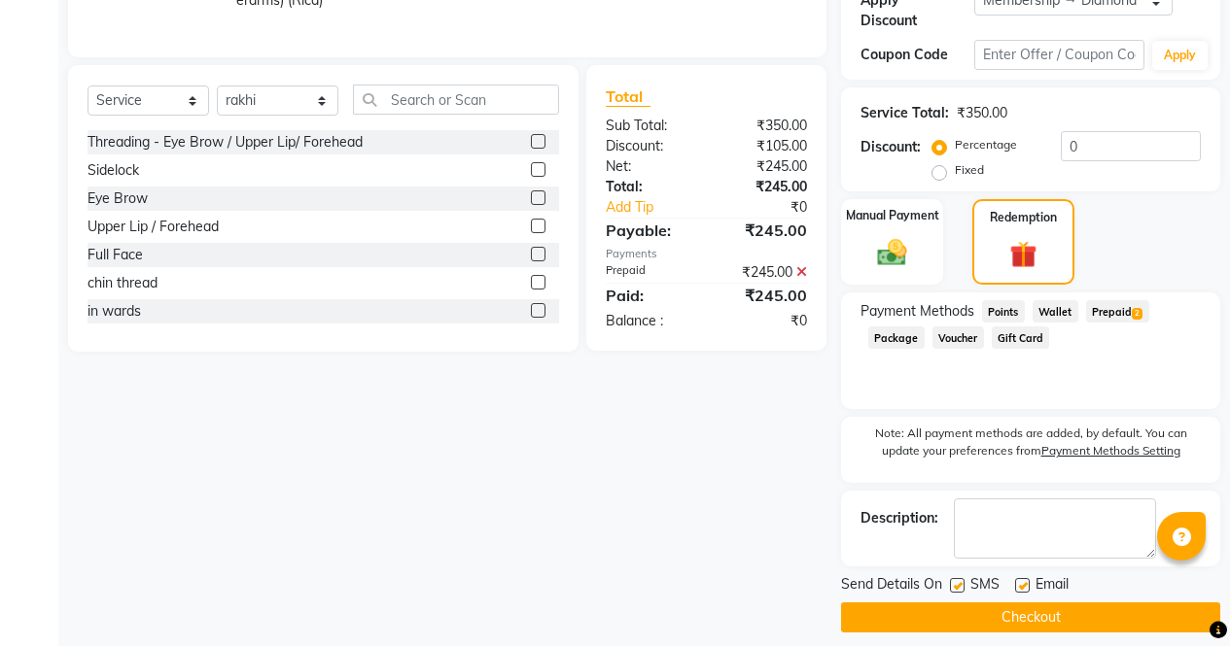
click at [1110, 613] on button "Checkout" at bounding box center [1030, 618] width 379 height 30
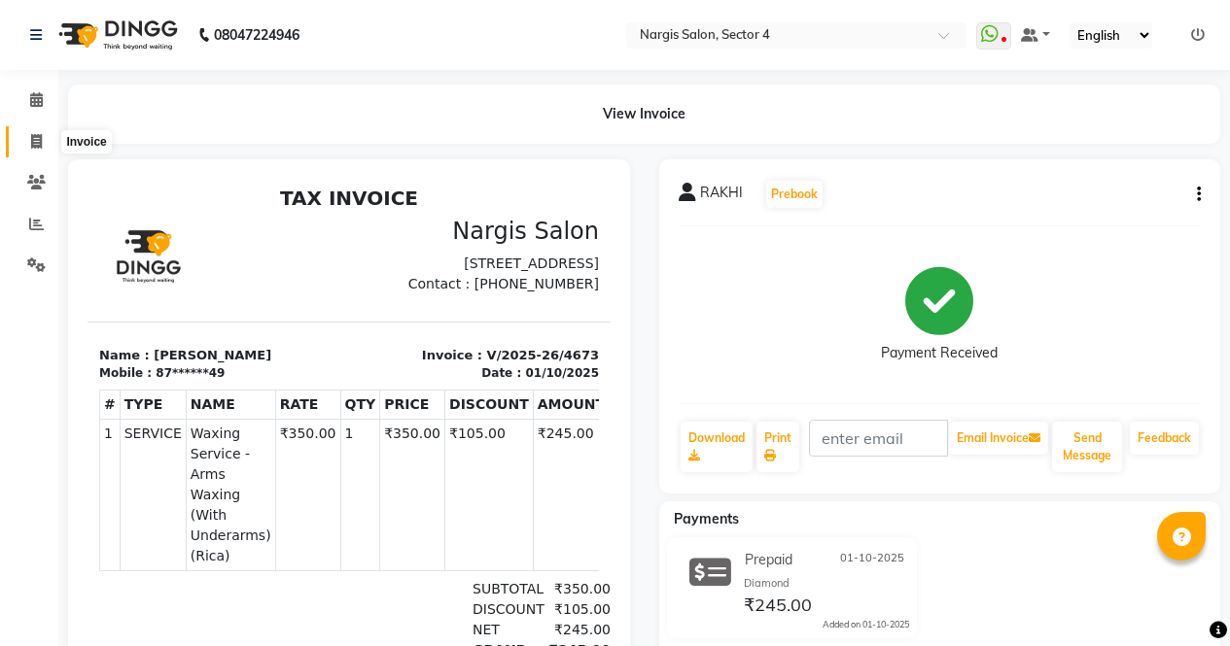
click at [29, 147] on span at bounding box center [36, 142] width 34 height 22
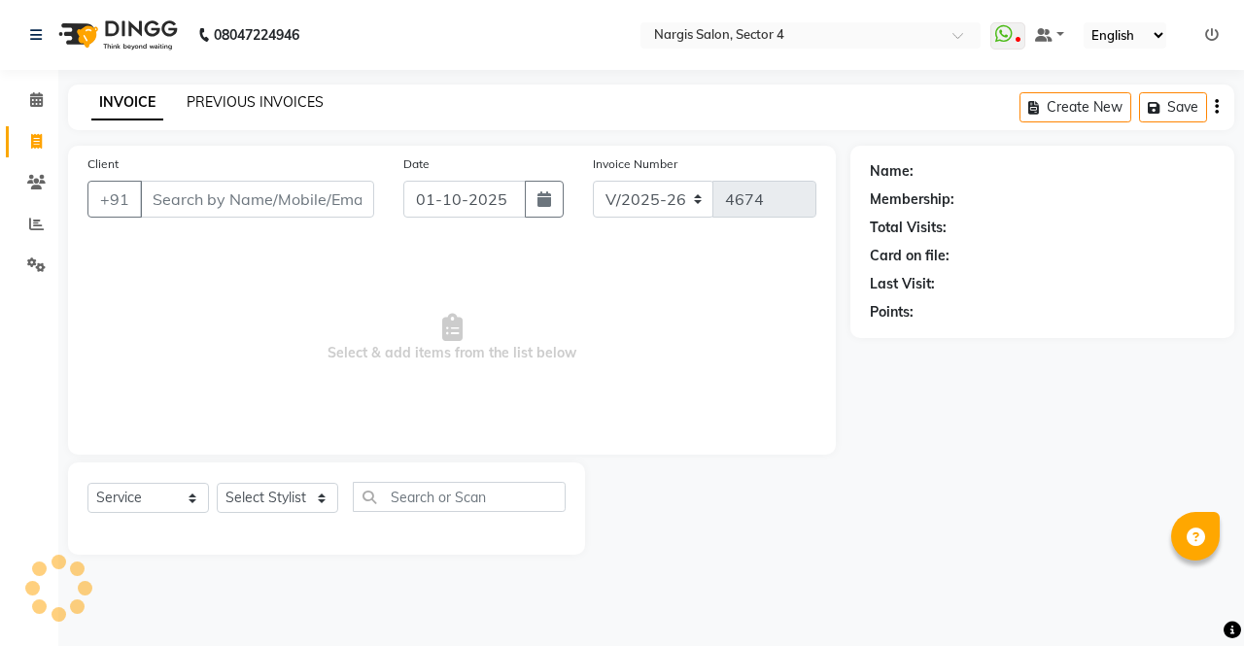
click at [298, 103] on link "PREVIOUS INVOICES" at bounding box center [255, 101] width 137 height 17
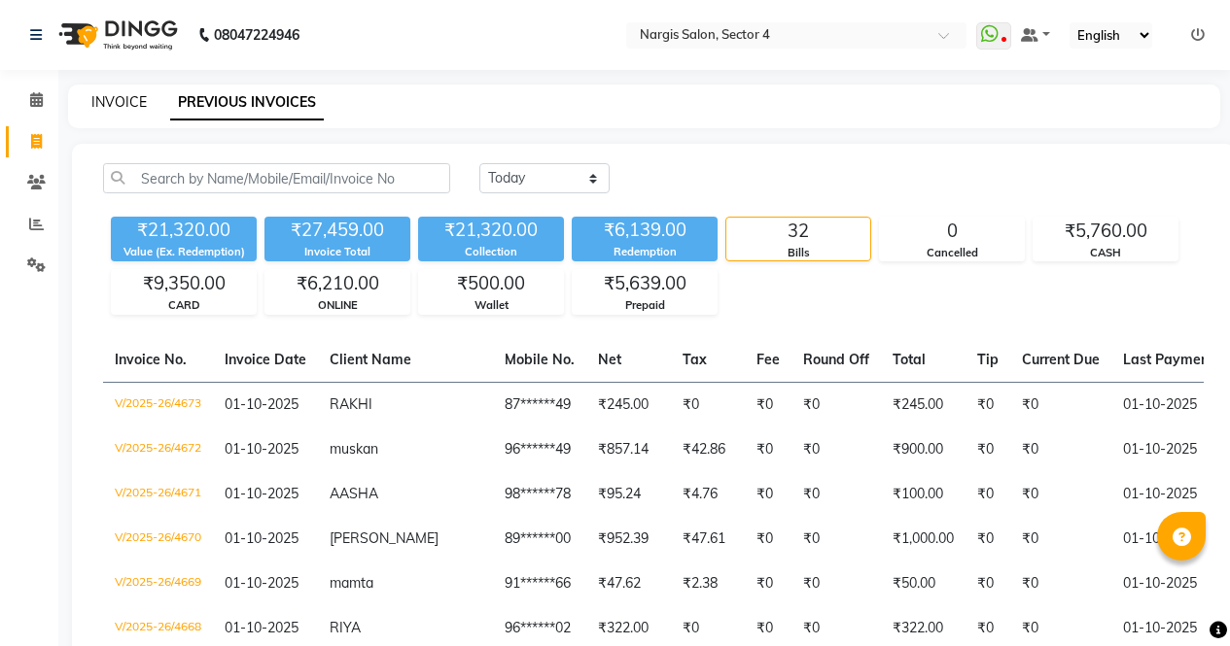
click at [136, 110] on link "INVOICE" at bounding box center [118, 101] width 55 height 17
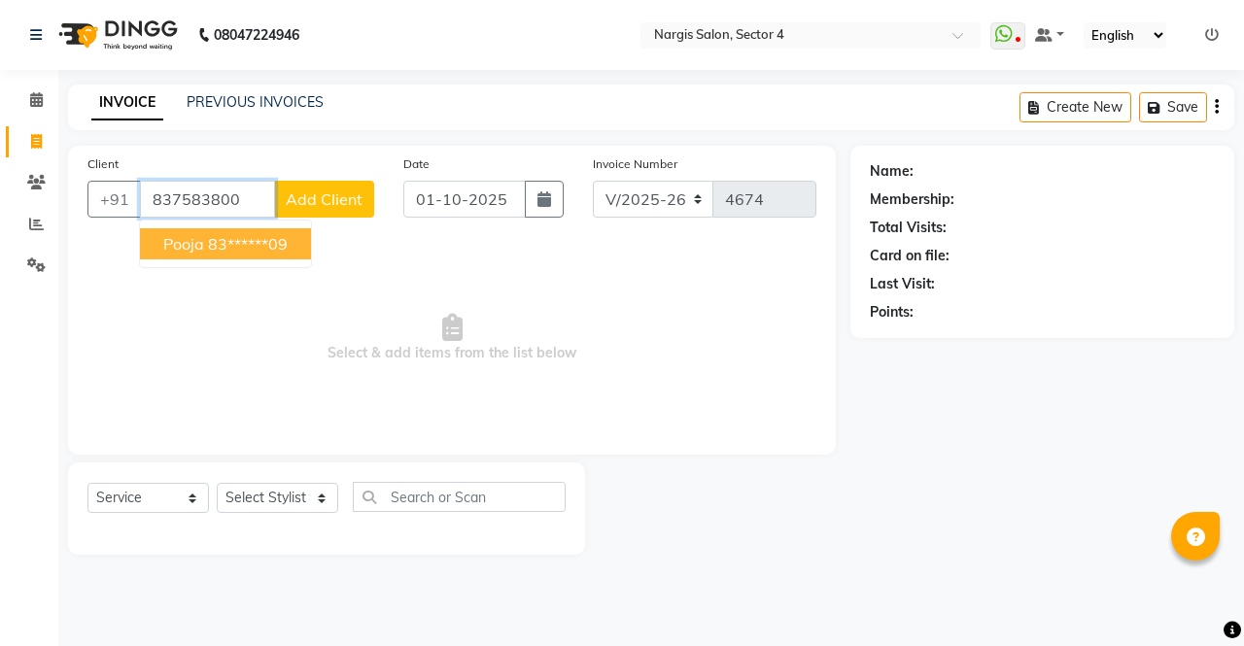
click at [263, 236] on ngb-highlight "83******09" at bounding box center [248, 243] width 80 height 19
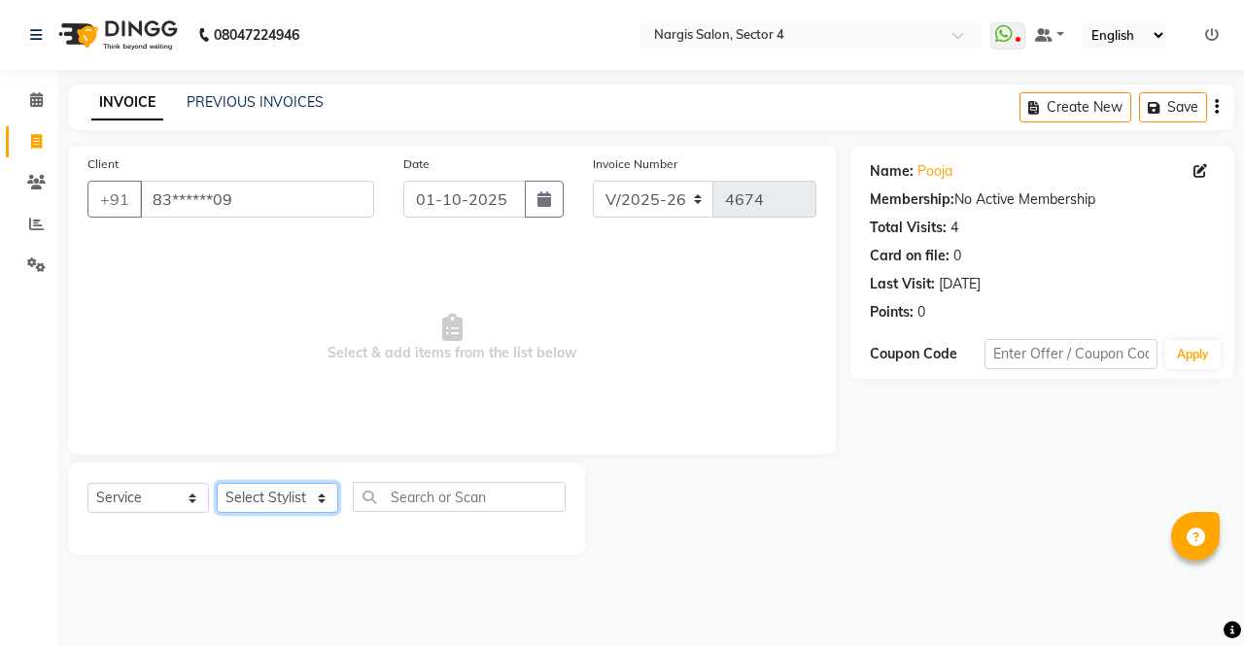
click at [265, 499] on select "Select Stylist ajeet Aman anu armaan ashu Front Desk muskaan rakhi saima shivam…" at bounding box center [278, 498] width 122 height 30
click at [217, 483] on select "Select Stylist ajeet Aman anu armaan ashu Front Desk muskaan rakhi saima shivam…" at bounding box center [278, 498] width 122 height 30
click at [128, 488] on select "Select Service Product Membership Package Voucher Prepaid Gift Card" at bounding box center [148, 498] width 122 height 30
click at [87, 483] on select "Select Service Product Membership Package Voucher Prepaid Gift Card" at bounding box center [148, 498] width 122 height 30
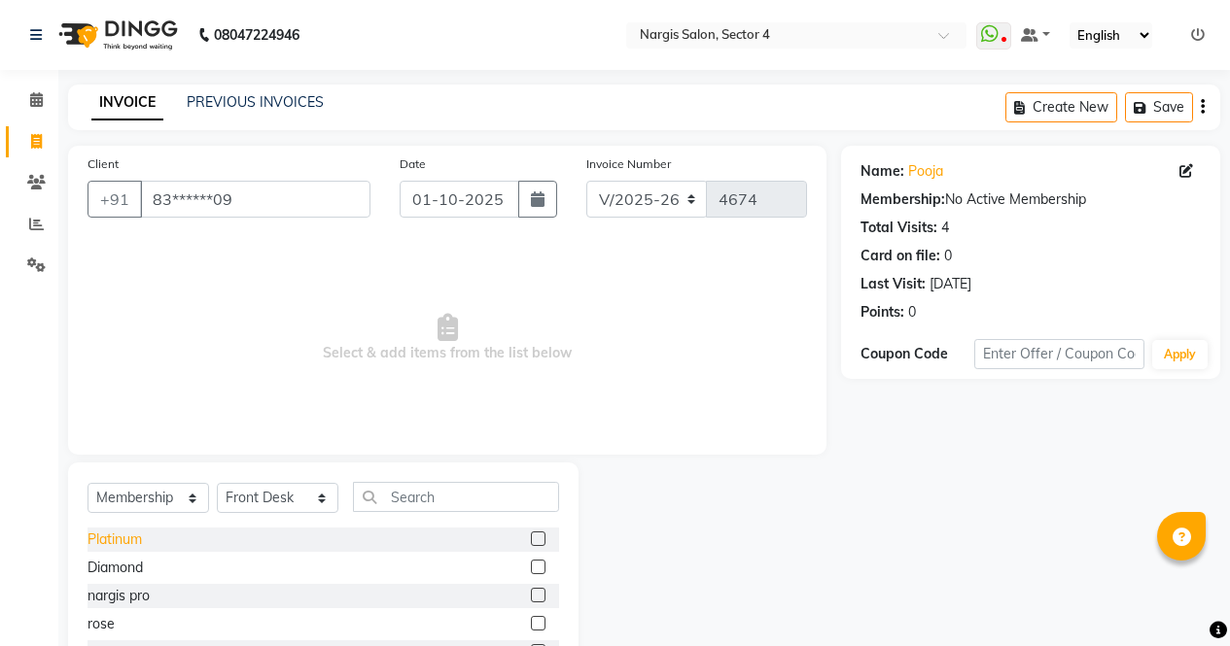
click at [90, 536] on div "Platinum" at bounding box center [114, 540] width 54 height 20
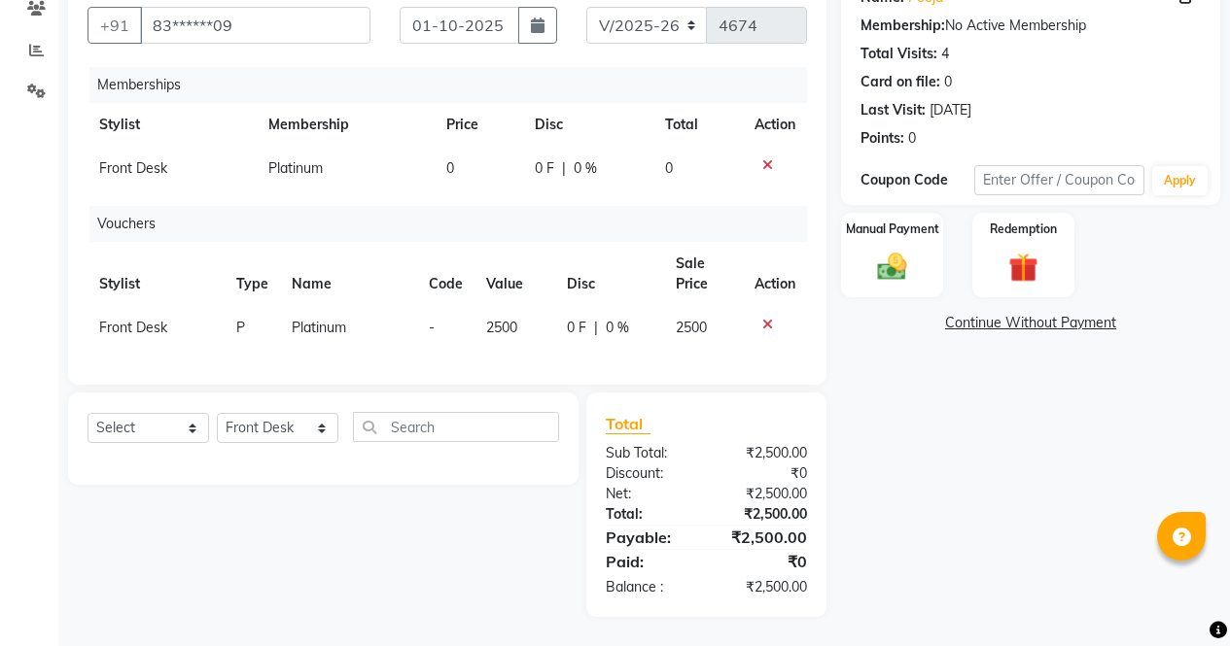
scroll to position [189, 0]
click at [895, 270] on div "Manual Payment" at bounding box center [892, 255] width 106 height 88
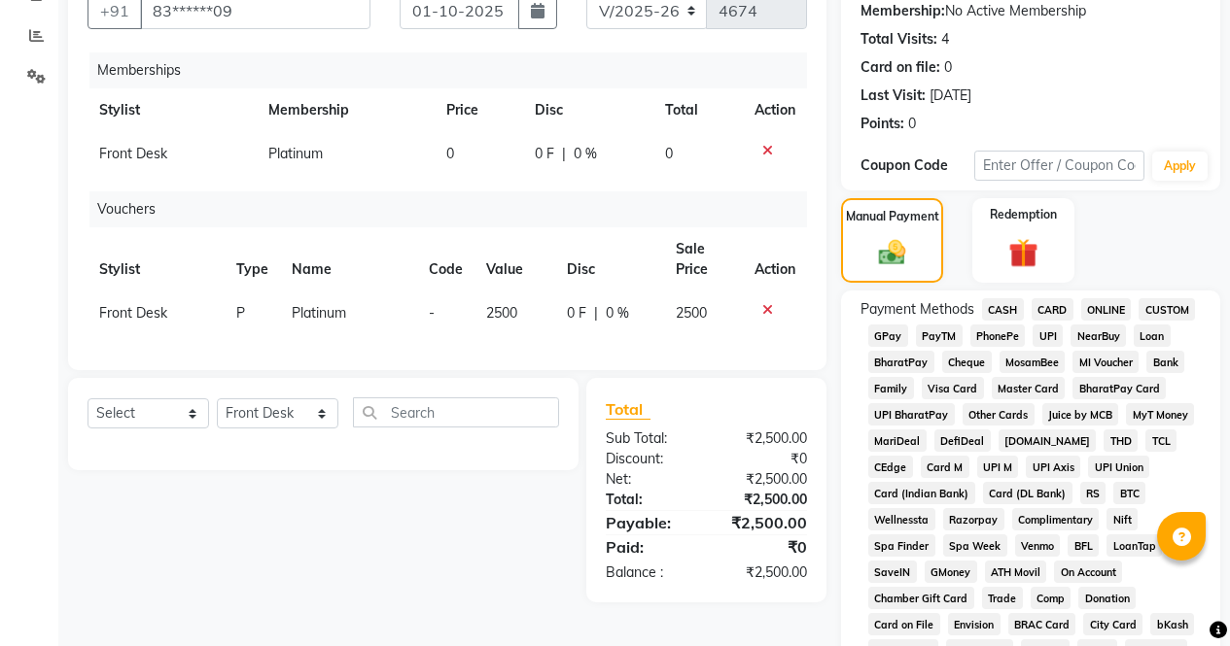
click at [1061, 314] on span "CARD" at bounding box center [1052, 309] width 42 height 22
click at [1098, 308] on span "ONLINE" at bounding box center [1106, 309] width 51 height 22
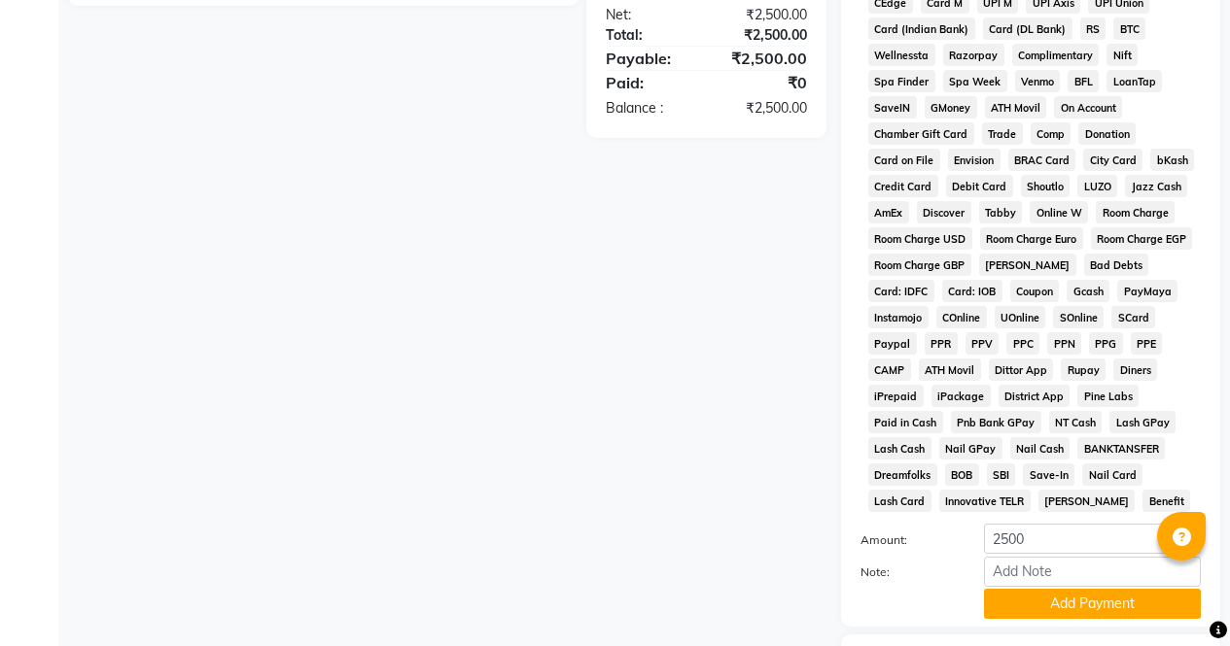
scroll to position [777, 0]
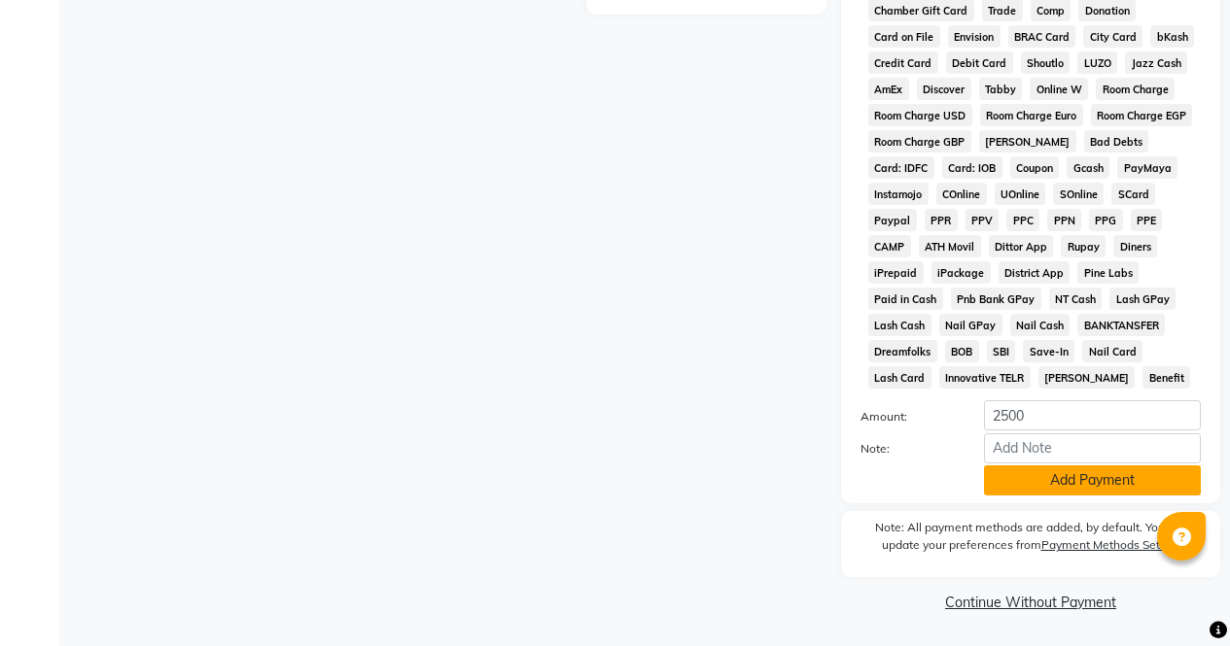
click at [1068, 494] on button "Add Payment" at bounding box center [1092, 481] width 217 height 30
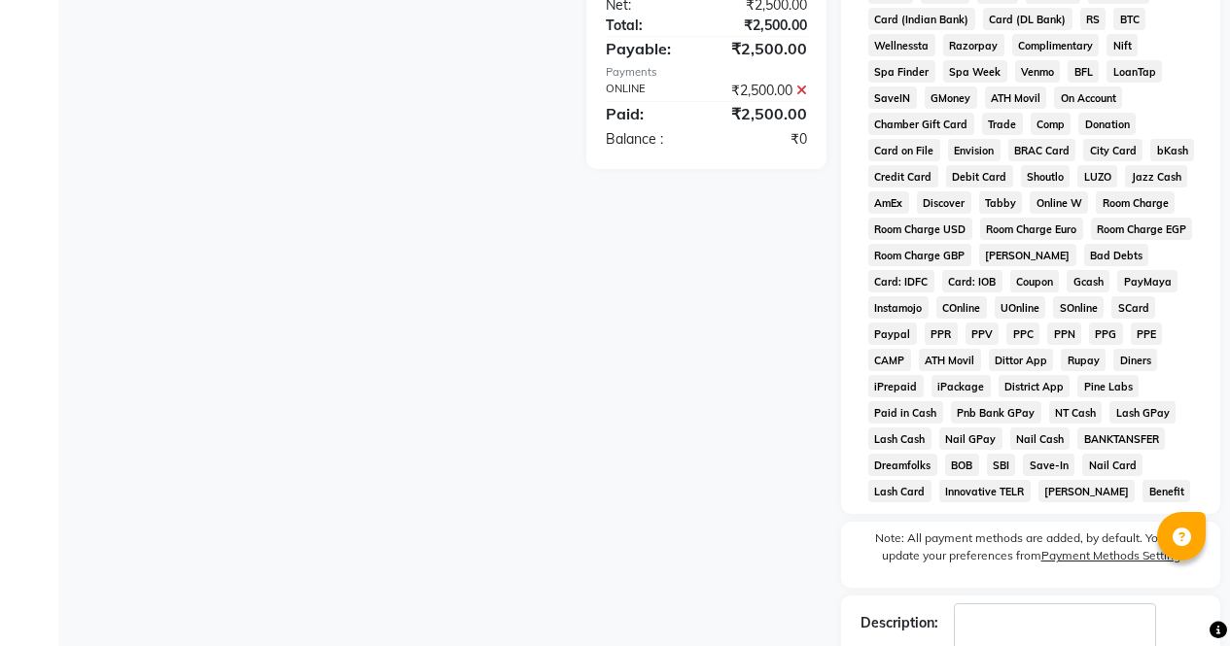
scroll to position [783, 0]
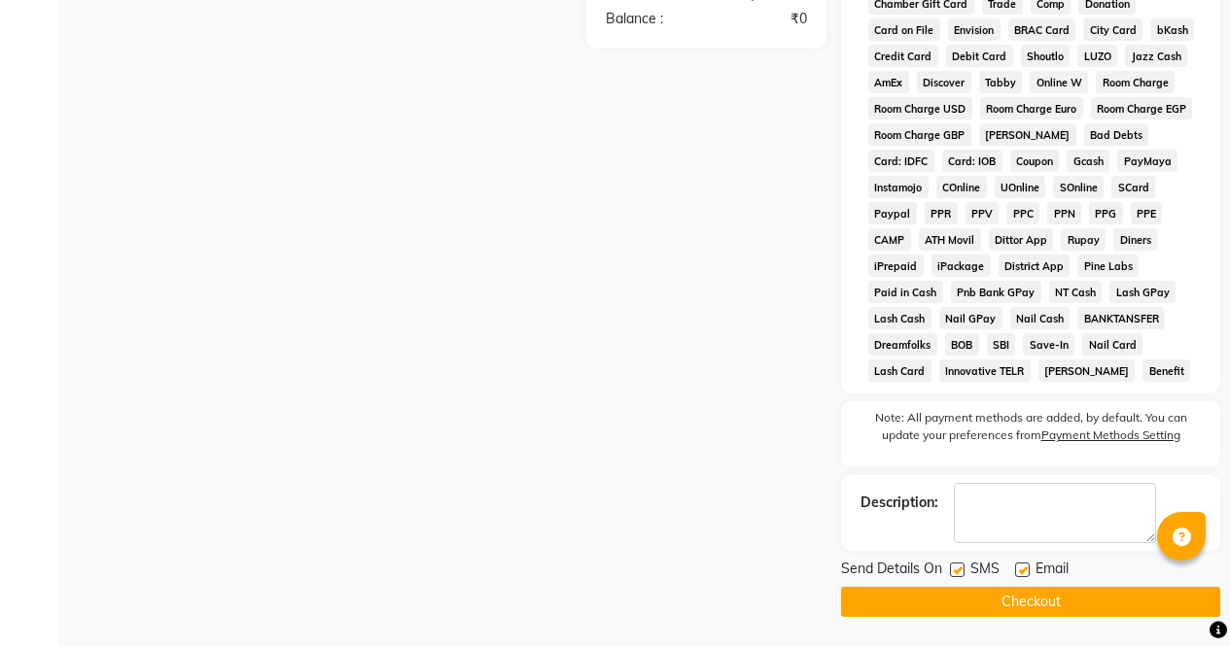
click at [1118, 597] on button "Checkout" at bounding box center [1030, 602] width 379 height 30
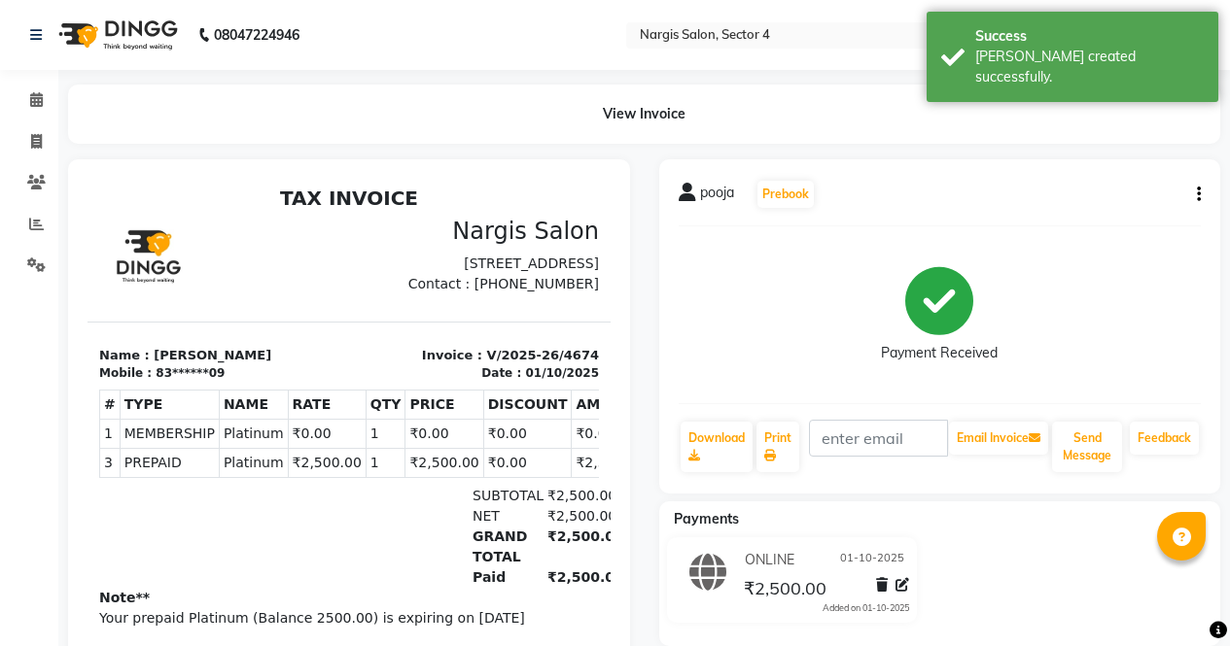
click at [17, 141] on link "Invoice" at bounding box center [29, 142] width 47 height 32
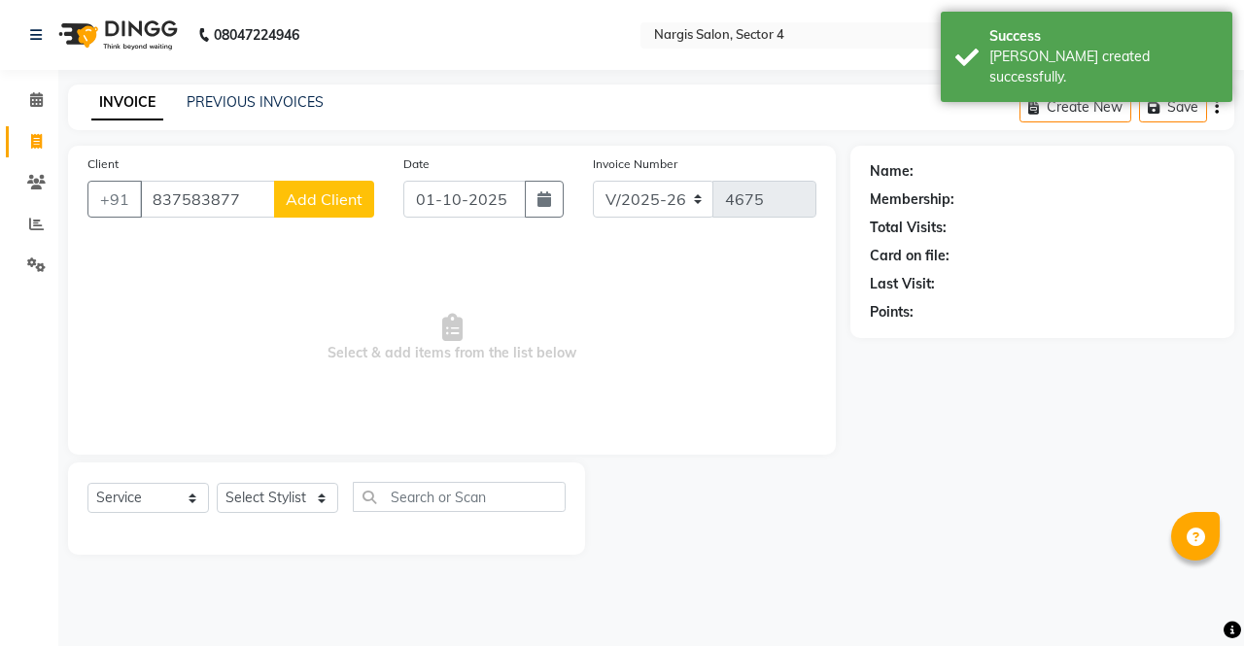
click at [189, 241] on span "Select & add items from the list below" at bounding box center [451, 338] width 729 height 194
click at [243, 192] on input "837583877" at bounding box center [207, 199] width 135 height 37
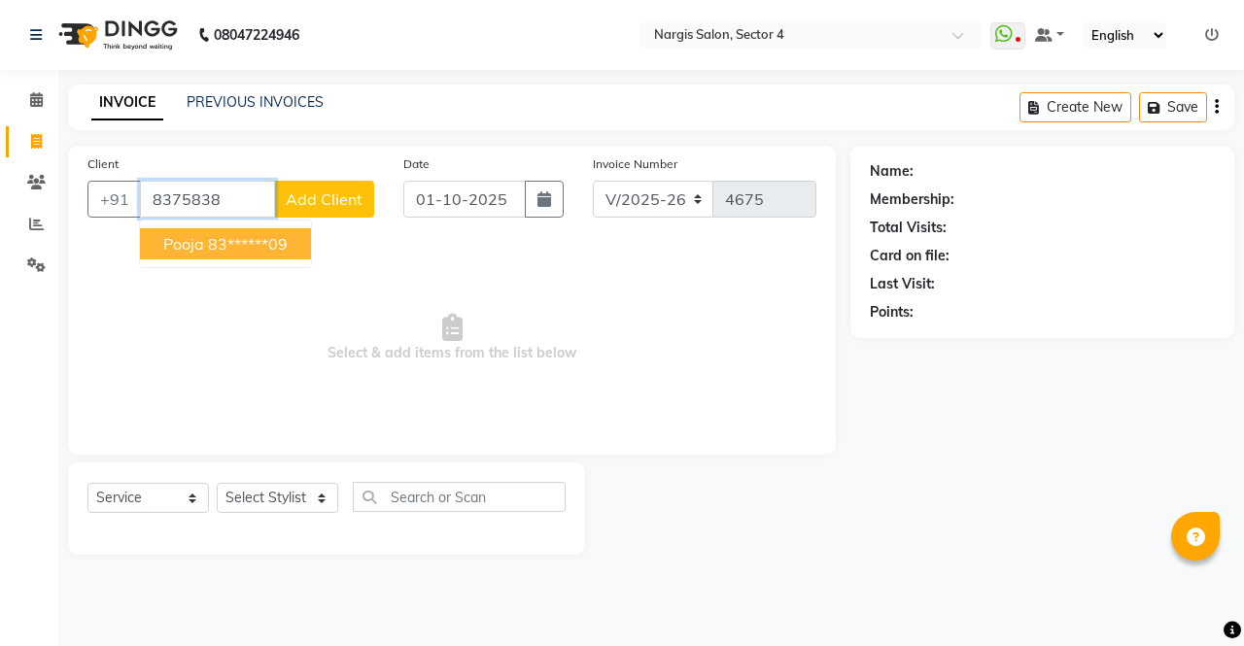
click at [177, 240] on span "pooja" at bounding box center [183, 243] width 41 height 19
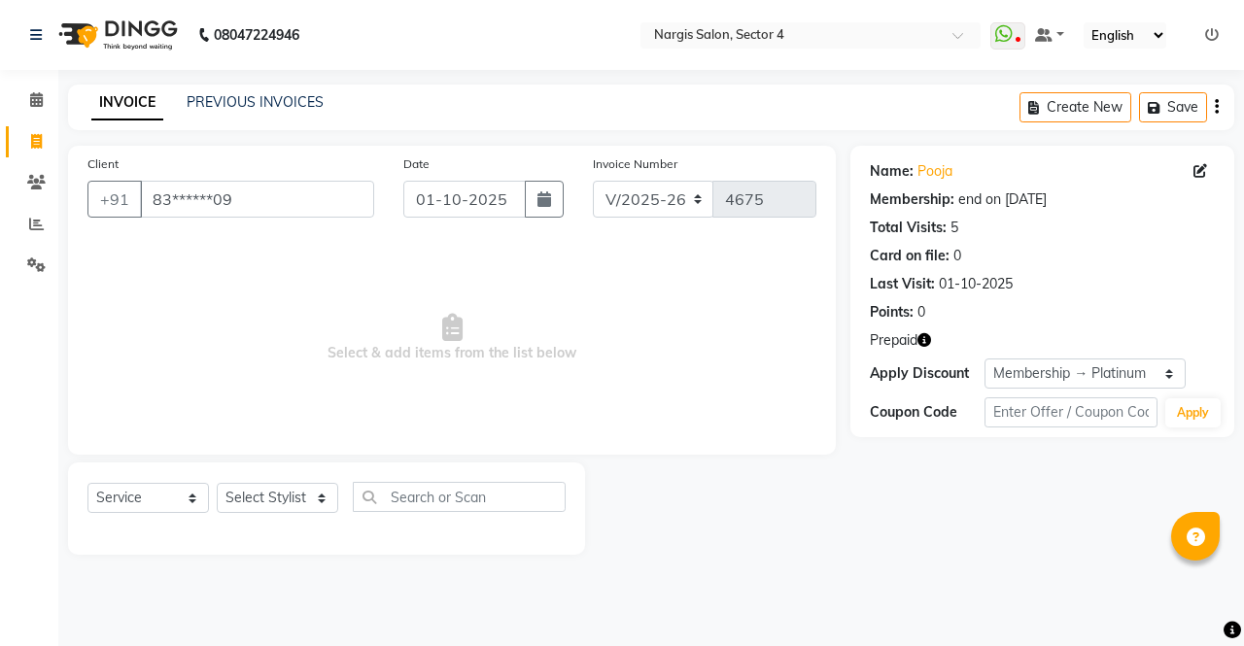
click at [929, 339] on icon "button" at bounding box center [925, 340] width 14 height 14
click at [251, 493] on select "Select Stylist ajeet Aman anu armaan ashu Front Desk muskaan rakhi saima shivam…" at bounding box center [278, 498] width 122 height 30
click at [217, 483] on select "Select Stylist ajeet Aman anu armaan ashu Front Desk muskaan rakhi saima shivam…" at bounding box center [278, 498] width 122 height 30
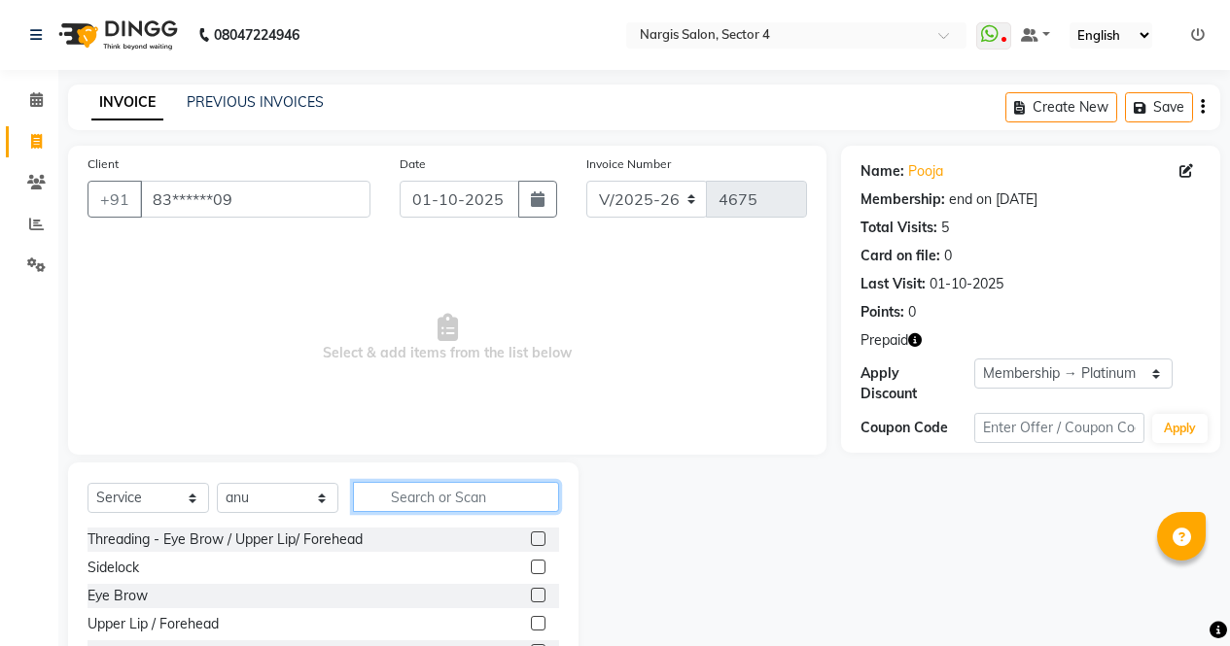
click at [434, 491] on input "text" at bounding box center [456, 497] width 206 height 30
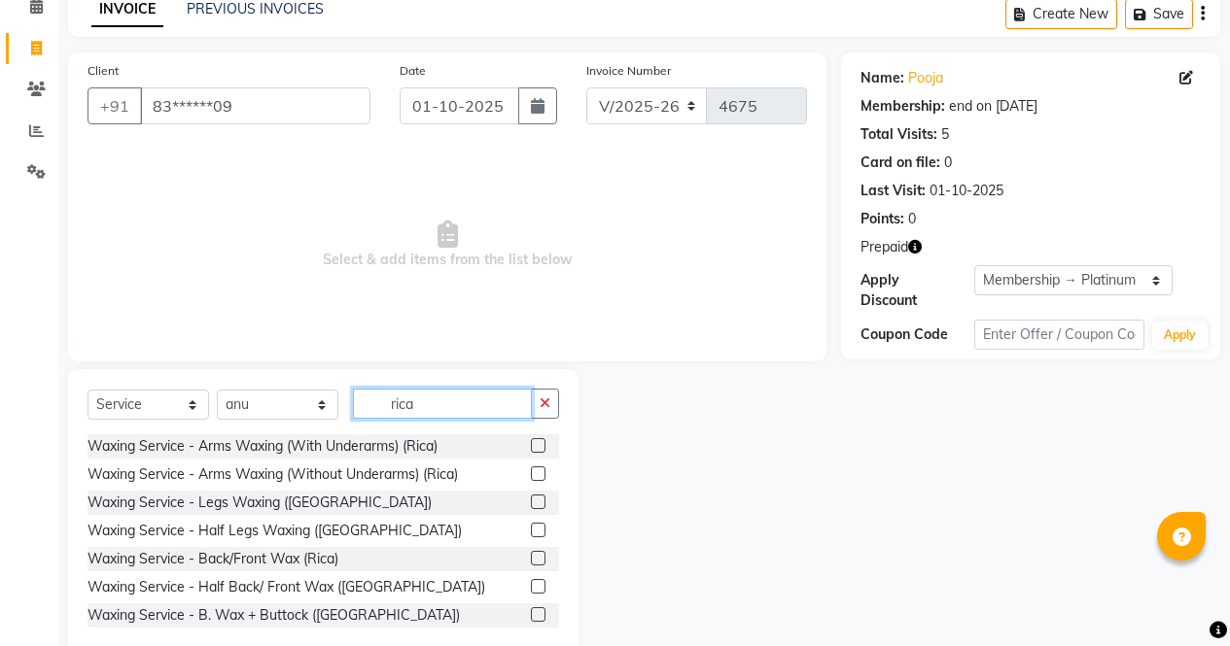
scroll to position [132, 0]
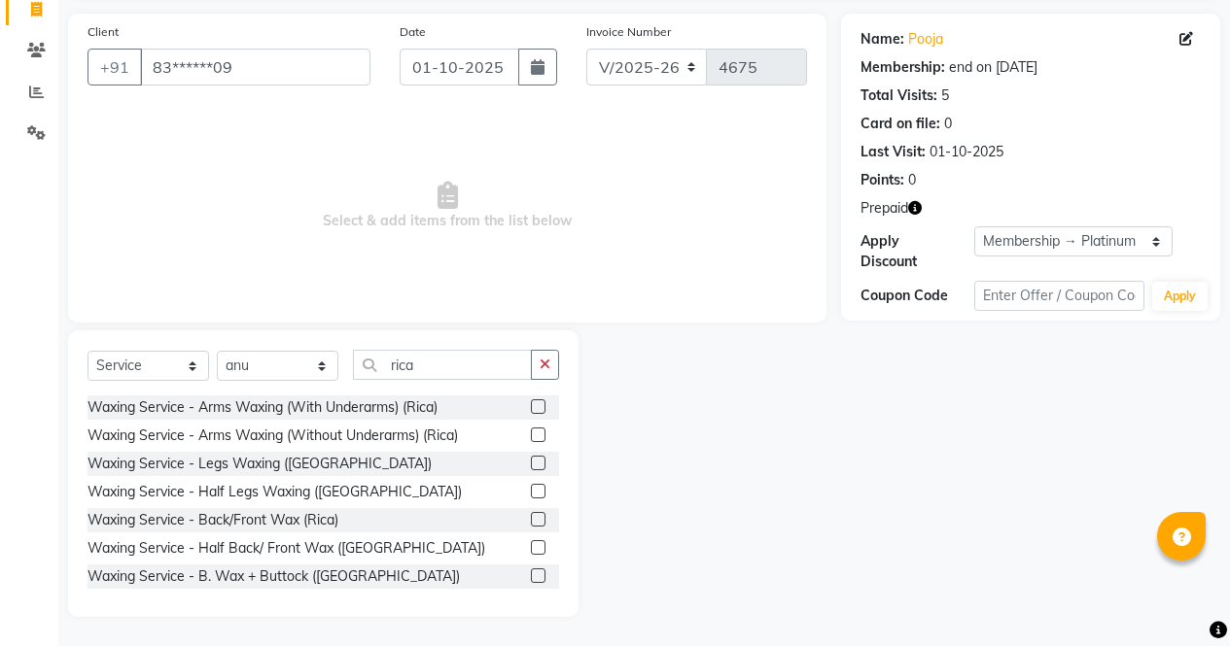
click at [531, 464] on label at bounding box center [538, 463] width 15 height 15
click at [531, 464] on input "checkbox" at bounding box center [537, 464] width 13 height 13
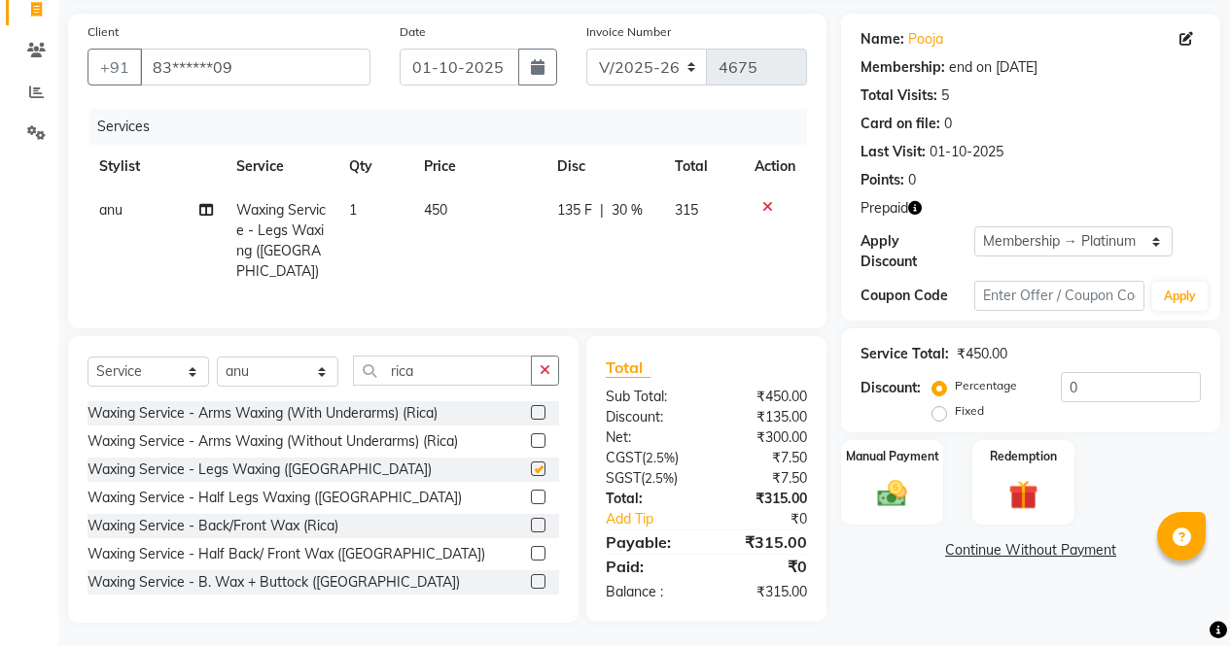
click at [531, 407] on label at bounding box center [538, 412] width 15 height 15
click at [531, 407] on input "checkbox" at bounding box center [537, 413] width 13 height 13
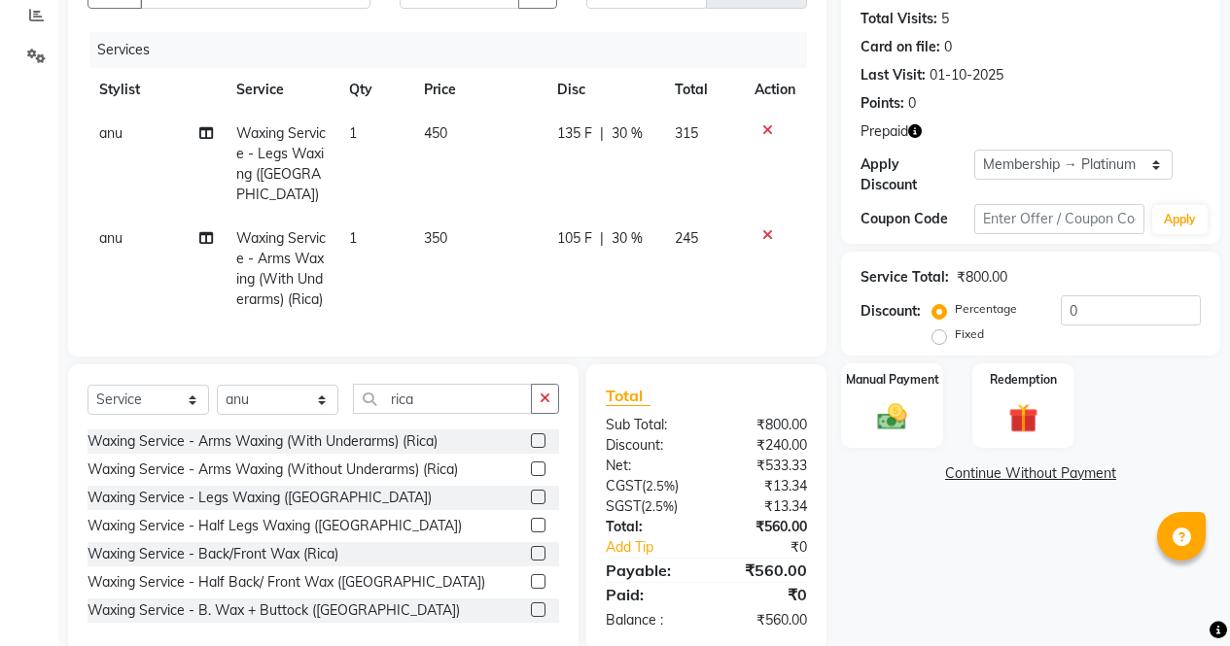
scroll to position [169, 0]
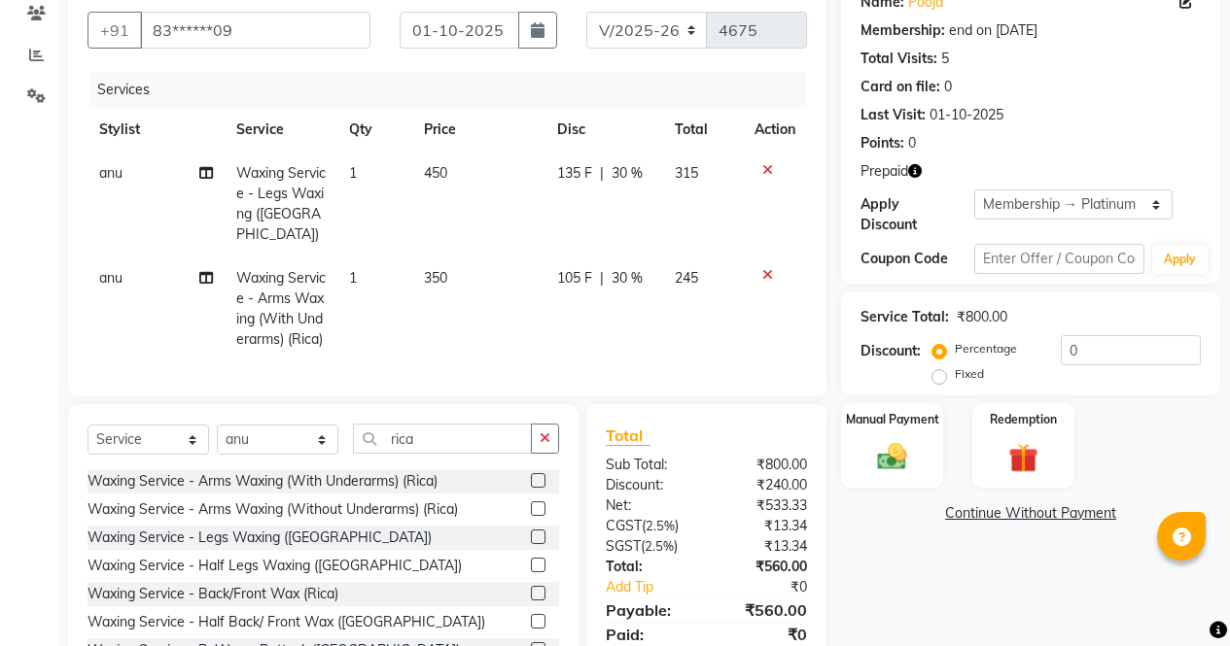
click at [921, 173] on icon "button" at bounding box center [915, 171] width 14 height 14
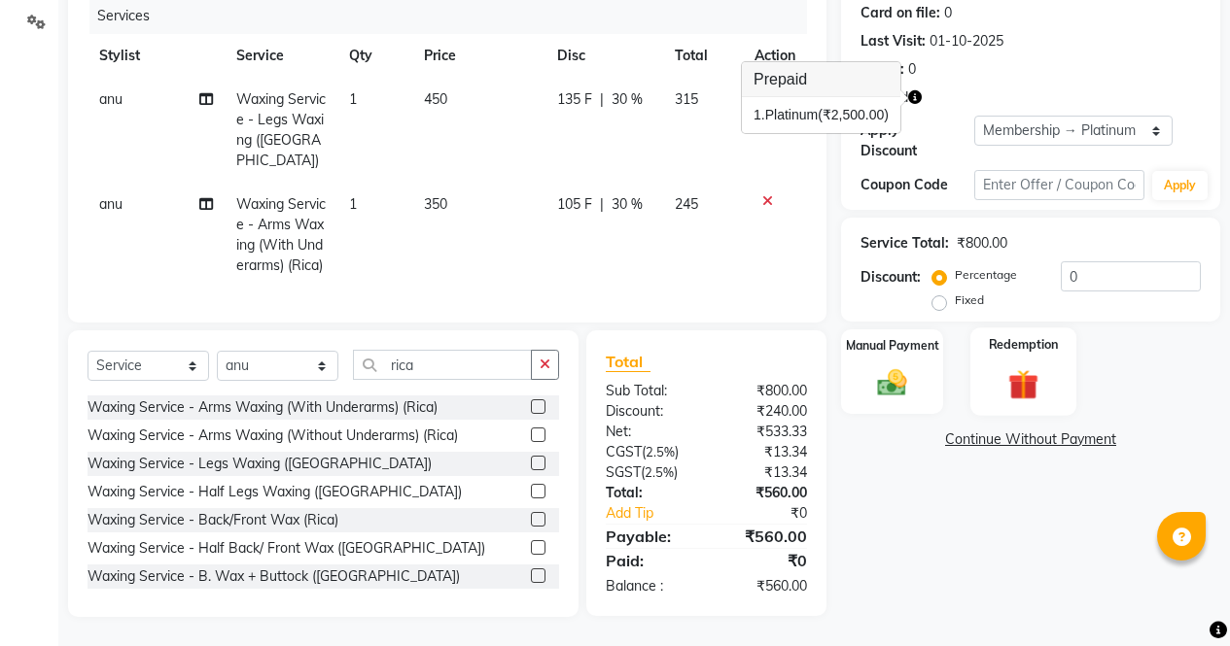
click at [1038, 365] on img at bounding box center [1023, 384] width 50 height 38
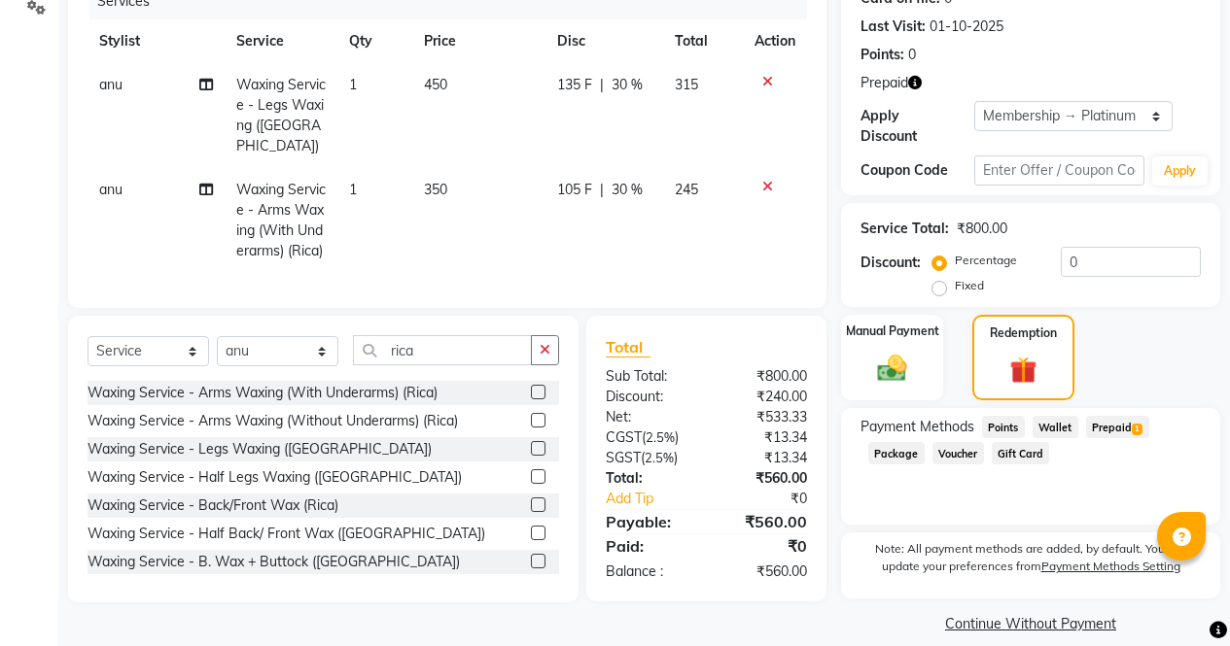
click at [1136, 424] on span "1" at bounding box center [1136, 430] width 11 height 12
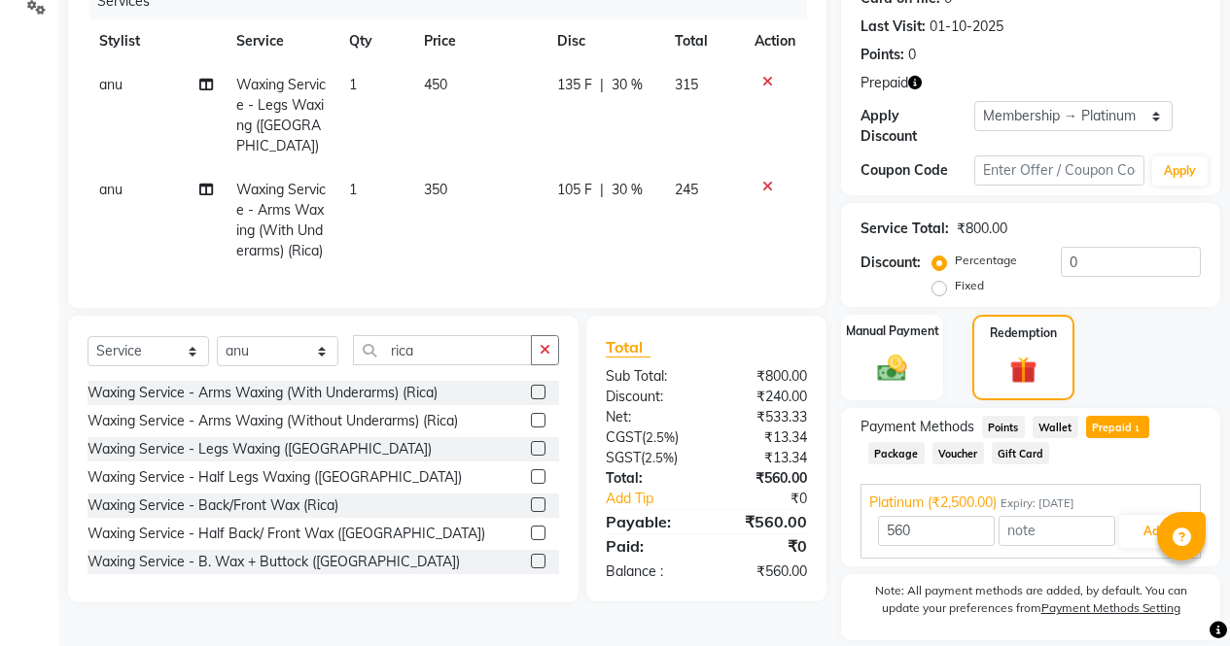
scroll to position [305, 0]
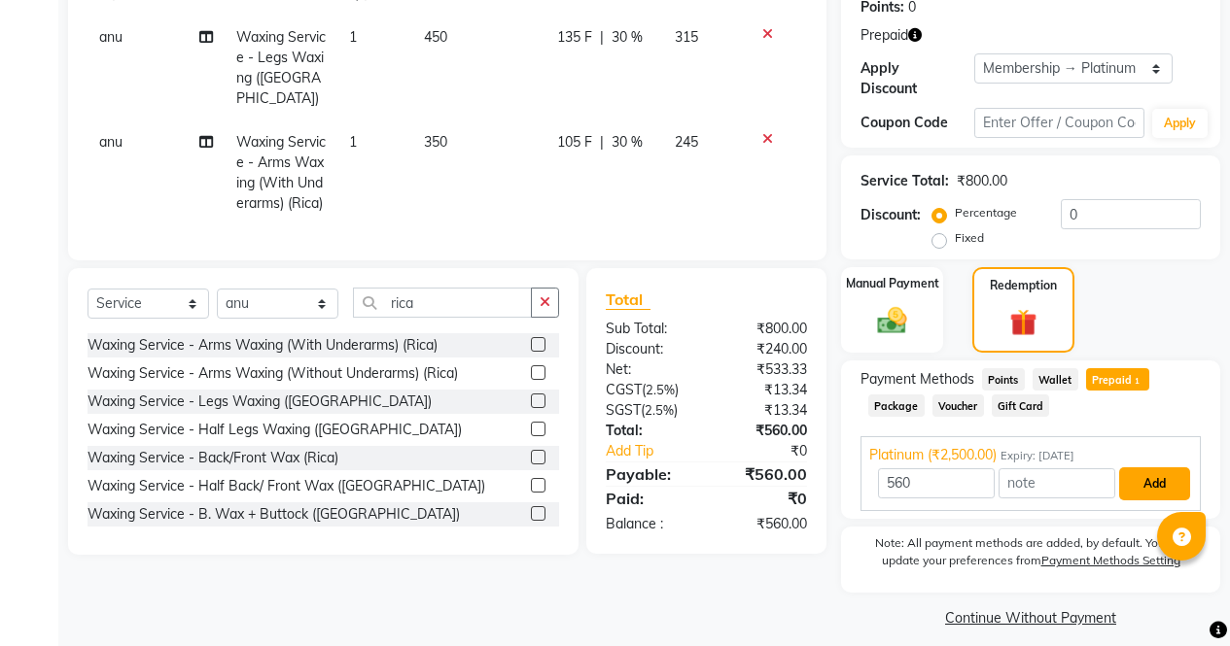
click at [1158, 480] on button "Add" at bounding box center [1154, 484] width 71 height 33
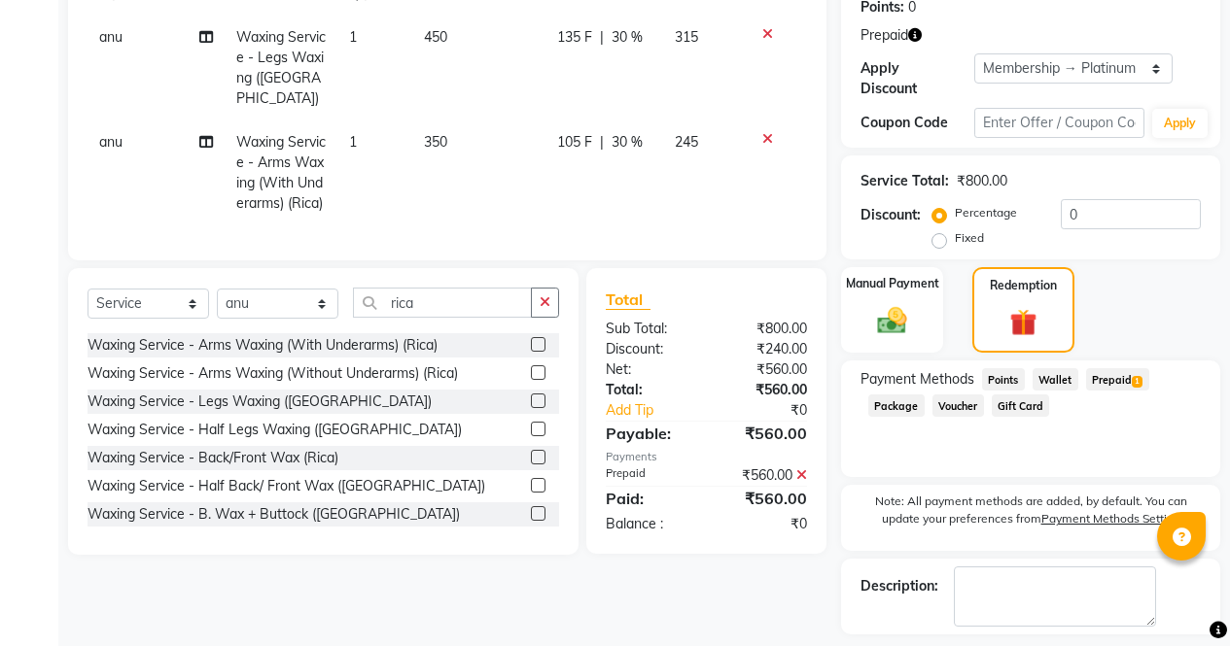
scroll to position [373, 0]
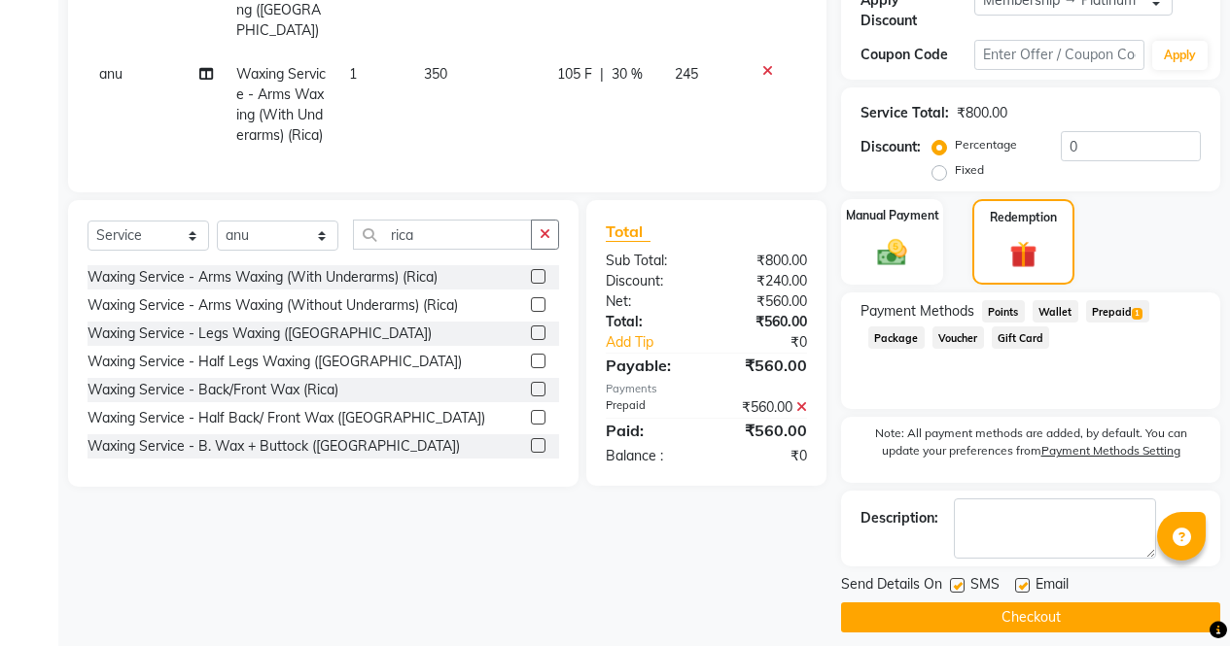
click at [1088, 616] on button "Checkout" at bounding box center [1030, 618] width 379 height 30
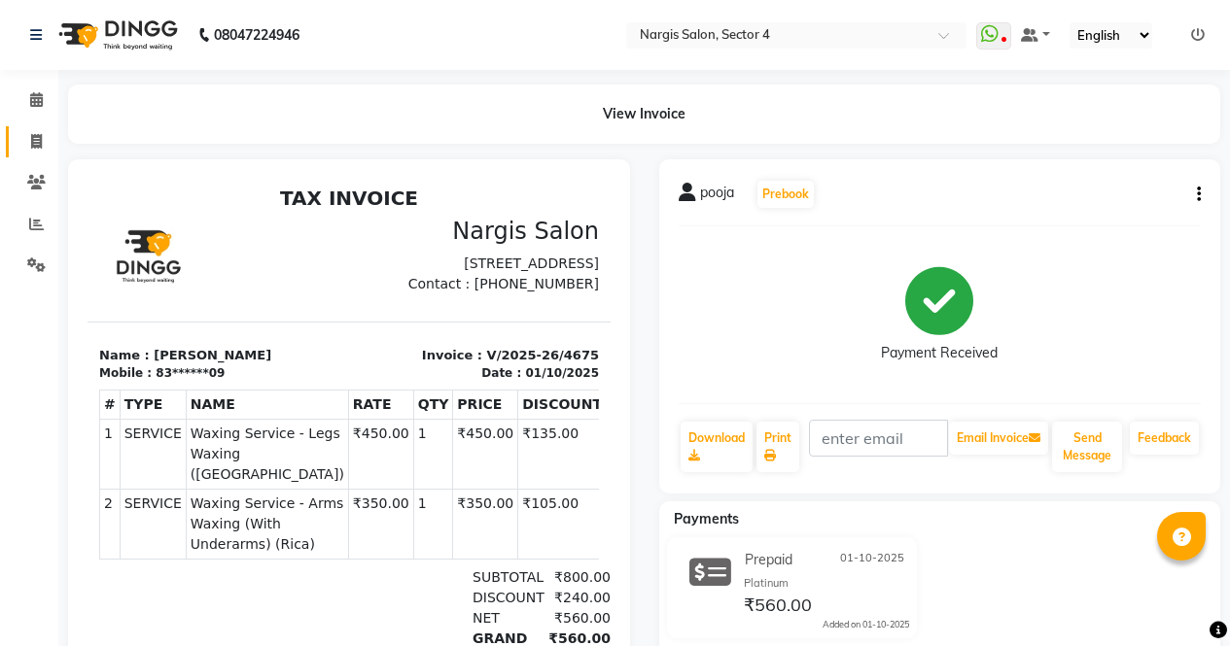
click at [22, 148] on span at bounding box center [36, 142] width 34 height 22
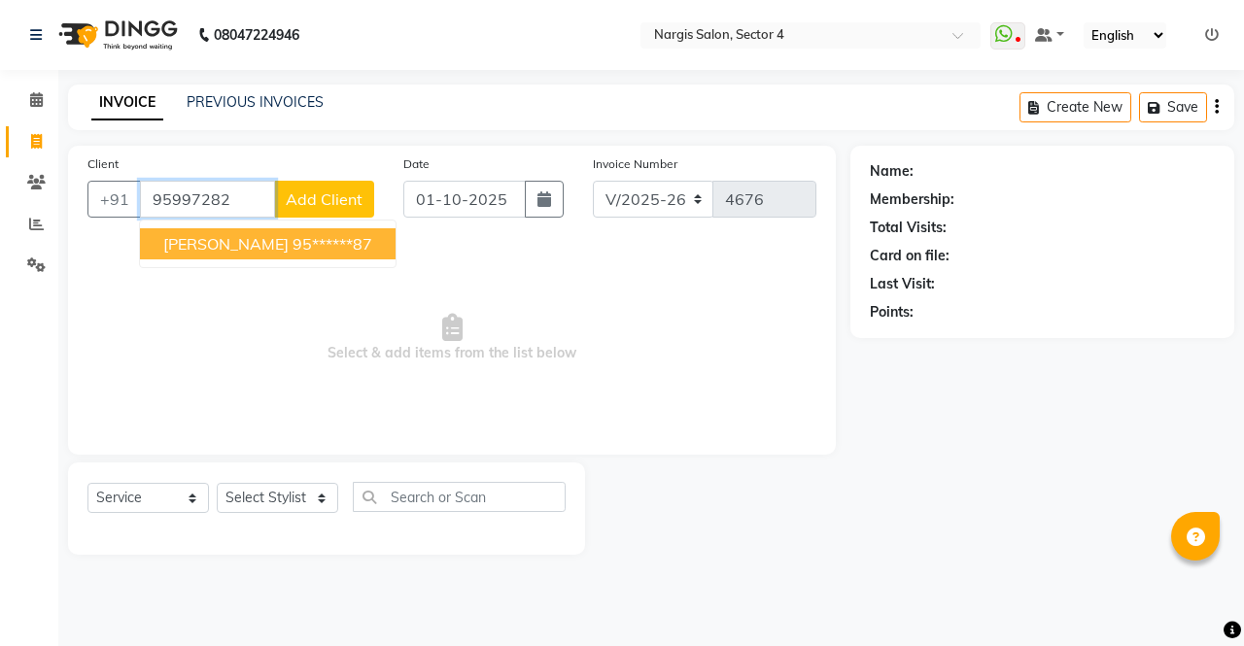
click at [180, 244] on span "JIMMY NAGAR" at bounding box center [225, 243] width 125 height 19
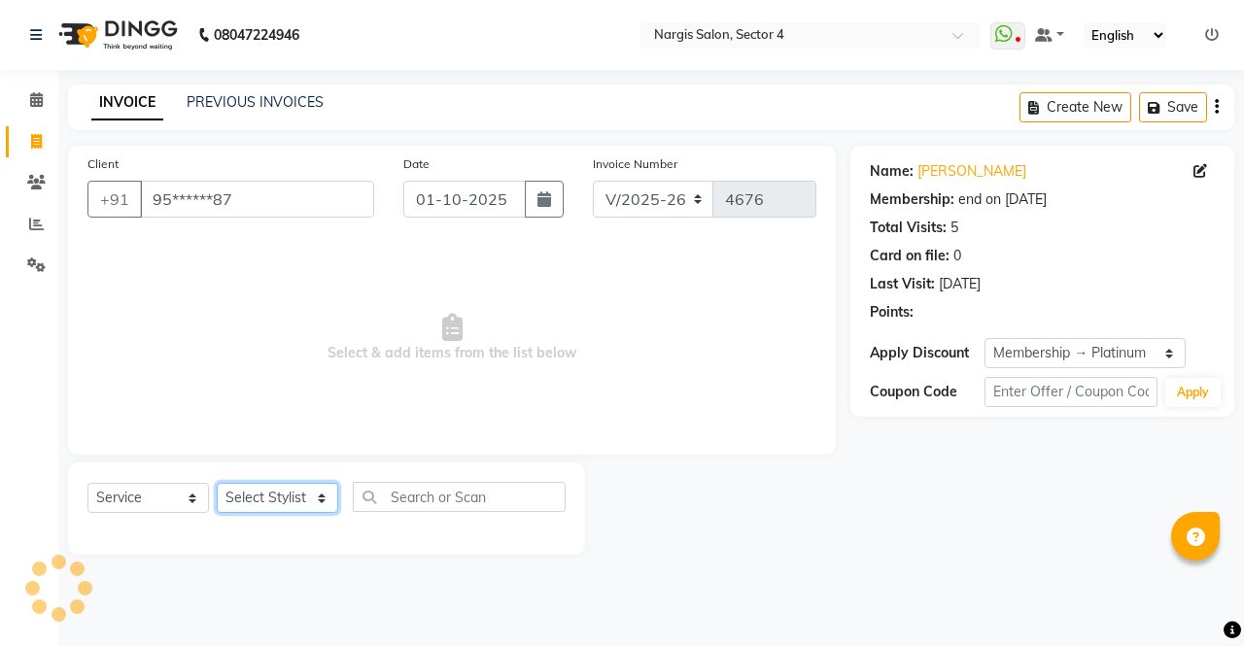
click at [281, 500] on select "Select Stylist ajeet Aman anu armaan ashu Front Desk muskaan rakhi saima shivam…" at bounding box center [278, 498] width 122 height 30
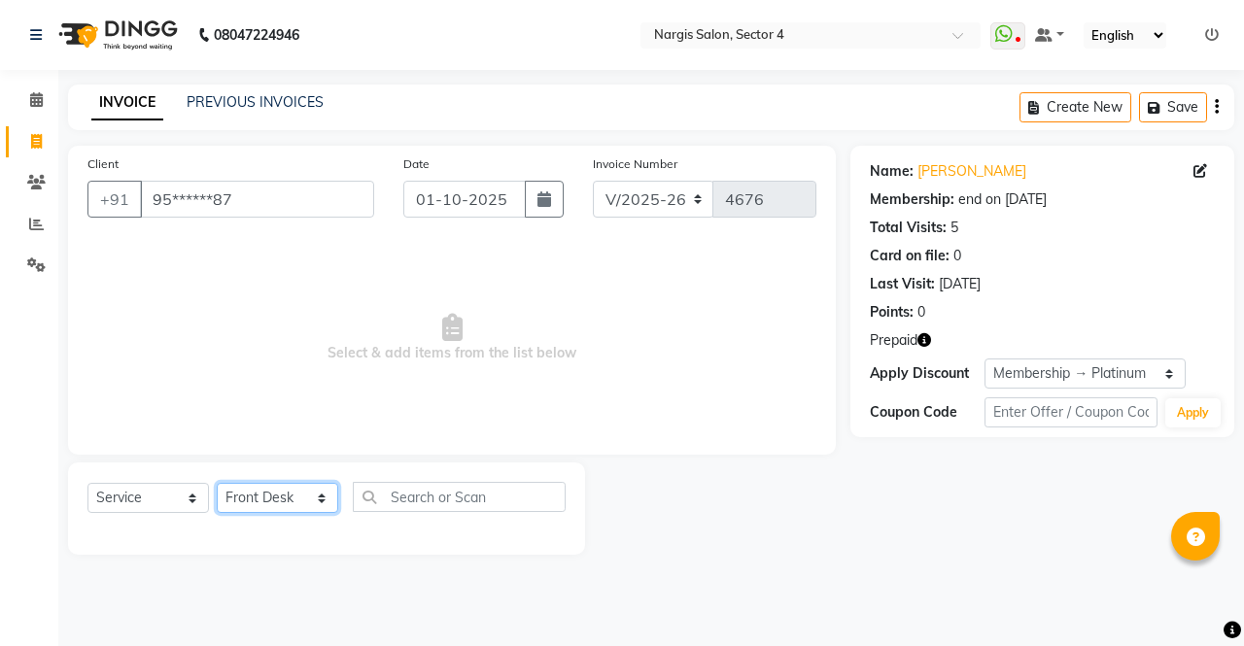
click at [217, 483] on select "Select Stylist ajeet Aman anu armaan ashu Front Desk muskaan rakhi saima shivam…" at bounding box center [278, 498] width 122 height 30
click at [129, 509] on select "Select Service Product Membership Package Voucher Prepaid Gift Card" at bounding box center [148, 498] width 122 height 30
click at [87, 483] on select "Select Service Product Membership Package Voucher Prepaid Gift Card" at bounding box center [148, 498] width 122 height 30
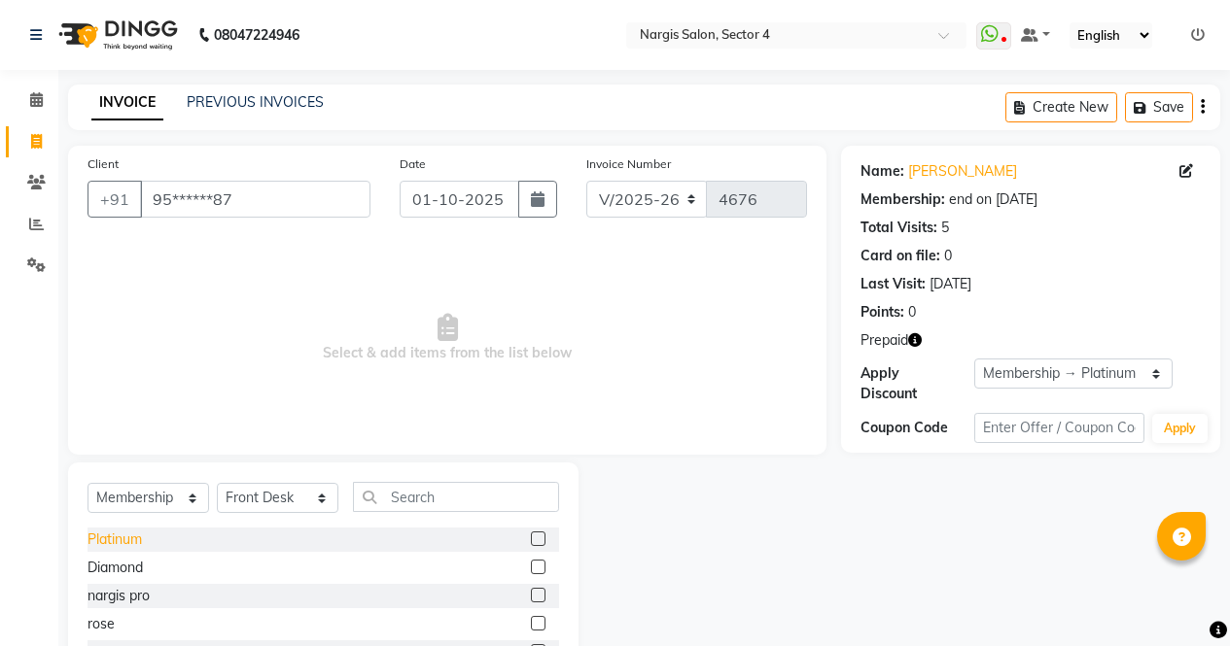
click at [102, 530] on div "Platinum" at bounding box center [114, 540] width 54 height 20
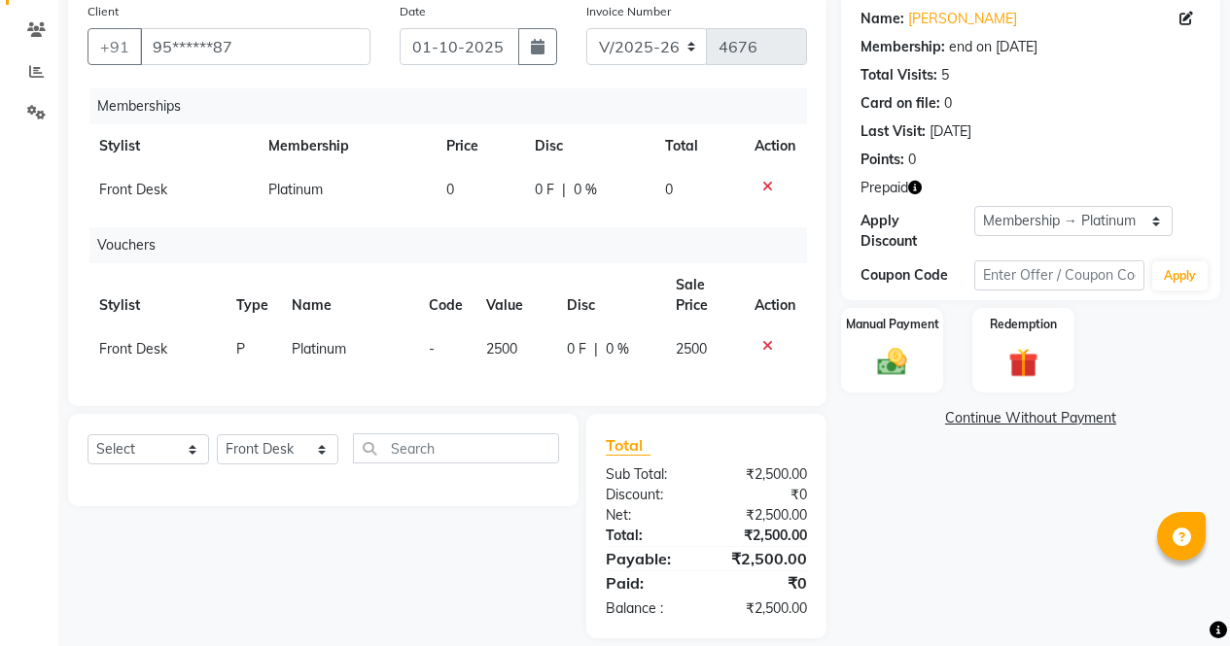
scroll to position [189, 0]
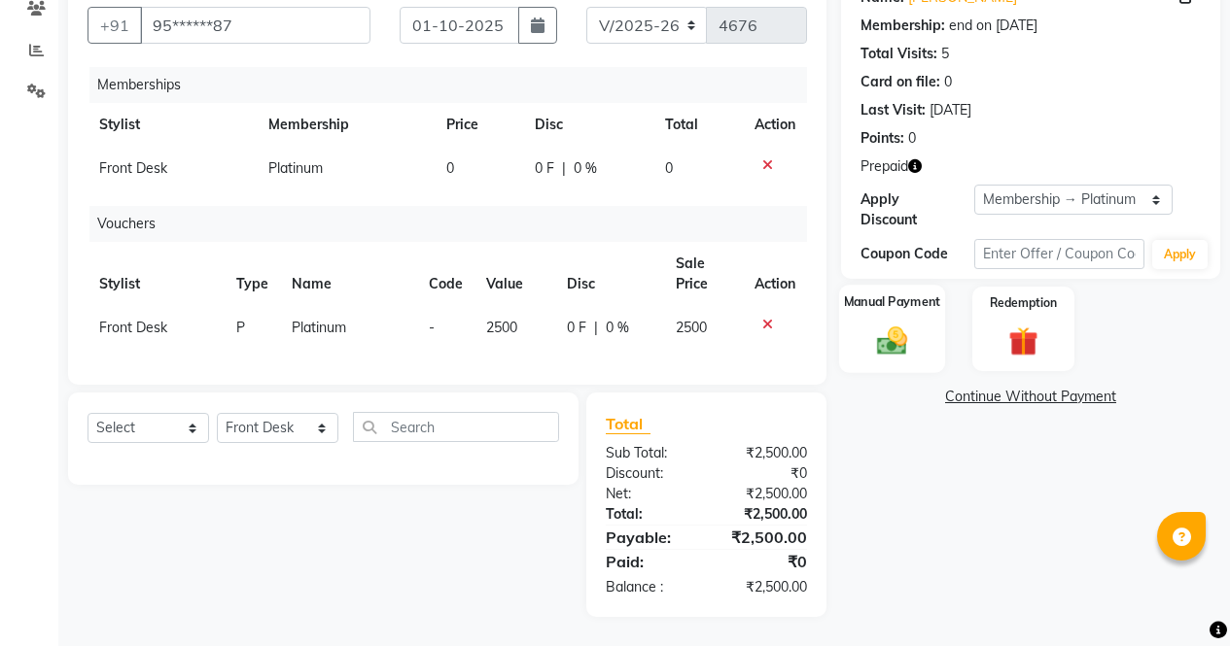
click at [921, 305] on div "Manual Payment" at bounding box center [892, 329] width 106 height 88
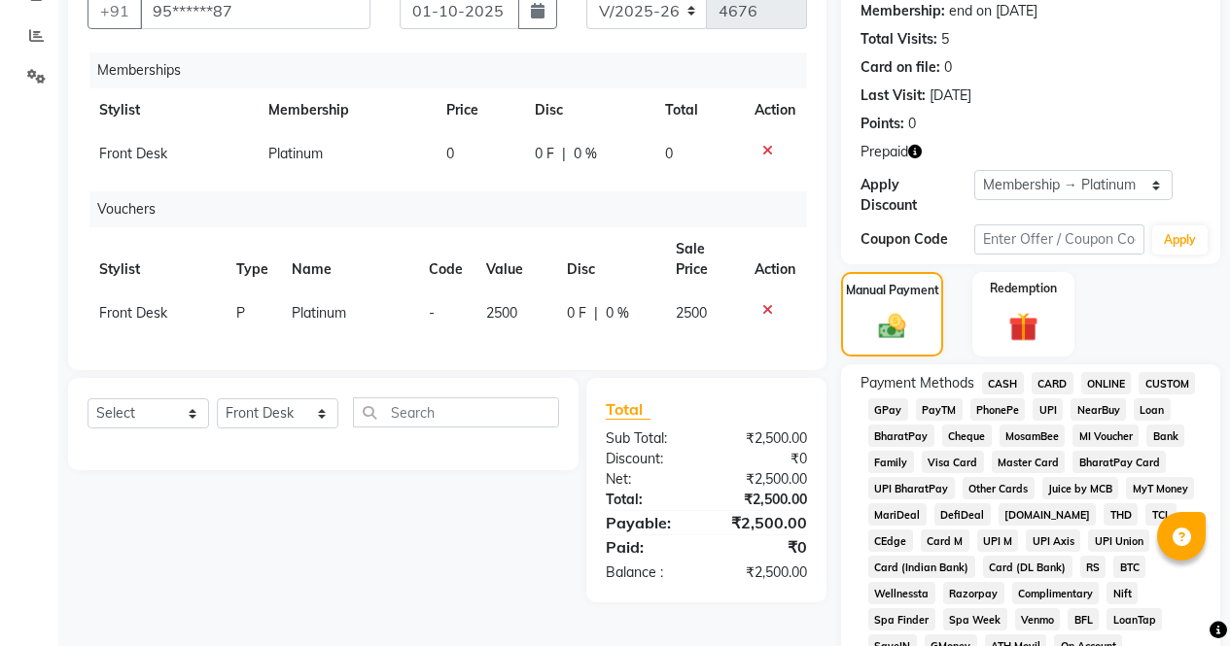
click at [1121, 372] on span "ONLINE" at bounding box center [1106, 383] width 51 height 22
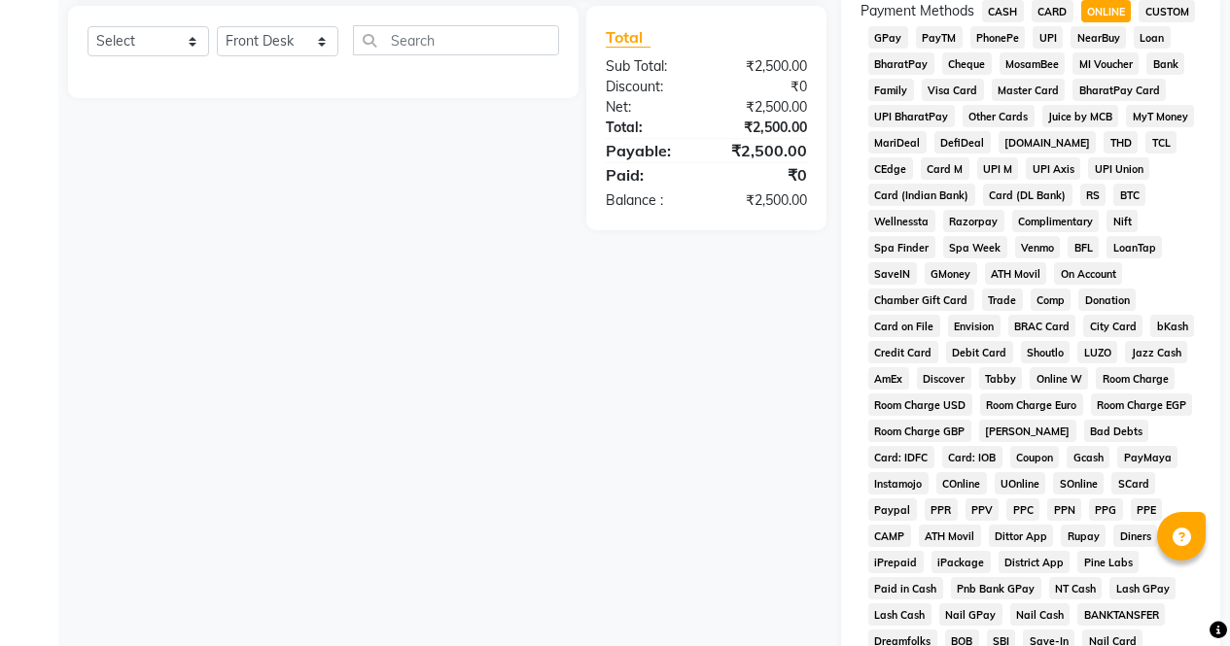
scroll to position [835, 0]
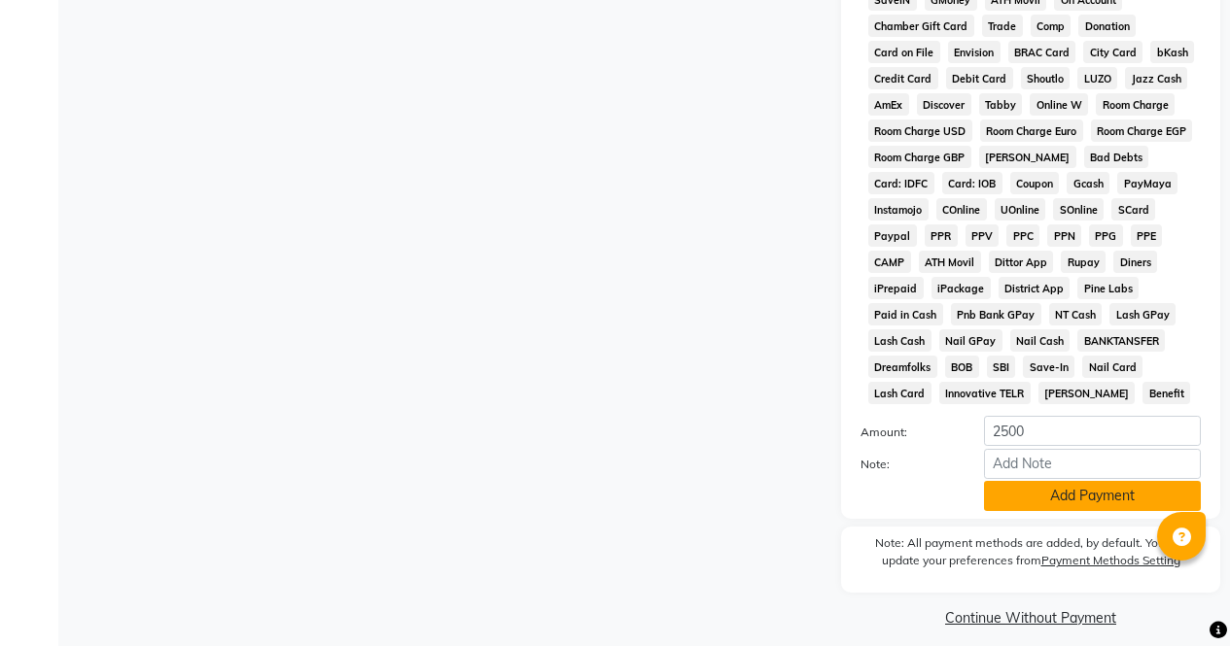
click at [1102, 481] on button "Add Payment" at bounding box center [1092, 496] width 217 height 30
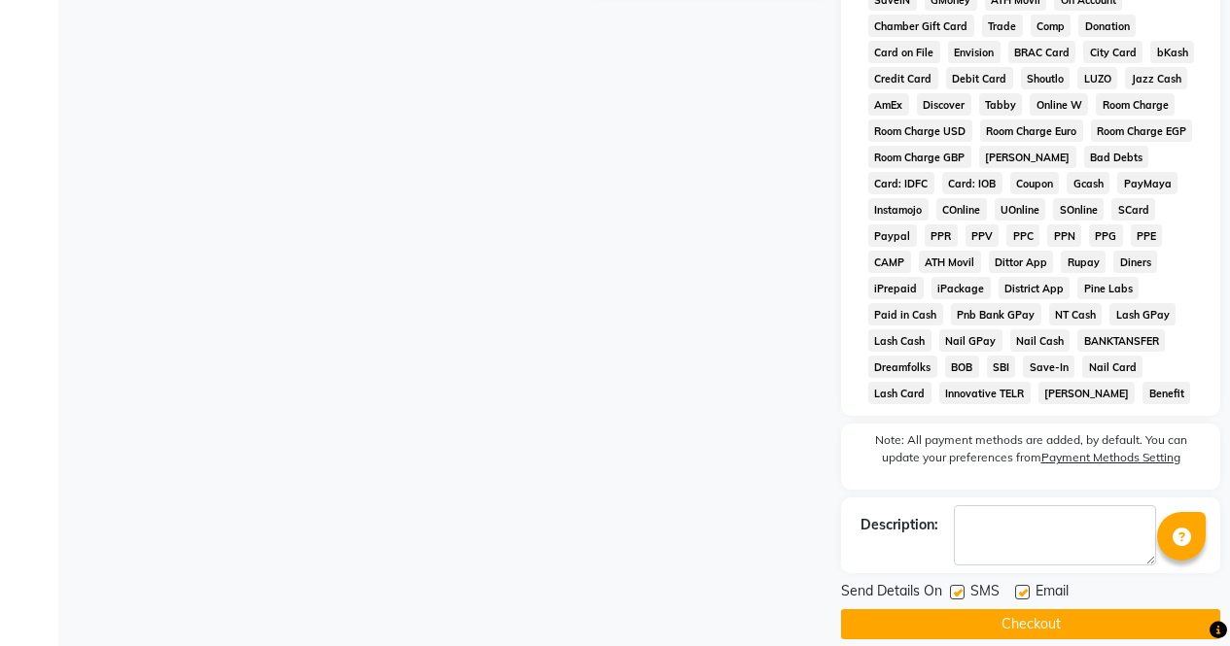
click at [1111, 620] on button "Checkout" at bounding box center [1030, 624] width 379 height 30
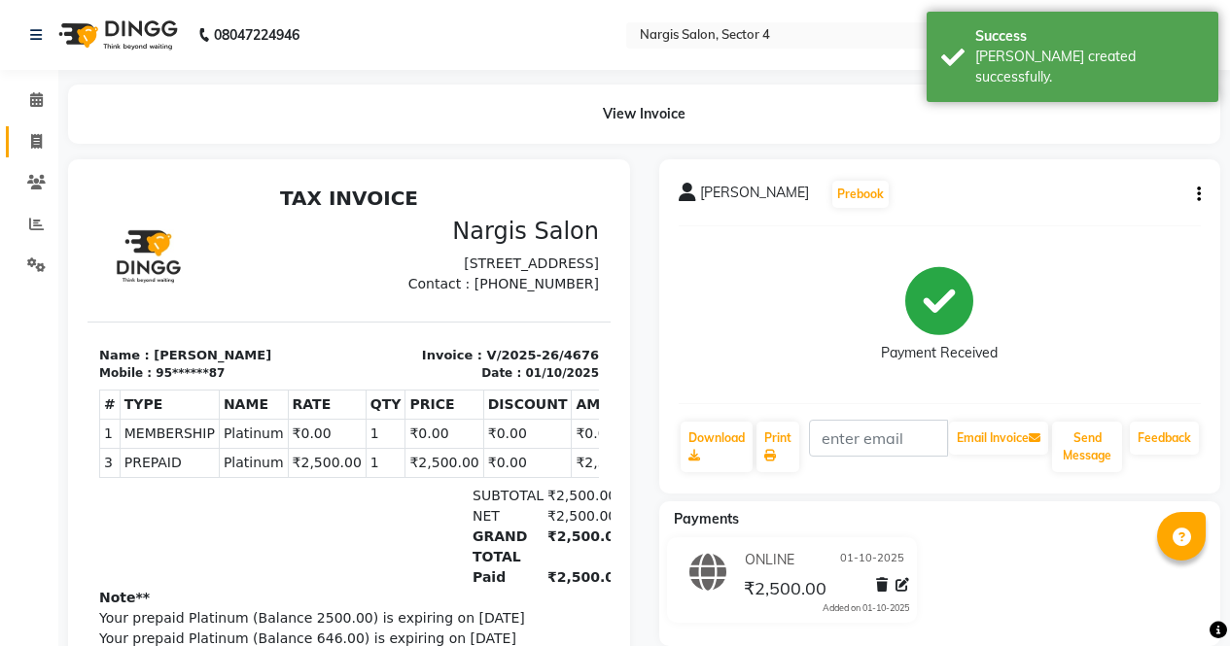
click at [24, 142] on span at bounding box center [36, 142] width 34 height 22
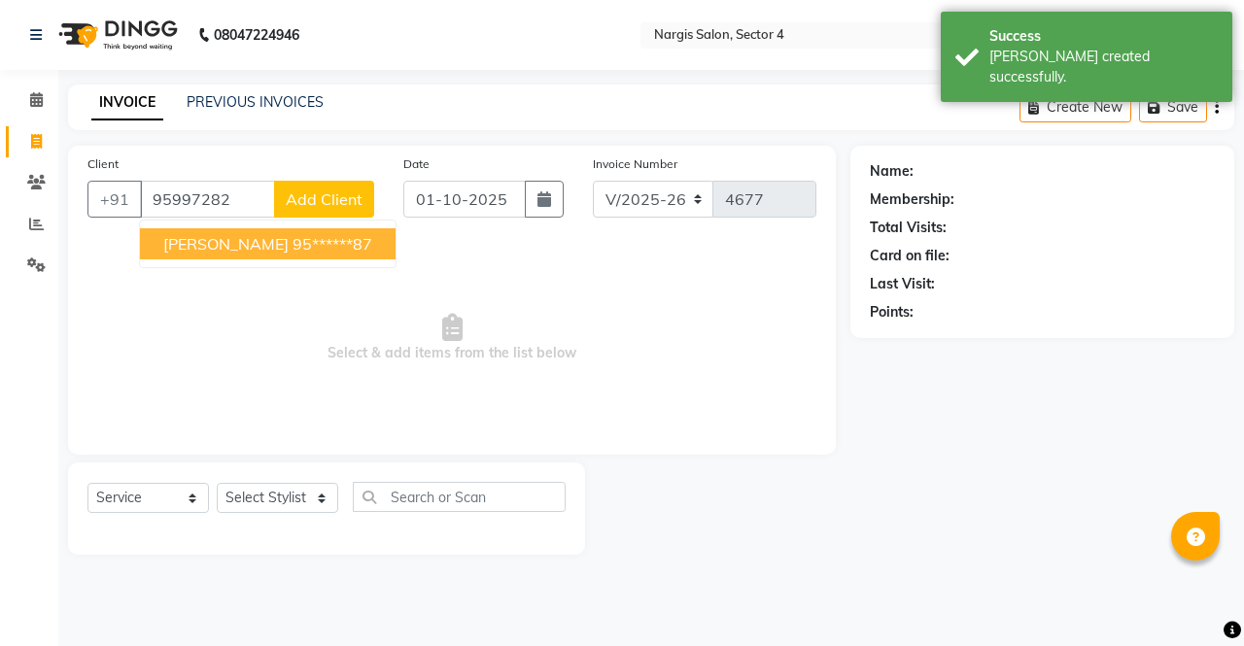
click at [179, 248] on span "JIMMY NAGAR" at bounding box center [225, 243] width 125 height 19
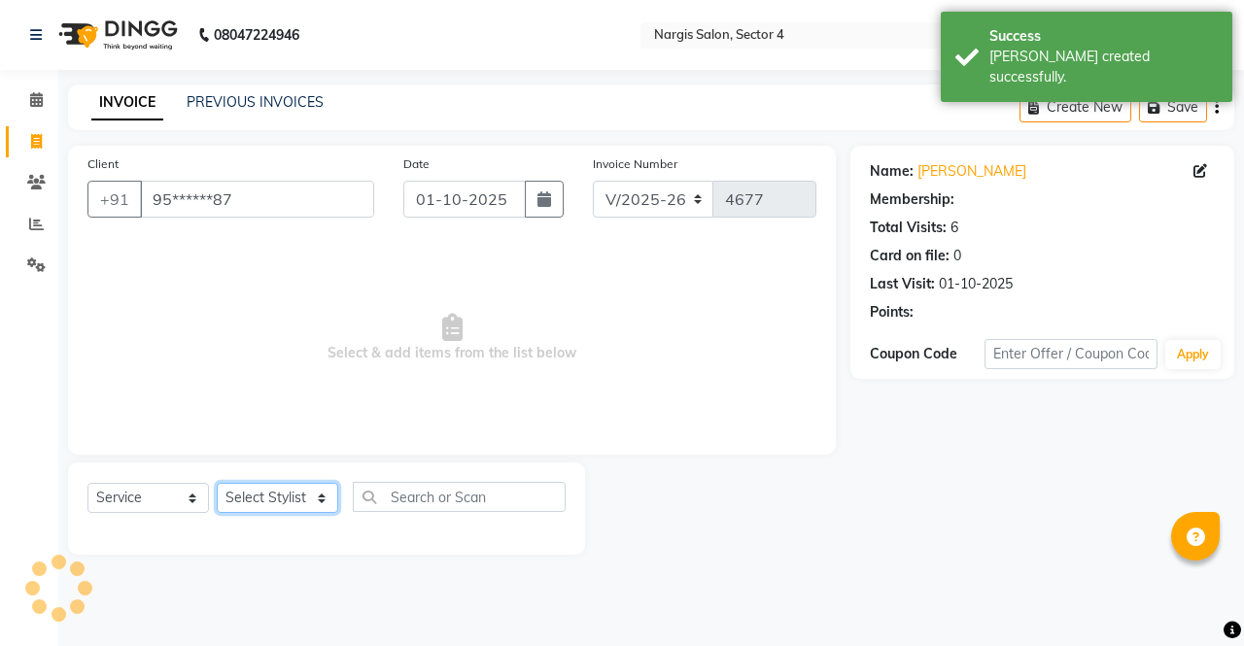
click at [247, 502] on select "Select Stylist ajeet Aman anu armaan ashu Front Desk muskaan rakhi saima shivam…" at bounding box center [278, 498] width 122 height 30
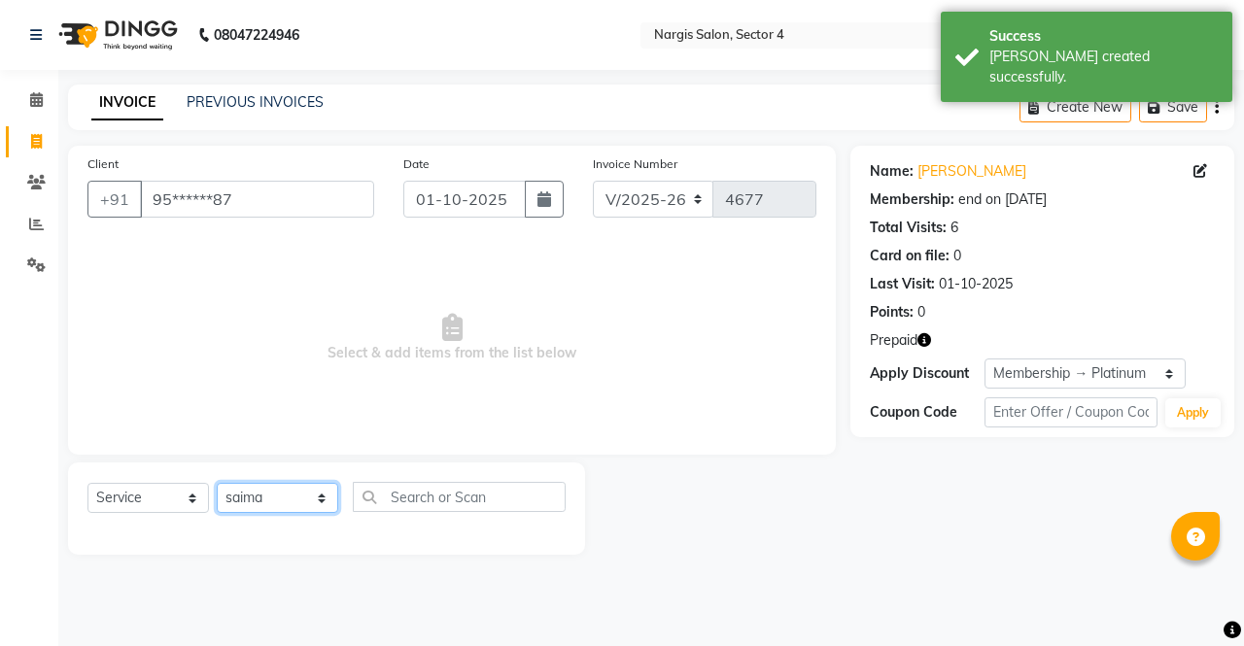
click at [217, 483] on select "Select Stylist ajeet Aman anu armaan ashu Front Desk muskaan rakhi saima shivam…" at bounding box center [278, 498] width 122 height 30
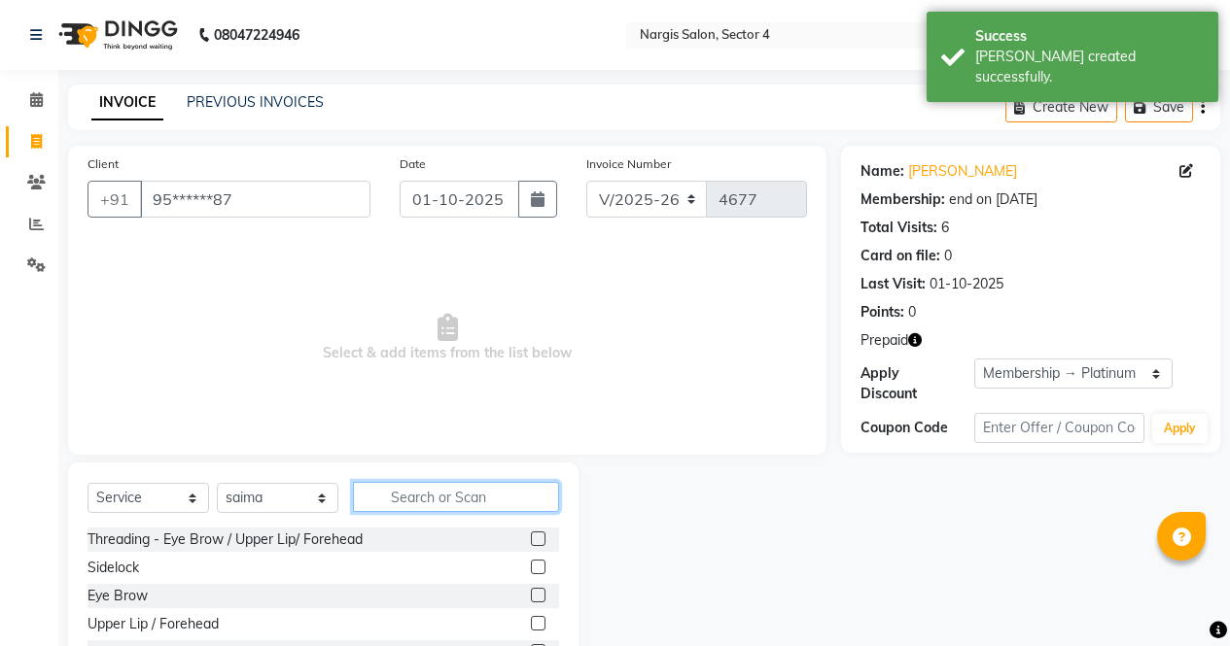
click at [515, 499] on input "text" at bounding box center [456, 497] width 206 height 30
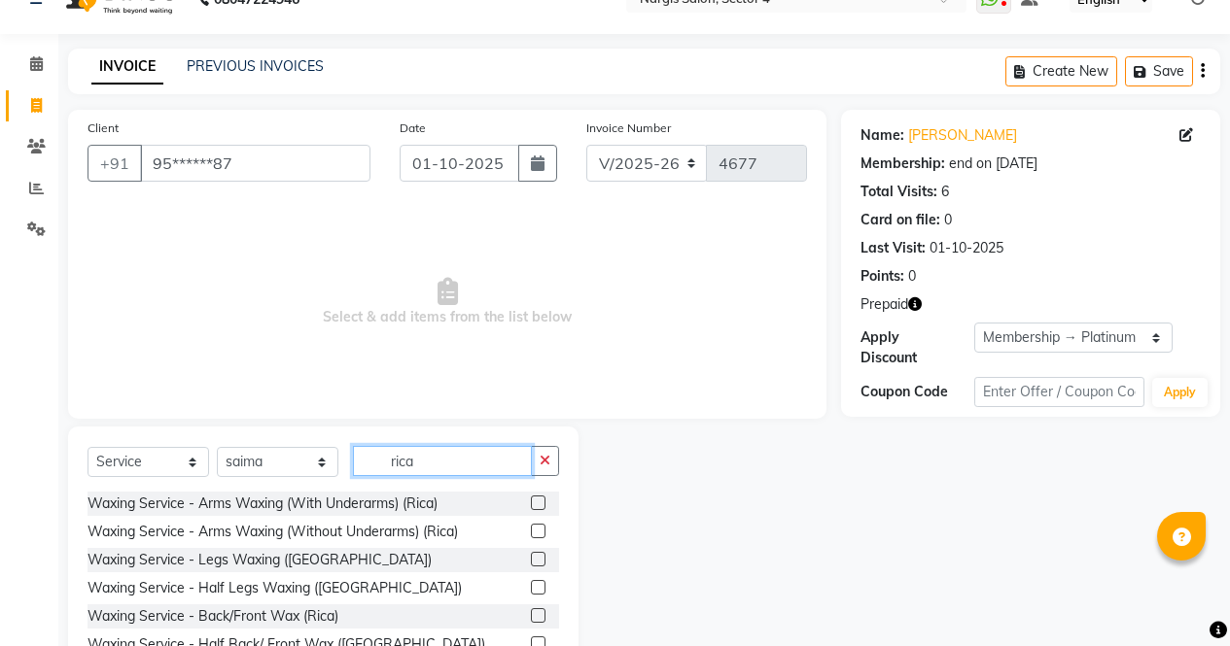
scroll to position [132, 0]
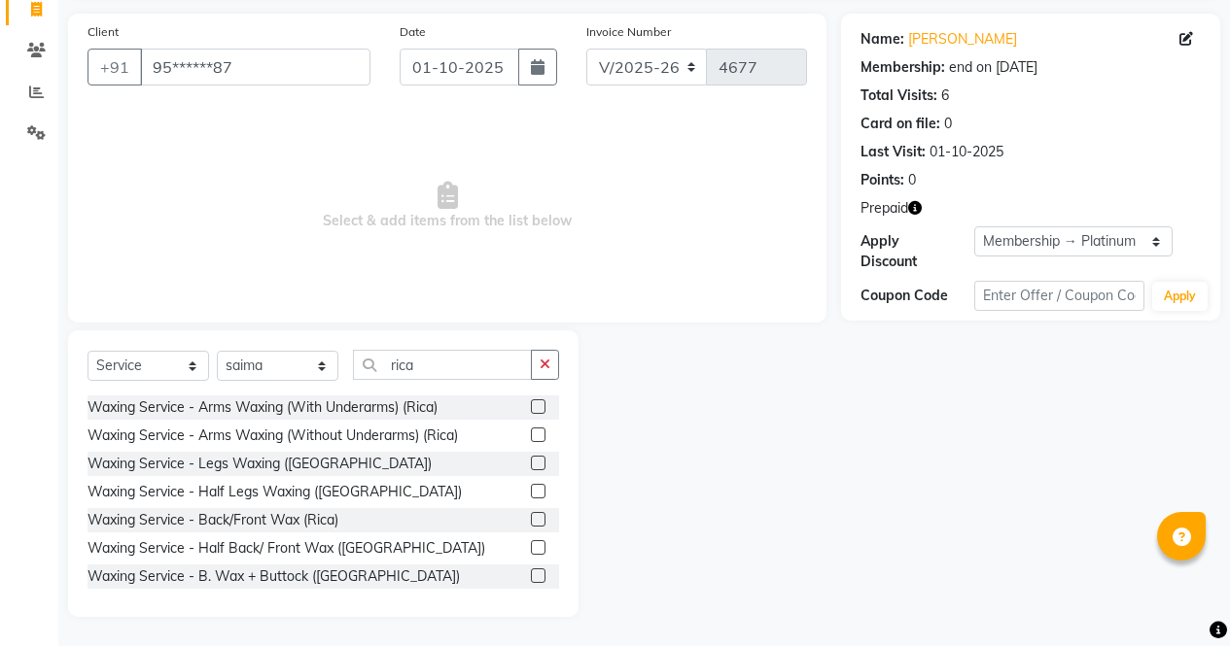
click at [531, 492] on label at bounding box center [538, 491] width 15 height 15
click at [531, 492] on input "checkbox" at bounding box center [537, 492] width 13 height 13
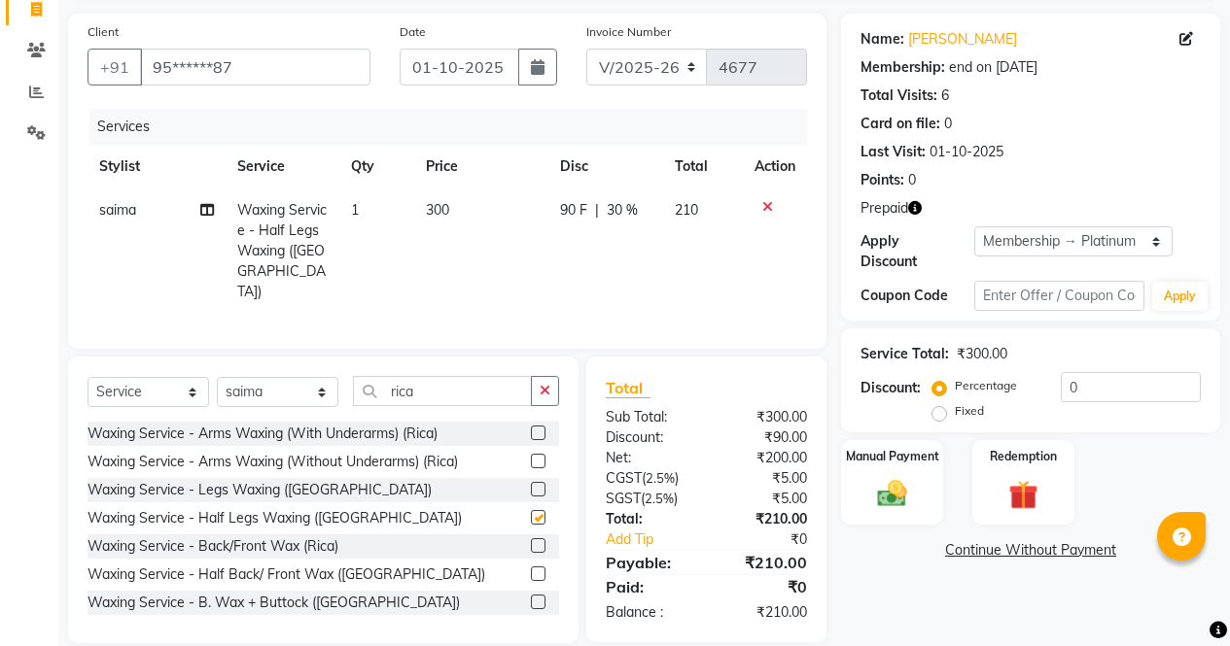
click at [531, 426] on label at bounding box center [538, 433] width 15 height 15
click at [531, 428] on input "checkbox" at bounding box center [537, 434] width 13 height 13
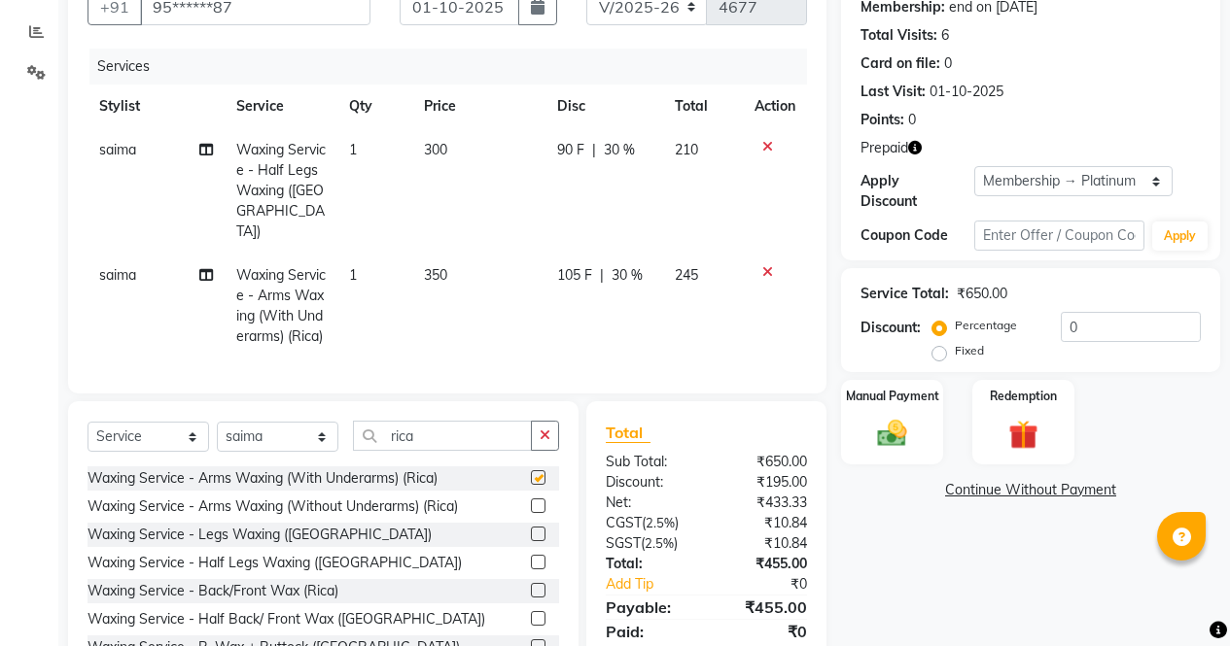
scroll to position [258, 0]
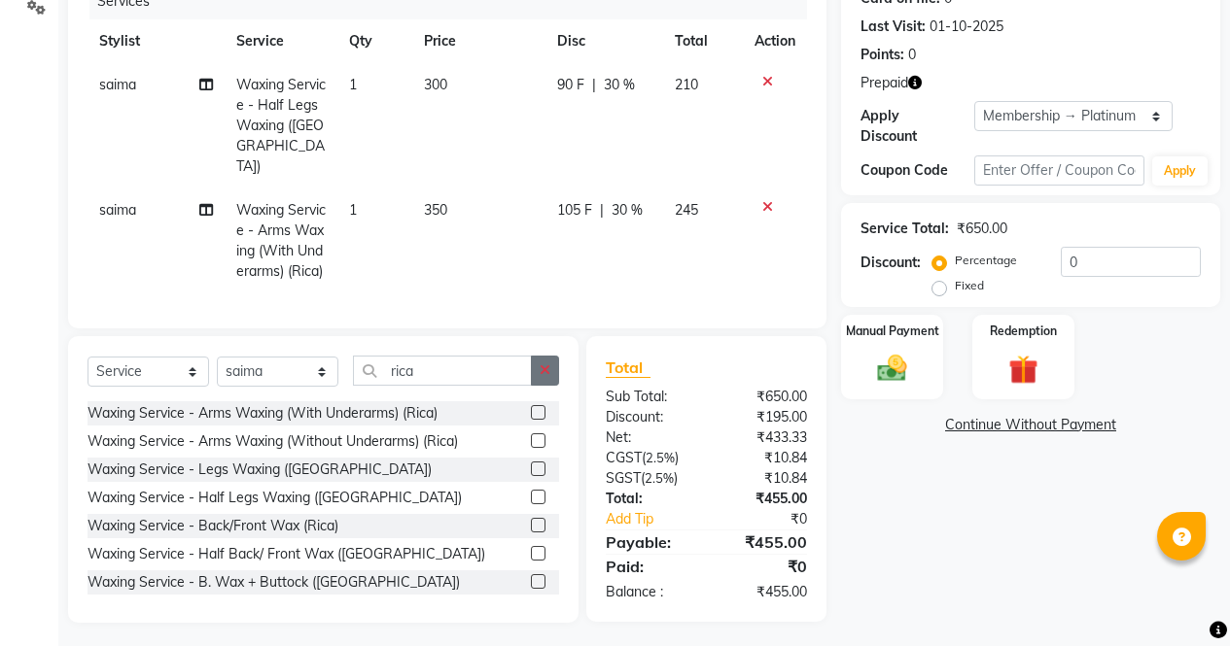
click at [551, 364] on button "button" at bounding box center [545, 371] width 28 height 30
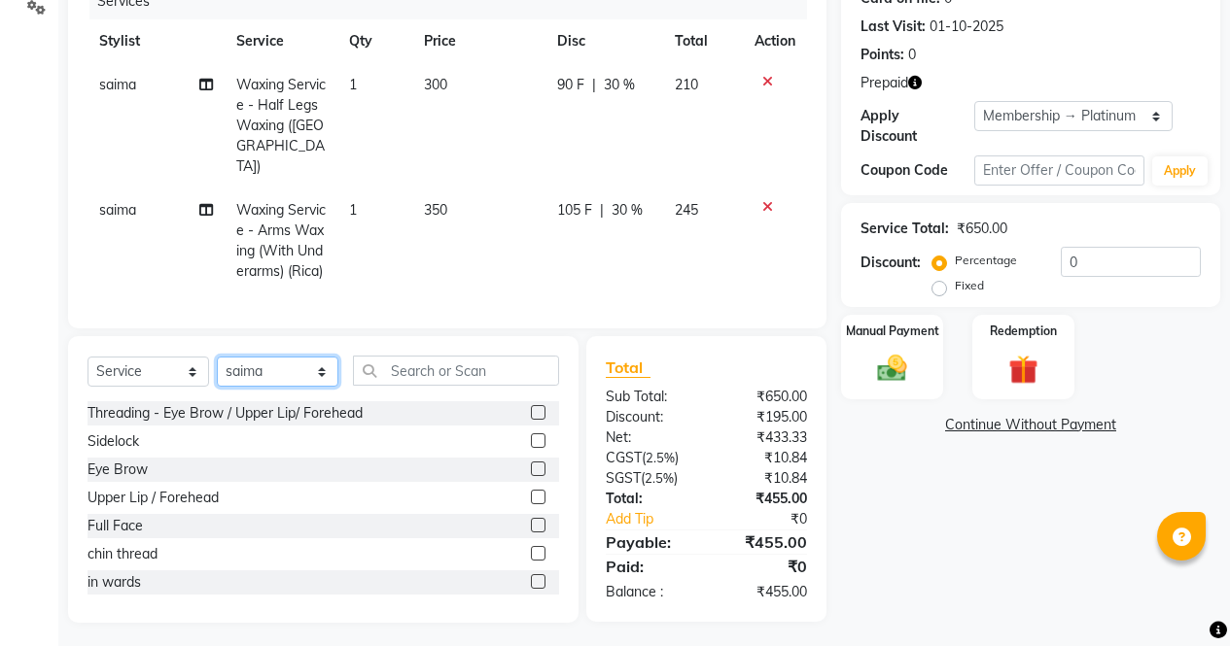
click at [319, 373] on select "Select Stylist ajeet Aman anu armaan ashu Front Desk muskaan rakhi saima shivam…" at bounding box center [278, 372] width 122 height 30
click at [327, 367] on select "Select Stylist ajeet Aman anu armaan ashu Front Desk muskaan rakhi saima shivam…" at bounding box center [278, 372] width 122 height 30
click at [531, 407] on label at bounding box center [538, 412] width 15 height 15
click at [531, 407] on input "checkbox" at bounding box center [537, 413] width 13 height 13
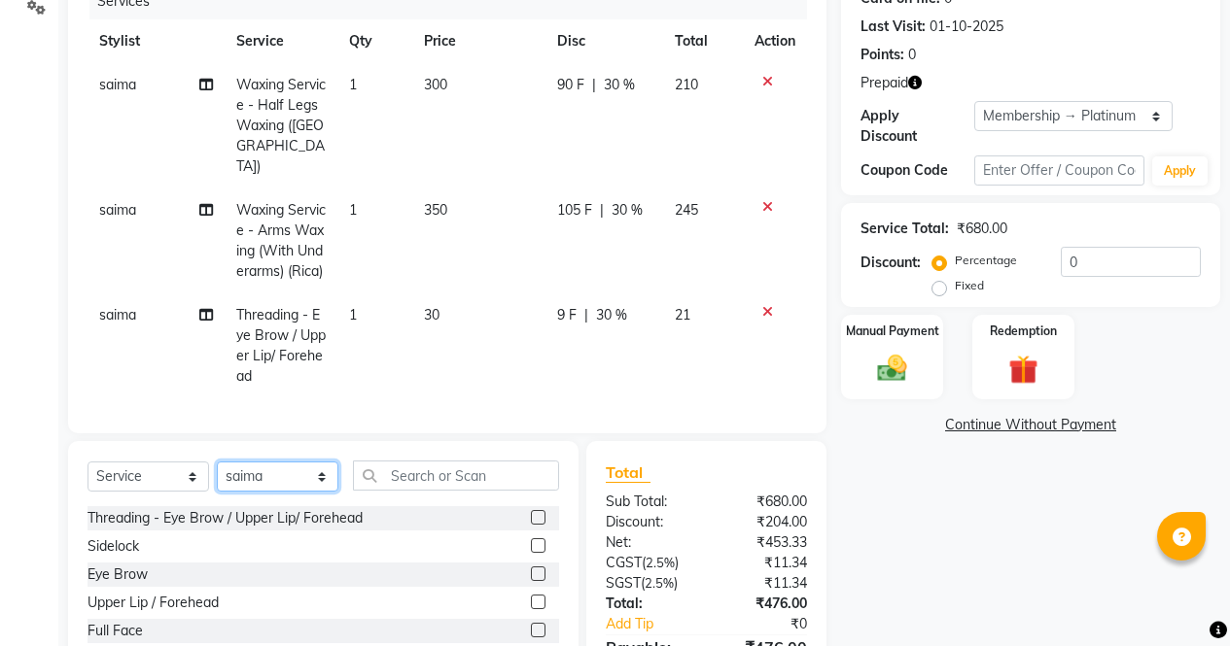
click at [302, 469] on select "Select Stylist ajeet Aman anu armaan ashu Front Desk muskaan rakhi saima shivam…" at bounding box center [278, 477] width 122 height 30
click at [217, 462] on select "Select Stylist ajeet Aman anu armaan ashu Front Desk muskaan rakhi saima shivam…" at bounding box center [278, 477] width 122 height 30
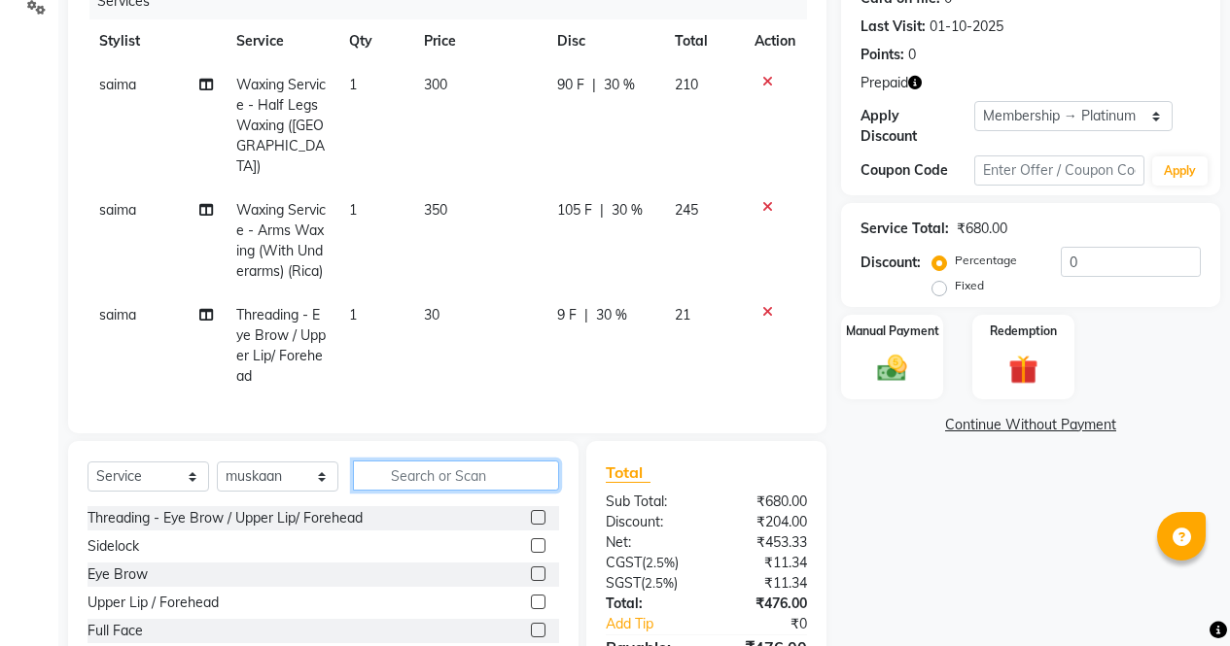
click at [448, 463] on input "text" at bounding box center [456, 476] width 206 height 30
click at [531, 568] on label at bounding box center [538, 574] width 15 height 15
click at [531, 569] on input "checkbox" at bounding box center [537, 575] width 13 height 13
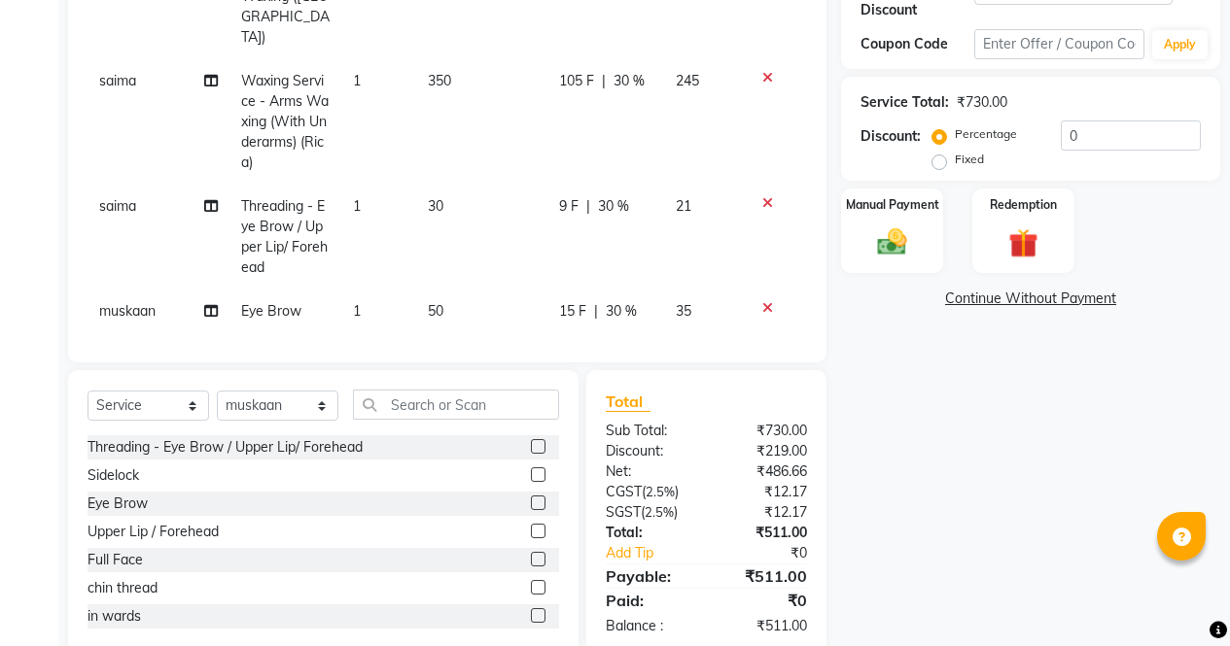
scroll to position [424, 0]
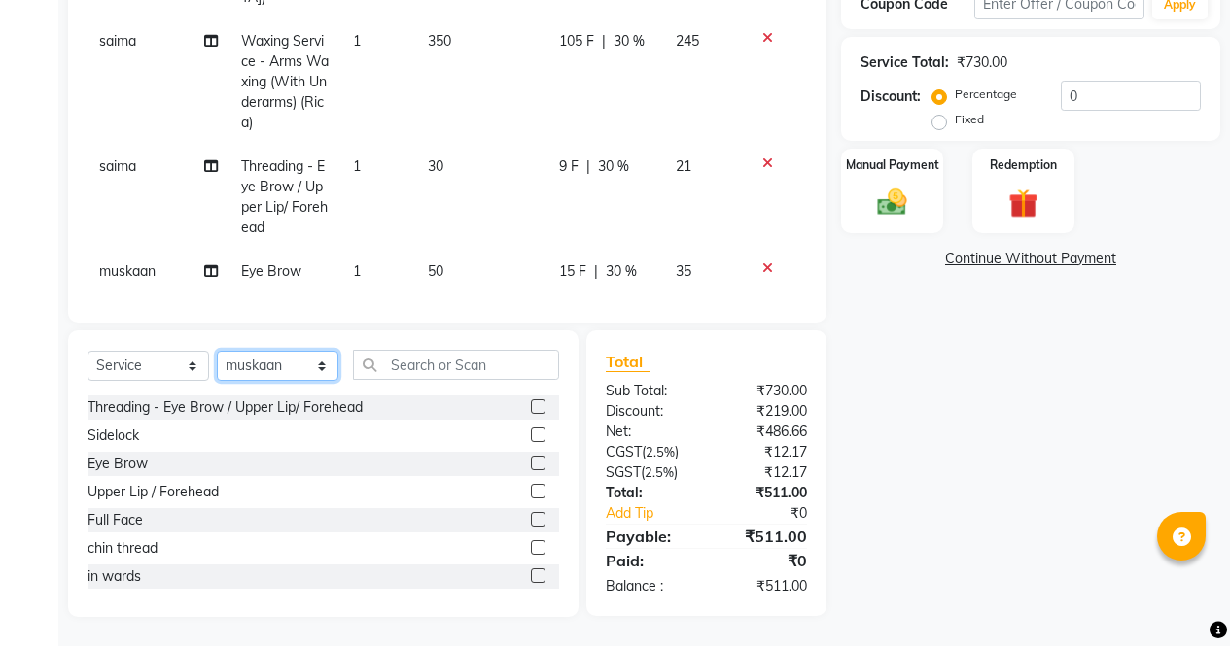
click at [313, 361] on select "Select Stylist ajeet Aman anu armaan ashu Front Desk muskaan rakhi saima shivam…" at bounding box center [278, 366] width 122 height 30
click at [217, 351] on select "Select Stylist ajeet Aman anu armaan ashu Front Desk muskaan rakhi saima shivam…" at bounding box center [278, 366] width 122 height 30
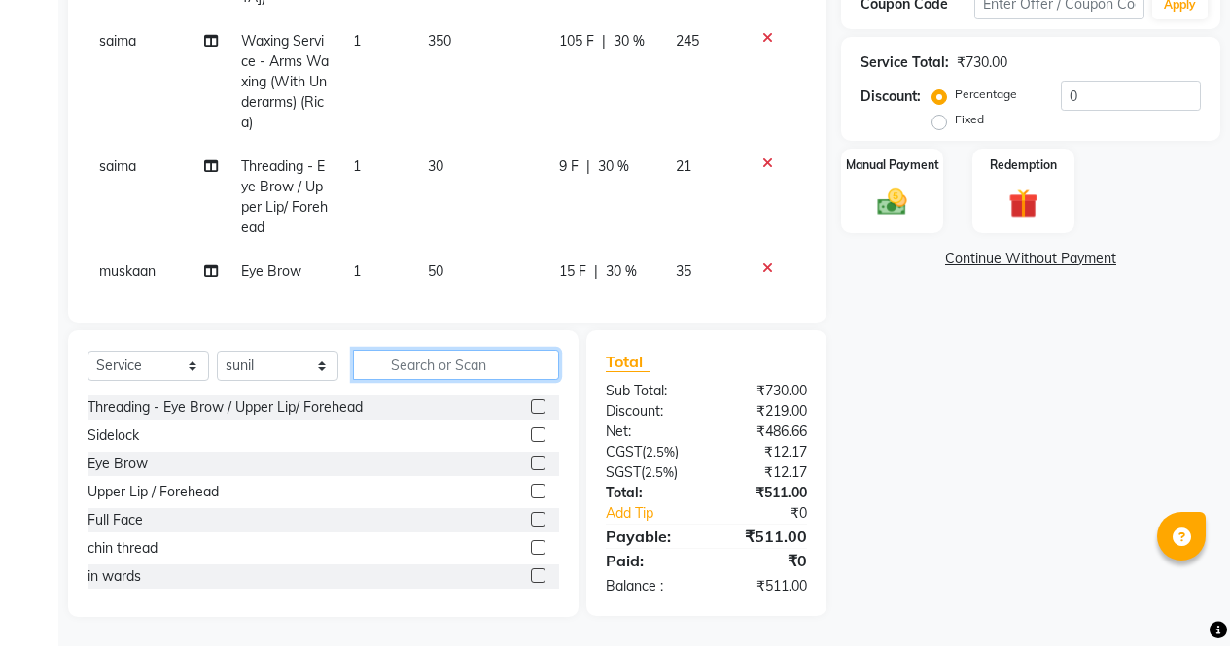
click at [486, 369] on input "text" at bounding box center [456, 365] width 206 height 30
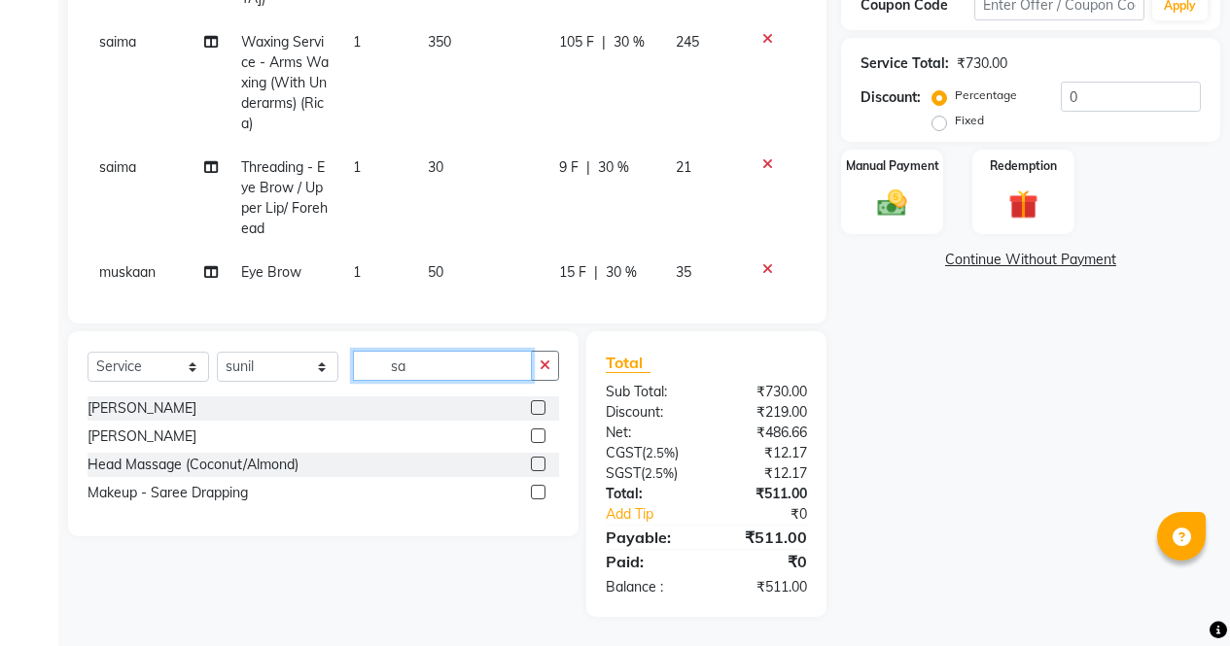
scroll to position [423, 0]
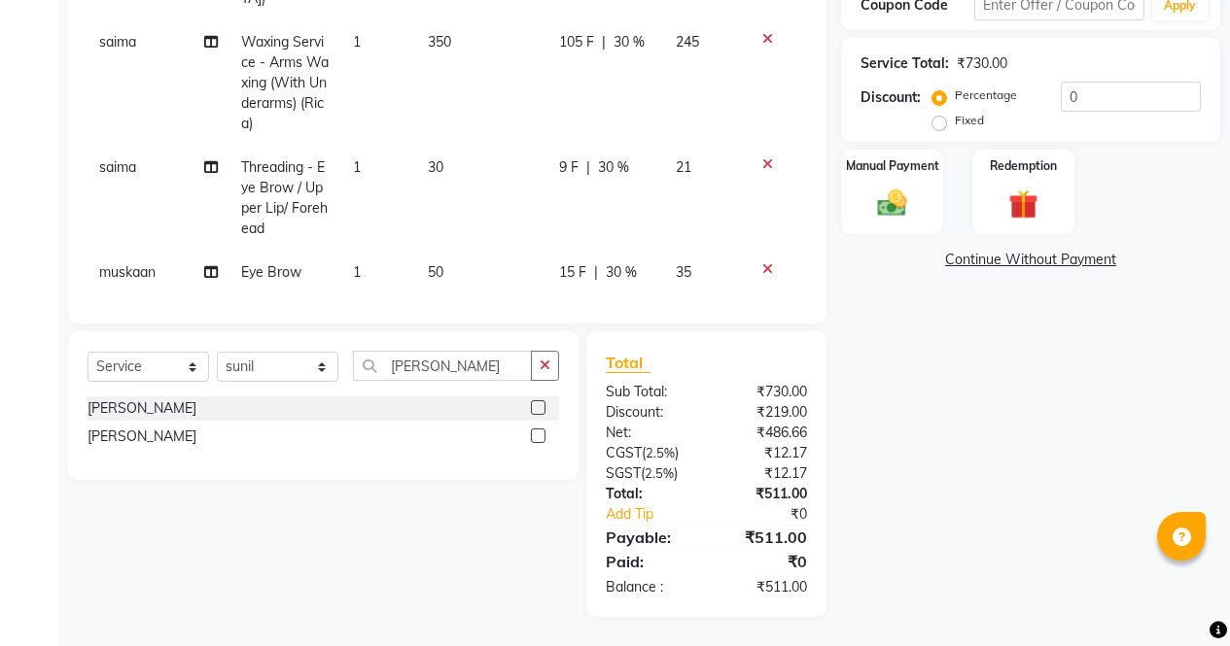
click at [543, 434] on label at bounding box center [538, 436] width 15 height 15
click at [543, 434] on input "checkbox" at bounding box center [537, 437] width 13 height 13
click at [539, 408] on label at bounding box center [538, 407] width 15 height 15
click at [539, 408] on input "checkbox" at bounding box center [537, 408] width 13 height 13
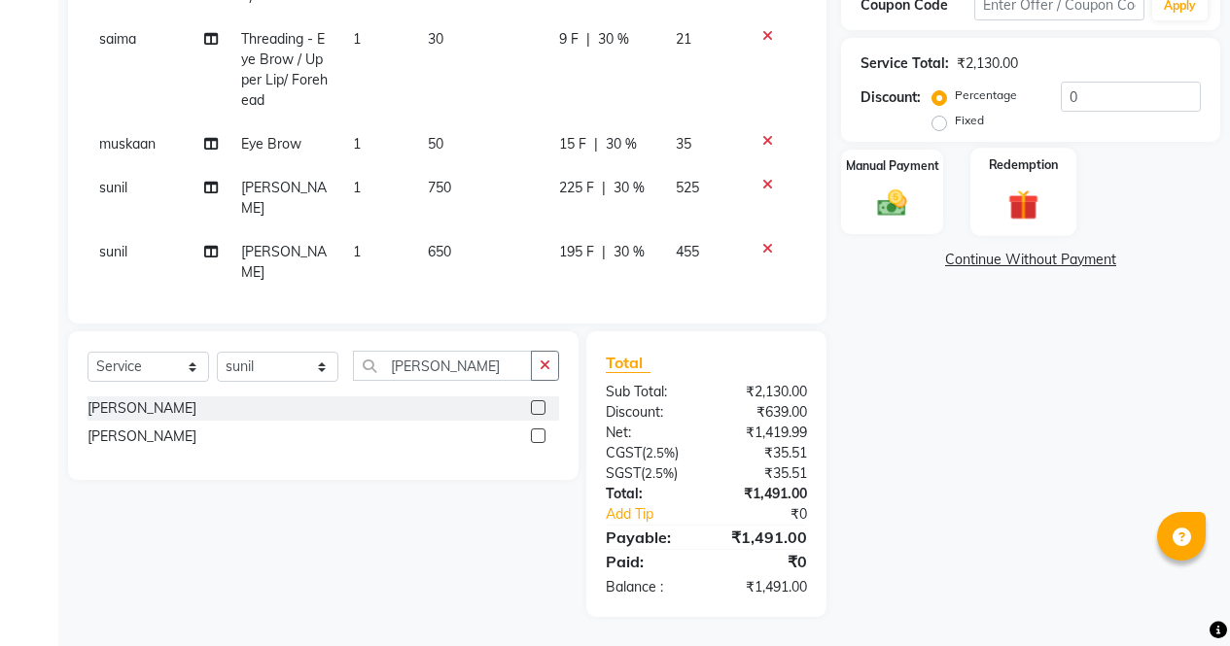
click at [1041, 186] on img at bounding box center [1023, 205] width 50 height 38
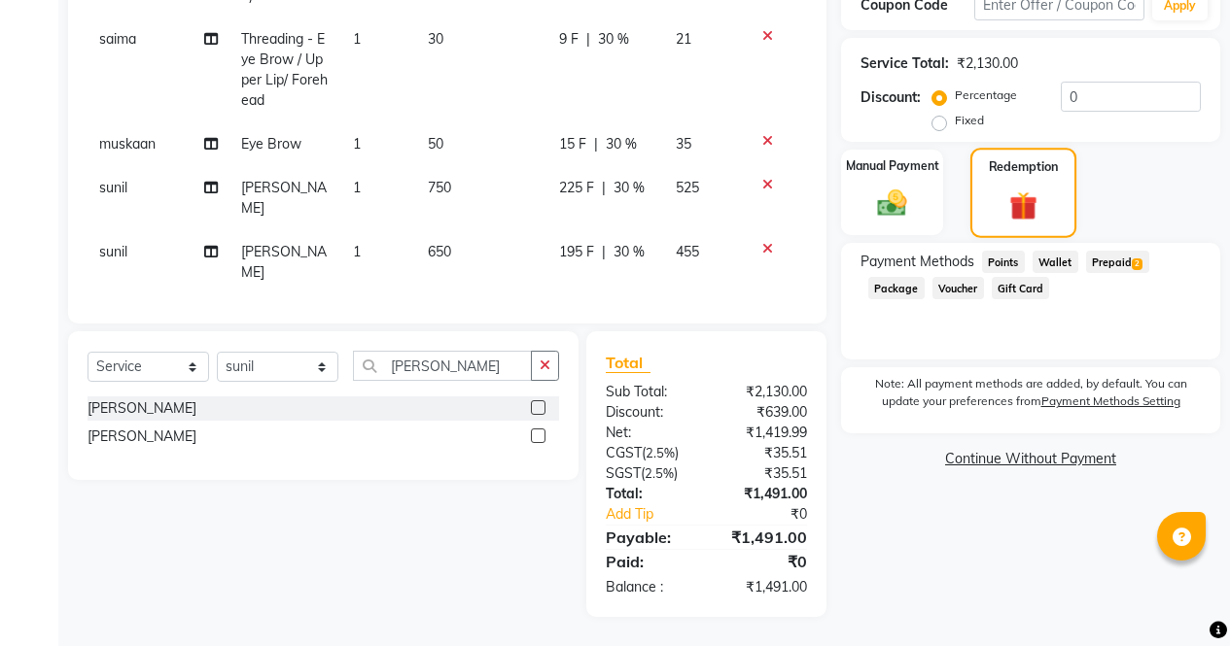
click at [1141, 259] on span "2" at bounding box center [1136, 265] width 11 height 12
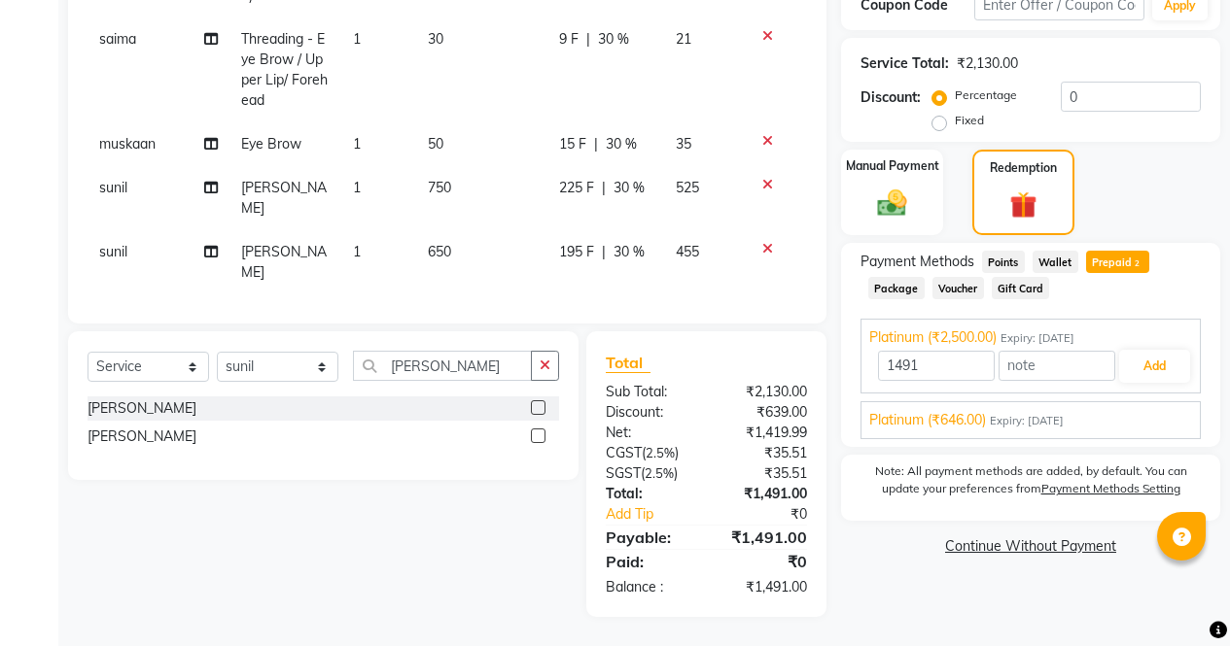
click at [1110, 413] on div "Platinum (₹646.00) Expiry: 01-02-2026" at bounding box center [1030, 420] width 323 height 20
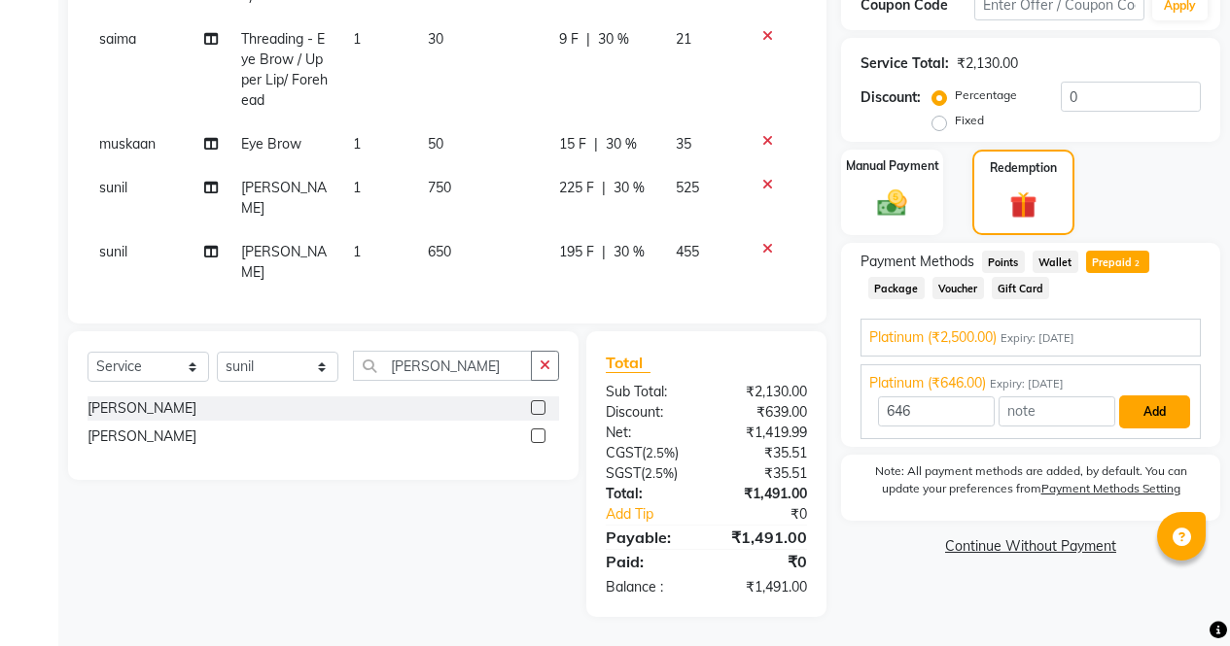
click at [1161, 396] on button "Add" at bounding box center [1154, 412] width 71 height 33
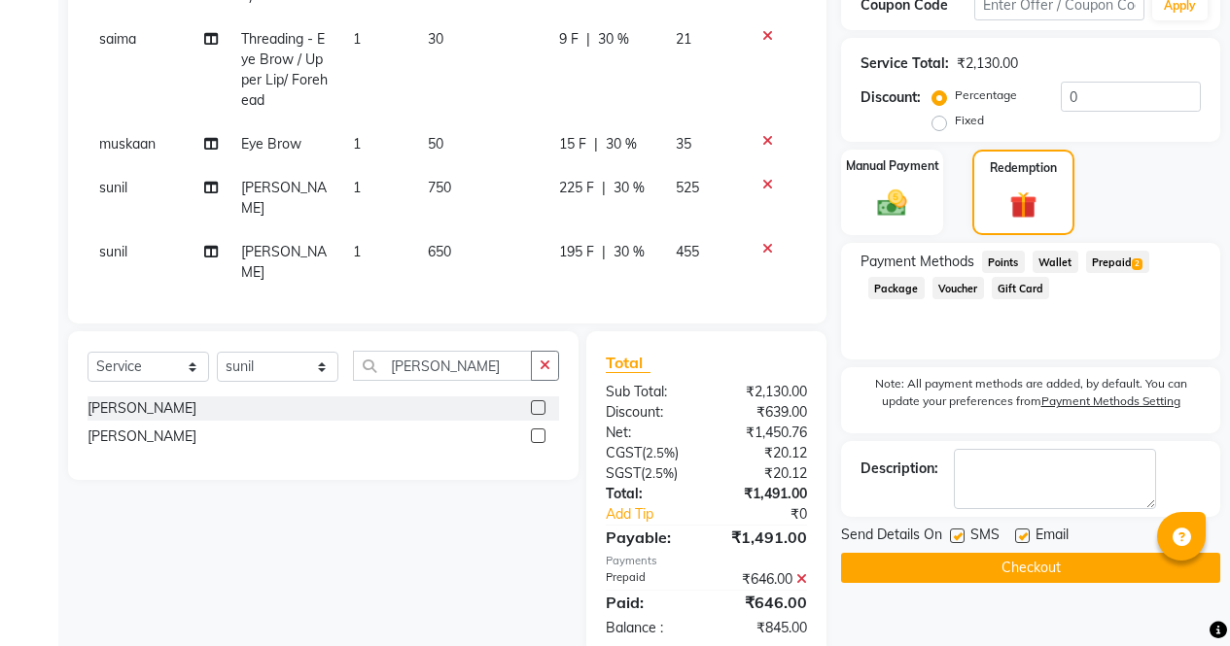
click at [1136, 259] on span "2" at bounding box center [1136, 265] width 11 height 12
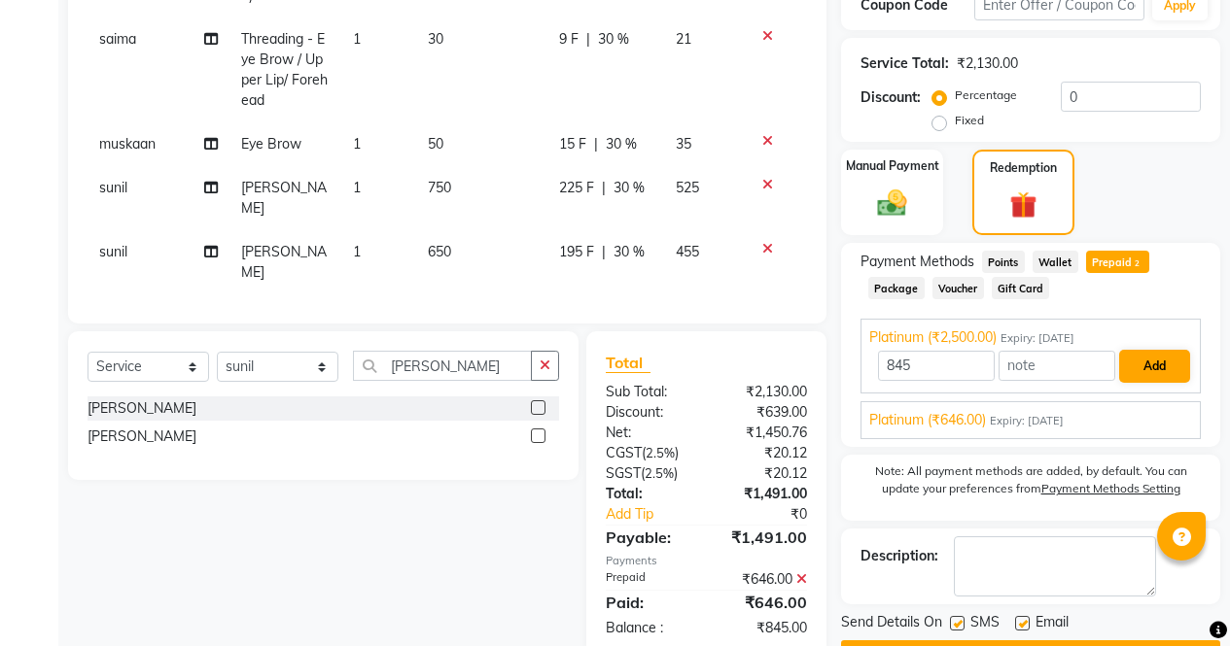
click at [1162, 356] on button "Add" at bounding box center [1154, 366] width 71 height 33
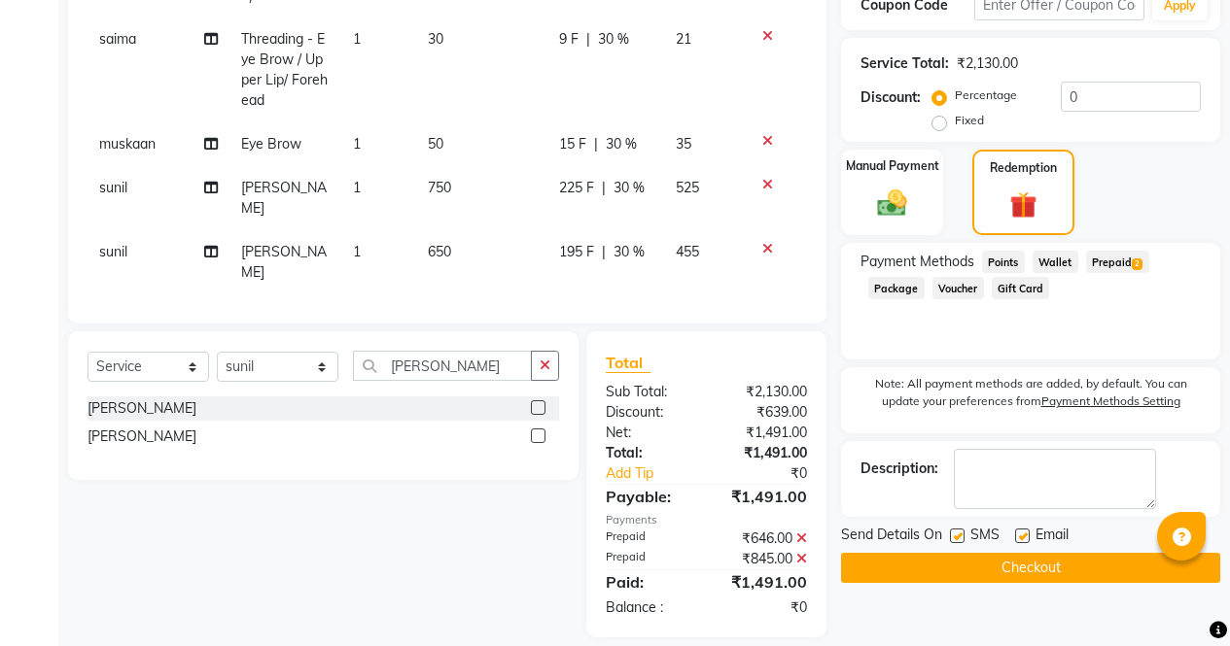
click at [1110, 566] on button "Checkout" at bounding box center [1030, 568] width 379 height 30
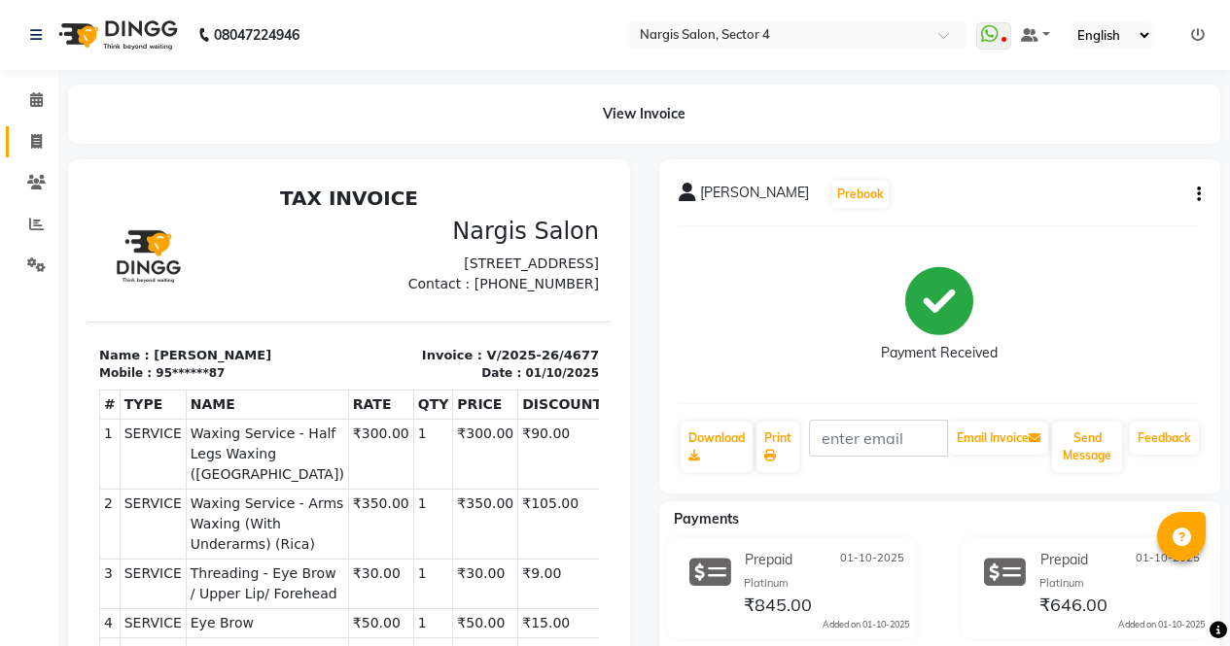
click at [50, 140] on span at bounding box center [36, 142] width 34 height 22
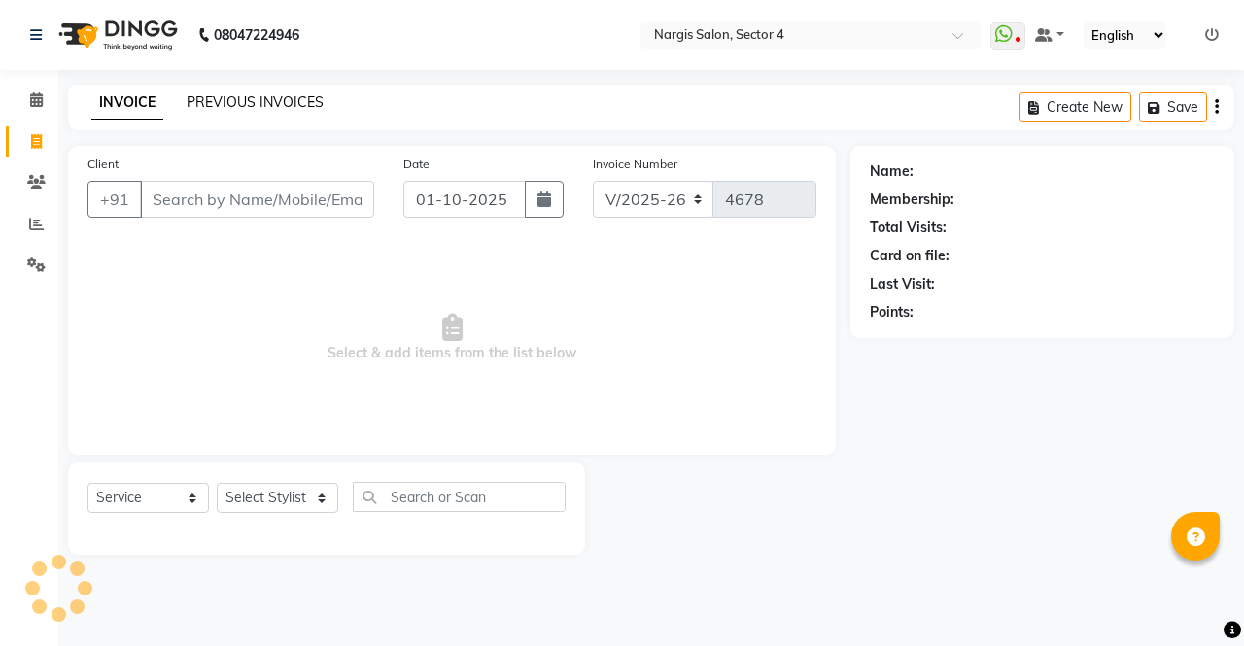
click at [227, 98] on link "PREVIOUS INVOICES" at bounding box center [255, 101] width 137 height 17
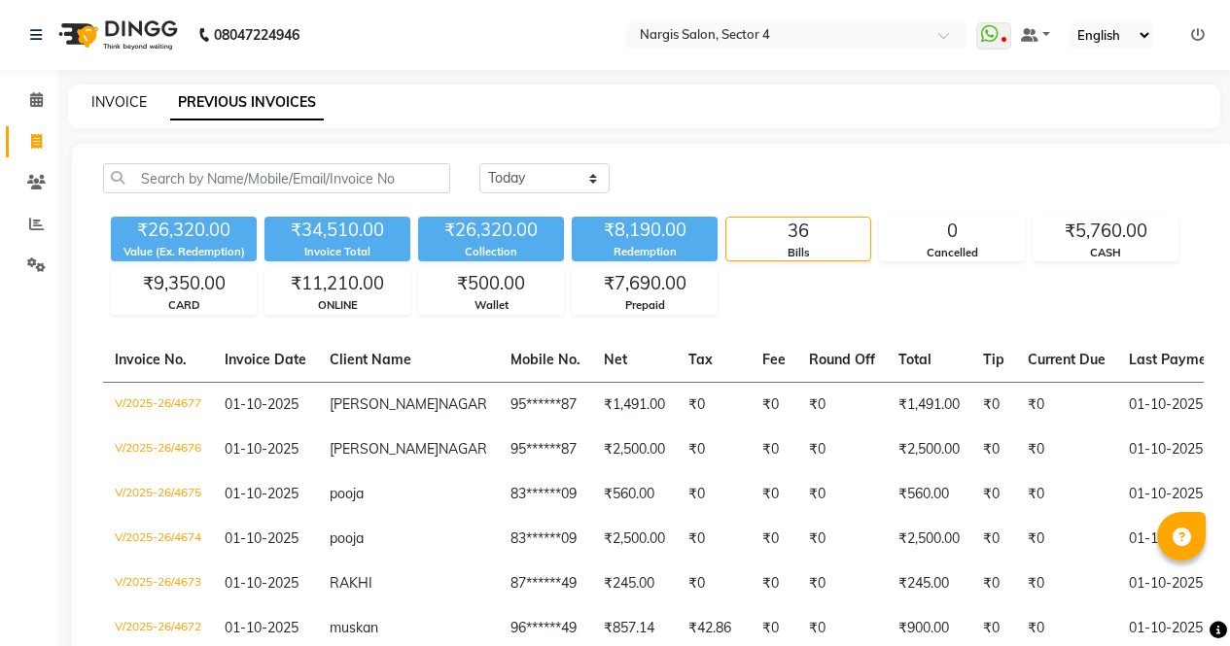
click at [117, 94] on link "INVOICE" at bounding box center [118, 101] width 55 height 17
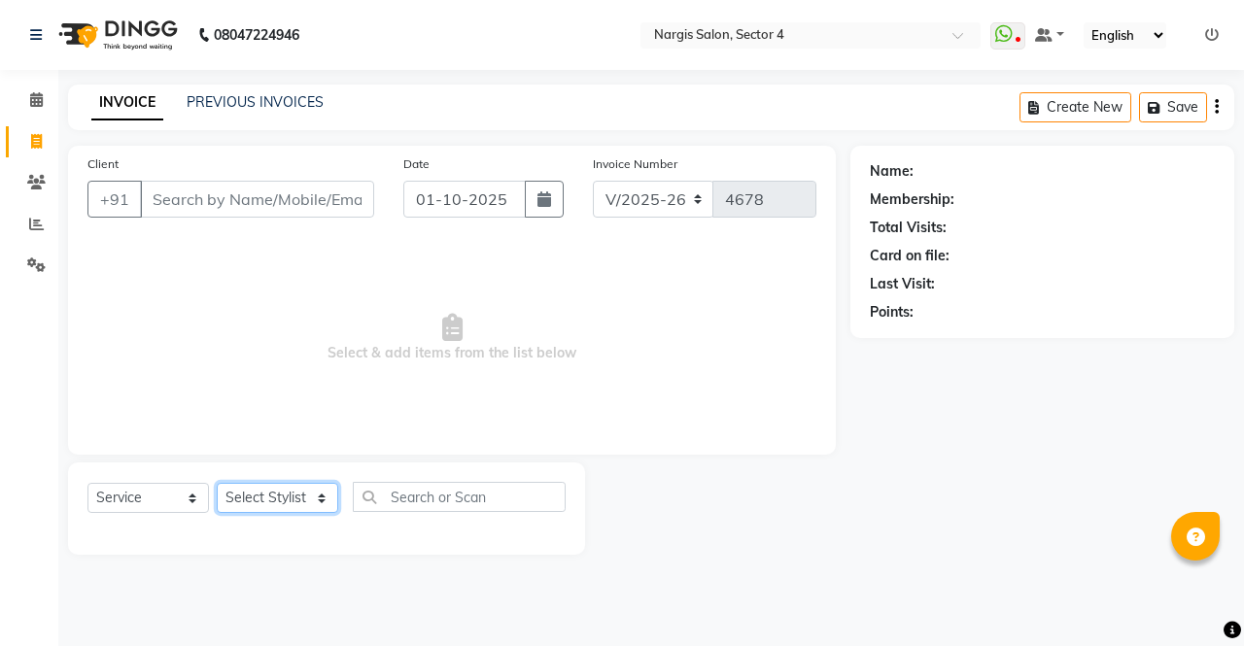
click at [255, 506] on select "Select Stylist ajeet Aman anu armaan ashu Front Desk muskaan rakhi saima shivam…" at bounding box center [278, 498] width 122 height 30
click at [217, 483] on select "Select Stylist ajeet Aman anu armaan ashu Front Desk muskaan rakhi saima shivam…" at bounding box center [278, 498] width 122 height 30
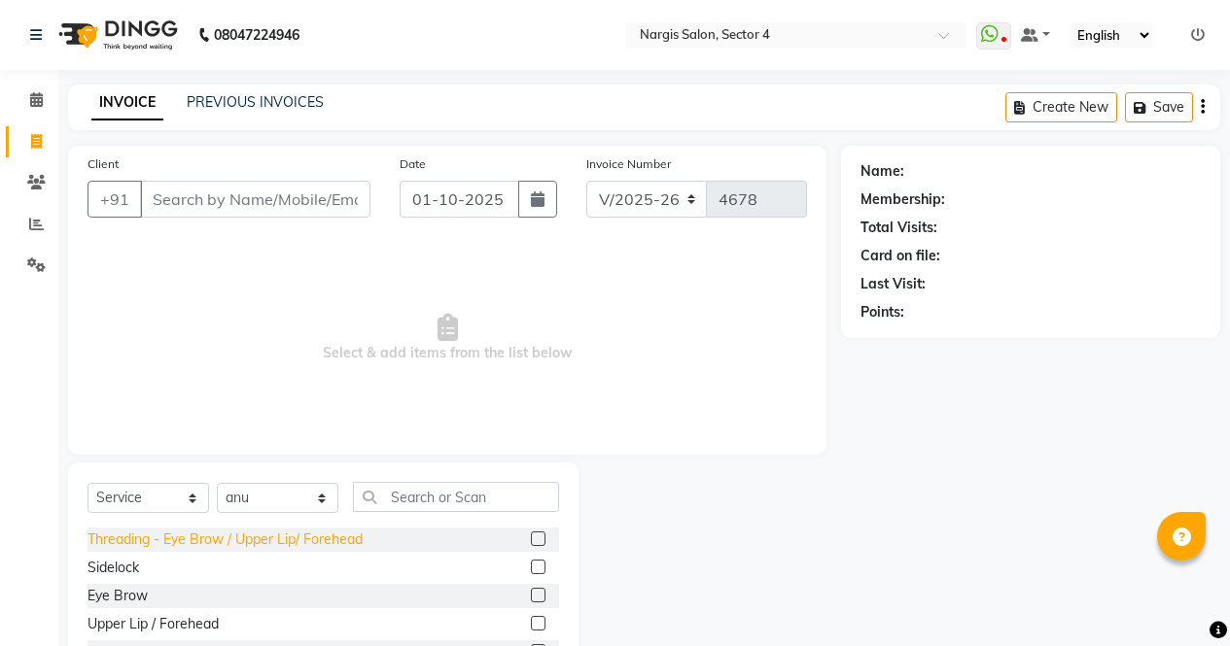
click at [102, 532] on div "Threading - Eye Brow / Upper Lip/ Forehead" at bounding box center [224, 540] width 275 height 20
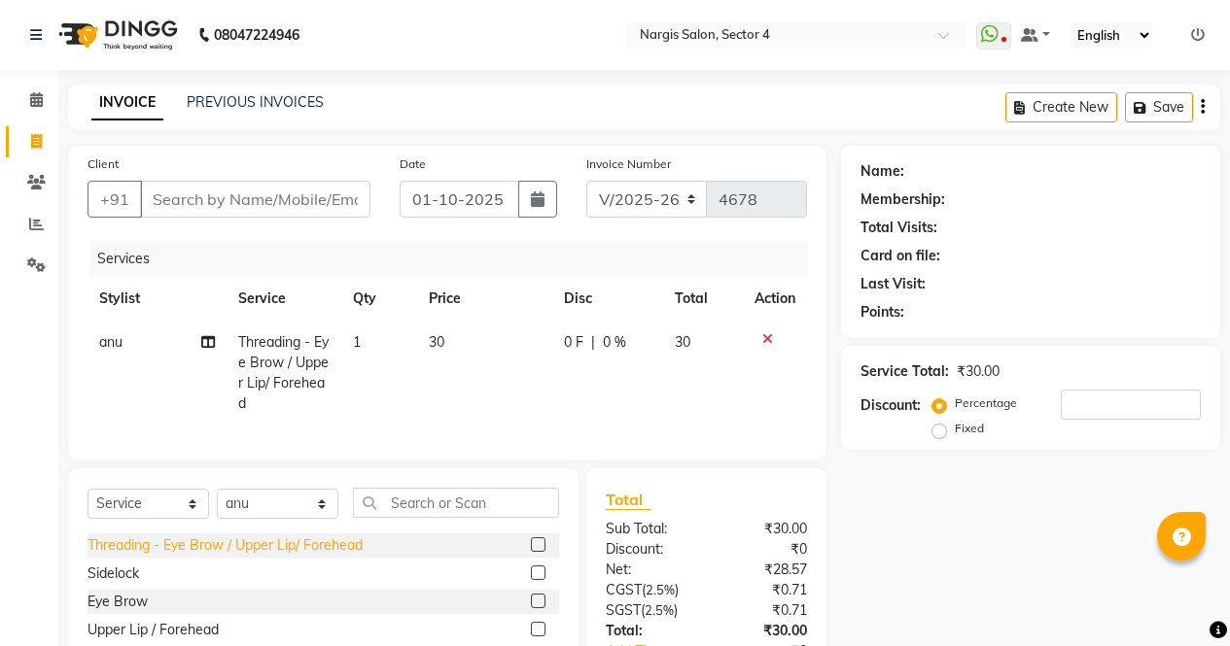
click at [106, 556] on div "Threading - Eye Brow / Upper Lip/ Forehead" at bounding box center [224, 546] width 275 height 20
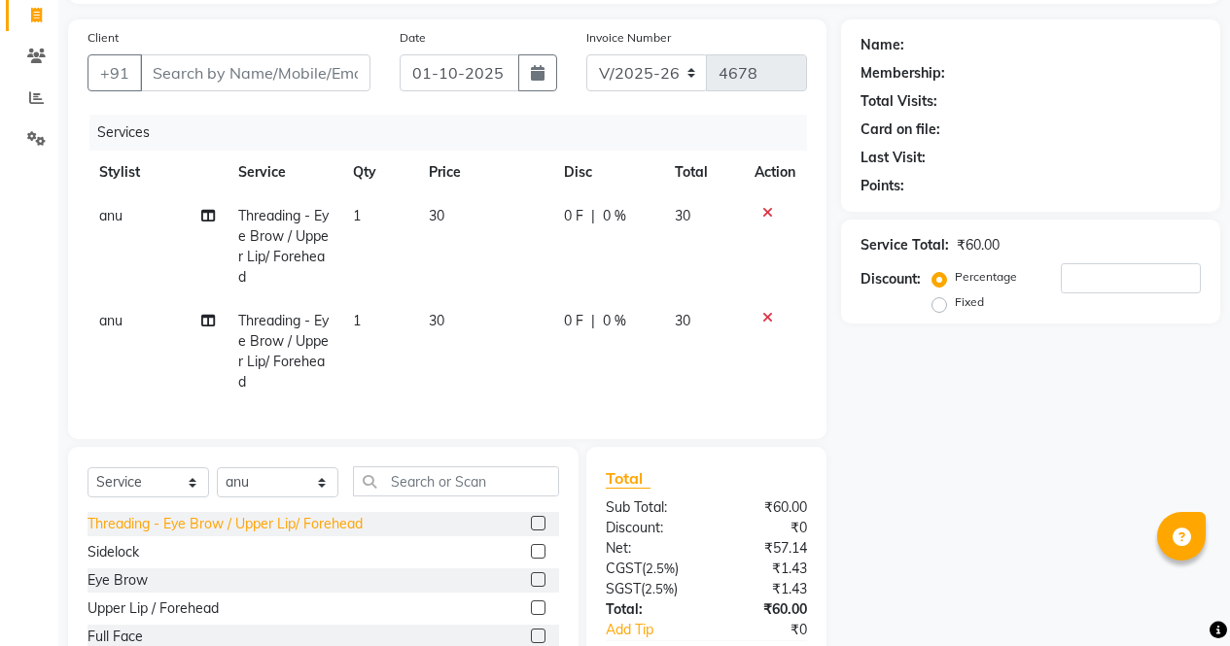
scroll to position [128, 0]
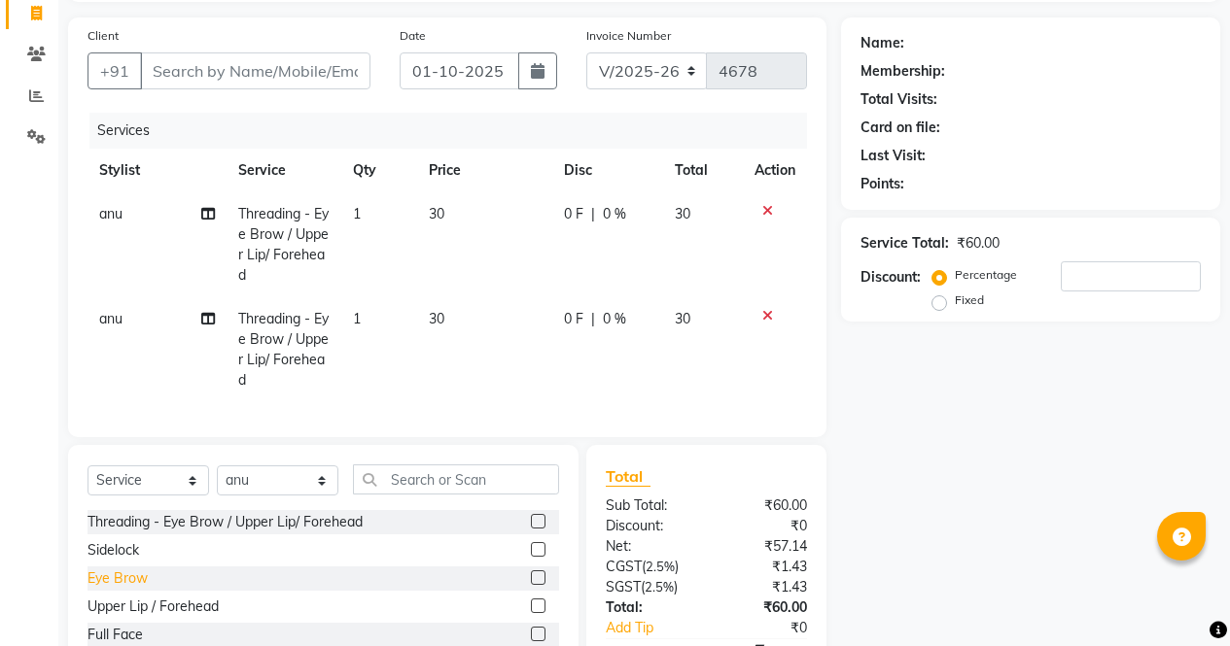
click at [102, 587] on div "Eye Brow" at bounding box center [117, 579] width 60 height 20
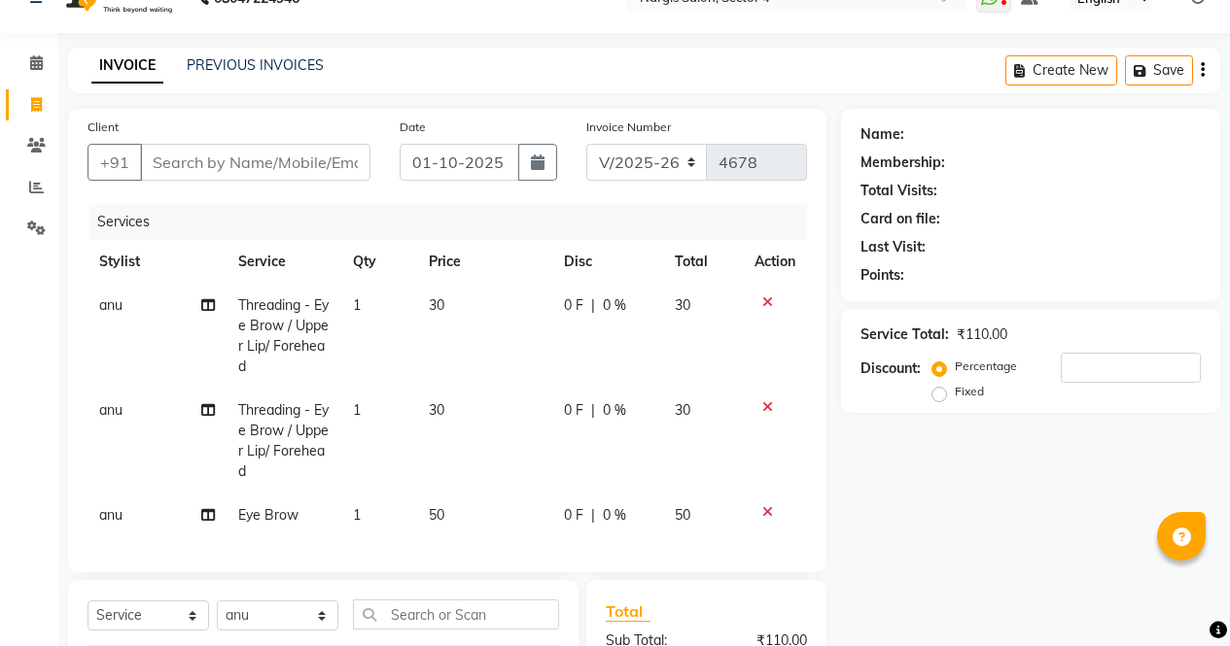
scroll to position [34, 0]
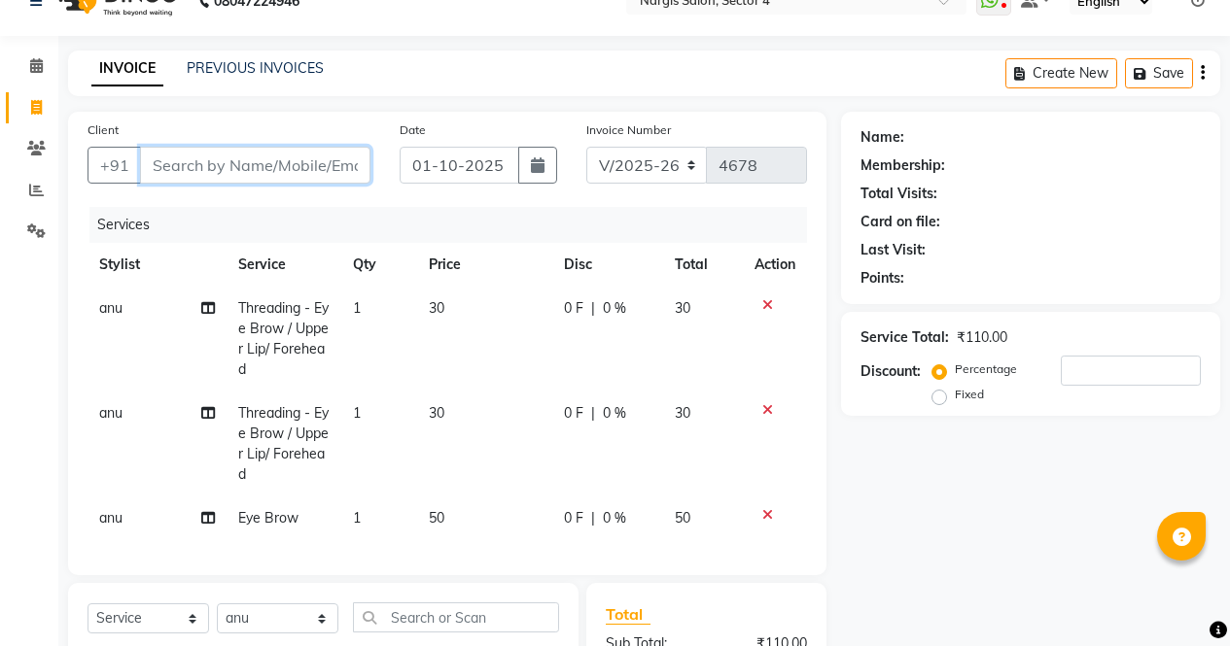
click at [238, 156] on input "Client" at bounding box center [255, 165] width 230 height 37
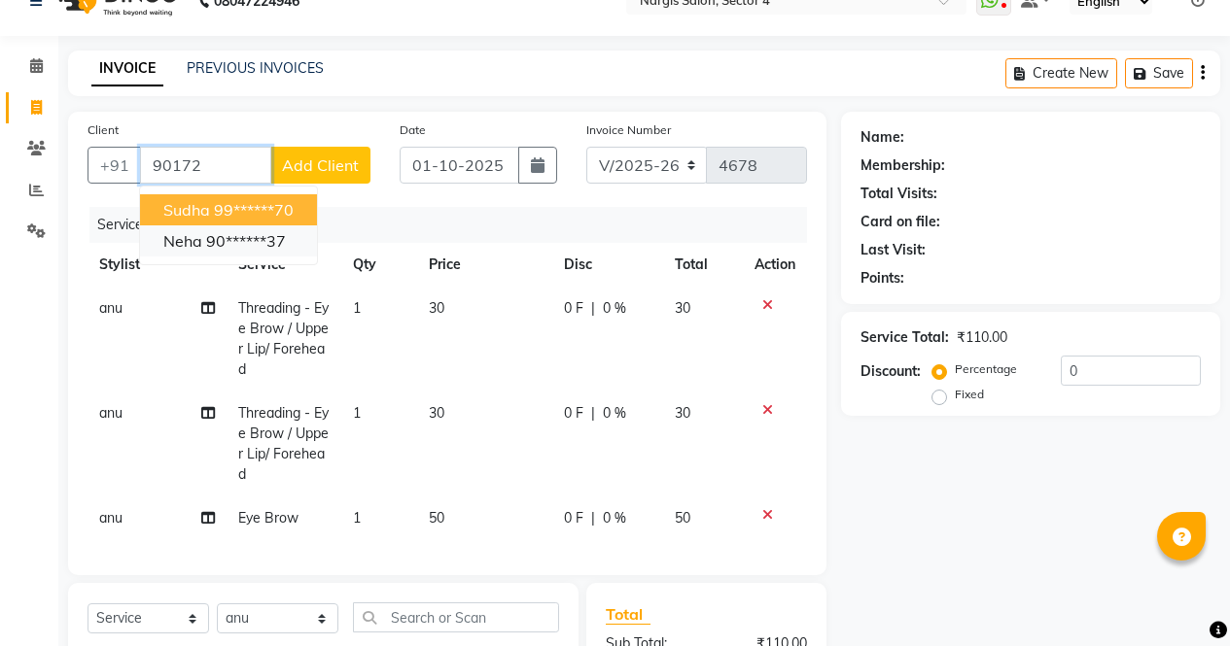
click at [186, 242] on span "neha" at bounding box center [182, 240] width 39 height 19
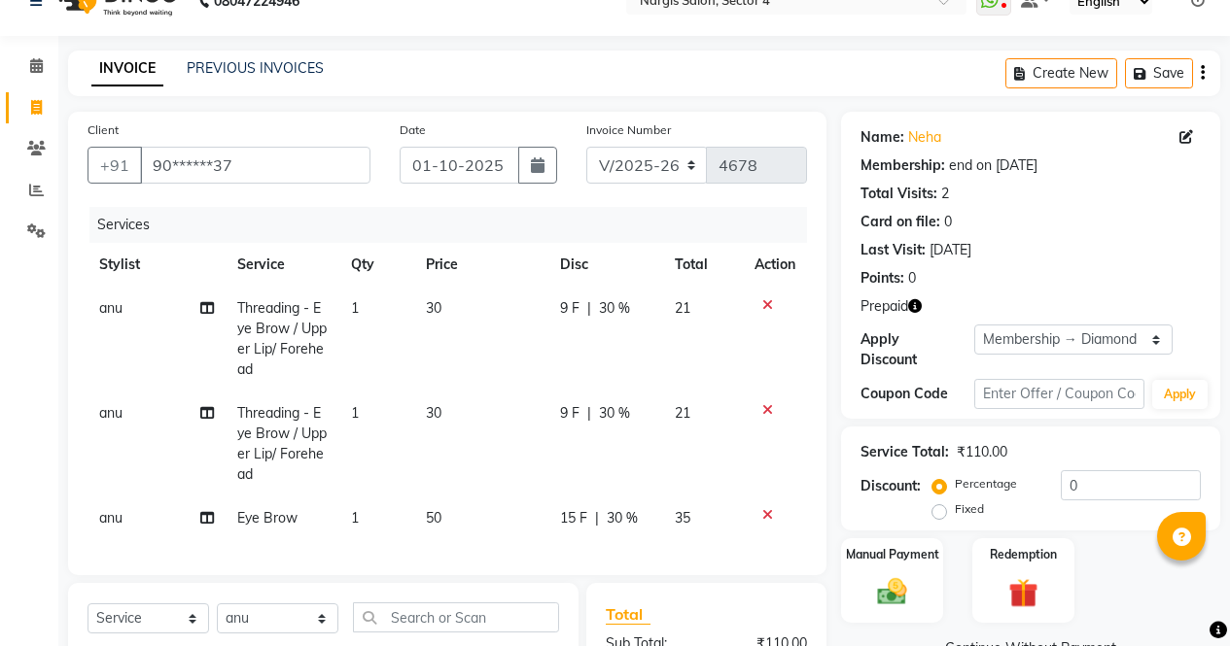
click at [921, 310] on icon "button" at bounding box center [915, 306] width 14 height 14
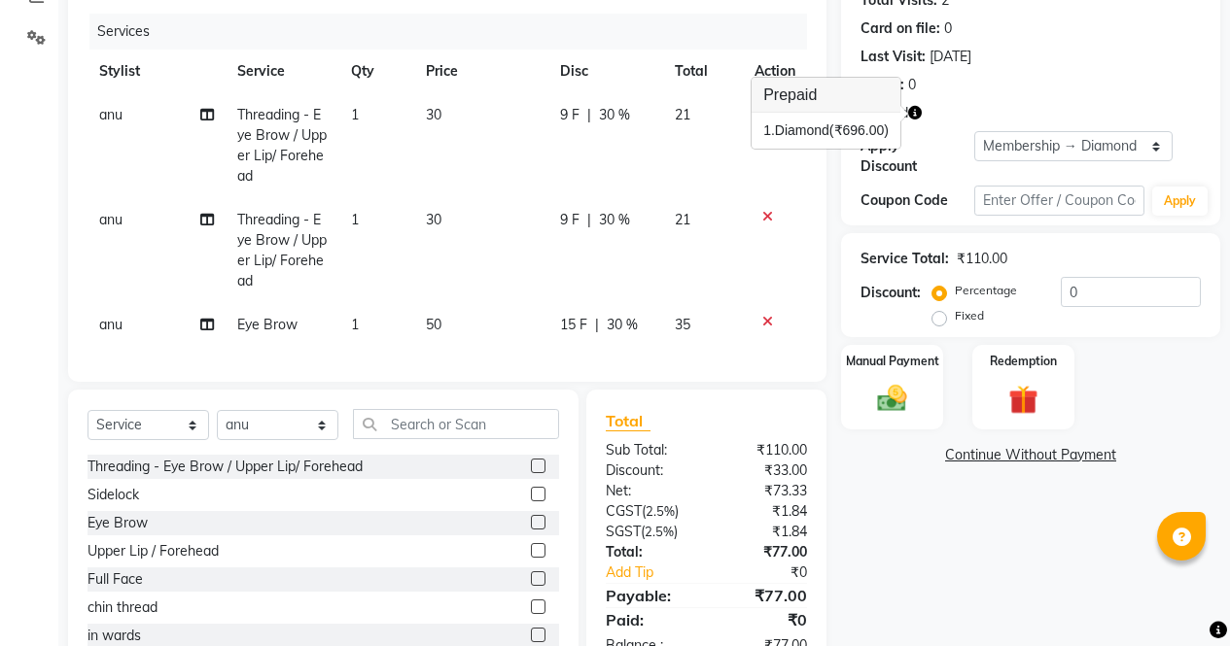
scroll to position [301, 0]
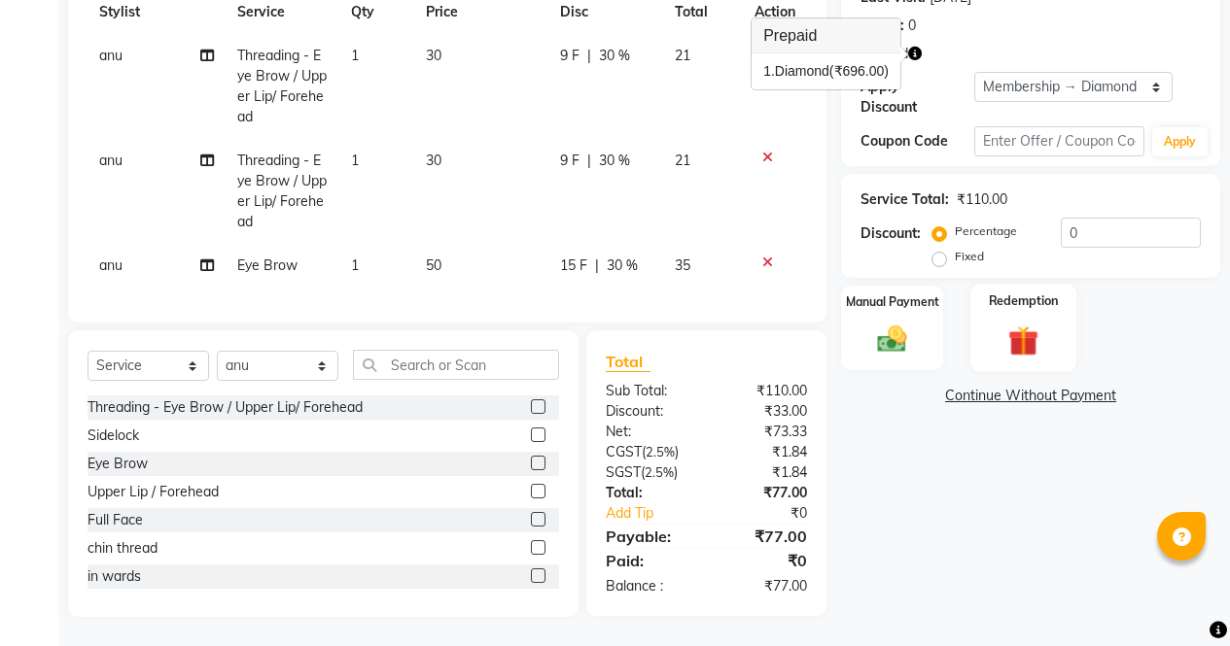
click at [1060, 309] on div "Redemption" at bounding box center [1023, 328] width 106 height 88
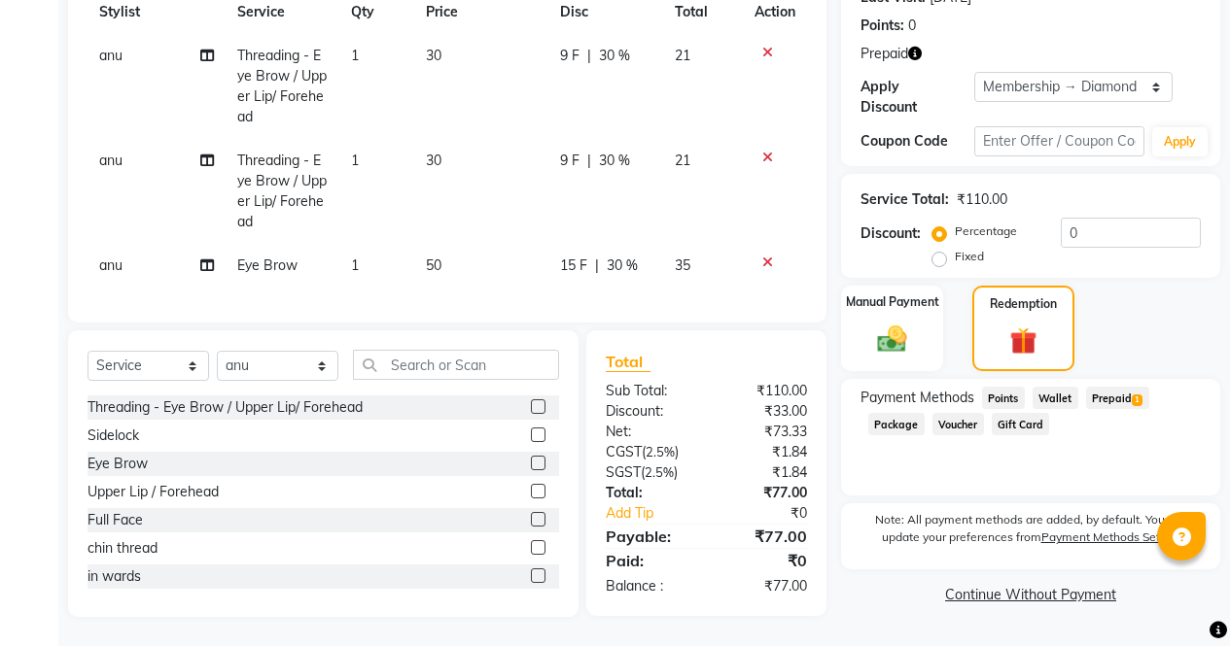
click at [1111, 387] on span "Prepaid 1" at bounding box center [1117, 398] width 63 height 22
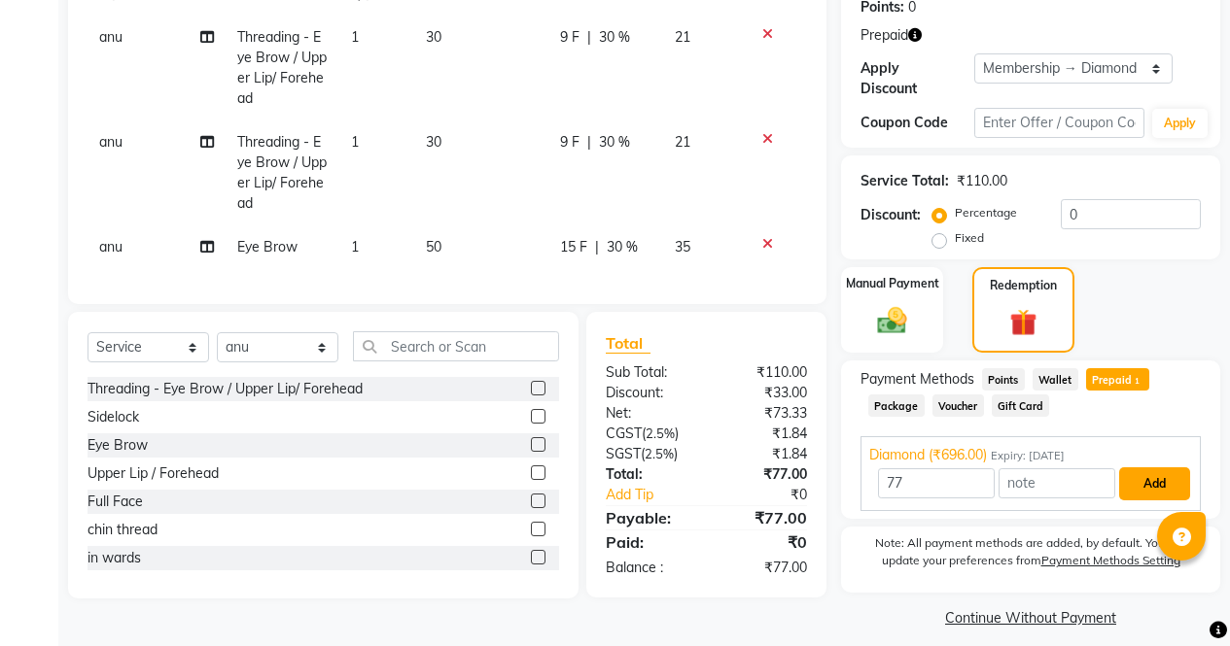
click at [1142, 470] on button "Add" at bounding box center [1154, 484] width 71 height 33
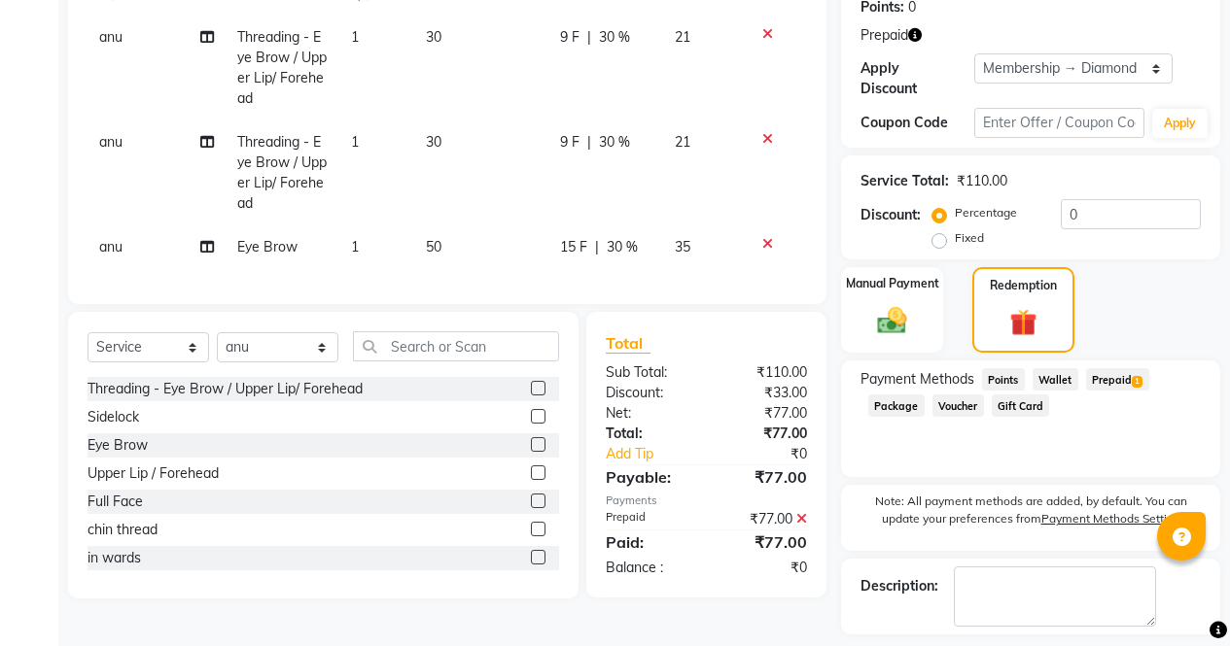
scroll to position [373, 0]
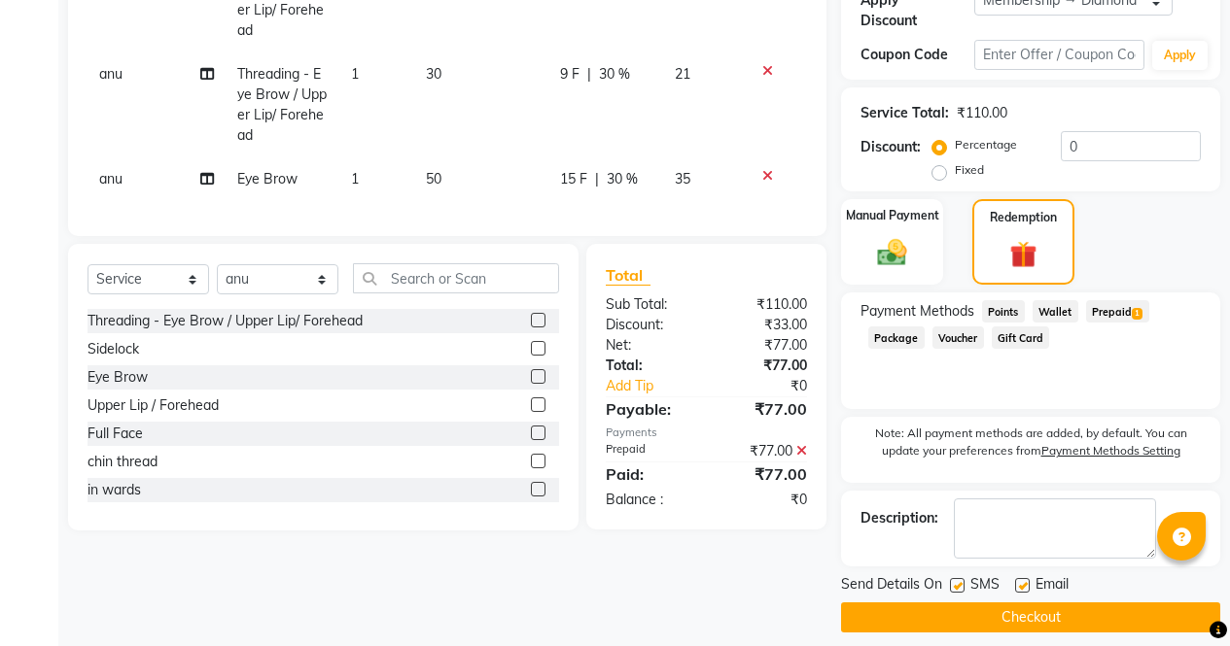
click at [1057, 608] on button "Checkout" at bounding box center [1030, 618] width 379 height 30
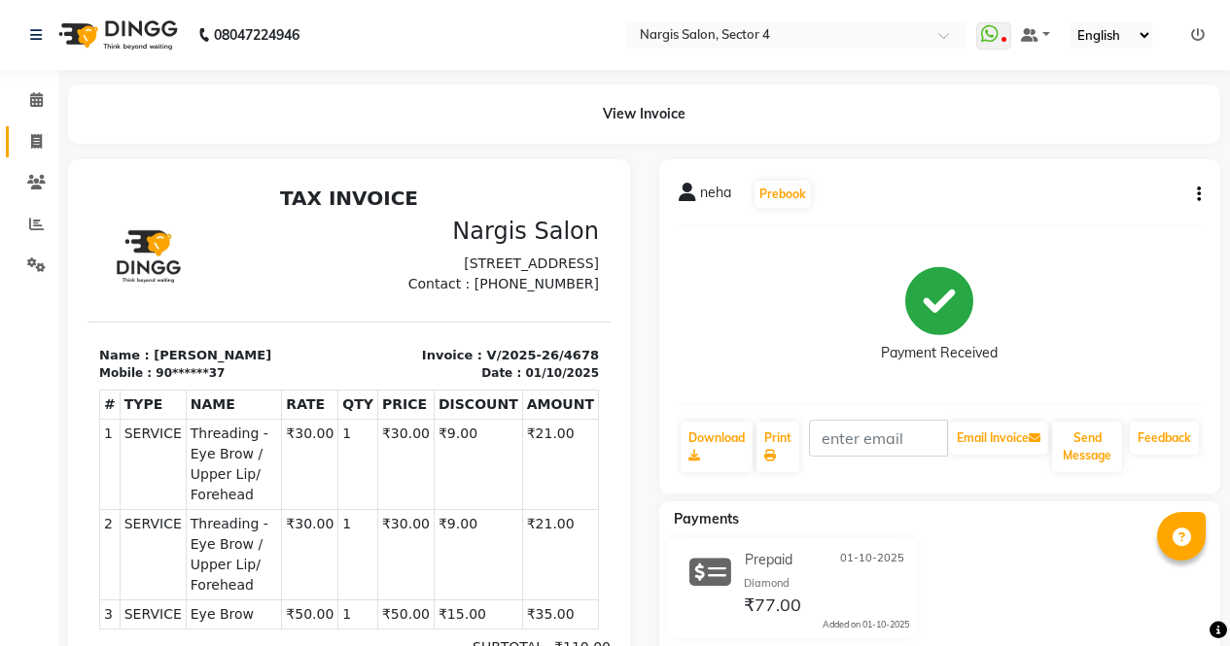
click at [37, 141] on icon at bounding box center [36, 141] width 11 height 15
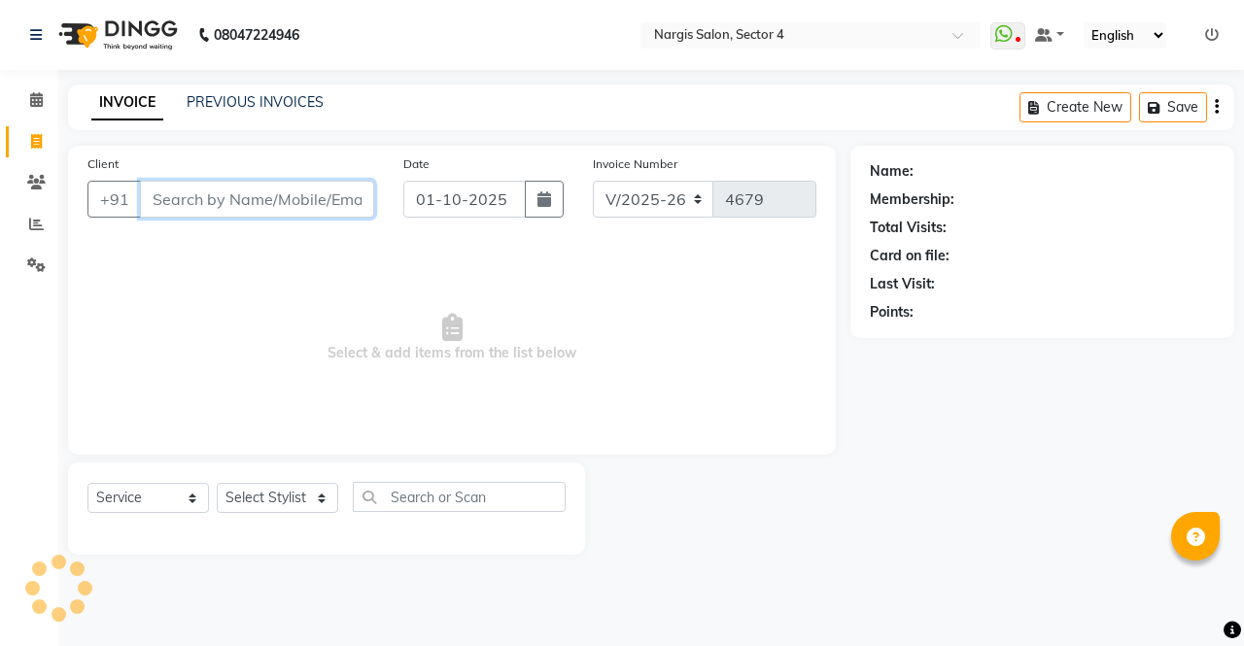
click at [283, 191] on input "Client" at bounding box center [257, 199] width 234 height 37
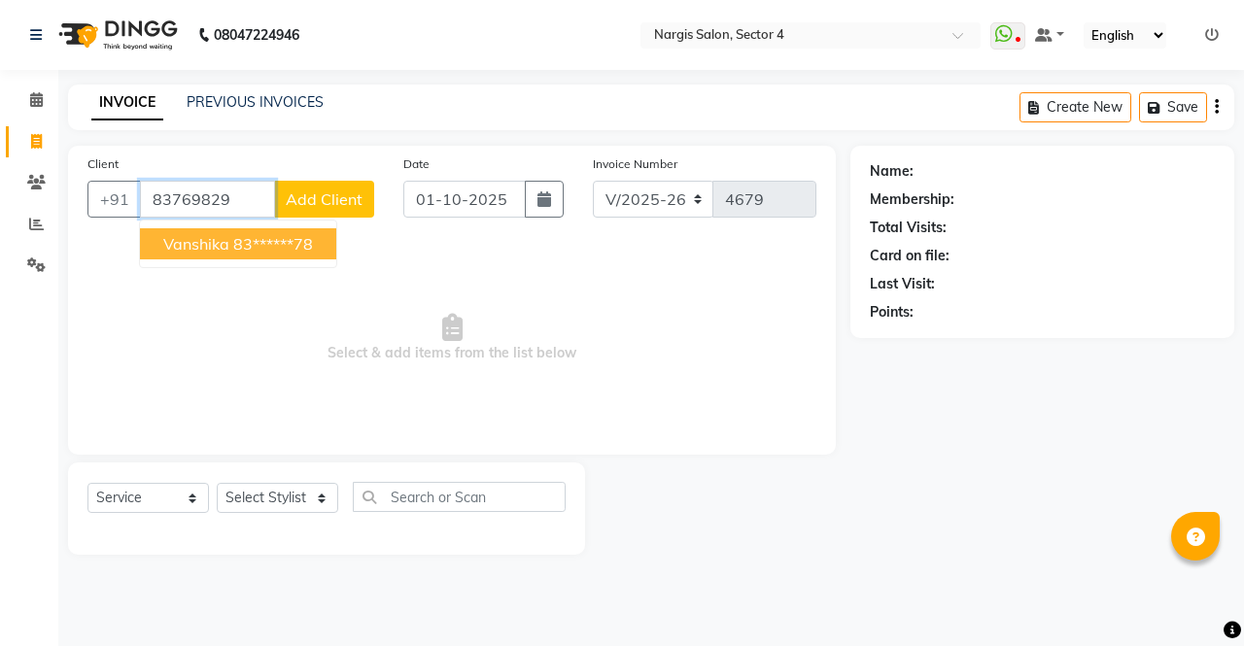
click at [291, 243] on ngb-highlight "83******78" at bounding box center [273, 243] width 80 height 19
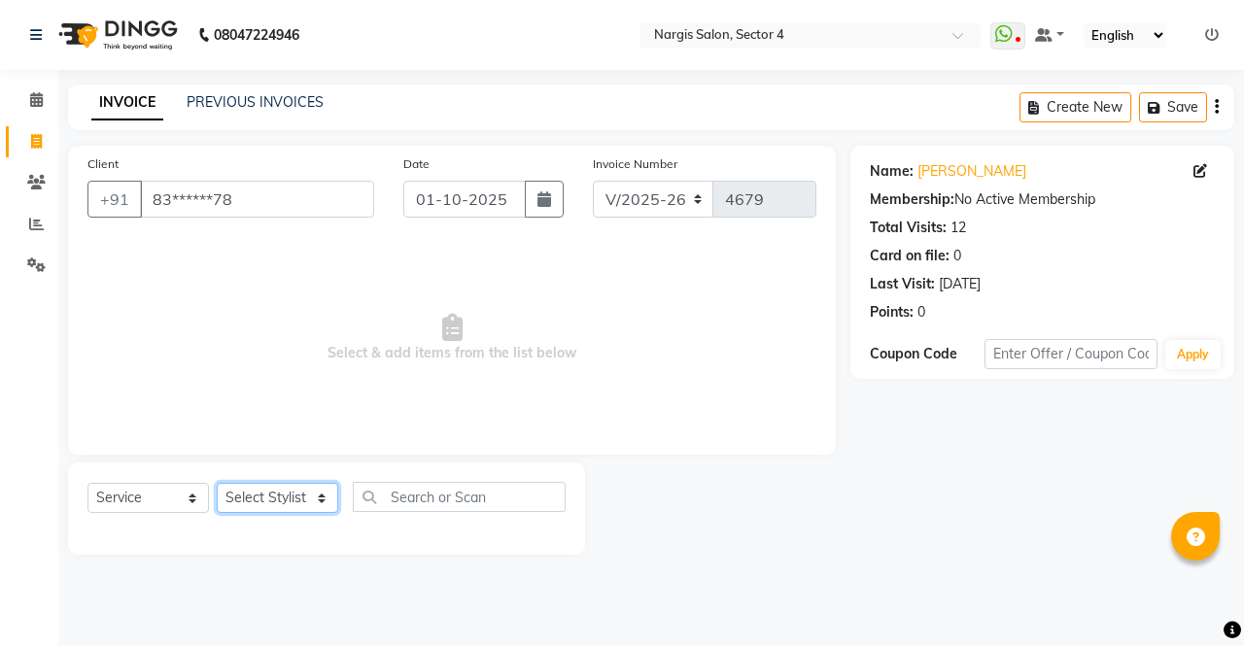
click at [259, 491] on select "Select Stylist ajeet Aman anu armaan ashu Front Desk muskaan rakhi saima shivam…" at bounding box center [278, 498] width 122 height 30
click at [217, 483] on select "Select Stylist ajeet Aman anu armaan ashu Front Desk muskaan rakhi saima shivam…" at bounding box center [278, 498] width 122 height 30
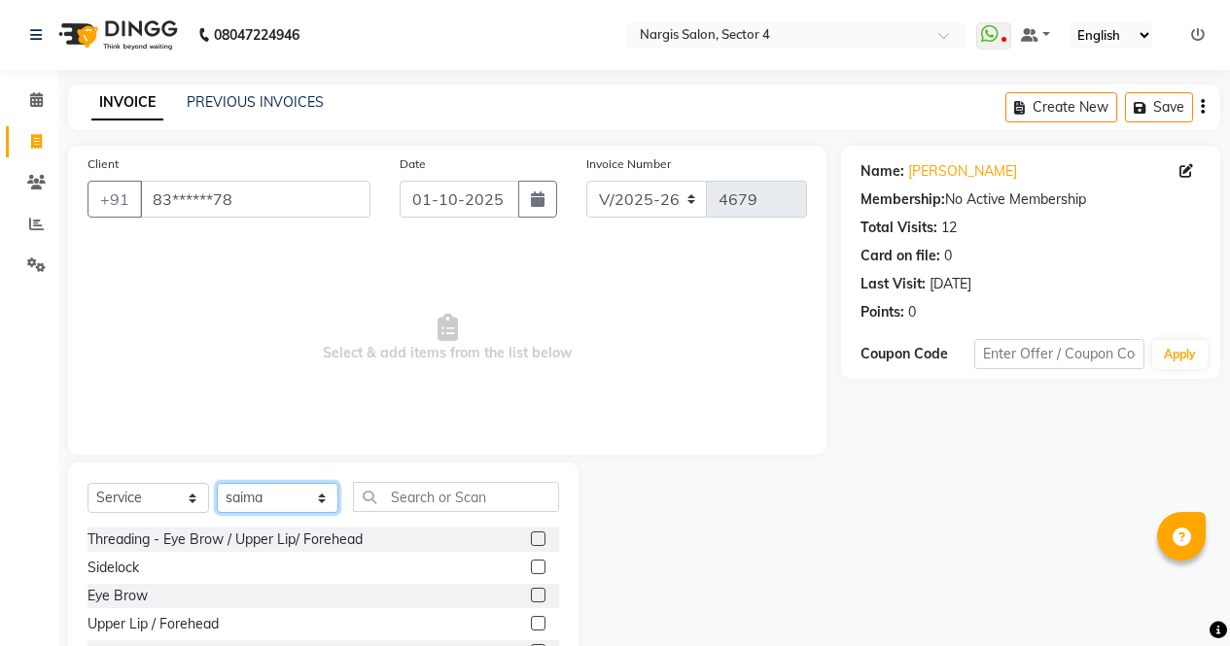
click at [294, 496] on select "Select Stylist ajeet Aman anu armaan ashu Front Desk muskaan rakhi saima shivam…" at bounding box center [278, 498] width 122 height 30
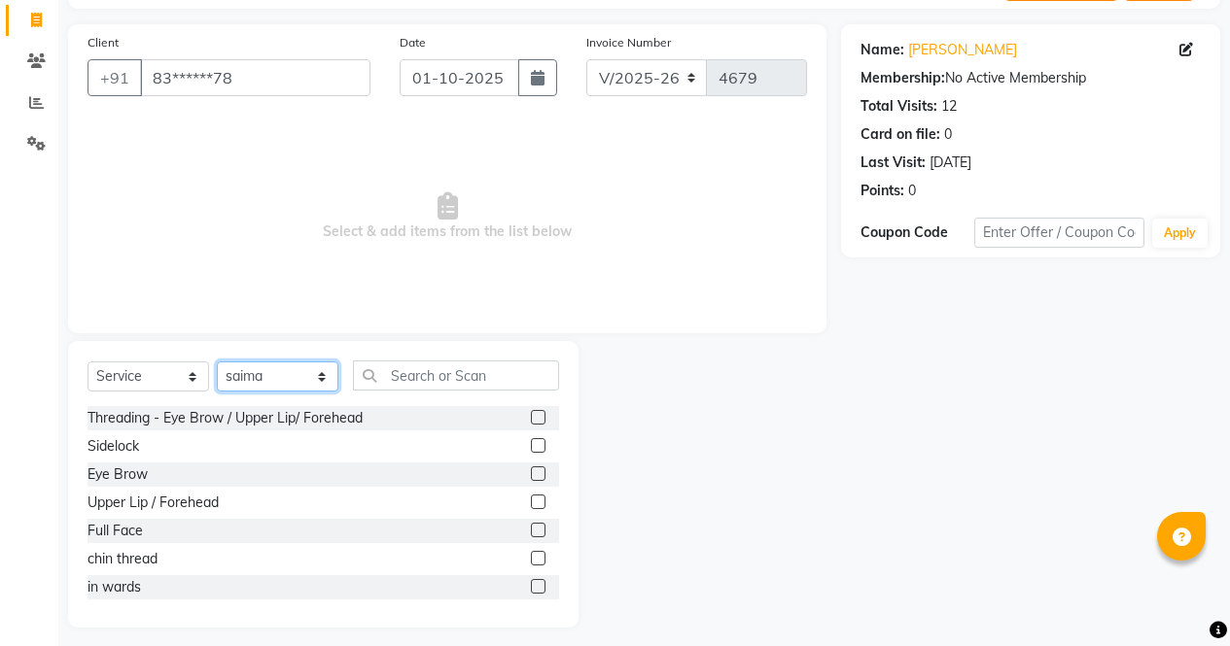
scroll to position [132, 0]
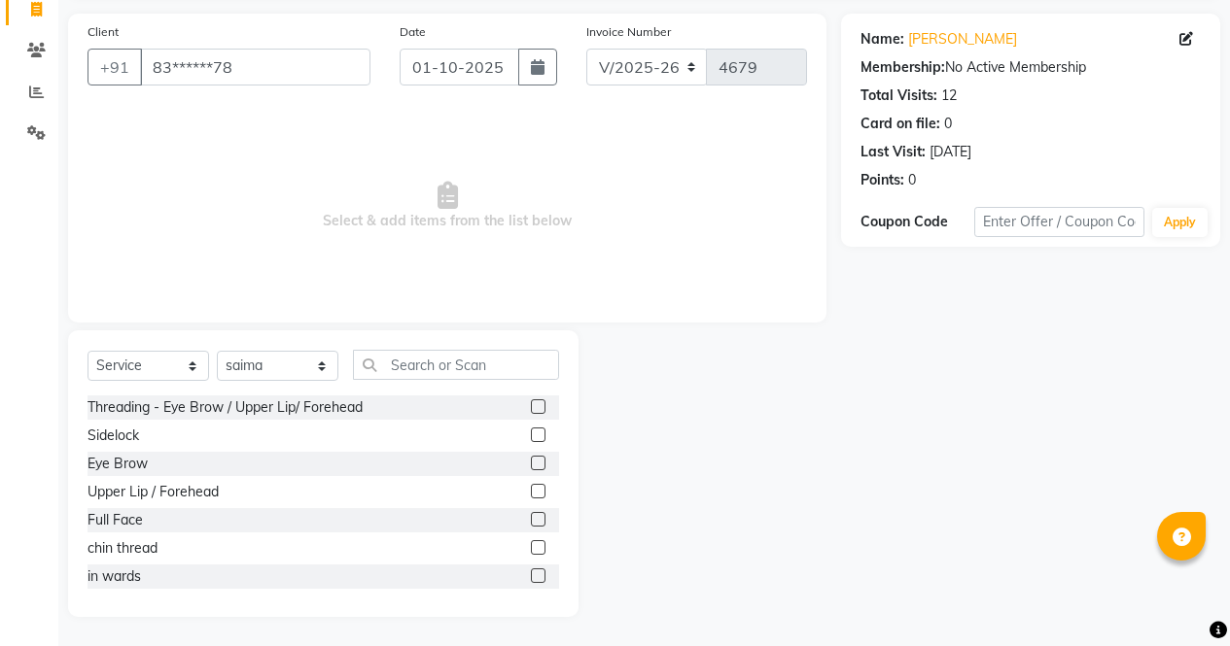
click at [424, 418] on div "Threading - Eye Brow / Upper Lip/ Forehead" at bounding box center [322, 408] width 471 height 24
click at [472, 357] on input "text" at bounding box center [456, 365] width 206 height 30
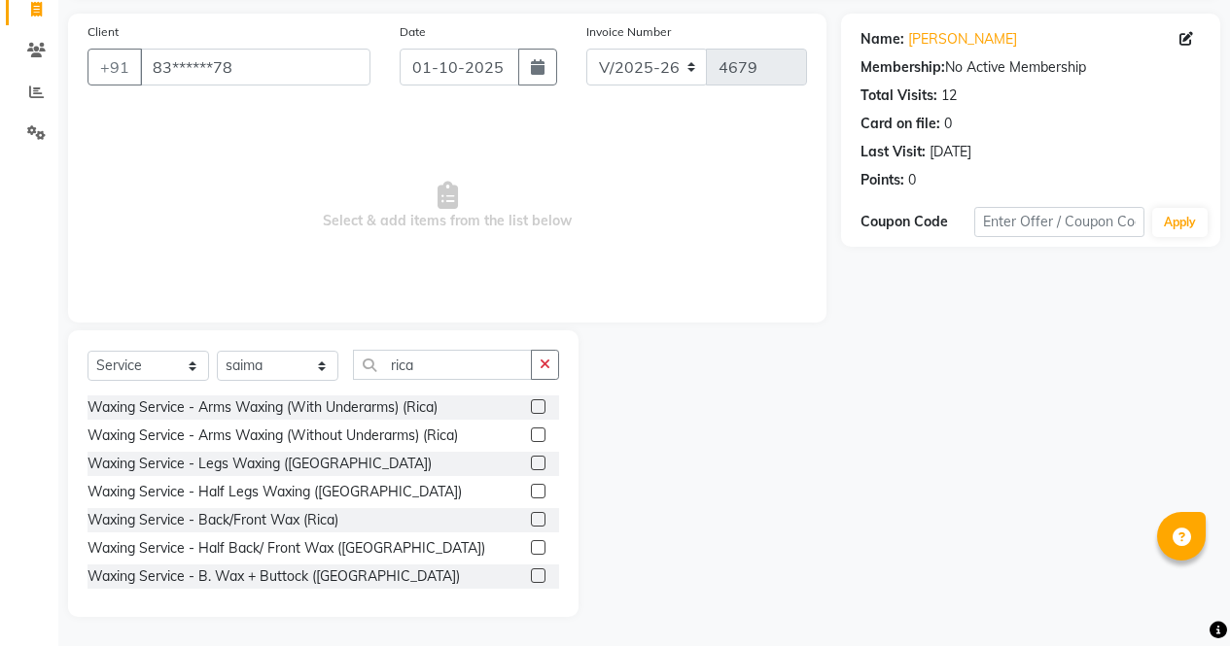
click at [531, 402] on label at bounding box center [538, 407] width 15 height 15
click at [531, 402] on input "checkbox" at bounding box center [537, 407] width 13 height 13
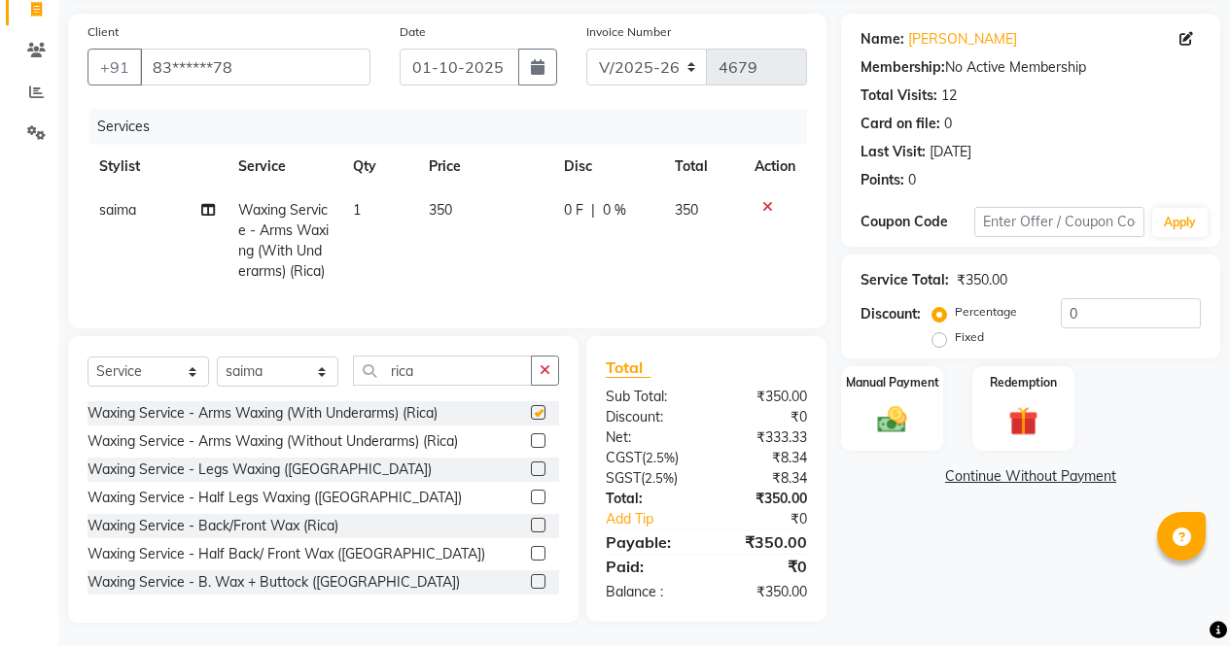
scroll to position [173, 0]
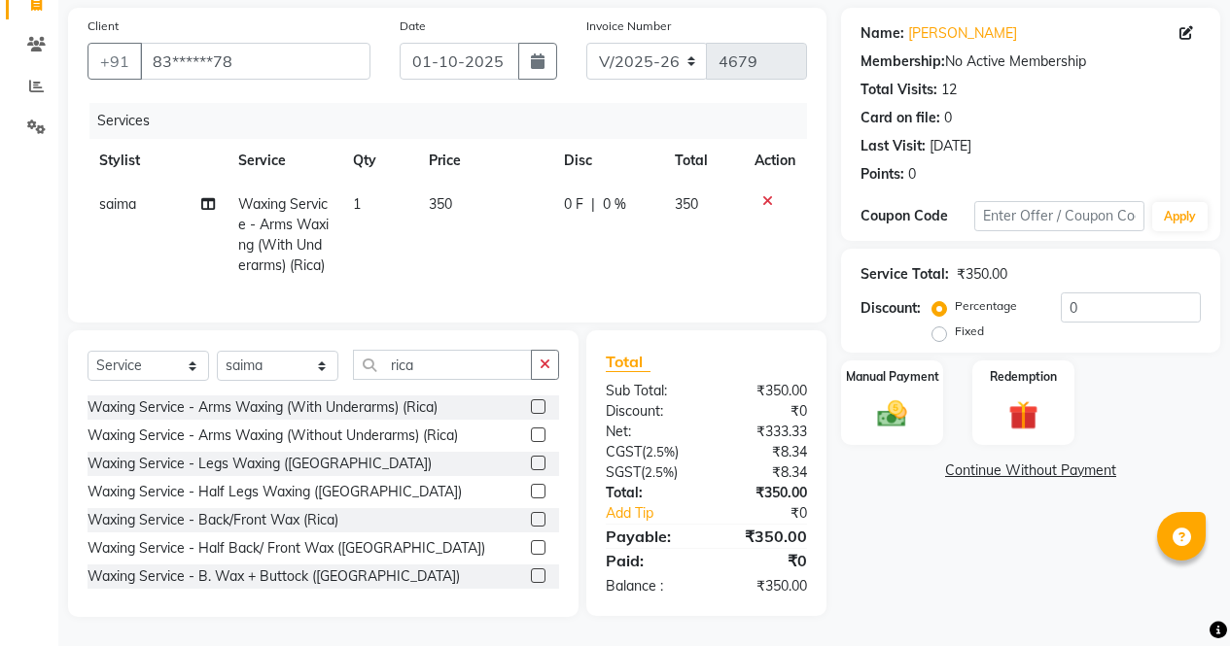
click at [531, 464] on label at bounding box center [538, 463] width 15 height 15
click at [531, 464] on input "checkbox" at bounding box center [537, 464] width 13 height 13
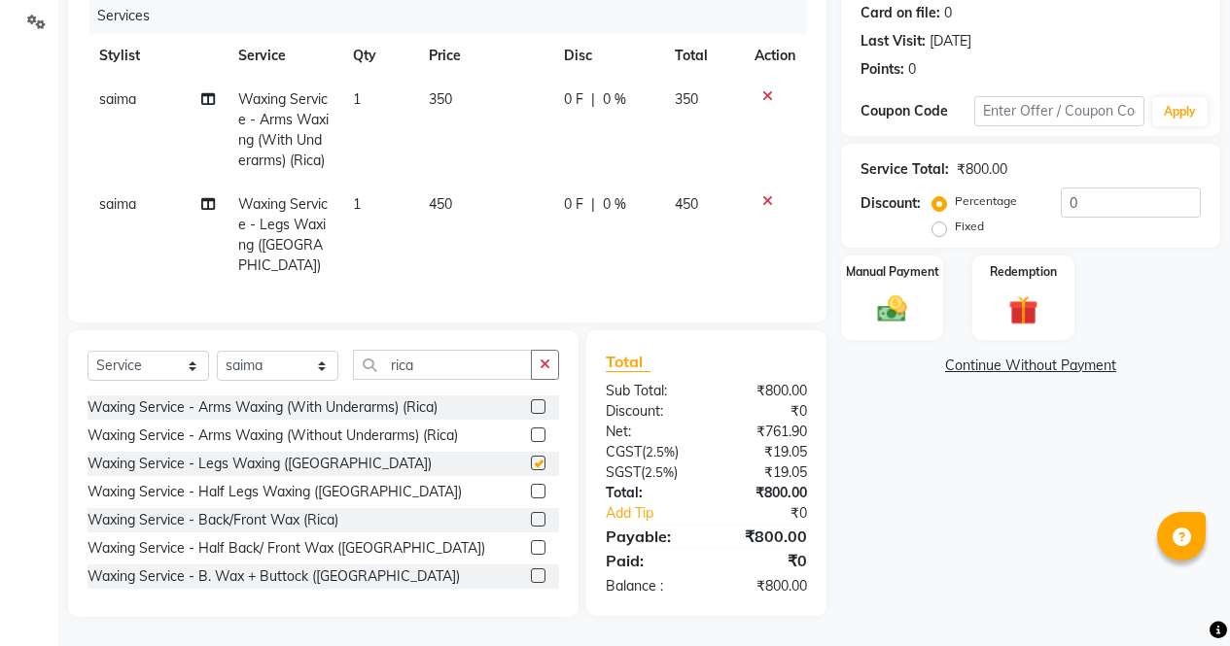
scroll to position [258, 0]
click at [472, 361] on input "rica" at bounding box center [442, 365] width 179 height 30
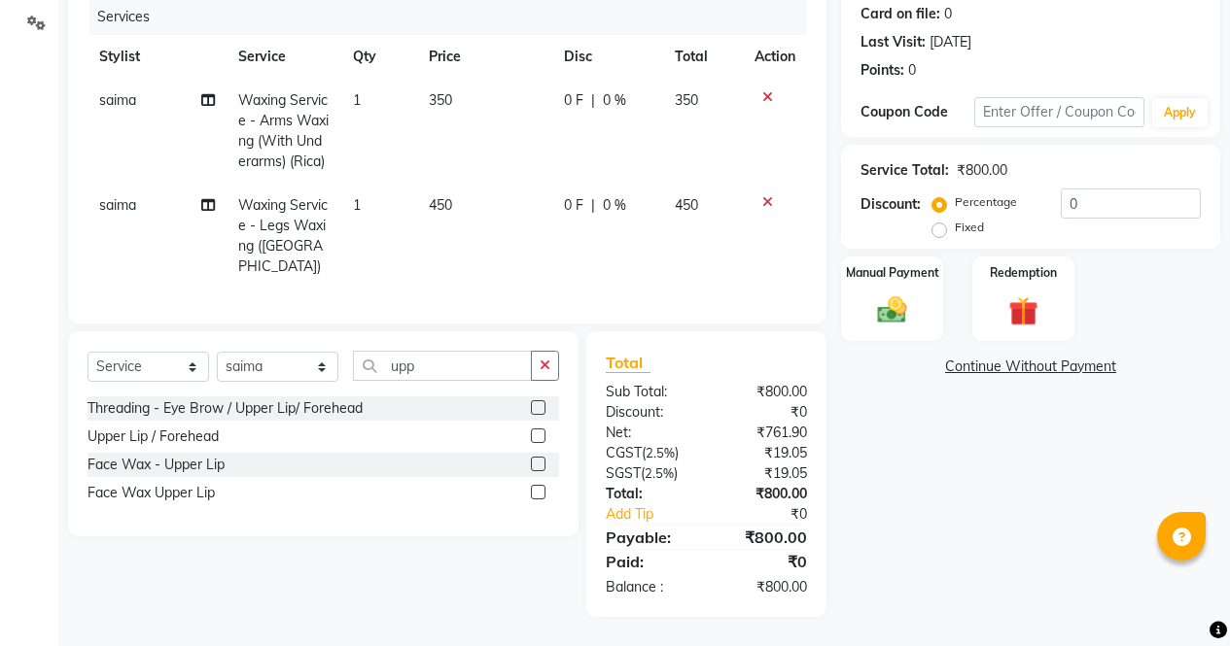
click at [539, 465] on label at bounding box center [538, 464] width 15 height 15
click at [539, 465] on input "checkbox" at bounding box center [537, 465] width 13 height 13
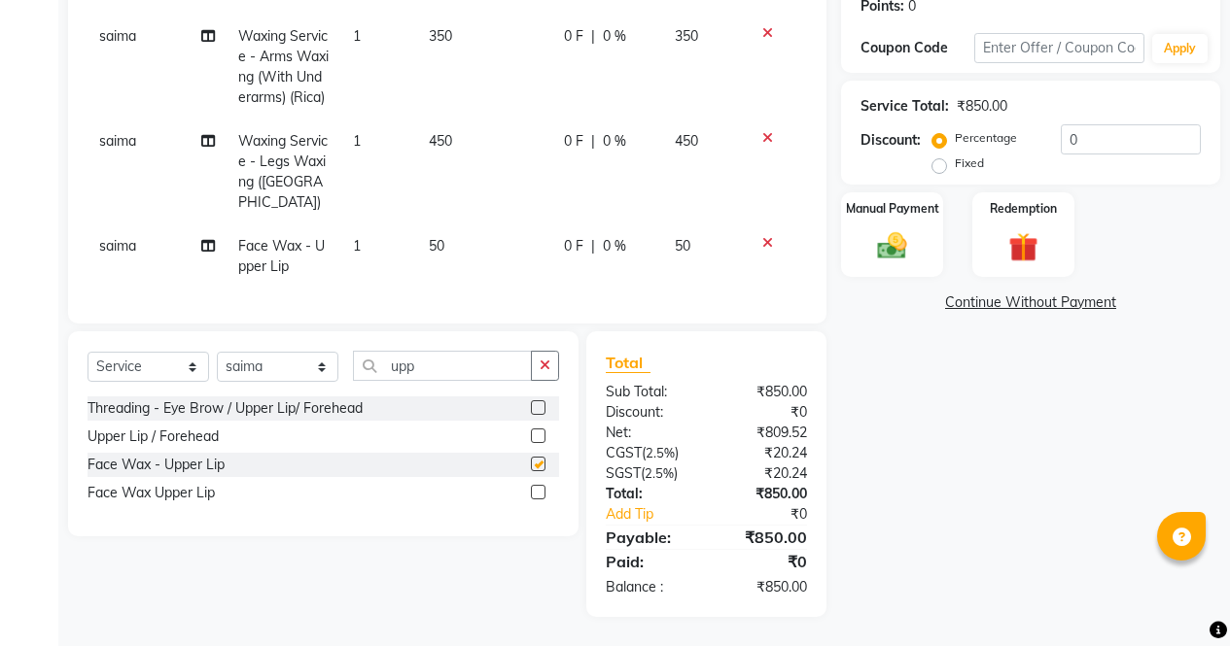
scroll to position [321, 0]
click at [456, 359] on input "upp" at bounding box center [442, 366] width 179 height 30
click at [539, 465] on label at bounding box center [538, 464] width 15 height 15
click at [539, 465] on input "checkbox" at bounding box center [537, 465] width 13 height 13
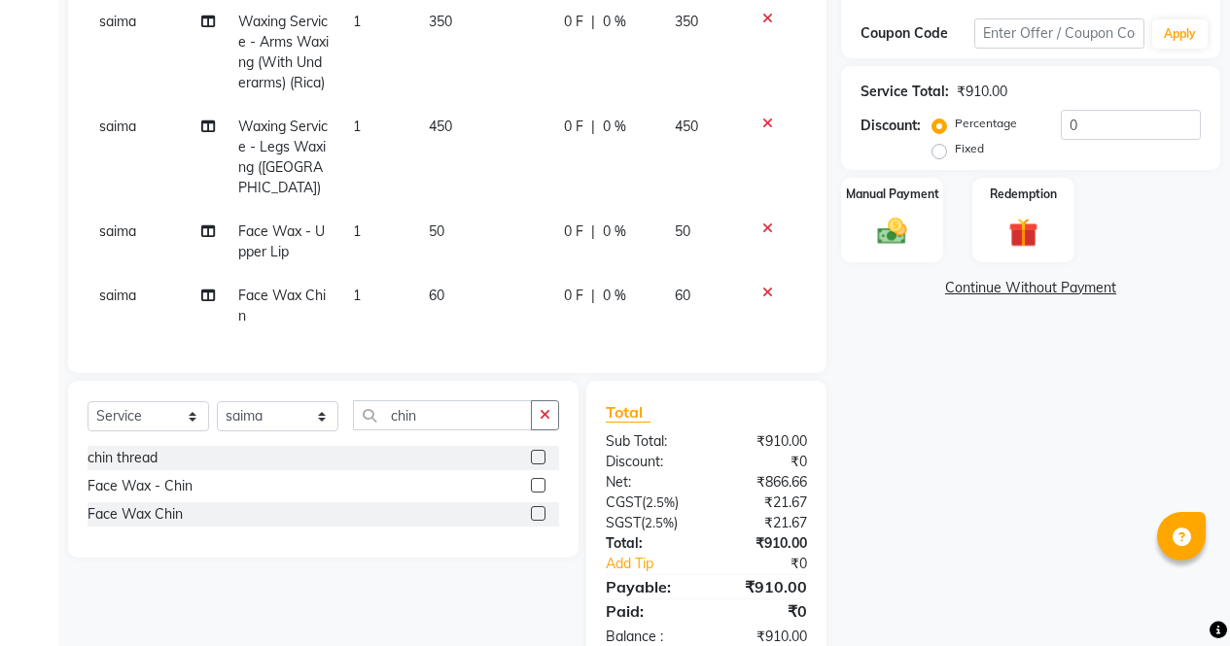
click at [479, 295] on td "60" at bounding box center [484, 306] width 135 height 64
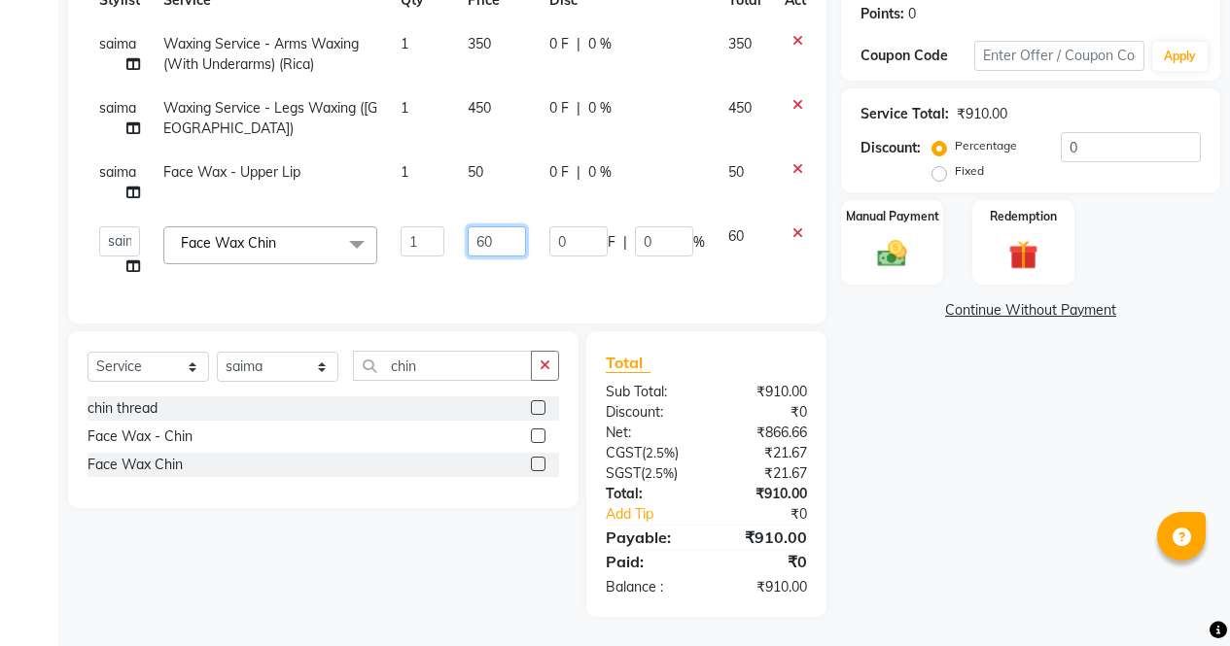
click at [504, 226] on input "60" at bounding box center [497, 241] width 58 height 30
click at [921, 433] on div "Name: Vanshika Membership: No Active Membership Total Visits: 12 Card on file: …" at bounding box center [1038, 232] width 394 height 770
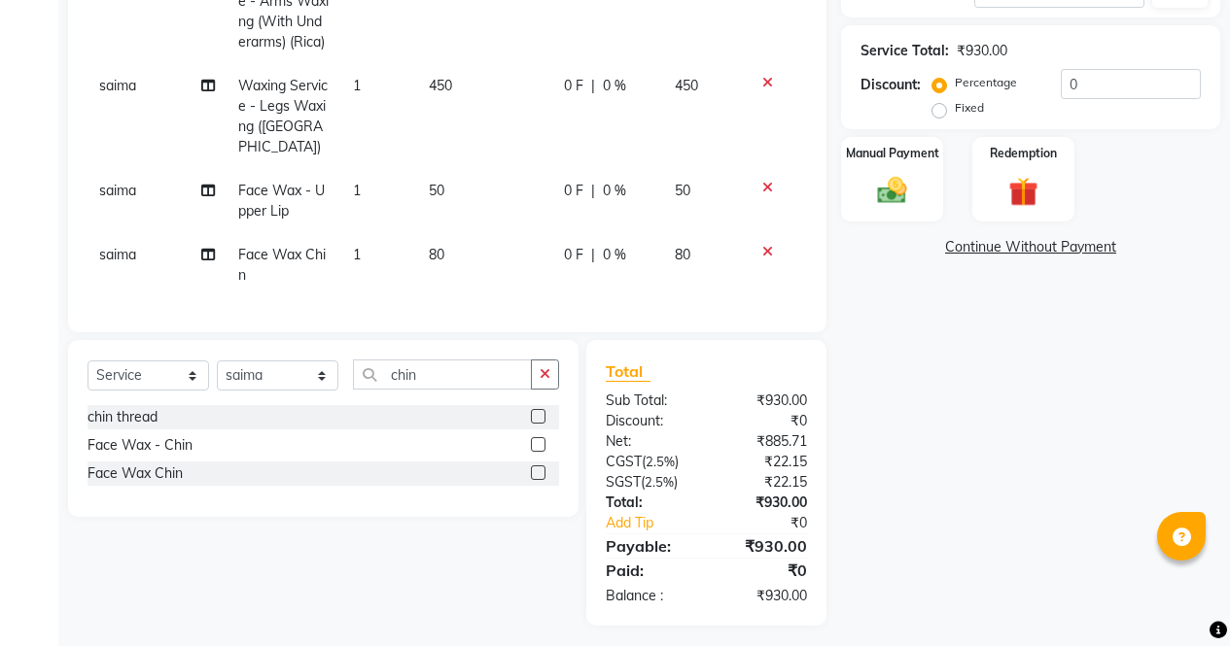
scroll to position [385, 0]
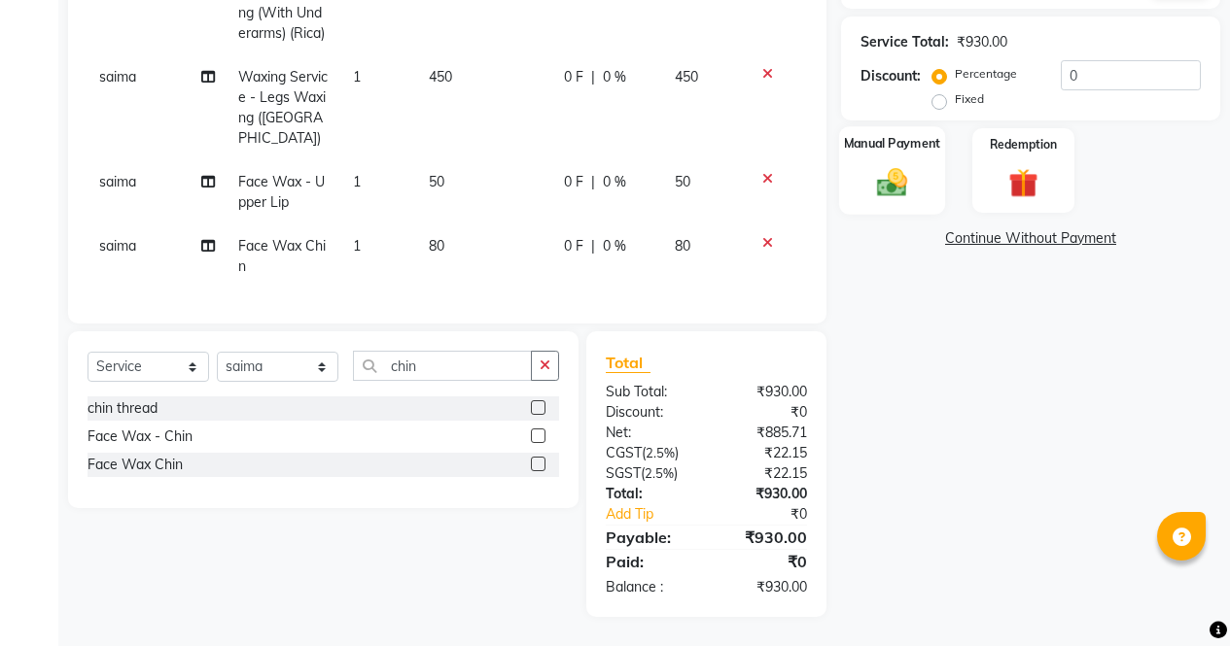
click at [906, 143] on div "Manual Payment" at bounding box center [892, 170] width 106 height 88
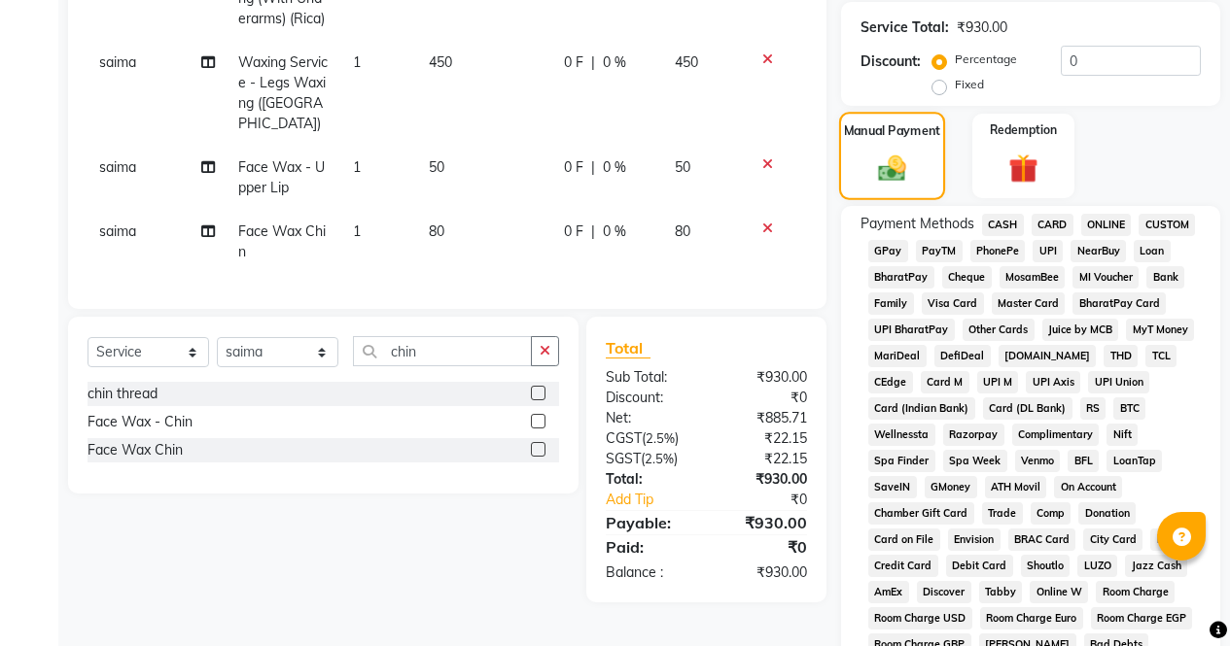
click at [1001, 224] on span "CASH" at bounding box center [1003, 225] width 42 height 22
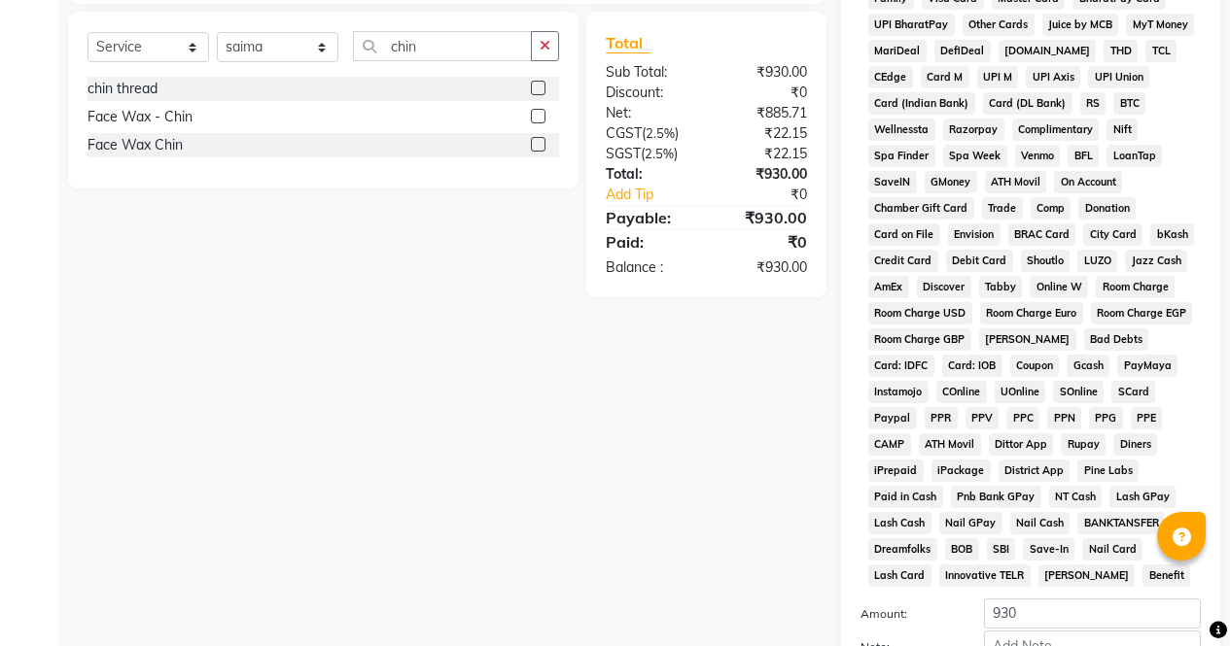
scroll to position [888, 0]
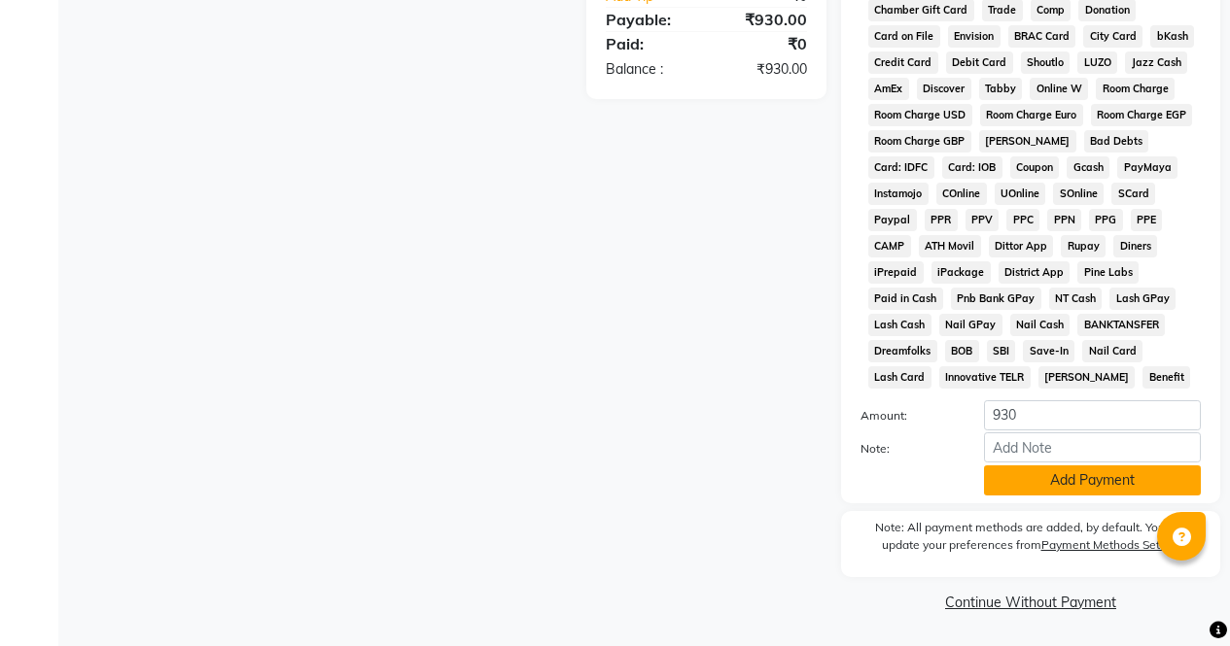
click at [1126, 480] on button "Add Payment" at bounding box center [1092, 481] width 217 height 30
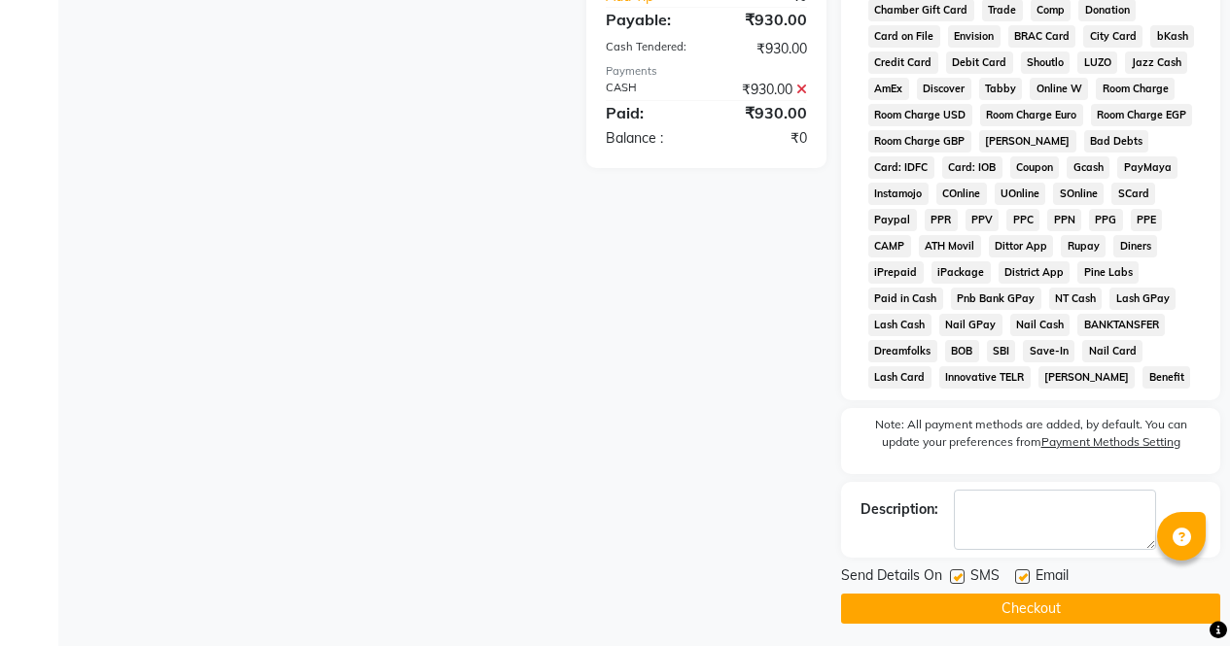
click at [1088, 600] on button "Checkout" at bounding box center [1030, 609] width 379 height 30
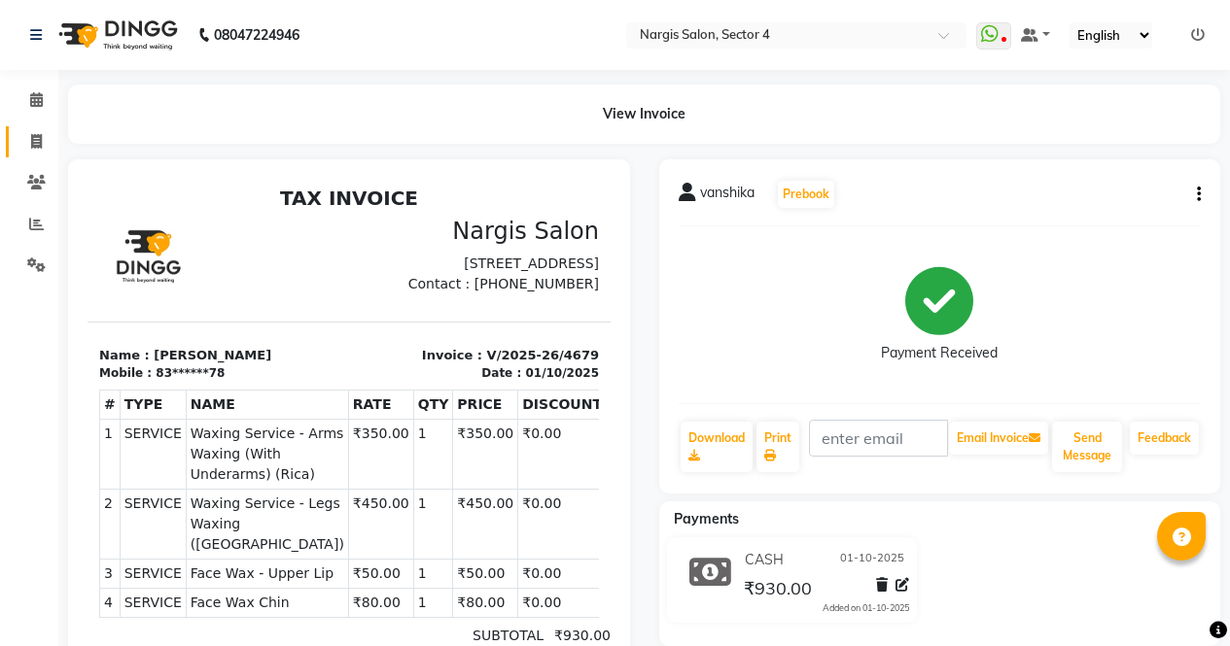
click at [17, 131] on link "Invoice" at bounding box center [29, 142] width 47 height 32
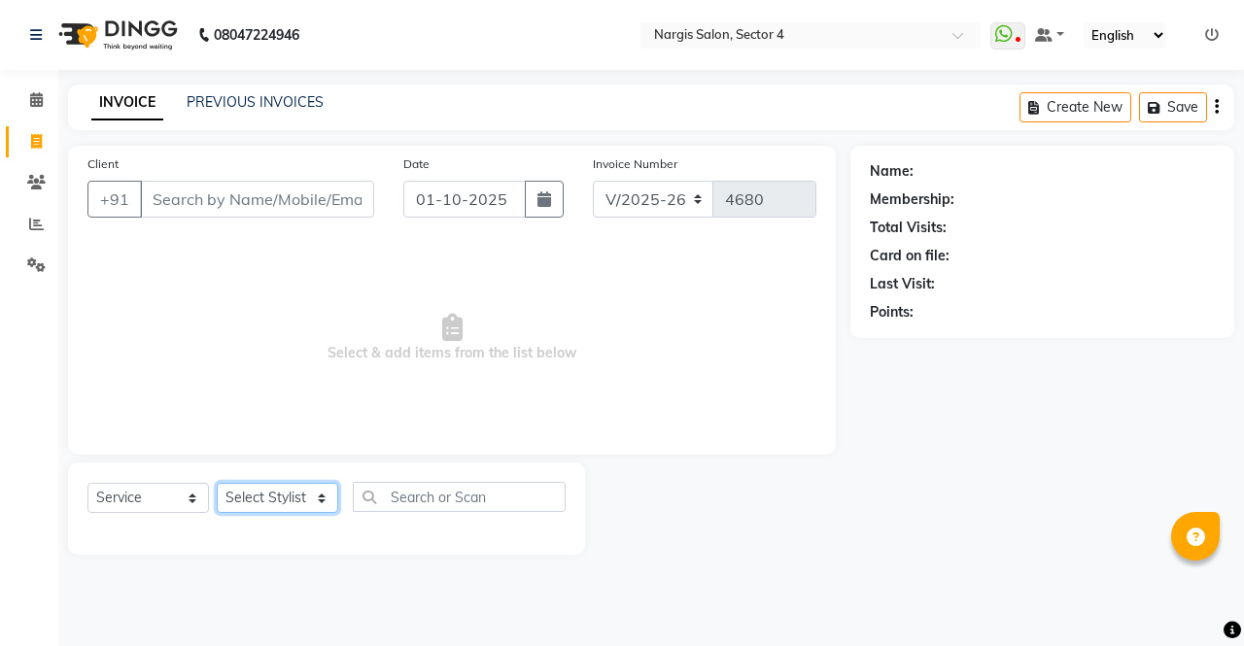
click at [326, 501] on select "Select Stylist ajeet Aman anu armaan ashu Front Desk muskaan rakhi saima shivam…" at bounding box center [278, 498] width 122 height 30
click at [217, 483] on select "Select Stylist ajeet Aman anu armaan ashu Front Desk muskaan rakhi saima shivam…" at bounding box center [278, 498] width 122 height 30
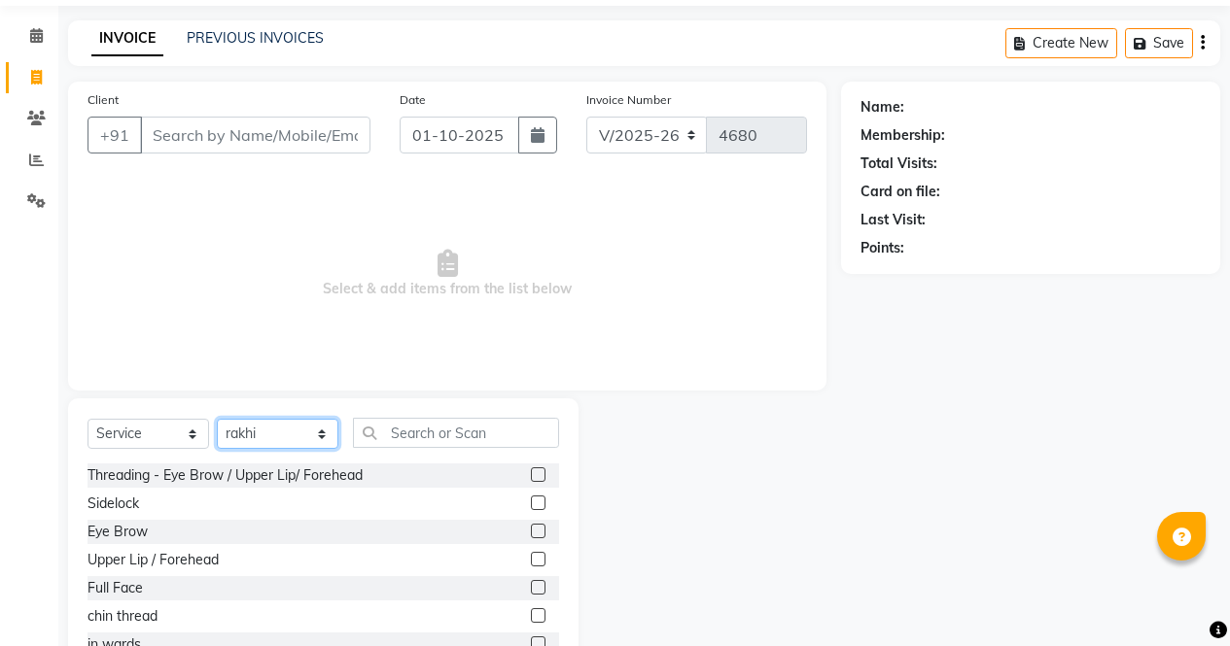
scroll to position [132, 0]
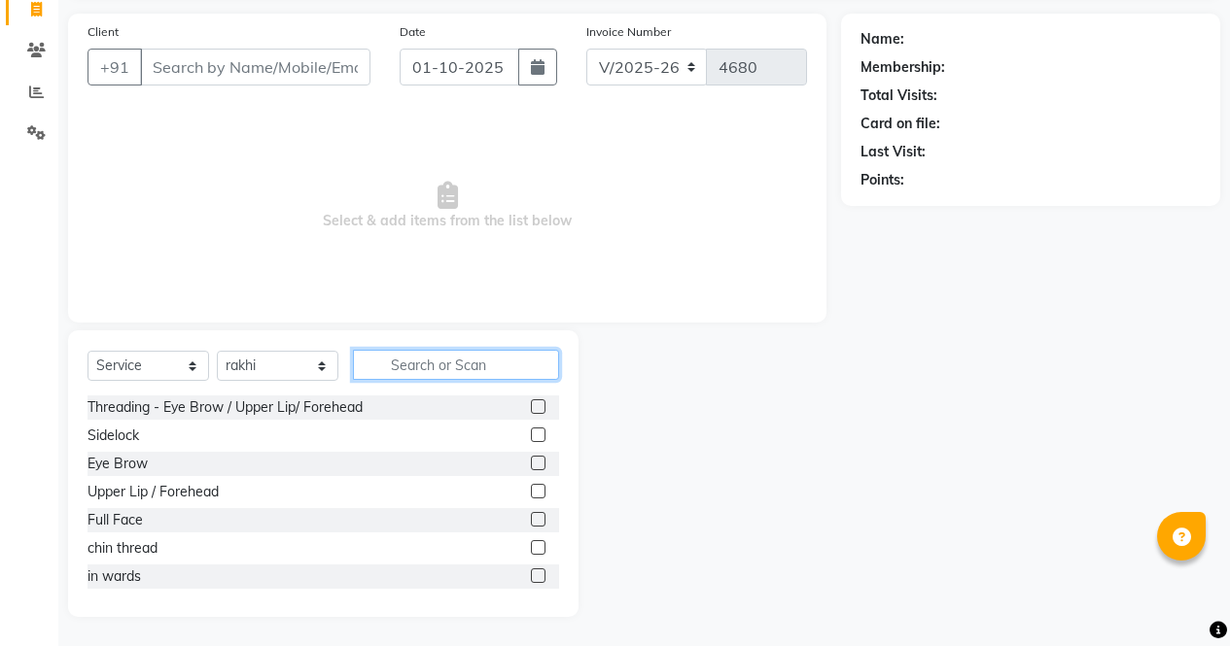
click at [464, 356] on input "text" at bounding box center [456, 365] width 206 height 30
click at [531, 469] on label at bounding box center [538, 463] width 15 height 15
click at [531, 469] on input "checkbox" at bounding box center [537, 464] width 13 height 13
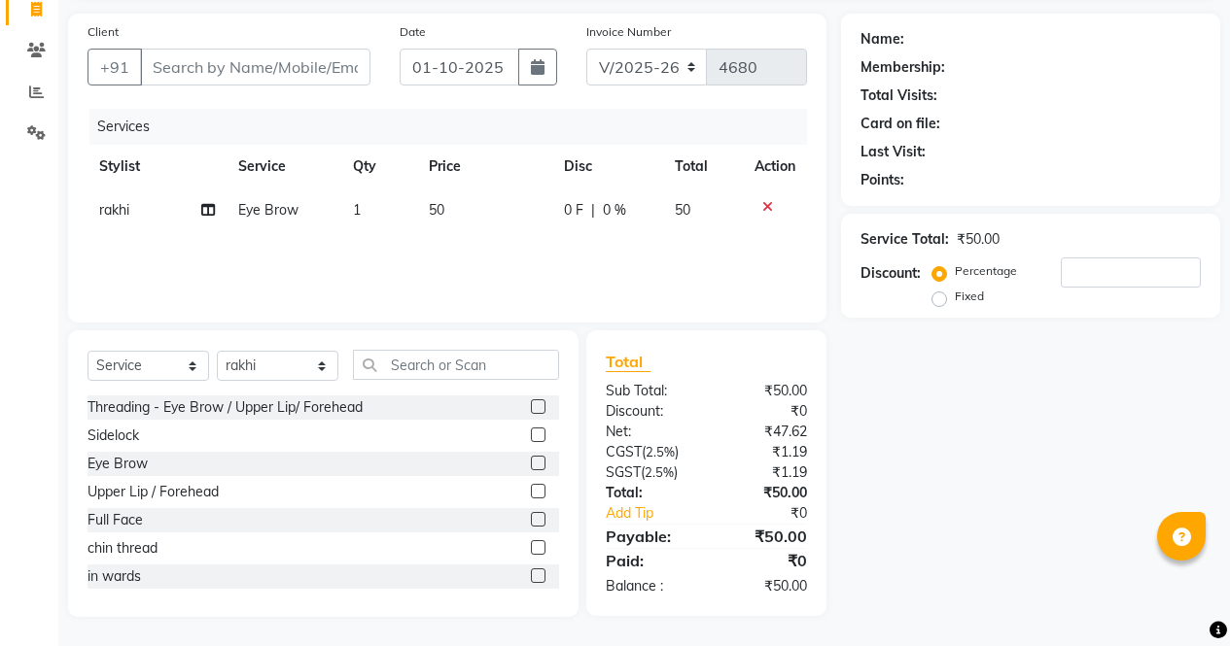
click at [531, 407] on label at bounding box center [538, 407] width 15 height 15
click at [531, 407] on input "checkbox" at bounding box center [537, 407] width 13 height 13
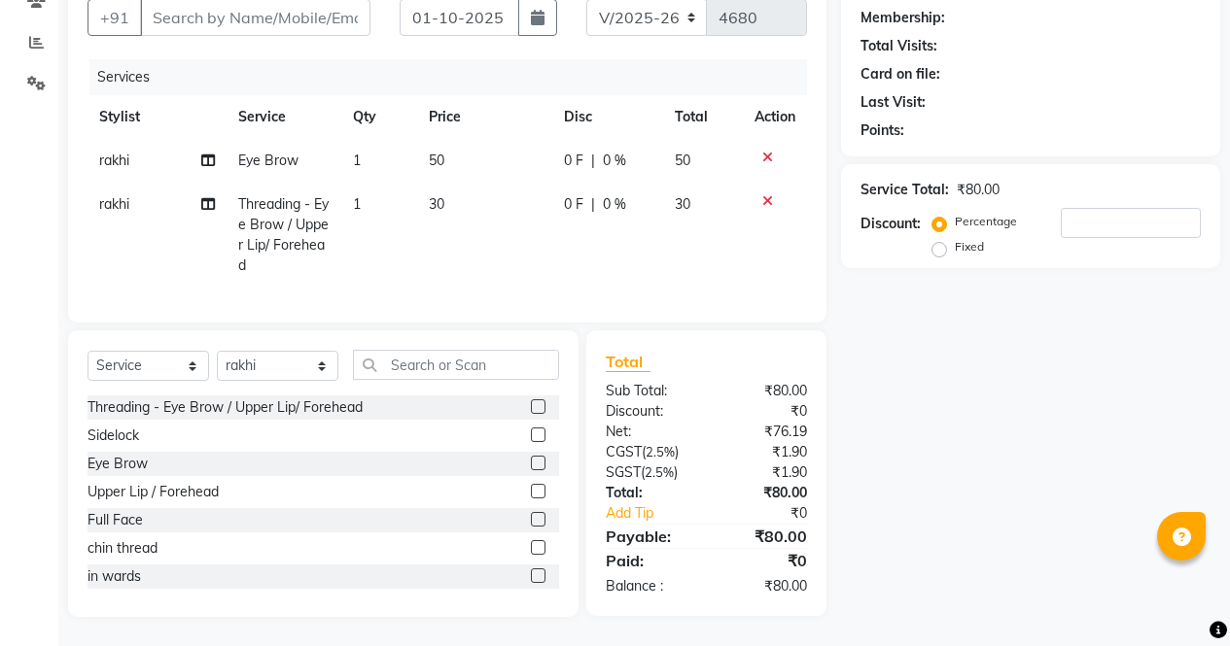
scroll to position [196, 0]
click at [482, 360] on input "text" at bounding box center [456, 365] width 206 height 30
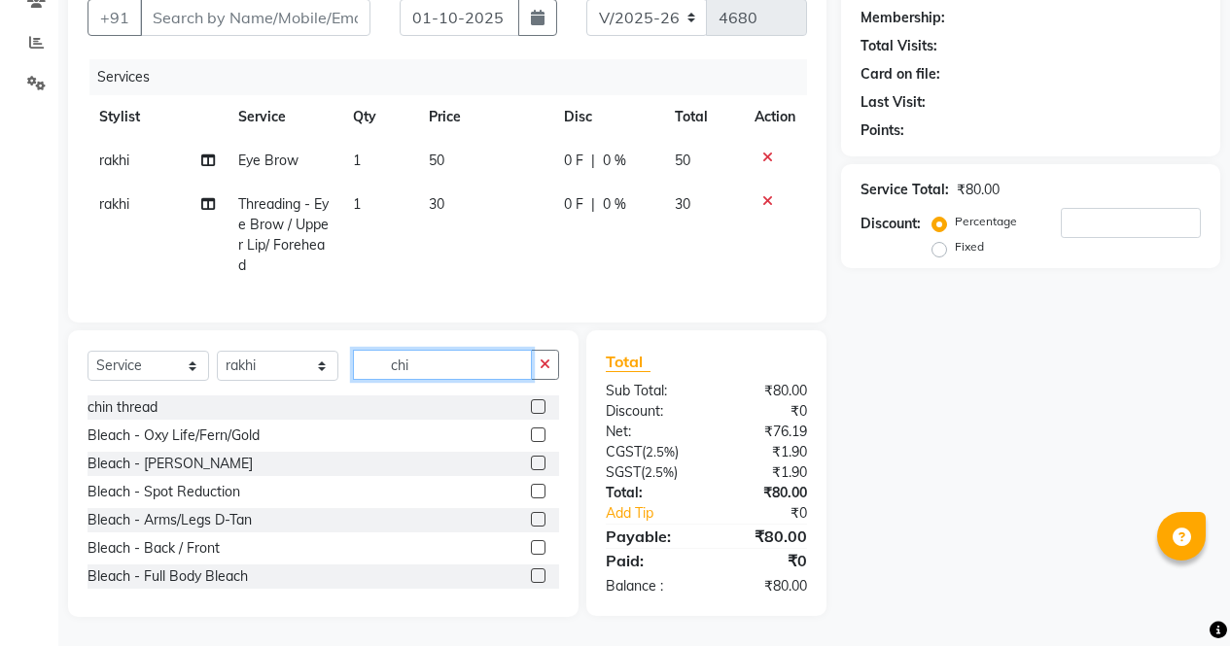
scroll to position [195, 0]
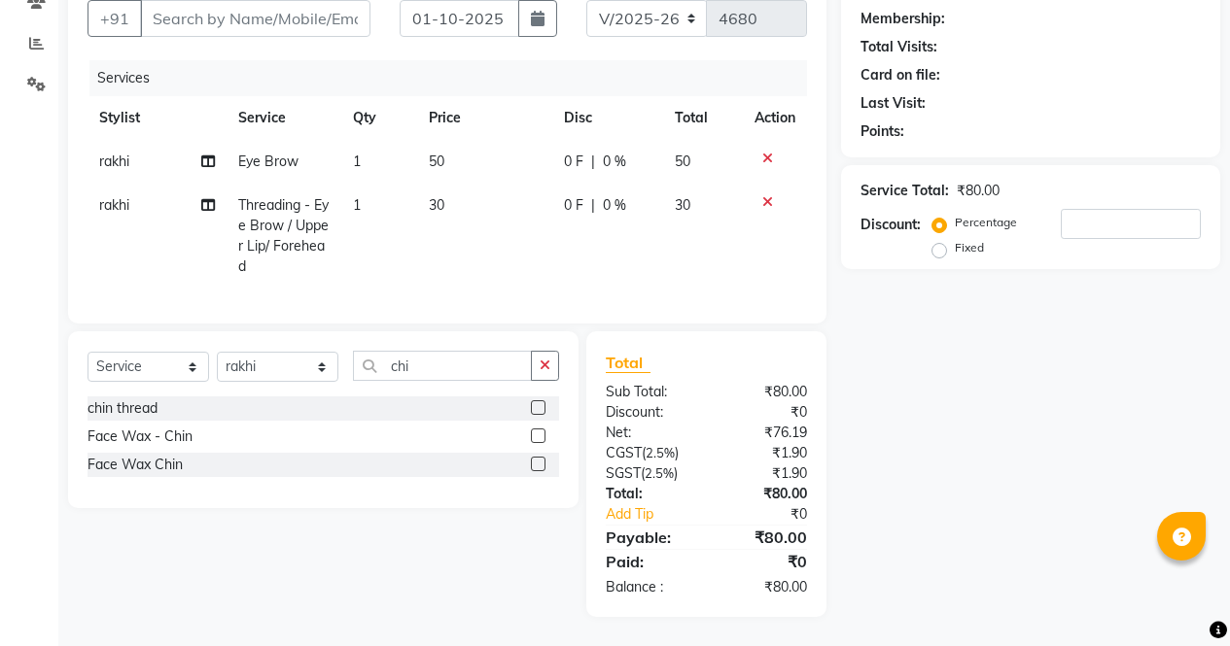
click at [539, 408] on label at bounding box center [538, 407] width 15 height 15
click at [539, 408] on input "checkbox" at bounding box center [537, 408] width 13 height 13
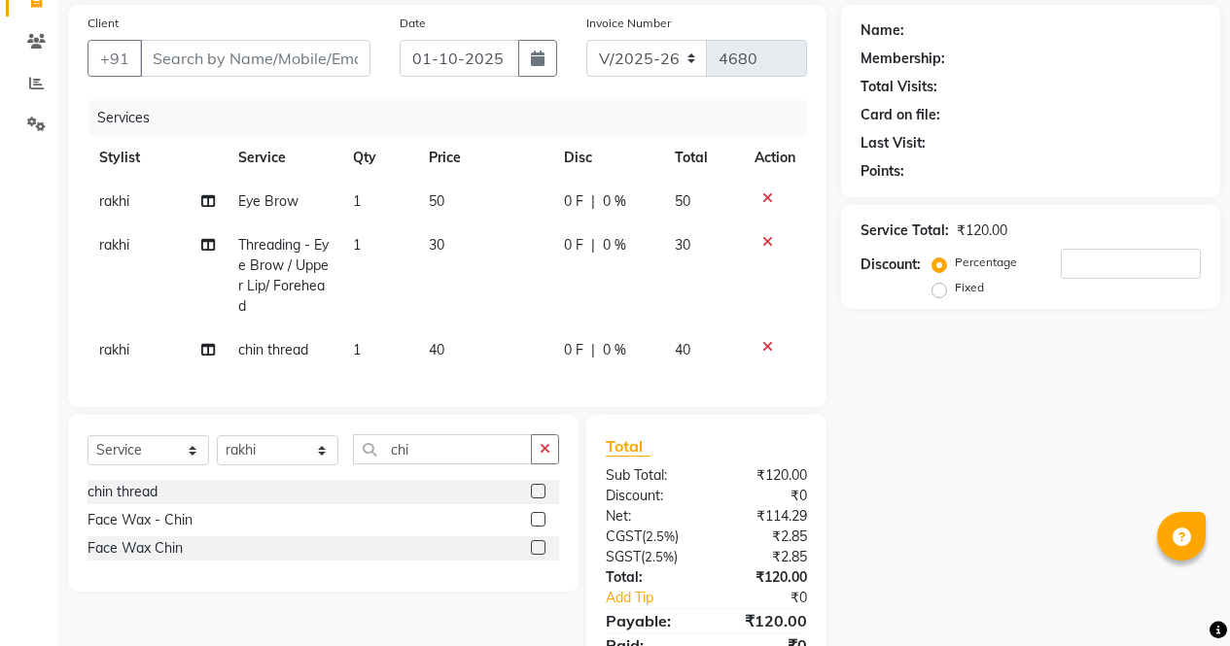
scroll to position [129, 0]
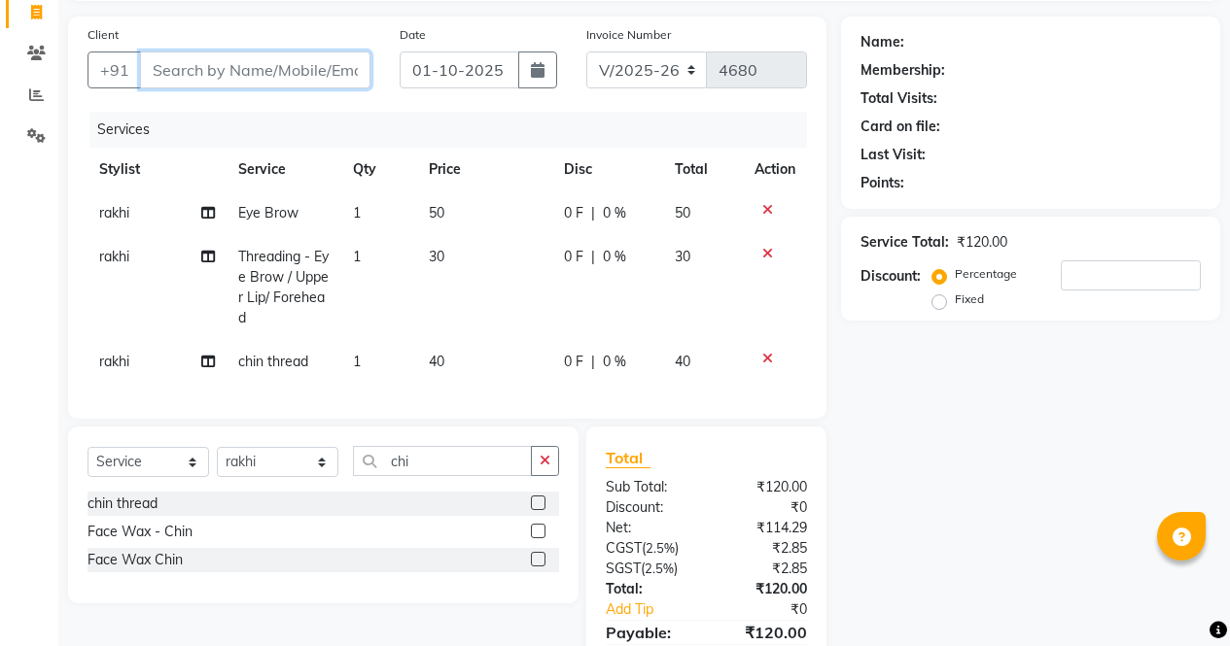
click at [297, 55] on input "Client" at bounding box center [255, 70] width 230 height 37
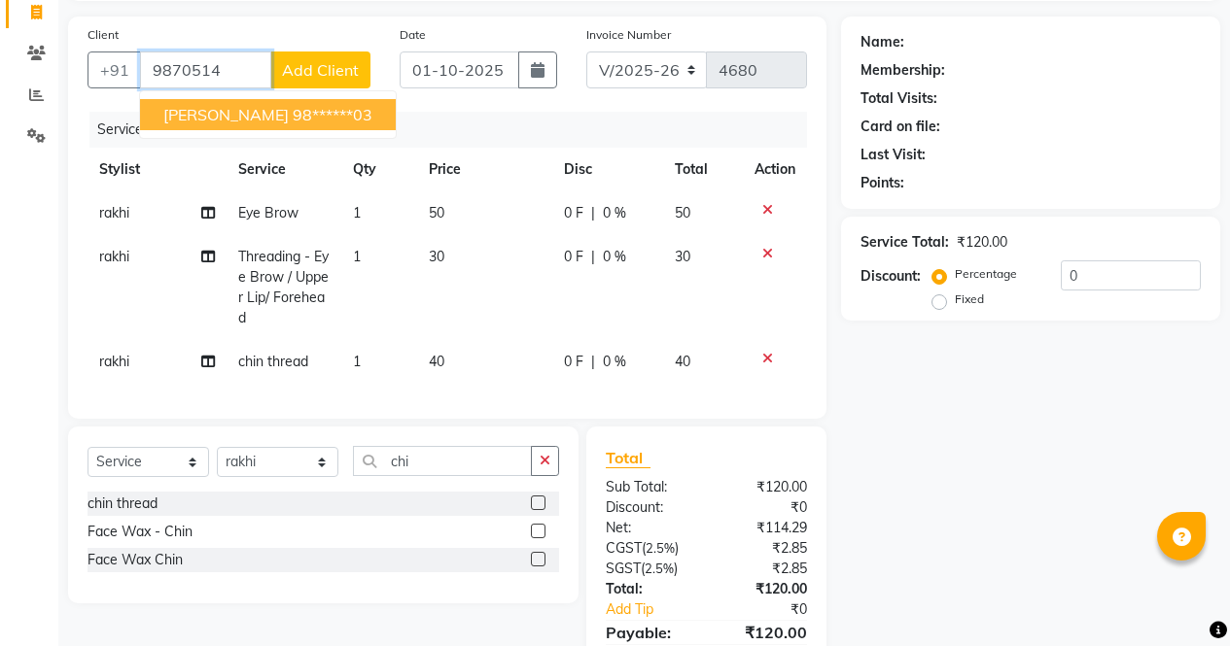
click at [293, 107] on ngb-highlight "98******03" at bounding box center [333, 114] width 80 height 19
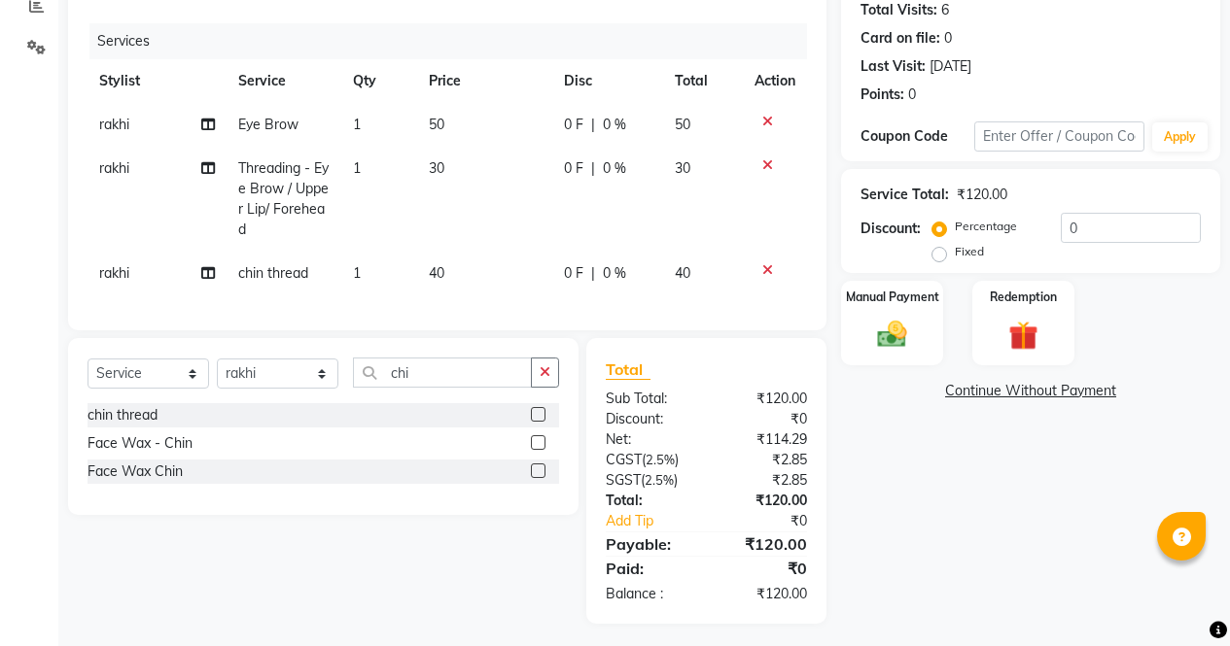
scroll to position [219, 0]
click at [902, 309] on div "Manual Payment" at bounding box center [892, 322] width 106 height 88
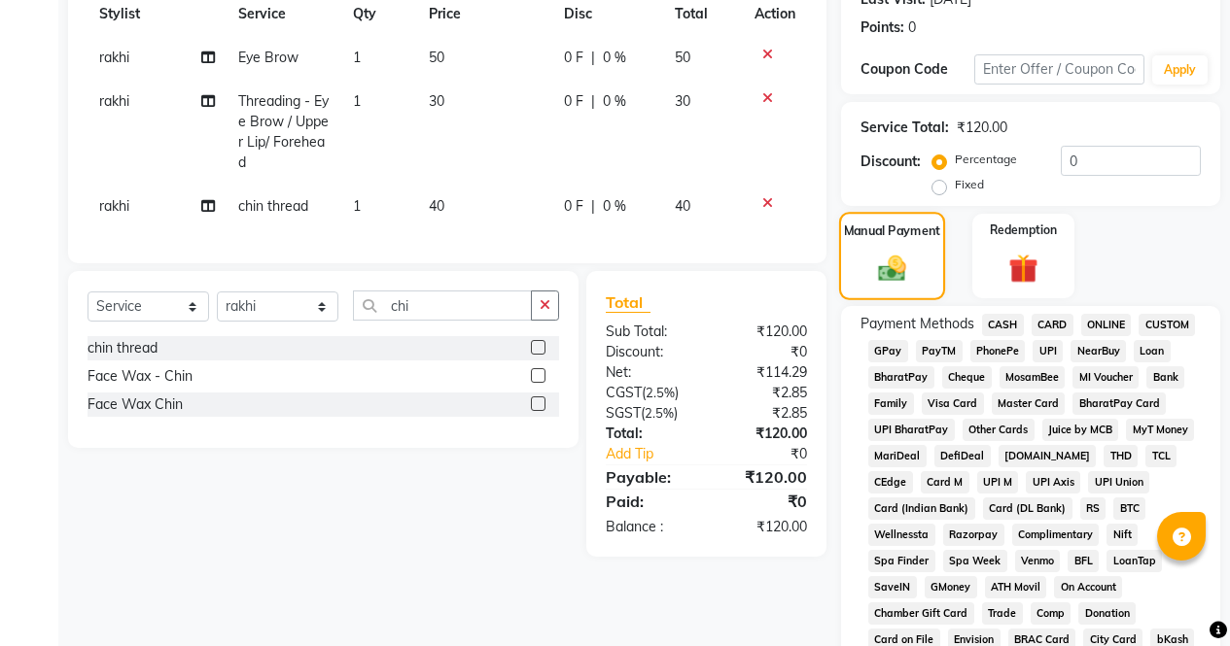
scroll to position [288, 0]
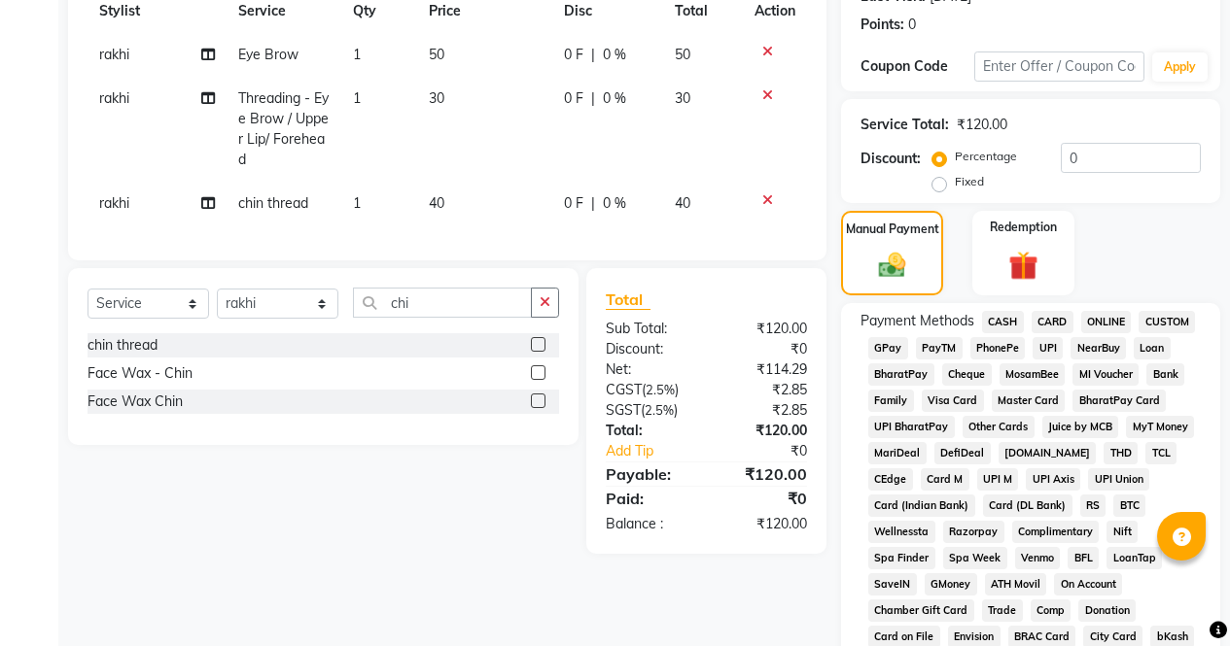
click at [1122, 329] on span "ONLINE" at bounding box center [1106, 322] width 51 height 22
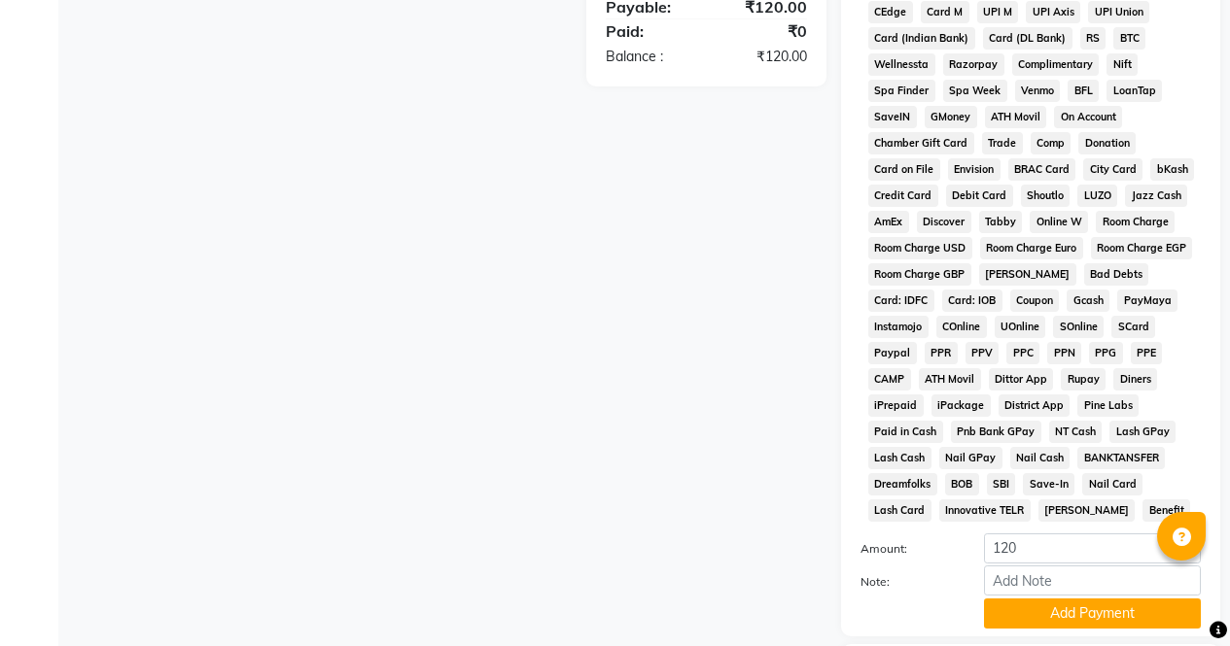
scroll to position [798, 0]
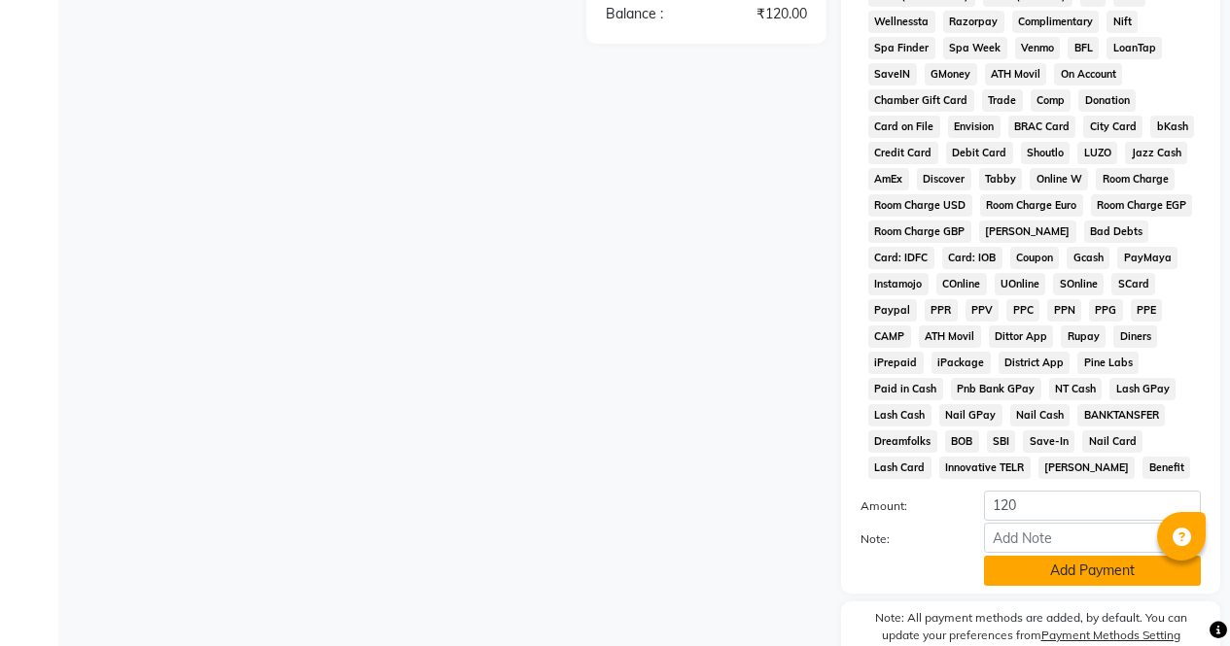
click at [1094, 584] on button "Add Payment" at bounding box center [1092, 571] width 217 height 30
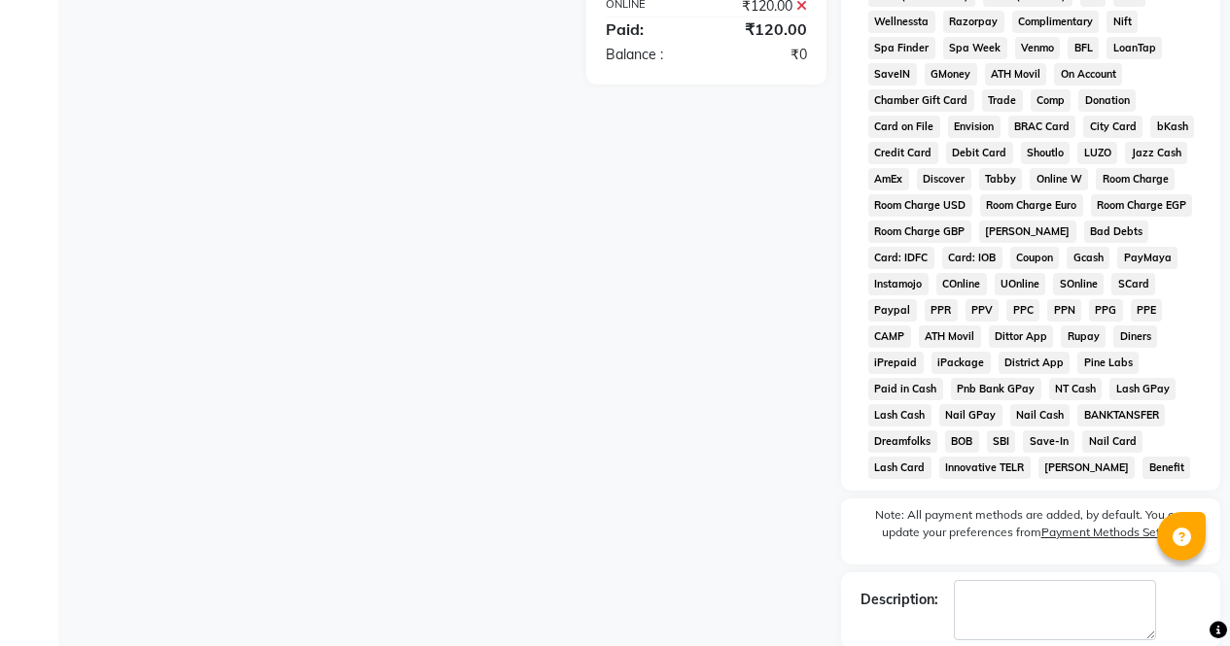
scroll to position [895, 0]
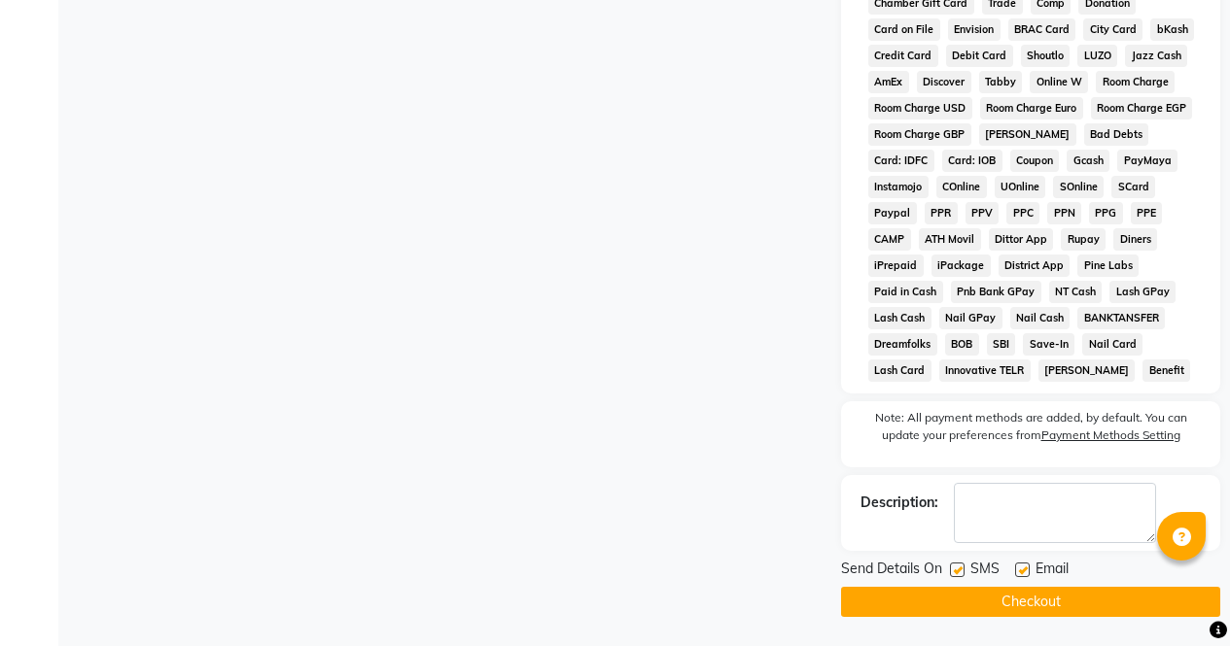
click at [1087, 600] on button "Checkout" at bounding box center [1030, 602] width 379 height 30
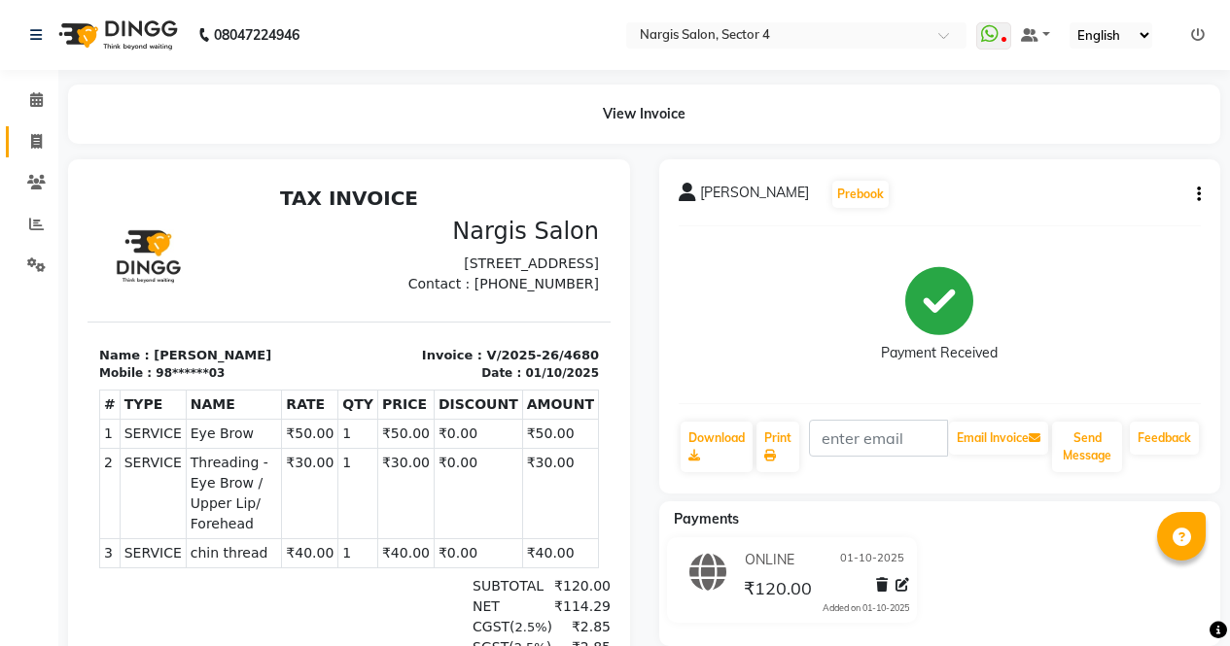
click at [42, 135] on icon at bounding box center [36, 141] width 11 height 15
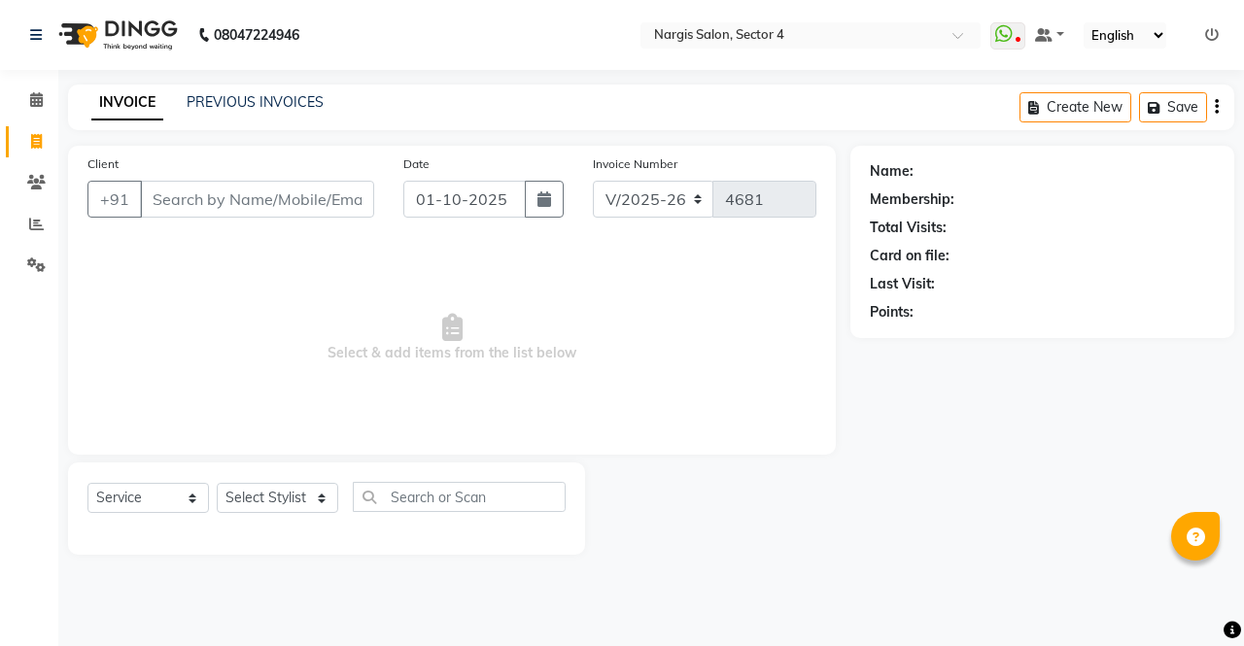
click at [309, 195] on input "Client" at bounding box center [257, 199] width 234 height 37
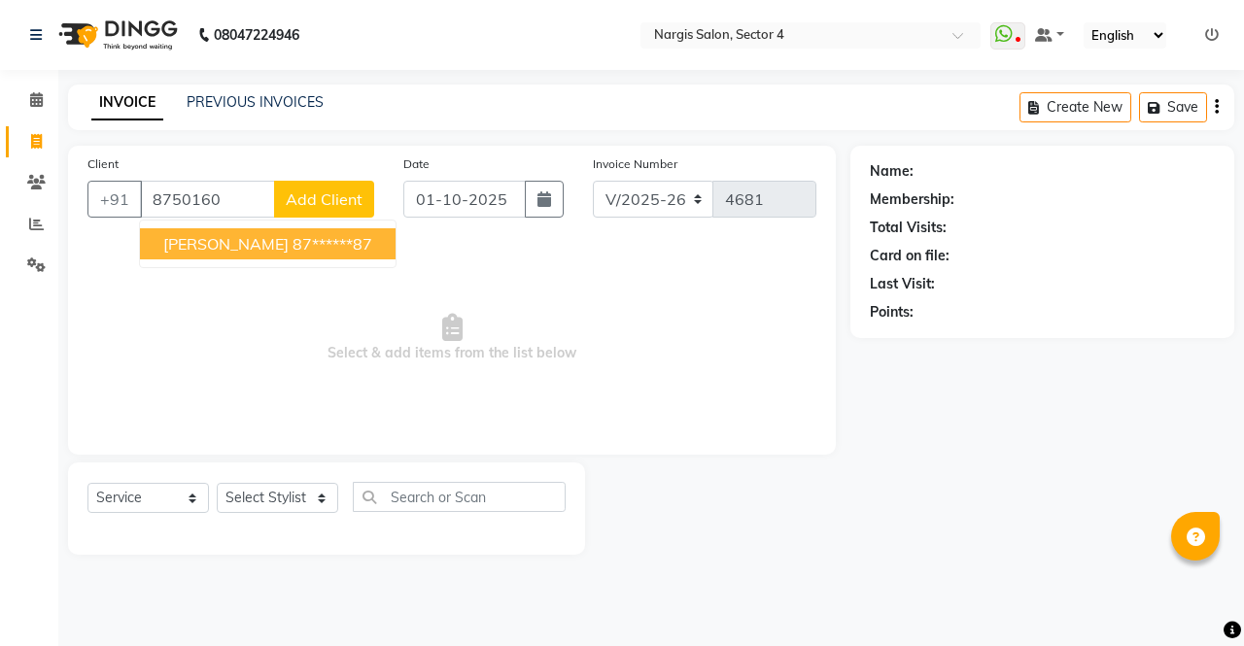
click at [287, 255] on button "ankita 87******87" at bounding box center [268, 243] width 256 height 31
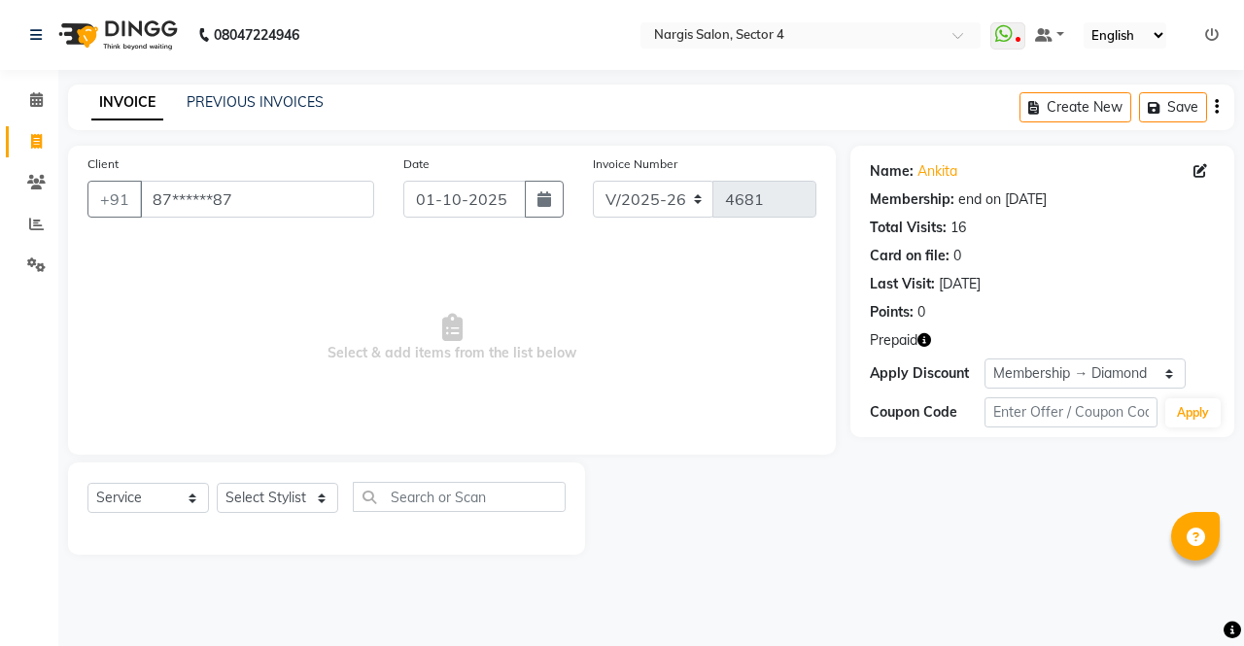
click at [930, 334] on icon "button" at bounding box center [925, 340] width 14 height 14
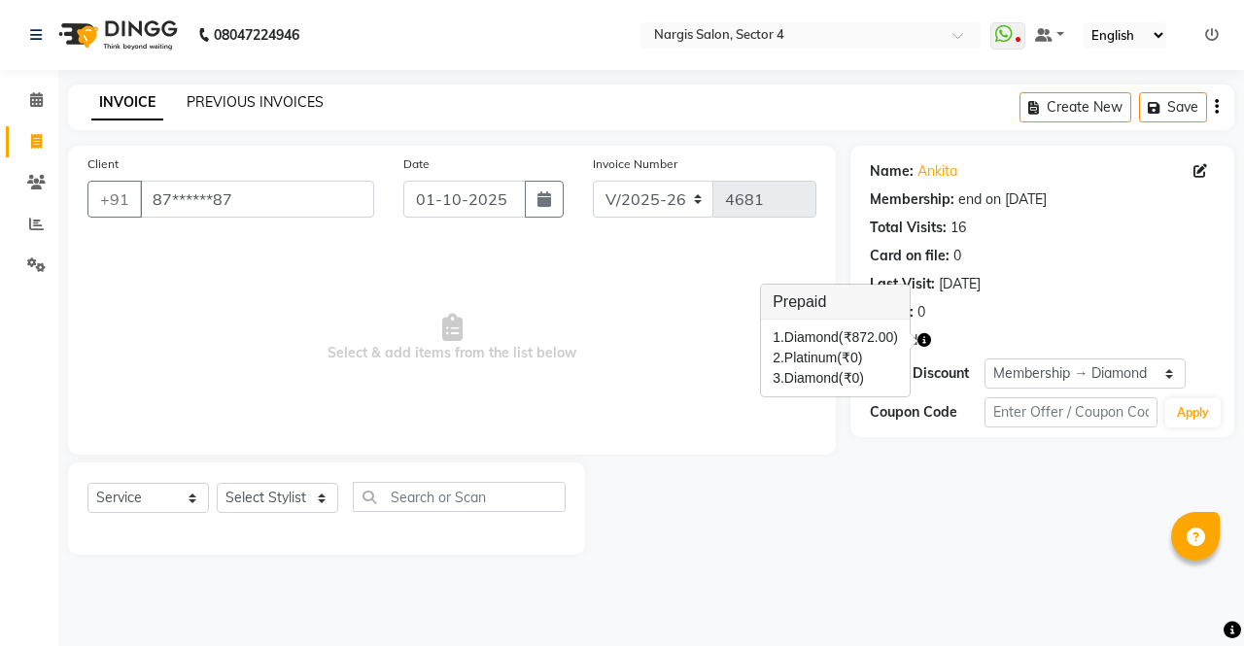
click at [241, 103] on link "PREVIOUS INVOICES" at bounding box center [255, 101] width 137 height 17
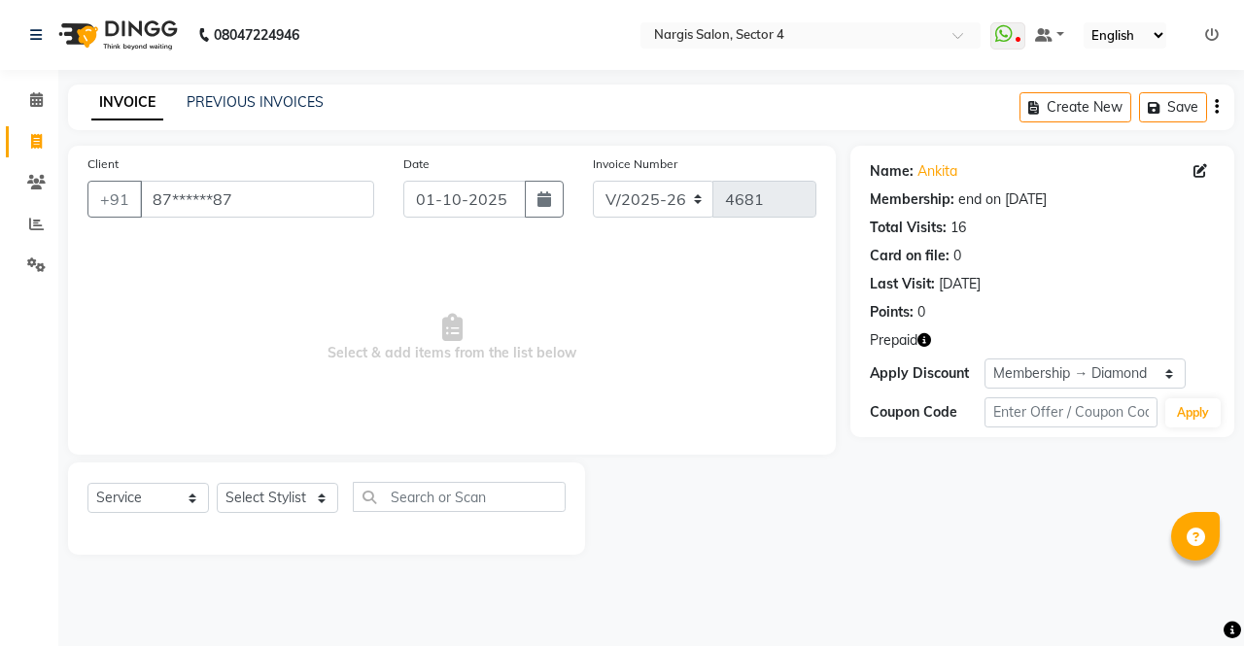
click at [920, 331] on button "button" at bounding box center [925, 340] width 14 height 20
click at [63, 275] on div "Client +91 87******87 Date 01-10-2025 Invoice Number V/2025 V/2025-26 4681 Sele…" at bounding box center [451, 350] width 797 height 409
click at [234, 192] on input "87******87" at bounding box center [257, 199] width 234 height 37
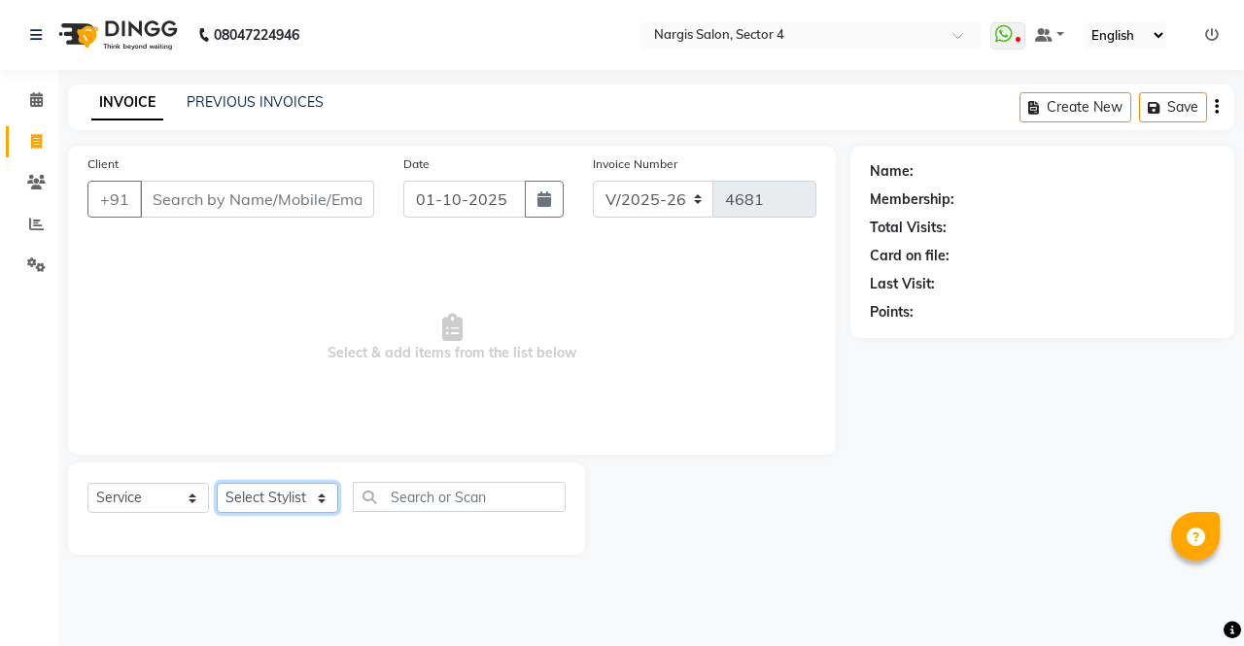
click at [277, 489] on select "Select Stylist ajeet Aman anu armaan ashu Front Desk muskaan rakhi saima shivam…" at bounding box center [278, 498] width 122 height 30
click at [217, 483] on select "Select Stylist ajeet Aman anu armaan ashu Front Desk muskaan rakhi saima shivam…" at bounding box center [278, 498] width 122 height 30
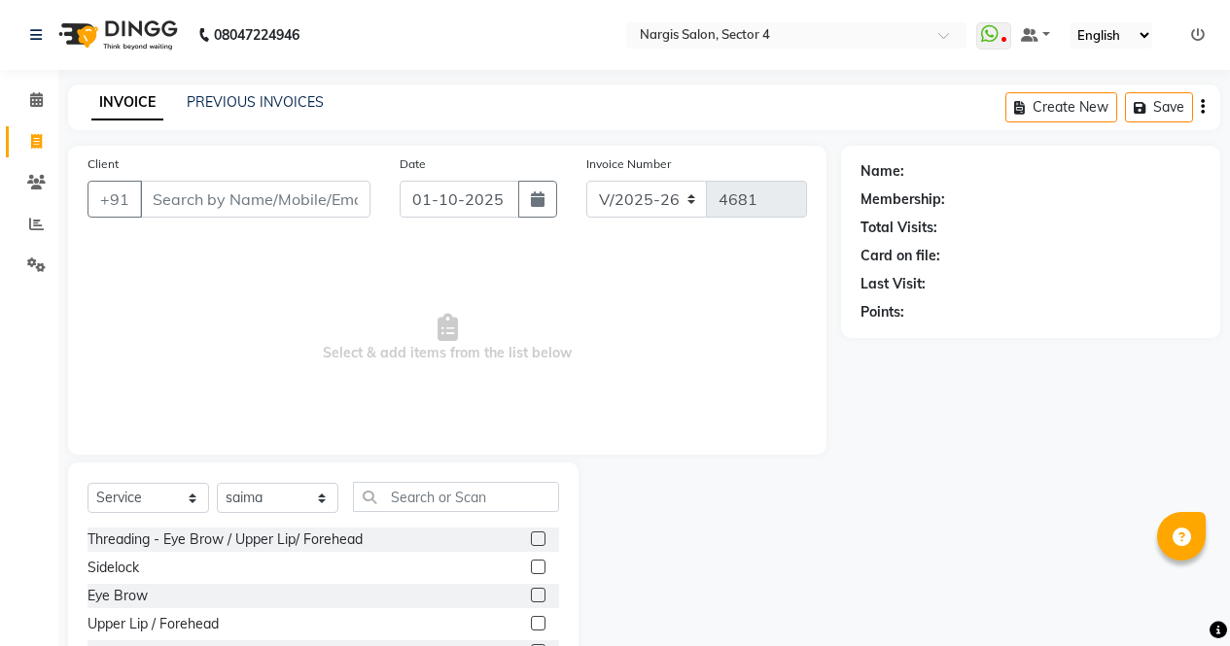
click at [531, 542] on label at bounding box center [538, 539] width 15 height 15
click at [531, 542] on input "checkbox" at bounding box center [537, 540] width 13 height 13
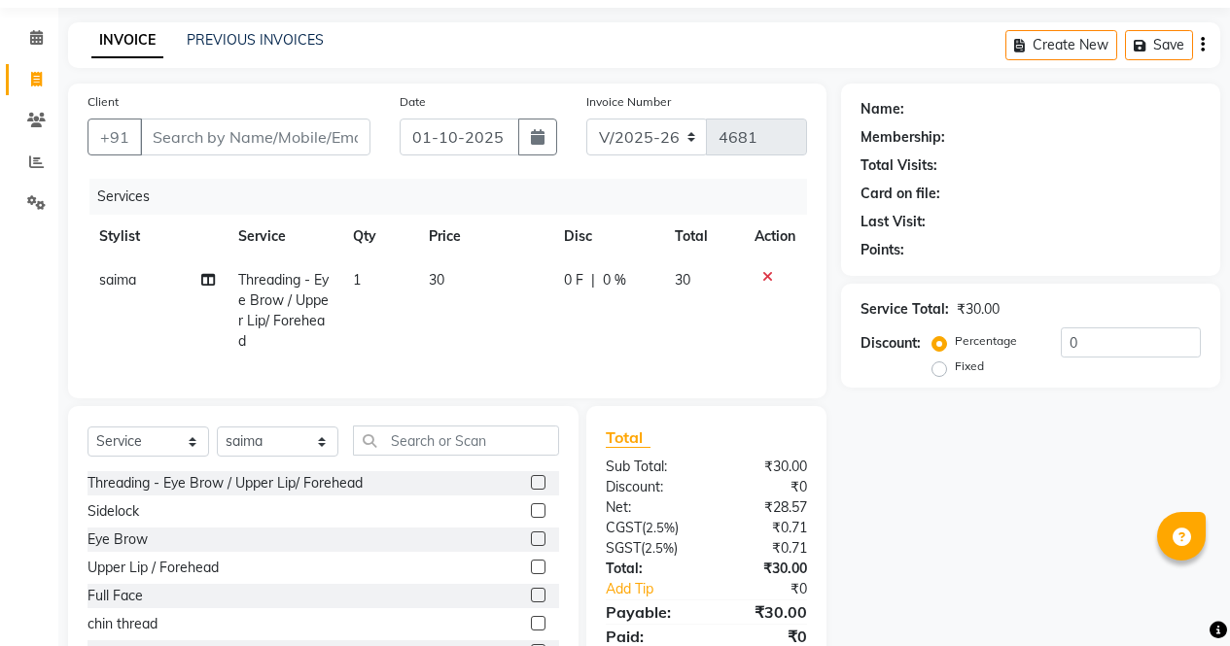
scroll to position [75, 0]
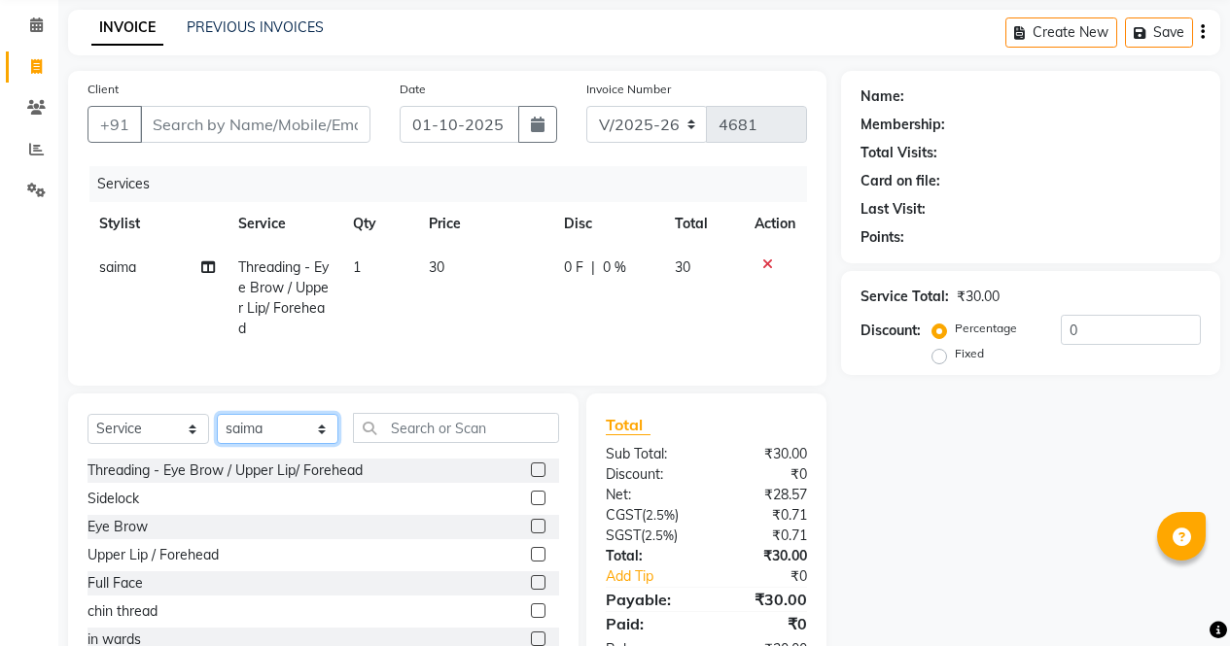
click at [257, 443] on select "Select Stylist ajeet Aman anu armaan ashu Front Desk muskaan rakhi saima shivam…" at bounding box center [278, 429] width 122 height 30
click at [217, 429] on select "Select Stylist ajeet Aman anu armaan ashu Front Desk muskaan rakhi saima shivam…" at bounding box center [278, 429] width 122 height 30
click at [531, 534] on label at bounding box center [538, 526] width 15 height 15
click at [531, 534] on input "checkbox" at bounding box center [537, 527] width 13 height 13
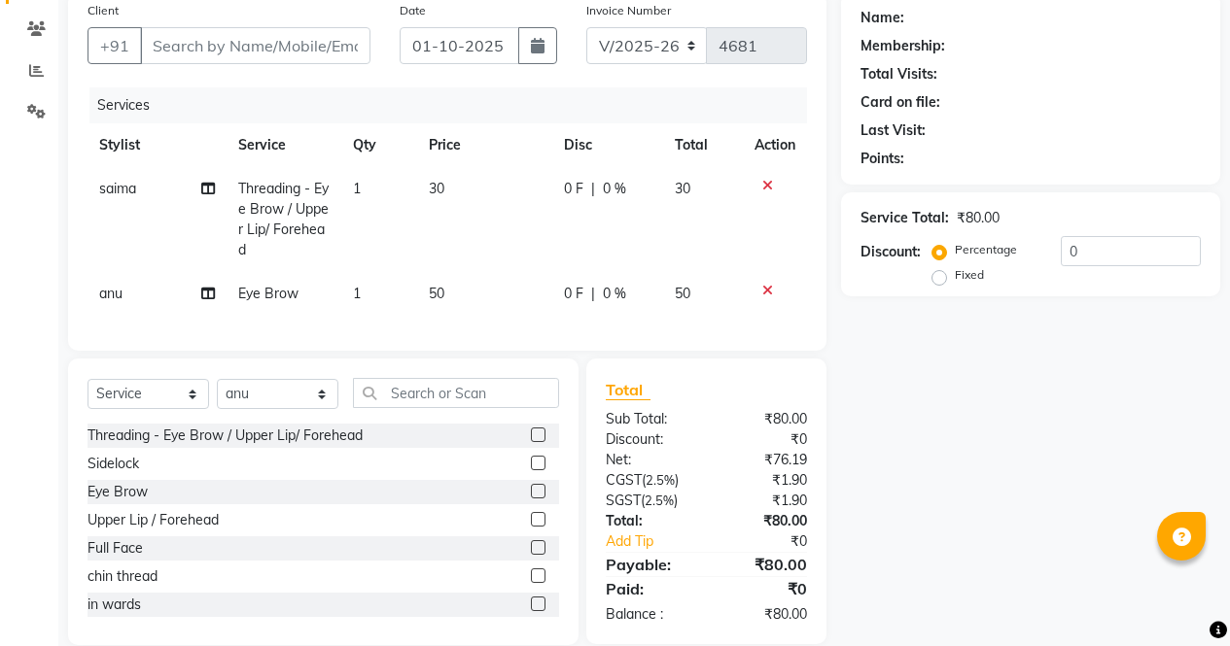
scroll to position [196, 0]
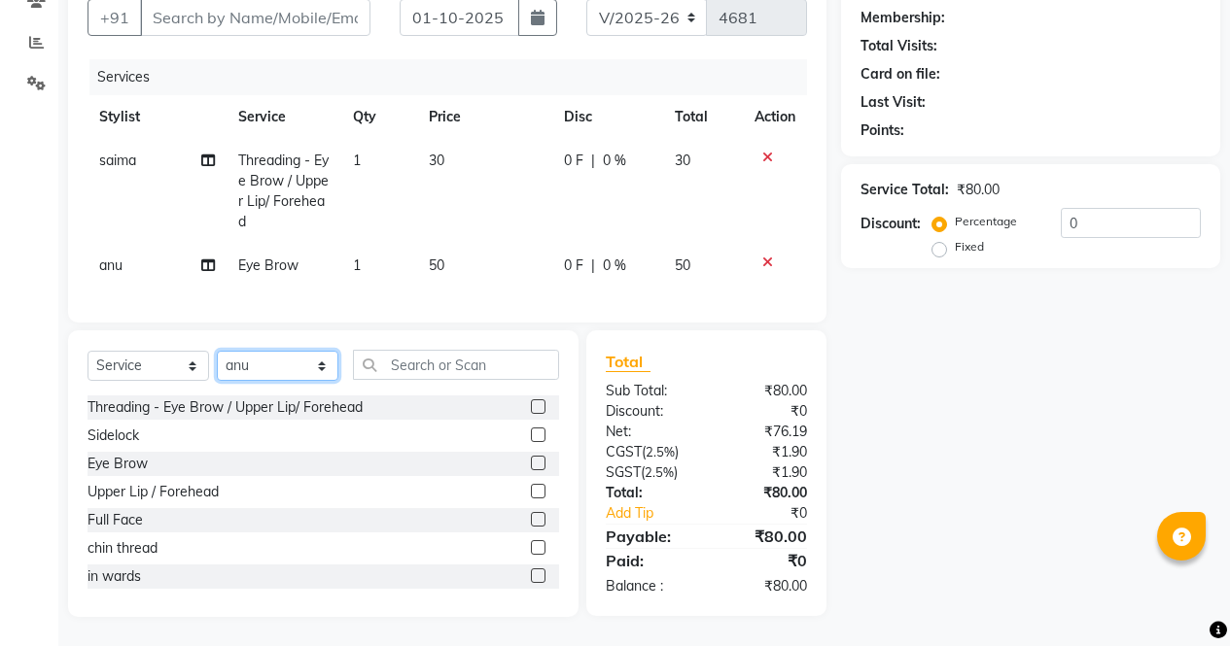
click at [277, 368] on select "Select Stylist ajeet Aman anu armaan ashu Front Desk muskaan rakhi saima shivam…" at bounding box center [278, 366] width 122 height 30
click at [217, 351] on select "Select Stylist ajeet Aman anu armaan ashu Front Desk muskaan rakhi saima shivam…" at bounding box center [278, 366] width 122 height 30
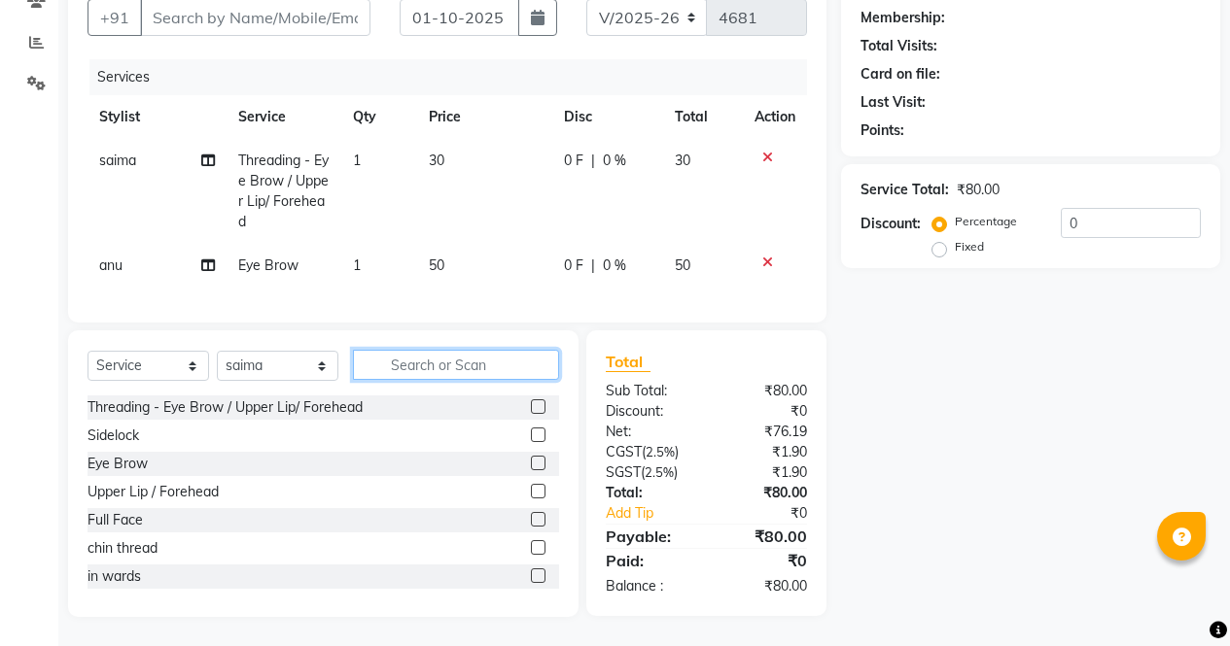
click at [443, 367] on input "text" at bounding box center [456, 365] width 206 height 30
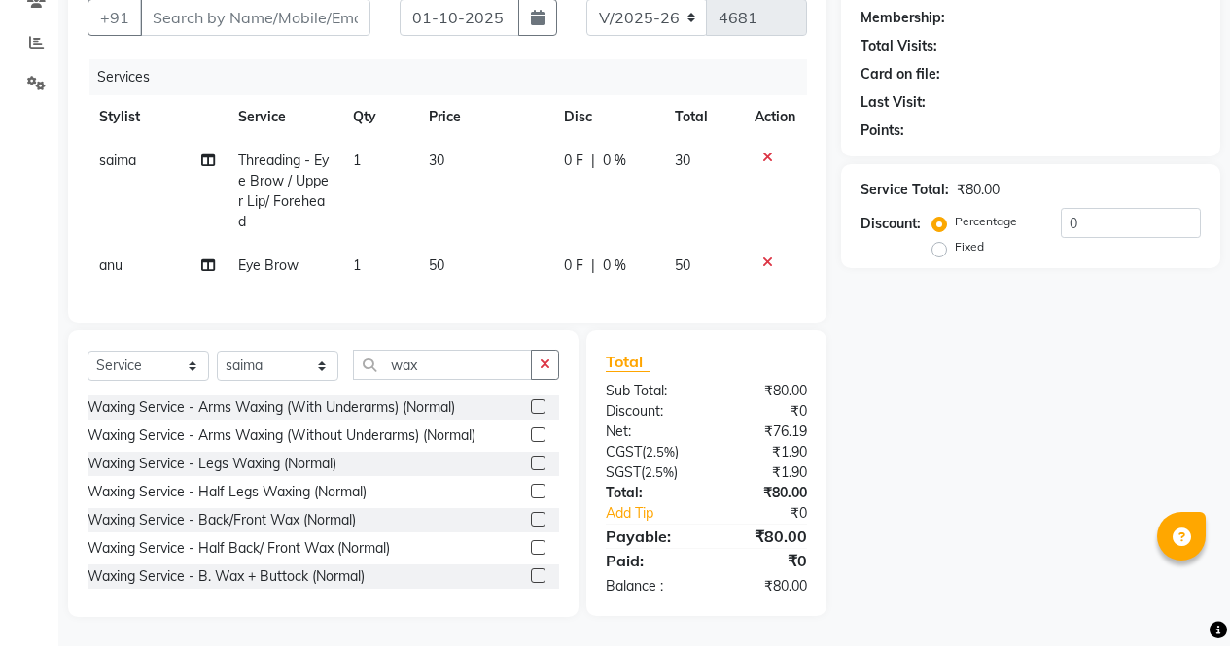
click at [531, 492] on label at bounding box center [538, 491] width 15 height 15
click at [531, 492] on input "checkbox" at bounding box center [537, 492] width 13 height 13
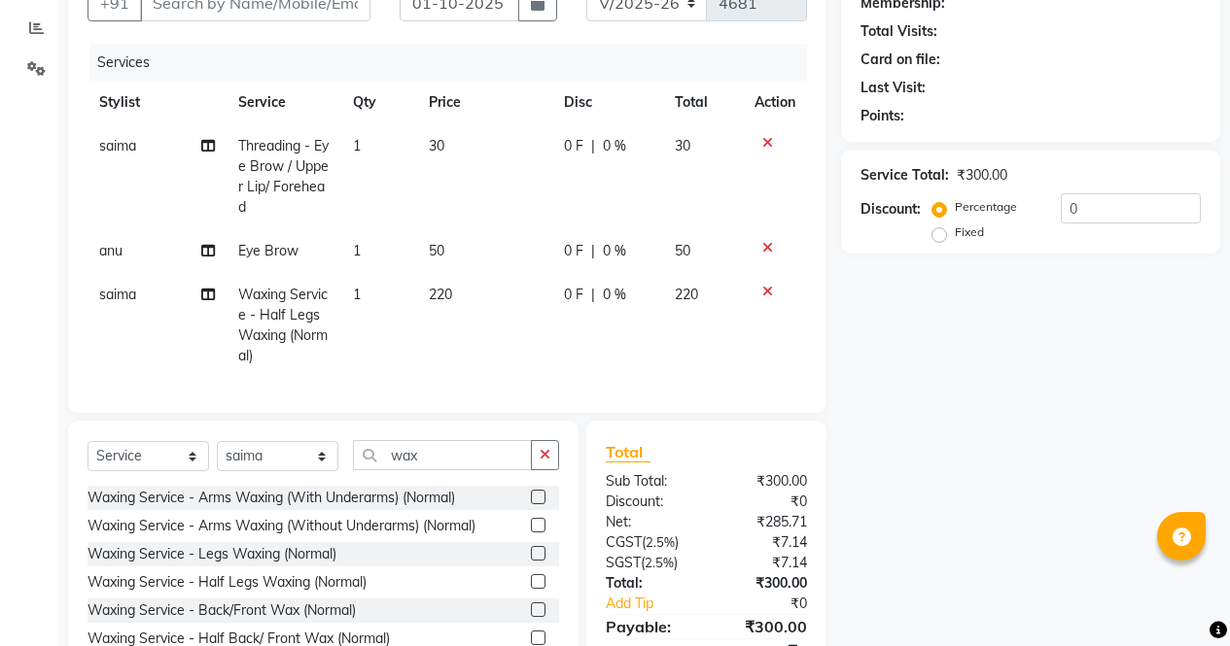
click at [763, 142] on icon at bounding box center [767, 143] width 11 height 14
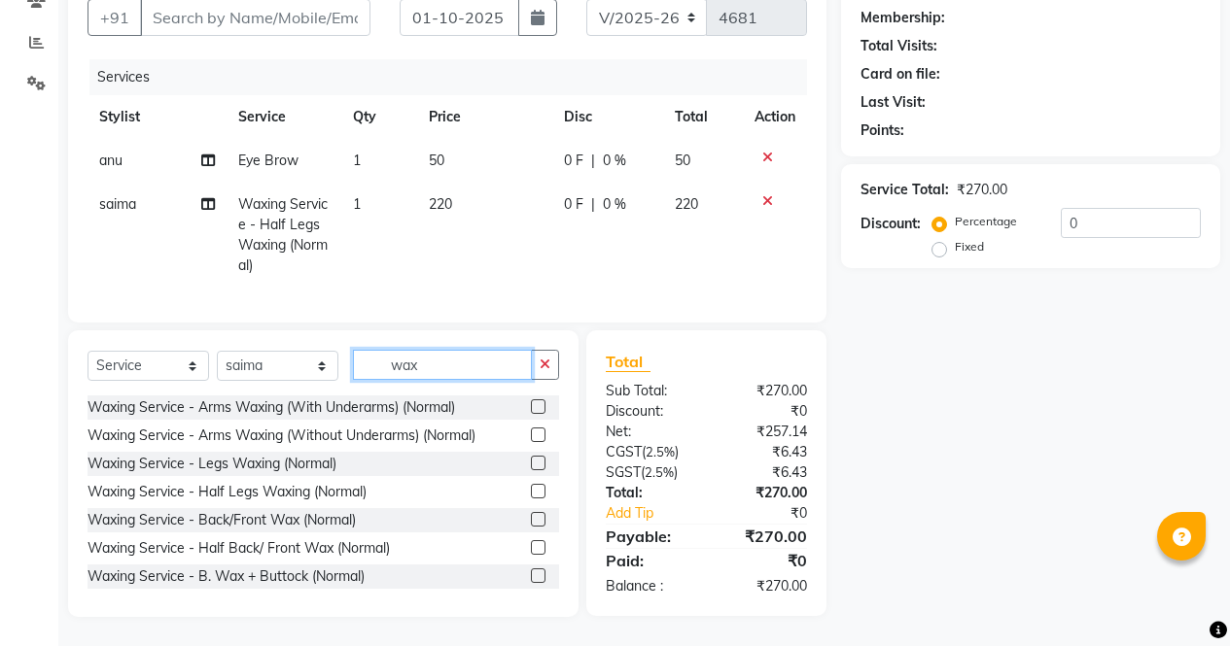
click at [444, 358] on input "wax" at bounding box center [442, 365] width 179 height 30
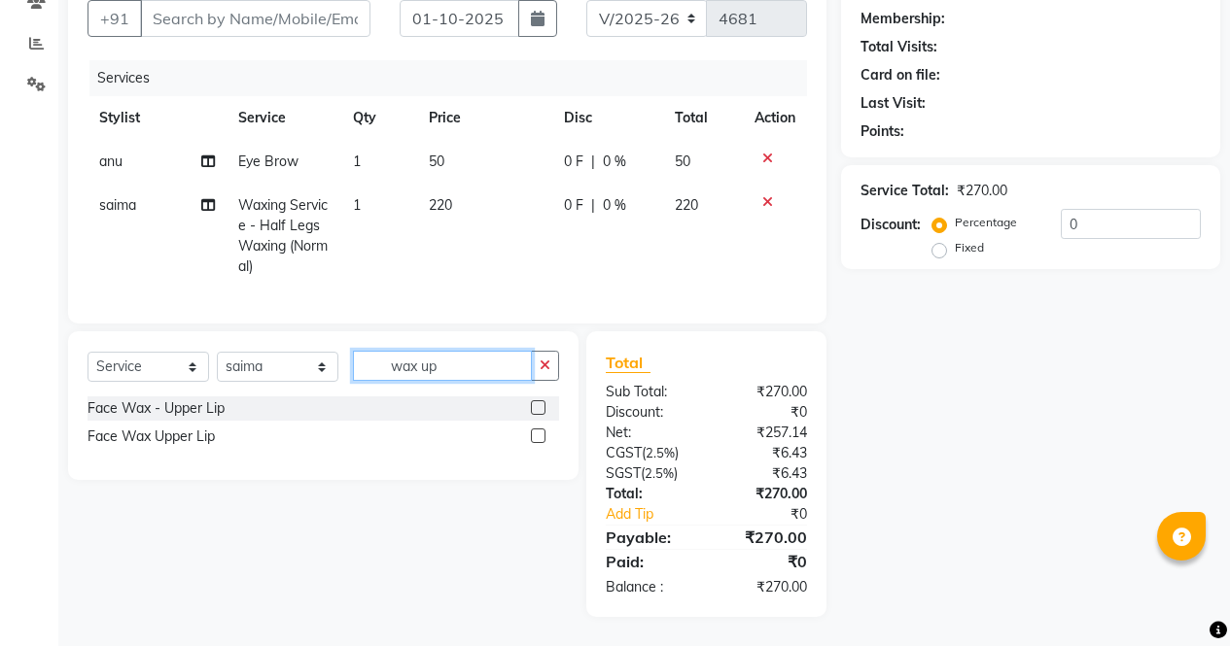
scroll to position [195, 0]
click at [539, 436] on label at bounding box center [538, 436] width 15 height 15
click at [539, 436] on input "checkbox" at bounding box center [537, 437] width 13 height 13
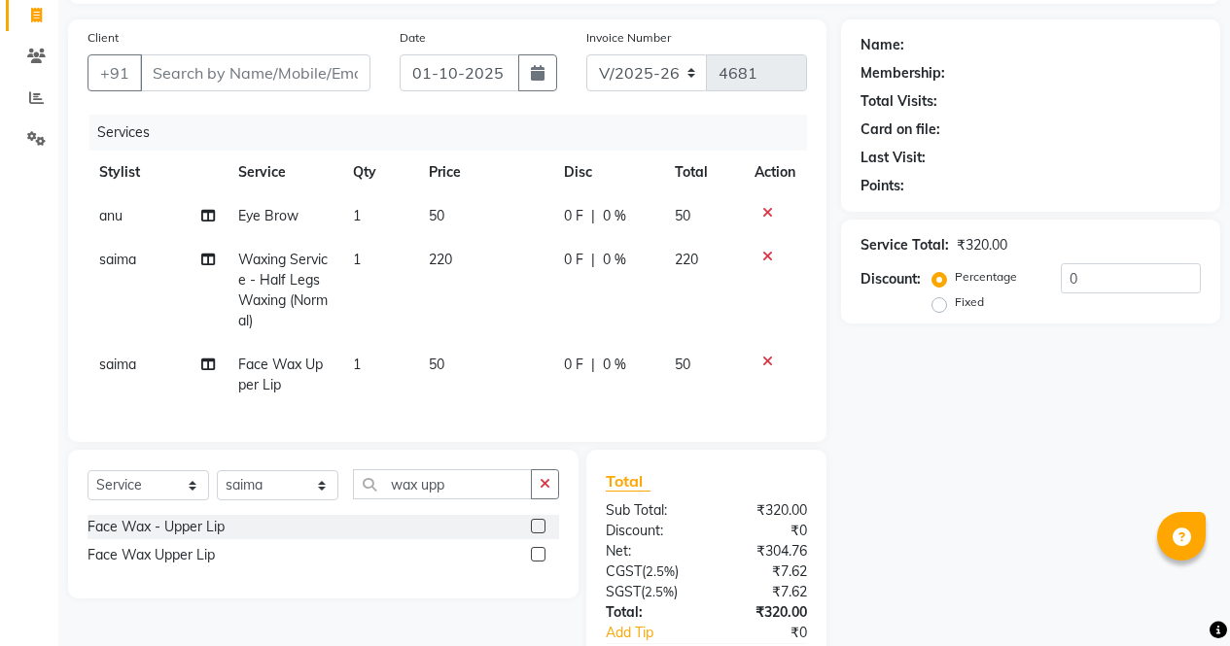
scroll to position [0, 0]
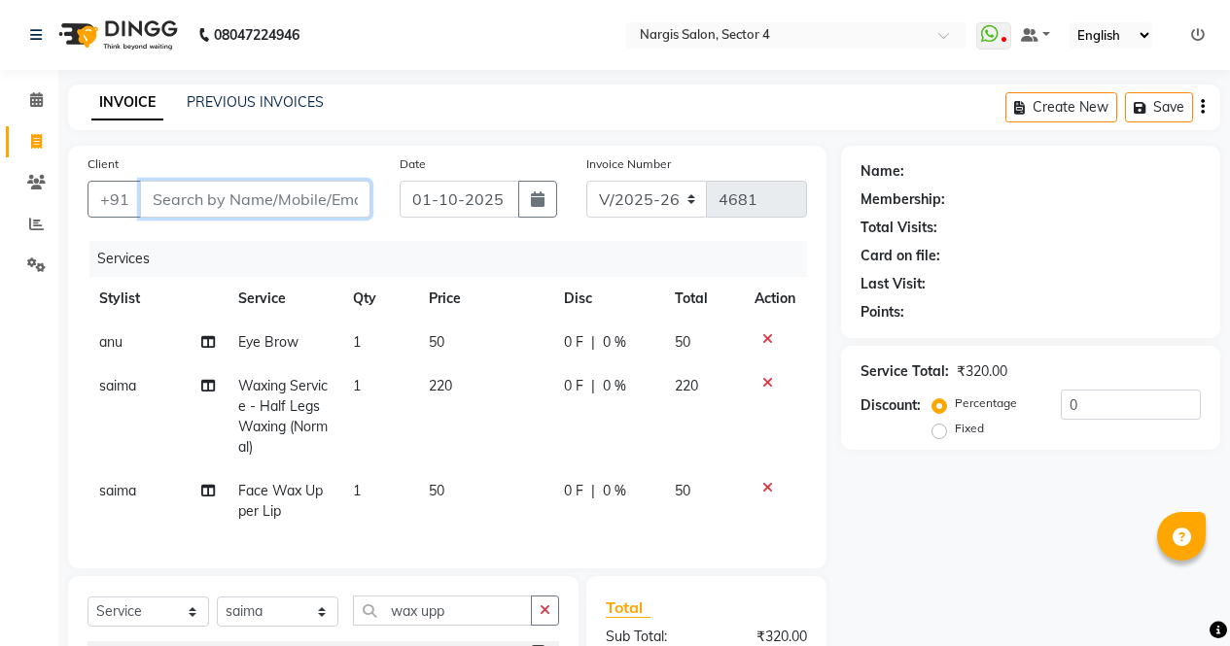
click at [239, 193] on input "Client" at bounding box center [255, 199] width 230 height 37
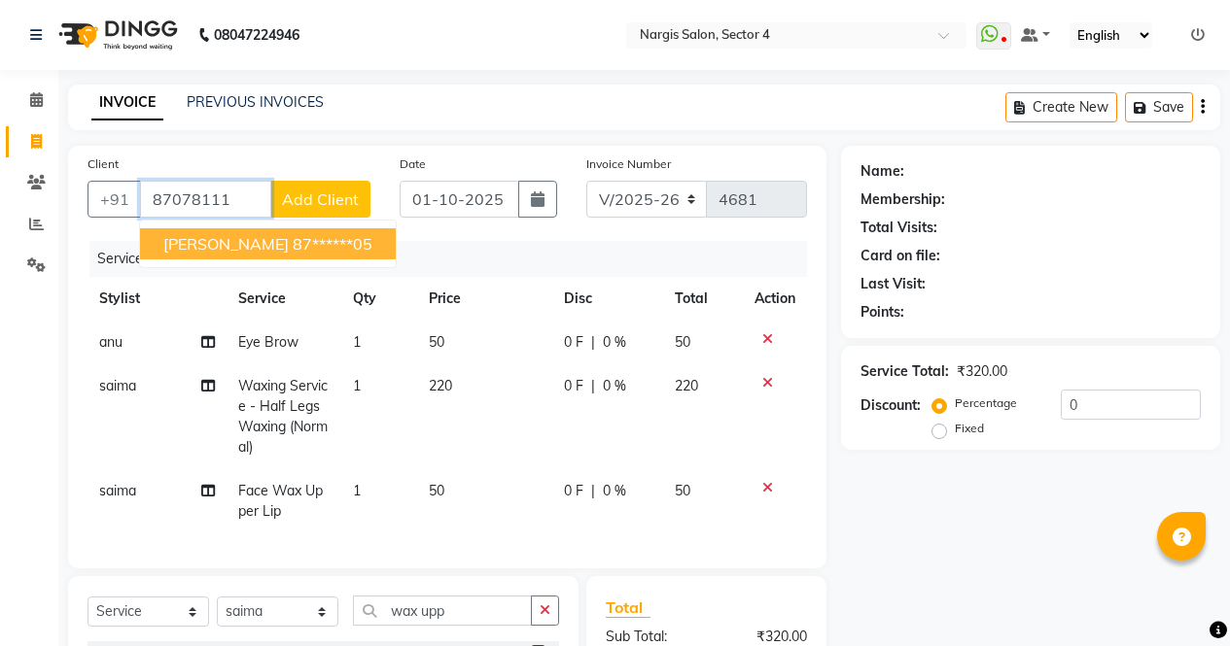
click at [293, 246] on ngb-highlight "87******05" at bounding box center [333, 243] width 80 height 19
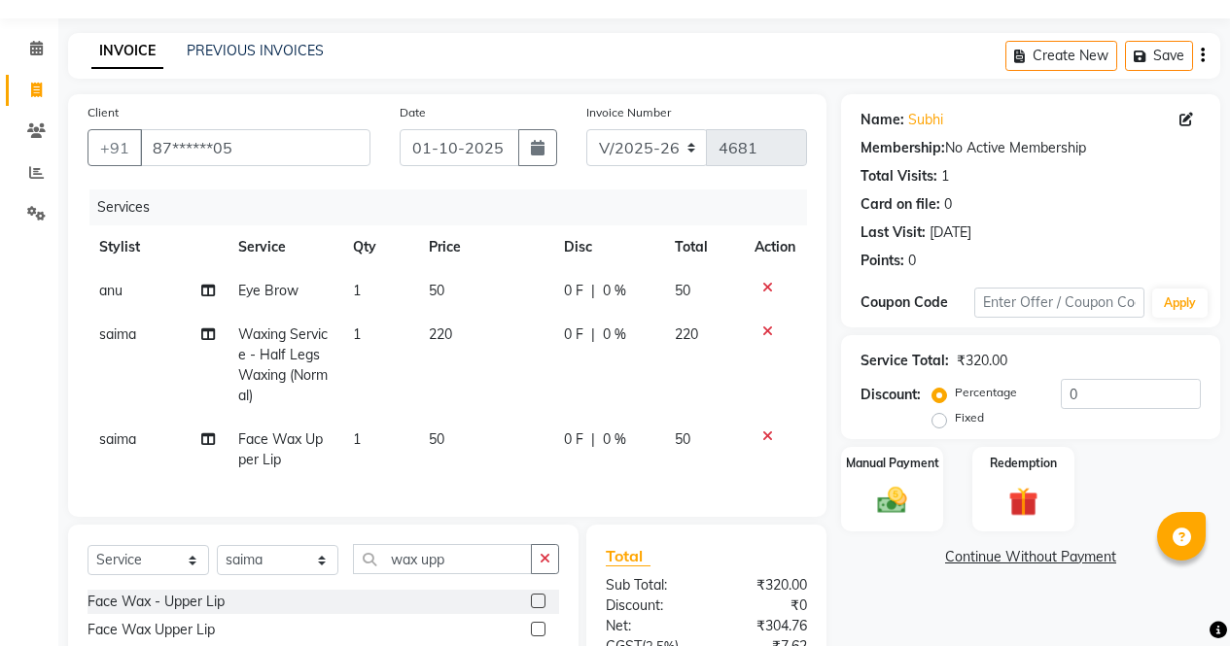
scroll to position [260, 0]
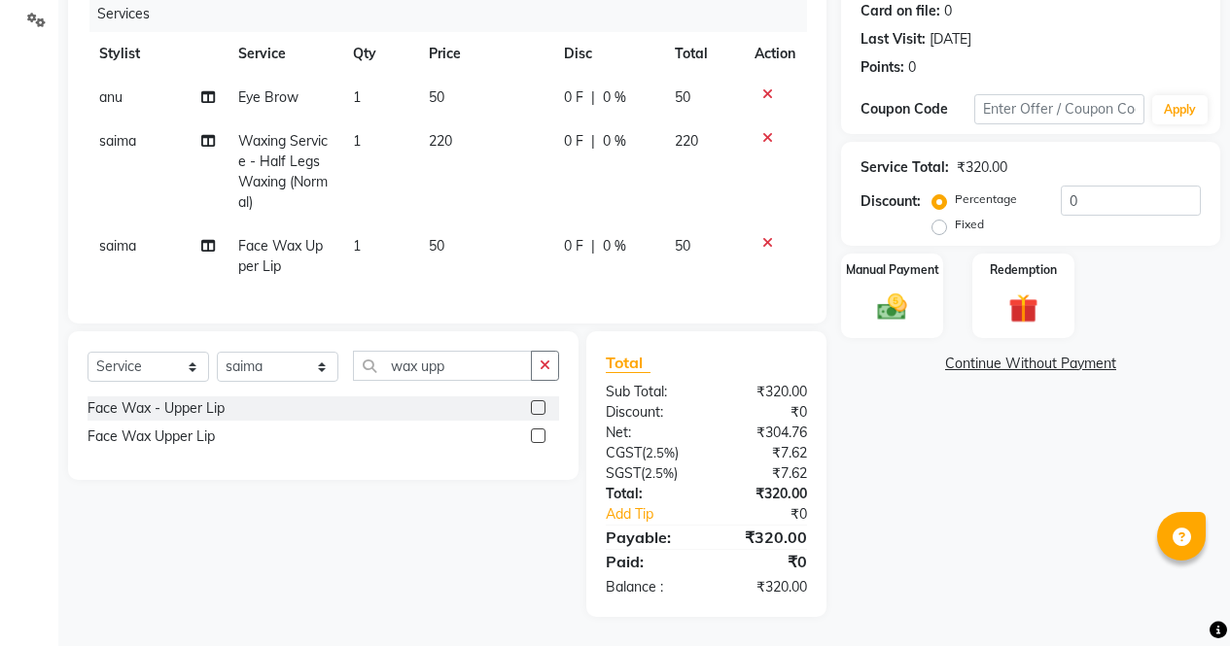
click at [898, 295] on img at bounding box center [892, 308] width 48 height 34
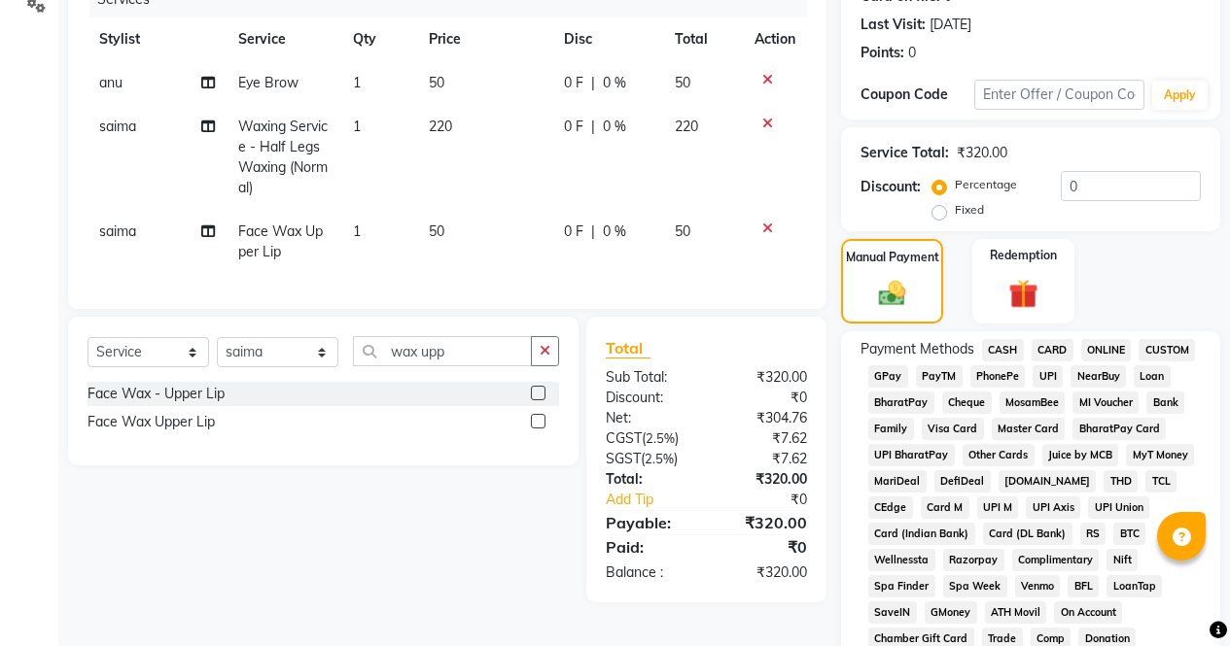
click at [1117, 346] on span "ONLINE" at bounding box center [1106, 350] width 51 height 22
click at [1003, 346] on span "CASH" at bounding box center [1003, 350] width 42 height 22
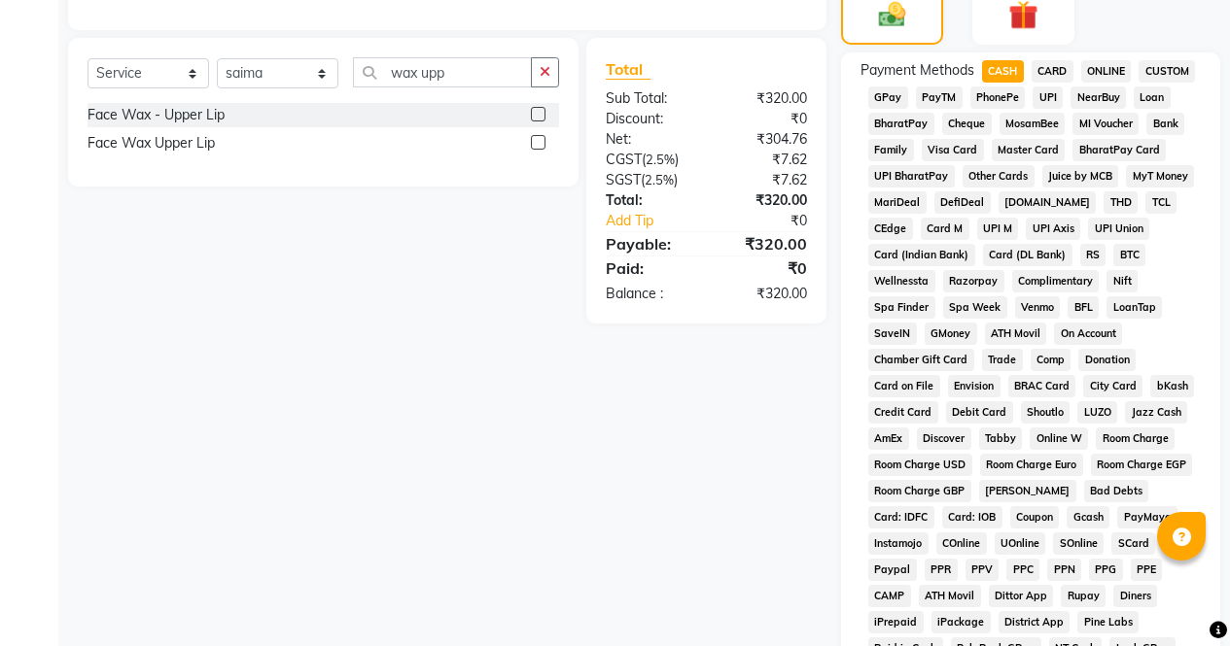
scroll to position [888, 0]
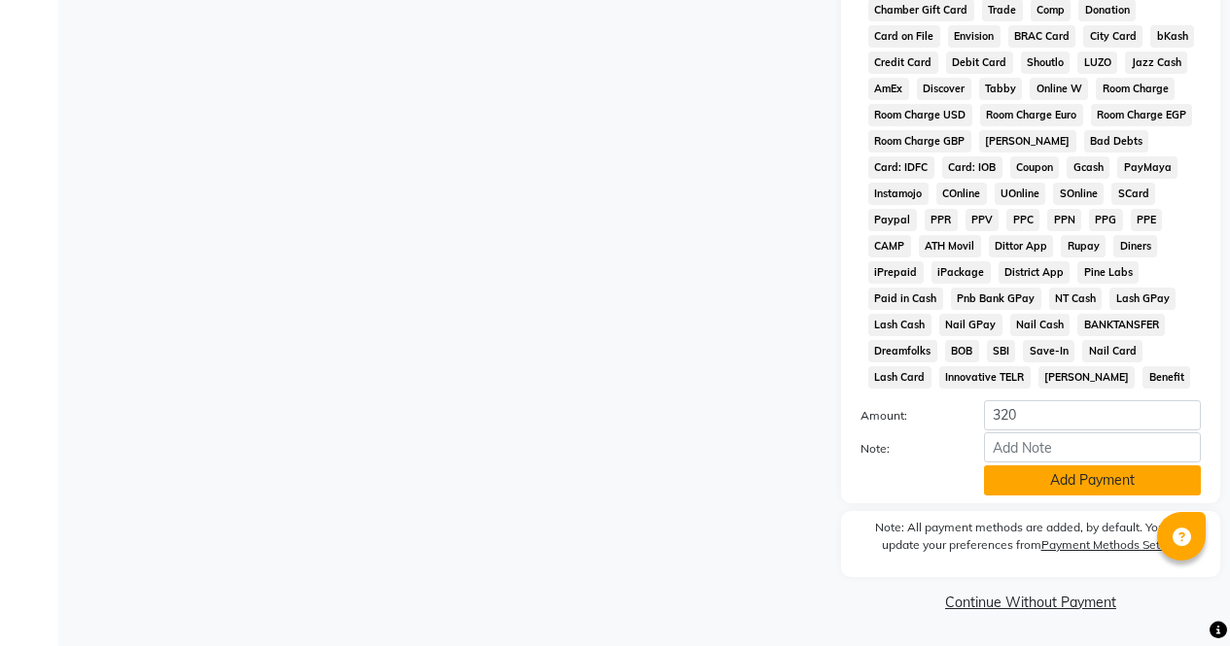
click at [1076, 491] on button "Add Payment" at bounding box center [1092, 481] width 217 height 30
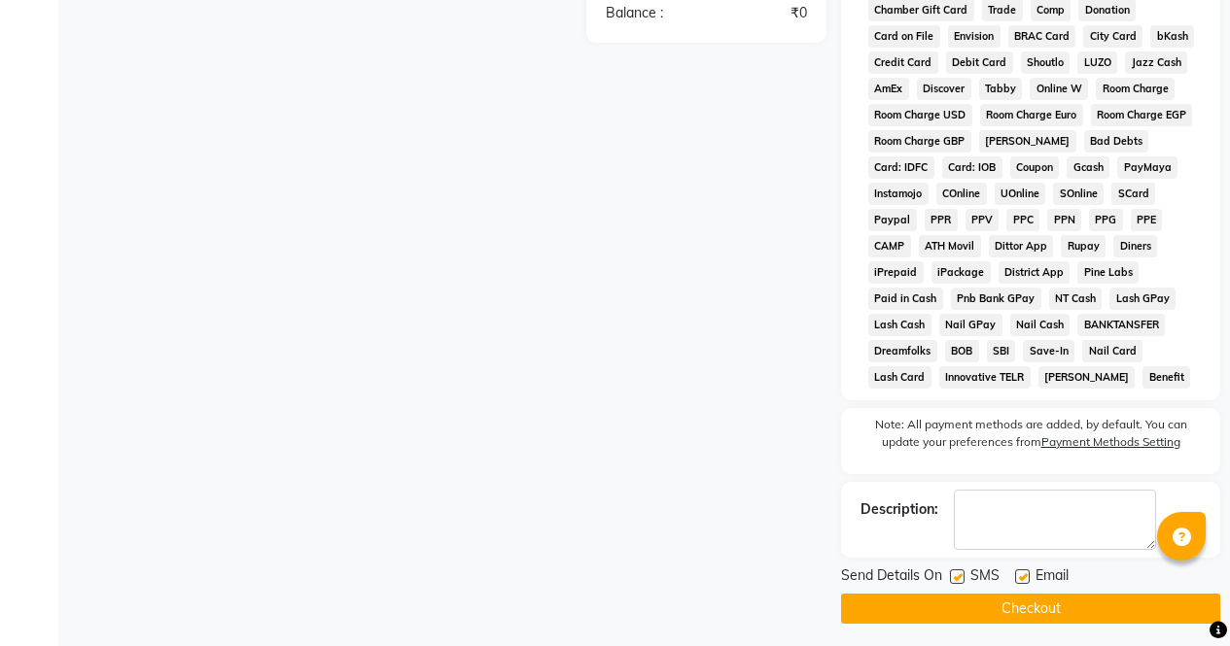
click at [1060, 607] on button "Checkout" at bounding box center [1030, 609] width 379 height 30
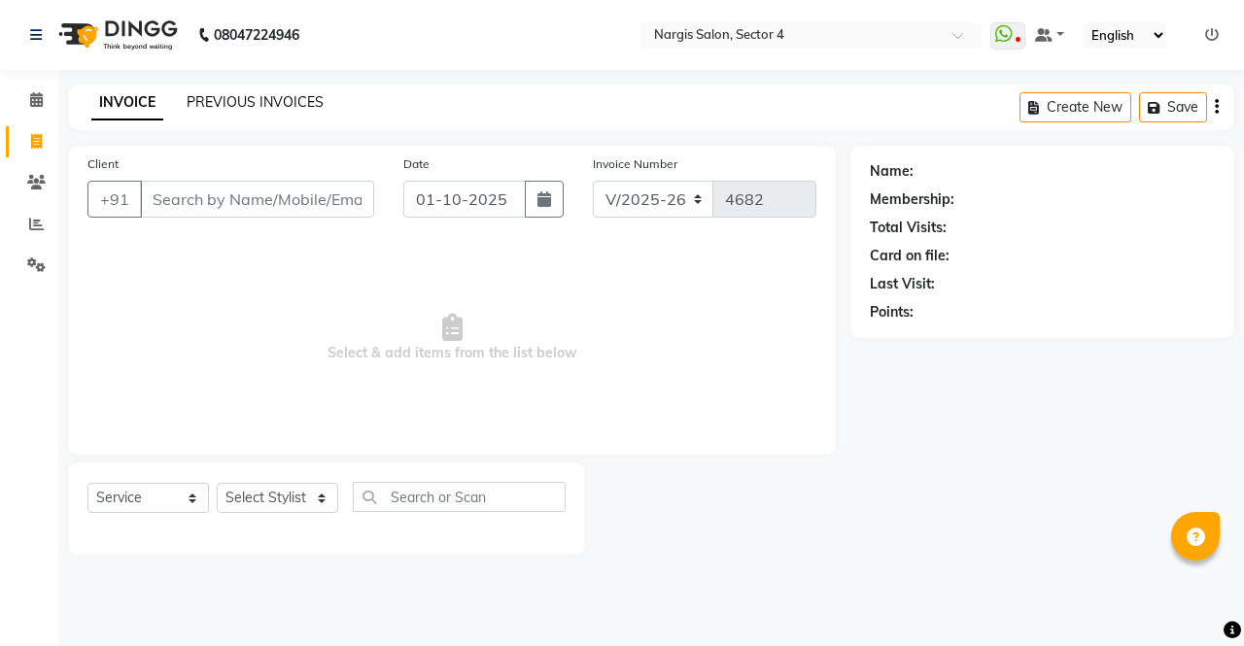
click at [244, 107] on link "PREVIOUS INVOICES" at bounding box center [255, 101] width 137 height 17
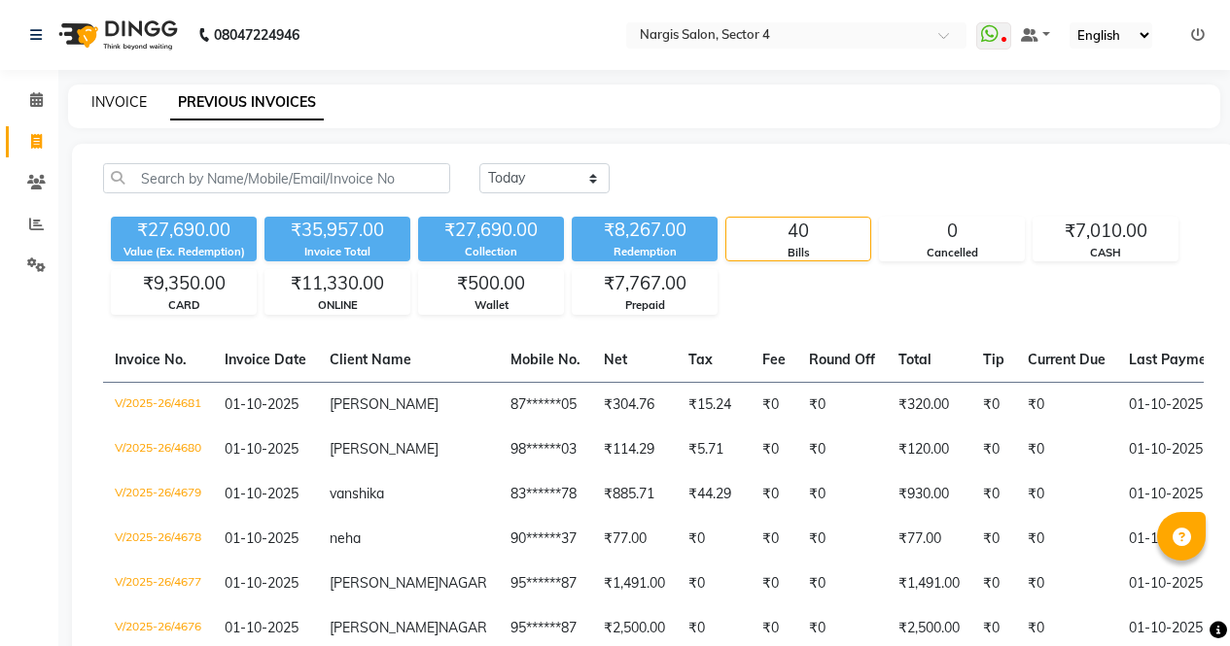
click at [119, 106] on link "INVOICE" at bounding box center [118, 101] width 55 height 17
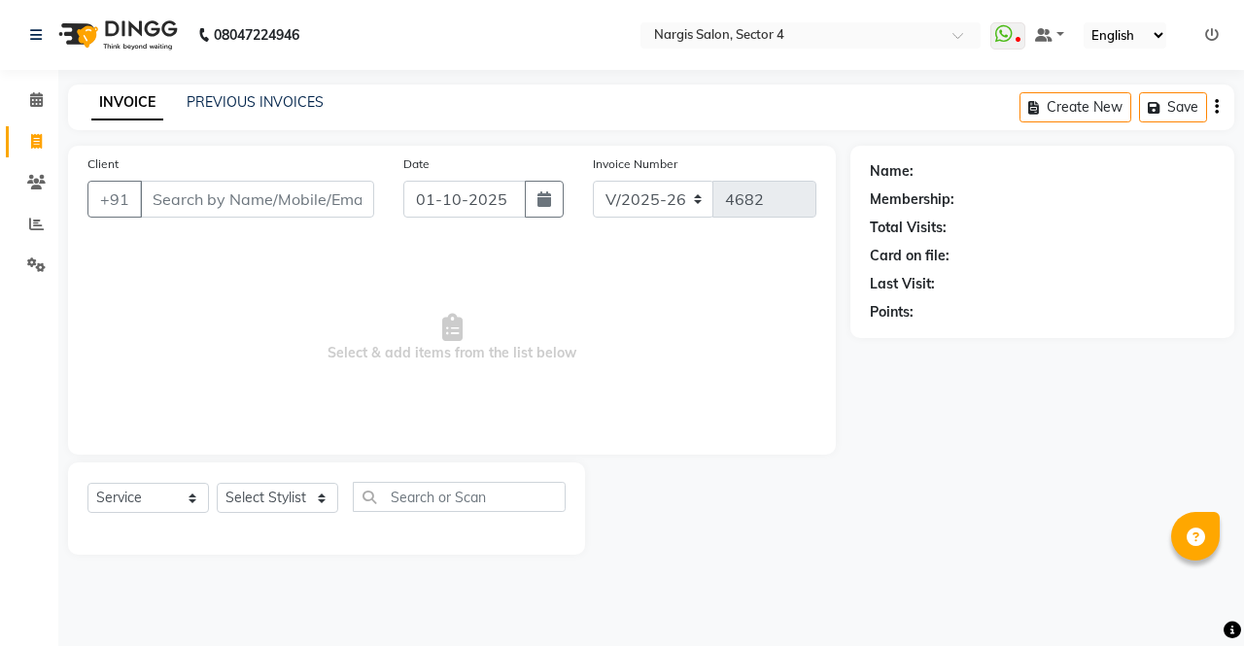
click at [635, 427] on span "Select & add items from the list below" at bounding box center [451, 338] width 729 height 194
click at [819, 391] on div "Client +91 Date 01-10-2025 Invoice Number V/2025 V/2025-26 4682 Select & add it…" at bounding box center [452, 300] width 768 height 309
click at [229, 537] on div "Select Service Product Membership Package Voucher Prepaid Gift Card Select Styl…" at bounding box center [326, 509] width 517 height 92
click at [268, 485] on select "Select Stylist" at bounding box center [278, 498] width 122 height 30
click at [252, 495] on select "Select Stylist" at bounding box center [278, 498] width 122 height 30
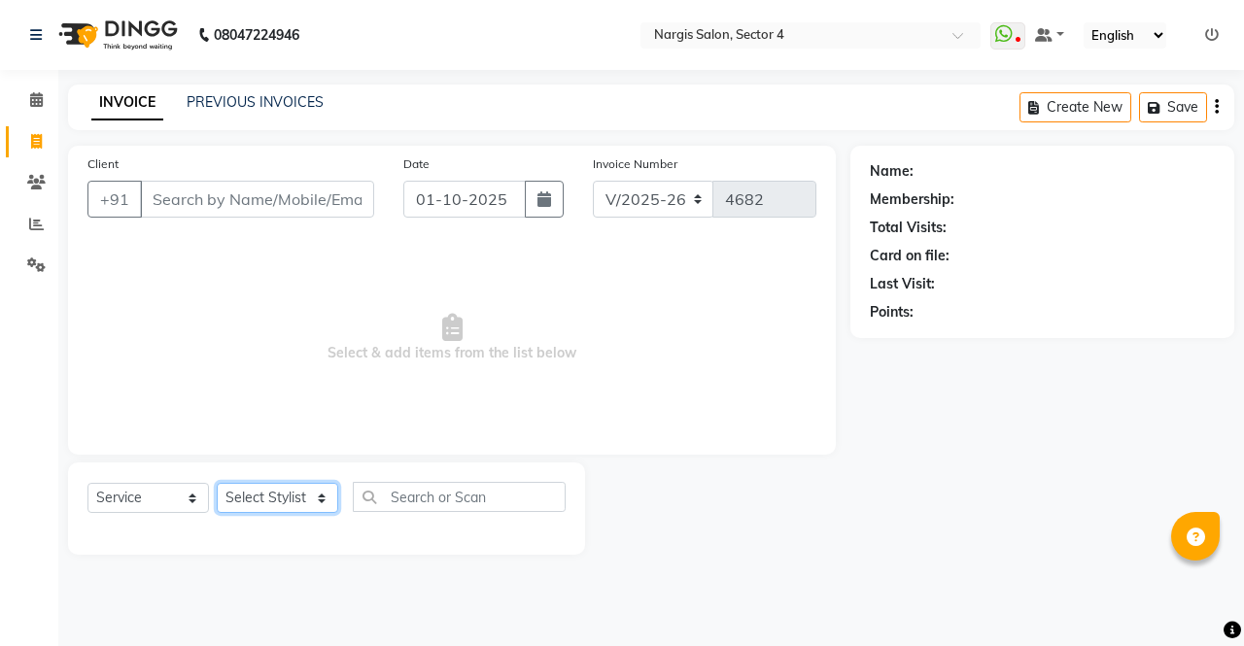
click at [271, 492] on select "Select Stylist" at bounding box center [278, 498] width 122 height 30
click at [217, 483] on select "Select Stylist" at bounding box center [278, 498] width 122 height 30
click at [338, 563] on main "INVOICE PREVIOUS INVOICES Create New Save Client +91 Date 01-10-2025 Invoice Nu…" at bounding box center [651, 335] width 1186 height 500
click at [291, 502] on select "Select Stylist" at bounding box center [278, 498] width 122 height 30
click at [217, 483] on select "Select Stylist" at bounding box center [278, 498] width 122 height 30
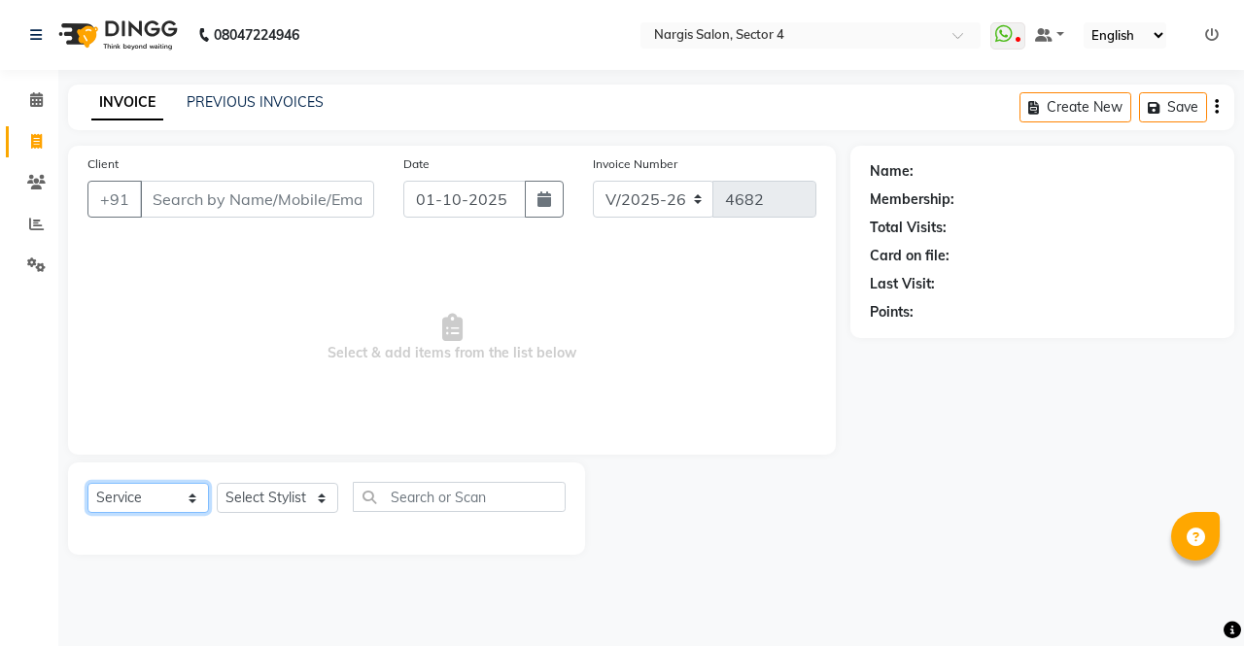
click at [151, 493] on select "Select Service Product Membership Package Voucher Prepaid Gift Card" at bounding box center [148, 498] width 122 height 30
click at [800, 574] on main "INVOICE PREVIOUS INVOICES Create New Save Client +91 Date 01-10-2025 Invoice Nu…" at bounding box center [651, 335] width 1186 height 500
click at [277, 509] on select "Select Stylist" at bounding box center [278, 498] width 122 height 30
click at [229, 191] on input "Client" at bounding box center [257, 199] width 234 height 37
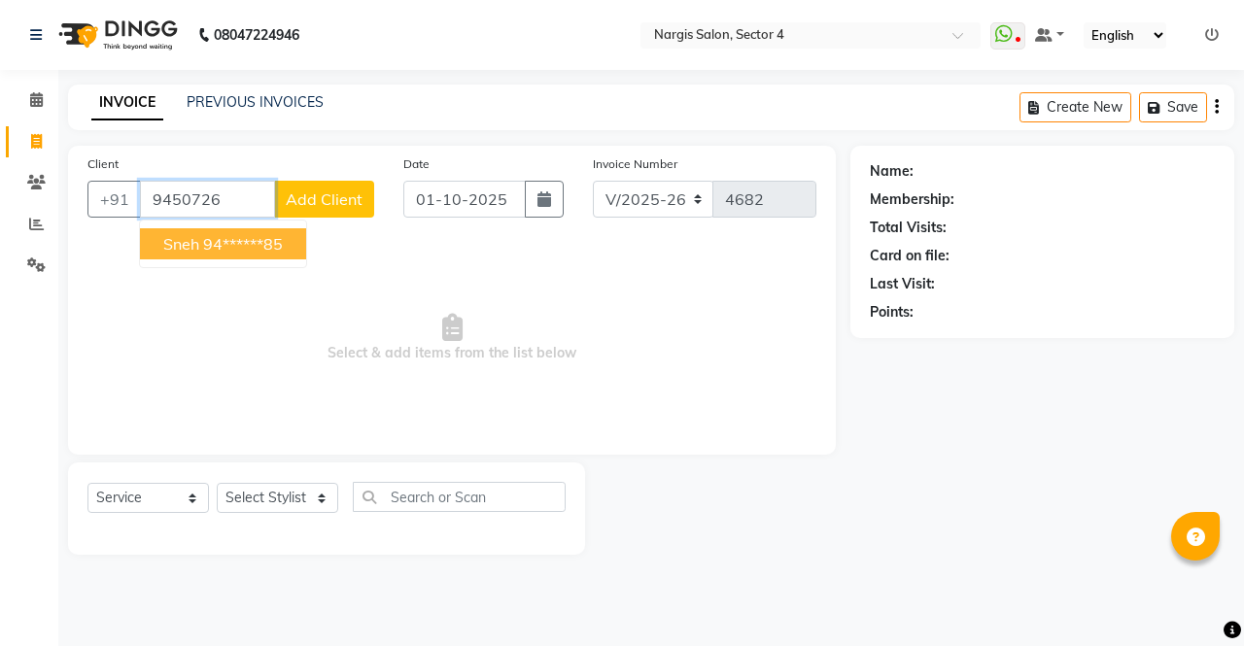
click at [211, 236] on ngb-highlight "94******85" at bounding box center [243, 243] width 80 height 19
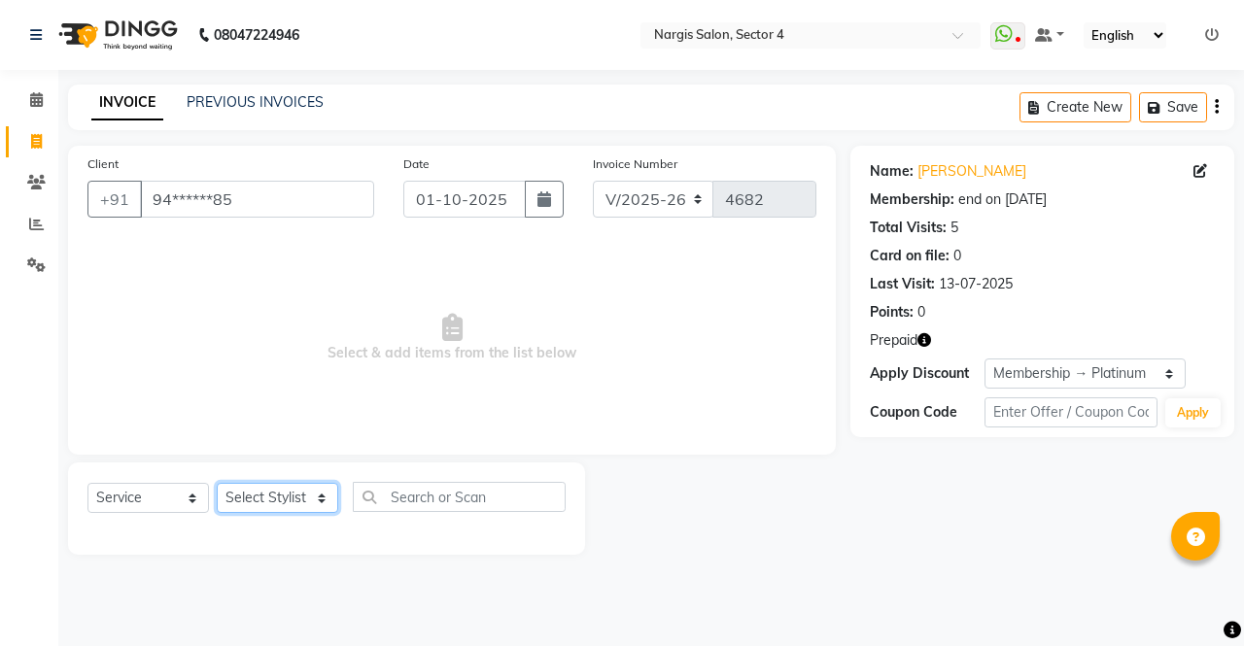
click at [267, 496] on select "Select Stylist" at bounding box center [278, 498] width 122 height 30
click at [252, 503] on select "Select Stylist" at bounding box center [278, 498] width 122 height 30
click at [254, 496] on select "Select Stylist" at bounding box center [278, 498] width 122 height 30
click at [812, 443] on div "Client +91 94******85 Date 01-10-2025 Invoice Number V/2025 V/2025-26 4682 Sele…" at bounding box center [452, 300] width 768 height 309
click at [921, 345] on icon "button" at bounding box center [925, 340] width 14 height 14
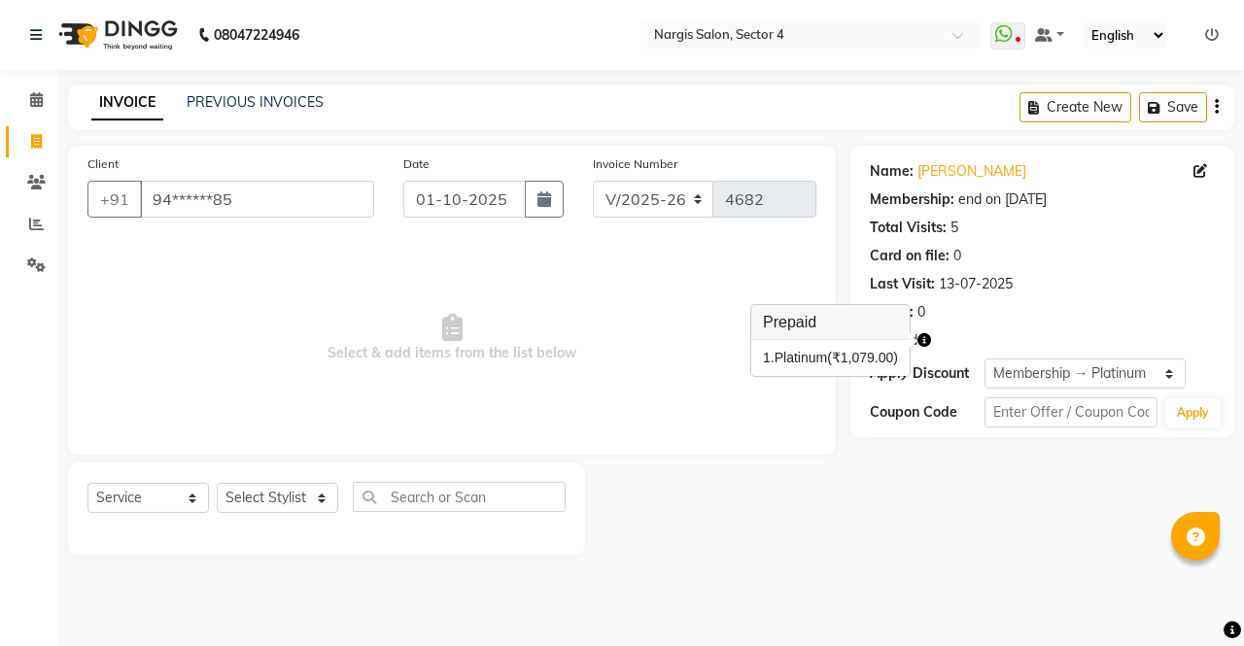
click at [927, 334] on icon "button" at bounding box center [925, 340] width 14 height 14
click at [920, 340] on icon "button" at bounding box center [925, 340] width 14 height 14
click at [283, 495] on select "Select Stylist" at bounding box center [278, 498] width 122 height 30
click at [278, 509] on select "Select Stylist" at bounding box center [278, 498] width 122 height 30
click at [283, 491] on select "Select Stylist" at bounding box center [278, 498] width 122 height 30
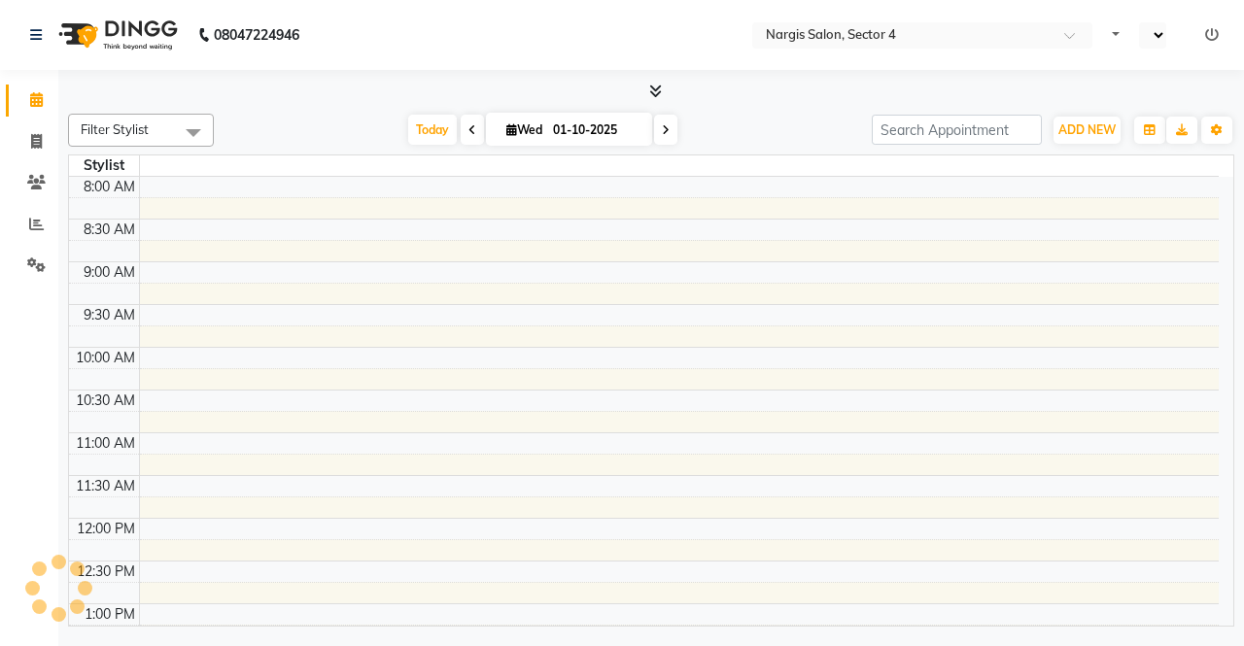
select select "en"
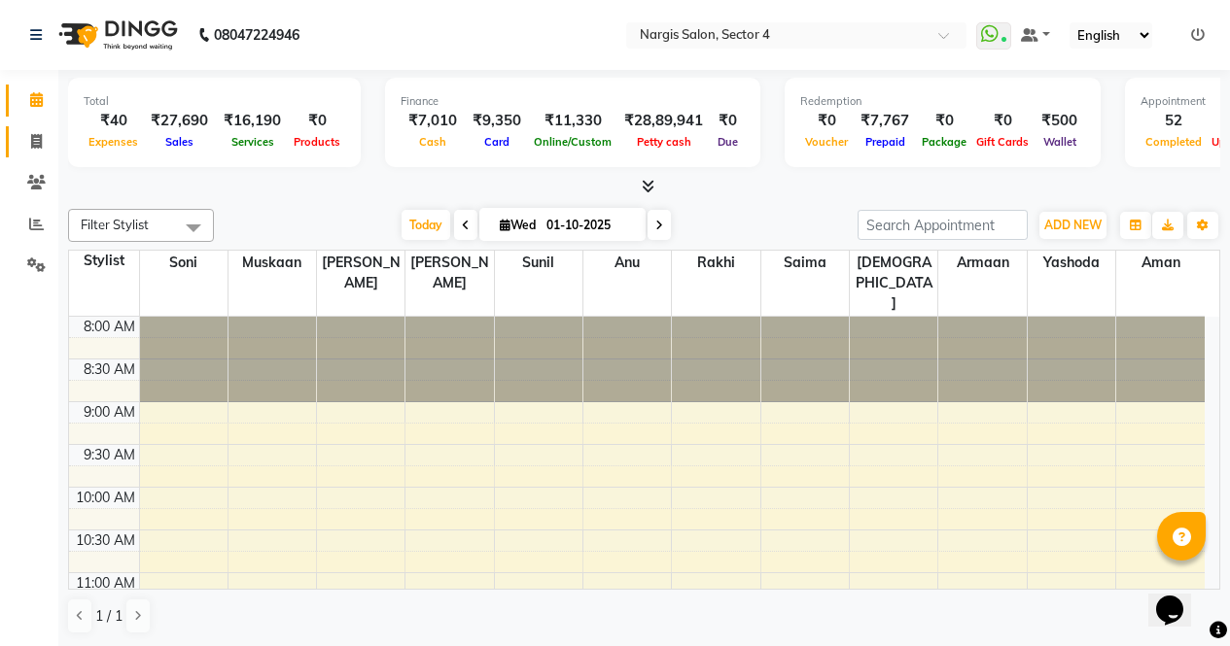
click at [28, 136] on span at bounding box center [36, 142] width 34 height 22
select select "service"
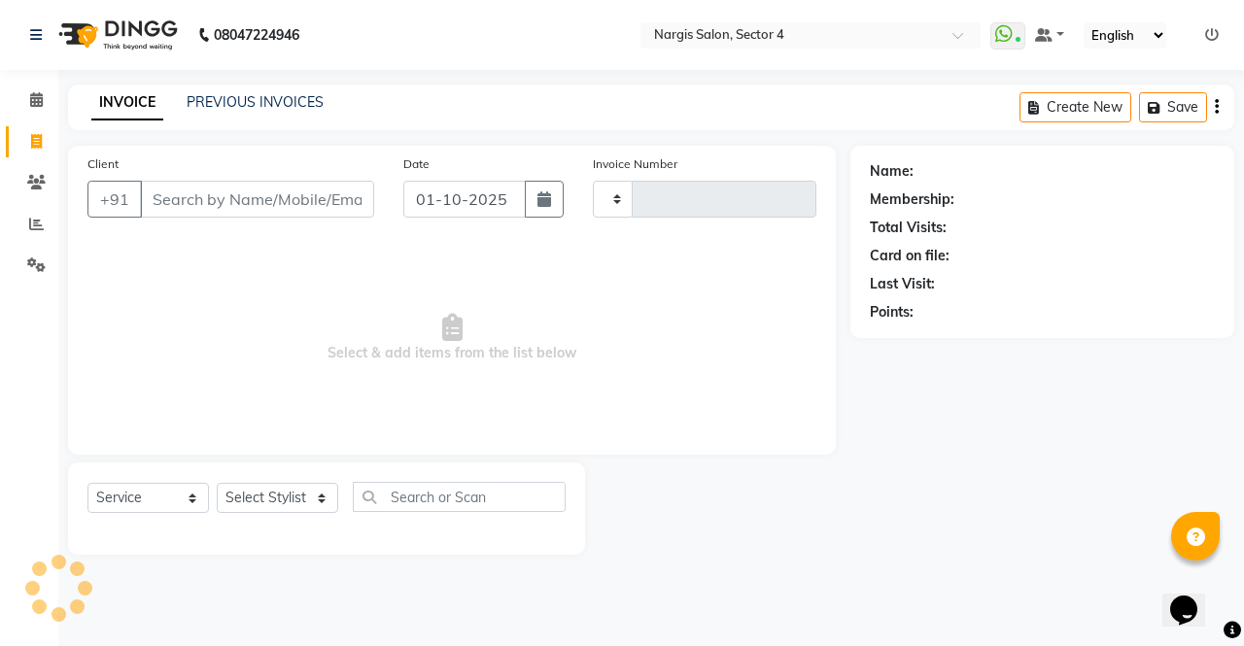
click at [213, 197] on input "Client" at bounding box center [257, 199] width 234 height 37
type input "4682"
select select "4130"
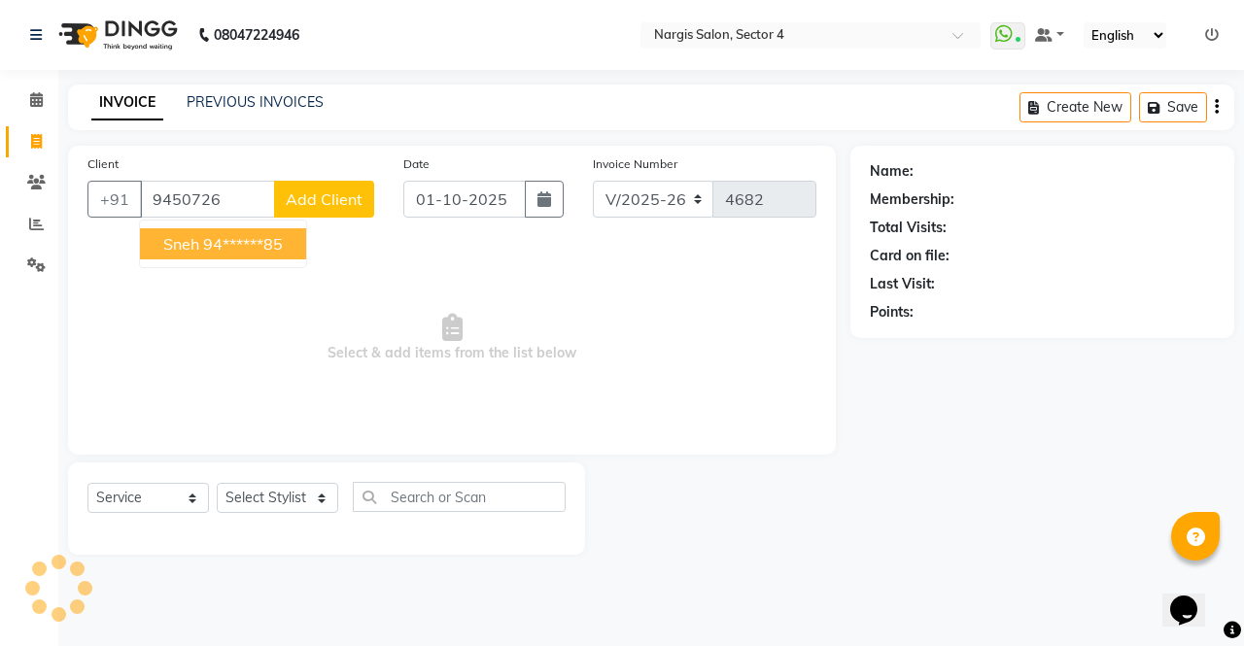
click at [246, 234] on ngb-highlight "94******85" at bounding box center [243, 243] width 80 height 19
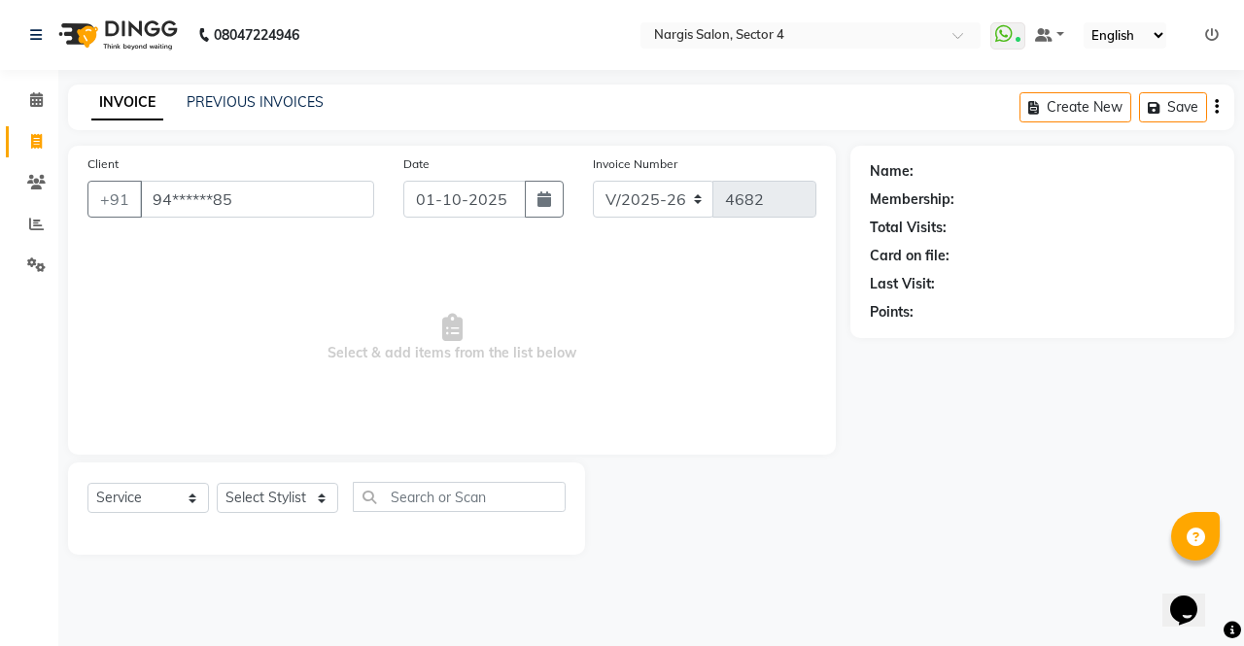
type input "94******85"
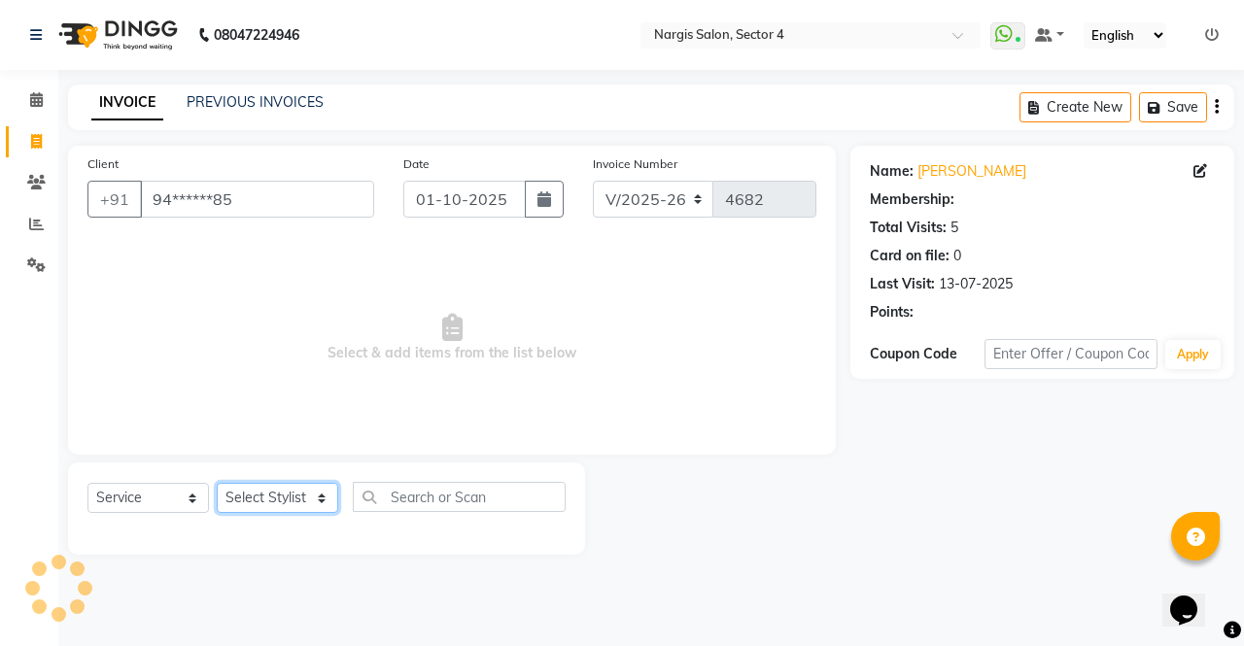
click at [273, 499] on select "Select Stylist [PERSON_NAME] [PERSON_NAME] [PERSON_NAME] Front Desk muskaan rak…" at bounding box center [278, 498] width 122 height 30
select select "1: Object"
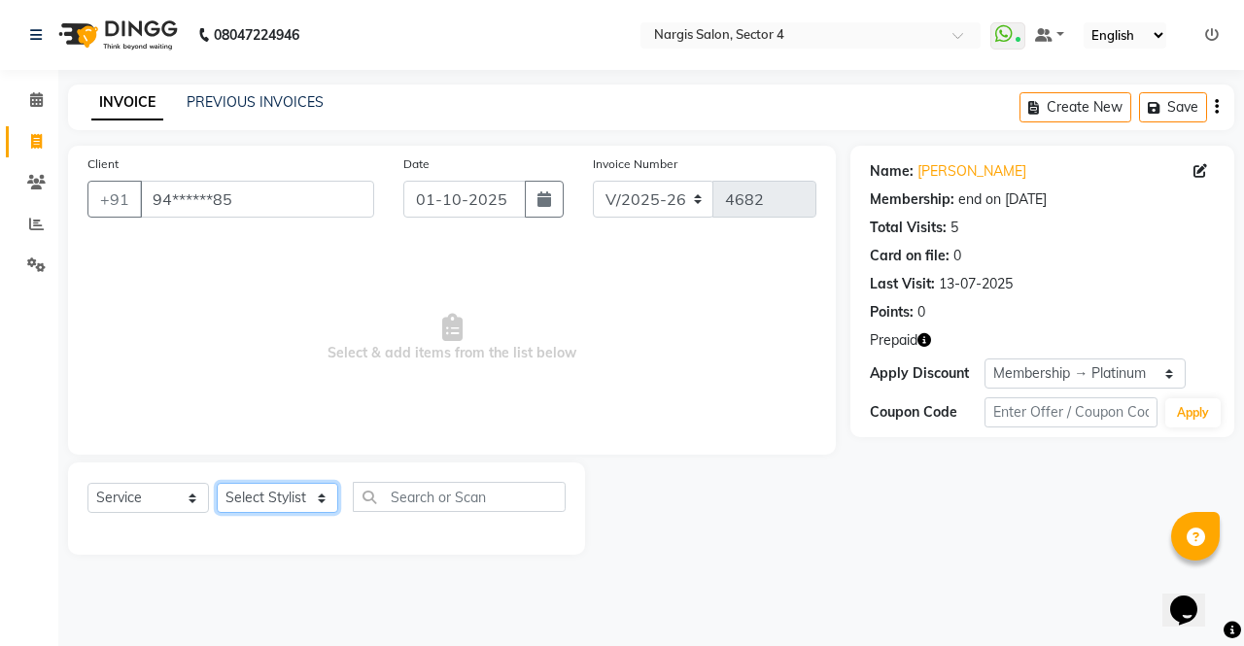
select select "60383"
click at [217, 483] on select "Select Stylist [PERSON_NAME] [PERSON_NAME] [PERSON_NAME] Front Desk muskaan rak…" at bounding box center [278, 498] width 122 height 30
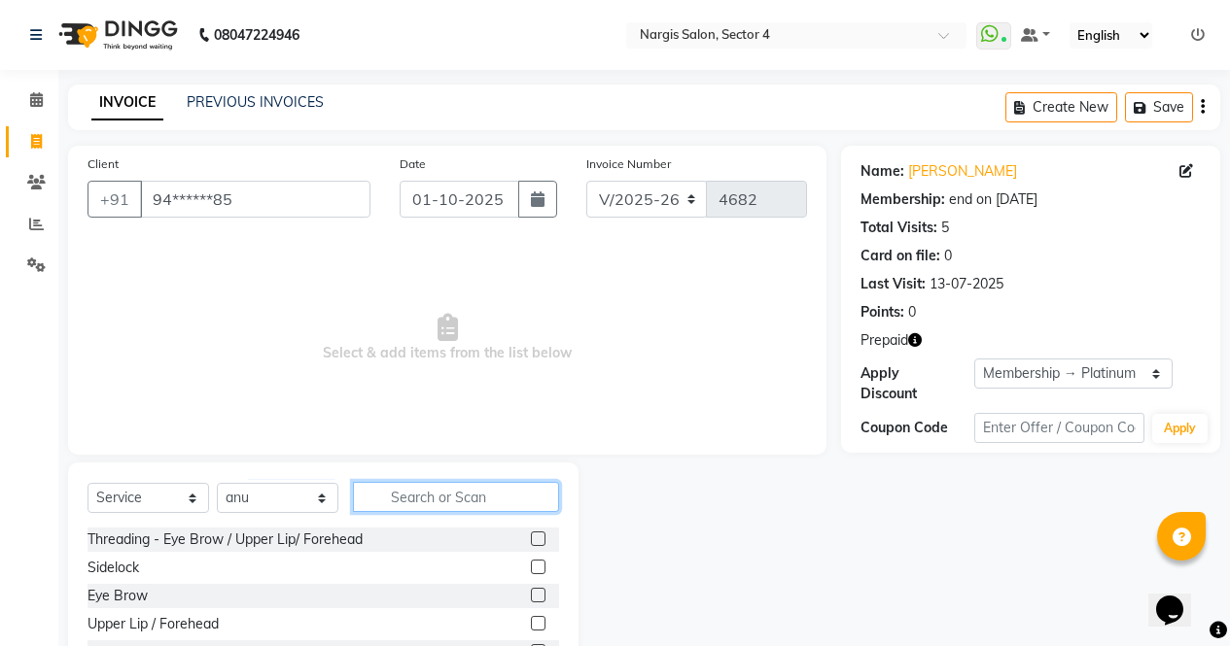
click at [427, 503] on input "text" at bounding box center [456, 497] width 206 height 30
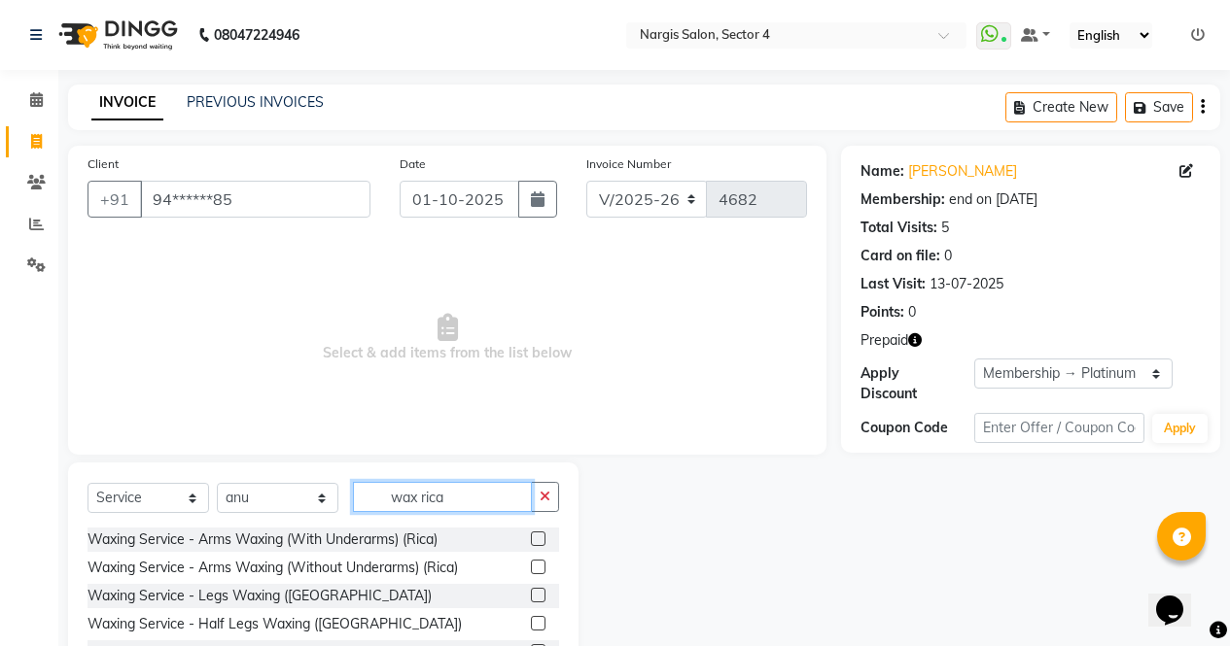
type input "wax rica"
click at [531, 538] on label at bounding box center [538, 539] width 15 height 15
click at [531, 538] on input "checkbox" at bounding box center [537, 540] width 13 height 13
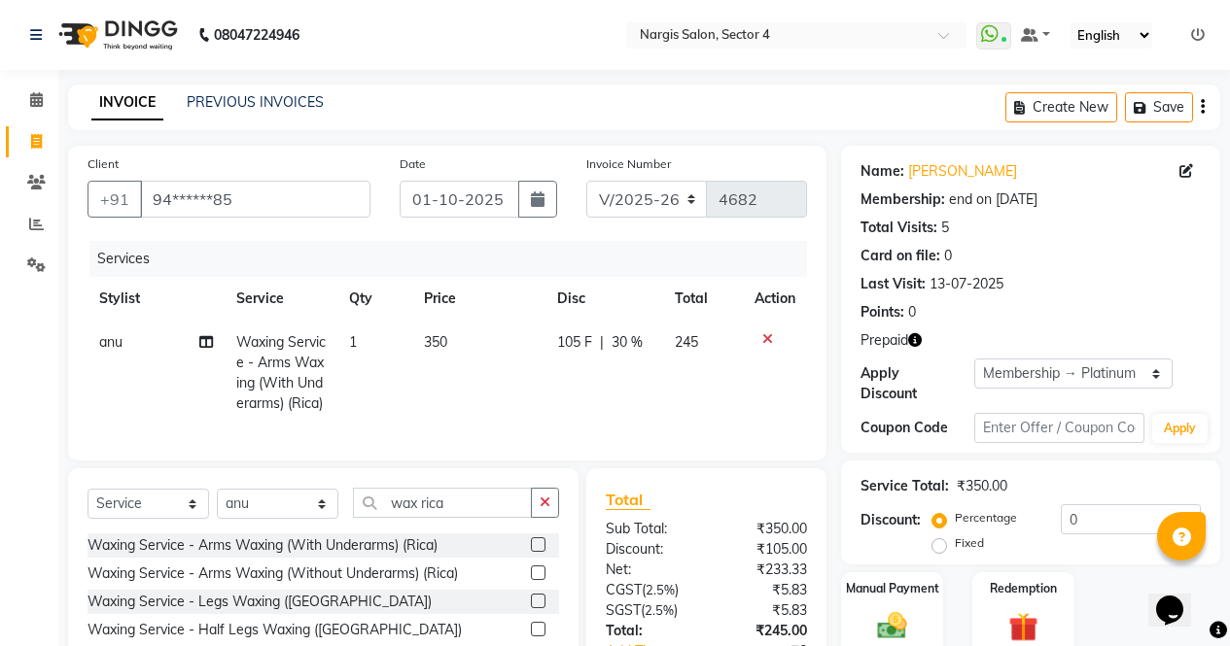
checkbox input "false"
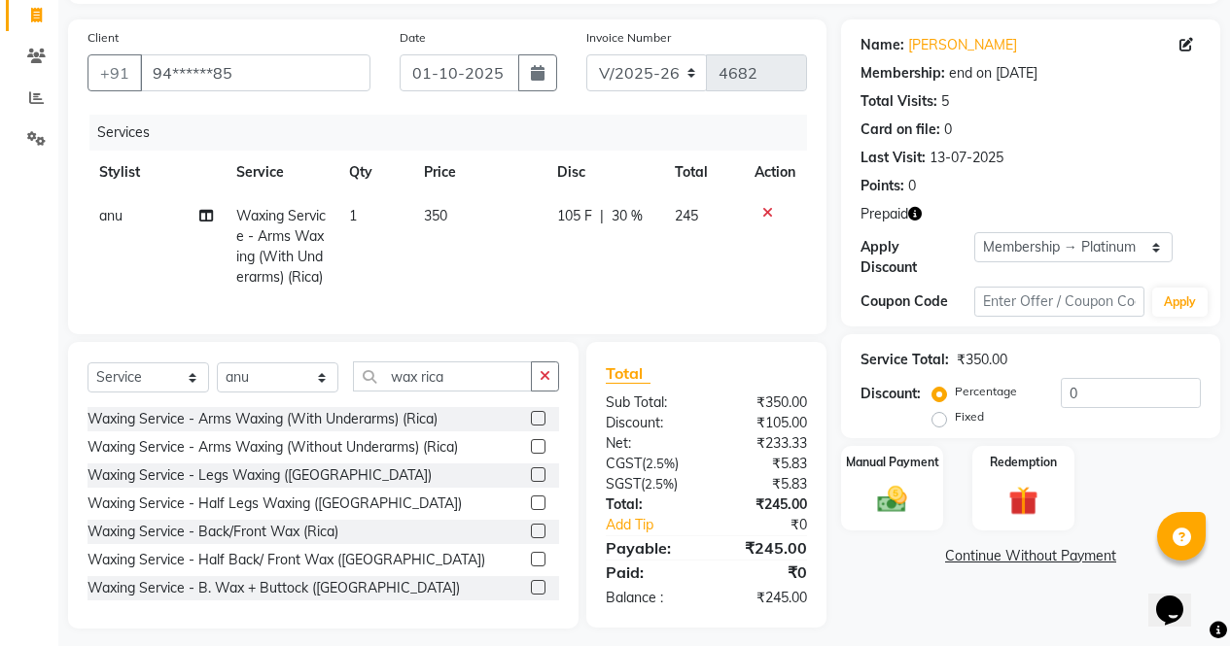
scroll to position [173, 0]
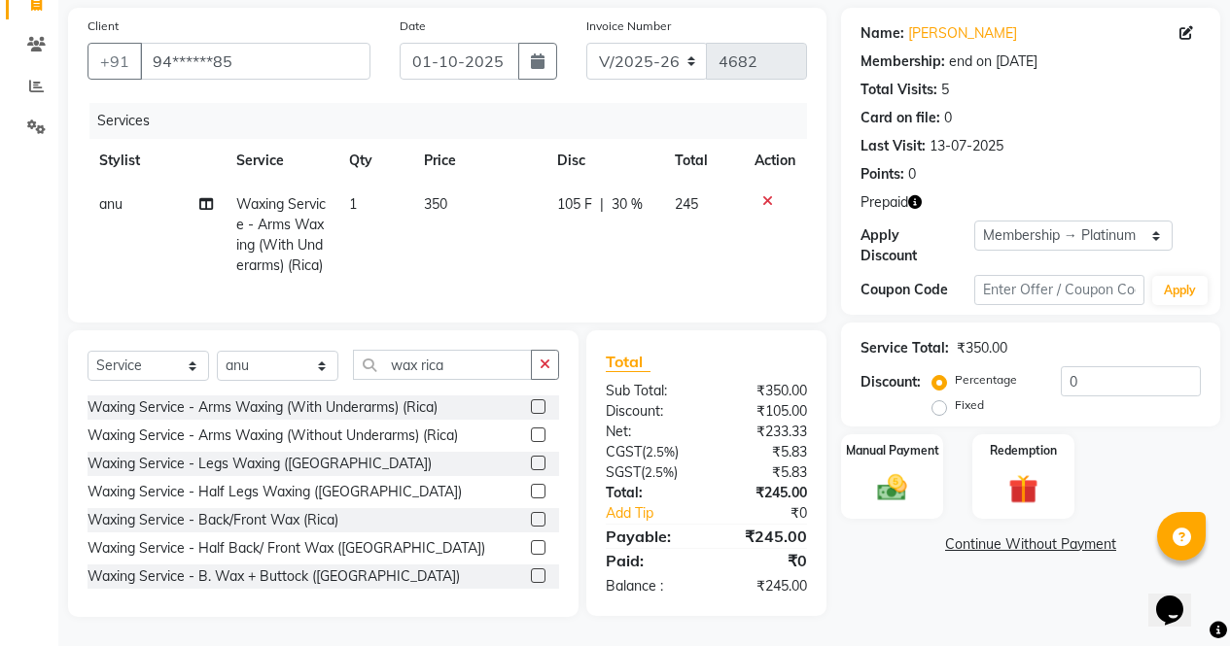
click at [531, 485] on div at bounding box center [537, 494] width 13 height 20
click at [531, 492] on label at bounding box center [538, 491] width 15 height 15
click at [531, 492] on input "checkbox" at bounding box center [537, 492] width 13 height 13
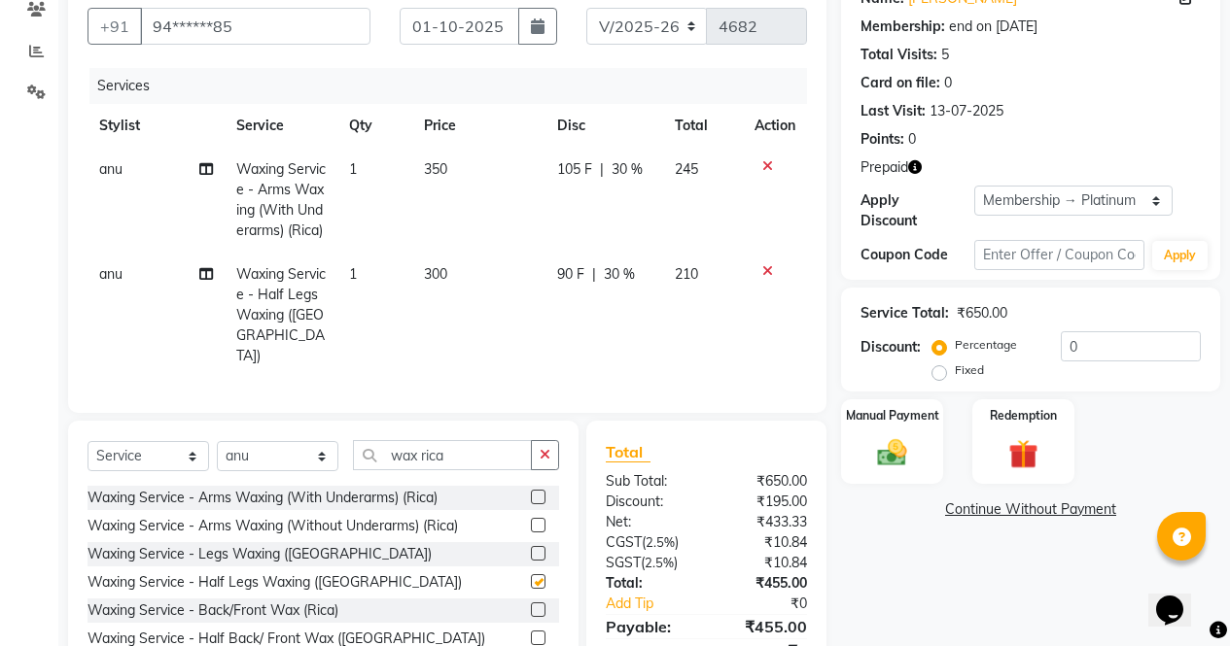
scroll to position [258, 0]
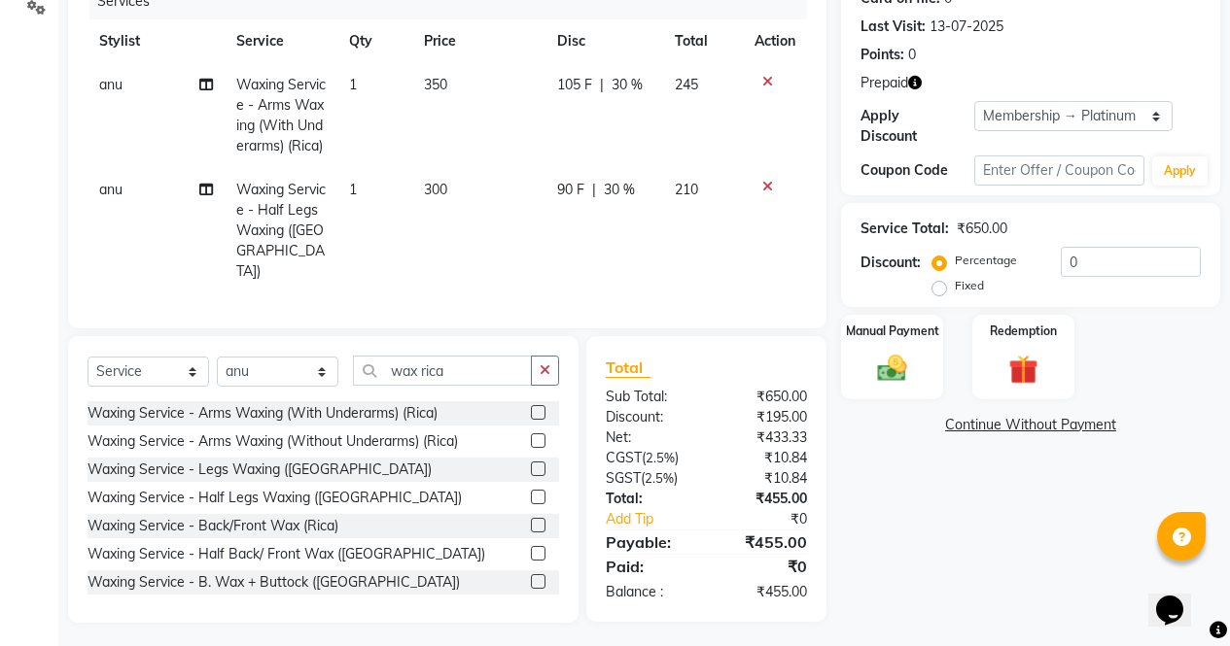
checkbox input "false"
click at [465, 359] on input "wax rica" at bounding box center [442, 371] width 179 height 30
type input "w"
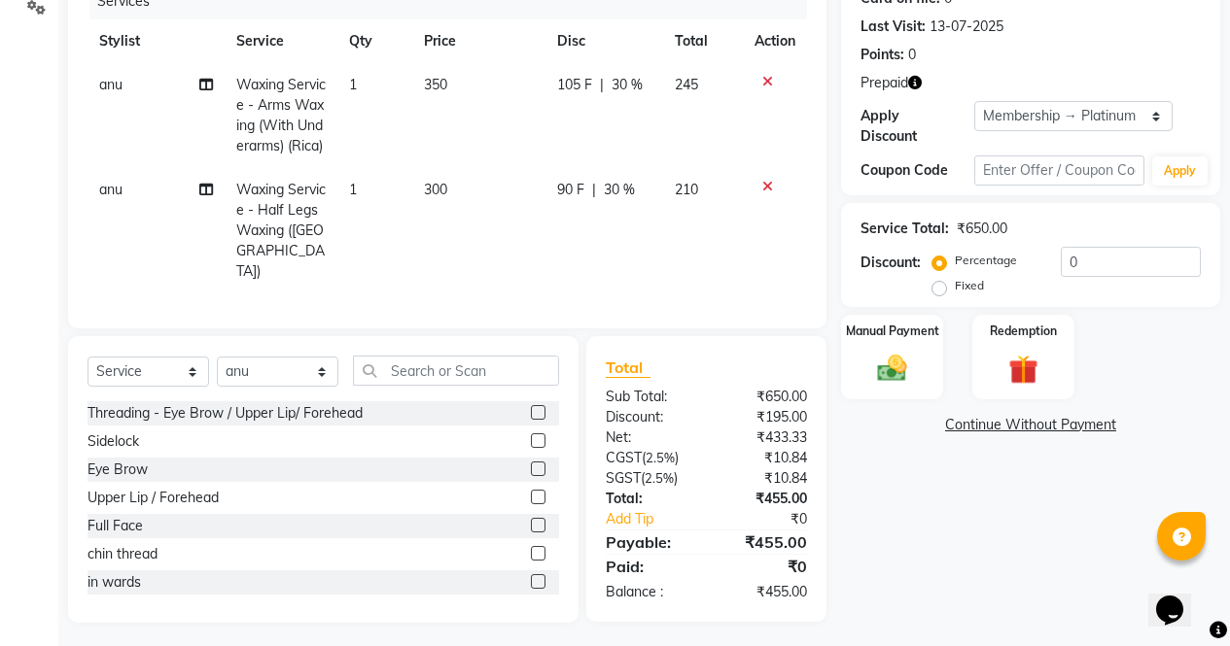
click at [531, 467] on label at bounding box center [538, 469] width 15 height 15
click at [531, 467] on input "checkbox" at bounding box center [537, 470] width 13 height 13
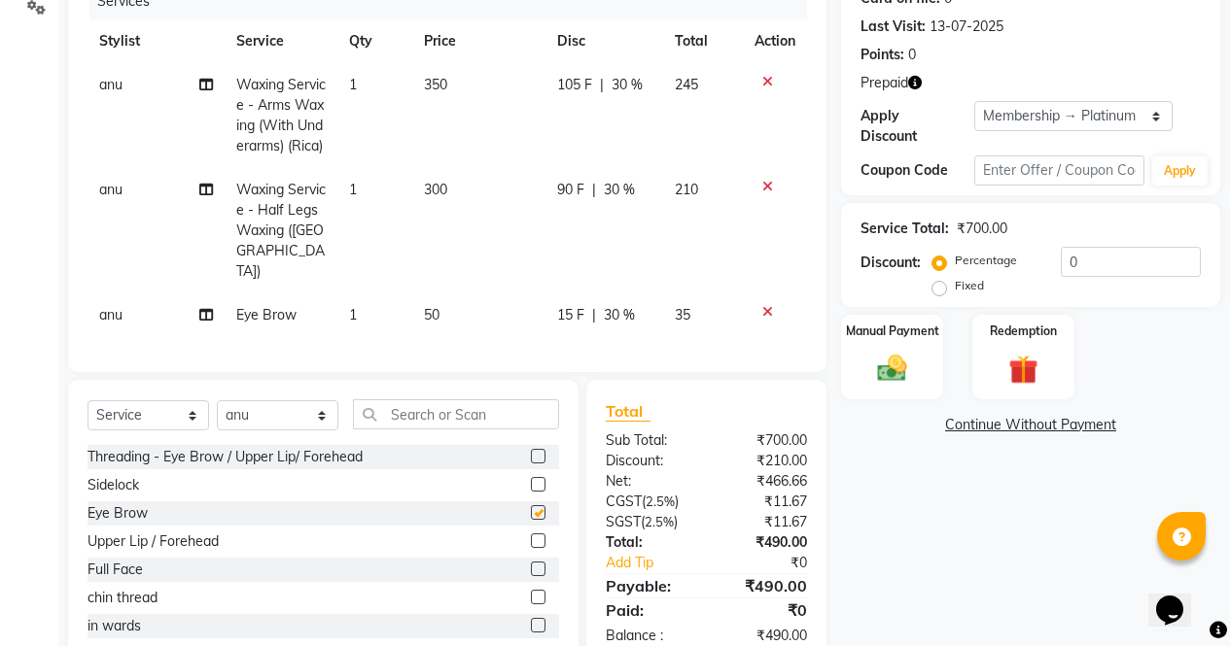
checkbox input "false"
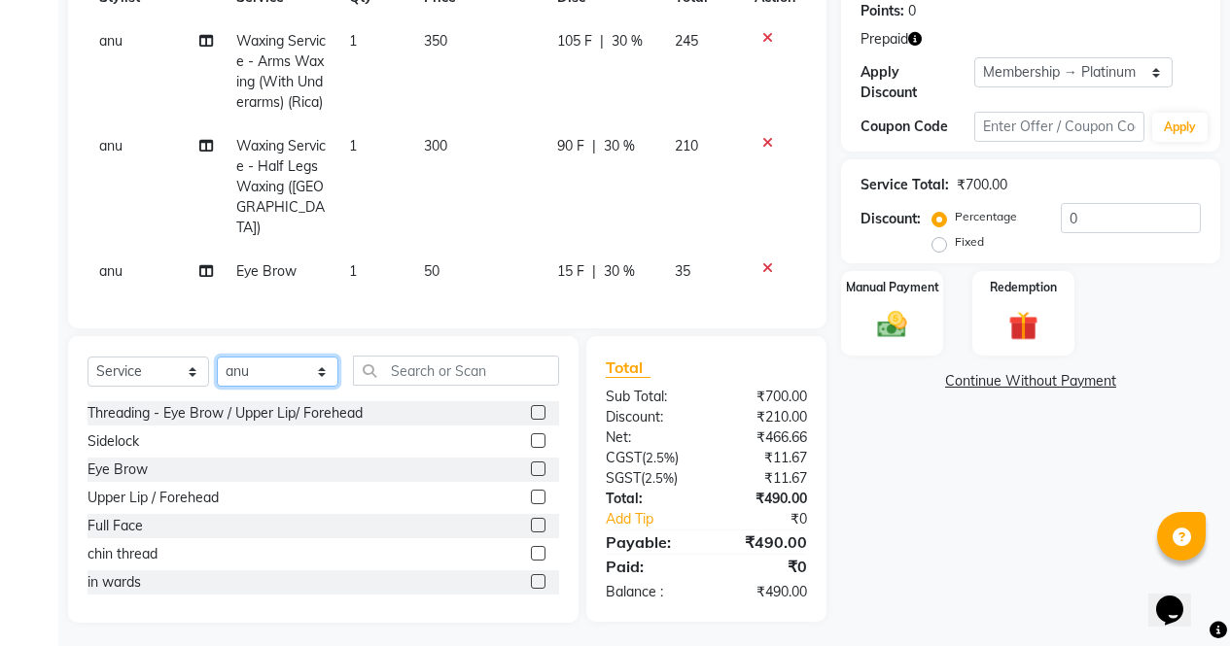
click at [263, 368] on select "Select Stylist [PERSON_NAME] [PERSON_NAME] [PERSON_NAME] Front Desk muskaan rak…" at bounding box center [278, 372] width 122 height 30
select select "86619"
click at [217, 357] on select "Select Stylist [PERSON_NAME] [PERSON_NAME] [PERSON_NAME] Front Desk muskaan rak…" at bounding box center [278, 372] width 122 height 30
click at [531, 407] on label at bounding box center [538, 412] width 15 height 15
click at [531, 407] on input "checkbox" at bounding box center [537, 413] width 13 height 13
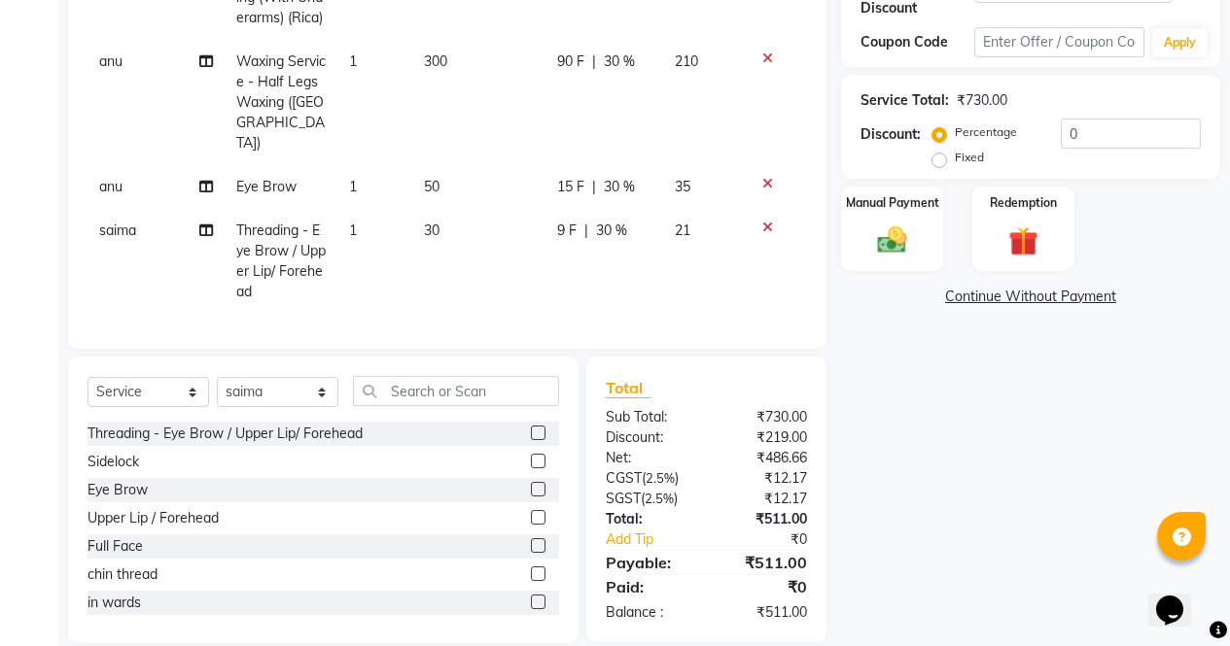
scroll to position [406, 0]
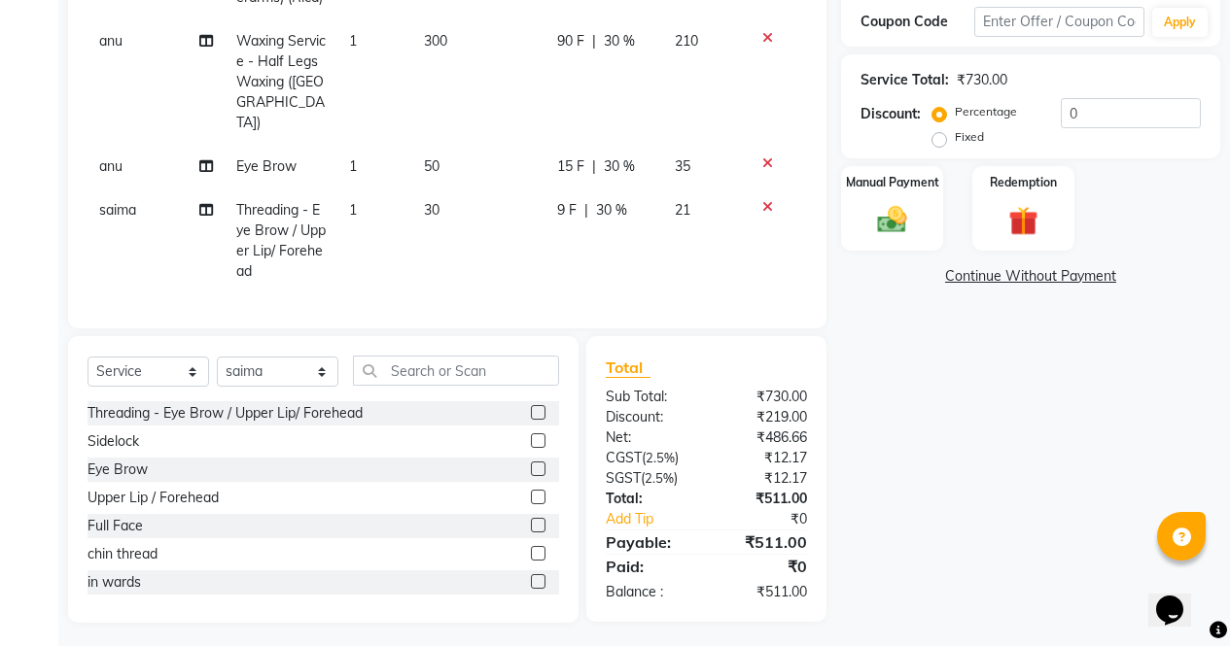
click at [531, 407] on label at bounding box center [538, 412] width 15 height 15
click at [531, 407] on input "checkbox" at bounding box center [537, 413] width 13 height 13
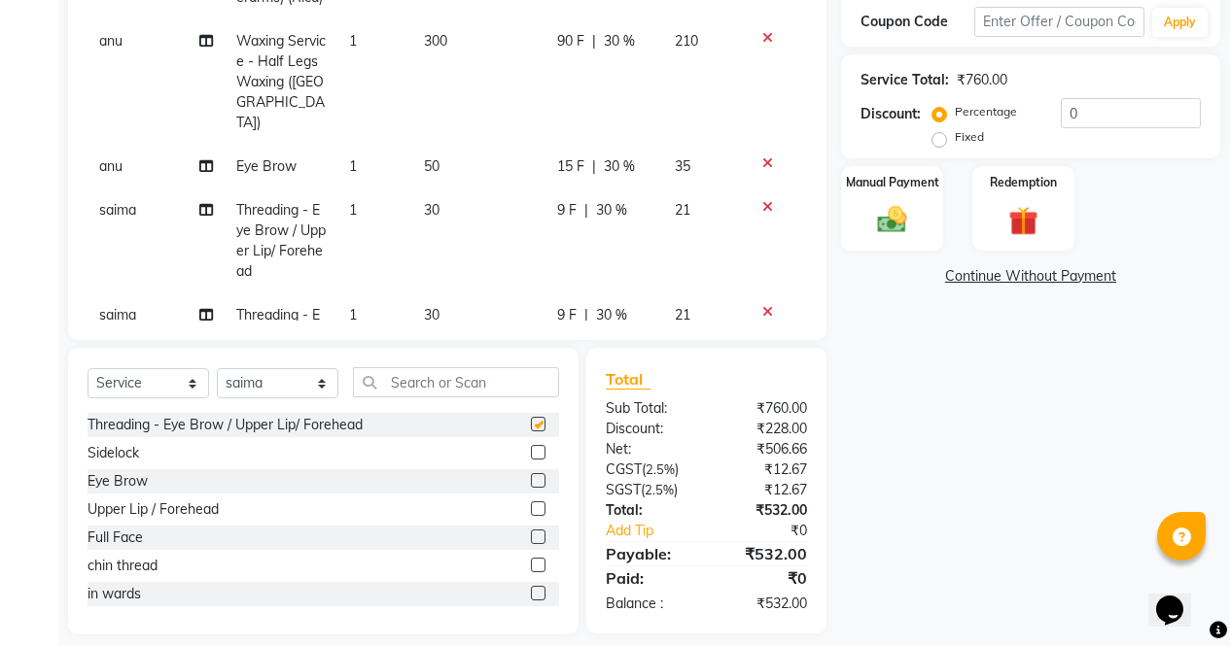
checkbox input "false"
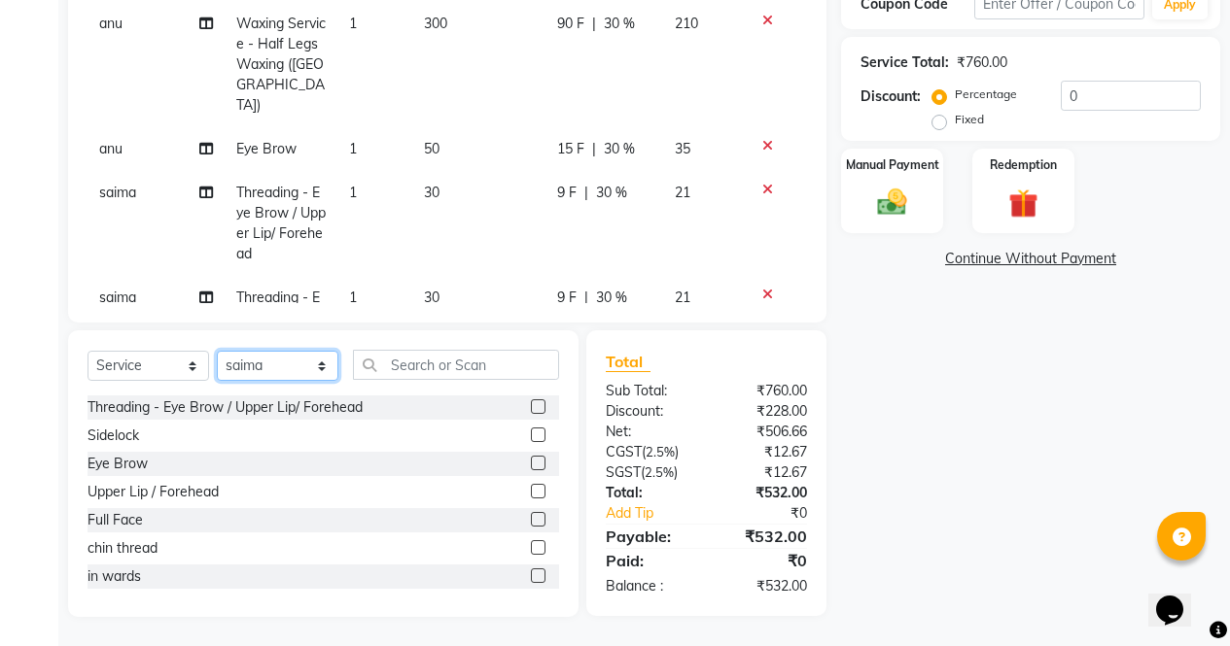
click at [272, 363] on select "Select Stylist [PERSON_NAME] [PERSON_NAME] [PERSON_NAME] Front Desk muskaan rak…" at bounding box center [278, 366] width 122 height 30
select select "29276"
click at [217, 351] on select "Select Stylist [PERSON_NAME] [PERSON_NAME] [PERSON_NAME] Front Desk muskaan rak…" at bounding box center [278, 366] width 122 height 30
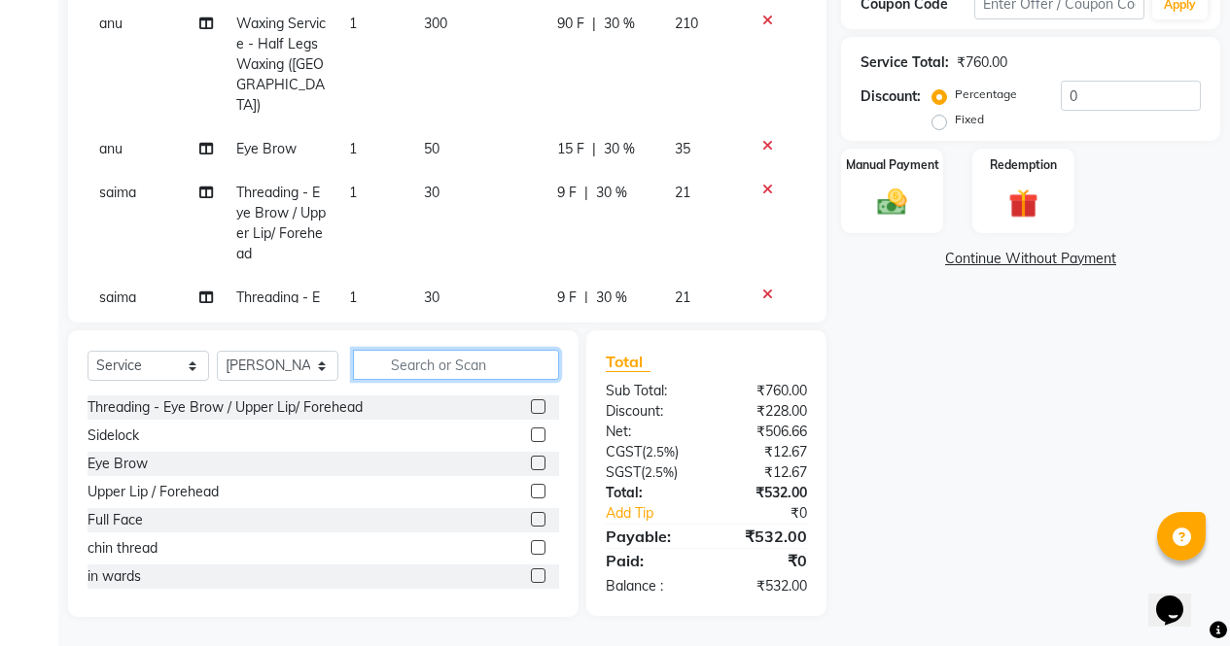
click at [450, 359] on input "text" at bounding box center [456, 365] width 206 height 30
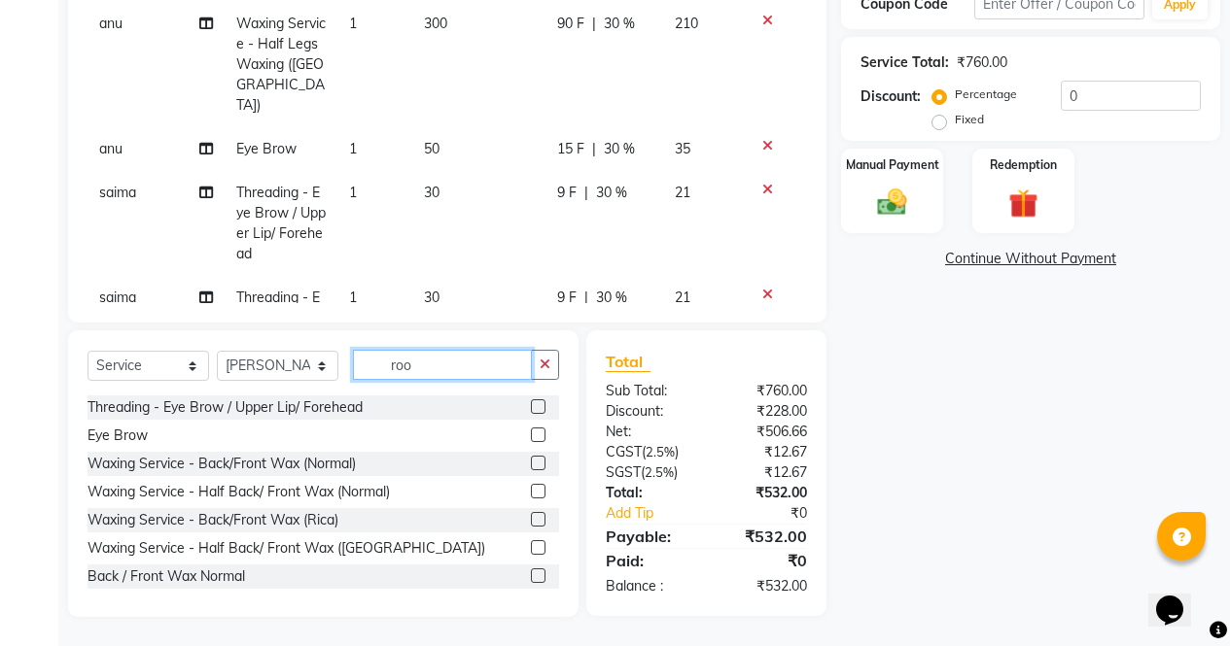
scroll to position [423, 0]
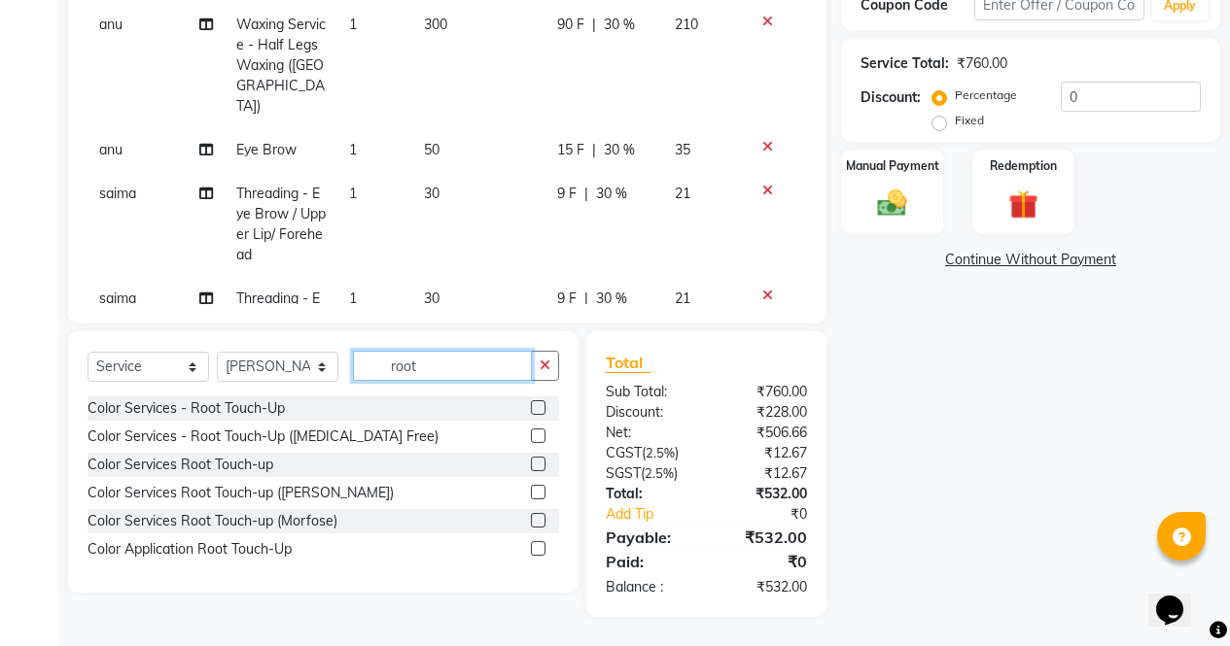
type input "root"
click at [531, 434] on label at bounding box center [538, 436] width 15 height 15
click at [531, 434] on input "checkbox" at bounding box center [537, 437] width 13 height 13
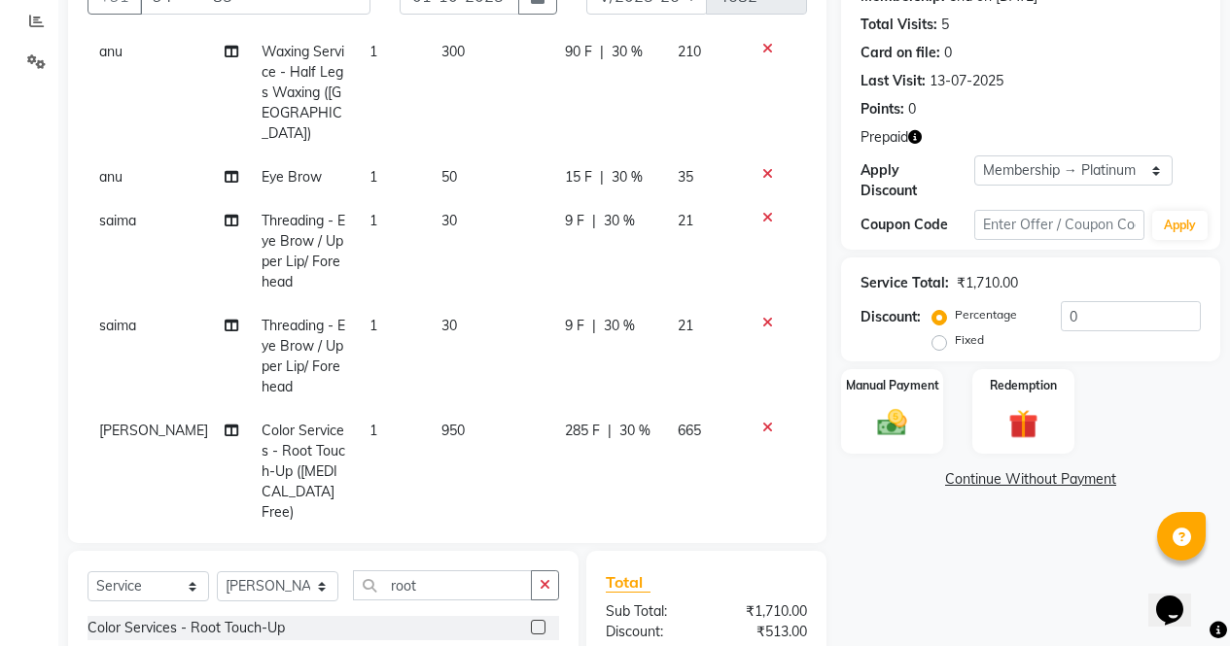
scroll to position [0, 0]
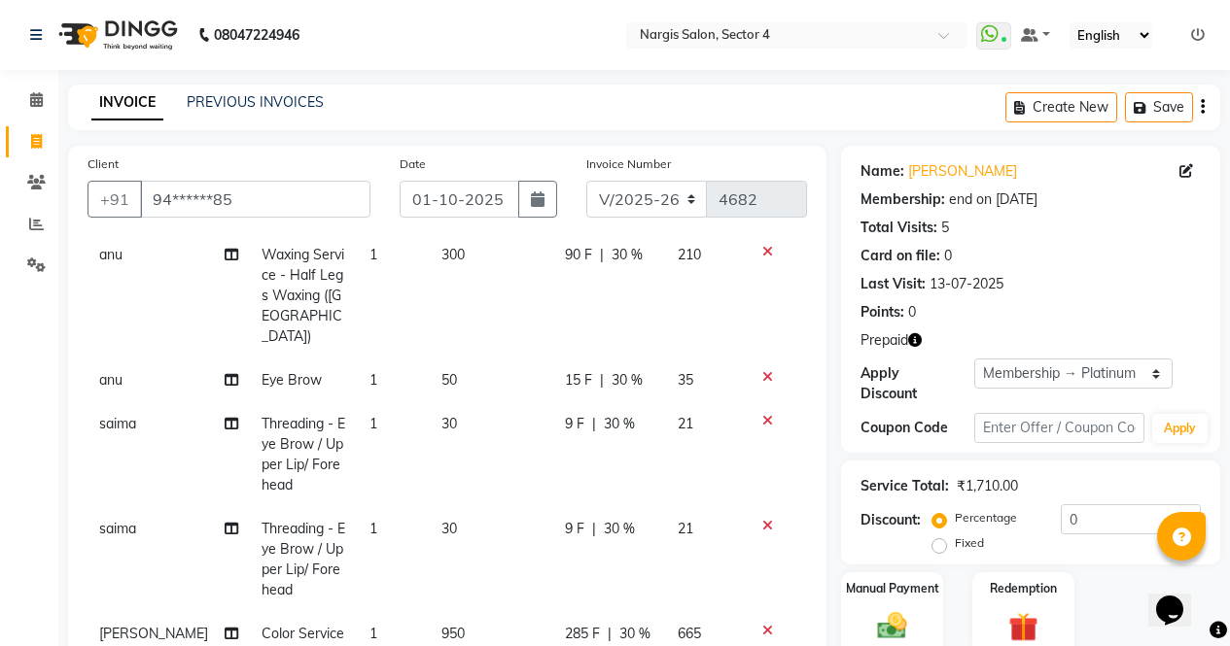
click at [911, 339] on icon "button" at bounding box center [915, 340] width 14 height 14
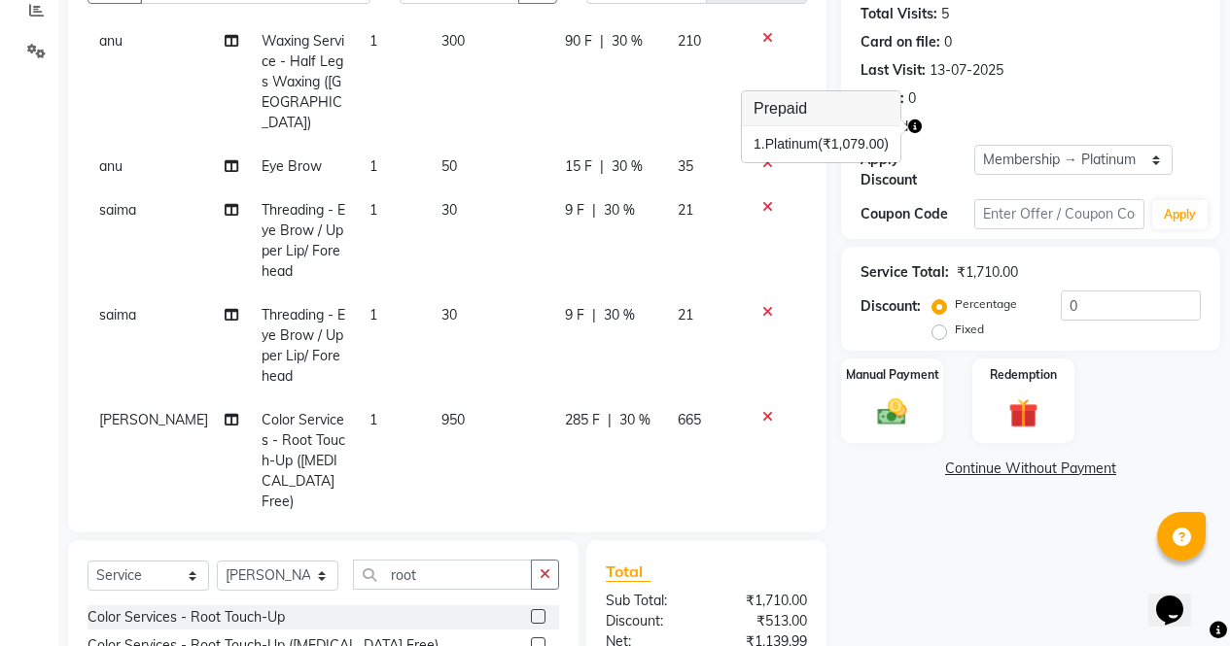
scroll to position [221, 0]
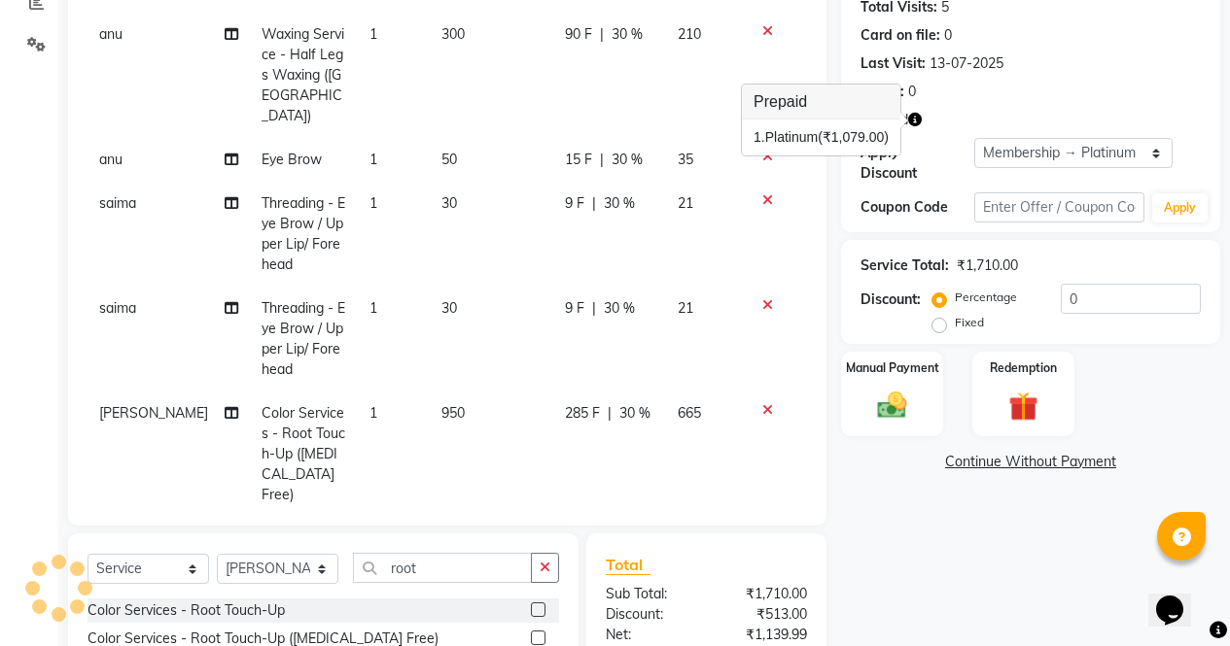
click at [762, 298] on icon at bounding box center [767, 305] width 11 height 14
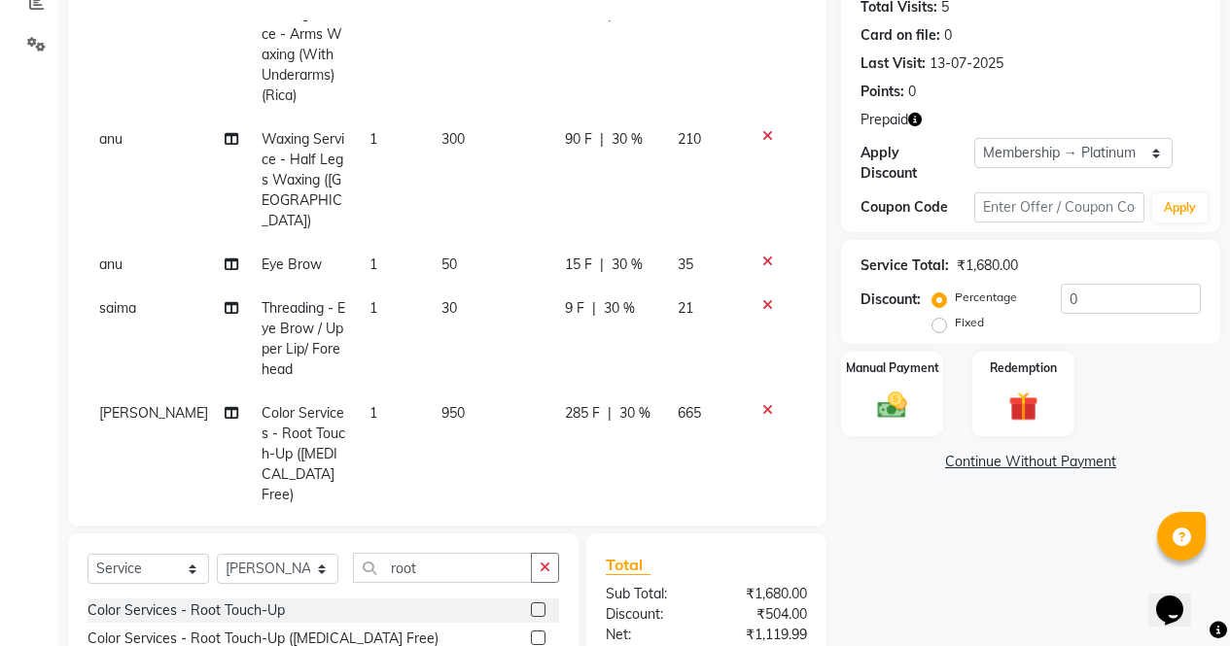
click at [762, 255] on icon at bounding box center [767, 262] width 11 height 14
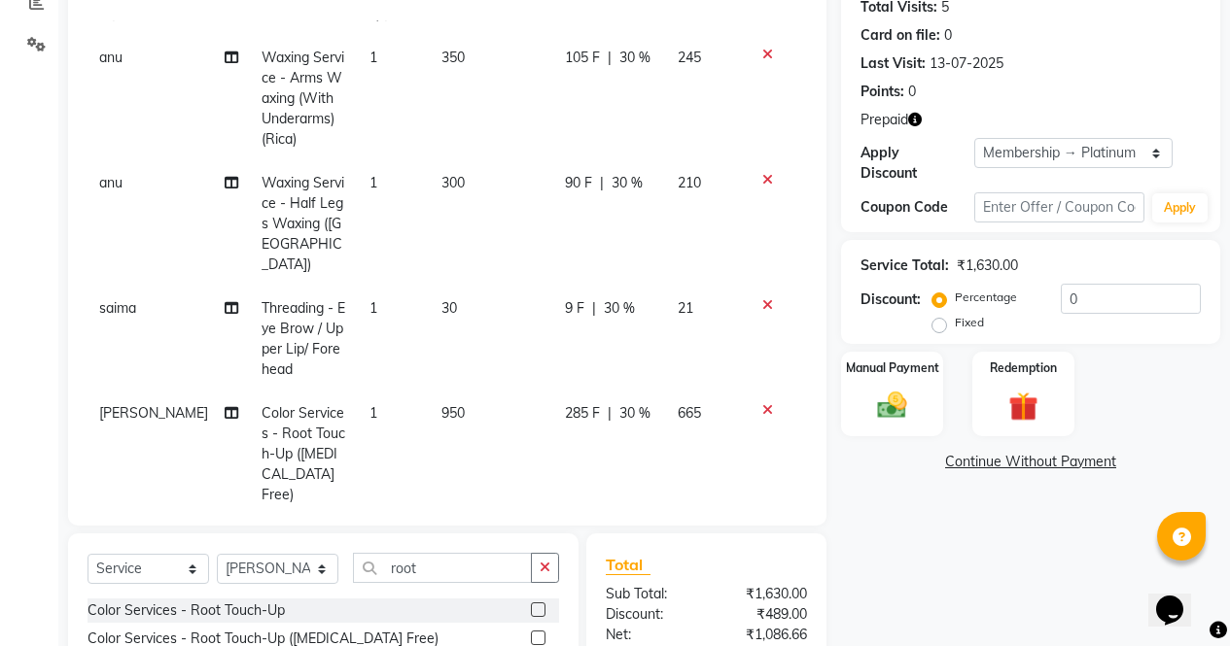
click at [762, 298] on icon at bounding box center [767, 305] width 11 height 14
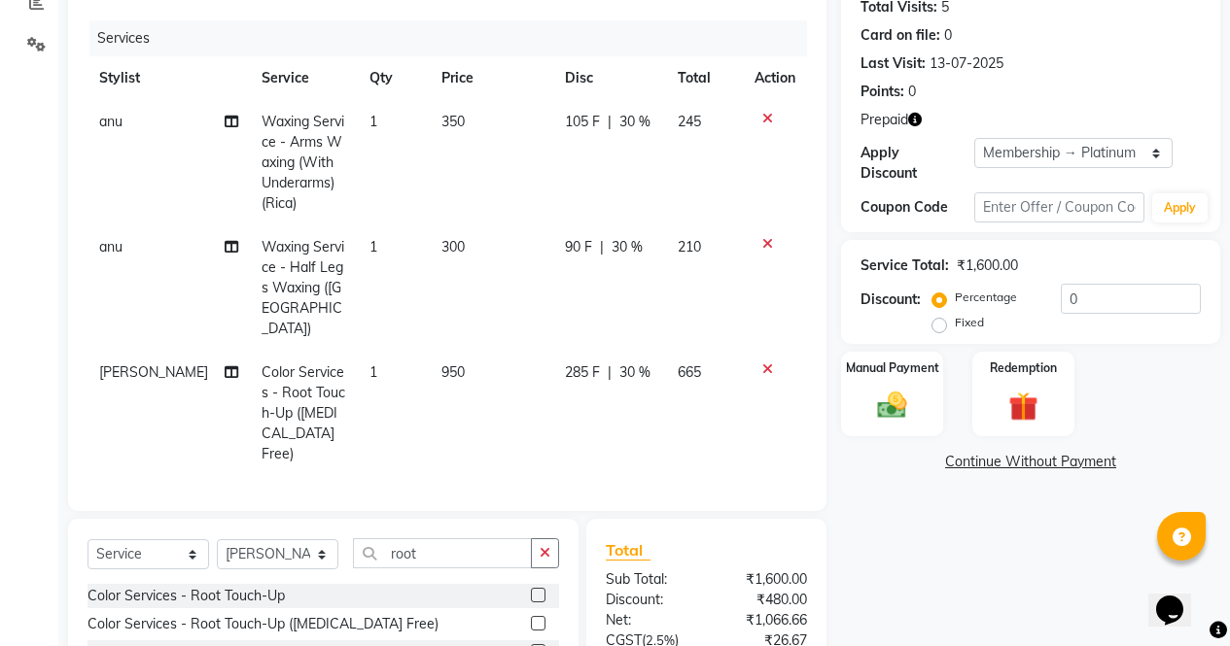
click at [757, 223] on td at bounding box center [775, 162] width 64 height 125
click at [768, 363] on icon at bounding box center [767, 370] width 11 height 14
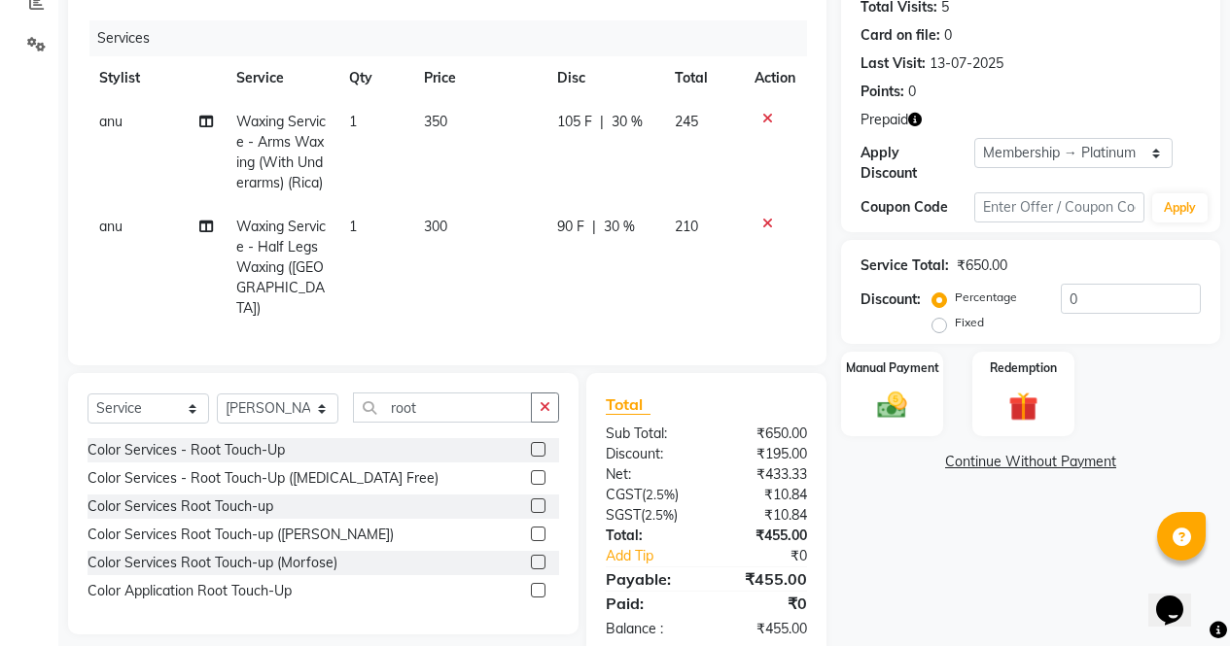
click at [768, 230] on icon at bounding box center [767, 224] width 11 height 14
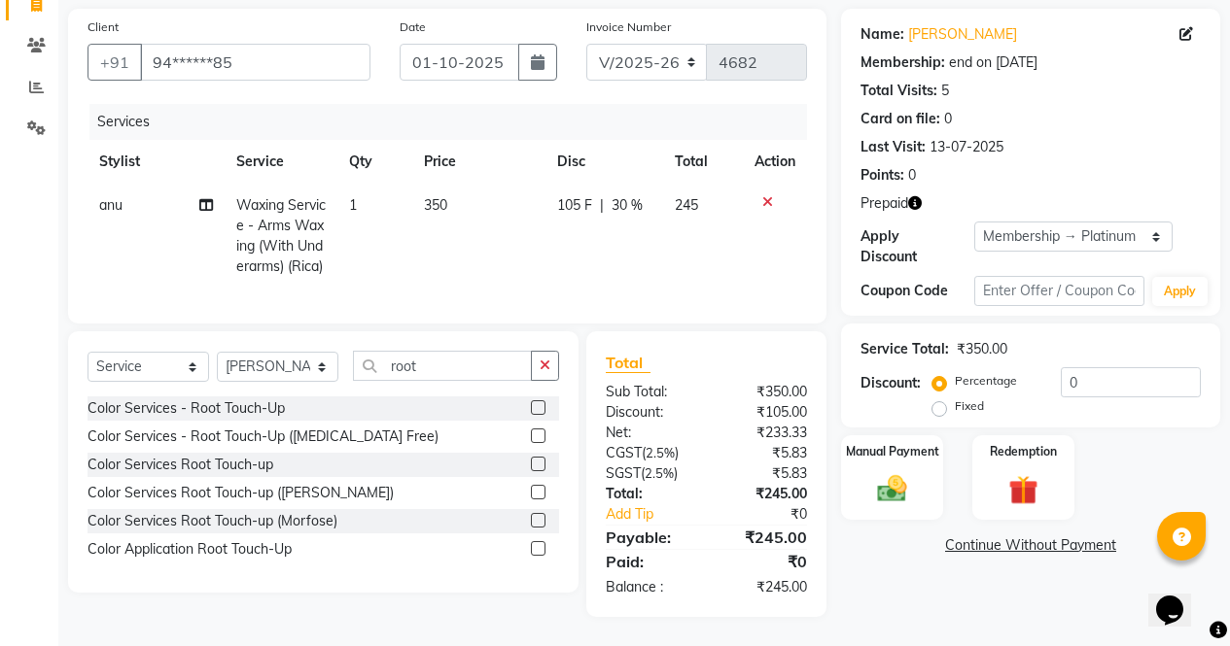
click at [768, 195] on icon at bounding box center [767, 202] width 11 height 14
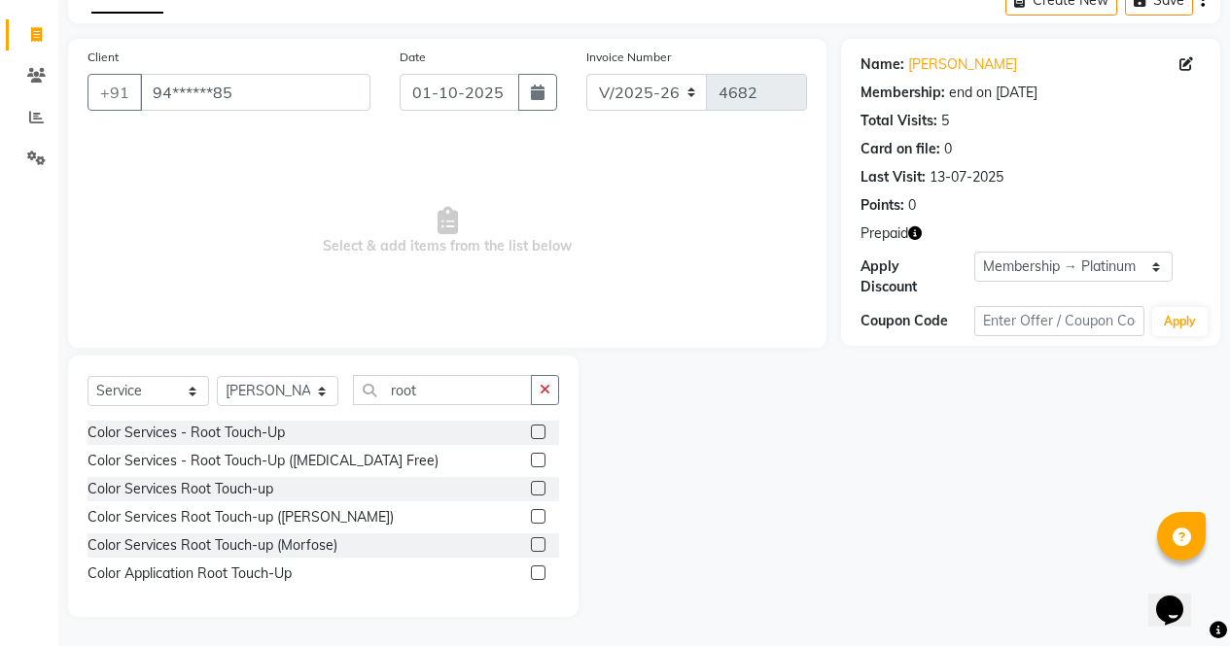
scroll to position [107, 0]
click at [263, 392] on select "Select Stylist [PERSON_NAME] [PERSON_NAME] [PERSON_NAME] Front Desk muskaan rak…" at bounding box center [278, 391] width 122 height 30
click at [448, 391] on input "root" at bounding box center [442, 390] width 179 height 30
click at [532, 459] on label at bounding box center [538, 460] width 15 height 15
click at [532, 459] on input "checkbox" at bounding box center [537, 461] width 13 height 13
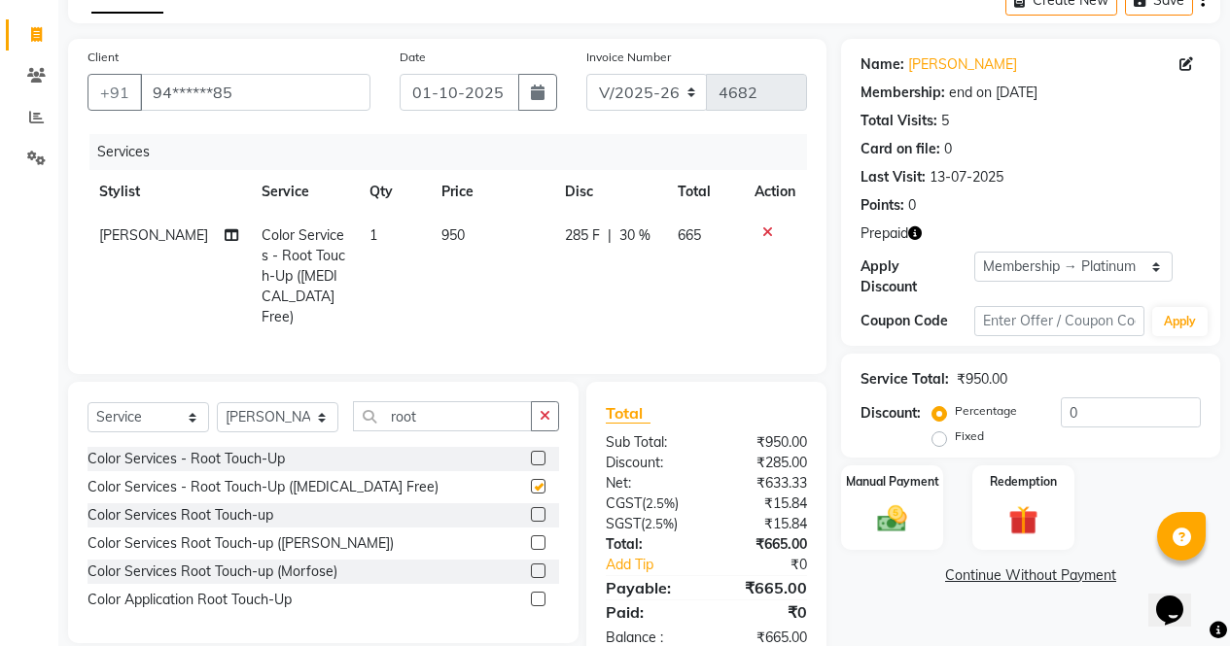
scroll to position [152, 0]
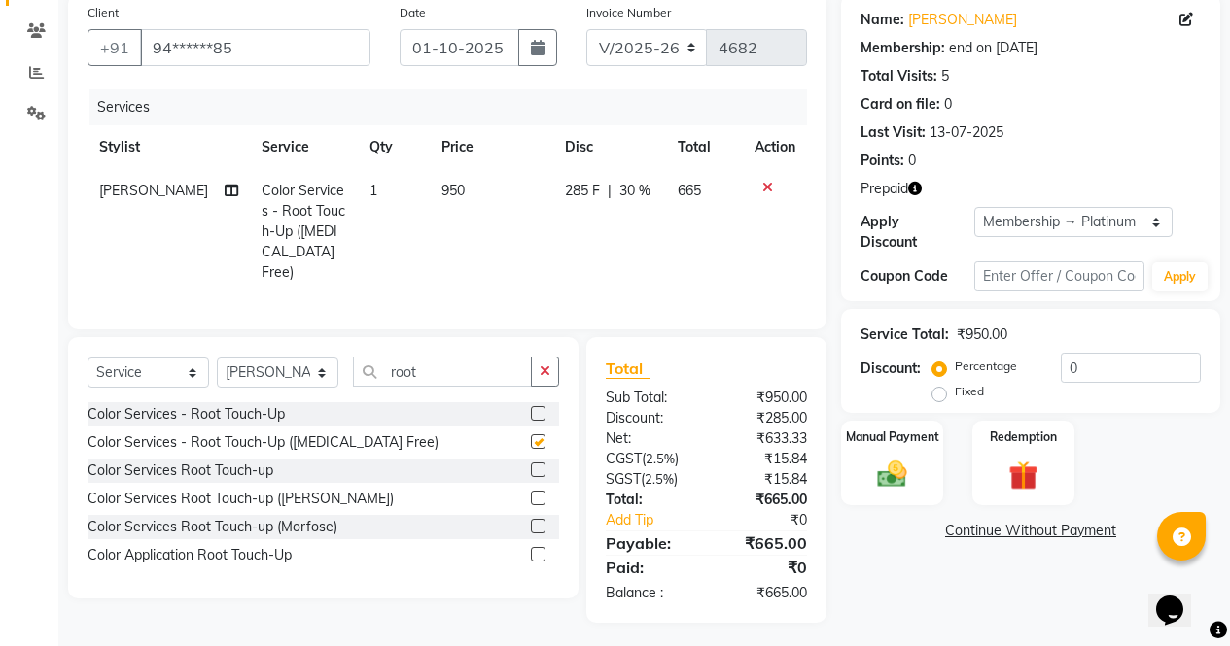
checkbox input "false"
click at [452, 358] on input "root" at bounding box center [442, 372] width 179 height 30
click at [251, 363] on select "Select Stylist [PERSON_NAME] [PERSON_NAME] [PERSON_NAME] Front Desk muskaan rak…" at bounding box center [278, 373] width 122 height 30
select select "86619"
click at [217, 358] on select "Select Stylist [PERSON_NAME] [PERSON_NAME] [PERSON_NAME] Front Desk muskaan rak…" at bounding box center [278, 373] width 122 height 30
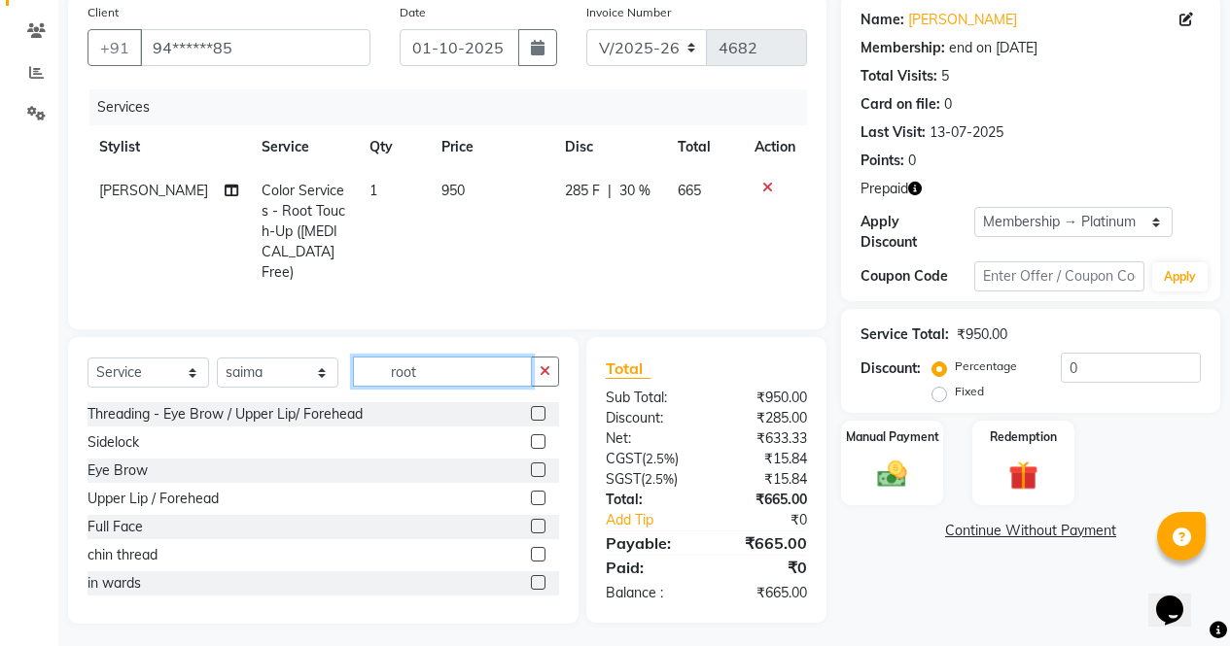
click at [443, 357] on input "root" at bounding box center [442, 372] width 179 height 30
click at [531, 410] on label at bounding box center [538, 413] width 15 height 15
click at [531, 410] on input "checkbox" at bounding box center [537, 414] width 13 height 13
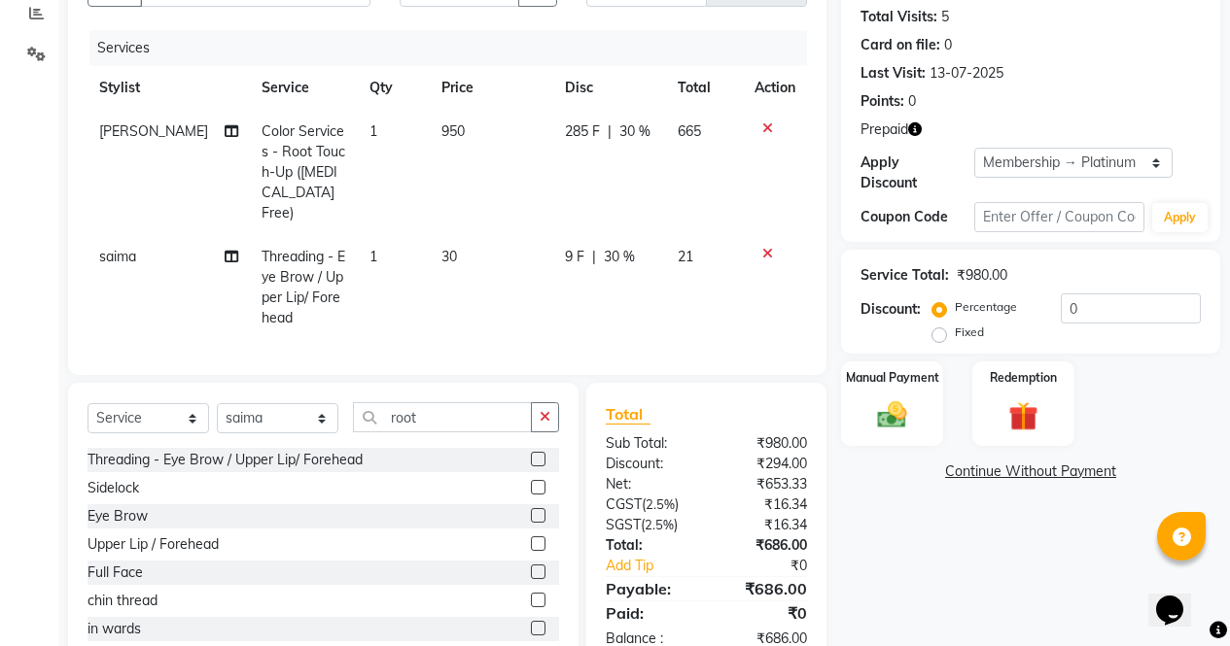
scroll to position [257, 0]
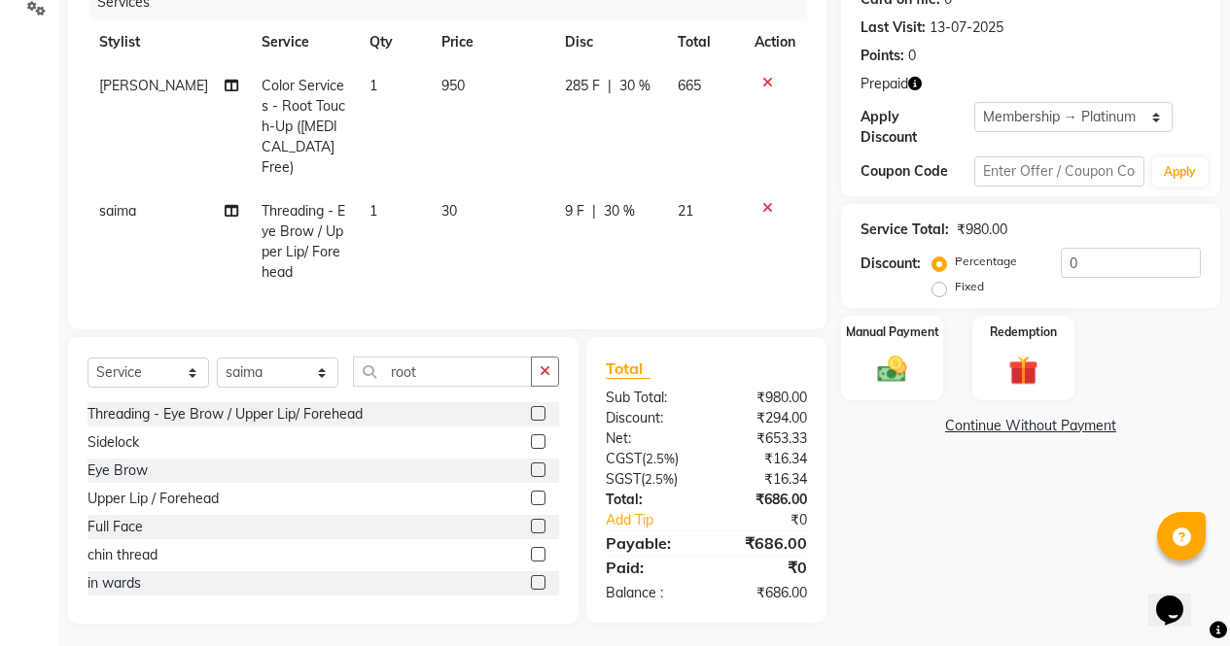
click at [531, 408] on label at bounding box center [538, 413] width 15 height 15
click at [531, 408] on input "checkbox" at bounding box center [537, 414] width 13 height 13
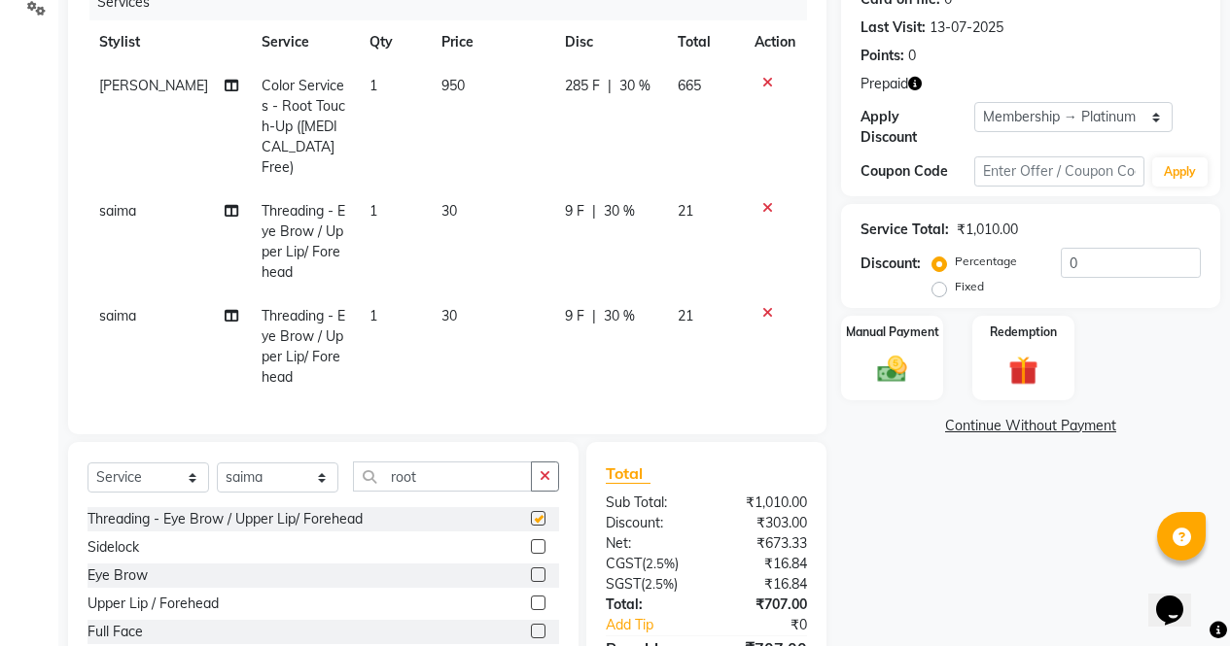
checkbox input "false"
click at [275, 468] on select "Select Stylist [PERSON_NAME] [PERSON_NAME] [PERSON_NAME] Front Desk muskaan rak…" at bounding box center [278, 478] width 122 height 30
select select "60383"
click at [217, 463] on select "Select Stylist [PERSON_NAME] [PERSON_NAME] [PERSON_NAME] Front Desk muskaan rak…" at bounding box center [278, 478] width 122 height 30
click at [531, 568] on label at bounding box center [538, 575] width 15 height 15
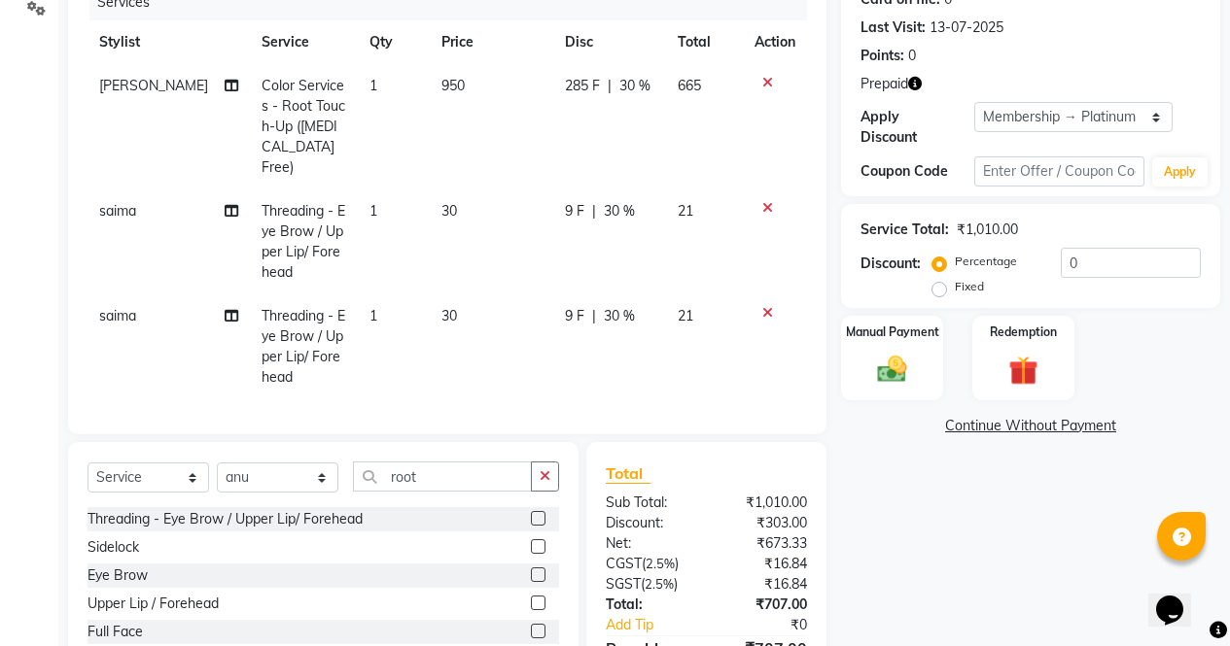
click at [531, 570] on input "checkbox" at bounding box center [537, 576] width 13 height 13
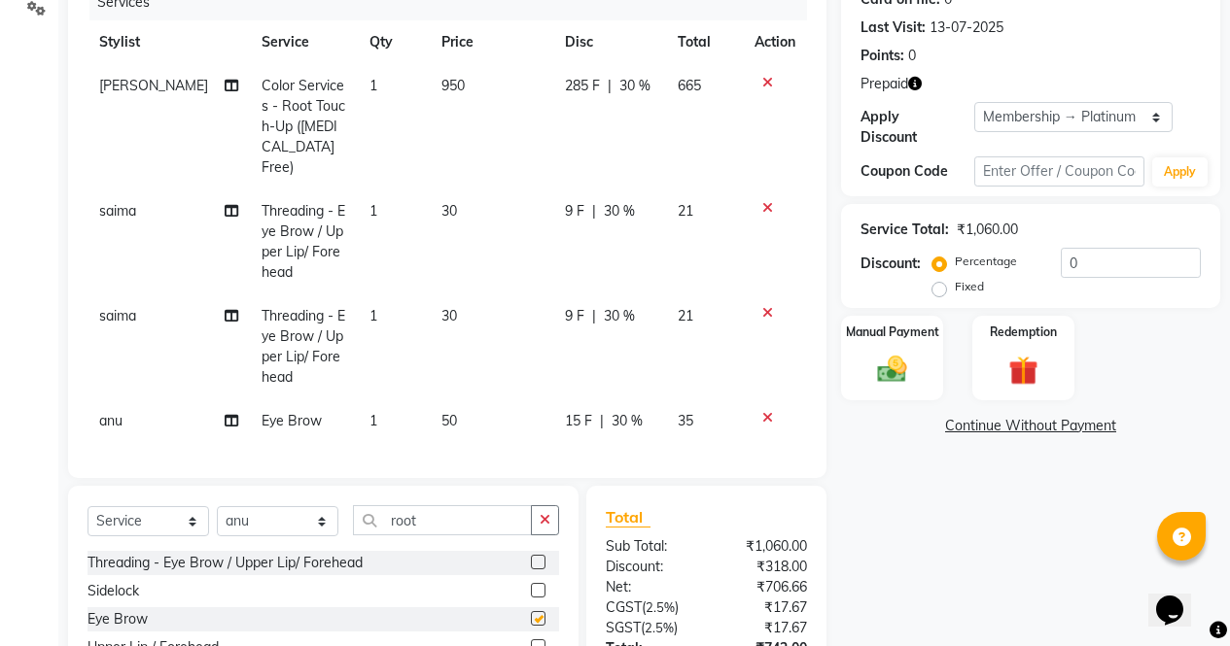
checkbox input "false"
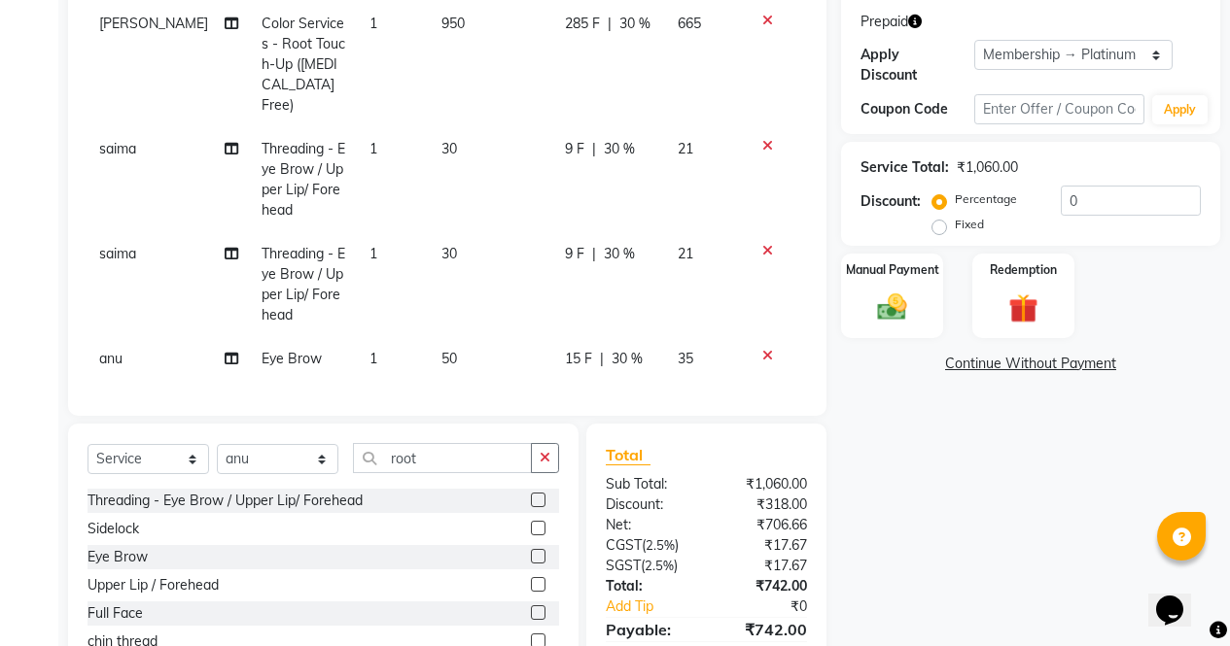
scroll to position [290, 0]
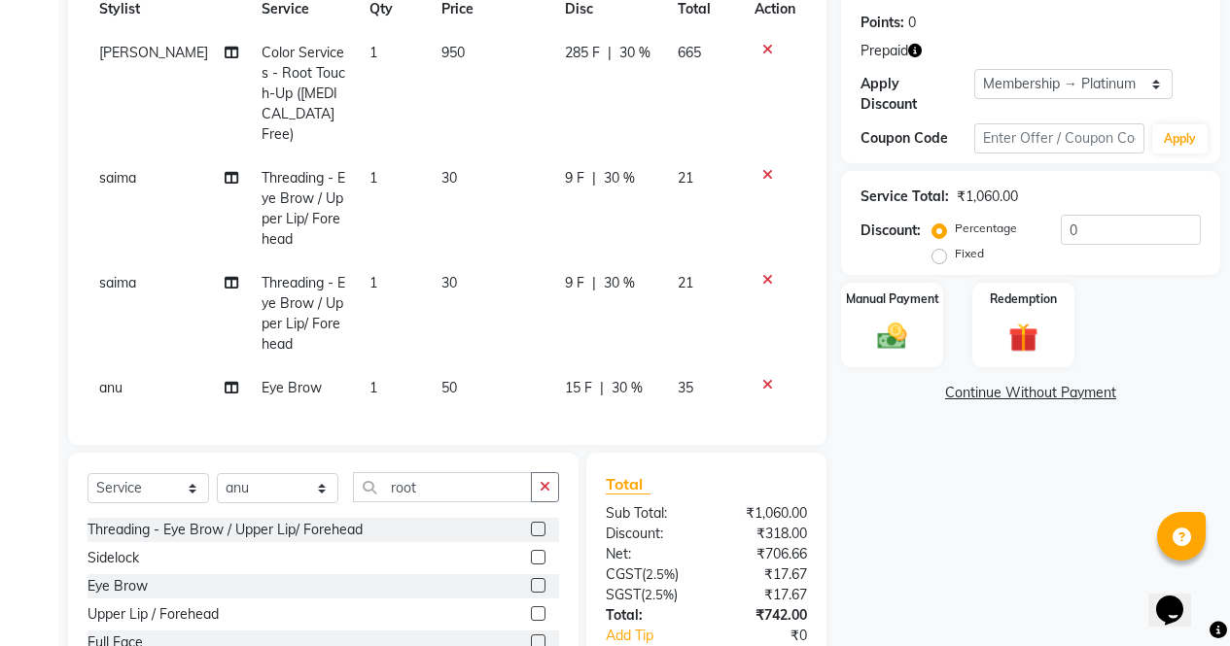
click at [1009, 320] on img at bounding box center [1023, 338] width 48 height 36
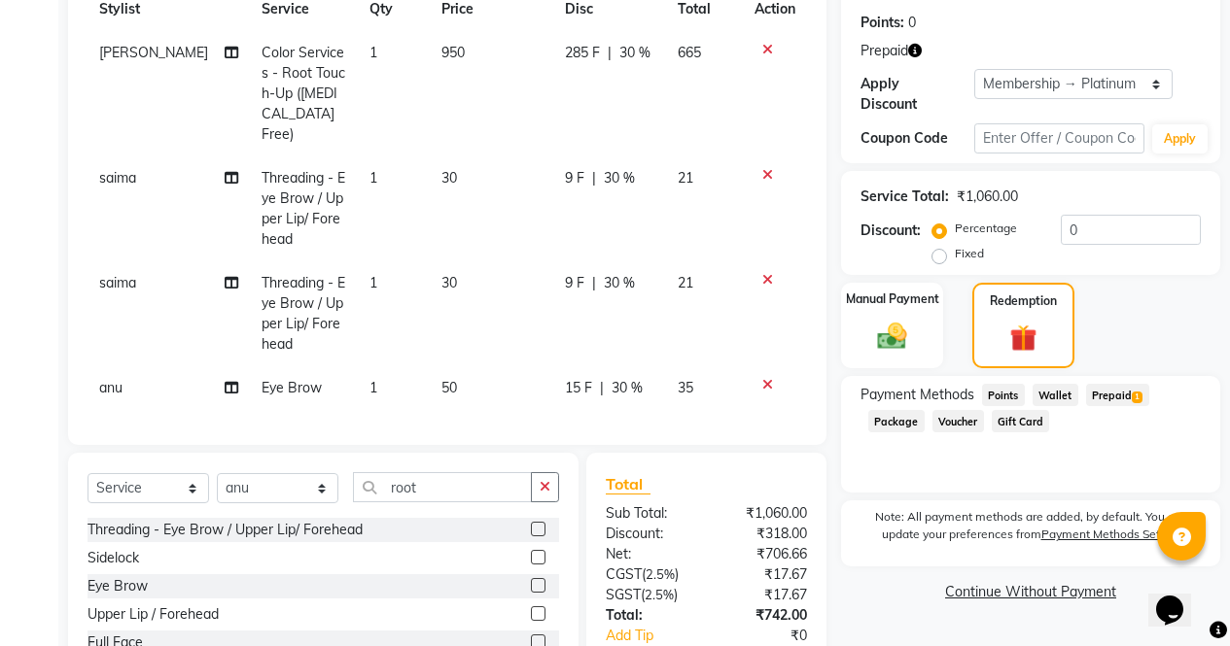
click at [1114, 384] on span "Prepaid 1" at bounding box center [1117, 395] width 63 height 22
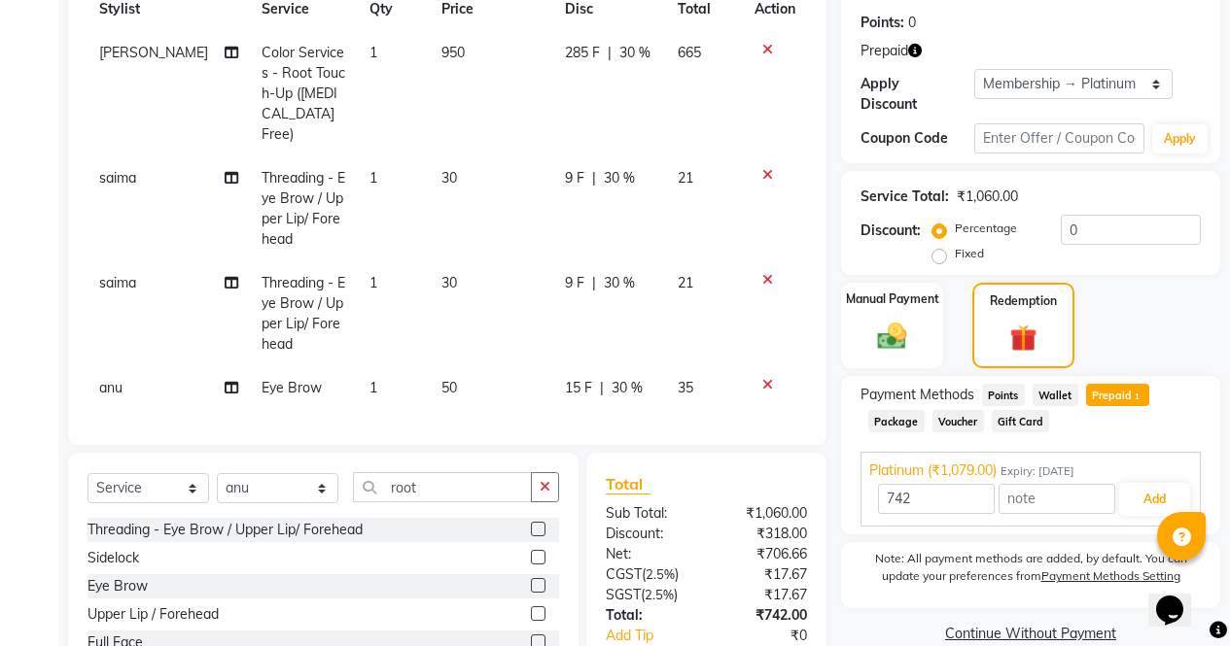
scroll to position [406, 0]
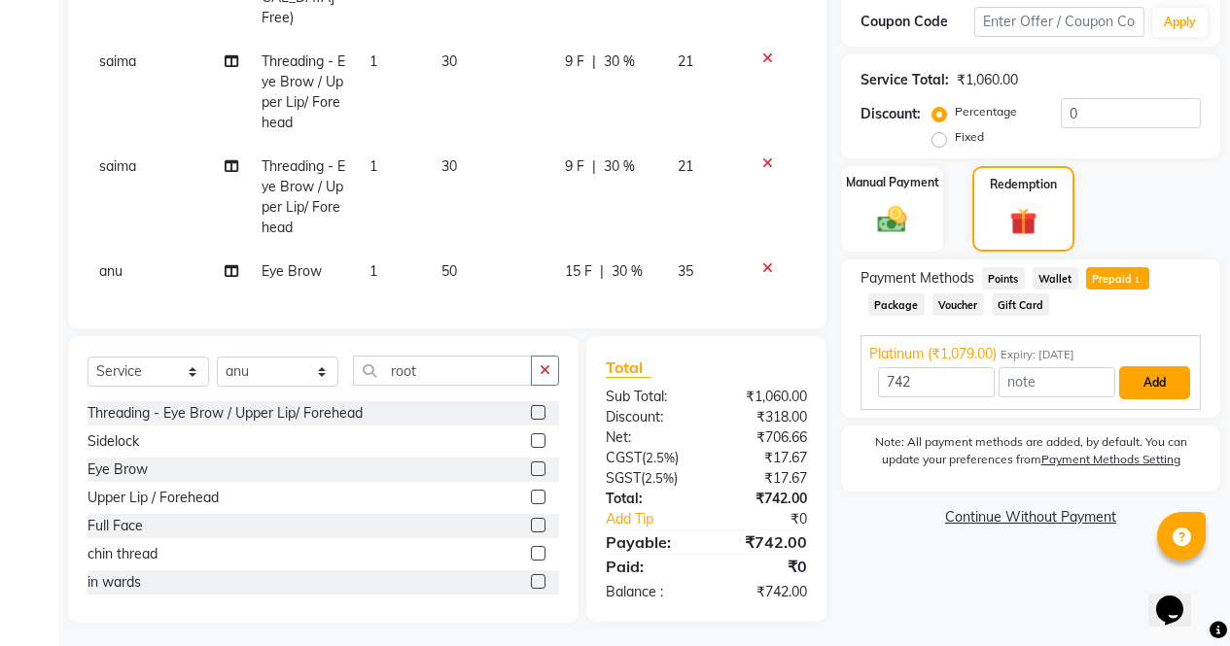
click at [1171, 366] on button "Add" at bounding box center [1154, 382] width 71 height 33
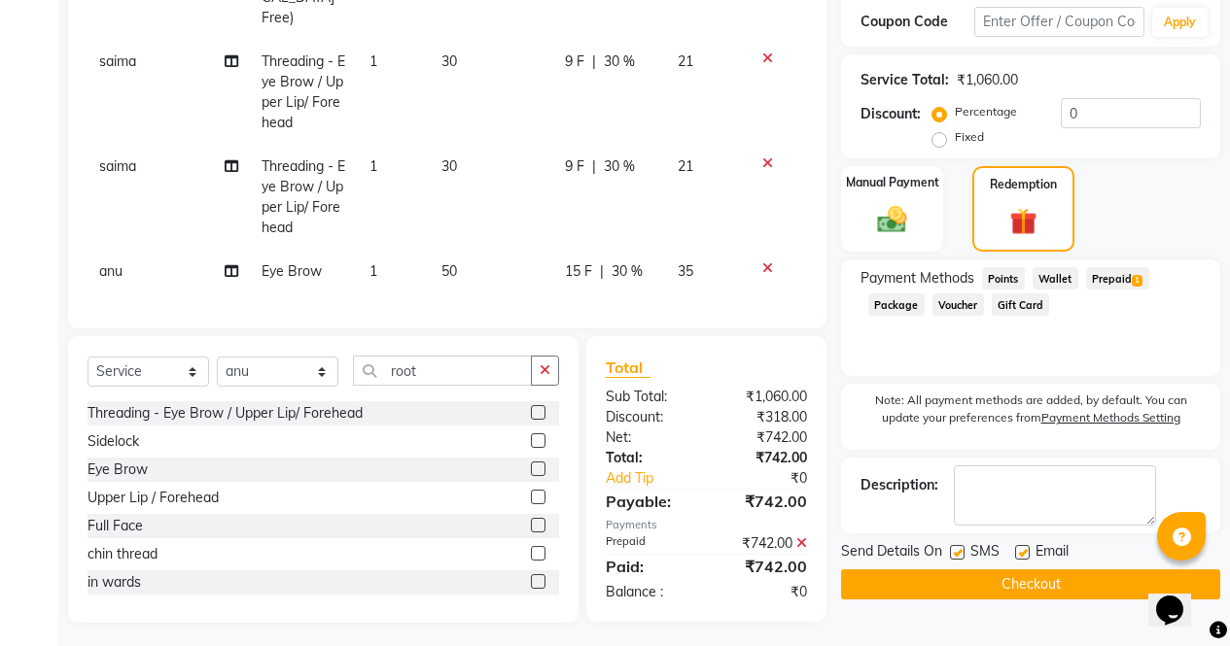
click at [1034, 574] on button "Checkout" at bounding box center [1030, 585] width 379 height 30
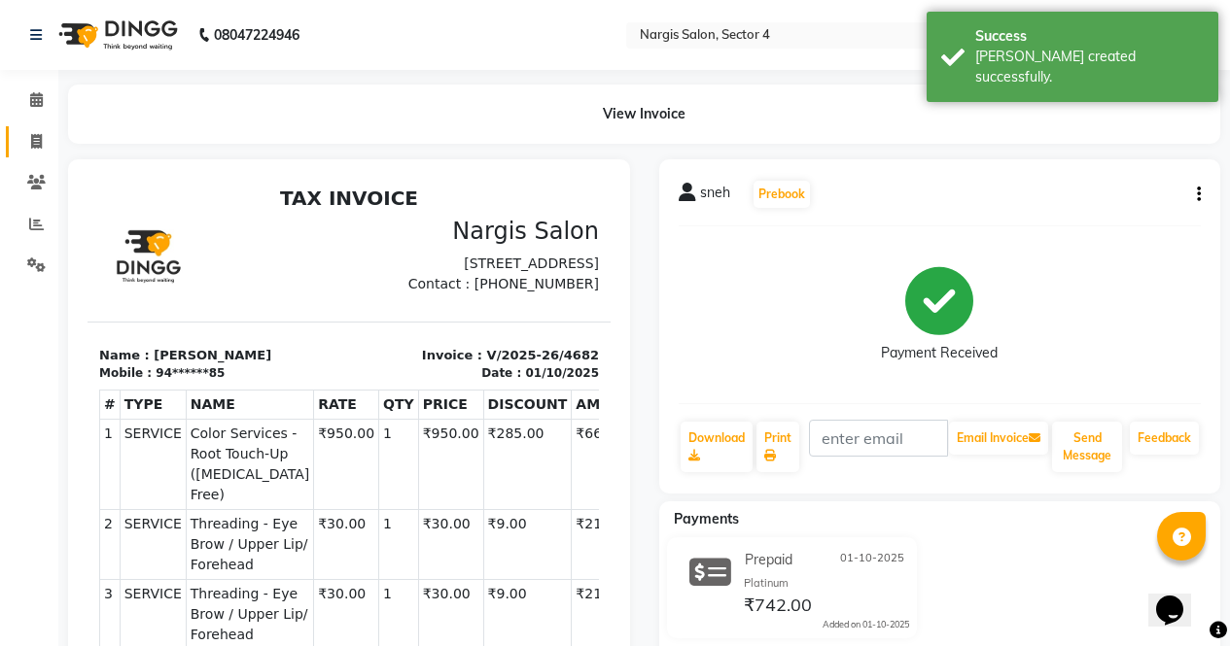
click at [35, 139] on icon at bounding box center [36, 141] width 11 height 15
select select "service"
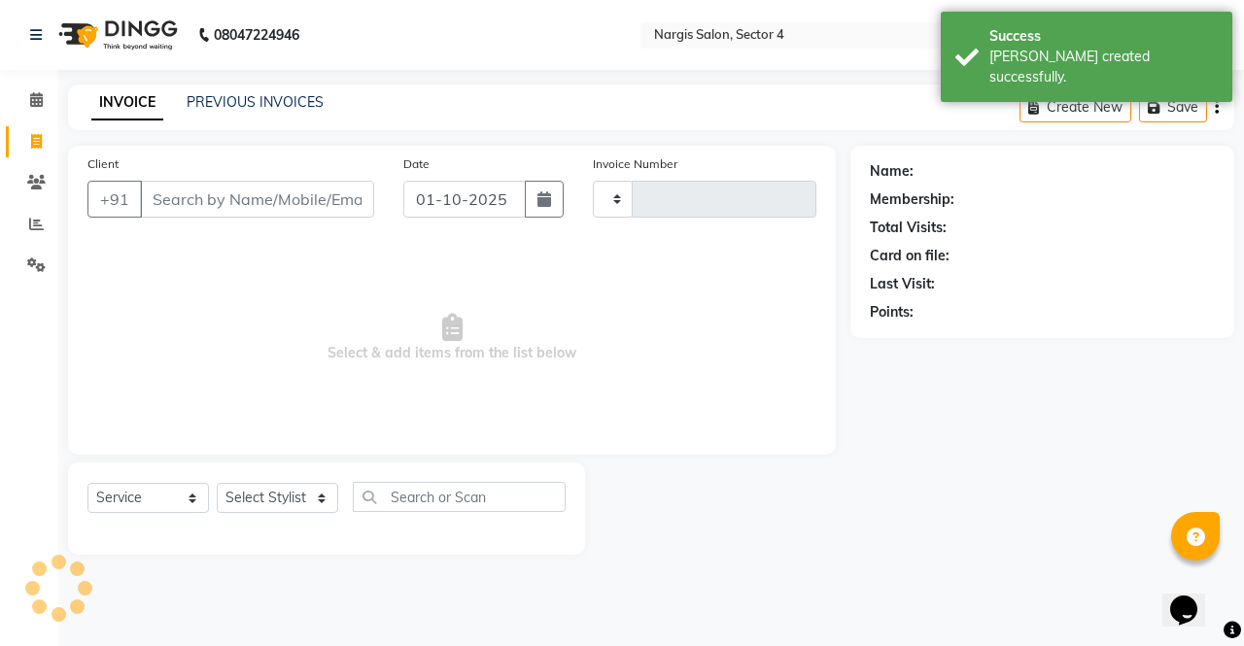
type input "4683"
click at [274, 495] on select "Select Stylist" at bounding box center [278, 498] width 122 height 30
select select "4130"
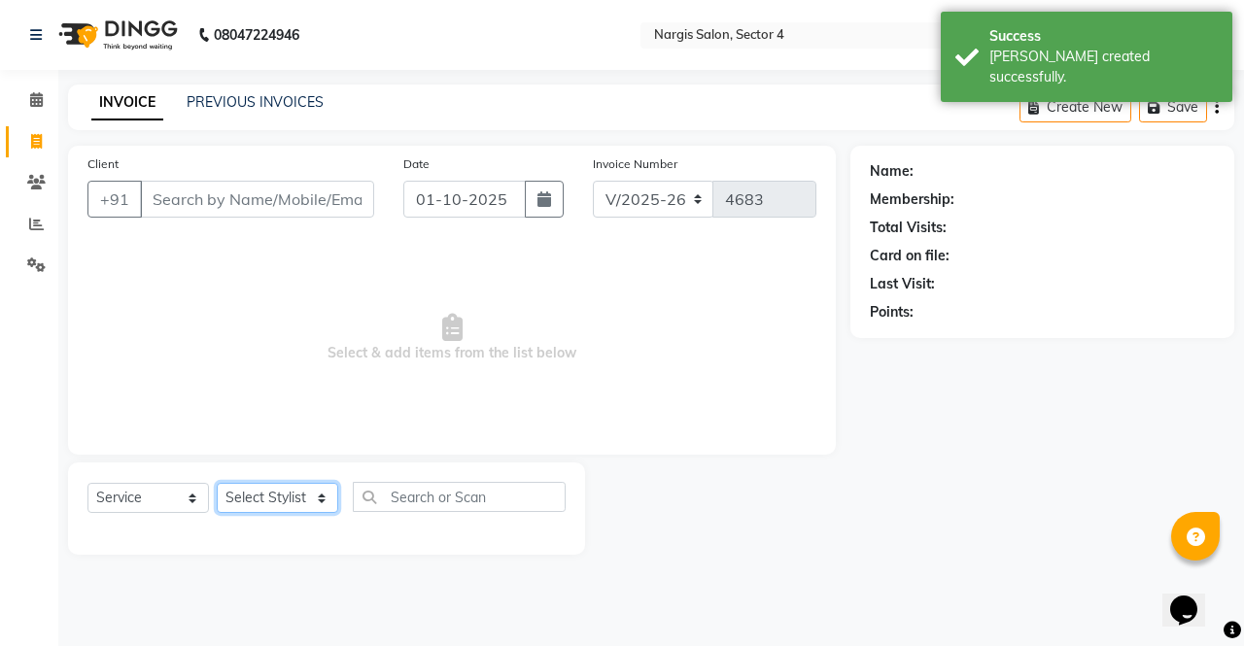
select select "60383"
click at [217, 483] on select "Select Stylist [PERSON_NAME] [PERSON_NAME] [PERSON_NAME] Front Desk muskaan rak…" at bounding box center [278, 498] width 122 height 30
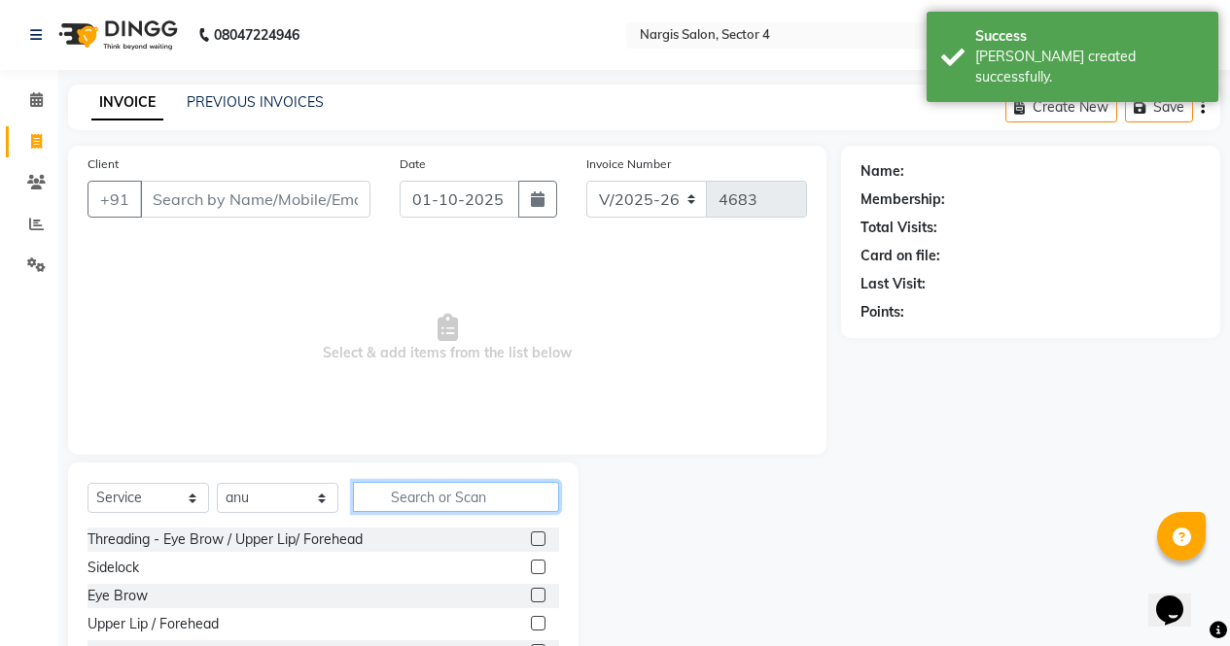
click at [434, 496] on input "text" at bounding box center [456, 497] width 206 height 30
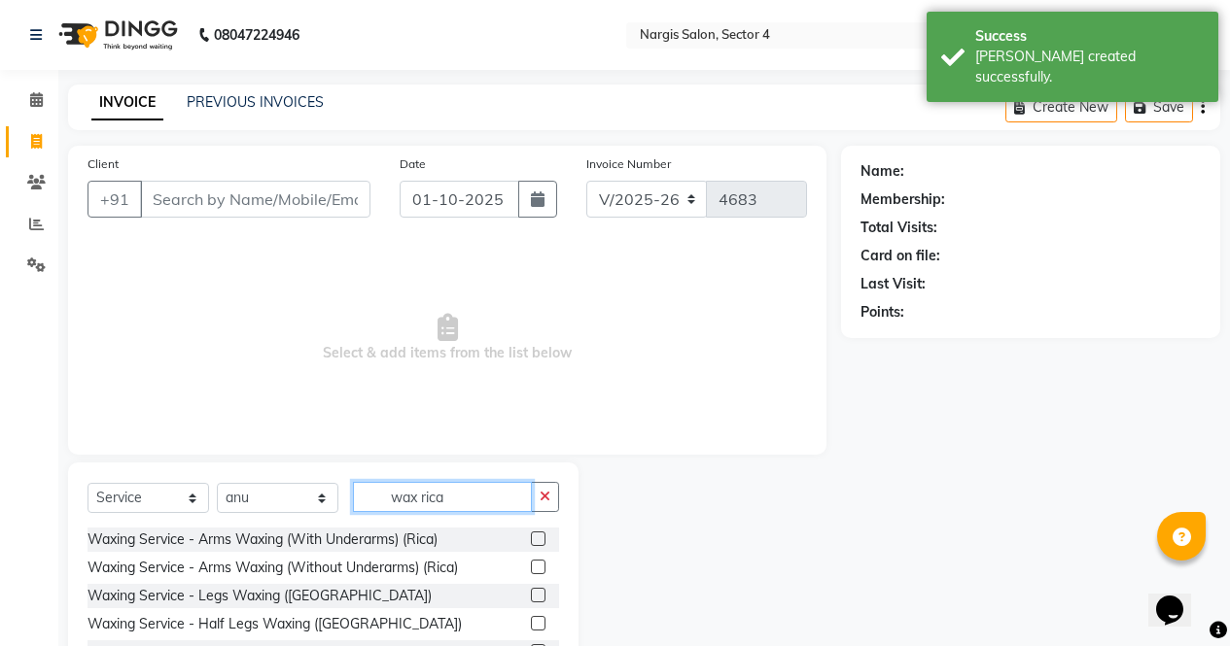
type input "wax rica"
click at [531, 536] on label at bounding box center [538, 539] width 15 height 15
click at [531, 536] on input "checkbox" at bounding box center [537, 540] width 13 height 13
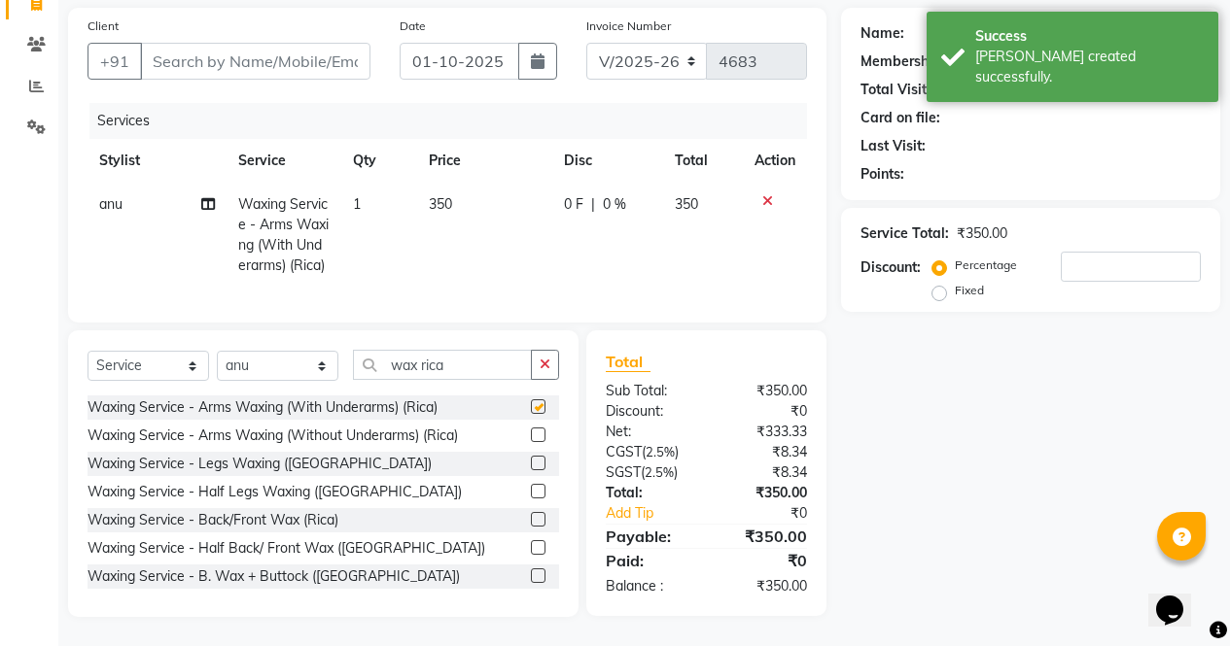
scroll to position [173, 0]
checkbox input "false"
click at [531, 492] on label at bounding box center [538, 491] width 15 height 15
click at [531, 492] on input "checkbox" at bounding box center [537, 492] width 13 height 13
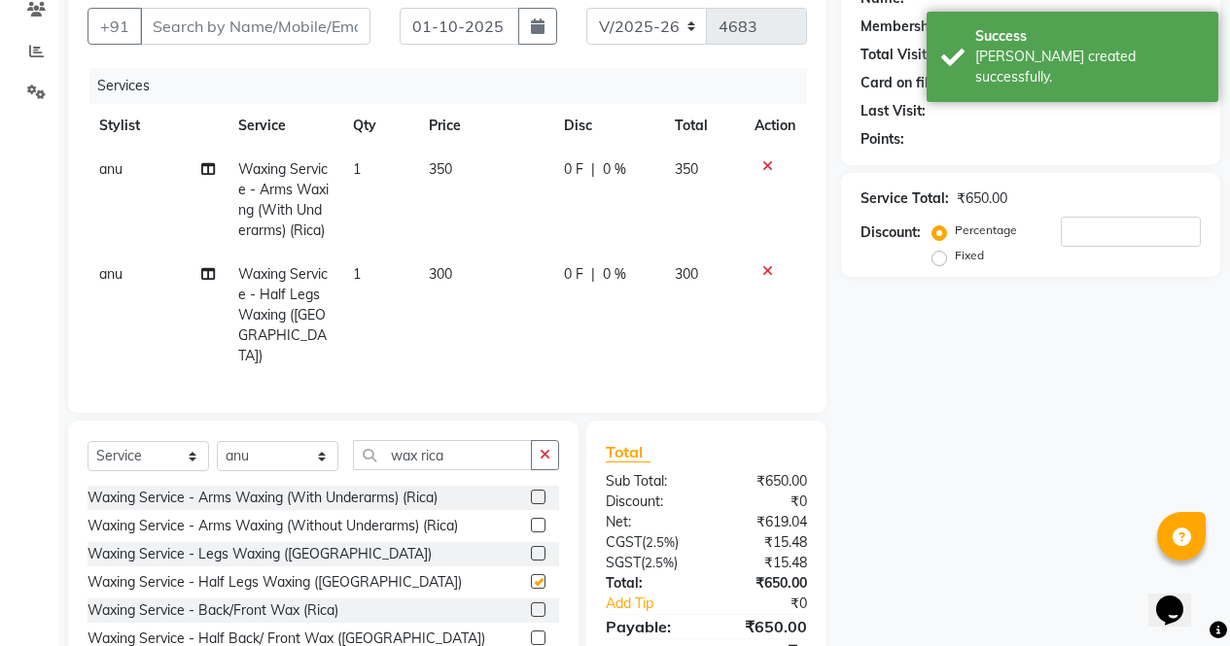
checkbox input "false"
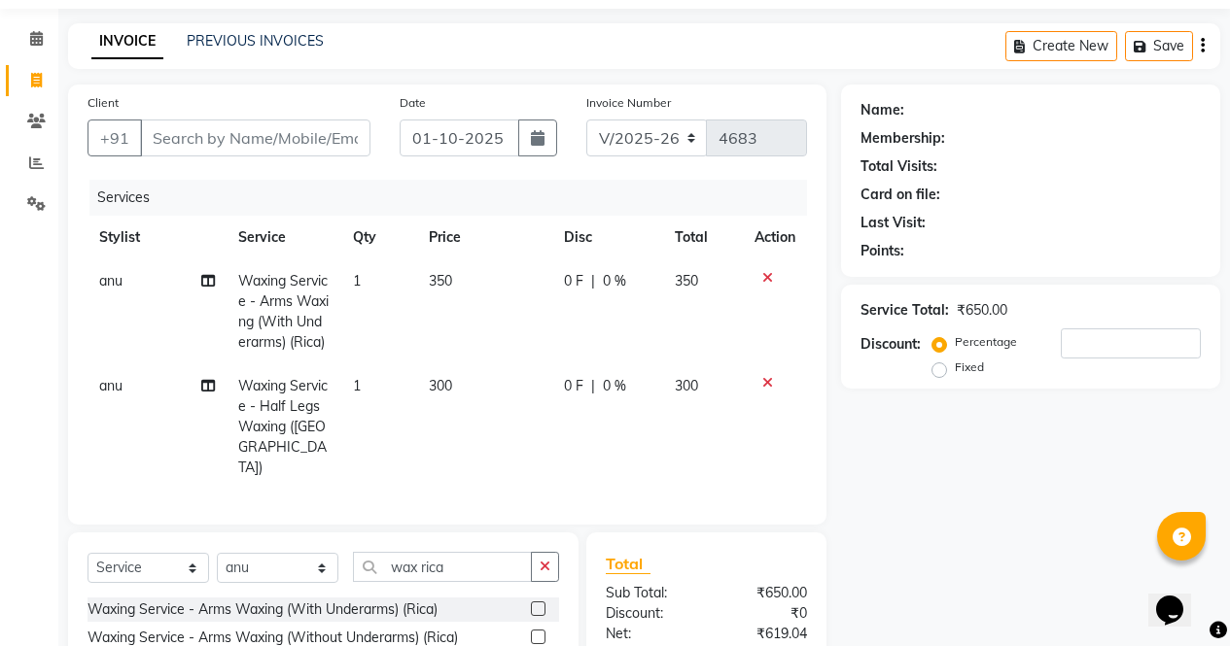
scroll to position [55, 0]
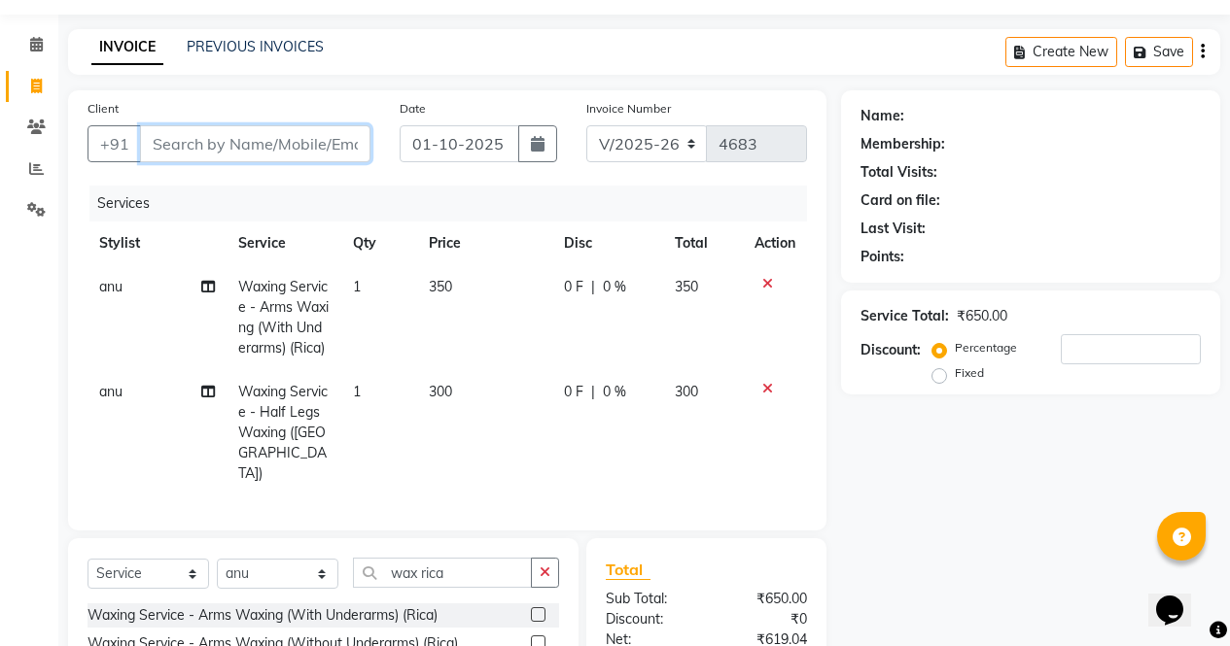
click at [277, 143] on input "Client" at bounding box center [255, 143] width 230 height 37
click at [253, 136] on input "Client" at bounding box center [255, 143] width 230 height 37
type input "9"
type input "0"
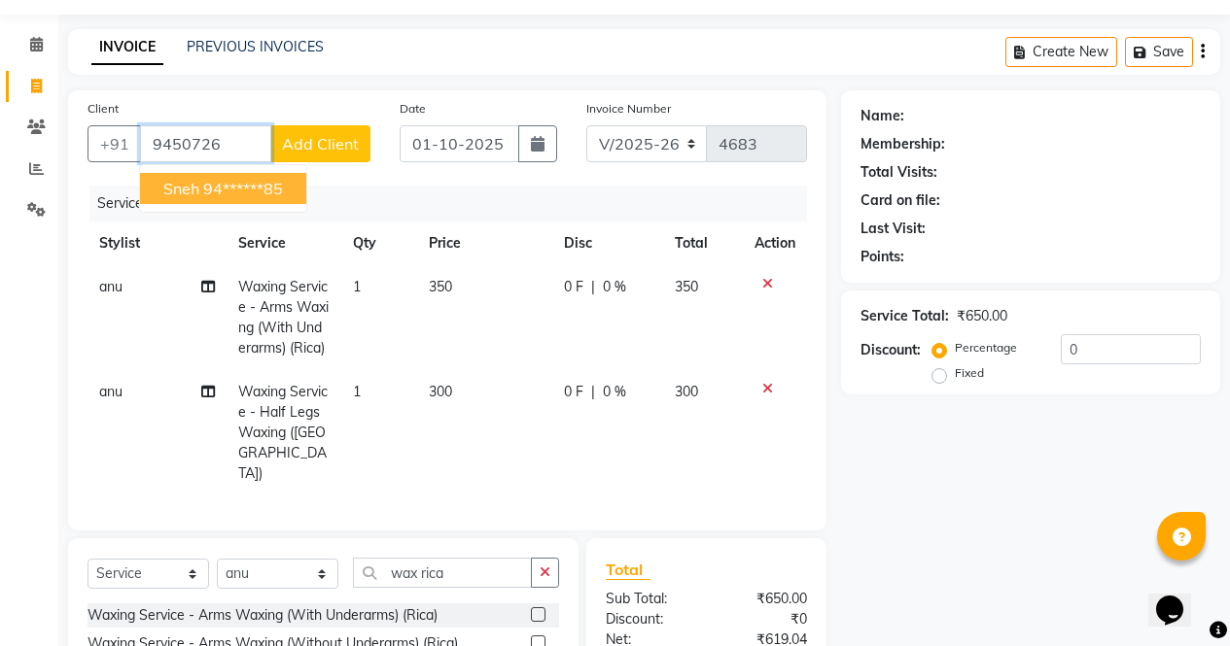
click at [249, 181] on ngb-highlight "94******85" at bounding box center [243, 188] width 80 height 19
type input "94******85"
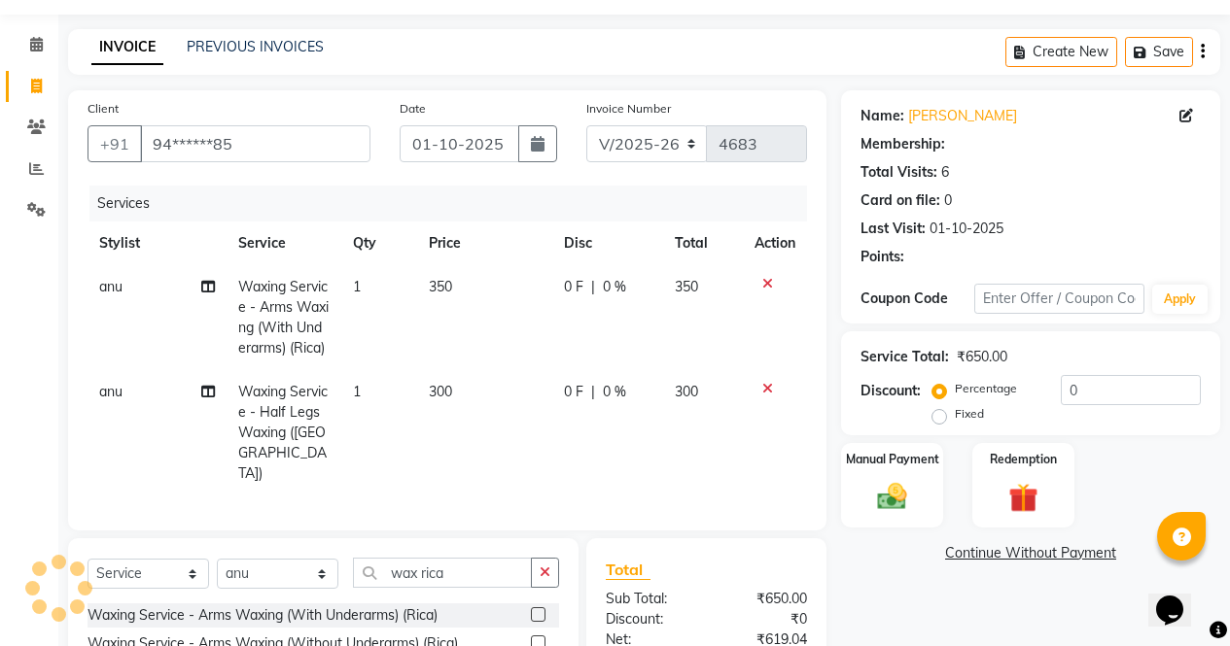
select select "1: Object"
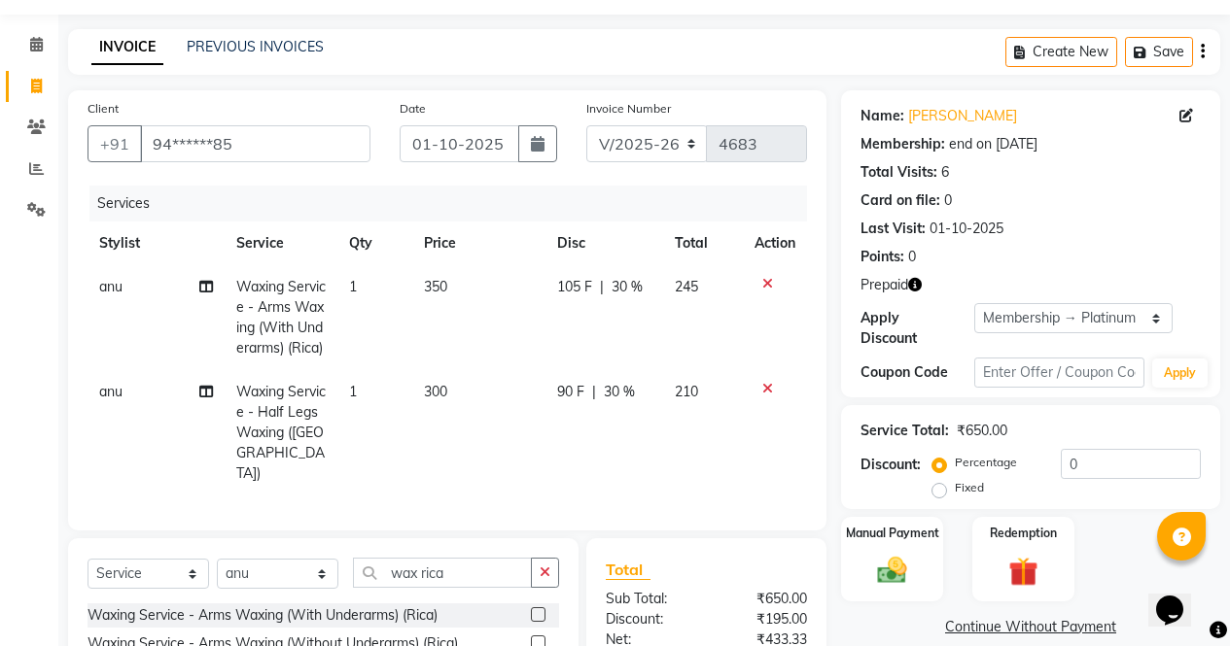
click at [911, 281] on icon "button" at bounding box center [915, 285] width 14 height 14
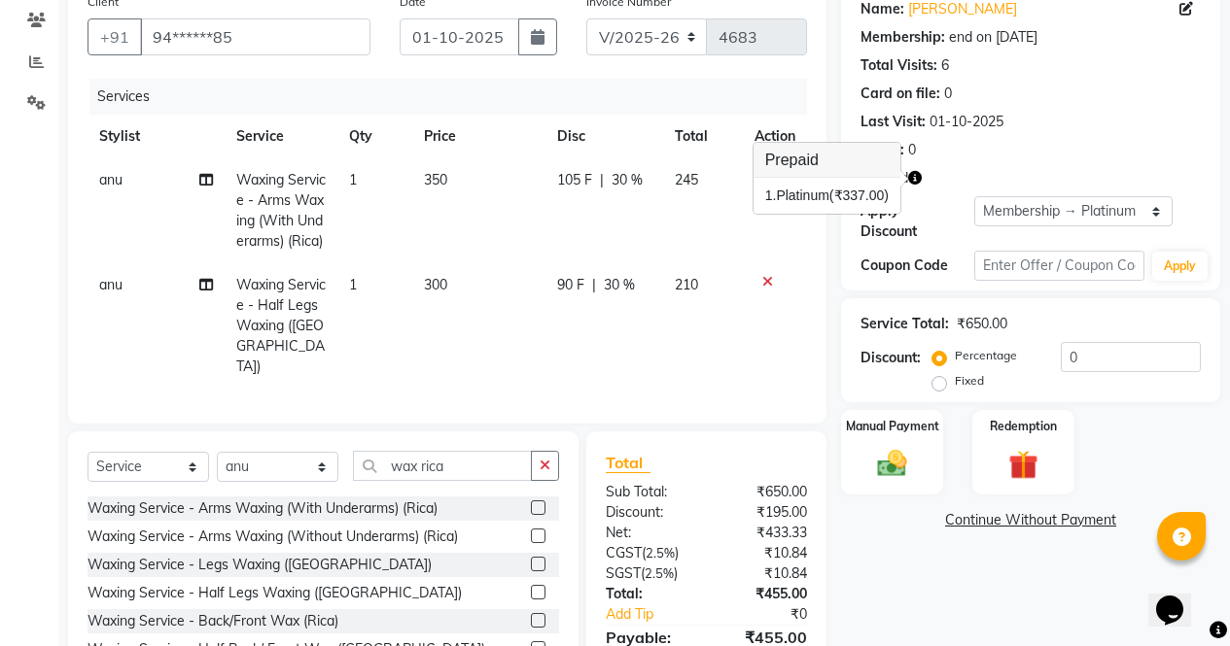
scroll to position [258, 0]
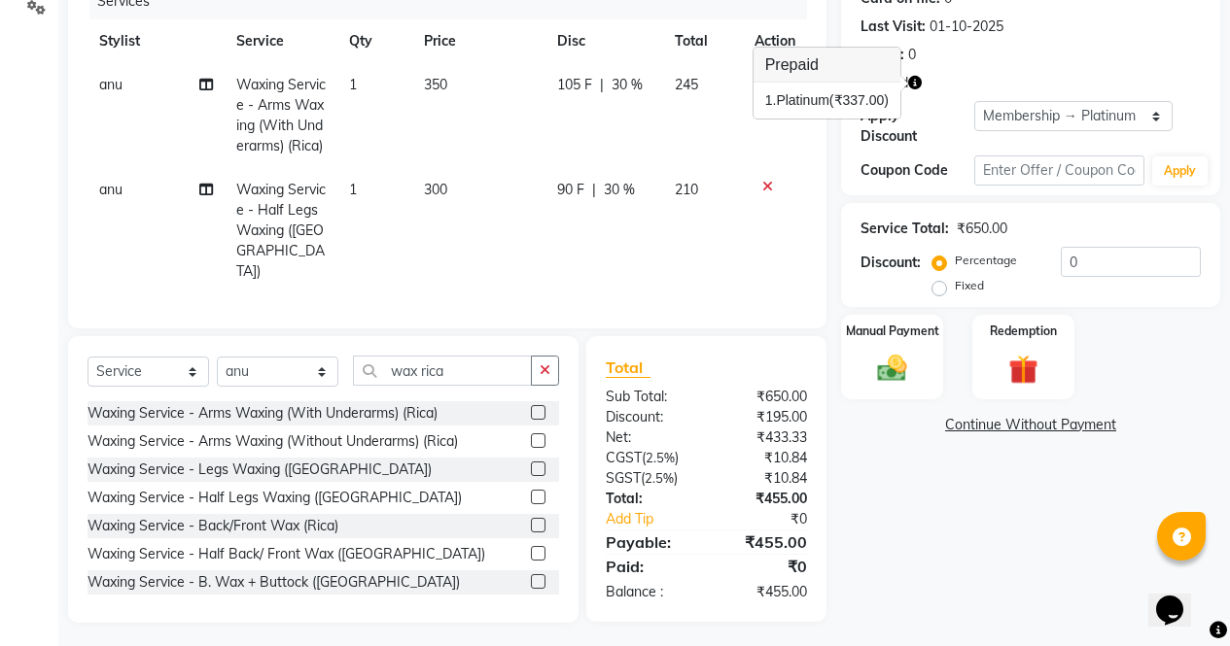
click at [766, 193] on icon at bounding box center [767, 187] width 11 height 14
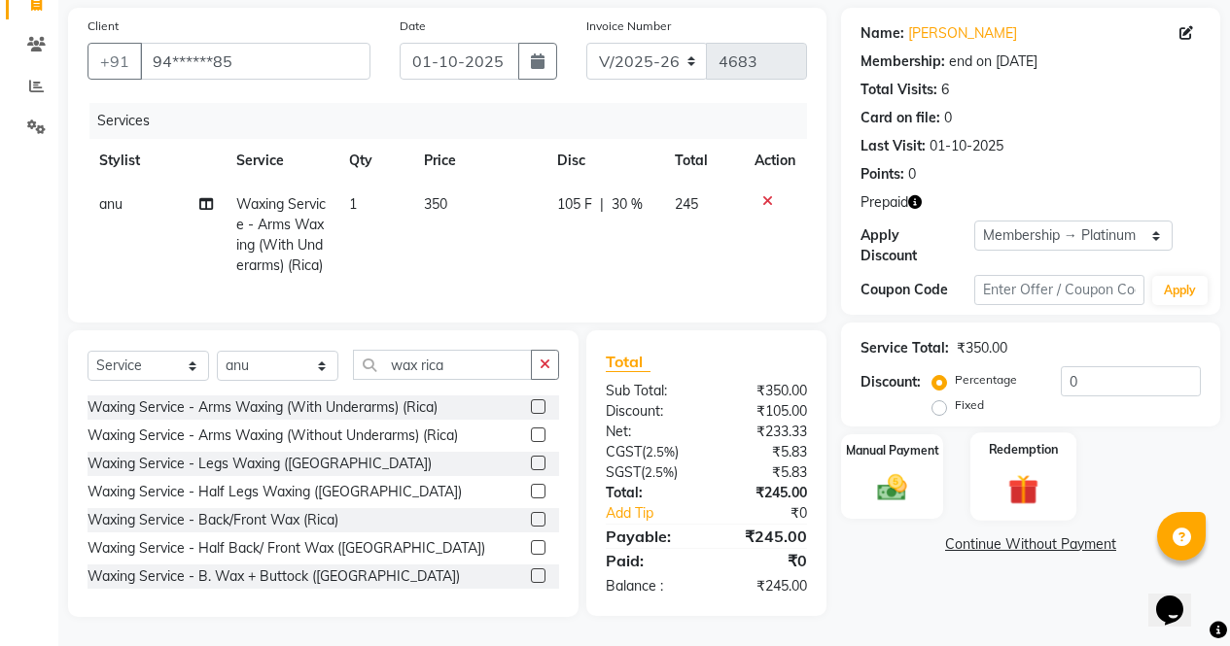
click at [1021, 470] on img at bounding box center [1023, 489] width 50 height 38
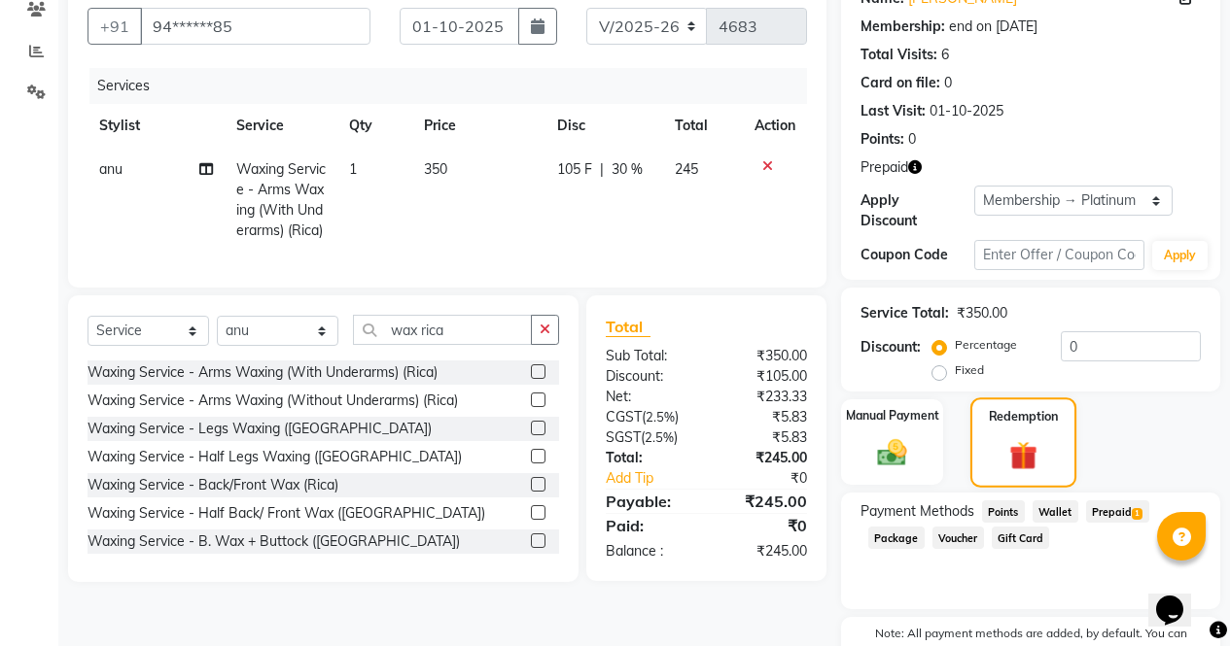
scroll to position [258, 0]
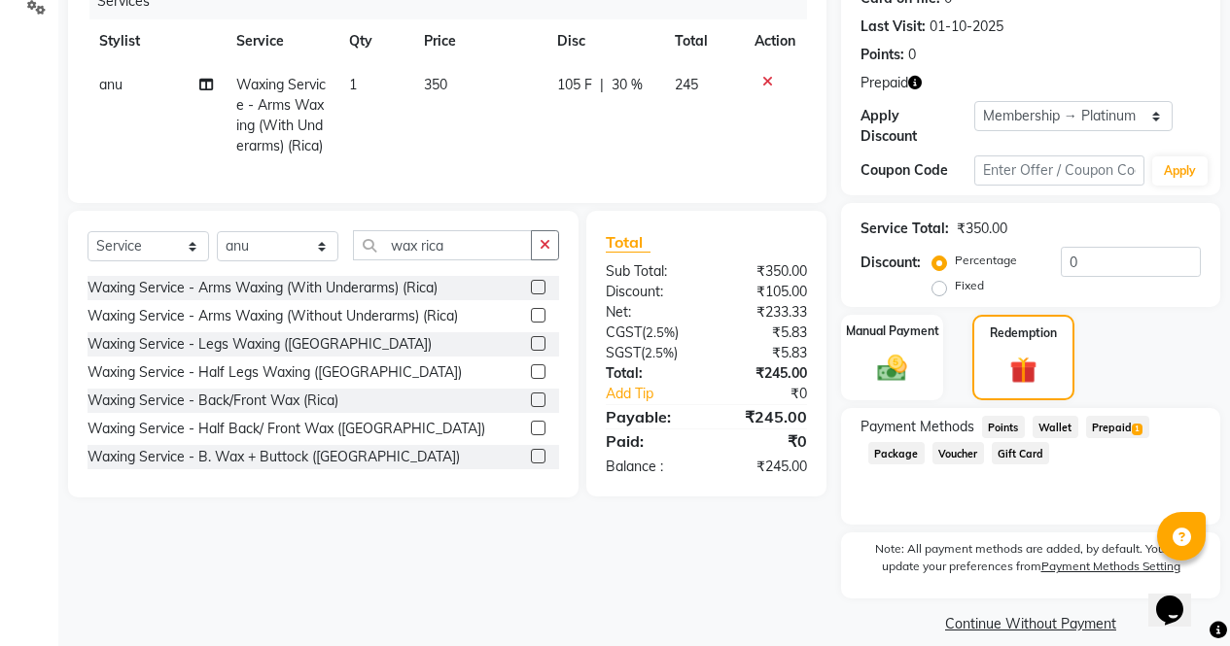
click at [1115, 391] on div "Name: [PERSON_NAME] Membership: end on [DATE] Total Visits: 6 Card on file: 0 L…" at bounding box center [1038, 263] width 394 height 750
click at [1120, 419] on span "Prepaid 1" at bounding box center [1117, 427] width 63 height 22
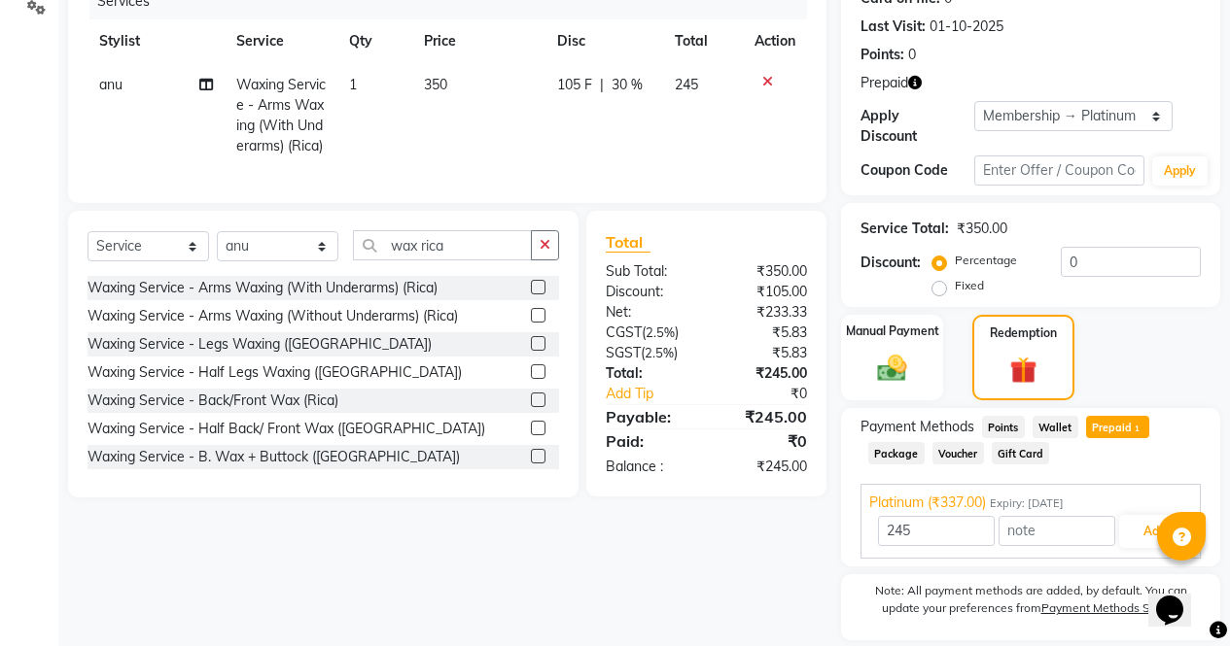
scroll to position [305, 0]
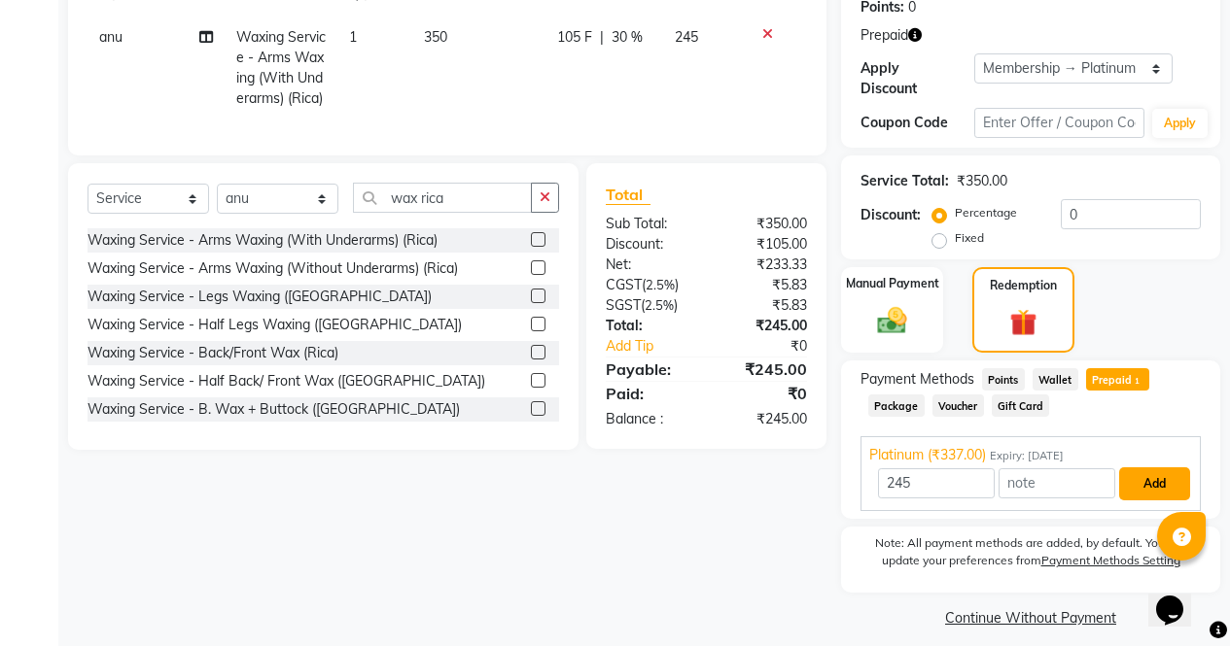
click at [1167, 476] on button "Add" at bounding box center [1154, 484] width 71 height 33
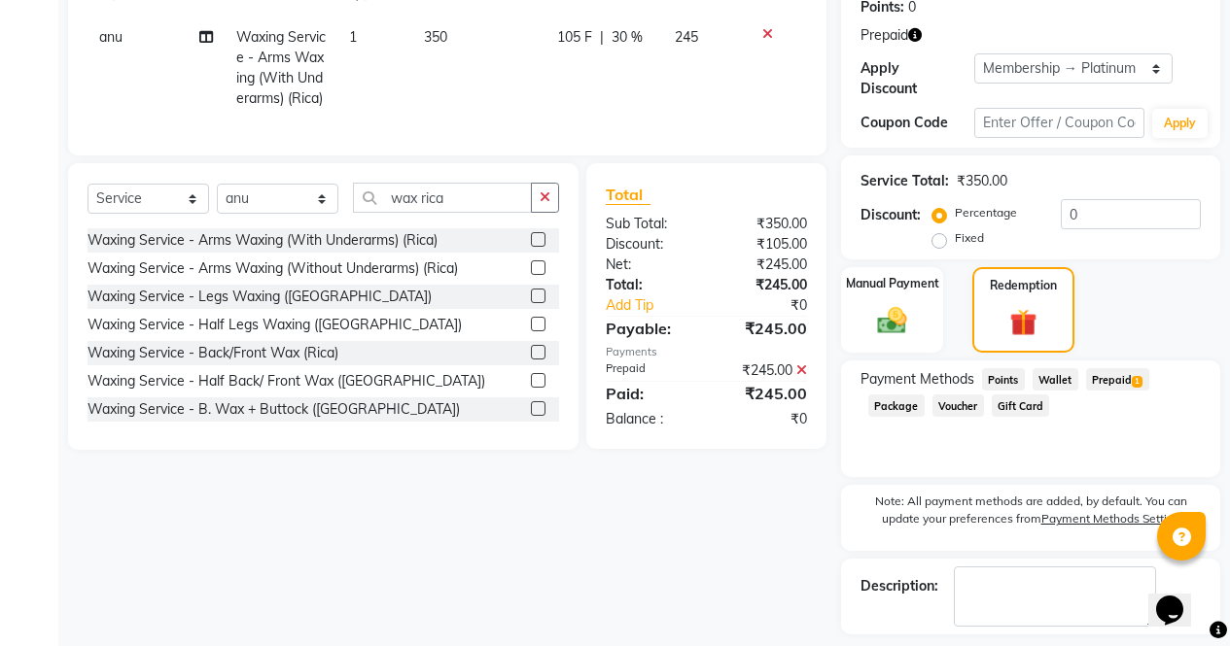
scroll to position [373, 0]
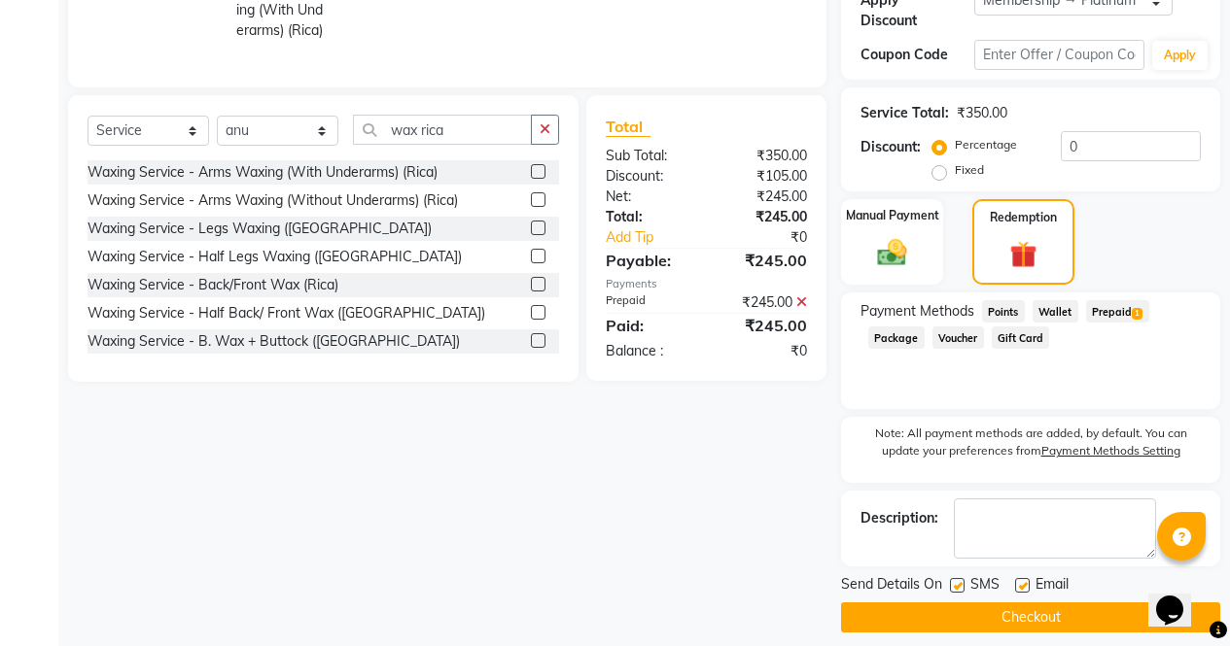
click at [996, 605] on button "Checkout" at bounding box center [1030, 618] width 379 height 30
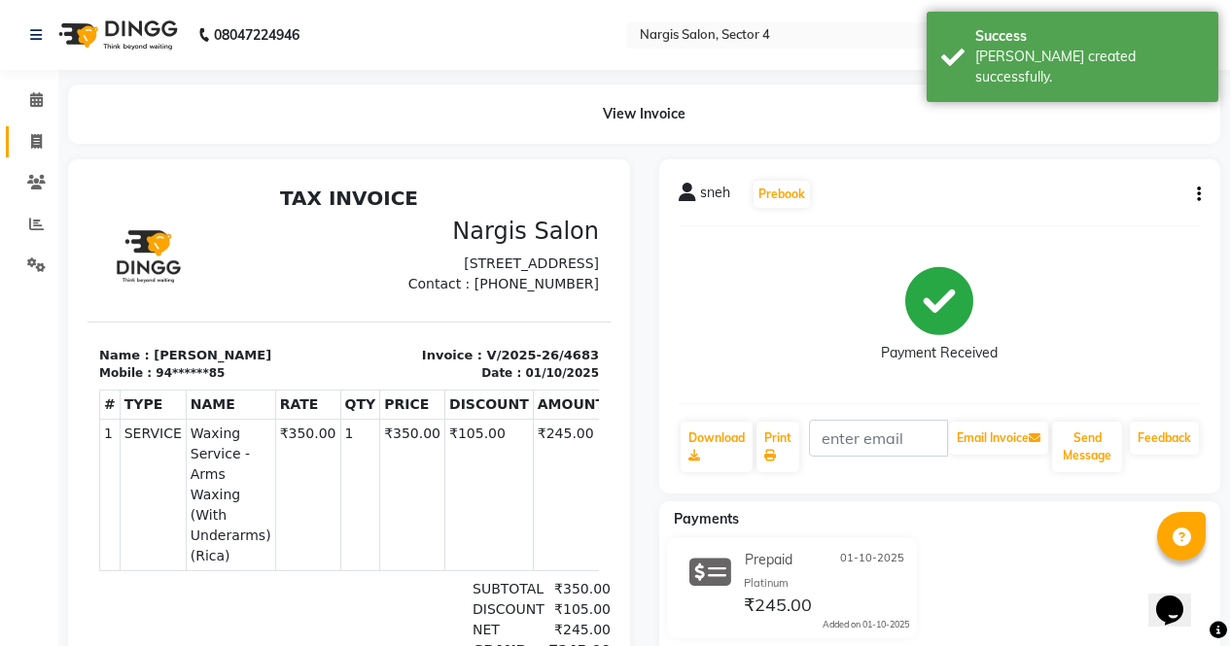
click at [35, 139] on icon at bounding box center [36, 141] width 11 height 15
select select "4130"
select select "service"
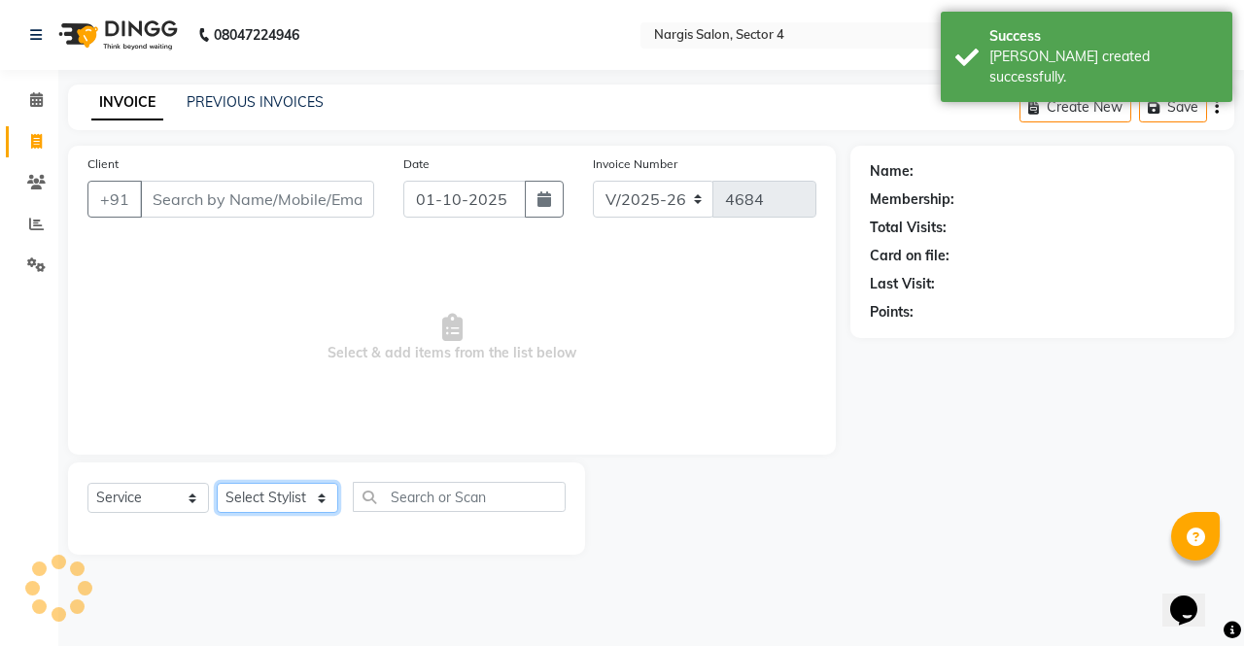
click at [275, 490] on select "Select Stylist ajeet Aman anu armaan ashu Front Desk muskaan rakhi saima shivam…" at bounding box center [278, 498] width 122 height 30
select select "60383"
click at [217, 483] on select "Select Stylist ajeet Aman anu armaan ashu Front Desk muskaan rakhi saima shivam…" at bounding box center [278, 498] width 122 height 30
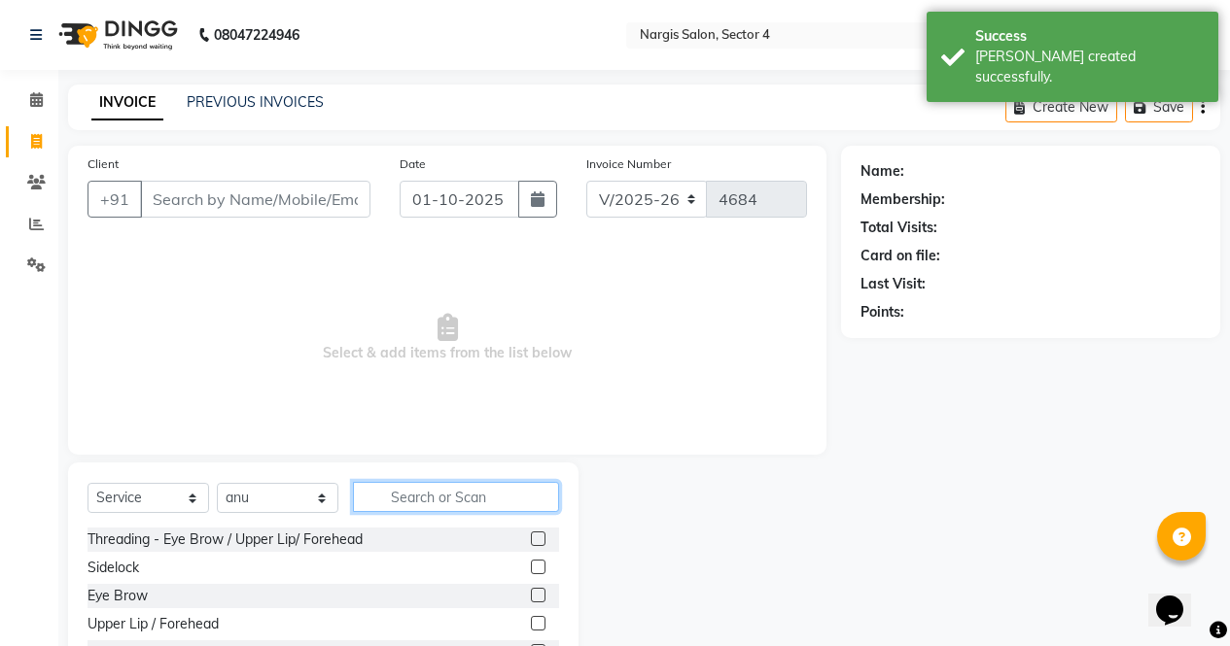
click at [427, 492] on input "text" at bounding box center [456, 497] width 206 height 30
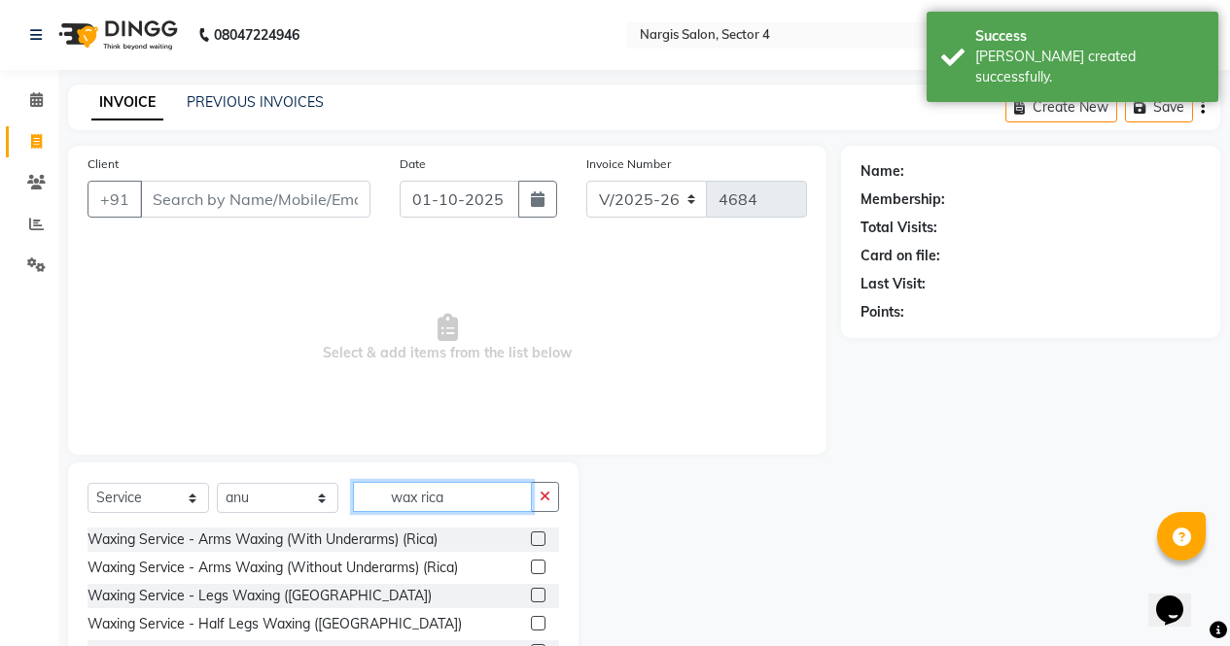
type input "wax rica"
click at [531, 568] on label at bounding box center [538, 567] width 15 height 15
click at [531, 568] on input "checkbox" at bounding box center [537, 568] width 13 height 13
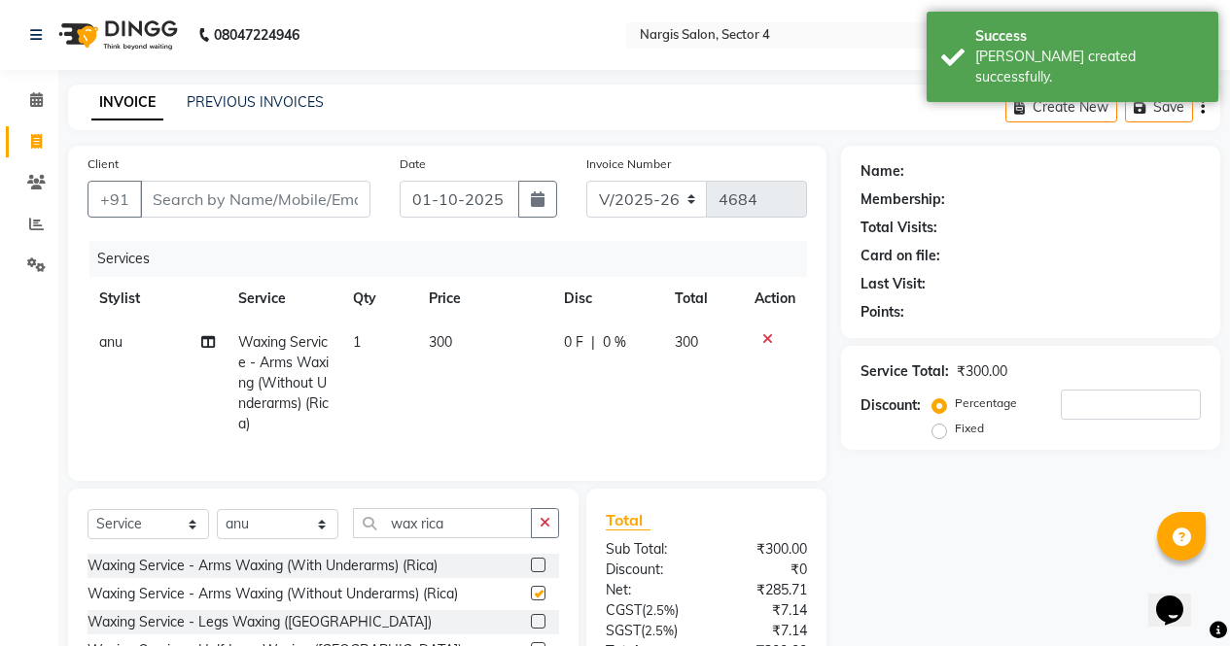
checkbox input "false"
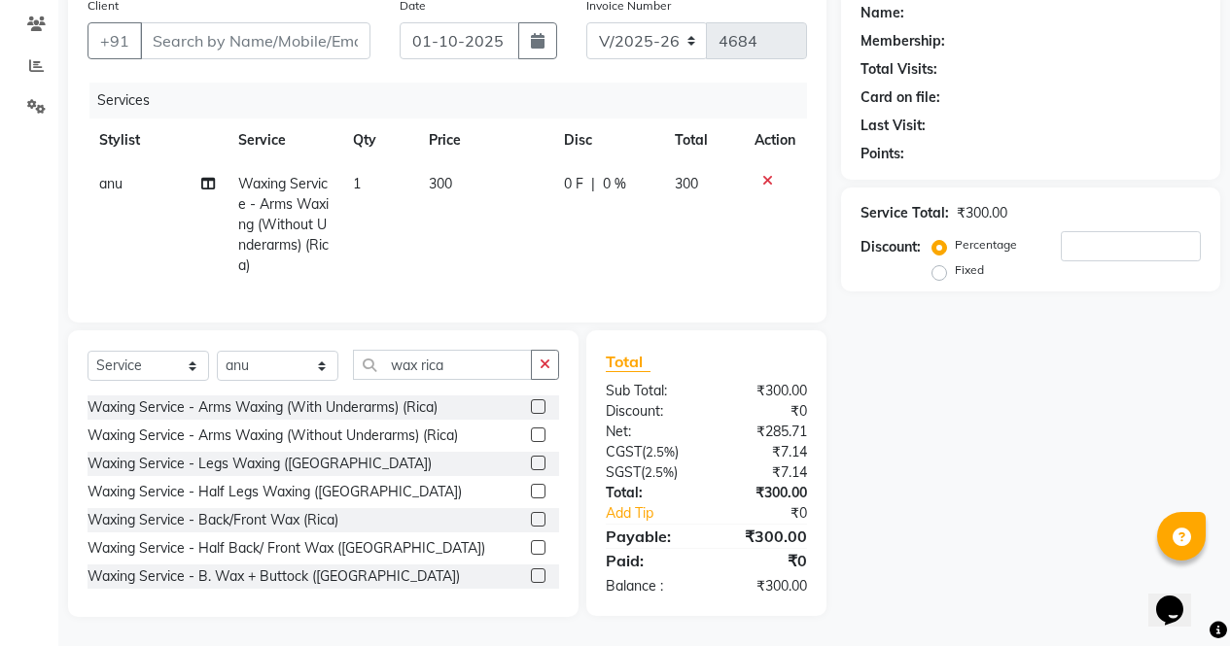
click at [767, 174] on icon at bounding box center [767, 181] width 11 height 14
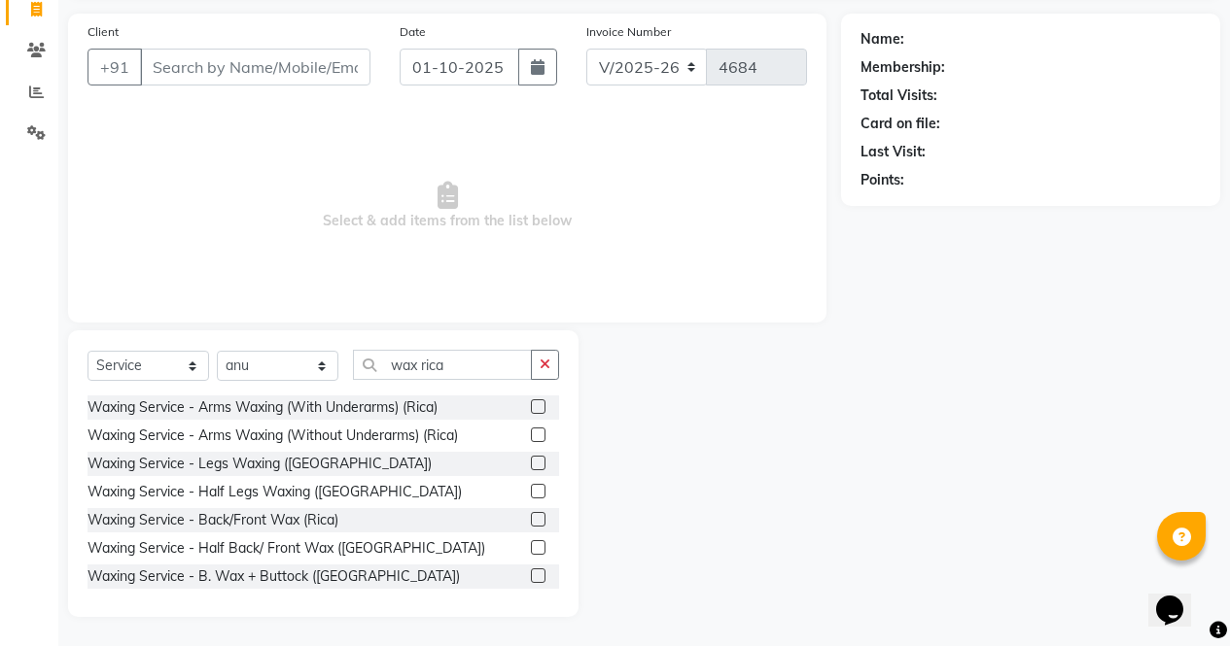
click at [531, 492] on label at bounding box center [538, 491] width 15 height 15
click at [531, 492] on input "checkbox" at bounding box center [537, 492] width 13 height 13
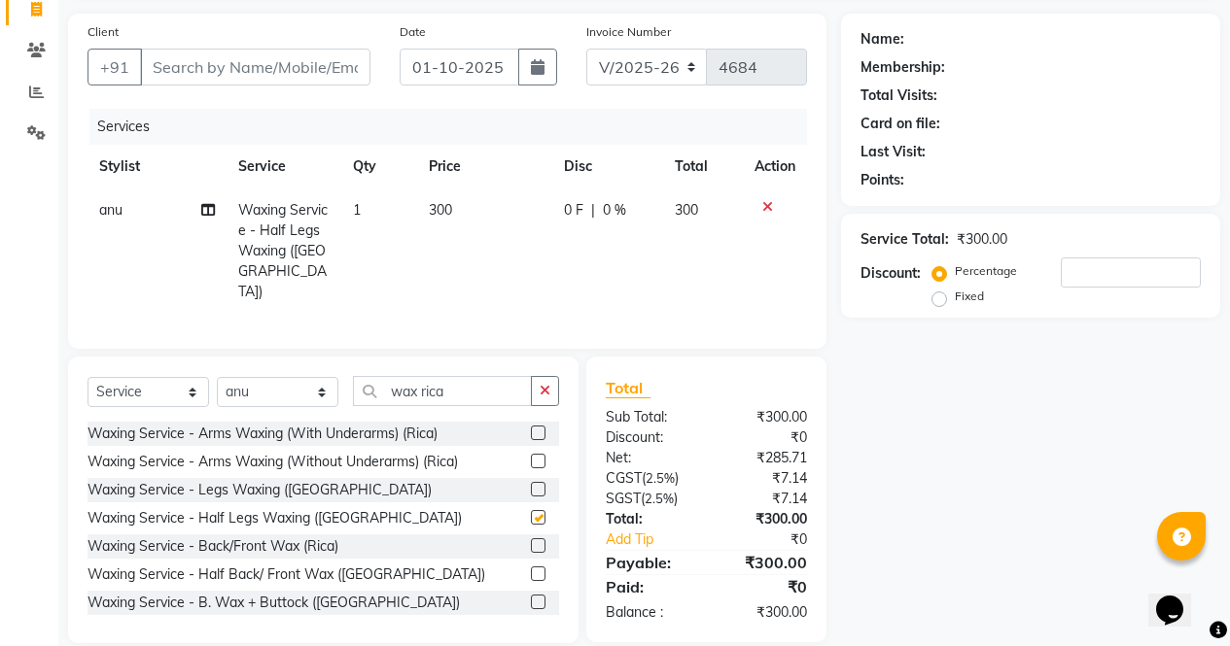
checkbox input "false"
click at [254, 52] on input "Client" at bounding box center [255, 67] width 230 height 37
type input "9"
type input "0"
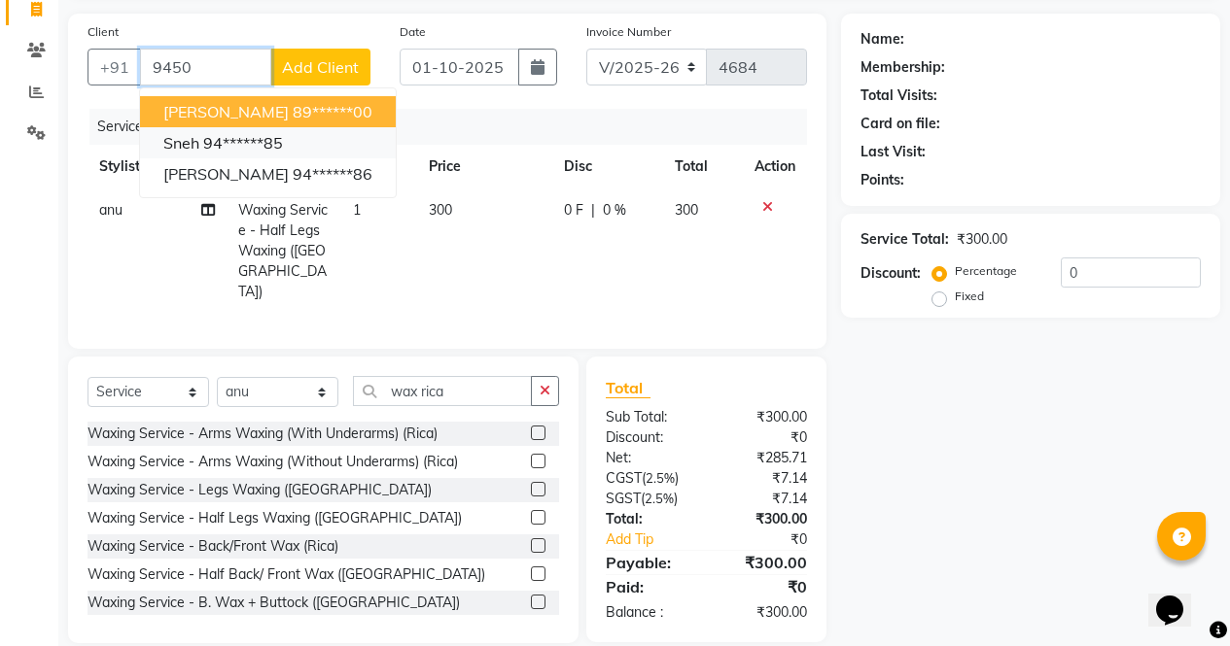
click at [266, 129] on button "sneh 94******85" at bounding box center [268, 142] width 256 height 31
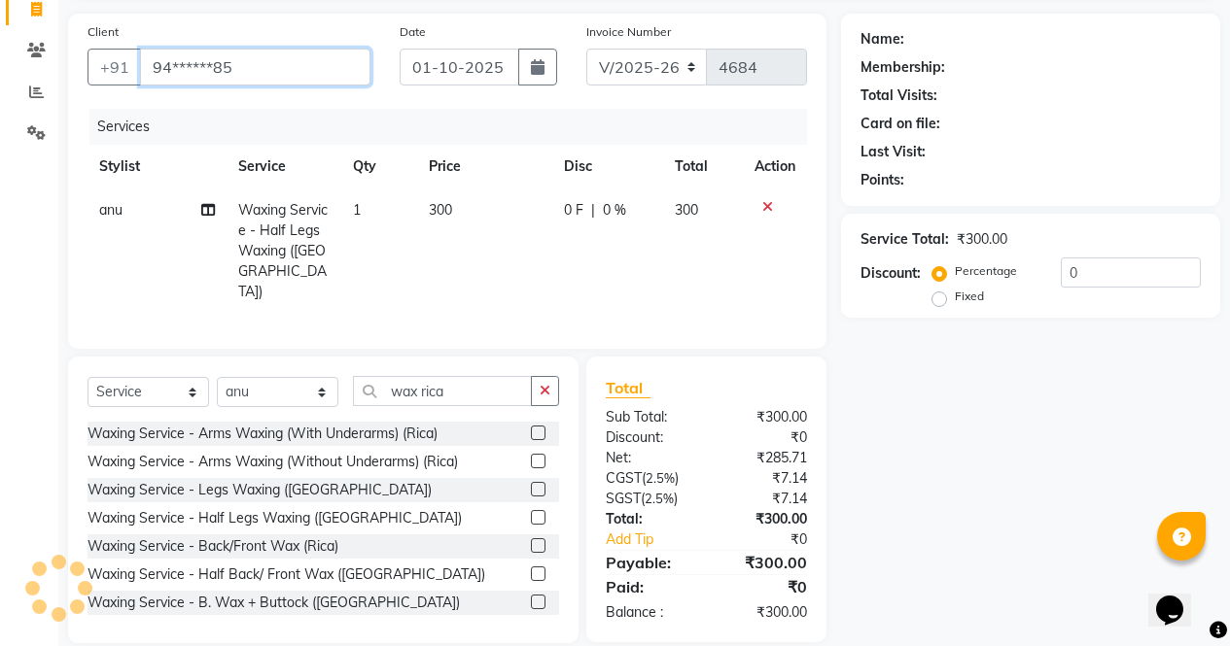
type input "94******85"
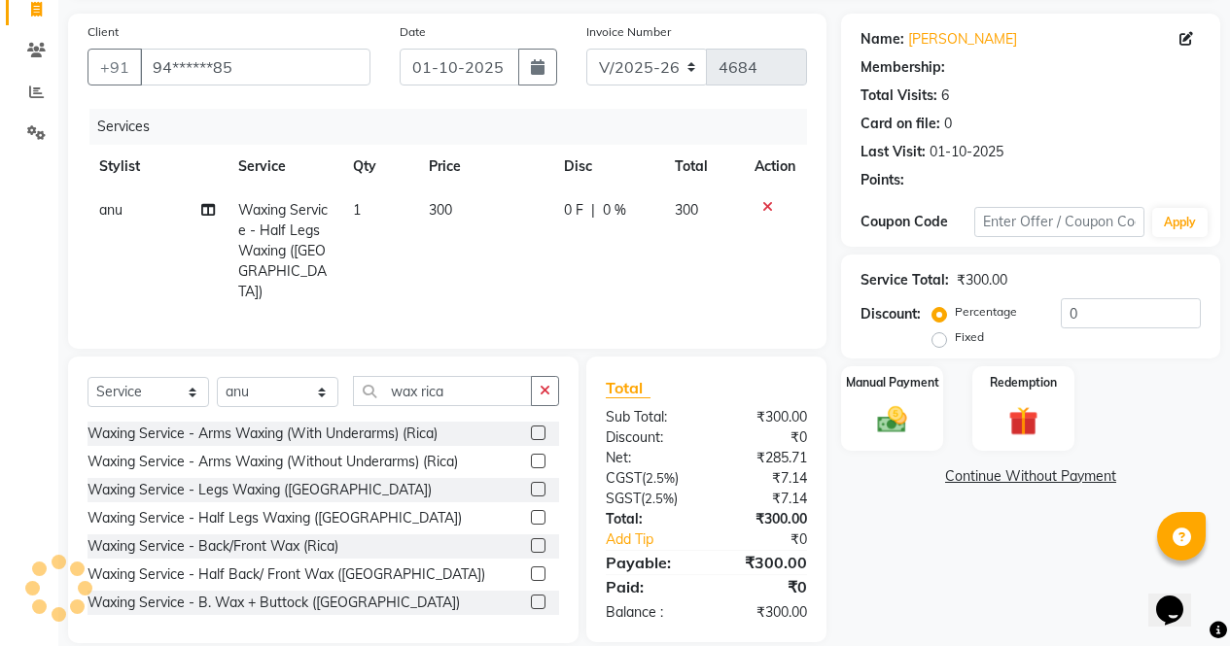
select select "1: Object"
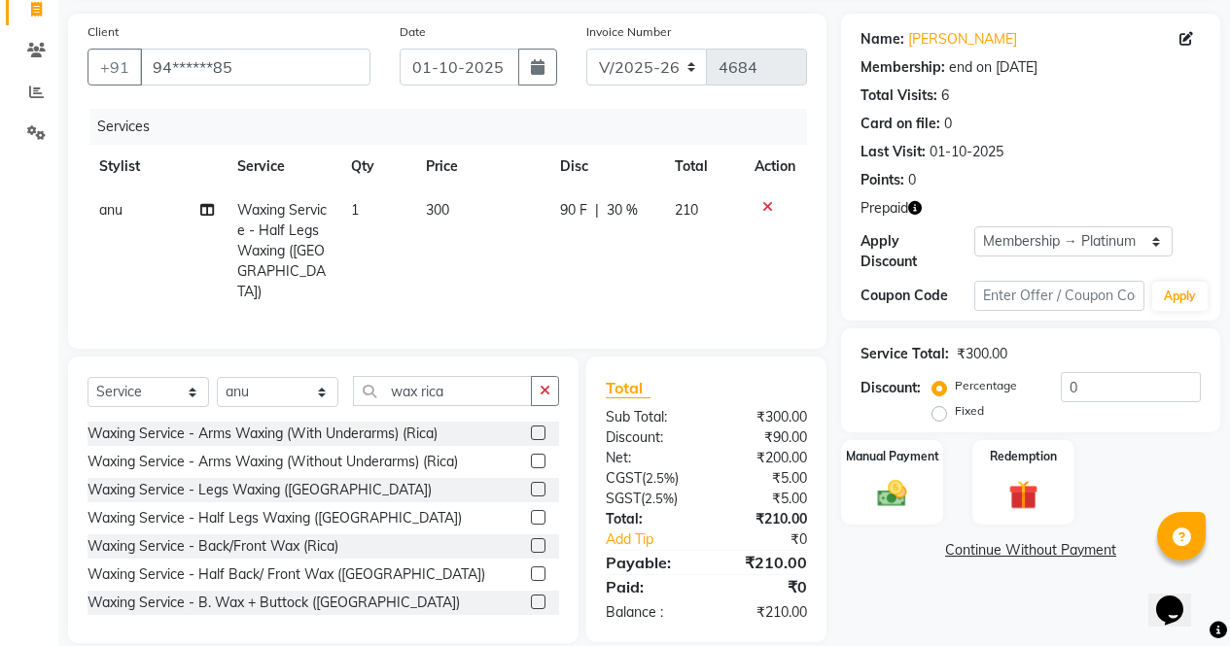
click at [910, 206] on icon "button" at bounding box center [915, 208] width 14 height 14
click at [627, 190] on td "90 F | 30 %" at bounding box center [605, 251] width 115 height 125
select select "60383"
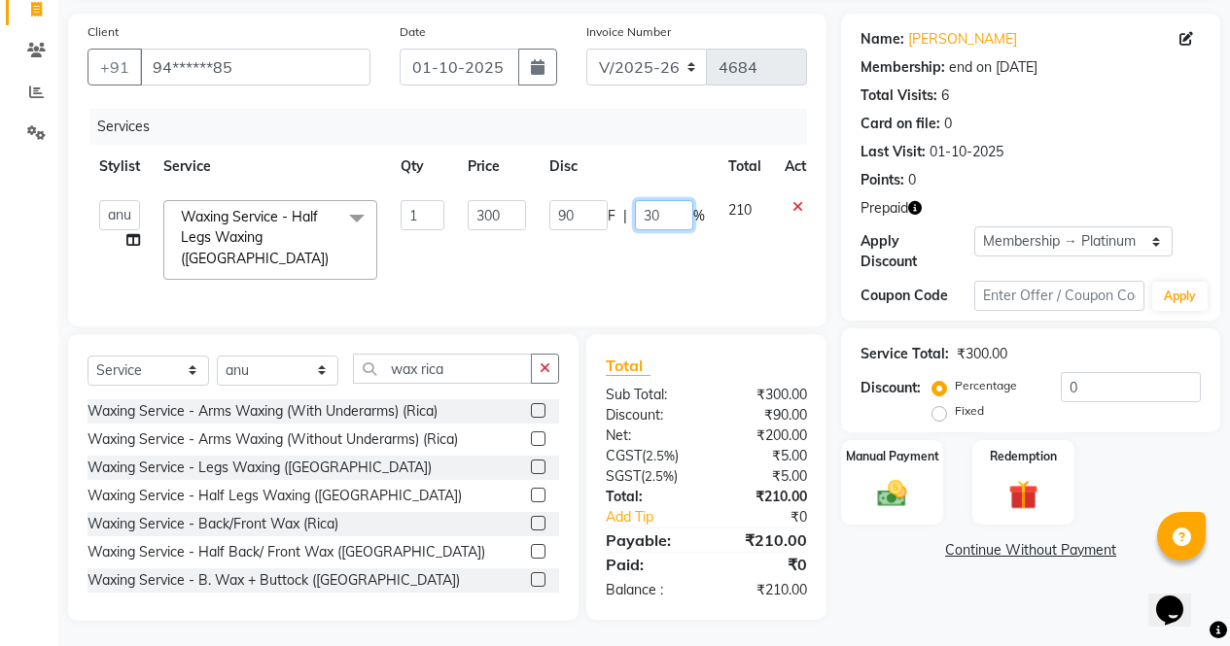
click at [679, 209] on input "30" at bounding box center [664, 215] width 58 height 30
type input "3"
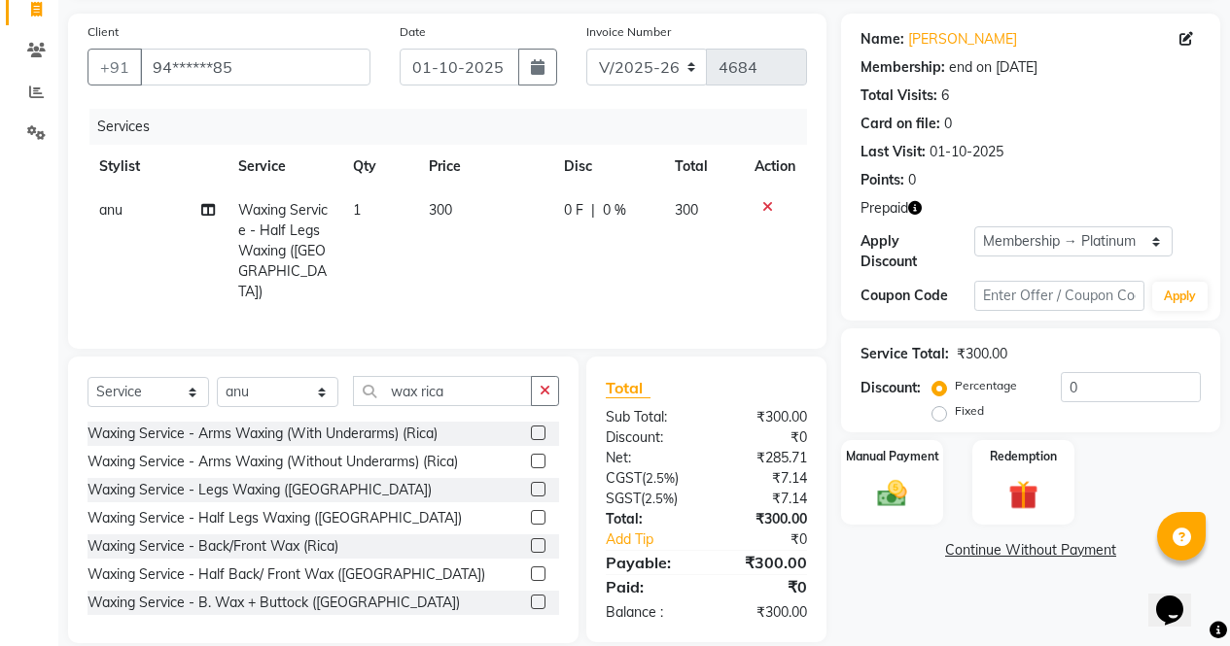
click at [895, 623] on main "INVOICE PREVIOUS INVOICES Create New Save Client +91 94******85 Date 01-10-2025…" at bounding box center [643, 312] width 1171 height 720
click at [921, 446] on label "Manual Payment" at bounding box center [892, 455] width 97 height 18
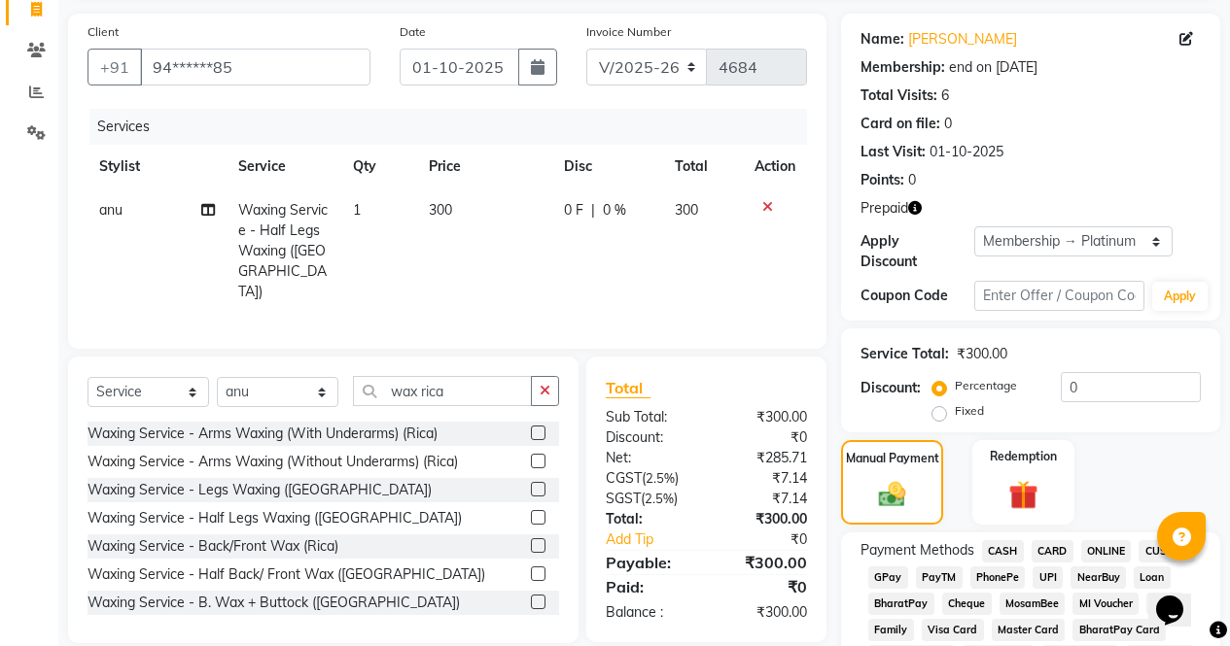
click at [986, 540] on span "CASH" at bounding box center [1003, 551] width 42 height 22
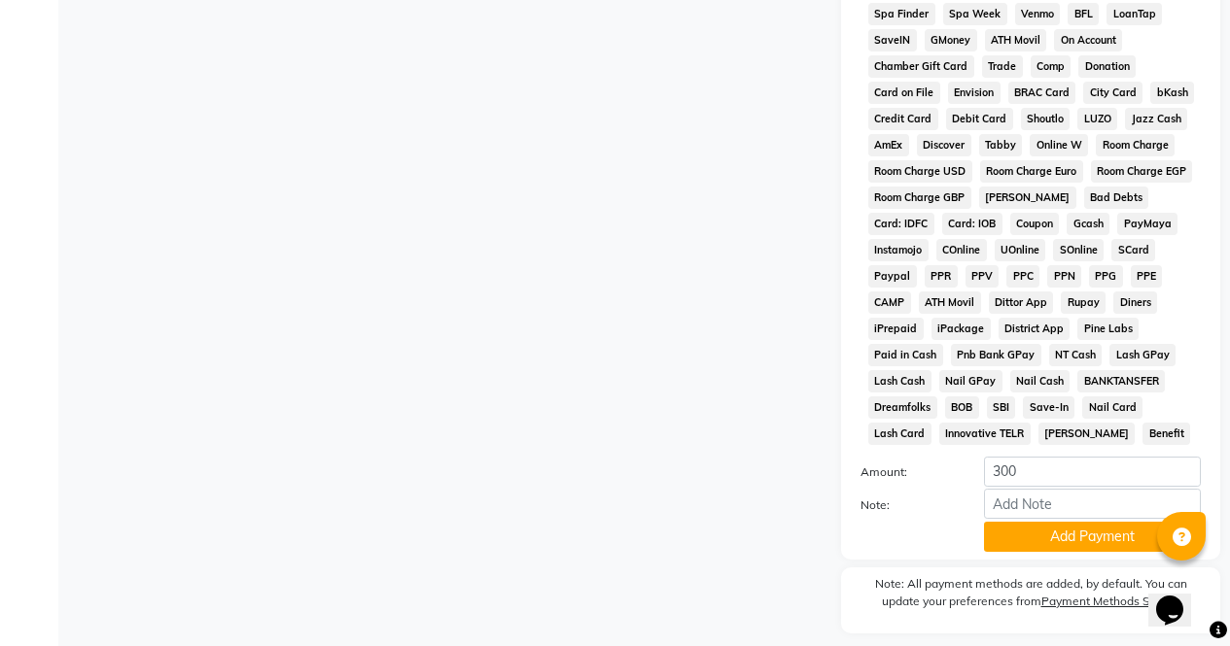
scroll to position [947, 0]
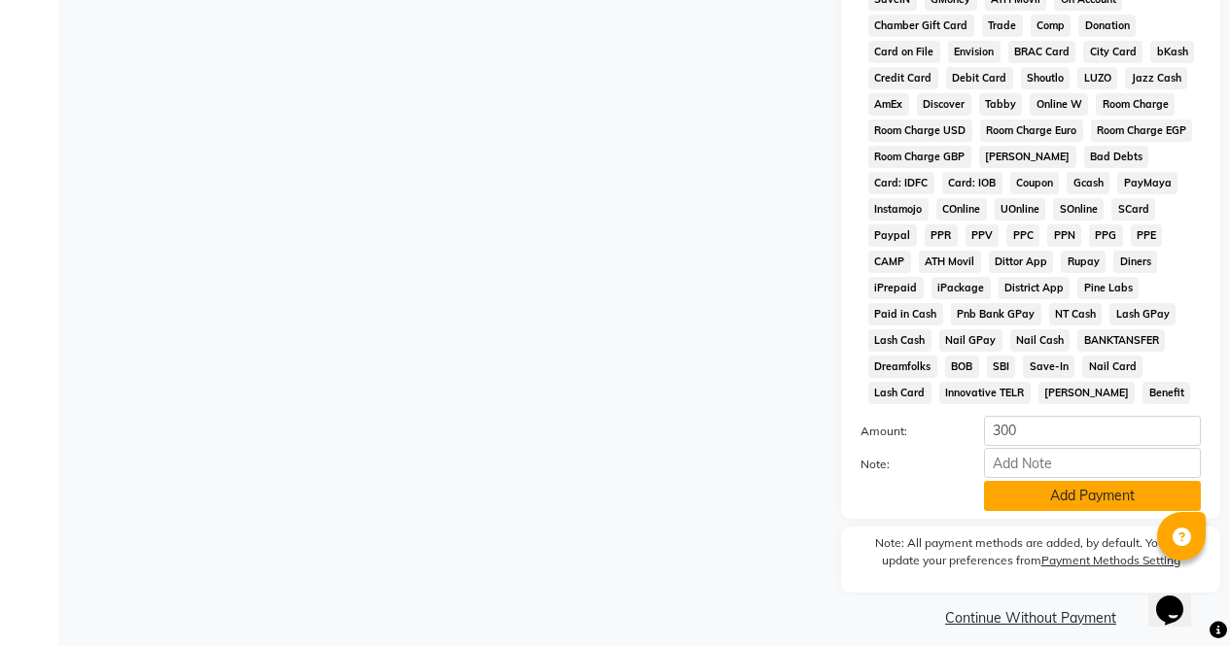
click at [1119, 487] on button "Add Payment" at bounding box center [1092, 496] width 217 height 30
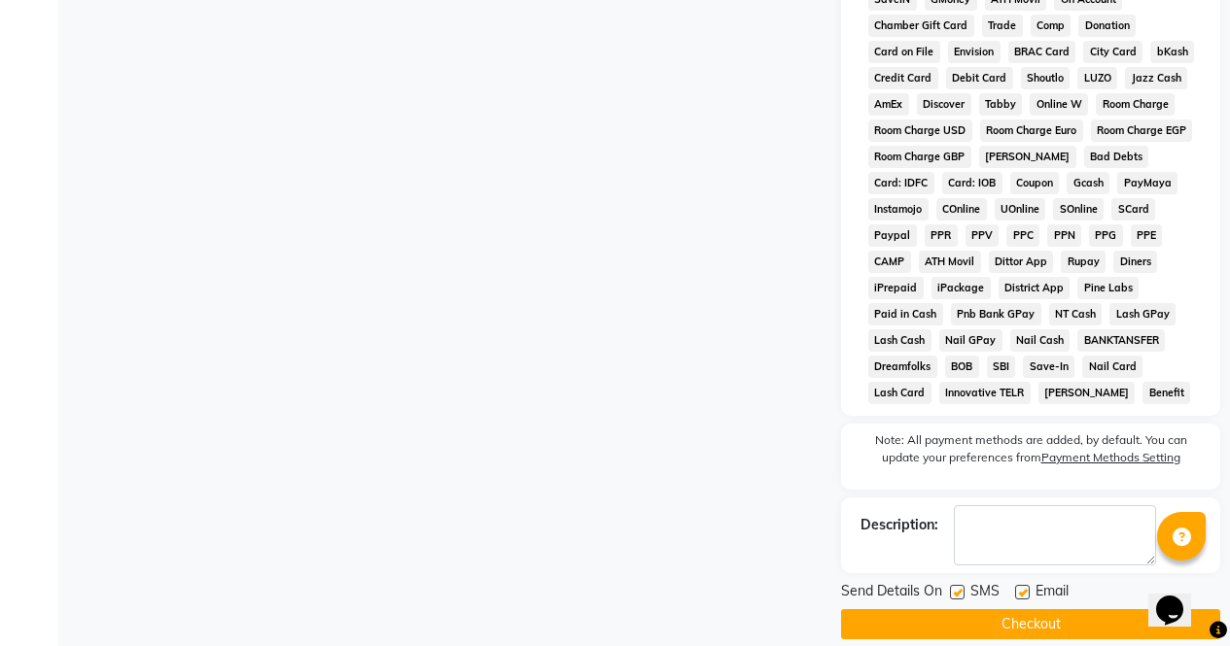
click at [1021, 609] on button "Checkout" at bounding box center [1030, 624] width 379 height 30
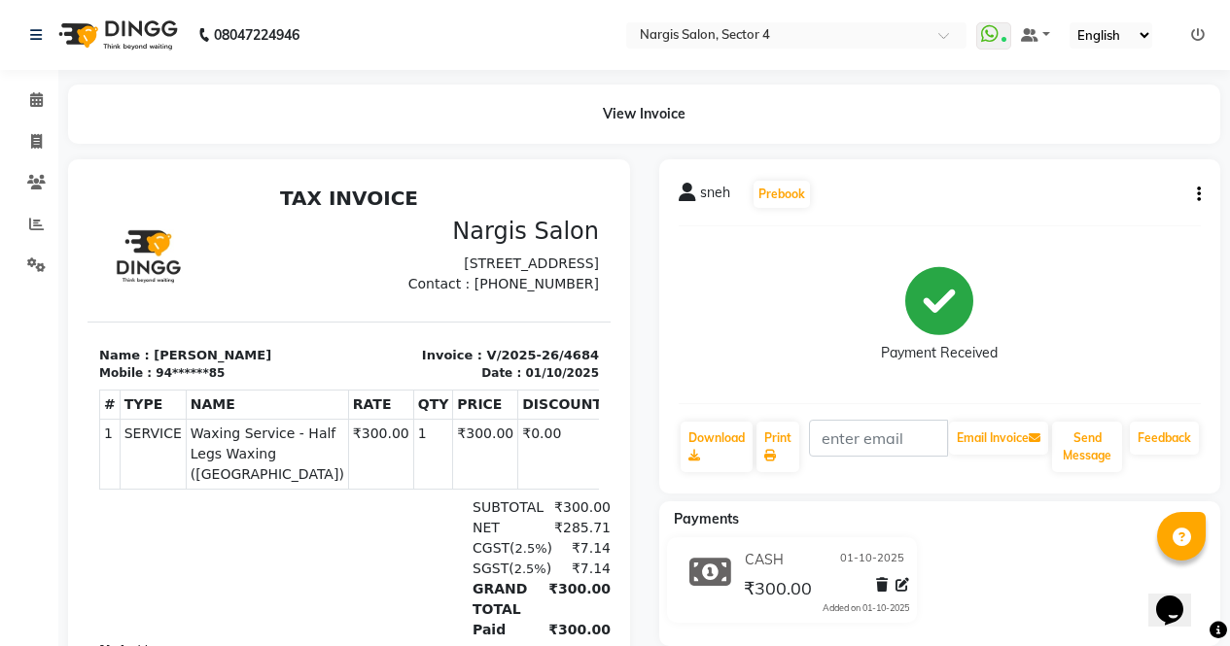
click at [1198, 194] on icon "button" at bounding box center [1199, 194] width 4 height 1
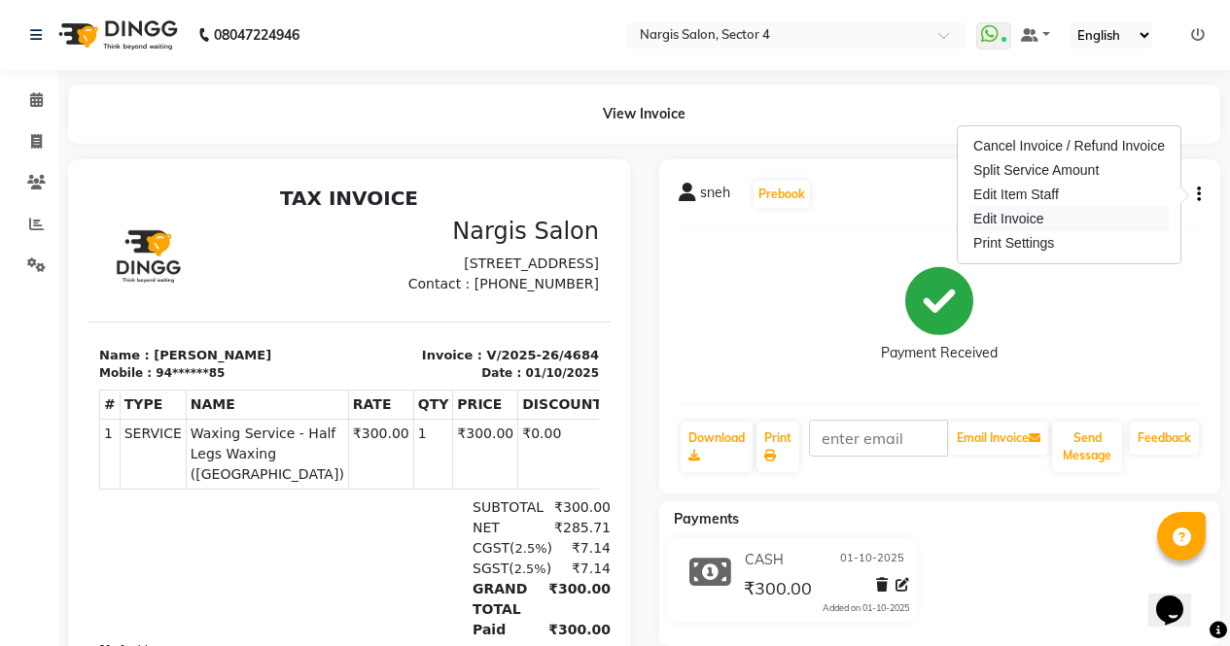
click at [1007, 224] on div "Edit Invoice" at bounding box center [1068, 219] width 199 height 24
select select "service"
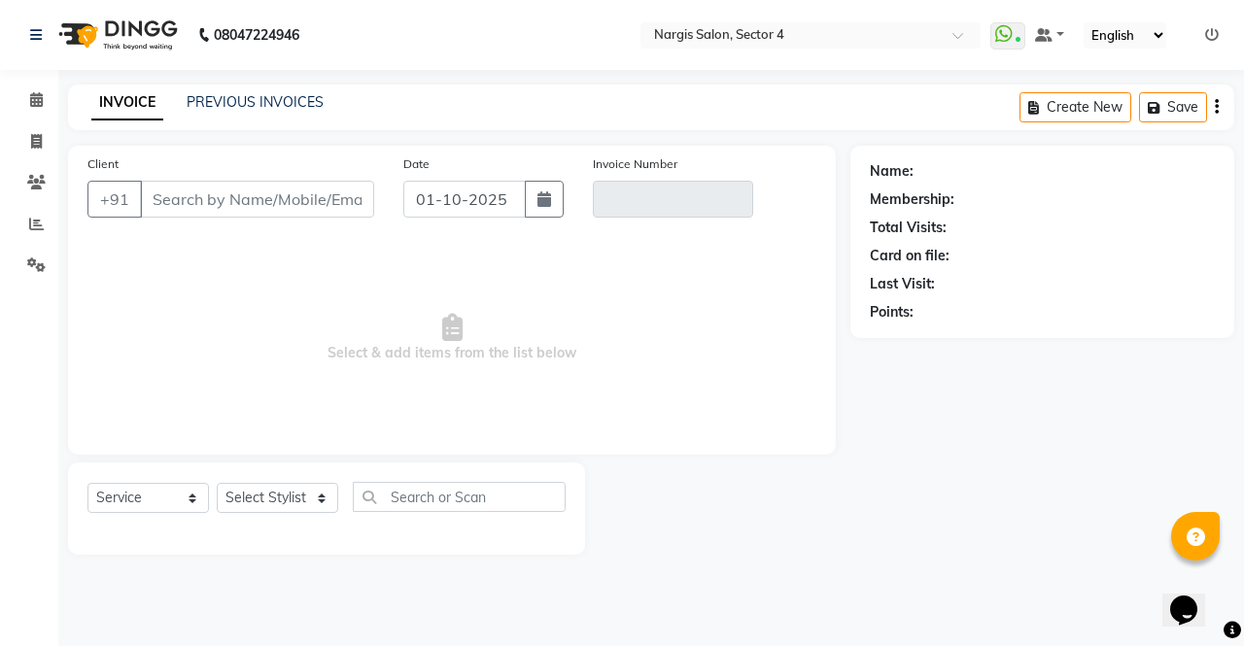
type input "94******85"
type input "V/2025-26/4684"
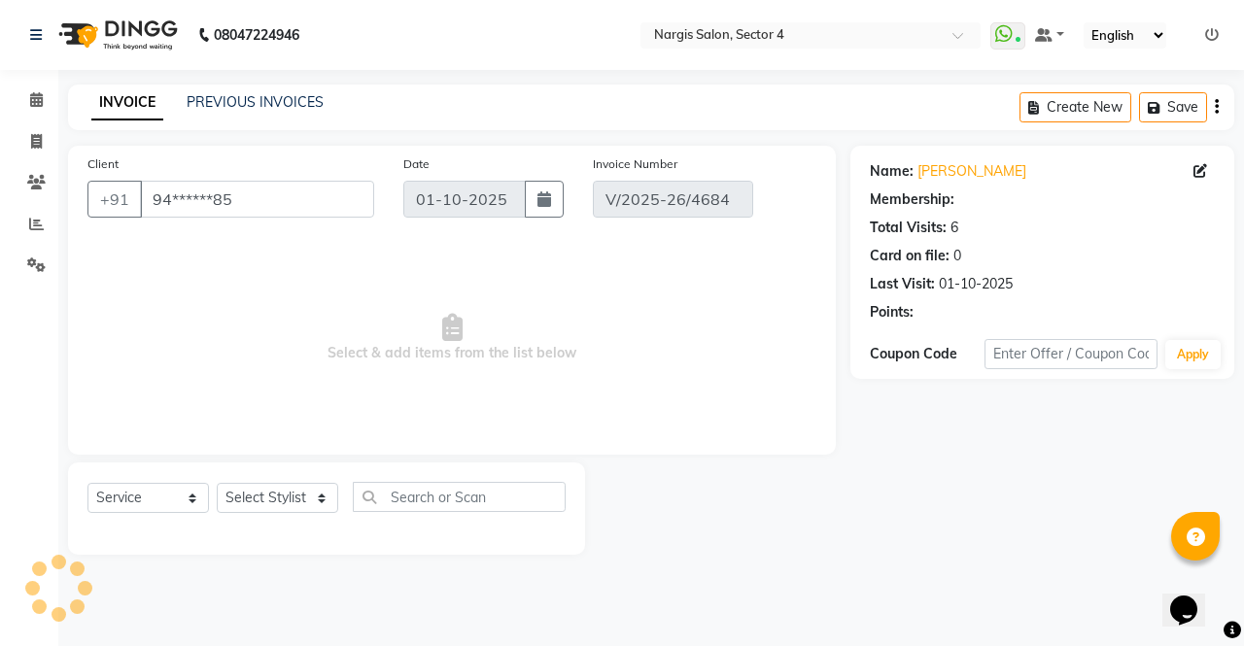
select select "1: Object"
select select "select"
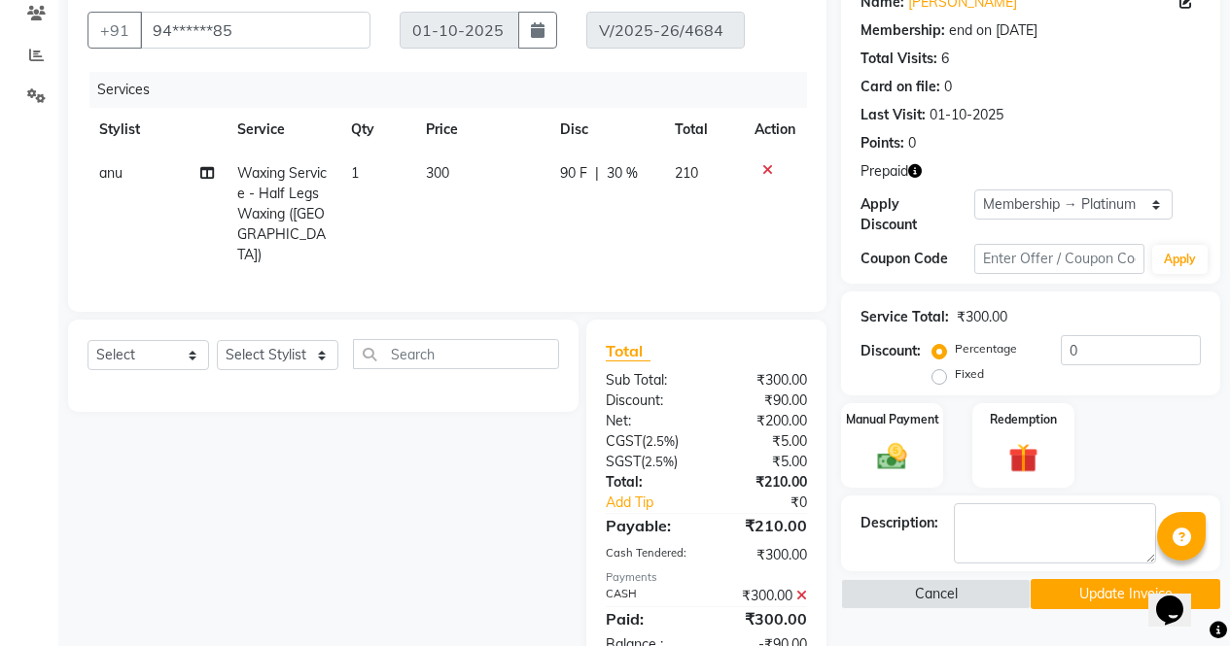
scroll to position [217, 0]
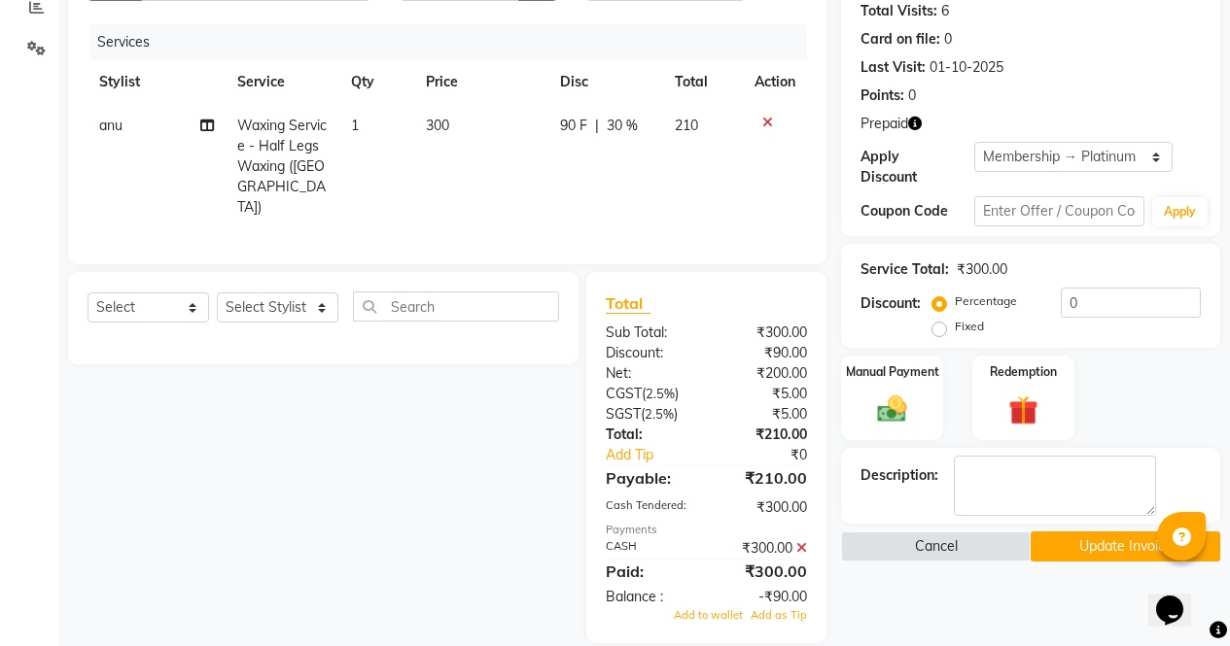
click at [1091, 532] on button "Update Invoice" at bounding box center [1125, 547] width 190 height 30
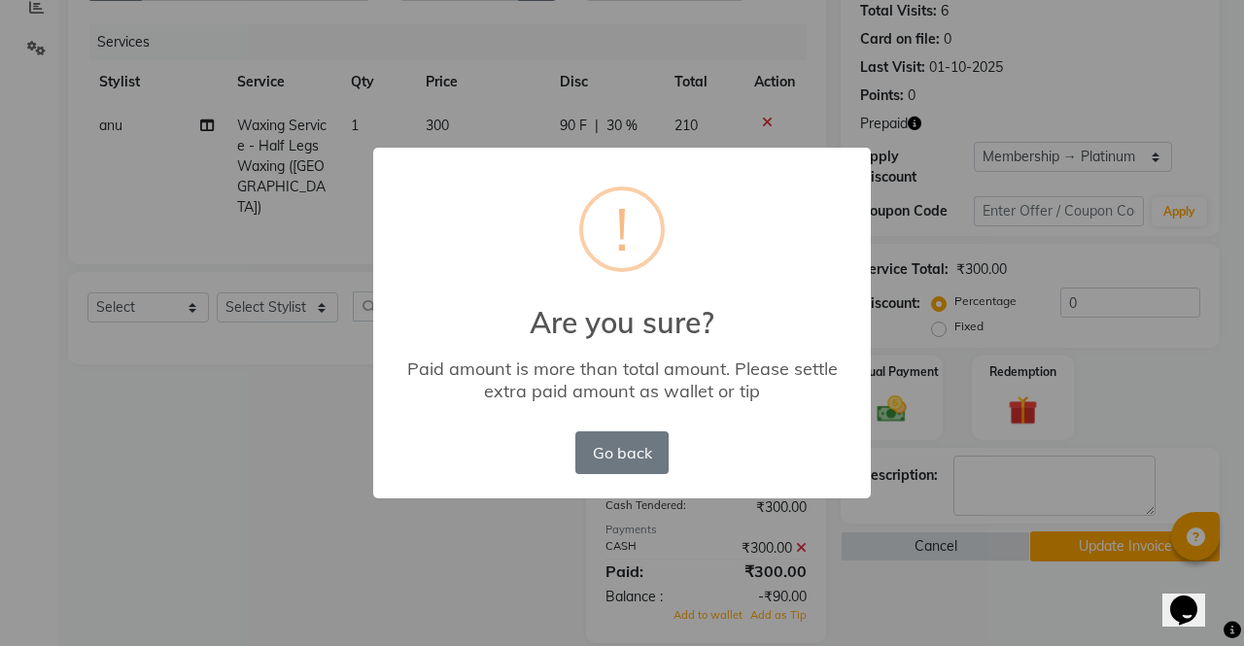
click at [998, 559] on div "× ! Are you sure? Paid amount is more than total amount. Please settle extra pa…" at bounding box center [622, 323] width 1244 height 646
click at [597, 454] on button "Go back" at bounding box center [621, 453] width 93 height 43
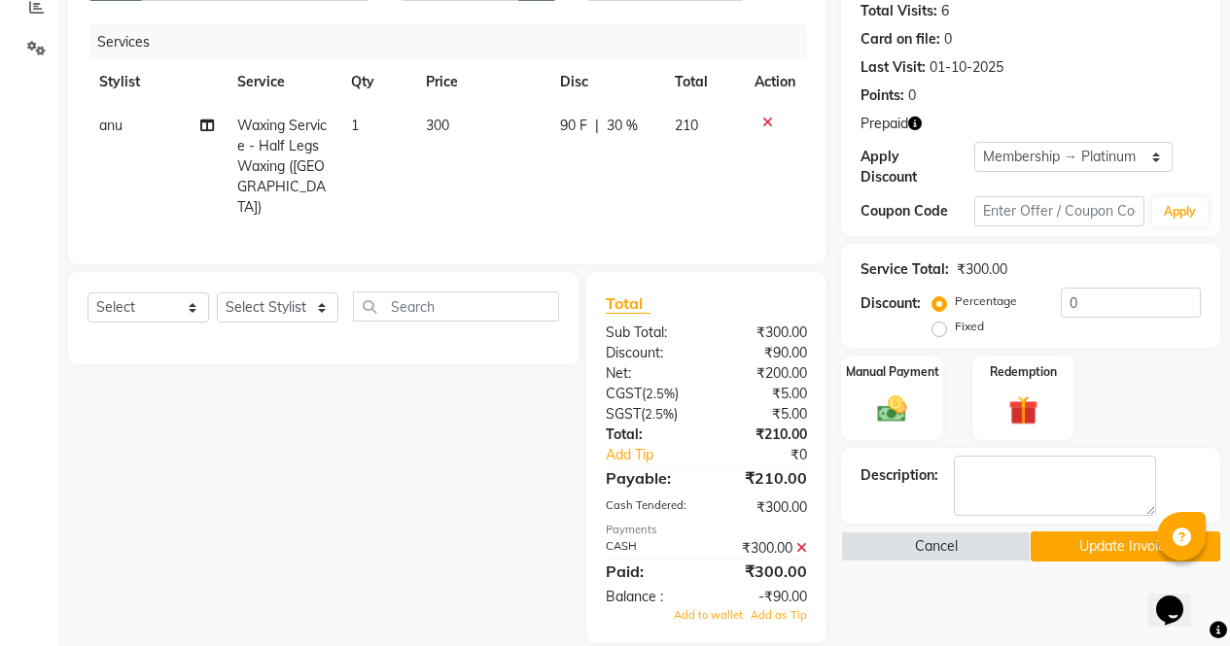
click at [1095, 538] on button "Update Invoice" at bounding box center [1125, 547] width 190 height 30
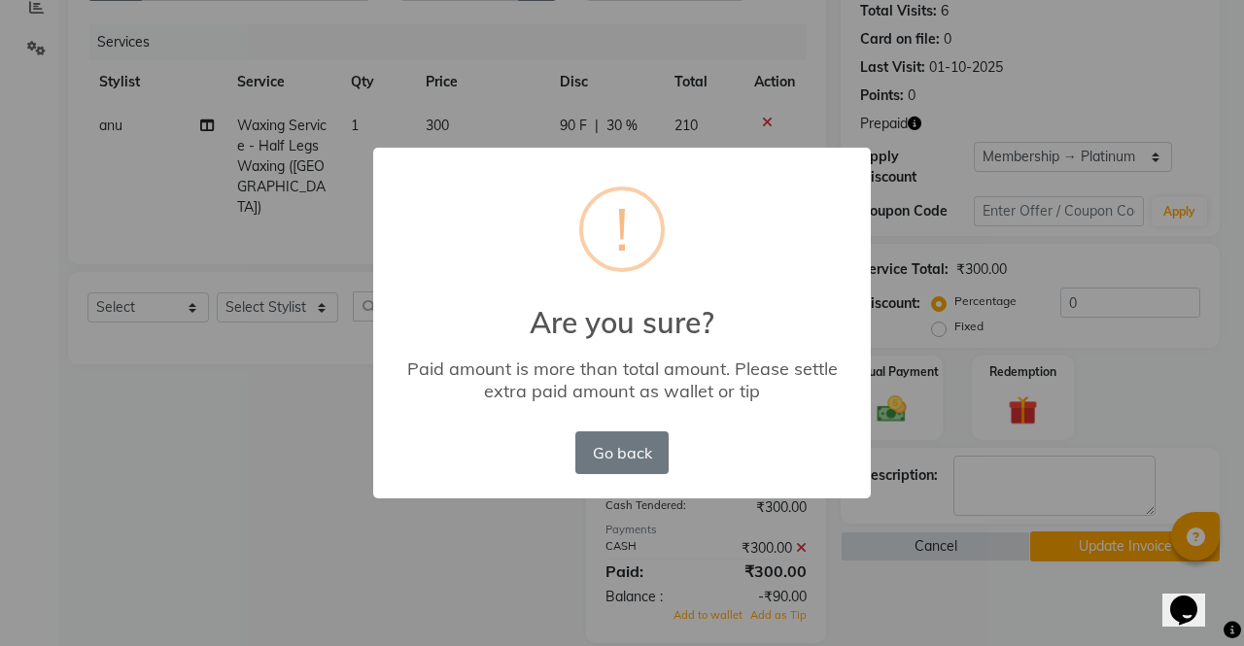
click at [344, 516] on div "× ! Are you sure? Paid amount is more than total amount. Please settle extra pa…" at bounding box center [622, 323] width 1244 height 646
click at [340, 521] on div "× ! Are you sure? Paid amount is more than total amount. Please settle extra pa…" at bounding box center [622, 323] width 1244 height 646
click at [617, 461] on button "Go back" at bounding box center [621, 453] width 93 height 43
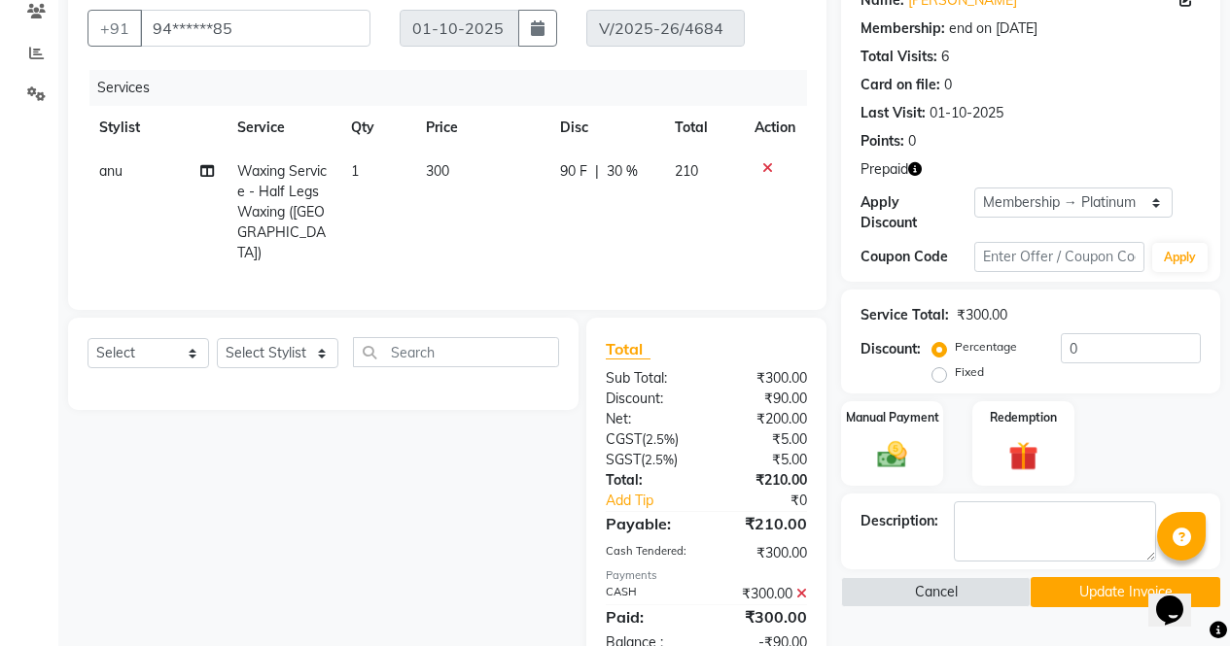
scroll to position [173, 0]
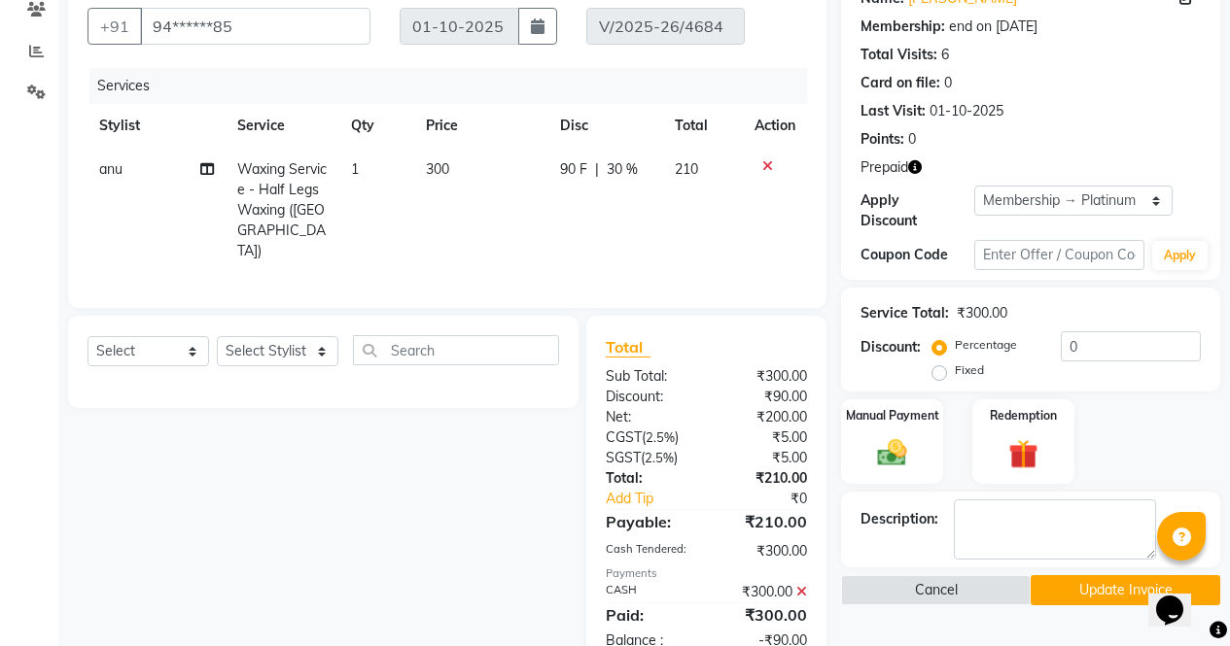
click at [655, 155] on td "90 F | 30 %" at bounding box center [605, 210] width 115 height 125
select select "60383"
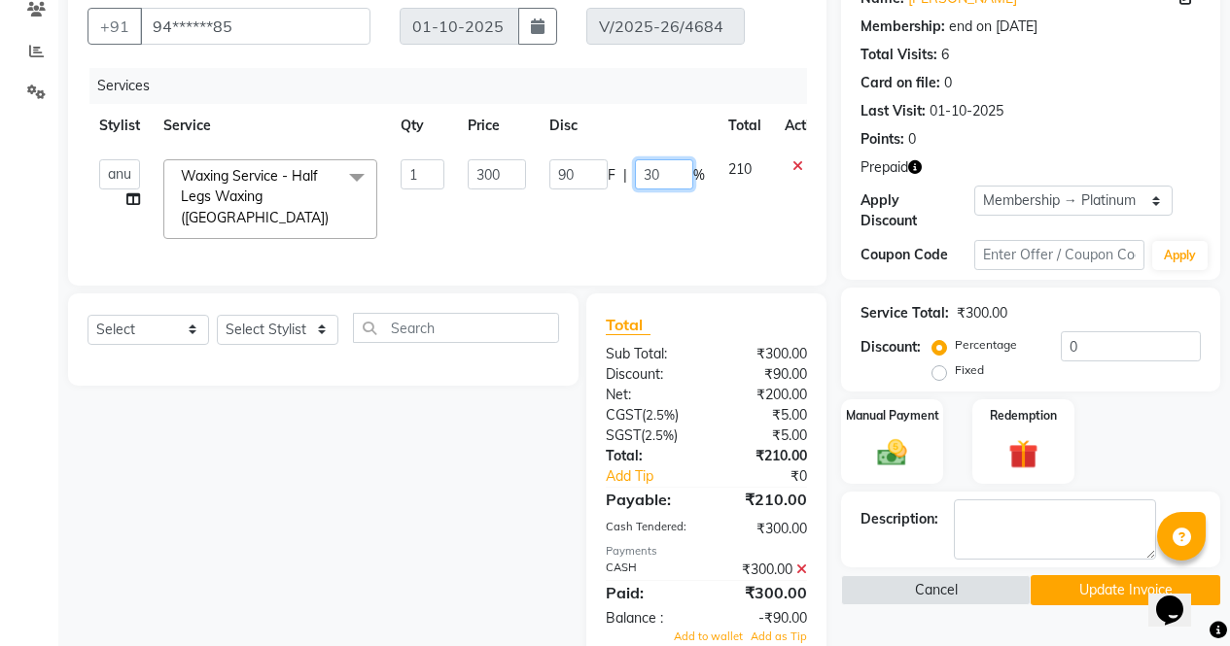
click at [656, 174] on input "30" at bounding box center [664, 174] width 58 height 30
type input "3"
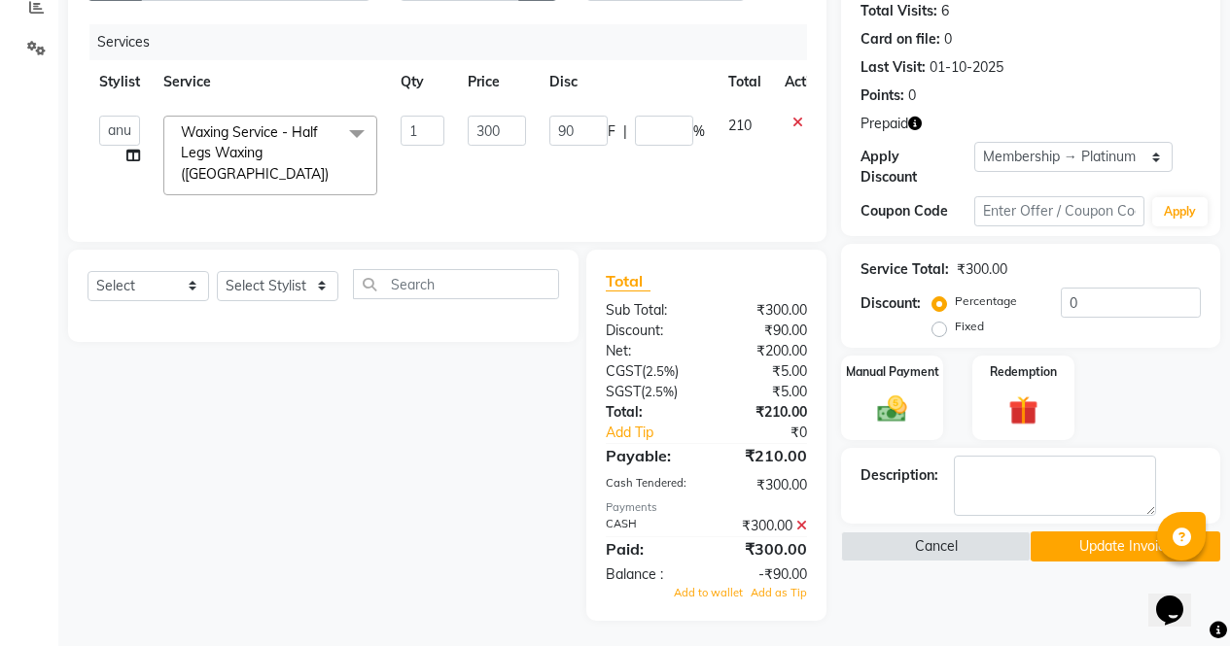
click at [413, 523] on div "Select Service Product Membership Package Voucher Prepaid Gift Card Select Styl…" at bounding box center [315, 435] width 525 height 371
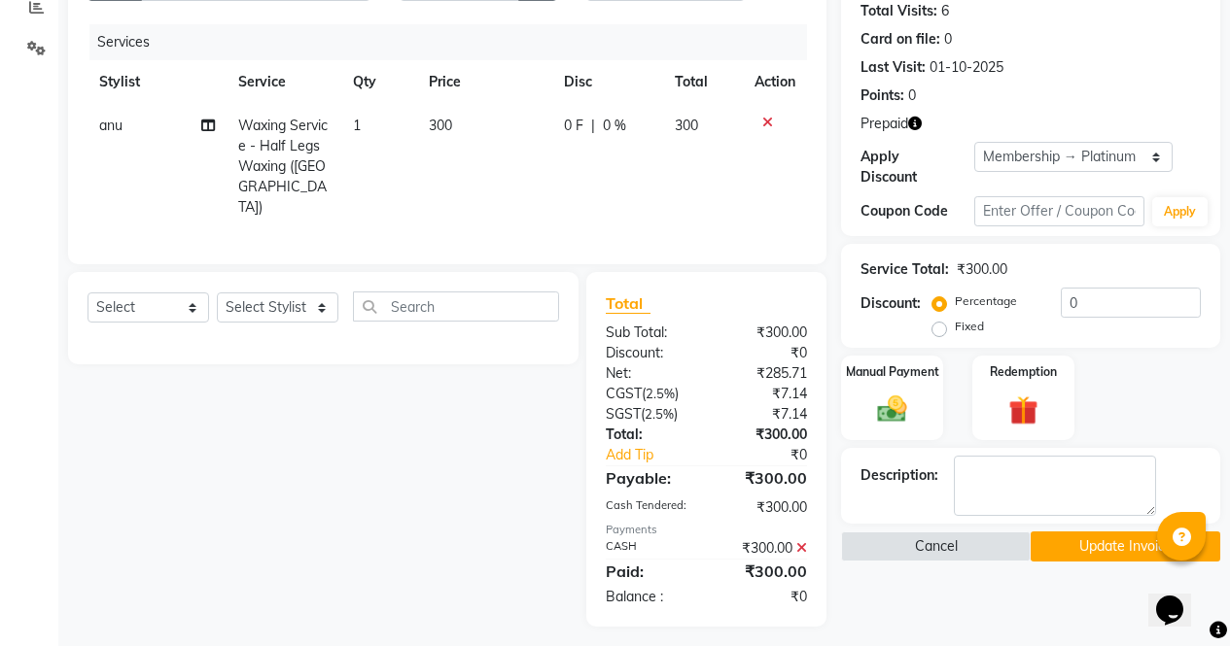
scroll to position [200, 0]
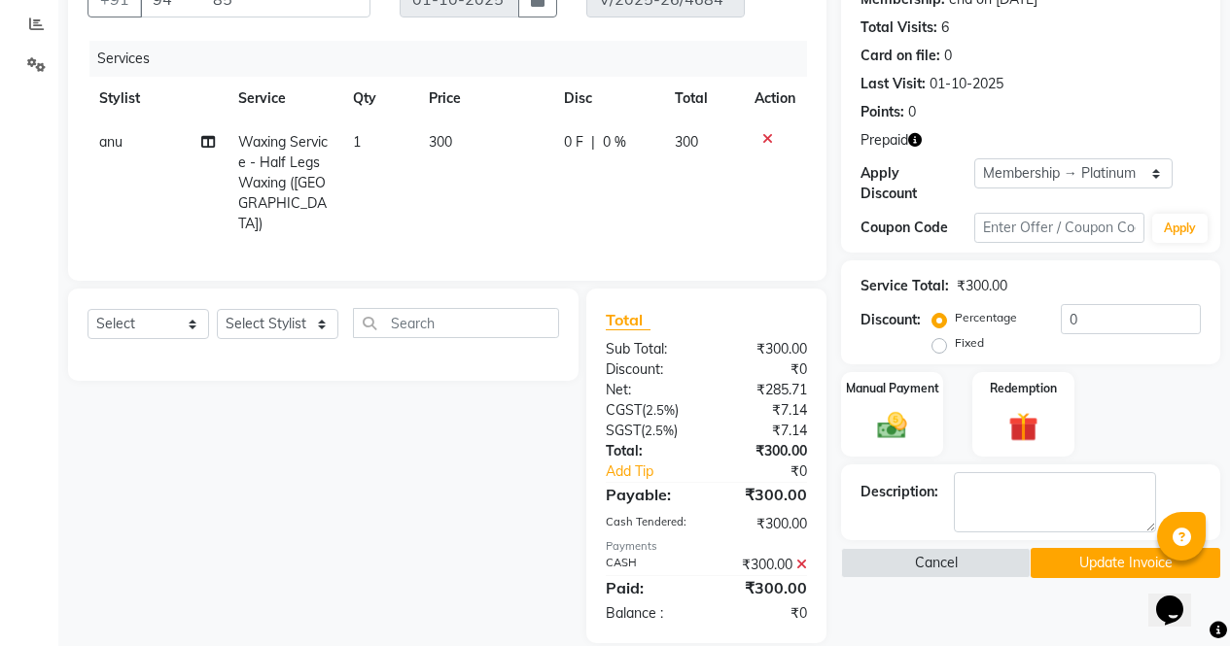
click at [1075, 550] on button "Update Invoice" at bounding box center [1125, 563] width 190 height 30
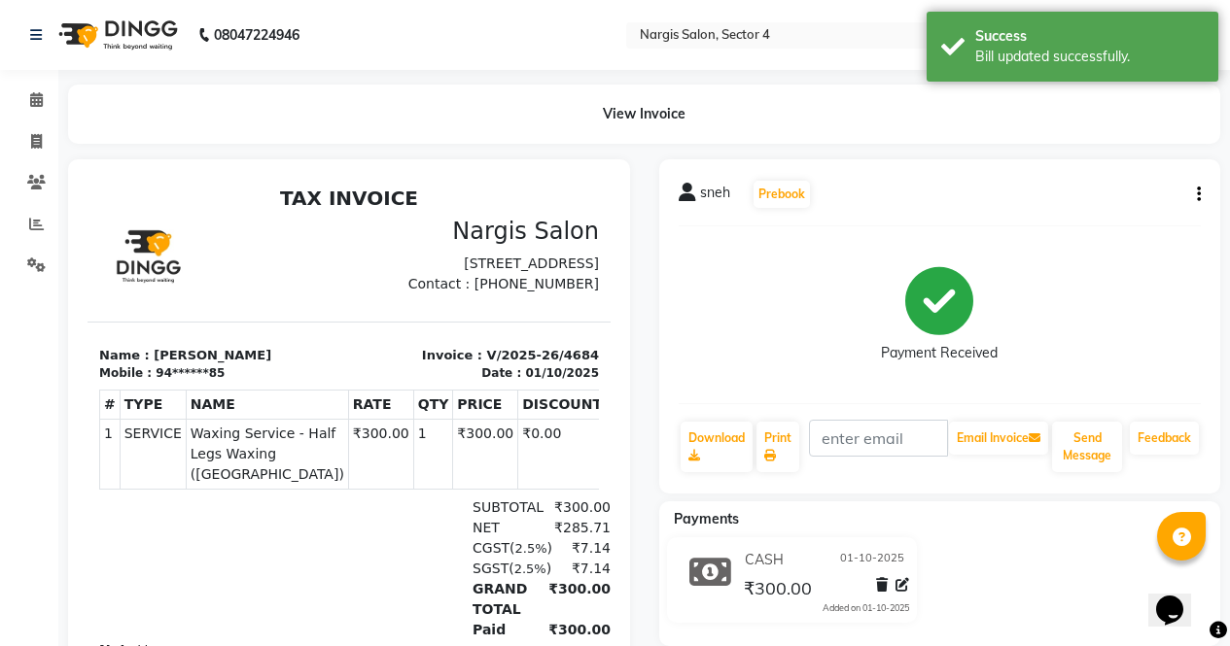
click at [127, 28] on img at bounding box center [116, 35] width 133 height 54
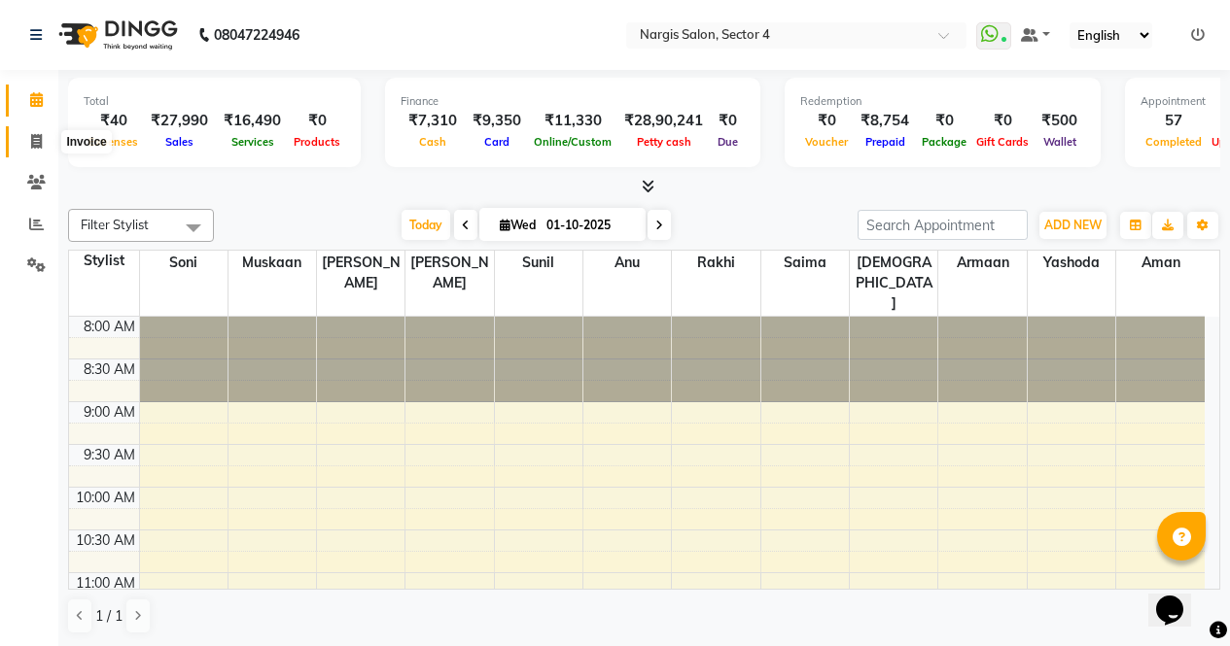
click at [34, 148] on icon at bounding box center [36, 141] width 11 height 15
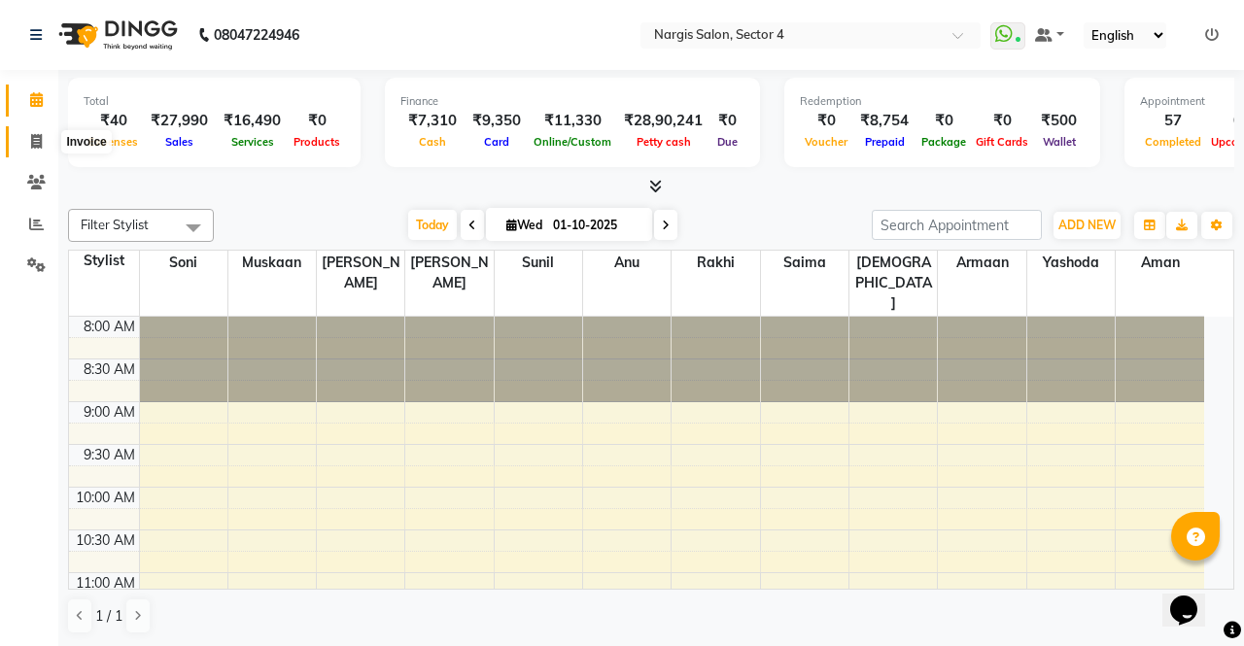
select select "service"
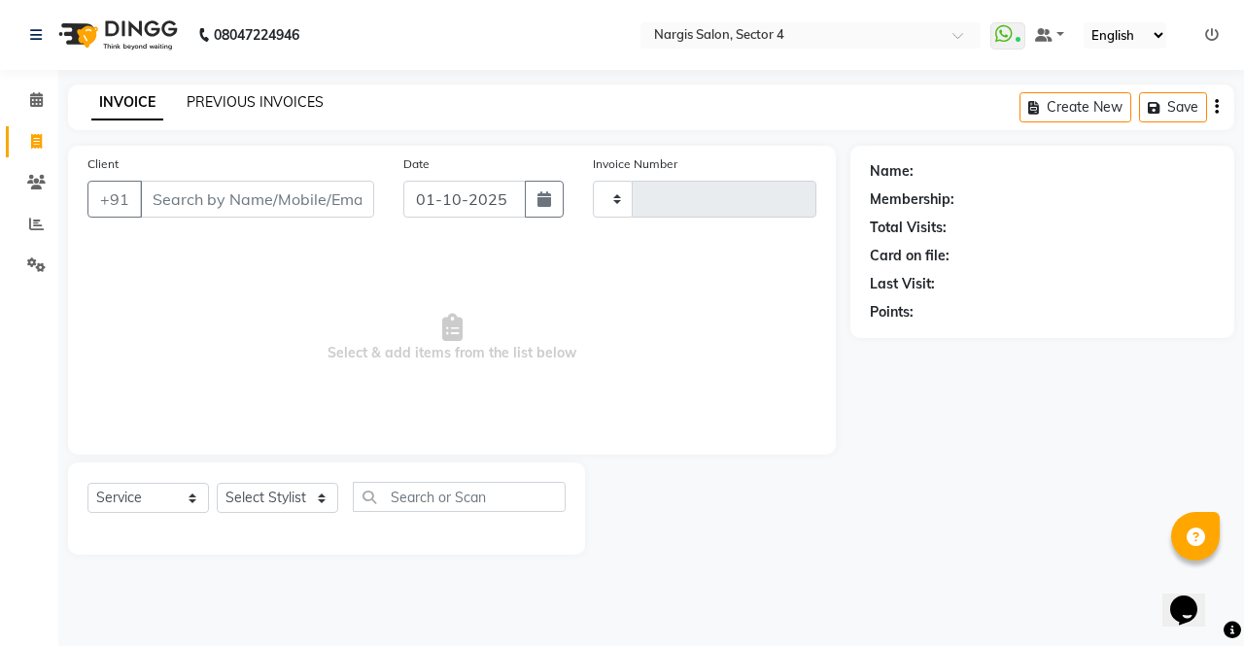
click at [229, 93] on link "PREVIOUS INVOICES" at bounding box center [255, 101] width 137 height 17
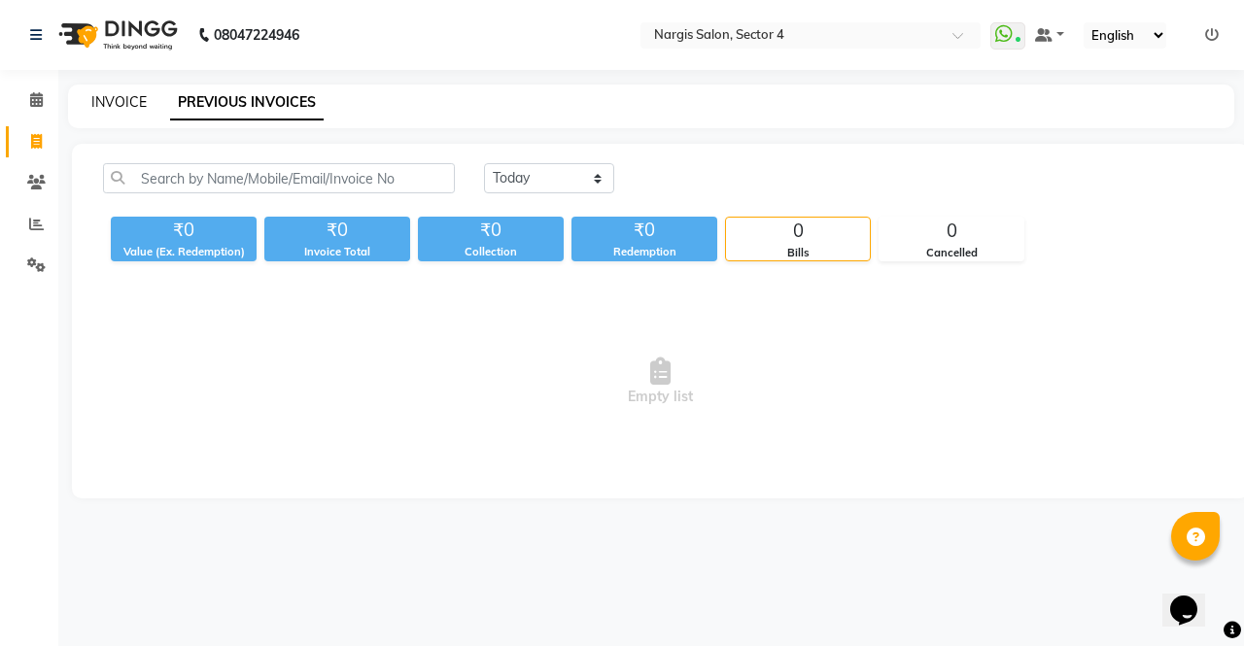
click at [125, 105] on link "INVOICE" at bounding box center [118, 101] width 55 height 17
select select "service"
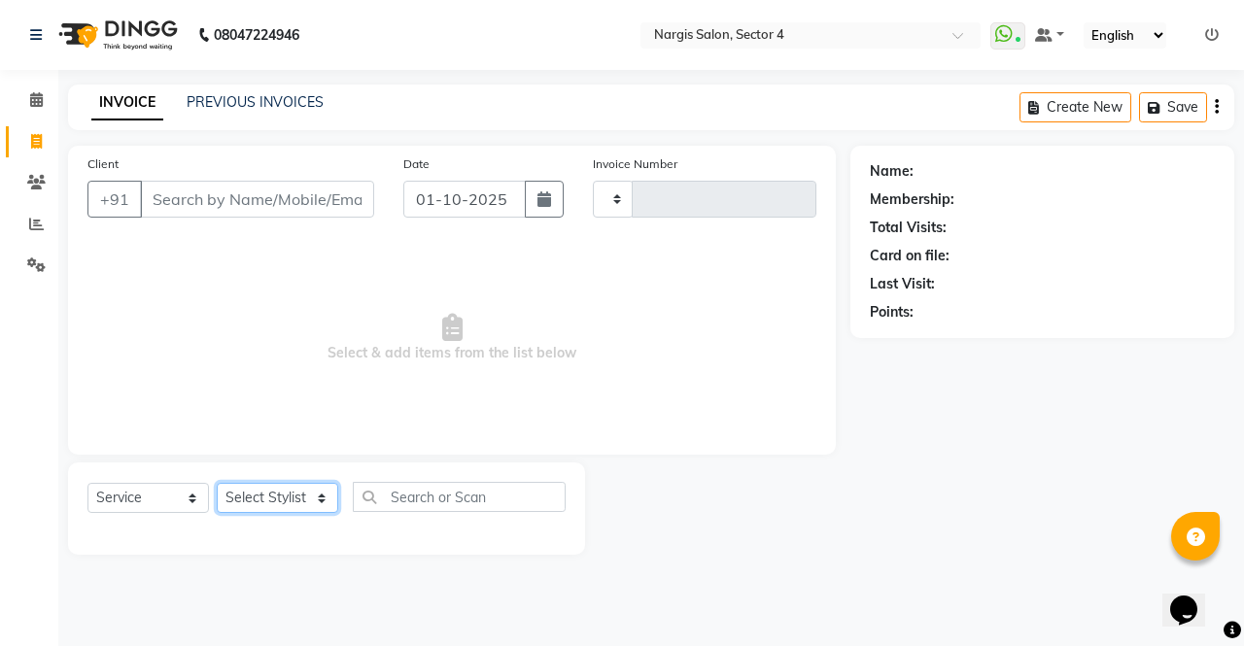
click at [247, 501] on select "Select Stylist" at bounding box center [278, 498] width 122 height 30
click at [245, 495] on select "Select Stylist" at bounding box center [278, 498] width 122 height 30
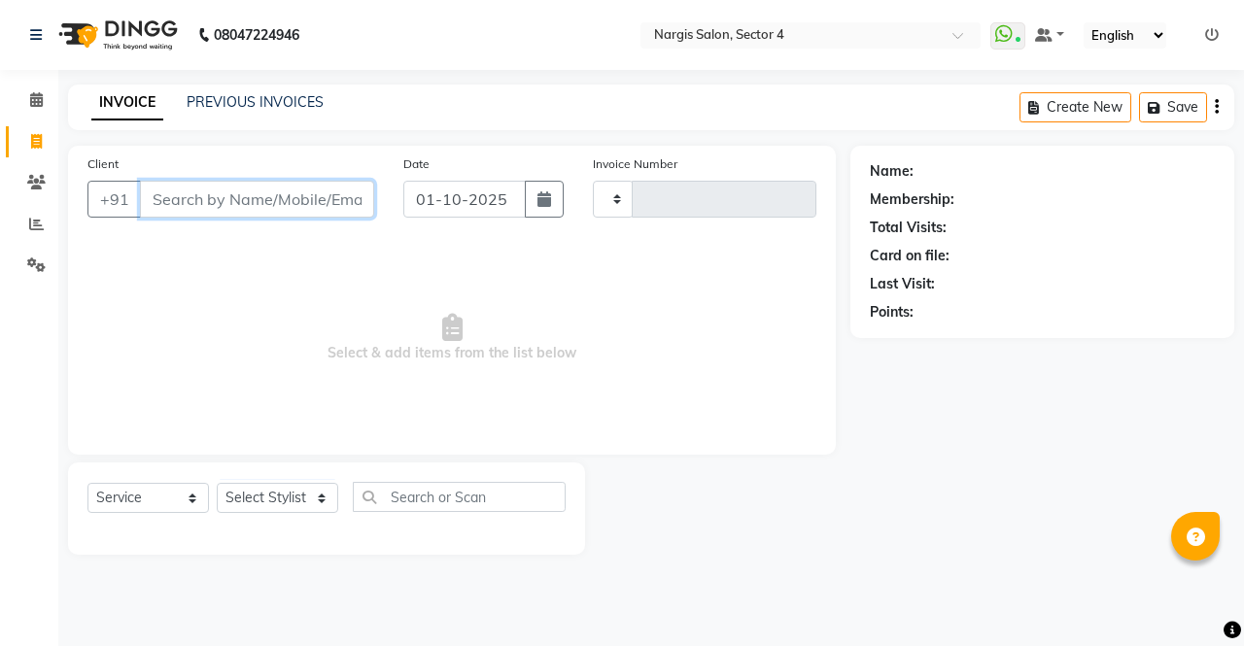
click at [224, 203] on input "Client" at bounding box center [257, 199] width 234 height 37
click at [273, 495] on select "Select Stylist" at bounding box center [278, 498] width 122 height 30
click at [273, 498] on select "Select Stylist" at bounding box center [278, 498] width 122 height 30
click at [163, 202] on input "Client" at bounding box center [257, 199] width 234 height 37
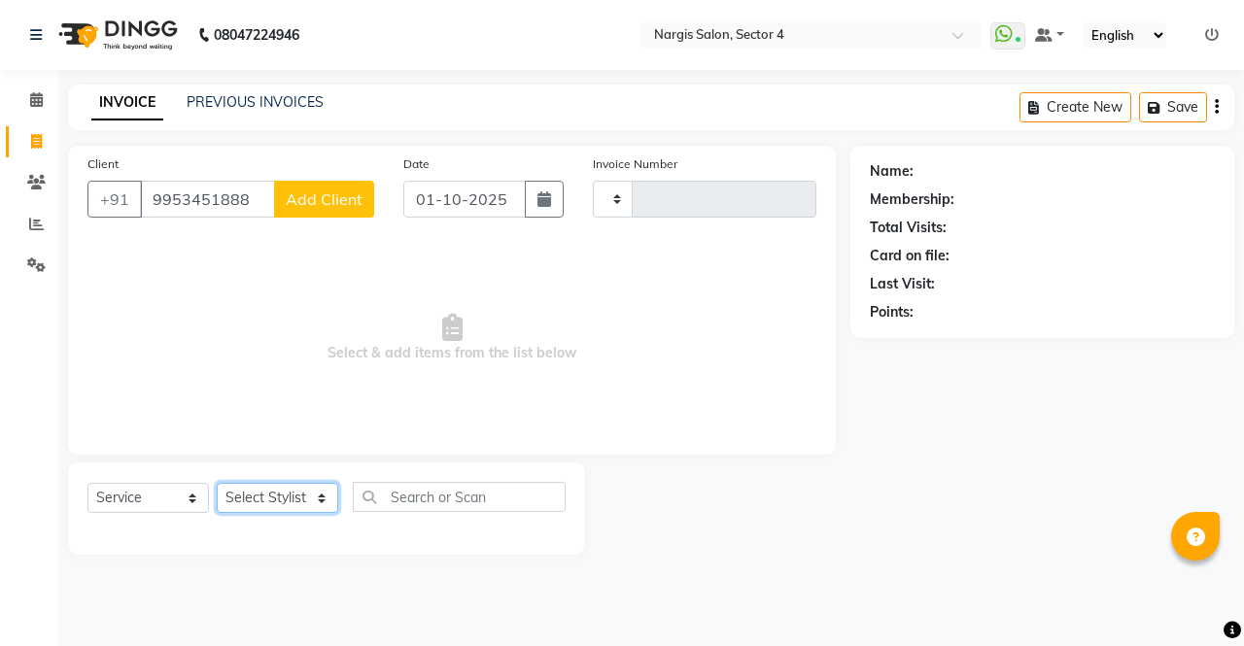
click at [265, 510] on select "Select Stylist" at bounding box center [278, 498] width 122 height 30
click at [274, 507] on select "Select Stylist" at bounding box center [278, 498] width 122 height 30
click at [248, 204] on input "9953451888" at bounding box center [207, 199] width 135 height 37
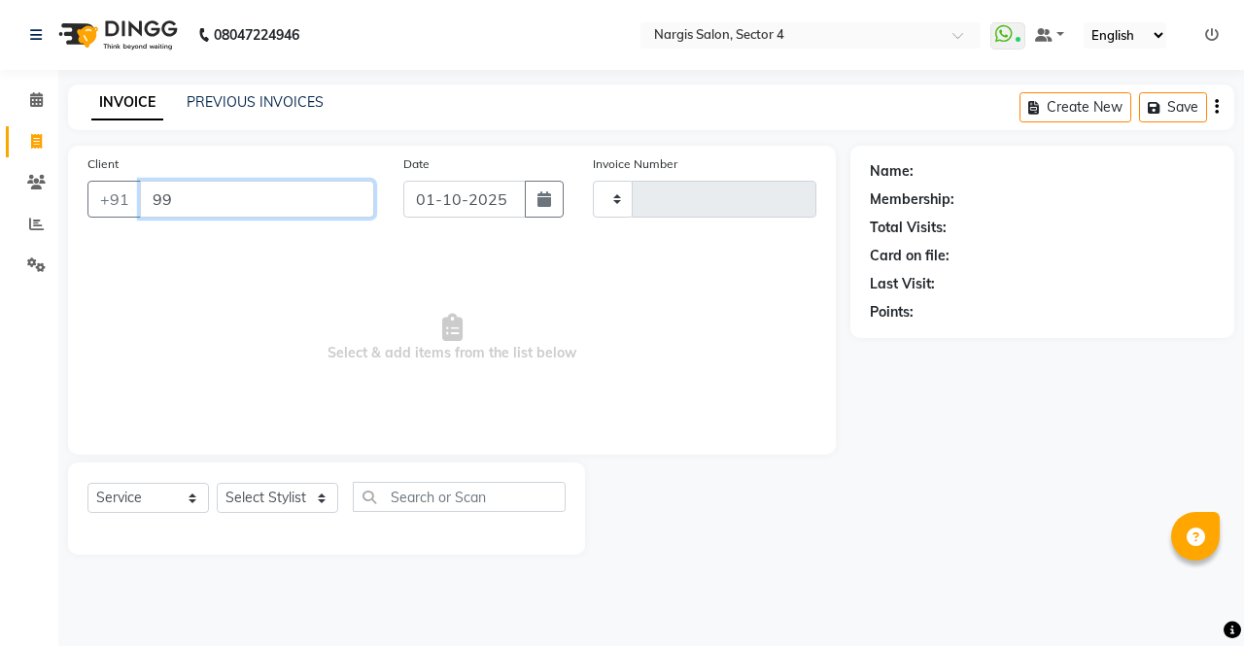
type input "9"
click at [148, 37] on img at bounding box center [116, 35] width 133 height 54
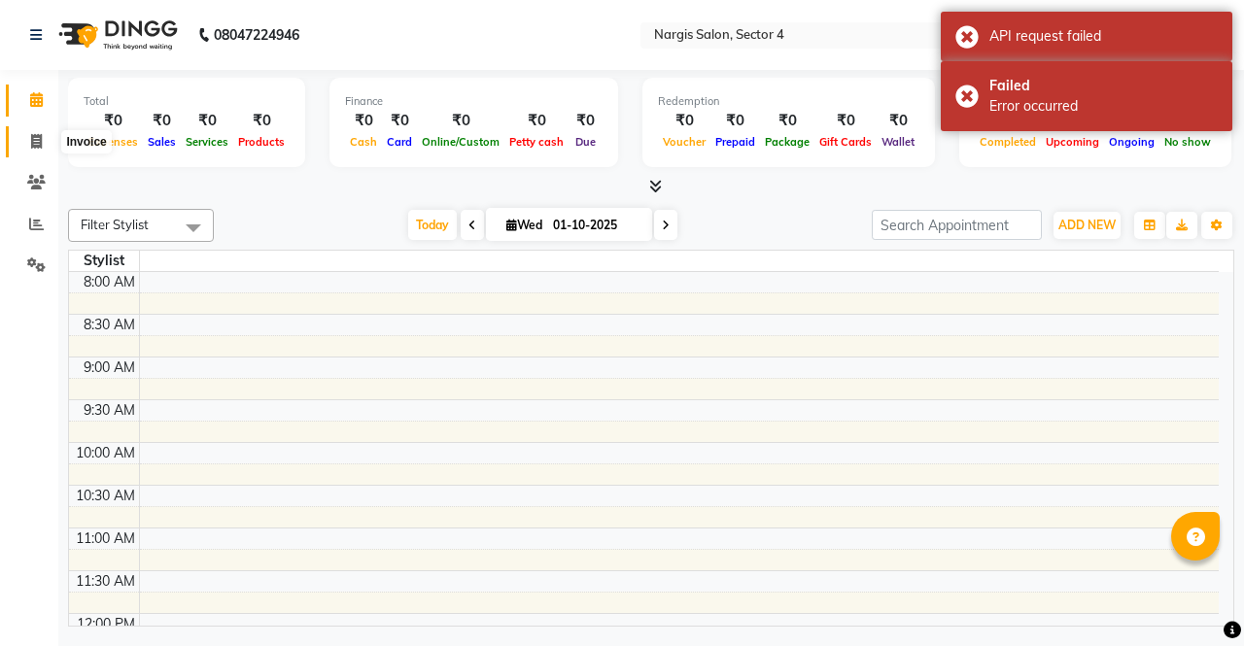
click at [26, 151] on span at bounding box center [36, 142] width 34 height 22
select select "service"
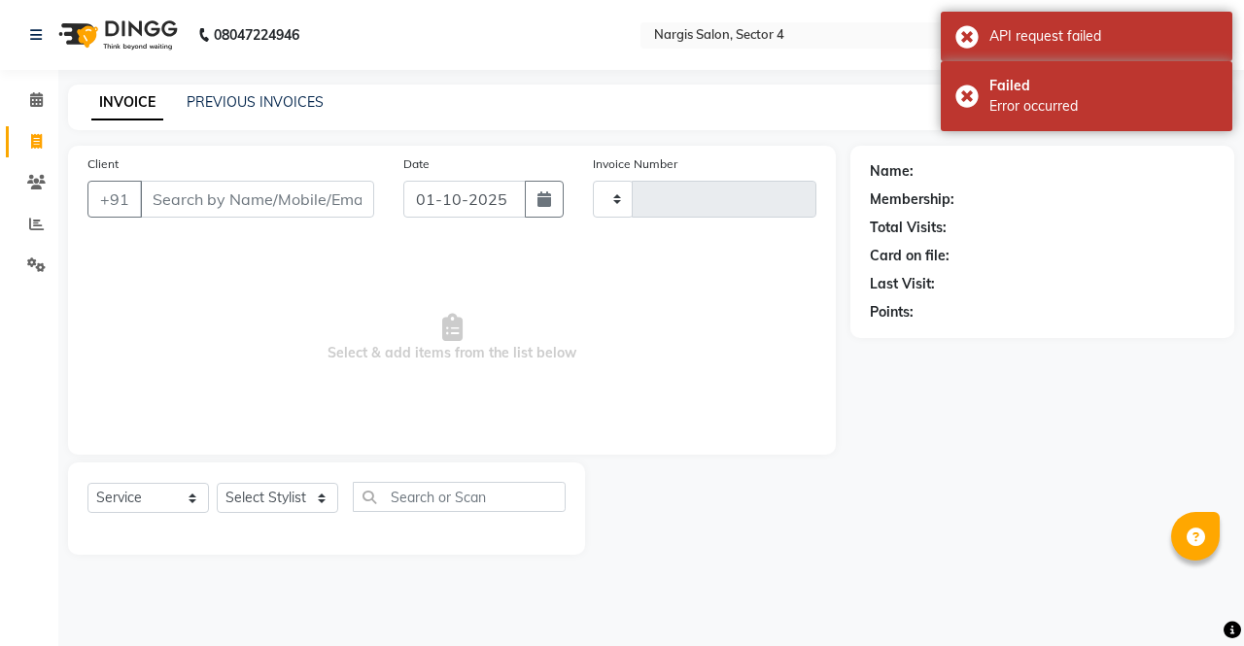
click at [239, 192] on input "Client" at bounding box center [257, 199] width 234 height 37
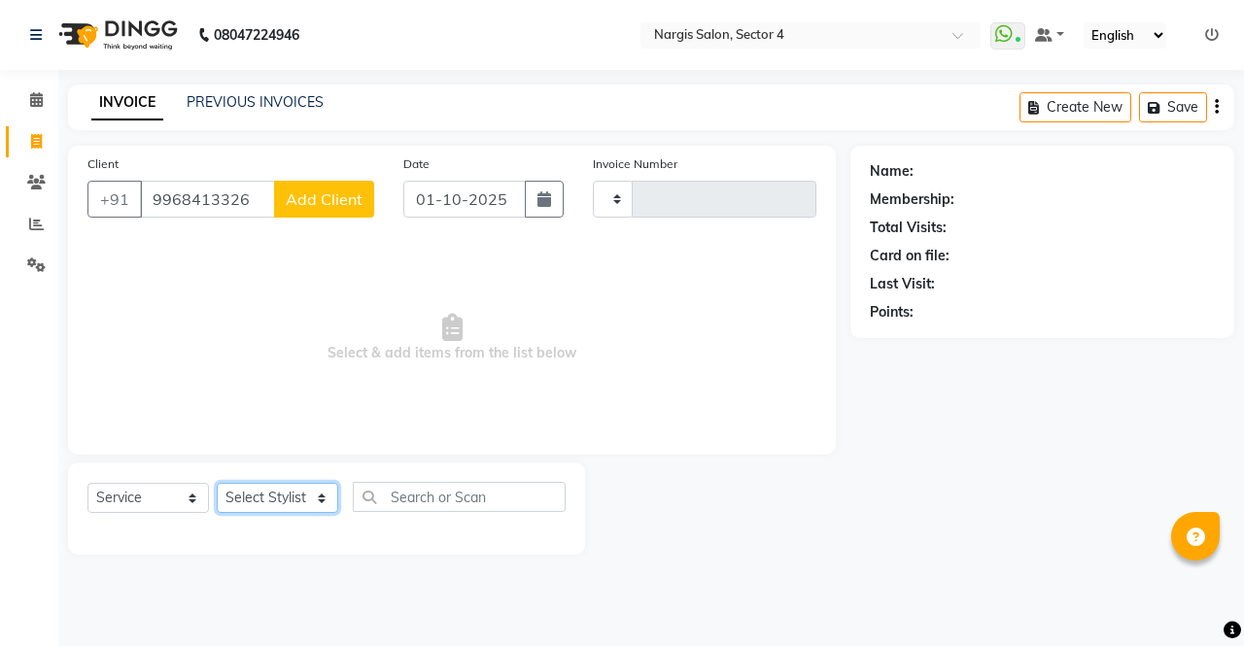
click at [257, 511] on select "Select Stylist" at bounding box center [278, 498] width 122 height 30
click at [826, 450] on div "Client +91 9968413326 Add Client Date 01-10-2025 Invoice Number Select & add it…" at bounding box center [452, 300] width 768 height 309
click at [262, 202] on input "9968413326" at bounding box center [207, 199] width 135 height 37
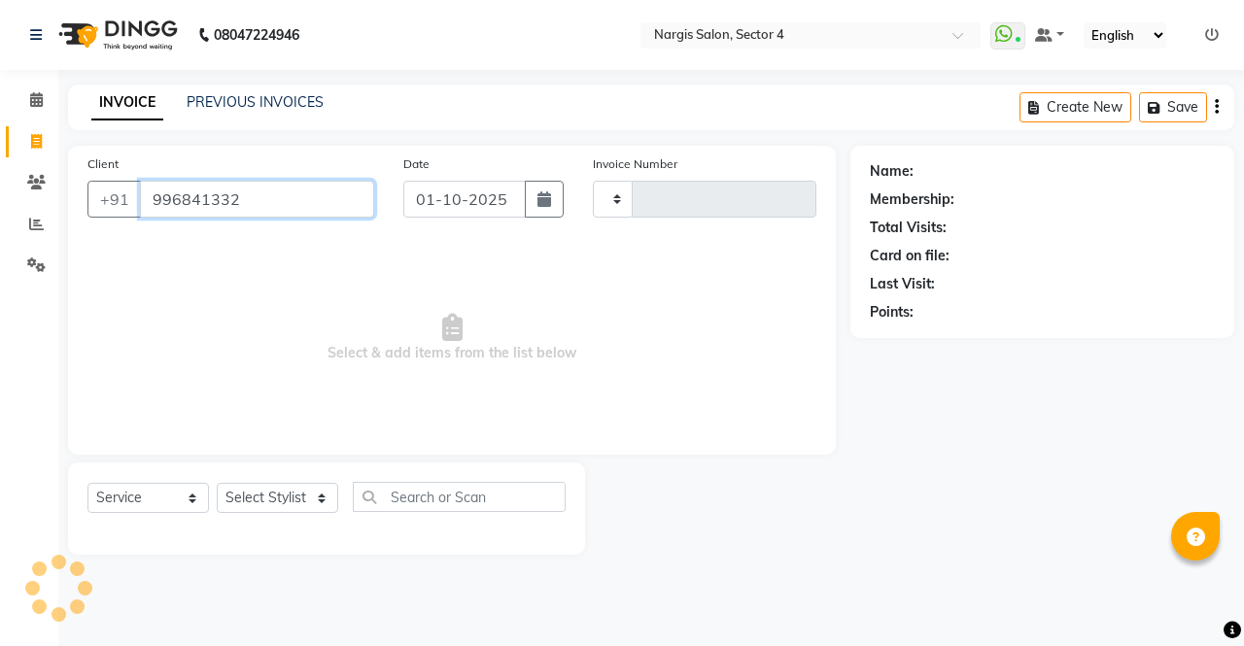
type input "9968413326"
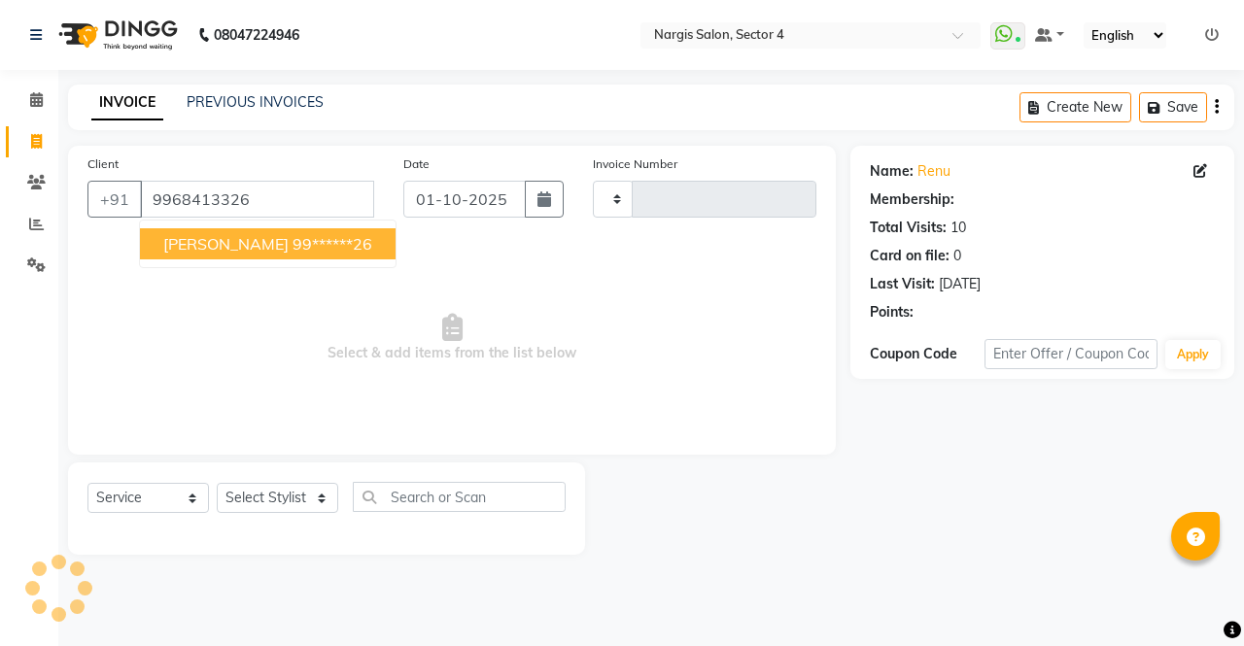
select select "1: Object"
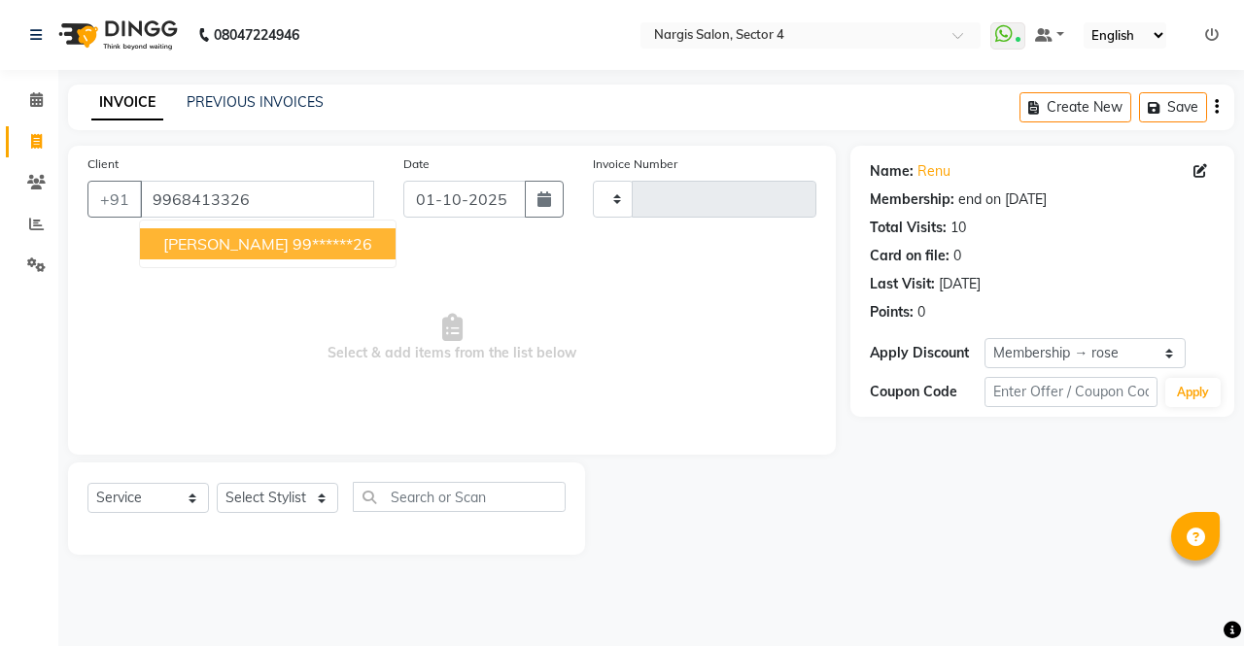
click at [293, 238] on ngb-highlight "99******26" at bounding box center [333, 243] width 80 height 19
type input "99******26"
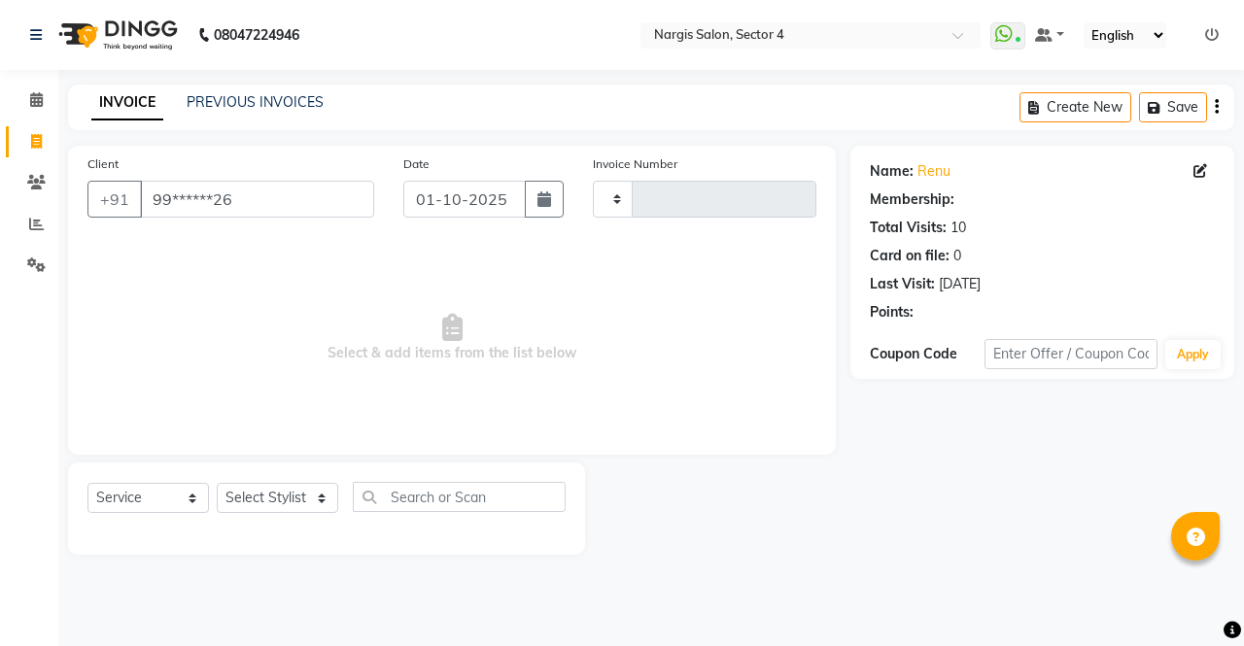
select select "1: Object"
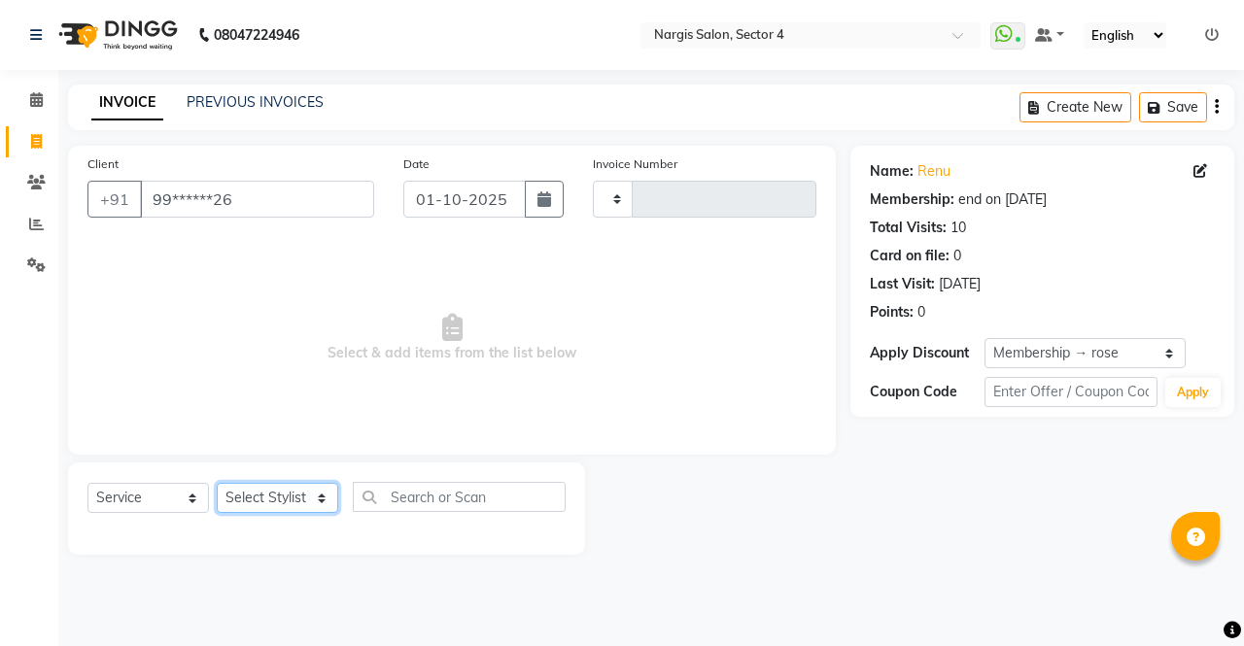
click at [247, 489] on select "Select Stylist" at bounding box center [278, 498] width 122 height 30
click at [217, 483] on select "Select Stylist" at bounding box center [278, 498] width 122 height 30
click at [282, 499] on select "Select Stylist" at bounding box center [278, 498] width 122 height 30
click at [284, 497] on select "Select Stylist" at bounding box center [278, 498] width 122 height 30
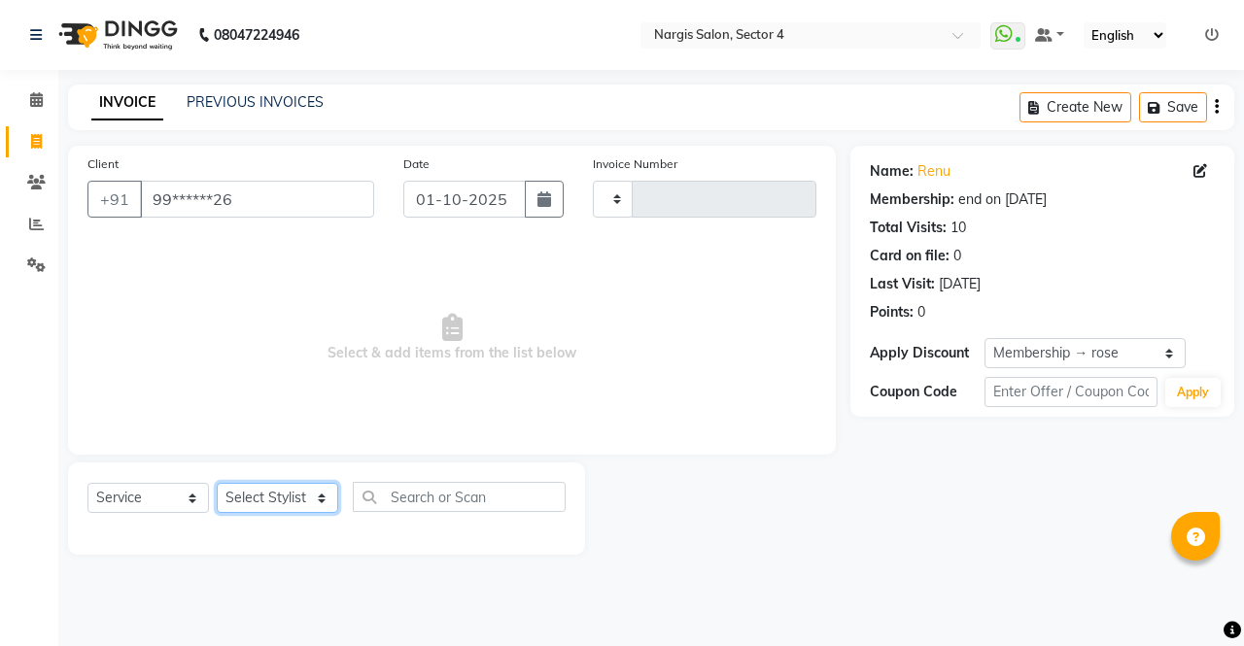
click at [284, 497] on select "Select Stylist" at bounding box center [278, 498] width 122 height 30
click at [279, 504] on select "Select Stylist" at bounding box center [278, 498] width 122 height 30
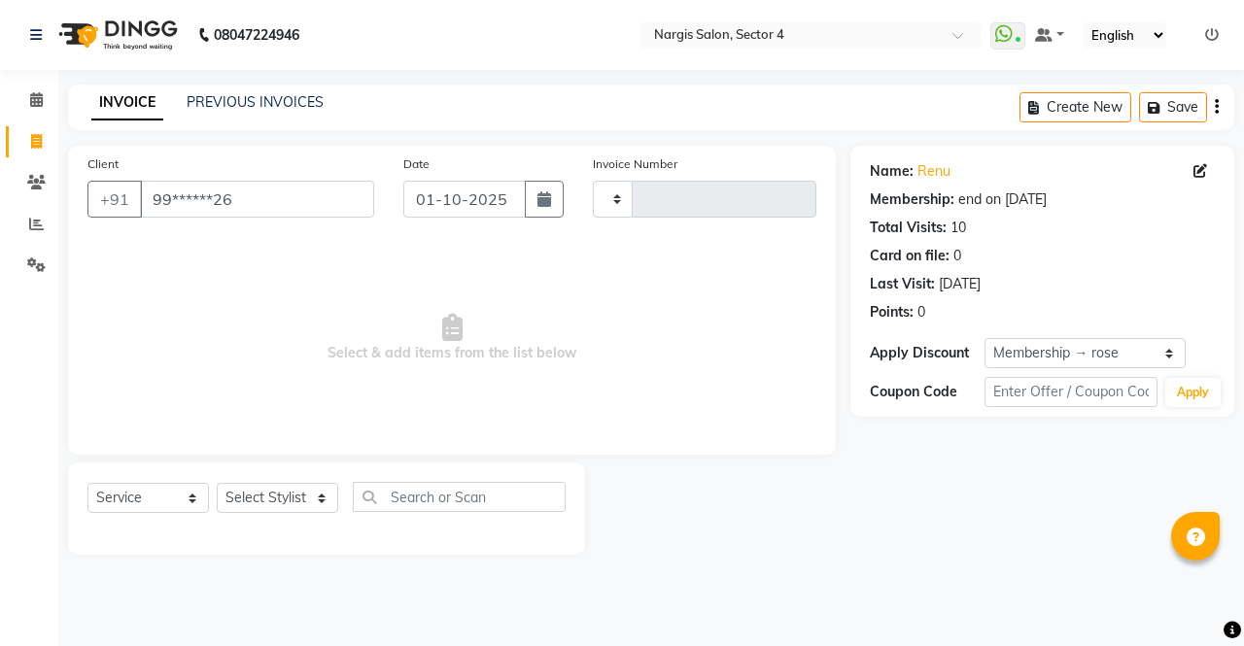
click at [272, 579] on main "INVOICE PREVIOUS INVOICES Create New Save Client +91 99******26 Date 01-10-2025…" at bounding box center [651, 335] width 1186 height 500
click at [289, 493] on select "Select Stylist" at bounding box center [278, 498] width 122 height 30
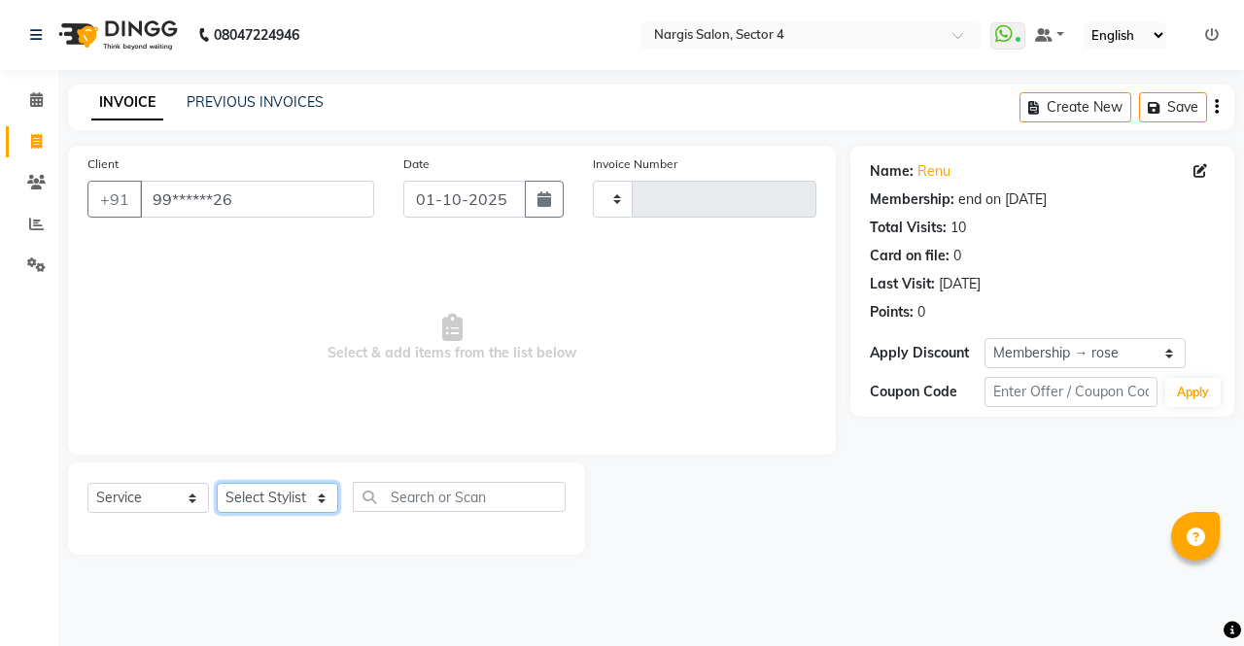
click at [289, 493] on select "Select Stylist" at bounding box center [278, 498] width 122 height 30
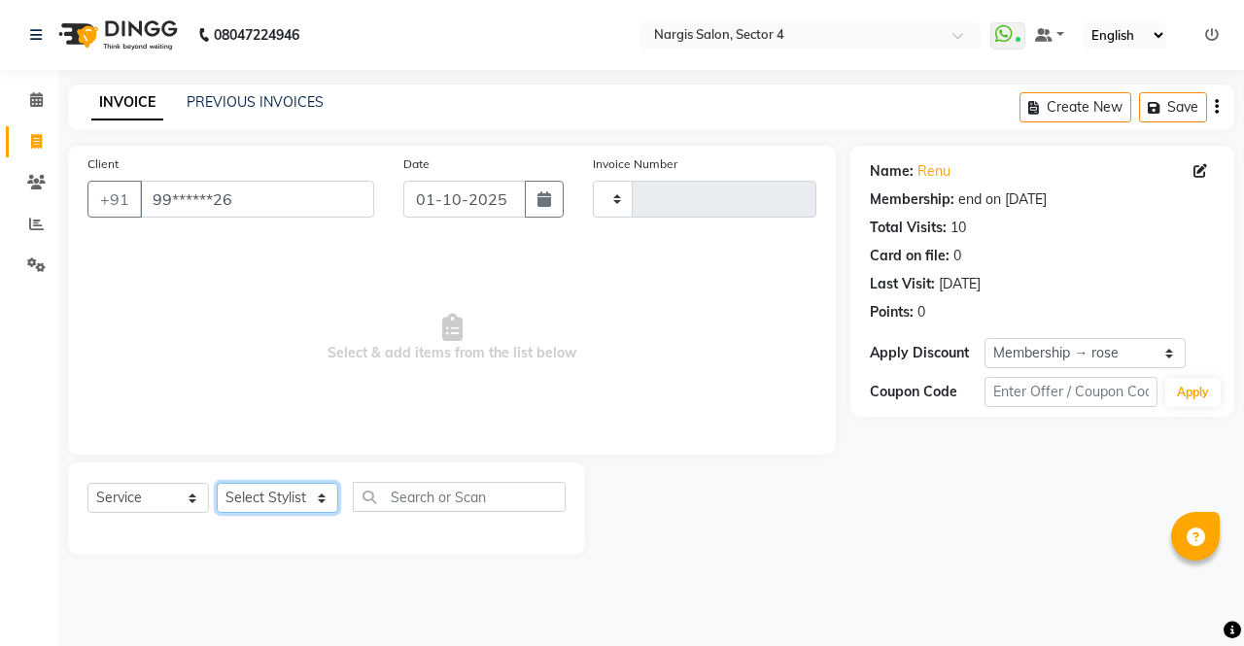
click at [289, 493] on select "Select Stylist" at bounding box center [278, 498] width 122 height 30
